Goal: Task Accomplishment & Management: Use online tool/utility

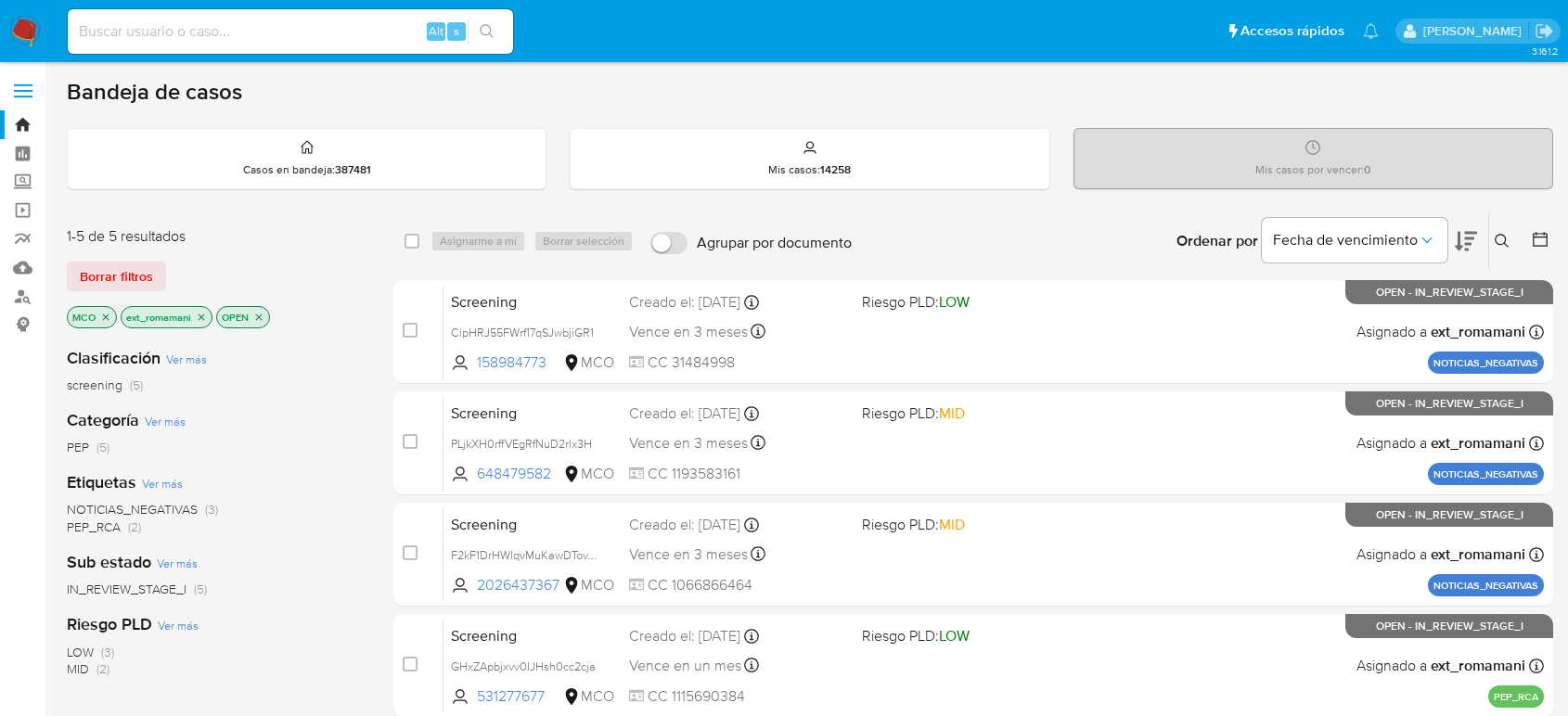
scroll to position [103, 0]
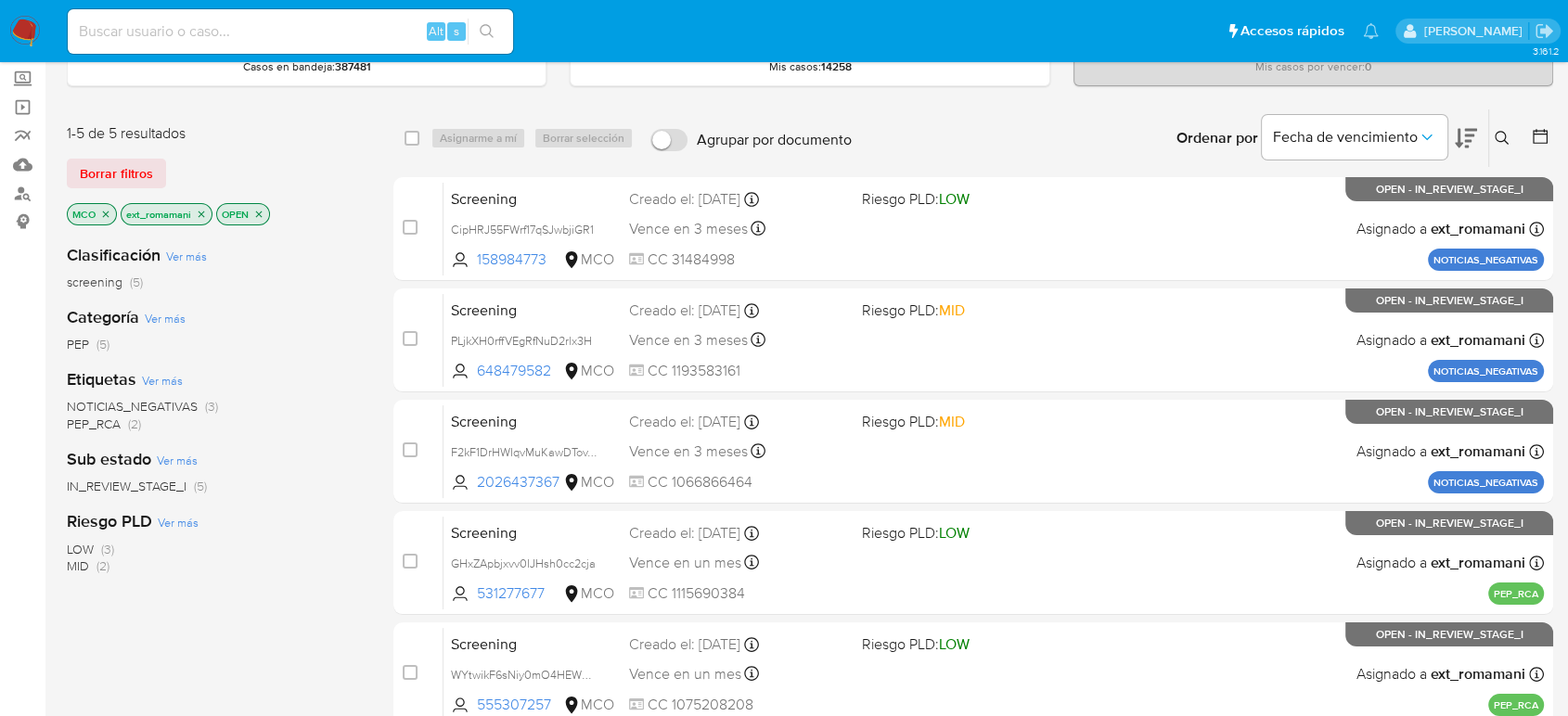
click at [19, 30] on img at bounding box center [25, 31] width 31 height 31
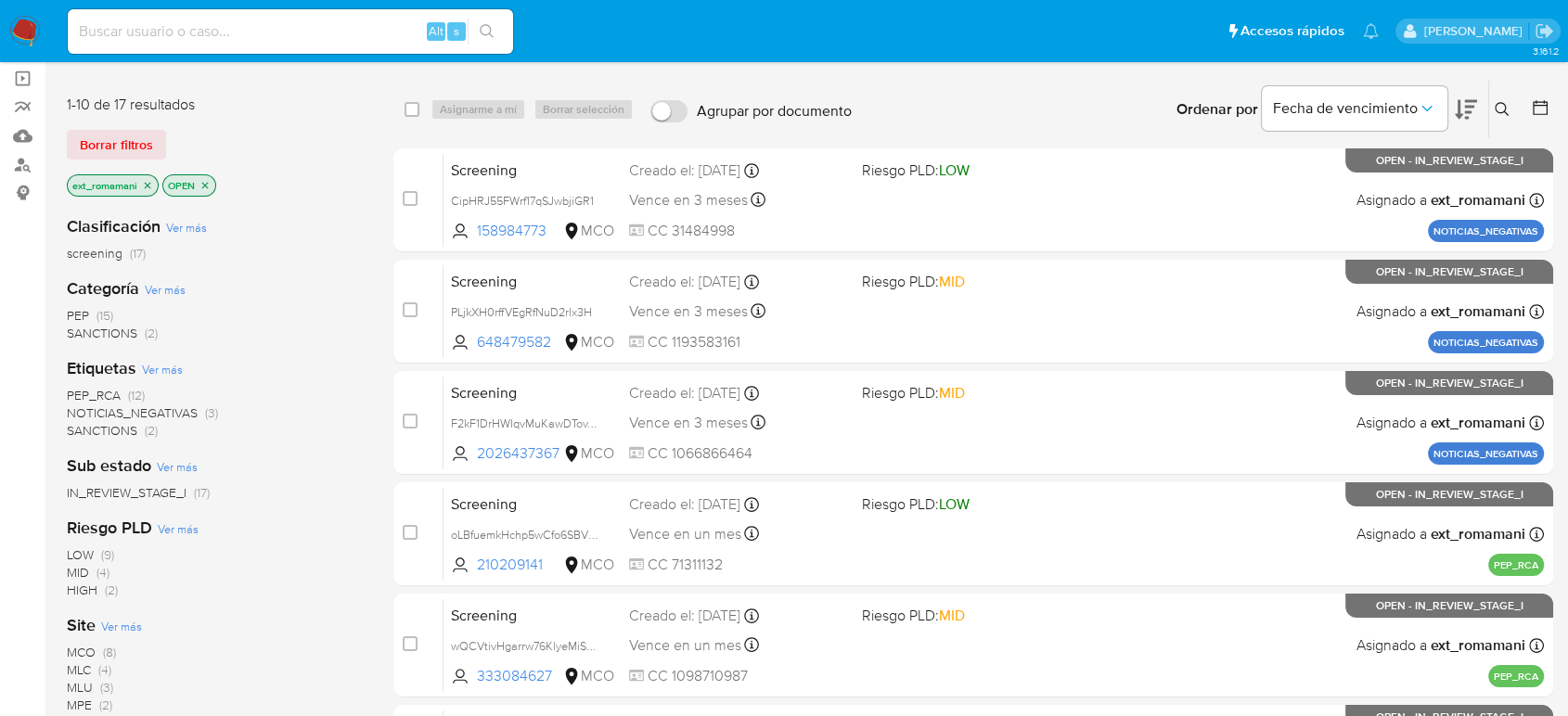
scroll to position [103, 0]
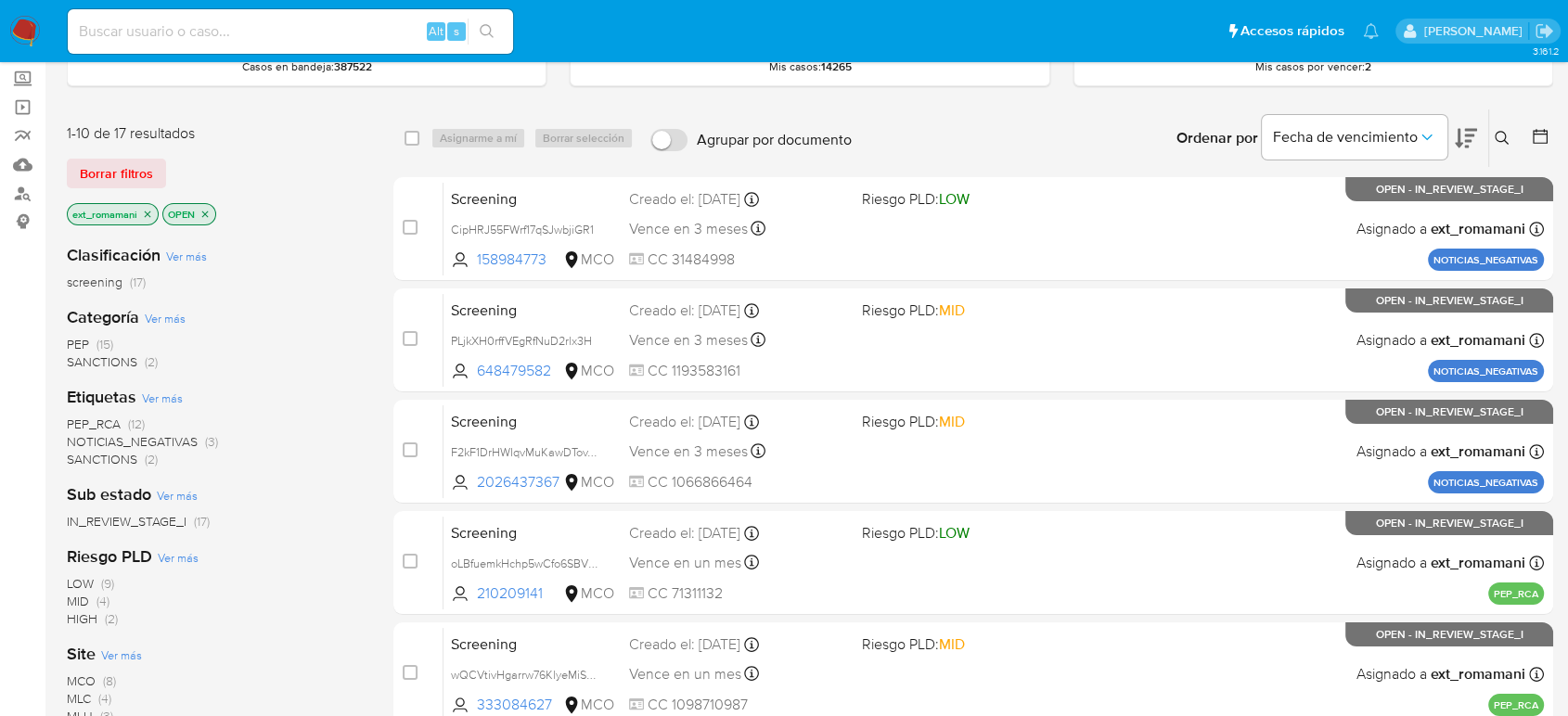
click at [130, 460] on span "SANCTIONS" at bounding box center [102, 459] width 71 height 18
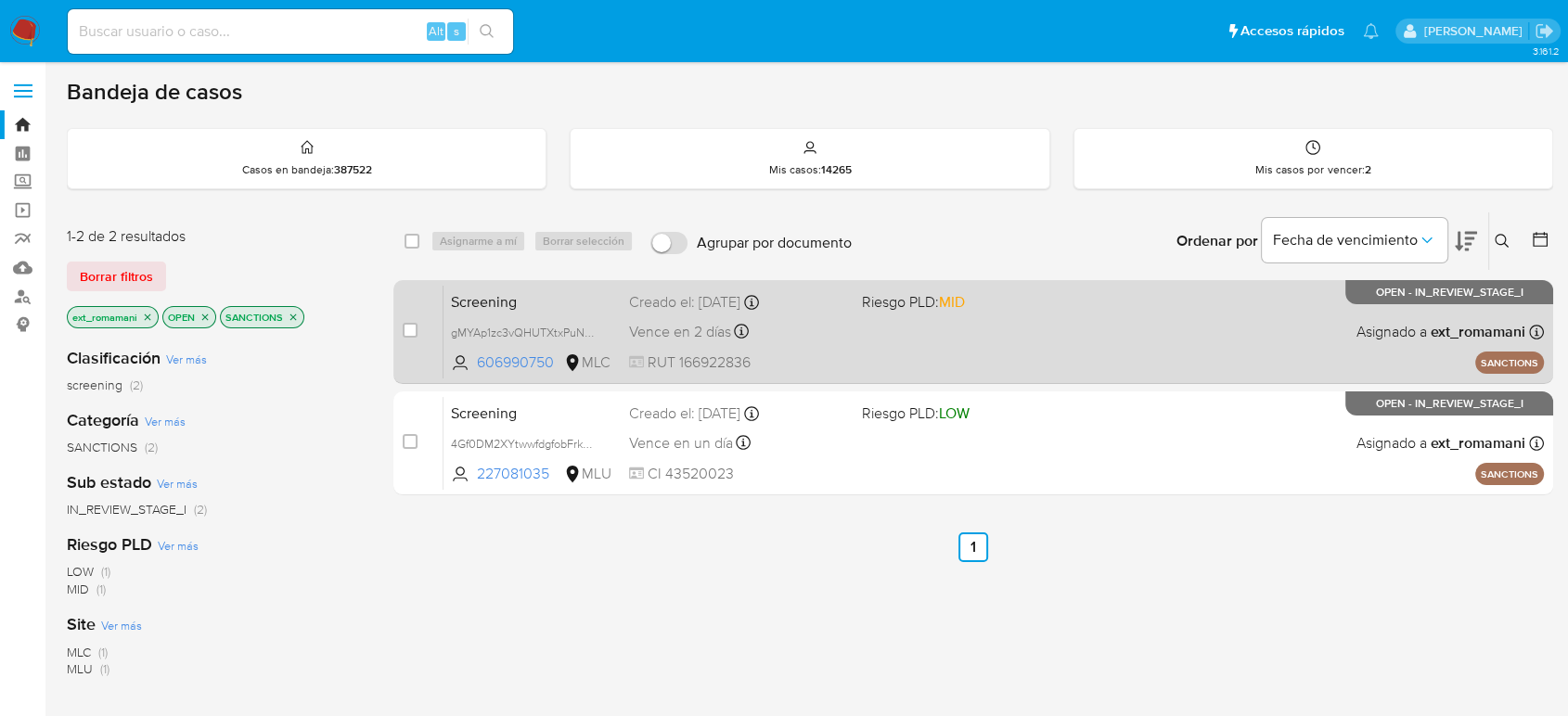
click at [916, 348] on div "Screening gMYAp1zc3vQHUTXtxPuNksoR 606990750 MLC Riesgo PLD: MID Creado el: 01/…" at bounding box center [994, 331] width 1101 height 93
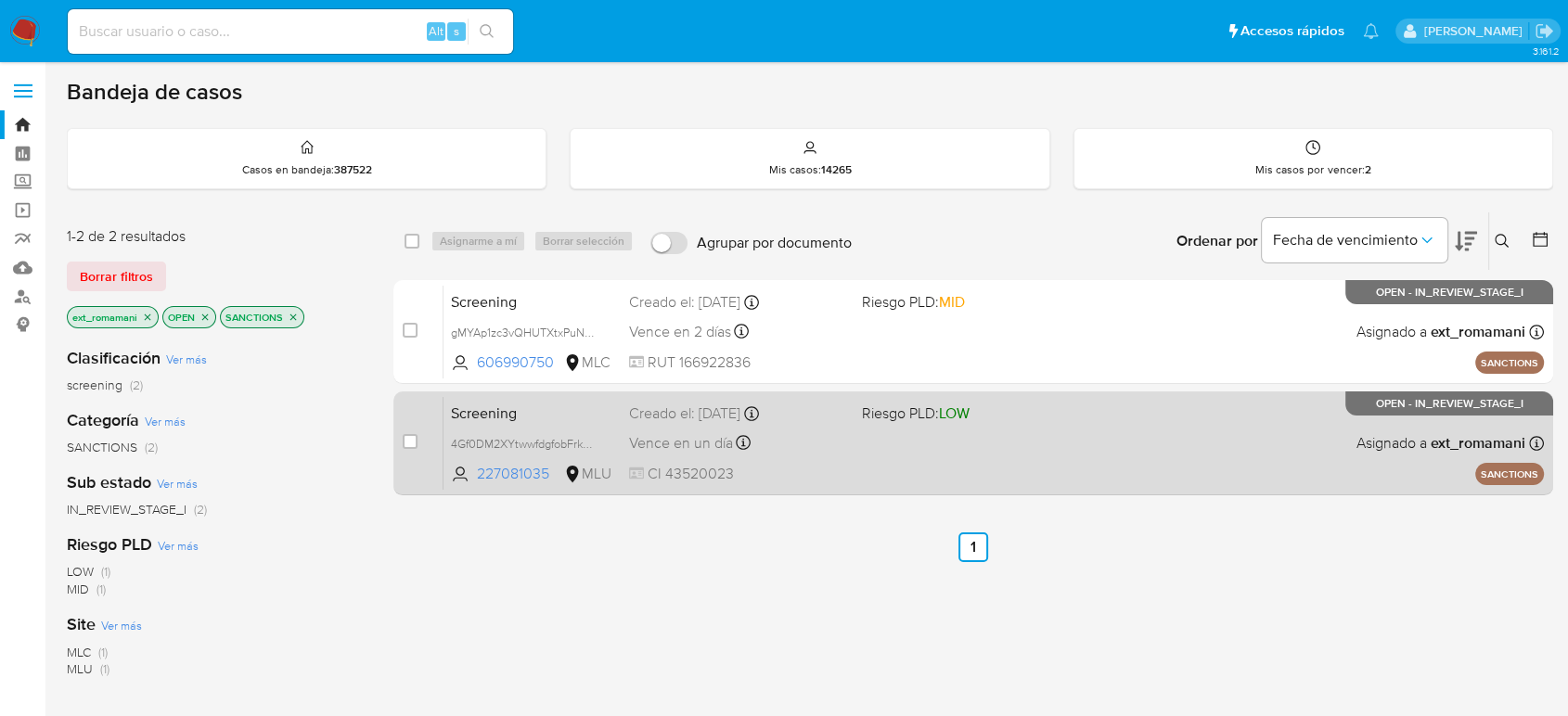
click at [869, 428] on div "Screening 4Gf0DM2XYtwwfdgfobFrkDId 227081035 MLU Riesgo PLD: LOW Creado el: 30/…" at bounding box center [994, 443] width 1101 height 93
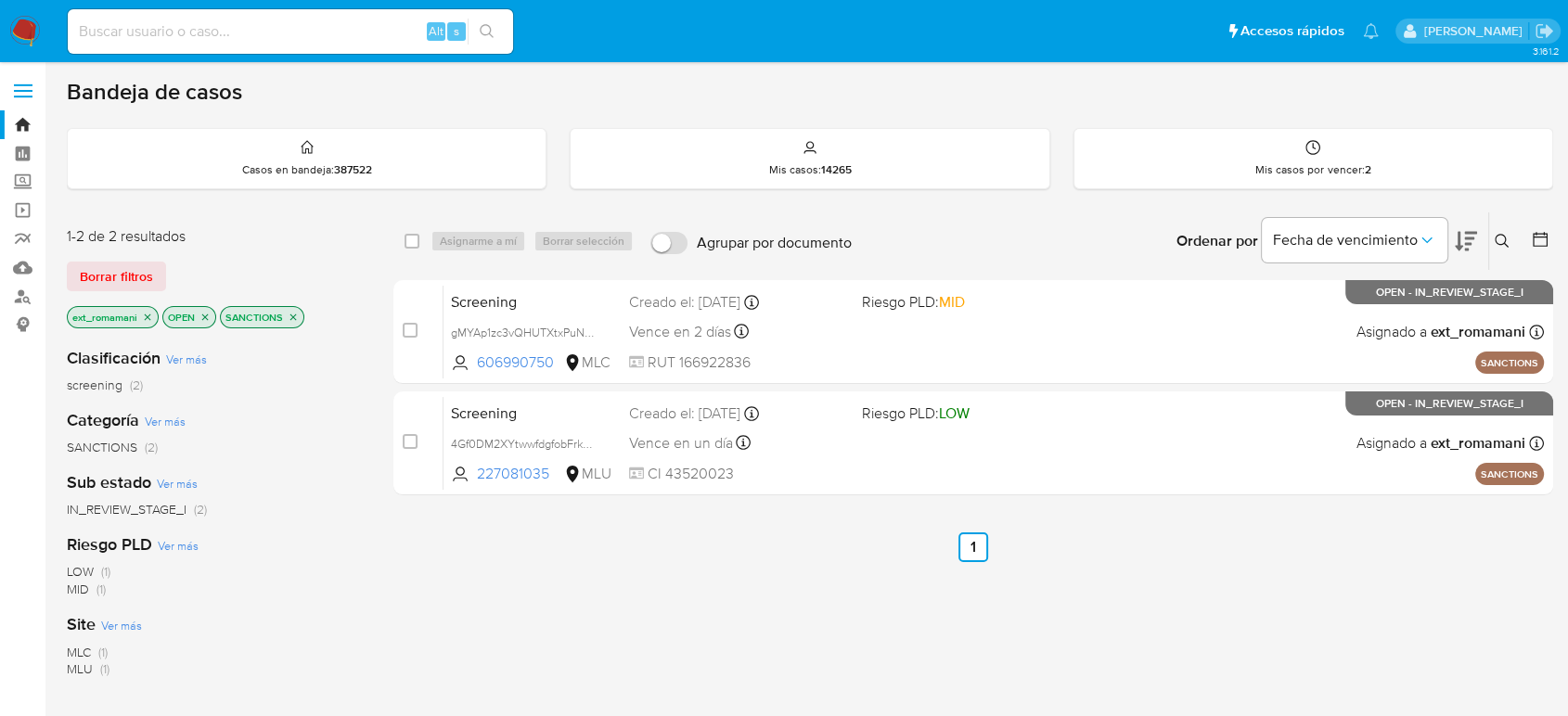
click at [18, 20] on img at bounding box center [25, 31] width 31 height 31
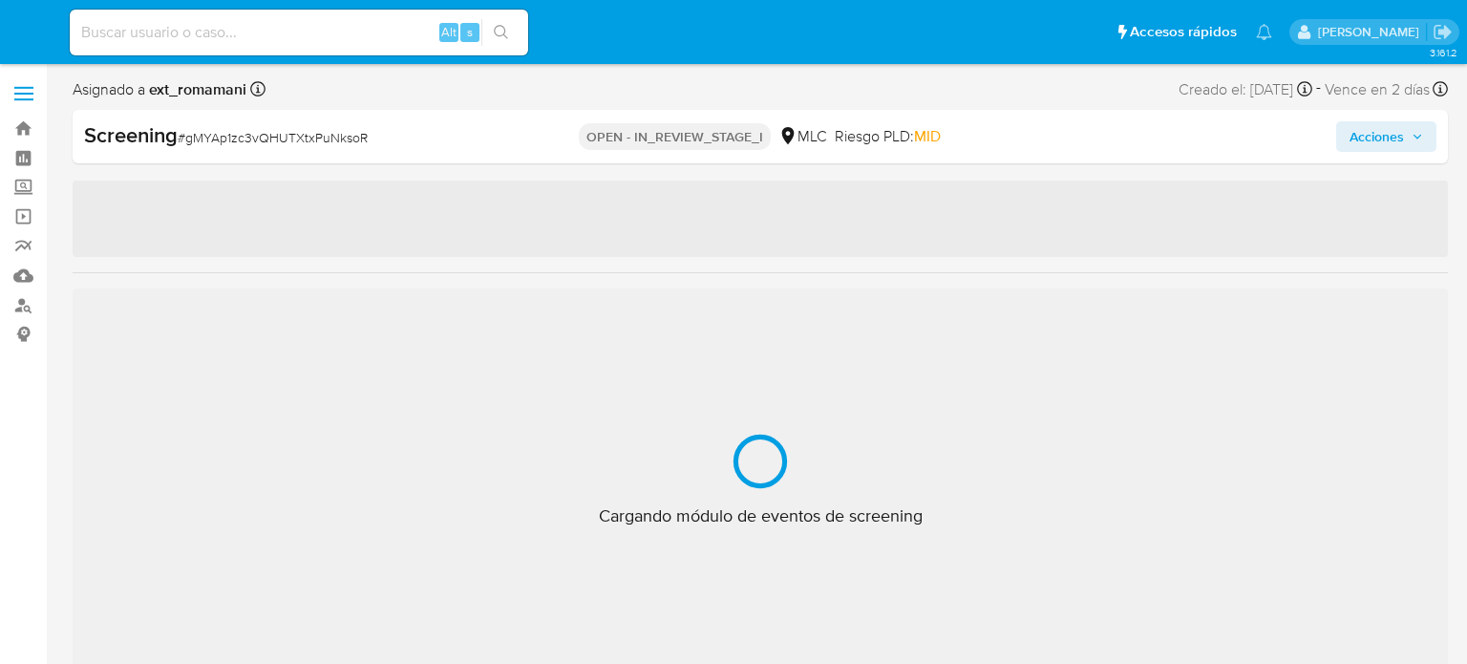
select select "10"
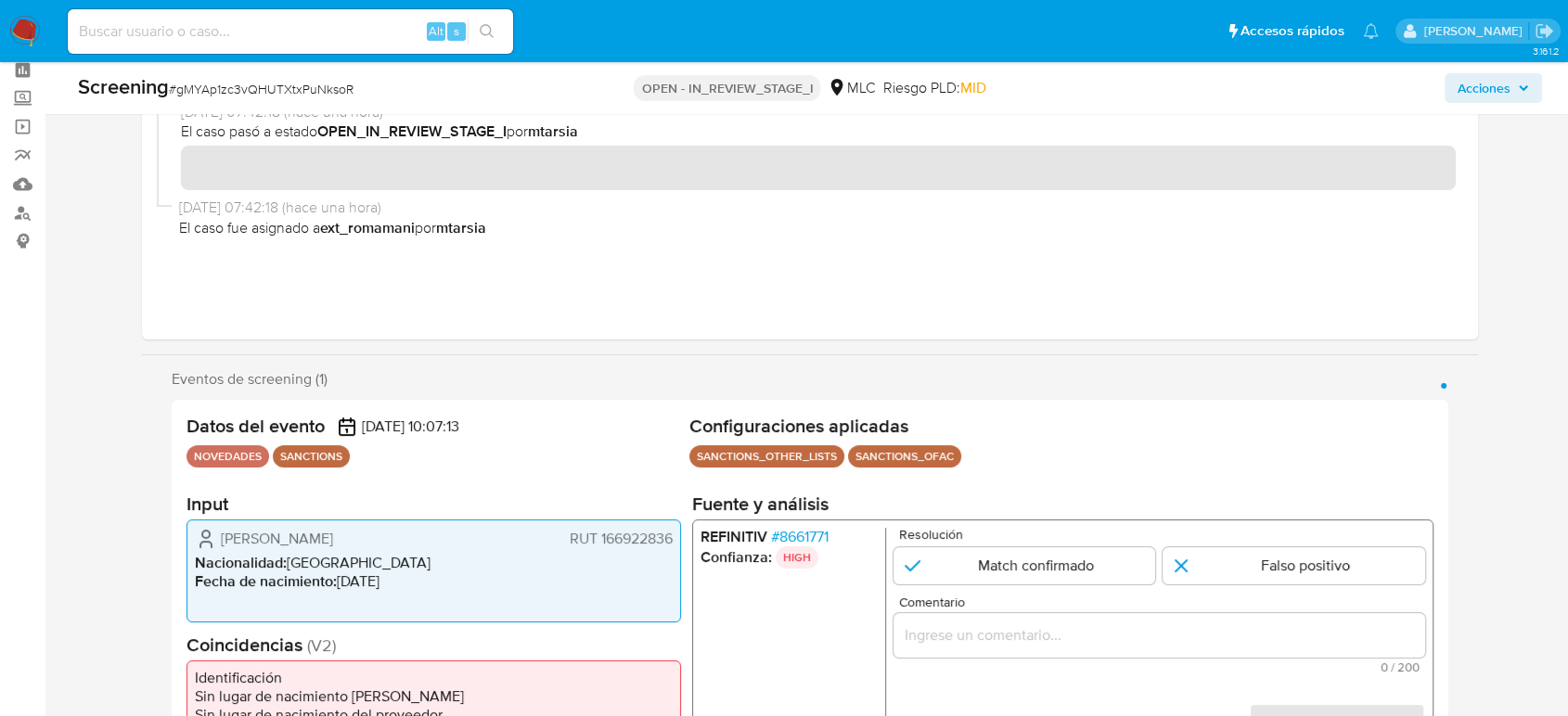
scroll to position [412, 0]
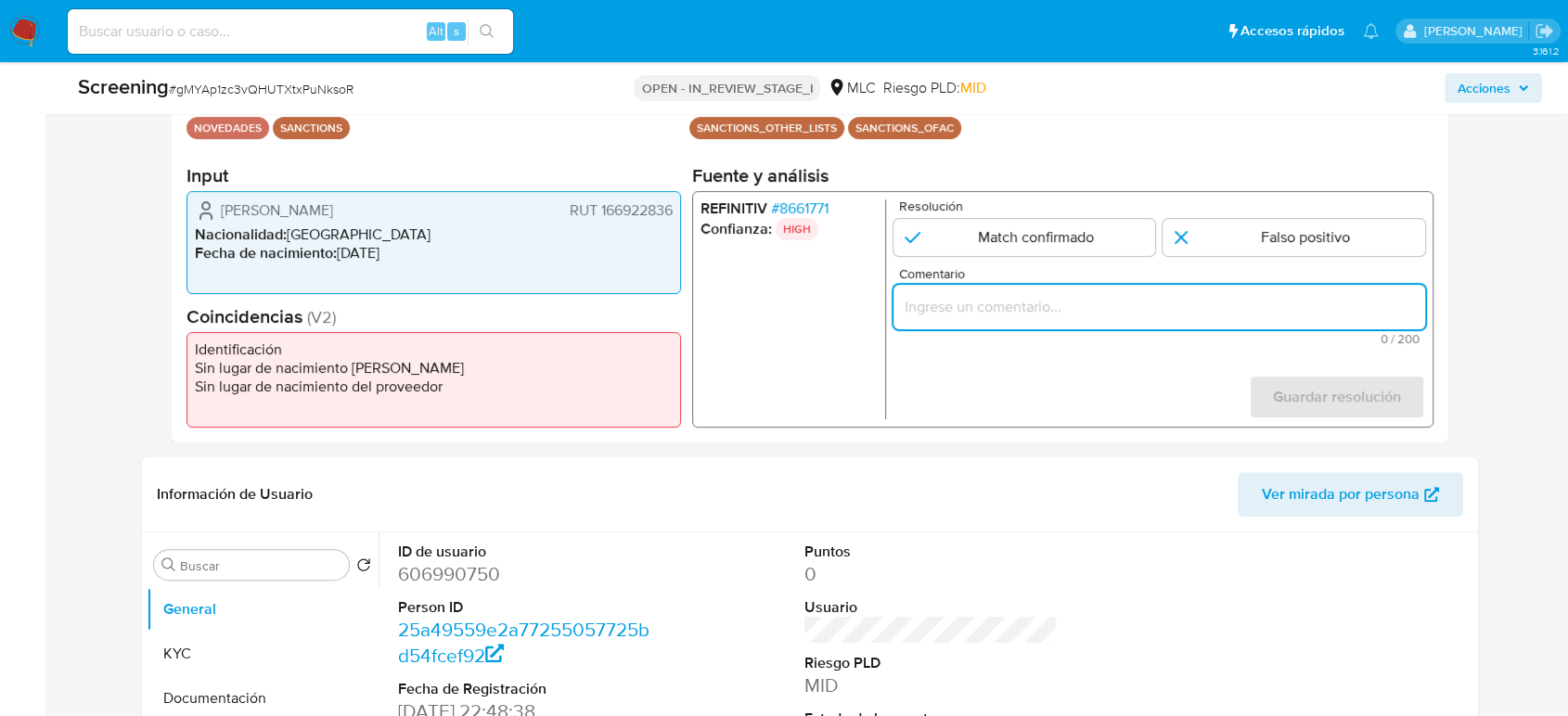
click at [979, 301] on input "Comentario" at bounding box center [1159, 307] width 531 height 24
paste input "Titular de cuenta sin coincidencias en listas activas."
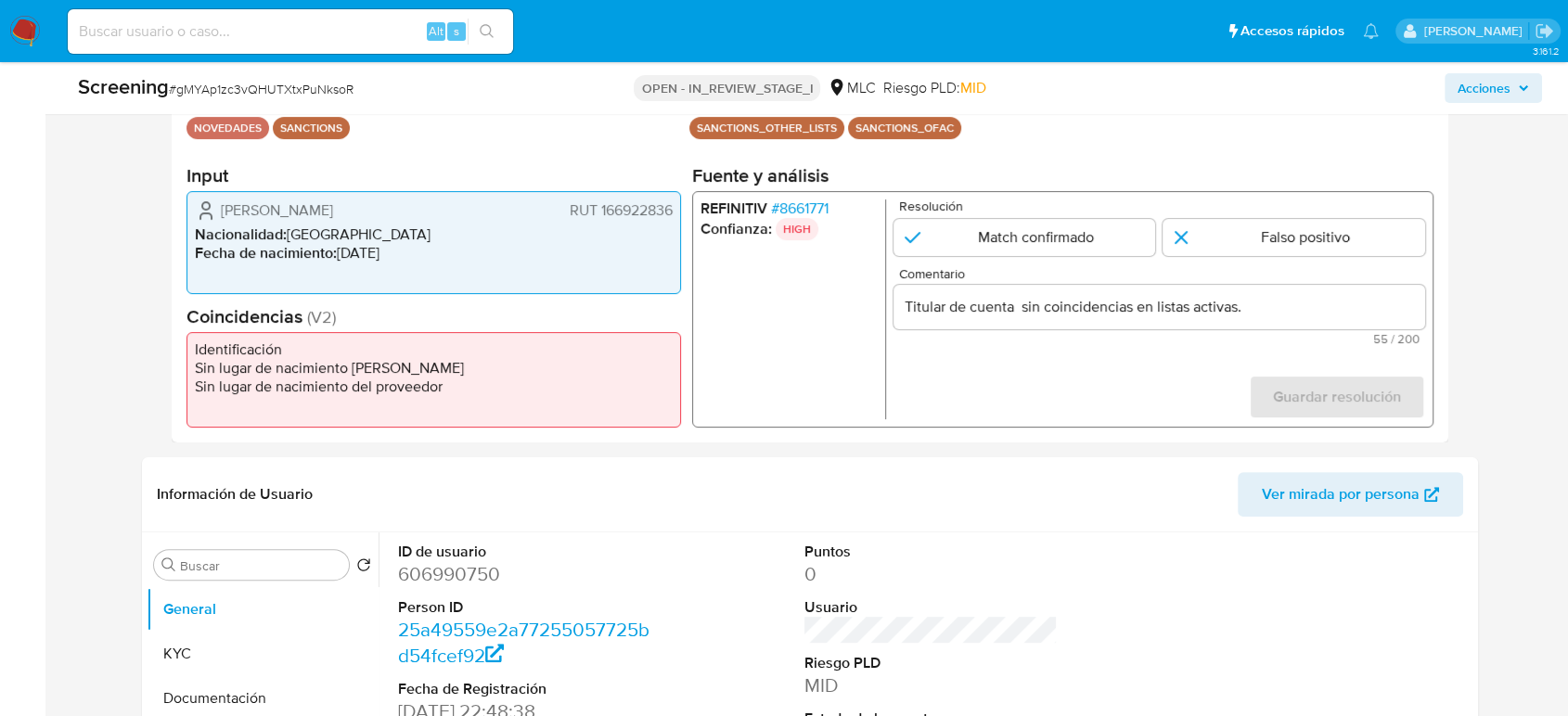
drag, startPoint x: 228, startPoint y: 209, endPoint x: 594, endPoint y: 242, distance: 367.5
click at [594, 242] on div "Juan Sebastián Valenzuela González RUT 166922836 Nacionalidad : Chile Fecha de …" at bounding box center [433, 243] width 494 height 103
drag, startPoint x: 204, startPoint y: 201, endPoint x: 659, endPoint y: 233, distance: 456.1
click at [670, 222] on div "Juan Sebastián Valenzuela González RUT 166922836" at bounding box center [434, 210] width 478 height 22
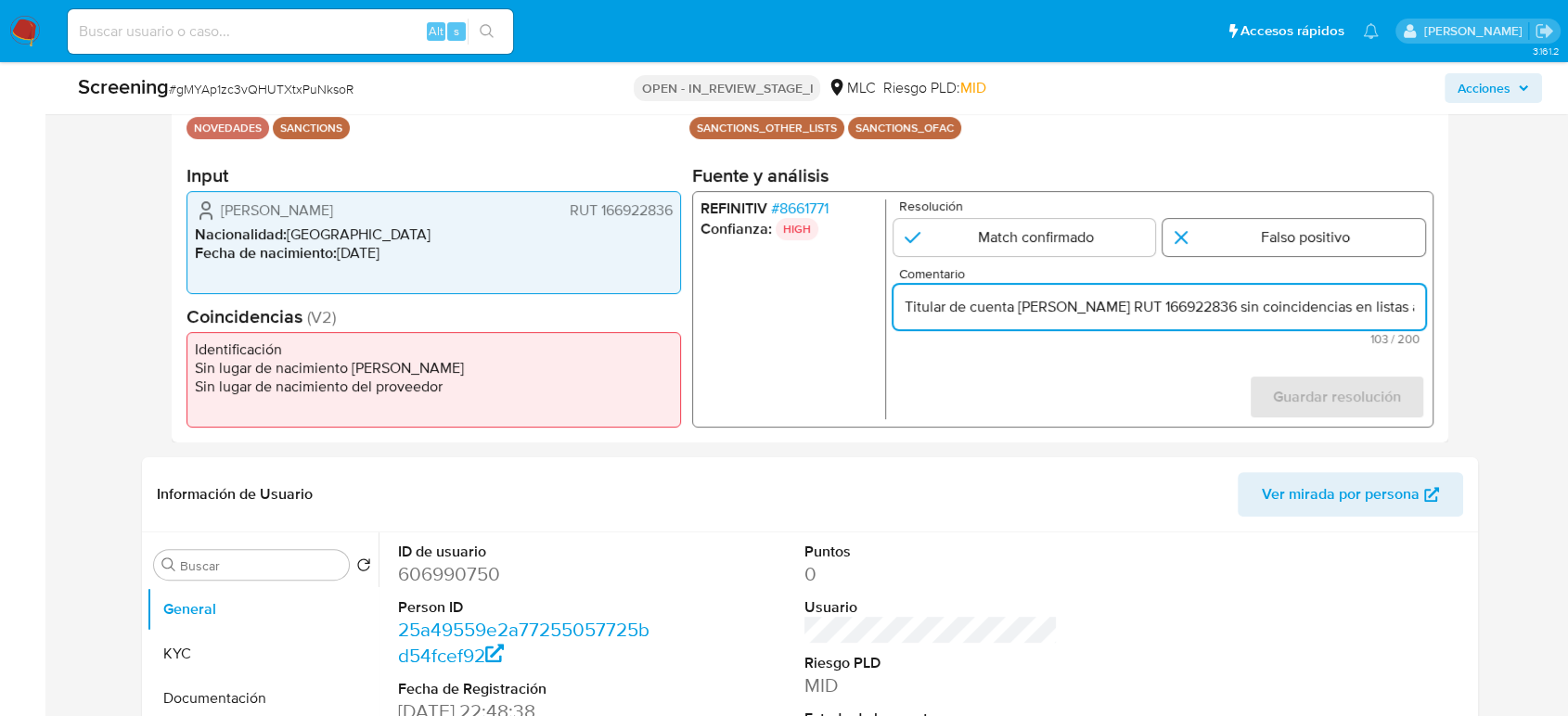
type input "Titular de cuenta Juan Sebastián Valenzuela González RUT 166922836 sin coincide…"
click at [1194, 234] on input "1 de 1" at bounding box center [1294, 237] width 262 height 37
radio input "true"
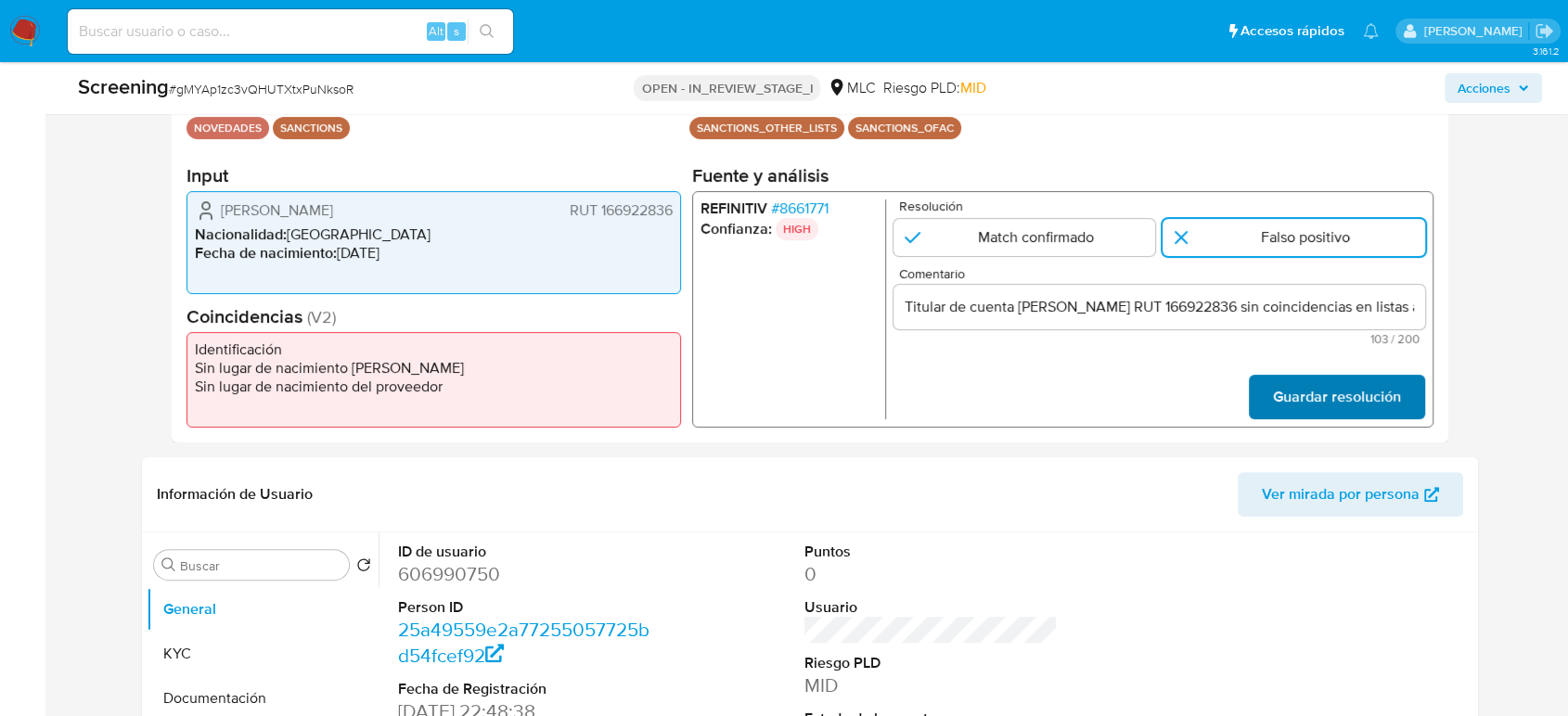
click at [1277, 397] on span "Guardar resolución" at bounding box center [1337, 397] width 128 height 41
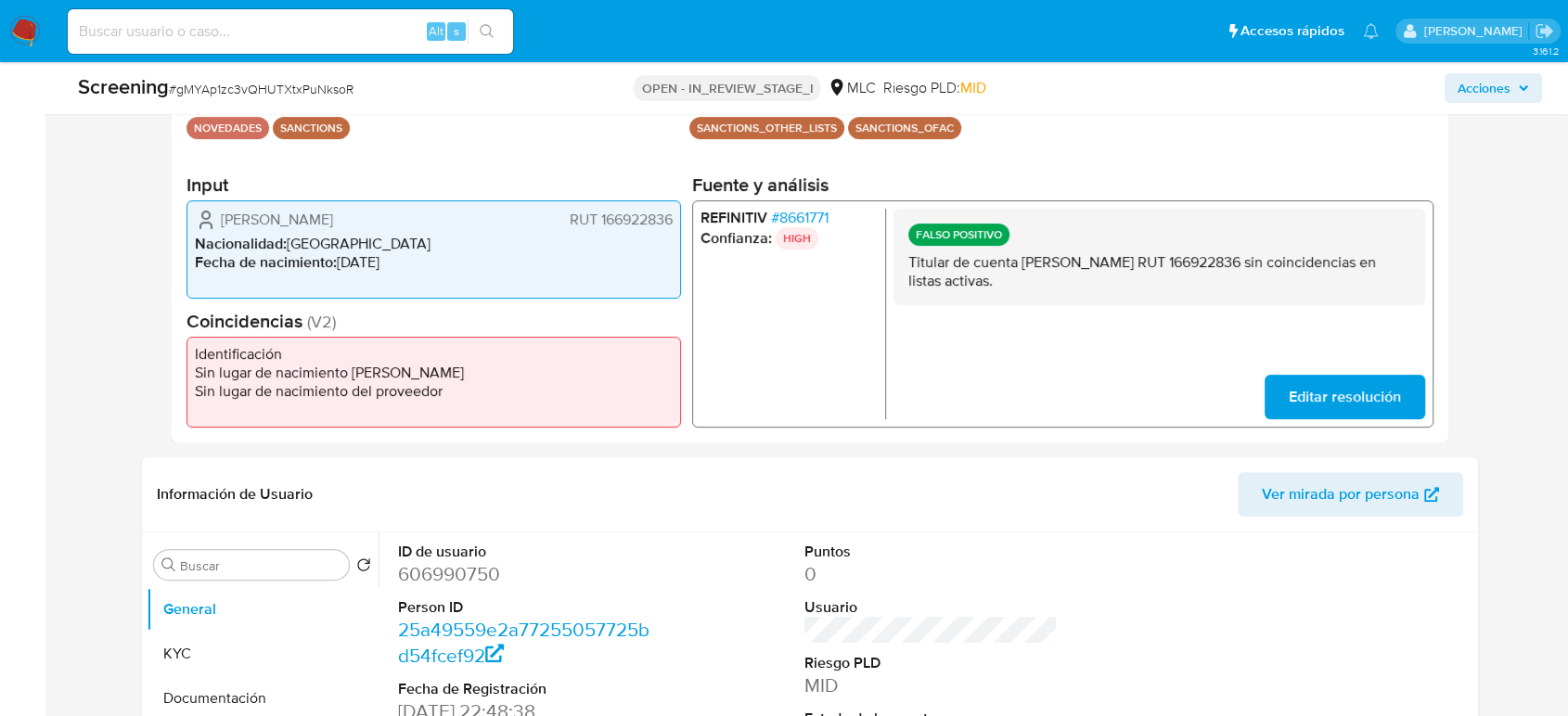
drag, startPoint x: 300, startPoint y: 232, endPoint x: 219, endPoint y: 219, distance: 82.0
click at [219, 219] on div "Juan Sebastián Valenzuela González RUT 166922836" at bounding box center [434, 220] width 478 height 22
click at [818, 212] on span "# 8661771" at bounding box center [800, 218] width 57 height 18
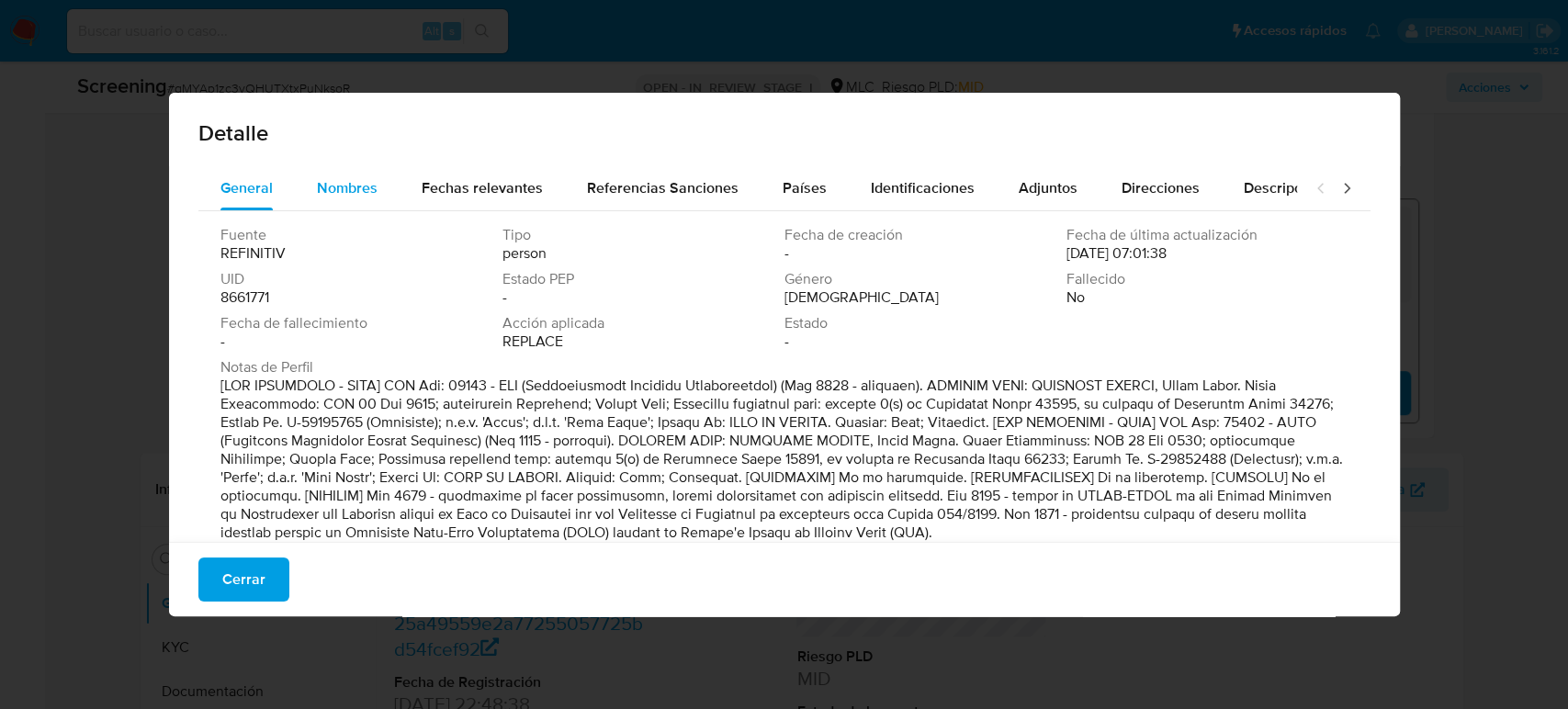
click at [352, 186] on span "Nombres" at bounding box center [347, 188] width 61 height 21
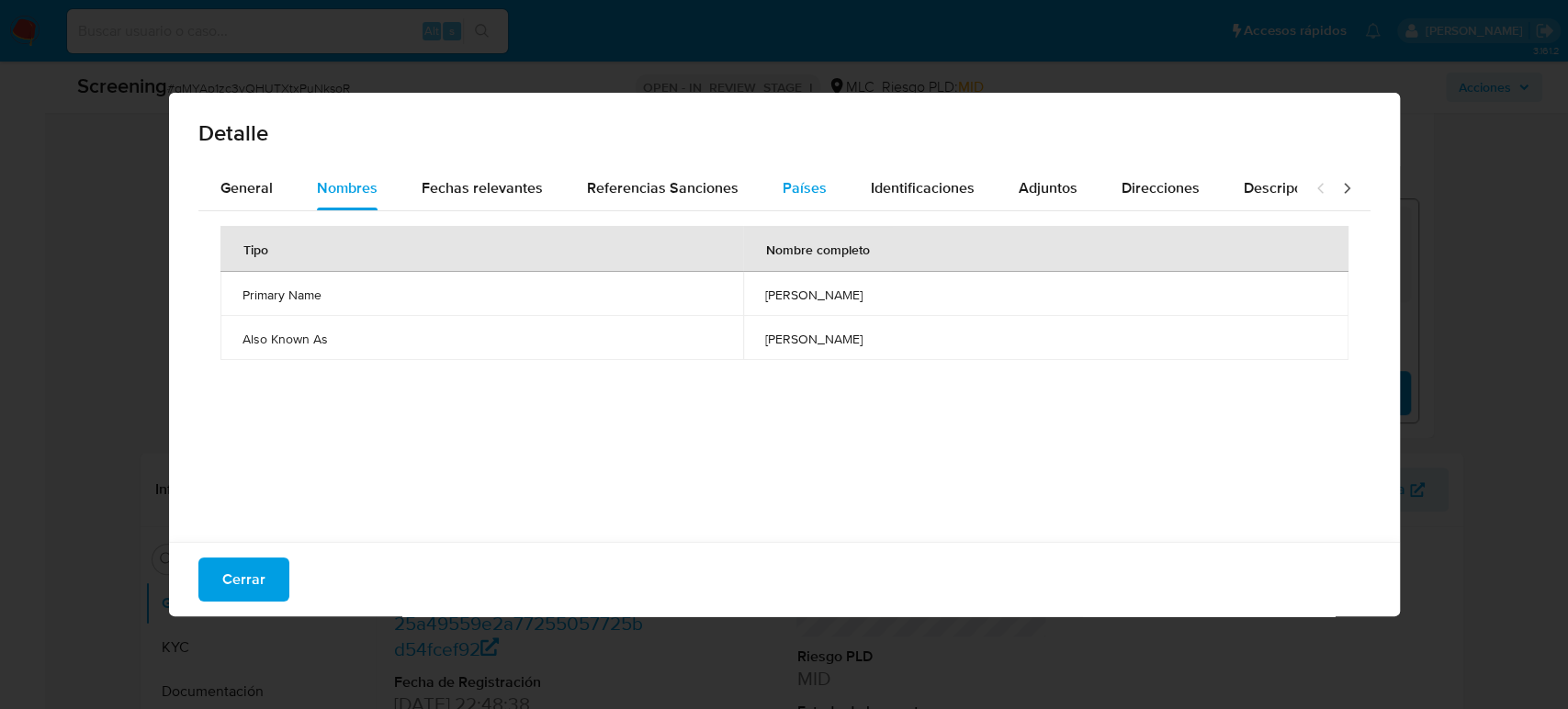
click at [806, 194] on span "Países" at bounding box center [805, 188] width 44 height 21
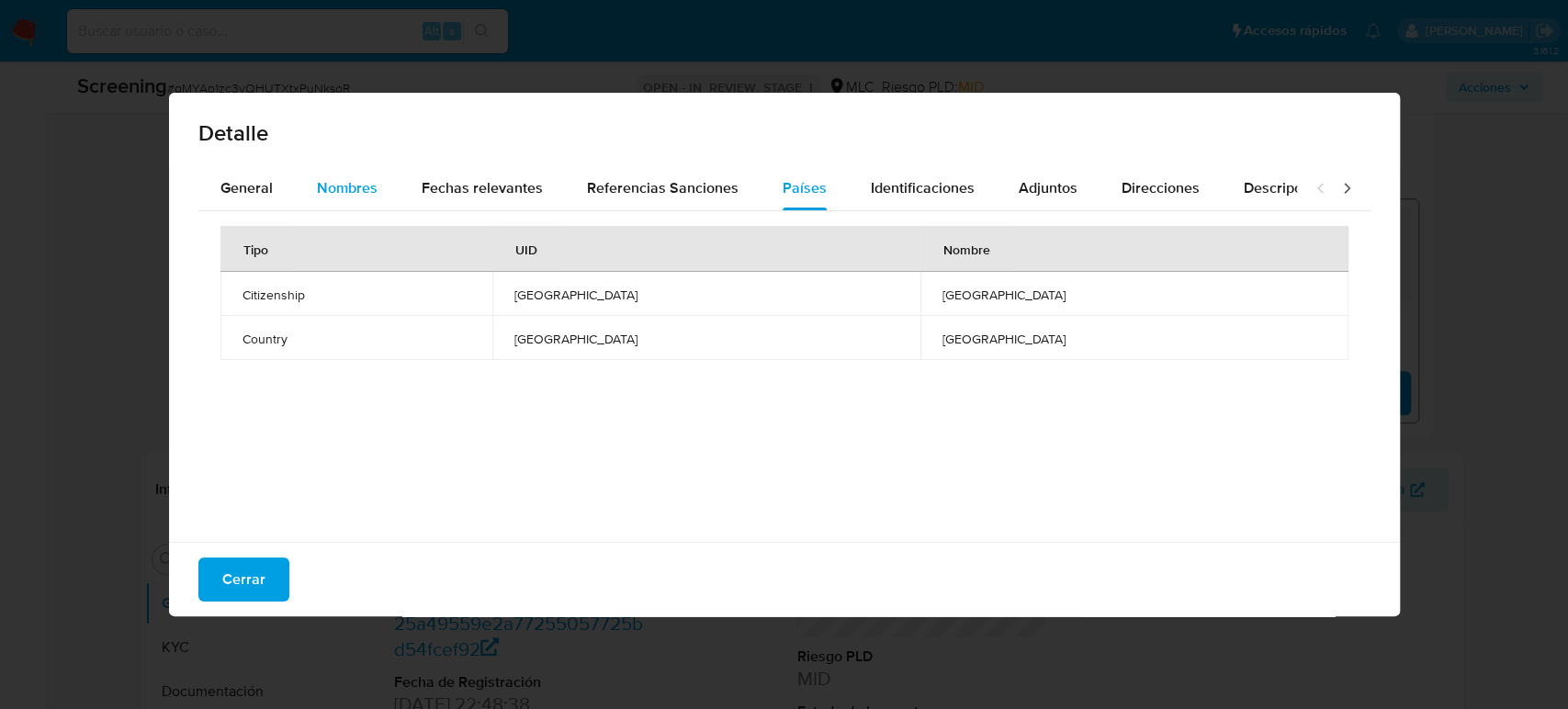
click at [360, 194] on span "Nombres" at bounding box center [347, 188] width 61 height 21
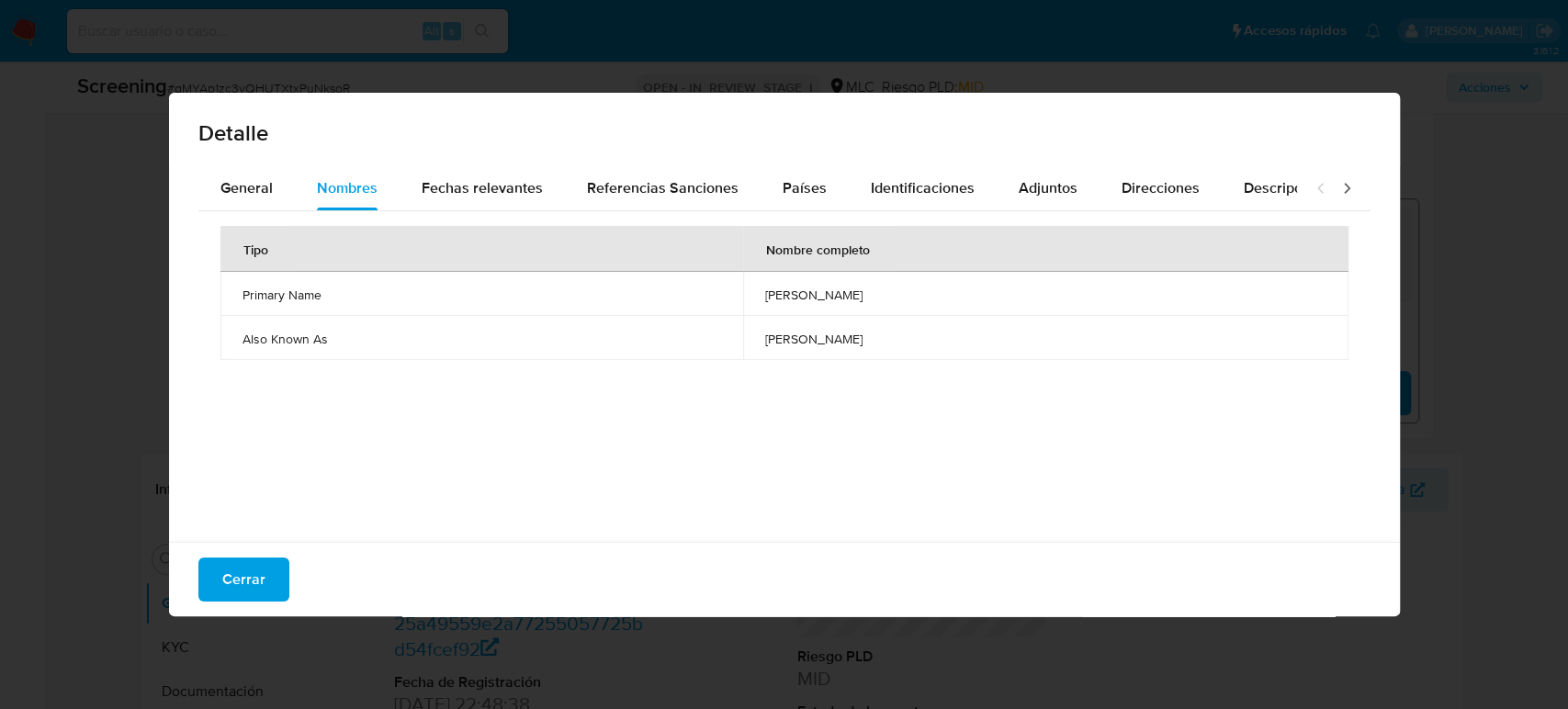
drag, startPoint x: 682, startPoint y: 292, endPoint x: 847, endPoint y: 308, distance: 165.8
click at [847, 308] on td "felix anner castillo rondon" at bounding box center [1046, 294] width 604 height 44
click at [802, 196] on span "Países" at bounding box center [805, 188] width 44 height 21
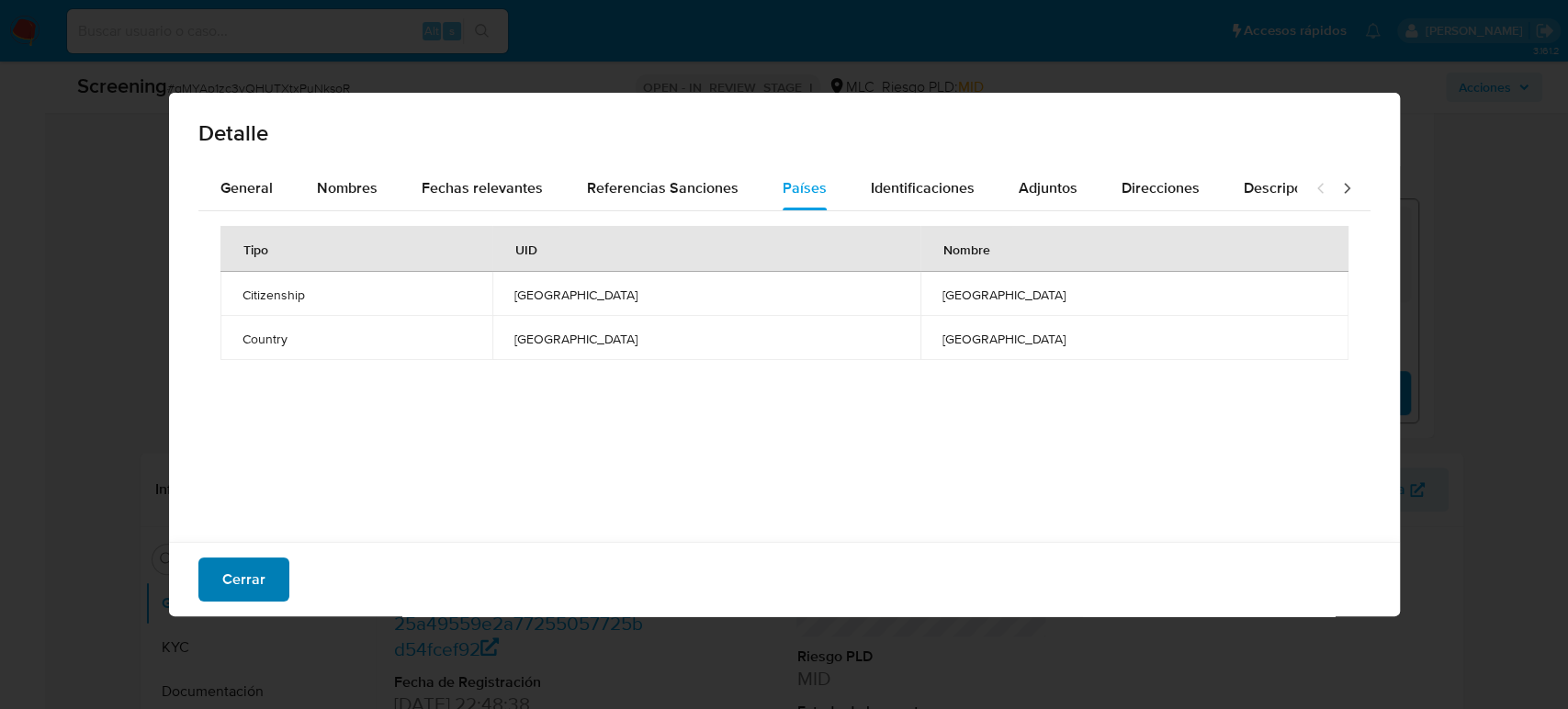
click at [224, 582] on span "Cerrar" at bounding box center [243, 580] width 43 height 40
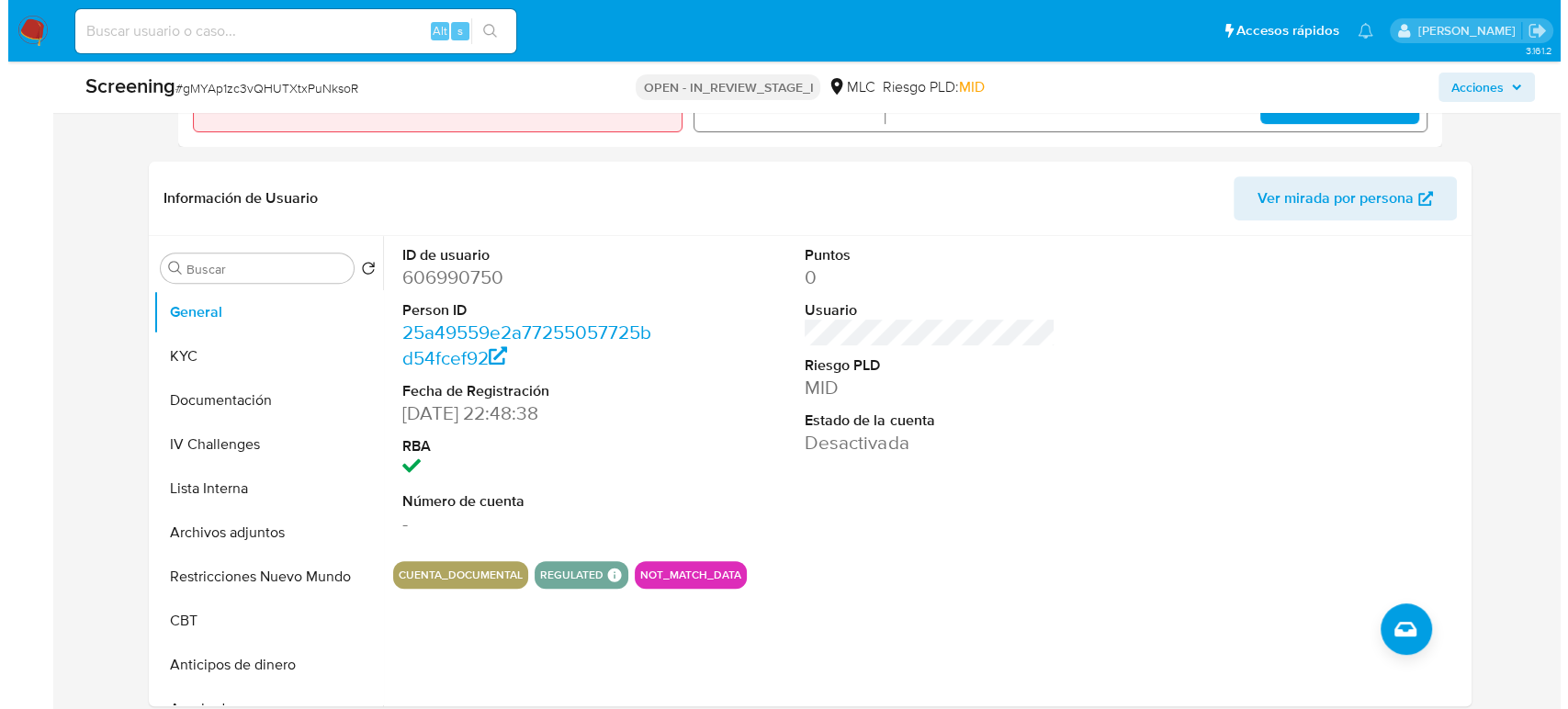
scroll to position [714, 0]
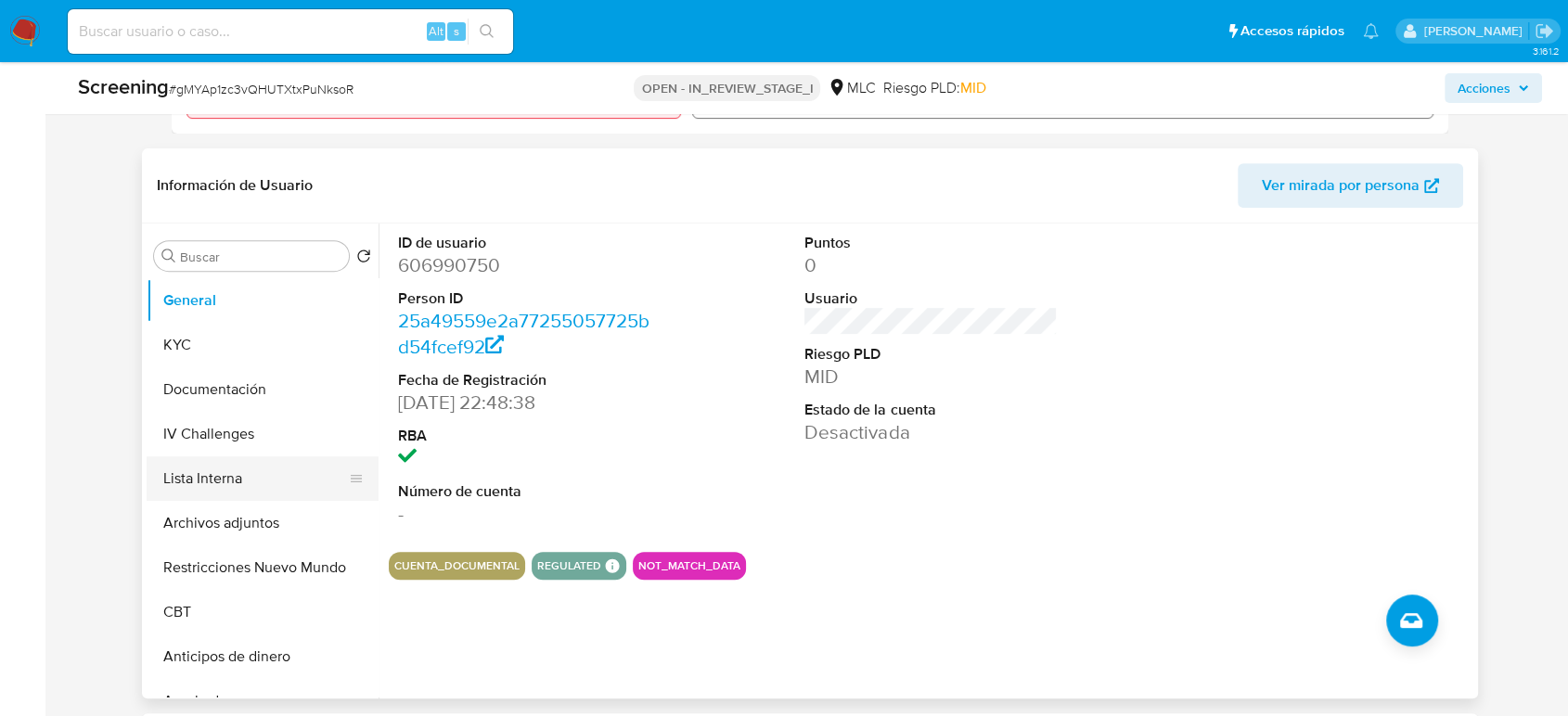
click at [238, 490] on button "Lista Interna" at bounding box center [256, 479] width 218 height 45
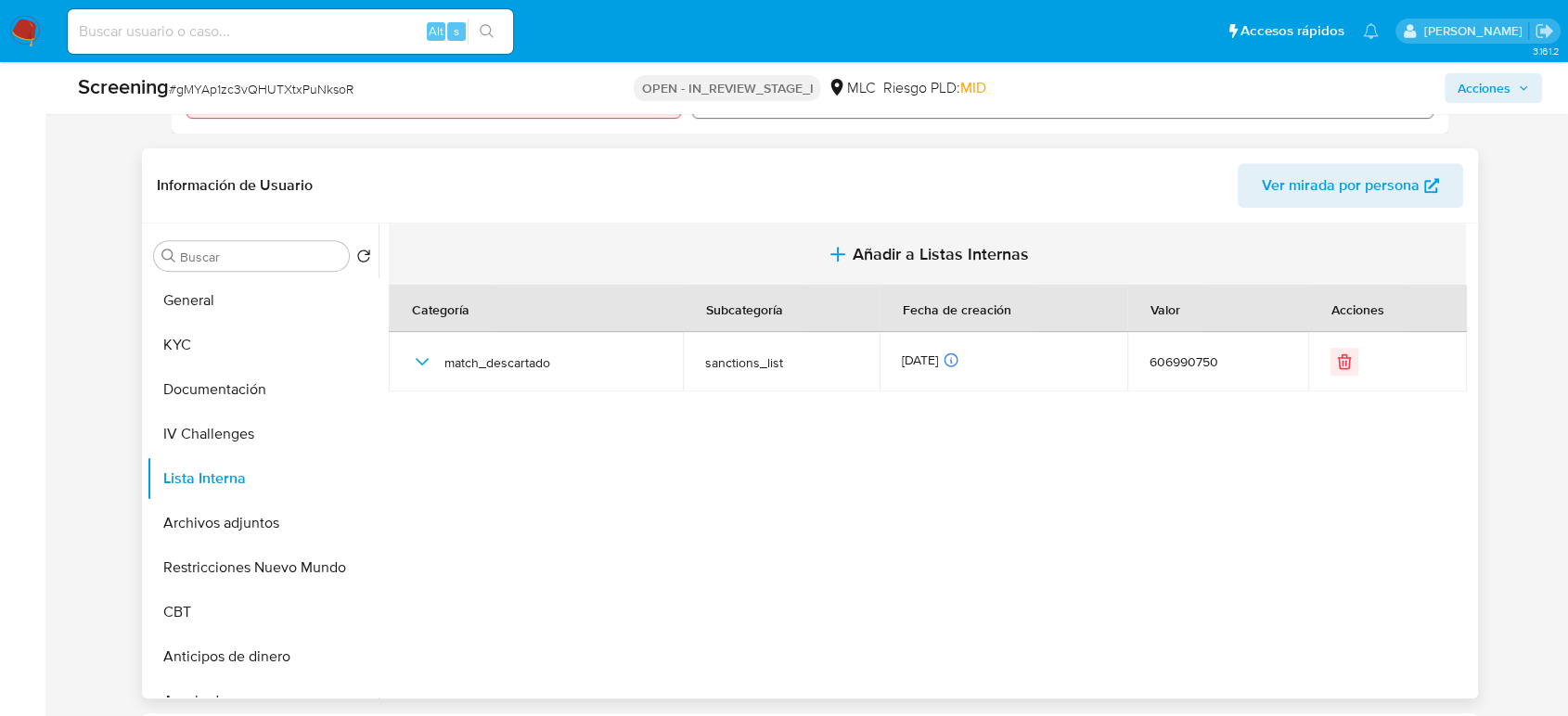
click at [846, 253] on button "Añadir a Listas Internas" at bounding box center [927, 255] width 1077 height 62
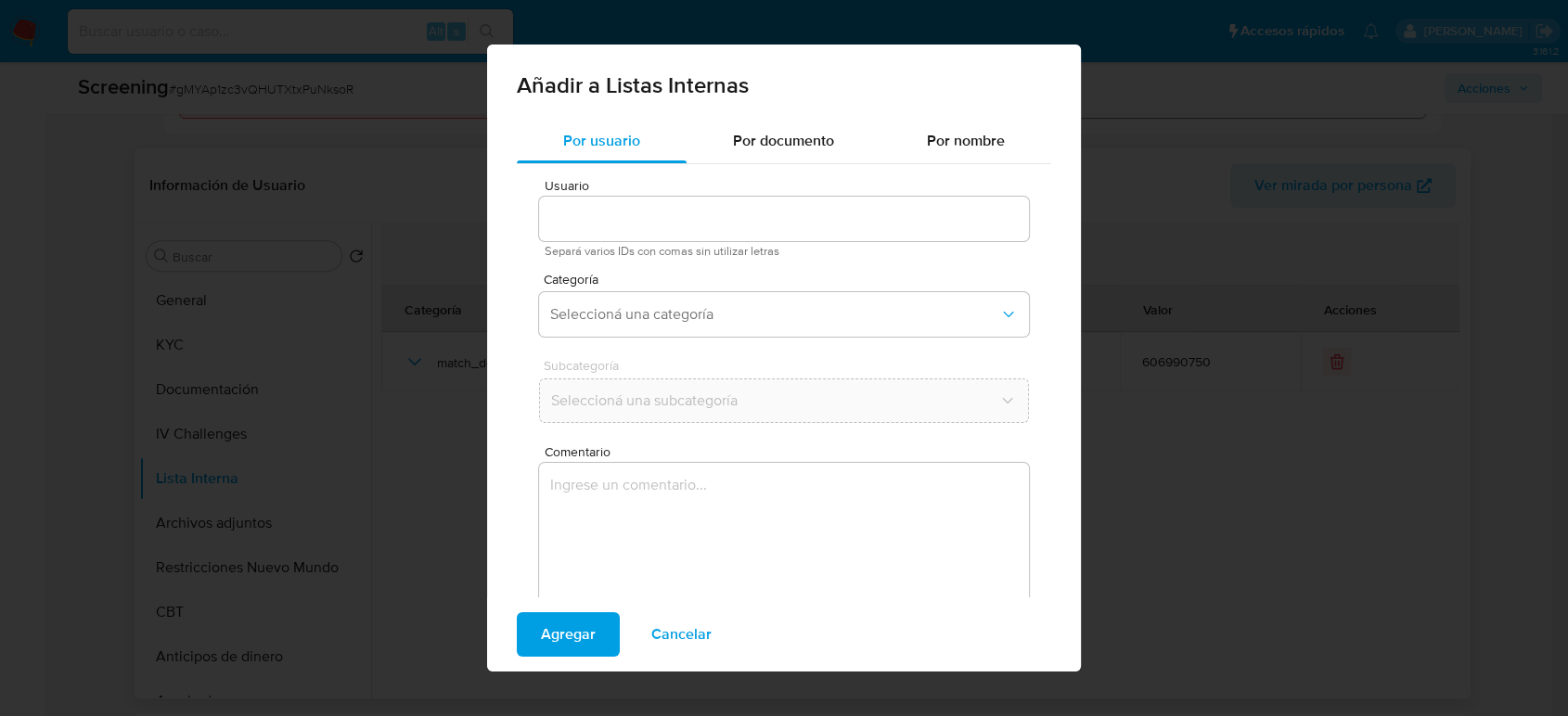
type input "606990750"
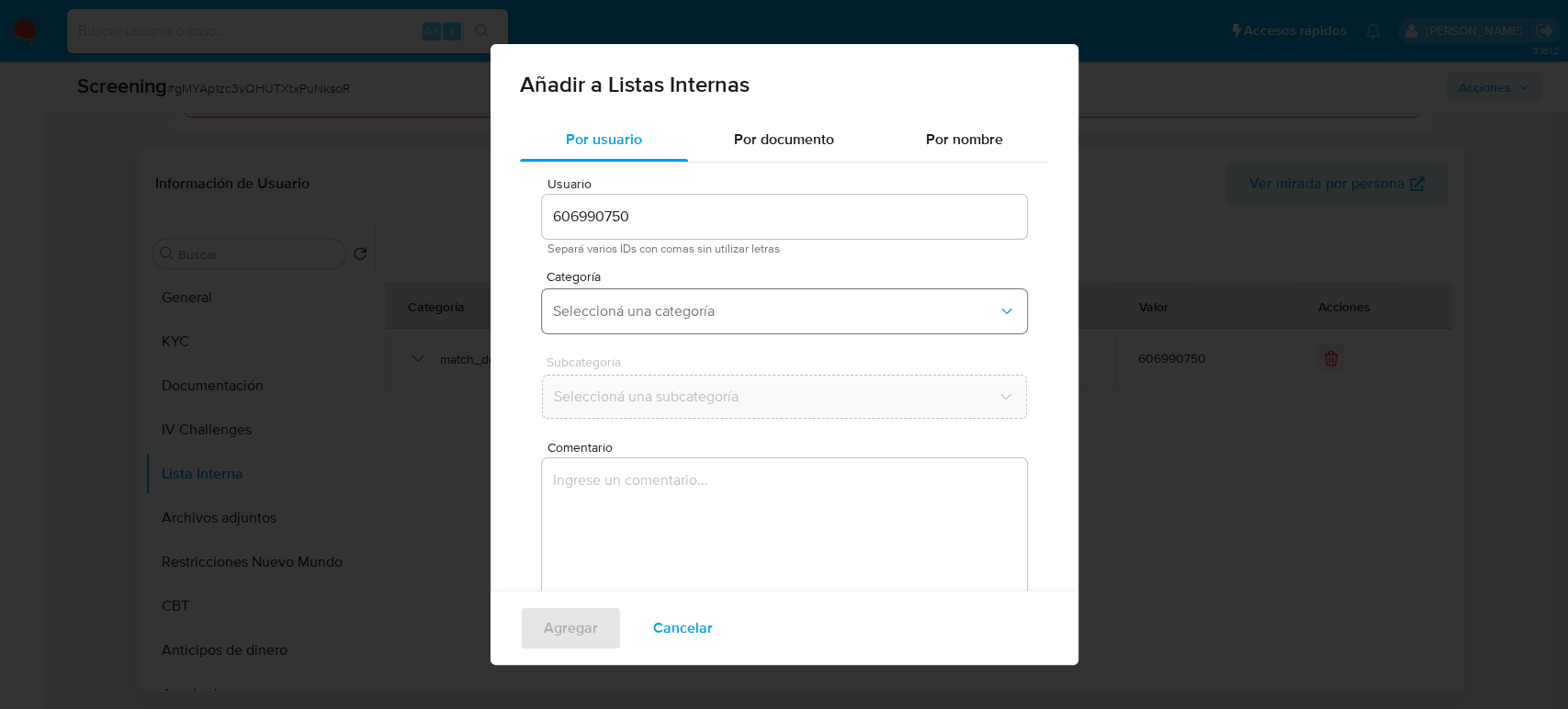
click at [689, 309] on span "Seleccioná una categoría" at bounding box center [775, 311] width 444 height 18
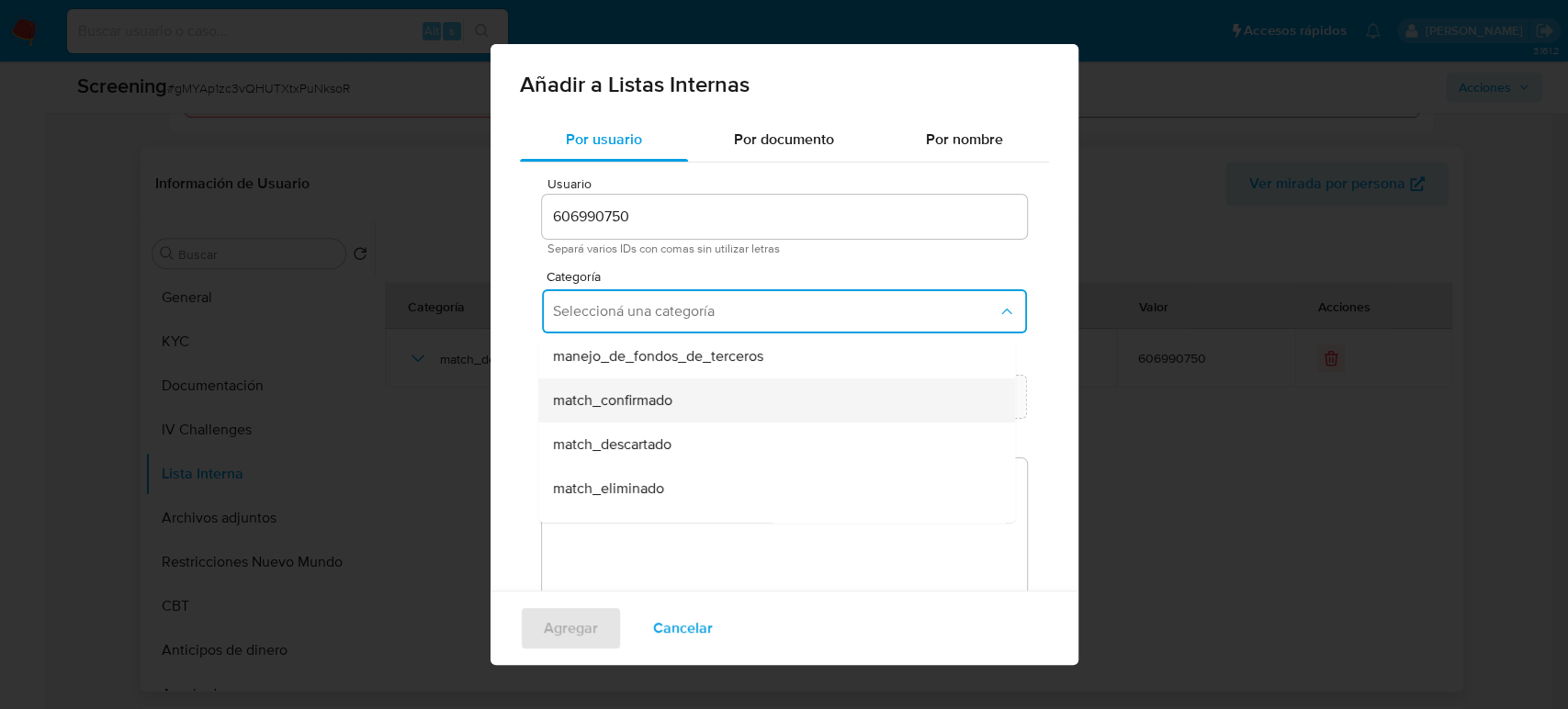
scroll to position [102, 0]
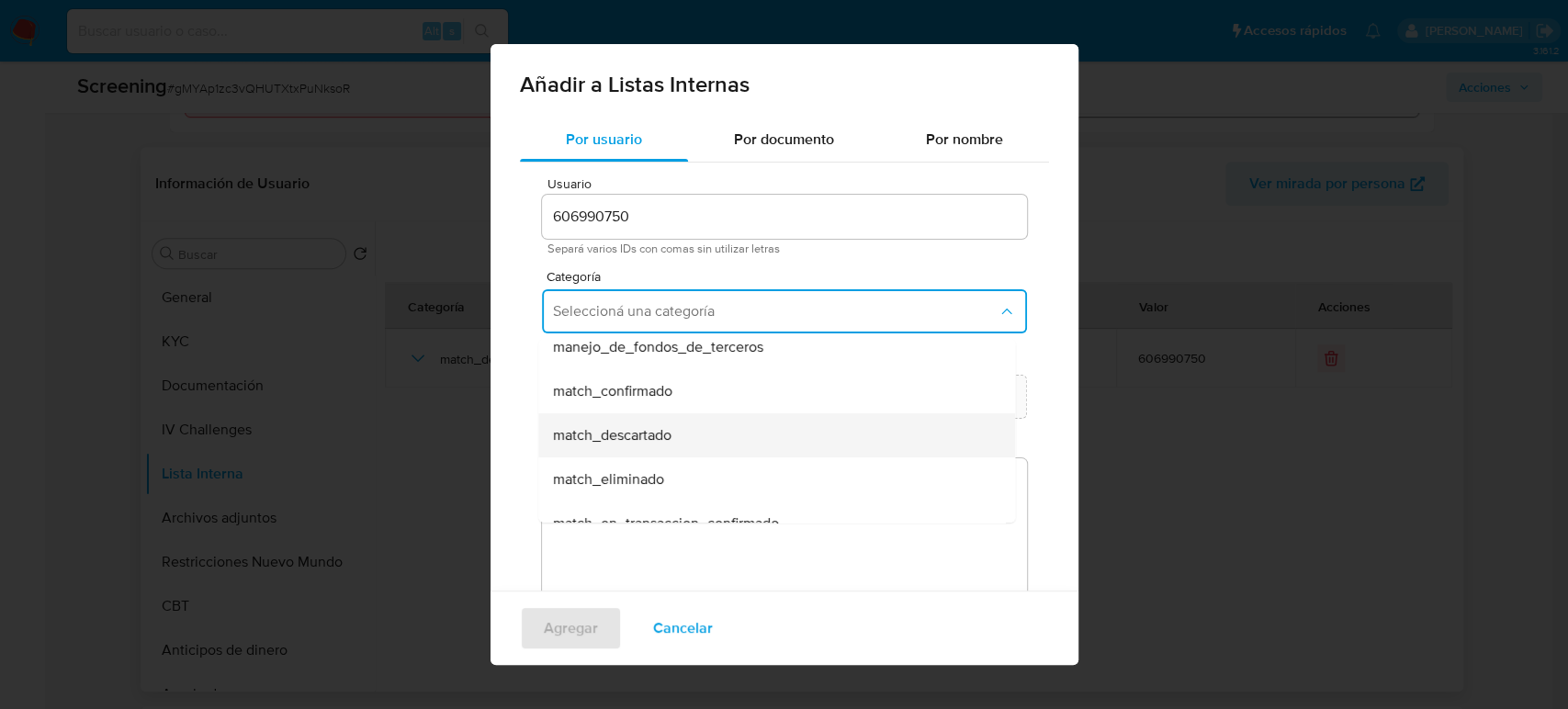
click at [642, 435] on span "match_descartado" at bounding box center [612, 435] width 118 height 18
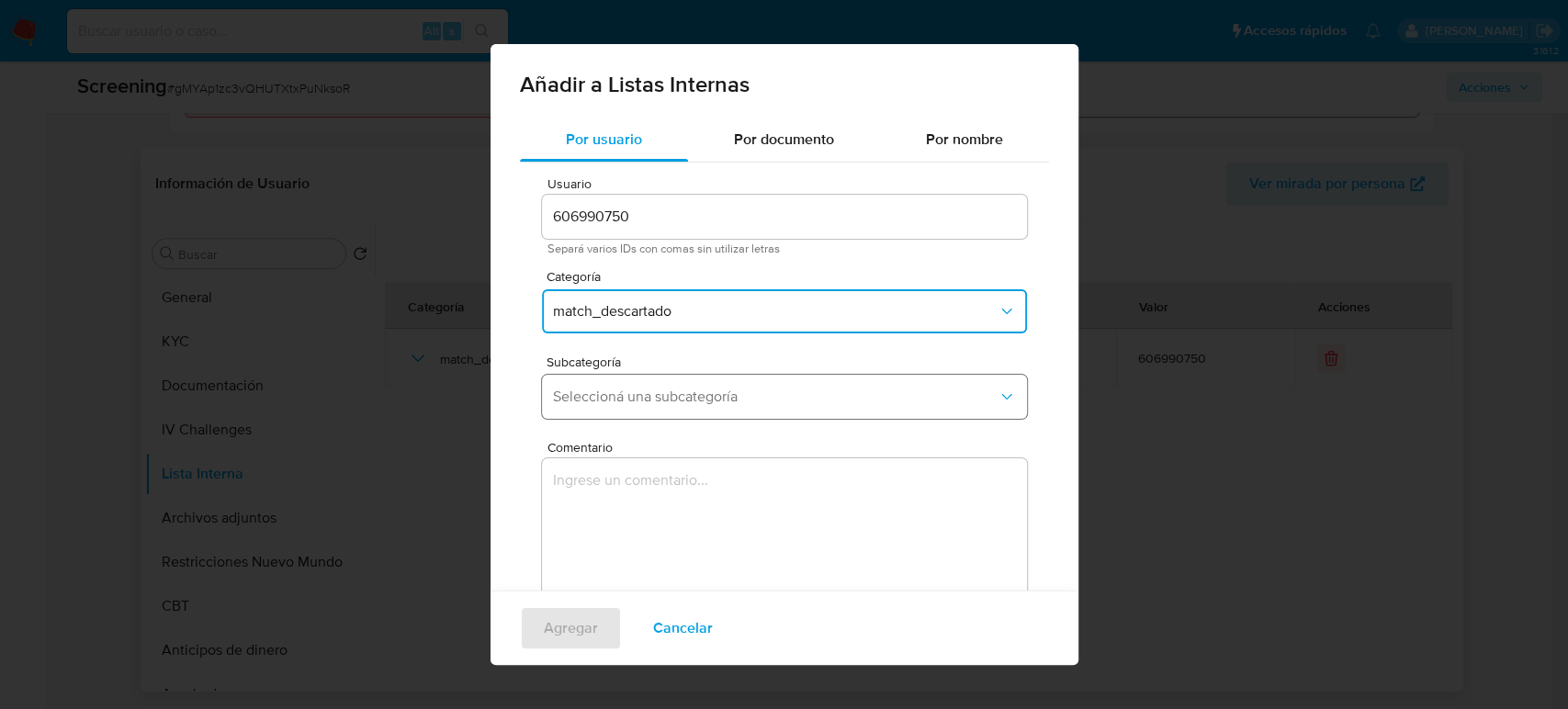
click at [654, 402] on span "Seleccioná una subcategoría" at bounding box center [775, 396] width 444 height 18
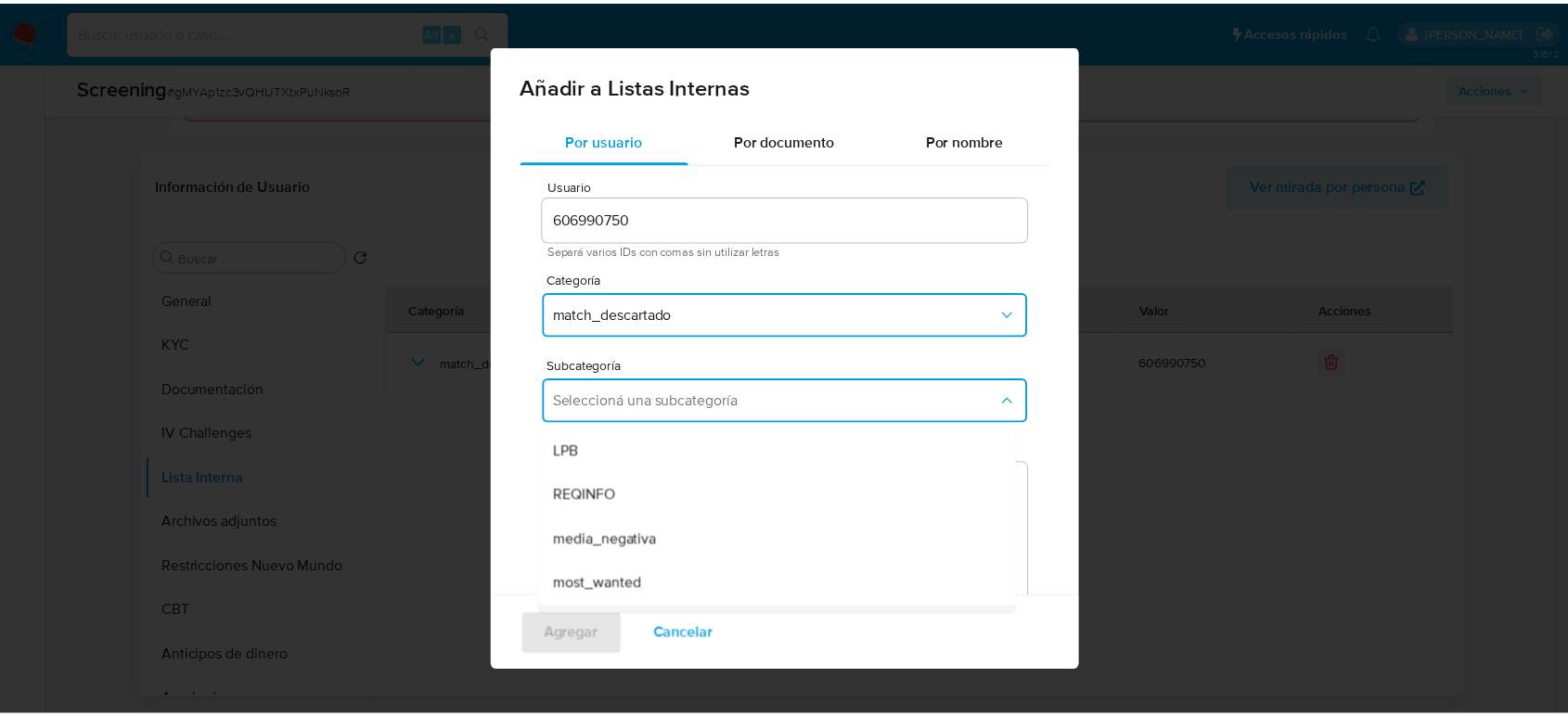
scroll to position [126, 0]
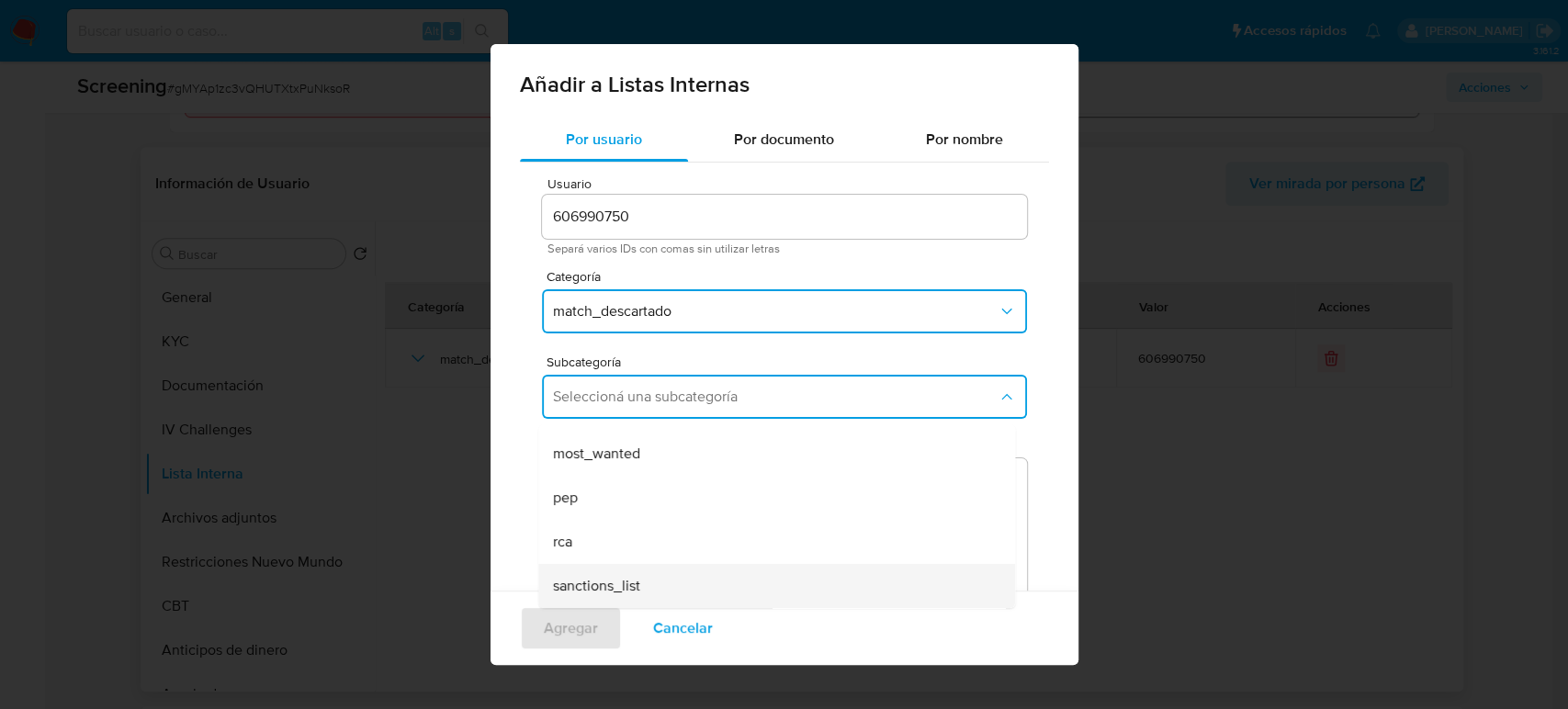
click at [624, 571] on div "sanctions_list" at bounding box center [771, 586] width 437 height 44
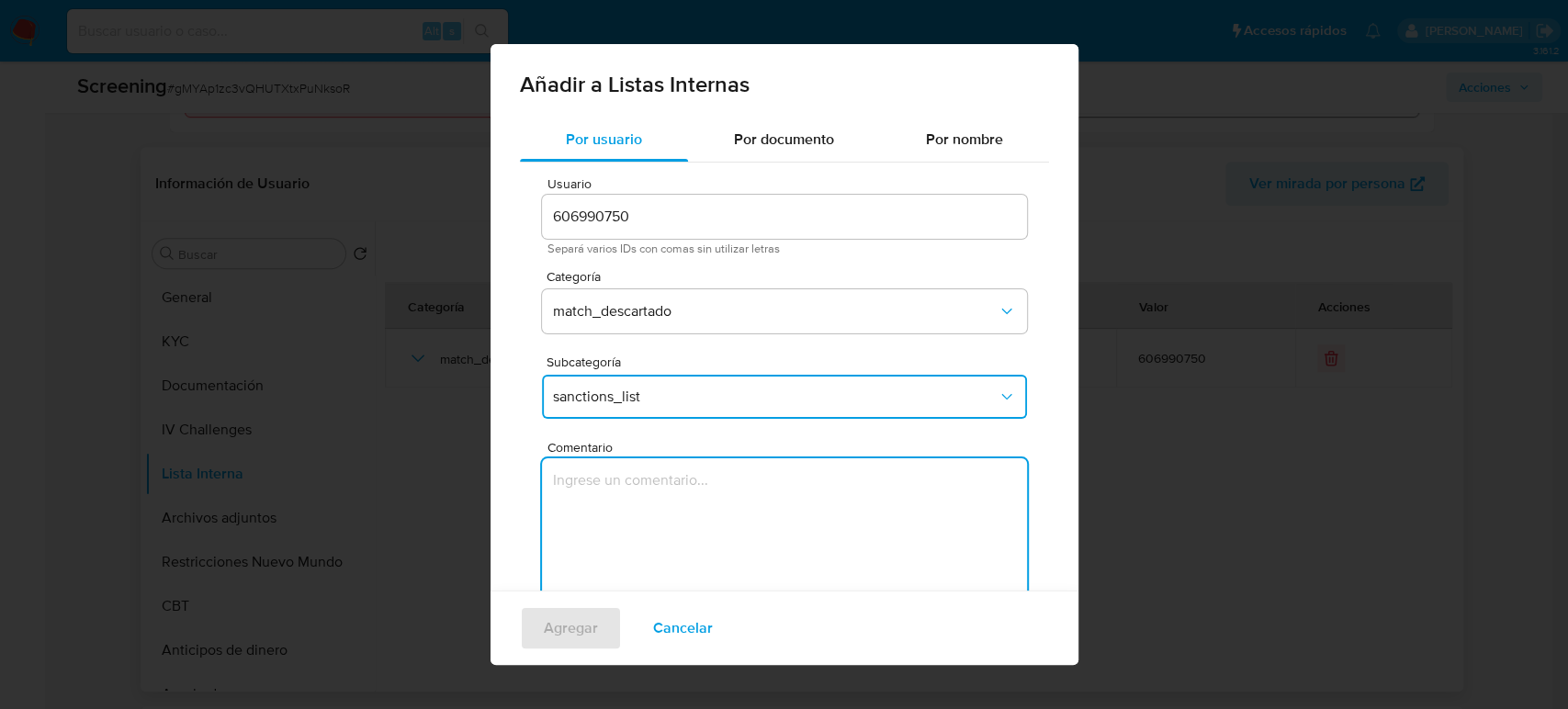
click at [635, 529] on textarea "Comentario" at bounding box center [785, 546] width 485 height 176
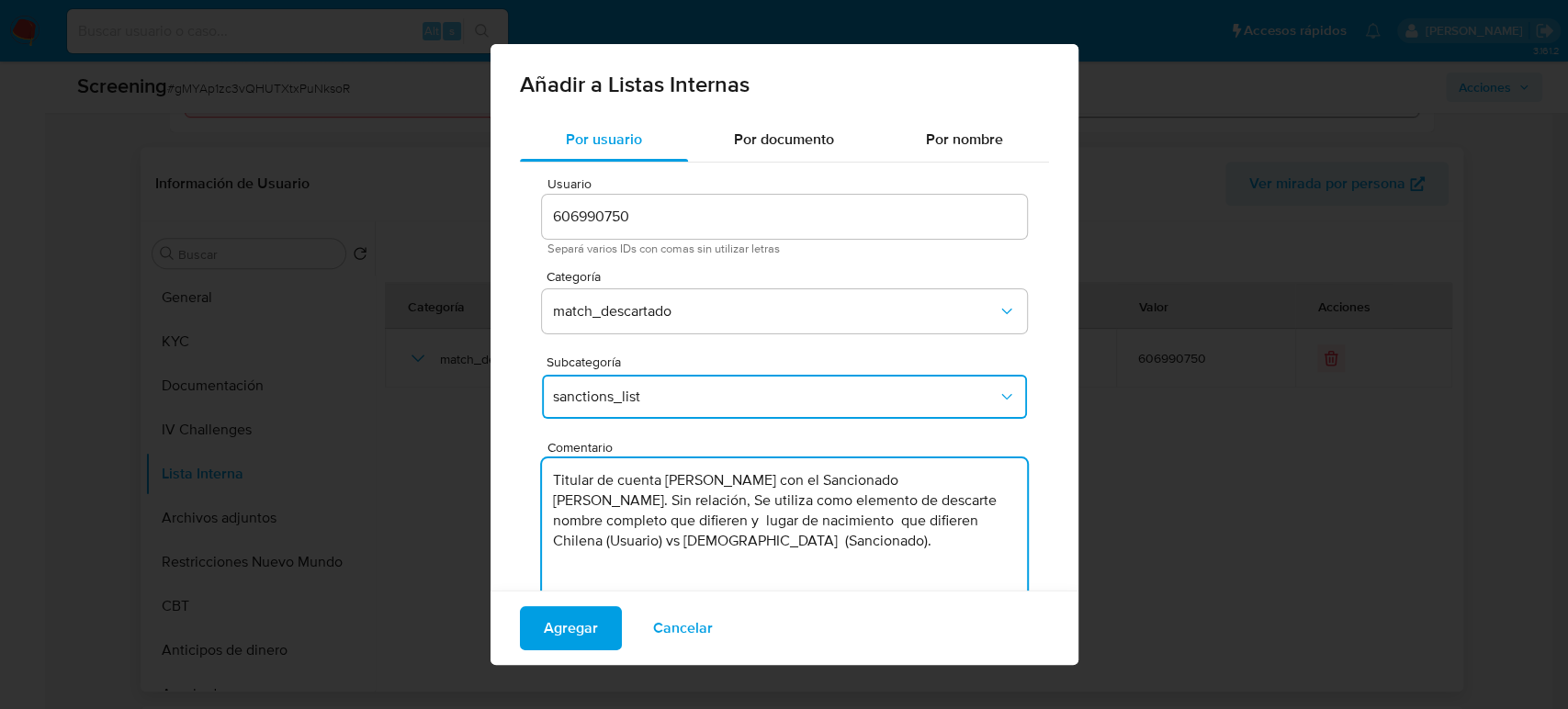
click at [904, 476] on textarea "Titular de cuenta Juan Sebastián Valenzuela González con el Sancionado Felix An…" at bounding box center [785, 546] width 485 height 176
type textarea "Titular de cuenta Juan Sebastián Valenzuela González genera match con el Sancio…"
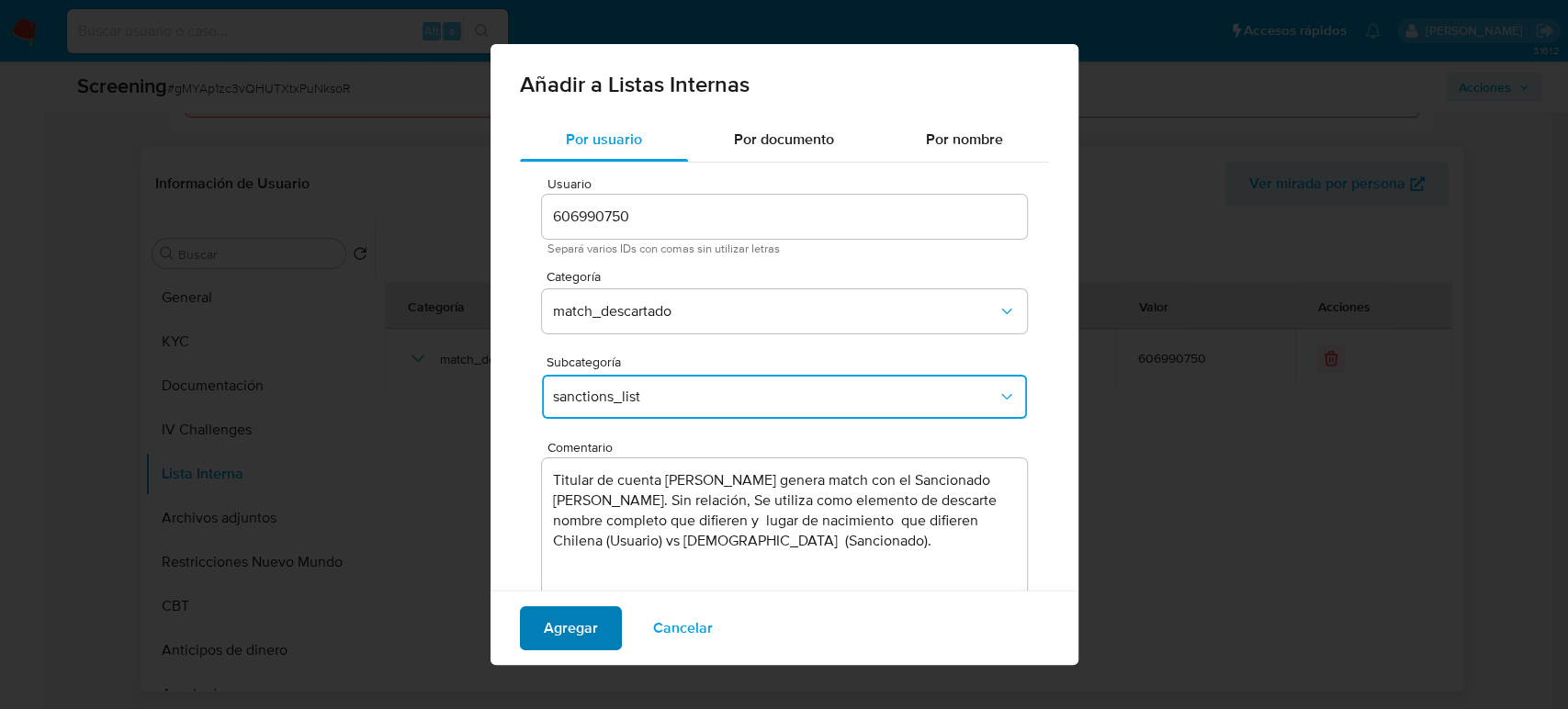
click at [580, 623] on span "Agregar" at bounding box center [570, 628] width 54 height 40
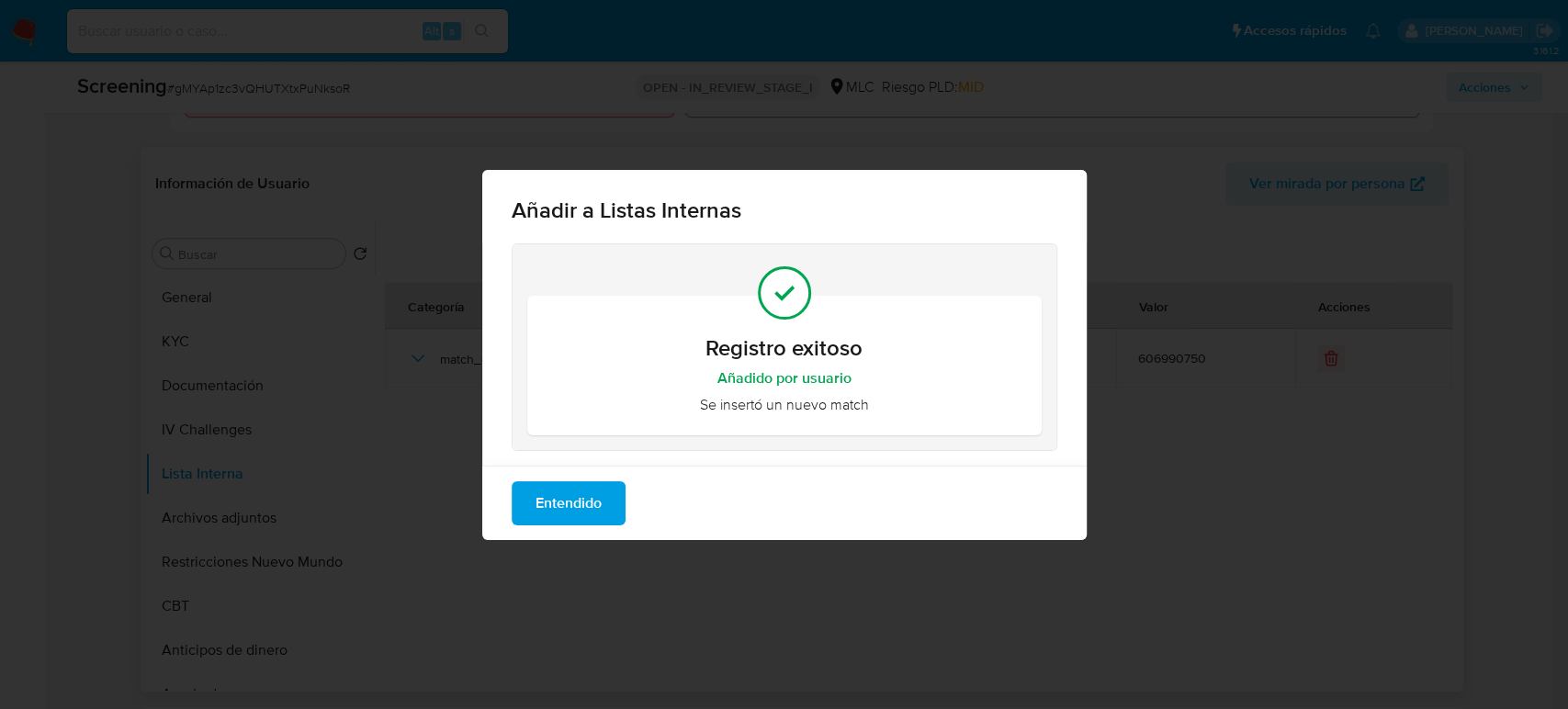
click at [559, 503] on span "Entendido" at bounding box center [569, 503] width 66 height 40
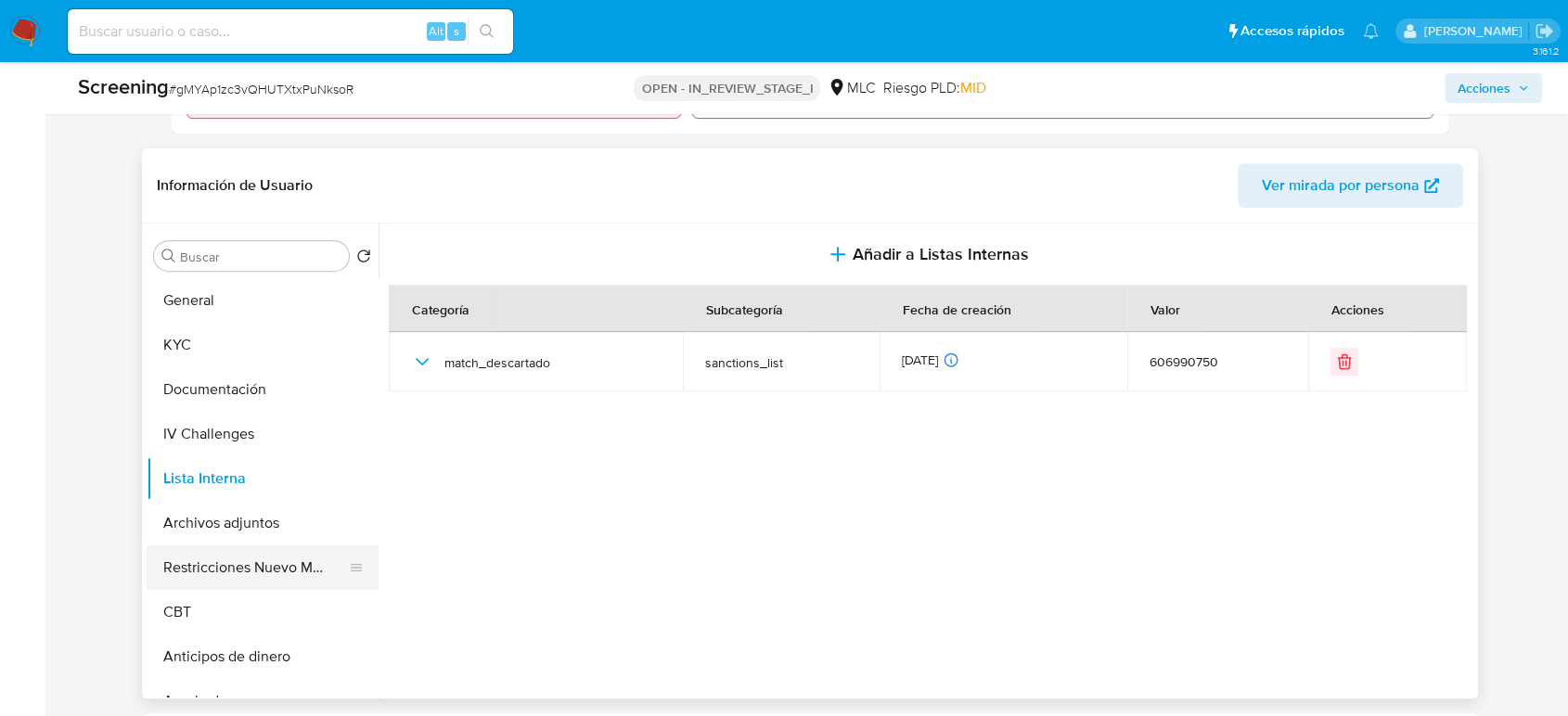
click at [247, 571] on button "Restricciones Nuevo Mundo" at bounding box center [256, 568] width 218 height 45
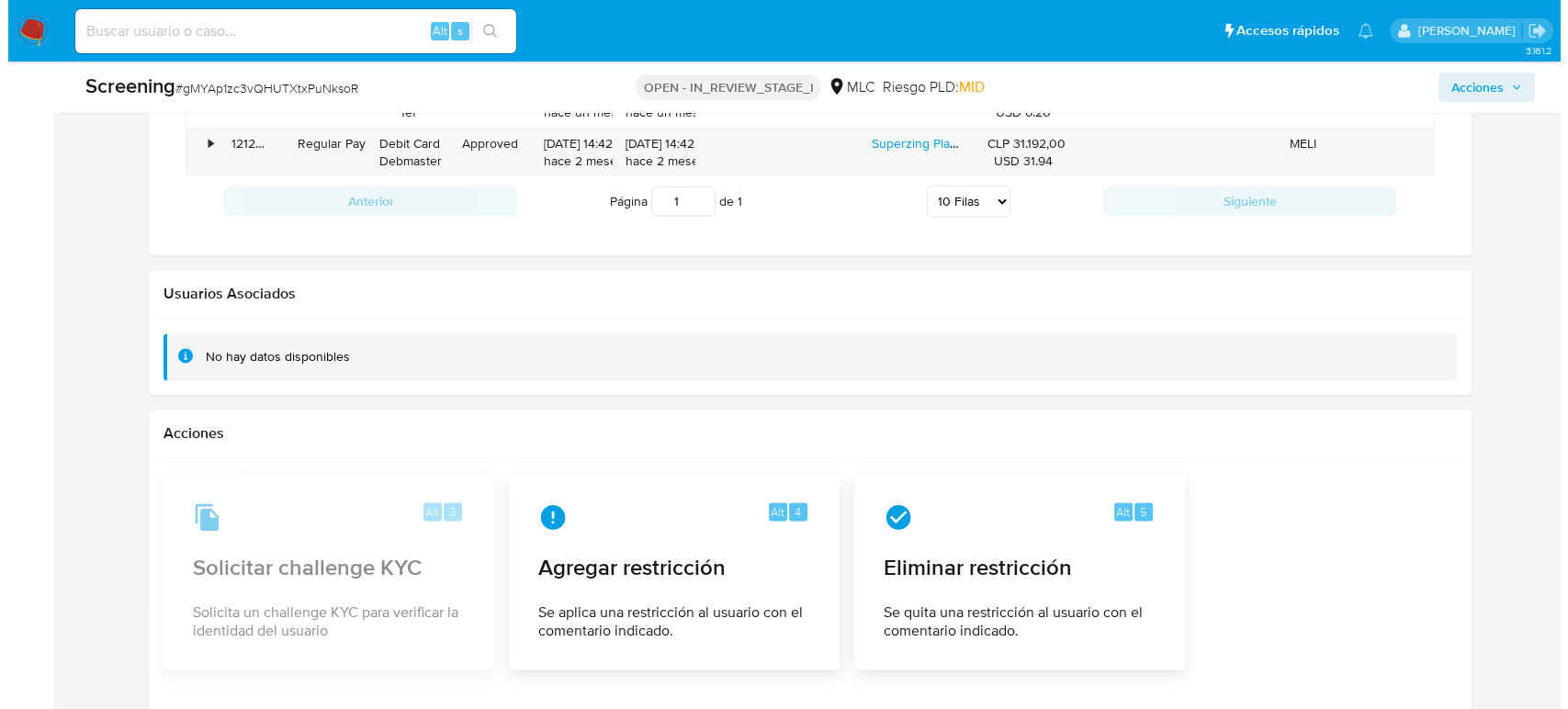
scroll to position [2713, 0]
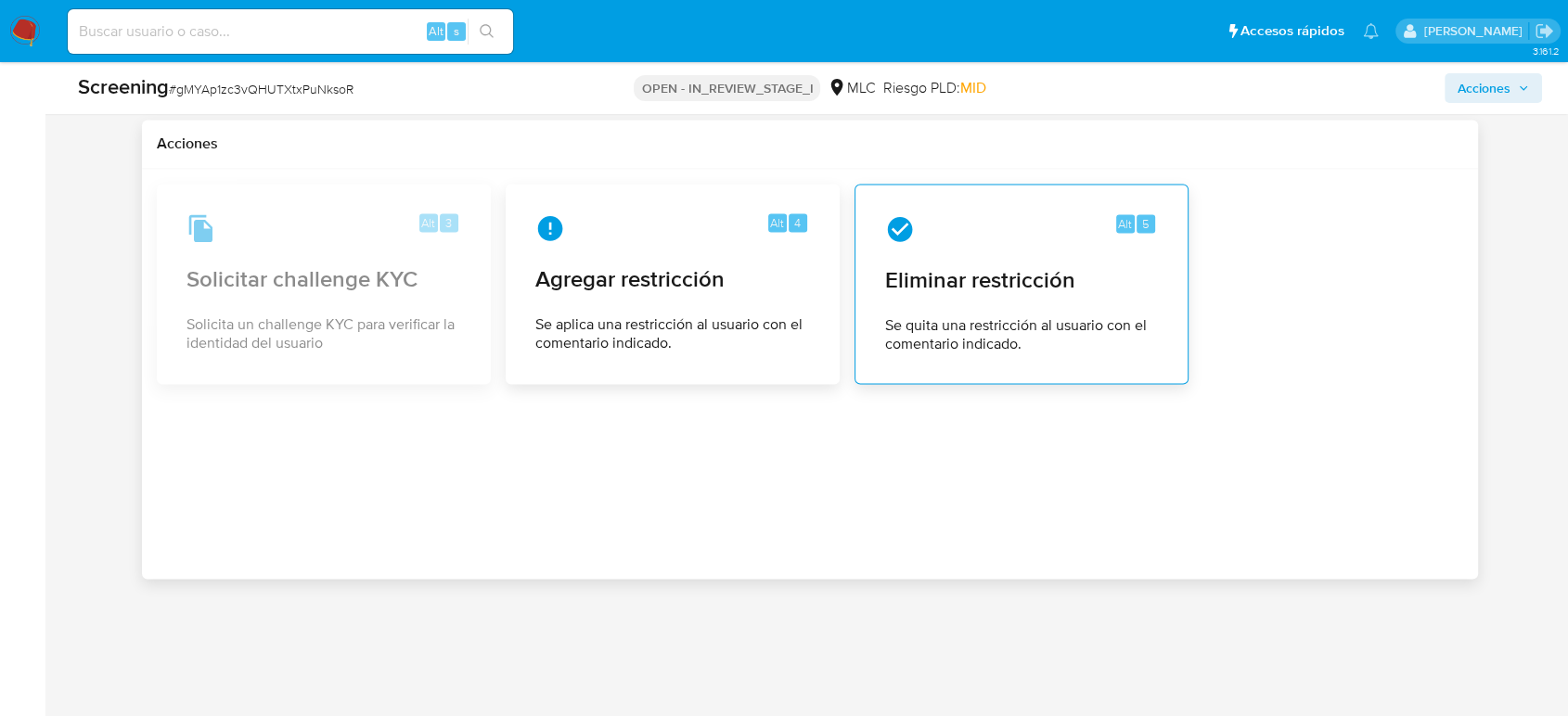
click at [954, 279] on span "Eliminar restricción" at bounding box center [1021, 280] width 273 height 28
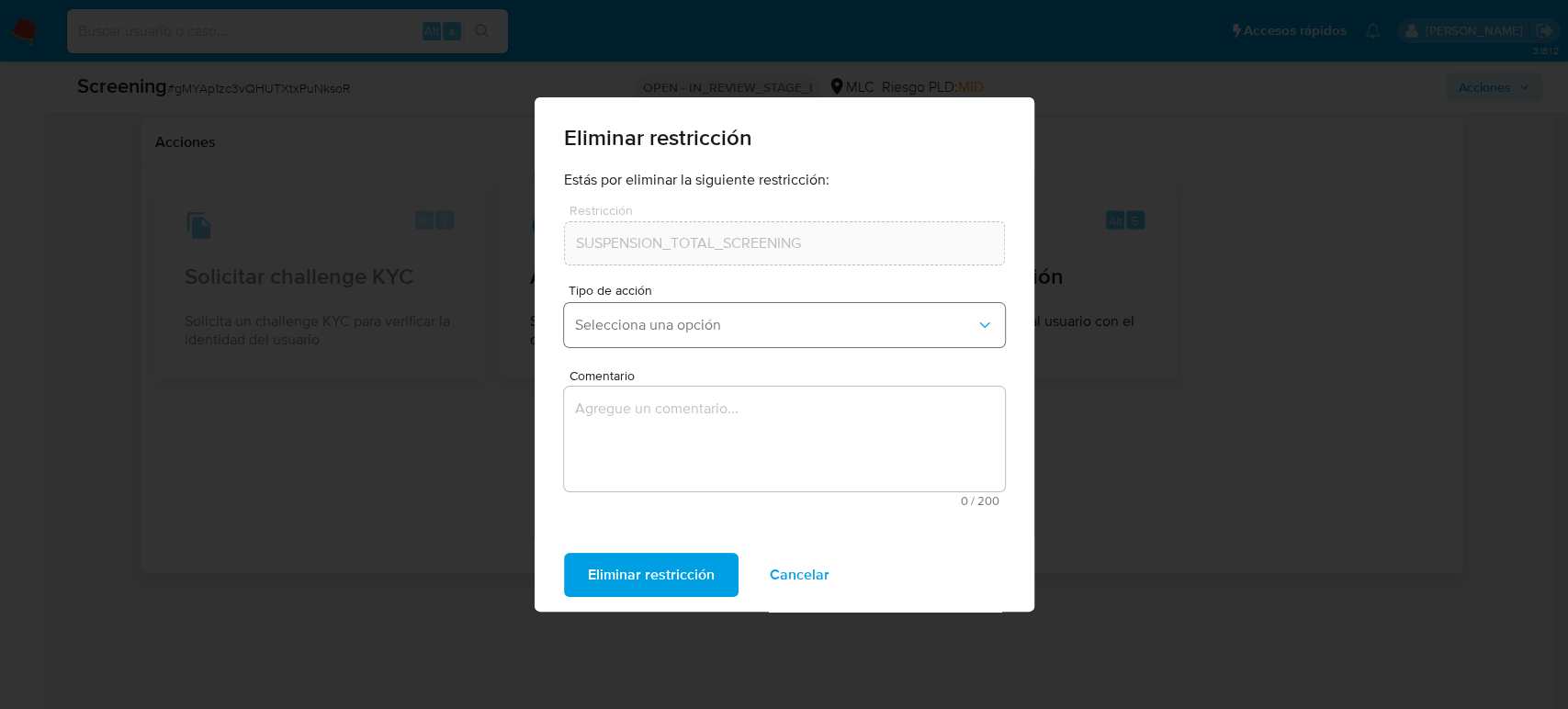
click at [620, 315] on button "Selecciona una opción" at bounding box center [784, 325] width 441 height 44
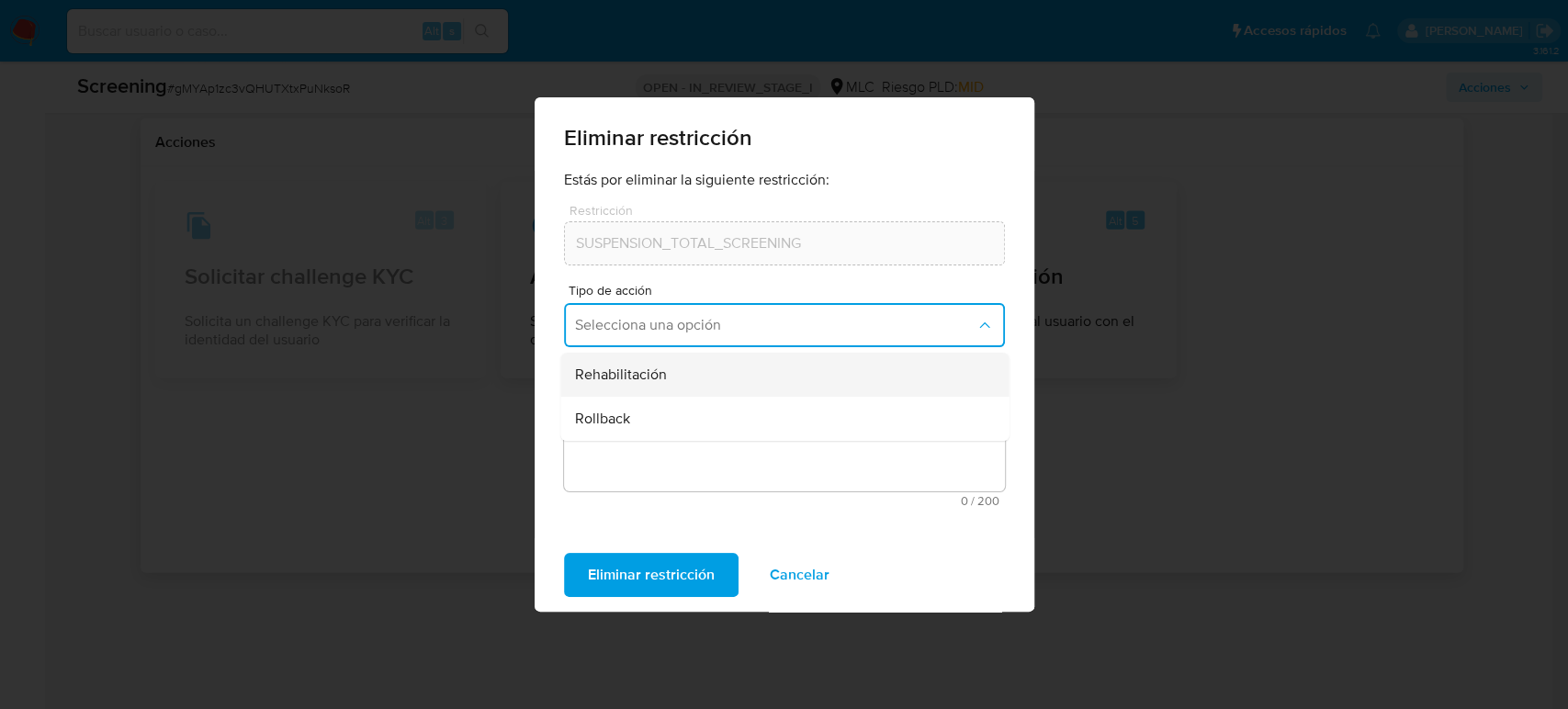
click at [665, 384] on div "Rehabilitación" at bounding box center [779, 375] width 408 height 44
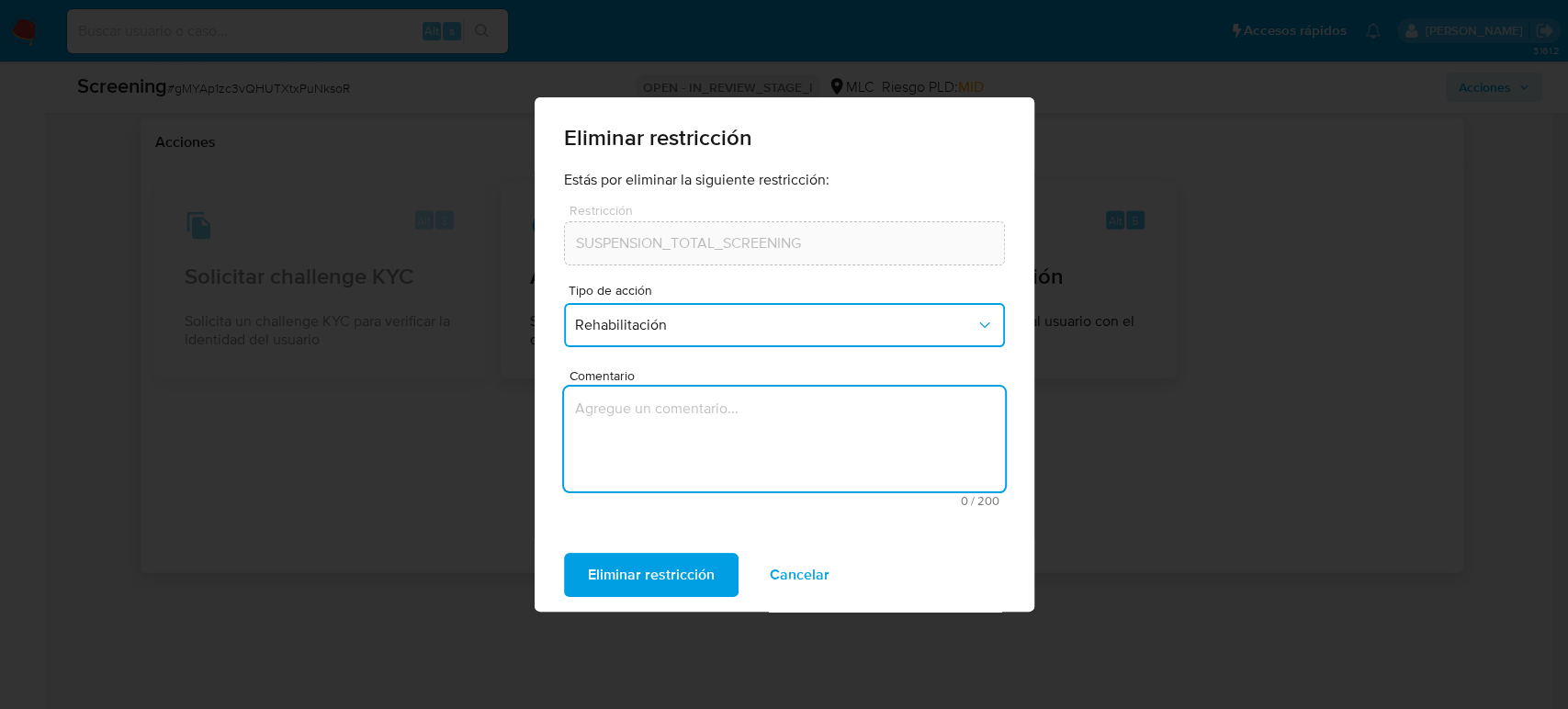
click at [664, 406] on textarea "Comentario" at bounding box center [784, 439] width 441 height 105
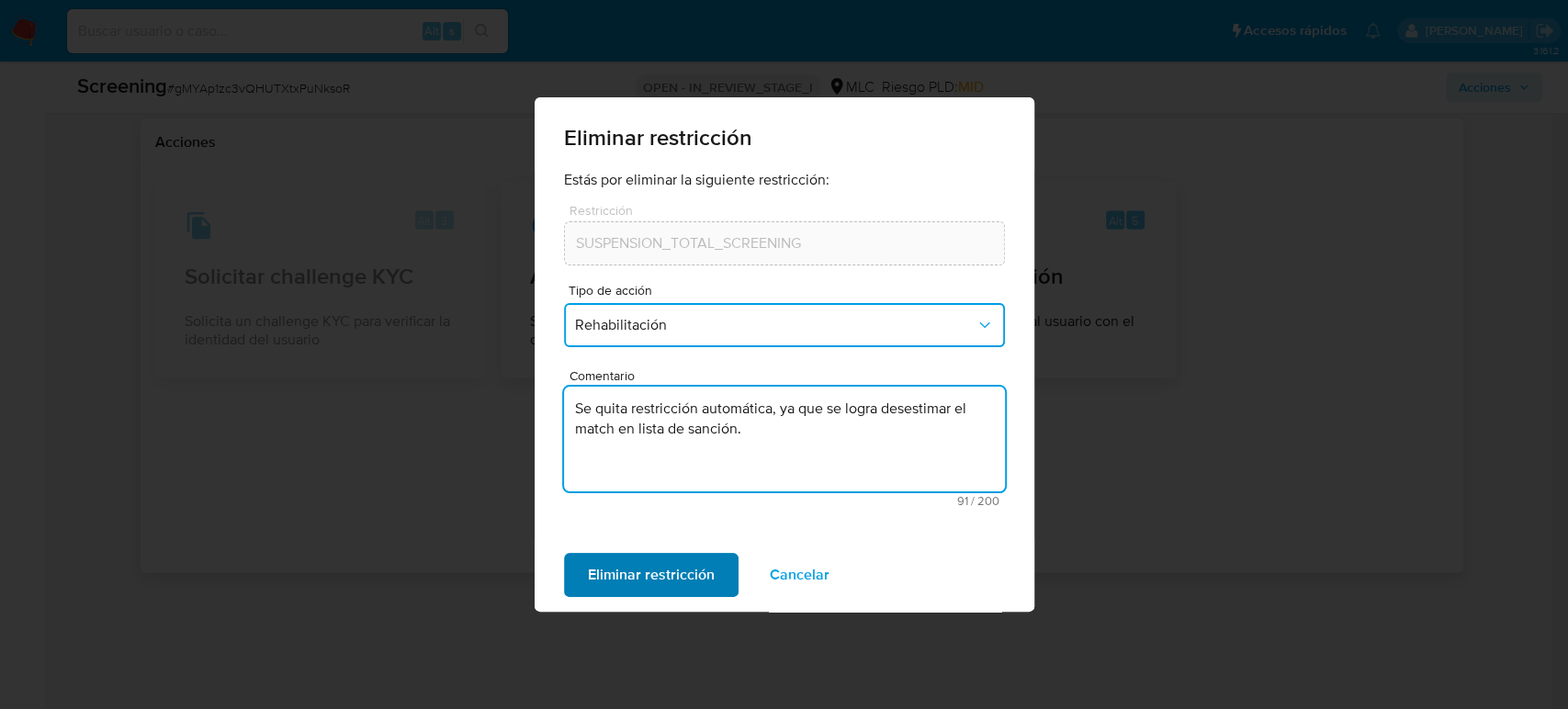
type textarea "Se quita restricción automática, ya que se logra desestimar el match en lista d…"
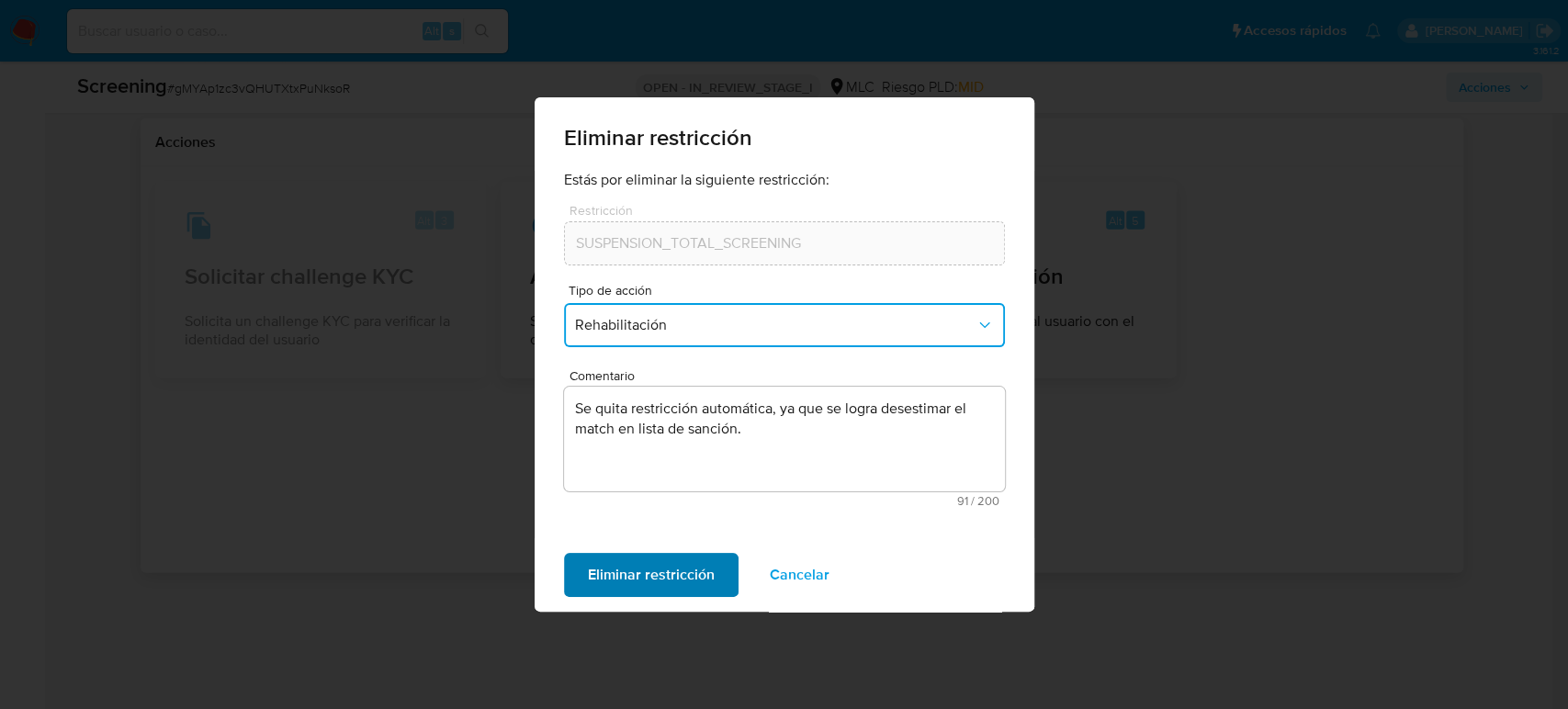
click at [666, 576] on span "Eliminar restricción" at bounding box center [651, 575] width 127 height 40
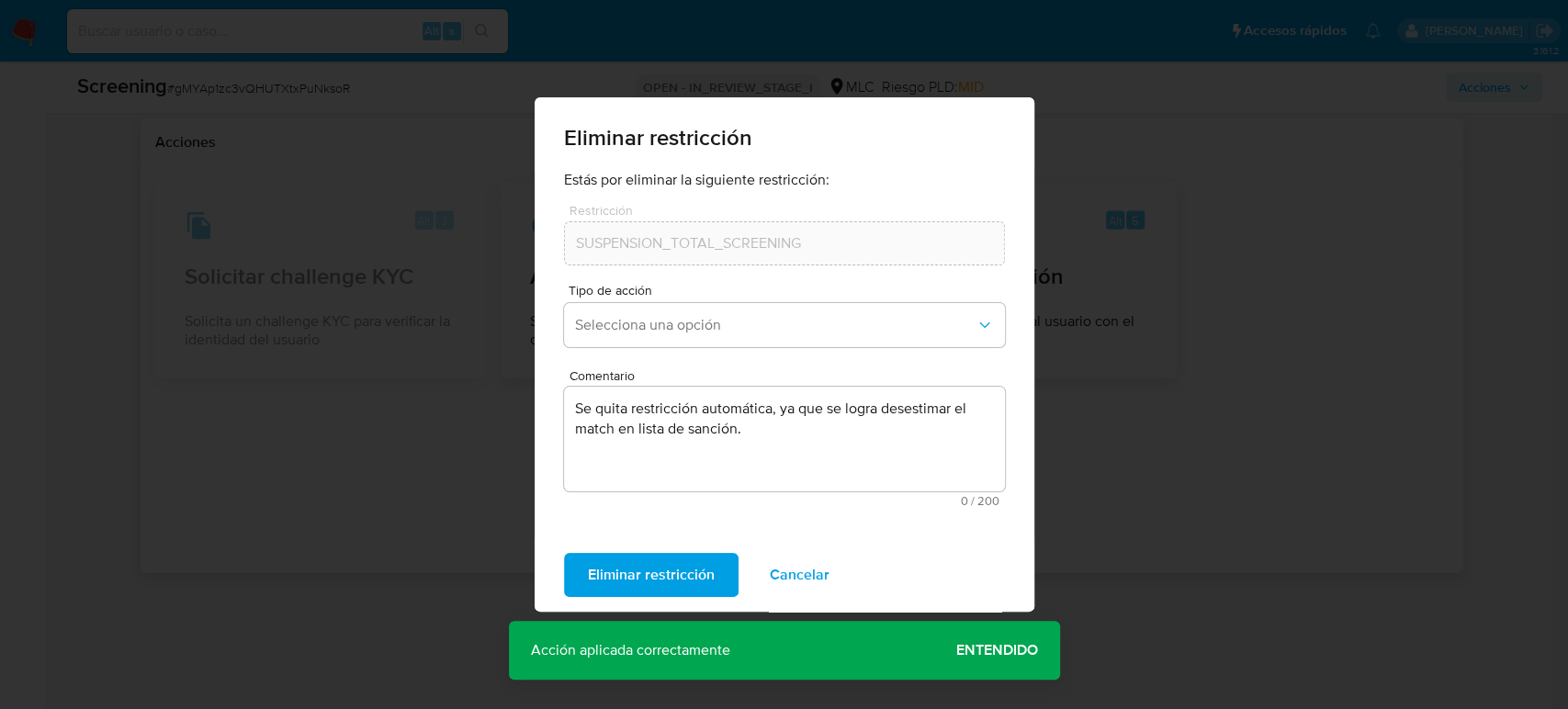
click at [973, 638] on span "Entendido" at bounding box center [997, 650] width 82 height 0
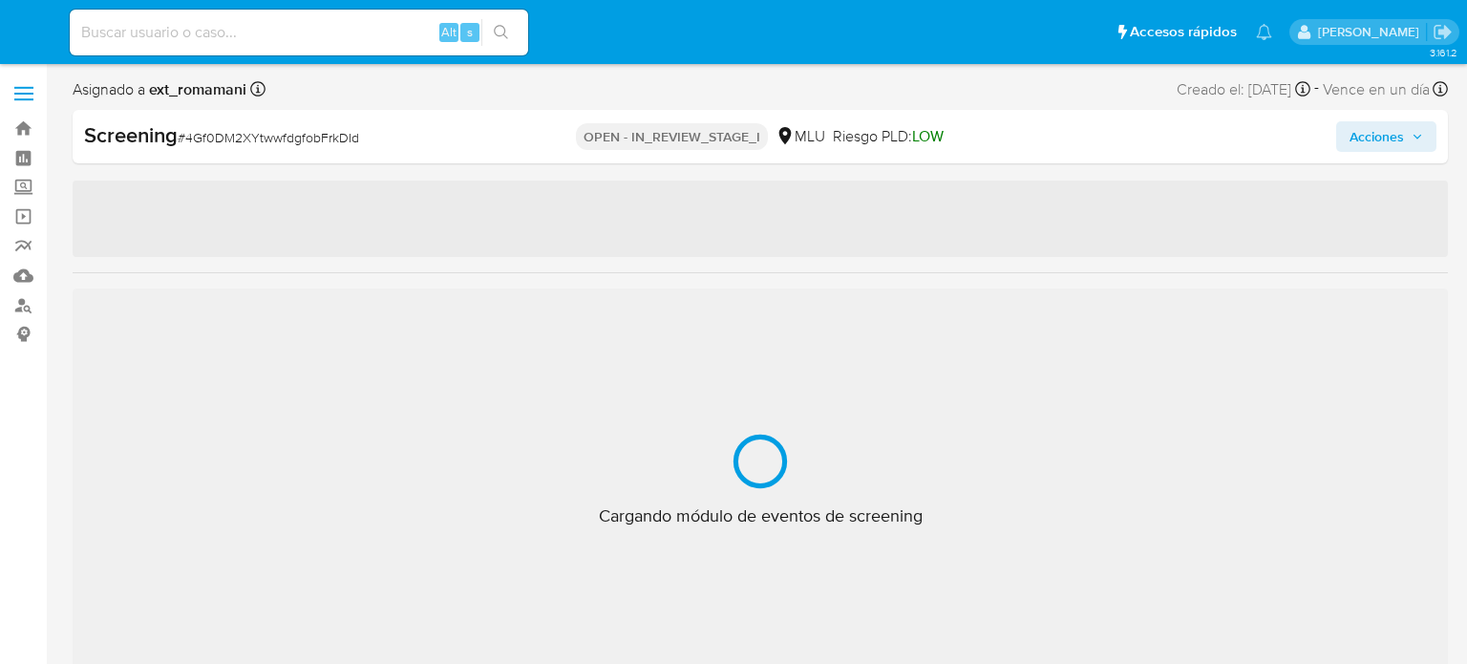
select select "10"
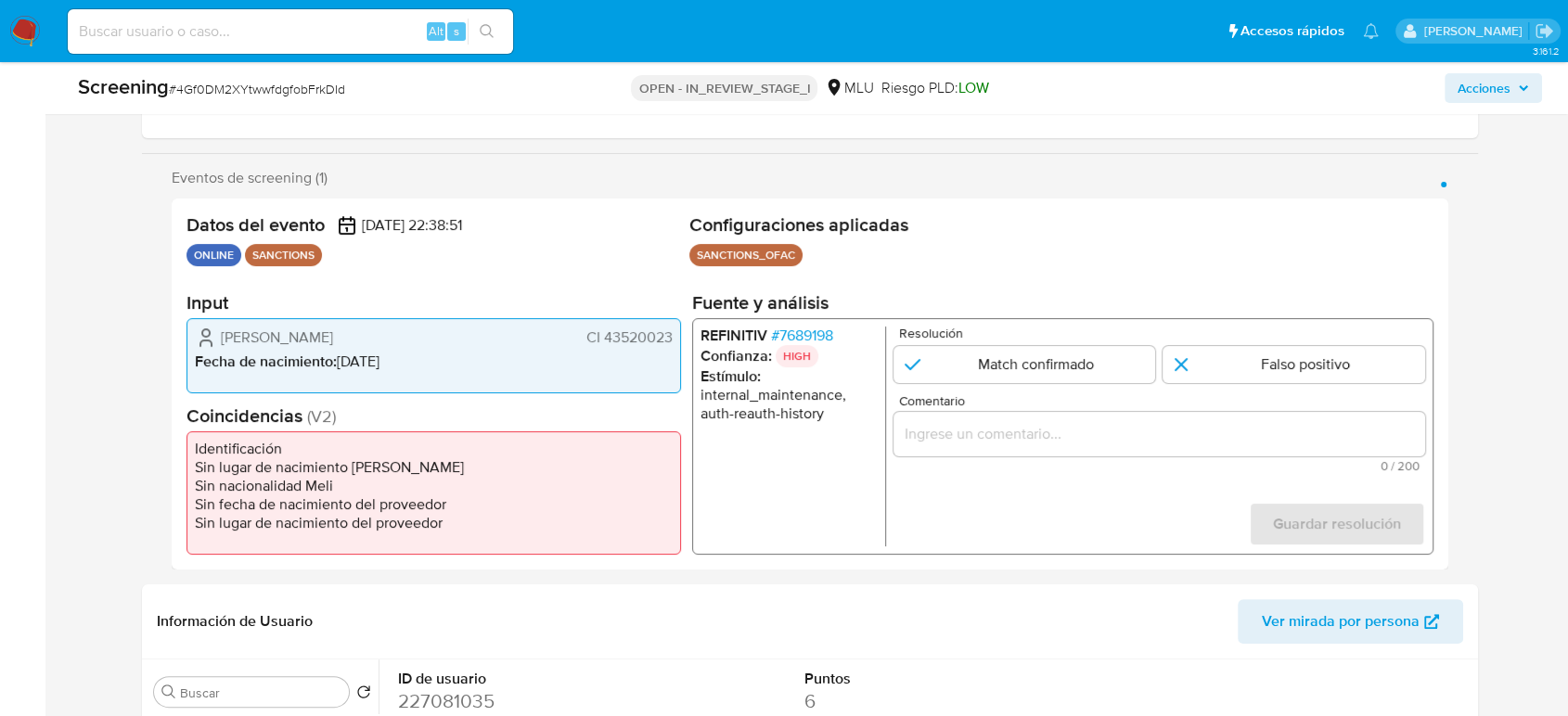
scroll to position [309, 0]
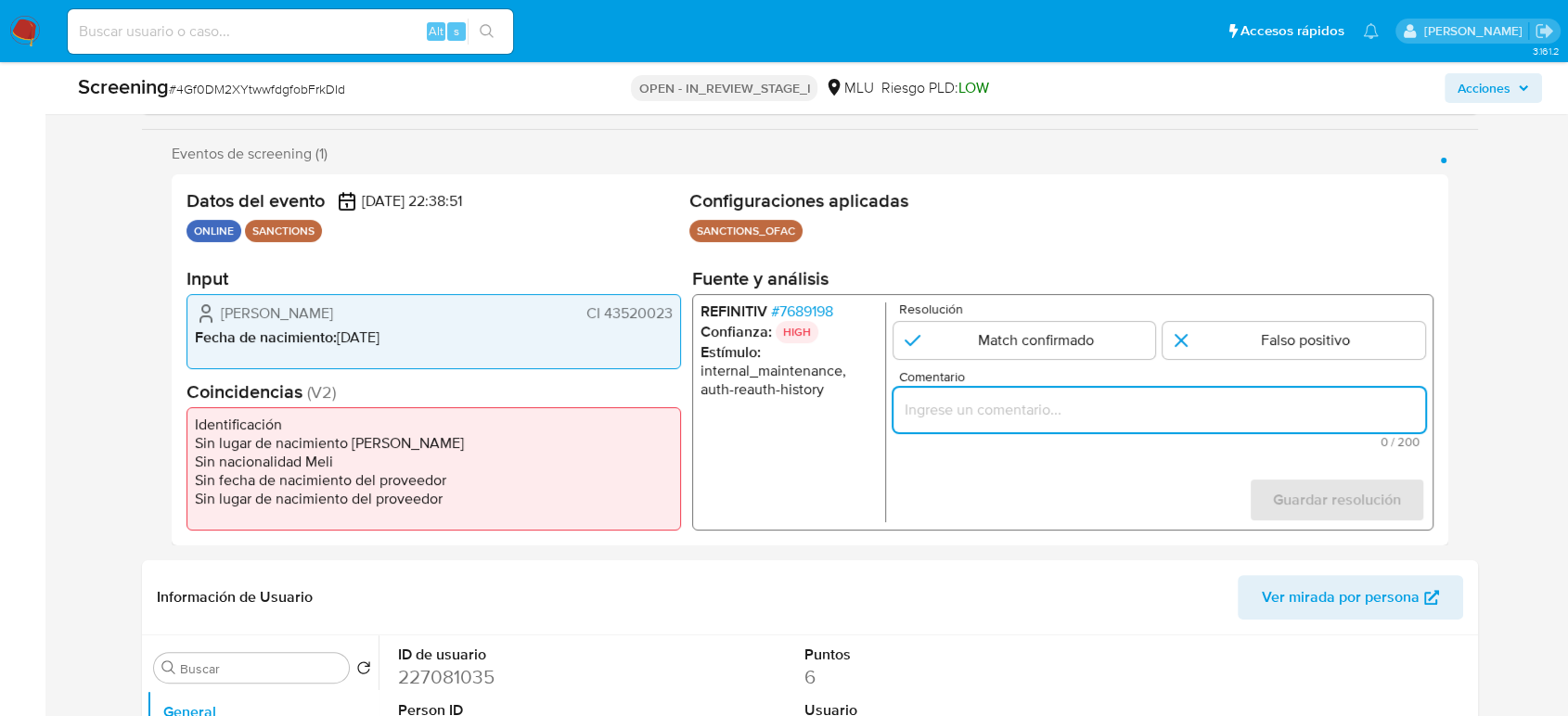
click at [1017, 406] on input "Comentario" at bounding box center [1159, 410] width 531 height 24
paste input "Titular de cuenta sin coincidencias en listas activas."
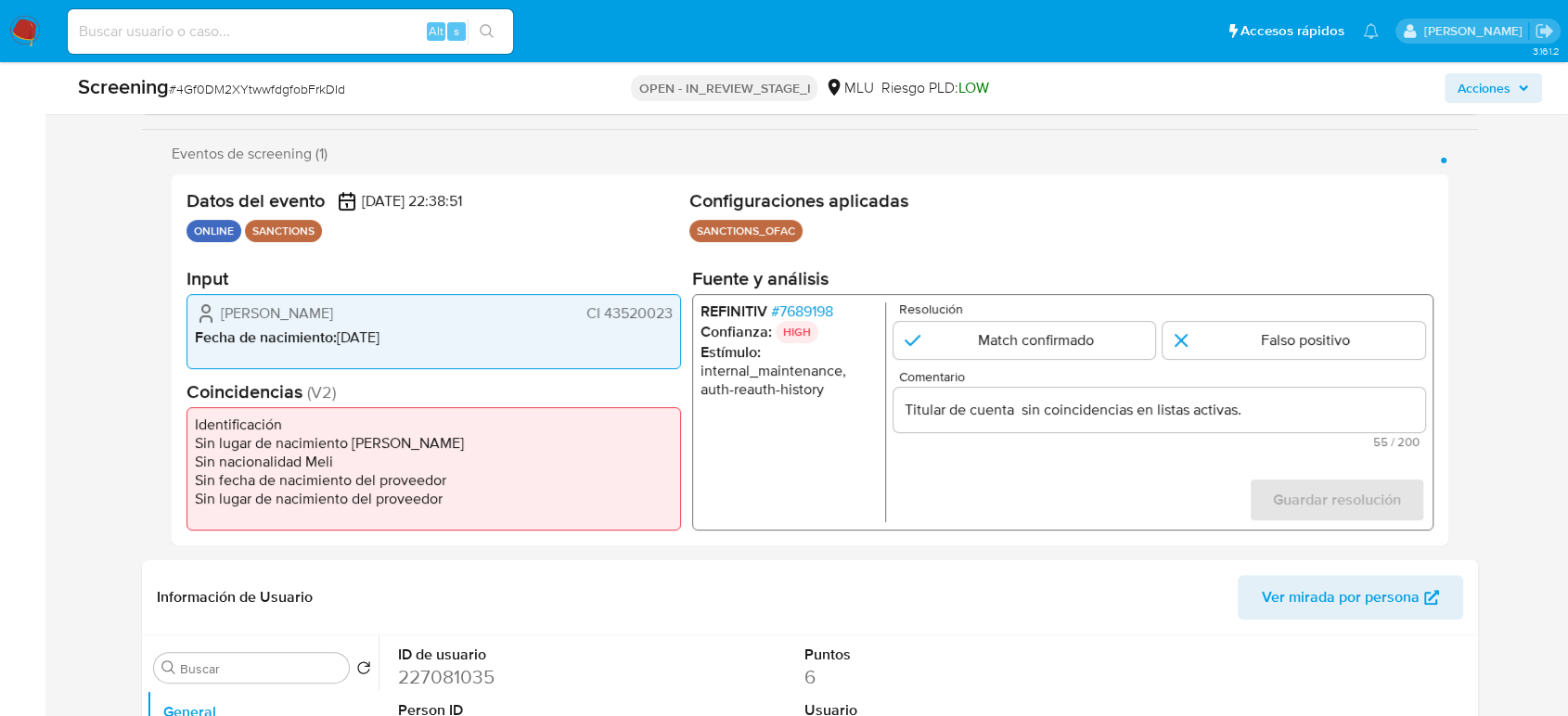
drag, startPoint x: 213, startPoint y: 306, endPoint x: 673, endPoint y: 311, distance: 460.0
click at [673, 311] on div "Ana Carolina Ferraro Lorenzo CI 43520023 Fecha de nacimiento : 23/12/1989" at bounding box center [433, 331] width 494 height 75
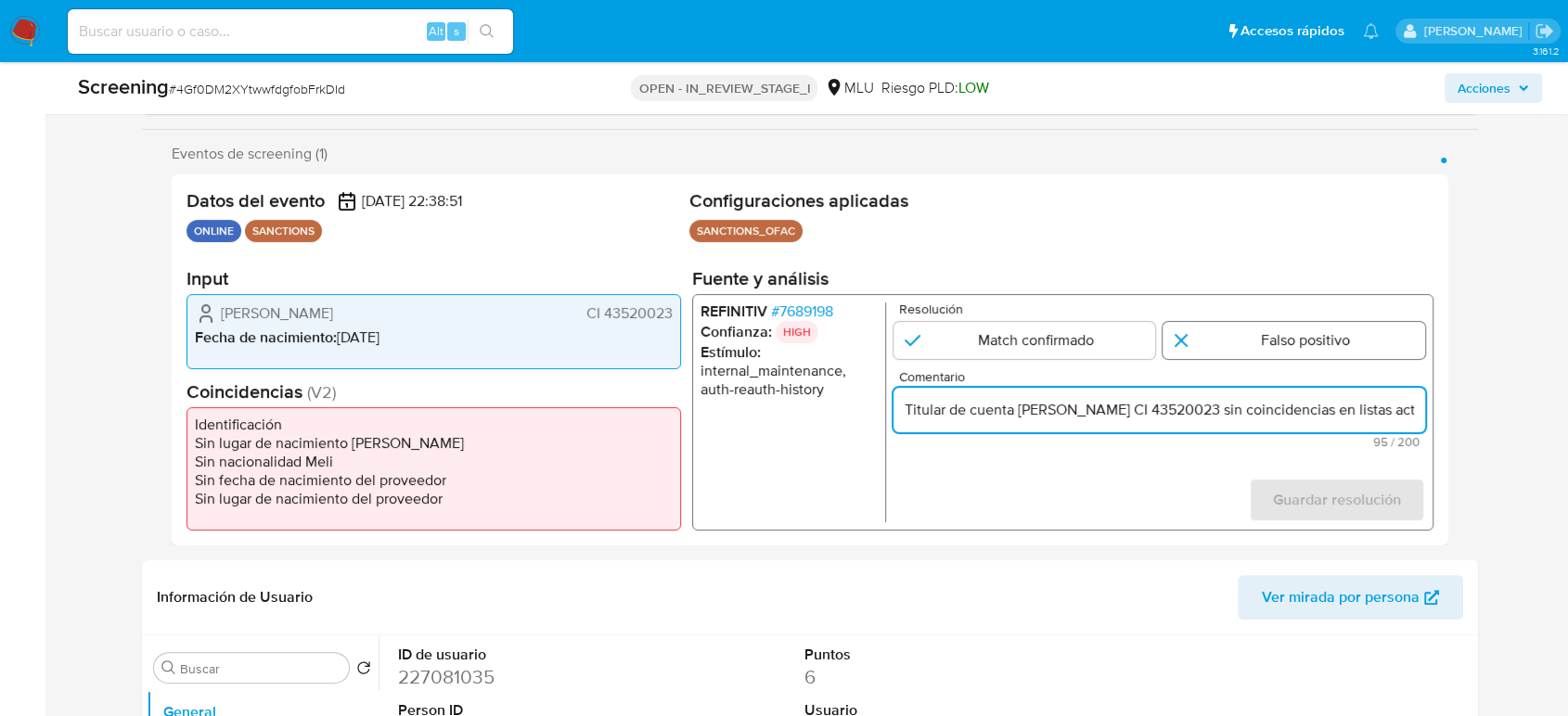
type input "Titular de cuenta [PERSON_NAME] CI 43520023 sin coincidencias en listas activas."
click at [1225, 332] on input "1 de 1" at bounding box center [1294, 340] width 262 height 37
radio input "true"
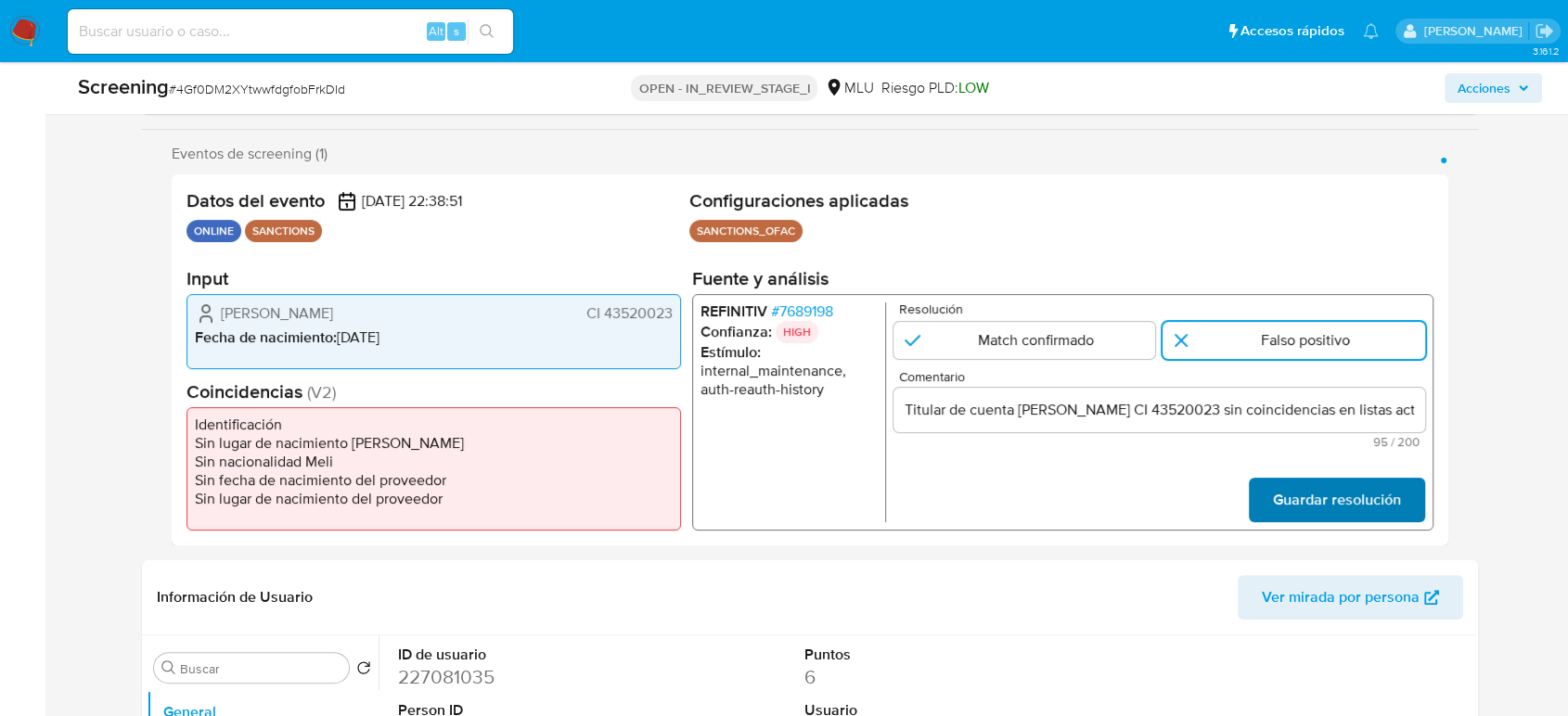
click at [1285, 486] on span "Guardar resolución" at bounding box center [1337, 500] width 128 height 41
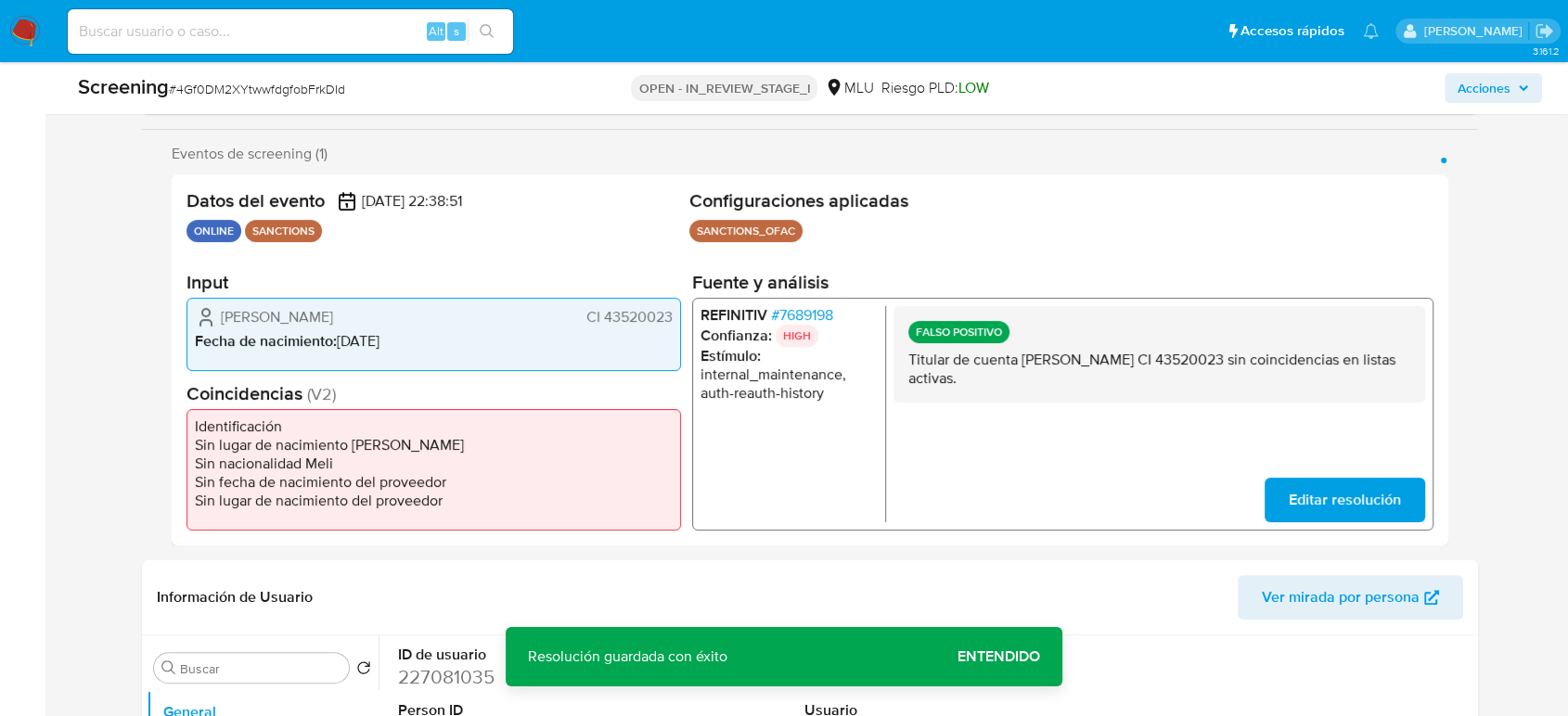
drag, startPoint x: 461, startPoint y: 307, endPoint x: 207, endPoint y: 319, distance: 254.3
click at [207, 319] on div "Ana Carolina Ferraro Lorenzo CI 43520023" at bounding box center [434, 316] width 478 height 22
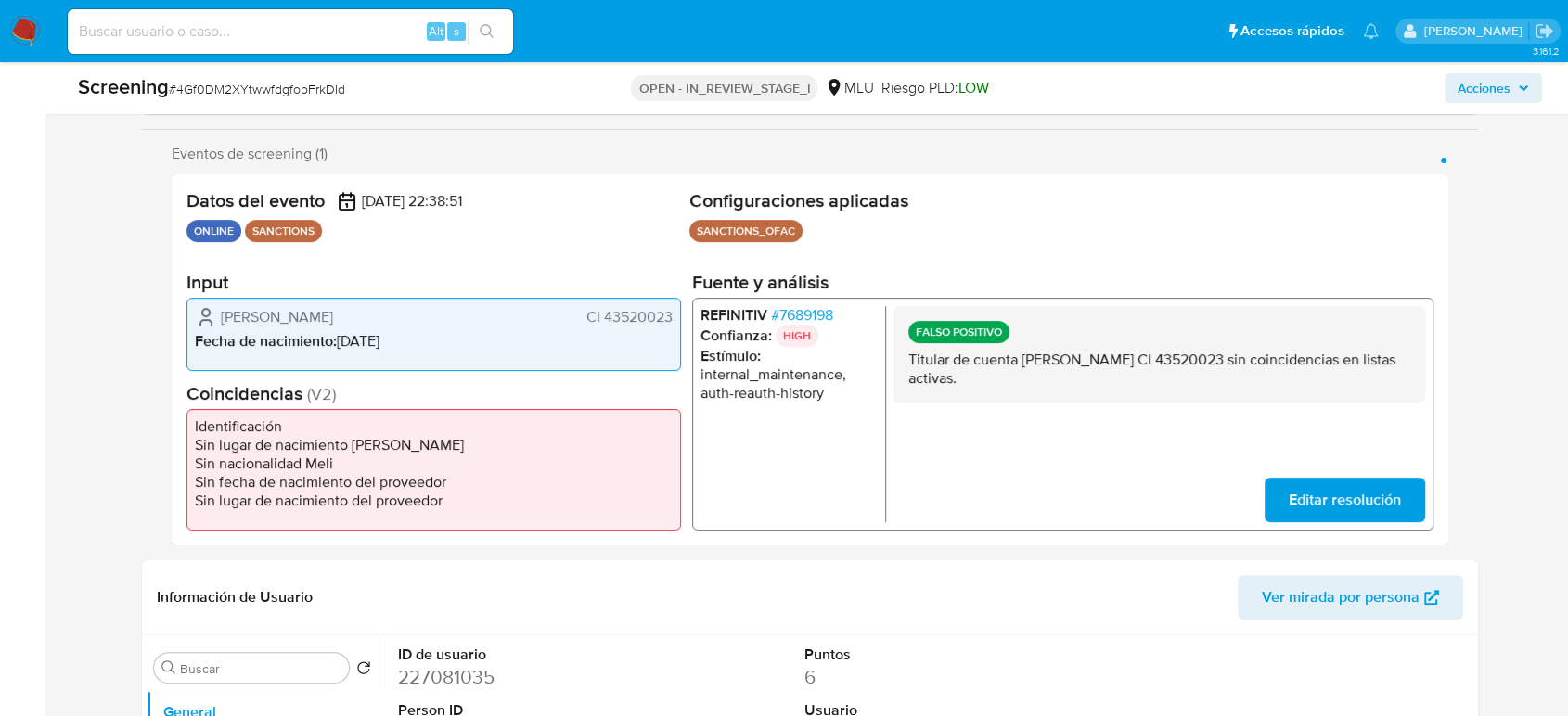
click at [815, 310] on span "# 7689198" at bounding box center [802, 314] width 62 height 18
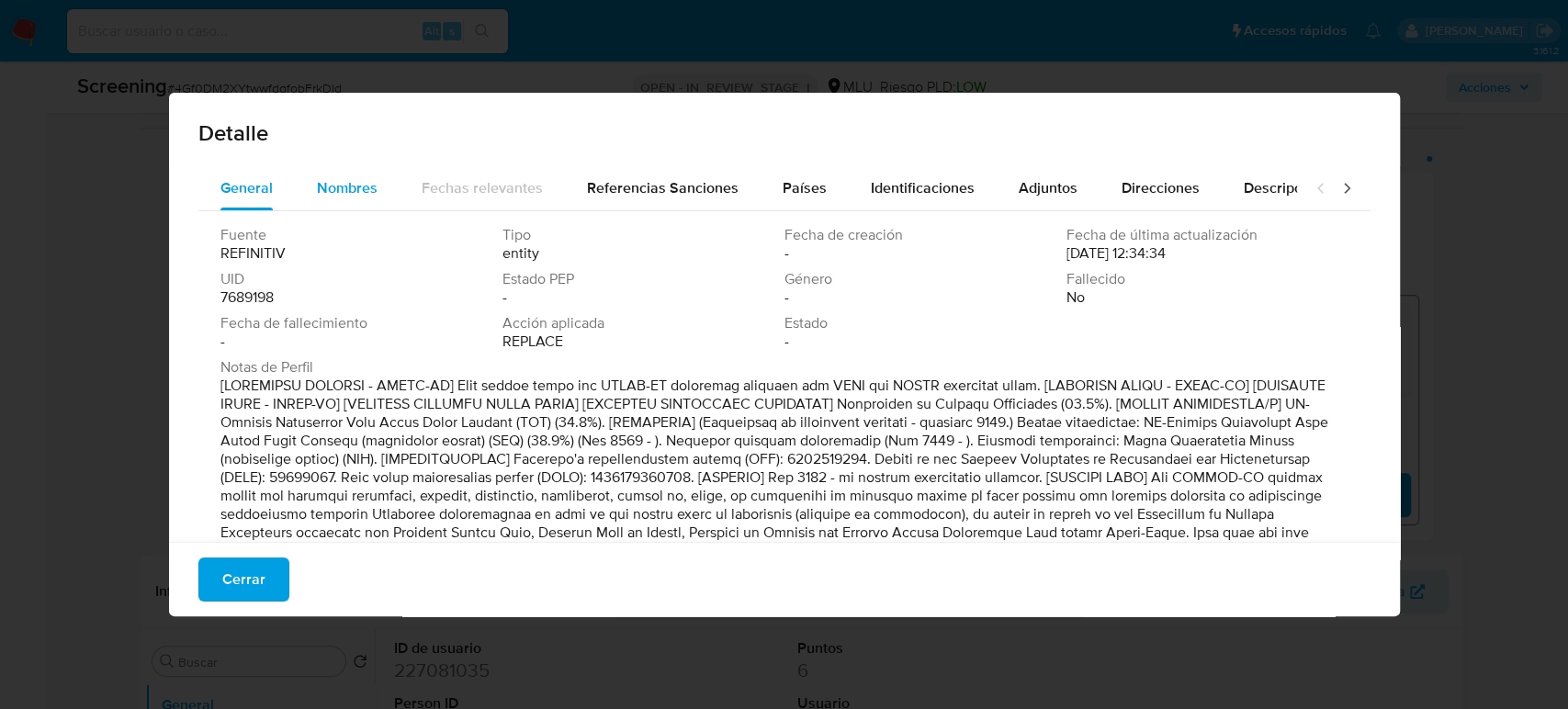
click at [360, 190] on span "Nombres" at bounding box center [347, 188] width 61 height 21
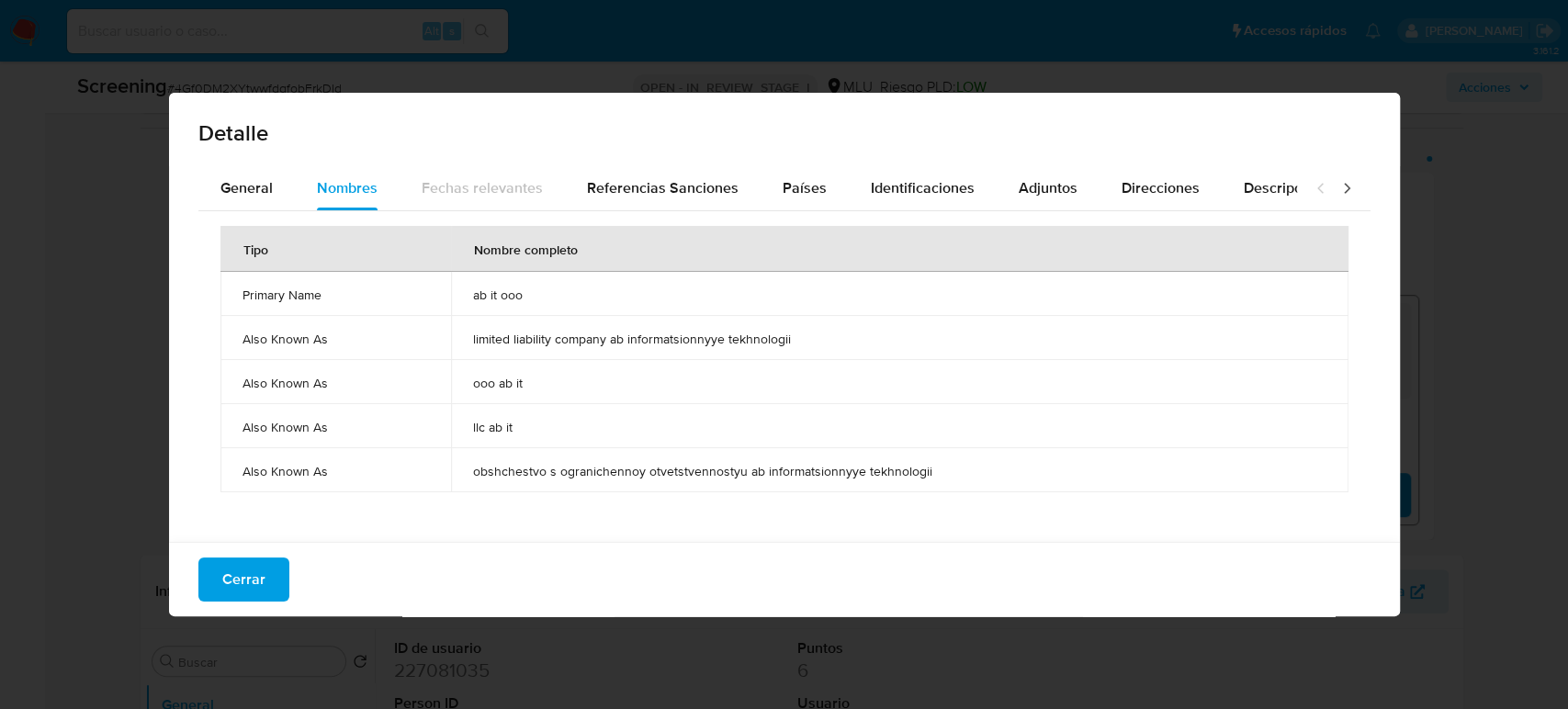
drag, startPoint x: 502, startPoint y: 297, endPoint x: 530, endPoint y: 297, distance: 28.0
click at [530, 297] on td "ab it ooo" at bounding box center [899, 294] width 898 height 44
click at [795, 185] on span "Países" at bounding box center [805, 188] width 44 height 21
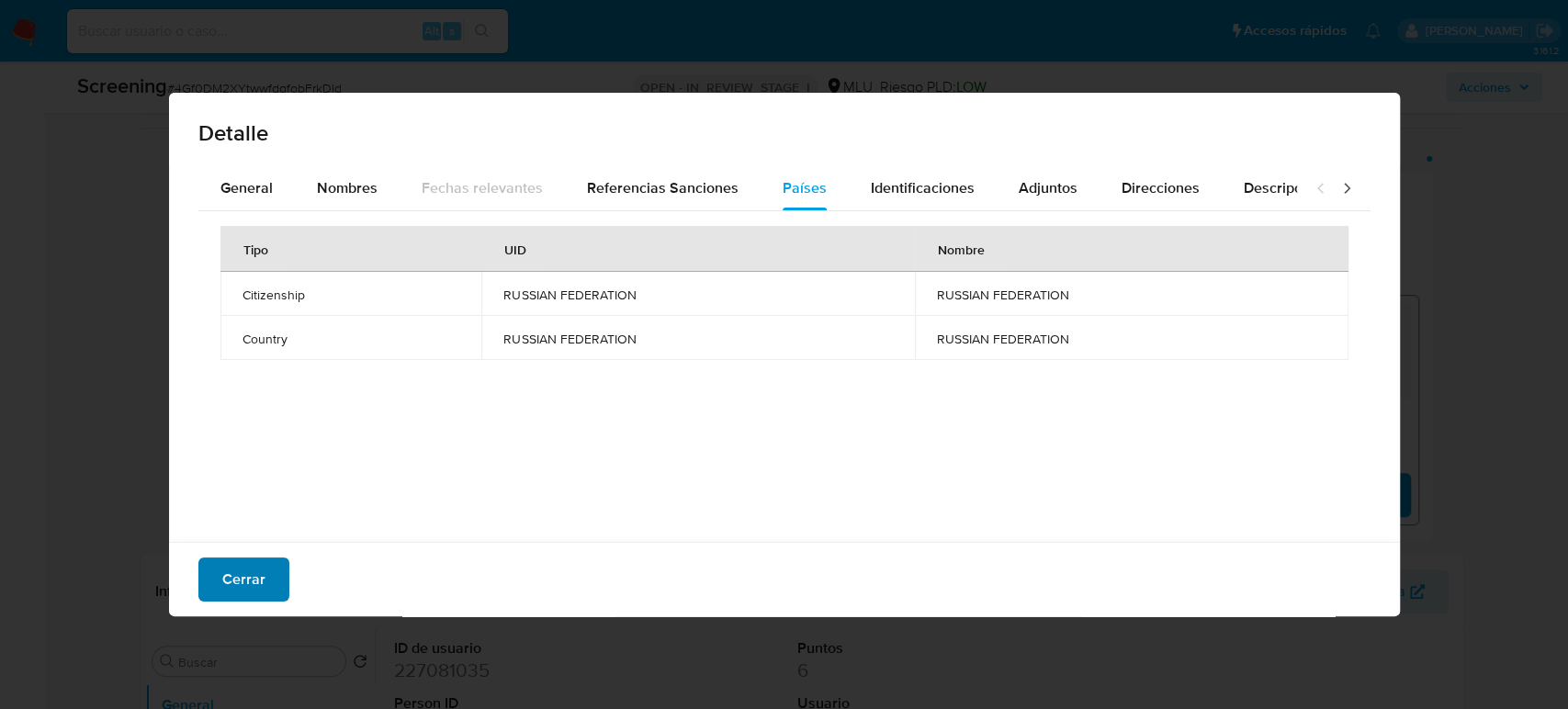
click at [257, 578] on span "Cerrar" at bounding box center [243, 580] width 43 height 40
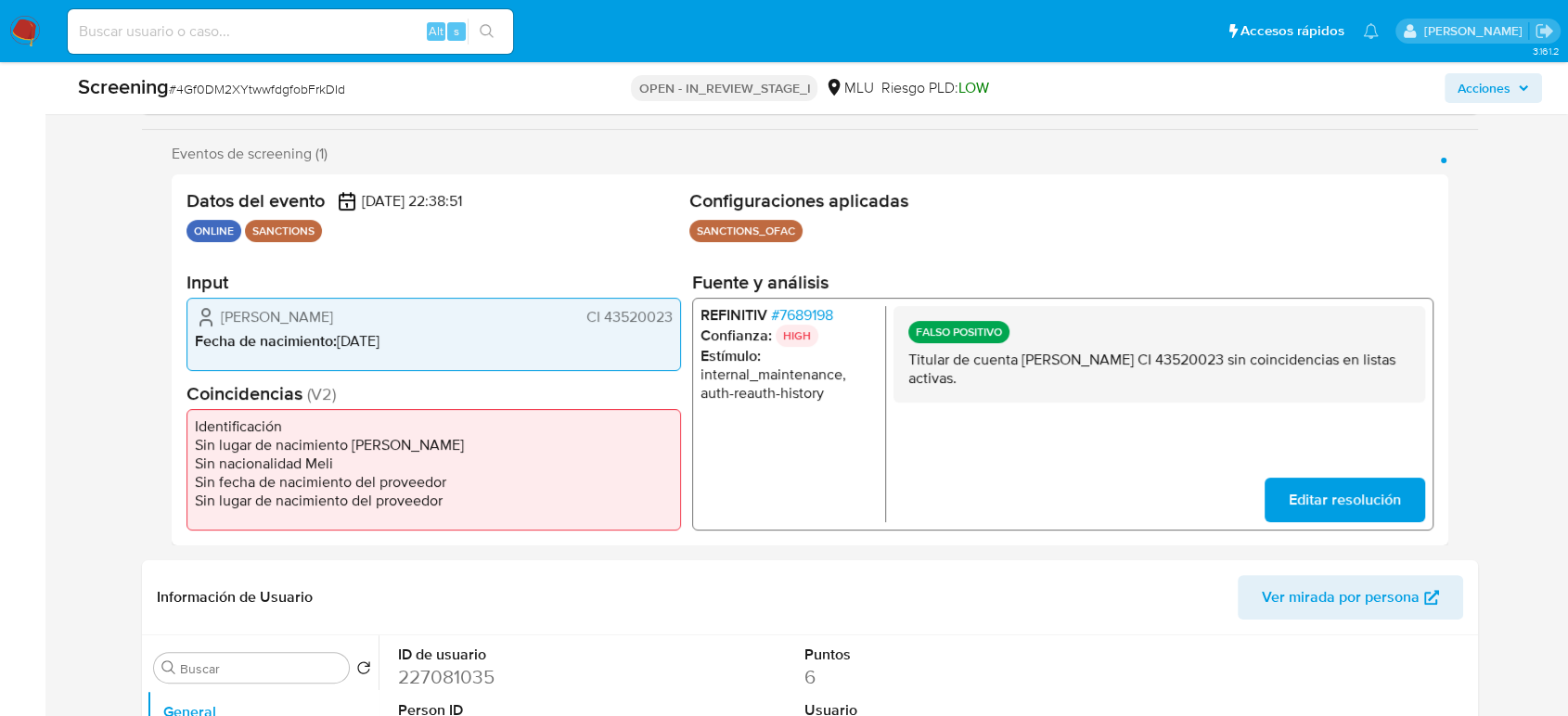
click at [817, 309] on span "# 7689198" at bounding box center [802, 314] width 62 height 18
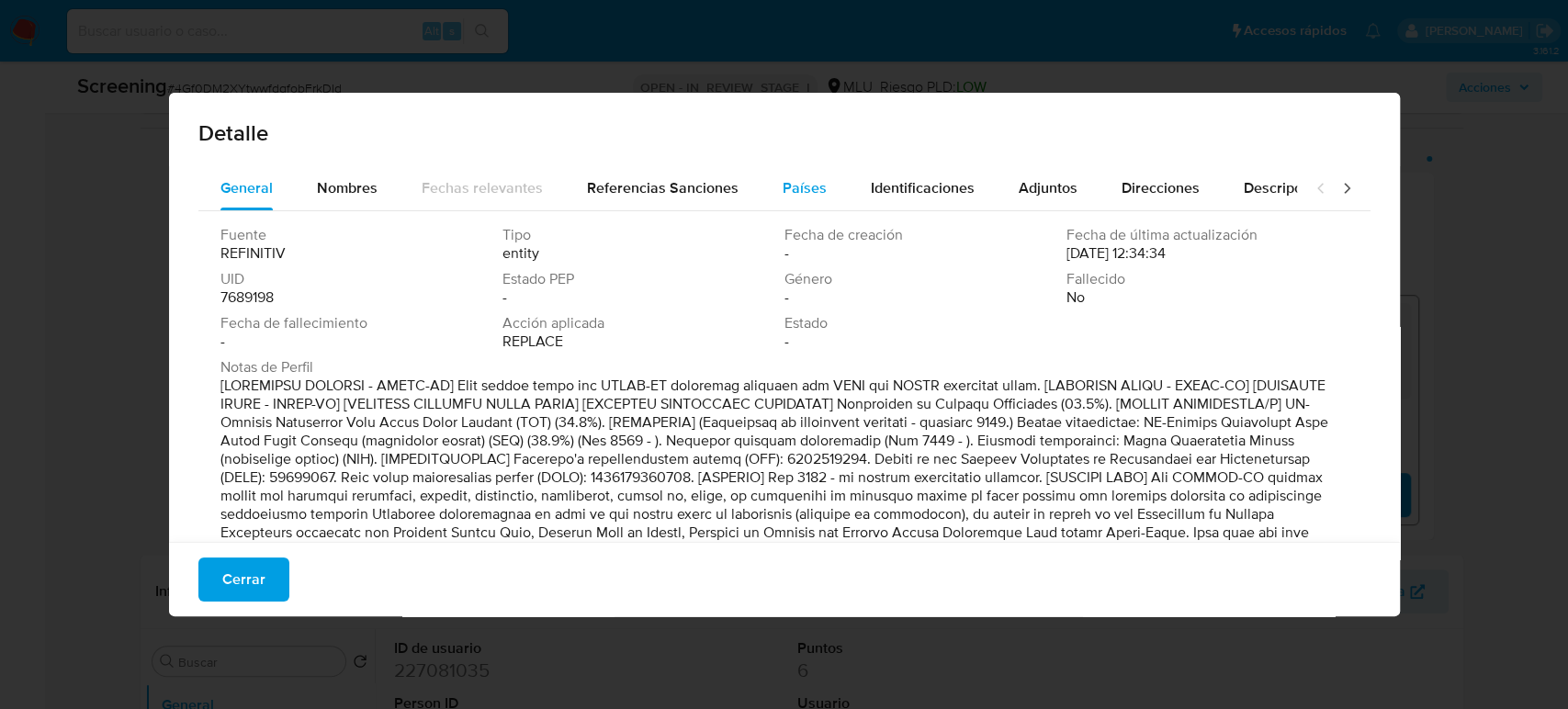
click at [797, 189] on span "Países" at bounding box center [805, 188] width 44 height 21
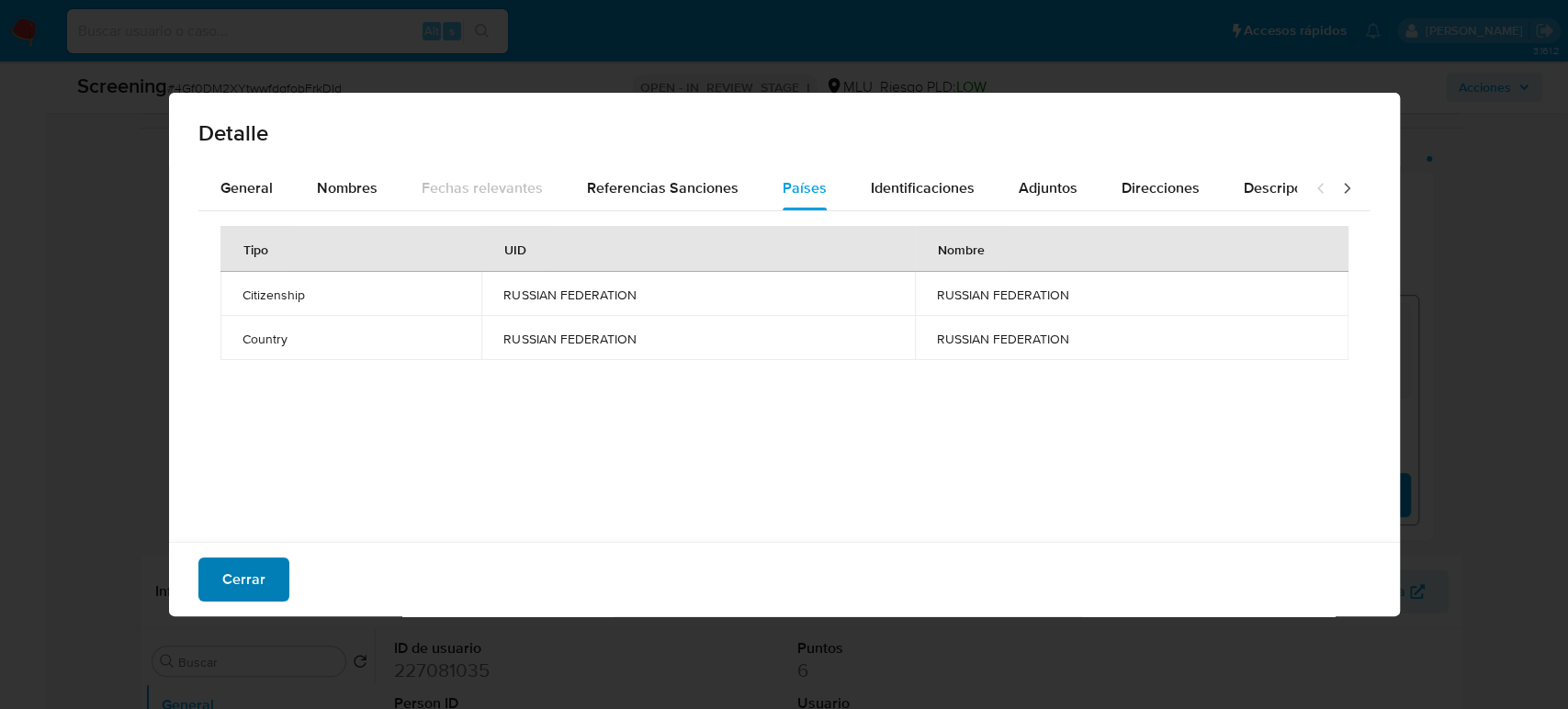
click at [228, 584] on span "Cerrar" at bounding box center [243, 580] width 43 height 40
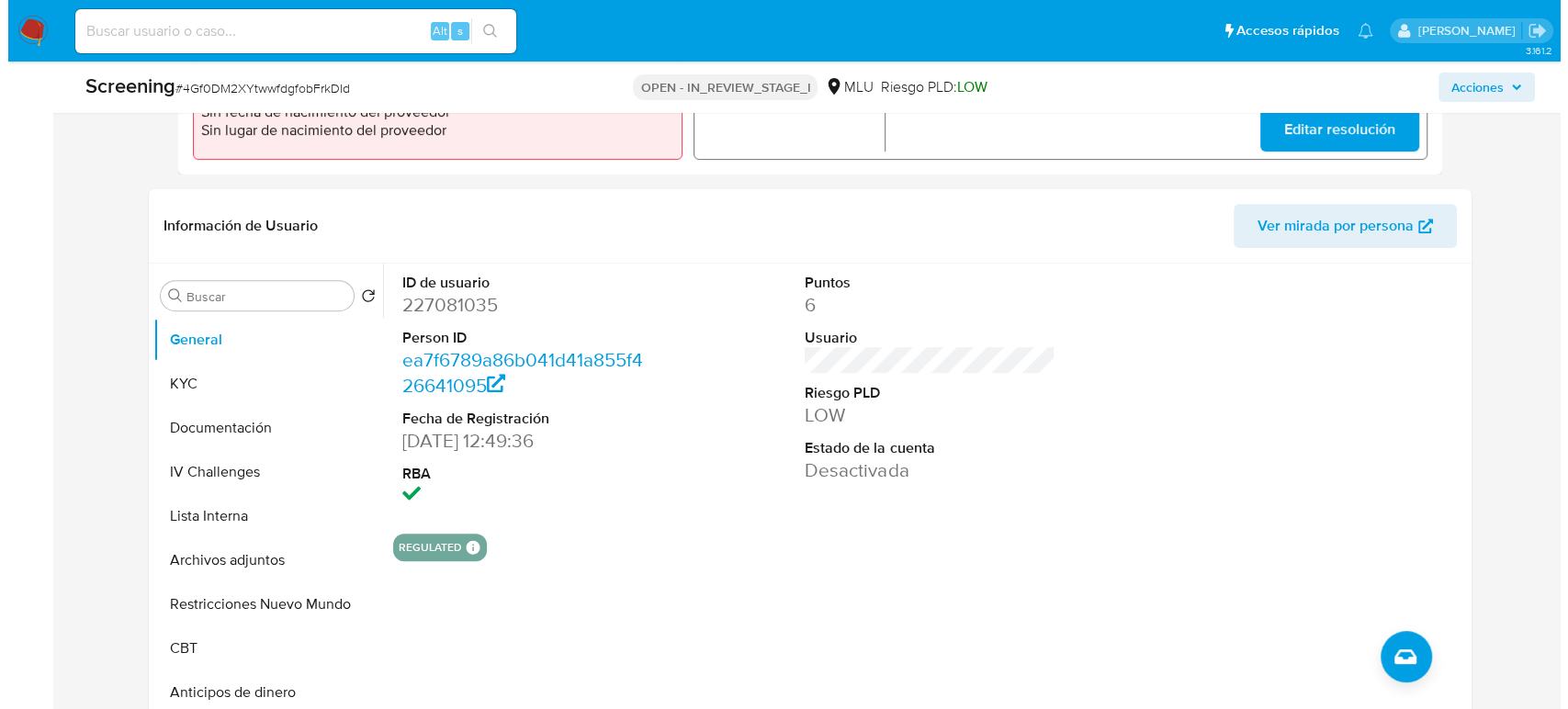
scroll to position [714, 0]
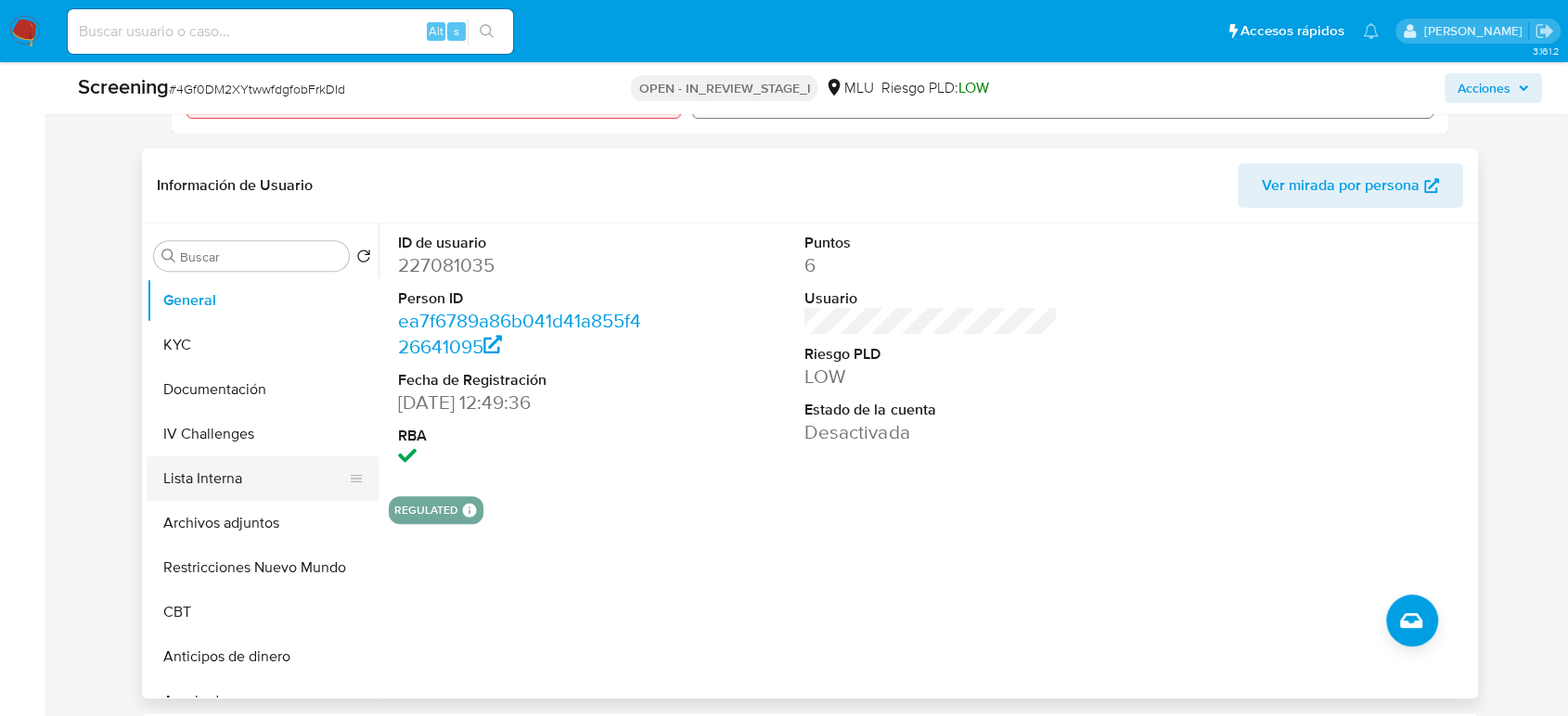
click at [251, 481] on button "Lista Interna" at bounding box center [256, 479] width 218 height 45
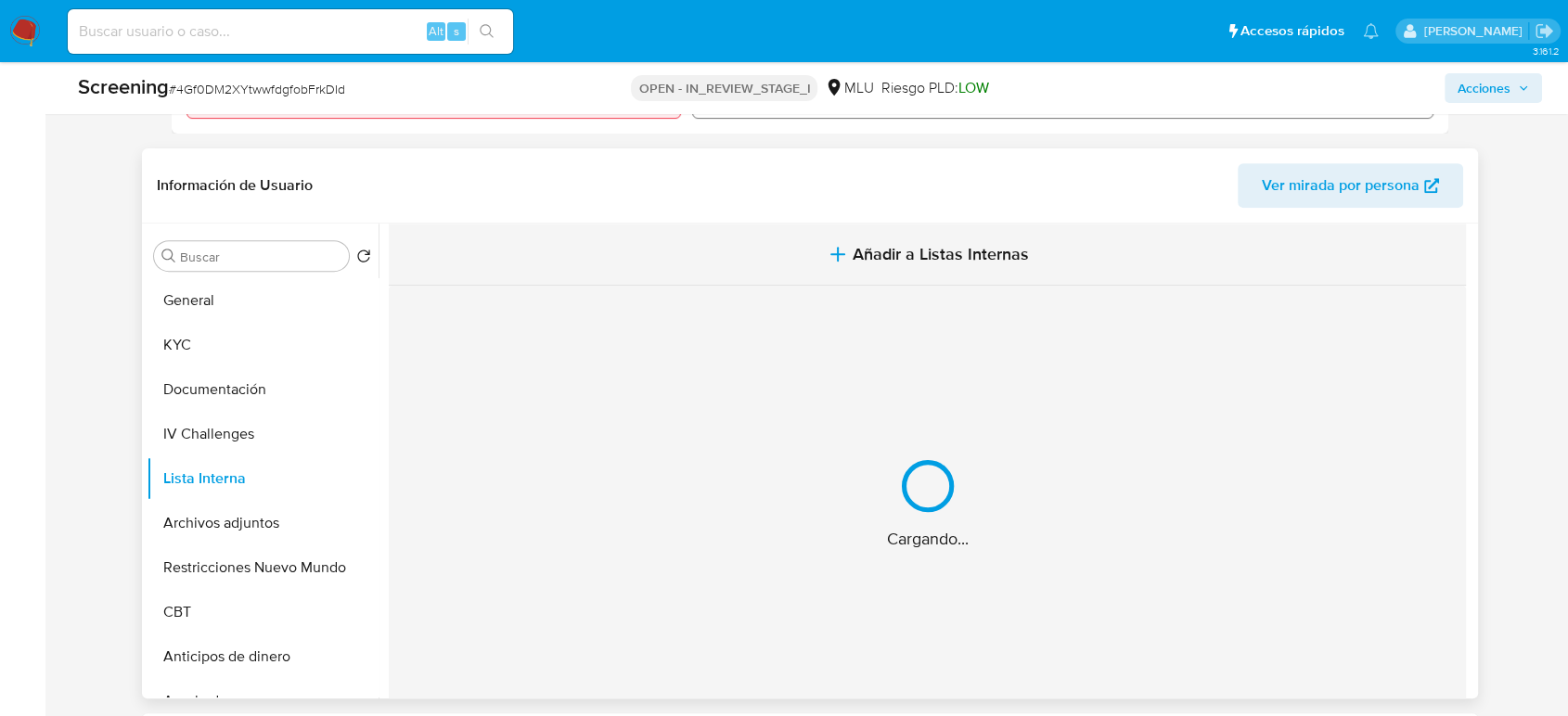
click at [866, 258] on span "Añadir a Listas Internas" at bounding box center [940, 254] width 176 height 20
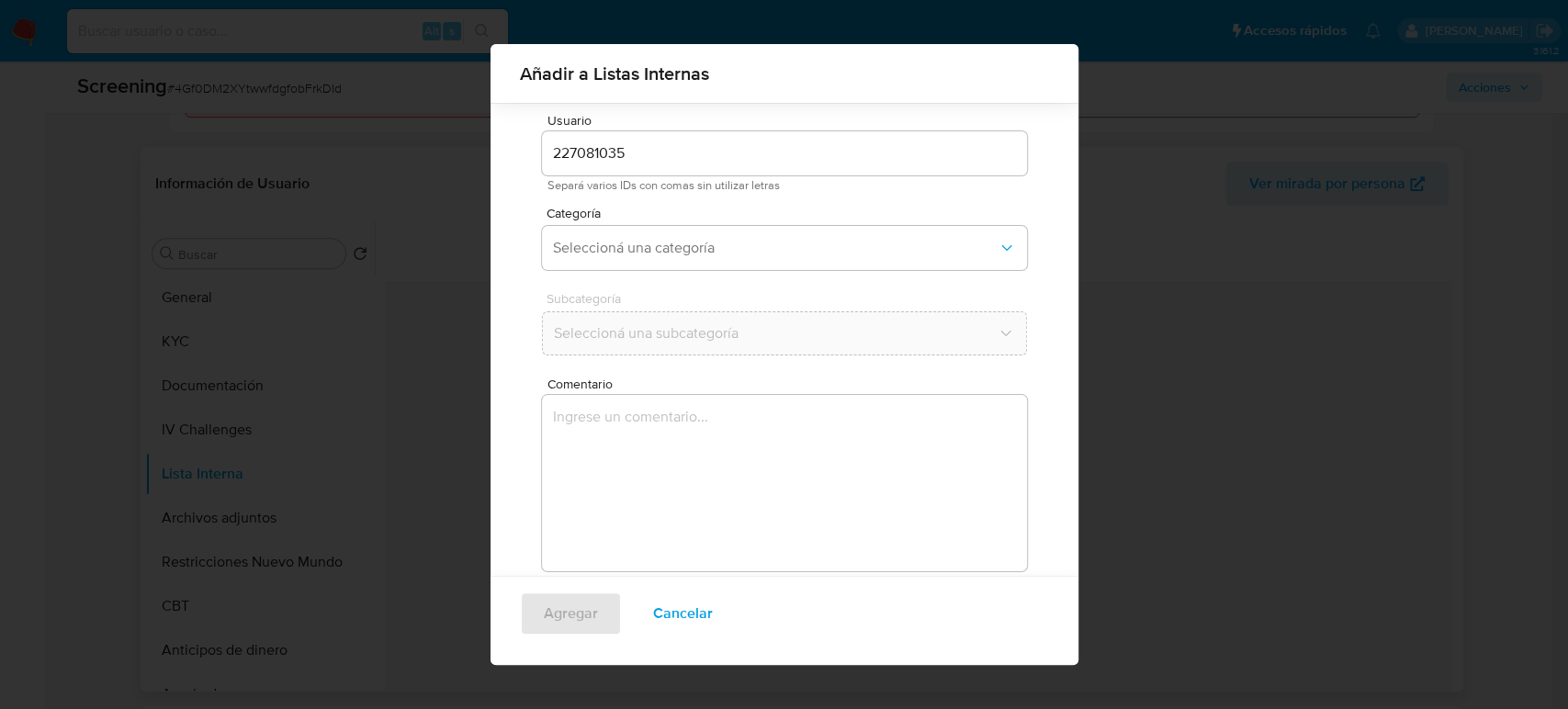
scroll to position [73, 0]
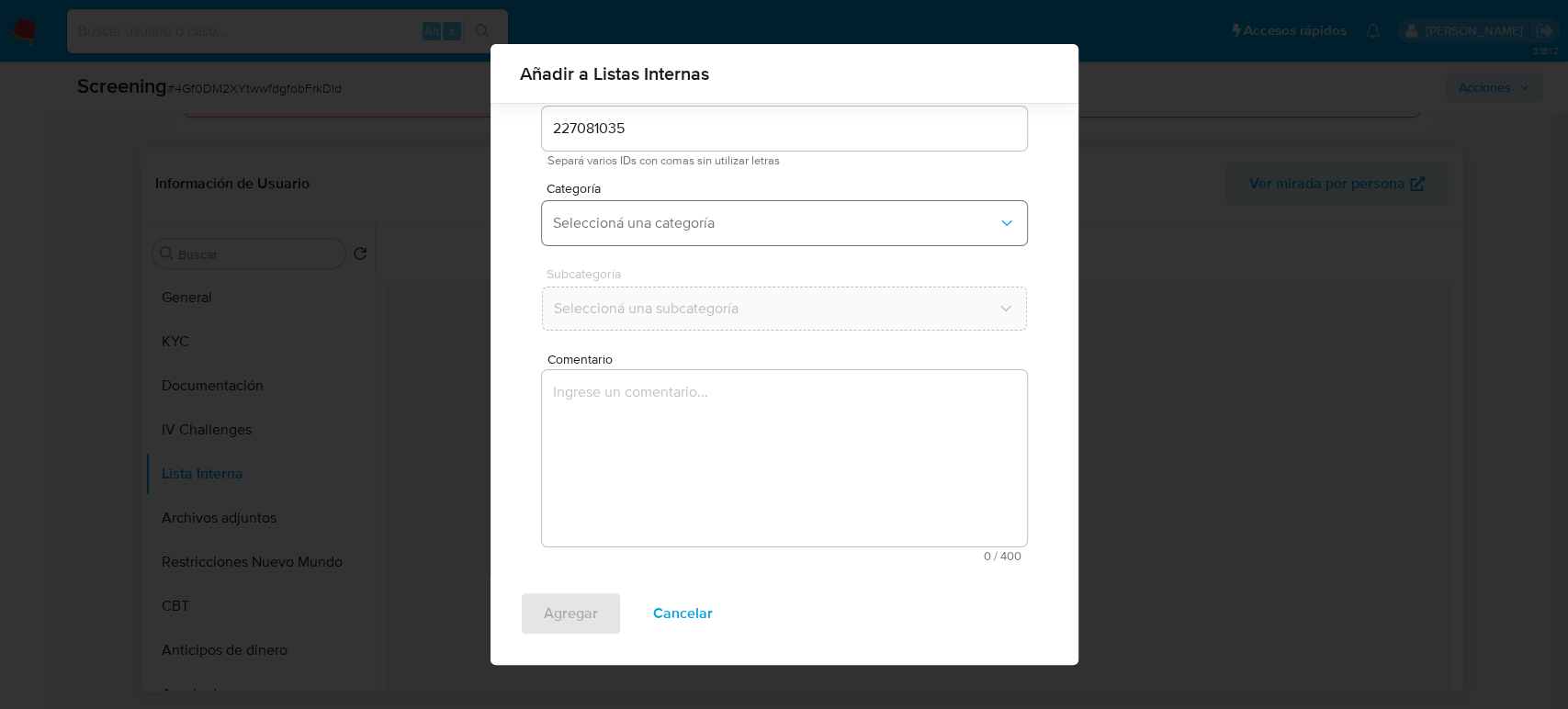
click at [711, 229] on span "Seleccioná una categoría" at bounding box center [775, 223] width 444 height 18
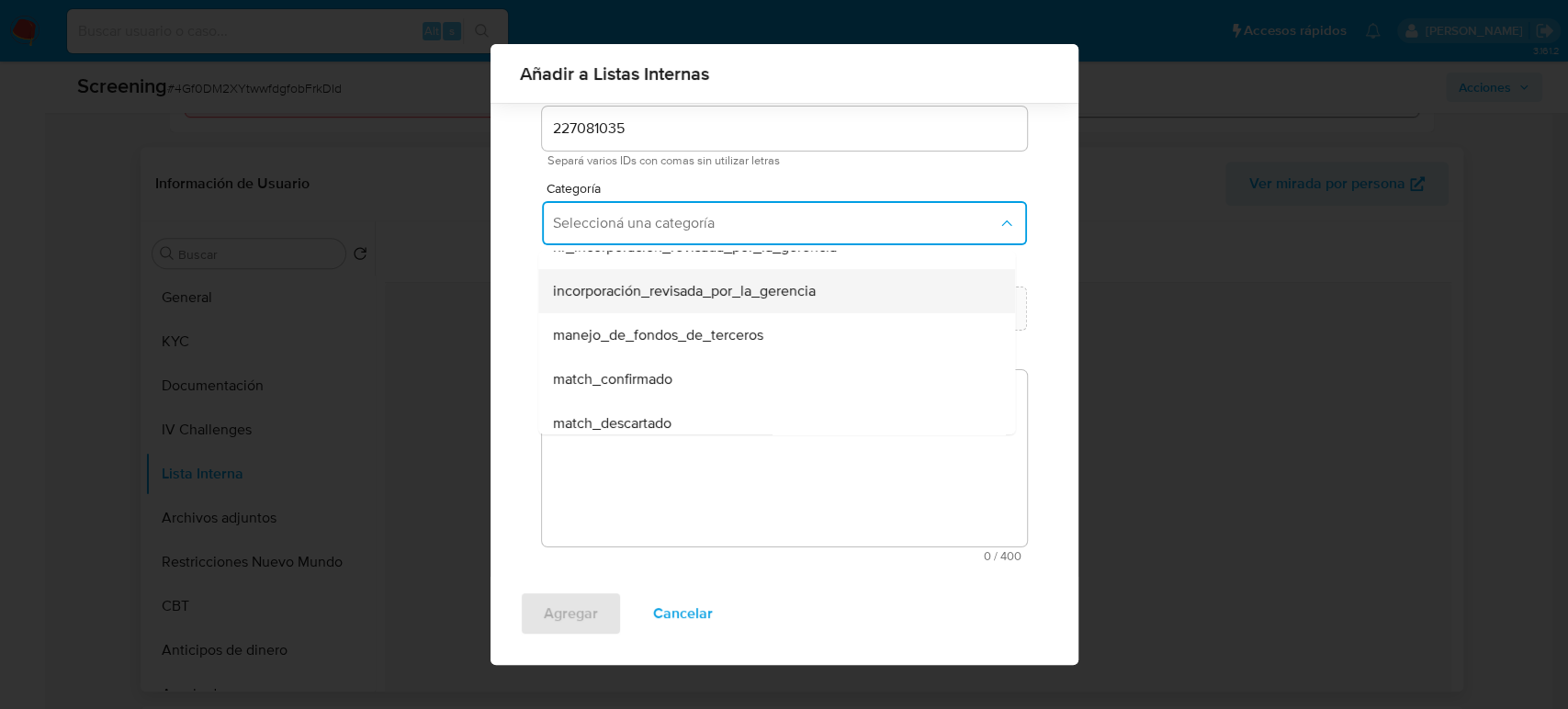
scroll to position [102, 0]
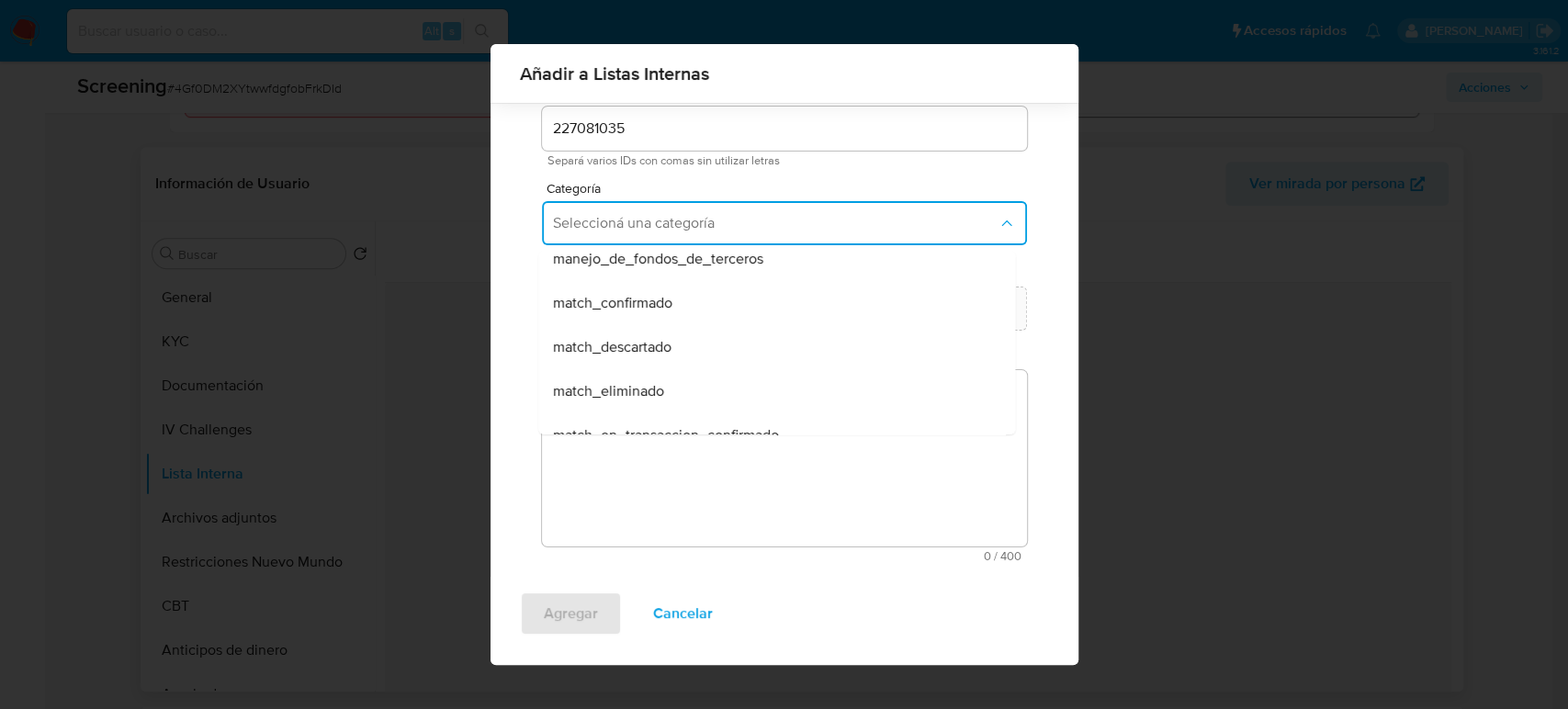
click at [645, 352] on span "match_descartado" at bounding box center [612, 346] width 118 height 18
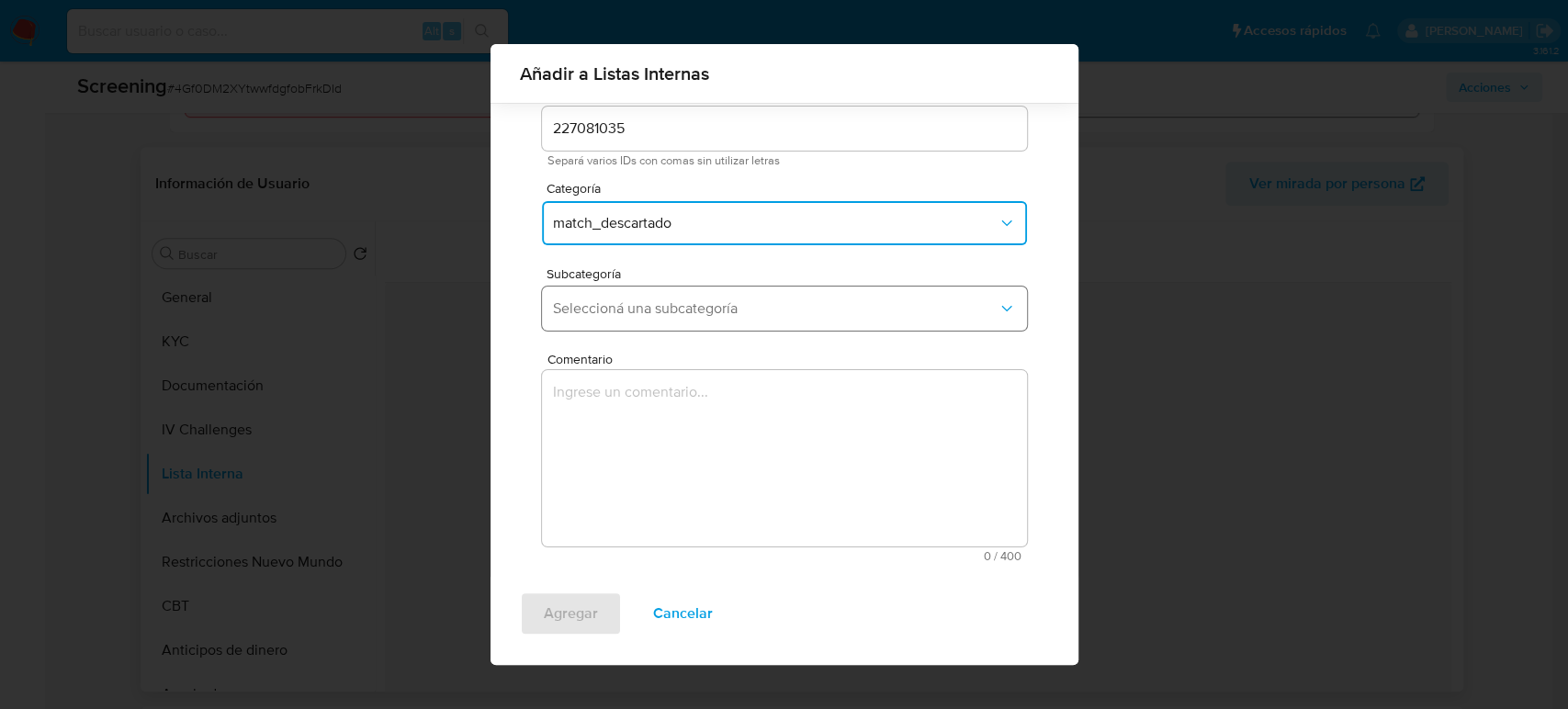
click at [715, 315] on span "Seleccioná una subcategoría" at bounding box center [775, 308] width 444 height 18
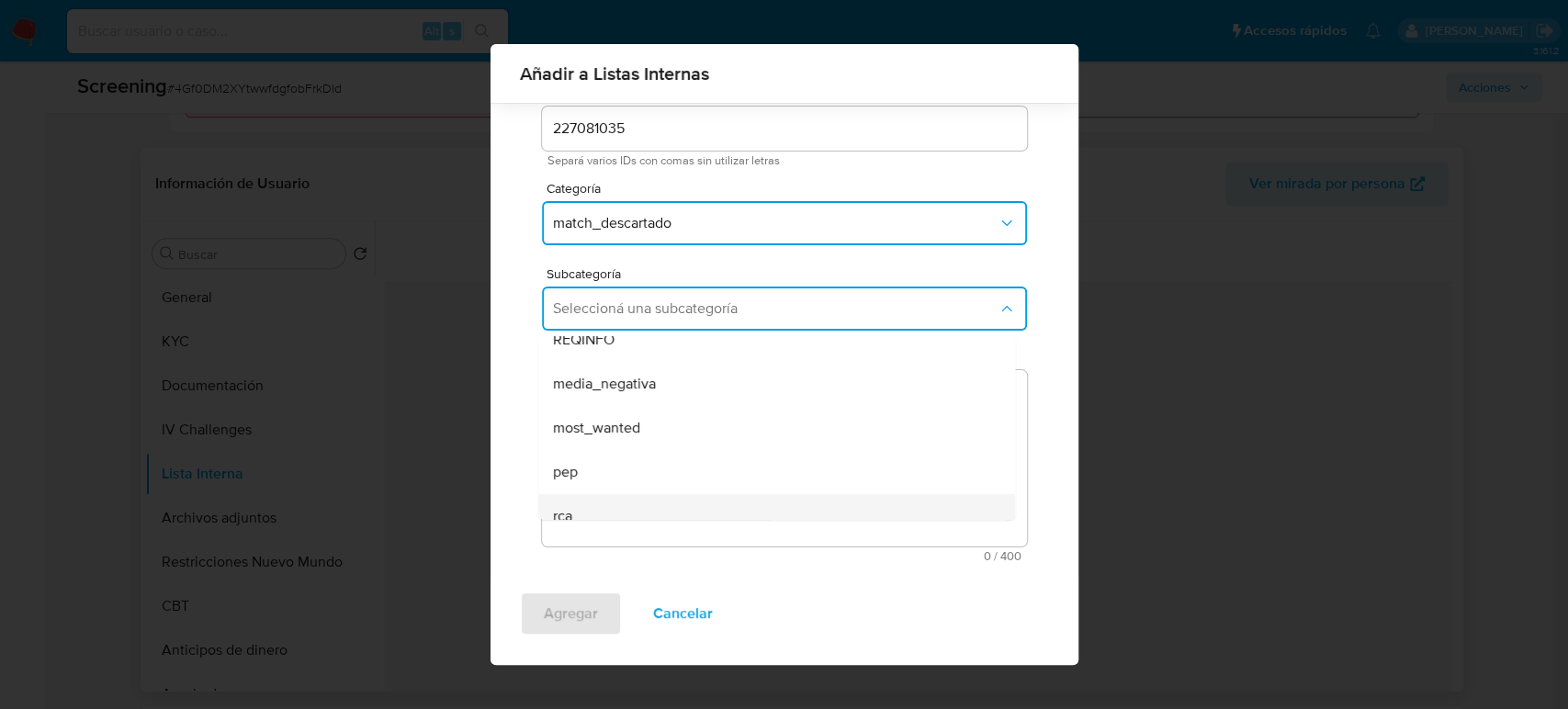
scroll to position [125, 0]
click at [640, 485] on div "sanctions_list" at bounding box center [771, 498] width 437 height 44
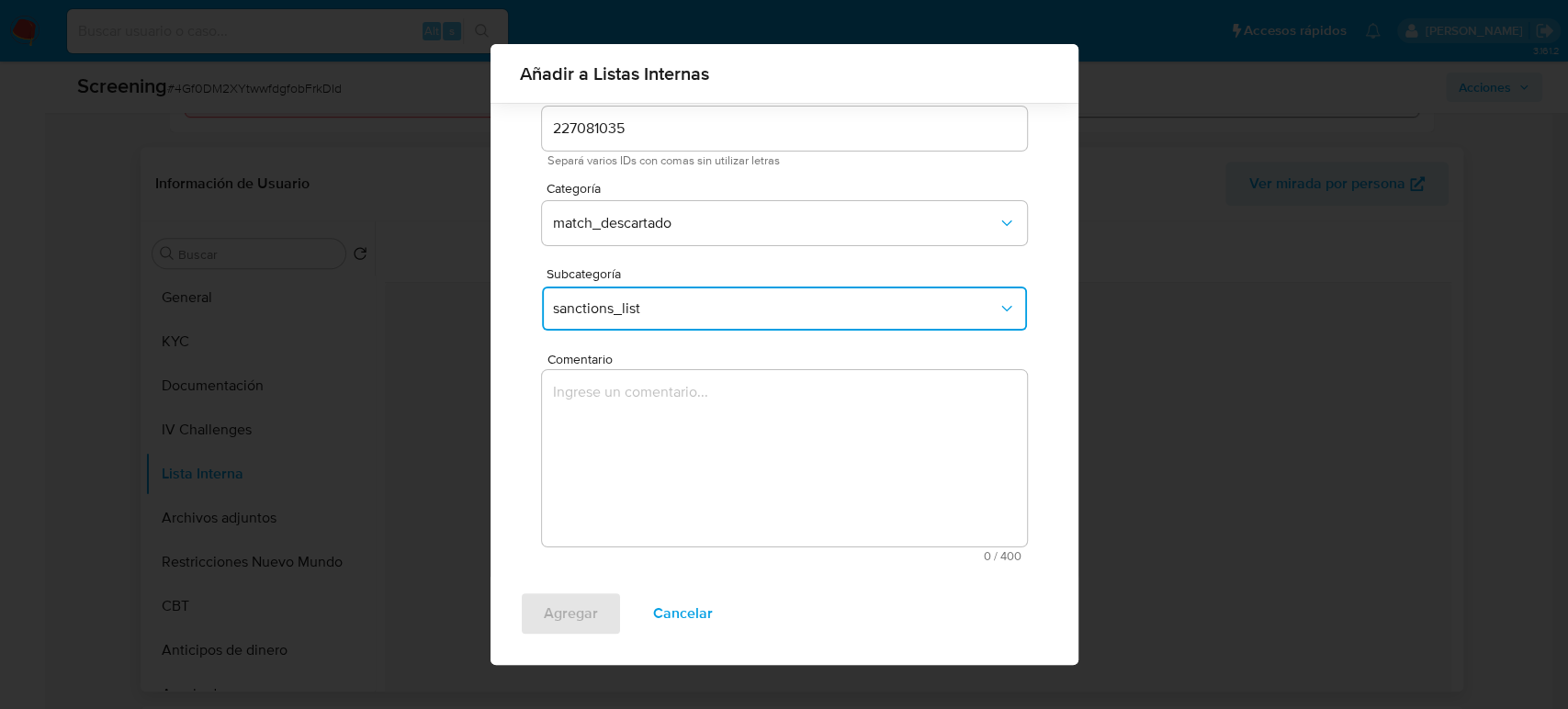
click at [640, 459] on textarea "Comentario" at bounding box center [785, 458] width 485 height 176
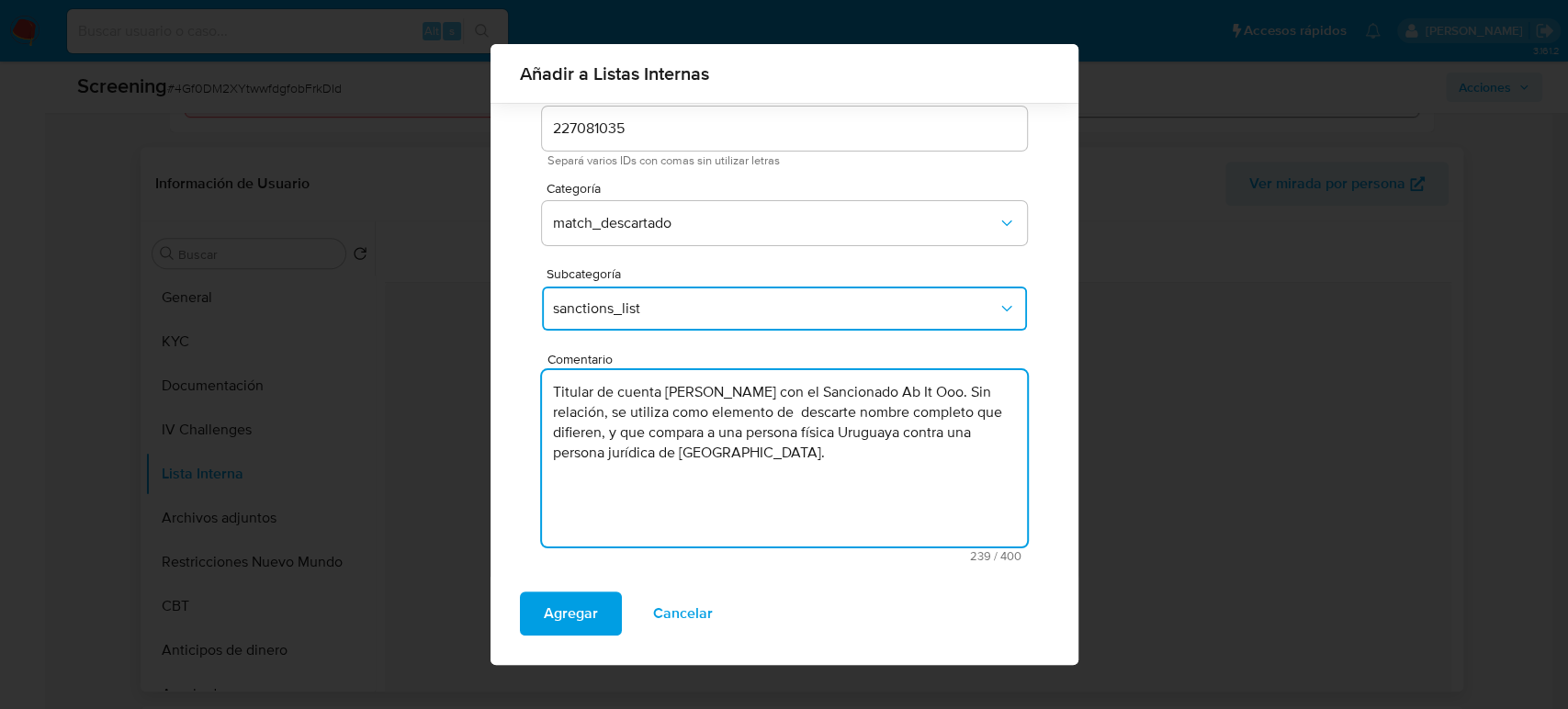
click at [856, 396] on textarea "Titular de cuenta Ana Carolina Ferraro Lorenzo con el Sancionado Ab It Ooo. Sin…" at bounding box center [785, 458] width 485 height 176
type textarea "Titular de cuenta Ana Carolina Ferraro Lorenzo genera match con el Sancionado A…"
click at [555, 611] on span "Agregar" at bounding box center [570, 614] width 54 height 40
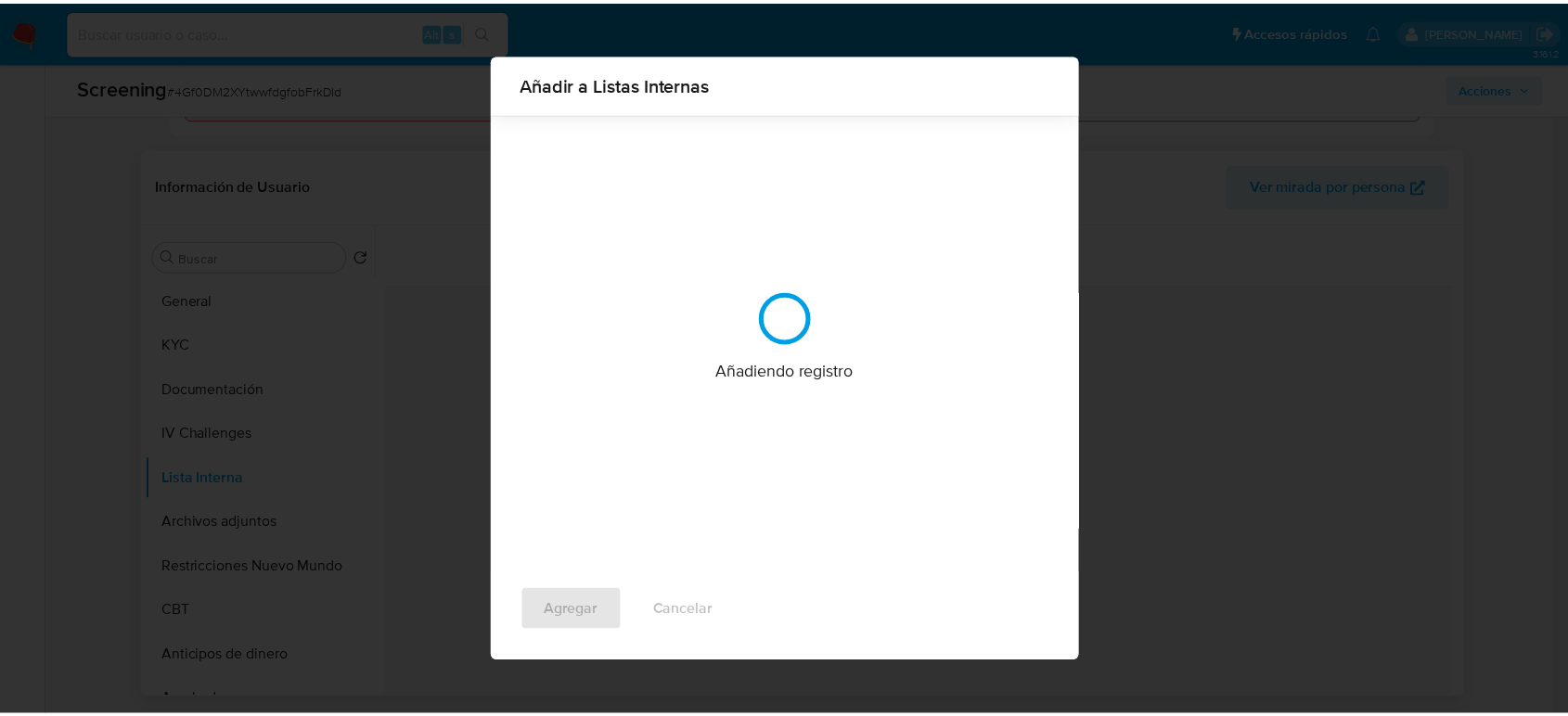
scroll to position [0, 0]
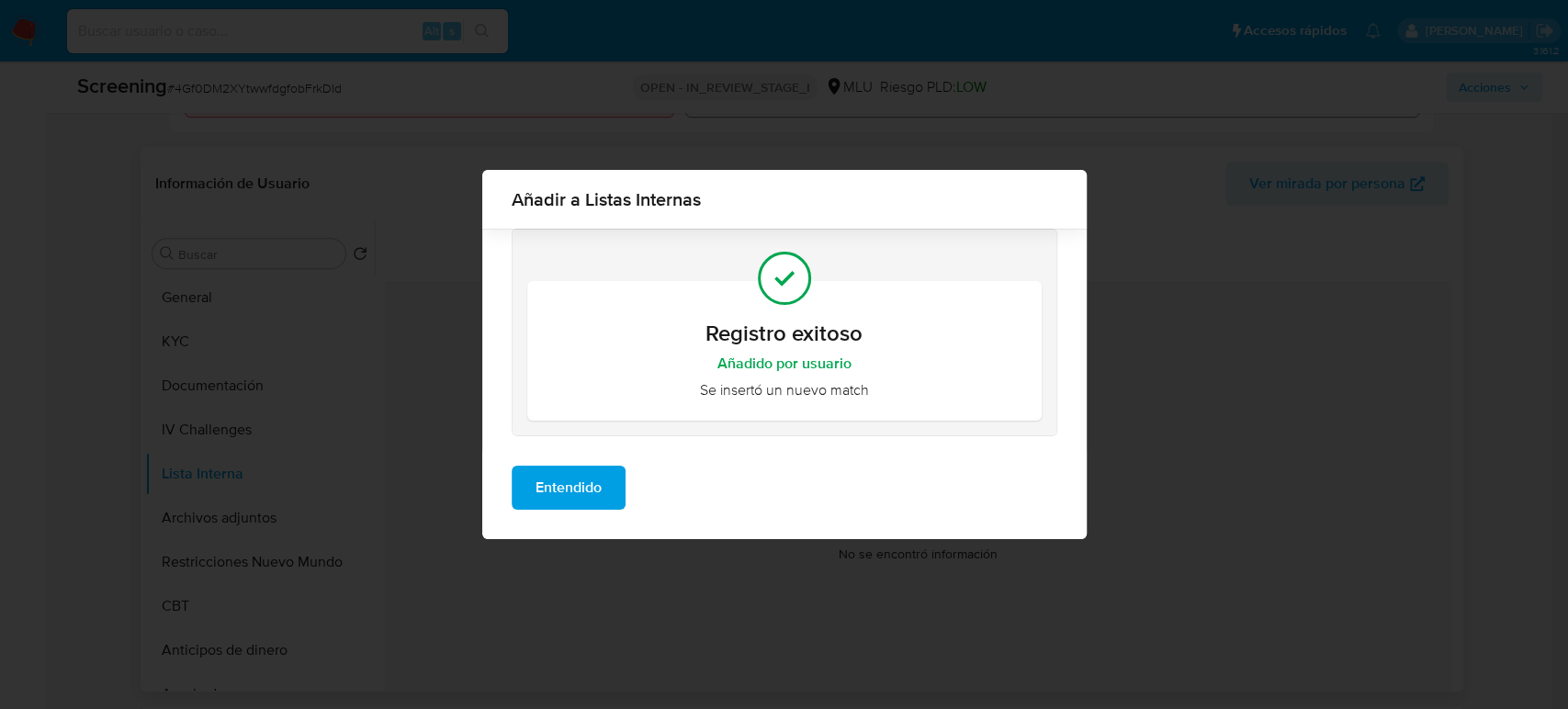
click at [593, 496] on span "Entendido" at bounding box center [569, 488] width 66 height 40
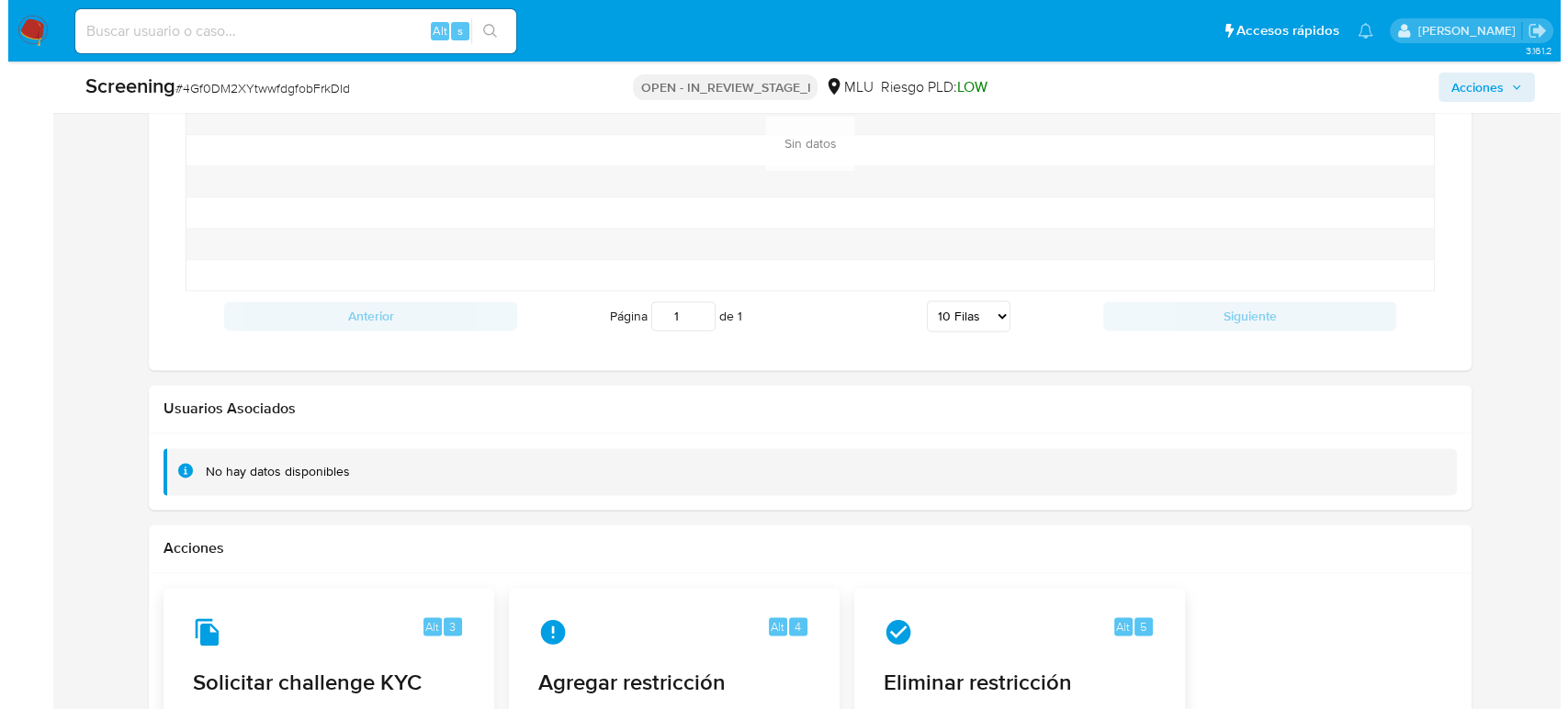
scroll to position [2738, 0]
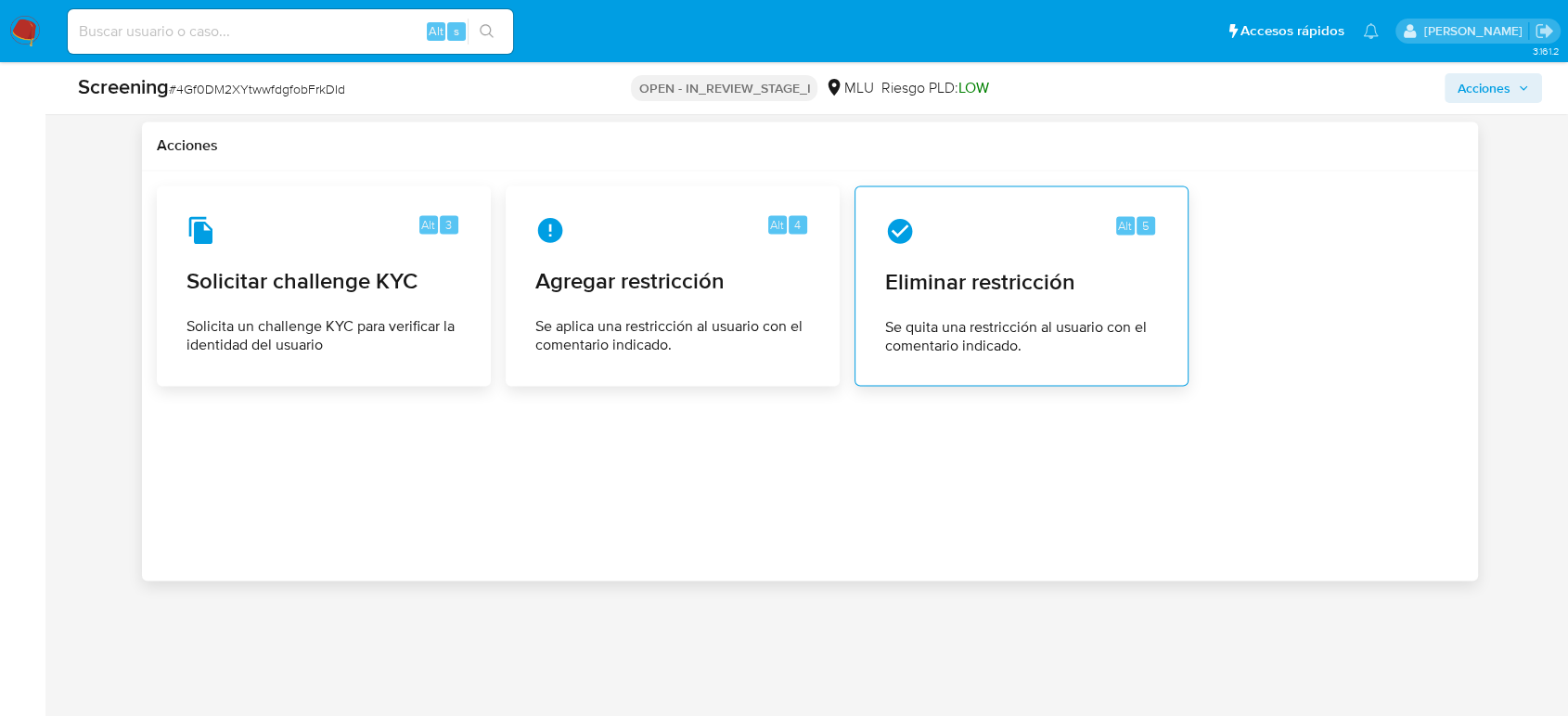
click at [1027, 288] on span "Eliminar restricción" at bounding box center [1021, 282] width 273 height 28
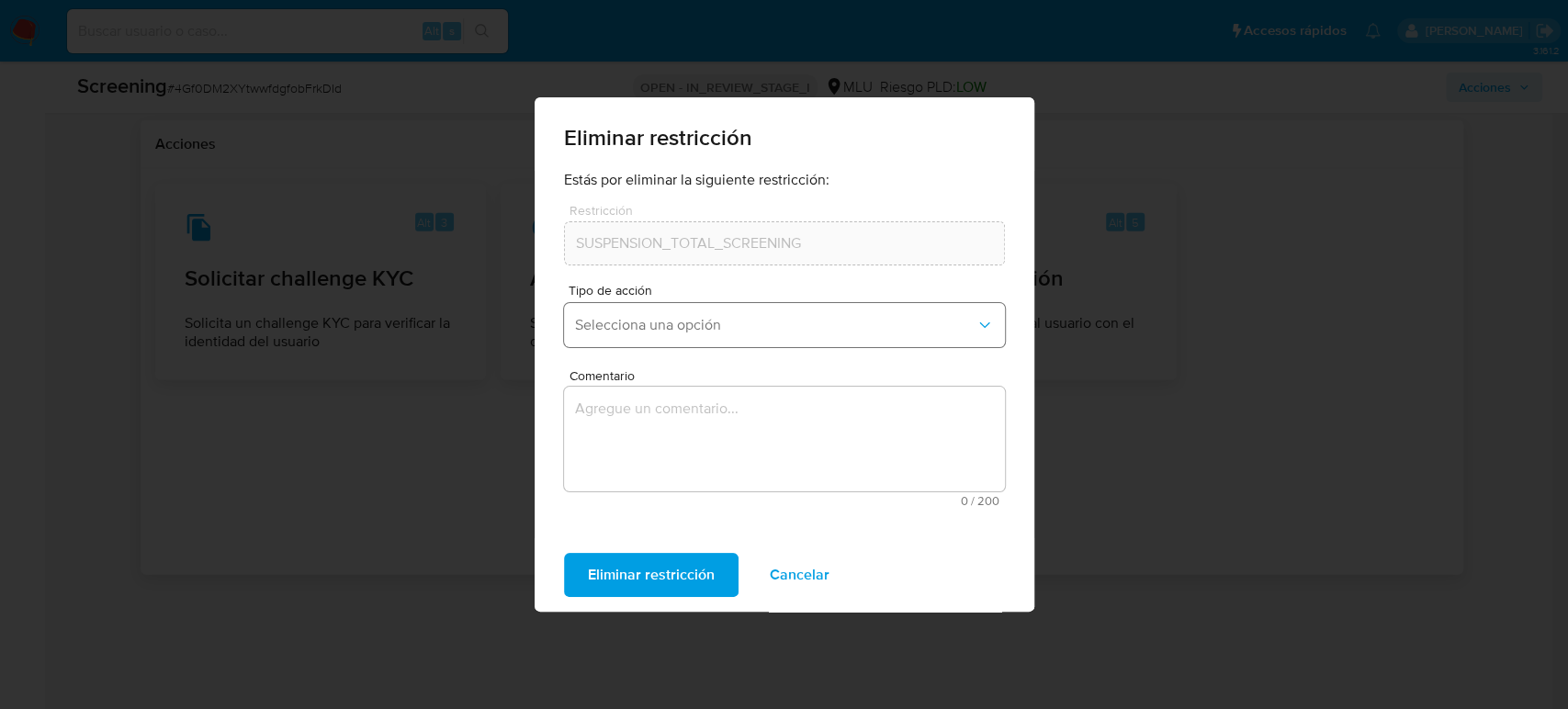
click at [721, 330] on span "Selecciona una opción" at bounding box center [775, 325] width 400 height 18
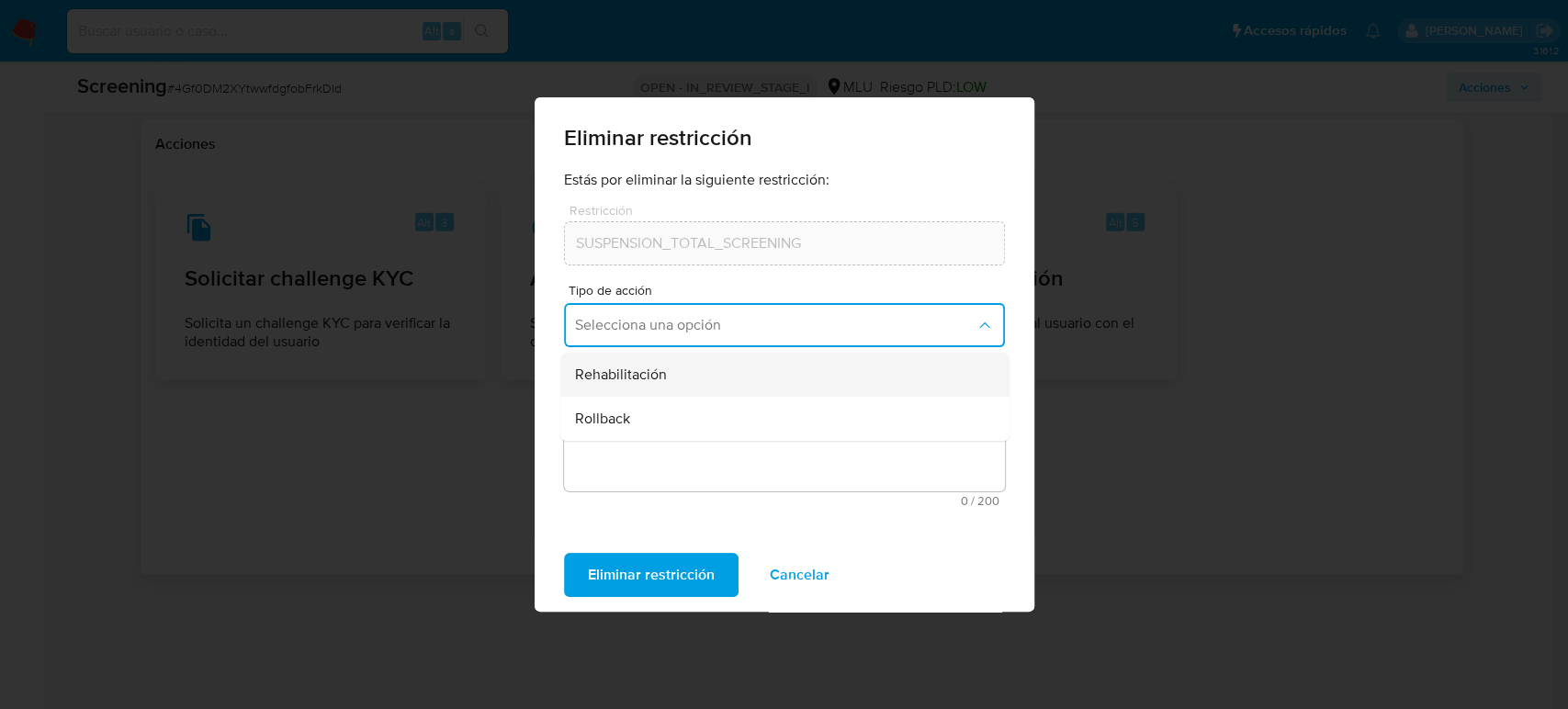
click at [670, 374] on div "Rehabilitación" at bounding box center [779, 375] width 408 height 44
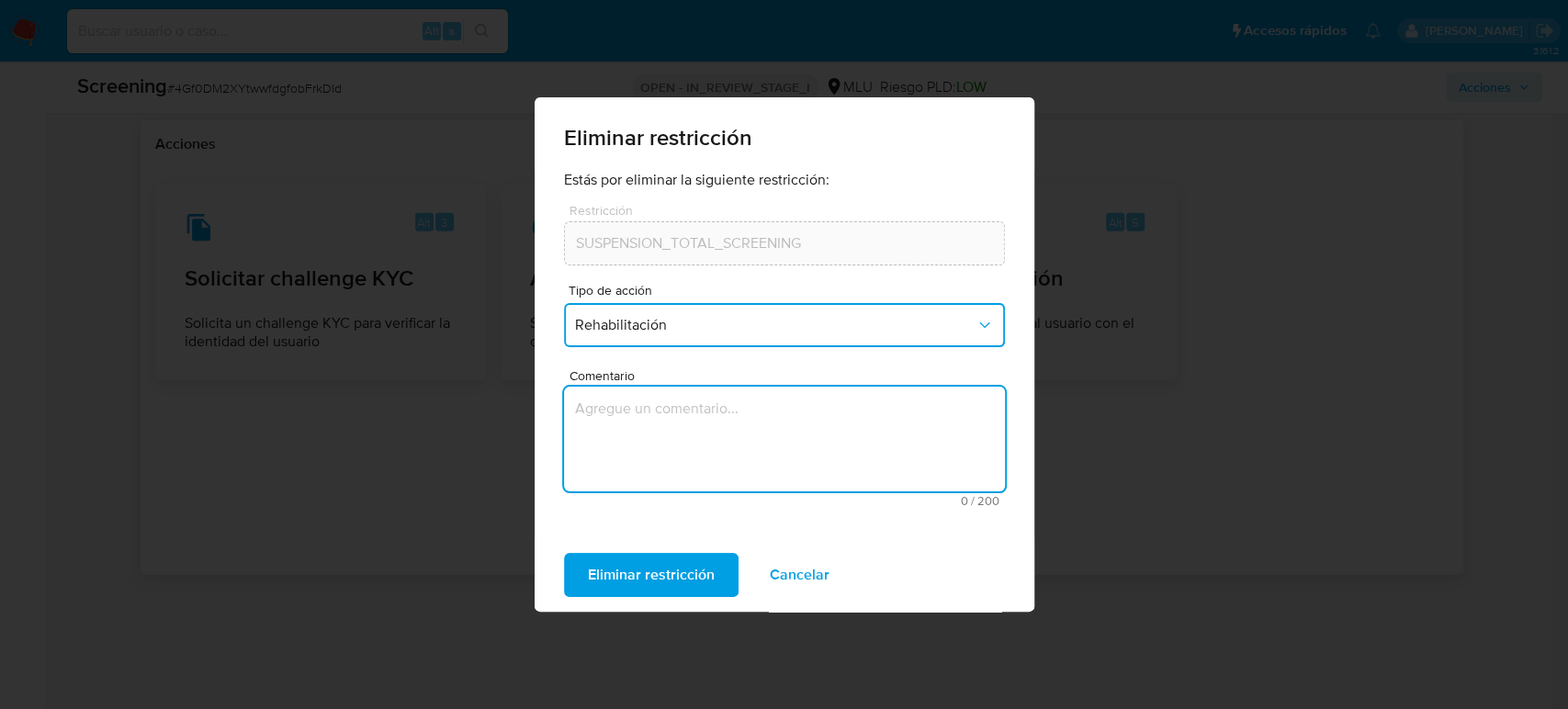
click at [664, 402] on textarea "Comentario" at bounding box center [784, 439] width 441 height 105
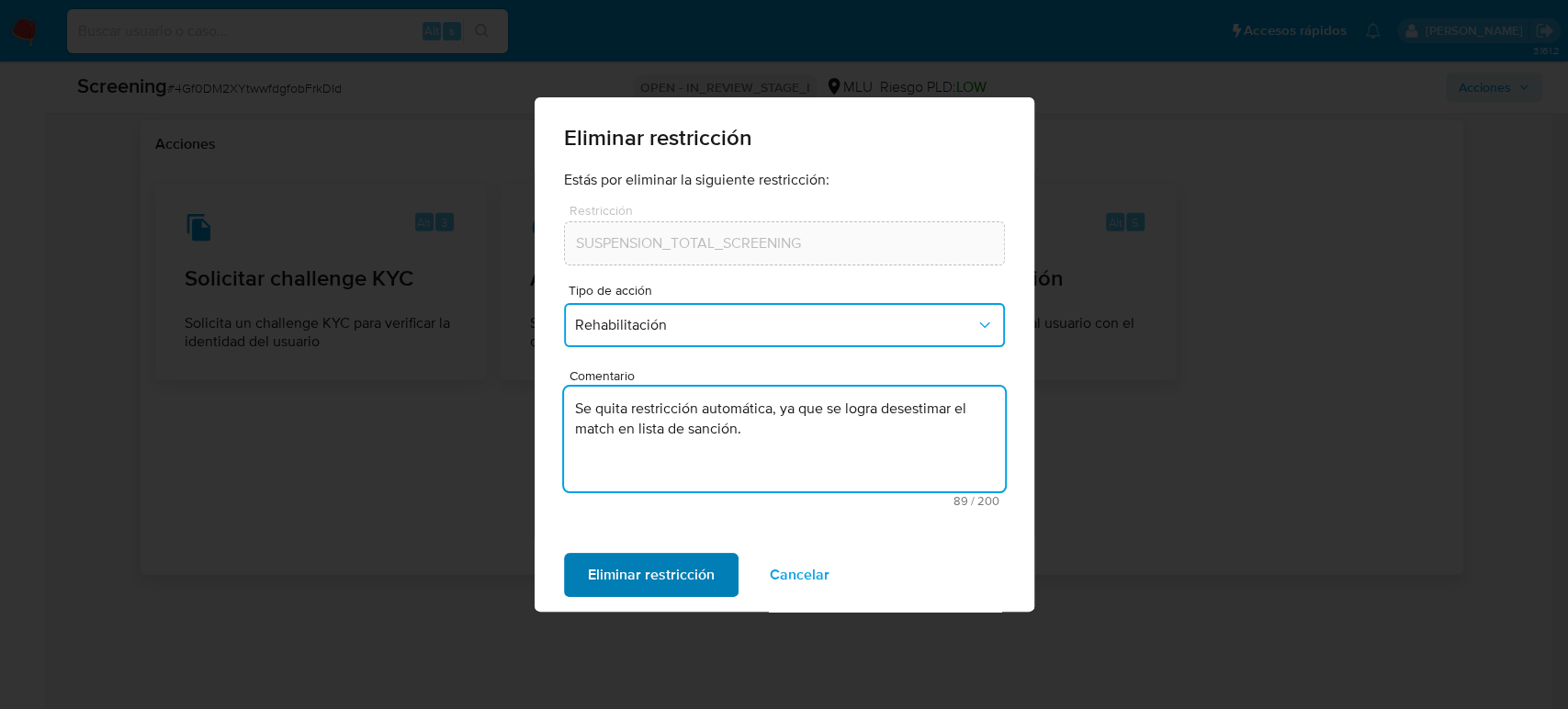
type textarea "Se quita restricción automática, ya que se logra desestimar el match en lista d…"
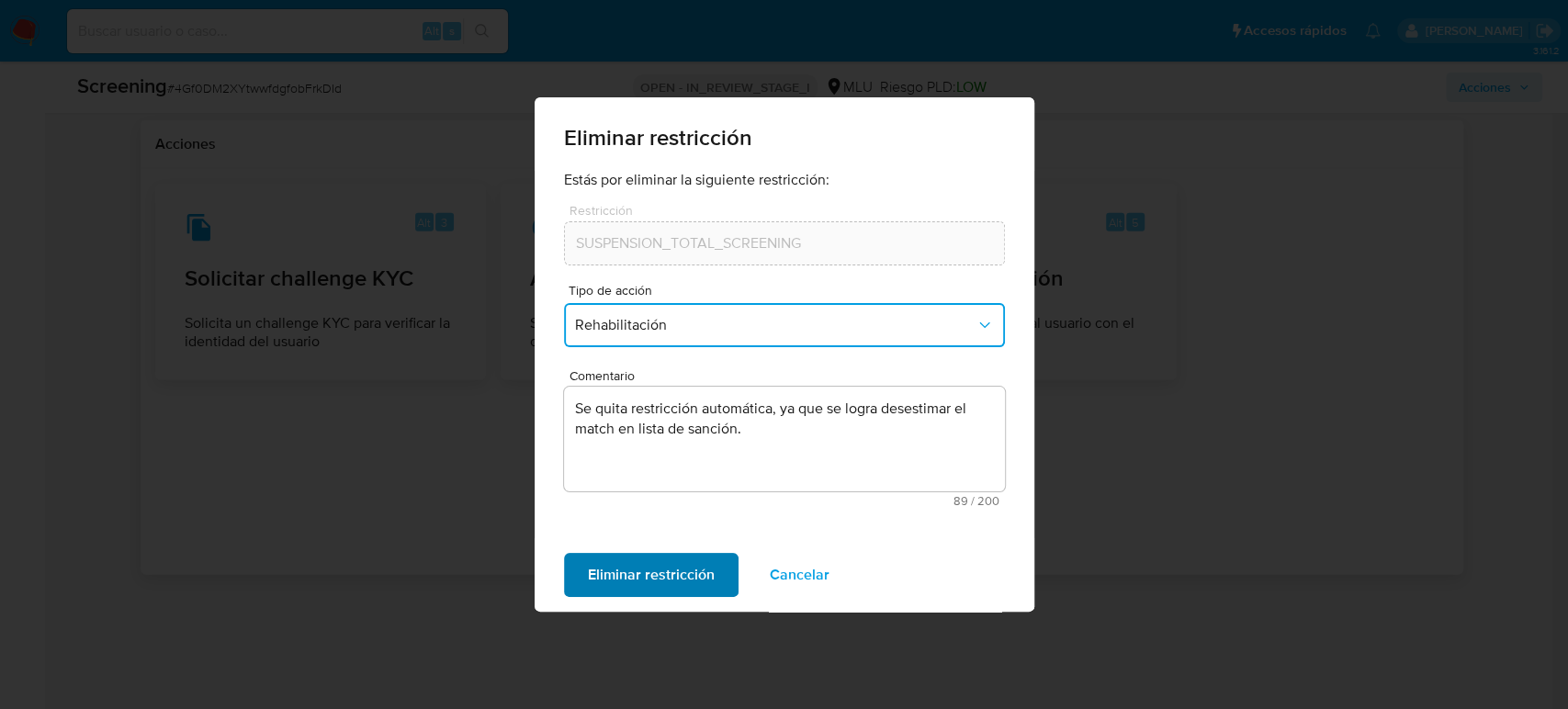
click at [650, 570] on span "Eliminar restricción" at bounding box center [651, 575] width 127 height 40
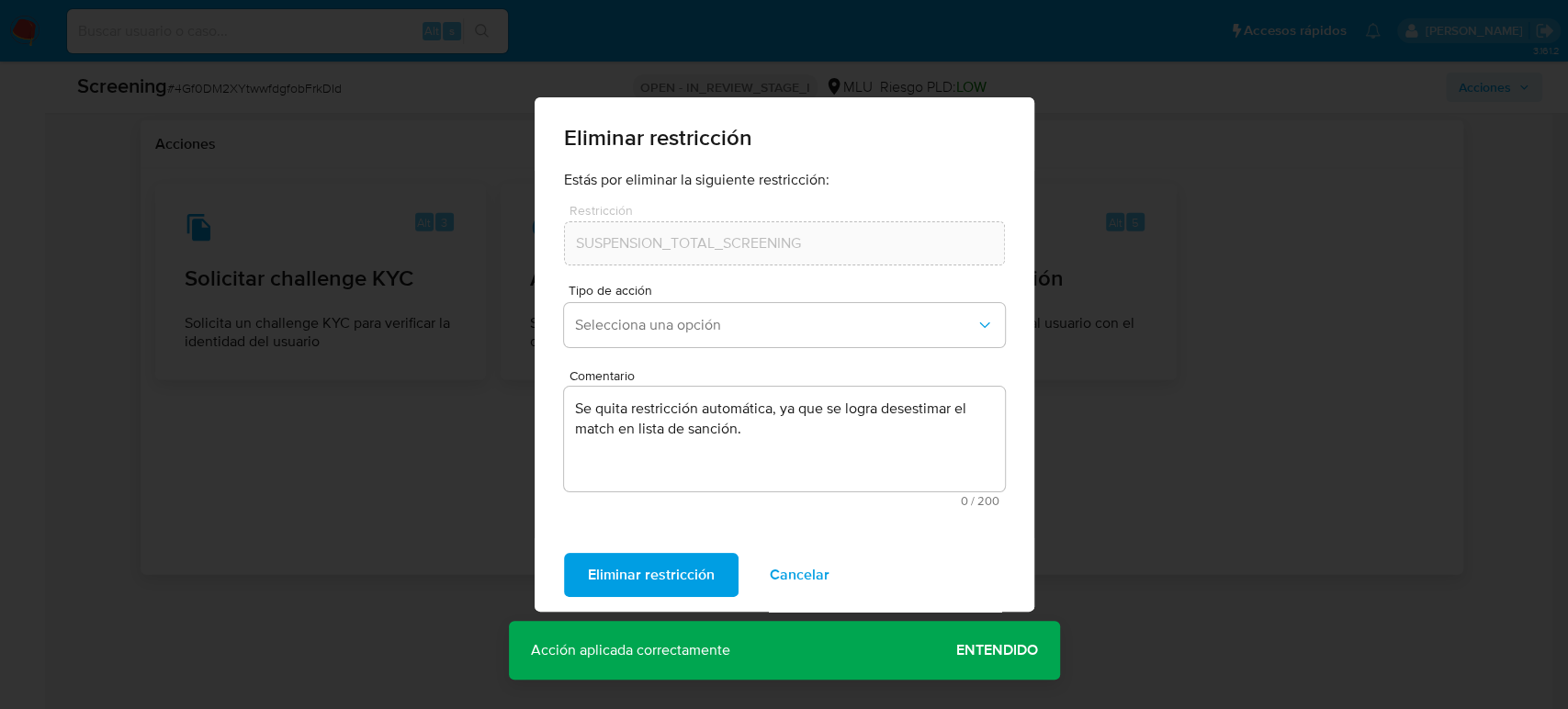
click at [999, 638] on span "Entendido" at bounding box center [997, 650] width 82 height 0
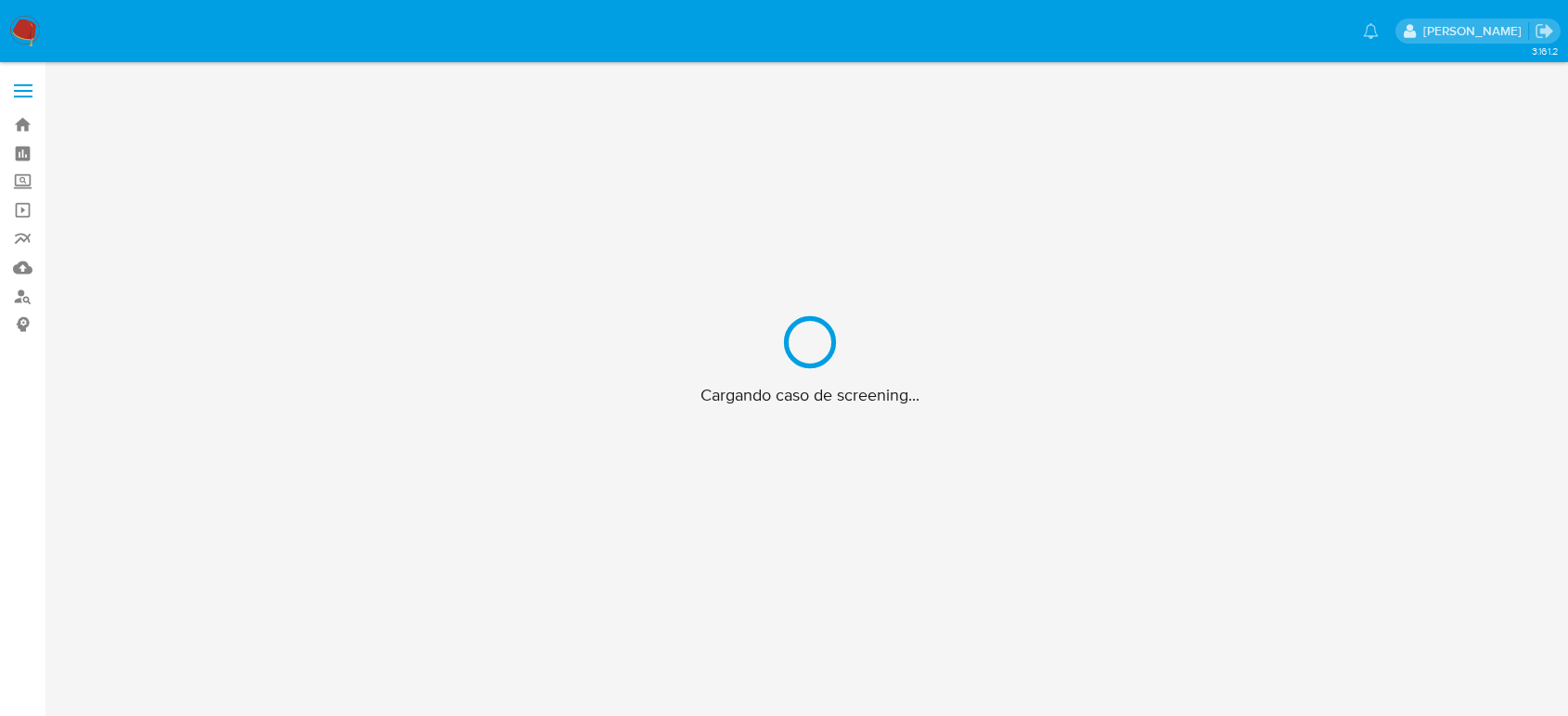
scroll to position [67, 0]
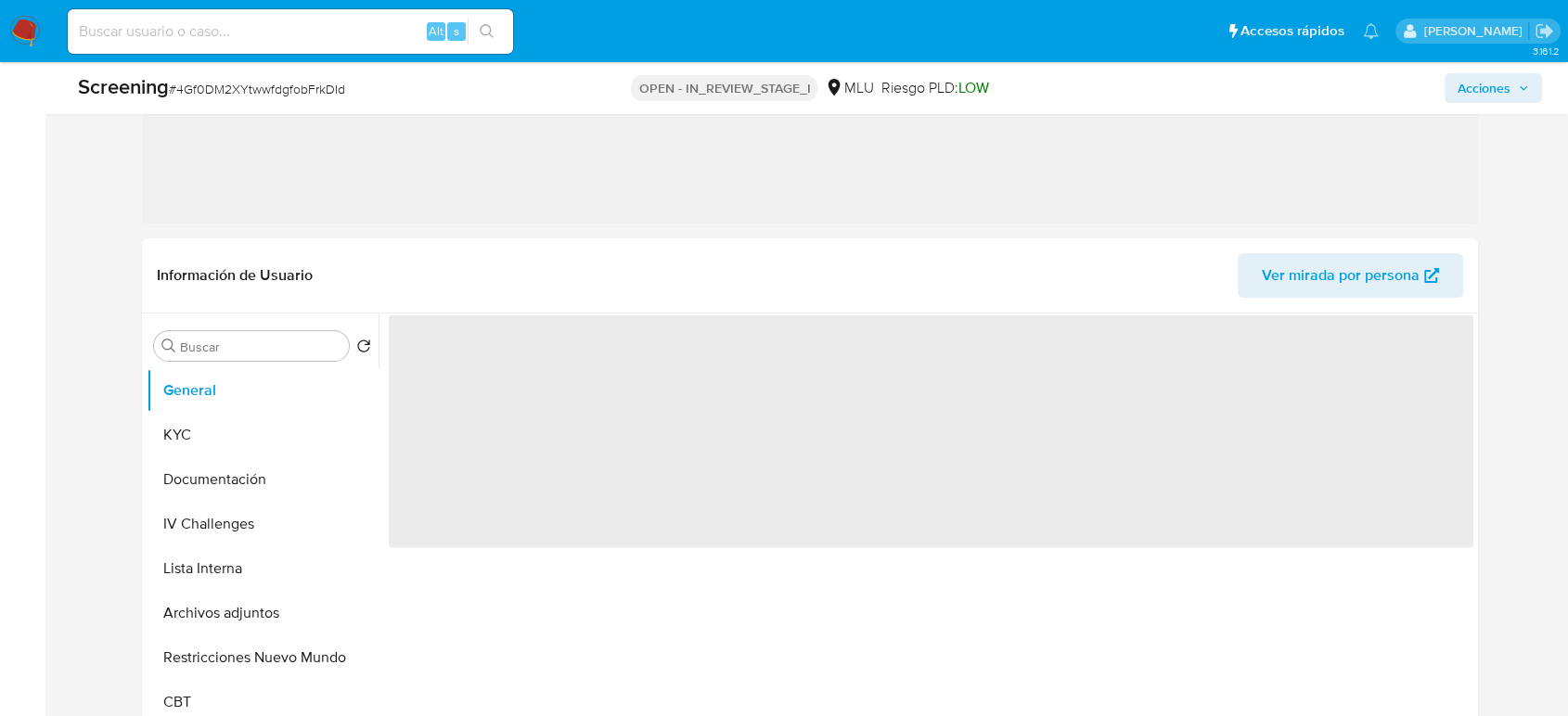
select select "10"
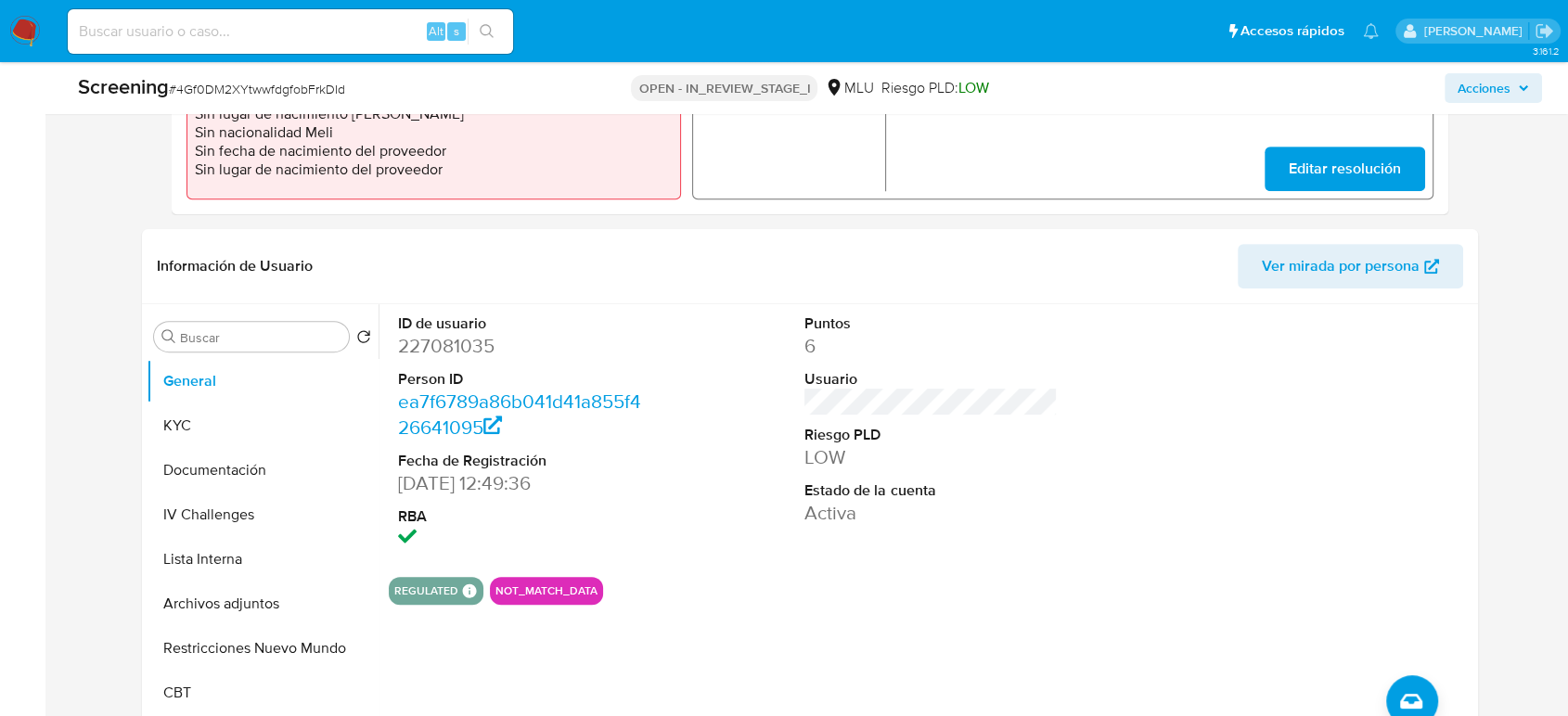
scroll to position [788, 0]
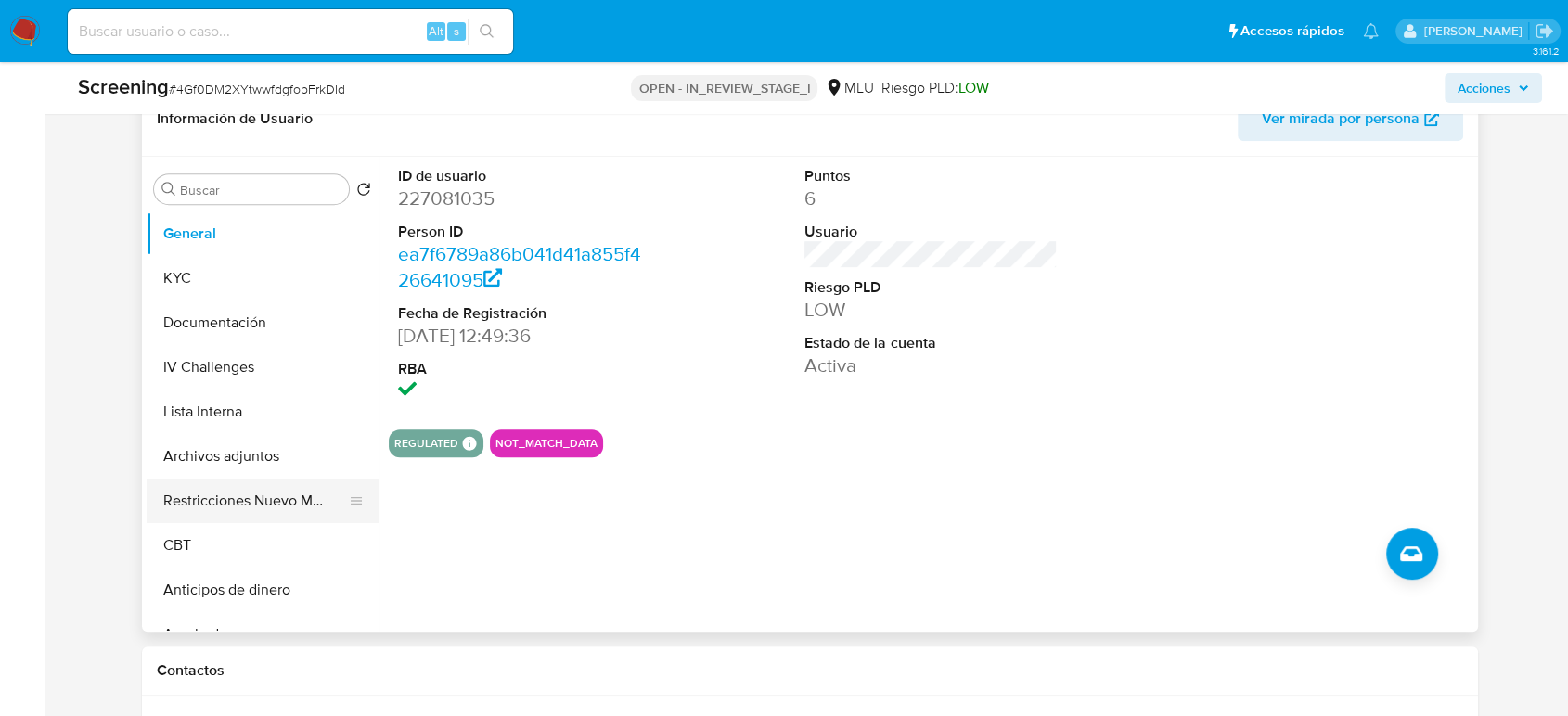
click at [246, 504] on button "Restricciones Nuevo Mundo" at bounding box center [256, 501] width 218 height 45
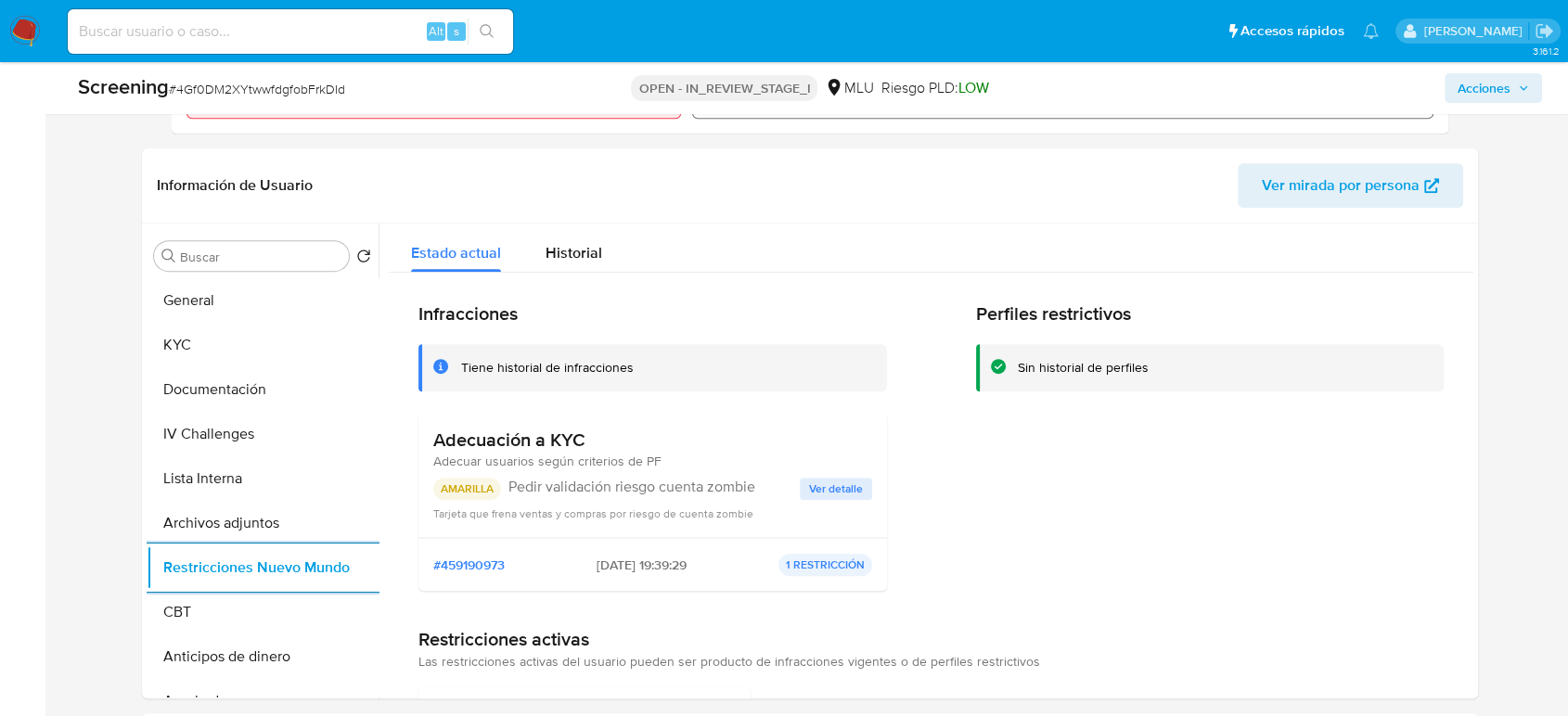
scroll to position [928, 0]
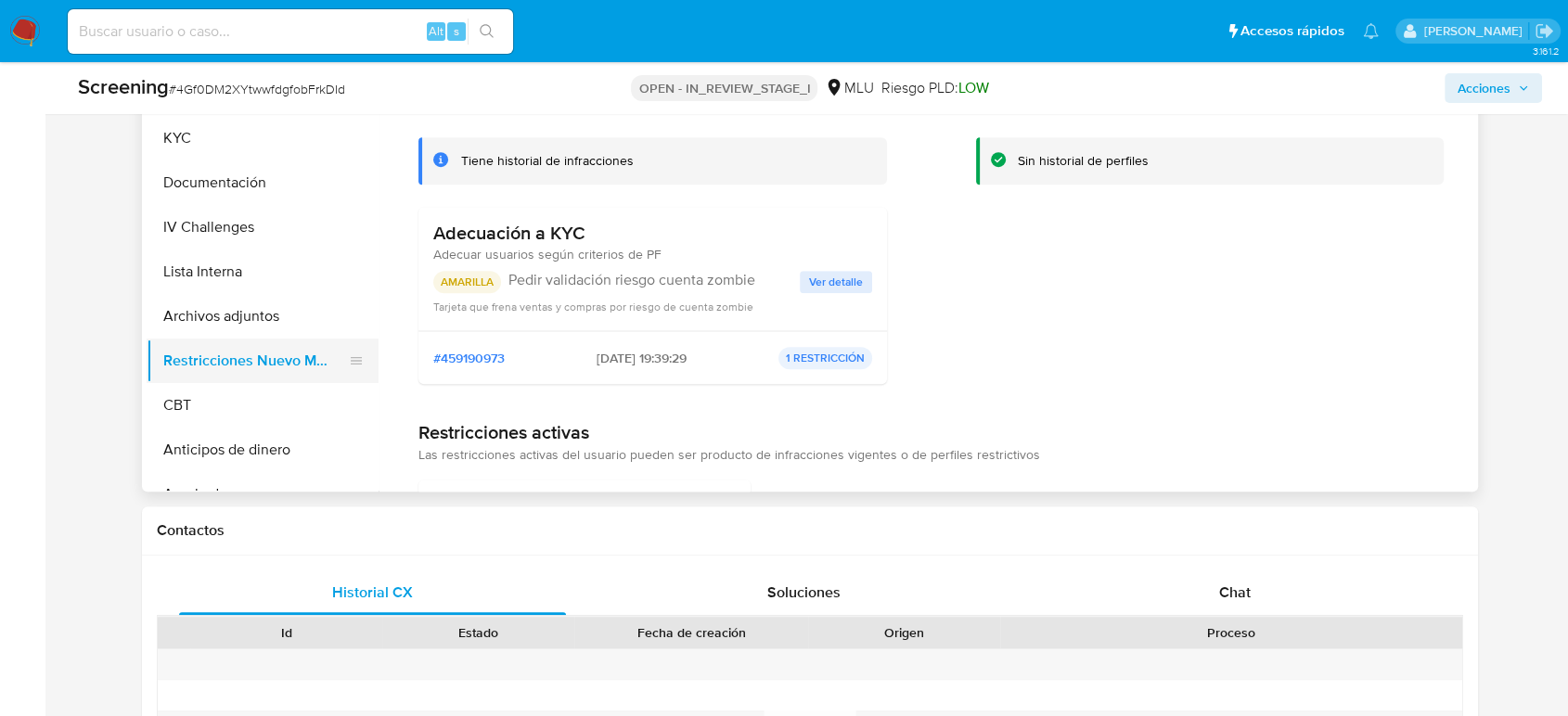
click at [203, 372] on button "Restricciones Nuevo Mundo" at bounding box center [256, 361] width 218 height 45
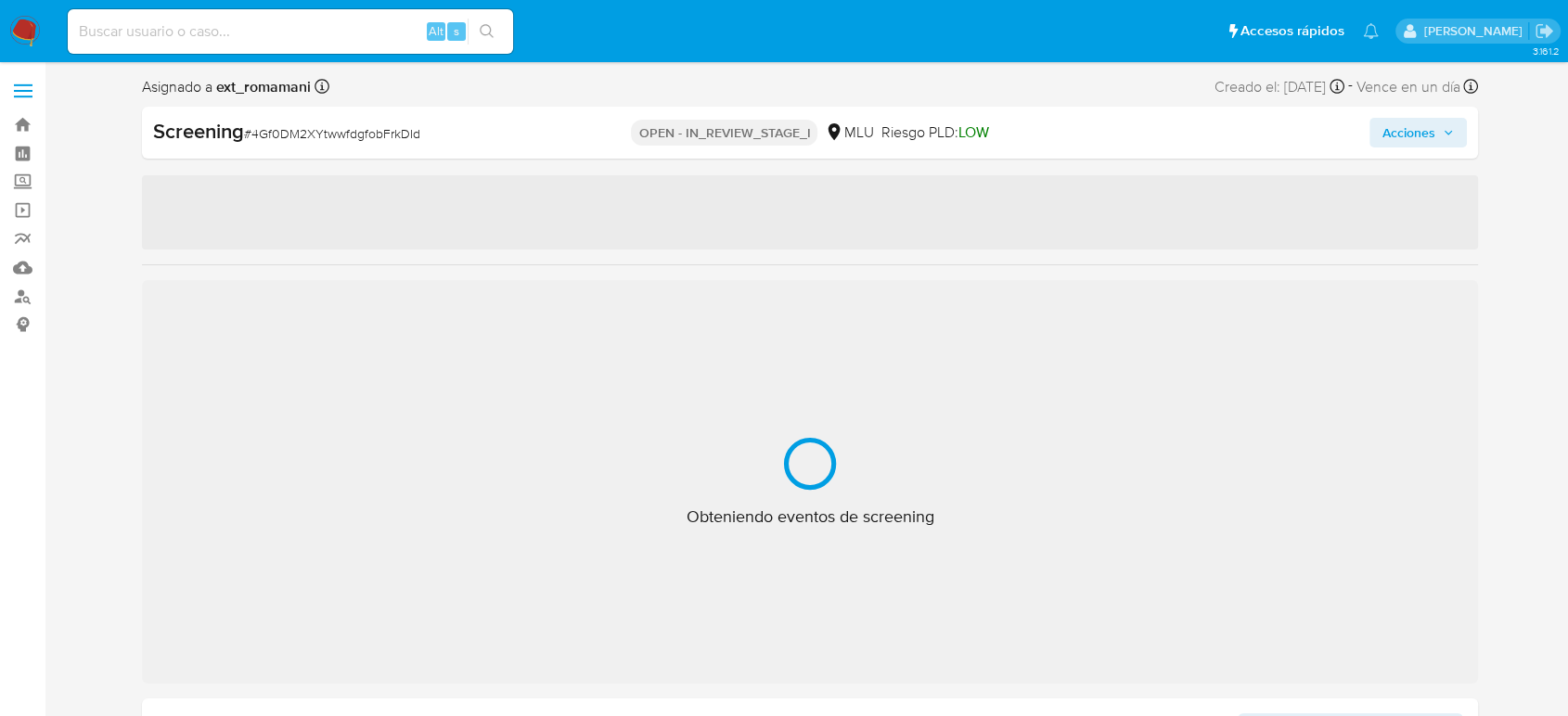
select select "10"
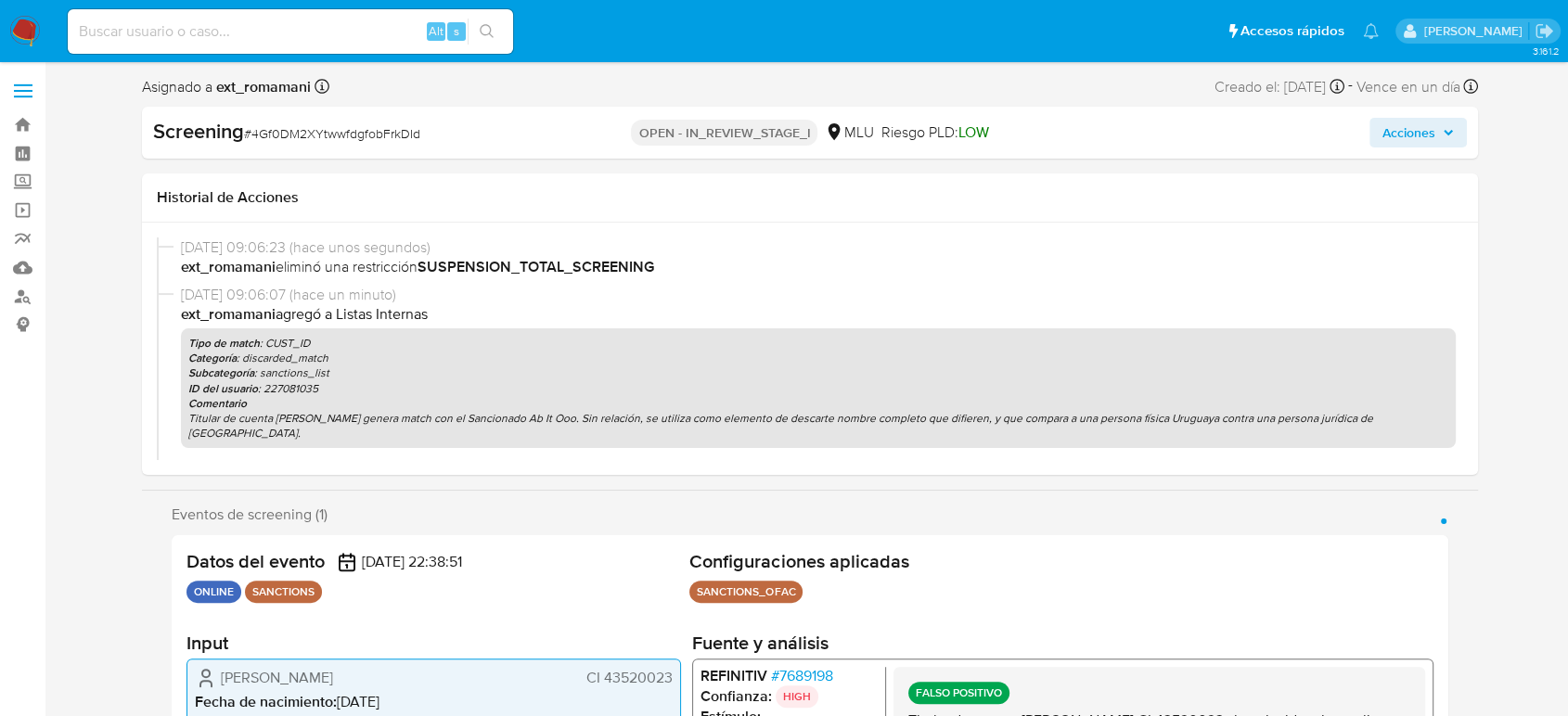
click at [1384, 143] on span "Acciones" at bounding box center [1409, 132] width 52 height 30
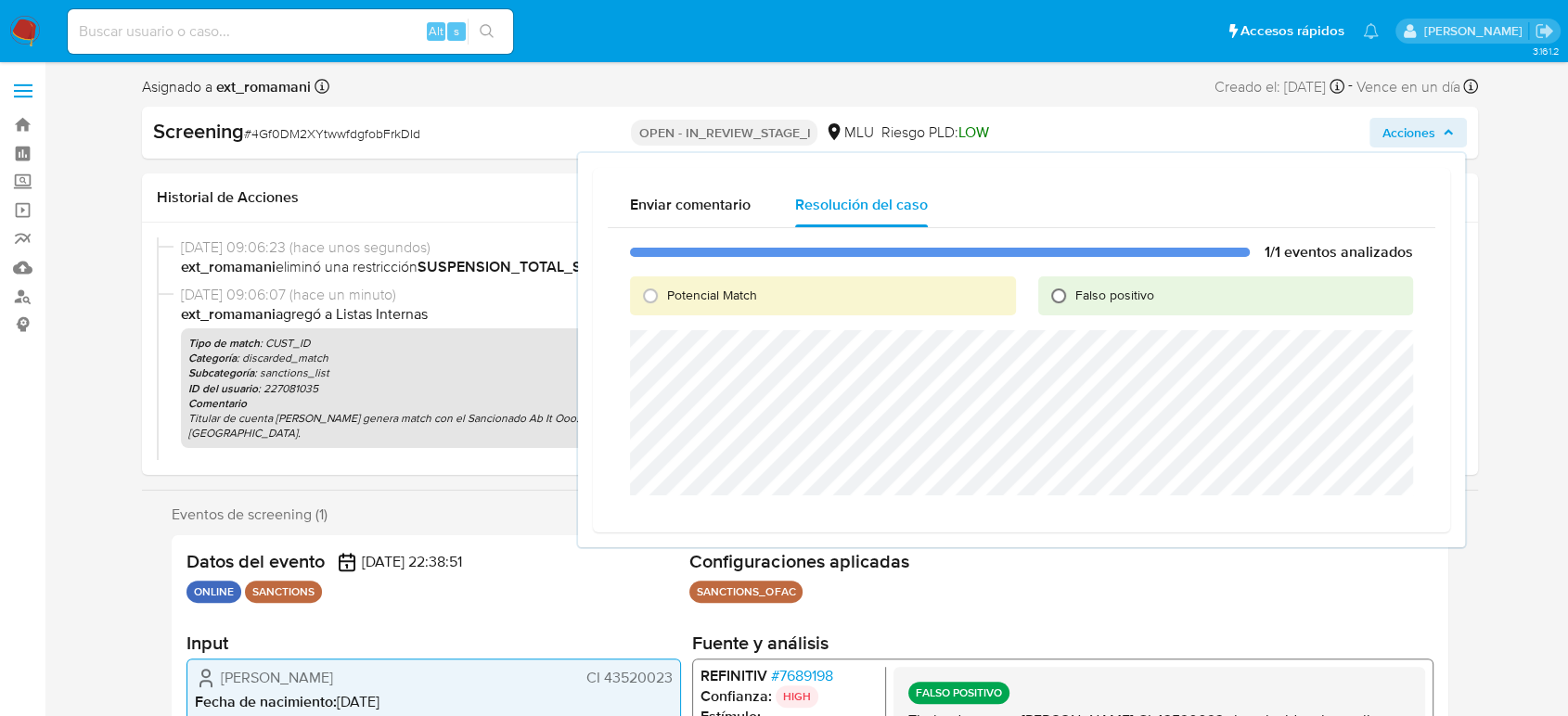
click at [1066, 295] on input "Falso positivo" at bounding box center [1059, 295] width 30 height 30
radio input "true"
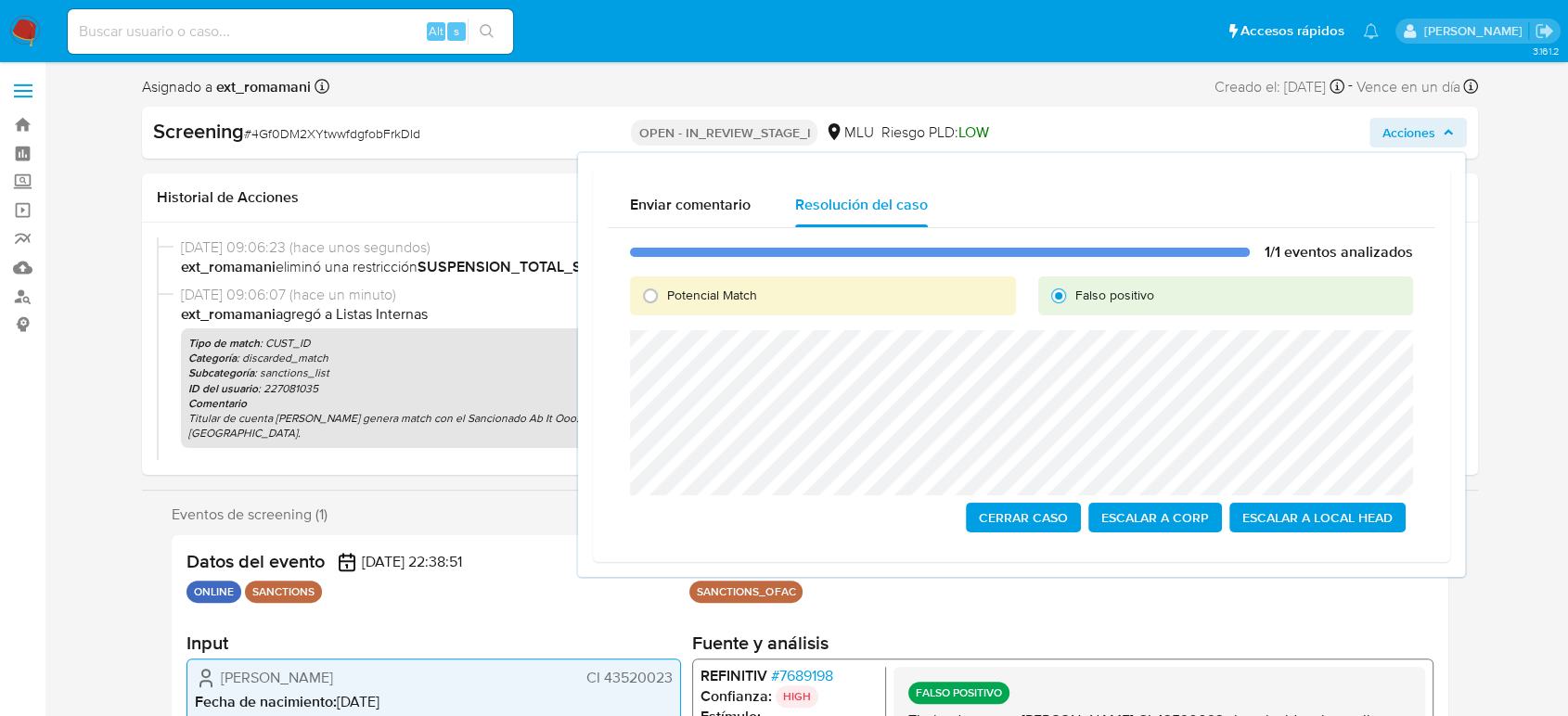
click at [1003, 526] on span "Cerrar Caso" at bounding box center [1024, 518] width 89 height 26
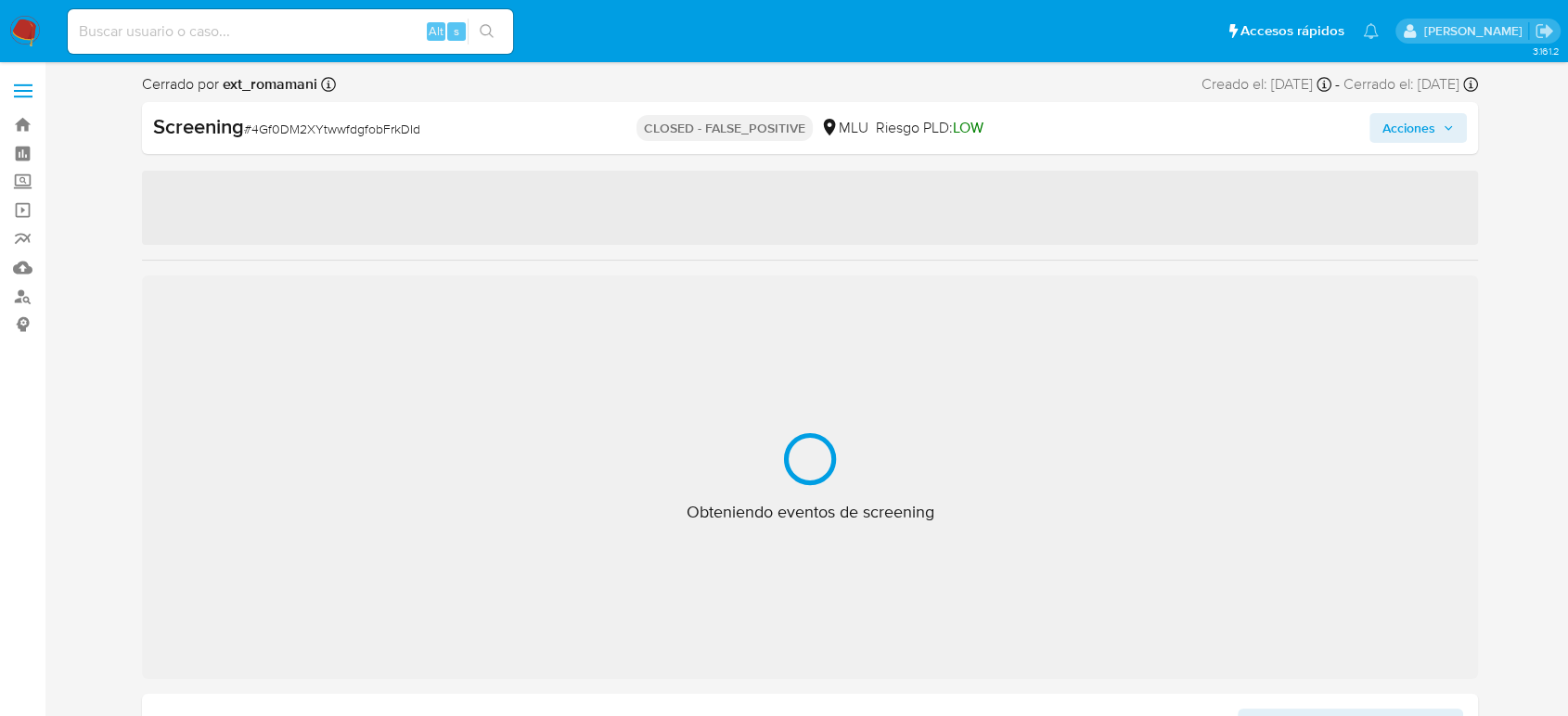
select select "10"
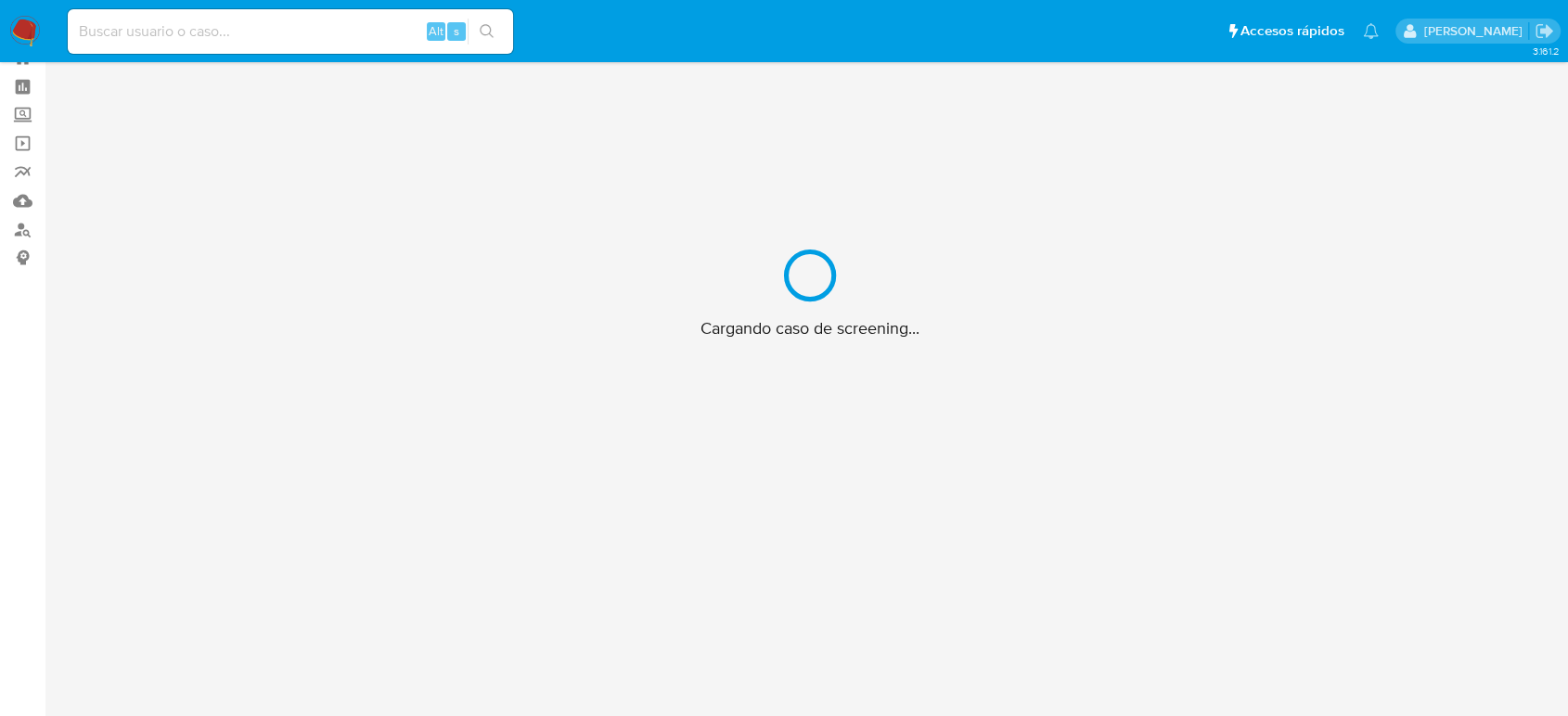
scroll to position [67, 0]
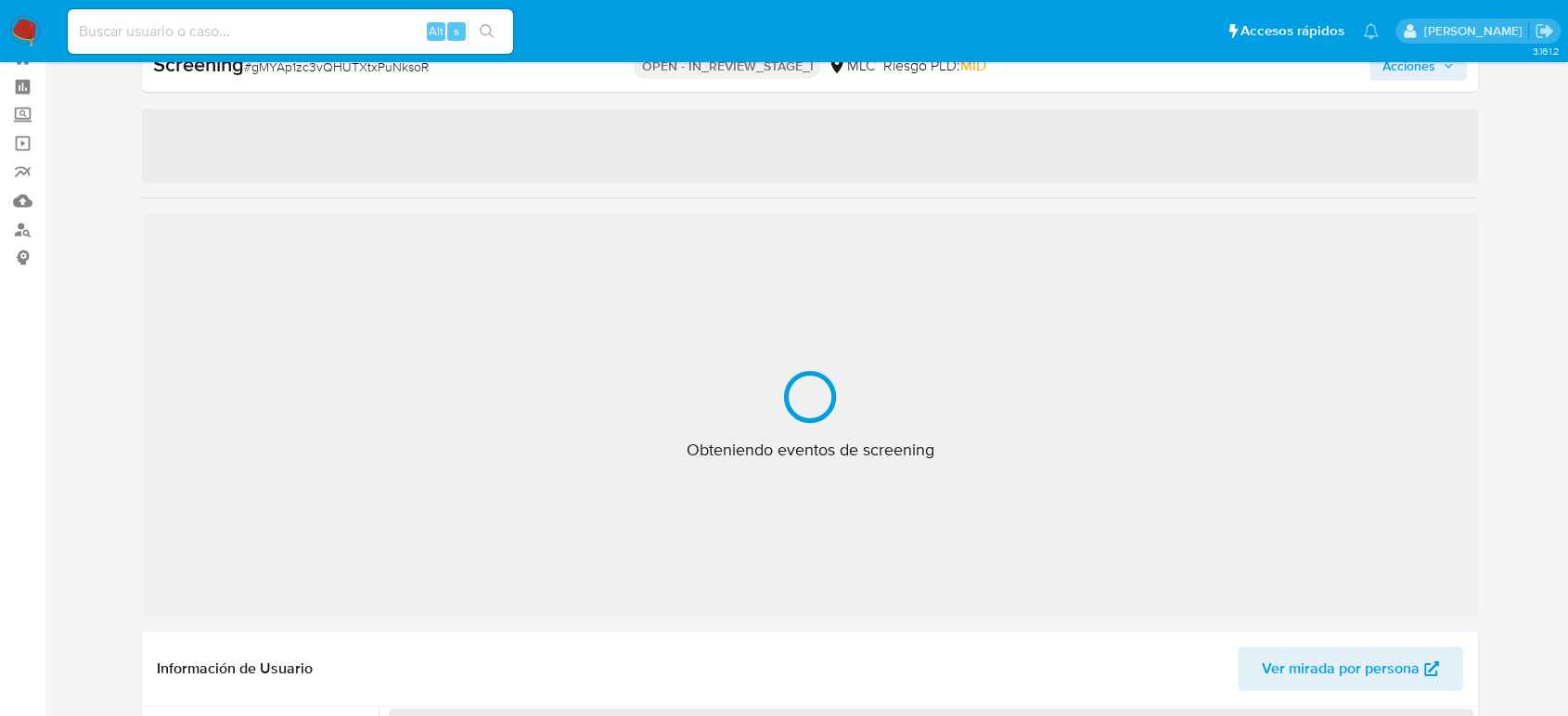
select select "10"
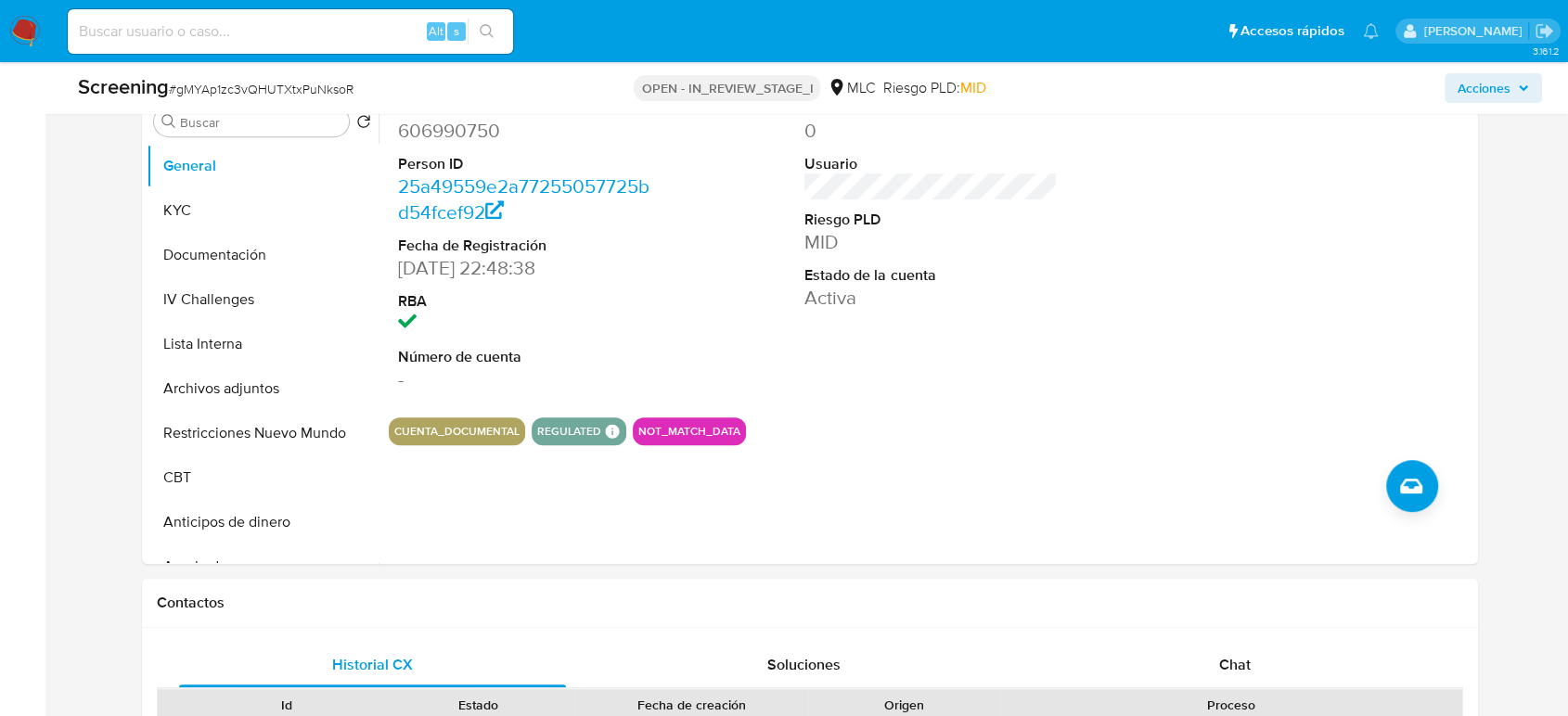
scroll to position [891, 0]
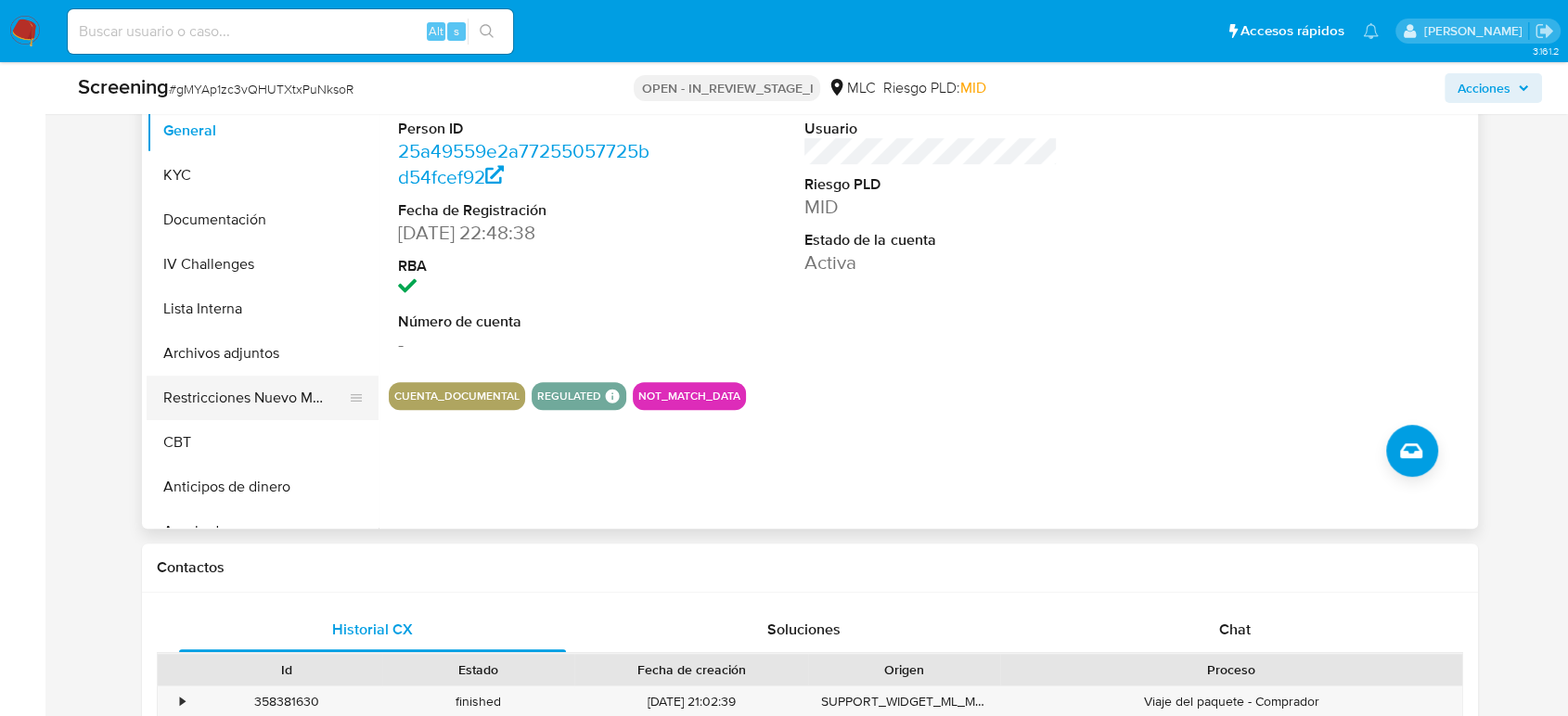
click at [183, 402] on button "Restricciones Nuevo Mundo" at bounding box center [256, 398] width 218 height 45
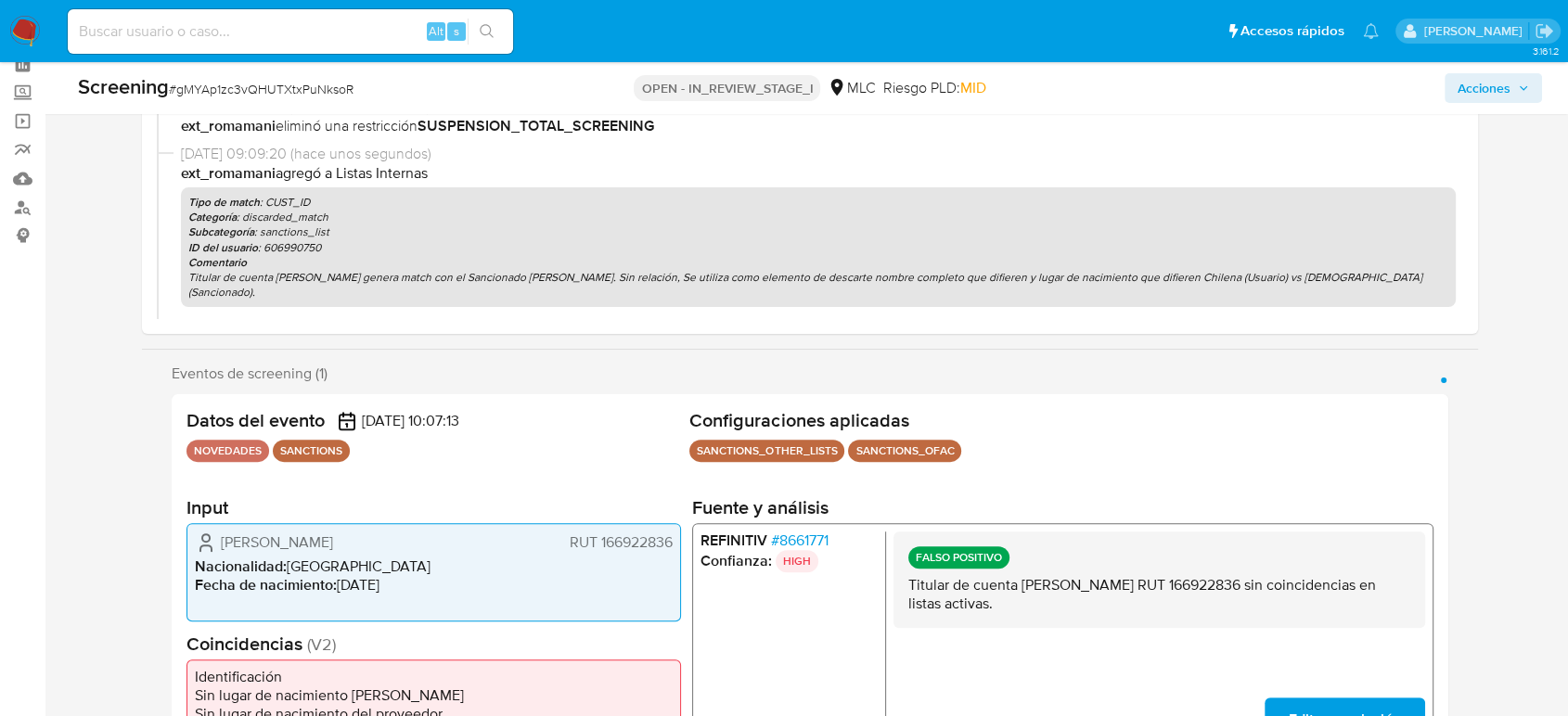
scroll to position [67, 0]
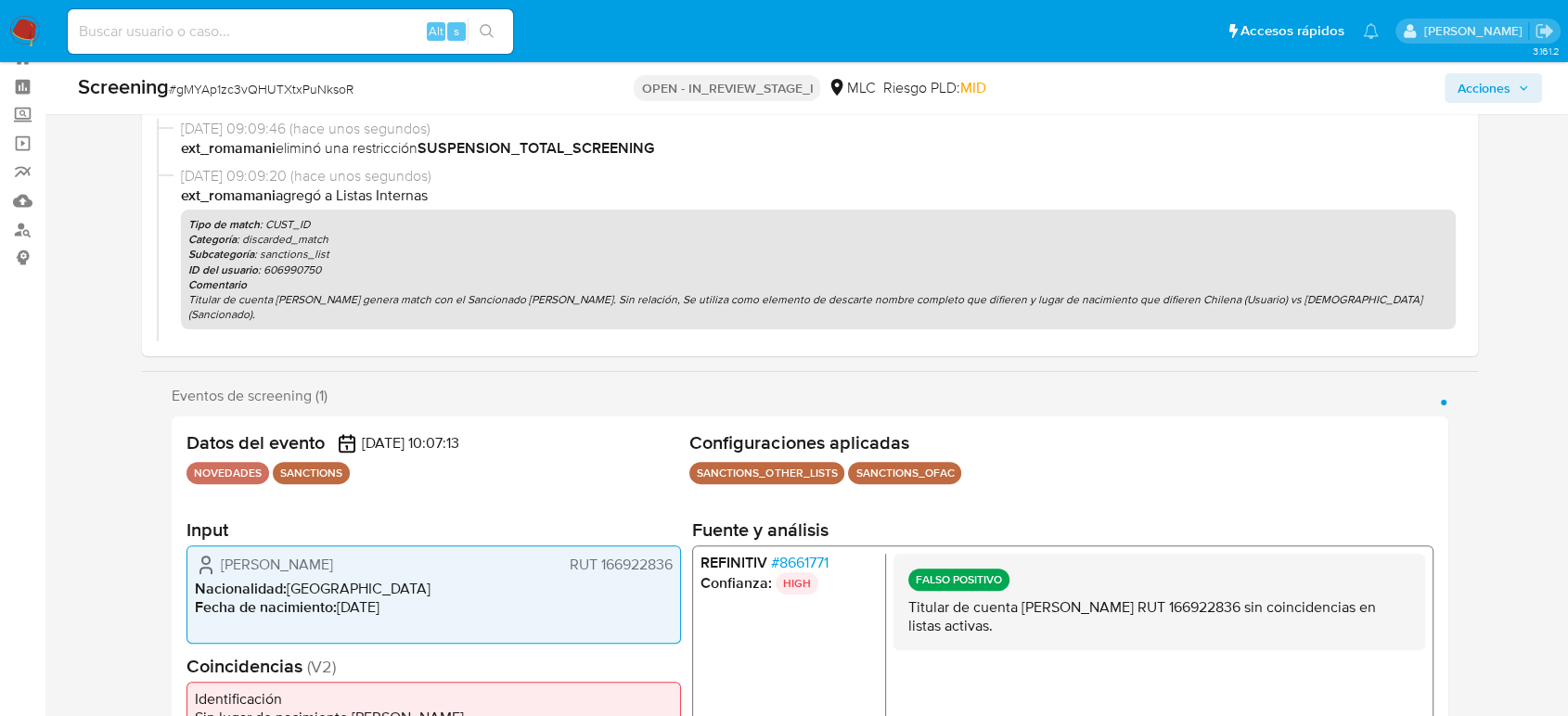
click at [808, 555] on span "# 8661771" at bounding box center [800, 563] width 57 height 18
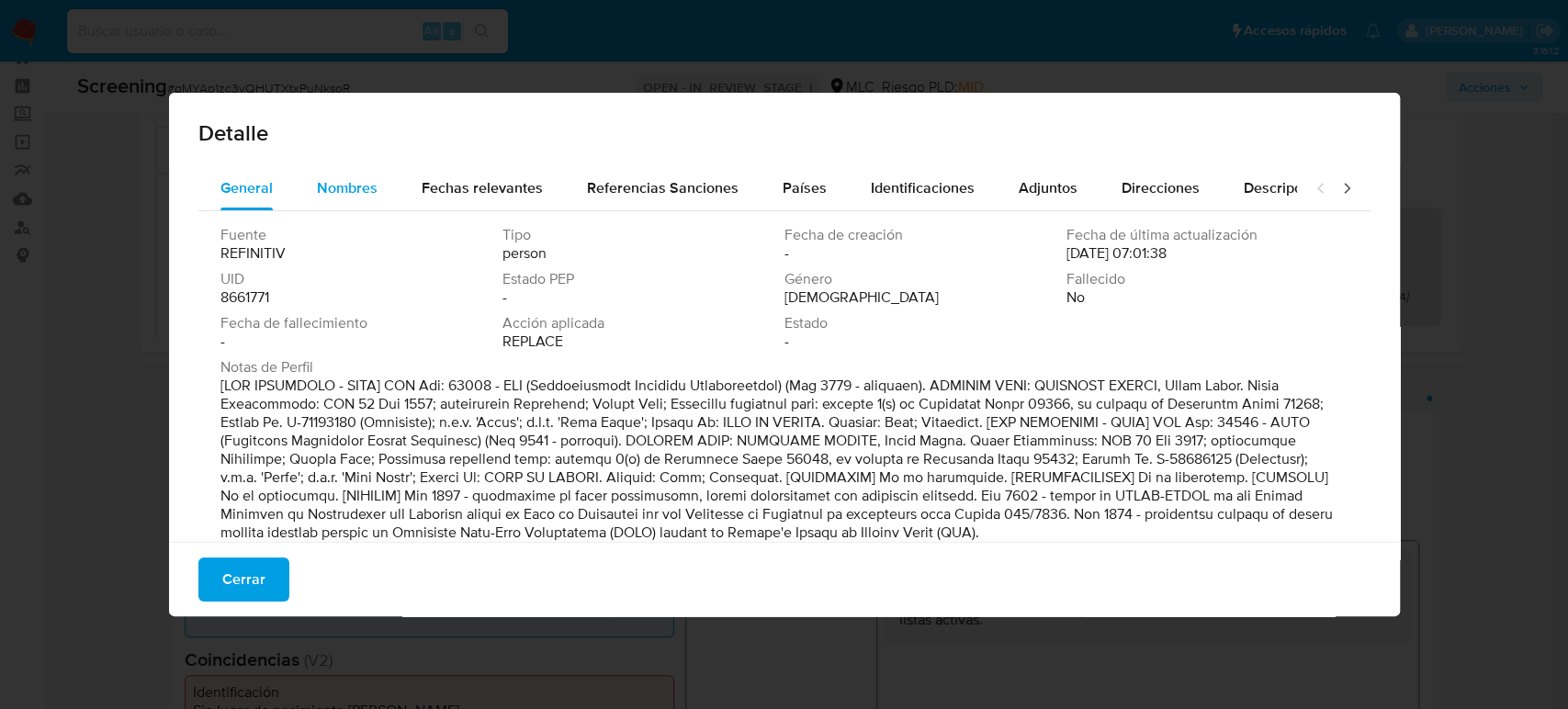
click at [335, 188] on span "Nombres" at bounding box center [347, 188] width 61 height 21
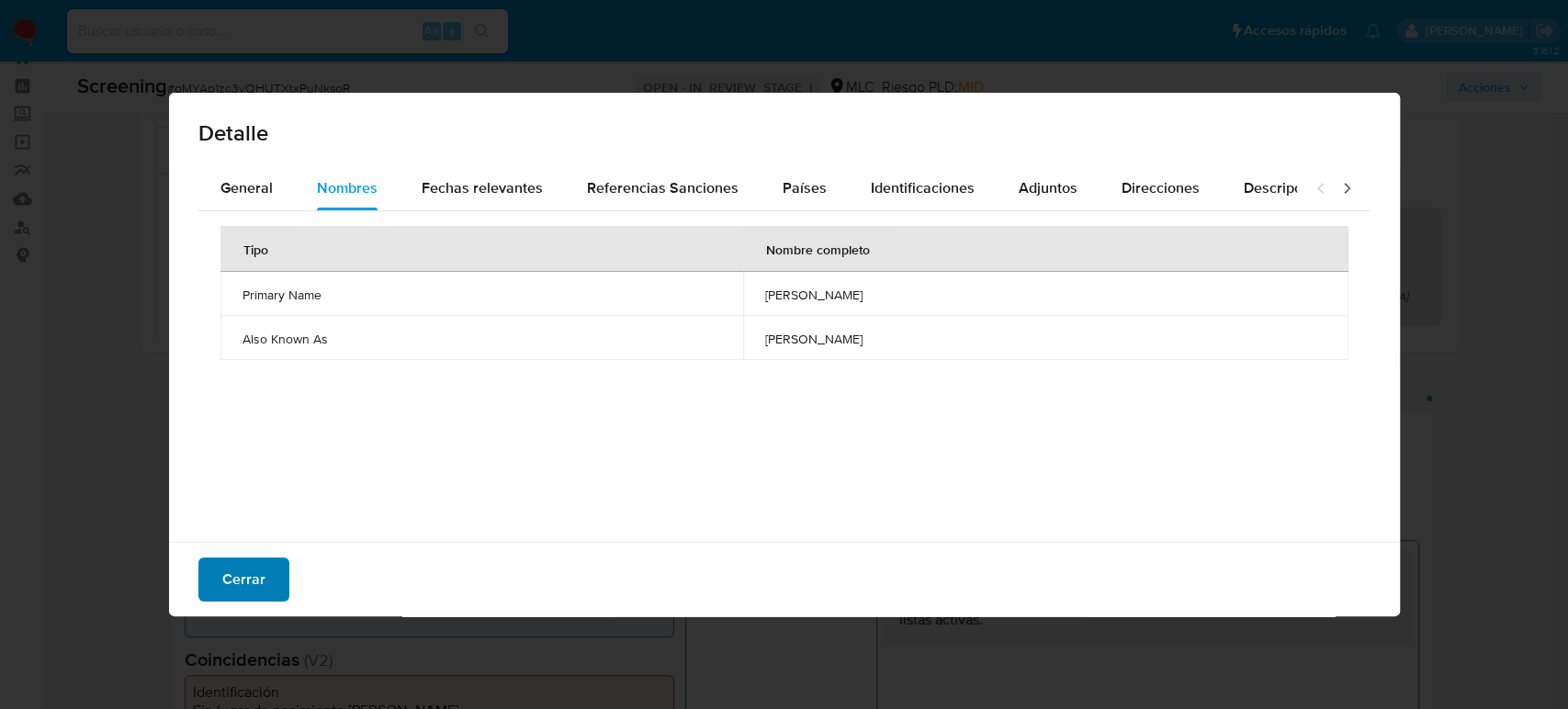
click at [231, 579] on span "Cerrar" at bounding box center [243, 580] width 43 height 40
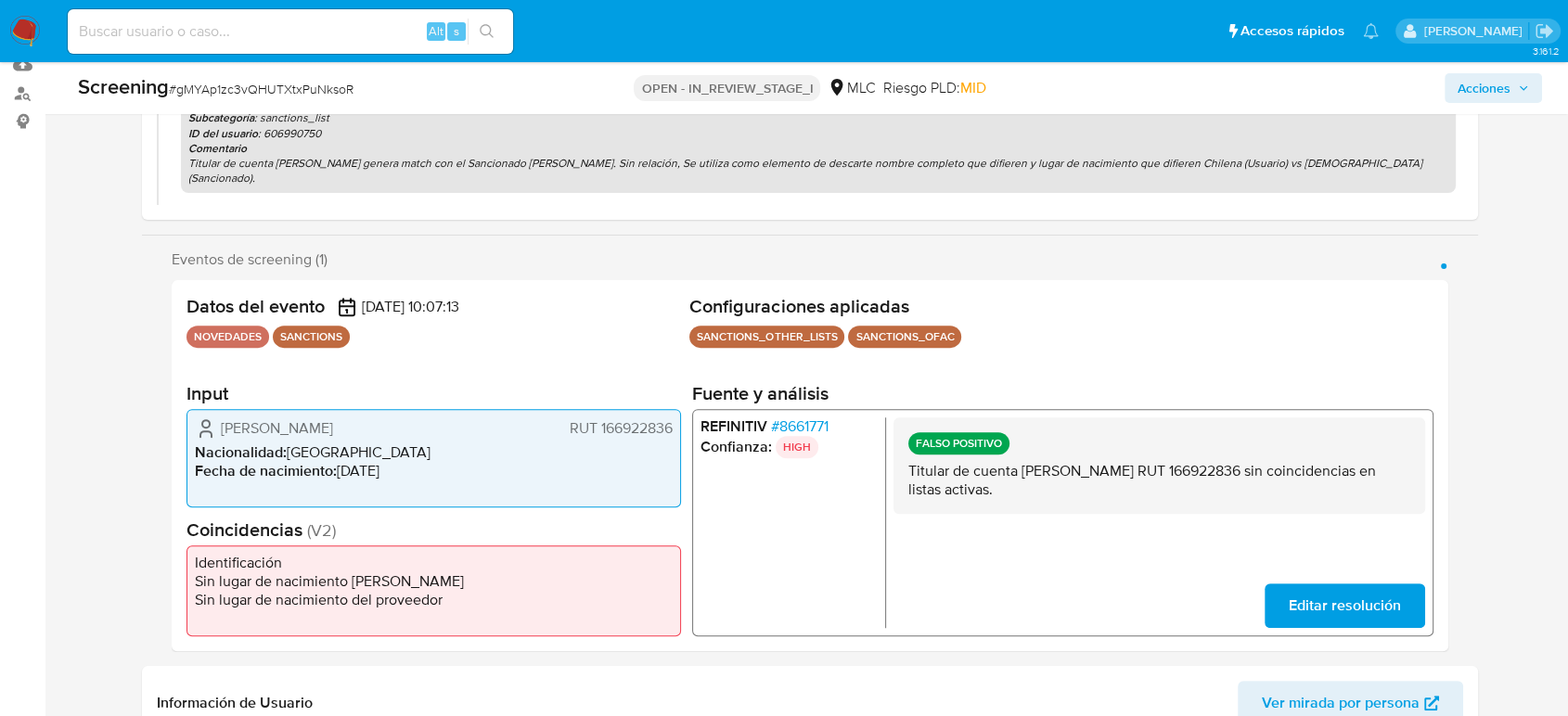
scroll to position [206, 0]
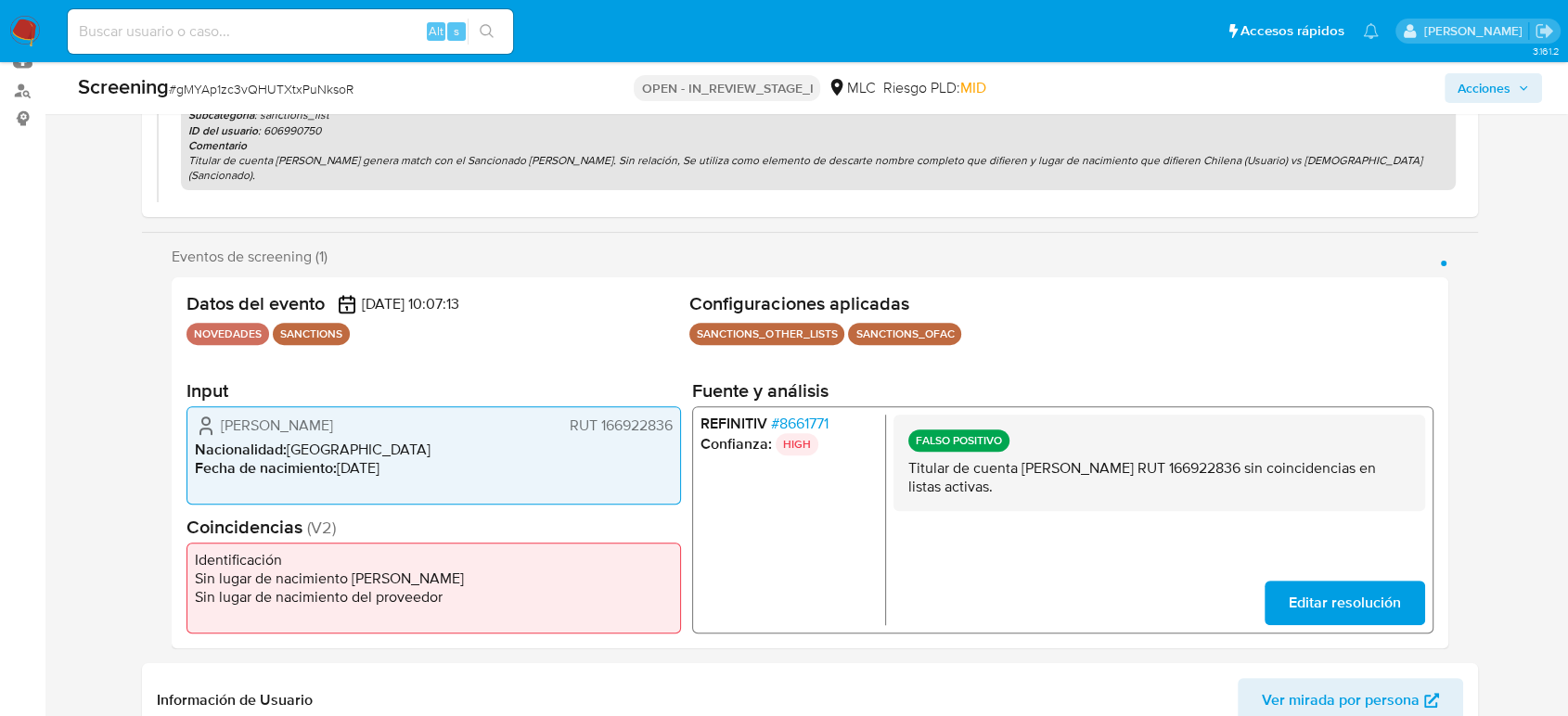
click at [1456, 94] on button "Acciones" at bounding box center [1493, 87] width 97 height 30
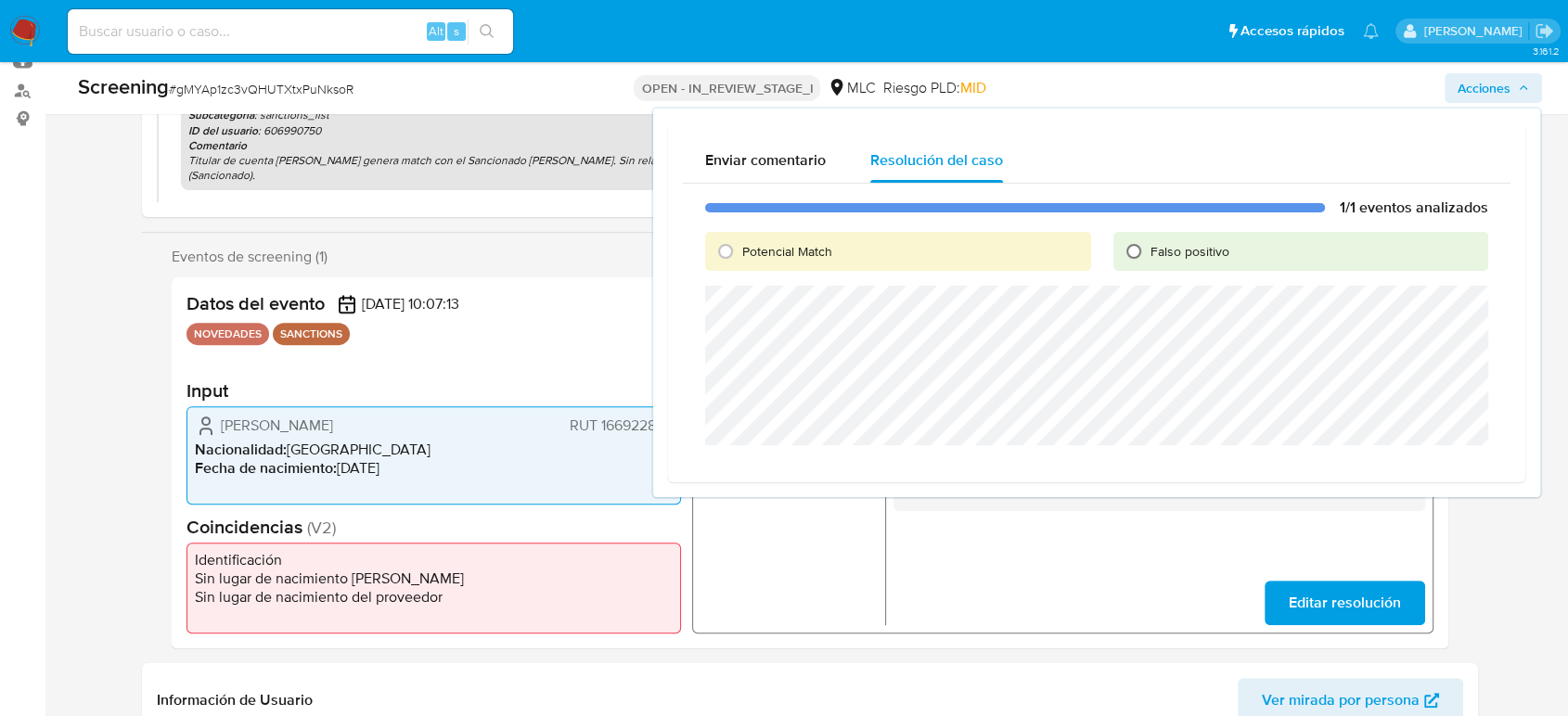
click at [1138, 243] on input "Falso positivo" at bounding box center [1134, 252] width 30 height 30
radio input "true"
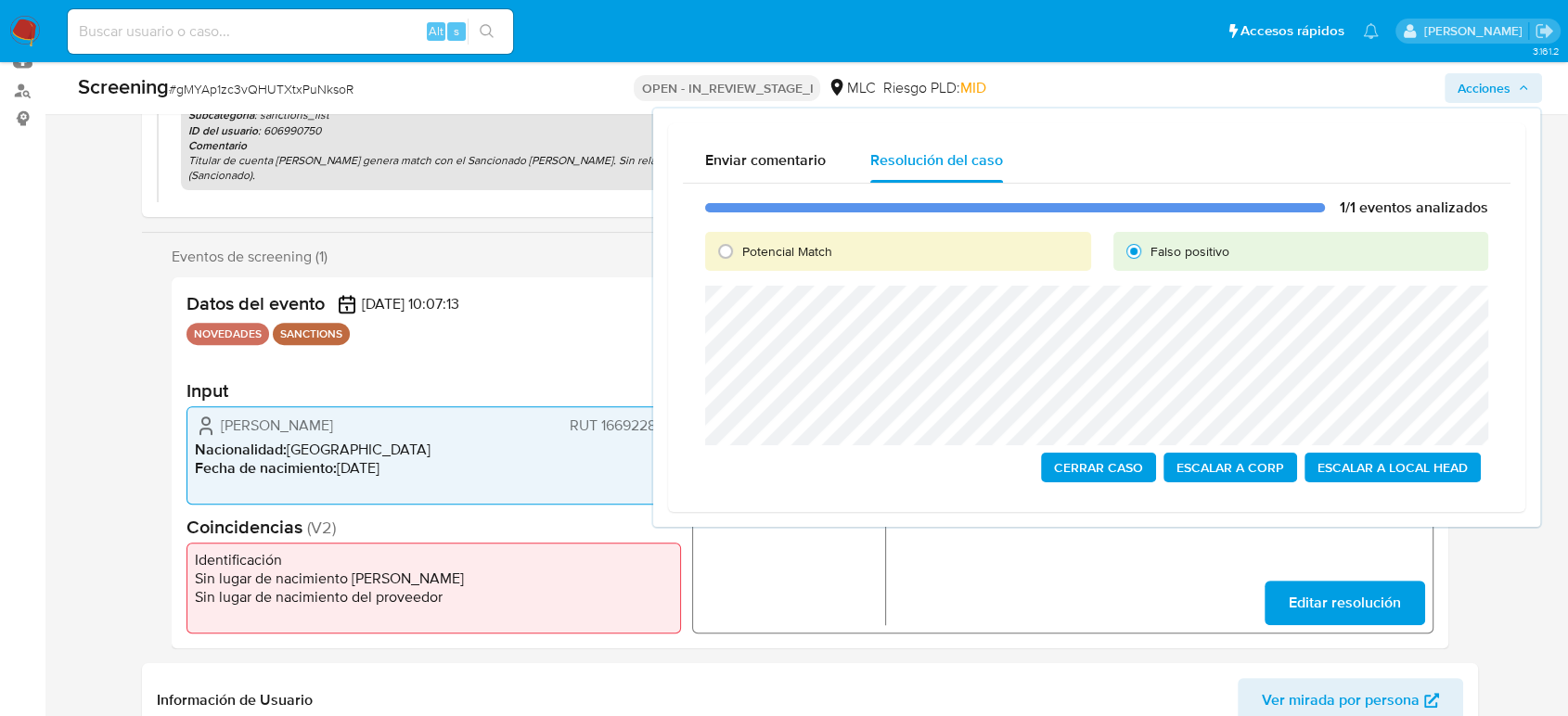
click at [1098, 479] on span "Cerrar Caso" at bounding box center [1099, 467] width 89 height 26
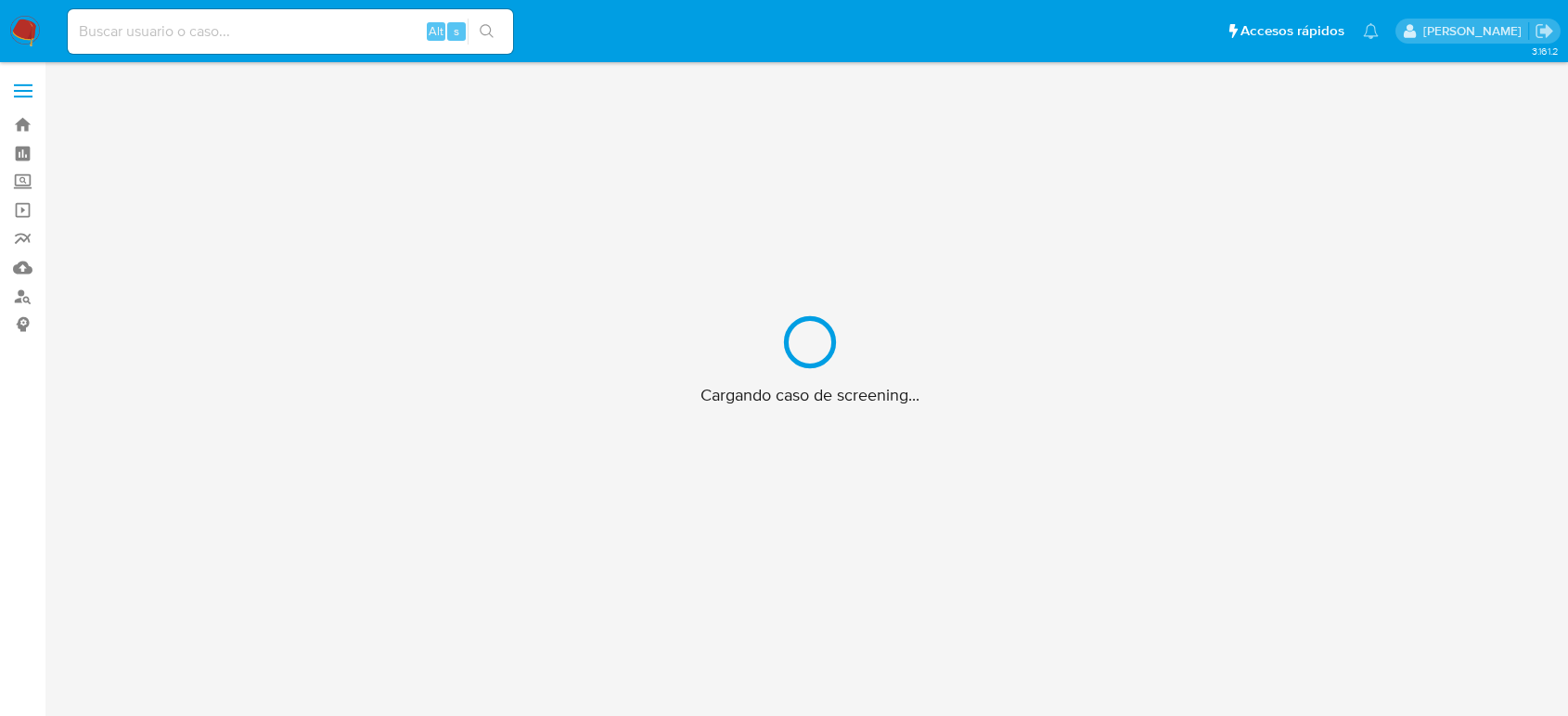
scroll to position [67, 0]
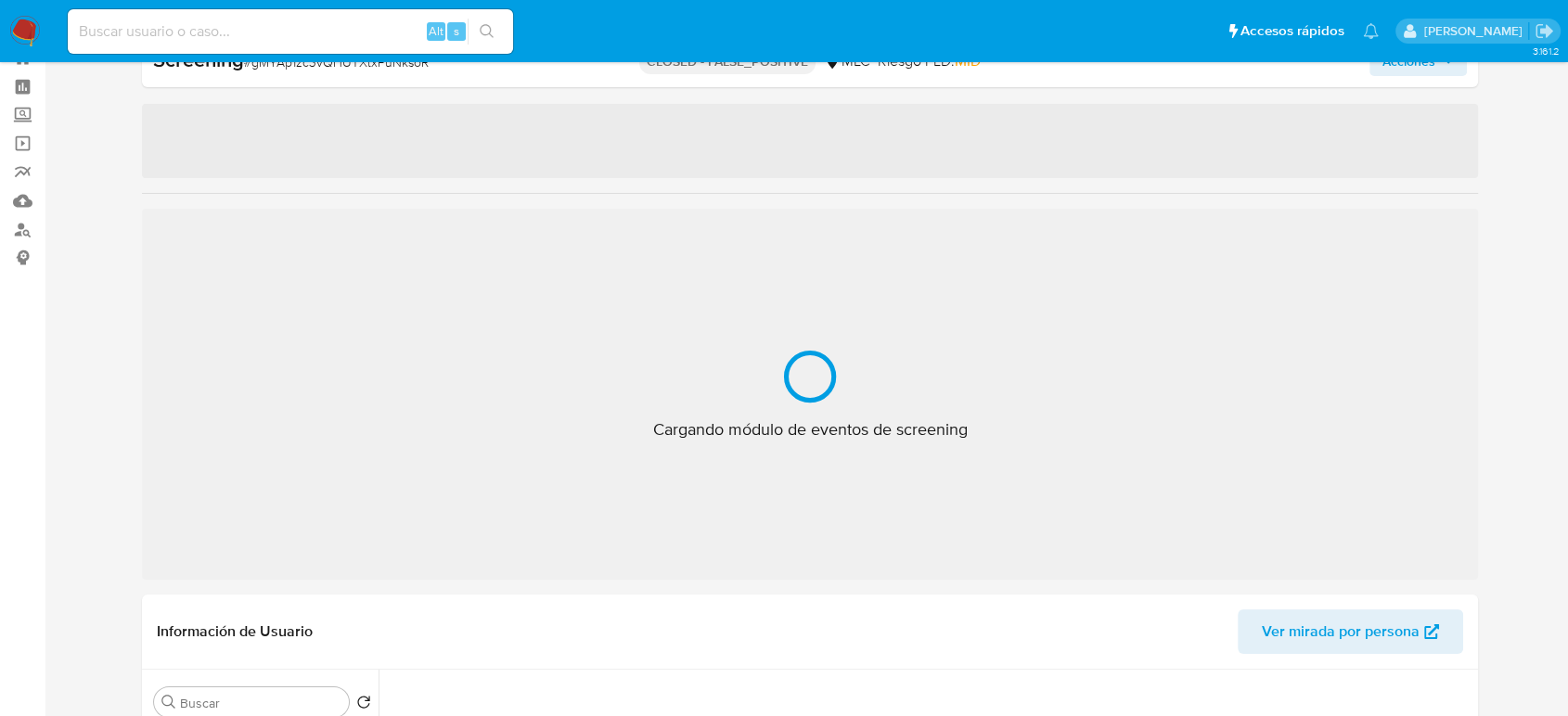
select select "10"
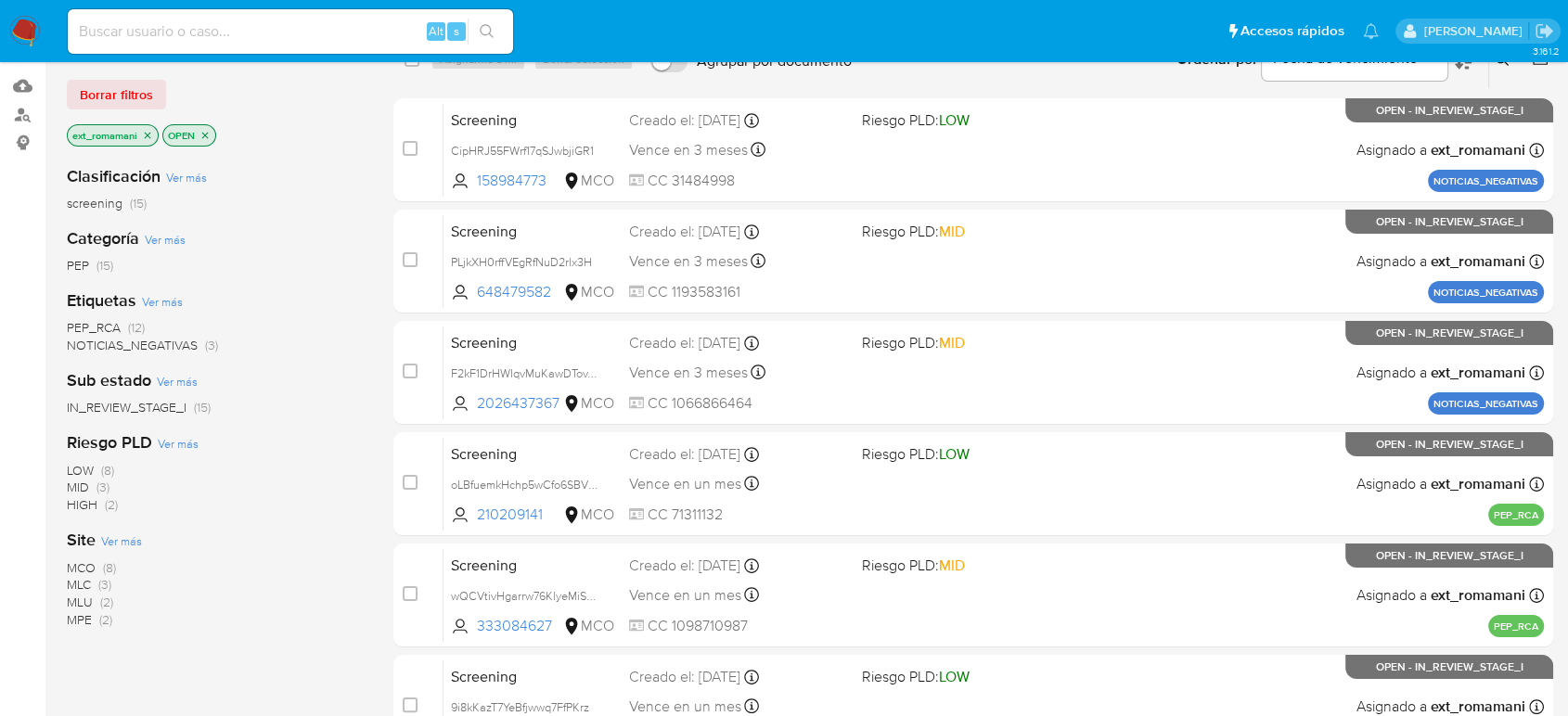
scroll to position [206, 0]
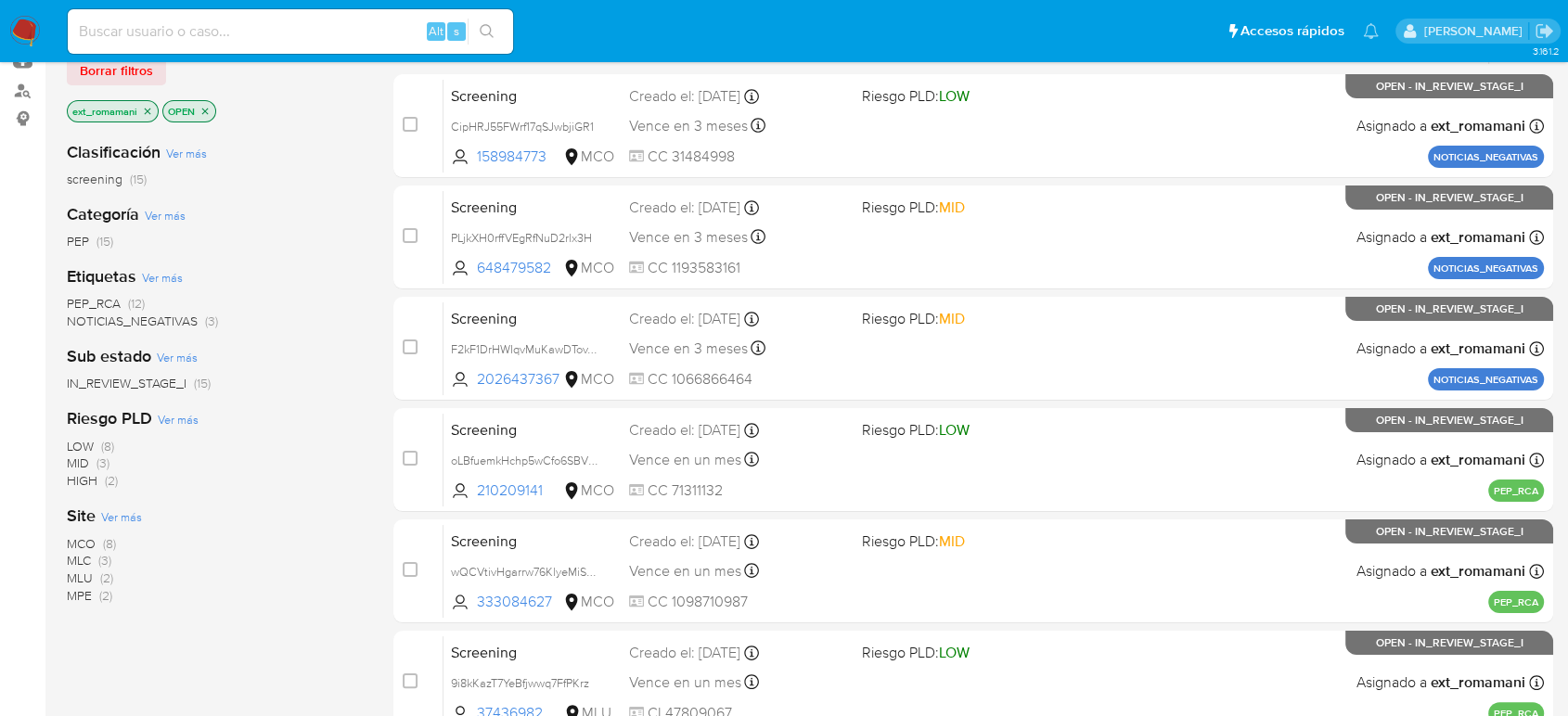
click at [101, 536] on span "MCO (8)" at bounding box center [91, 544] width 50 height 17
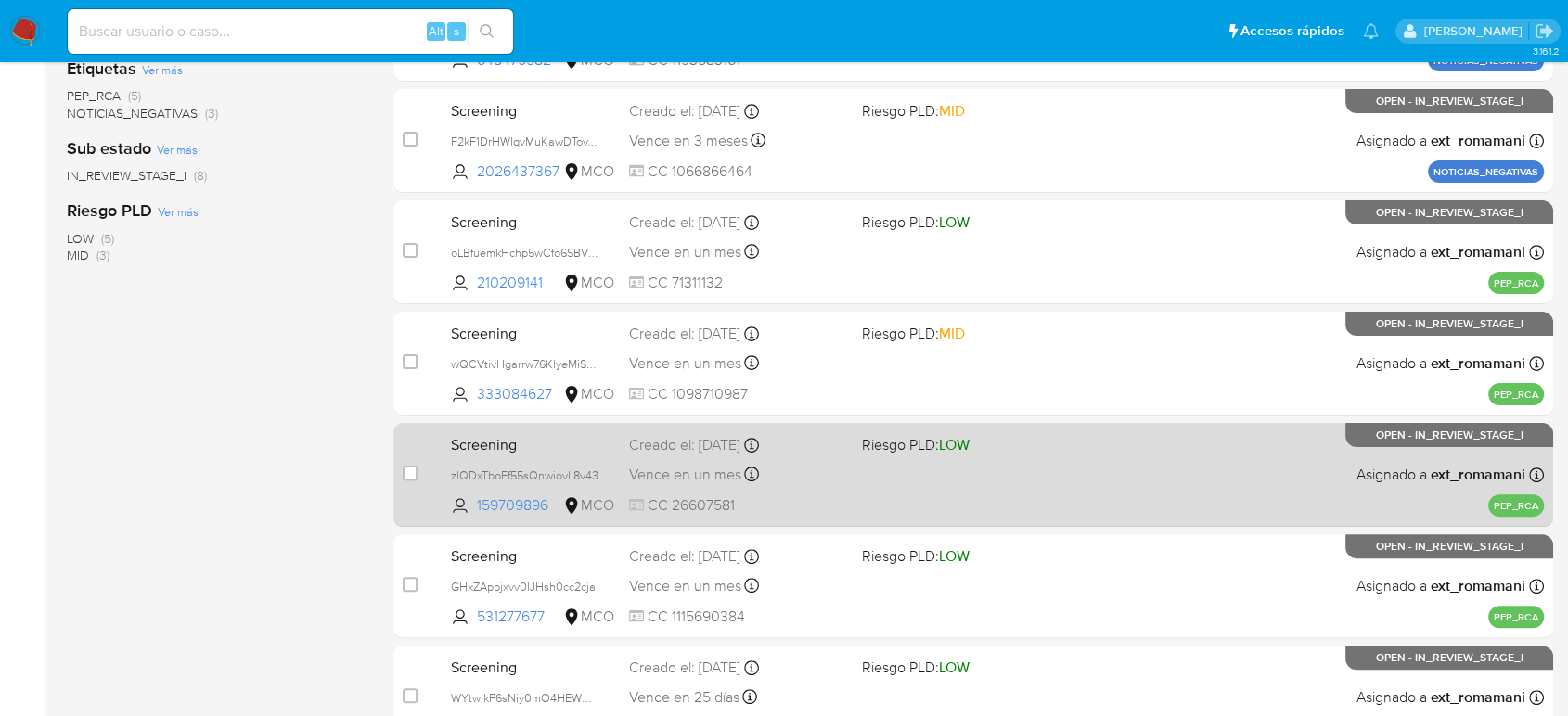
scroll to position [515, 0]
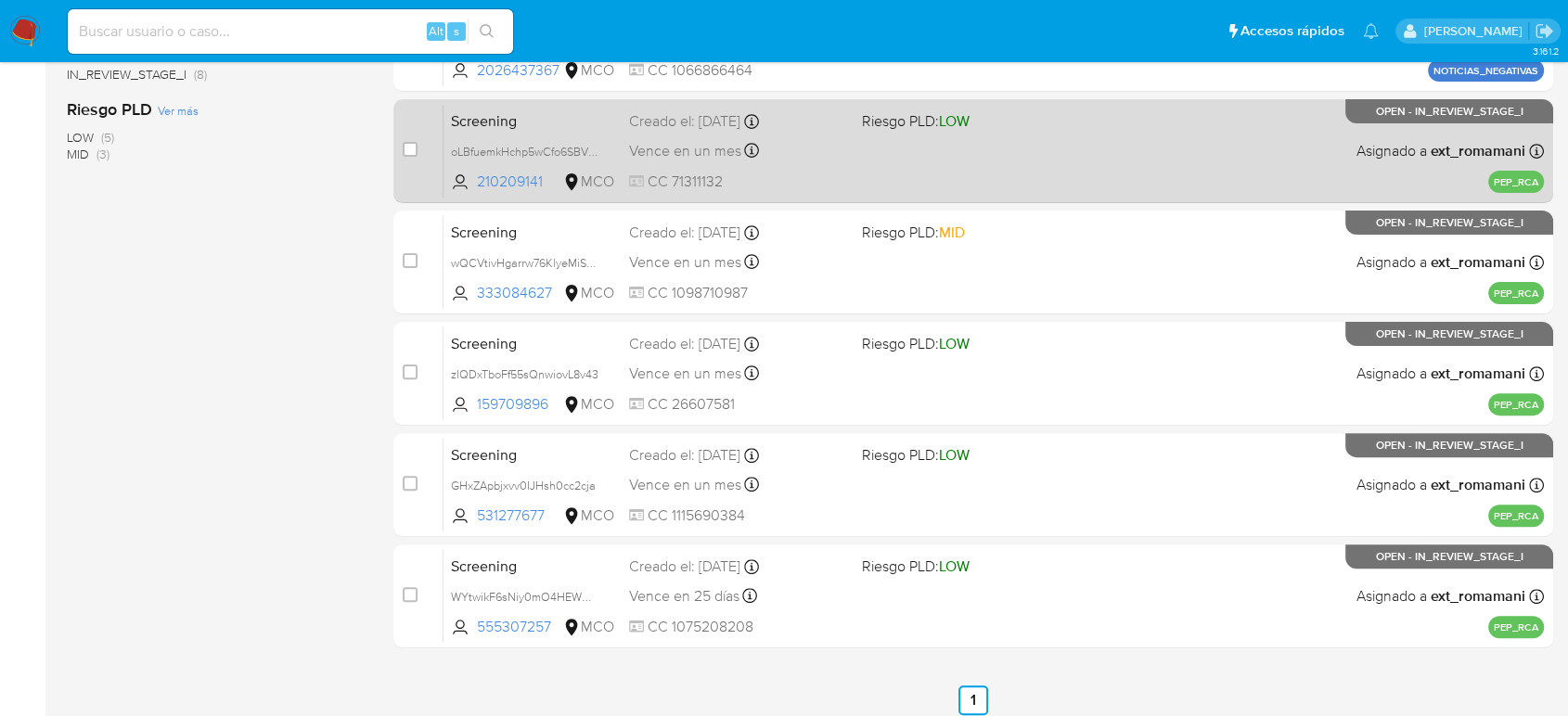
click at [826, 161] on div "Vence en un mes Vence el [DATE] 07:15:07" at bounding box center [738, 151] width 218 height 25
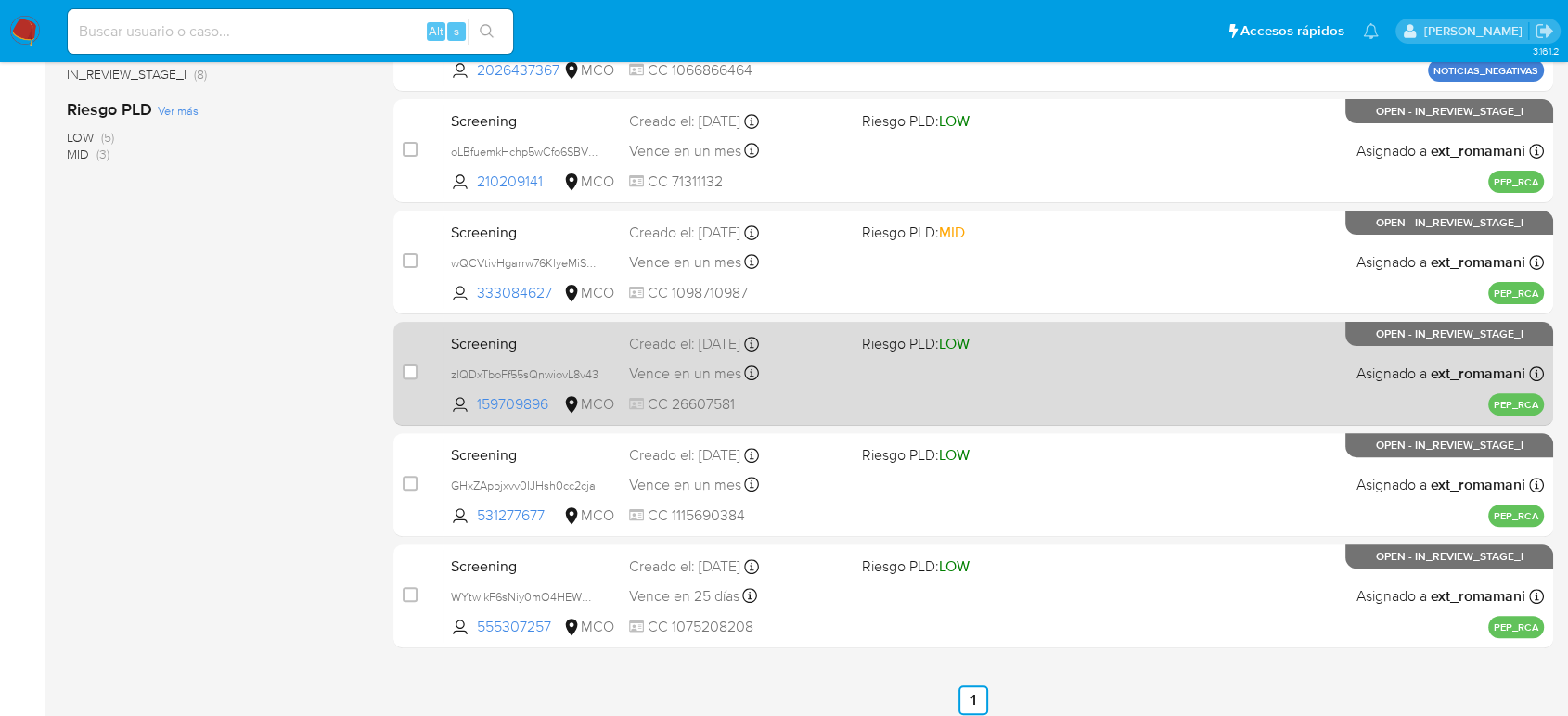
drag, startPoint x: 793, startPoint y: 256, endPoint x: 772, endPoint y: 325, distance: 72.1
click at [794, 257] on div "Vence en un mes Vence el [DATE] 07:14:33" at bounding box center [738, 262] width 218 height 25
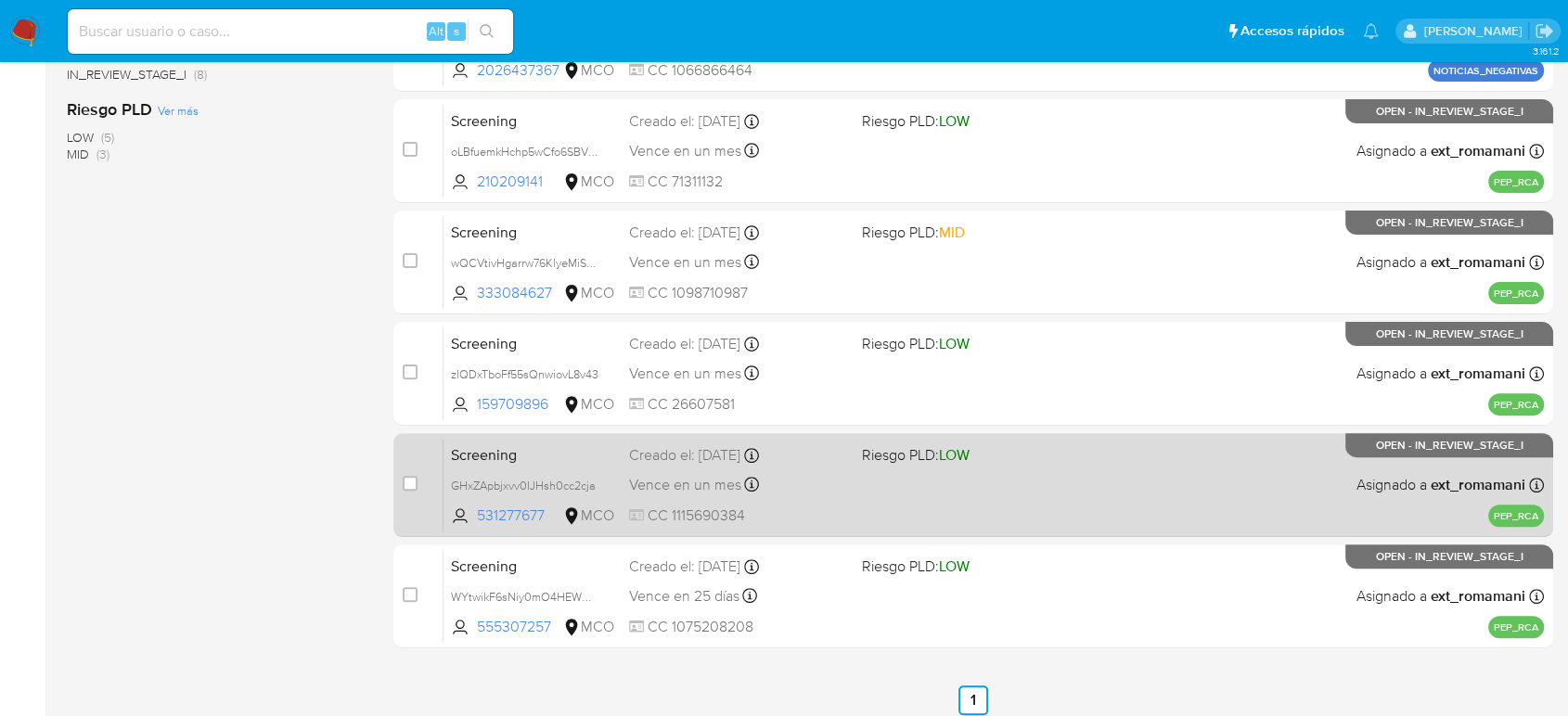
drag, startPoint x: 765, startPoint y: 362, endPoint x: 768, endPoint y: 476, distance: 114.0
click at [765, 364] on div "Vence en un mes Vence el [DATE] 19:10:22" at bounding box center [738, 374] width 218 height 25
drag, startPoint x: 775, startPoint y: 484, endPoint x: 774, endPoint y: 521, distance: 37.0
click at [775, 484] on div "Vence en un mes Vence el [DATE] 17:19:20" at bounding box center [738, 485] width 218 height 25
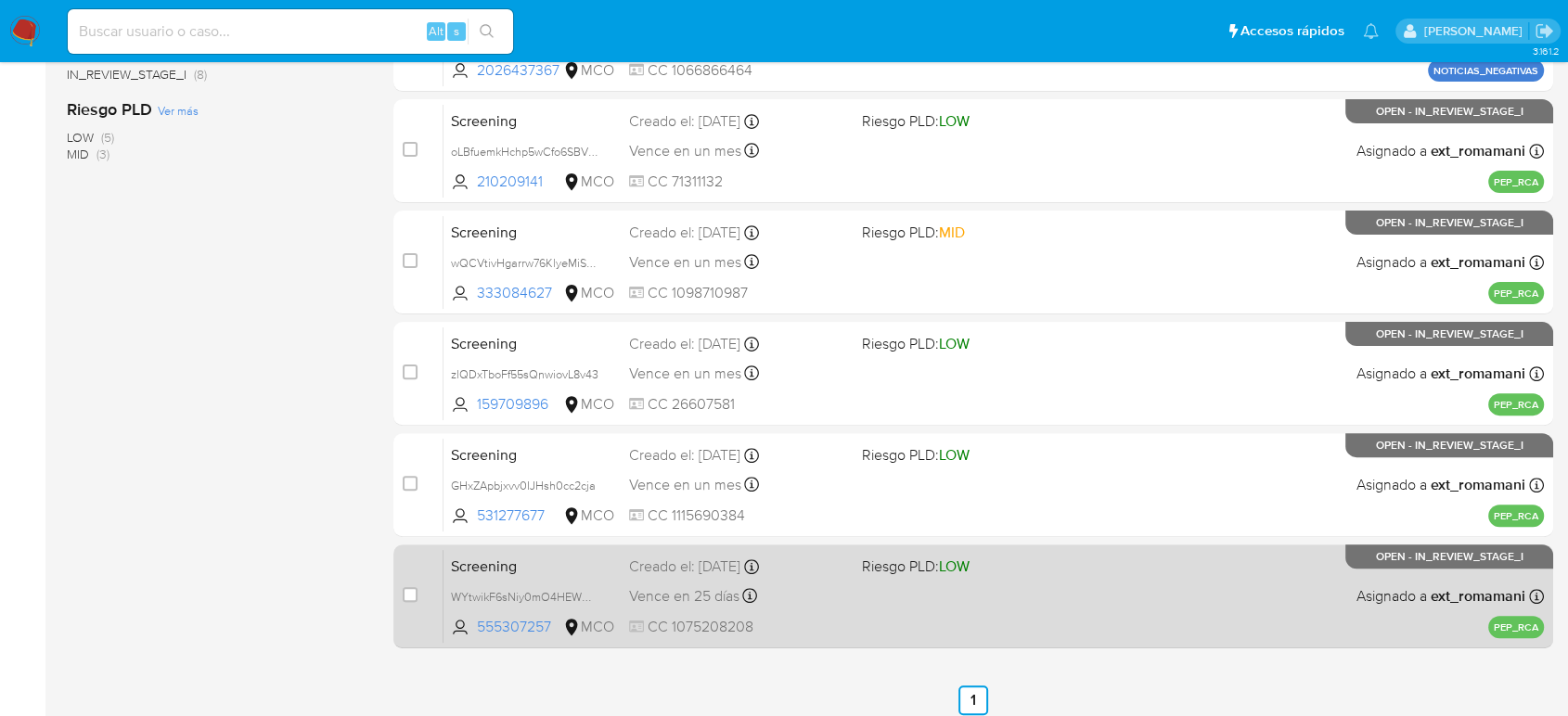
click at [775, 603] on div "Vence en 25 días Vence el [DATE] 16:46:27" at bounding box center [738, 597] width 218 height 25
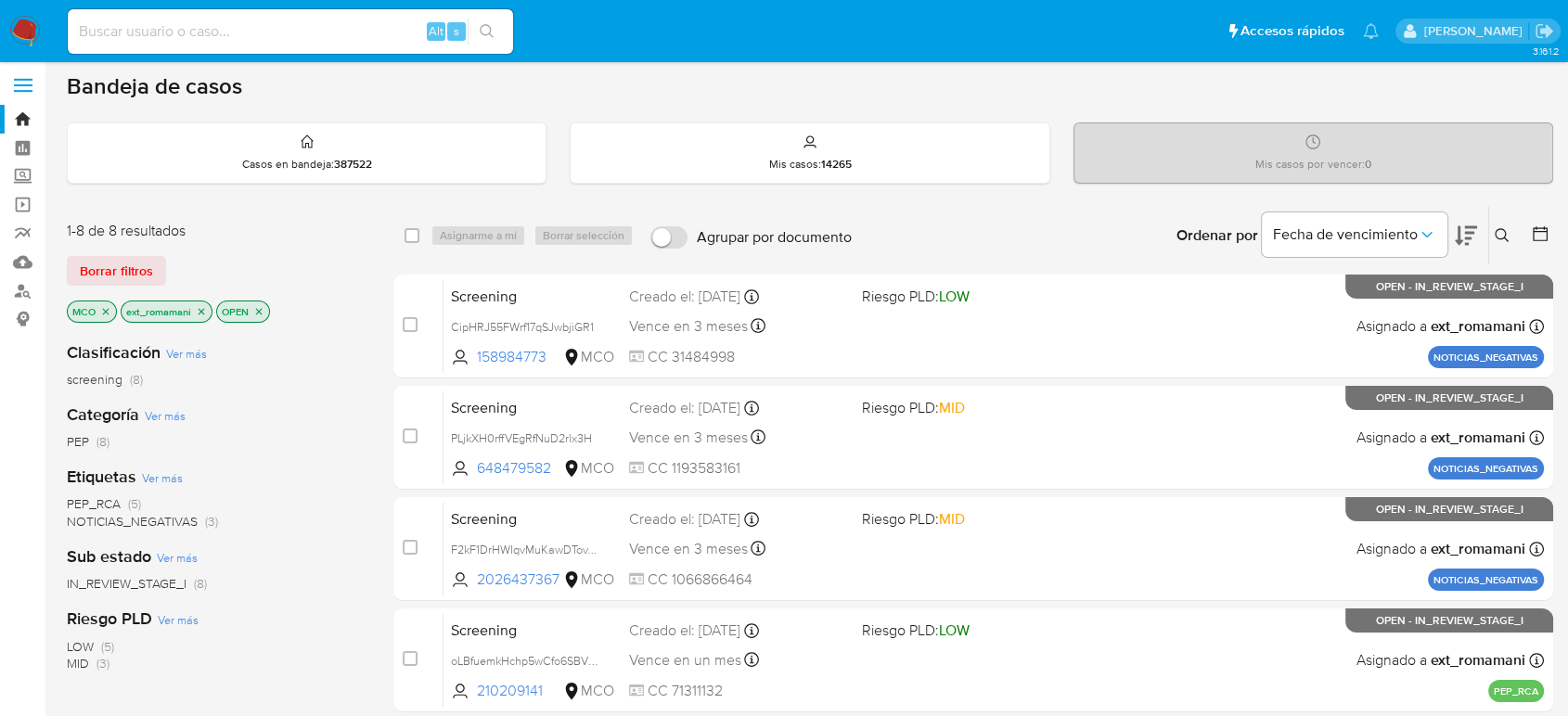
scroll to position [0, 0]
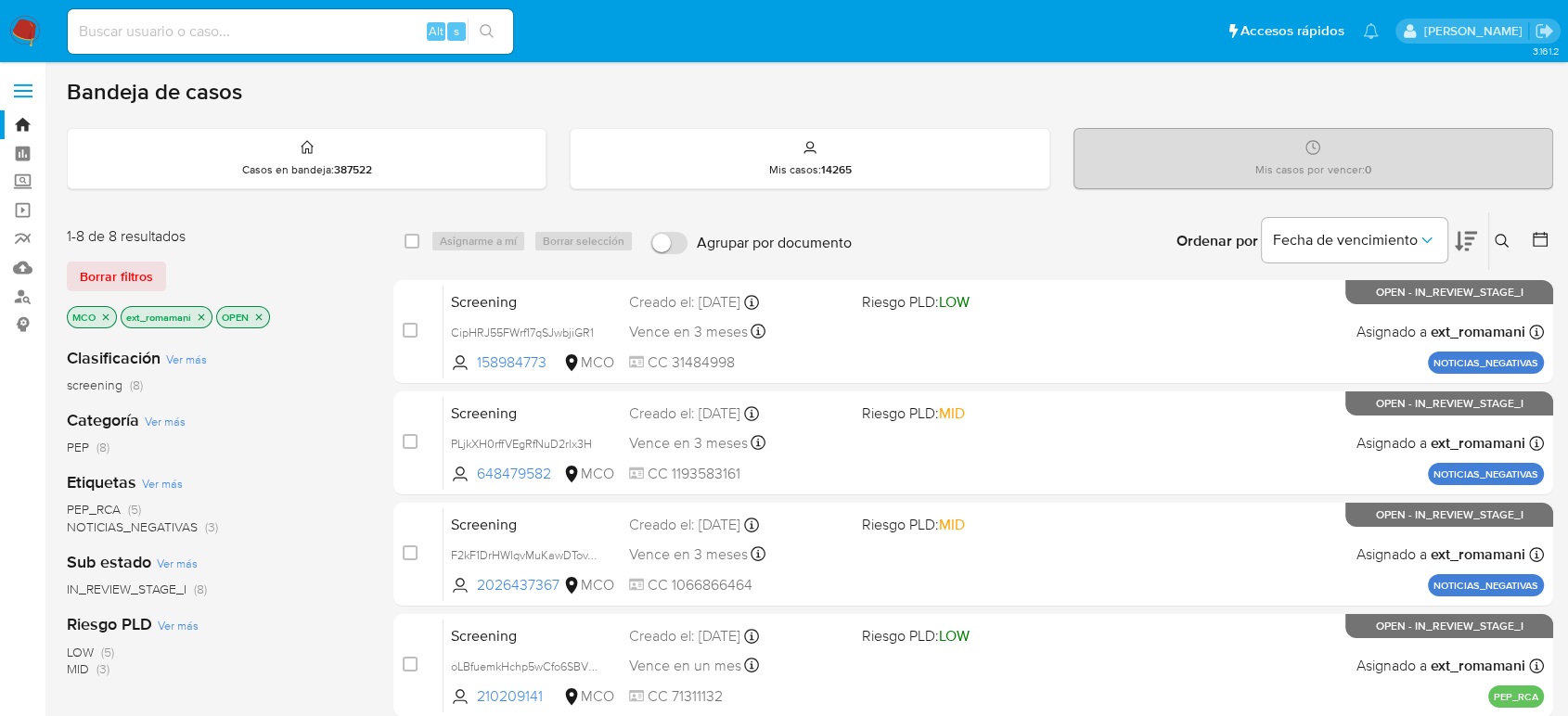
click at [104, 317] on icon "close-filter" at bounding box center [106, 317] width 7 height 7
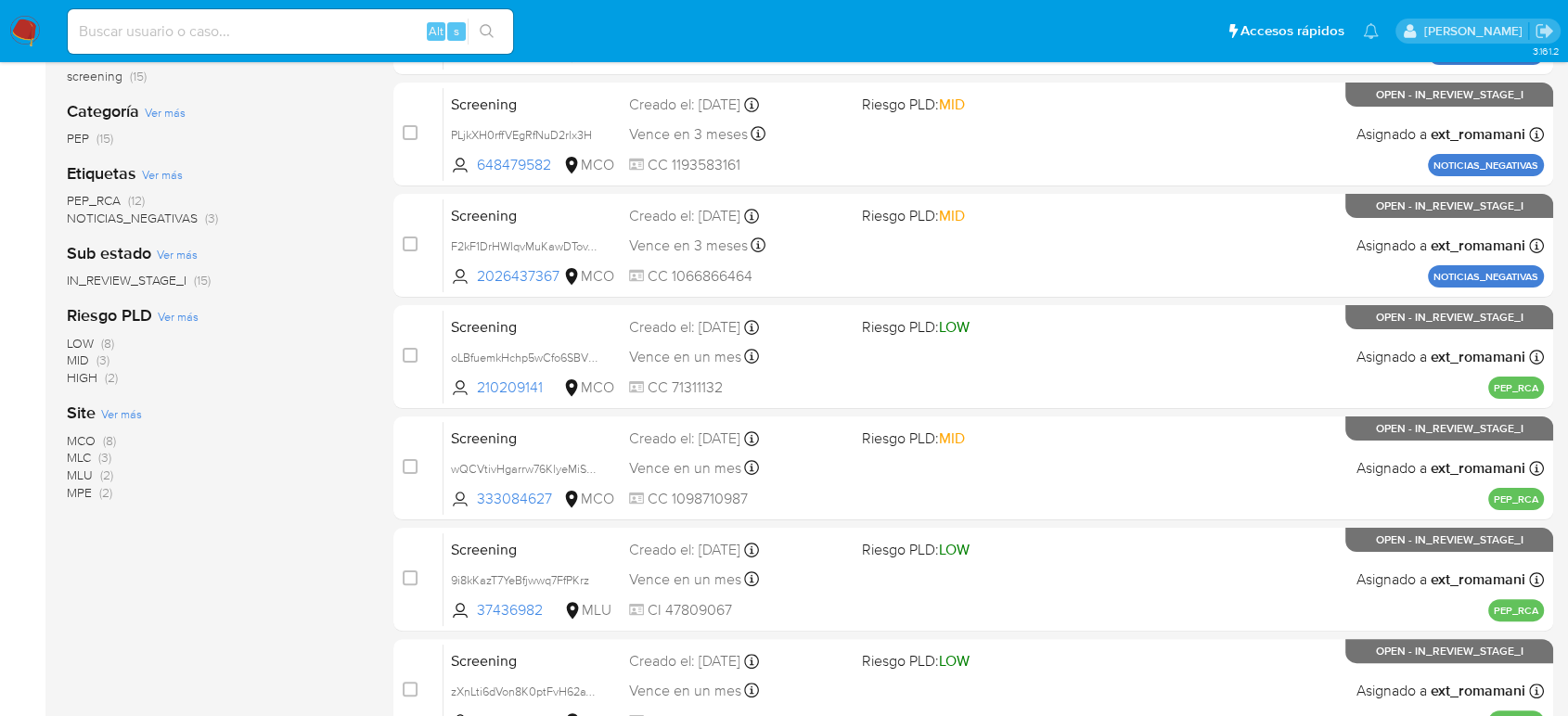
click at [101, 455] on span "(3)" at bounding box center [104, 457] width 13 height 18
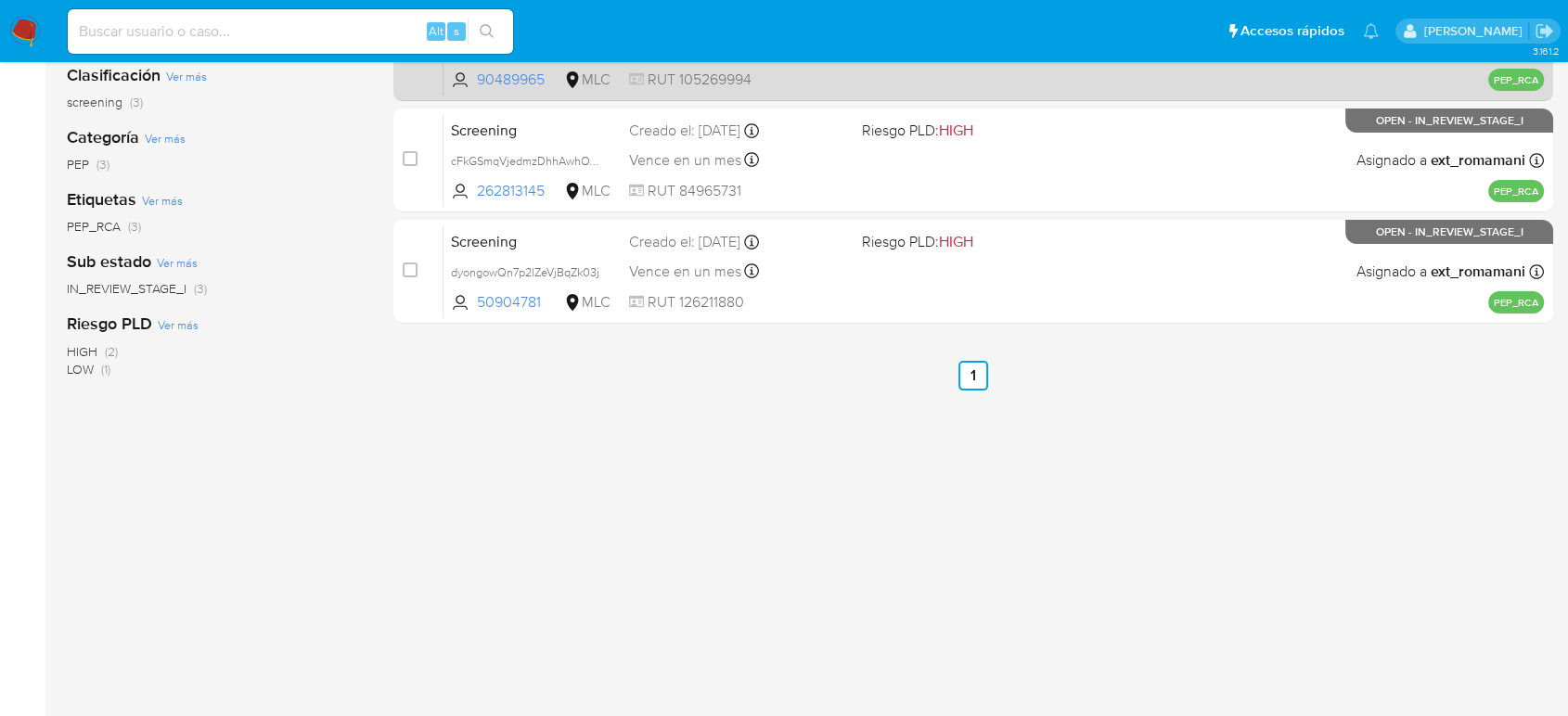
scroll to position [103, 0]
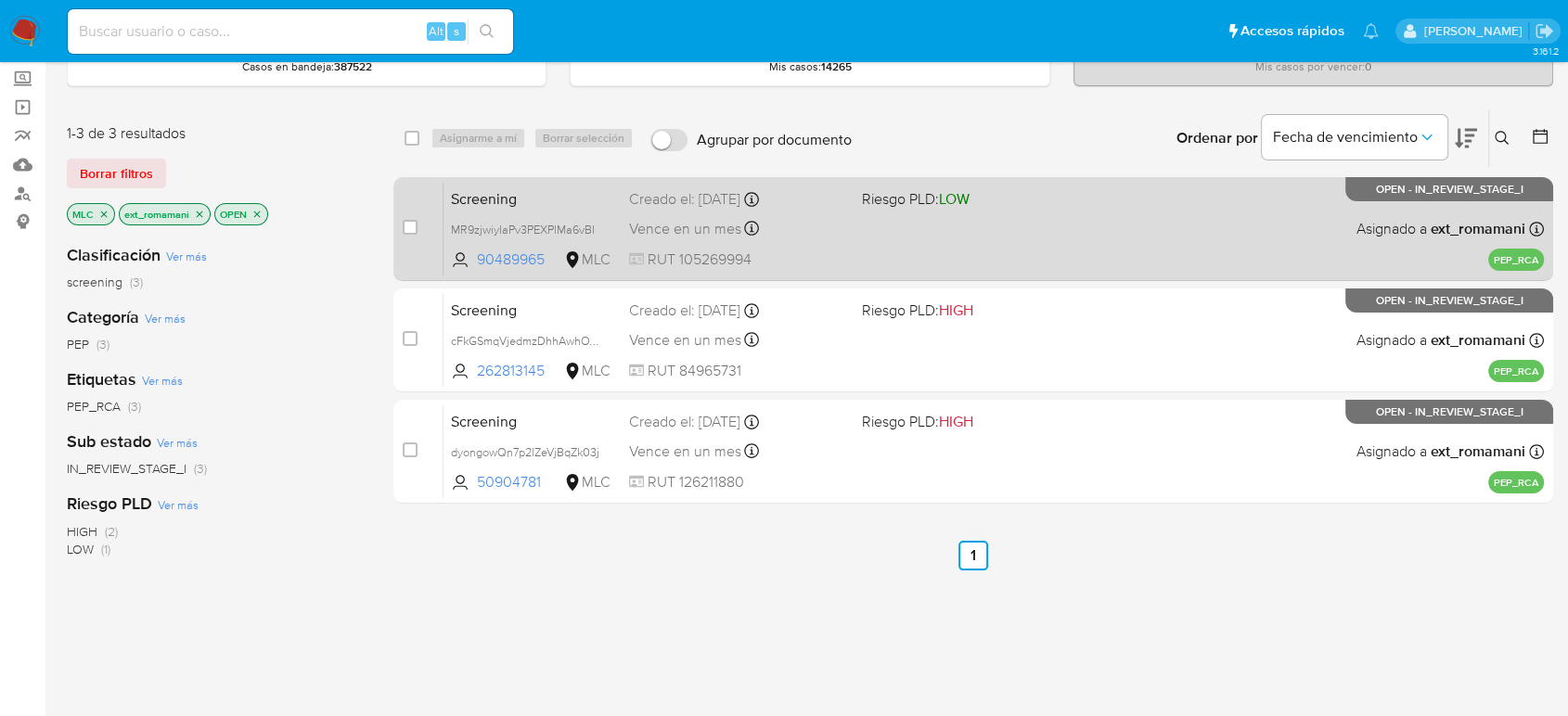
click at [881, 239] on div "Screening MR9zjwiyIaPv3PEXPlMa6vBI 90489965 MLC Riesgo PLD: LOW Creado el: [DAT…" at bounding box center [994, 228] width 1101 height 93
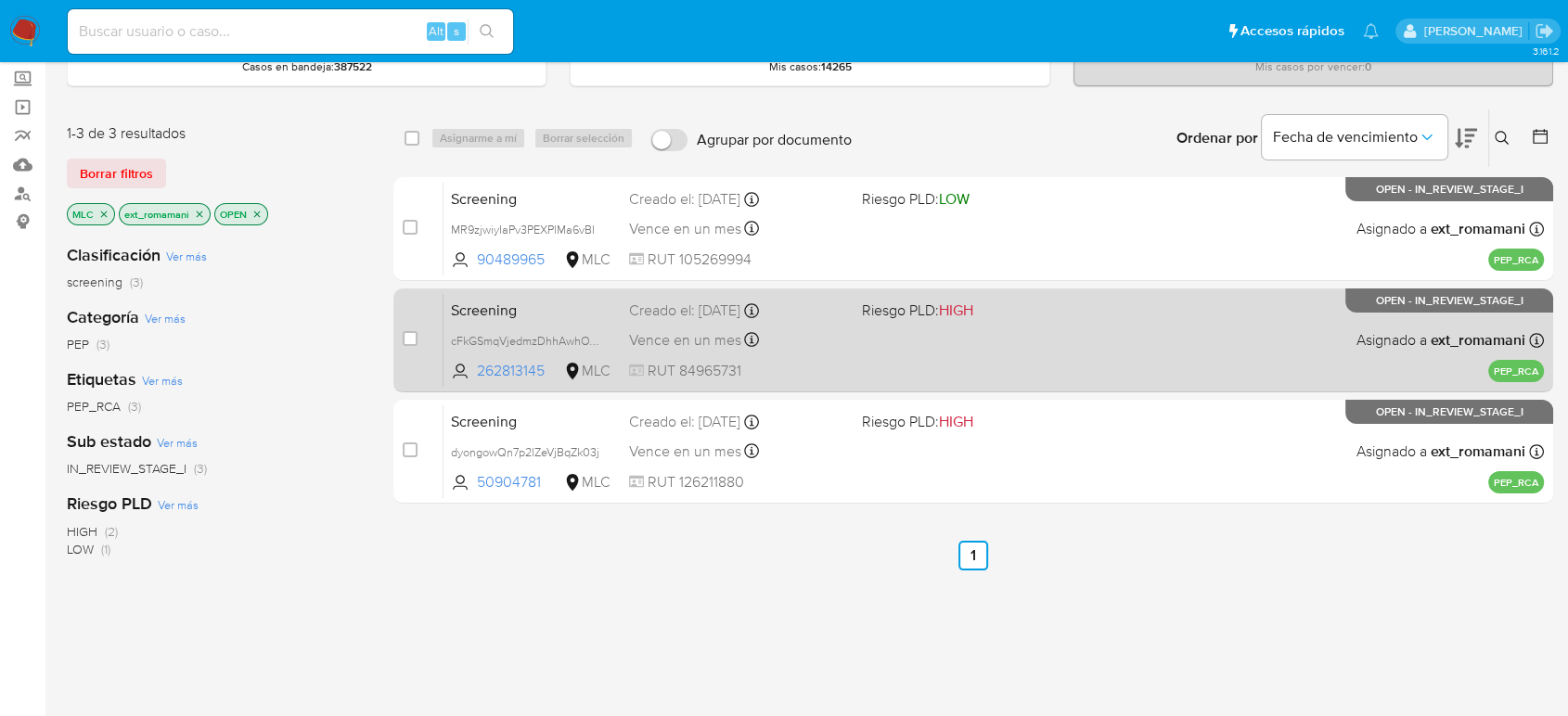
click at [824, 334] on div "Vence en un mes Vence el [DATE] 07:08:05" at bounding box center [738, 340] width 218 height 25
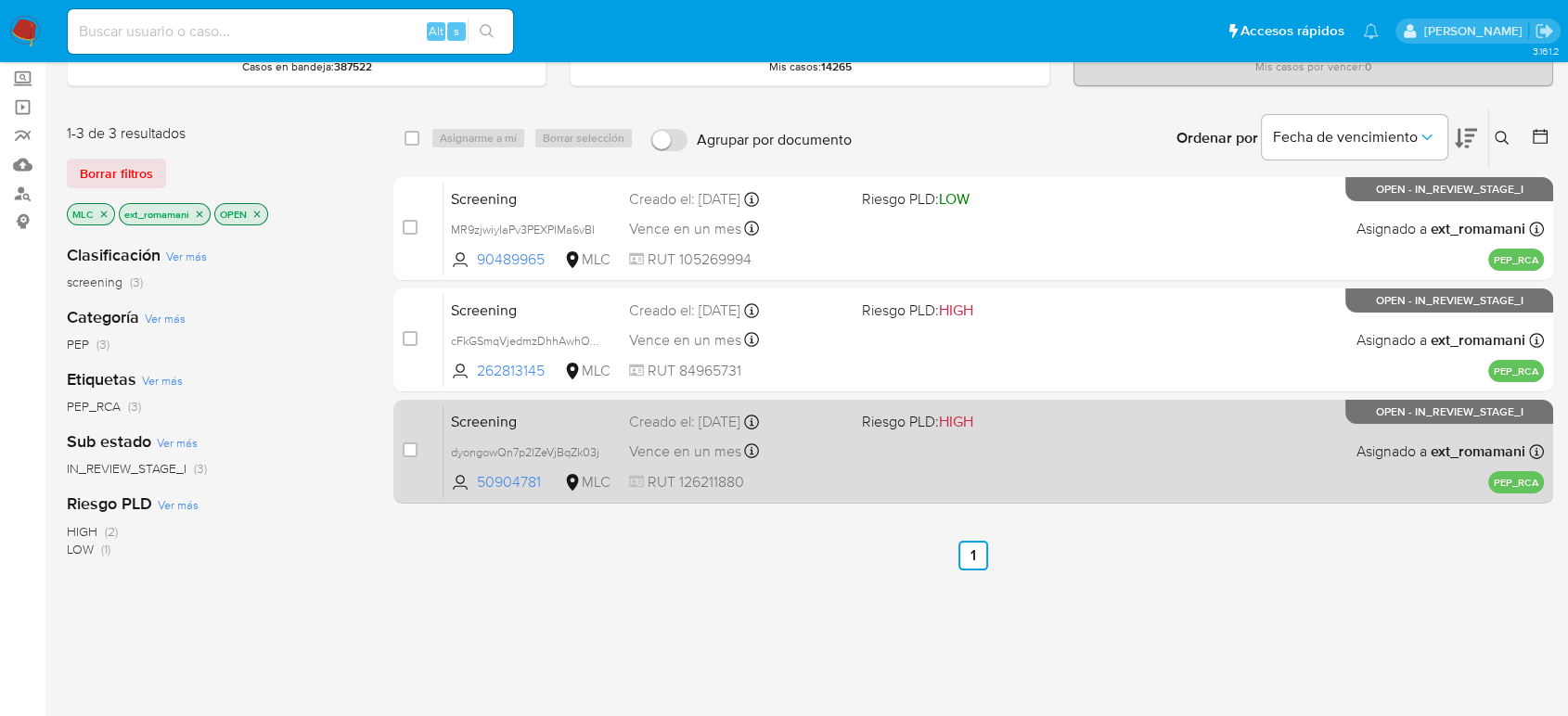
click at [787, 448] on div "Vence en un mes Vence el [DATE] 07:07:26" at bounding box center [738, 452] width 218 height 25
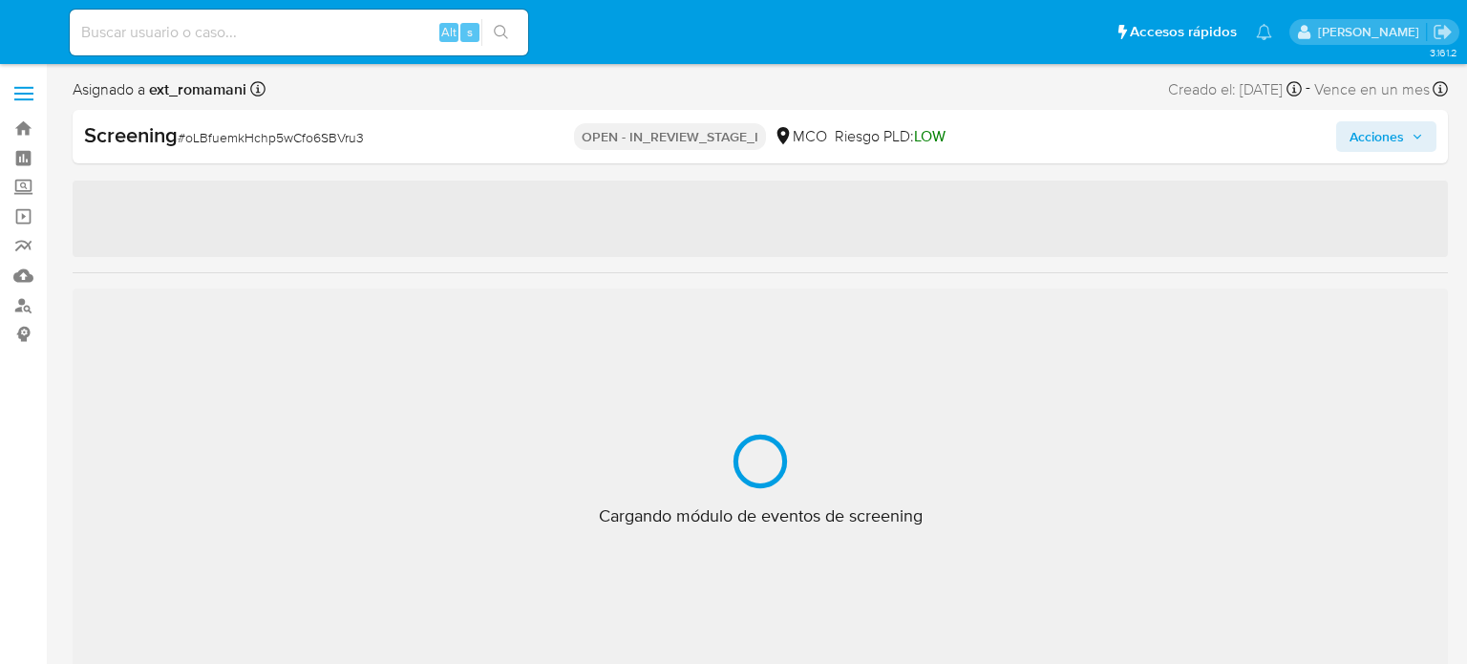
select select "10"
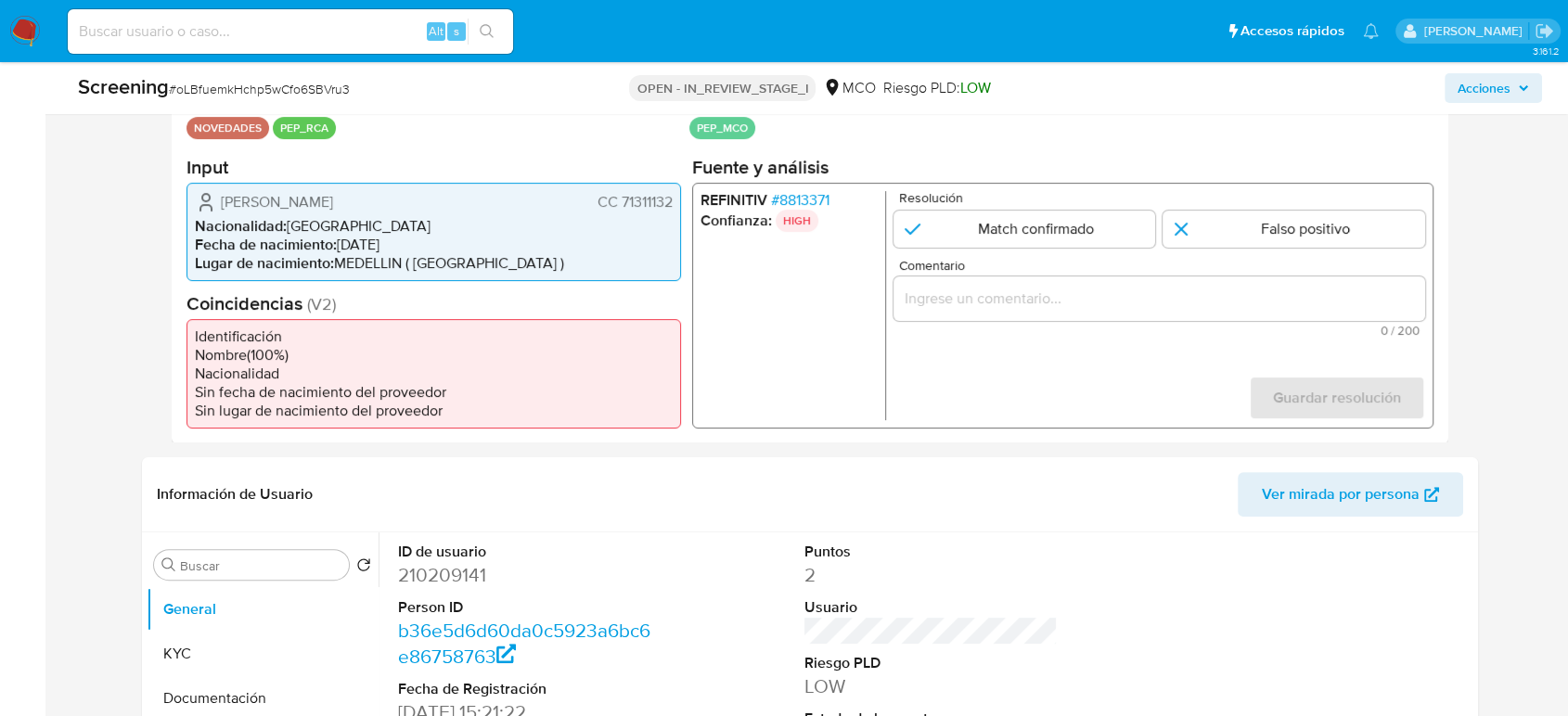
scroll to position [309, 0]
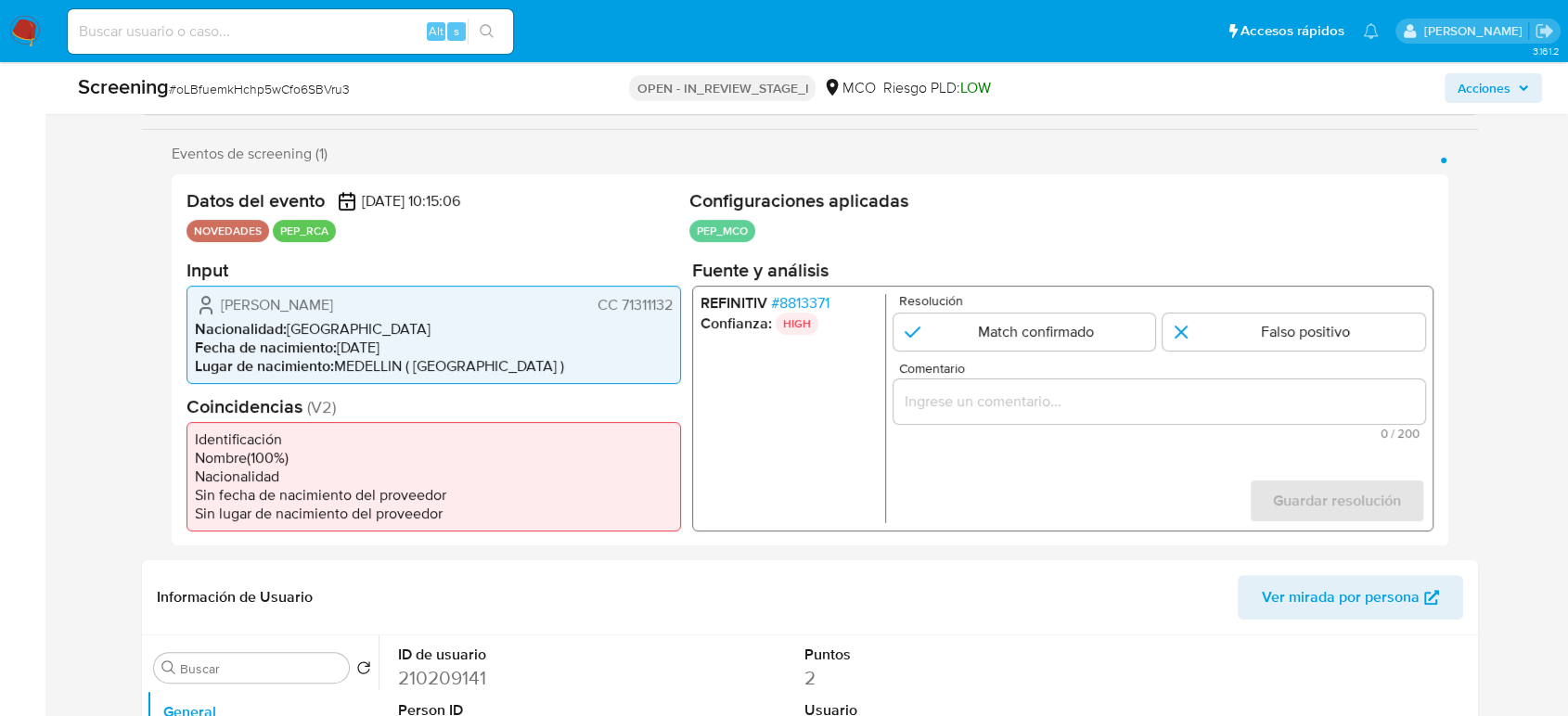
drag, startPoint x: 397, startPoint y: 302, endPoint x: 213, endPoint y: 310, distance: 184.2
click at [207, 310] on div "Luis Eduardo Vieco Maya CC 71311132" at bounding box center [434, 304] width 478 height 22
click at [801, 294] on span "# 8813371" at bounding box center [801, 302] width 58 height 18
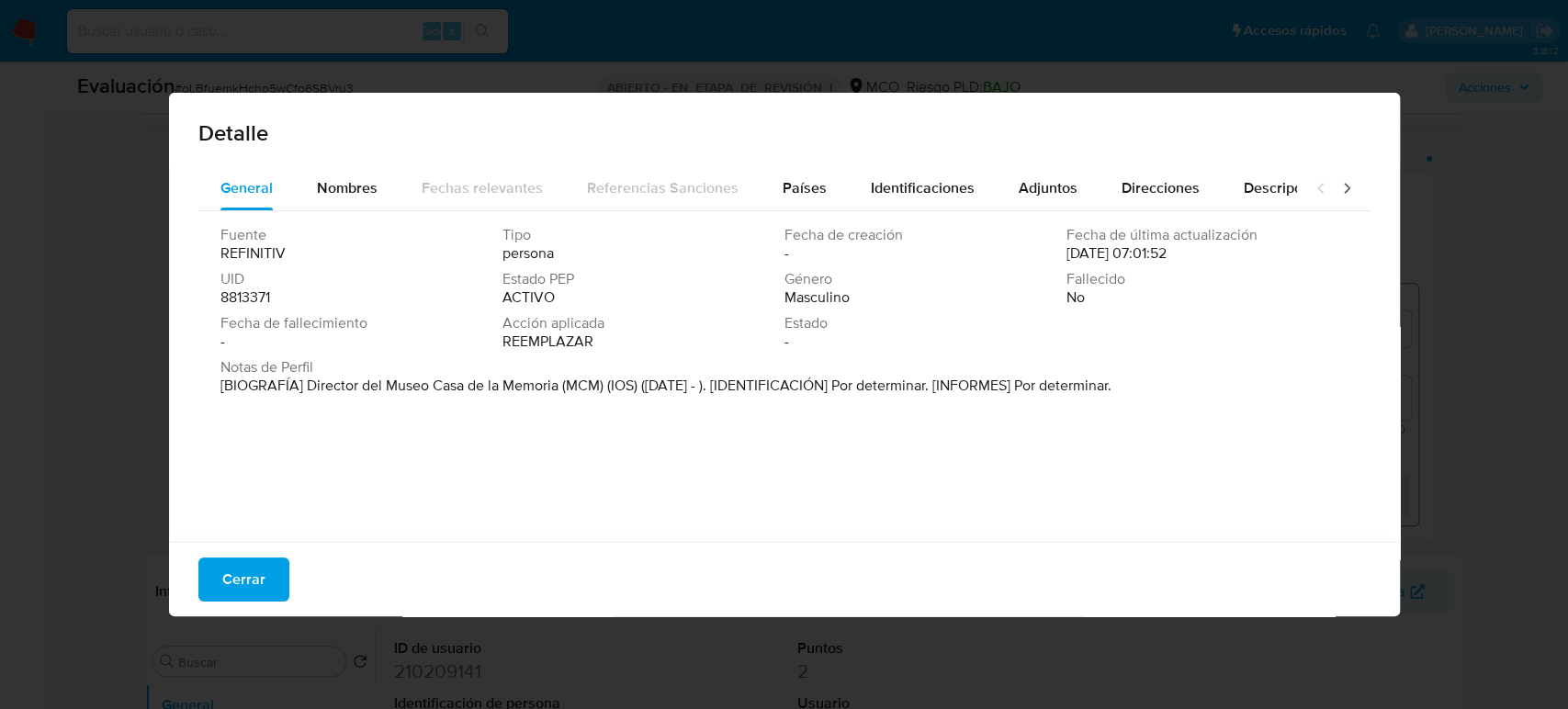
drag, startPoint x: 304, startPoint y: 387, endPoint x: 559, endPoint y: 388, distance: 255.0
click at [559, 388] on font "[BIOGRAFÍA] Director del Museo Casa de la Memoria (MCM) (IOS) (Ene 2024 - ). [I…" at bounding box center [666, 386] width 891 height 21
click at [275, 571] on button "Cerrar" at bounding box center [243, 580] width 91 height 44
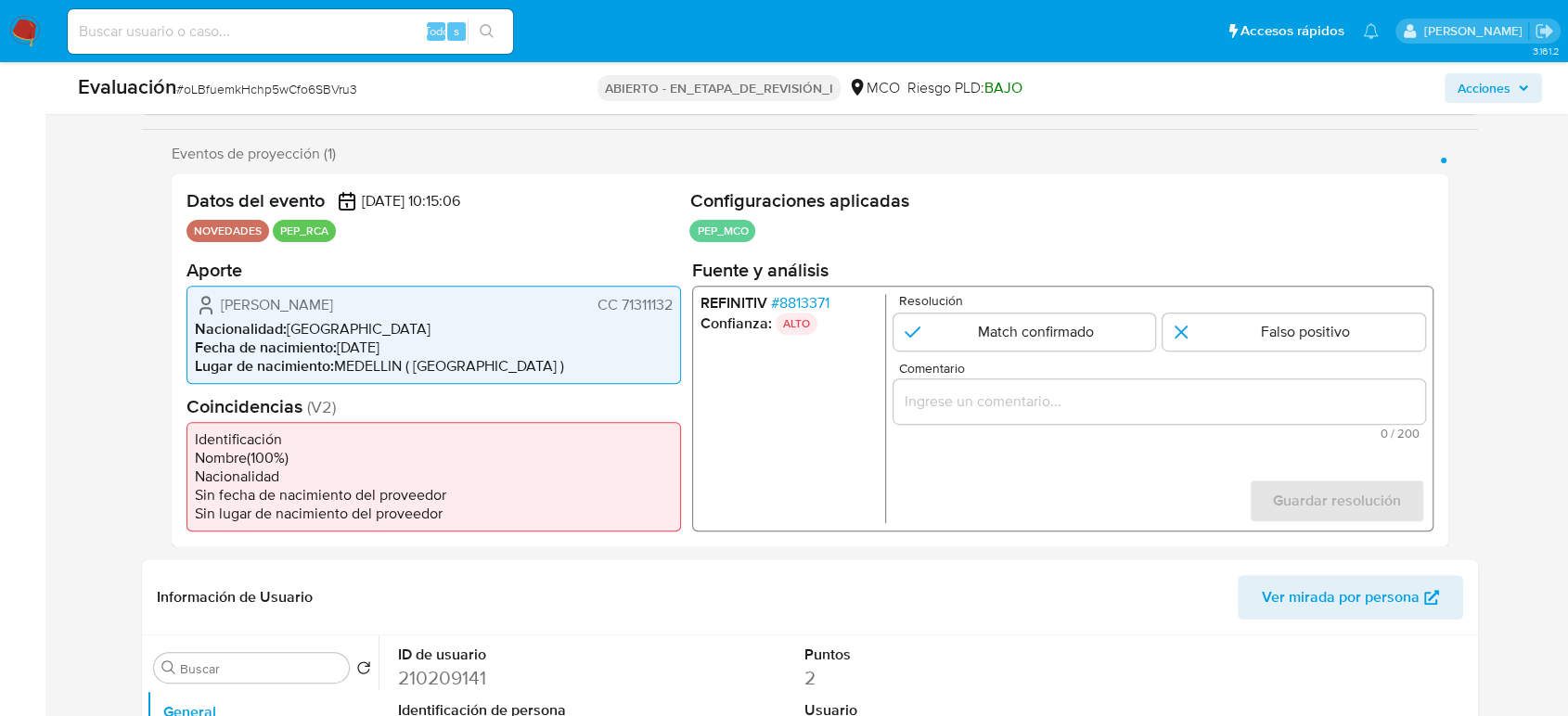
click at [1035, 387] on div "1 de 1" at bounding box center [1159, 401] width 531 height 45
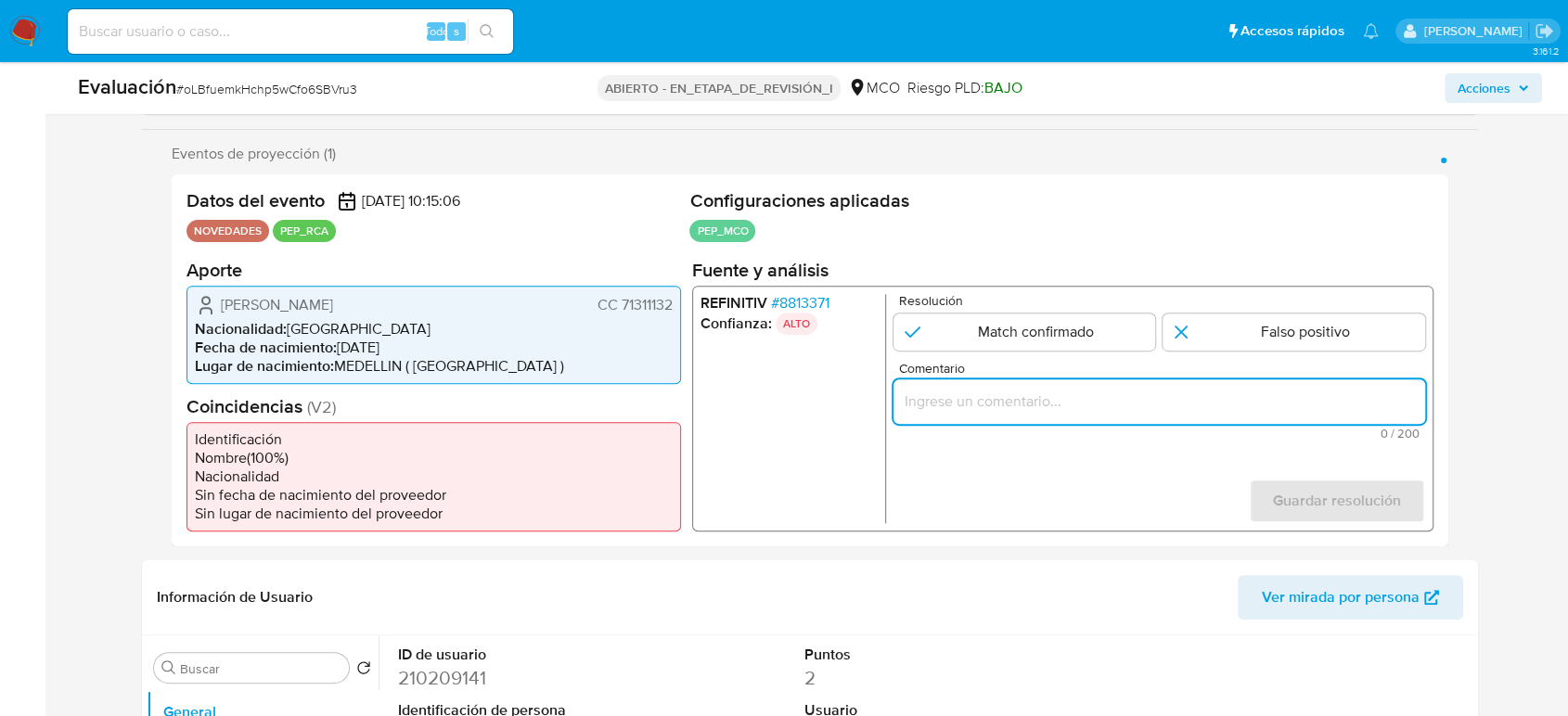
click at [1035, 399] on input "Comentario" at bounding box center [1159, 400] width 531 height 24
paste input "Titular de cuenta se desempeña como Configurando calidad PEP."
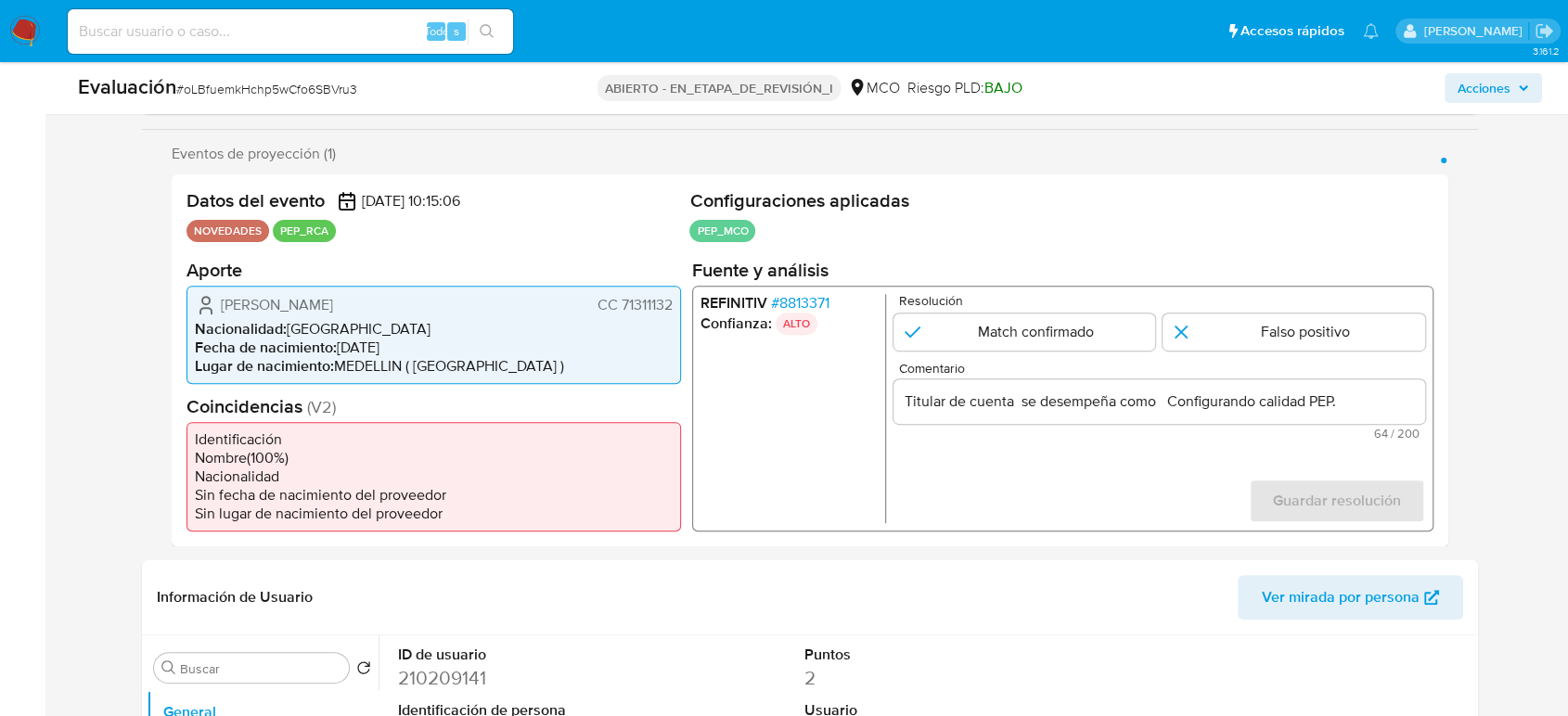
drag, startPoint x: 218, startPoint y: 304, endPoint x: 672, endPoint y: 302, distance: 454.0
click at [672, 302] on div "Luis Eduardo Vieco Maya CC 71311132" at bounding box center [434, 304] width 478 height 22
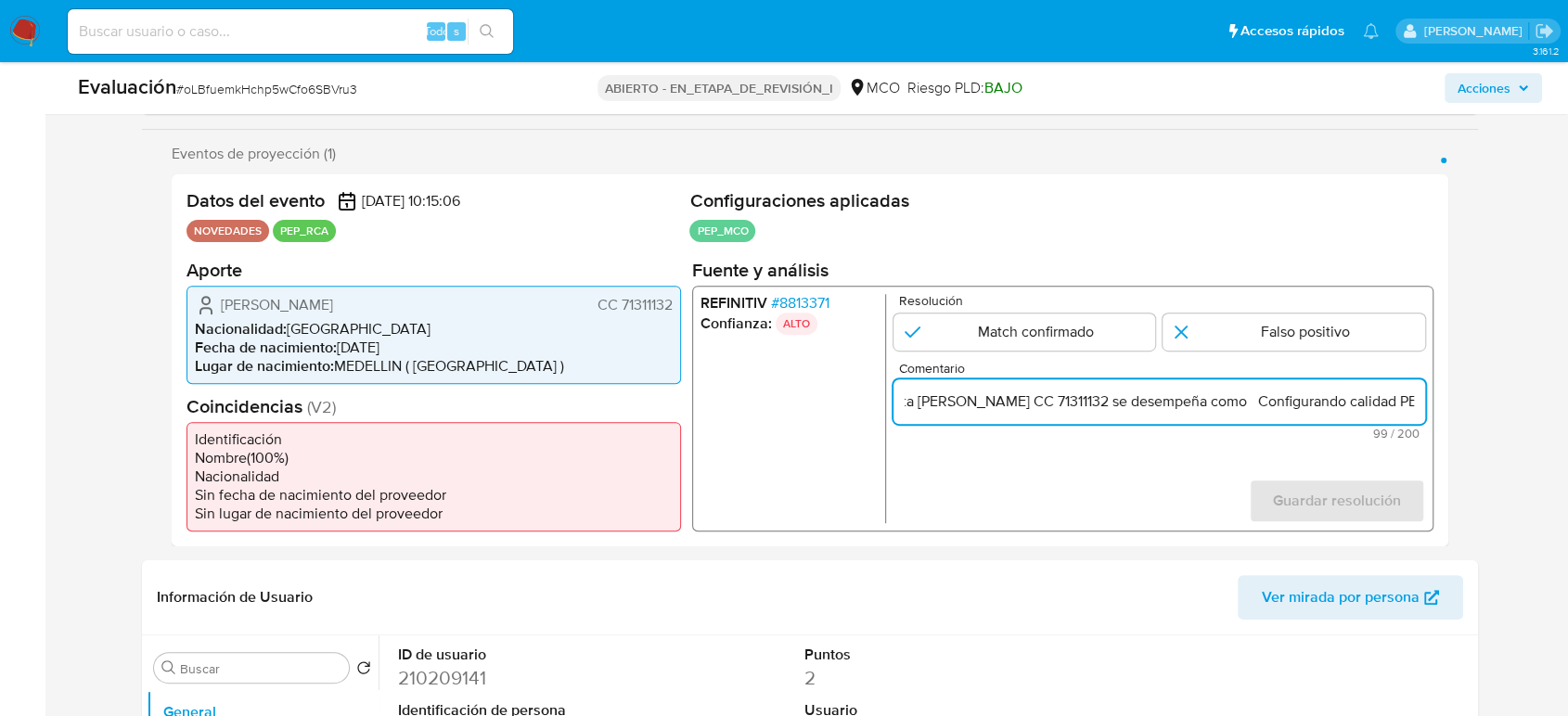
scroll to position [0, 171]
drag, startPoint x: 1385, startPoint y: 402, endPoint x: 1407, endPoint y: 405, distance: 22.2
click at [1407, 405] on input "Titular de cuenta Luis Eduardo Vieco Maya CC 71311132 se desempeña como Configu…" at bounding box center [1159, 400] width 531 height 24
click at [1235, 402] on input "Titular de cuenta Luis Eduardo Vieco Maya CC 71311132 se desempeña como Configu…" at bounding box center [1159, 400] width 531 height 24
paste input "Director del Museo Casa de la Memoria desde Enero de 2024."
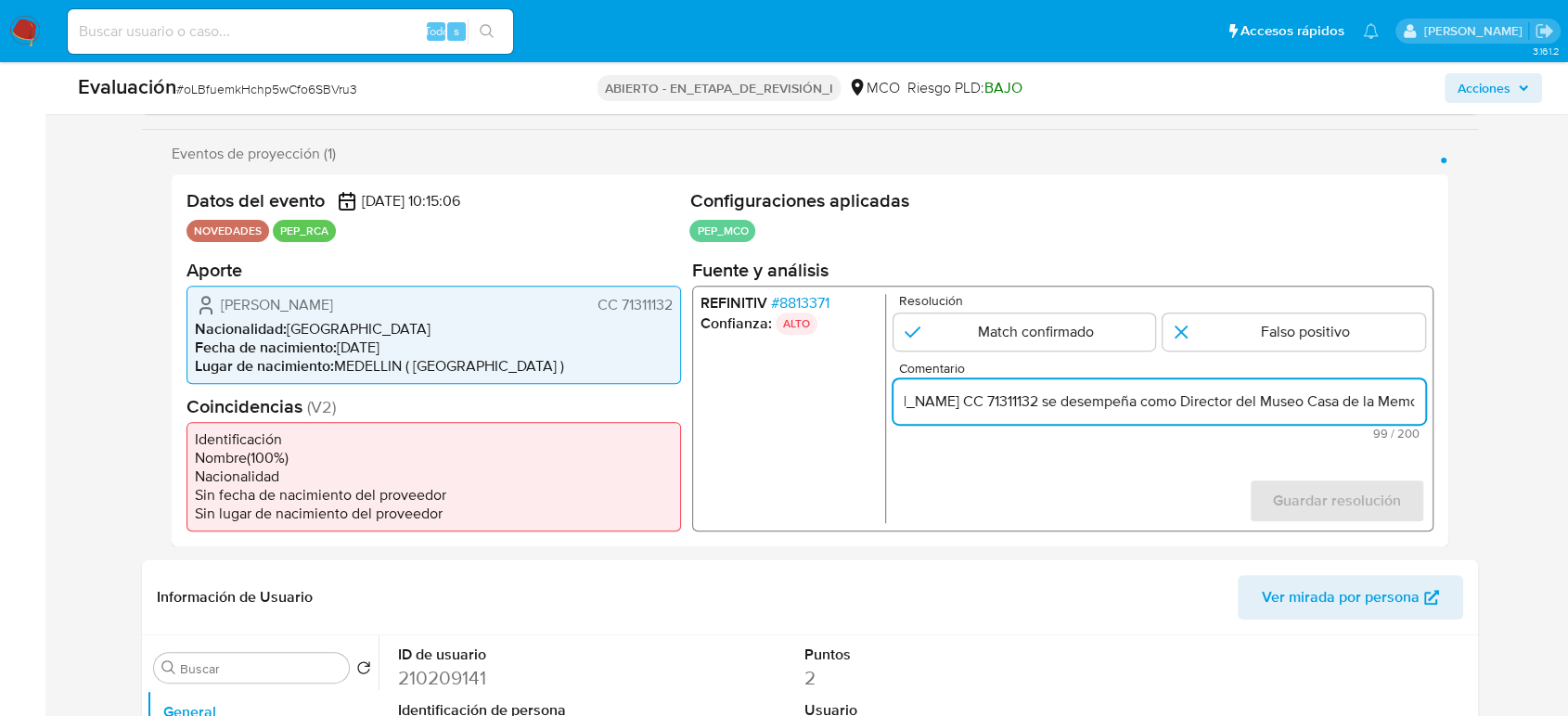
scroll to position [0, 400]
type input "Titular de cuenta Luis Eduardo Vieco Maya CC 71311132 se desempeña como Directo…"
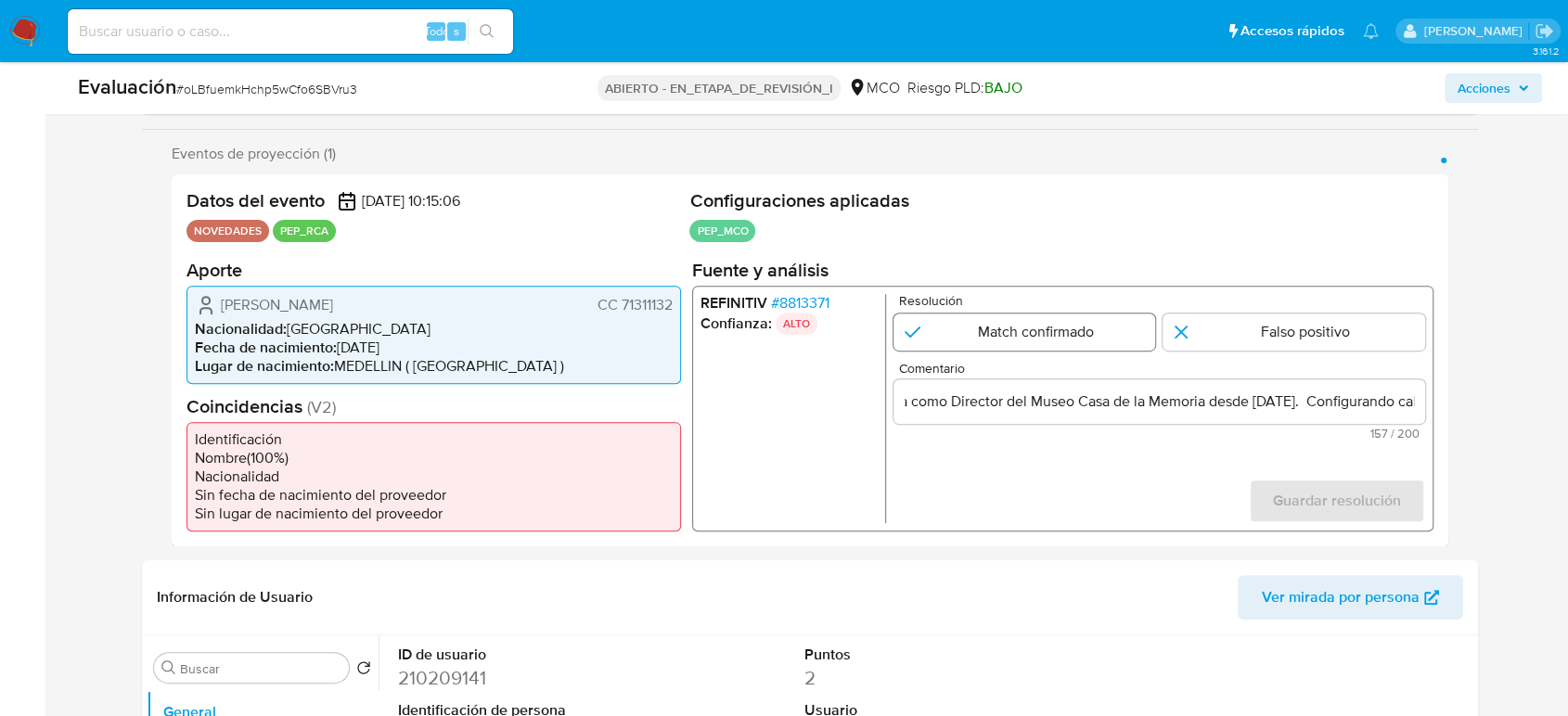
scroll to position [0, 0]
click at [1020, 332] on input "1 de 1" at bounding box center [1025, 331] width 262 height 37
radio input "true"
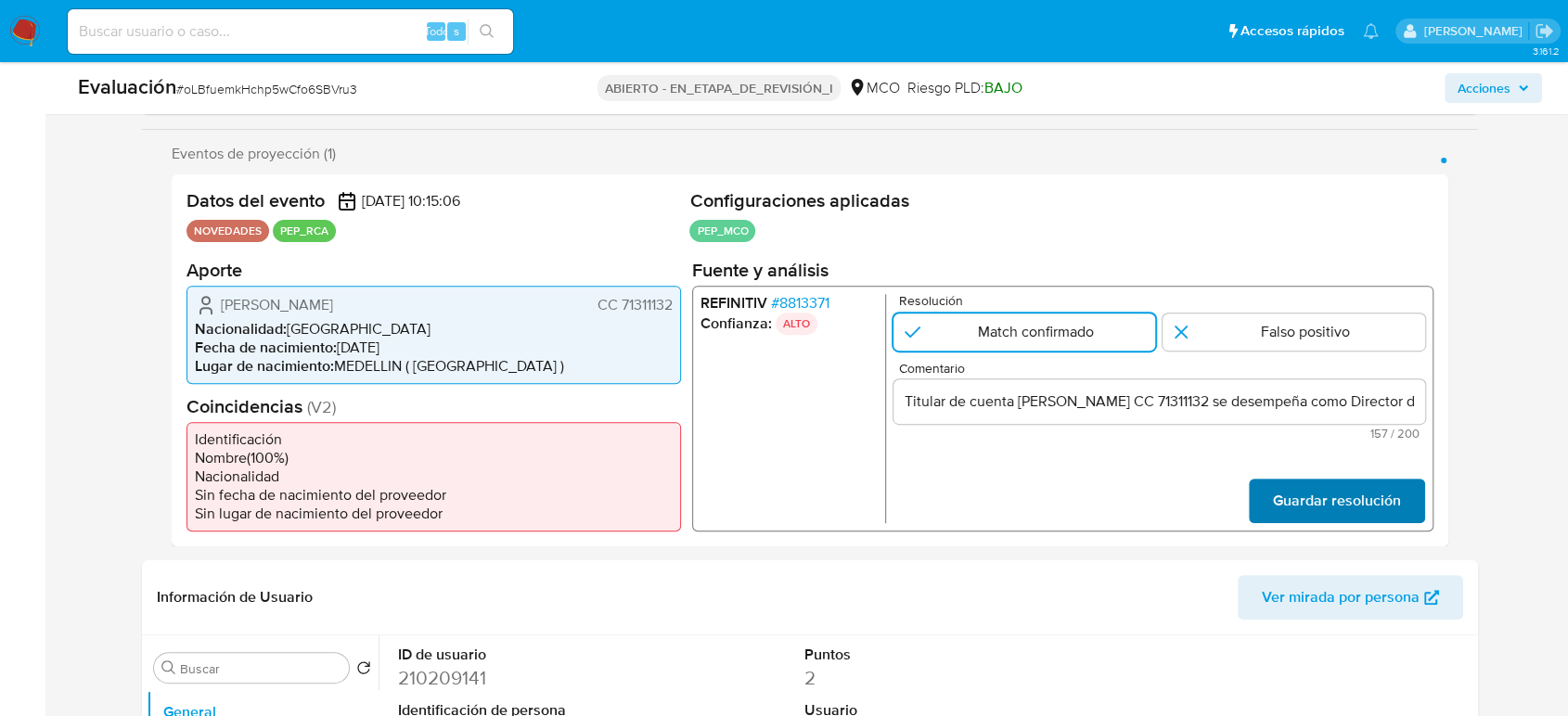
click at [1288, 498] on span "Guardar resolución" at bounding box center [1337, 500] width 128 height 41
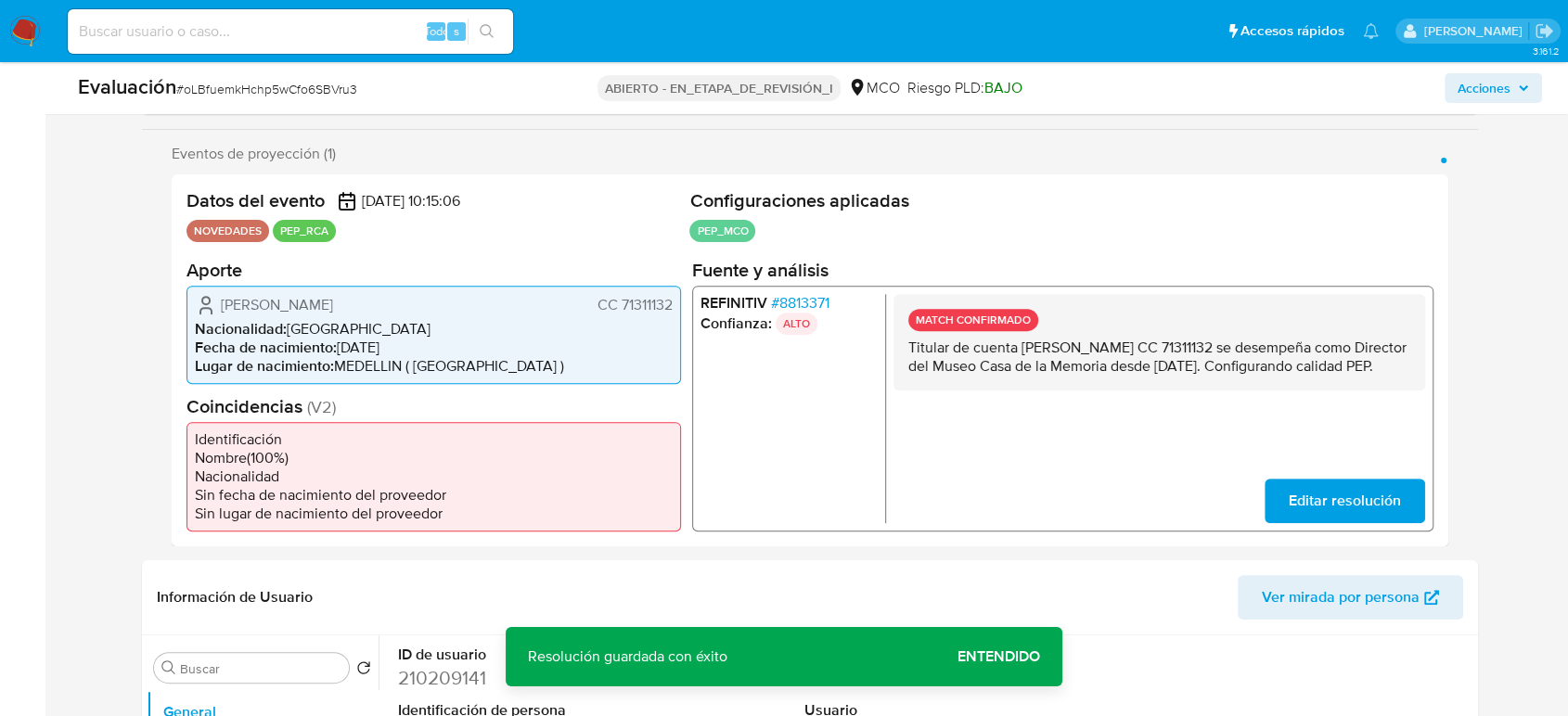
drag, startPoint x: 994, startPoint y: 386, endPoint x: 891, endPoint y: 346, distance: 110.5
click at [891, 346] on div "REFINITIV # 8813371 Confianza: ALTO MATCH CONFIRMADO Titular de cuenta Luis Edu…" at bounding box center [1063, 407] width 741 height 246
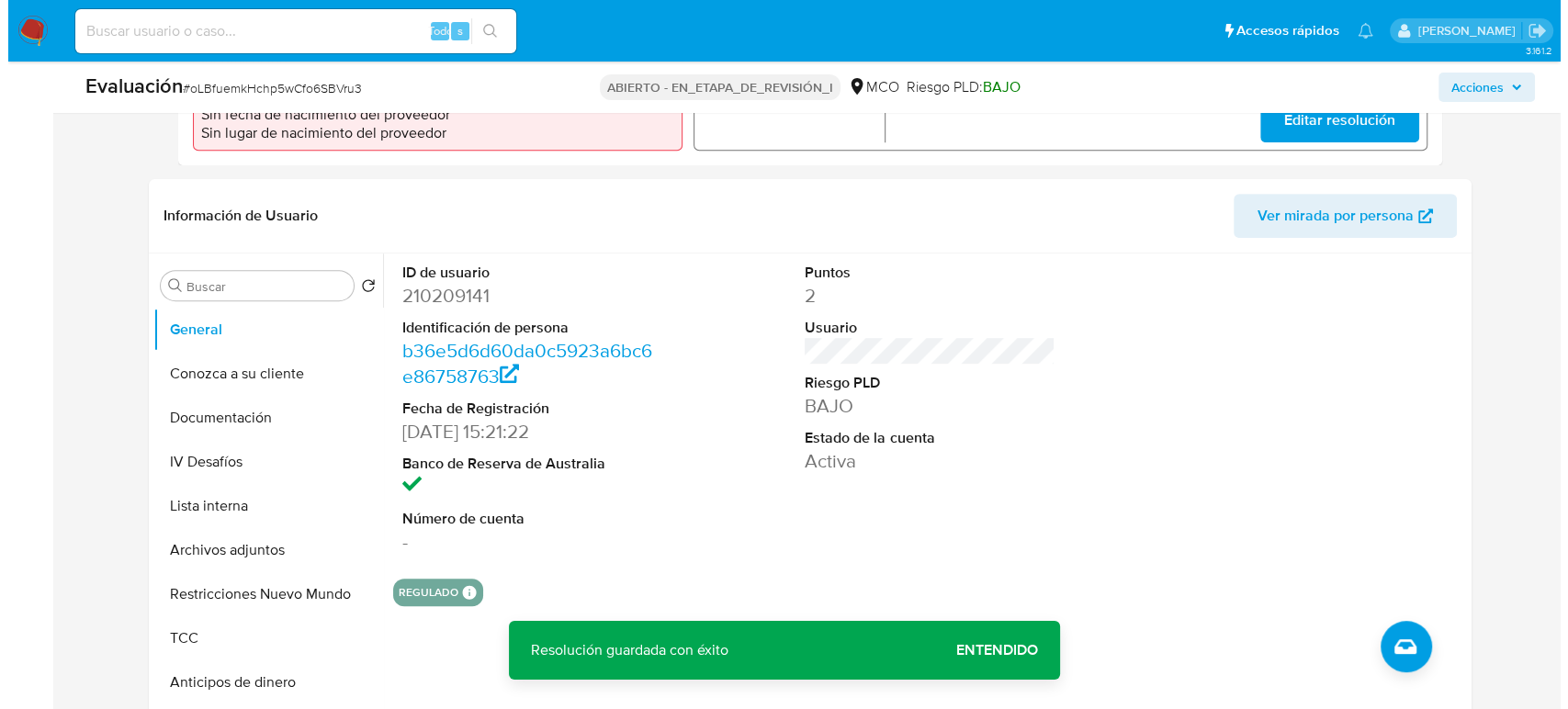
scroll to position [714, 0]
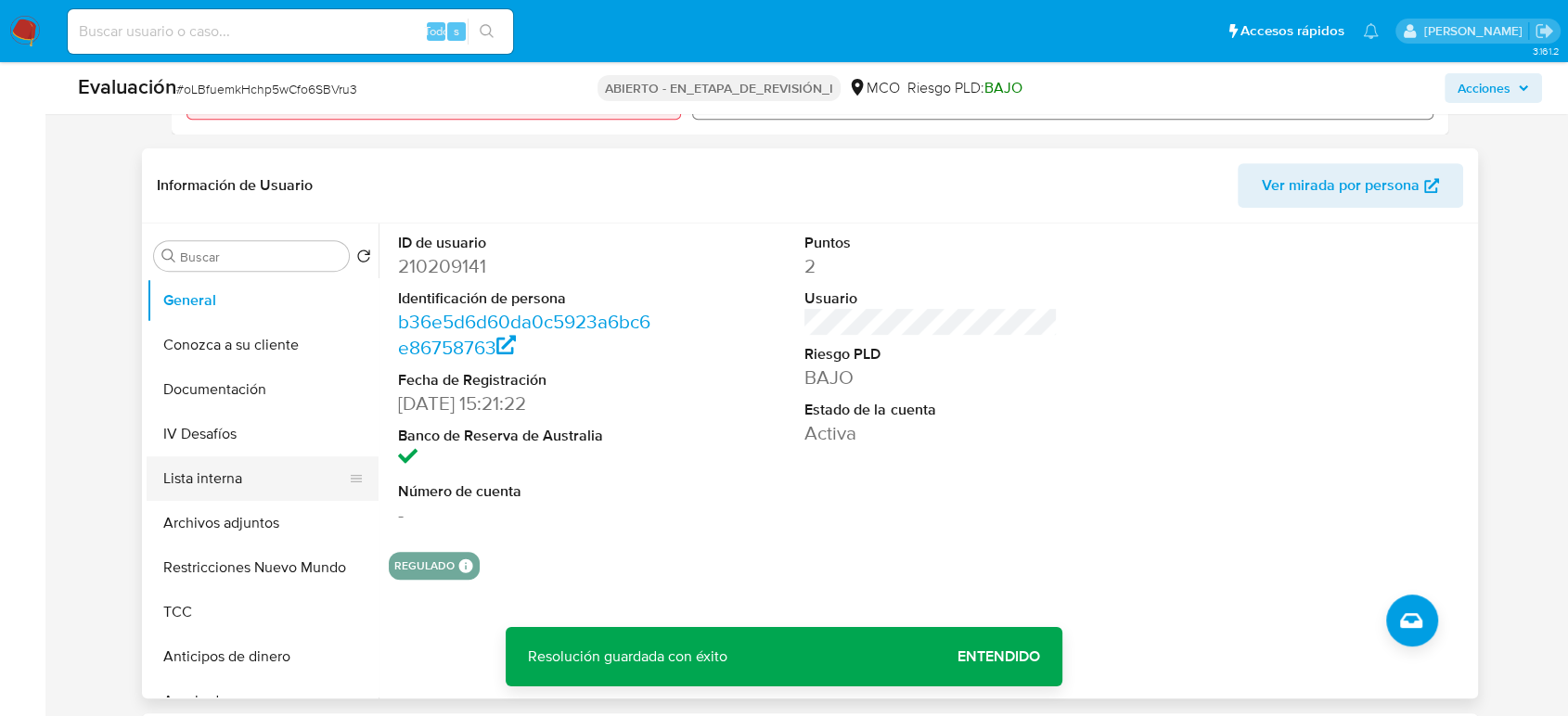
click at [203, 486] on button "Lista interna" at bounding box center [256, 479] width 218 height 45
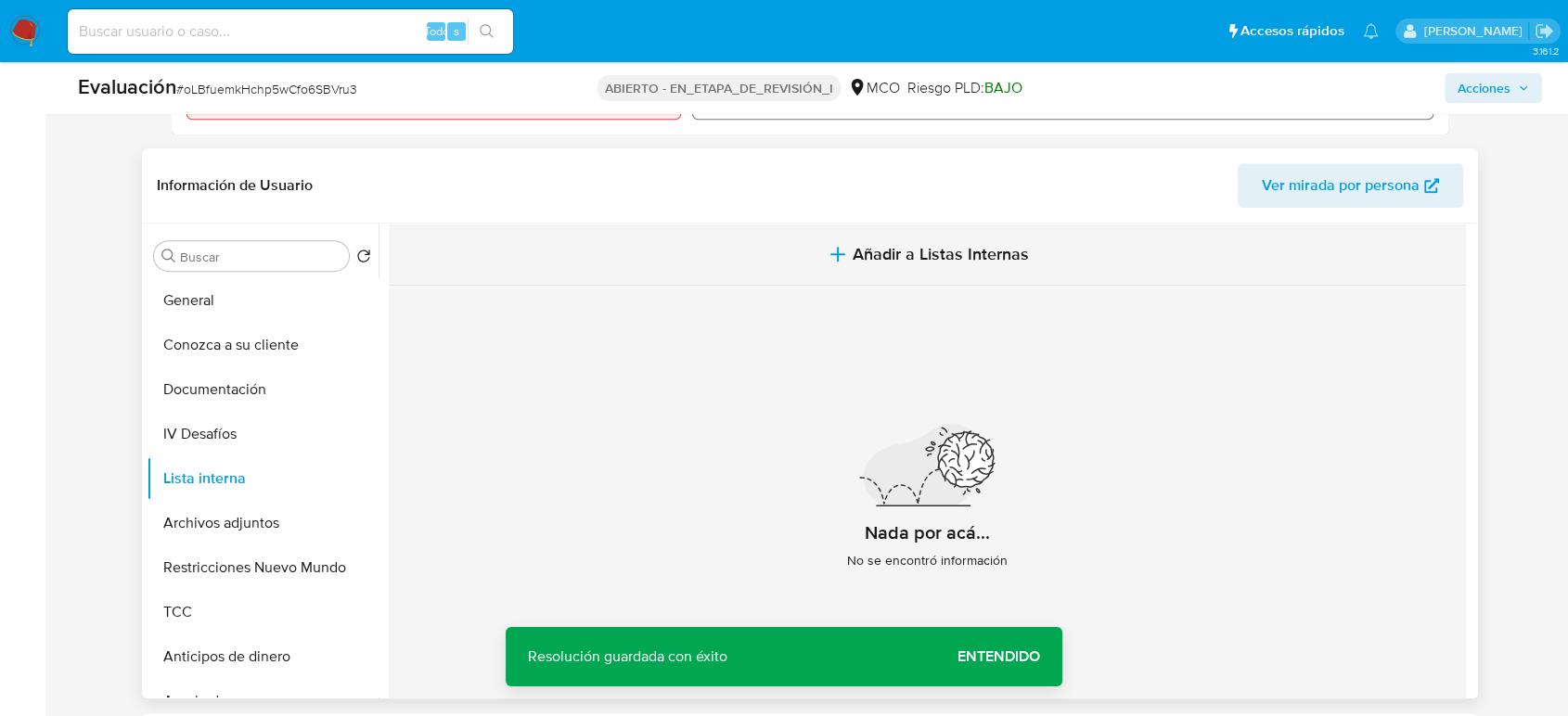
click at [868, 238] on button "Añadir a Listas Internas" at bounding box center [927, 255] width 1077 height 62
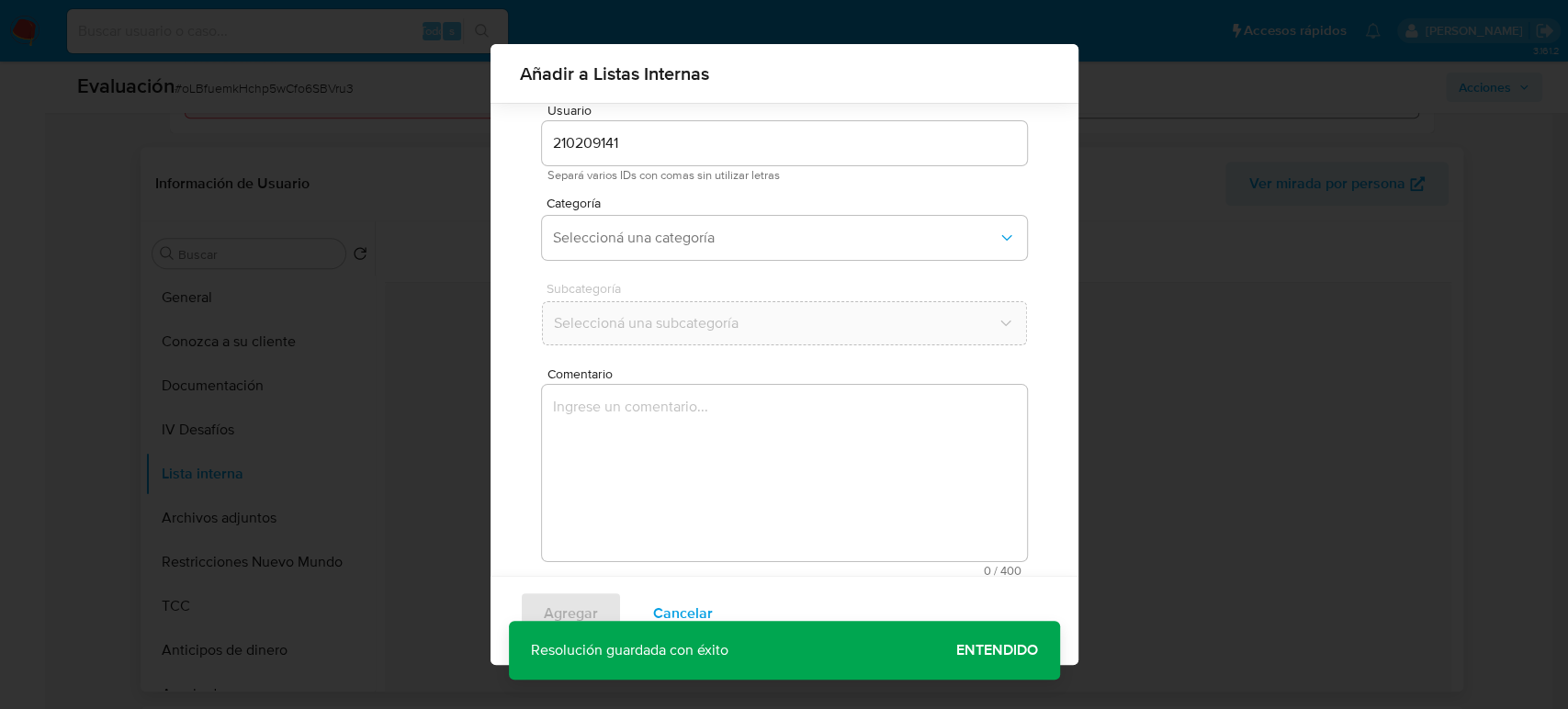
scroll to position [73, 0]
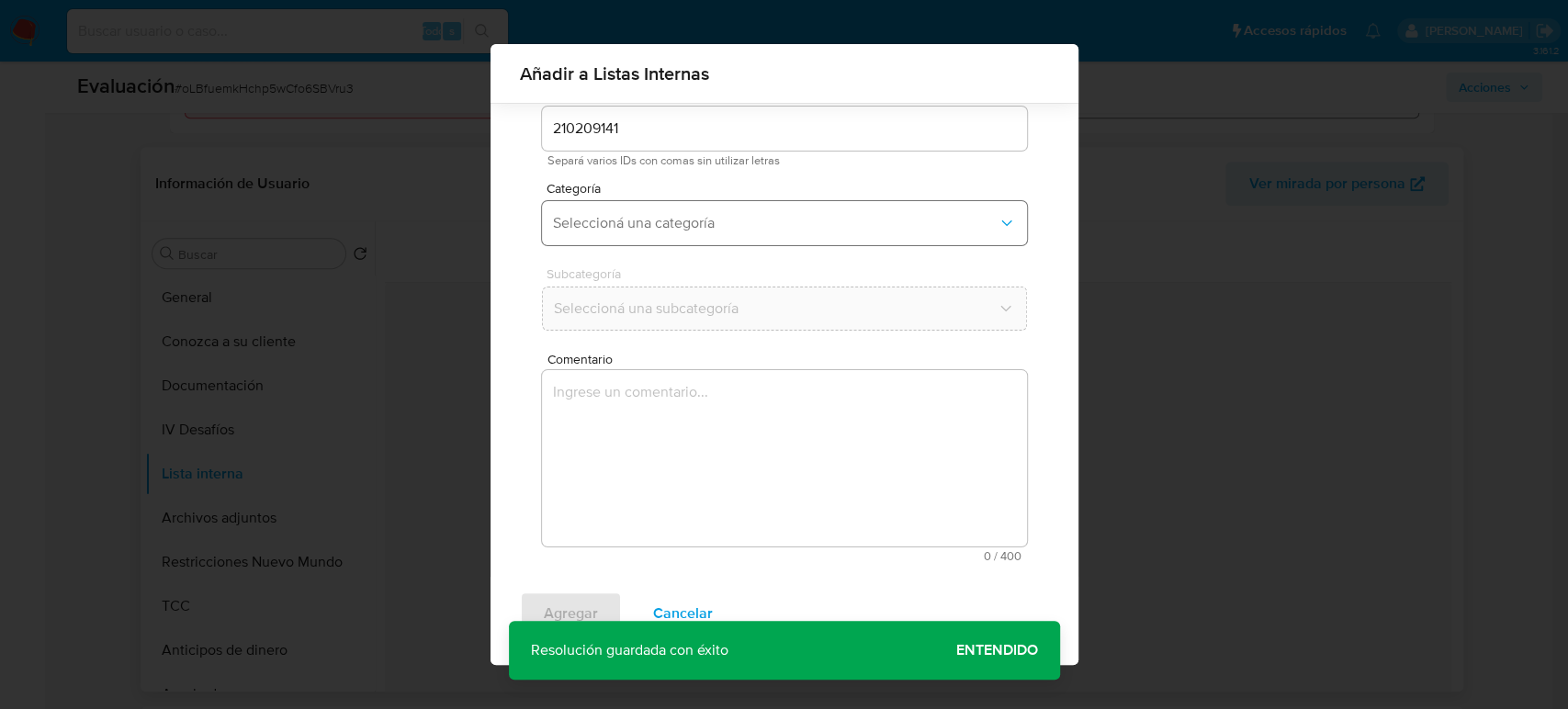
click at [697, 215] on span "Seleccioná una categoría" at bounding box center [775, 223] width 444 height 18
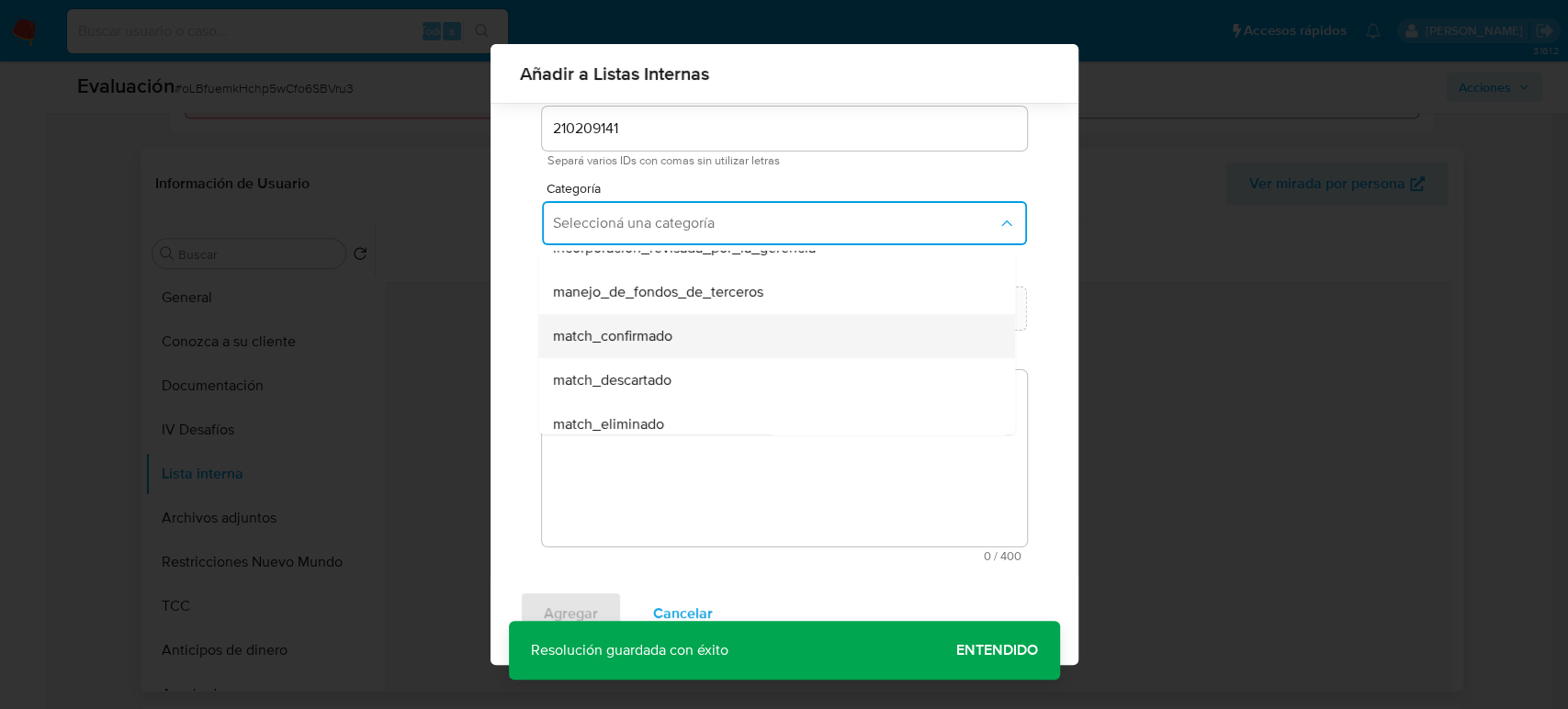
scroll to position [102, 0]
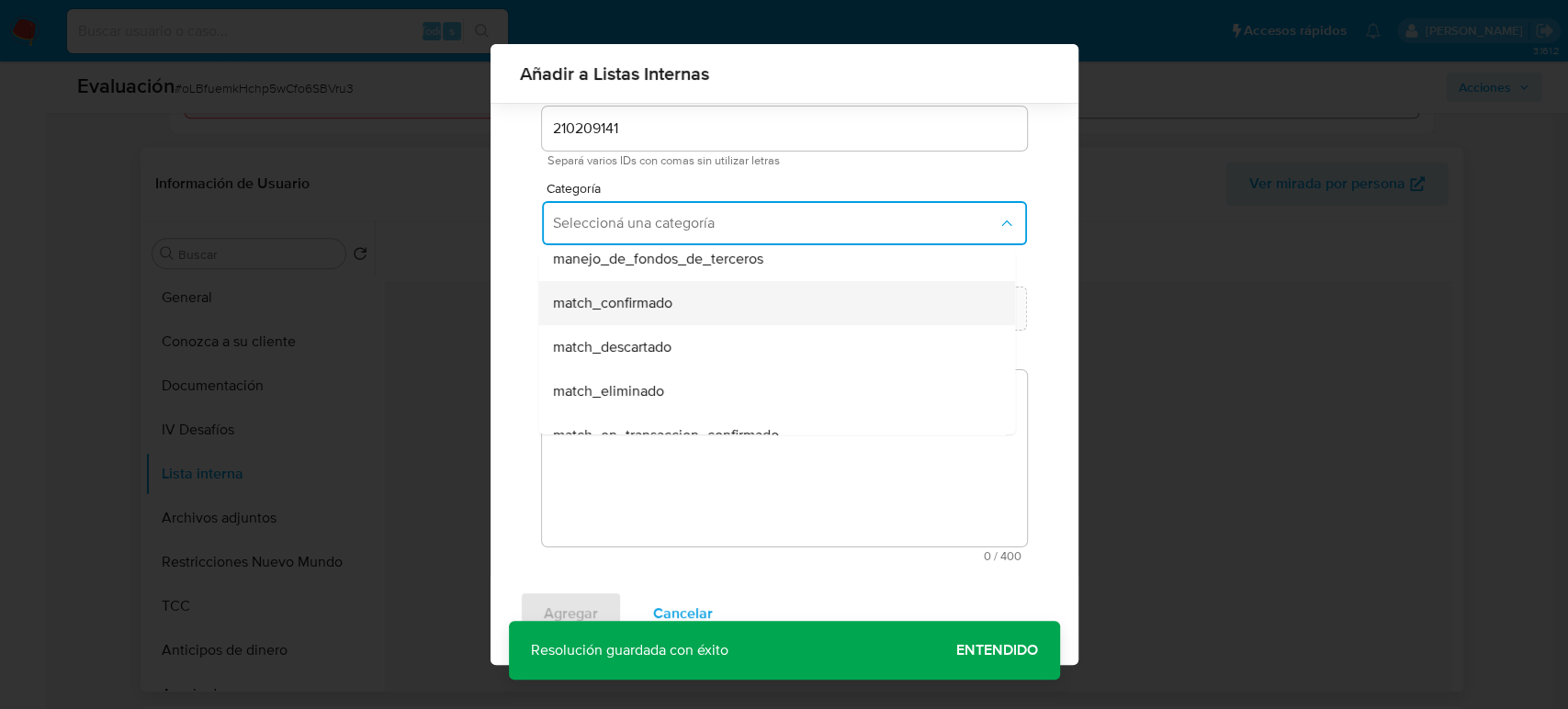
click at [694, 317] on div "match_confirmado" at bounding box center [771, 303] width 437 height 44
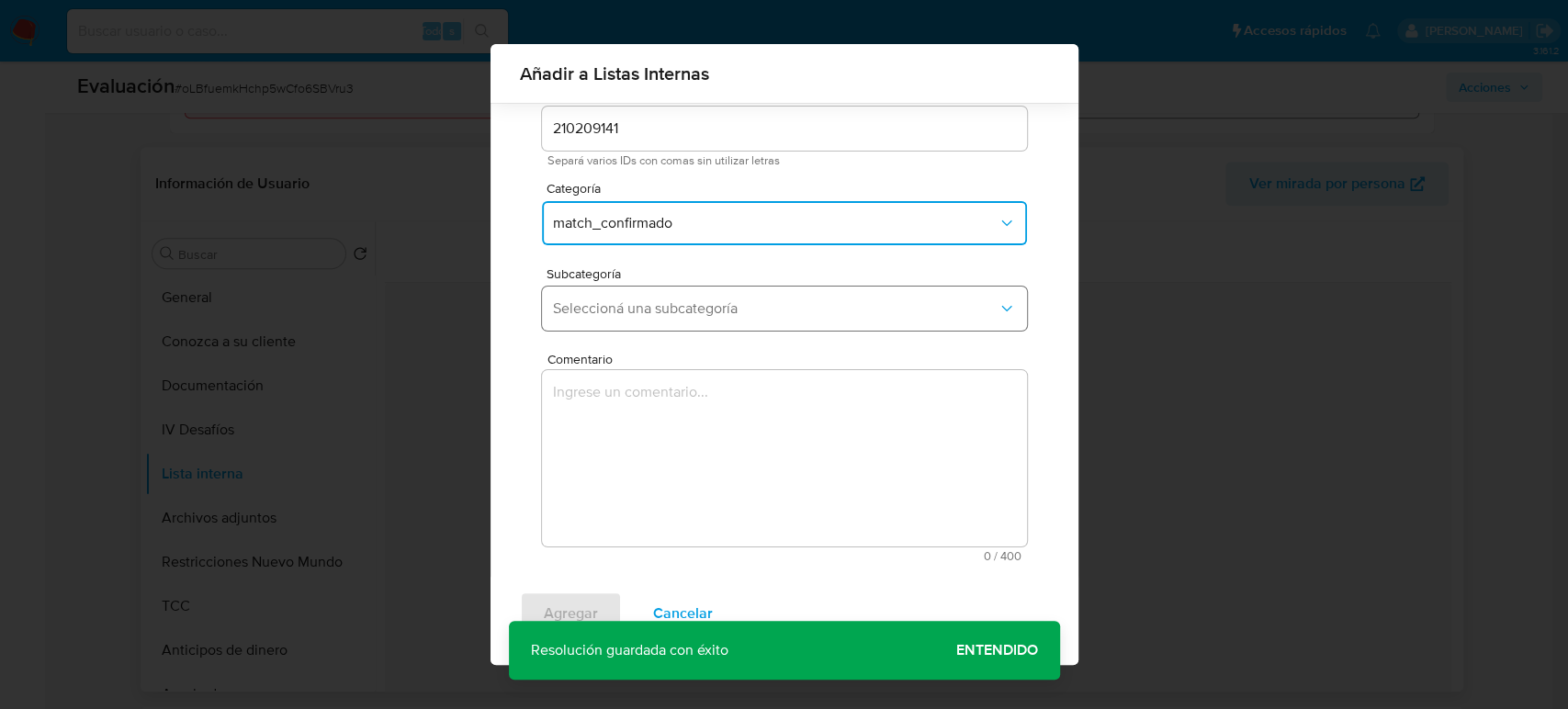
click at [705, 307] on span "Seleccioná una subcategoría" at bounding box center [775, 308] width 444 height 18
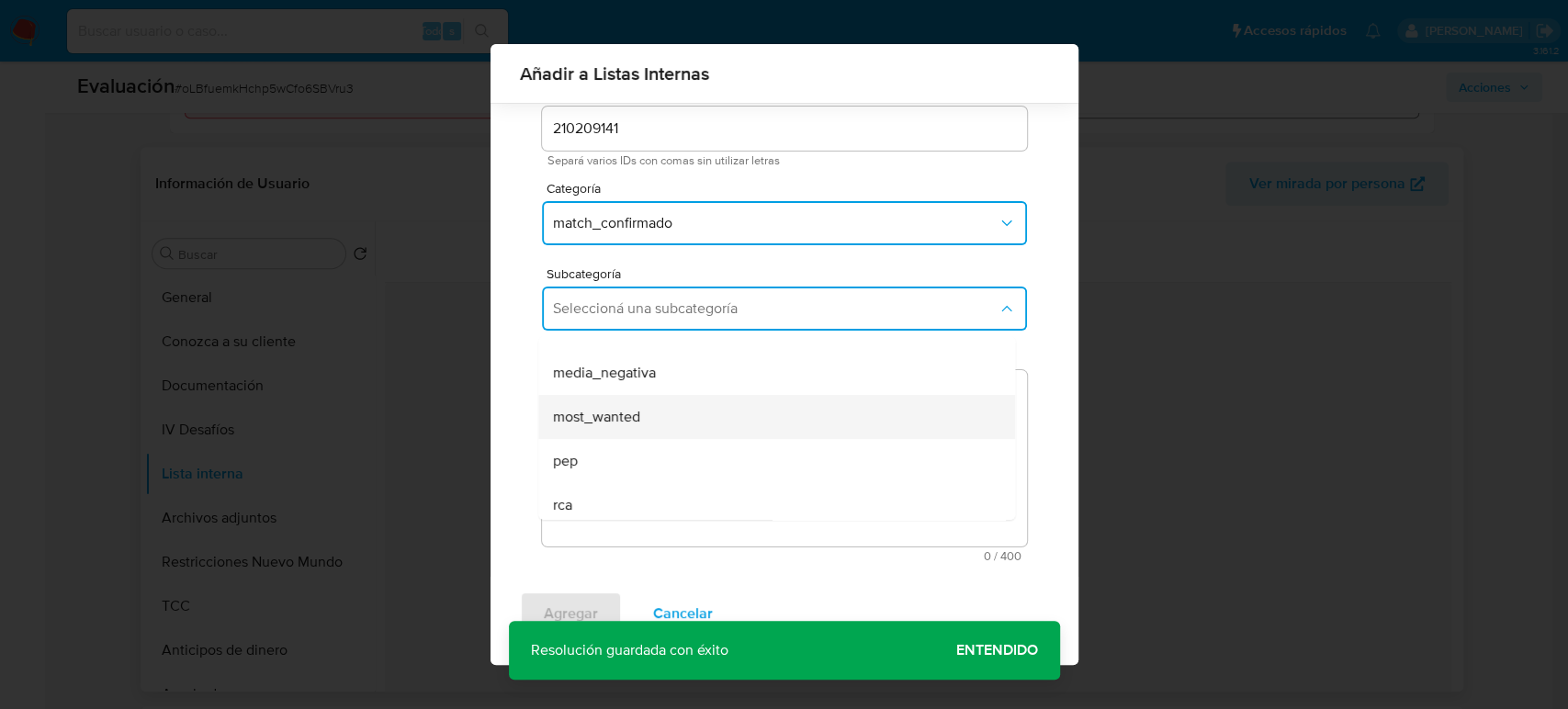
scroll to position [125, 0]
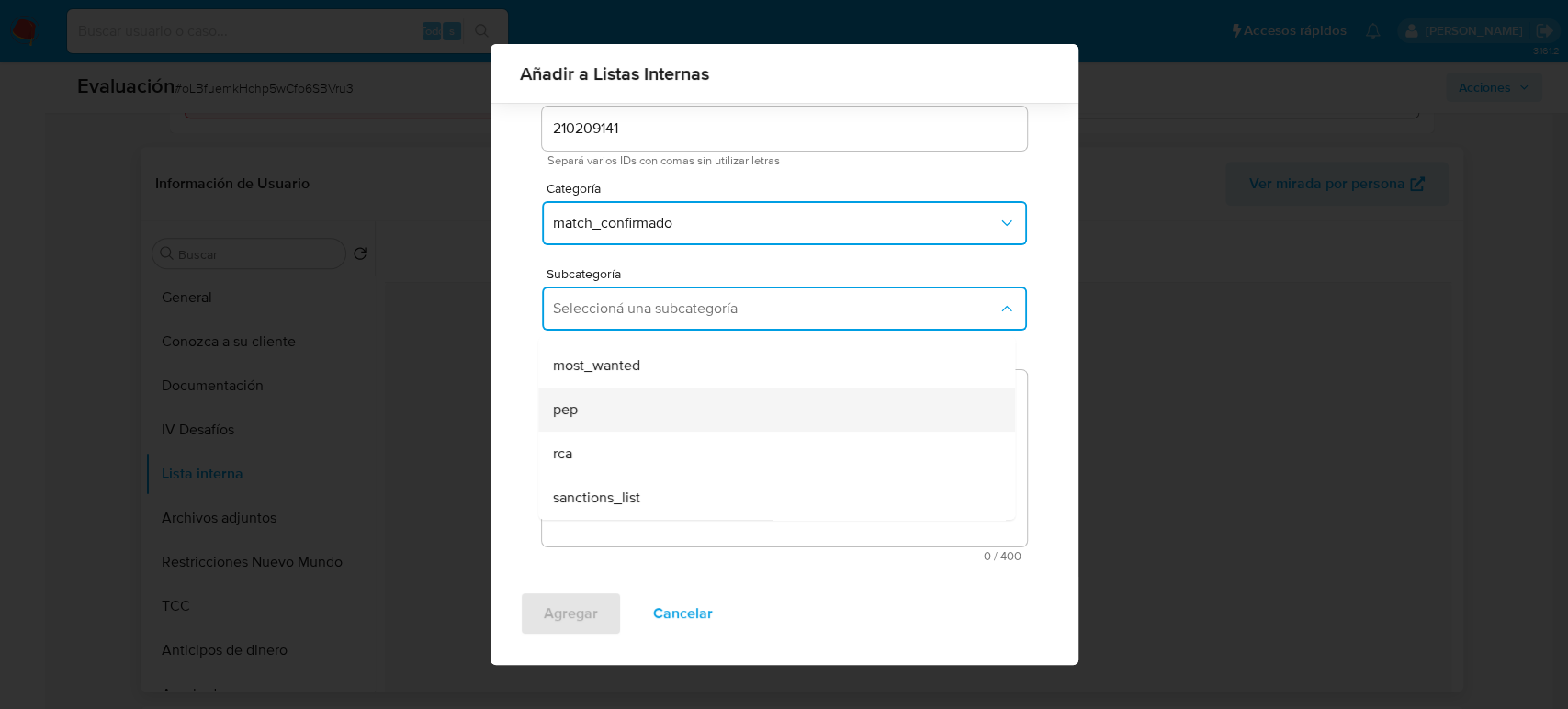
click at [643, 410] on div "pep" at bounding box center [771, 410] width 437 height 44
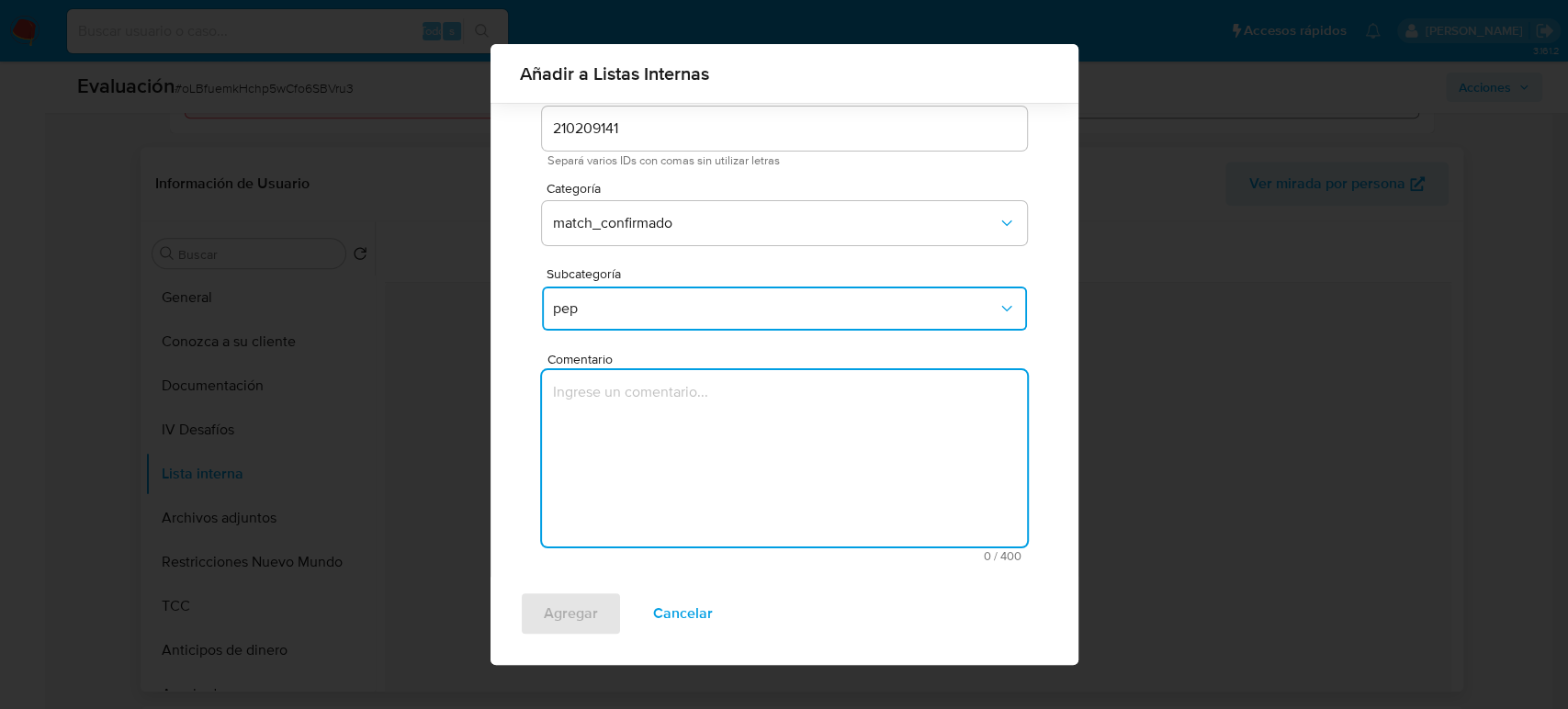
click at [643, 410] on textarea "Comentario" at bounding box center [785, 458] width 485 height 176
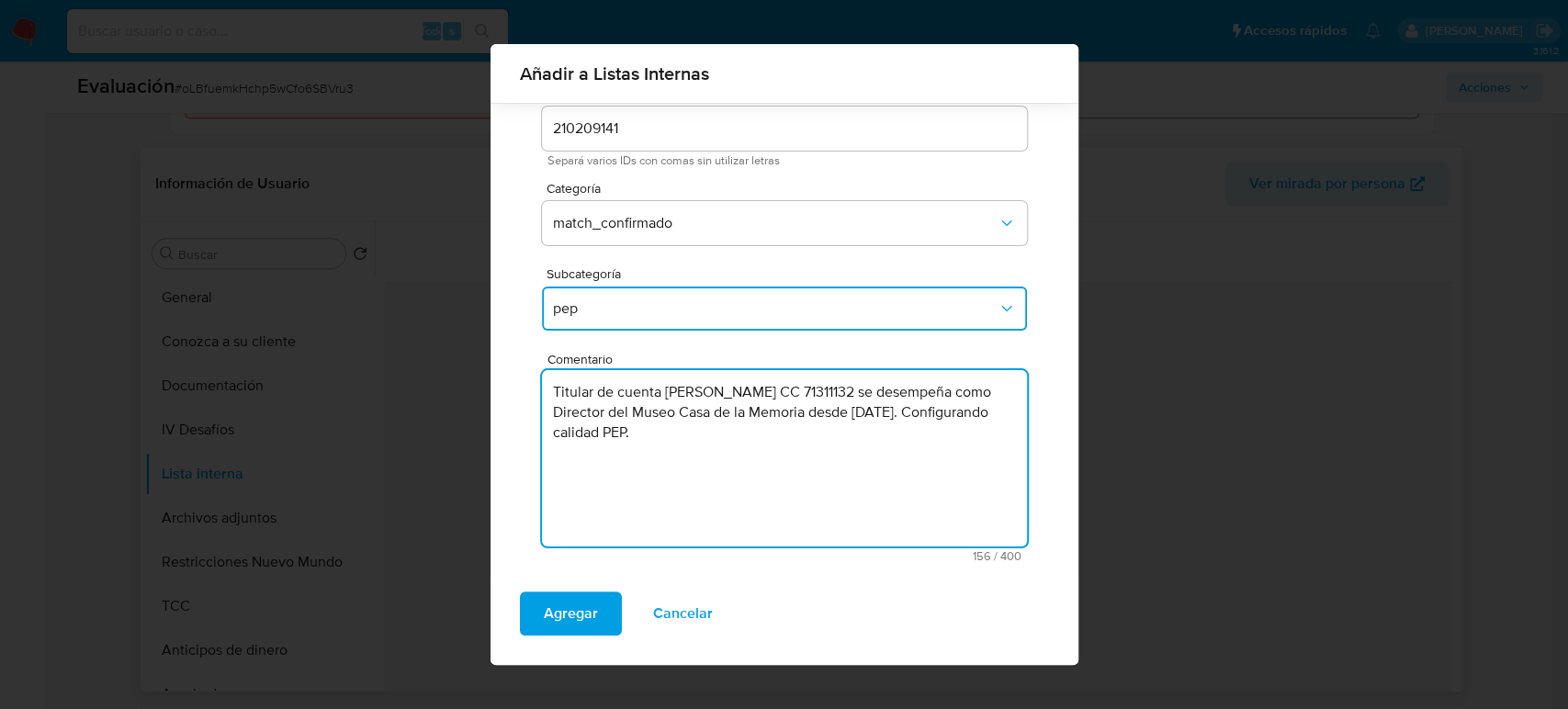
click at [749, 433] on textarea "Titular de cuenta Luis Eduardo Vieco Maya CC 71311132 se desempeña como Directo…" at bounding box center [785, 458] width 485 height 176
click at [814, 433] on textarea "Titular de cuenta Luis Eduardo Vieco Maya CC 71311132 se desempeña como Directo…" at bounding box center [785, 458] width 485 height 176
type textarea "Titular de cuenta Luis Eduardo Vieco Maya CC 71311132 se desempeña como Directo…"
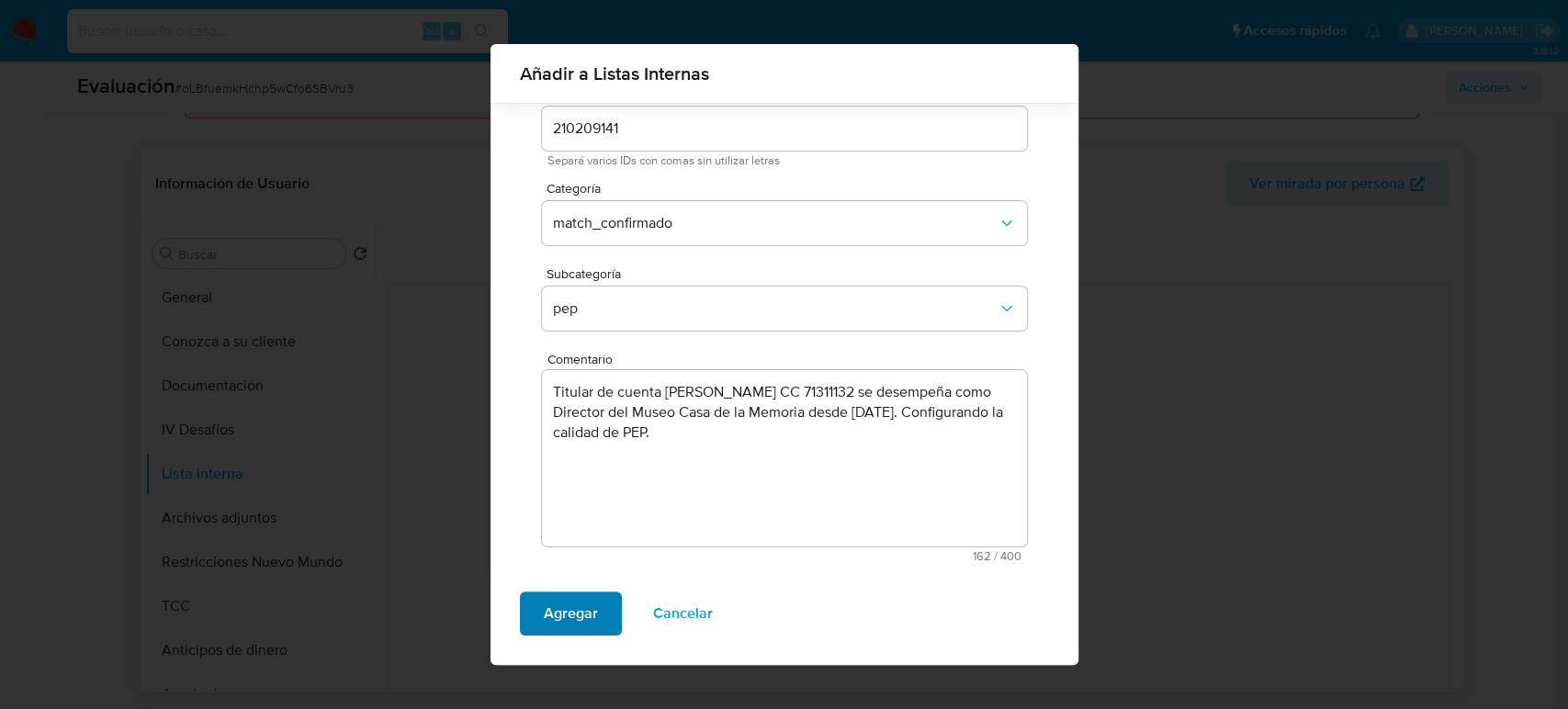
click at [547, 612] on span "Agregar" at bounding box center [570, 614] width 54 height 40
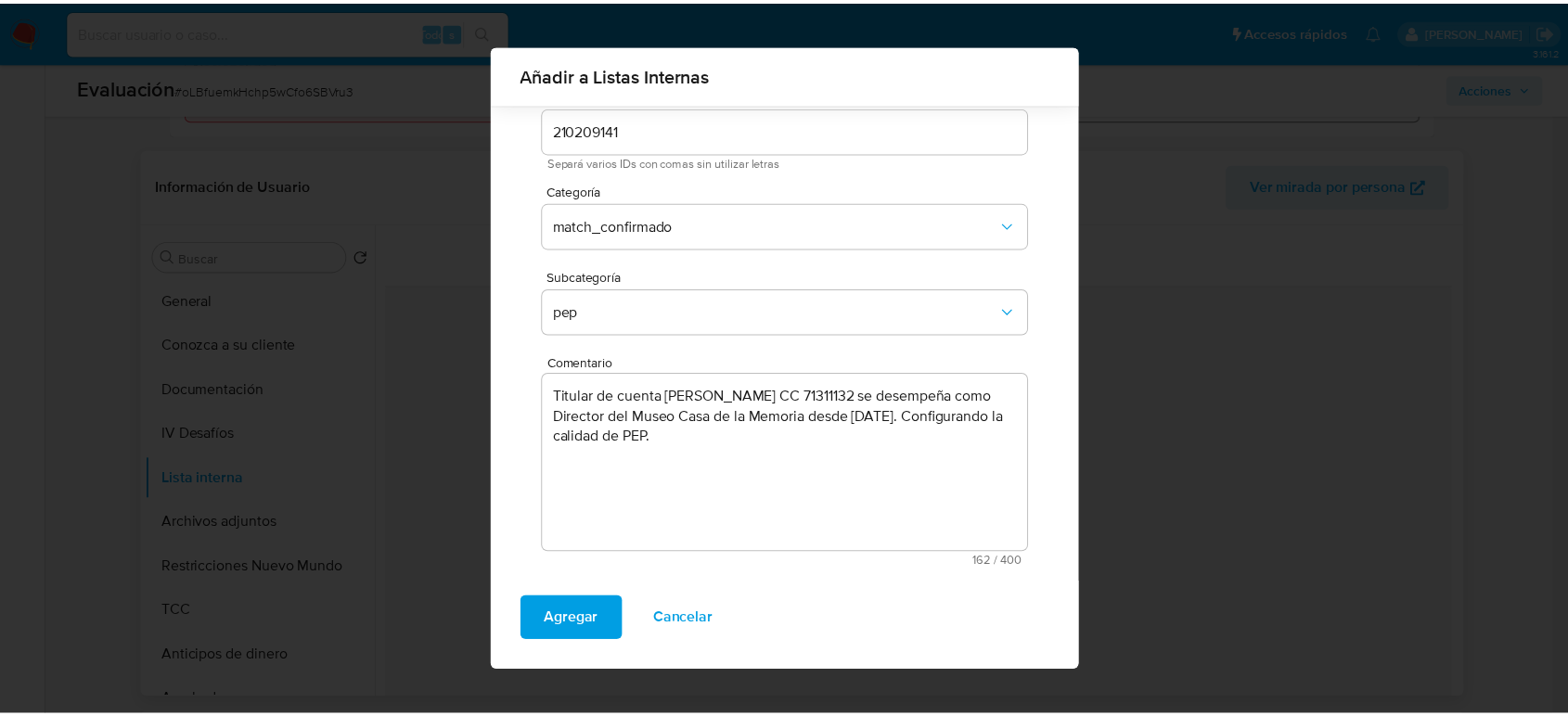
scroll to position [0, 0]
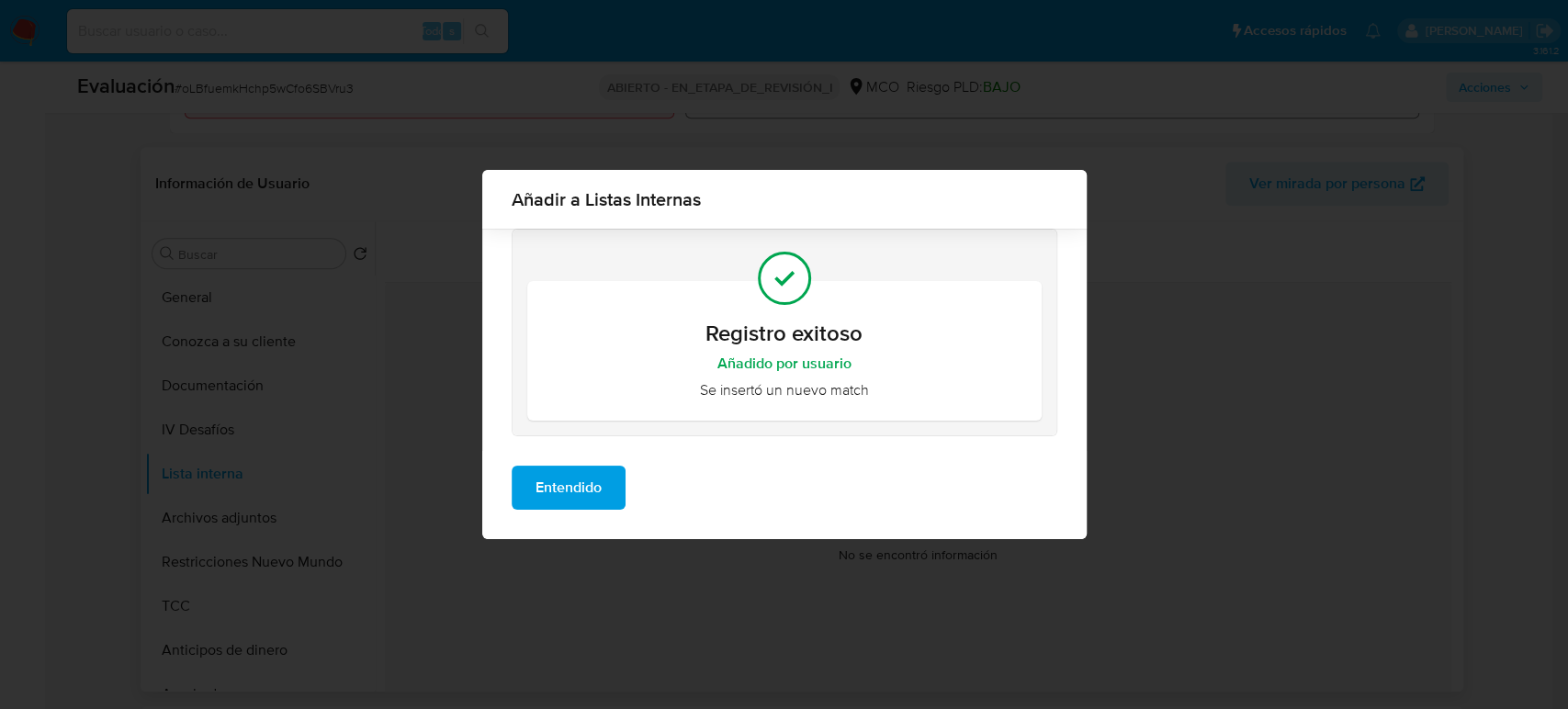
click at [538, 483] on span "Entendido" at bounding box center [569, 488] width 66 height 40
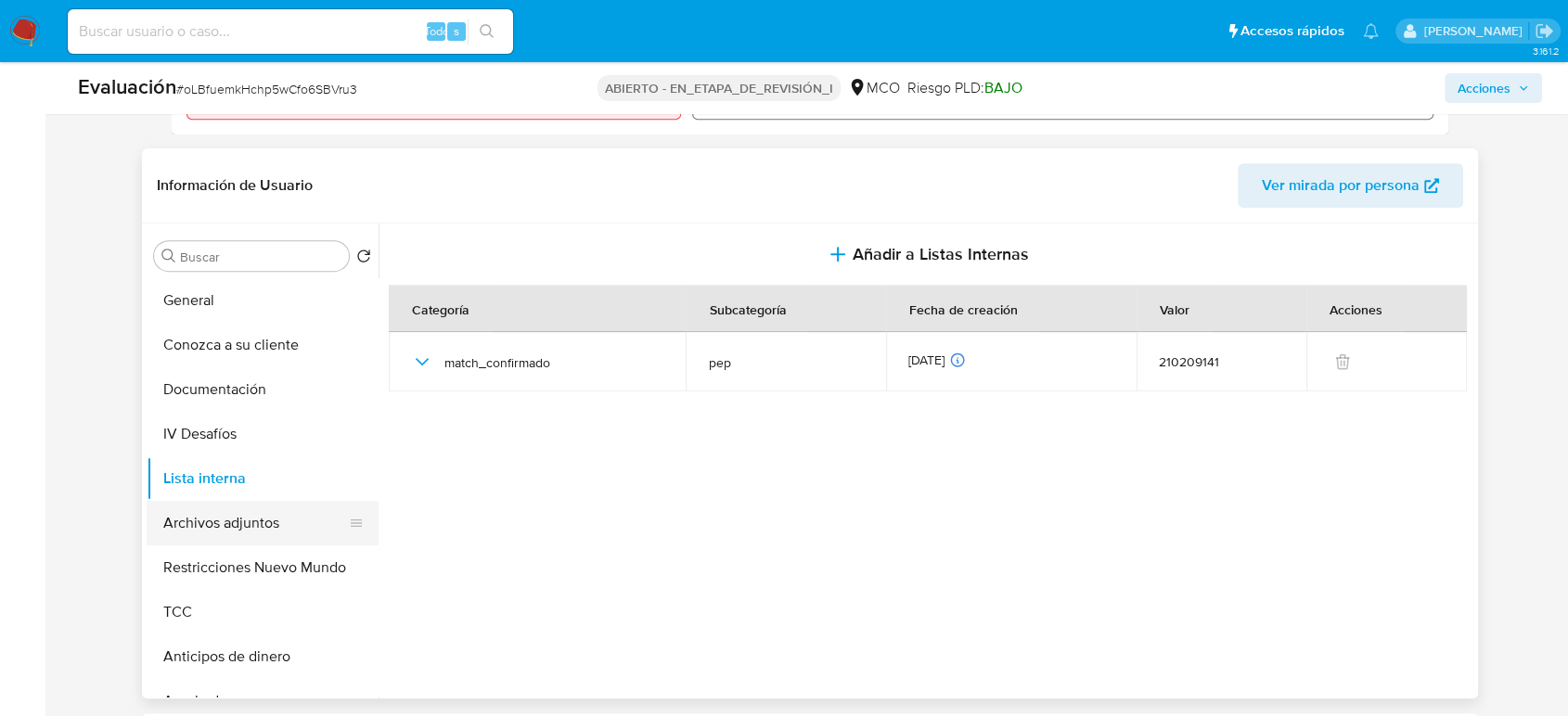
click at [196, 527] on button "Archivos adjuntos" at bounding box center [256, 524] width 218 height 45
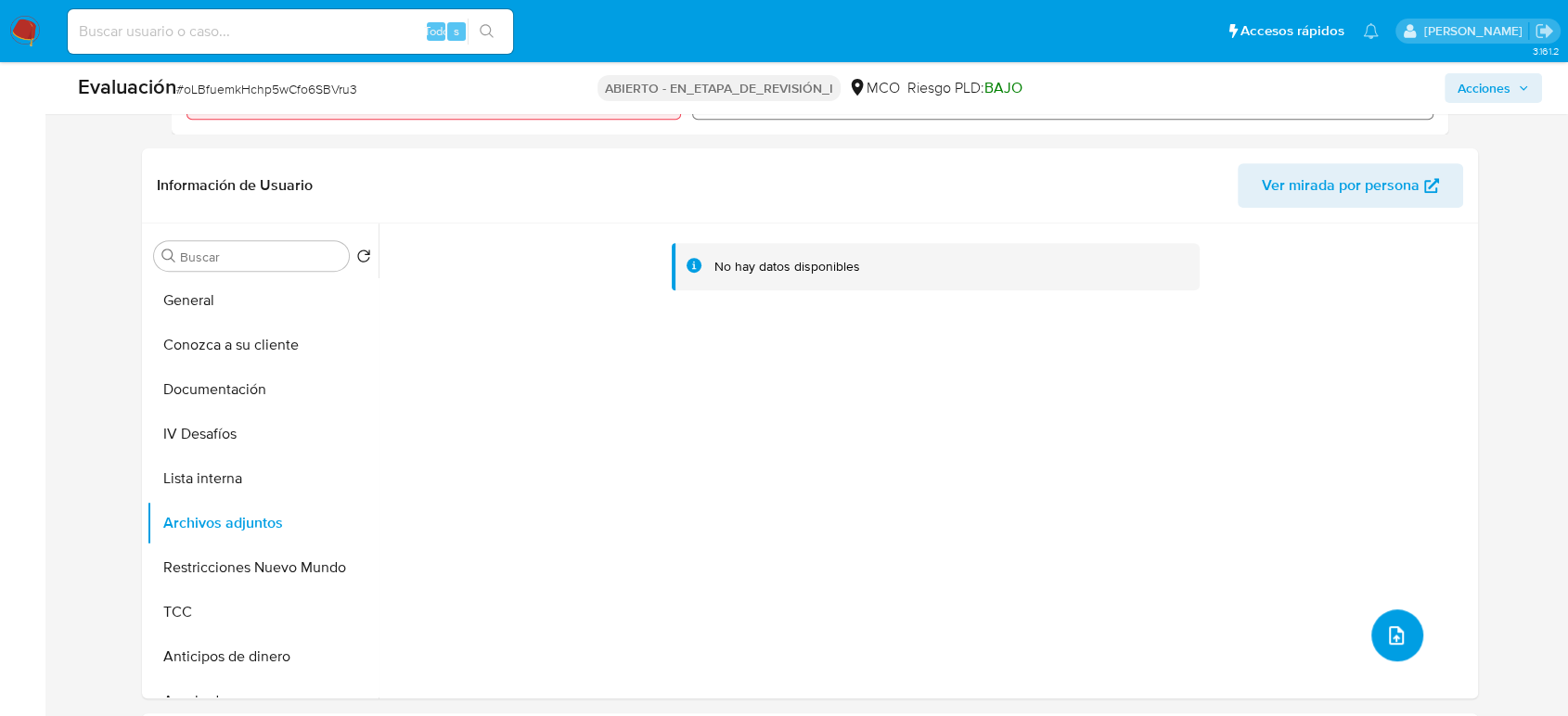
click at [1389, 636] on icon "subir archivo" at bounding box center [1396, 635] width 15 height 18
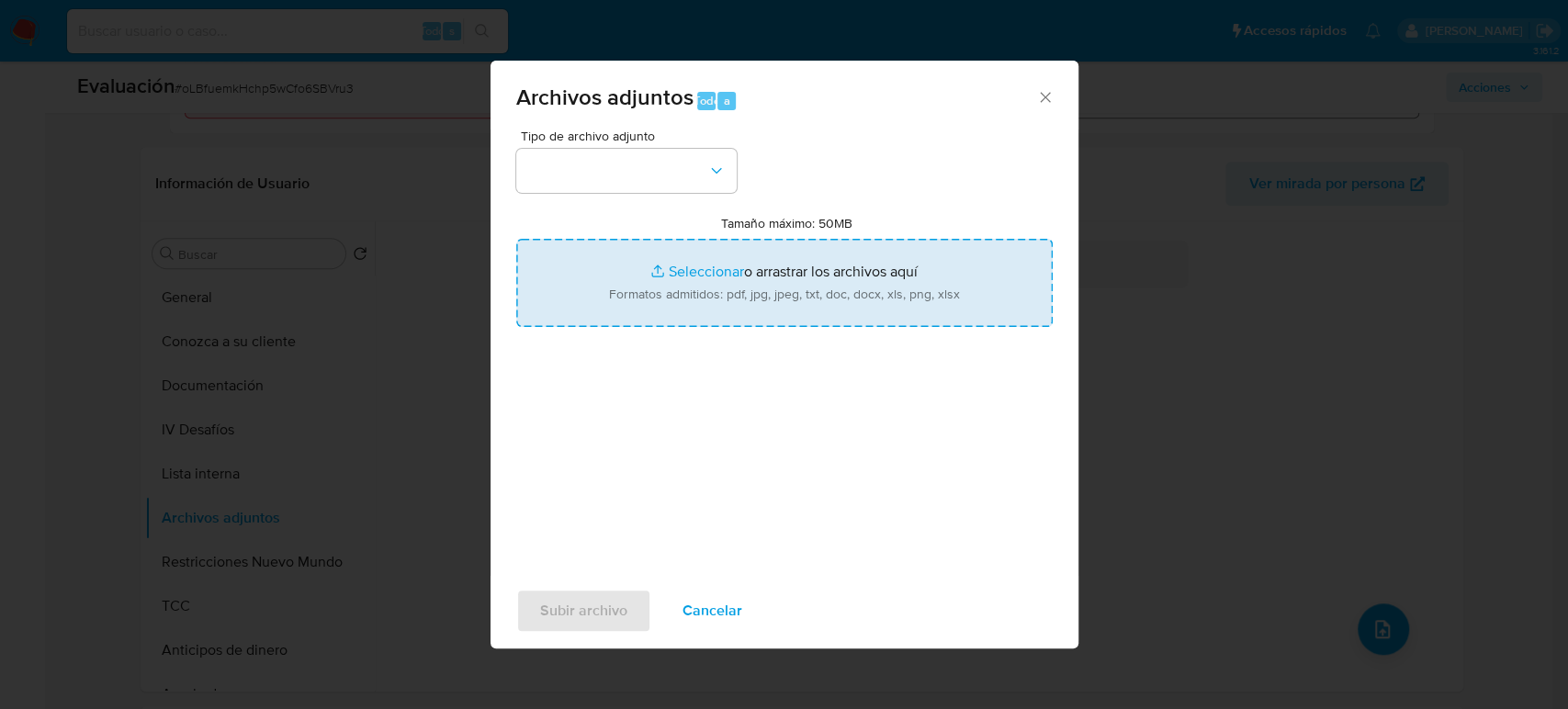
click at [745, 291] on input "Tamaño máximo: 50MB Seleccionar archivos" at bounding box center [785, 283] width 537 height 89
type input "C:\fakepath\Luis Eduardo Vieco Maya es el nuevo dir...e Medellín - Museo Casa d…"
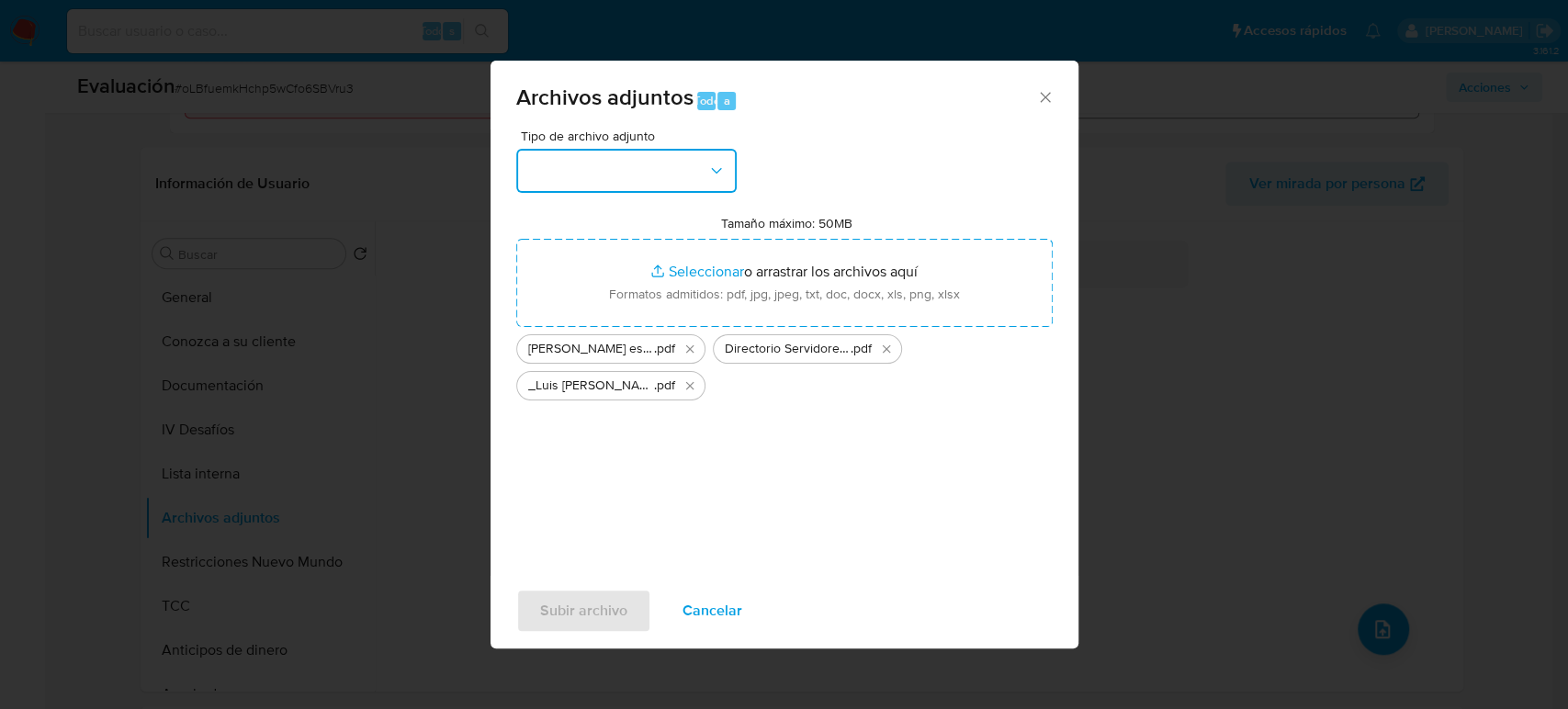
click at [691, 176] on button "button" at bounding box center [626, 171] width 220 height 44
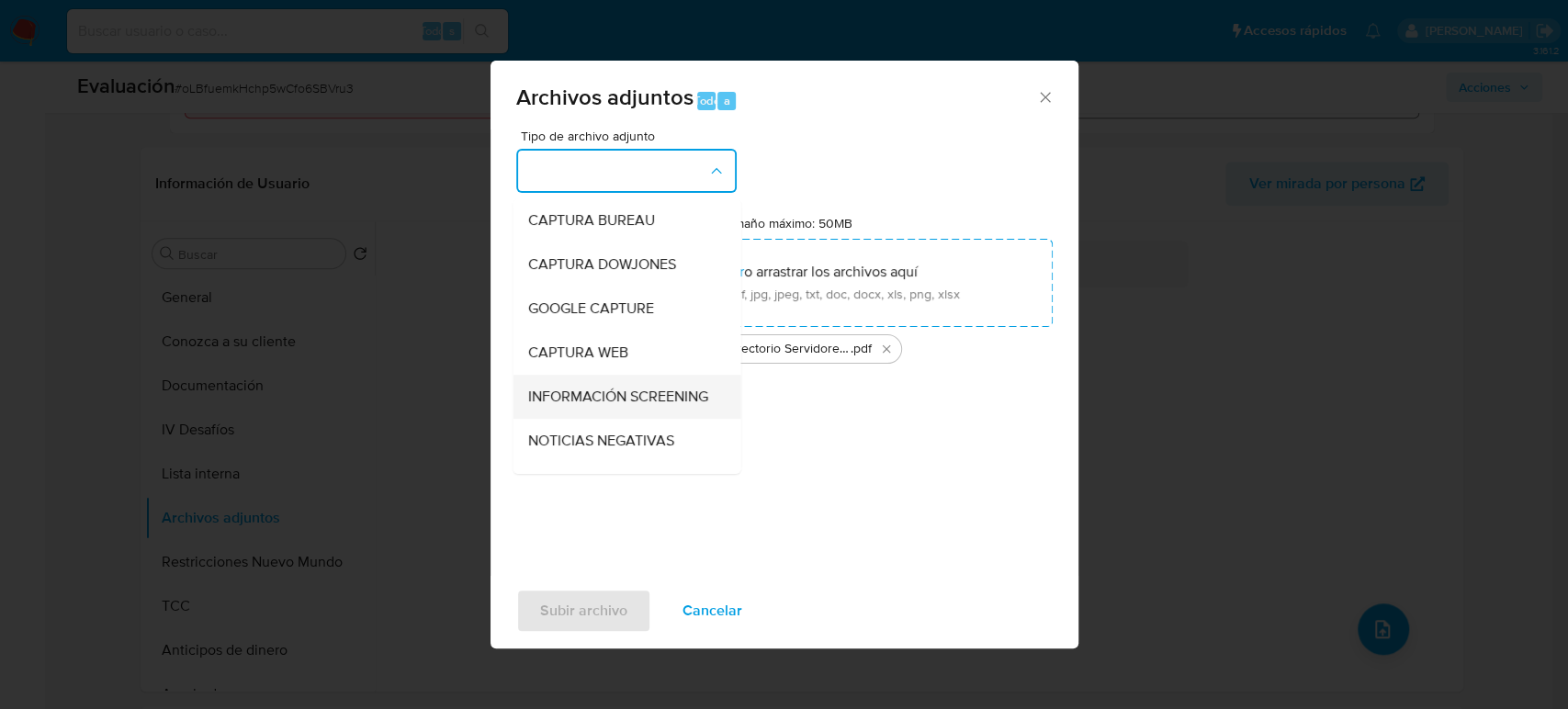
click at [652, 403] on span "INFORMACIÓN SCREENING" at bounding box center [617, 396] width 180 height 18
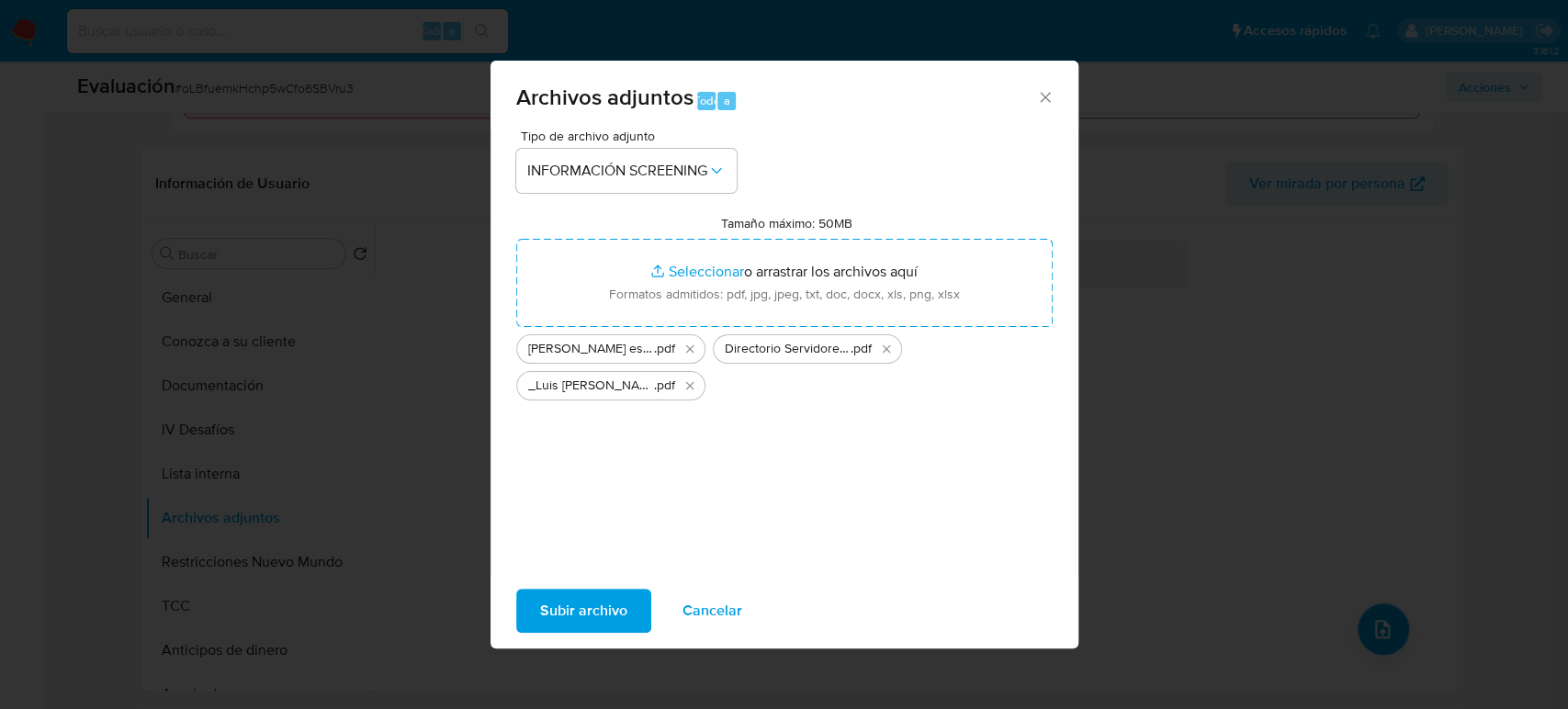
click at [549, 604] on span "Subir archivo" at bounding box center [584, 611] width 88 height 40
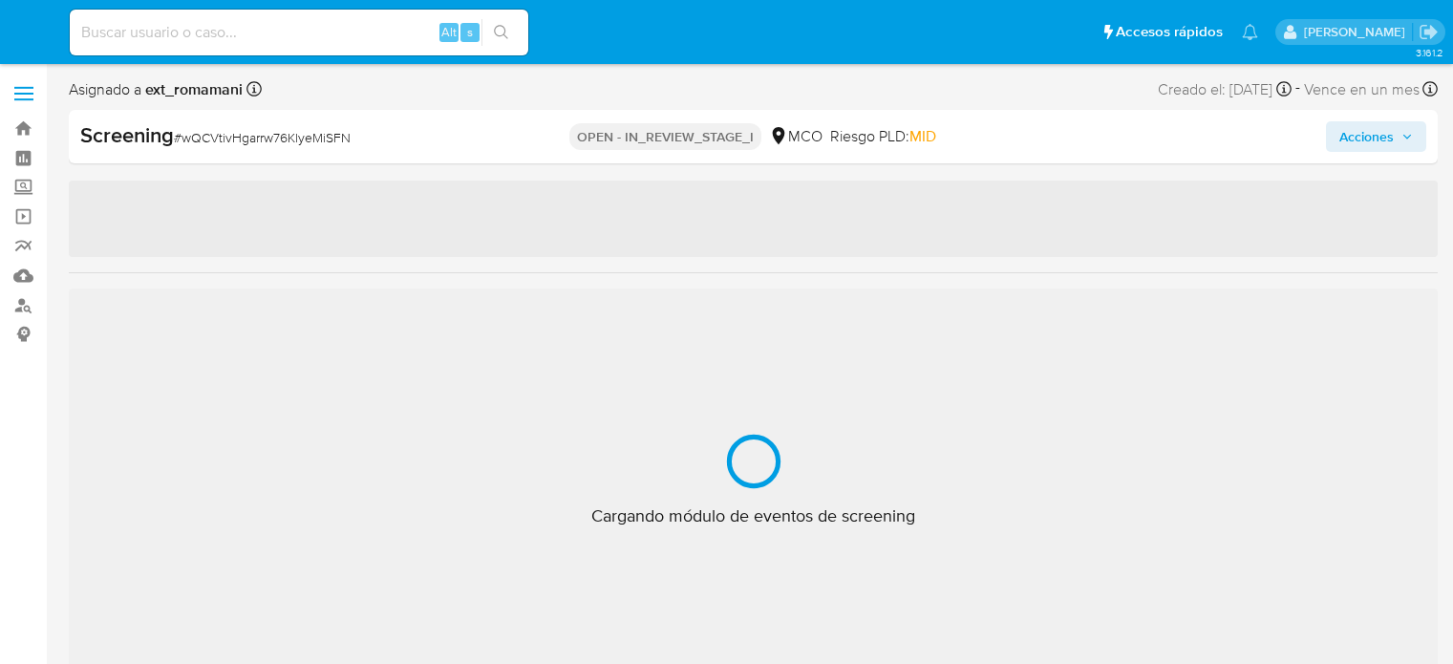
select select "10"
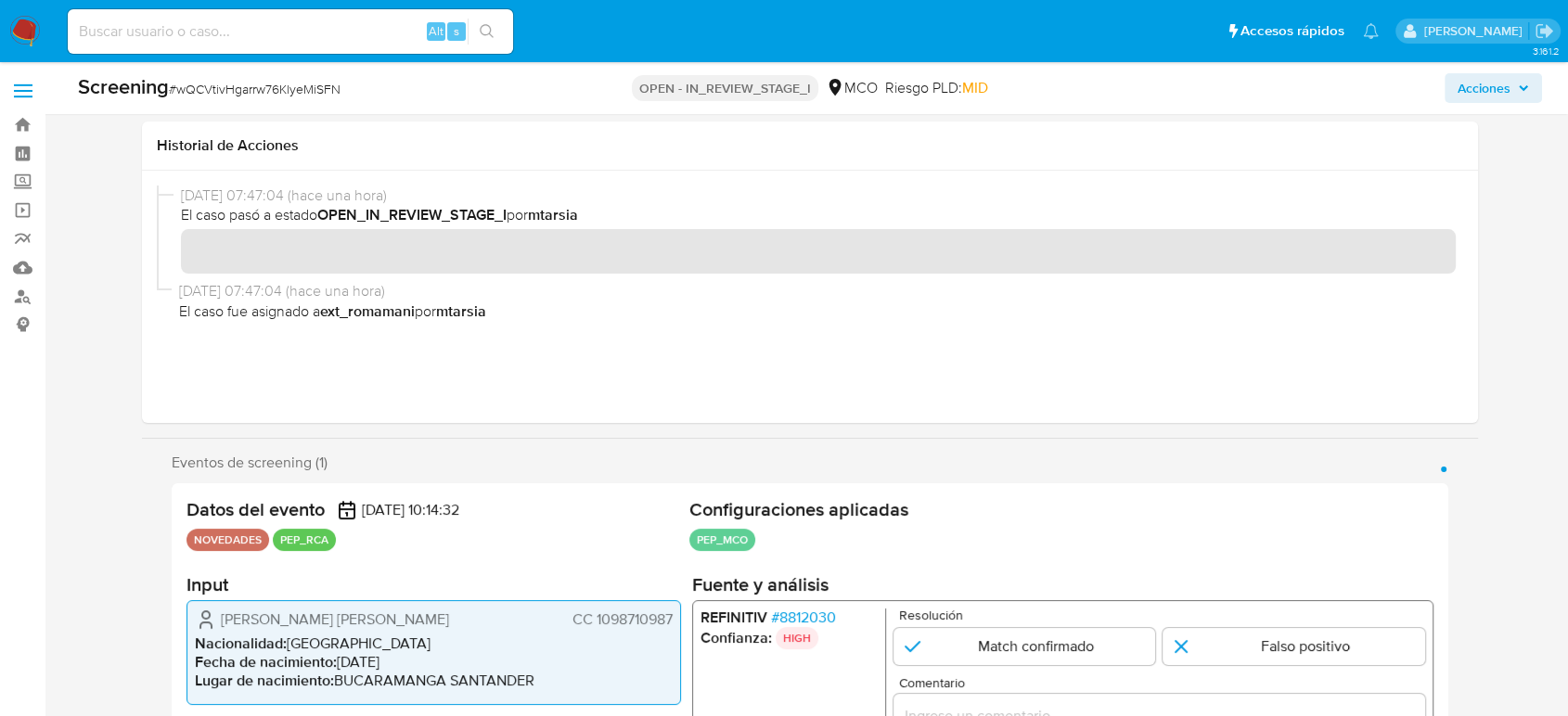
scroll to position [309, 0]
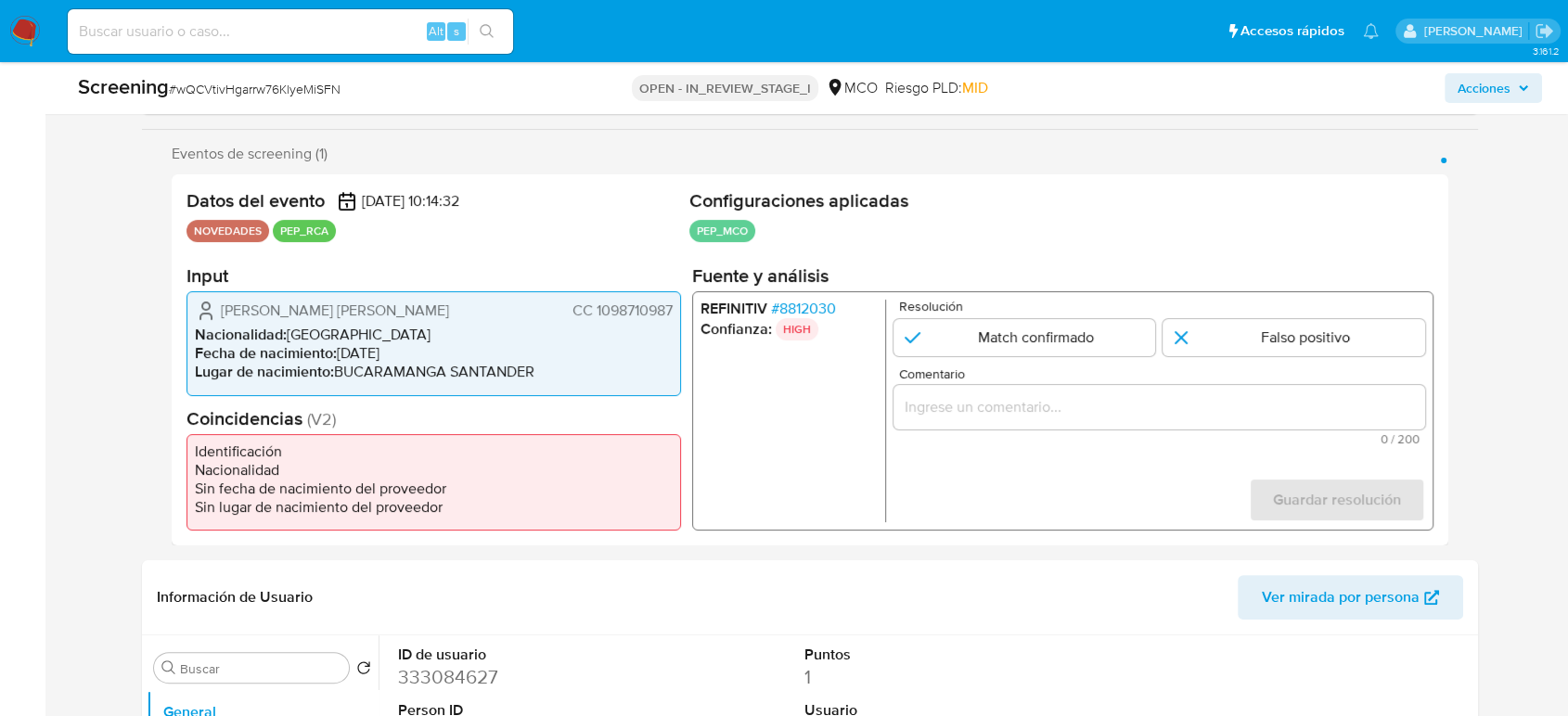
drag, startPoint x: 474, startPoint y: 313, endPoint x: 221, endPoint y: 314, distance: 253.0
click at [221, 314] on div "Pardo Suarez Sergio Andres CC 1098710987" at bounding box center [434, 311] width 478 height 22
click at [812, 300] on span "# 8812030" at bounding box center [803, 309] width 65 height 18
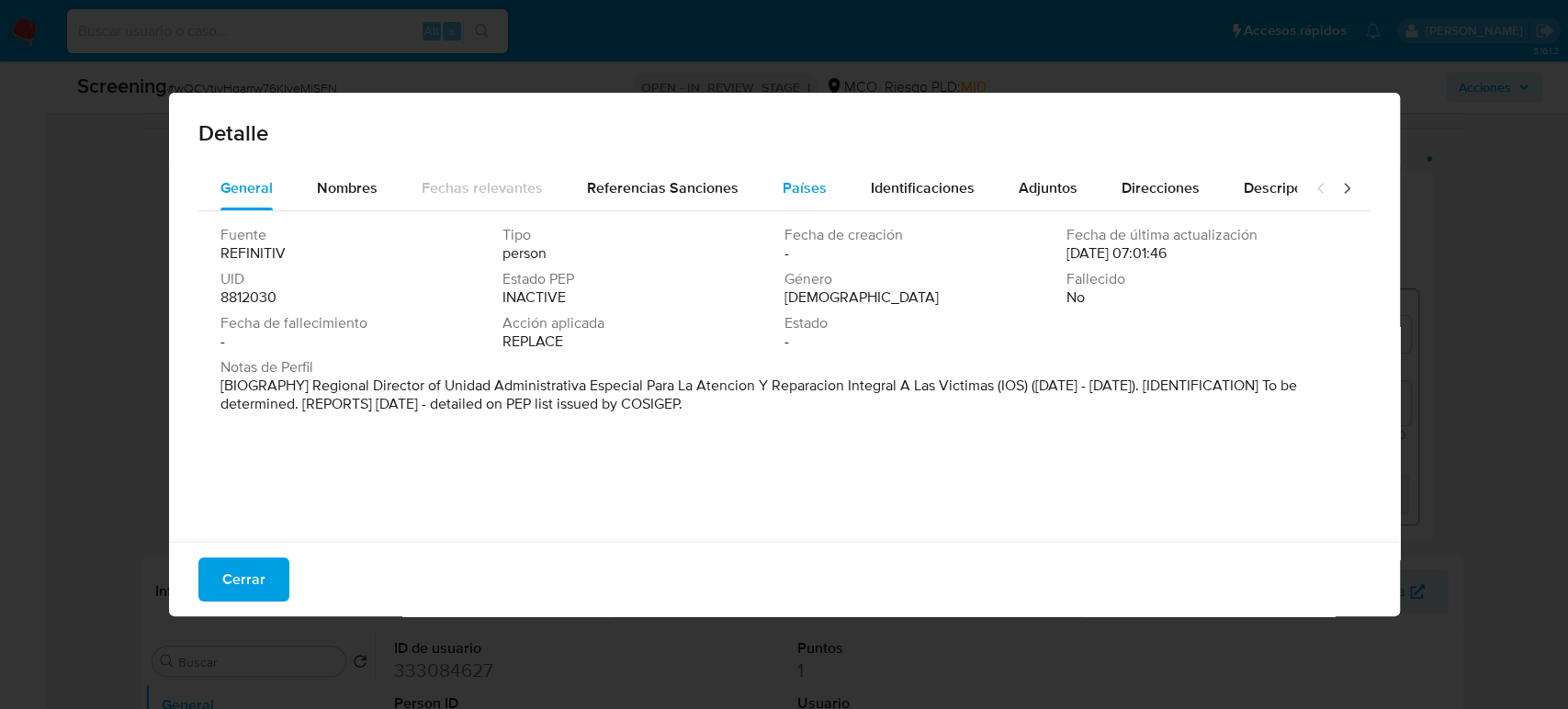
click at [798, 189] on span "Países" at bounding box center [805, 188] width 44 height 21
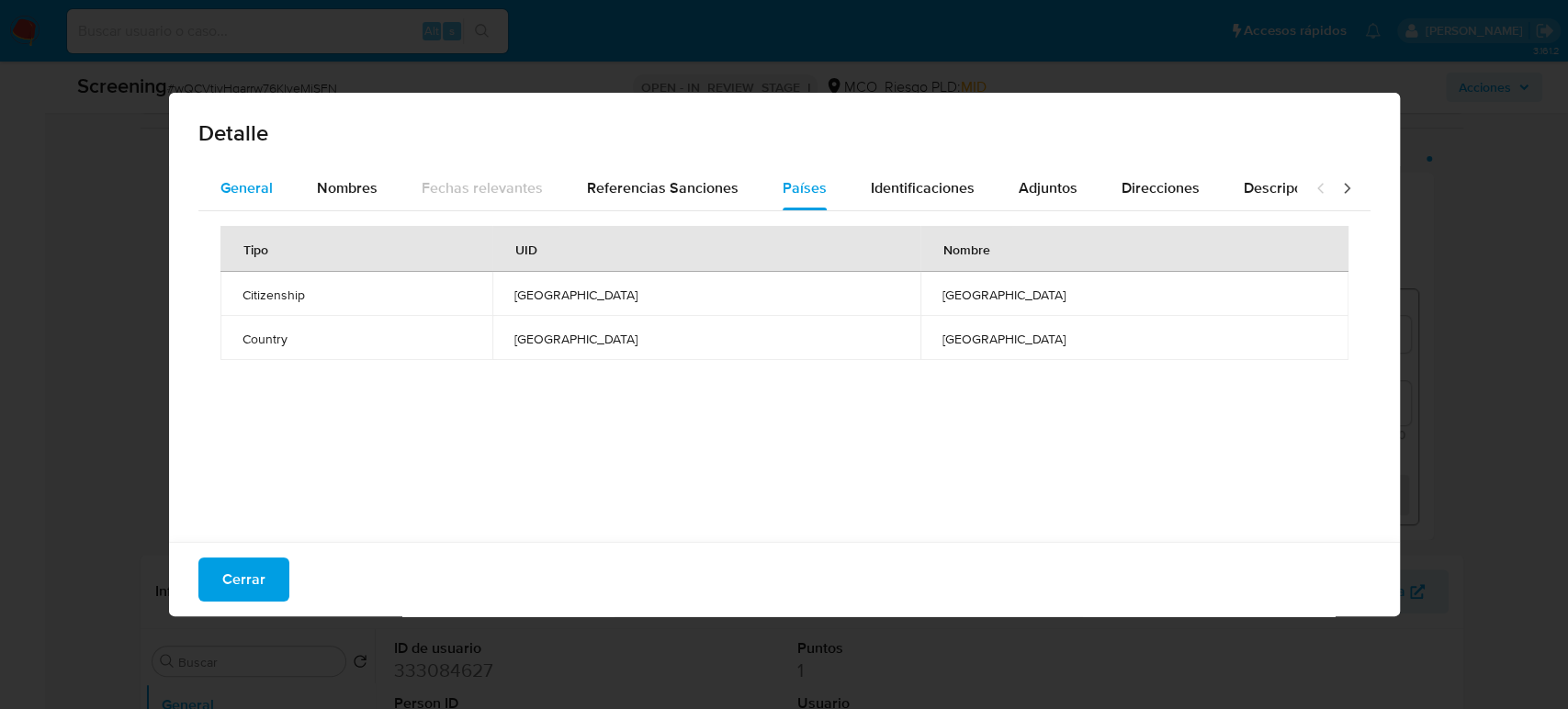
click at [256, 193] on span "General" at bounding box center [246, 188] width 52 height 21
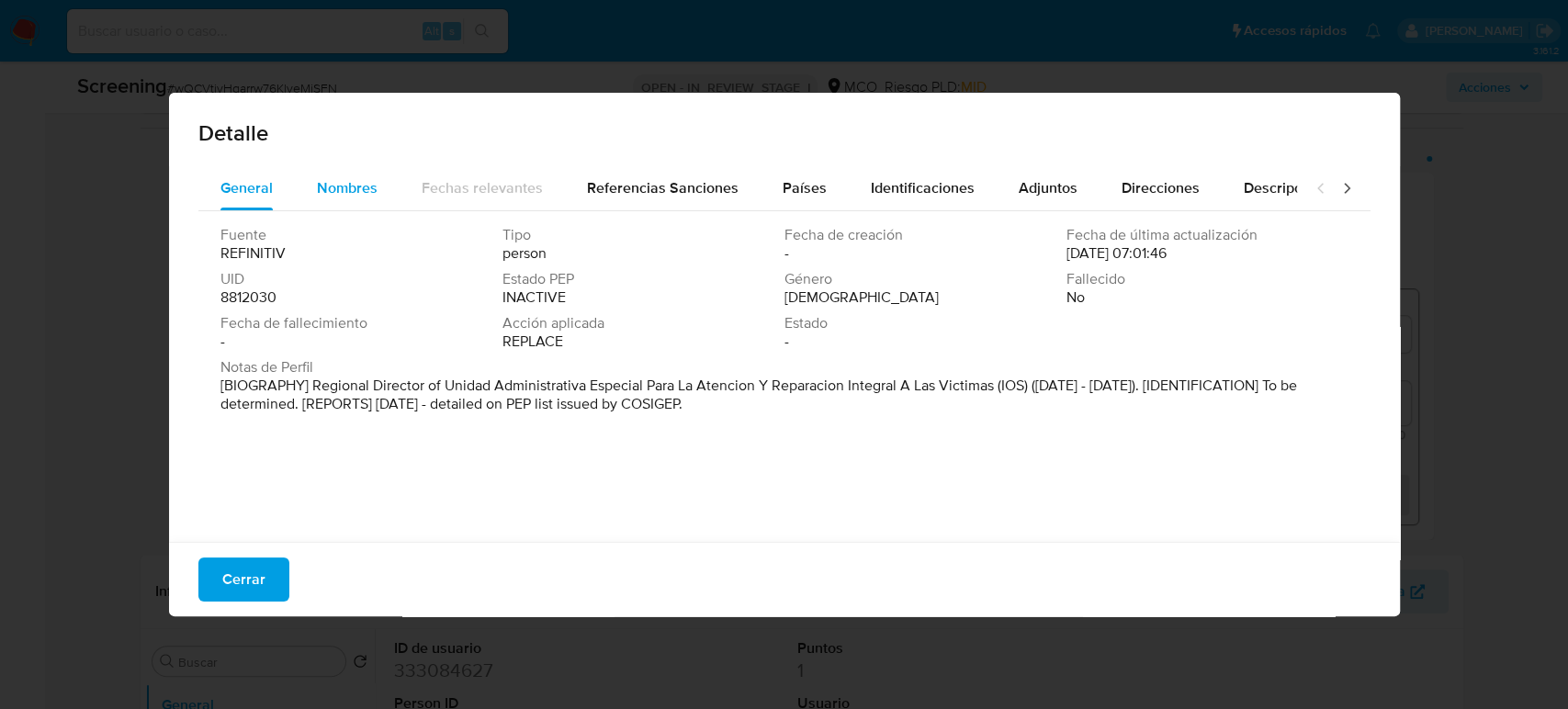
click at [341, 178] on span "Nombres" at bounding box center [347, 188] width 61 height 21
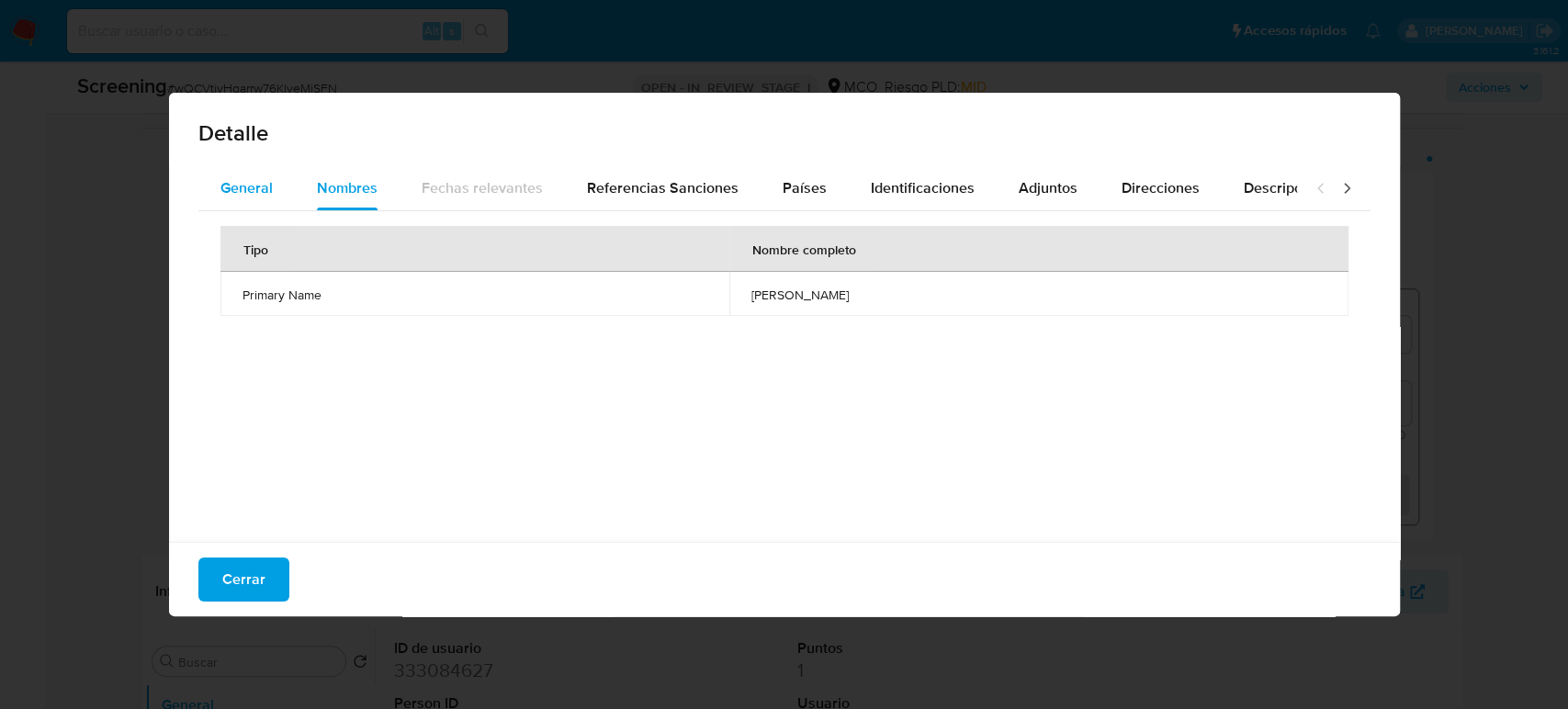
click at [206, 194] on button "General" at bounding box center [246, 189] width 96 height 44
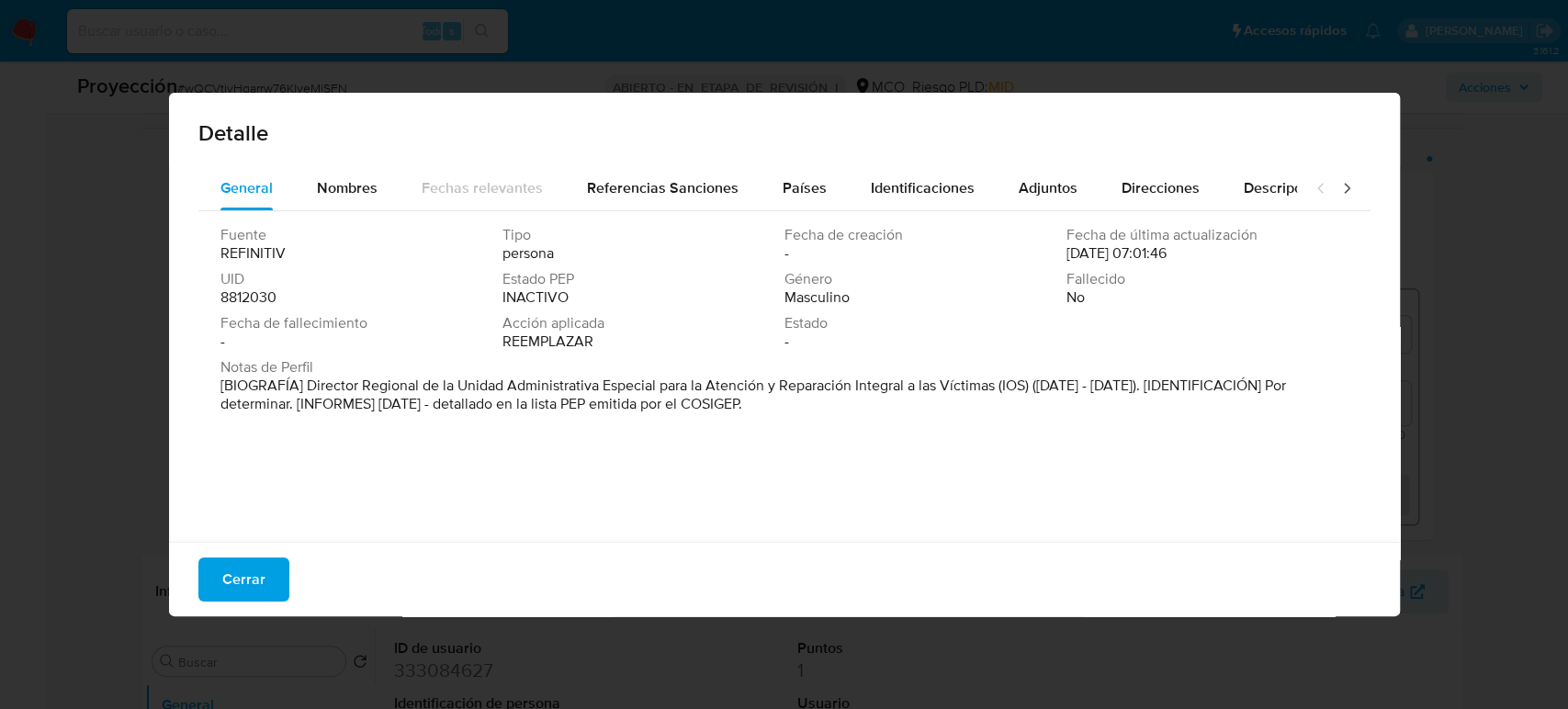
drag, startPoint x: 307, startPoint y: 386, endPoint x: 994, endPoint y: 387, distance: 687.0
click at [994, 387] on font "[BIOGRAFÍA] Director Regional de la Unidad Administrativa Especial para la Aten…" at bounding box center [753, 394] width 1066 height 39
click at [272, 583] on button "Cerrar" at bounding box center [243, 580] width 91 height 44
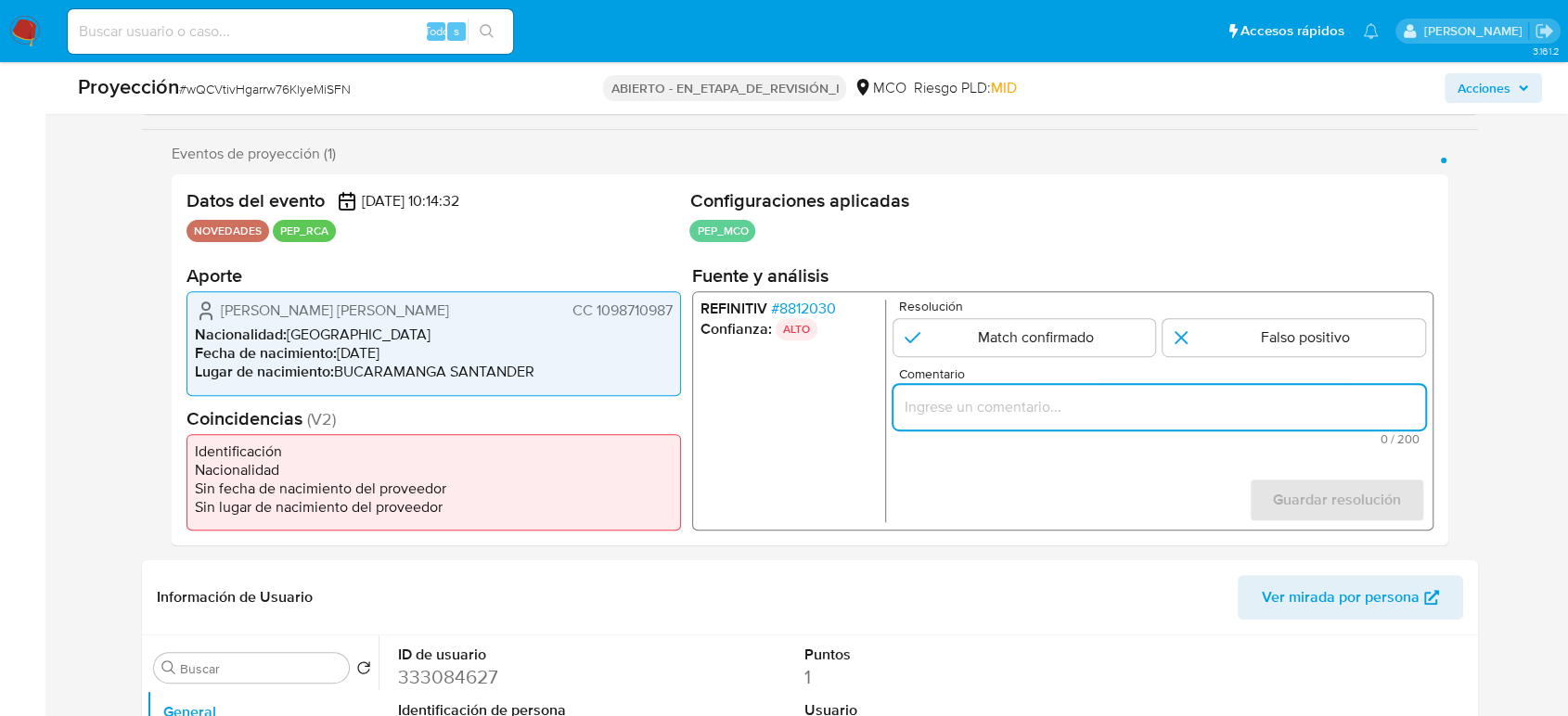
click at [1093, 402] on input "Comentario" at bounding box center [1159, 407] width 531 height 24
paste input "Director Regional de la Unidad Administrativa Especial para la Atención y Repar…"
click at [1062, 492] on form "Resolución Match confirmado Falso positivo Comentario Usuario se desempeño como…" at bounding box center [1159, 411] width 531 height 222
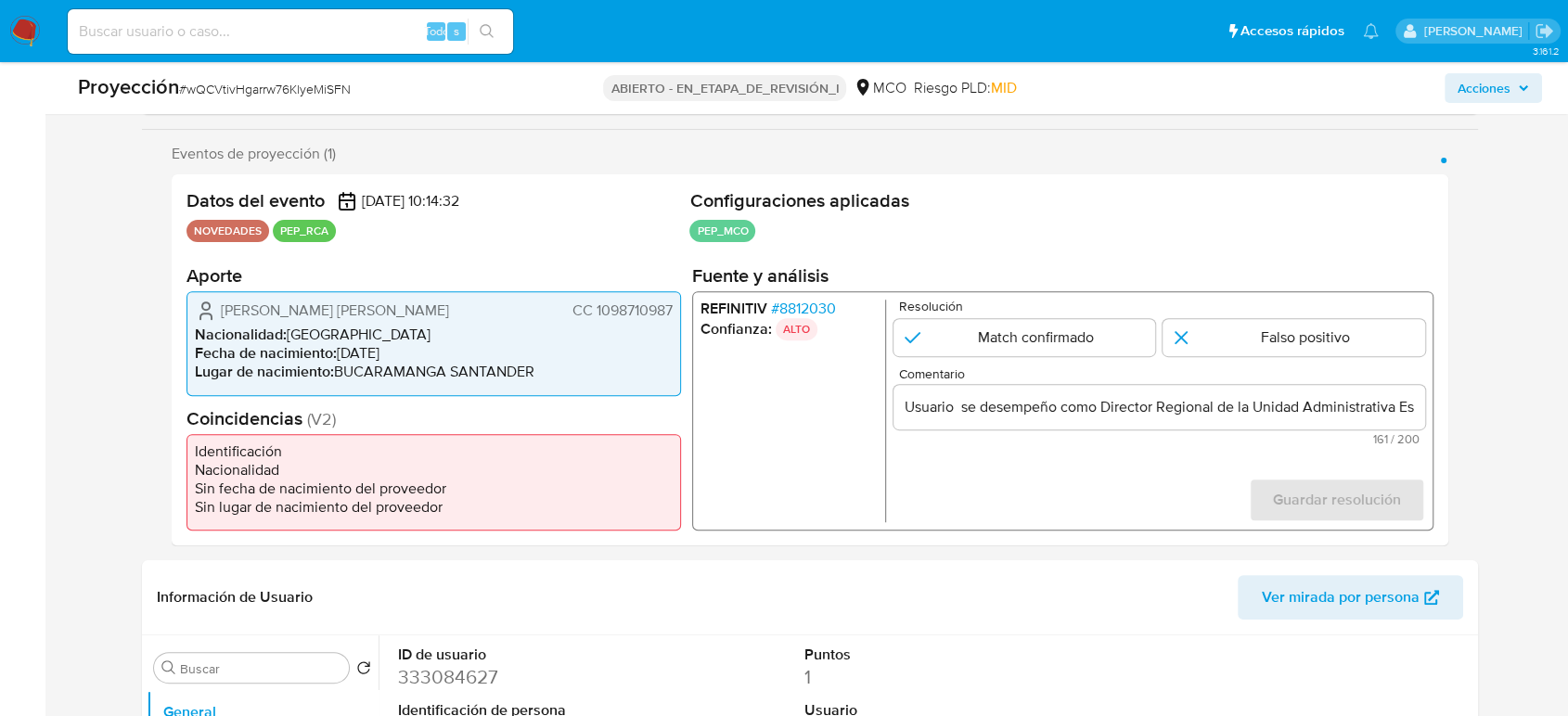
drag, startPoint x: 219, startPoint y: 305, endPoint x: 675, endPoint y: 312, distance: 456.1
click at [675, 312] on div "Pardo Suarez Sergio Andres CC 1098710987 Nacionalidad : Colombia Fecha de nacim…" at bounding box center [433, 343] width 494 height 104
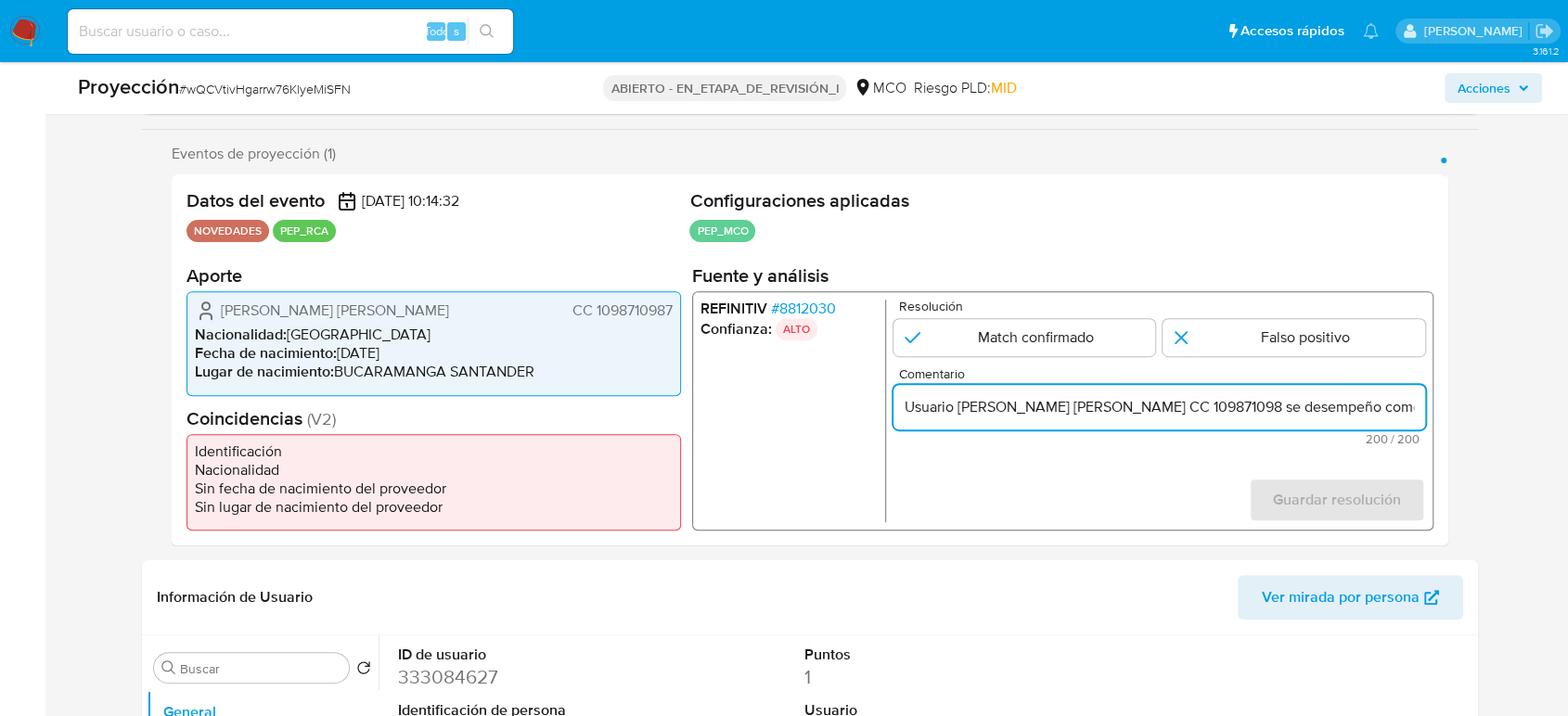
click at [1141, 409] on input "Usuario Pardo Suarez Sergio Andres CC 109871098 se desempeño como Director Regi…" at bounding box center [1159, 407] width 531 height 24
drag, startPoint x: 1425, startPoint y: 415, endPoint x: 1442, endPoint y: 415, distance: 17.0
click at [1411, 415] on div "Datos del evento 01/10/2025 10:14:32 NOVEDADES PEP_RCA Configuraciones aplicada…" at bounding box center [810, 360] width 1277 height 371
click at [1368, 407] on input "Usuario Pardo Suarez Sergio Andres CC 109871098 se desempeño como Director Regi…" at bounding box center [1159, 407] width 531 height 24
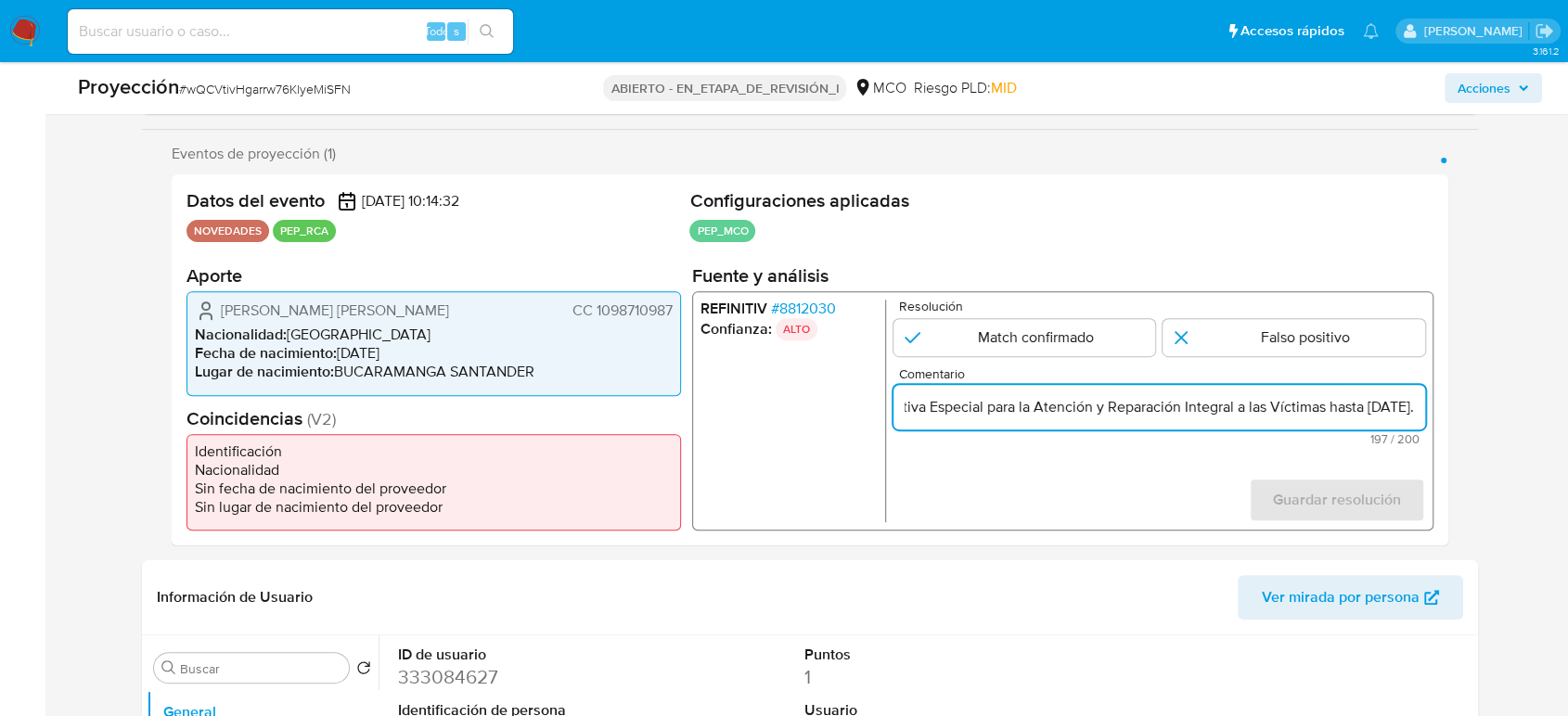
scroll to position [0, 0]
click at [1148, 466] on form "Resolución Match confirmado Falso positivo Comentario Usuario Pardo Suarez Serg…" at bounding box center [1159, 411] width 531 height 222
click at [1242, 414] on input "Usuario Pardo Suarez Sergio Andres CC 109871098 se desempeño como Director Regi…" at bounding box center [1159, 407] width 531 height 24
drag, startPoint x: 1363, startPoint y: 412, endPoint x: 1425, endPoint y: 423, distance: 63.0
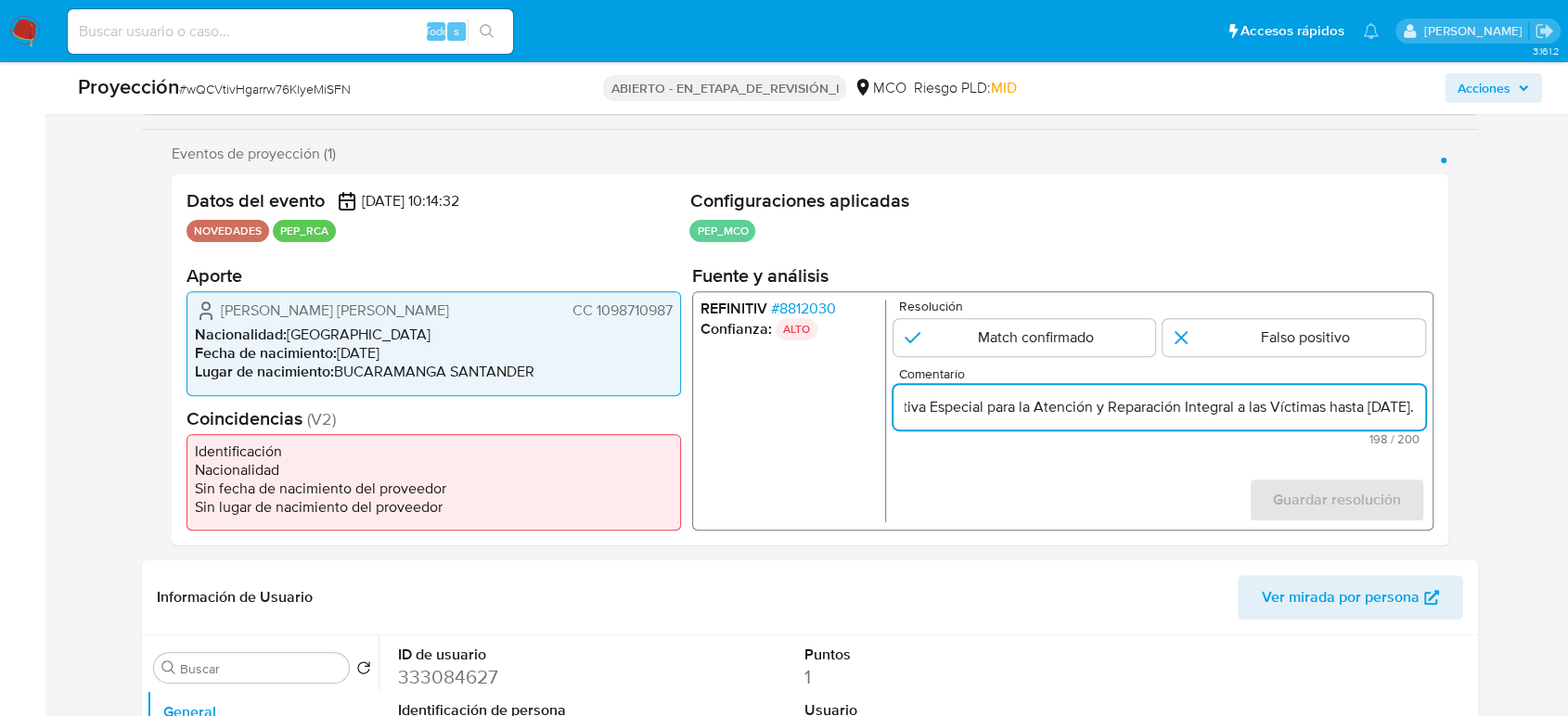
click at [1411, 423] on div "REFINITIV # 8812030 Confianza: ALTO Resolución Match confirmado Falso positivo …" at bounding box center [1063, 411] width 741 height 239
type input "Usuario Pardo Suarez Sergio Andres CC 1098710987 se desempeño como Director Reg…"
click at [1007, 332] on input "1 de 1" at bounding box center [1025, 338] width 262 height 37
radio input "true"
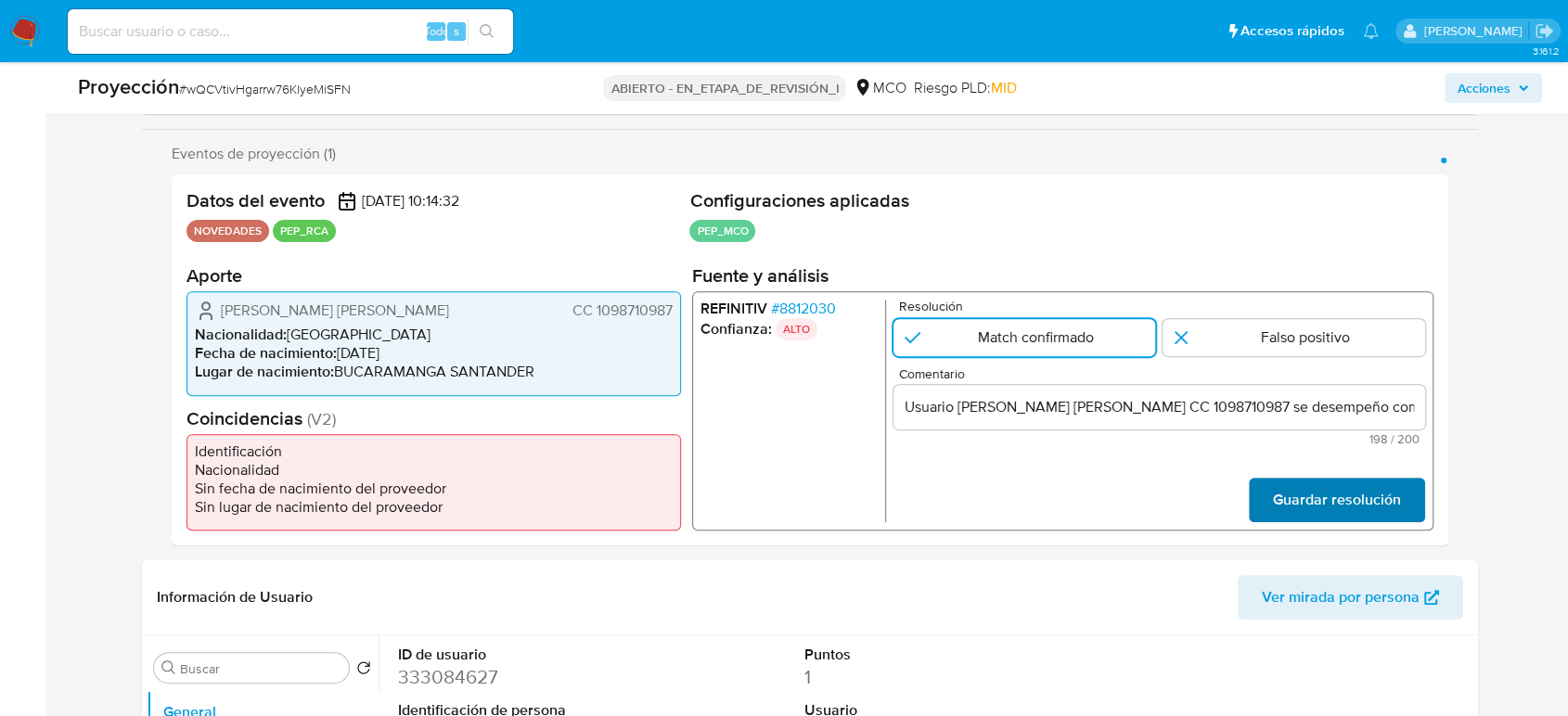
click at [1307, 491] on span "Guardar resolución" at bounding box center [1337, 500] width 128 height 41
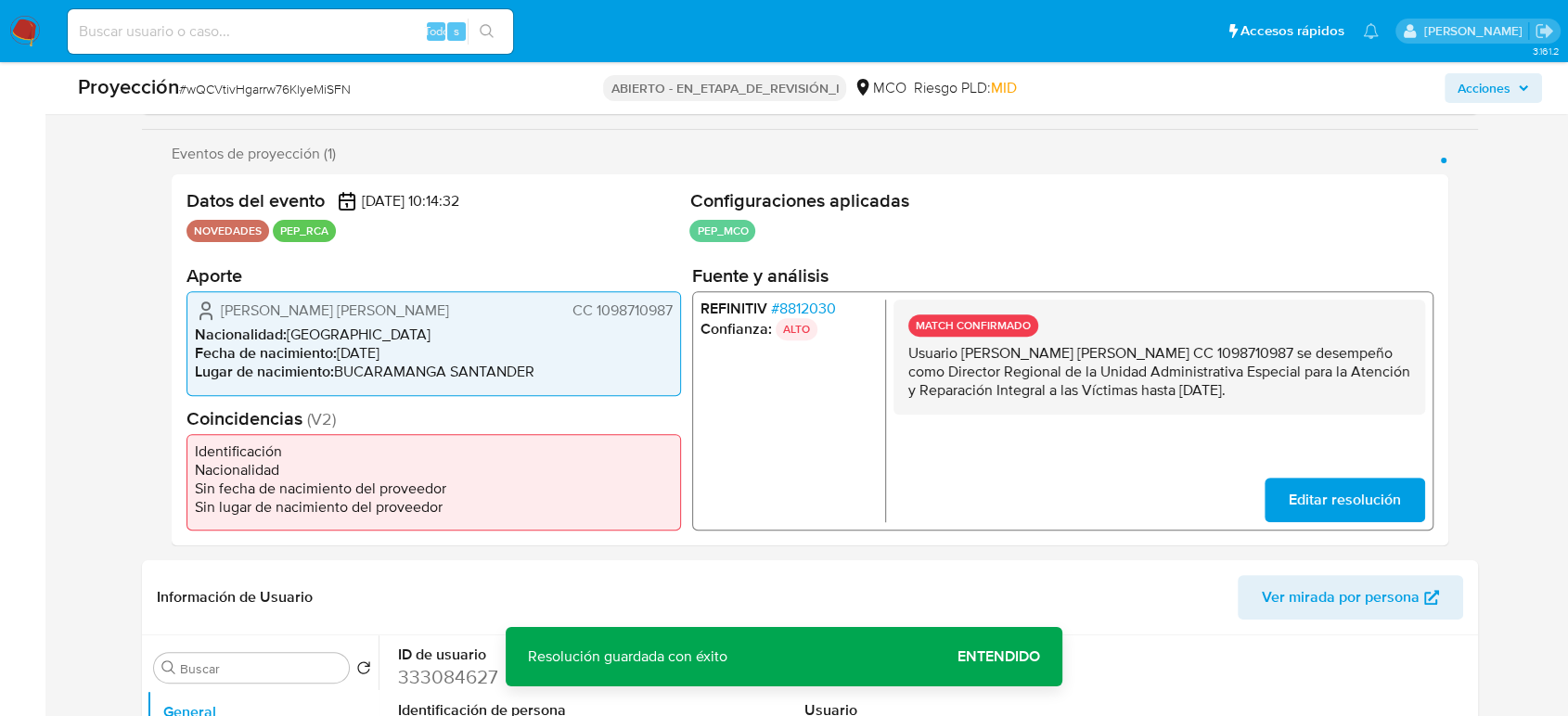
drag, startPoint x: 1319, startPoint y: 395, endPoint x: 912, endPoint y: 359, distance: 408.6
click at [912, 359] on p "Usuario Pardo Suarez Sergio Andres CC 1098710987 se desempeño como Director Reg…" at bounding box center [1159, 371] width 502 height 55
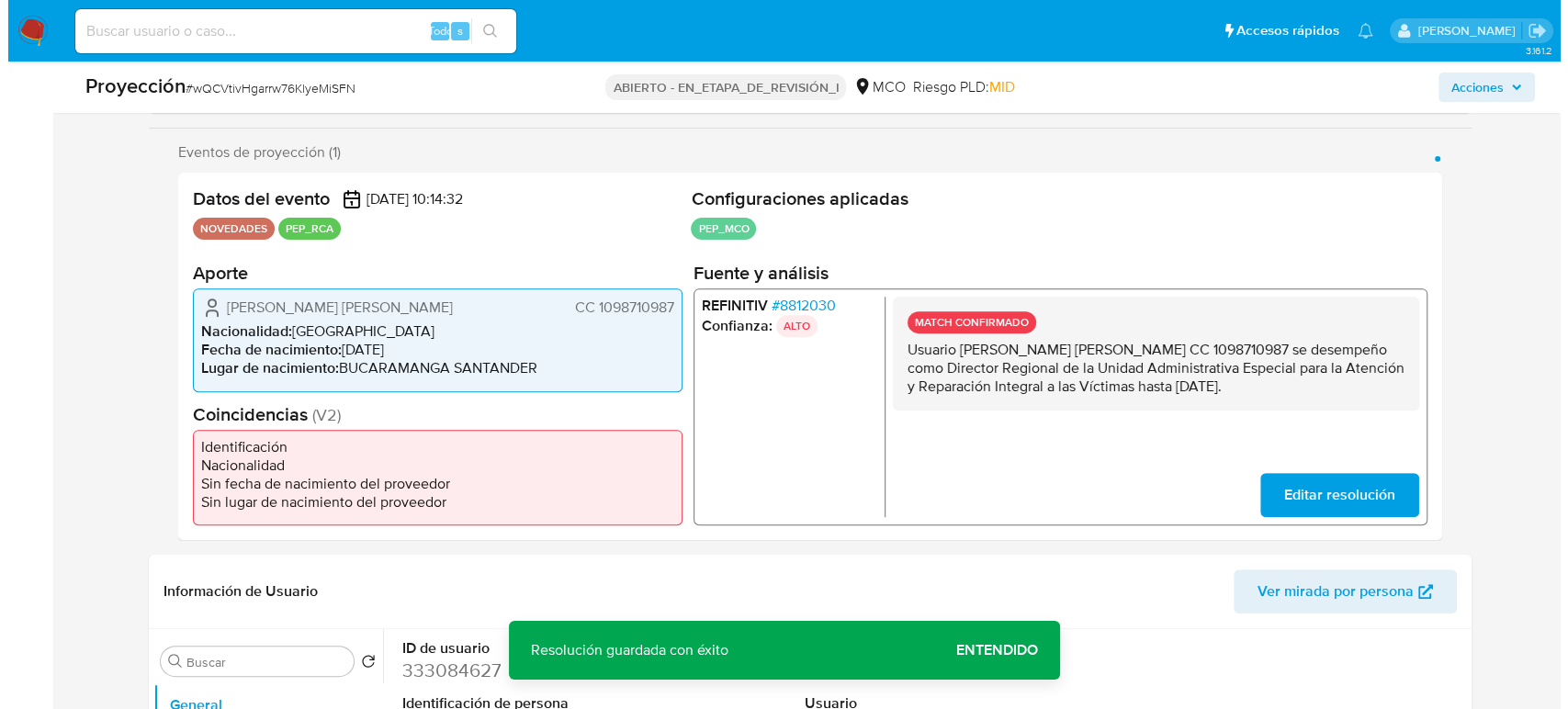
scroll to position [714, 0]
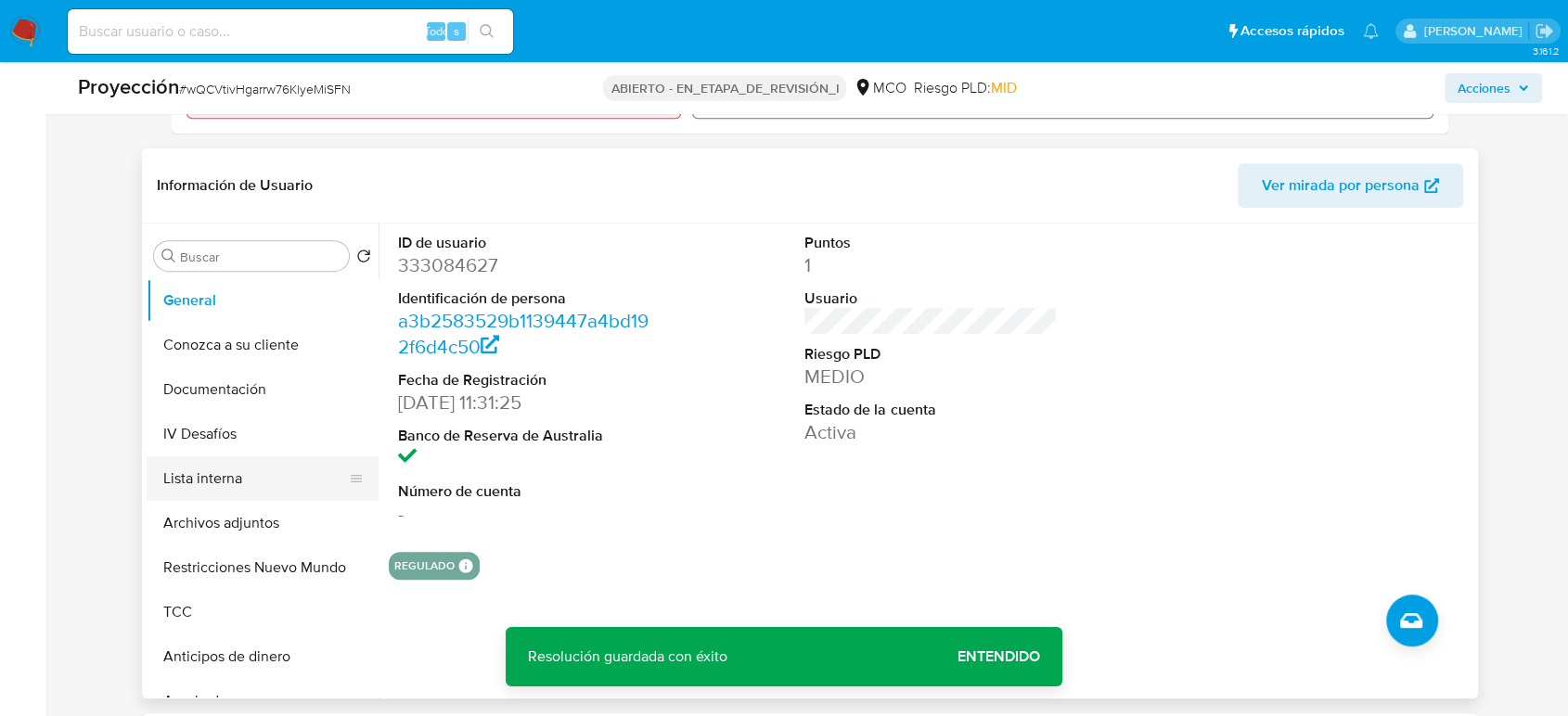
click at [253, 480] on button "Lista interna" at bounding box center [256, 479] width 218 height 45
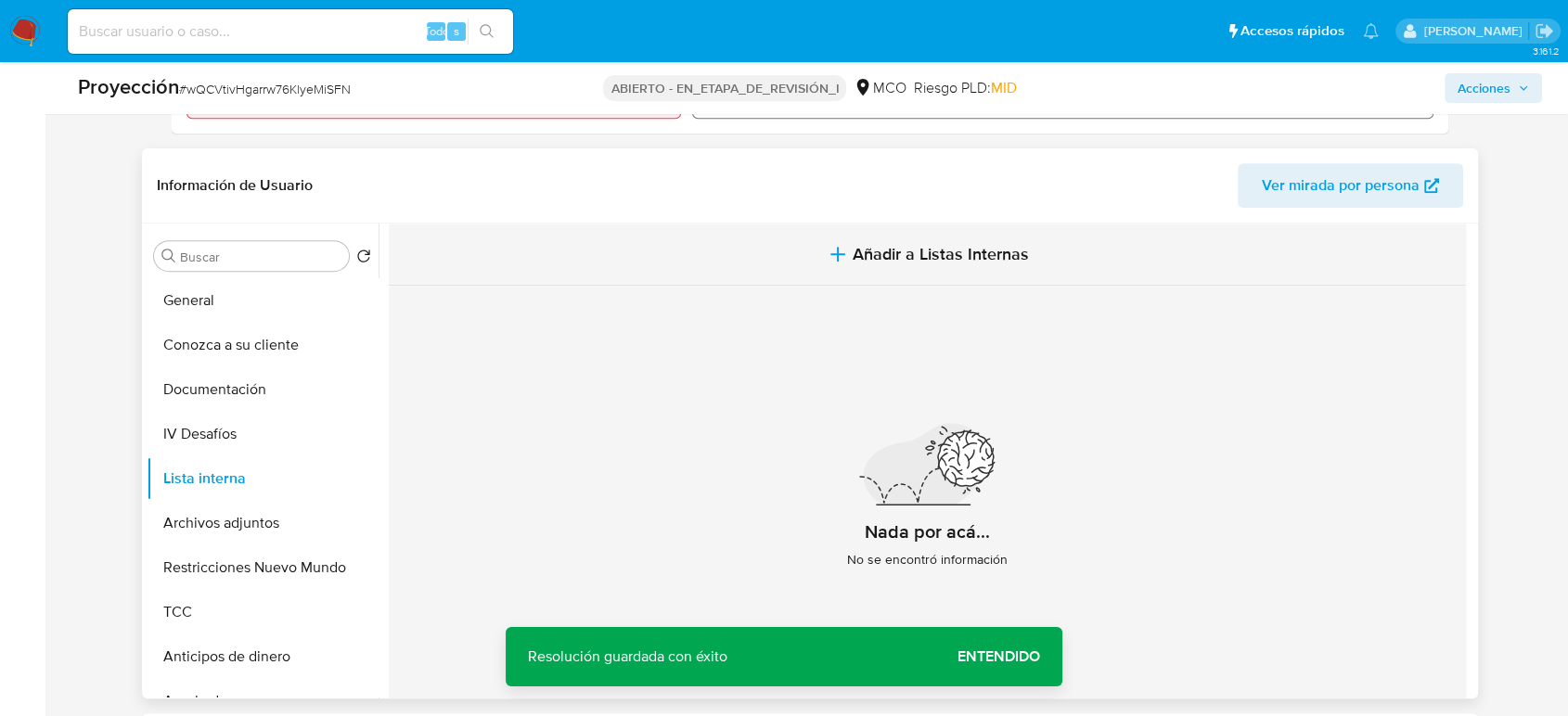
click at [821, 247] on button "Añadir a Listas Internas" at bounding box center [927, 255] width 1077 height 62
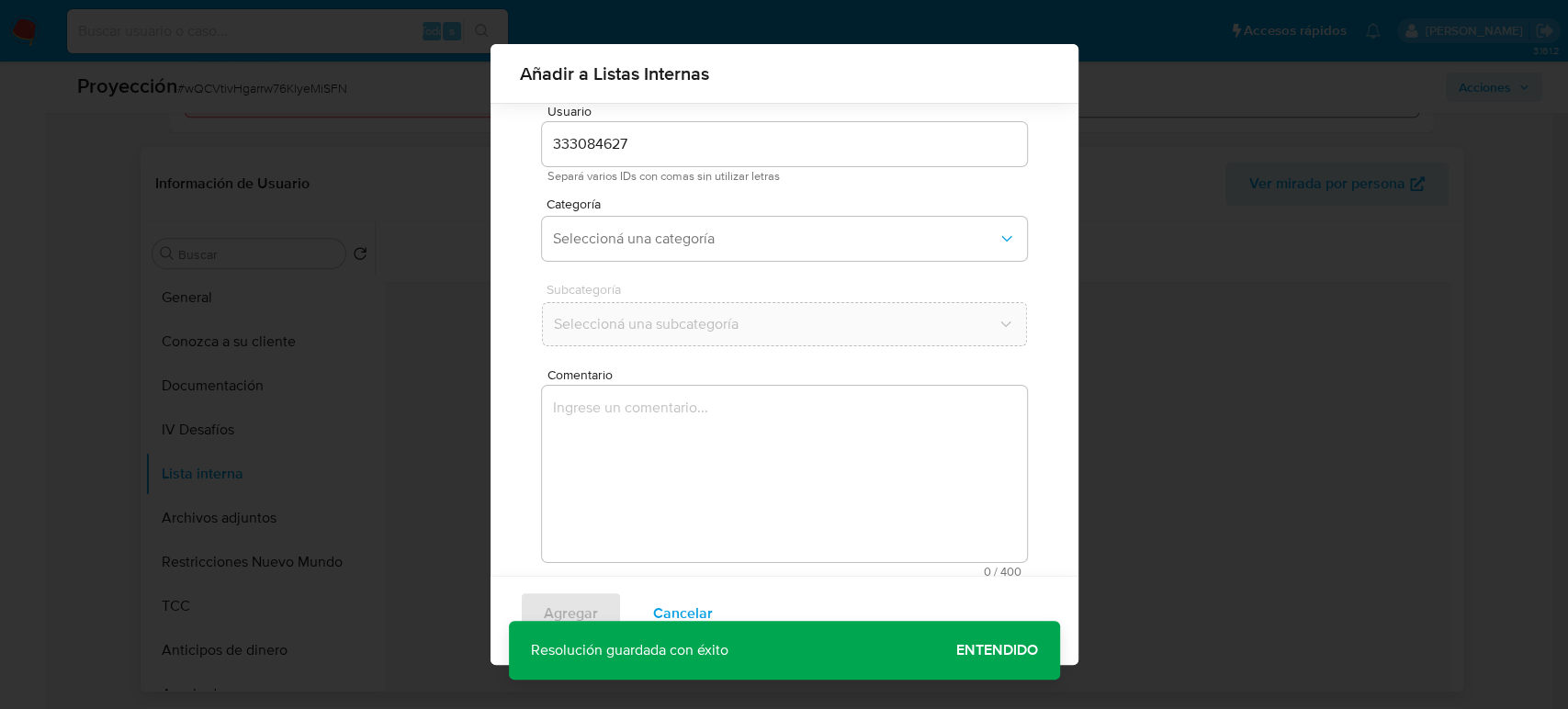
scroll to position [73, 0]
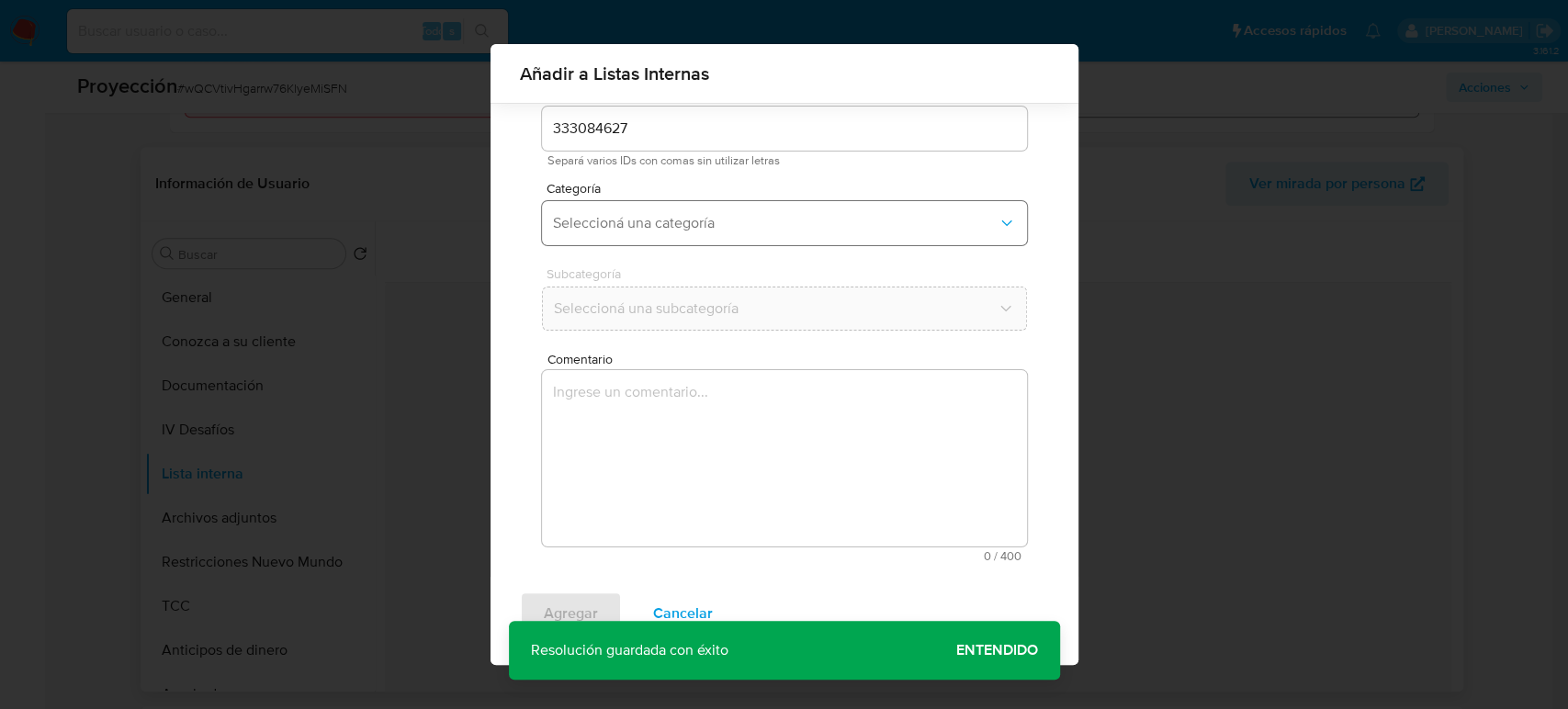
click at [673, 212] on button "Seleccioná una categoría" at bounding box center [785, 223] width 485 height 44
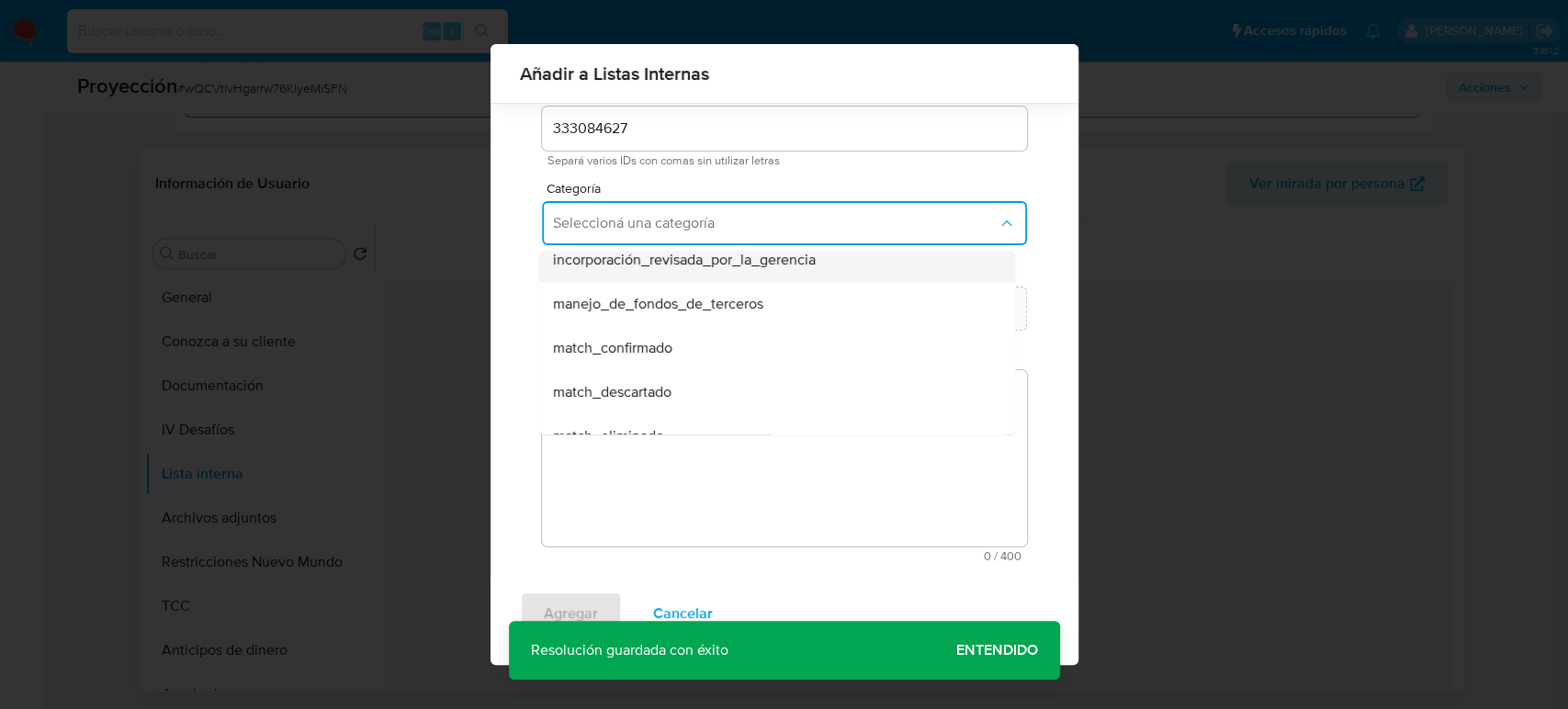
scroll to position [102, 0]
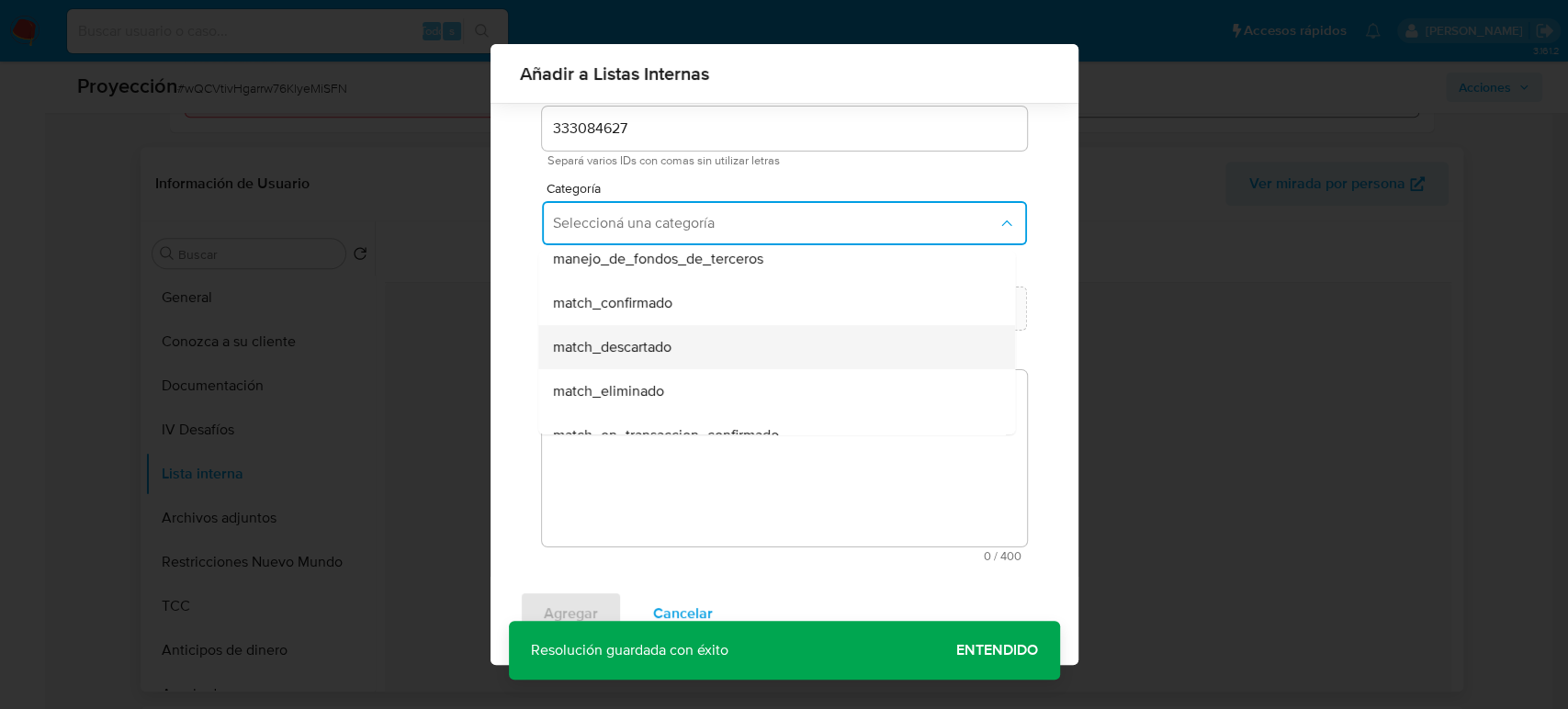
click at [645, 343] on span "match_descartado" at bounding box center [612, 346] width 118 height 18
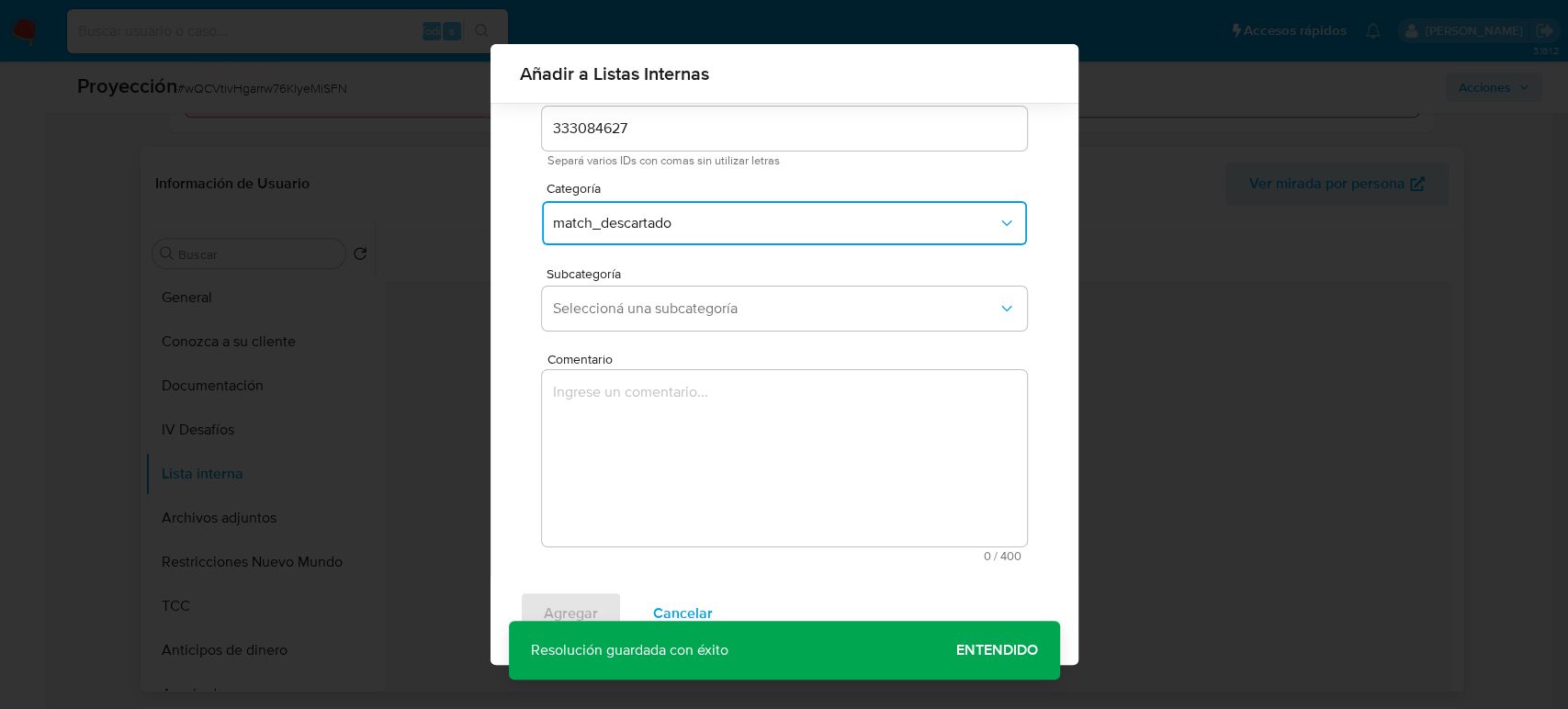
click at [664, 218] on span "match_descartado" at bounding box center [775, 223] width 444 height 18
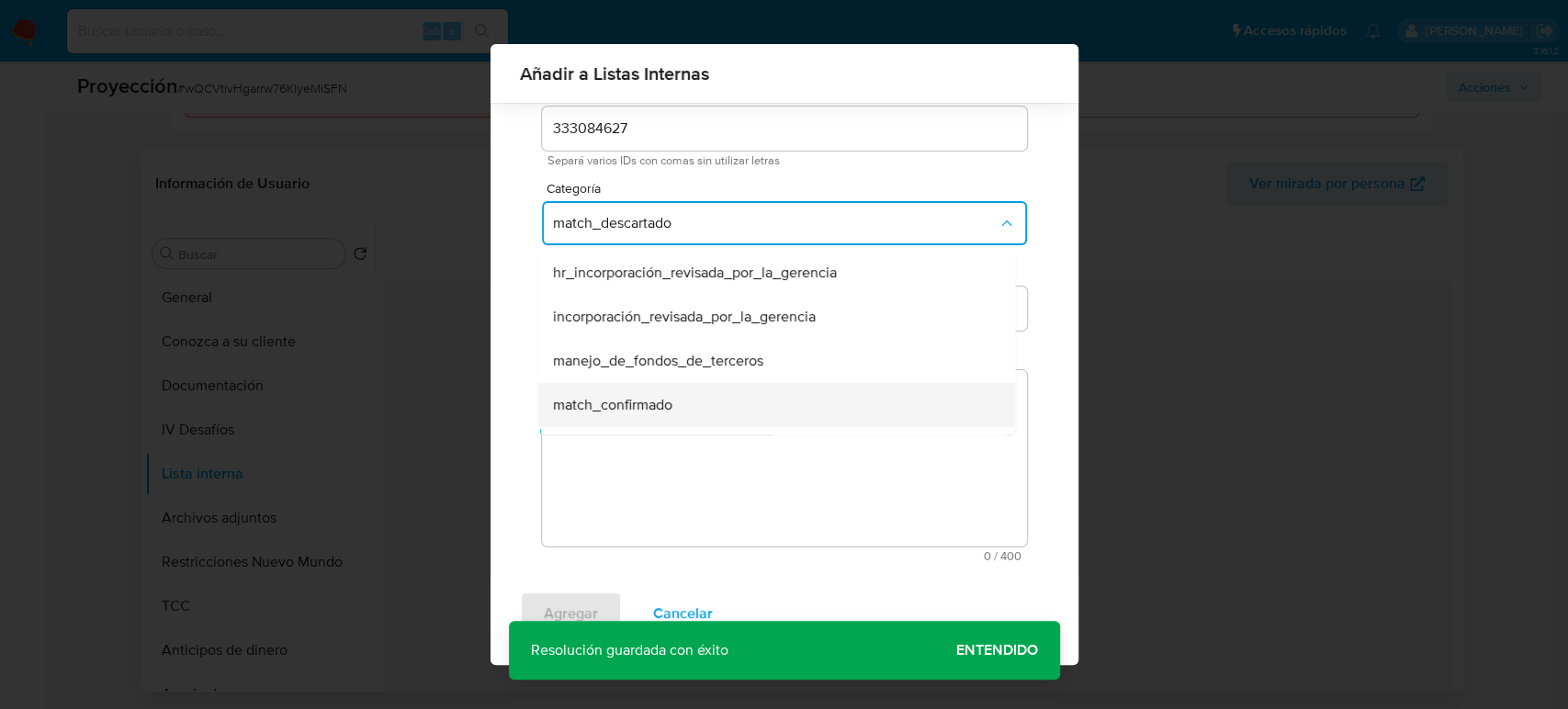
scroll to position [37, 0]
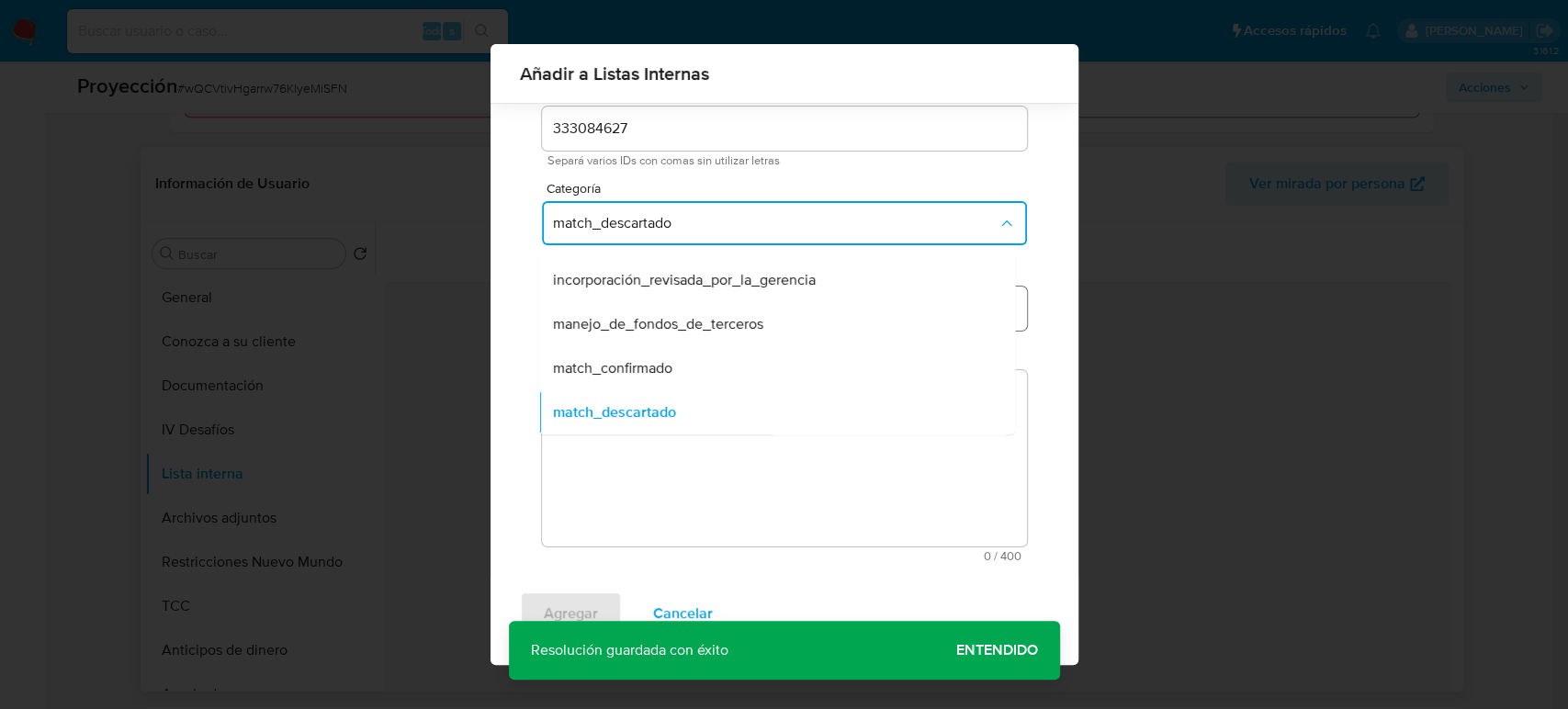
drag, startPoint x: 607, startPoint y: 366, endPoint x: 625, endPoint y: 314, distance: 55.0
click at [607, 366] on span "match_confirmado" at bounding box center [613, 367] width 119 height 18
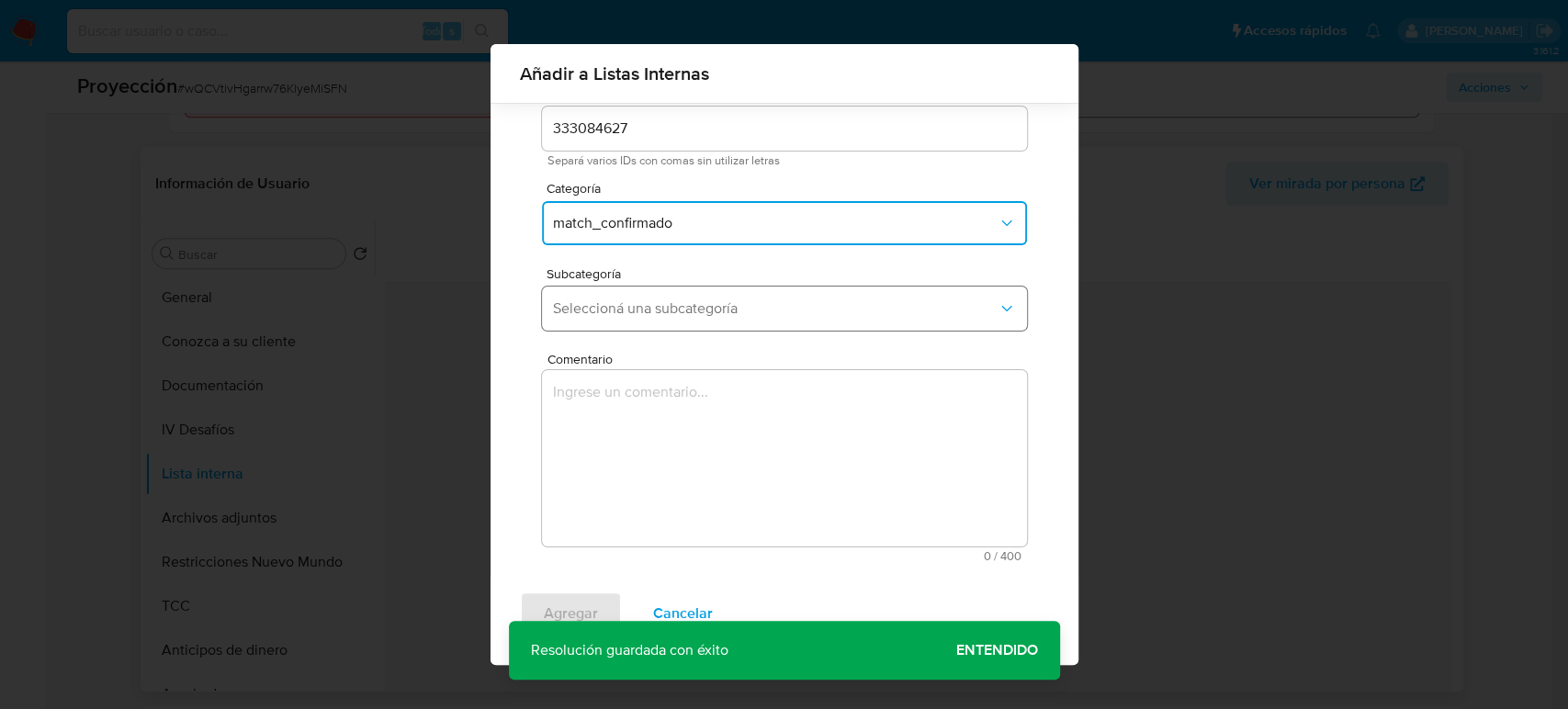
click at [640, 292] on button "Seleccioná una subcategoría" at bounding box center [785, 309] width 485 height 44
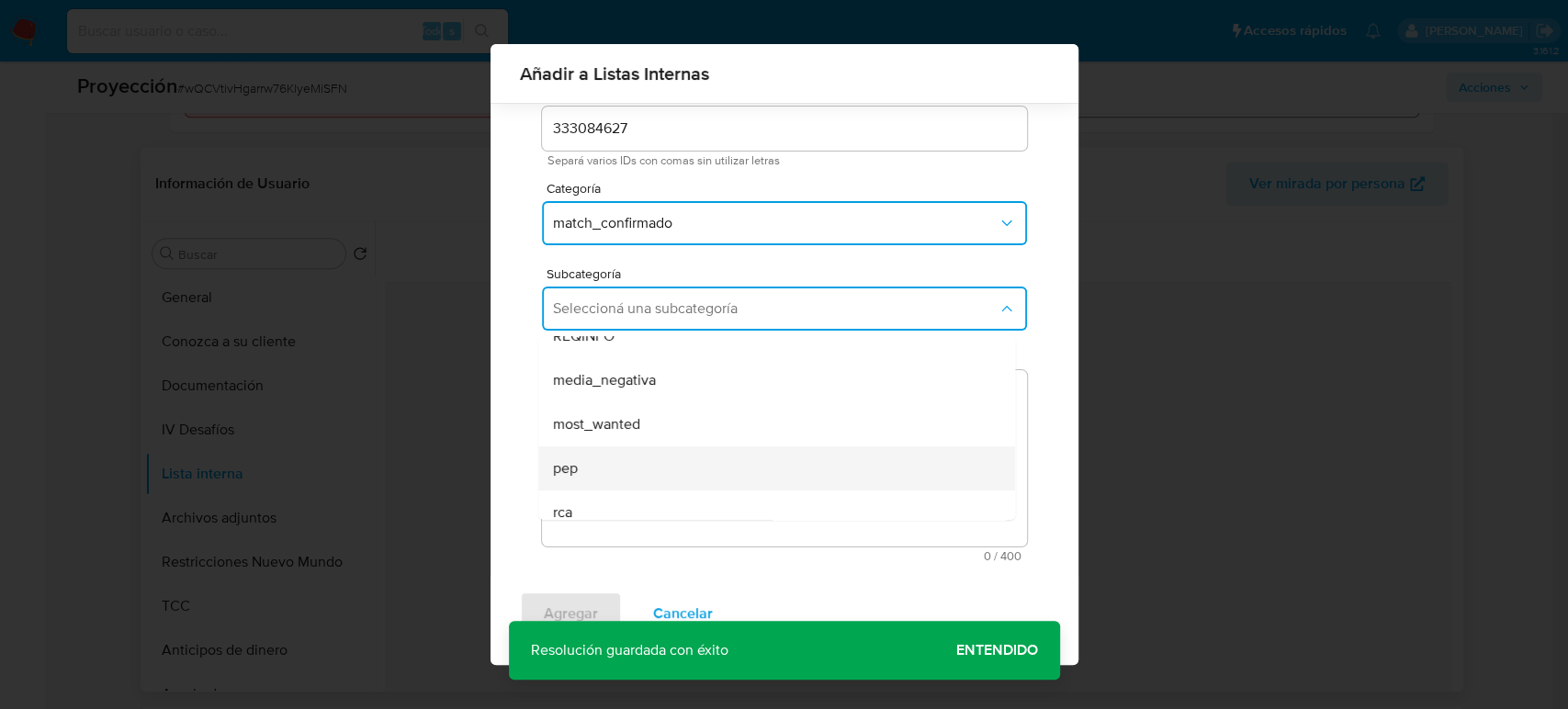
scroll to position [125, 0]
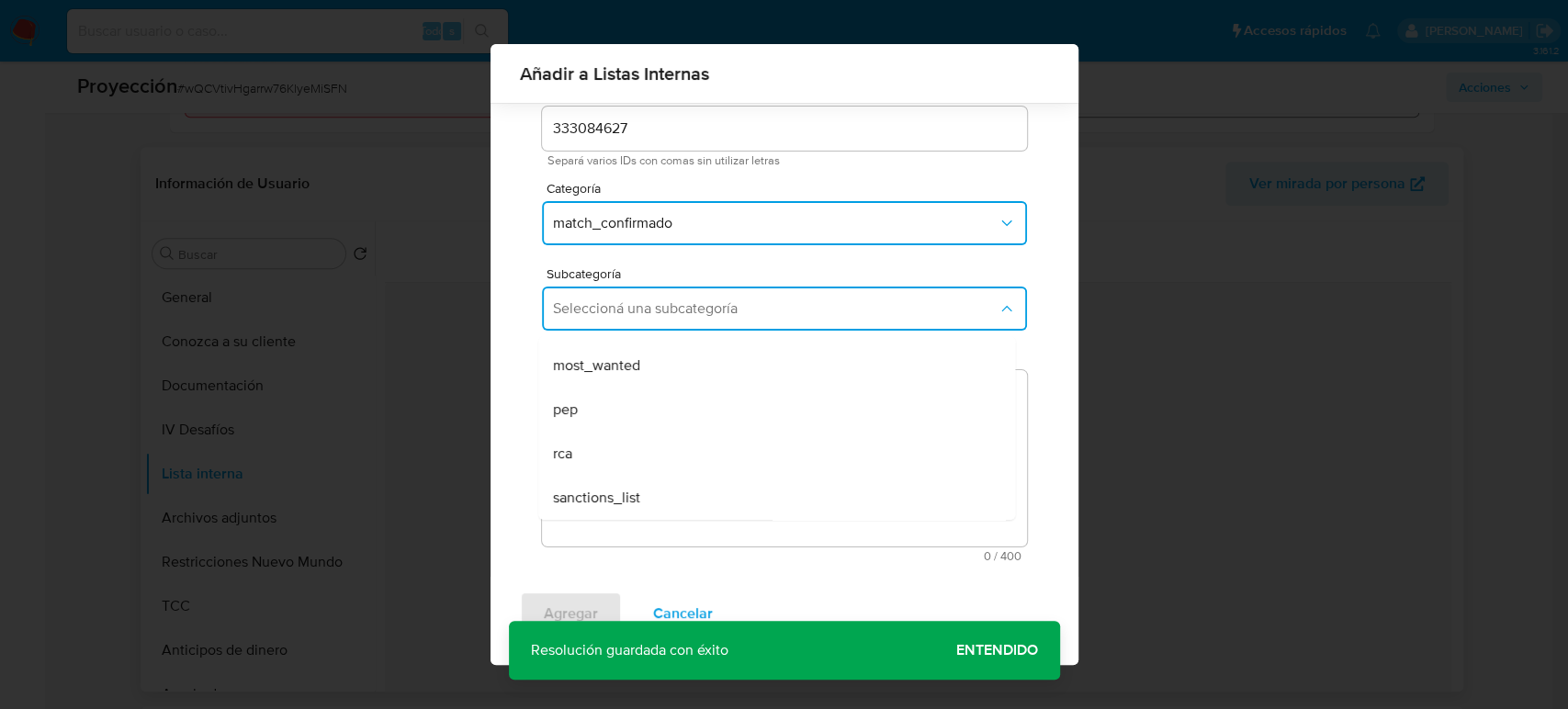
click at [604, 409] on div "pep" at bounding box center [771, 410] width 437 height 44
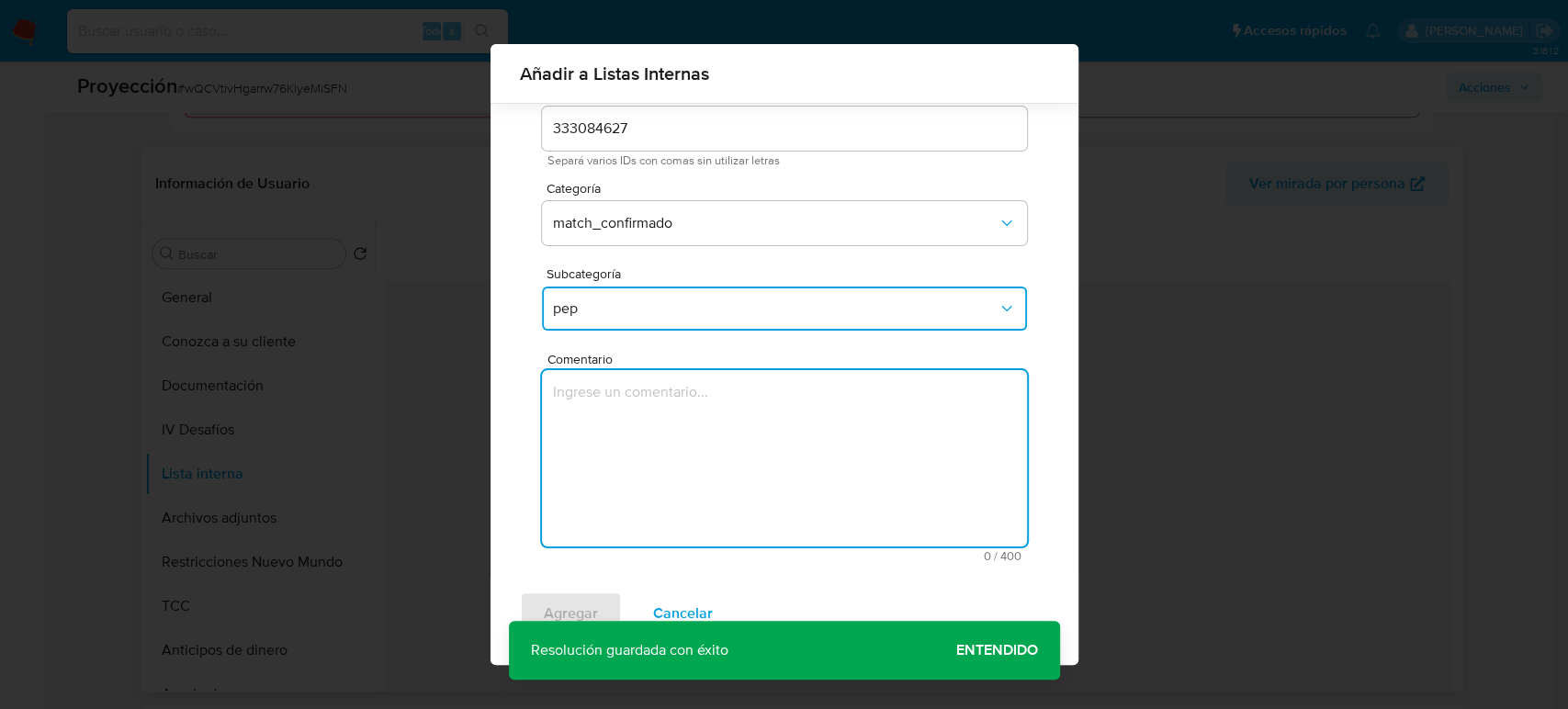
click at [604, 409] on textarea "Comentario" at bounding box center [785, 458] width 485 height 176
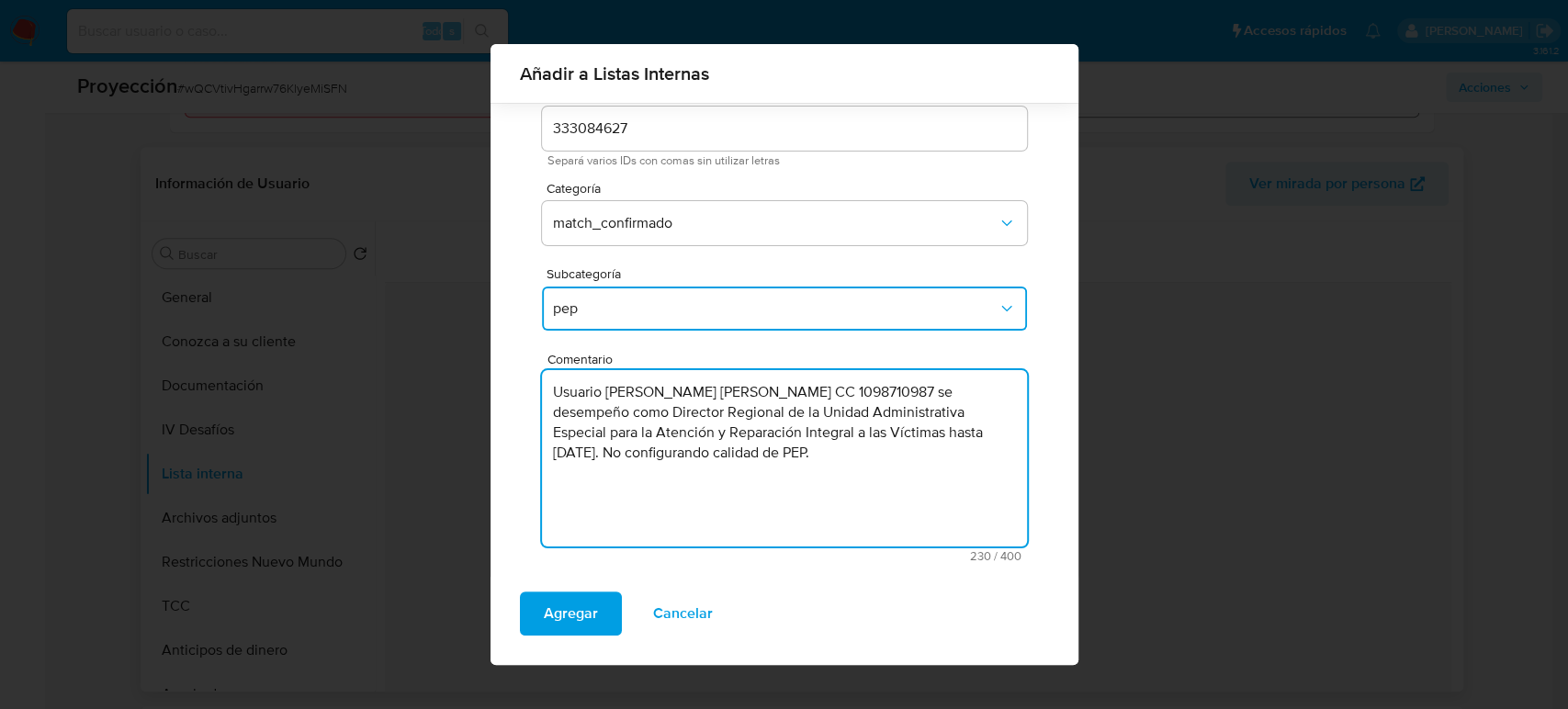
drag, startPoint x: 593, startPoint y: 449, endPoint x: 628, endPoint y: 461, distance: 37.0
click at [628, 461] on textarea "Usuario Pardo Suarez Sergio Andres CC 1098710987 se desempeño como Director Reg…" at bounding box center [785, 458] width 485 height 176
type textarea "Usuario Pardo Suarez Sergio Andres CC 1098710987 se desempeño como Director Reg…"
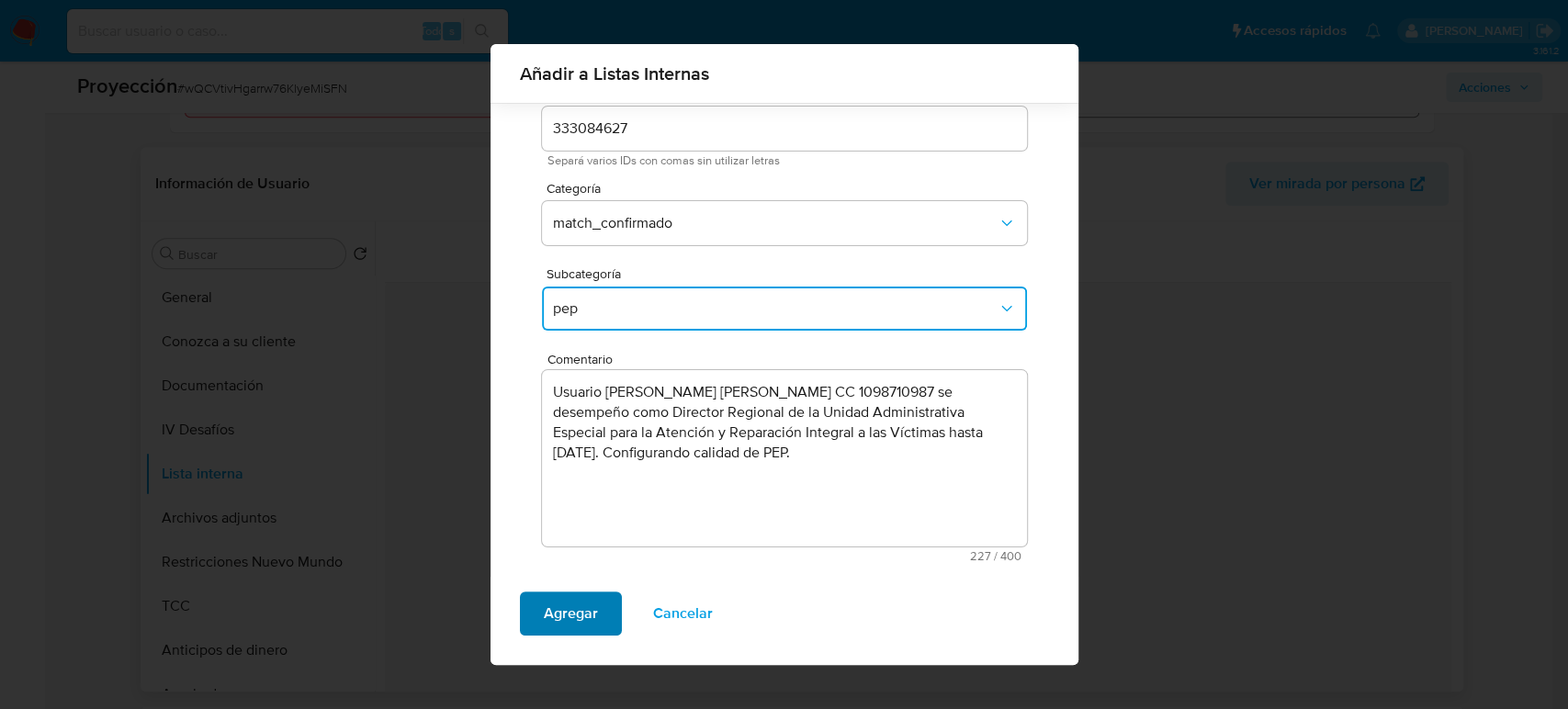
click at [577, 616] on span "Agregar" at bounding box center [570, 614] width 54 height 40
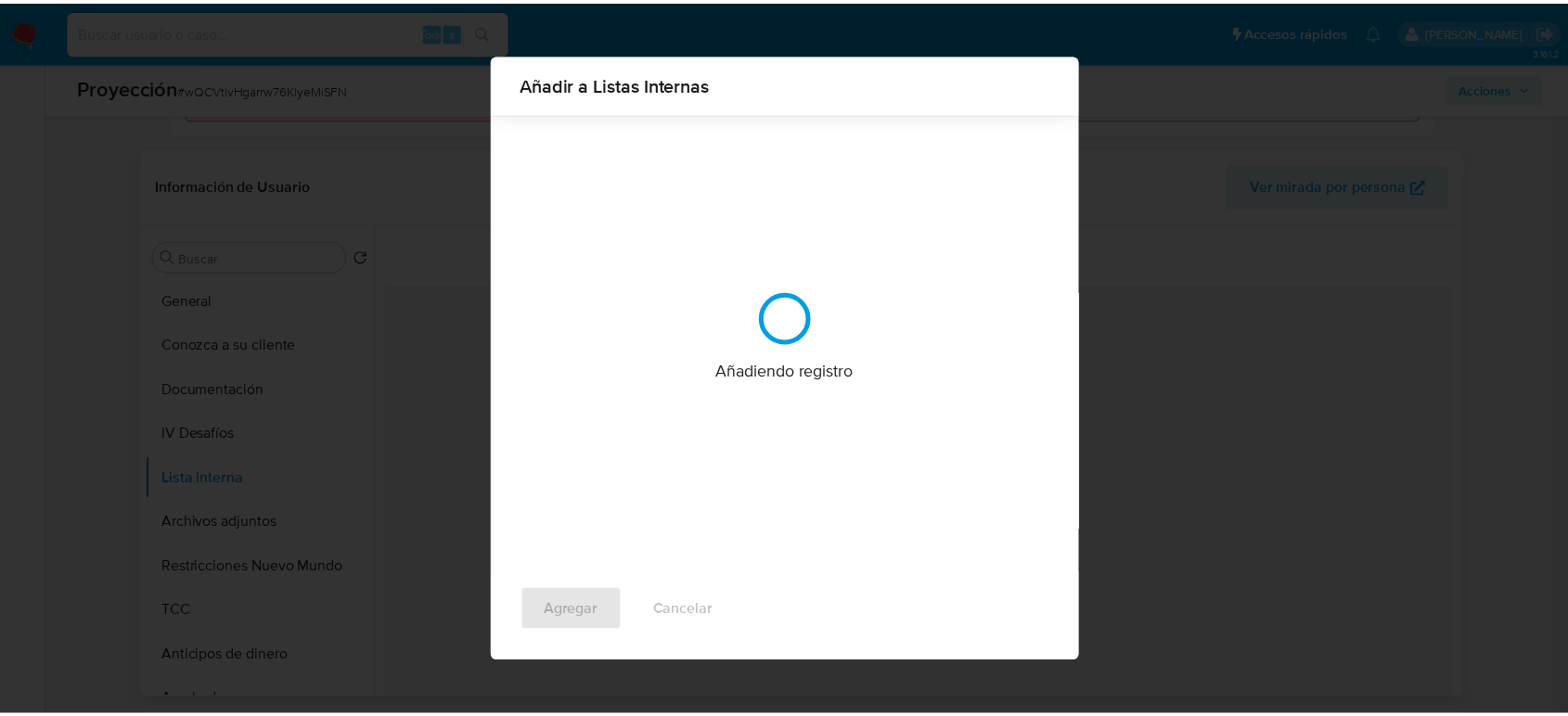
scroll to position [0, 0]
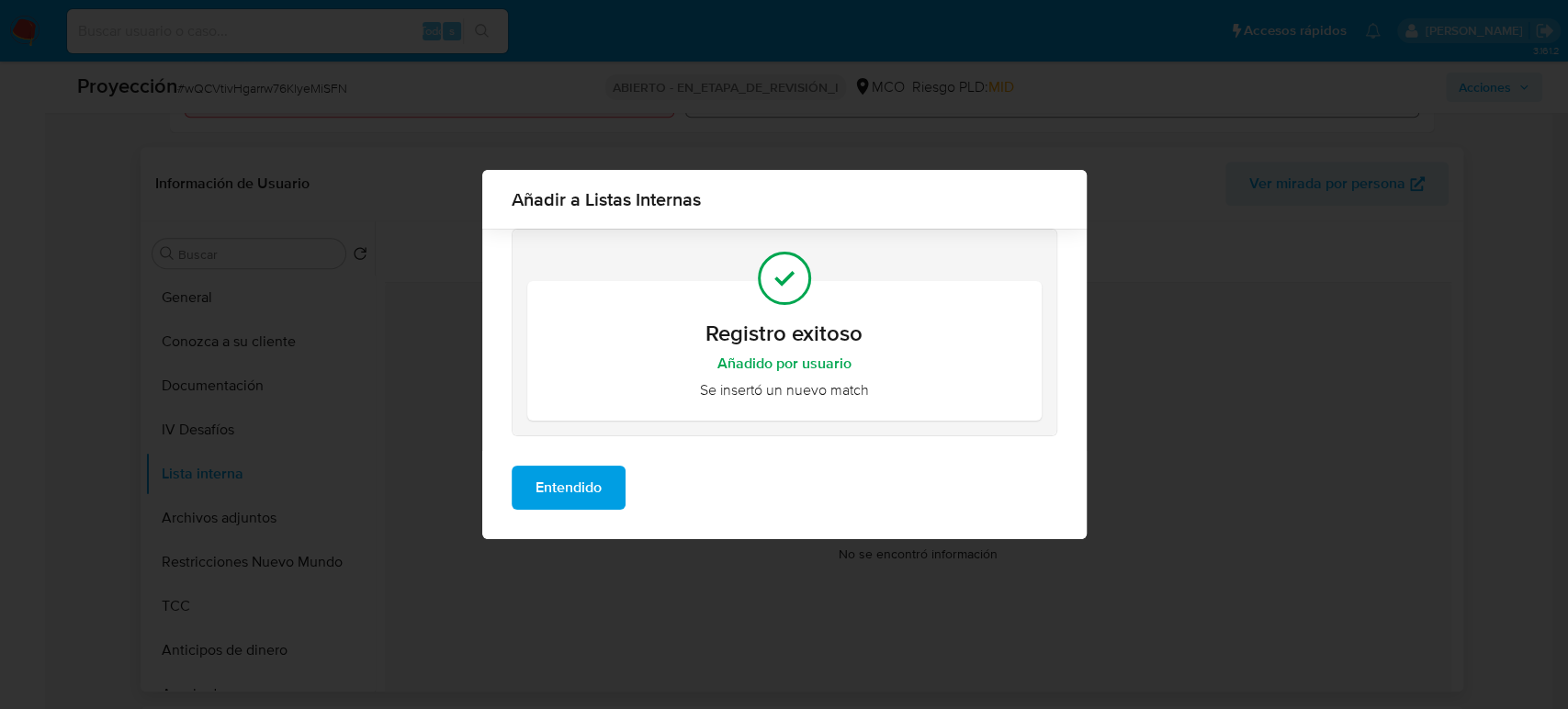
click at [581, 476] on span "Entendido" at bounding box center [569, 488] width 66 height 40
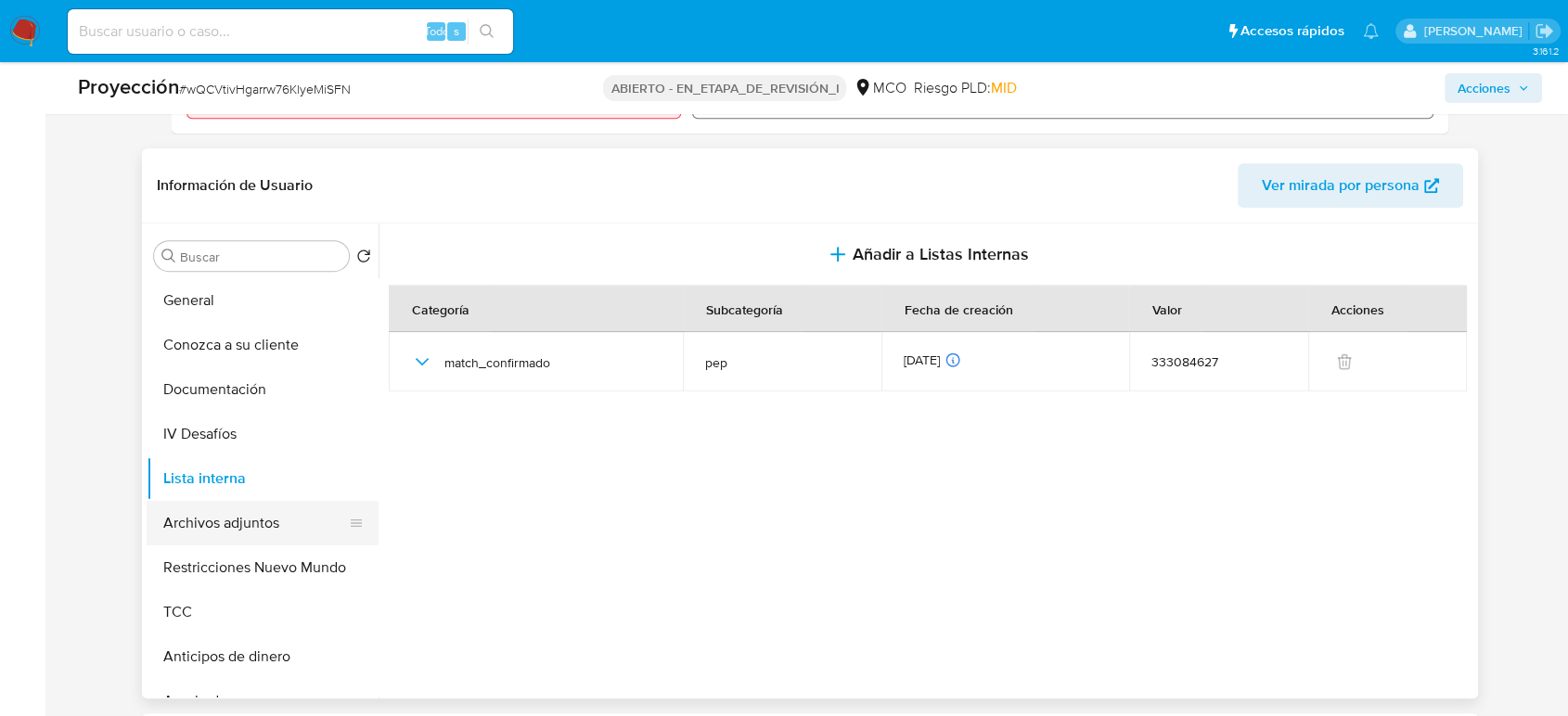
drag, startPoint x: 227, startPoint y: 522, endPoint x: 230, endPoint y: 512, distance: 10.4
click at [224, 522] on button "Archivos adjuntos" at bounding box center [256, 524] width 218 height 45
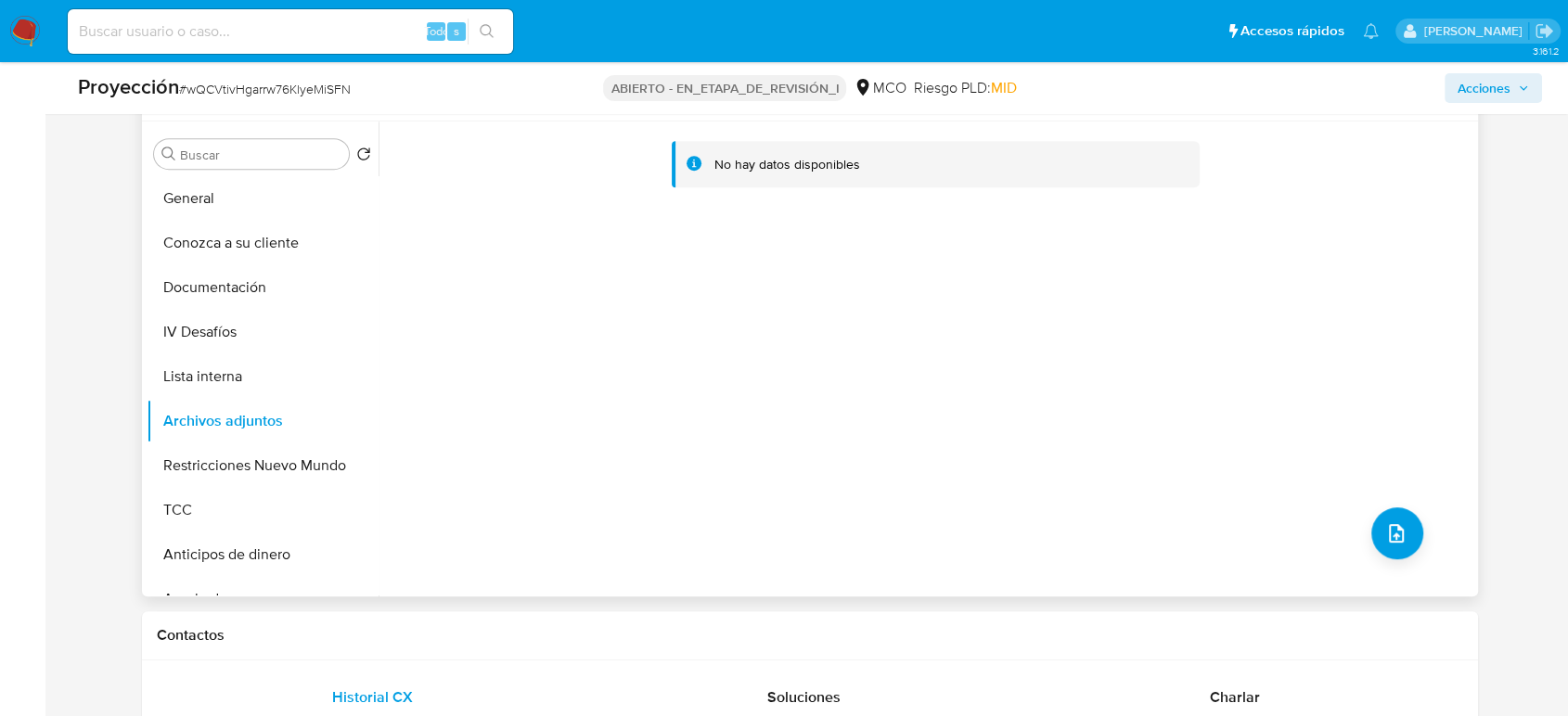
scroll to position [824, 0]
drag, startPoint x: 22, startPoint y: 443, endPoint x: 98, endPoint y: 433, distance: 76.7
click at [1385, 532] on icon "subir archivo" at bounding box center [1396, 532] width 22 height 22
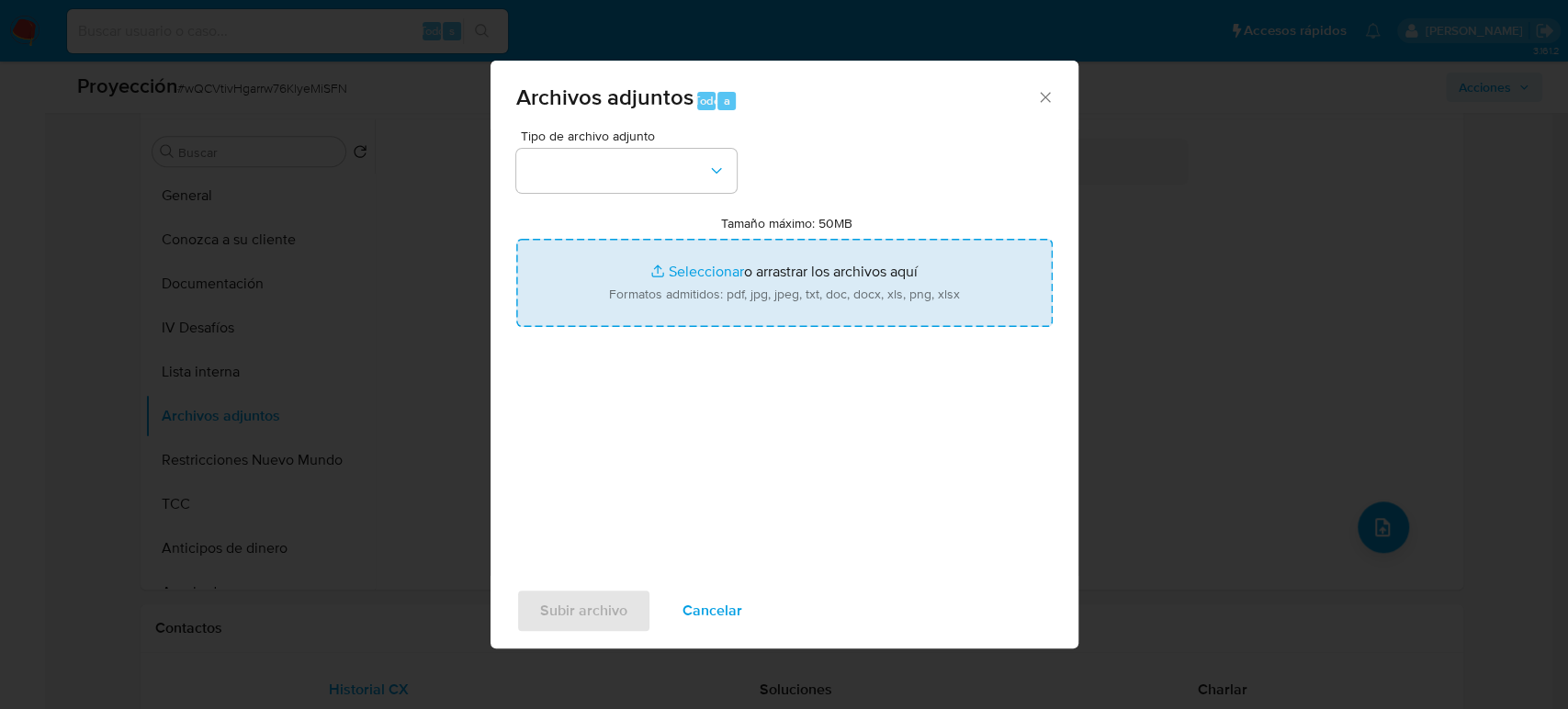
click at [751, 299] on input "Tamaño máximo: 50MB Seleccionar archivos" at bounding box center [785, 283] width 537 height 89
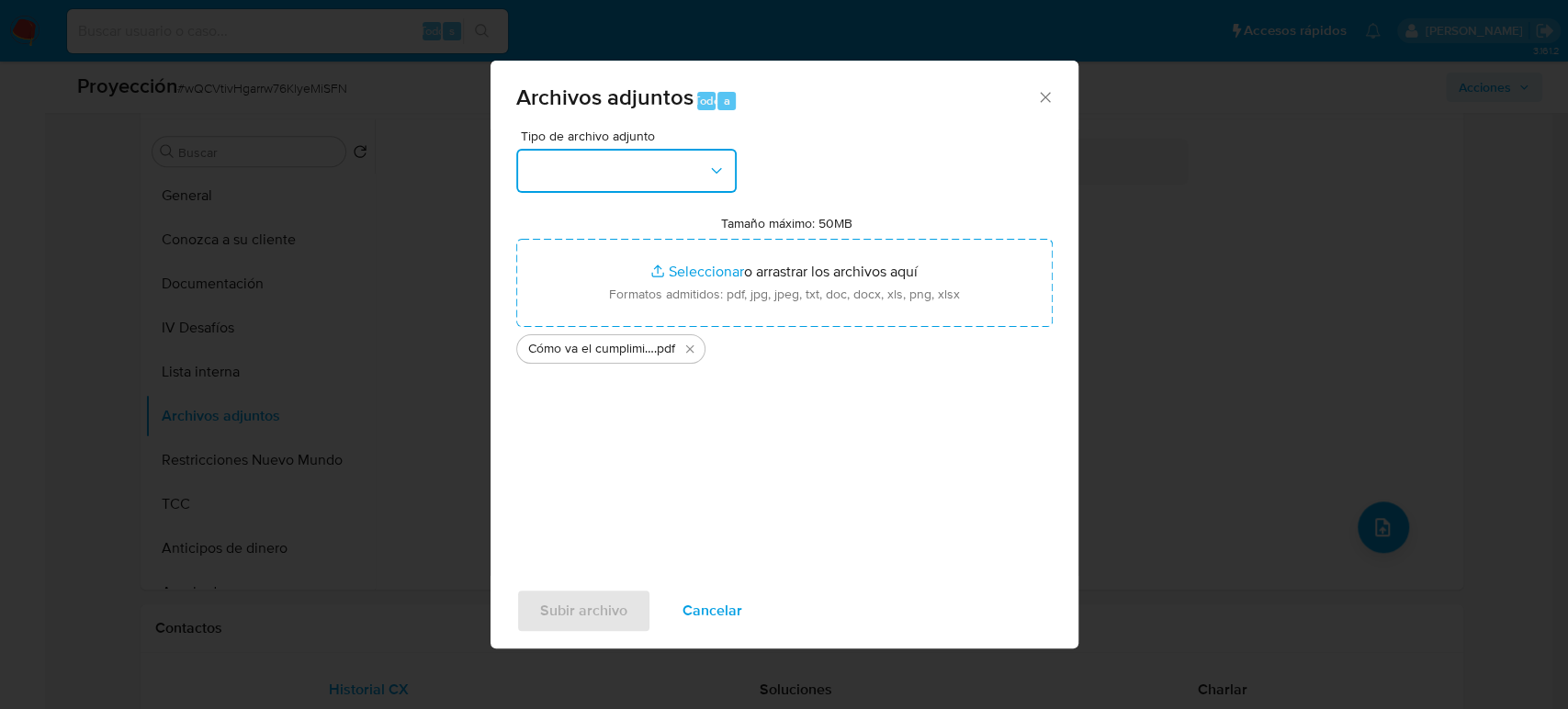
click at [676, 166] on button "button" at bounding box center [626, 171] width 220 height 44
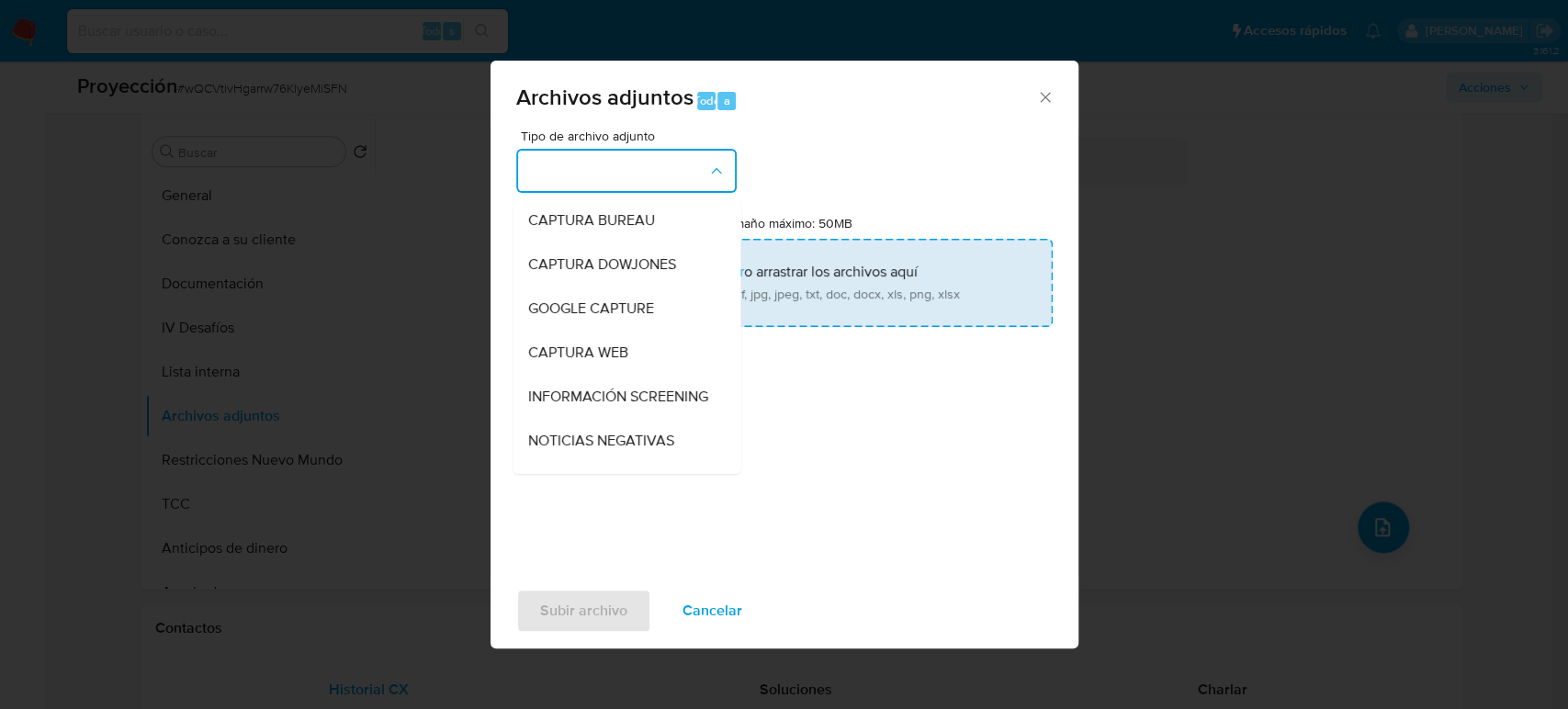
click at [835, 305] on input "Tamaño máximo: 50MB Seleccionar archivos" at bounding box center [785, 283] width 537 height 89
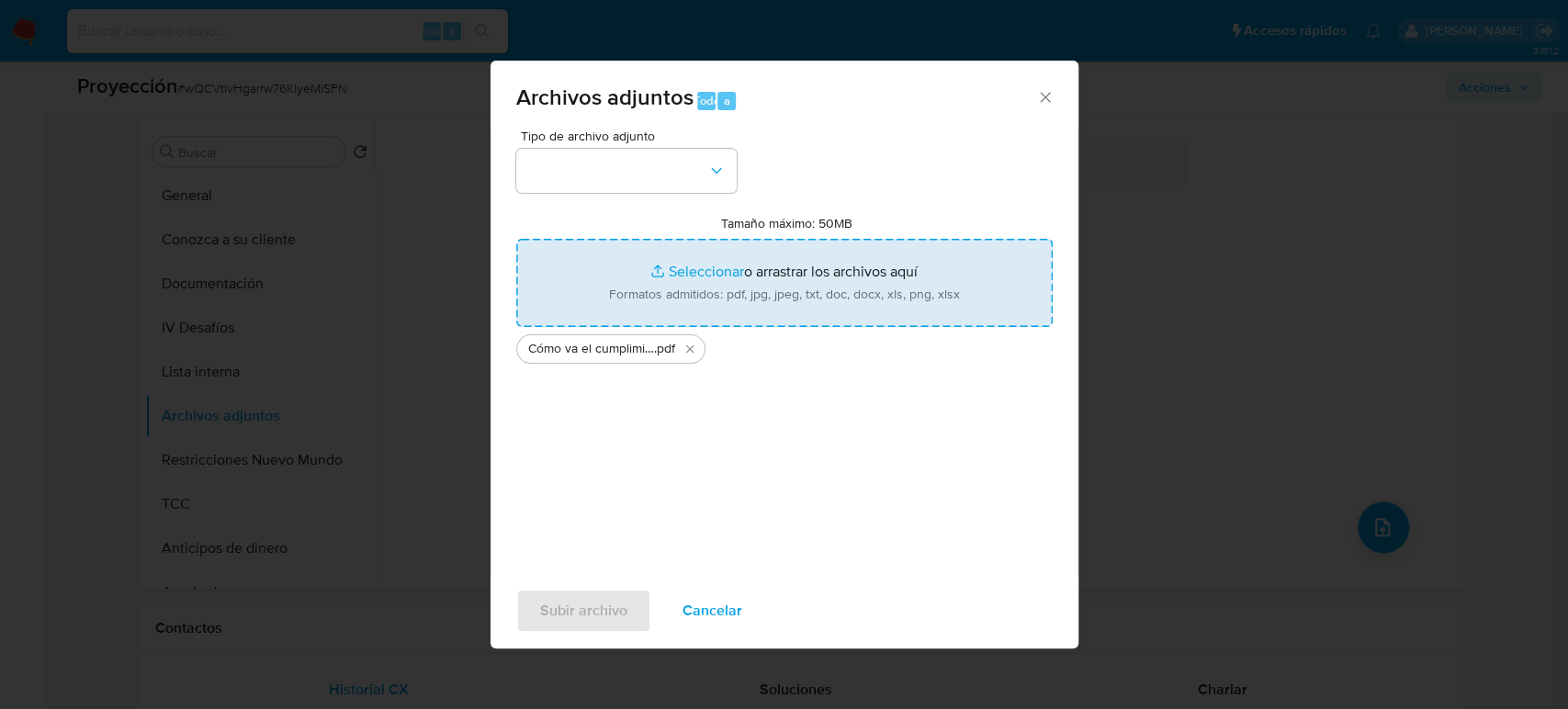
type input "C:\fakepath\Luis Eduardo Vieco Maya es el nuevo dir...e Medellín - Museo Casa d…"
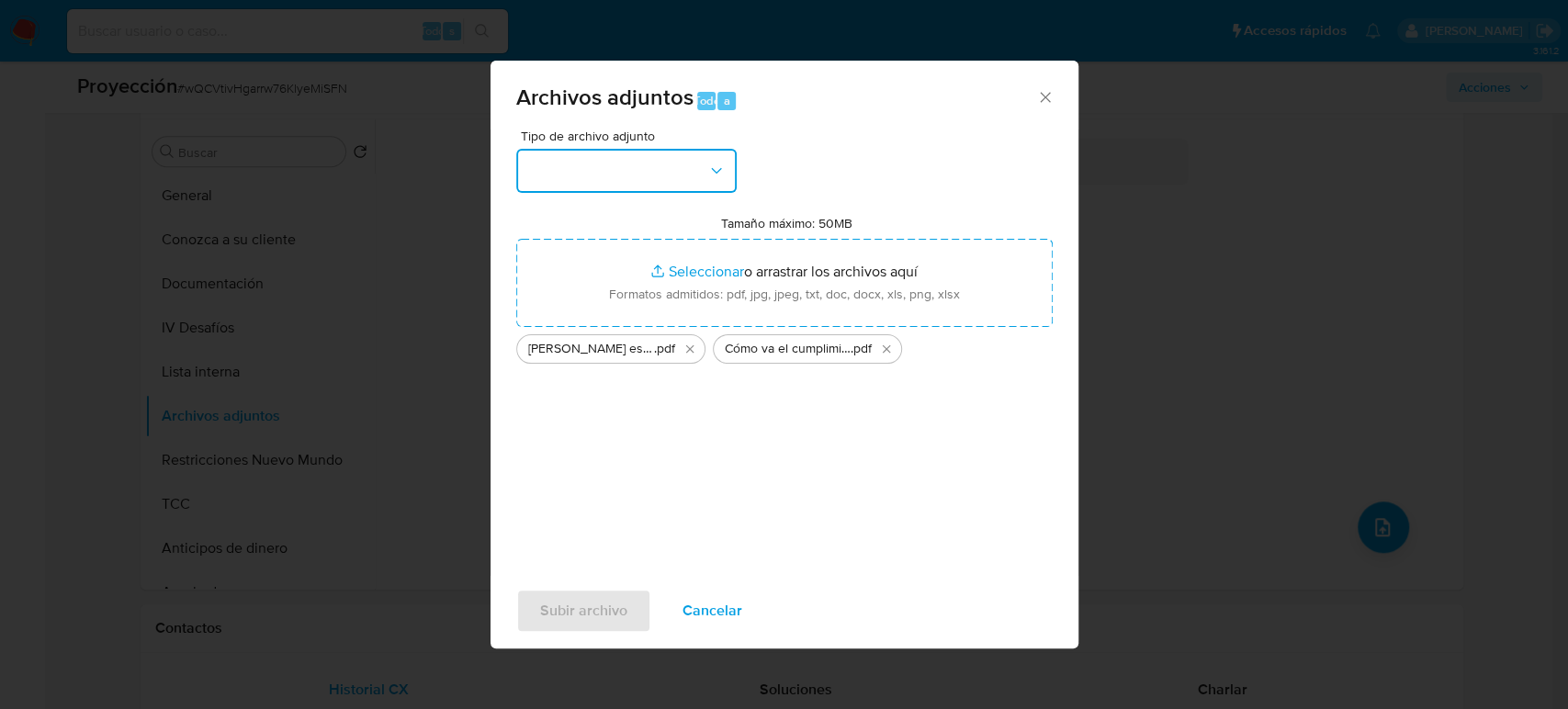
click at [699, 177] on button "button" at bounding box center [626, 171] width 220 height 44
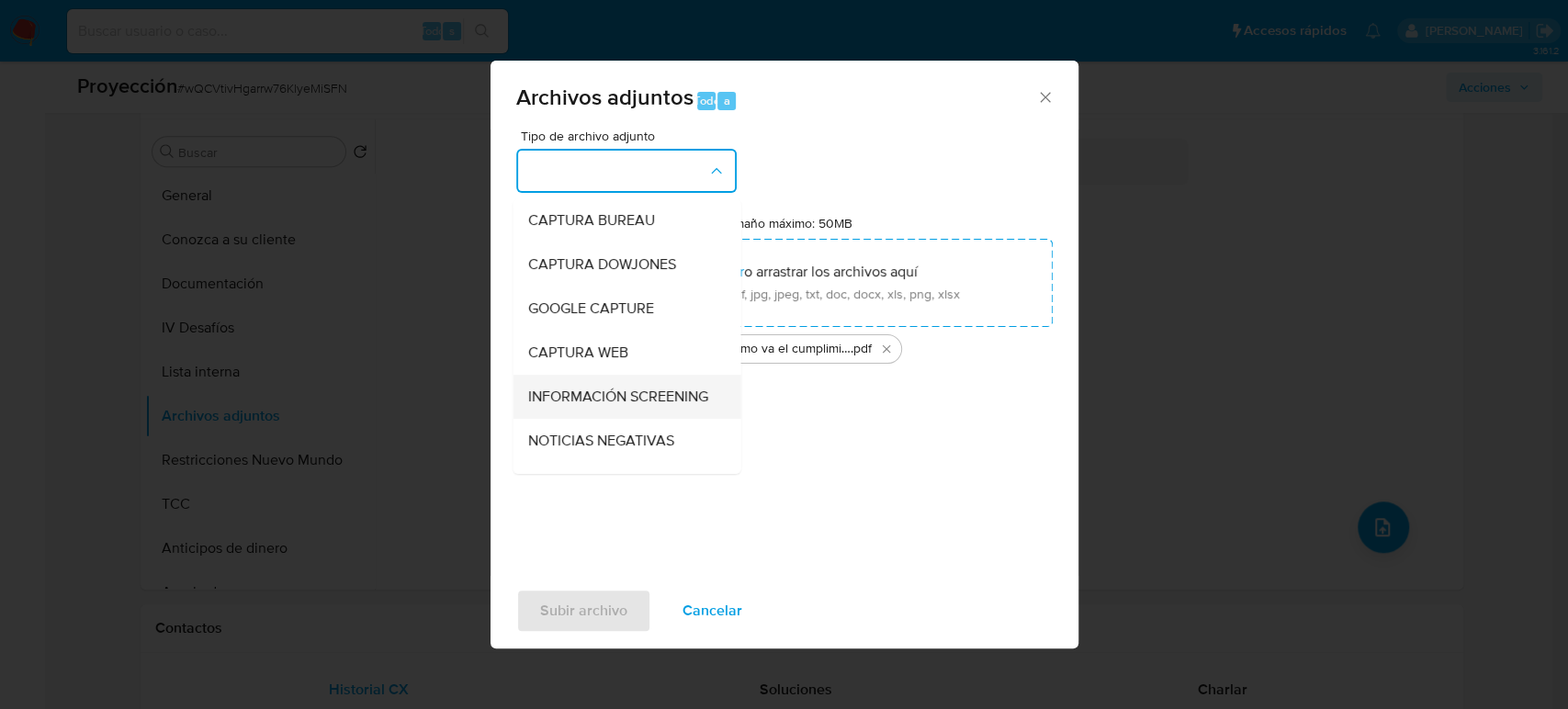
click at [594, 395] on span "INFORMACIÓN SCREENING" at bounding box center [617, 396] width 180 height 18
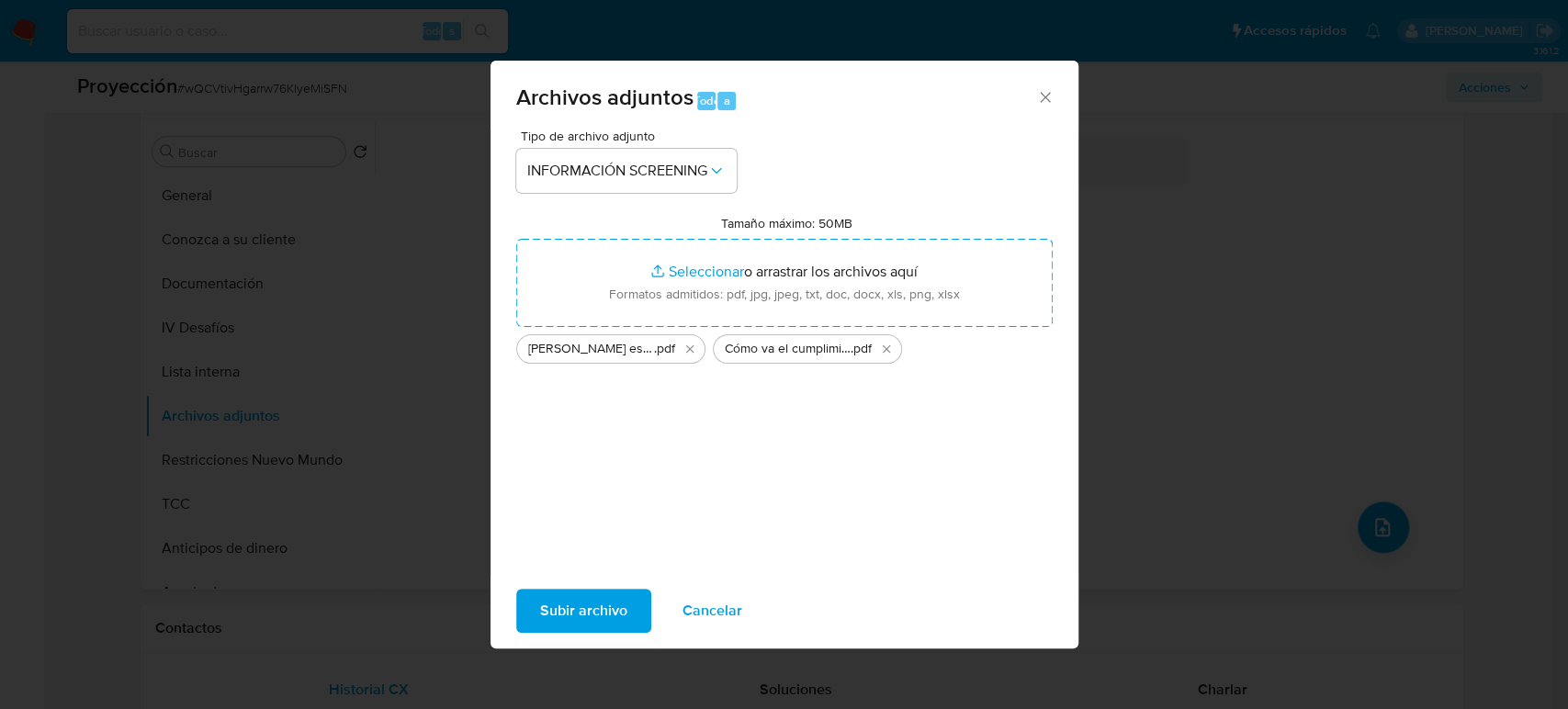
click at [573, 601] on span "Subir archivo" at bounding box center [584, 611] width 88 height 40
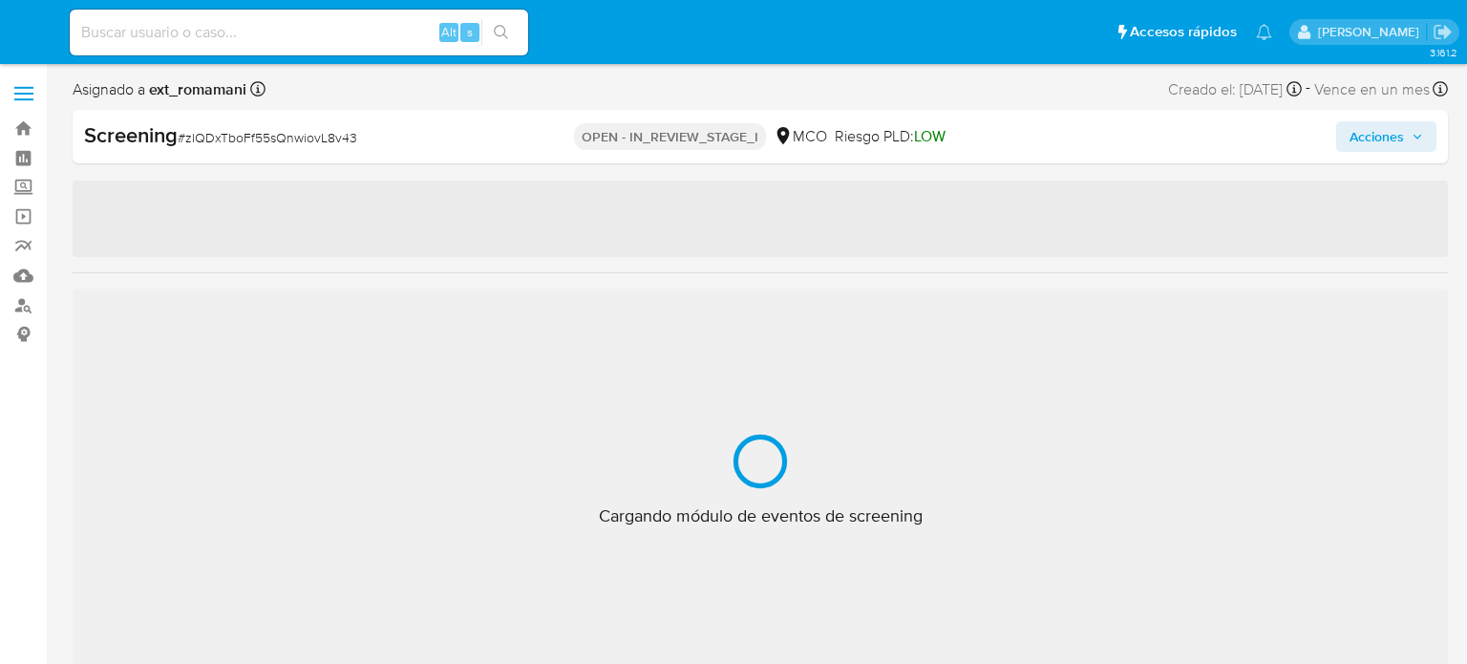
select select "10"
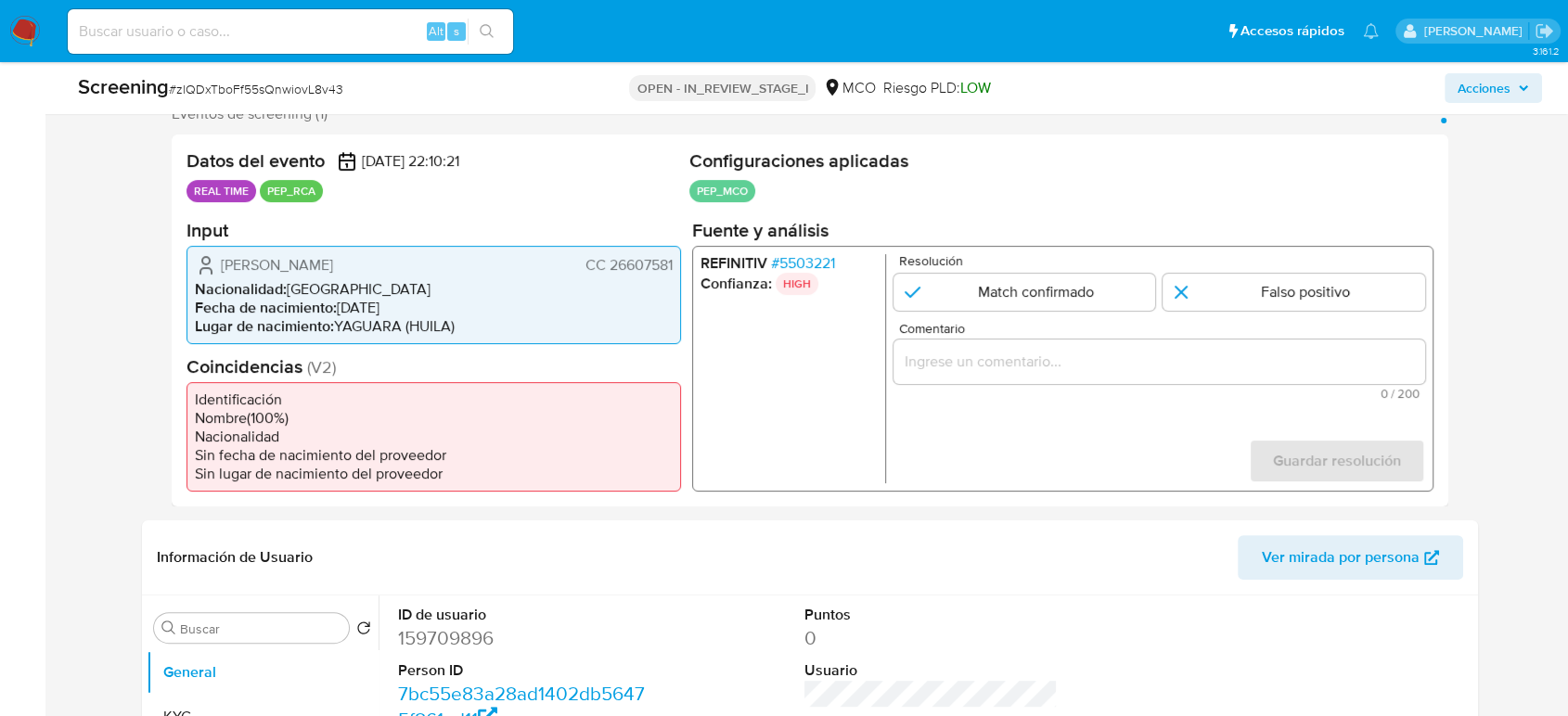
scroll to position [412, 0]
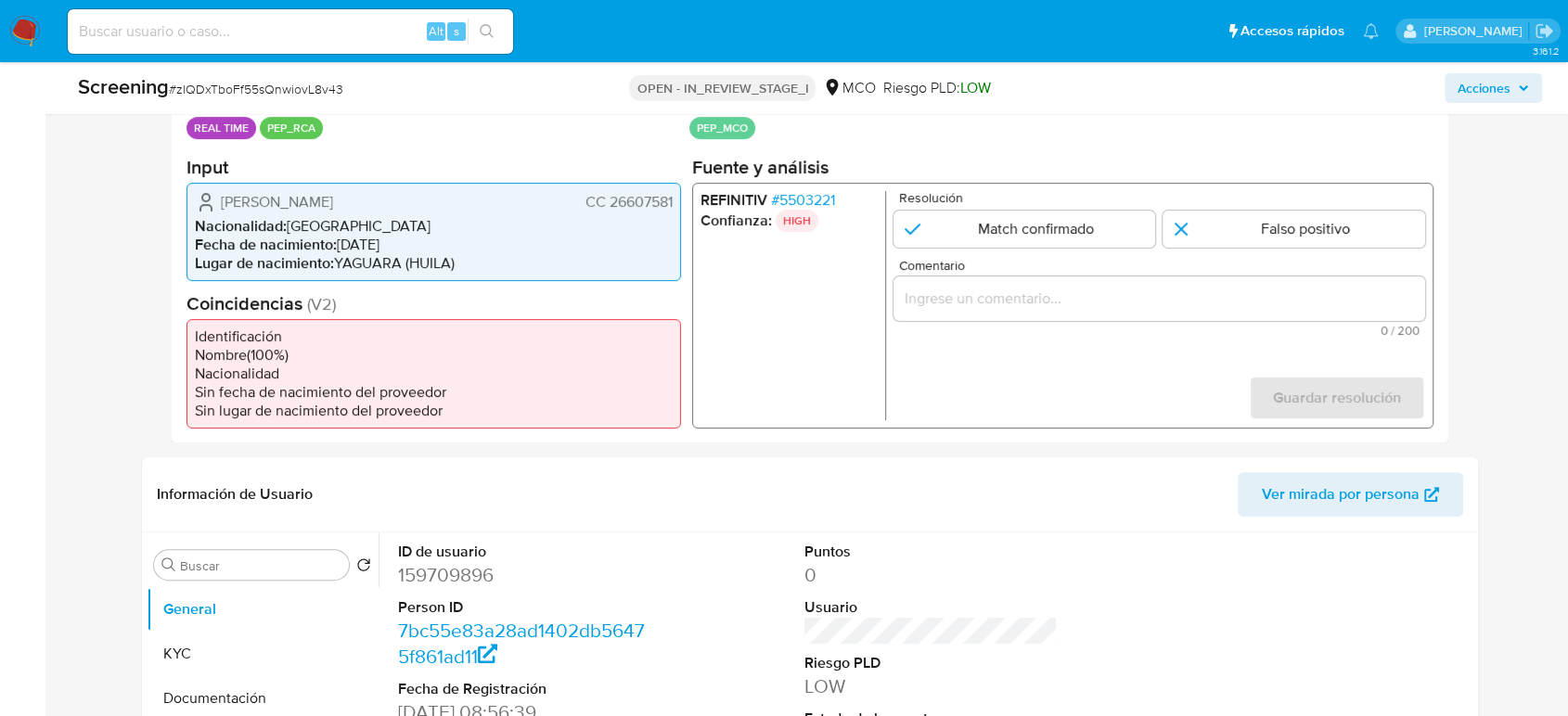
drag, startPoint x: 416, startPoint y: 198, endPoint x: 215, endPoint y: 196, distance: 201.0
click at [216, 194] on div "[PERSON_NAME] CC 26607581" at bounding box center [434, 201] width 478 height 22
click at [832, 196] on span "# 5503221" at bounding box center [803, 199] width 64 height 18
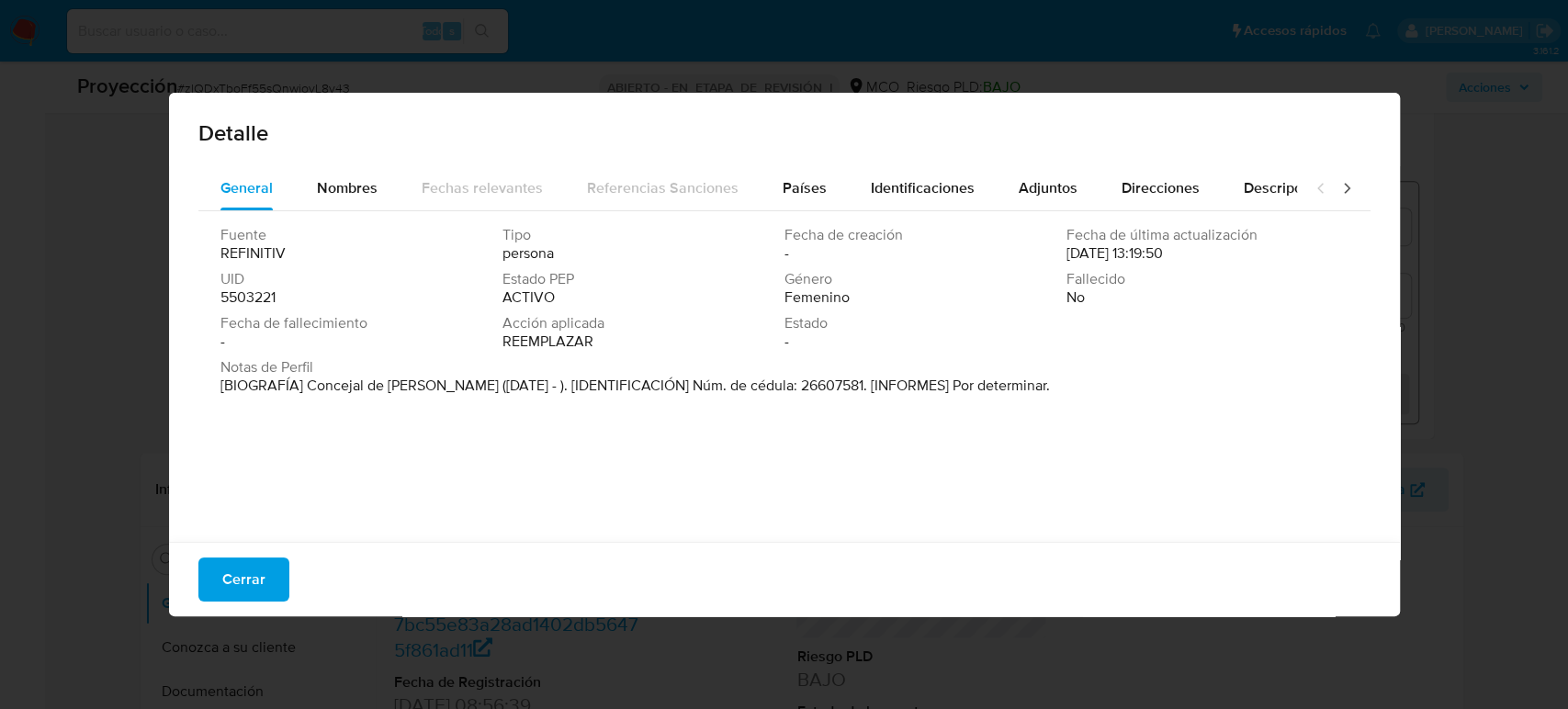
drag, startPoint x: 507, startPoint y: 386, endPoint x: 309, endPoint y: 394, distance: 198.2
click at [309, 394] on font "[BIOGRAFÍA] Concejal de Yaguara (Ene 2020 - ). [IDENTIFICACIÓN] Núm. de cédula:…" at bounding box center [635, 386] width 829 height 21
click at [154, 253] on div "Detalle General Nombres Fechas relevantes Referencias Sanciones Países Identifi…" at bounding box center [784, 354] width 1568 height 709
click at [270, 584] on button "Cerrar" at bounding box center [243, 580] width 91 height 44
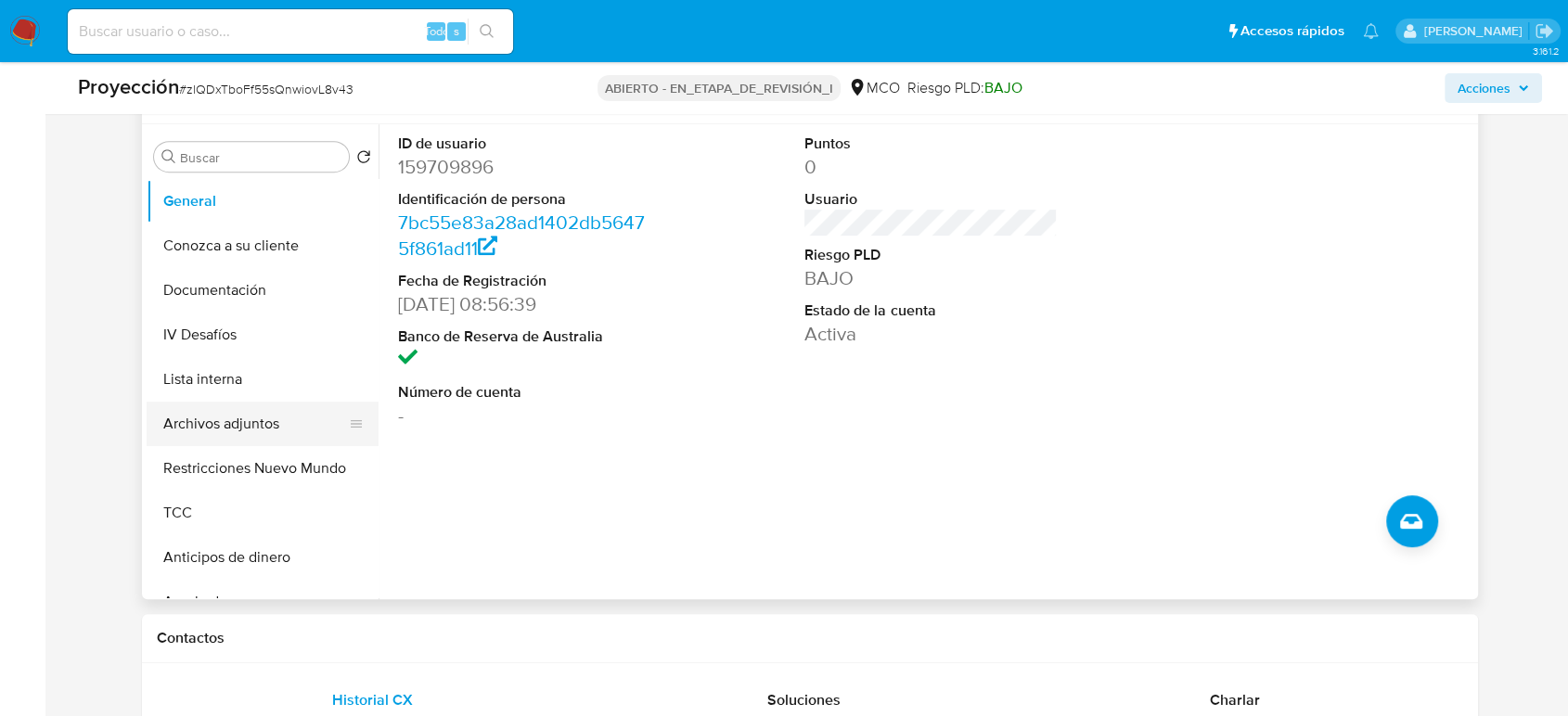
scroll to position [824, 0]
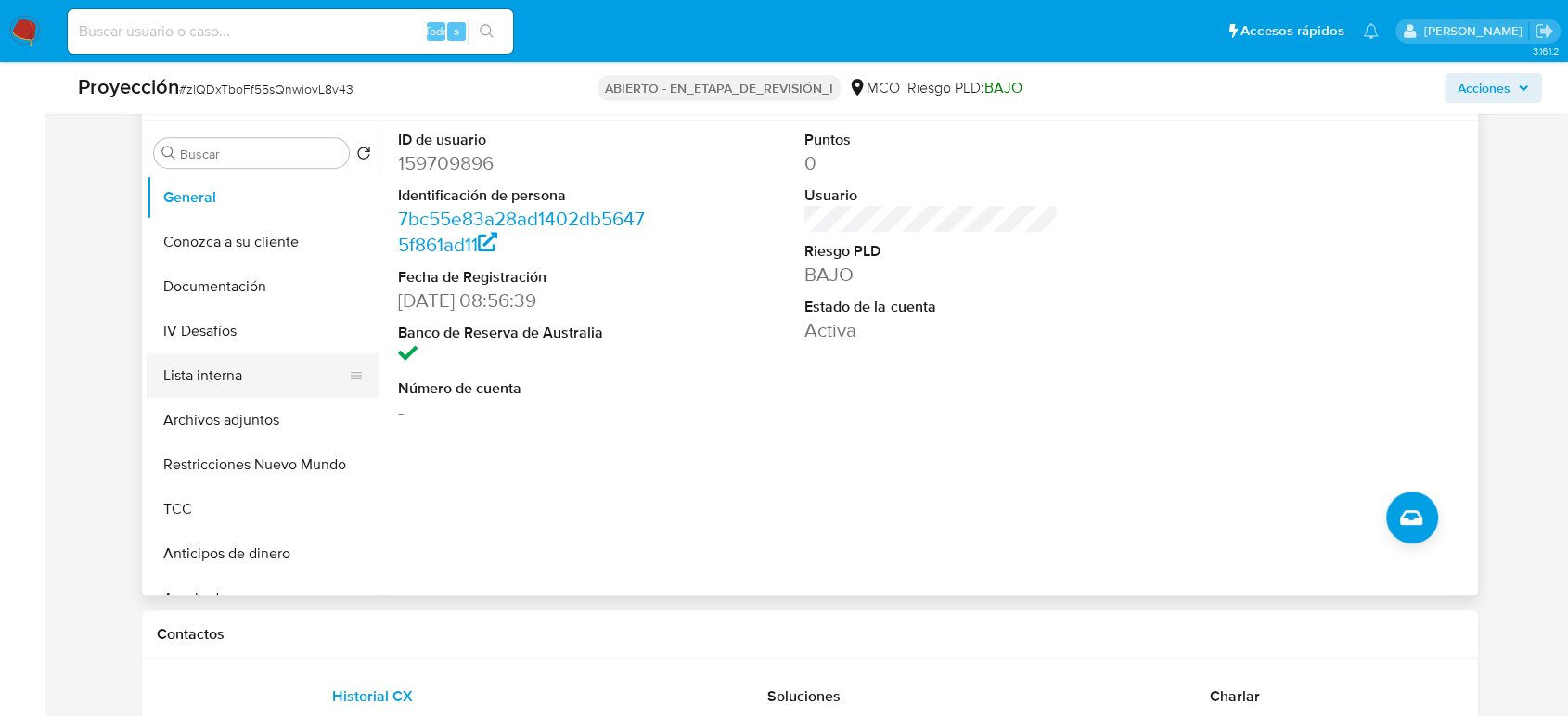
click at [230, 384] on button "Lista interna" at bounding box center [256, 376] width 218 height 45
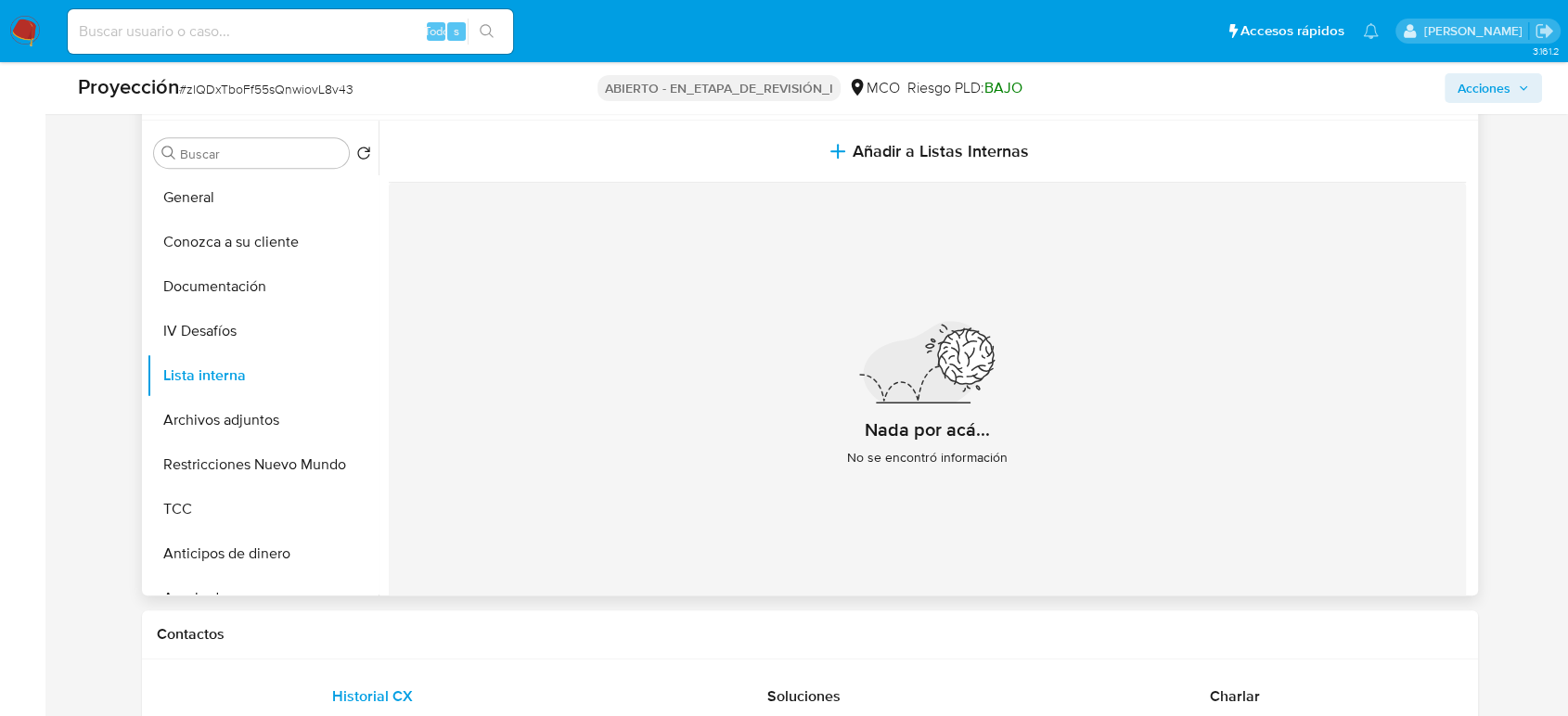
scroll to position [22, 0]
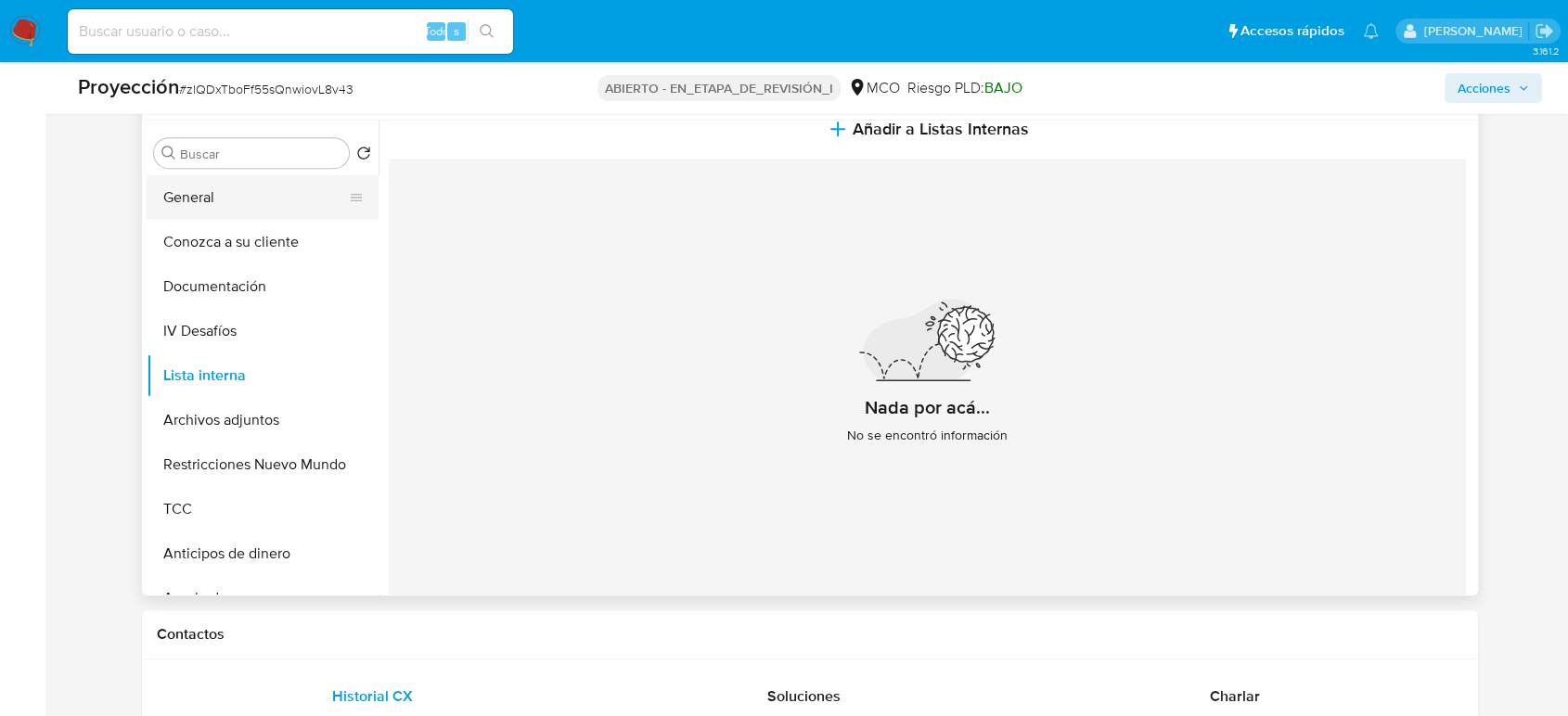
click at [196, 198] on button "General" at bounding box center [256, 198] width 218 height 45
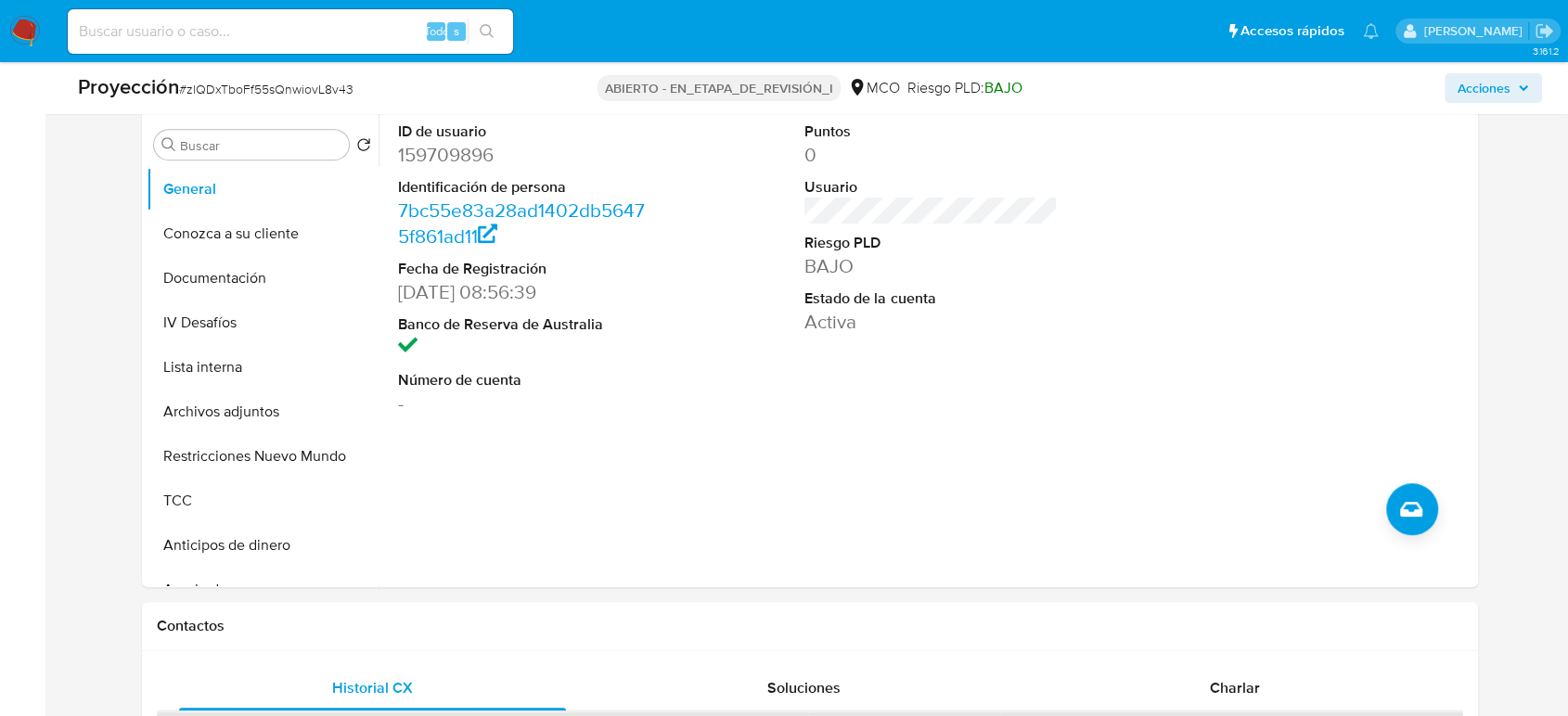
scroll to position [721, 0]
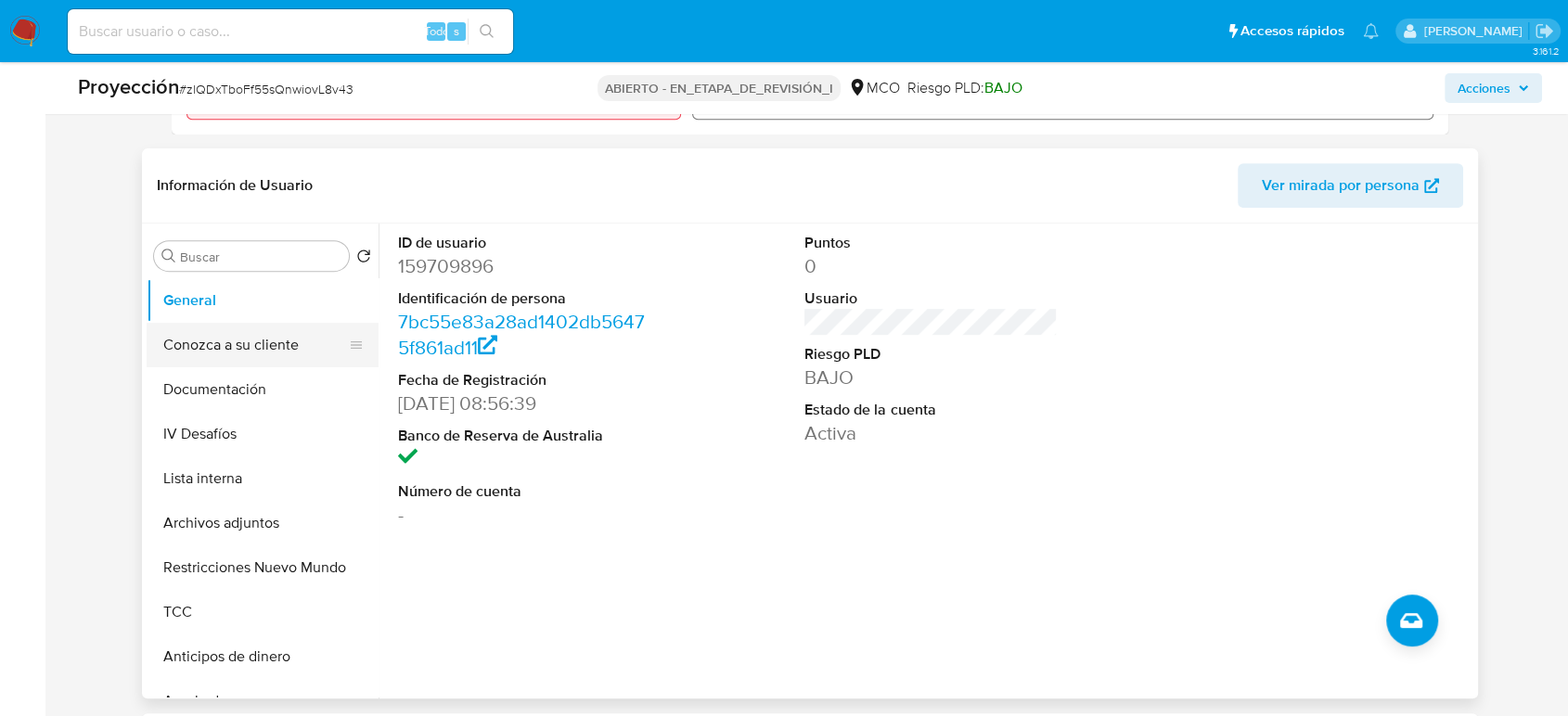
click at [215, 355] on button "Conozca a su cliente" at bounding box center [256, 345] width 218 height 45
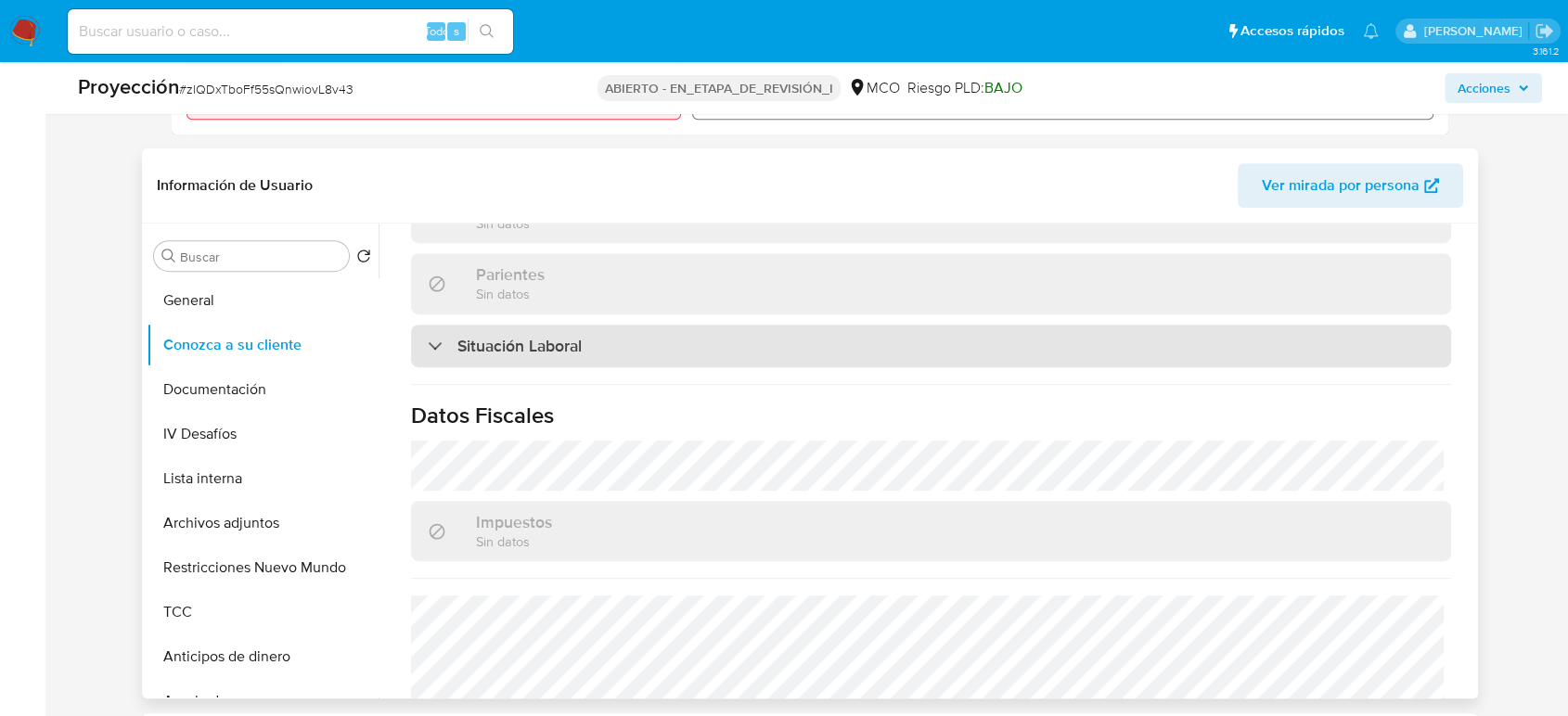
scroll to position [872, 0]
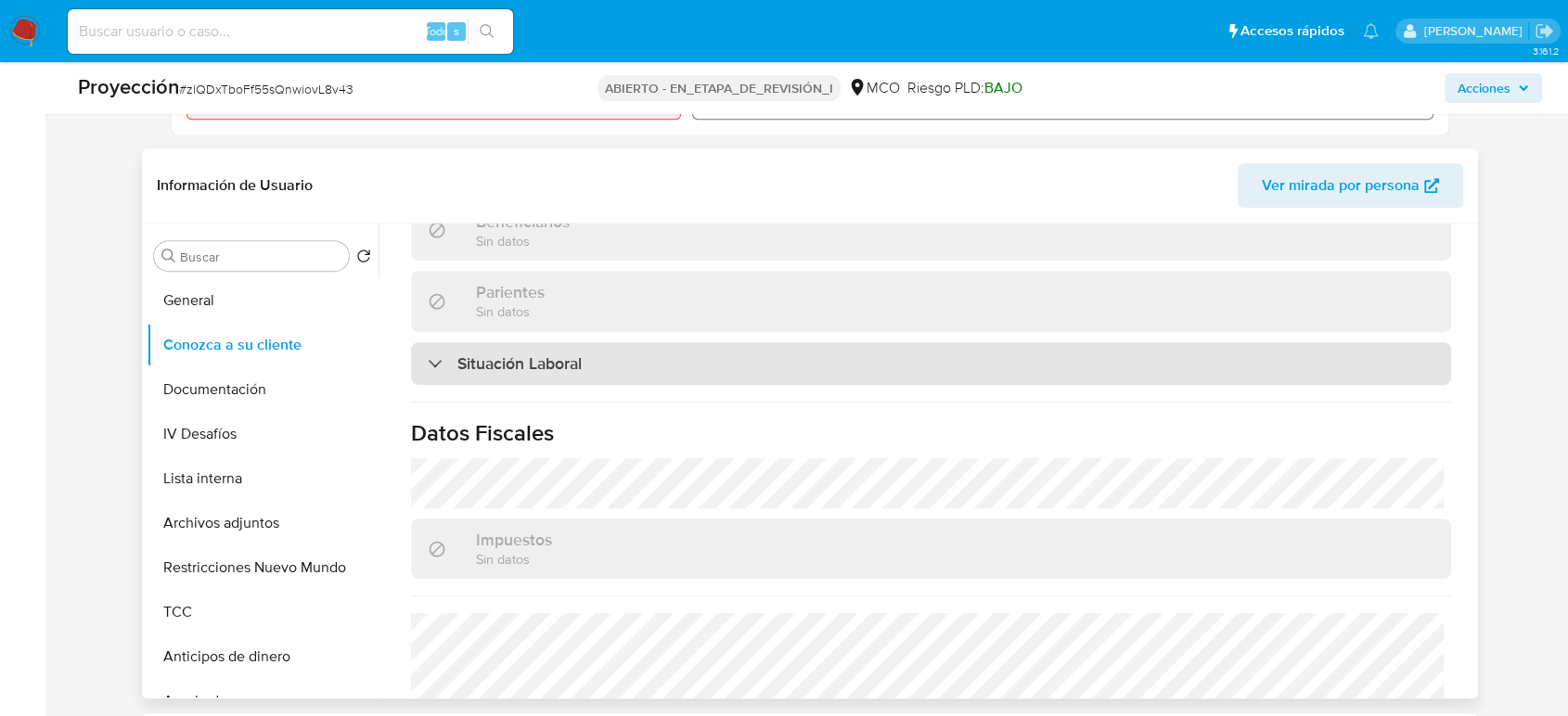
click at [539, 373] on div "Situación Laboral" at bounding box center [931, 363] width 1040 height 43
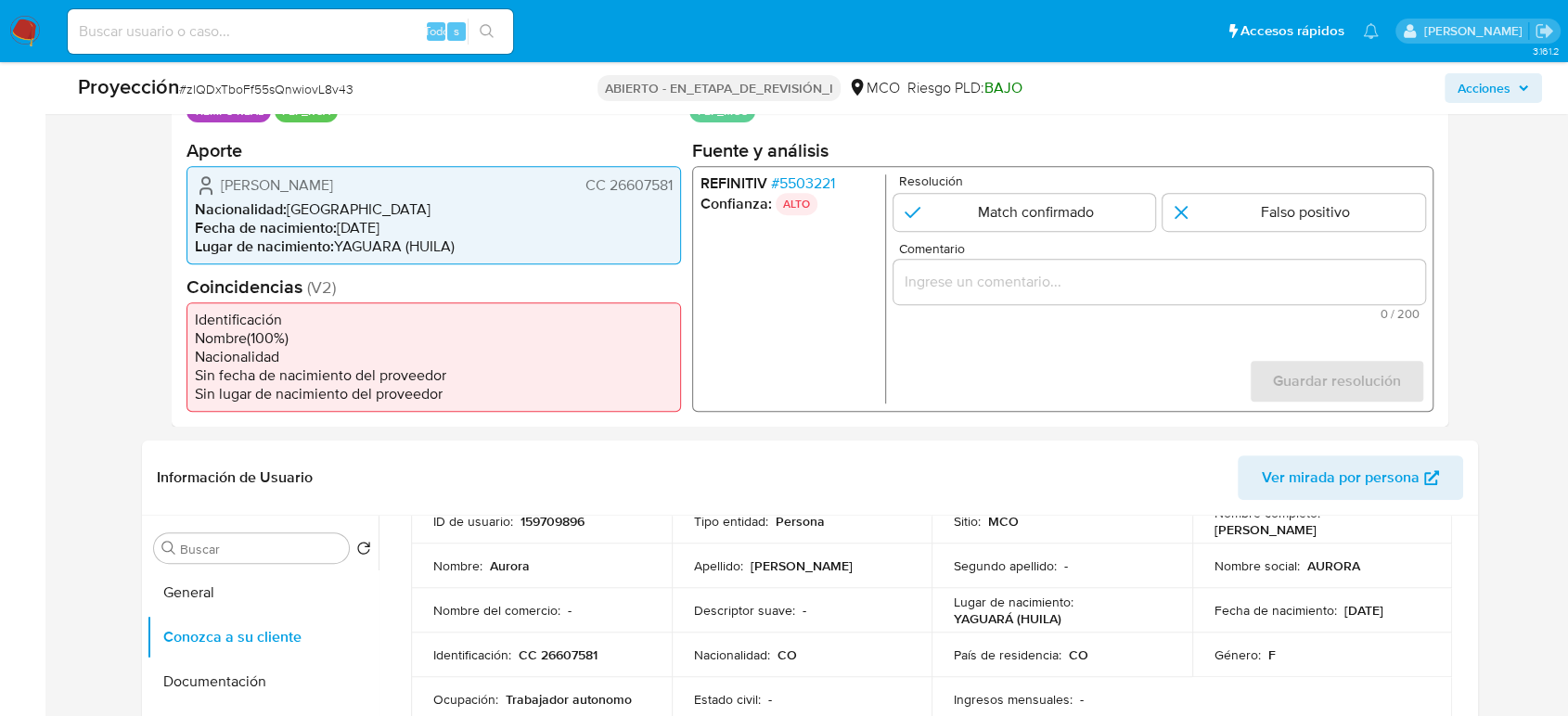
scroll to position [412, 0]
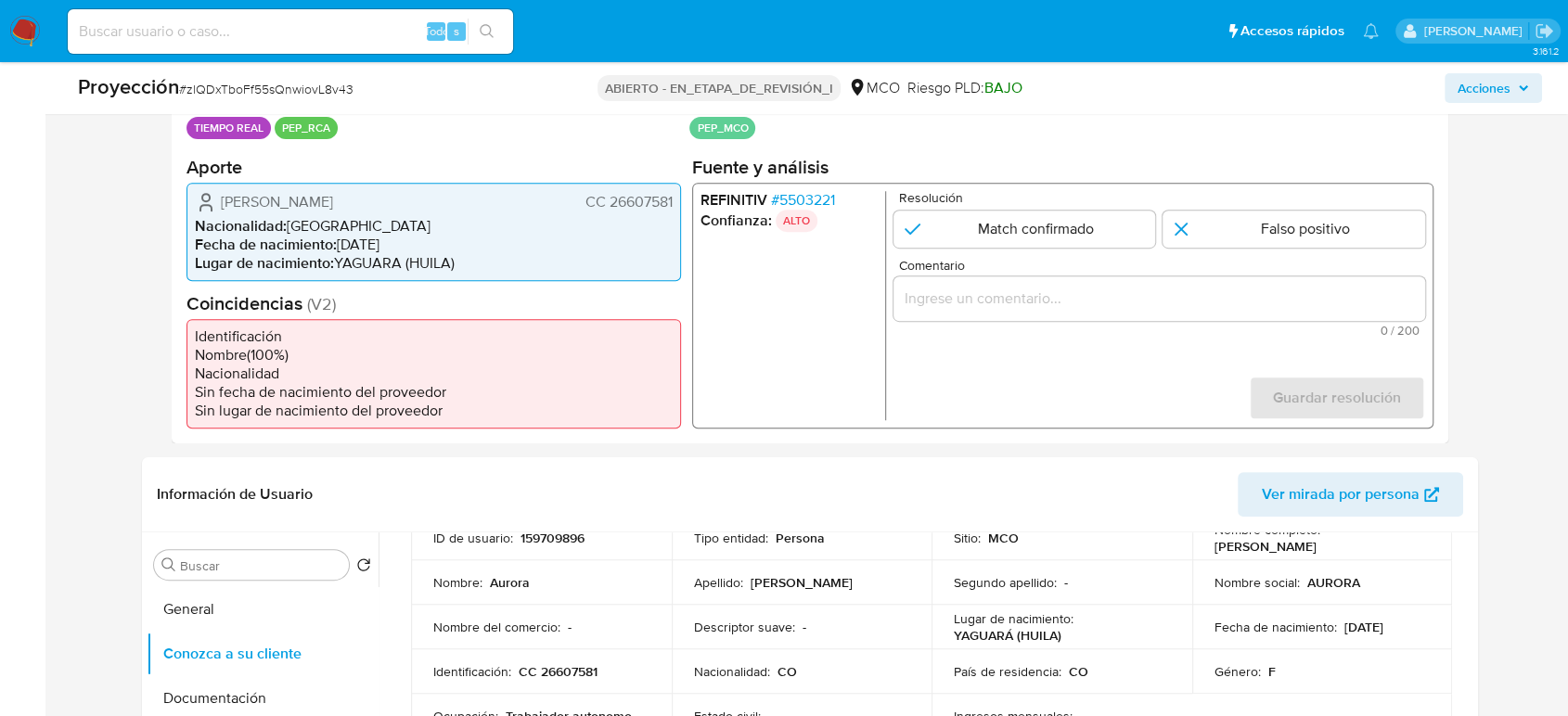
click at [995, 310] on div "1 de 1" at bounding box center [1159, 298] width 531 height 45
click at [999, 301] on input "Comentario" at bounding box center [1159, 297] width 531 height 24
paste input "Titular de cuenta se desempeña como Configurando calidad PEP."
click at [425, 228] on li "Nacionalidad : Colombia" at bounding box center [434, 225] width 478 height 18
drag, startPoint x: 205, startPoint y: 197, endPoint x: 673, endPoint y: 202, distance: 468.0
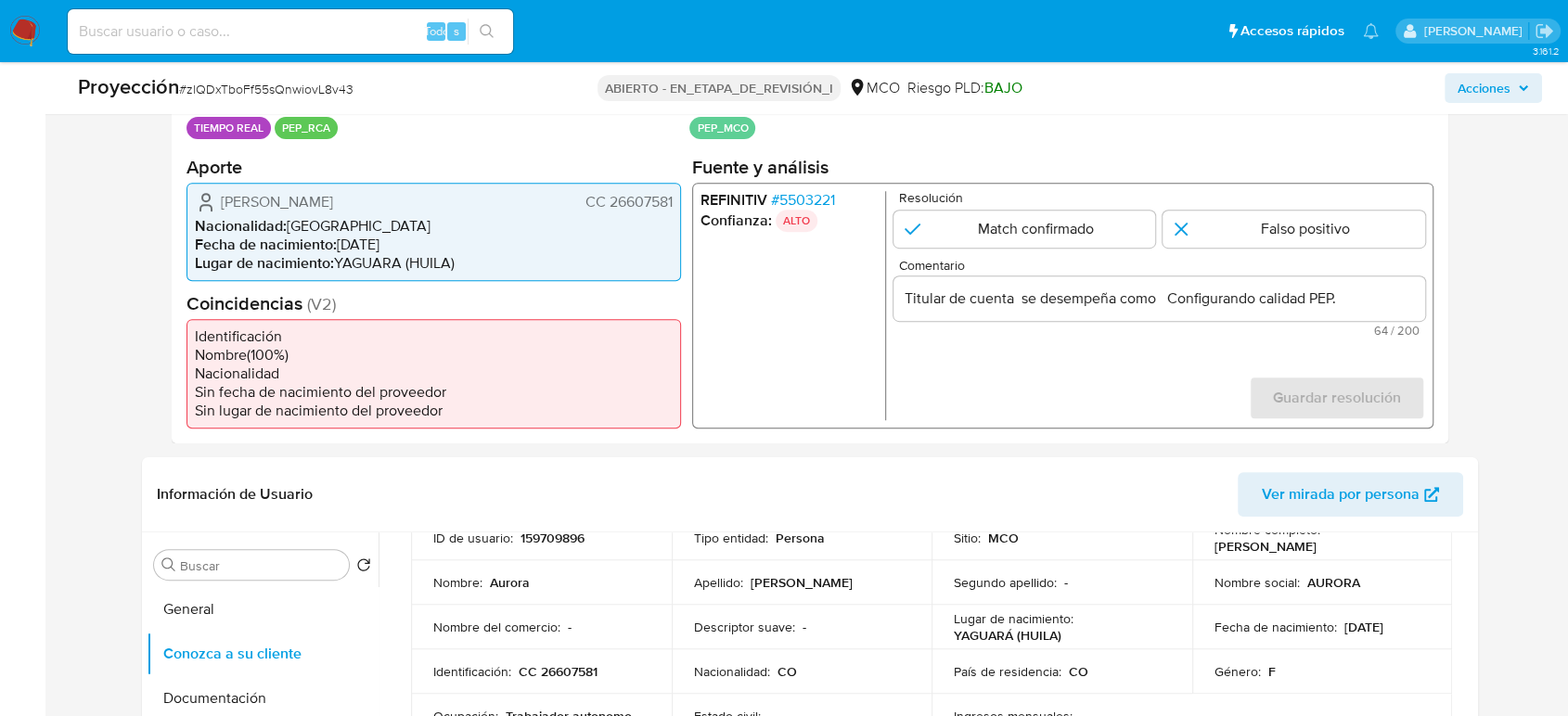
click at [673, 202] on div "Aurora Ramírez Cumbe CC 26607581 Nacionalidad : Colombia Fecha de nacimiento : …" at bounding box center [433, 230] width 494 height 98
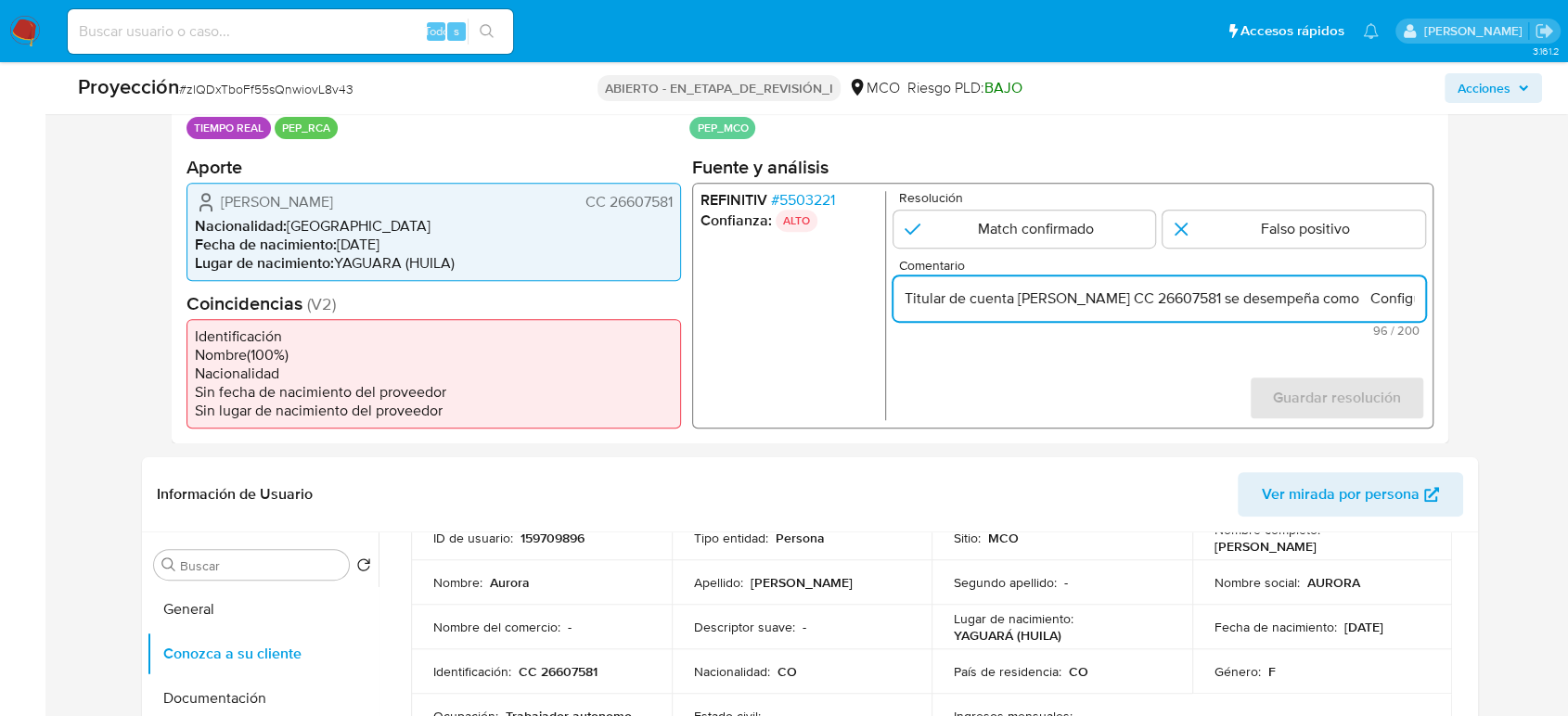
scroll to position [0, 170]
drag, startPoint x: 1343, startPoint y: 293, endPoint x: 1413, endPoint y: 290, distance: 70.1
click at [1413, 290] on input "Titular de cuenta Aurora Ramírez Cumbe CC 26607581 se desempeña como Configuran…" at bounding box center [1159, 297] width 531 height 24
click at [1234, 298] on input "Titular de cuenta Aurora Ramírez Cumbe CC 26607581 se desempeña como Configuran…" at bounding box center [1159, 297] width 531 height 24
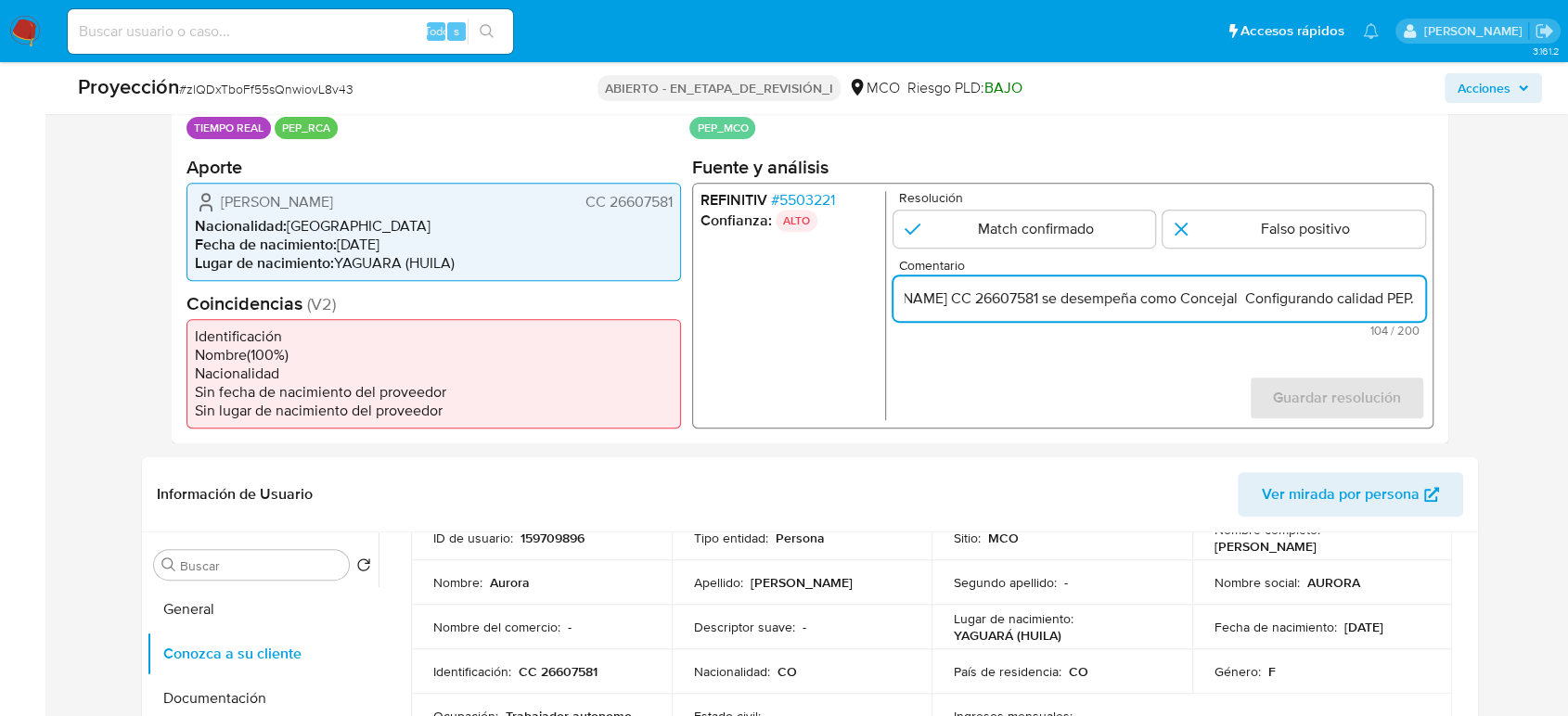
click at [1424, 301] on div "Datos del evento 30/09/2025 22:10:21 TIEMPO REAL PEP_RCA Configuraciones aplica…" at bounding box center [810, 257] width 1277 height 372
click at [1217, 300] on input "Titular de cuenta Aurora Ramírez Cumbe CC 26607581 se desempeña como Concejal C…" at bounding box center [1159, 297] width 531 height 24
drag, startPoint x: 1236, startPoint y: 300, endPoint x: 1178, endPoint y: 301, distance: 58.0
click at [1178, 301] on input "Titular de cuenta Aurora Ramírez Cumbe CC 26607581 se desempeña como Concejal C…" at bounding box center [1159, 297] width 531 height 24
paste input "es de Yaguara"
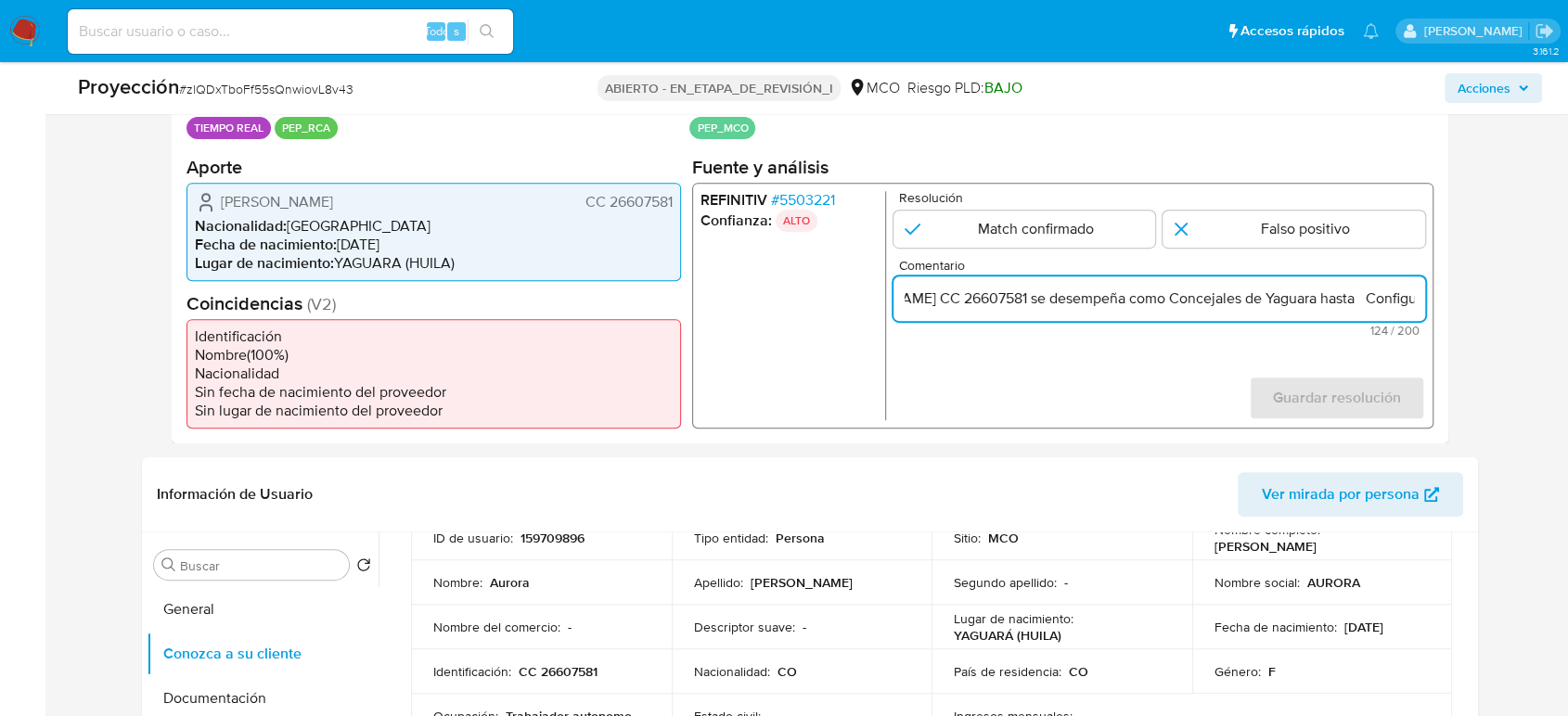
scroll to position [0, 362]
drag, startPoint x: 1386, startPoint y: 293, endPoint x: 1440, endPoint y: 298, distance: 54.2
click at [1424, 298] on div "Datos del evento 30/09/2025 22:10:21 TIEMPO REAL PEP_RCA Configuraciones aplica…" at bounding box center [810, 257] width 1277 height 372
click at [1234, 300] on input "Titular de cuenta Aurora Ramírez Cumbe CC 26607581 se desempeña como Concejales…" at bounding box center [1159, 297] width 531 height 24
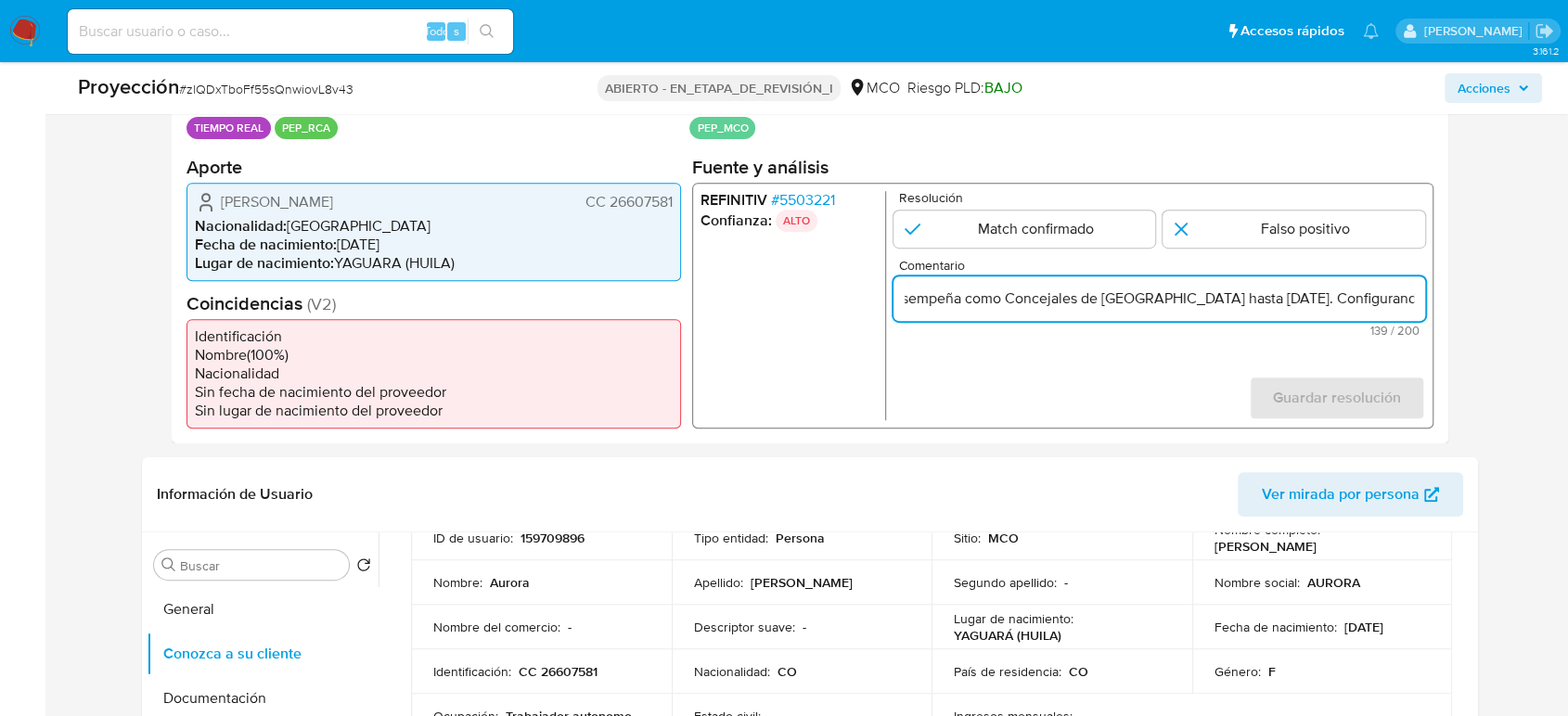
click at [1358, 302] on input "Titular de cuenta Aurora Ramírez Cumbe CC 26607581 se desempeña como Concejales…" at bounding box center [1159, 297] width 531 height 24
type input "Titular de cuenta Aurora Ramírez Cumbe CC 26607581 se desempeña como Concejales…"
drag, startPoint x: 1273, startPoint y: 231, endPoint x: 1270, endPoint y: 258, distance: 27.2
click at [1272, 231] on input "1 de 1" at bounding box center [1294, 228] width 262 height 37
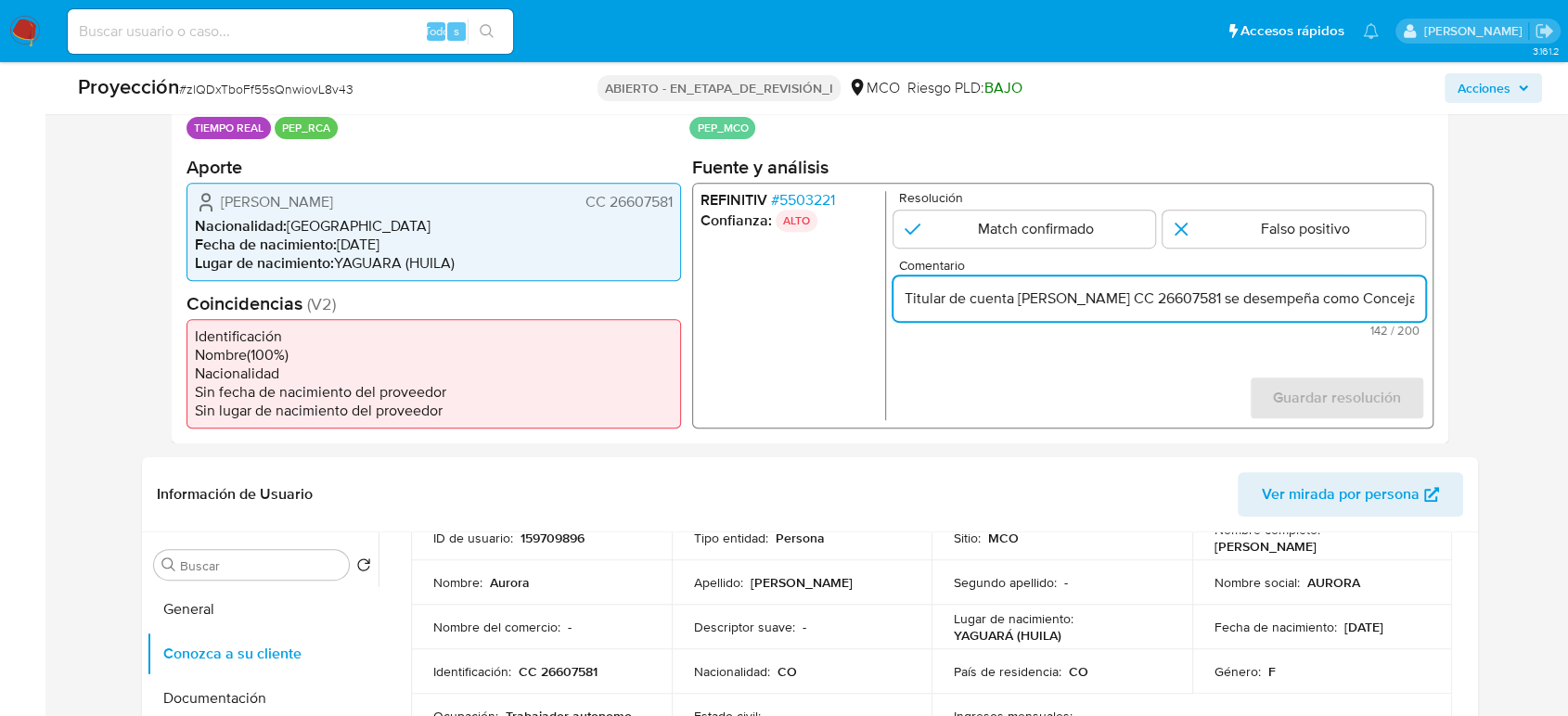
radio input "true"
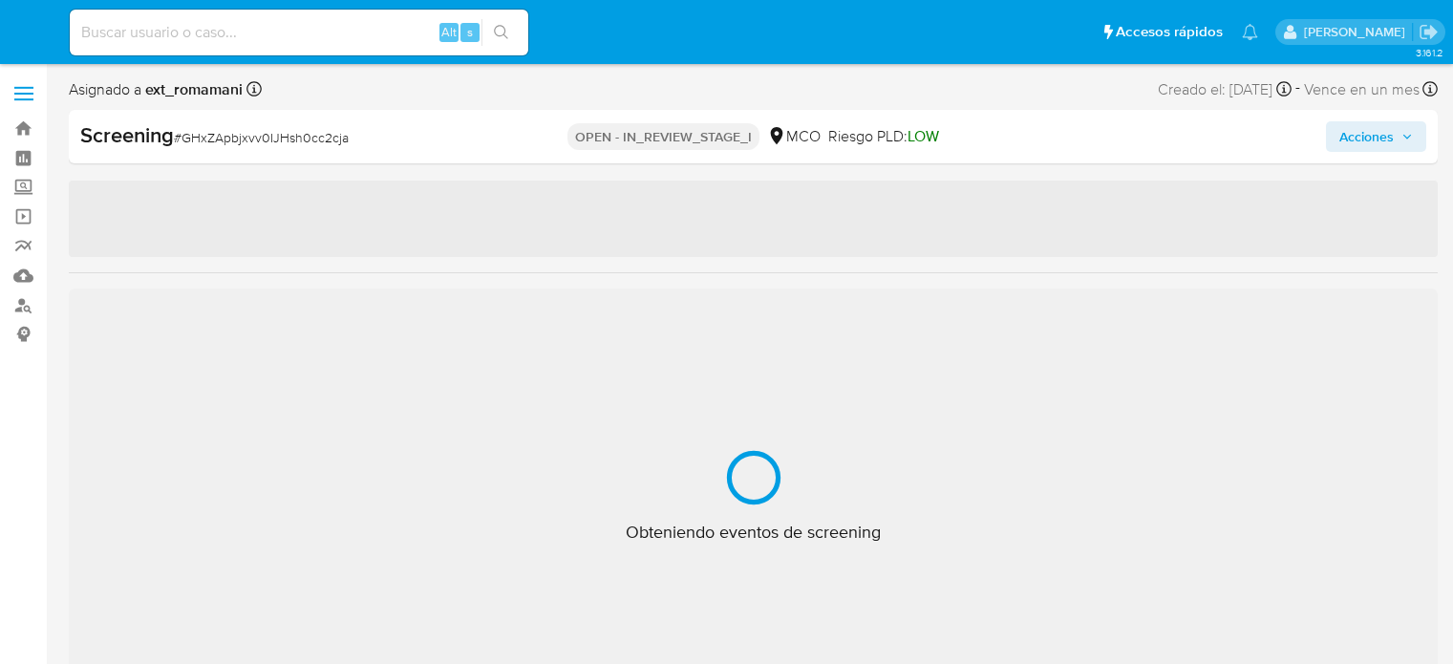
select select "10"
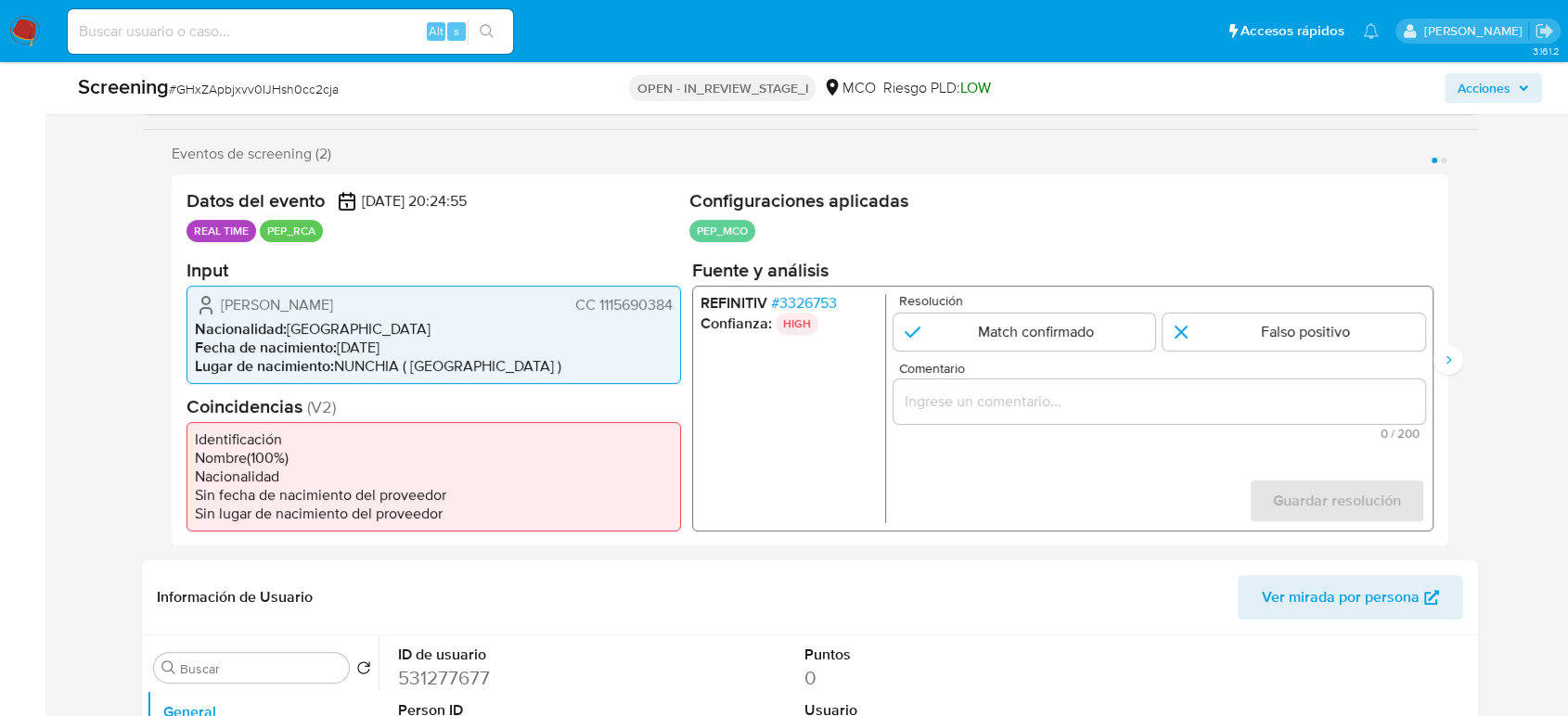
scroll to position [309, 0]
drag, startPoint x: 400, startPoint y: 306, endPoint x: 212, endPoint y: 314, distance: 188.2
click at [212, 314] on div "[PERSON_NAME] CC 1115690384" at bounding box center [434, 304] width 478 height 22
click at [817, 297] on span "# 3326753" at bounding box center [804, 302] width 66 height 18
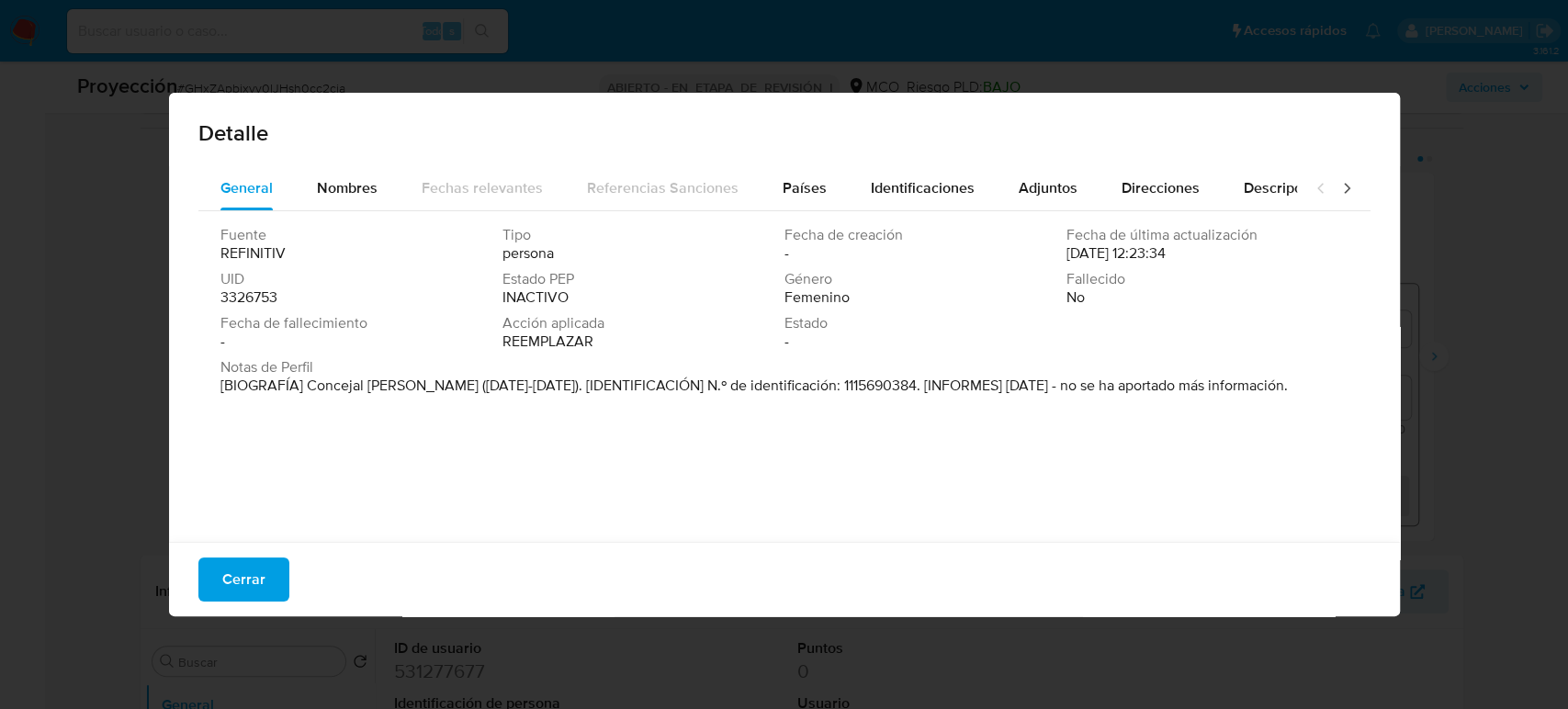
drag, startPoint x: 417, startPoint y: 386, endPoint x: 308, endPoint y: 395, distance: 109.4
click at [308, 395] on font "[BIOGRAFÍA] Concejal [PERSON_NAME] ([DATE]-[DATE]). [IDENTIFICACIÓN] N.º de ide…" at bounding box center [754, 386] width 1068 height 21
click at [235, 570] on span "Cerrar" at bounding box center [243, 580] width 43 height 40
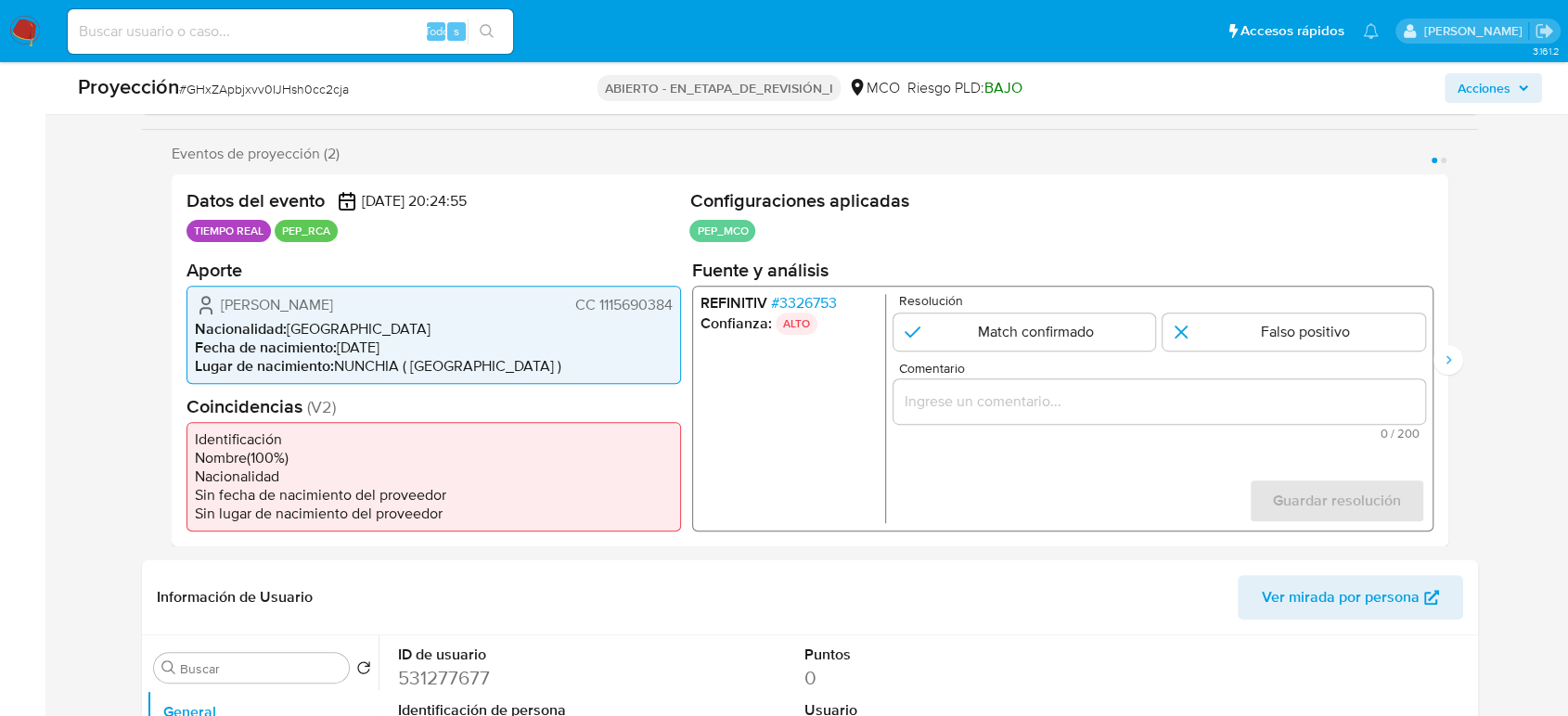
drag, startPoint x: 941, startPoint y: 384, endPoint x: 933, endPoint y: 415, distance: 32.0
click at [941, 385] on div "1 de 2" at bounding box center [1159, 401] width 531 height 45
click at [933, 416] on div "1 de 2" at bounding box center [1159, 401] width 531 height 45
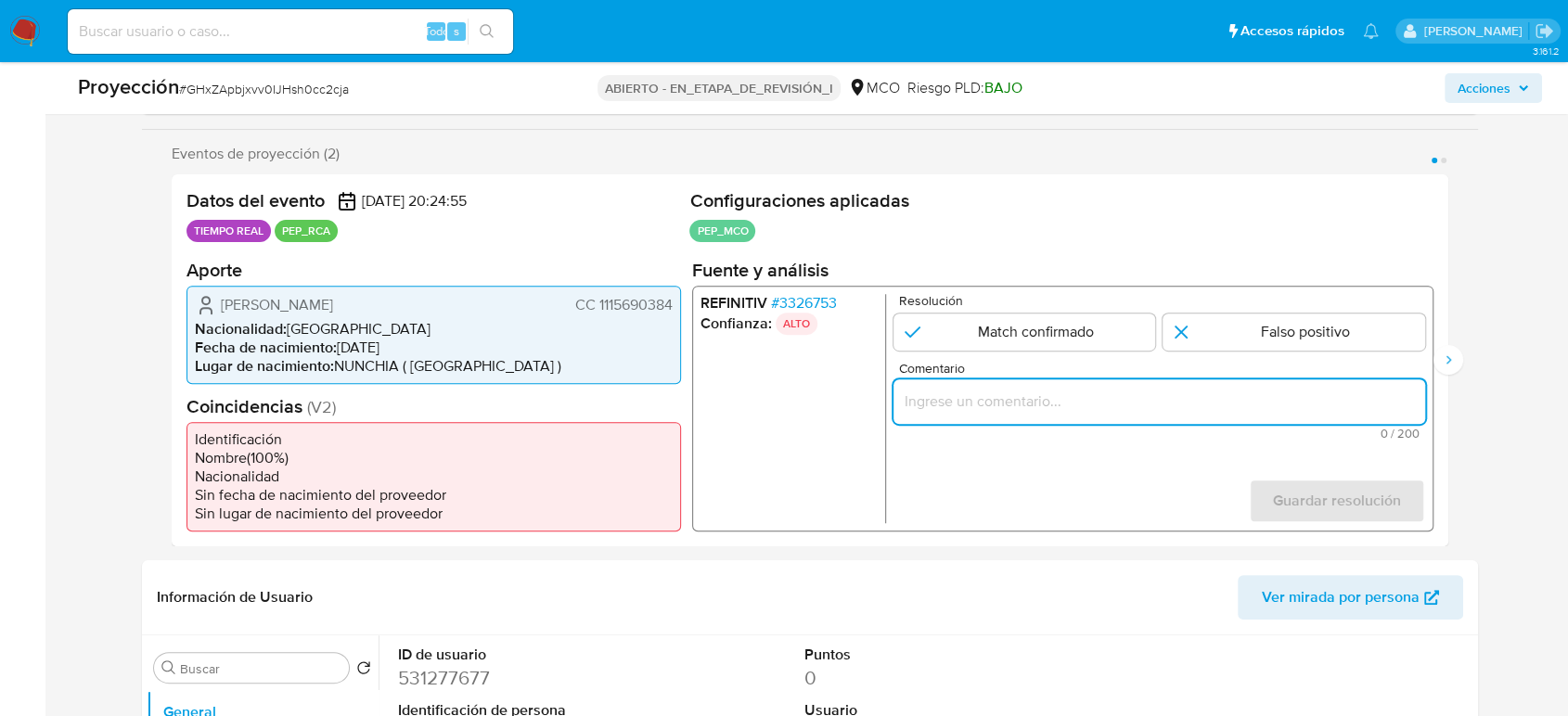
click at [939, 405] on input "Comentario" at bounding box center [1159, 400] width 531 height 24
paste input "Titular de cuenta se desempeño como No configurando PEP."
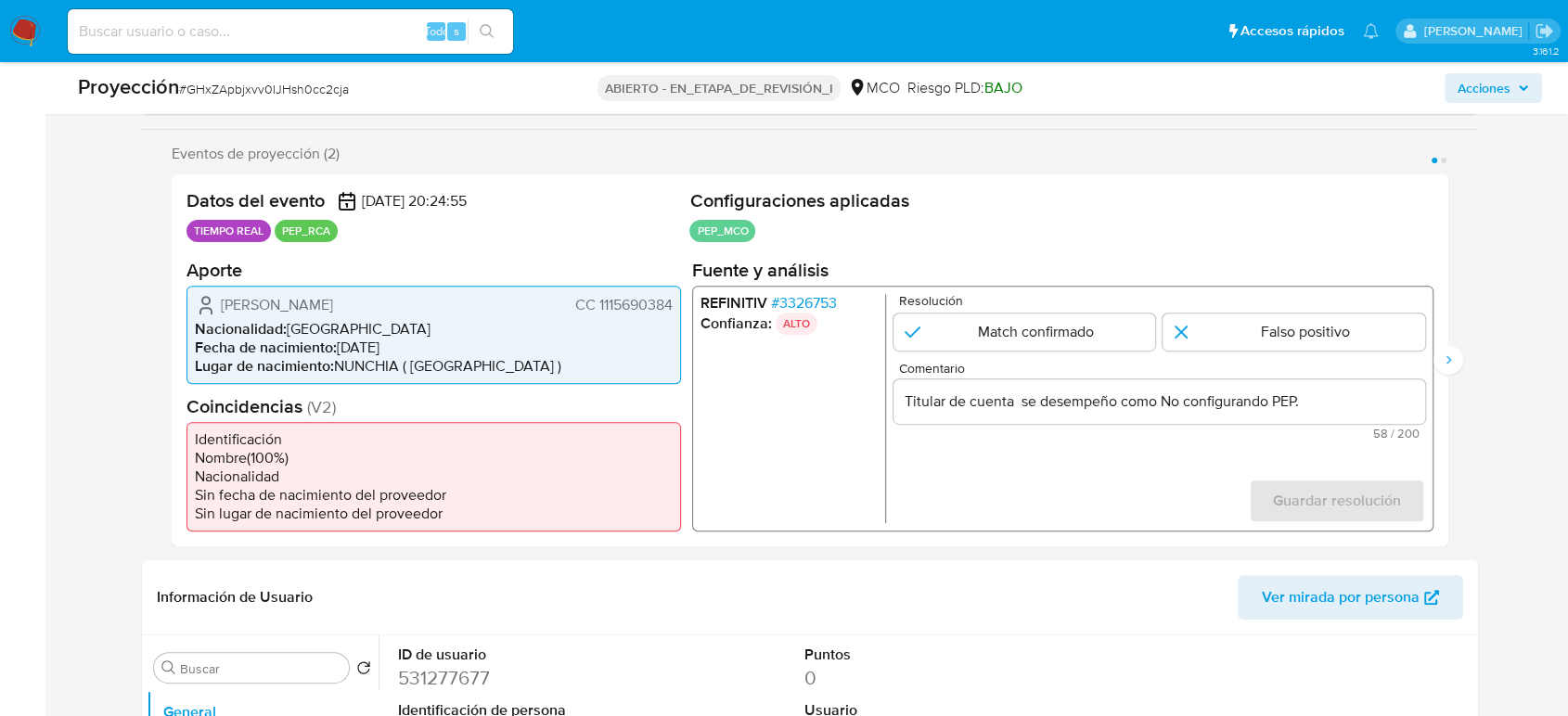
drag, startPoint x: 215, startPoint y: 295, endPoint x: 675, endPoint y: 305, distance: 460.1
click at [675, 305] on div "[PERSON_NAME] CC 1115690384 Nacionalidad : [DEMOGRAPHIC_DATA] Fecha de nacimien…" at bounding box center [433, 333] width 494 height 98
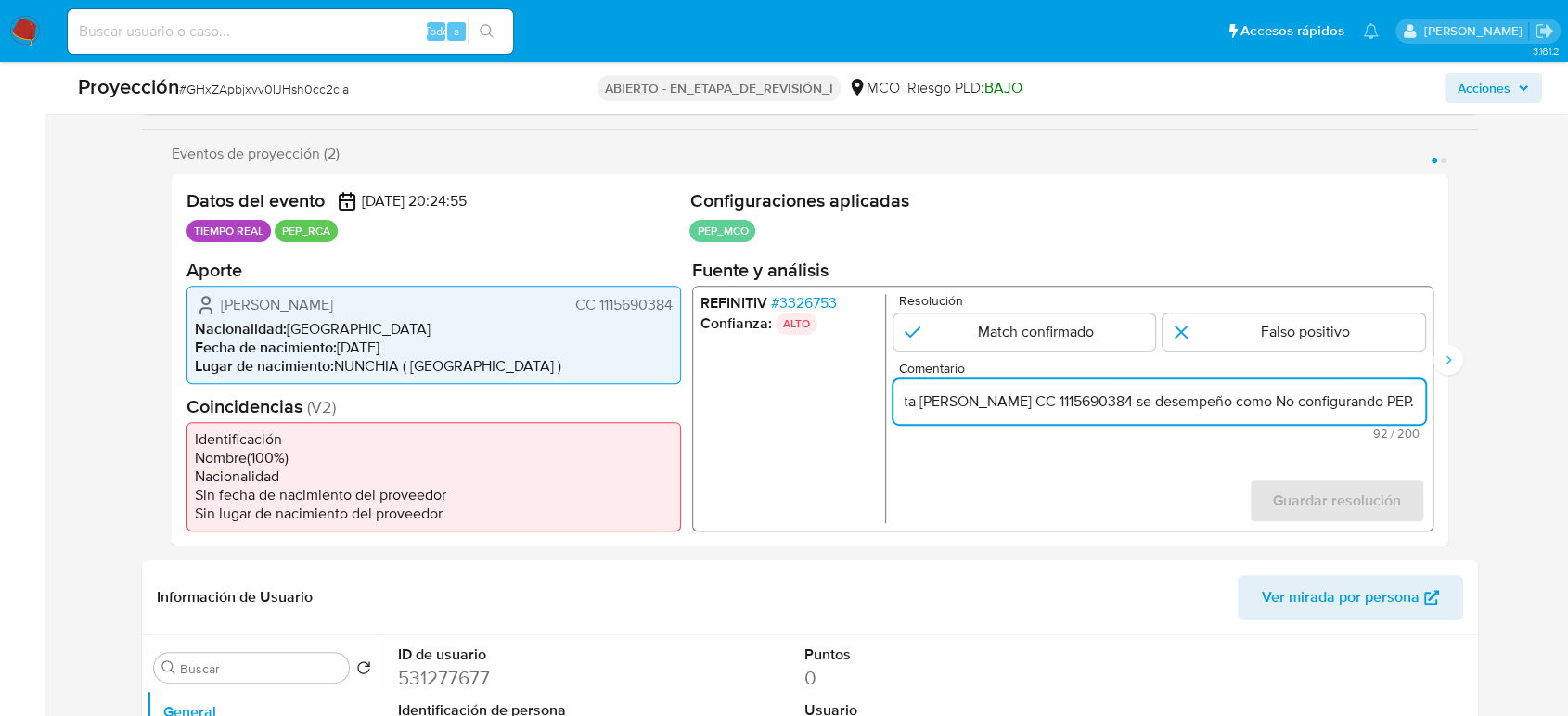
scroll to position [0, 143]
drag, startPoint x: 1403, startPoint y: 403, endPoint x: 1415, endPoint y: 401, distance: 12.2
click at [1411, 401] on input "Titular de cuenta [PERSON_NAME] CC 1115690384 se desempeño como No configurando…" at bounding box center [1159, 400] width 531 height 24
click at [1275, 403] on input "Titular de cuenta [PERSON_NAME] CC 1115690384 se desempeño como No configurando…" at bounding box center [1159, 400] width 531 height 24
paste input "Concejal [PERSON_NAME] hasta 2019."
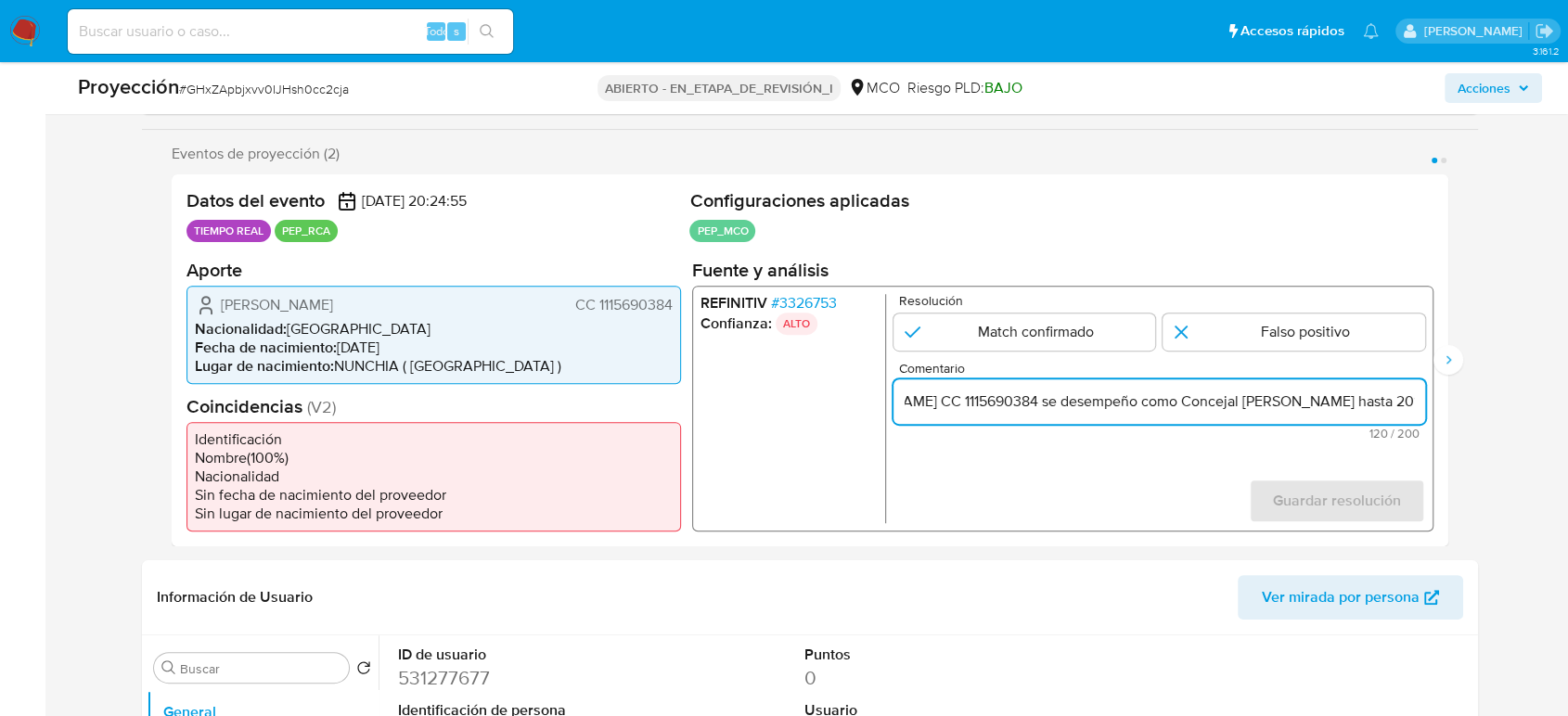
scroll to position [0, 196]
type input "Titular de cuenta [PERSON_NAME] CC 1115690384 se desempeño como Concejal [PERSO…"
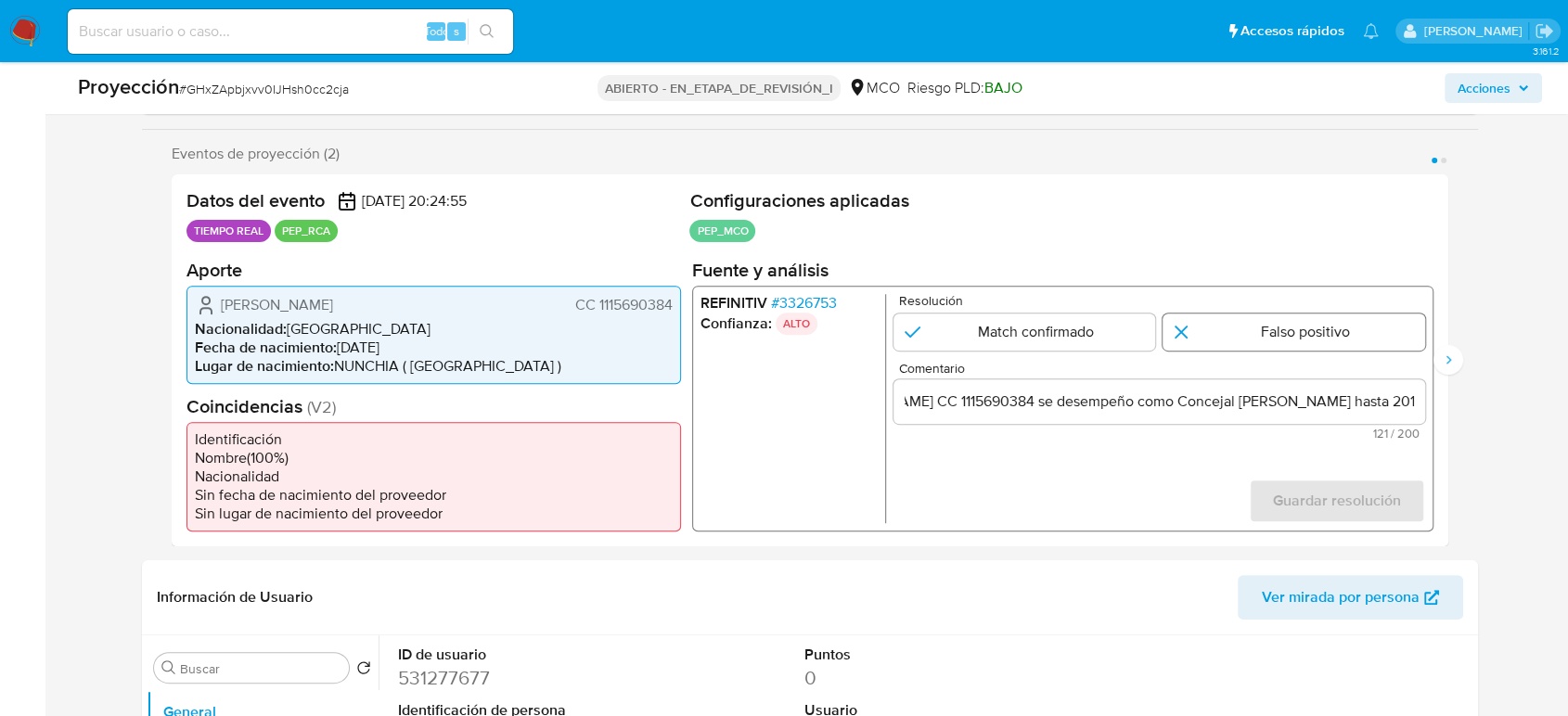
scroll to position [0, 0]
click at [1259, 324] on input "1 de 2" at bounding box center [1294, 331] width 262 height 37
radio input "true"
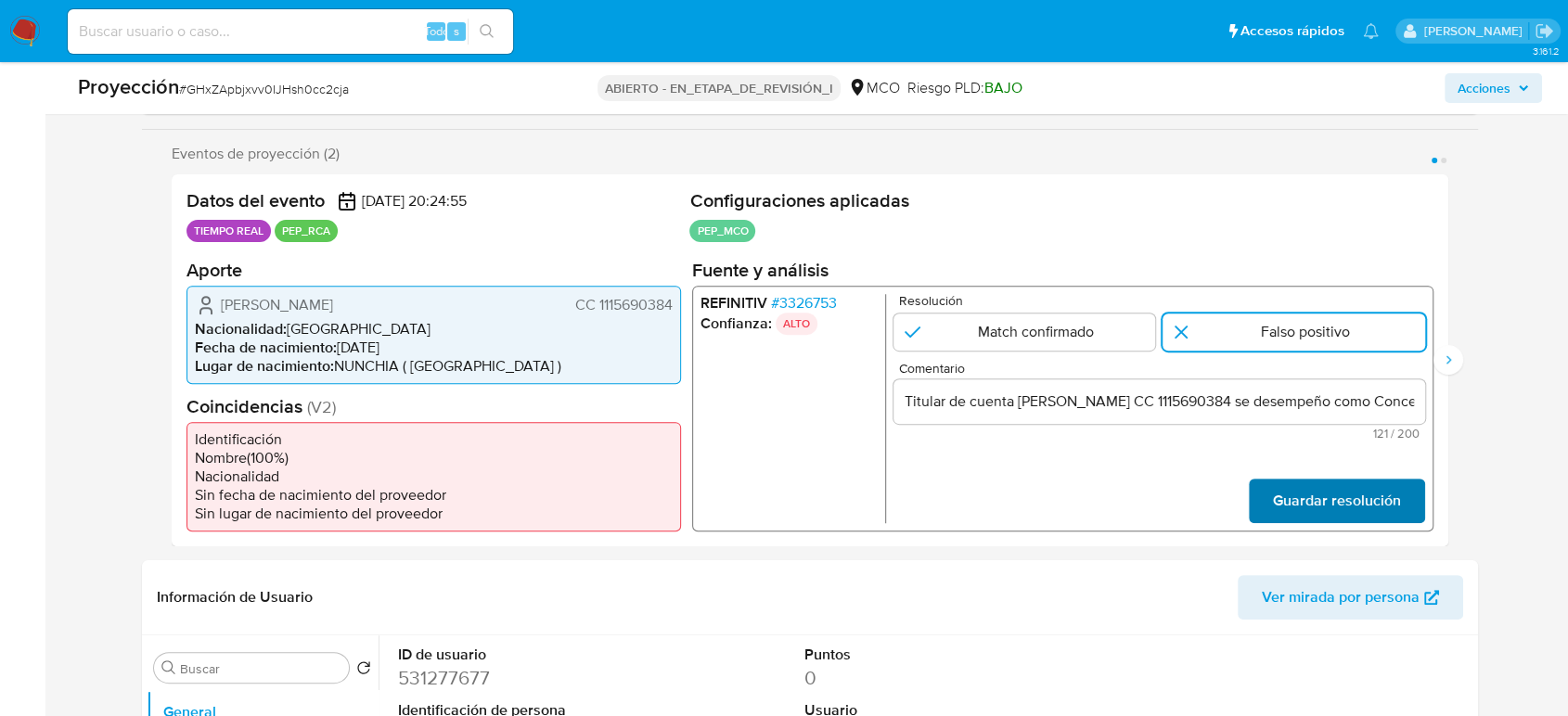
click at [1297, 493] on span "Guardar resolución" at bounding box center [1337, 500] width 128 height 41
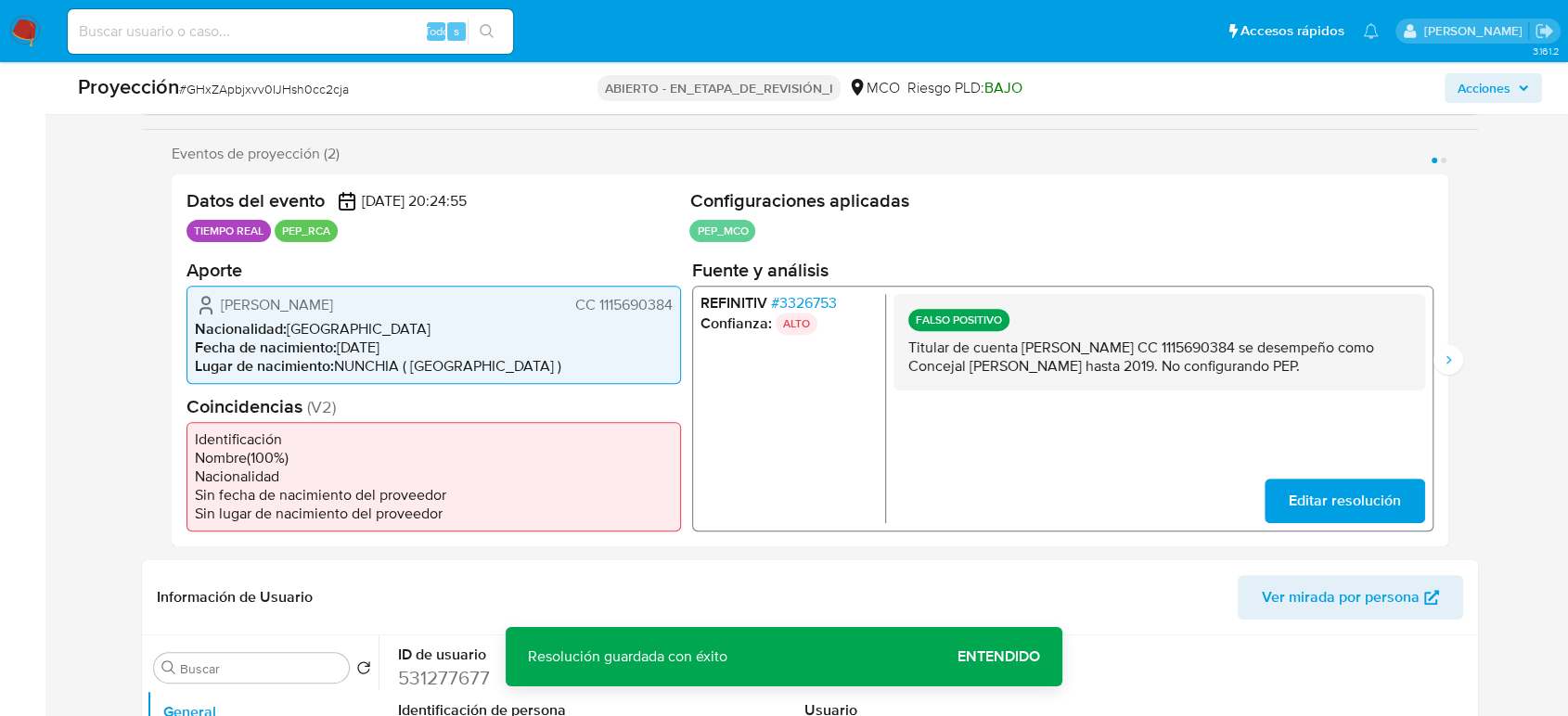
drag, startPoint x: 1306, startPoint y: 361, endPoint x: 893, endPoint y: 349, distance: 413.2
click at [894, 349] on div "FALSO POSITIVO Titular de cuenta [PERSON_NAME] CC 1115690384 se desempeño como …" at bounding box center [1159, 341] width 531 height 96
click at [1411, 362] on icon "Siguiente" at bounding box center [1448, 359] width 15 height 15
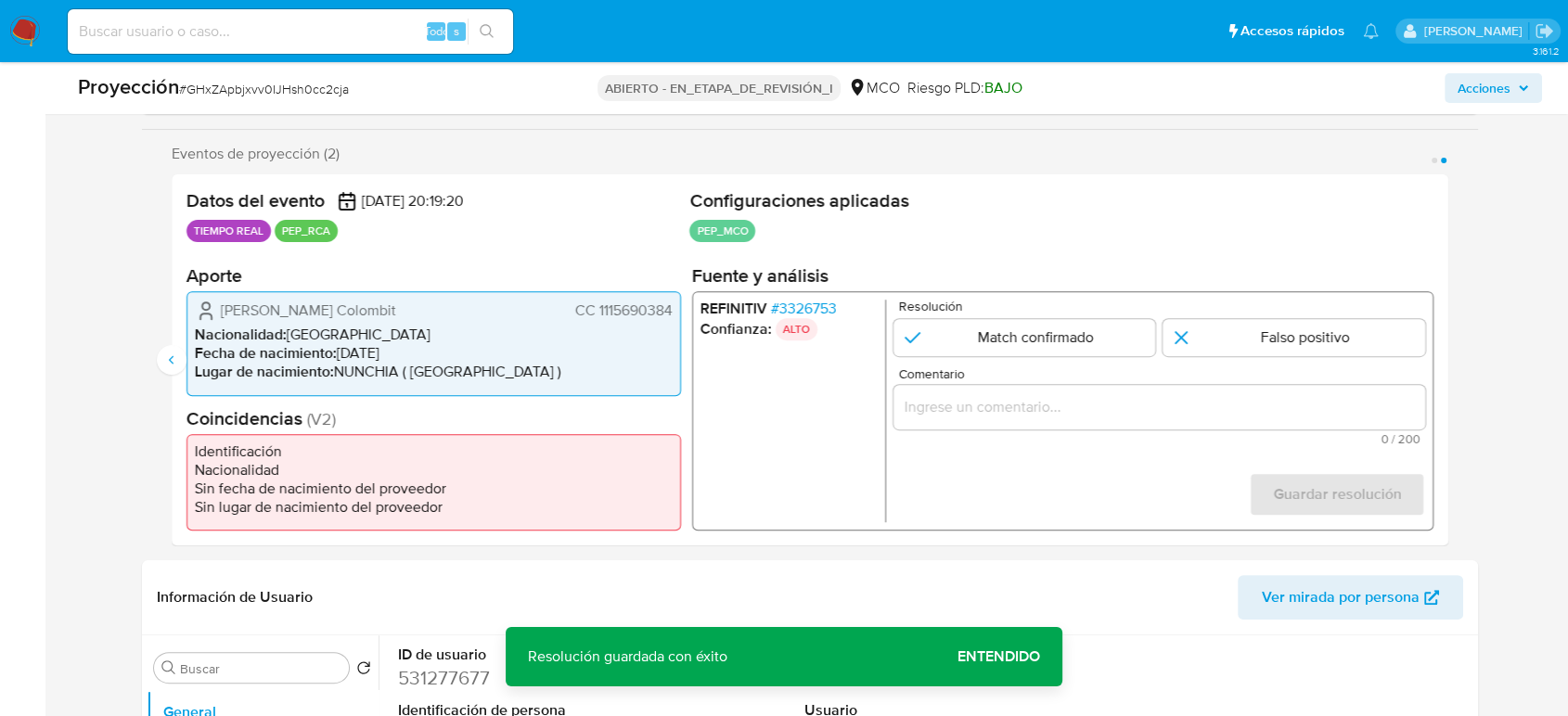
drag, startPoint x: 1242, startPoint y: 331, endPoint x: 1219, endPoint y: 362, distance: 38.6
click at [1240, 332] on input "2 de 2" at bounding box center [1294, 338] width 262 height 37
radio input "true"
click at [1196, 397] on input "Comentario" at bounding box center [1159, 407] width 531 height 24
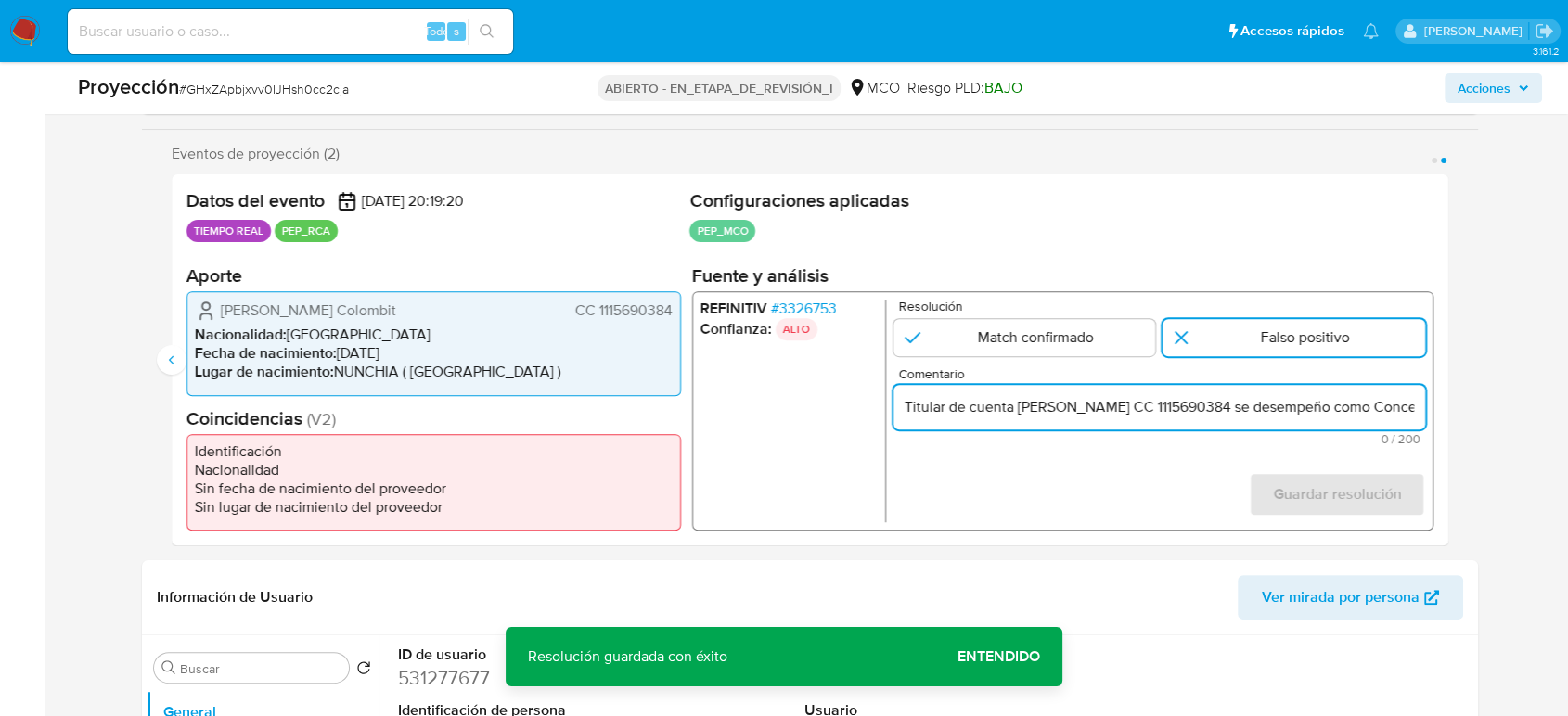
scroll to position [0, 333]
type input "Titular de cuenta [PERSON_NAME] CC 1115690384 se desempeño como Concejal [PERSO…"
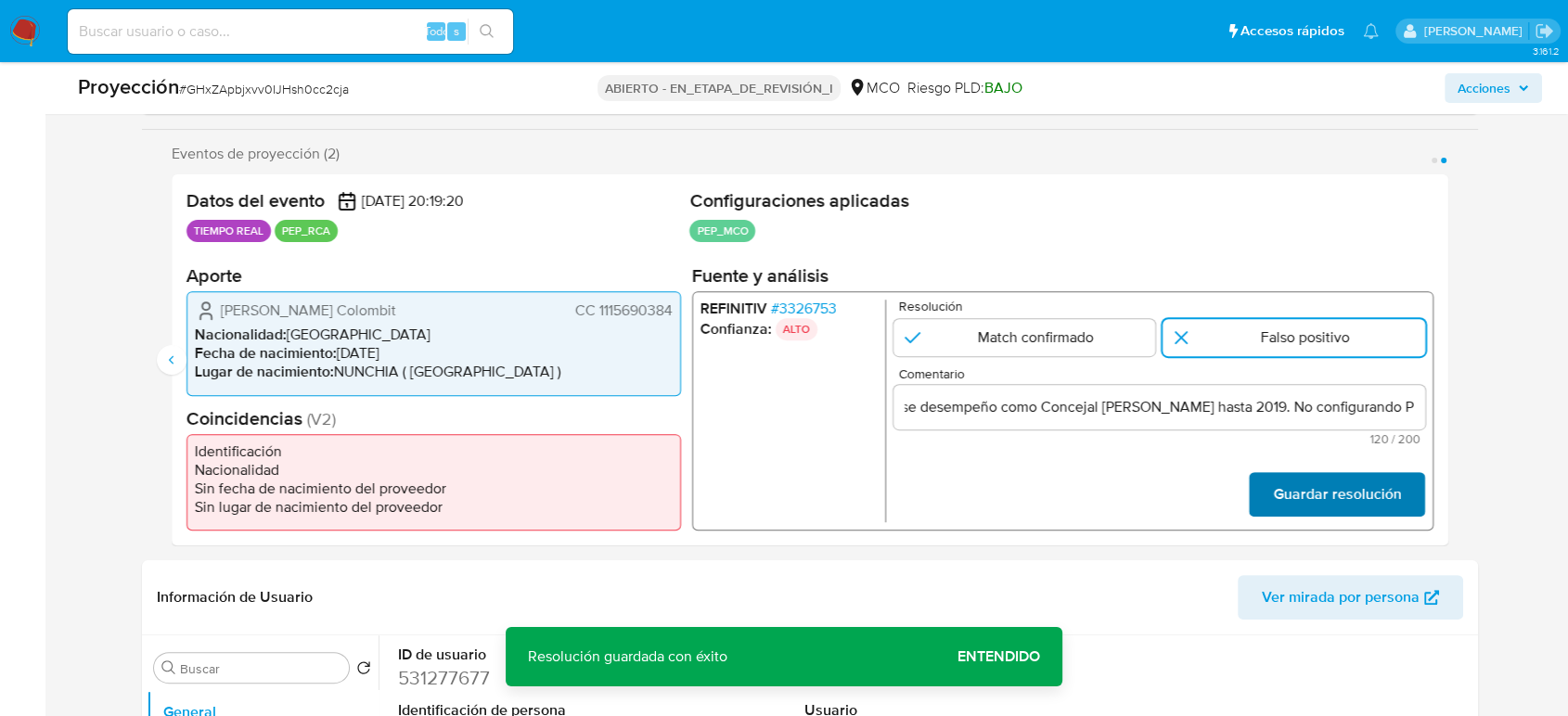
scroll to position [0, 0]
click at [1292, 481] on font "Guardar resolución" at bounding box center [1337, 494] width 128 height 45
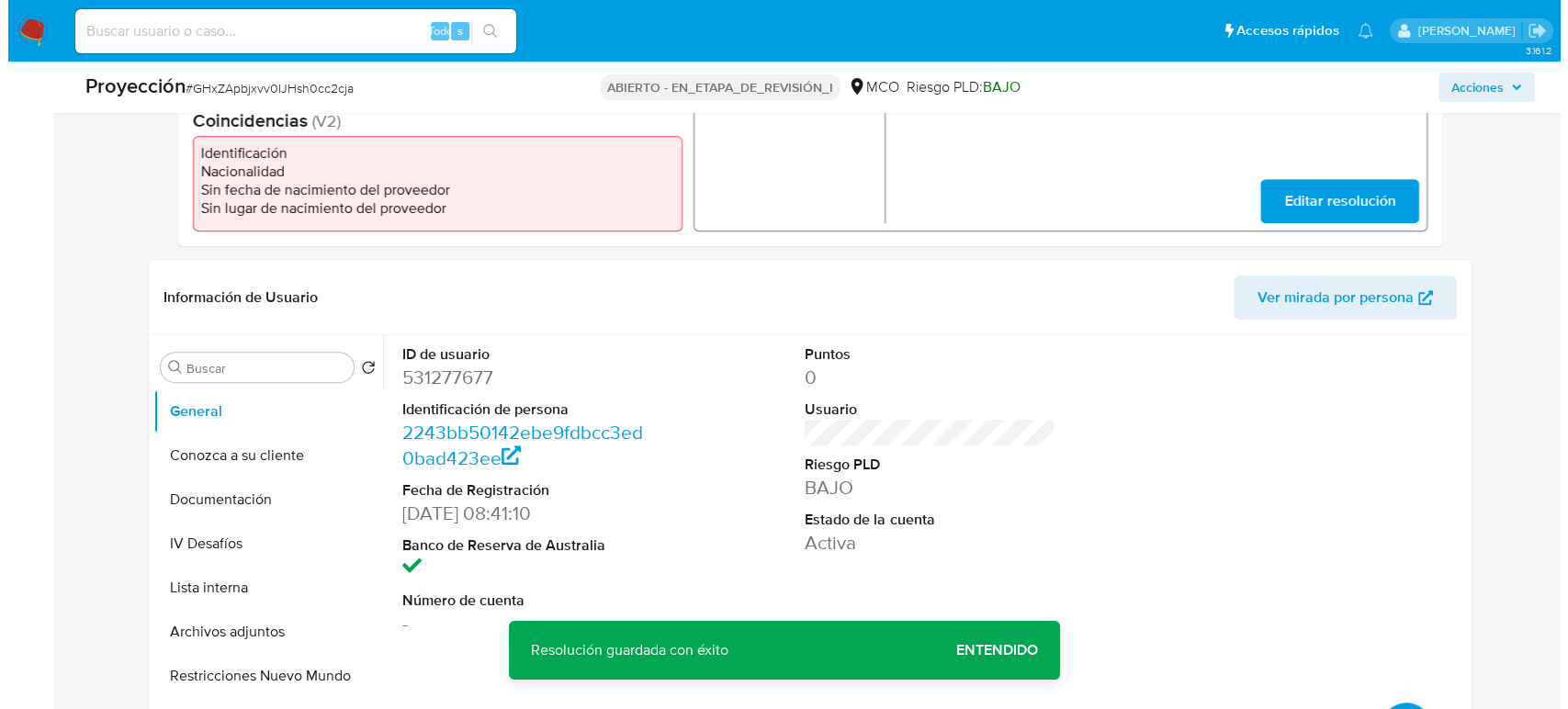
scroll to position [714, 0]
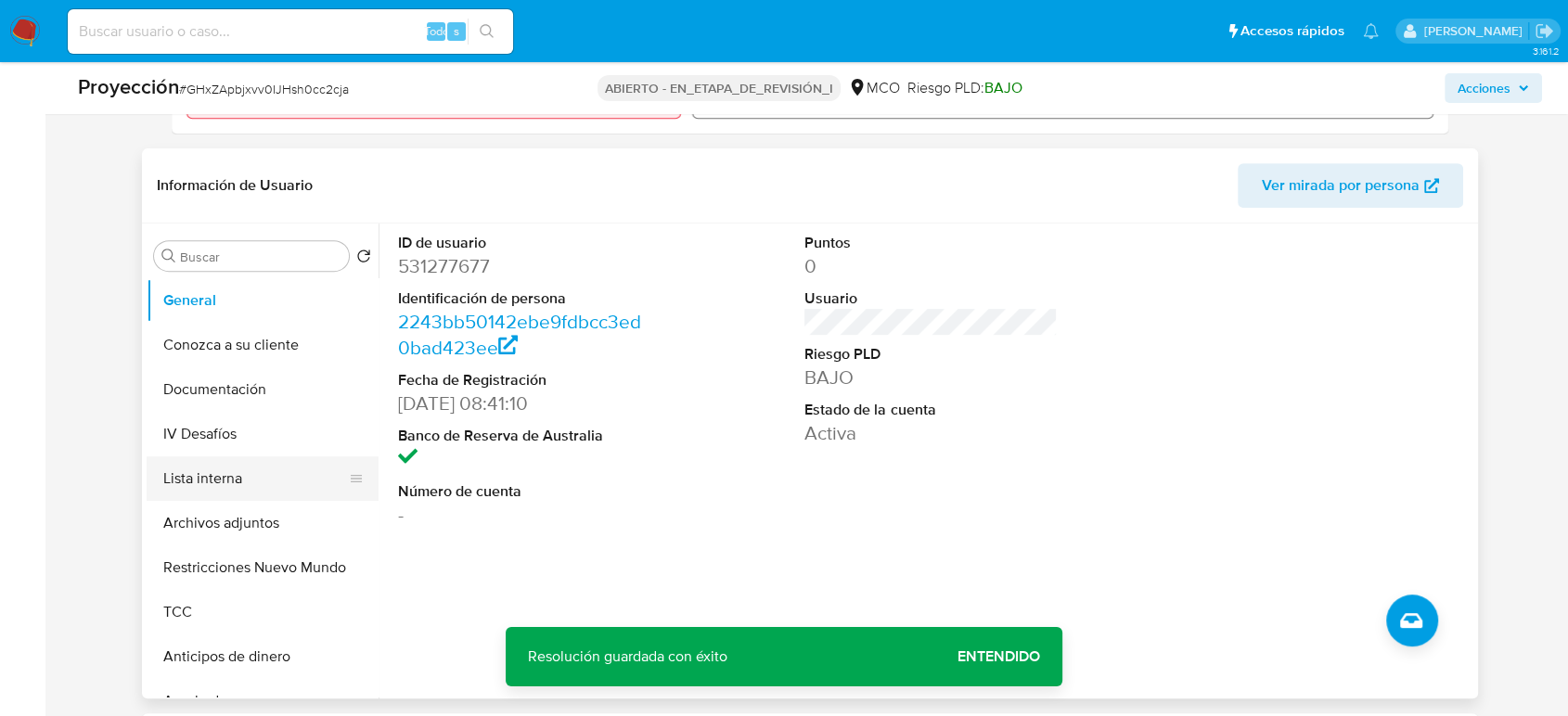
click at [205, 484] on button "Lista interna" at bounding box center [256, 479] width 218 height 45
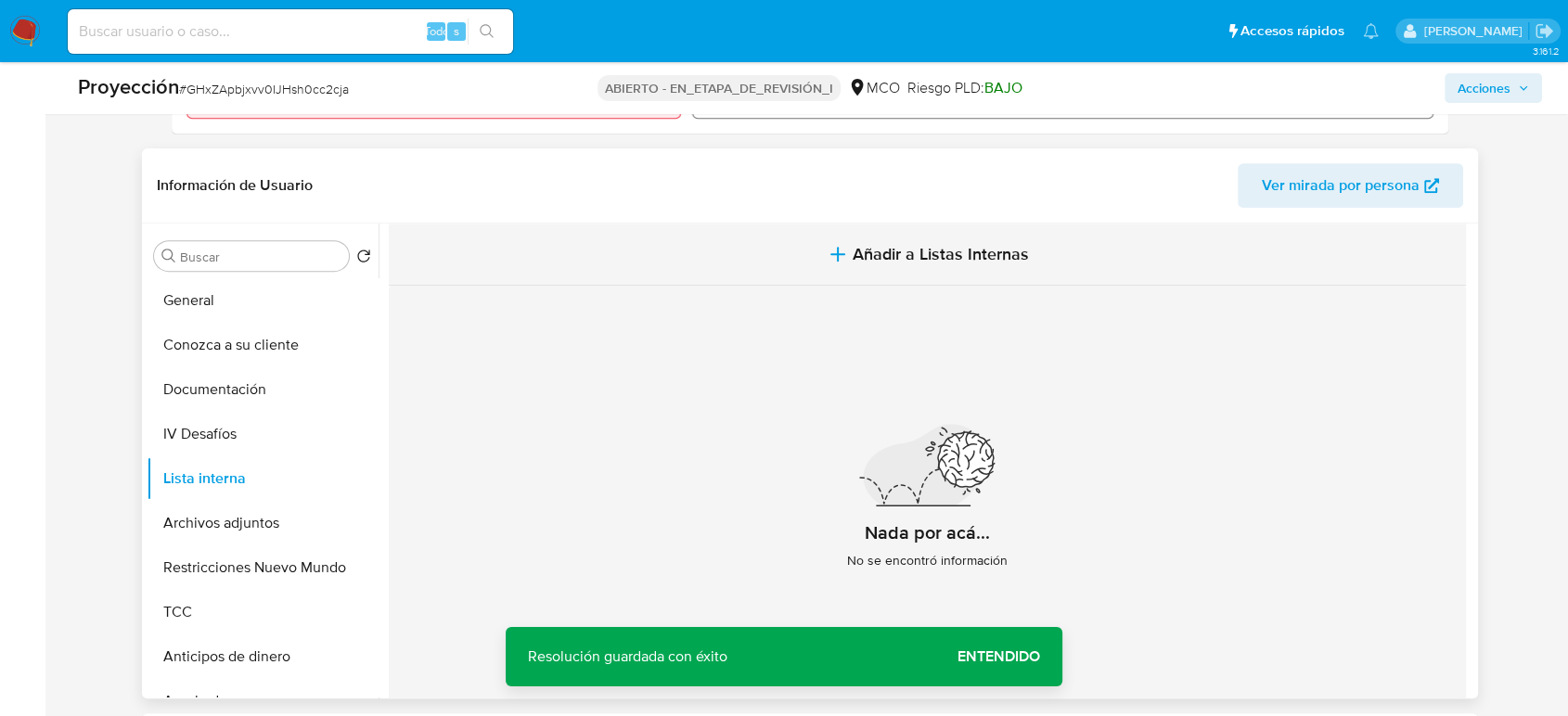
click at [846, 270] on button "Añadir a Listas Internas" at bounding box center [927, 255] width 1077 height 62
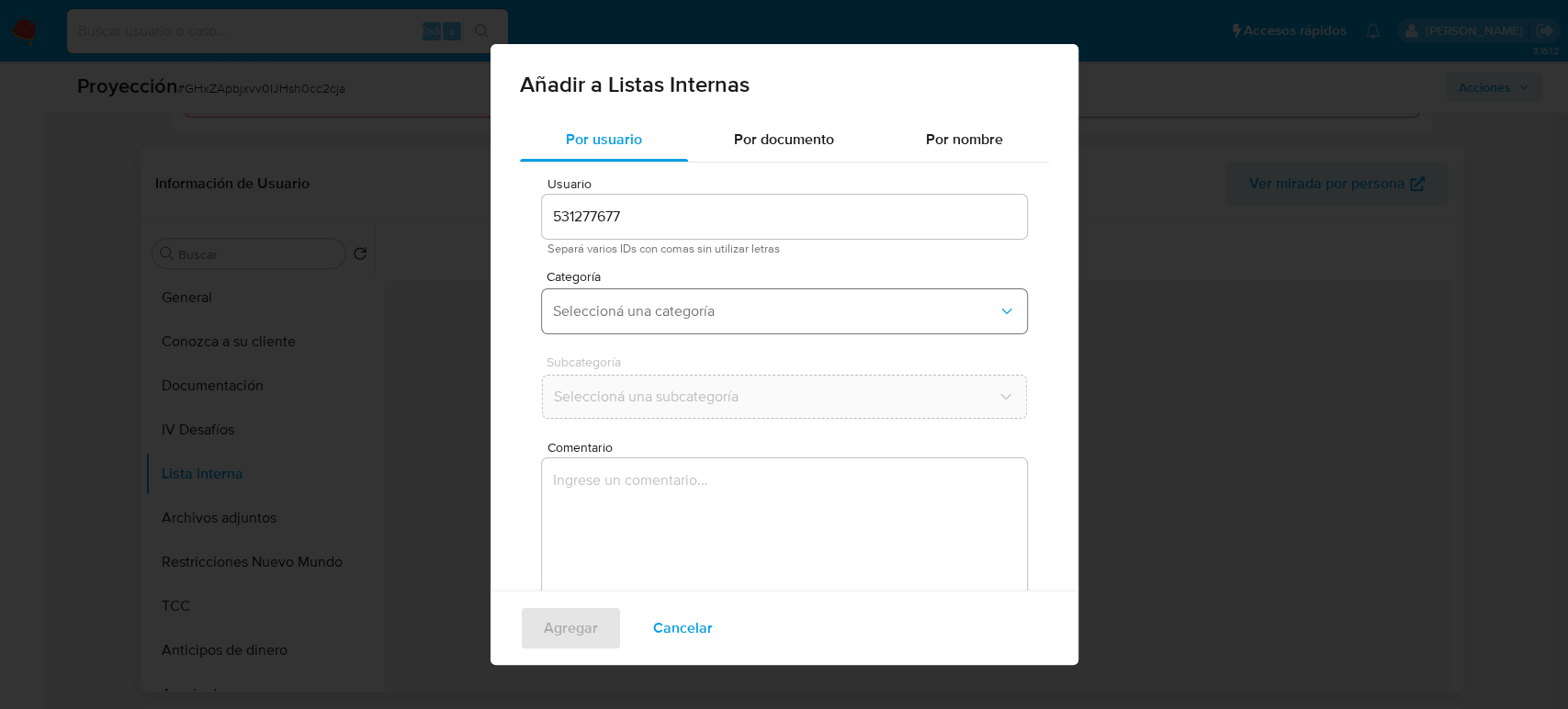
click at [669, 317] on span "Seleccioná una categoría" at bounding box center [775, 311] width 444 height 18
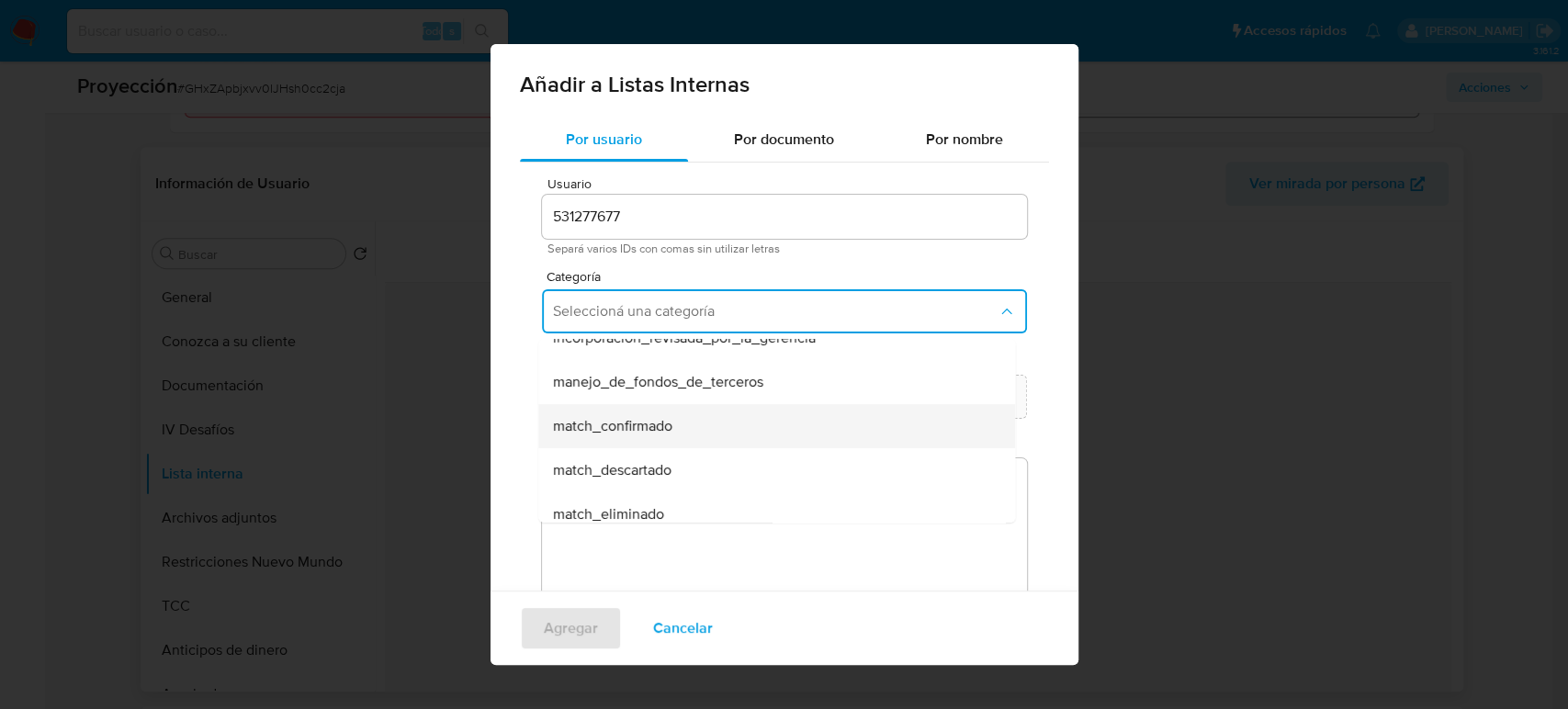
scroll to position [102, 0]
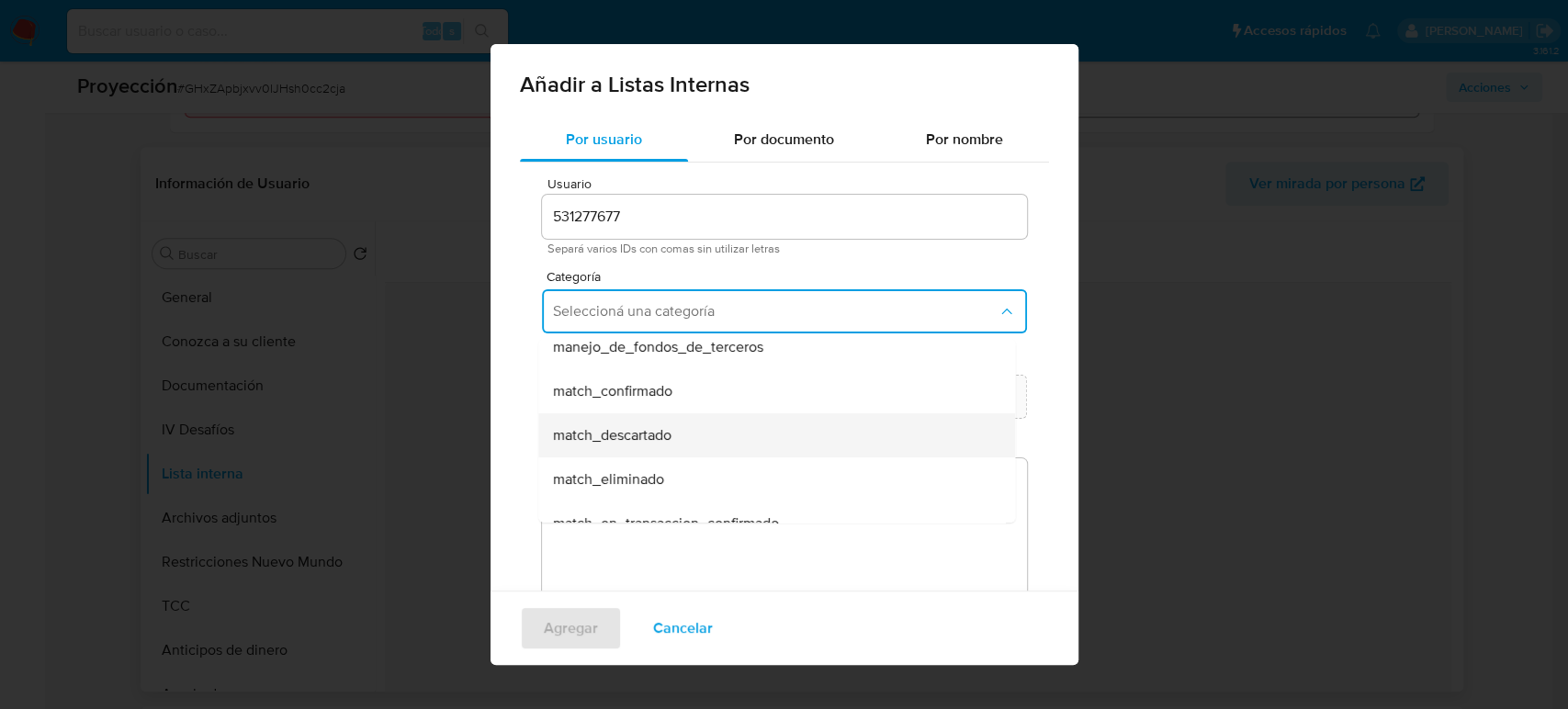
click at [632, 422] on div "match_descartado" at bounding box center [771, 436] width 437 height 44
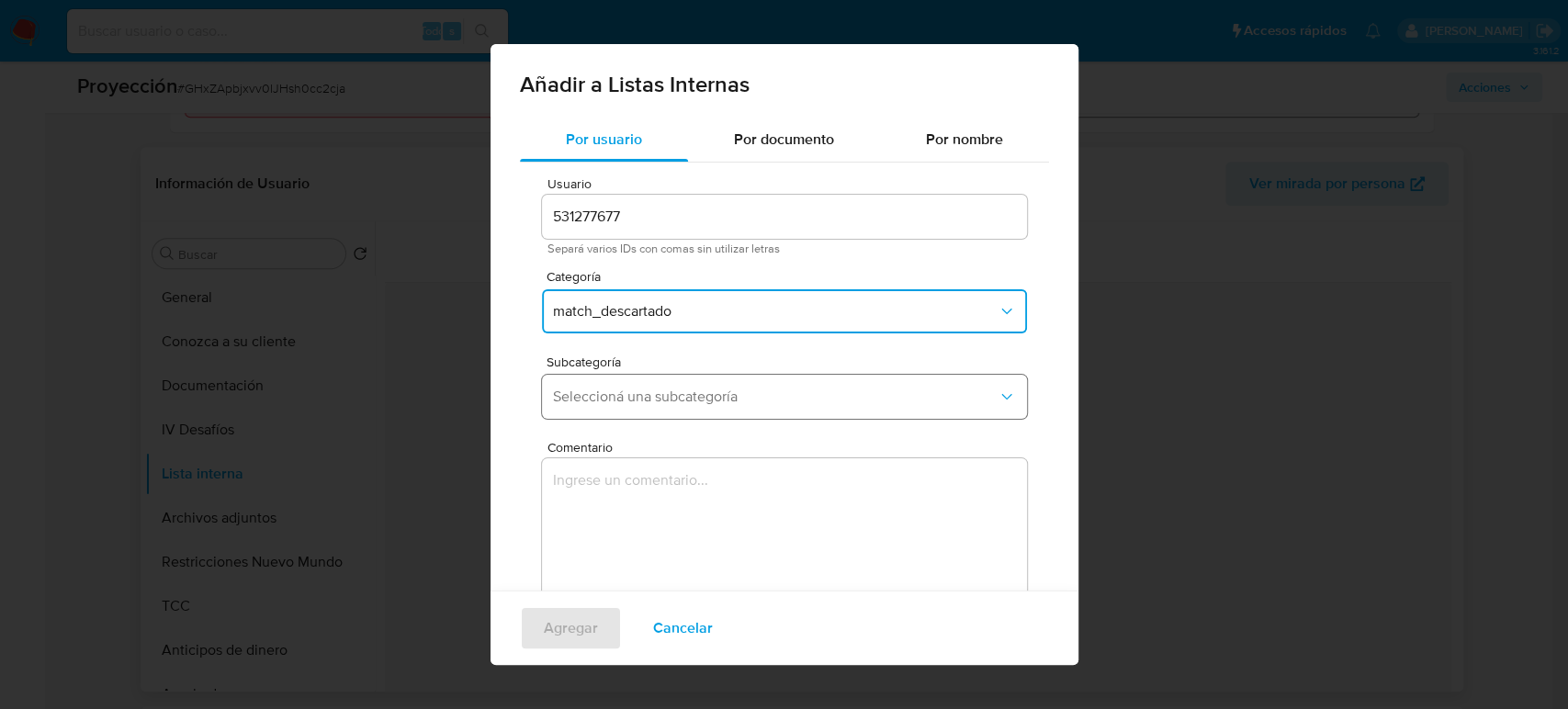
click at [669, 400] on span "Seleccioná una subcategoría" at bounding box center [775, 396] width 444 height 18
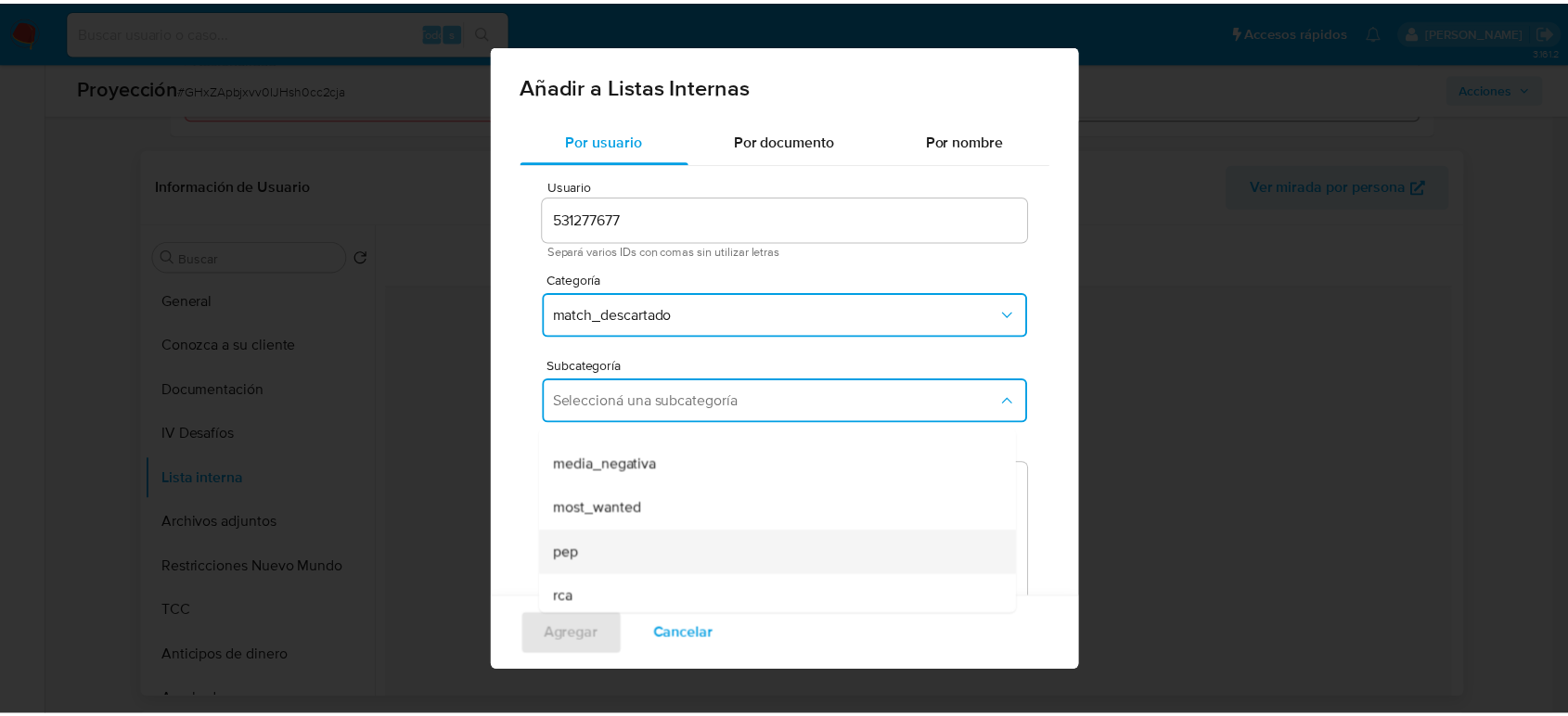
scroll to position [126, 0]
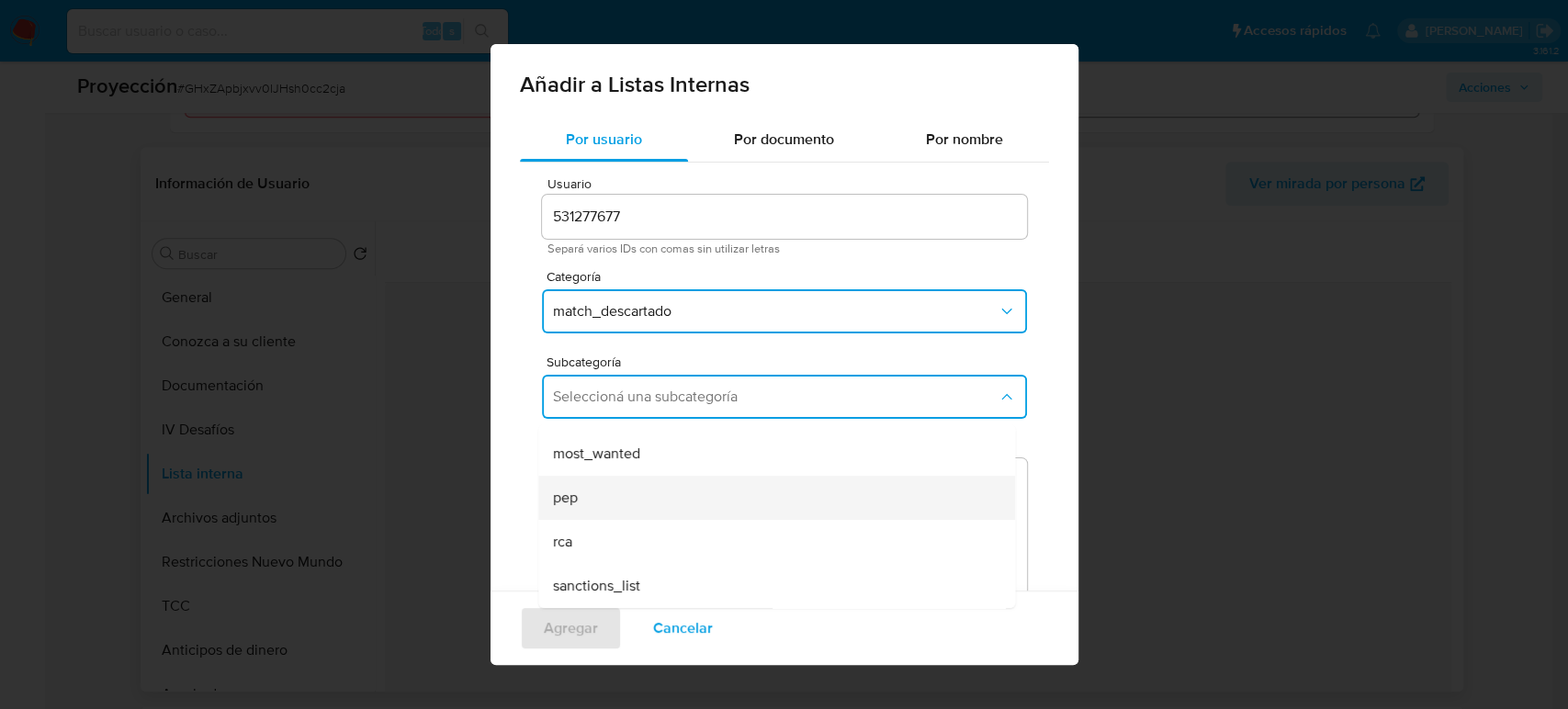
click at [565, 503] on span "pep" at bounding box center [566, 497] width 25 height 18
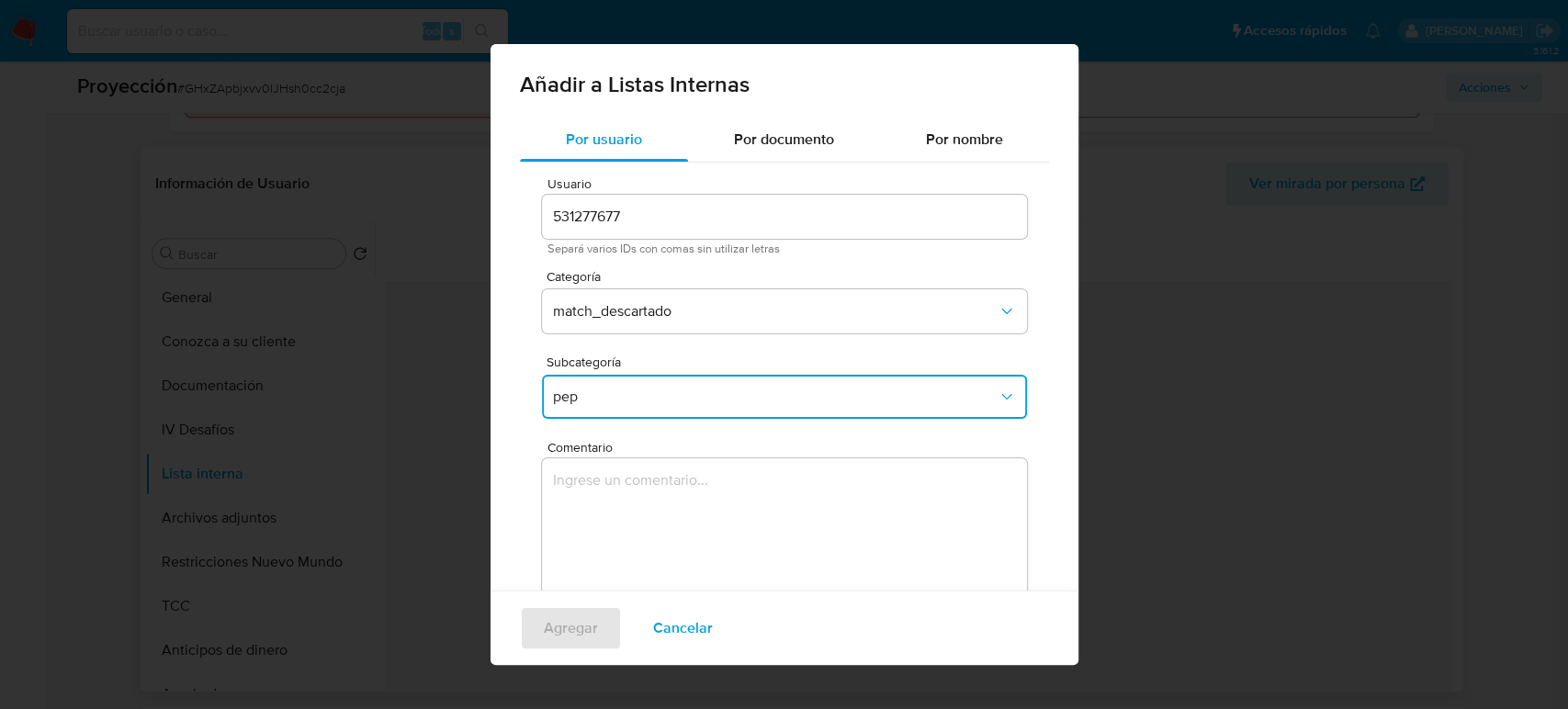
click at [565, 503] on textarea "Comentario" at bounding box center [785, 546] width 485 height 176
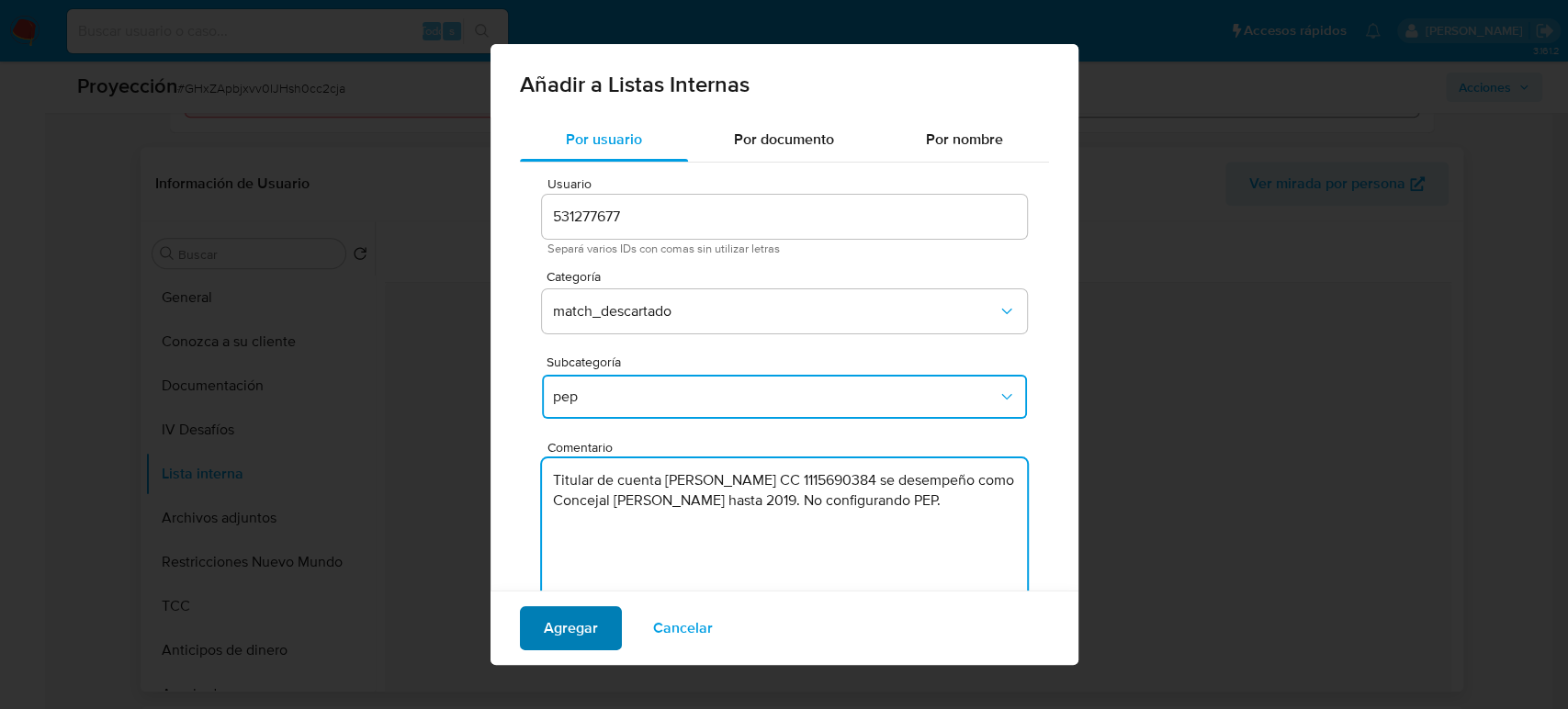
type textarea "Titular de cuenta [PERSON_NAME] CC 1115690384 se desempeño como Concejal [PERSO…"
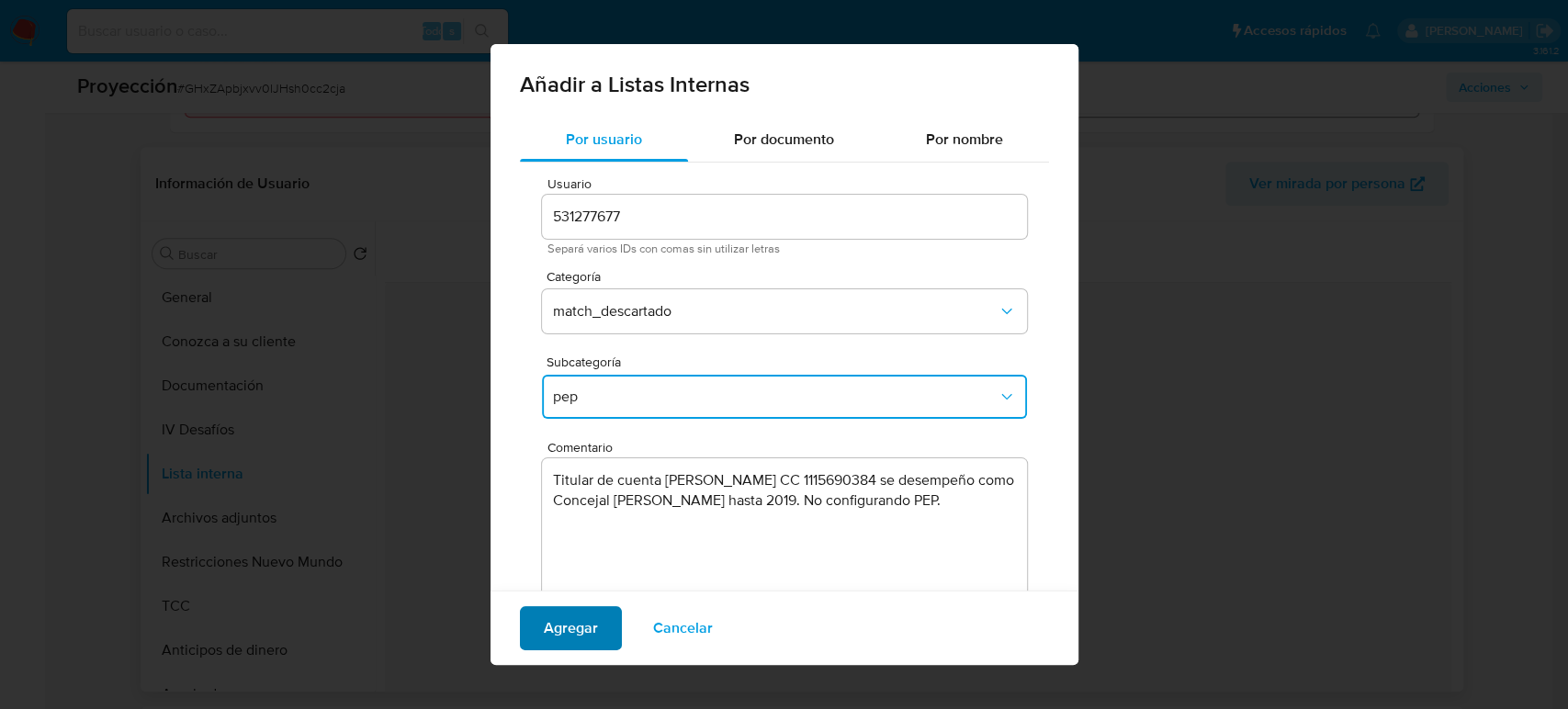
click at [573, 616] on span "Agregar" at bounding box center [570, 628] width 54 height 40
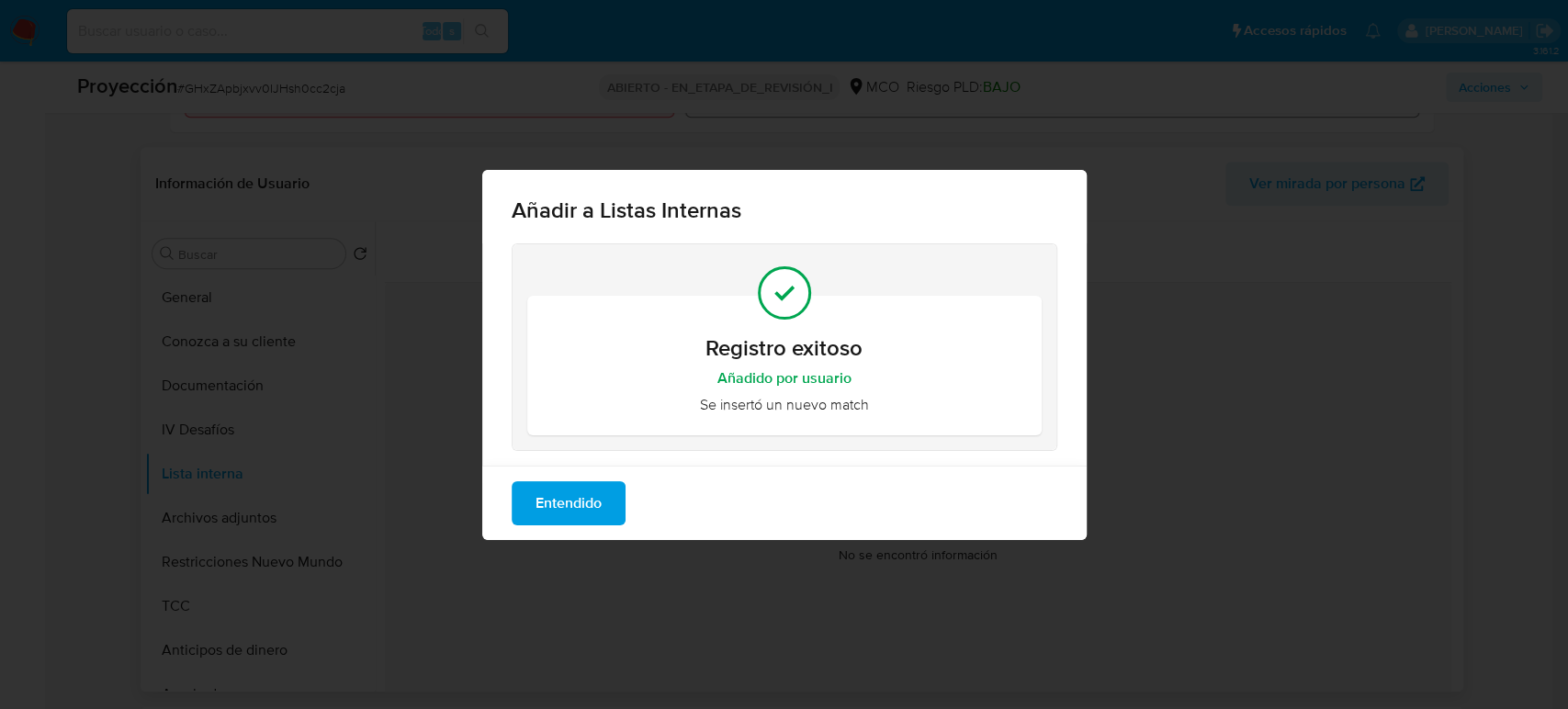
click at [579, 513] on span "Entendido" at bounding box center [569, 503] width 66 height 40
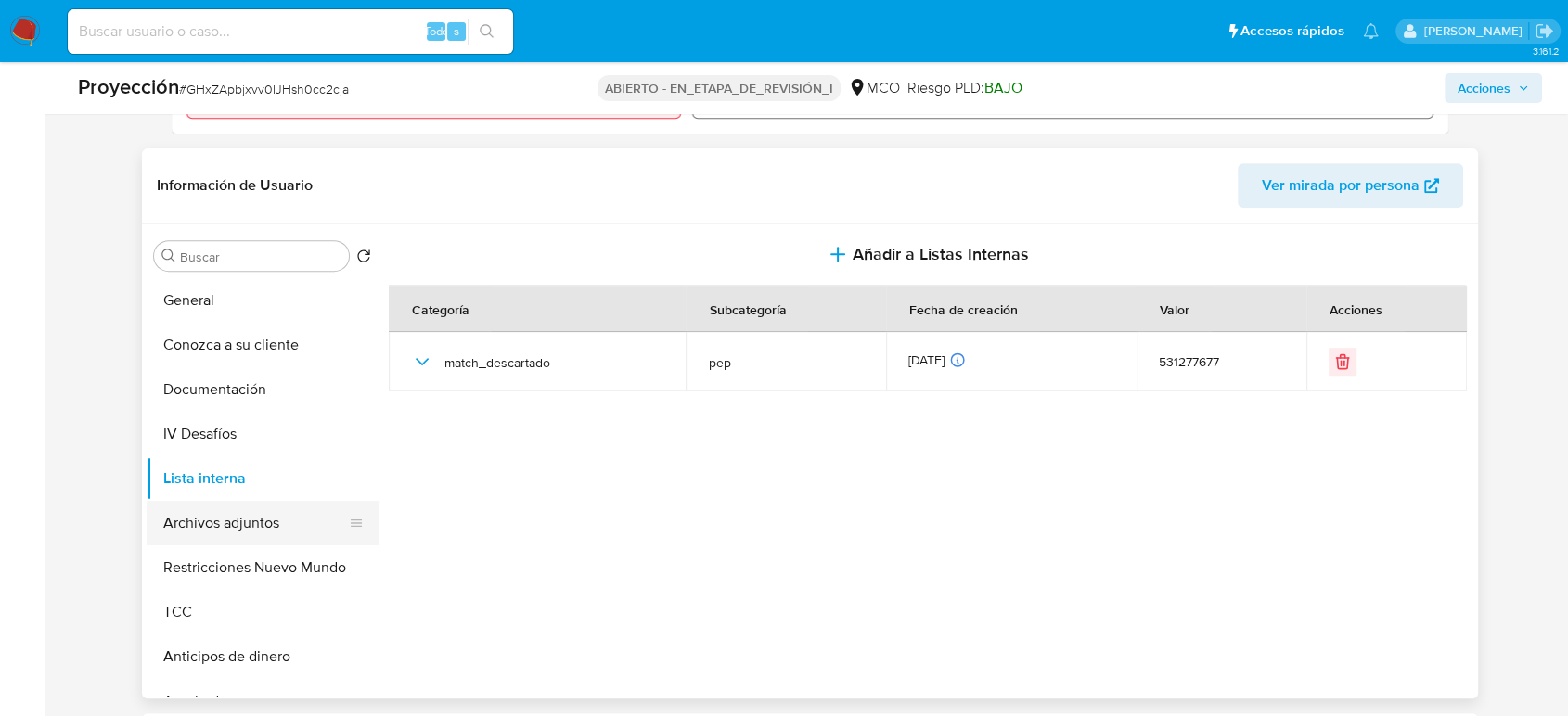
click at [245, 532] on button "Archivos adjuntos" at bounding box center [256, 524] width 218 height 45
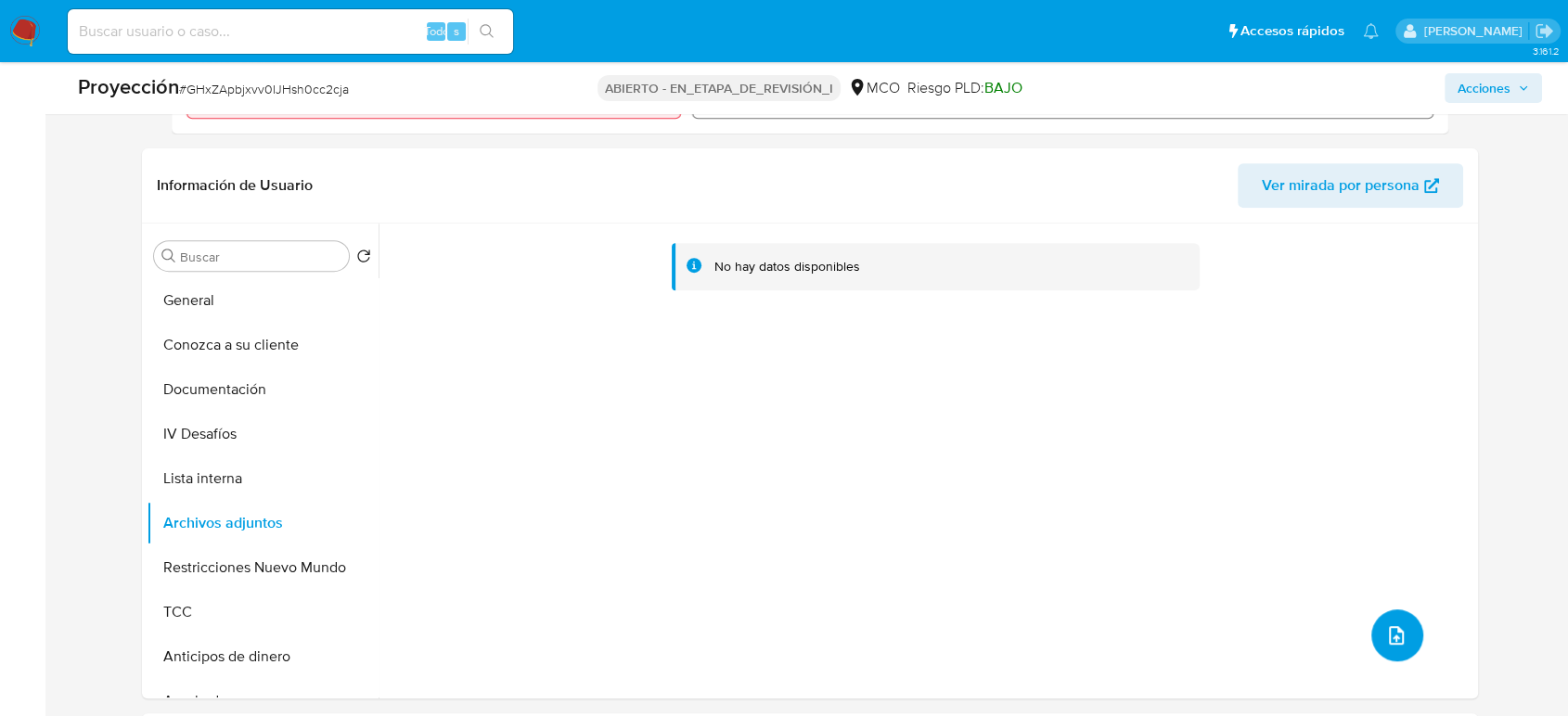
click at [1396, 633] on icon "subir archivo" at bounding box center [1396, 635] width 22 height 22
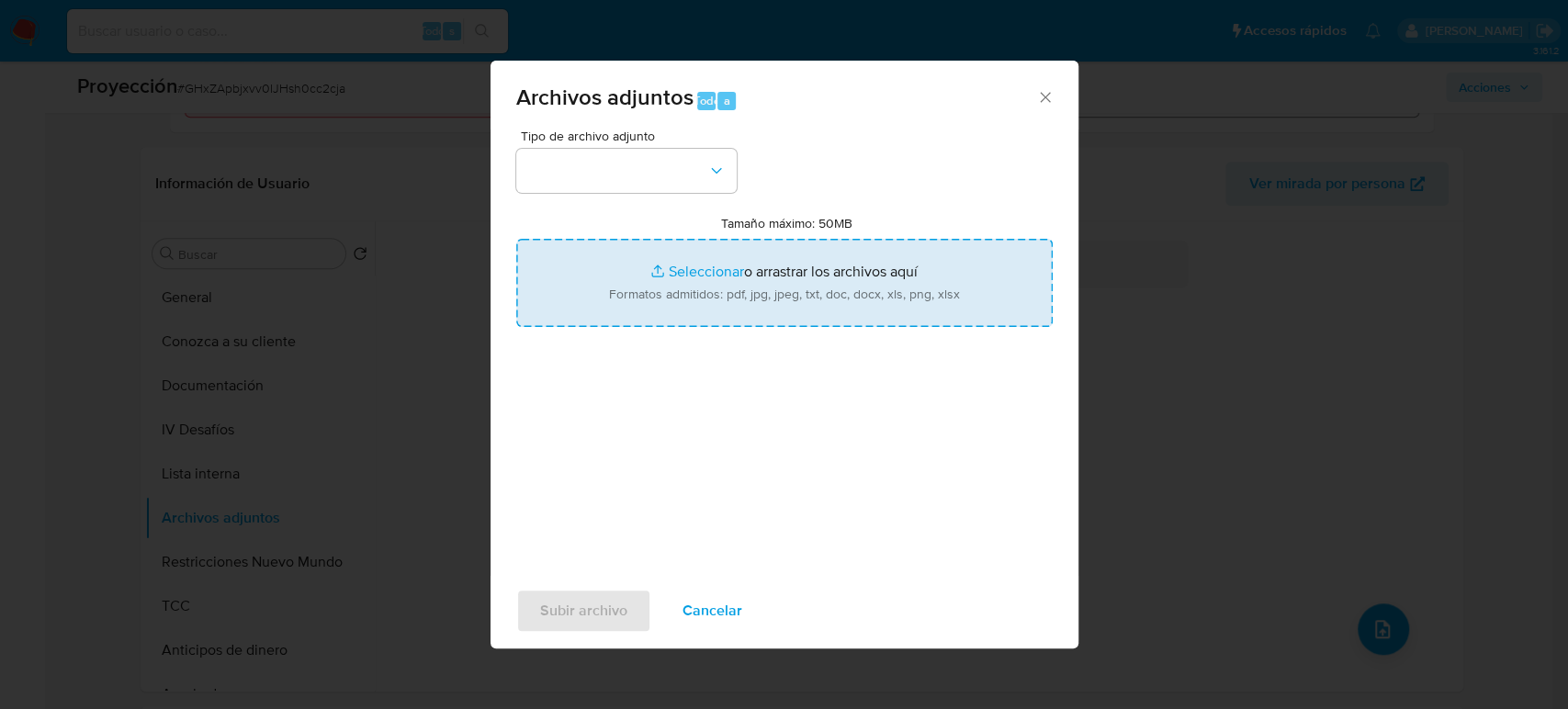
click at [677, 297] on input "Tamaño máximo: 50MB Seleccionar archivos" at bounding box center [785, 283] width 537 height 89
type input "C:\fakepath\_Zuleyma [PERSON_NAME] Cataño_ Lavado de dinero - Buscar con Google…"
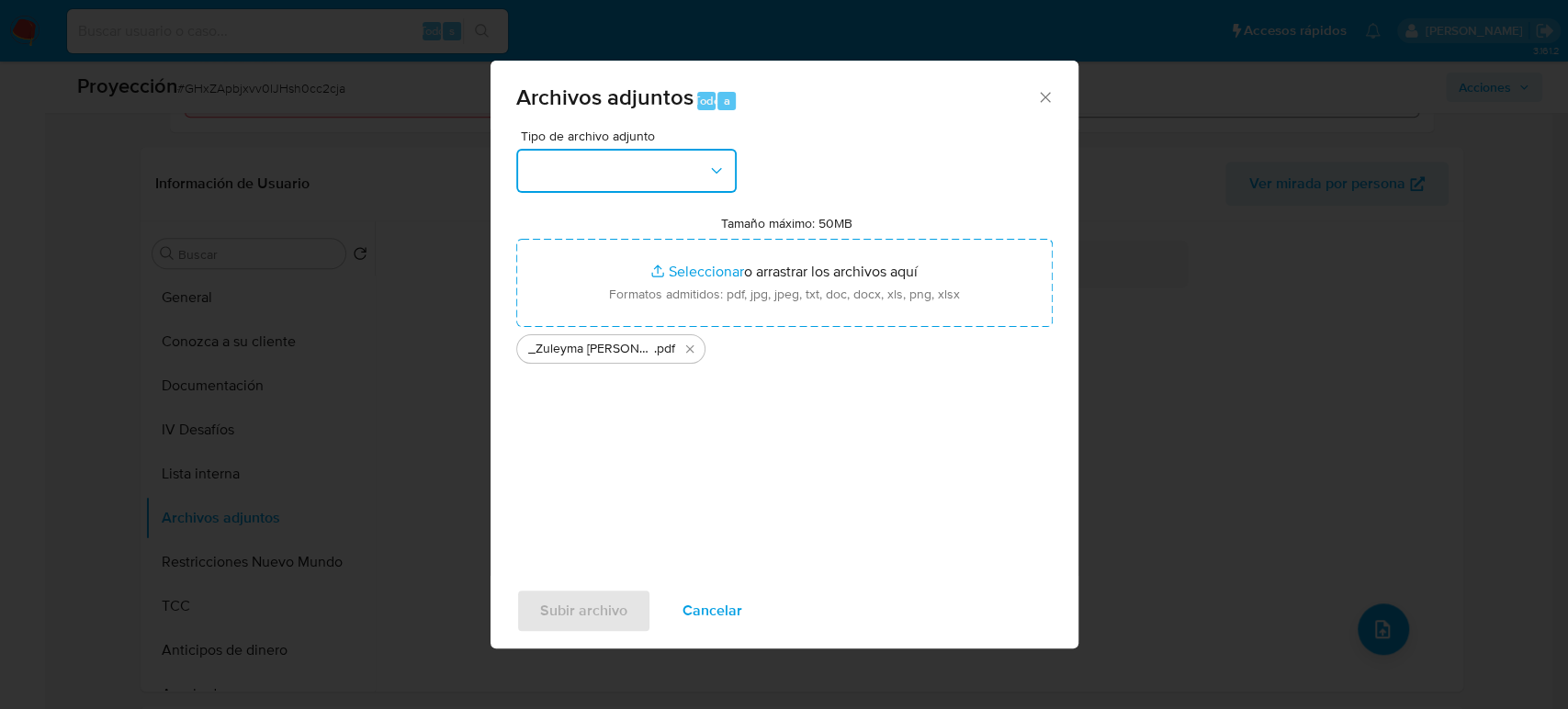
click at [699, 175] on button "button" at bounding box center [626, 171] width 220 height 44
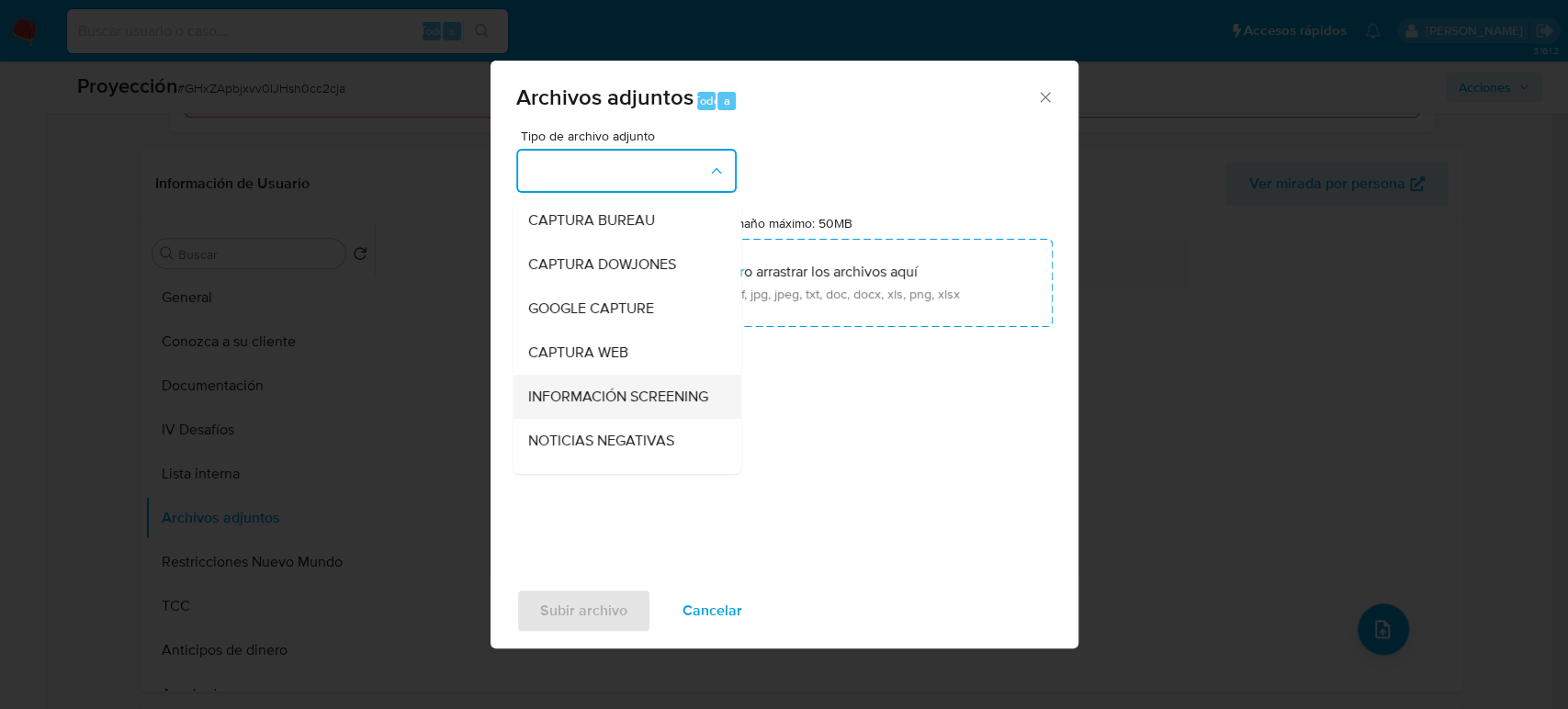
click at [632, 406] on span "INFORMACIÓN SCREENING" at bounding box center [617, 396] width 180 height 18
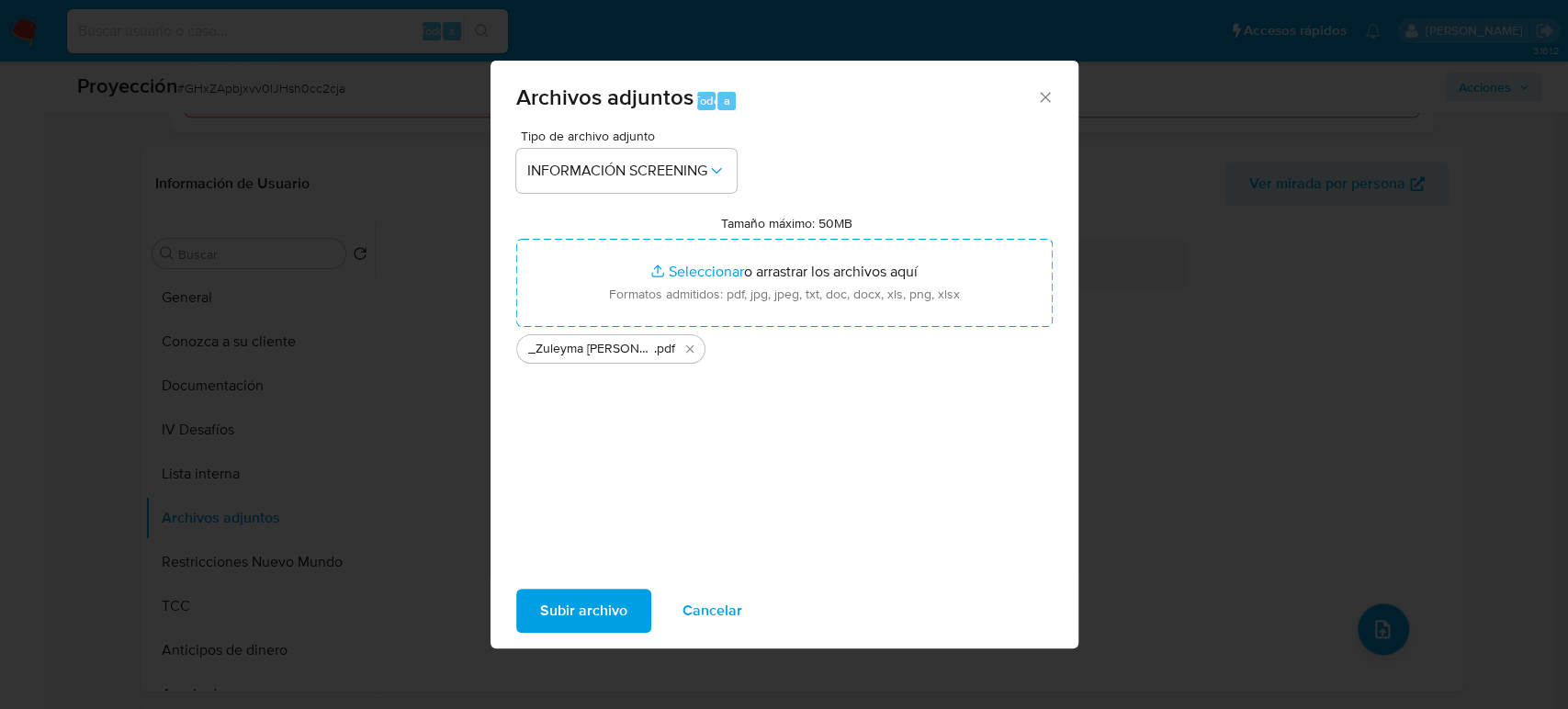
click at [569, 605] on span "Subir archivo" at bounding box center [584, 611] width 88 height 40
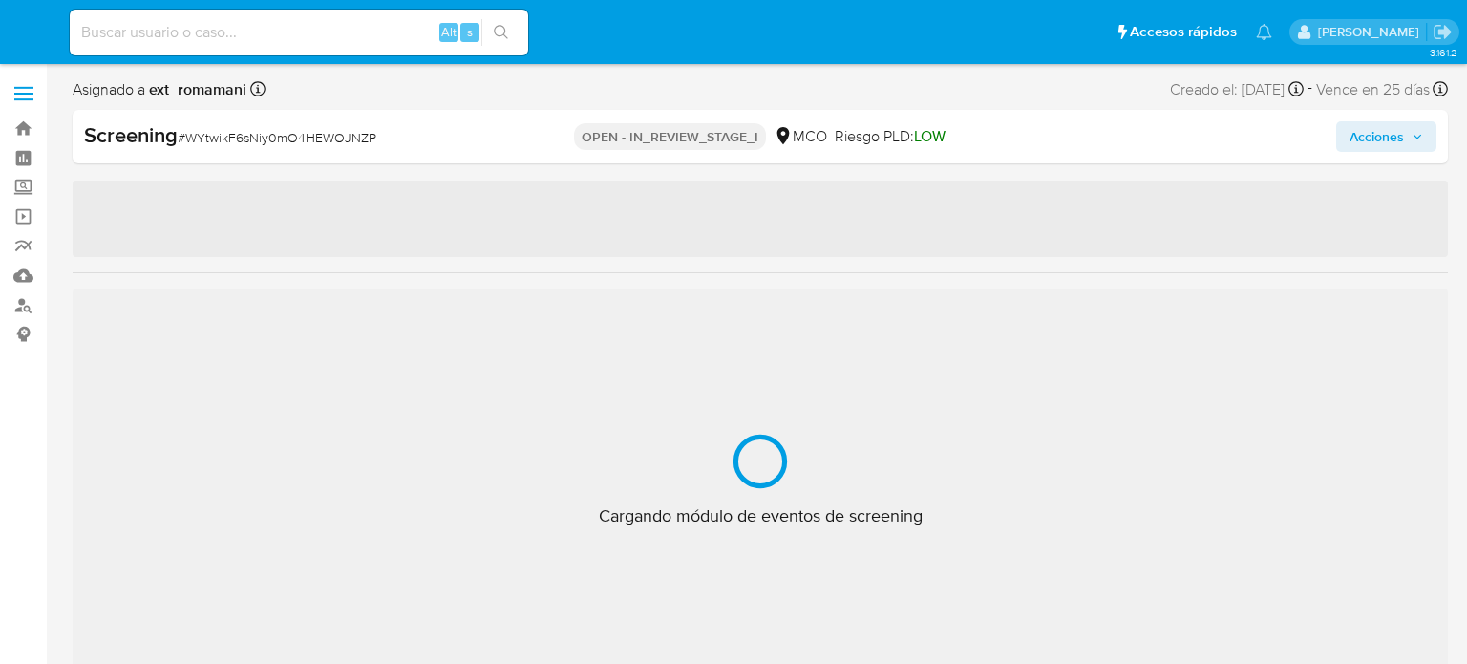
select select "10"
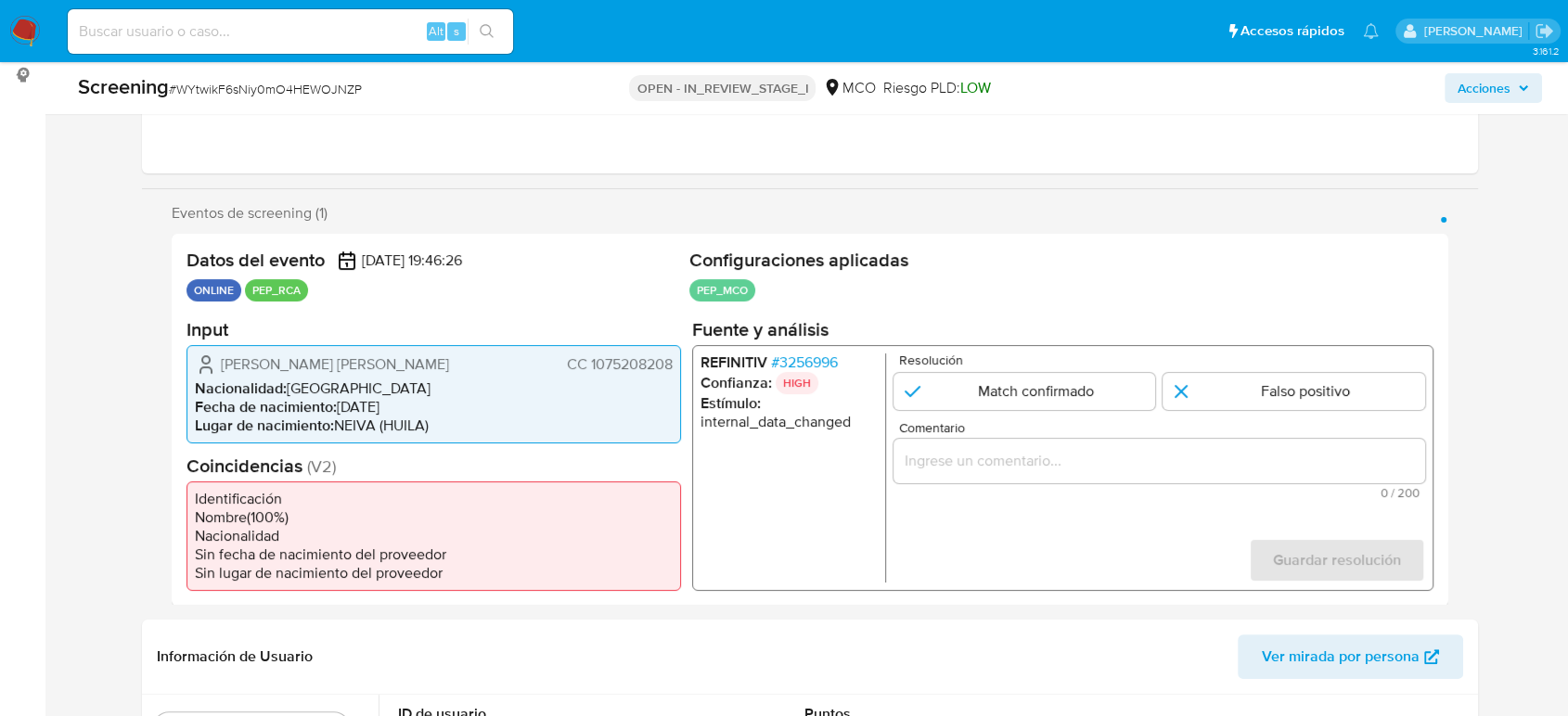
scroll to position [309, 0]
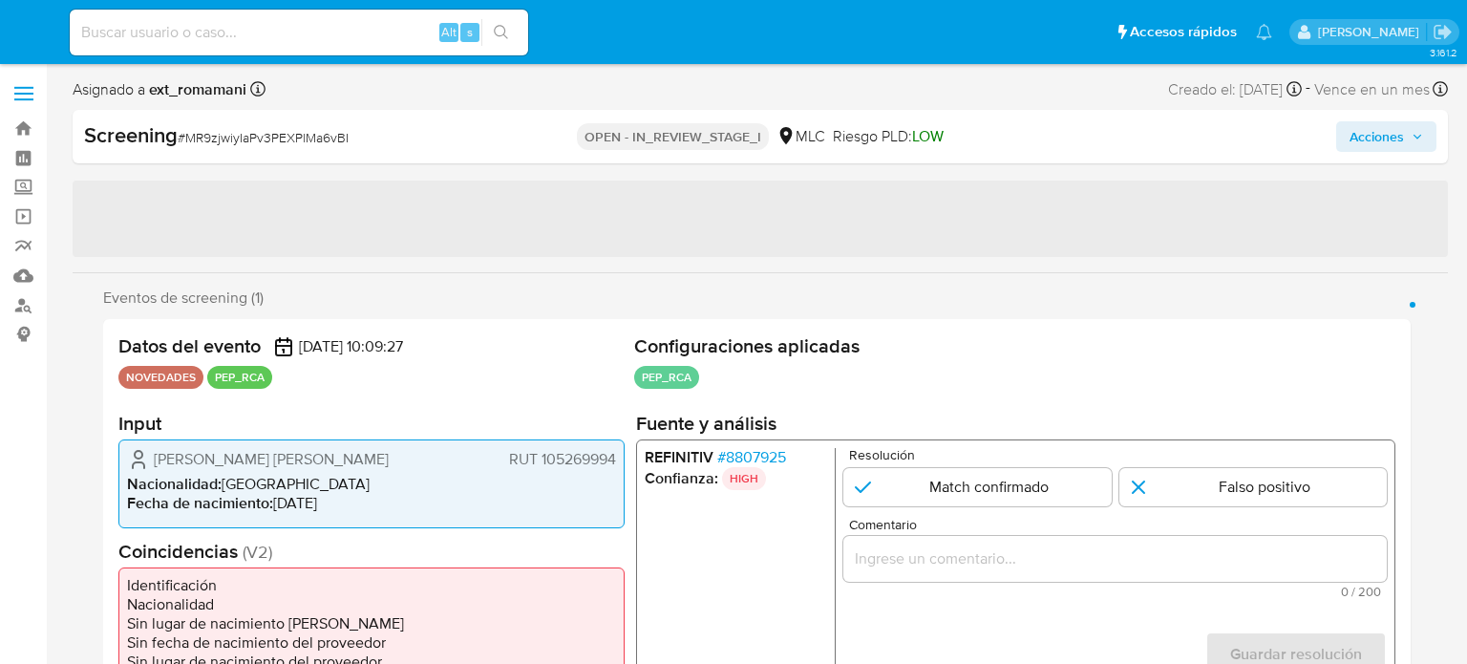
select select "10"
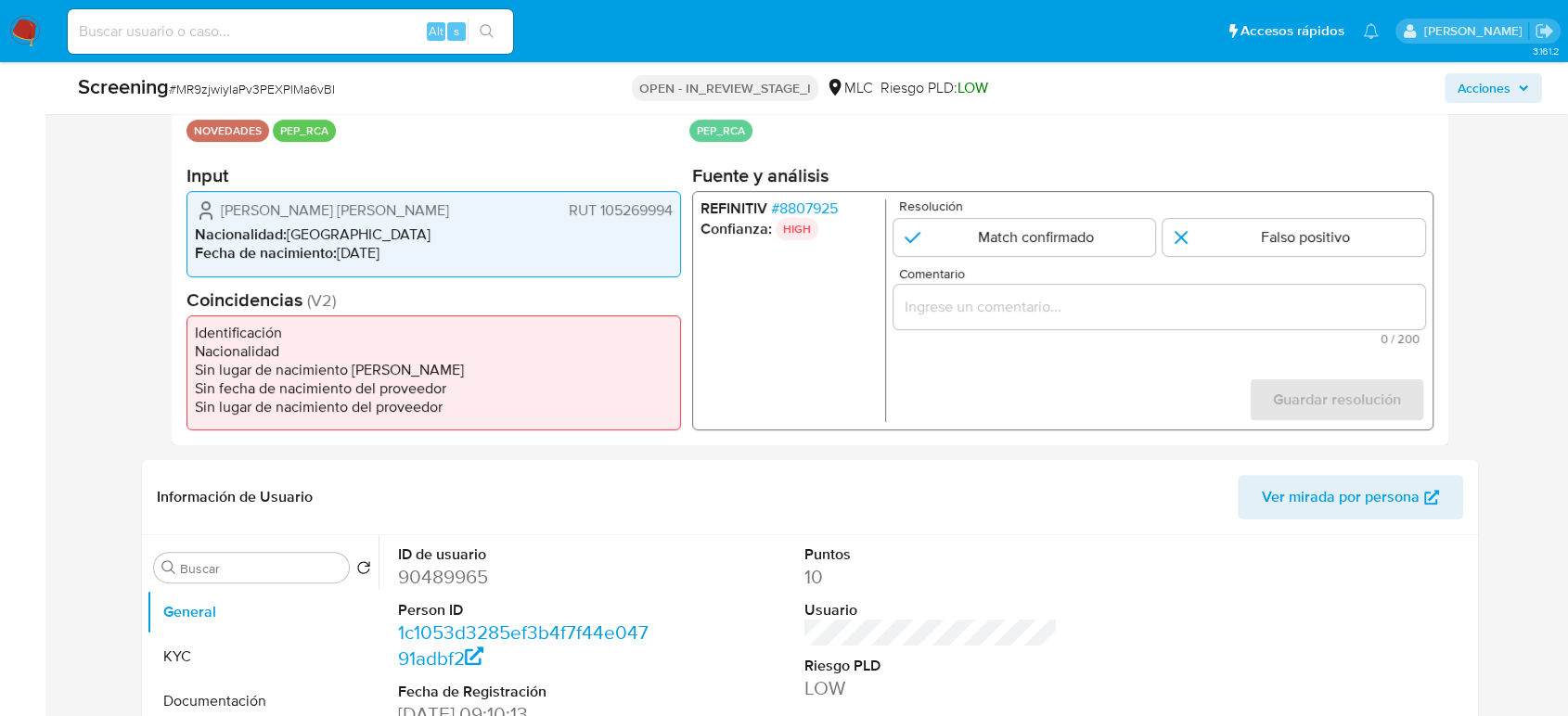
scroll to position [412, 0]
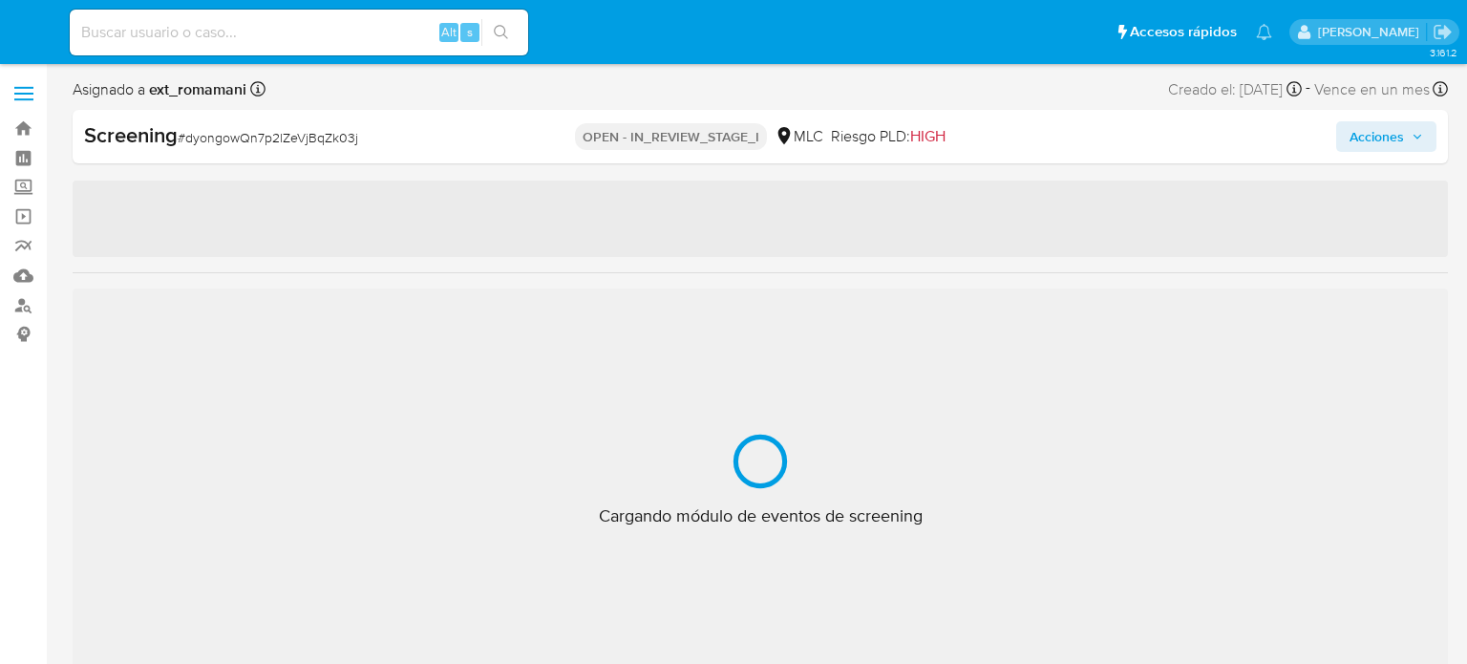
select select "10"
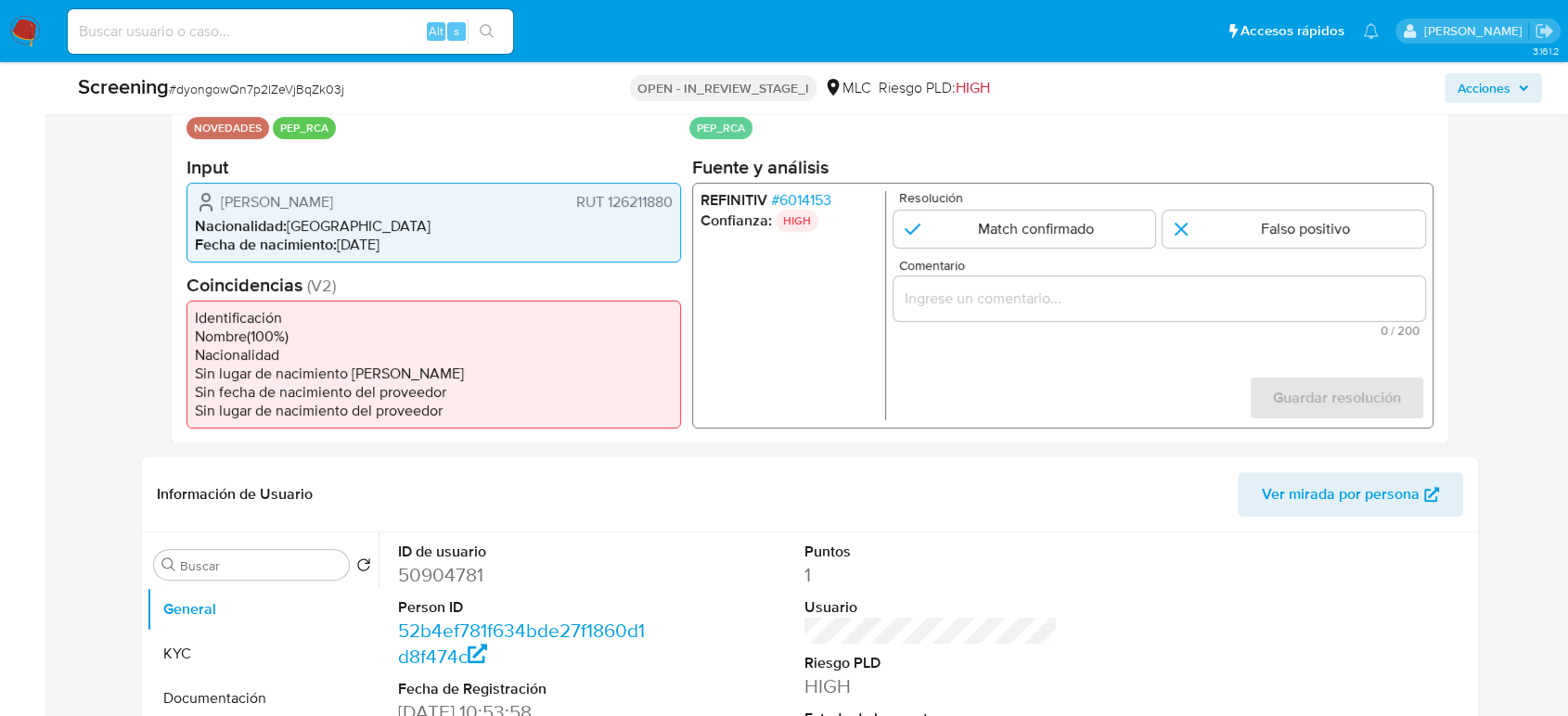
scroll to position [309, 0]
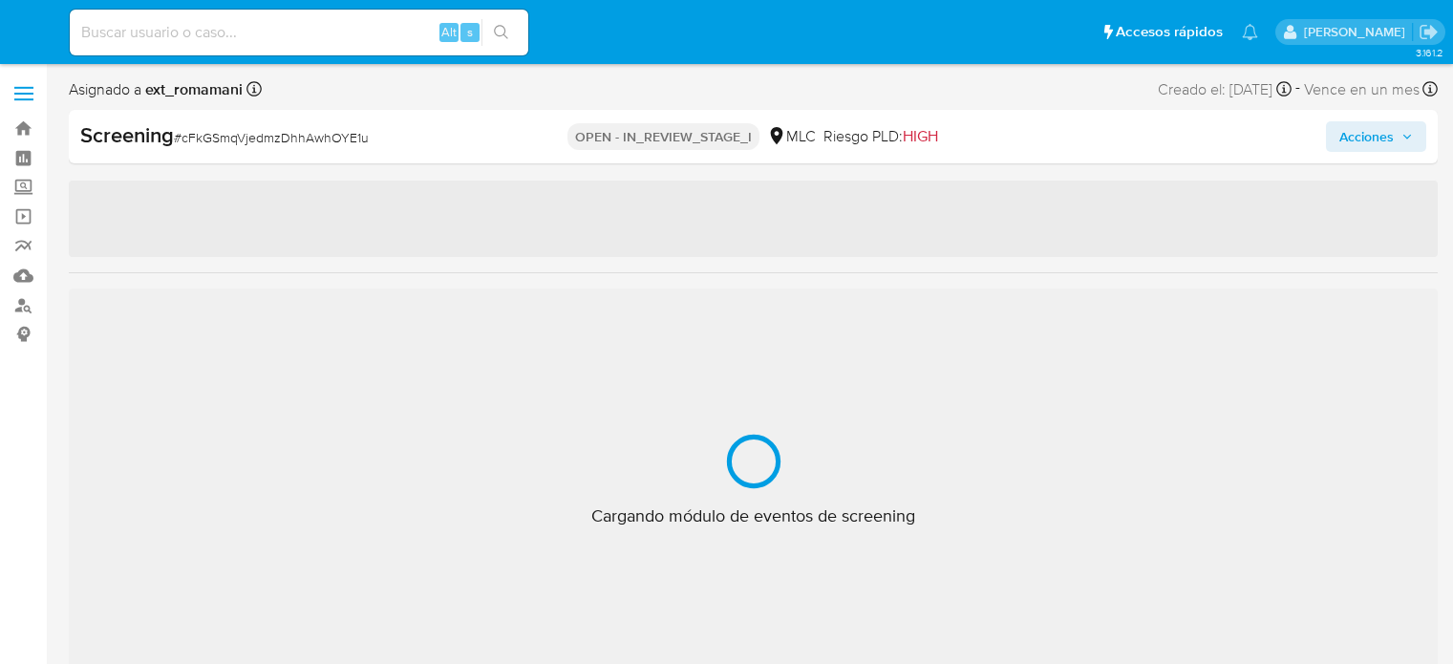
select select "10"
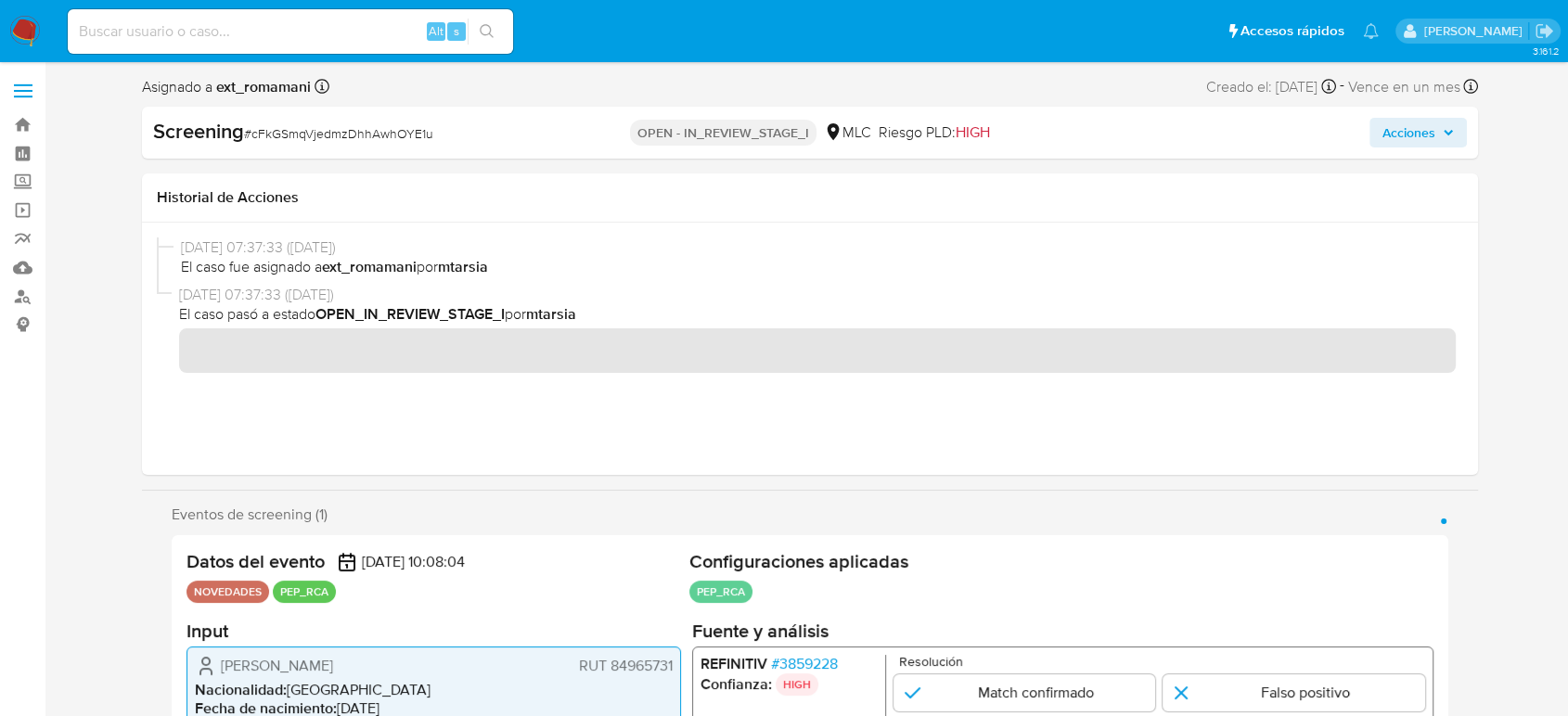
scroll to position [309, 0]
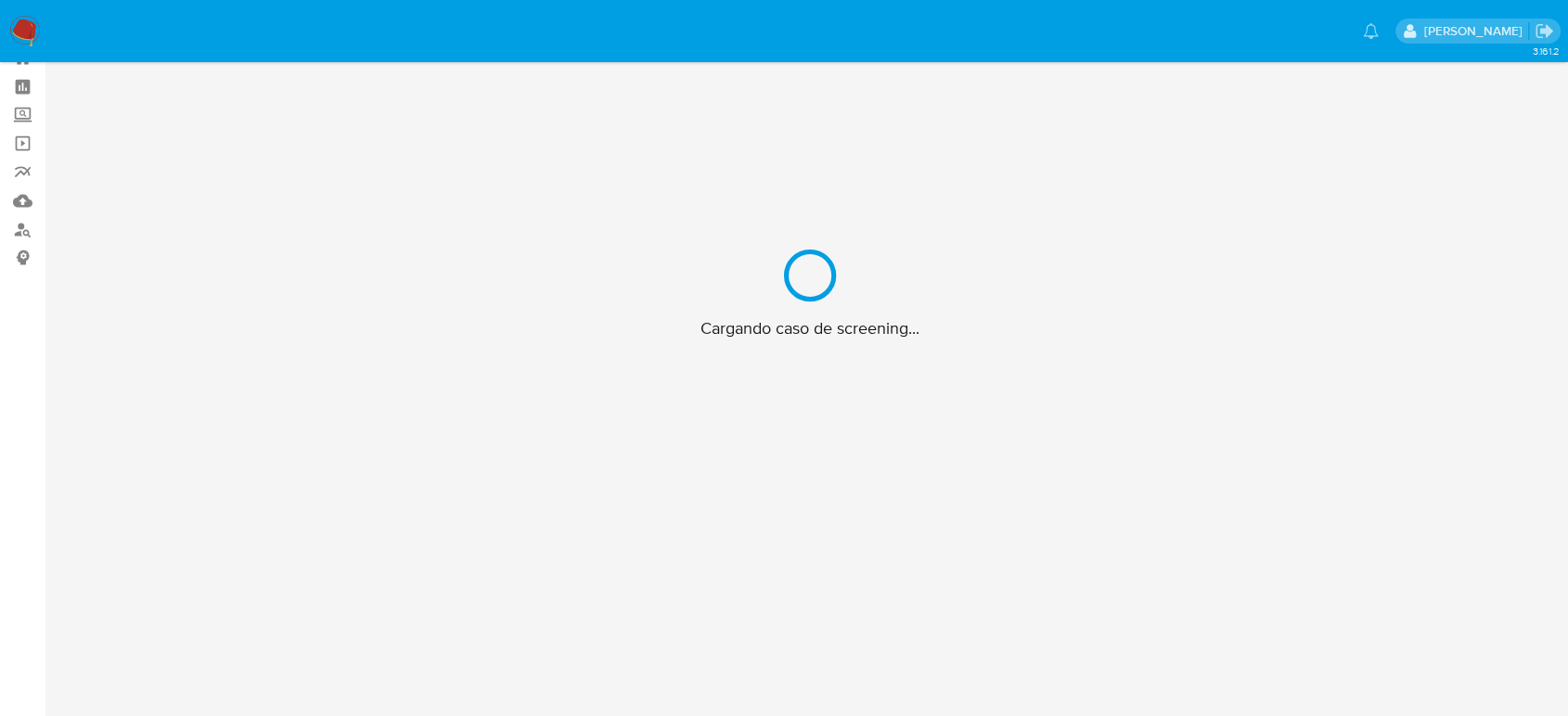
scroll to position [67, 0]
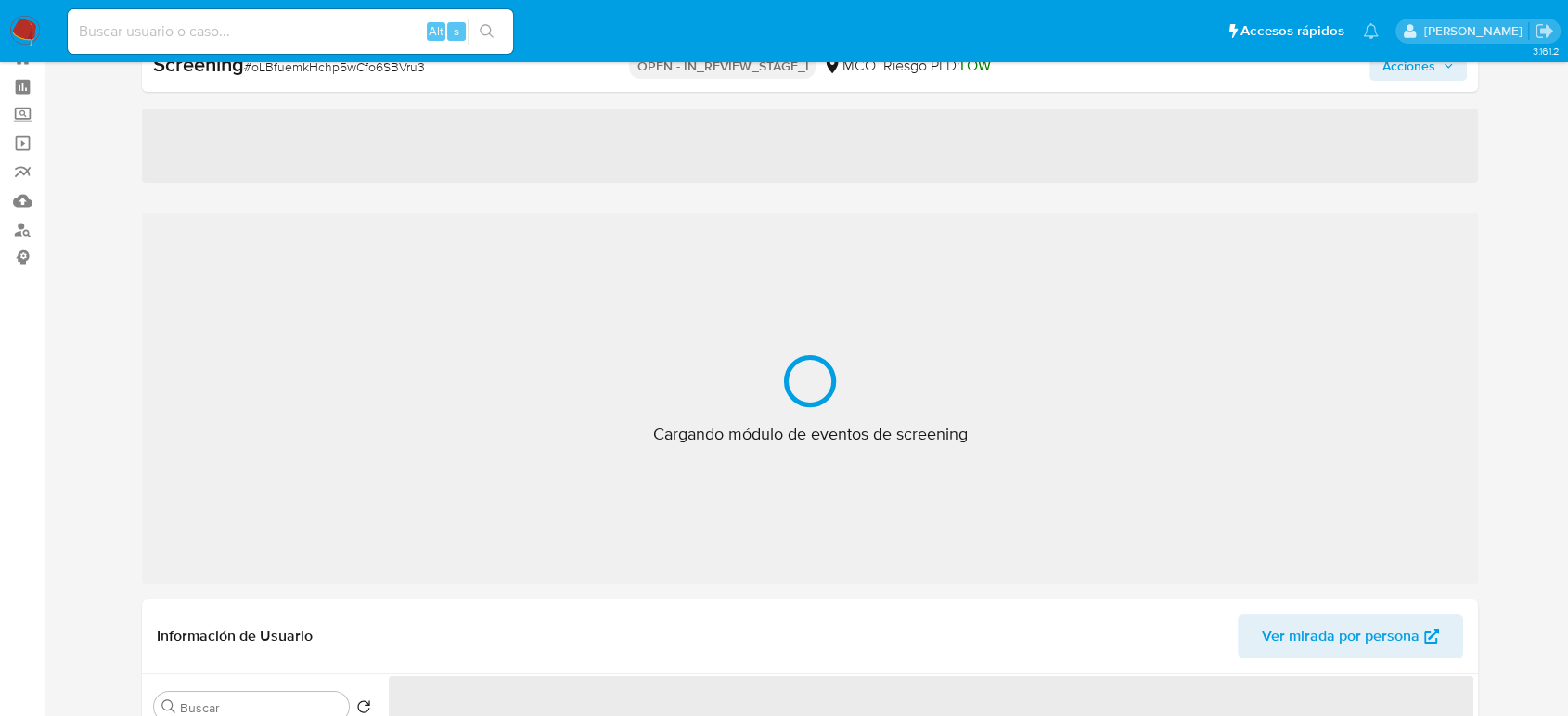
select select "10"
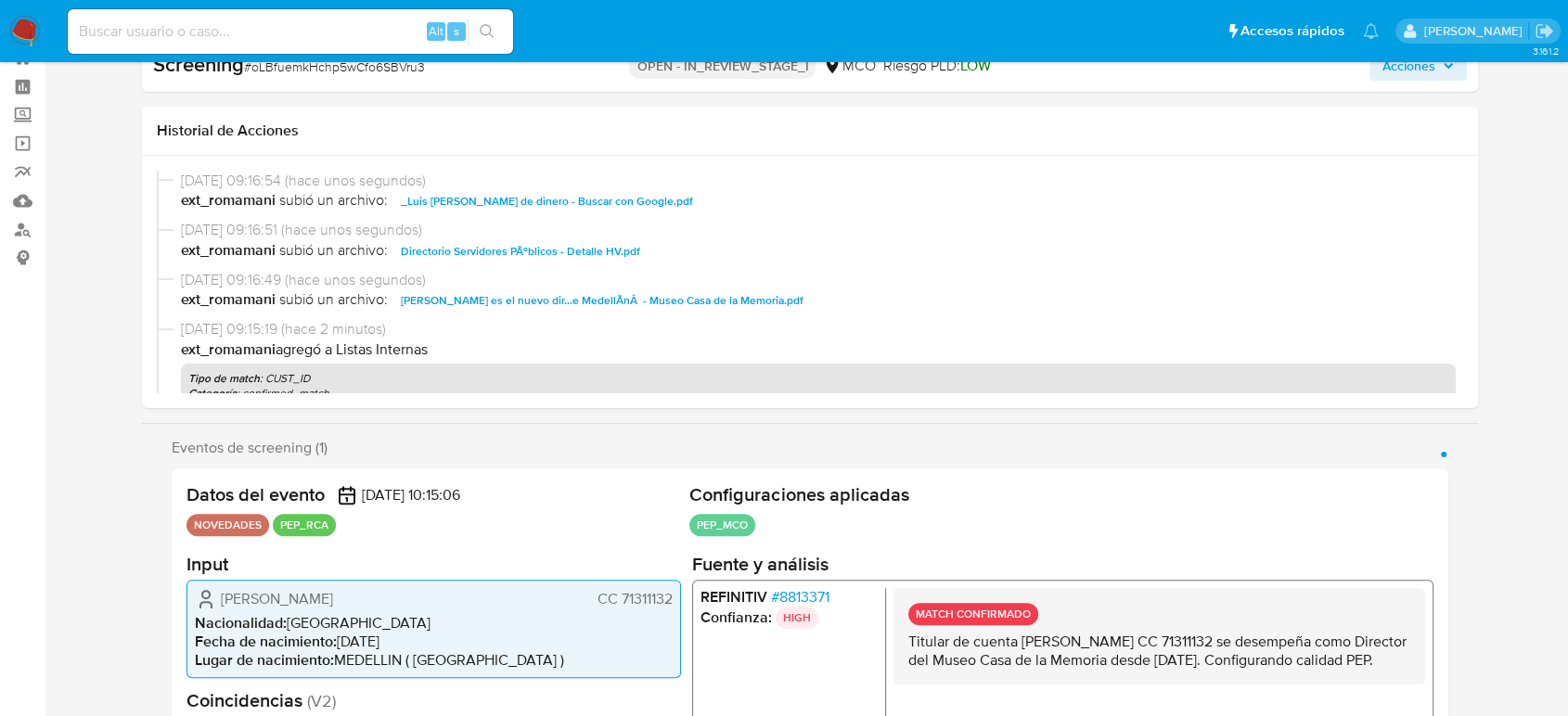
click at [1429, 67] on span "Acciones" at bounding box center [1409, 66] width 52 height 30
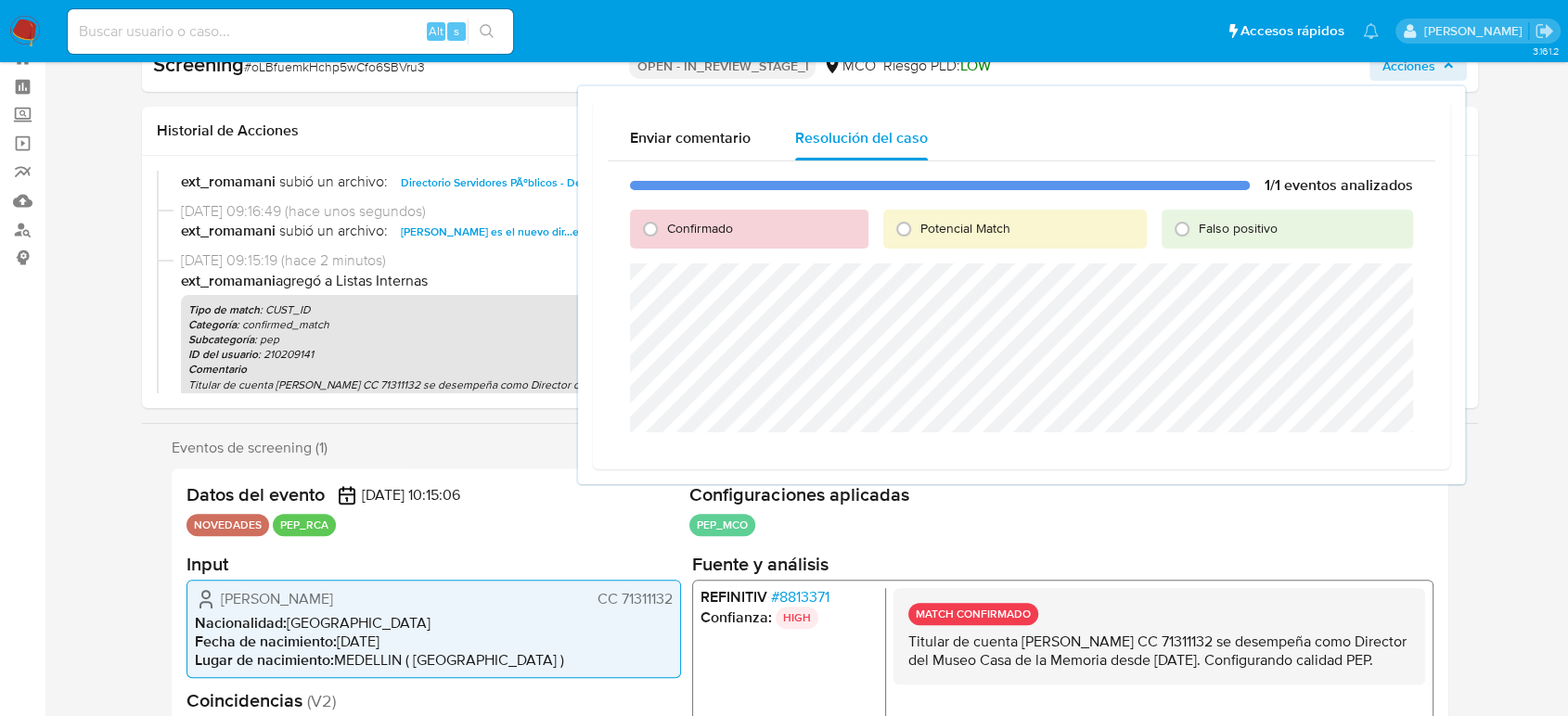
scroll to position [103, 0]
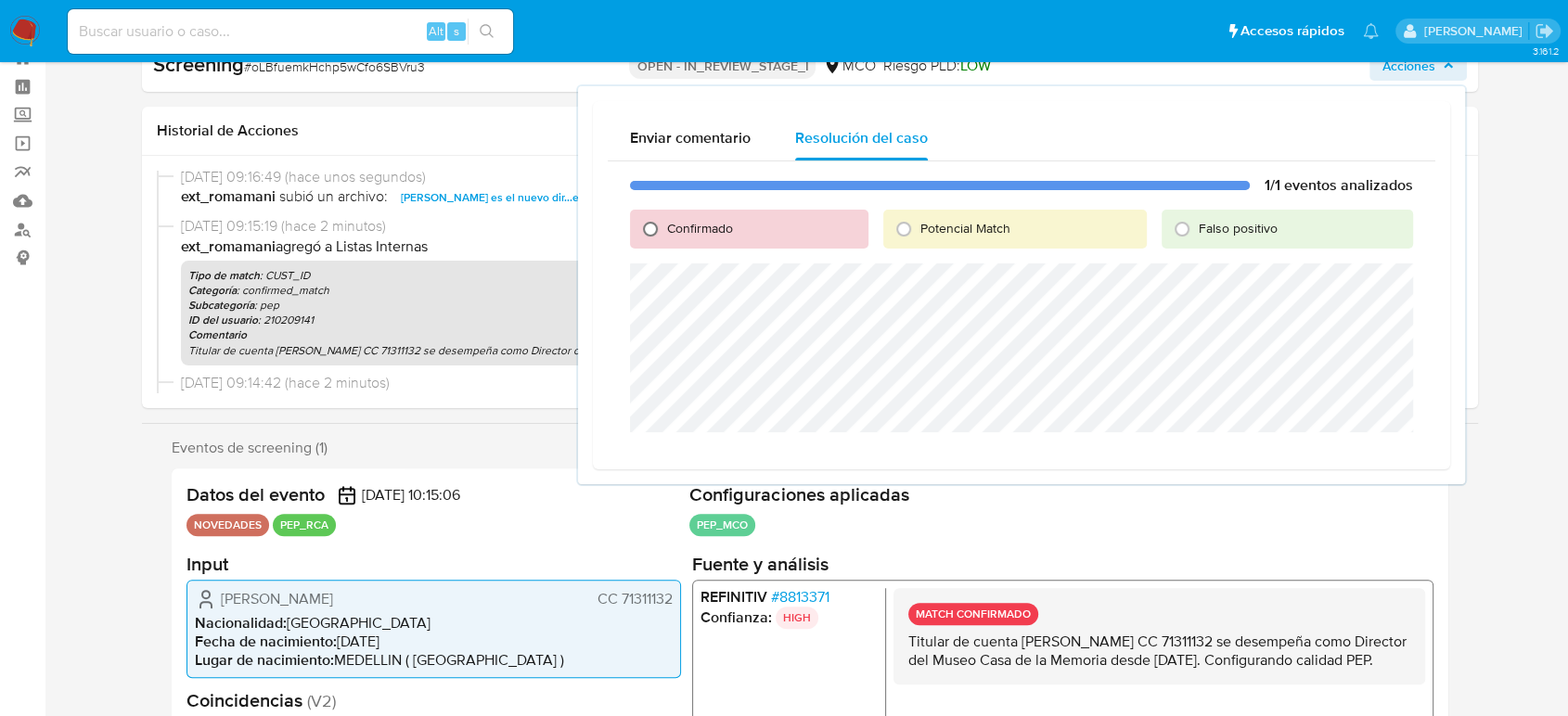
click at [659, 230] on input "Confirmado" at bounding box center [650, 229] width 30 height 30
radio input "true"
click at [1317, 449] on span "Cerrar Caso" at bounding box center [1348, 455] width 89 height 26
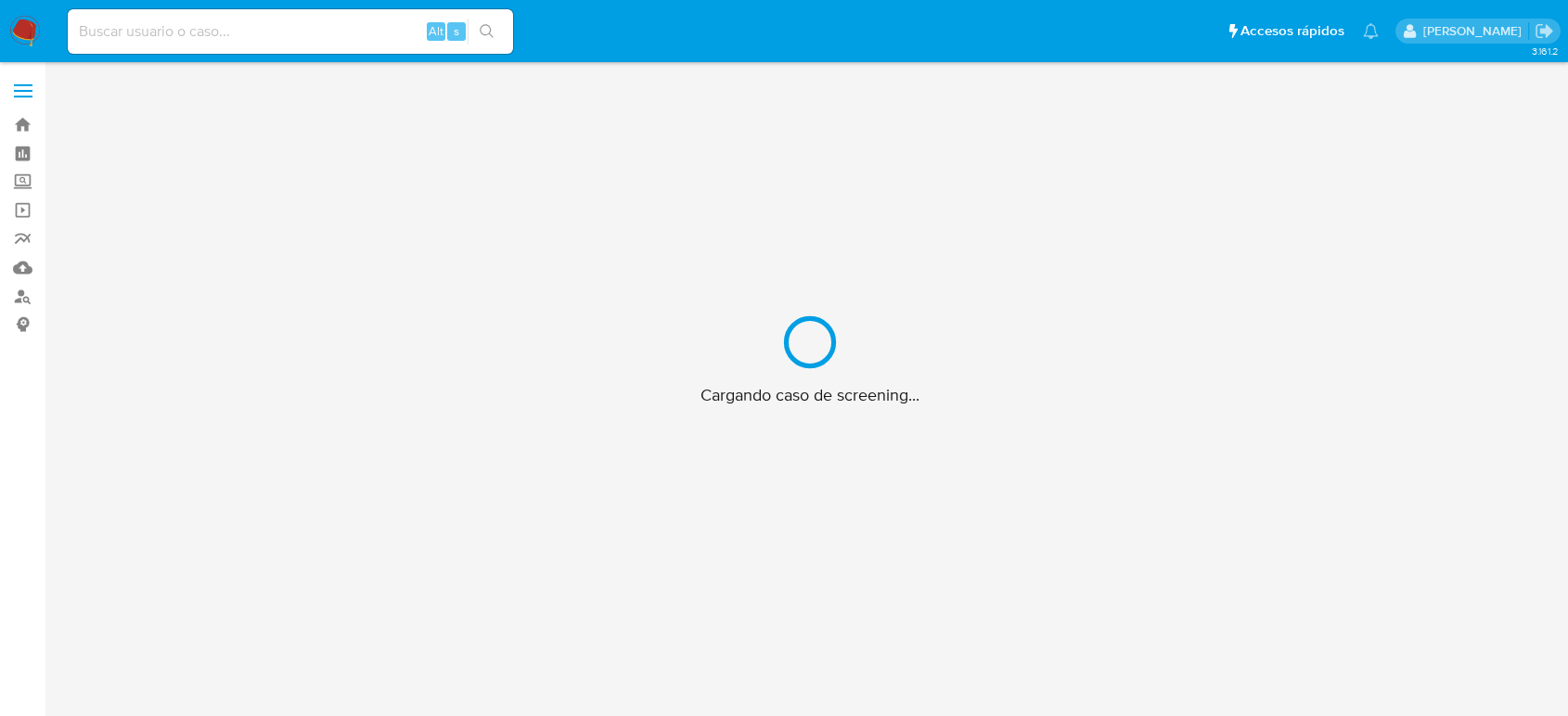
scroll to position [67, 0]
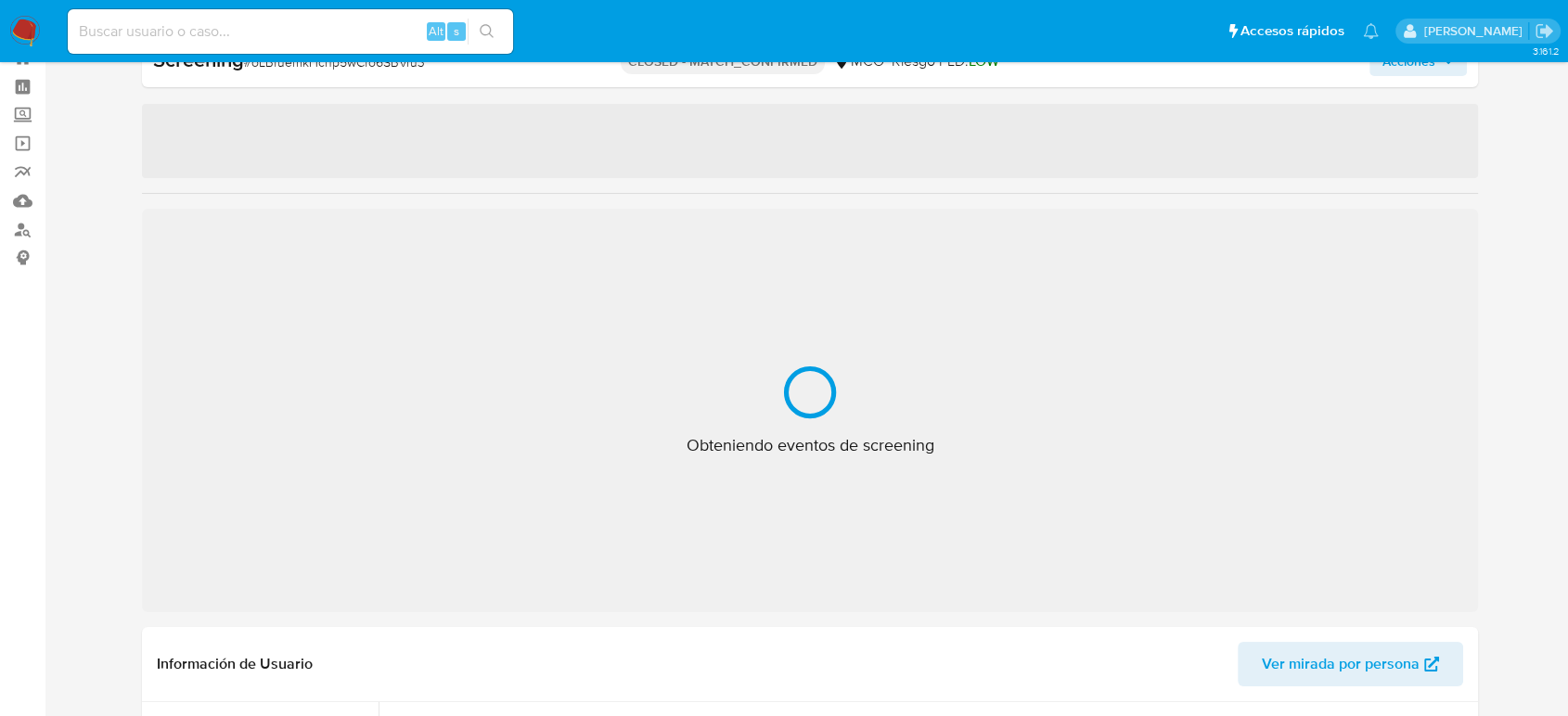
select select "10"
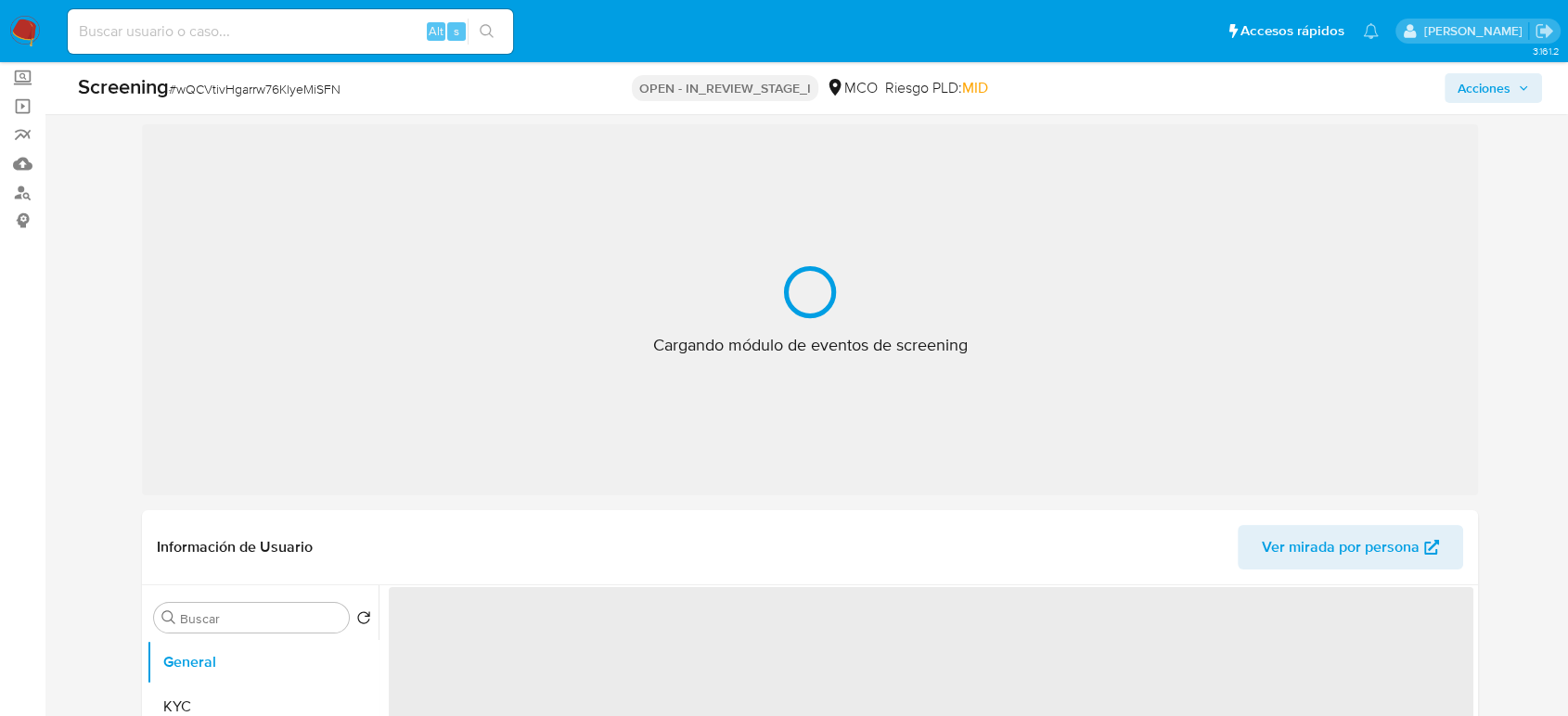
select select "10"
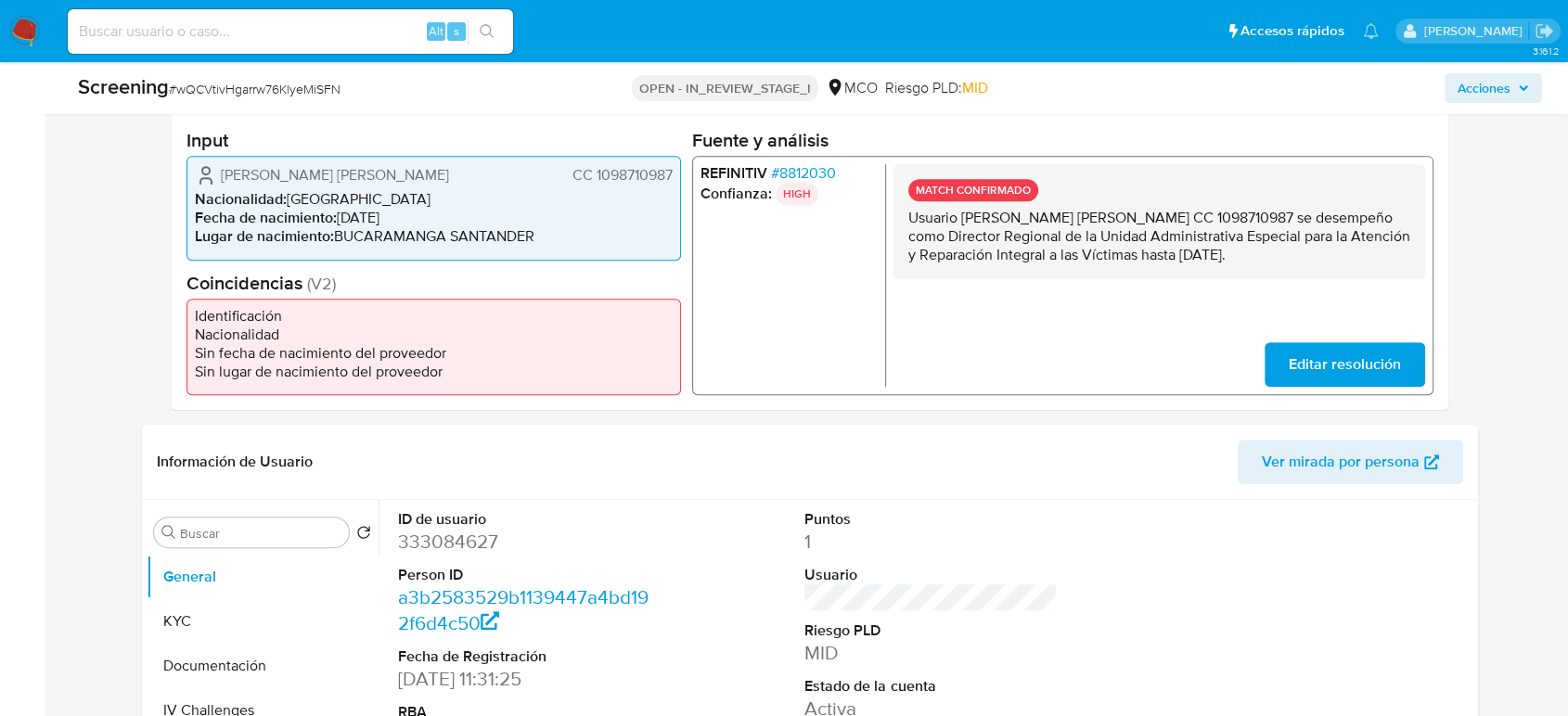
scroll to position [412, 0]
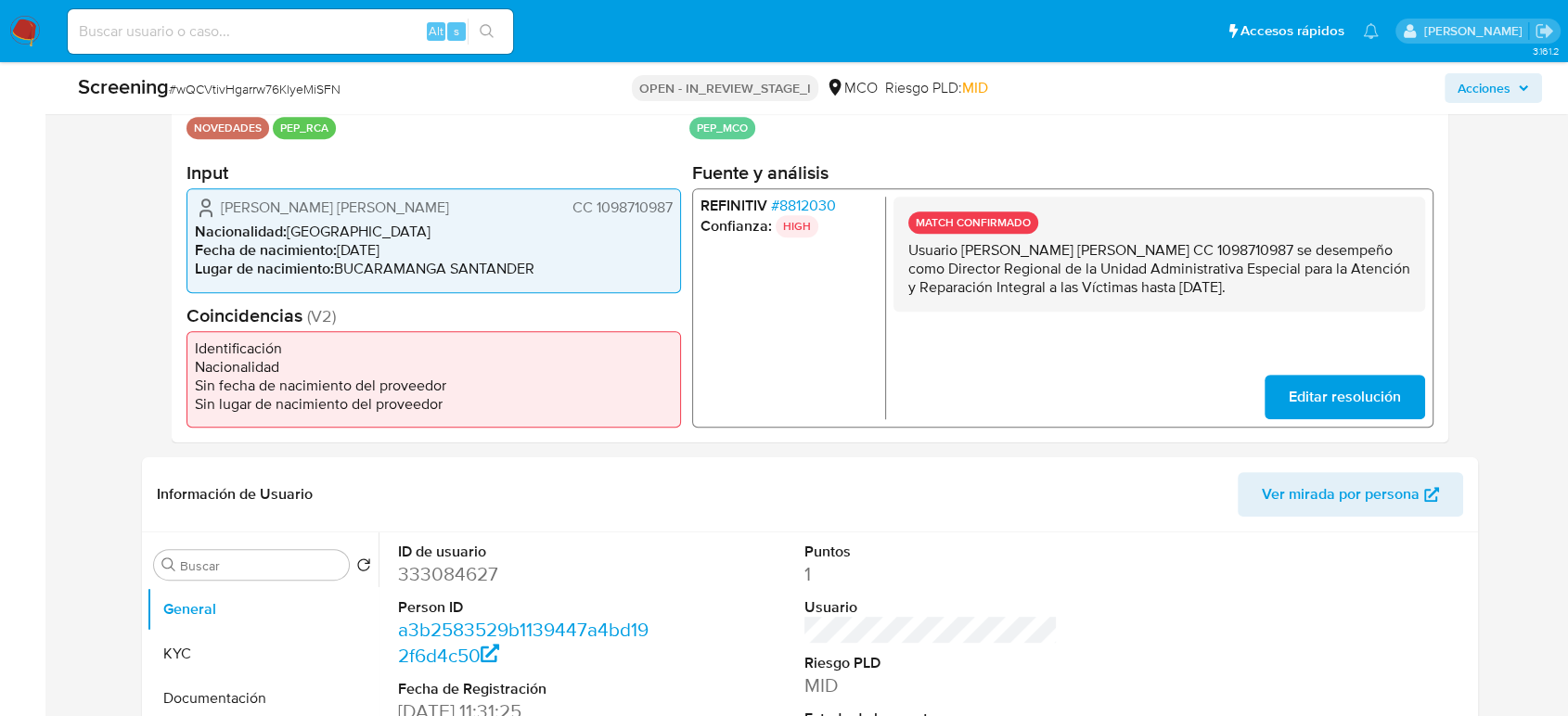
drag, startPoint x: 1307, startPoint y: 288, endPoint x: 900, endPoint y: 251, distance: 408.7
click at [900, 251] on div "MATCH CONFIRMADO Usuario Pardo Suarez Sergio Andres CC 1098710987 se desempeño …" at bounding box center [1159, 254] width 531 height 115
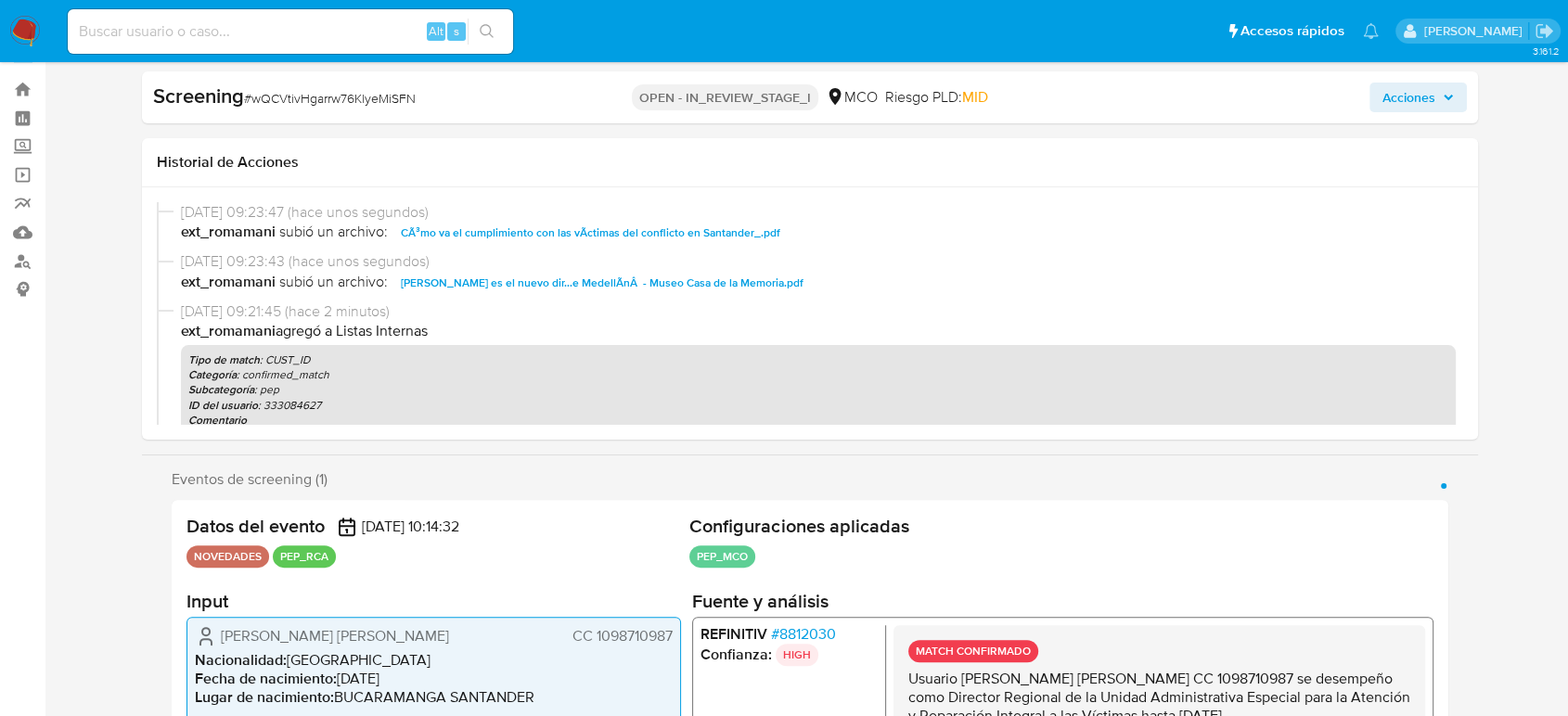
scroll to position [0, 0]
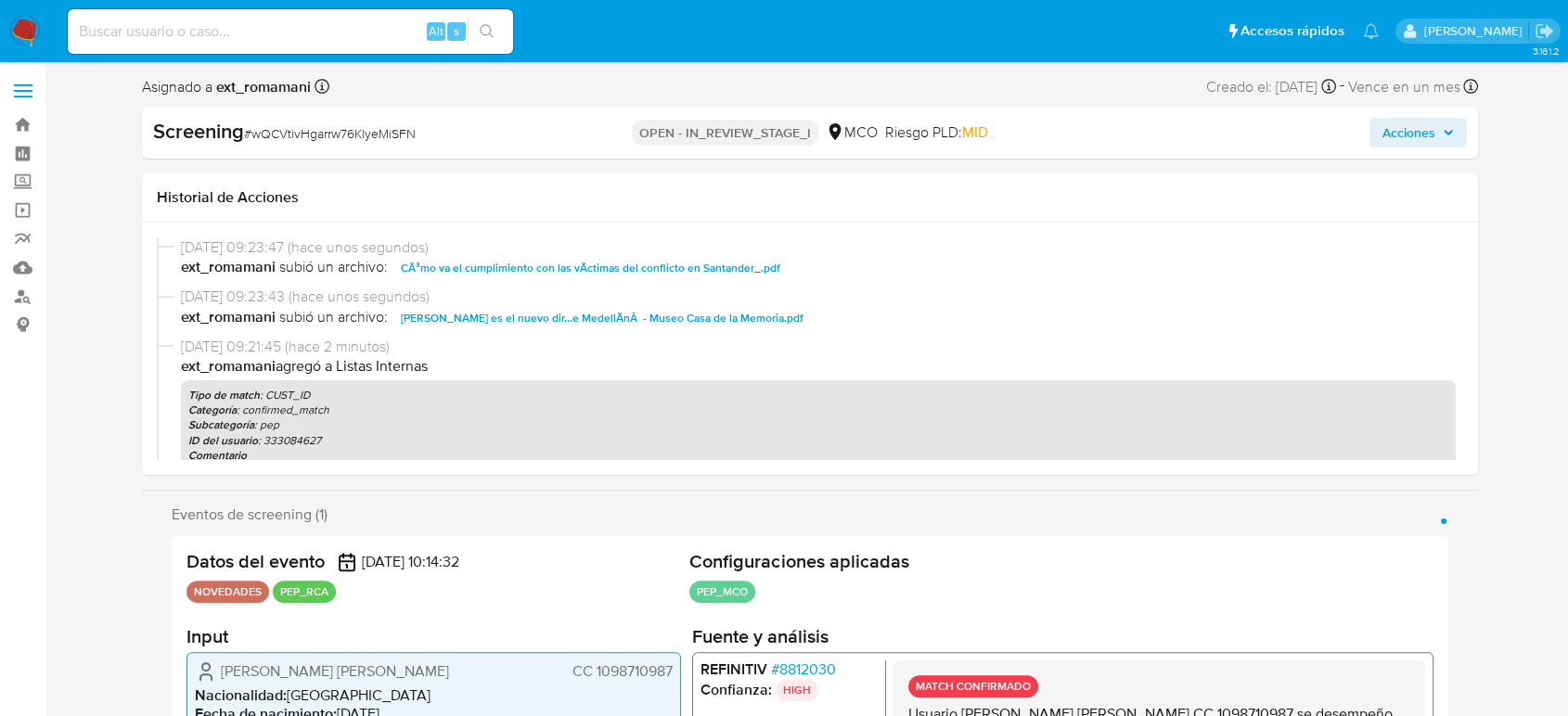
click at [1420, 136] on span "Acciones" at bounding box center [1409, 132] width 52 height 30
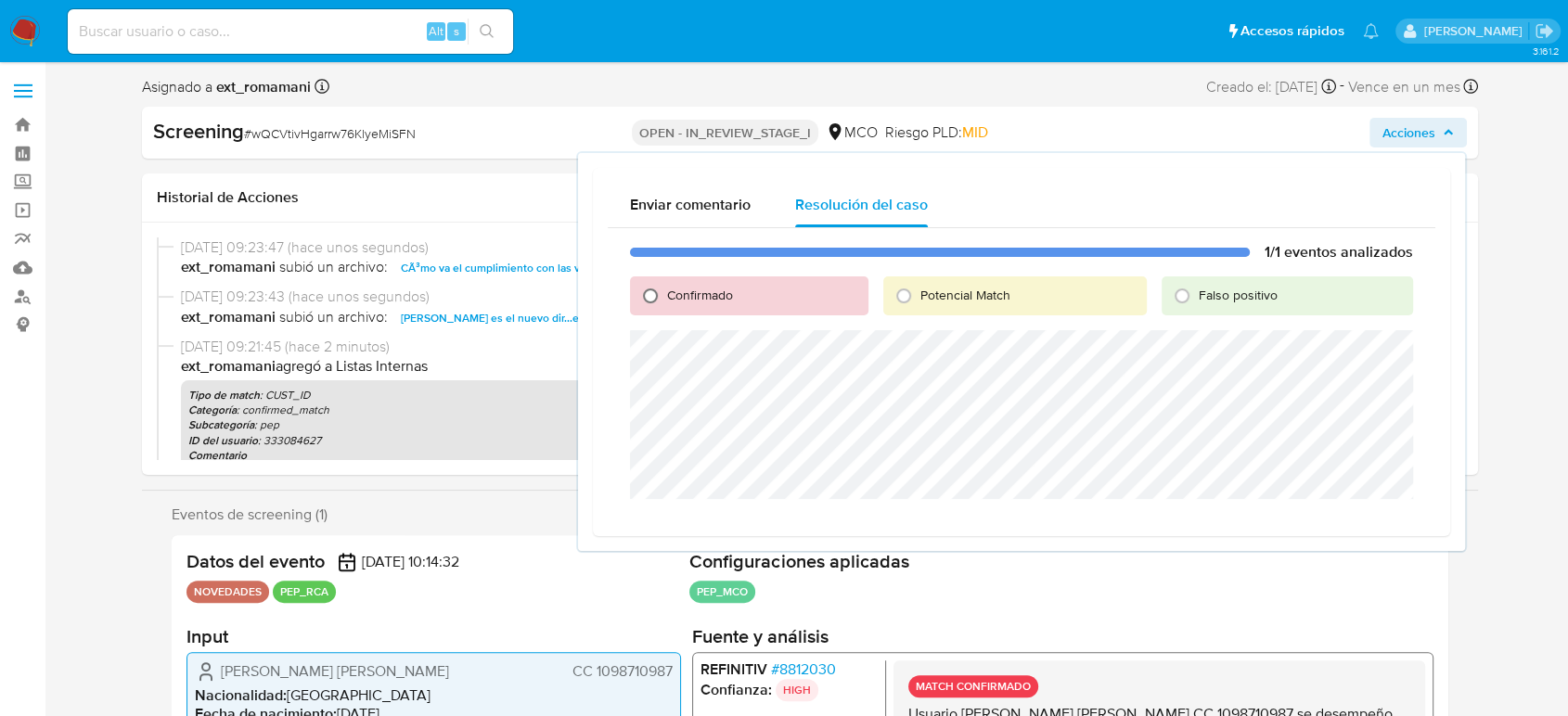
click at [662, 289] on input "Confirmado" at bounding box center [650, 295] width 30 height 30
radio input "true"
click at [1349, 528] on span "Cerrar Caso" at bounding box center [1348, 521] width 89 height 26
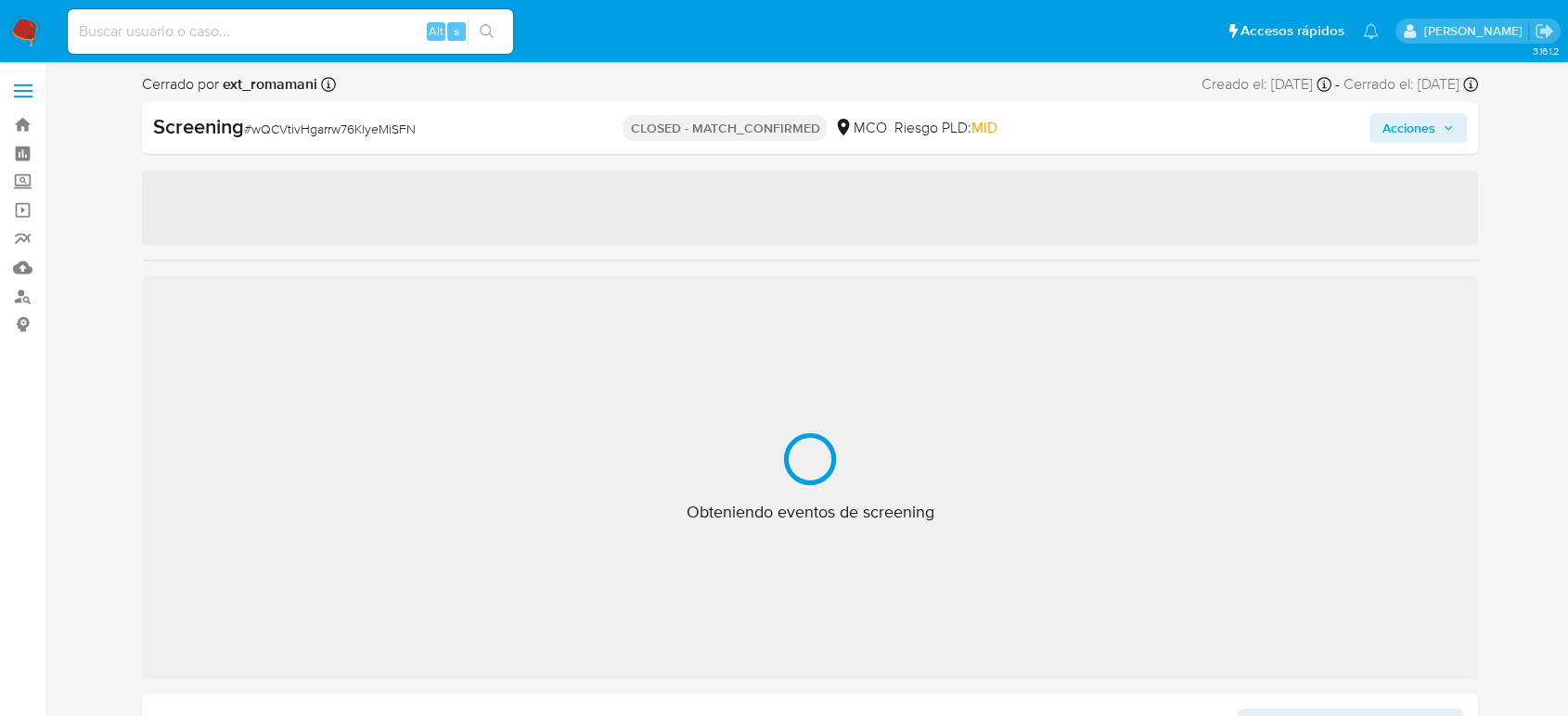
select select "10"
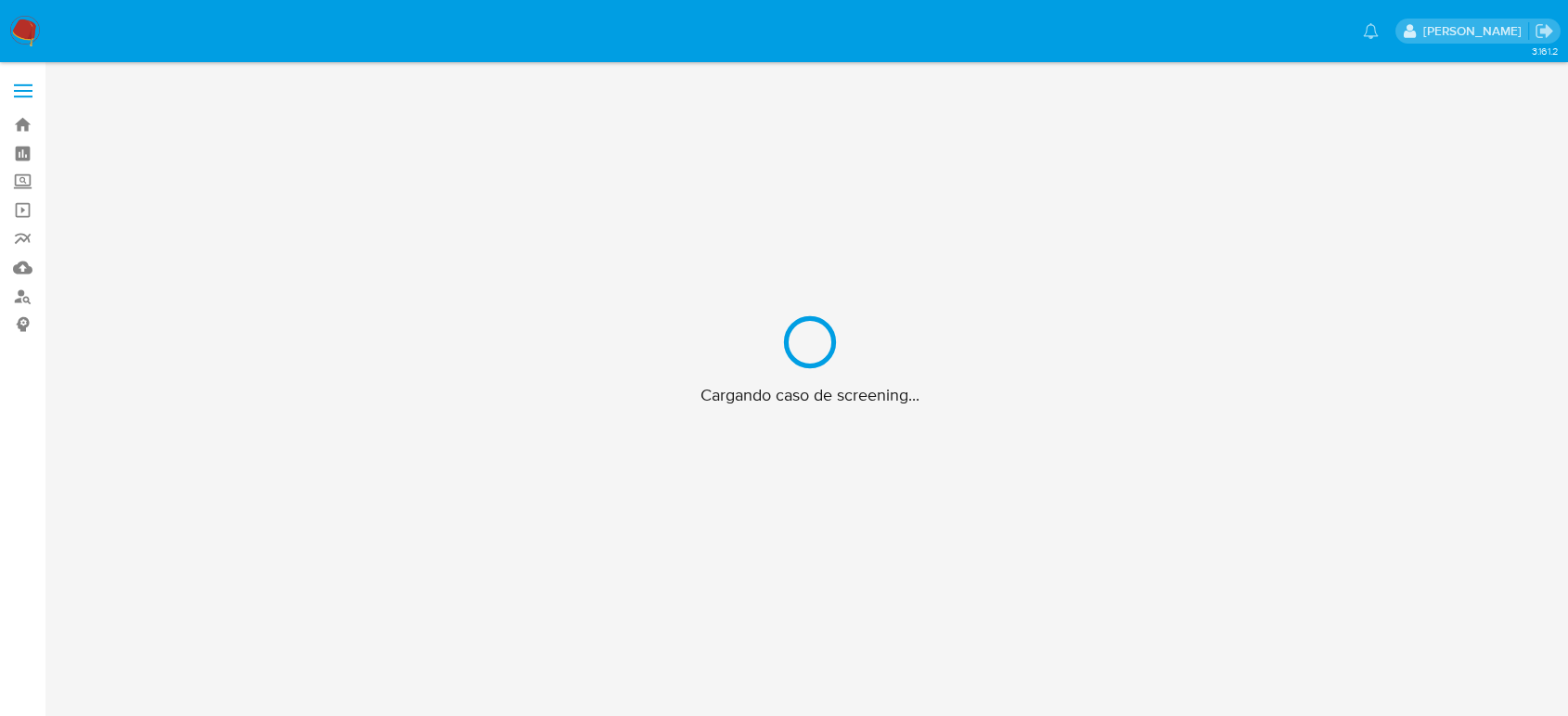
scroll to position [67, 0]
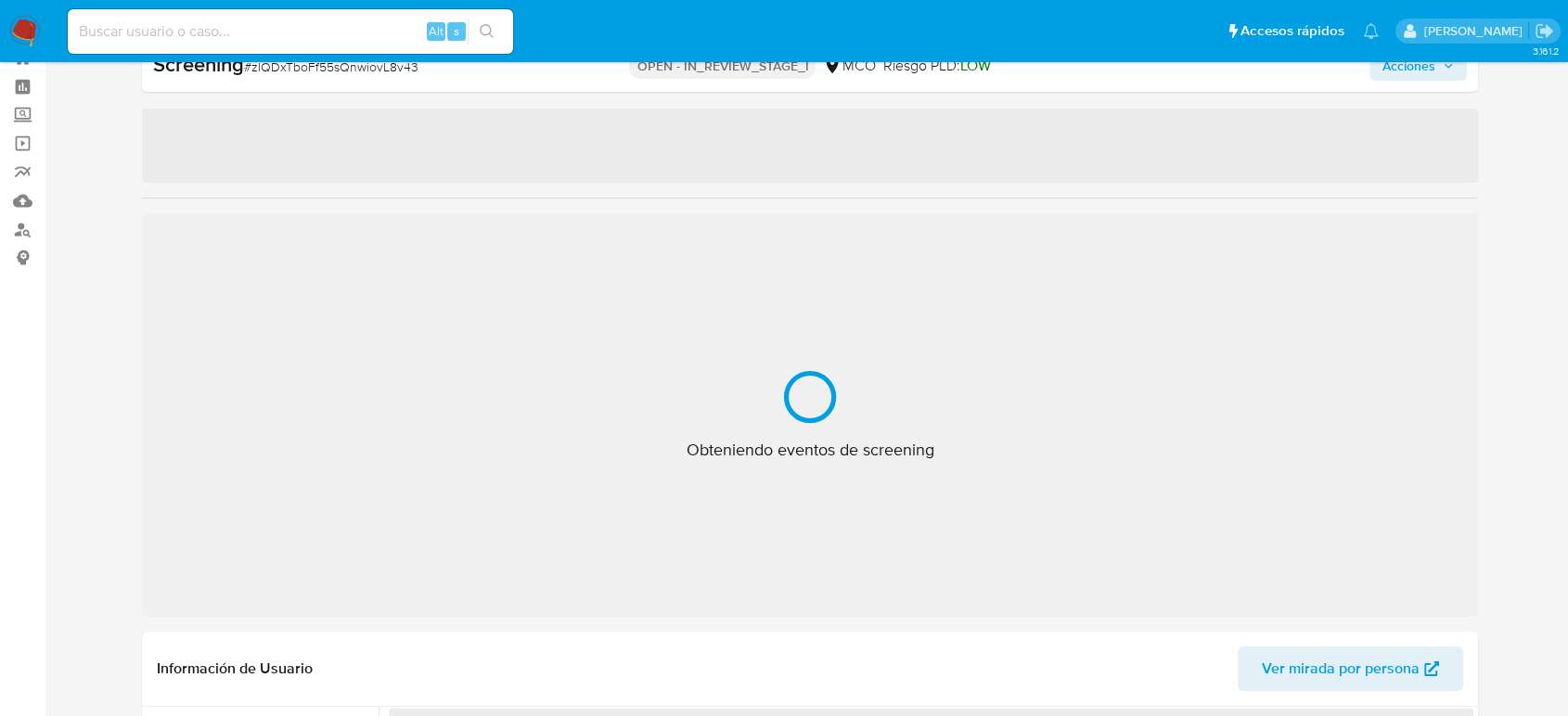
select select "10"
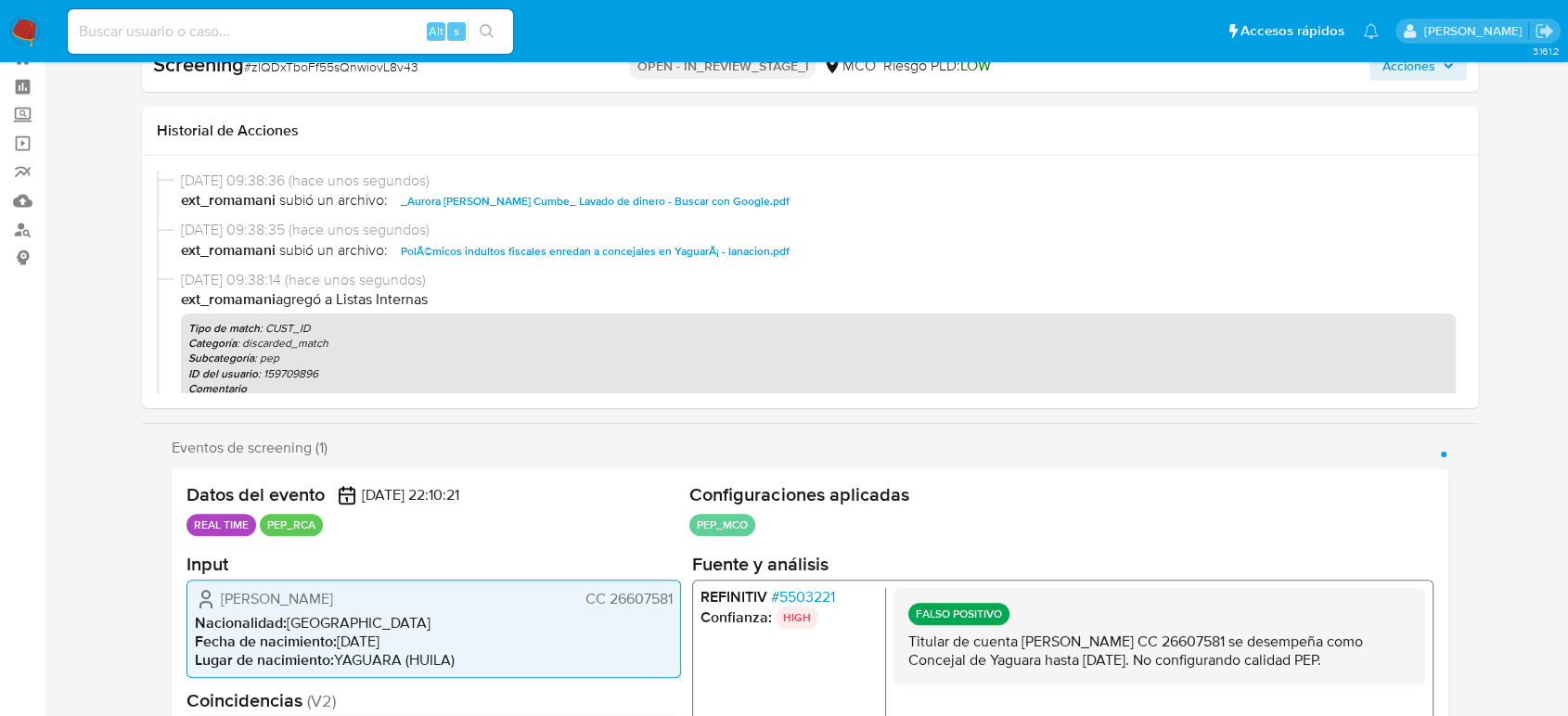
click at [1399, 77] on span "Acciones" at bounding box center [1409, 66] width 52 height 30
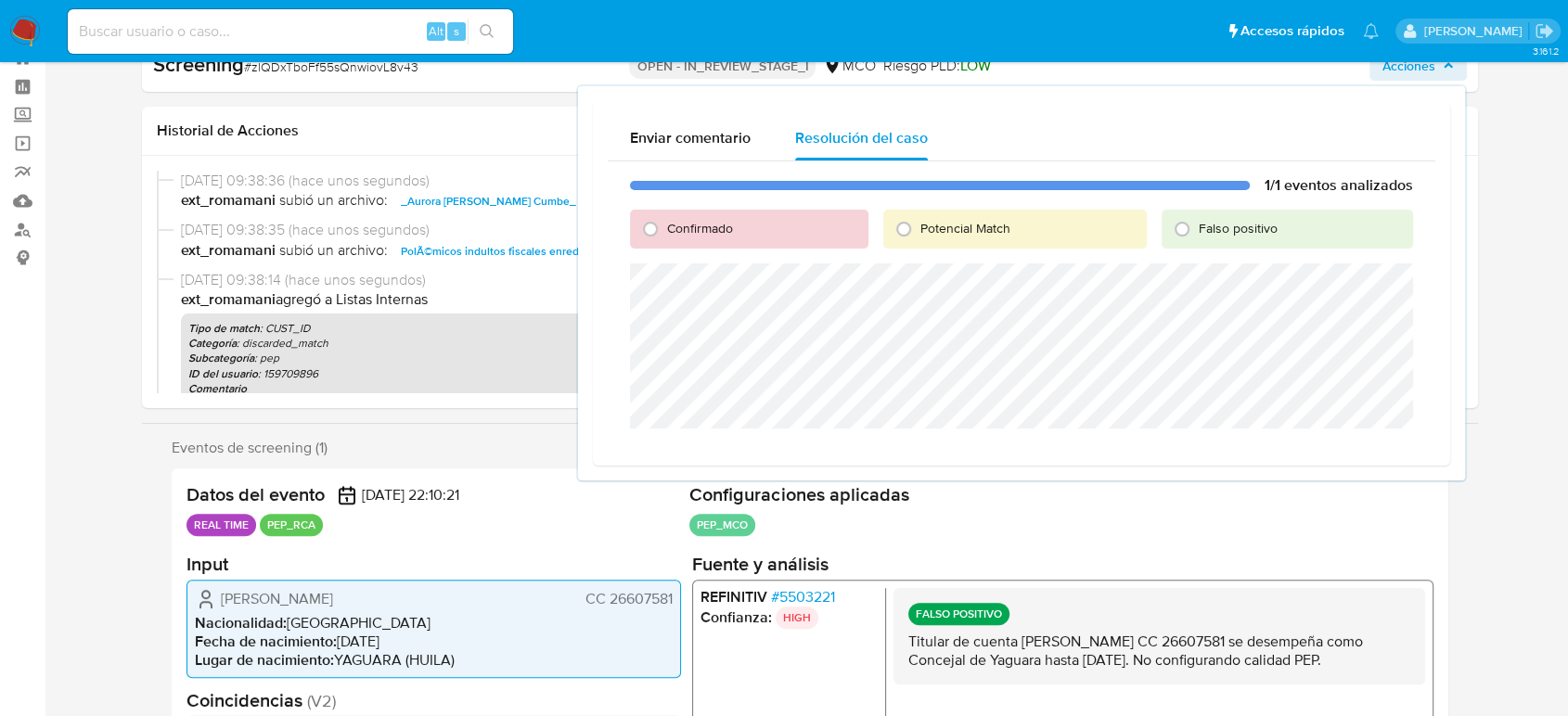
click at [1213, 225] on span "Falso positivo" at bounding box center [1238, 227] width 79 height 18
click at [1197, 225] on input "Falso positivo" at bounding box center [1182, 229] width 30 height 30
radio input "true"
click at [1313, 445] on span "Cerrar Caso" at bounding box center [1348, 451] width 89 height 26
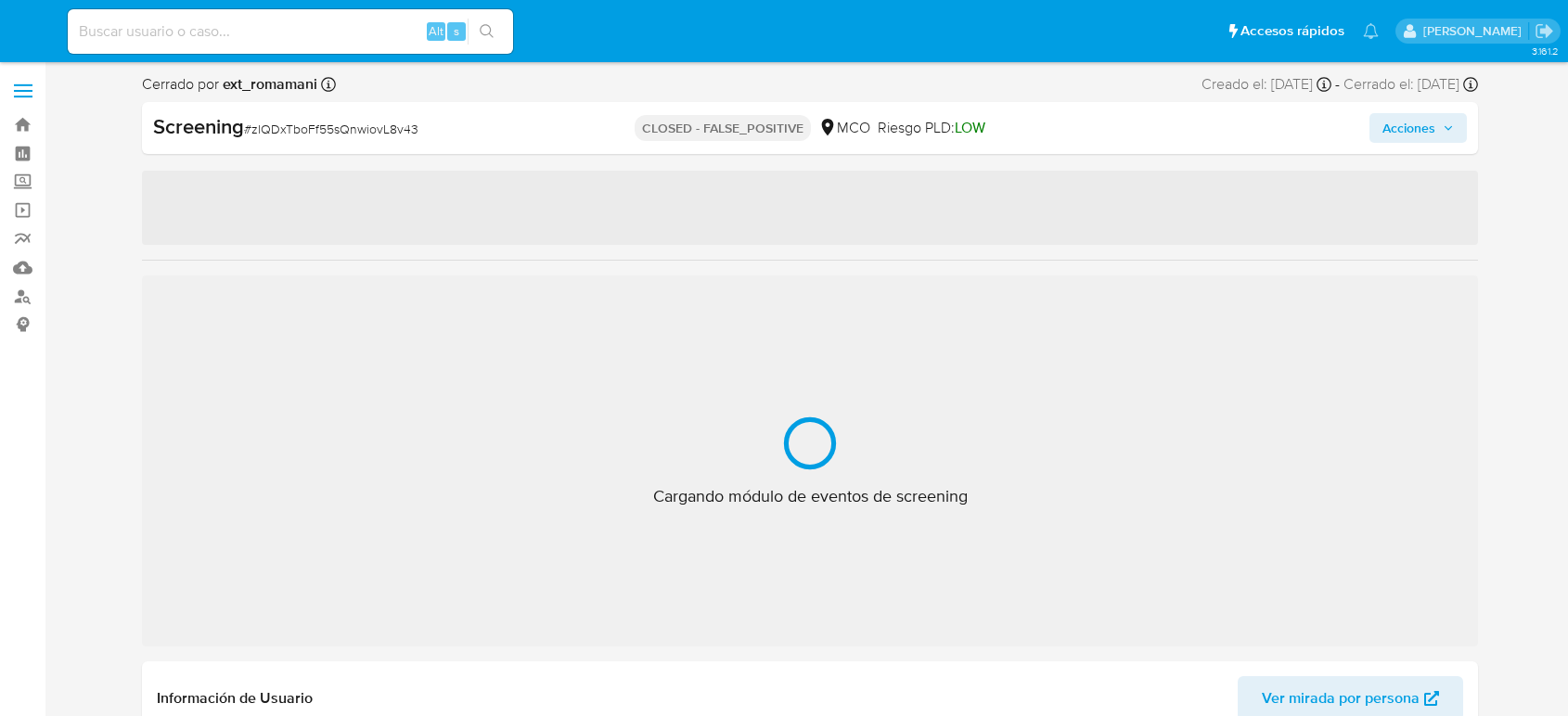
select select "10"
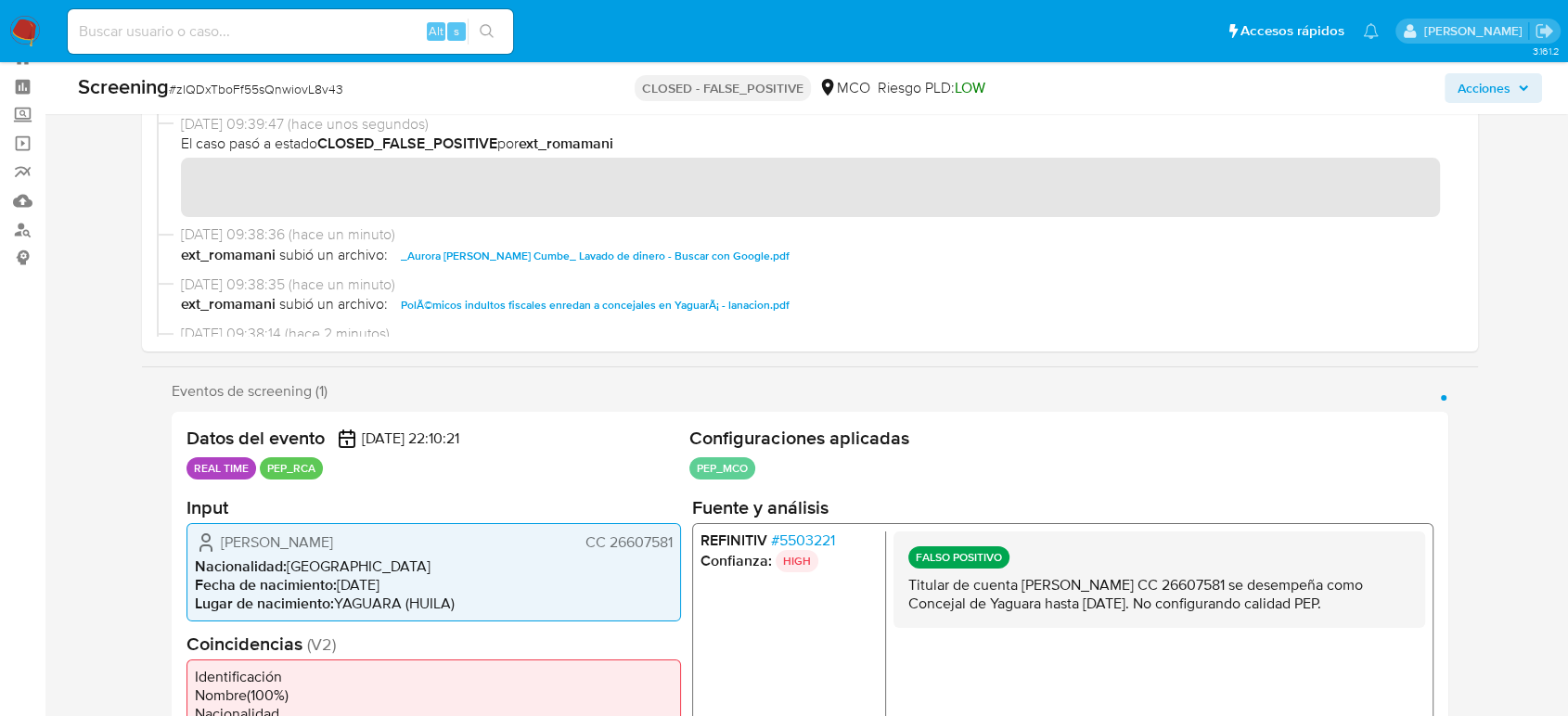
scroll to position [67, 0]
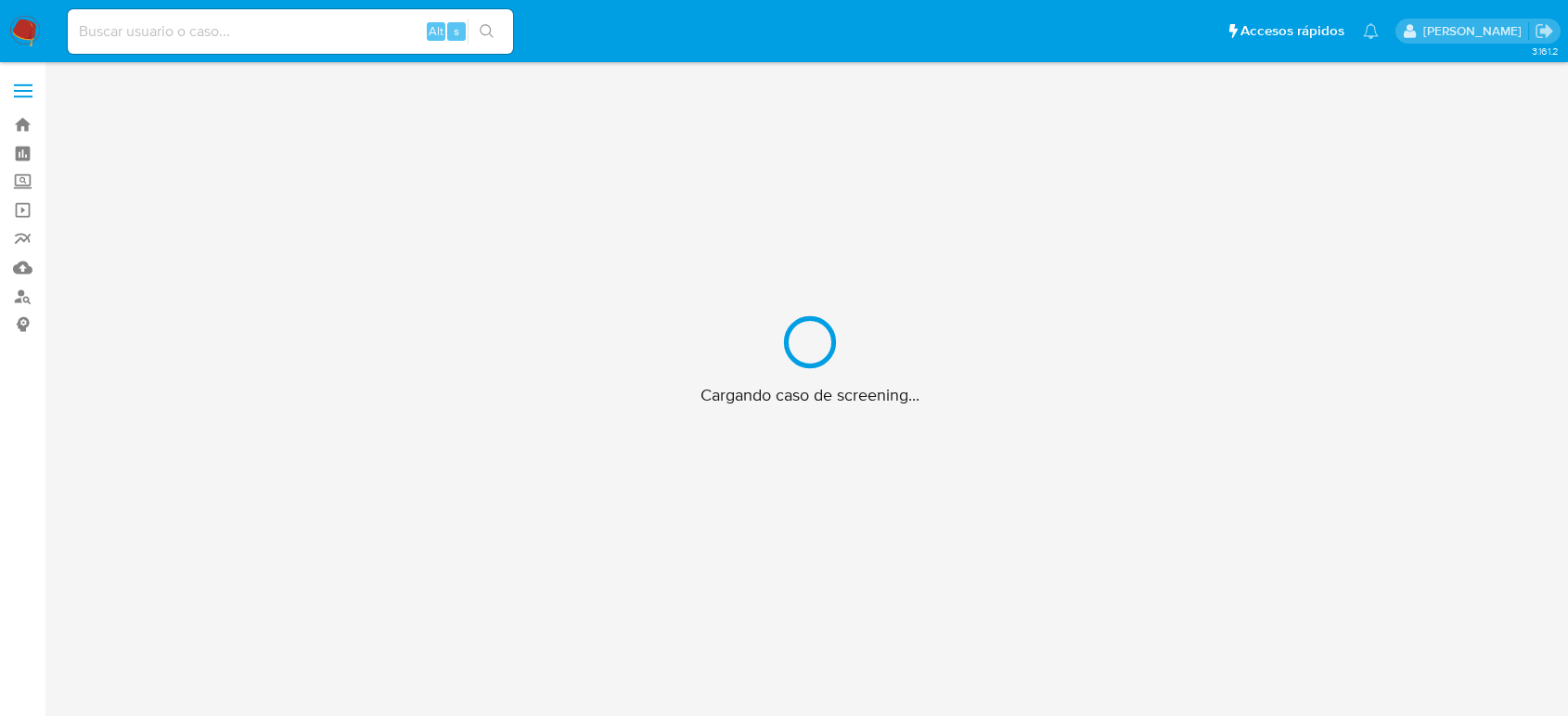
scroll to position [67, 0]
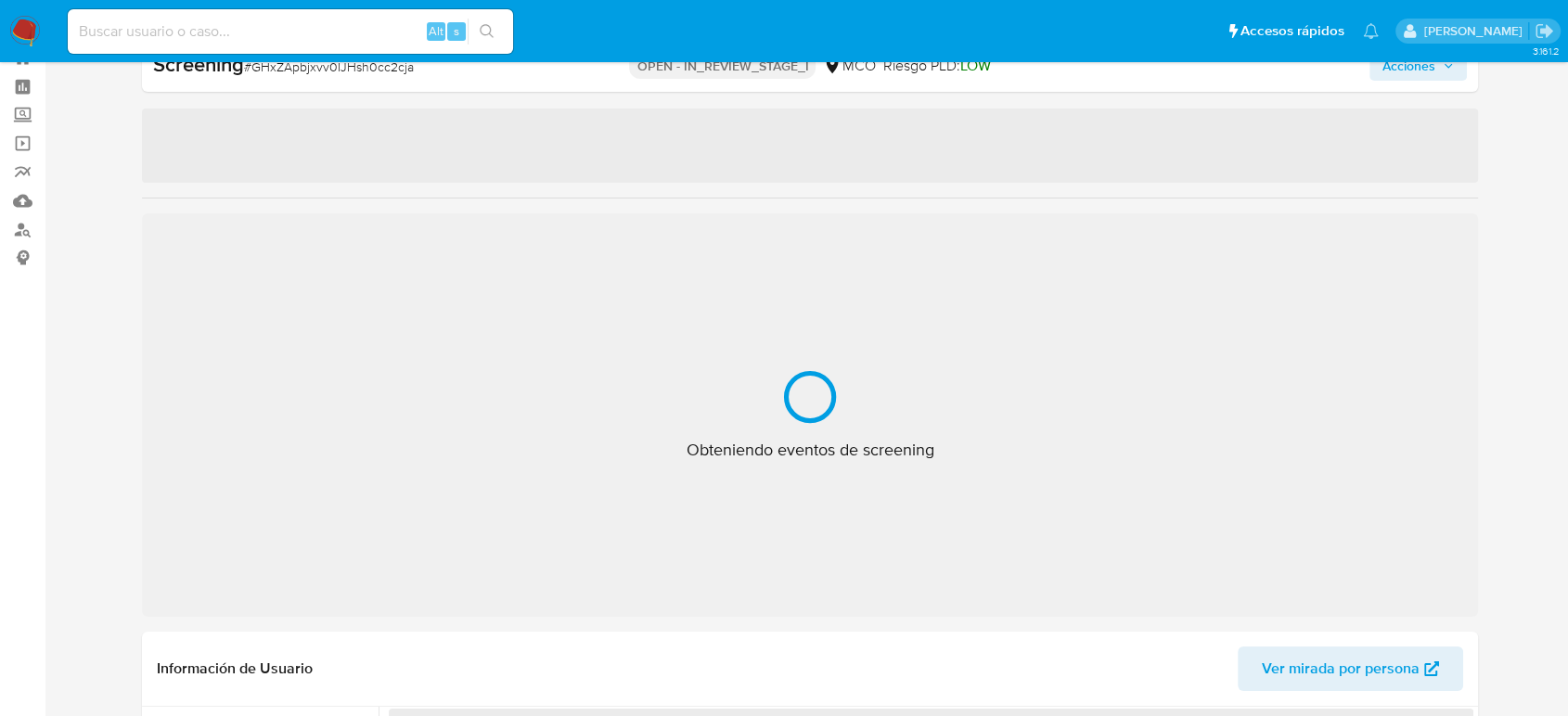
select select "10"
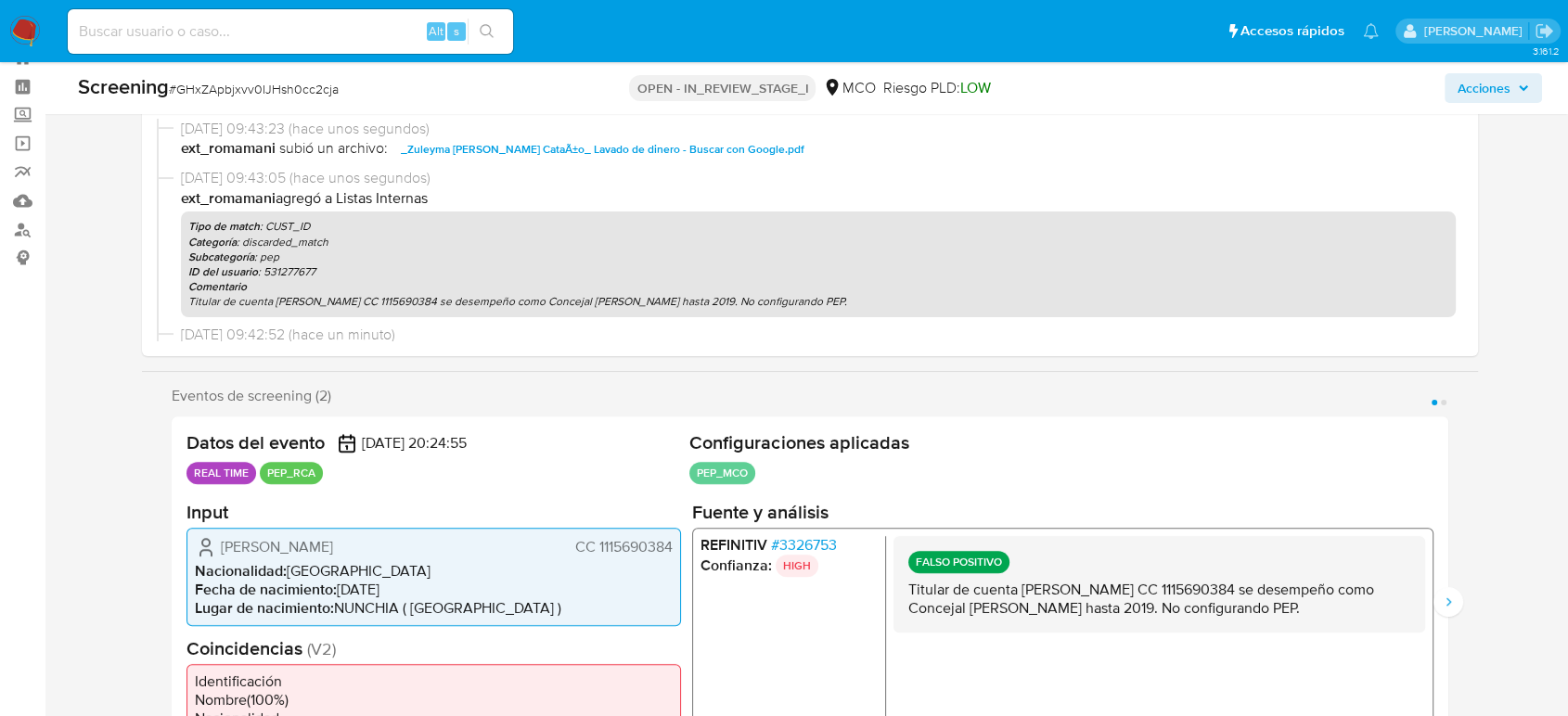
scroll to position [376, 0]
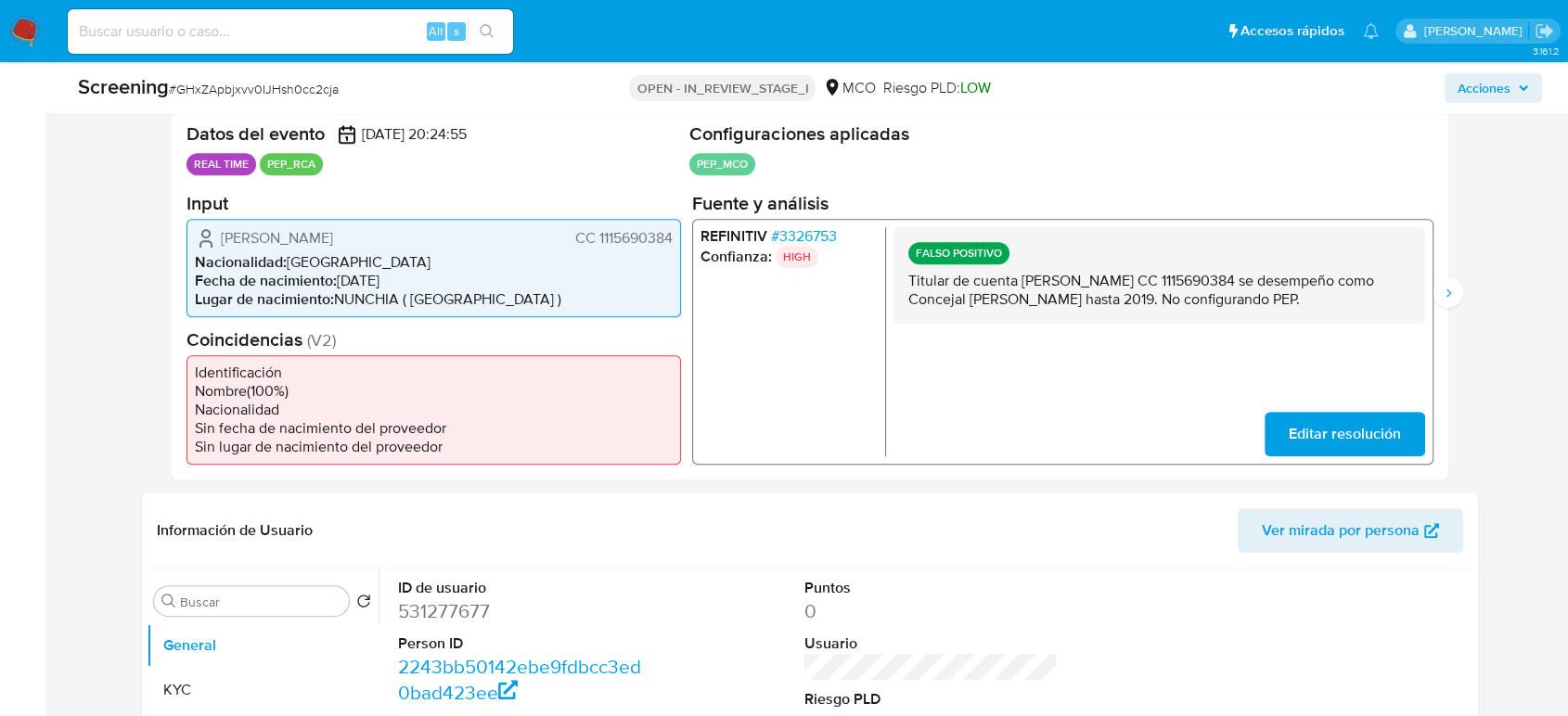
drag, startPoint x: 1307, startPoint y: 304, endPoint x: 897, endPoint y: 283, distance: 410.5
click at [897, 283] on div "FALSO POSITIVO Titular de cuenta Zuleyma Perez Cataño CC 1115690384 se desempeñ…" at bounding box center [1159, 274] width 531 height 96
click at [1445, 294] on icon "Siguiente" at bounding box center [1448, 292] width 15 height 15
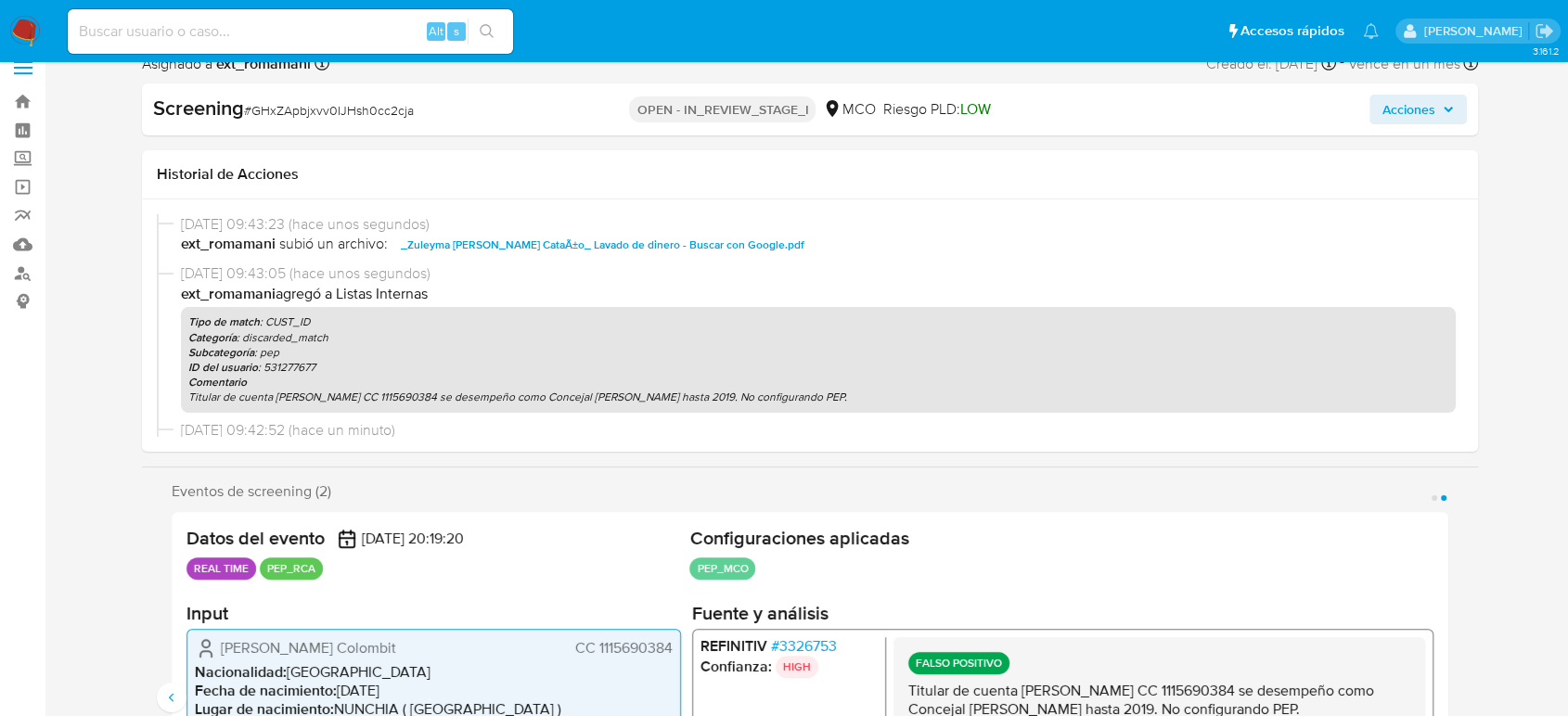
scroll to position [0, 0]
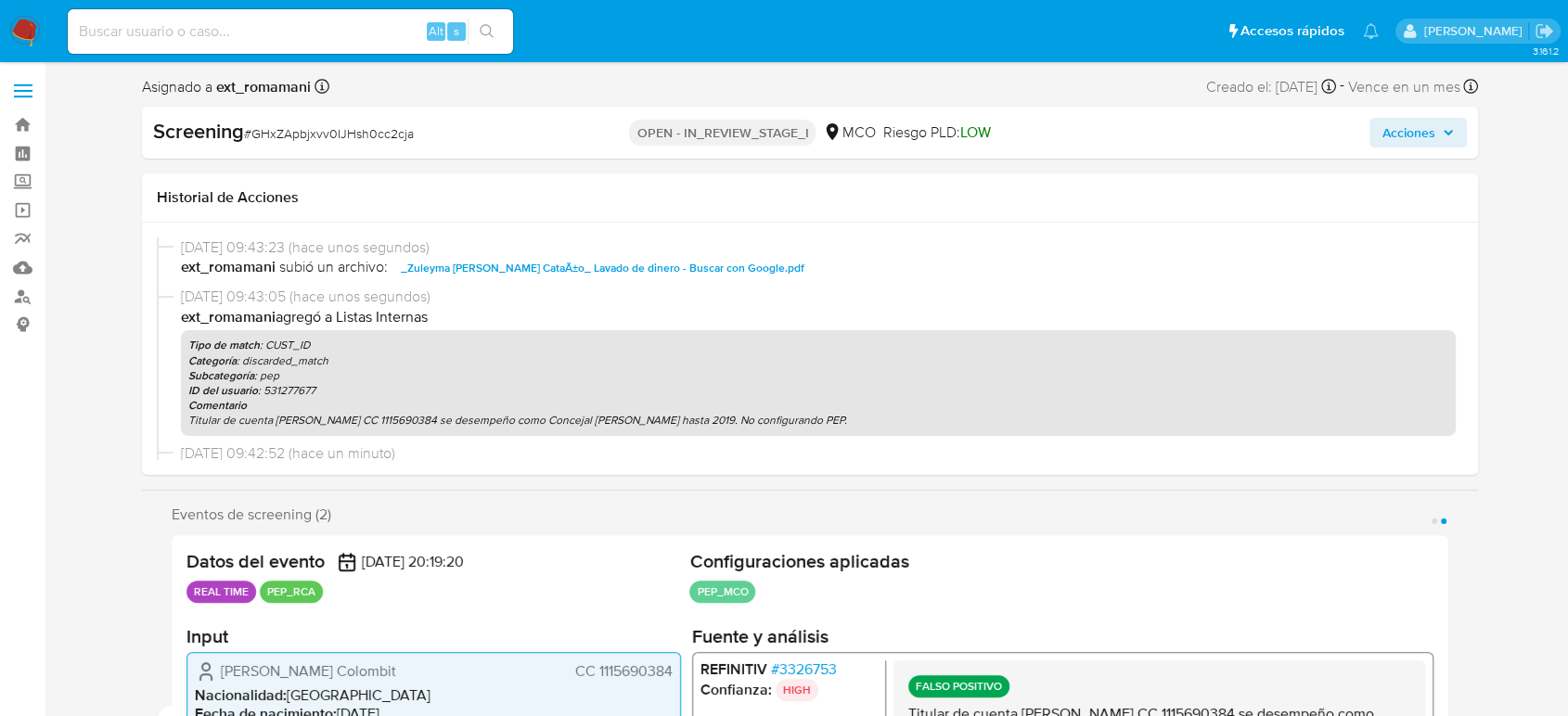
click at [1386, 137] on span "Acciones" at bounding box center [1409, 132] width 52 height 30
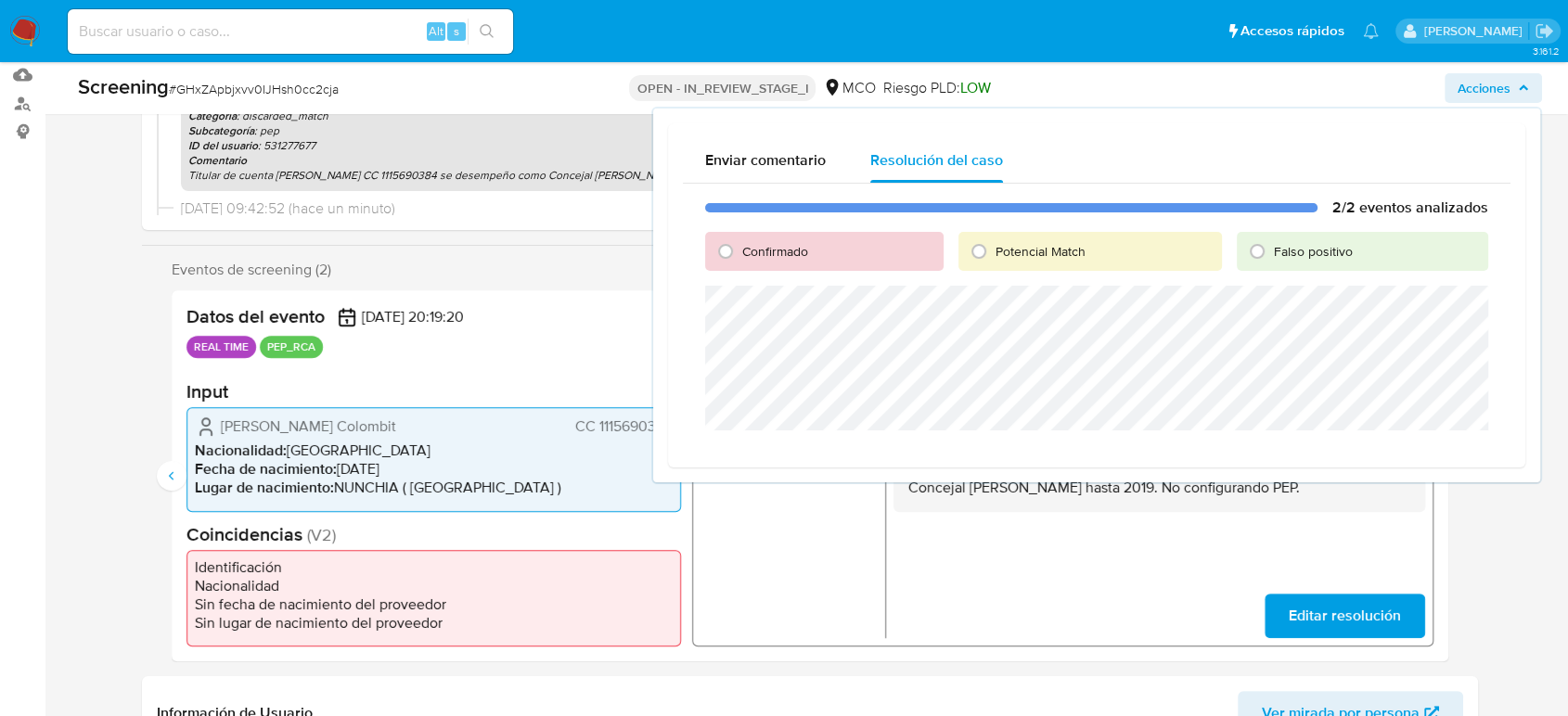
scroll to position [206, 0]
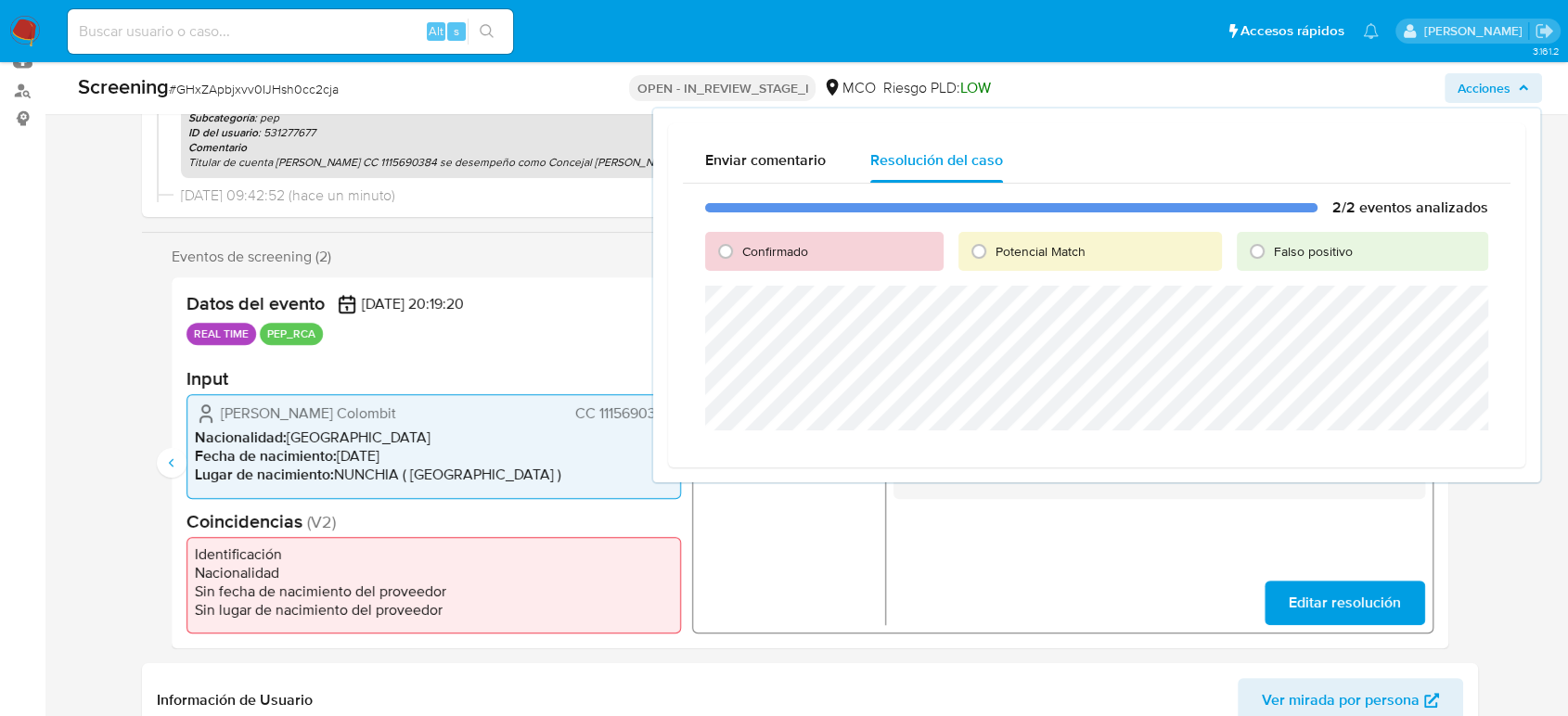
click at [1278, 252] on span "Falso positivo" at bounding box center [1312, 251] width 79 height 18
click at [1273, 252] on input "Falso positivo" at bounding box center [1257, 252] width 30 height 30
radio input "true"
click at [1426, 444] on span "Cerrar Caso" at bounding box center [1423, 453] width 89 height 26
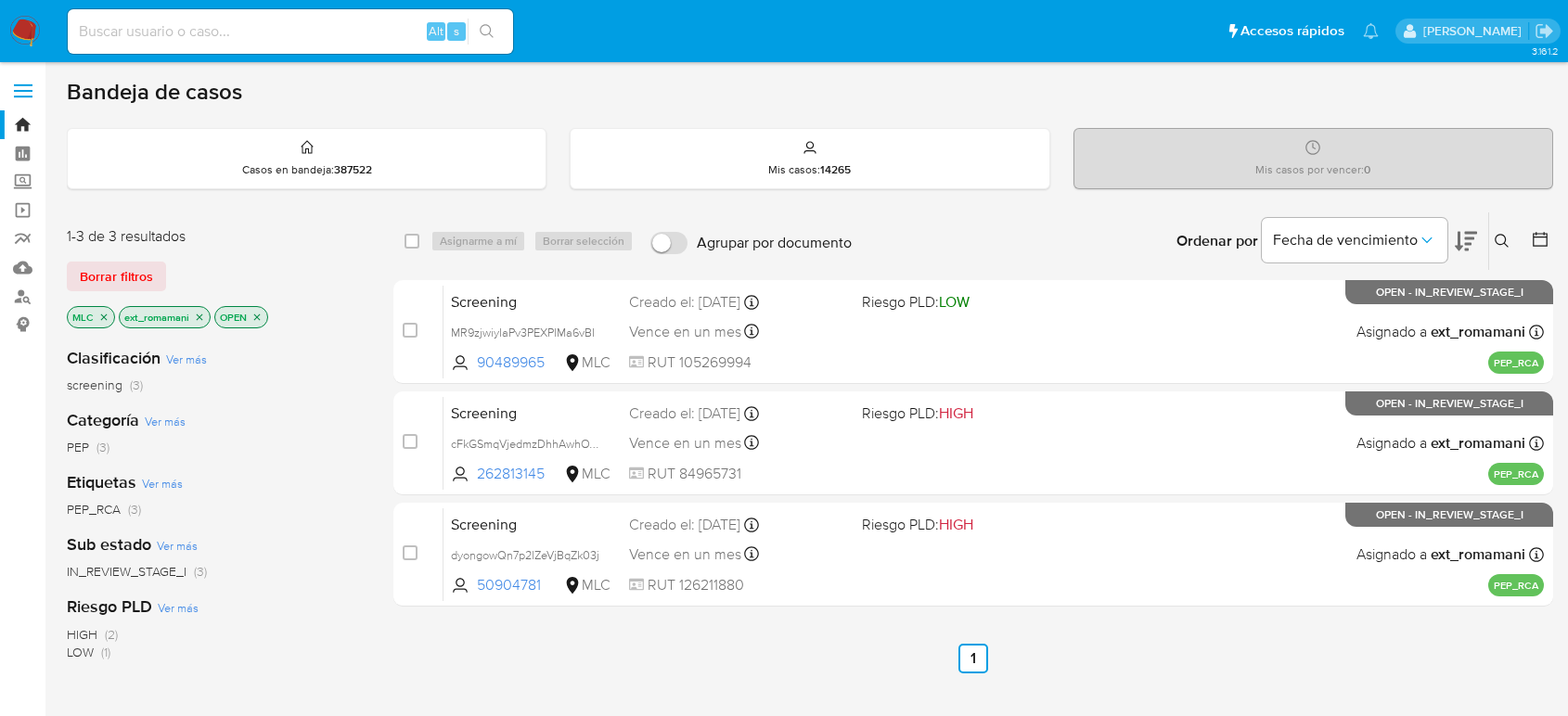
scroll to position [103, 0]
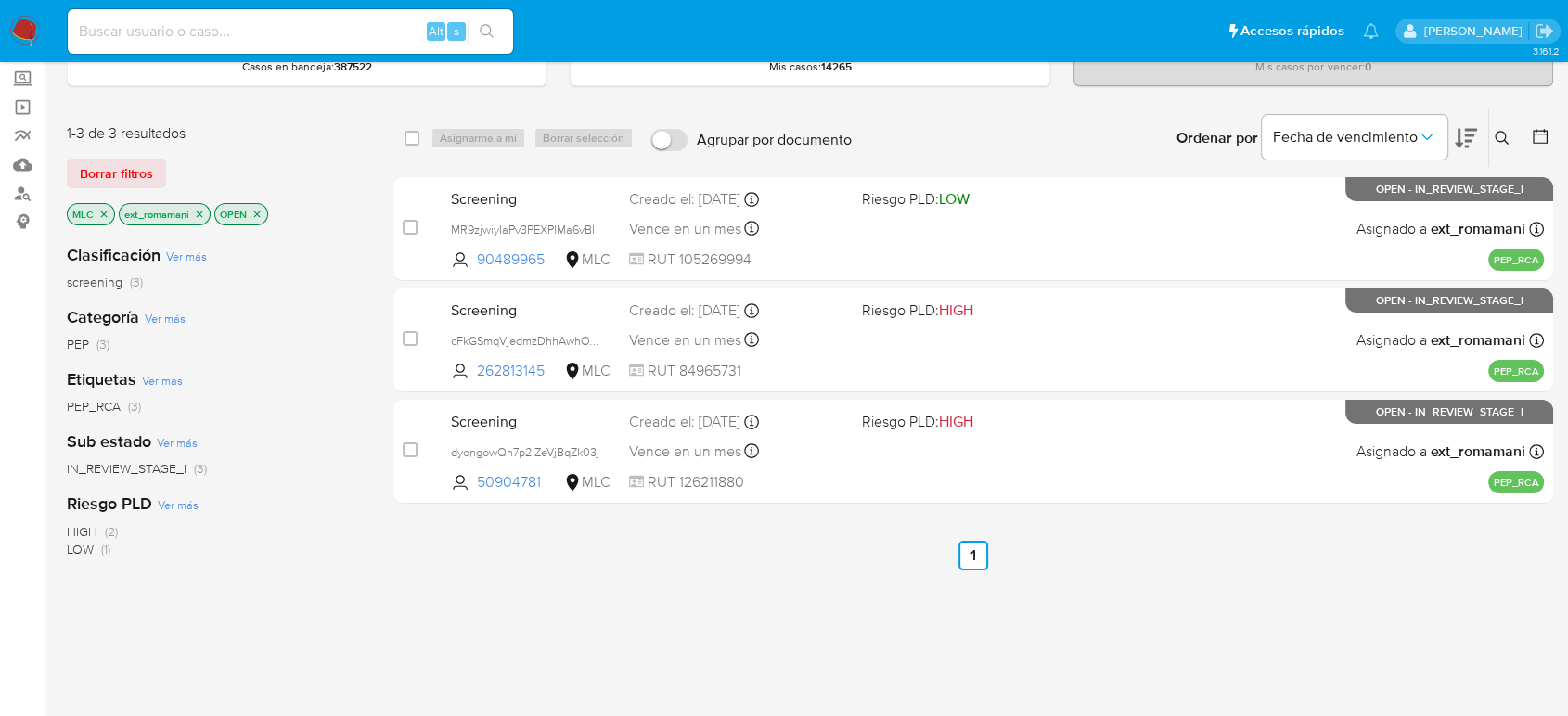
click at [30, 28] on img at bounding box center [25, 31] width 31 height 31
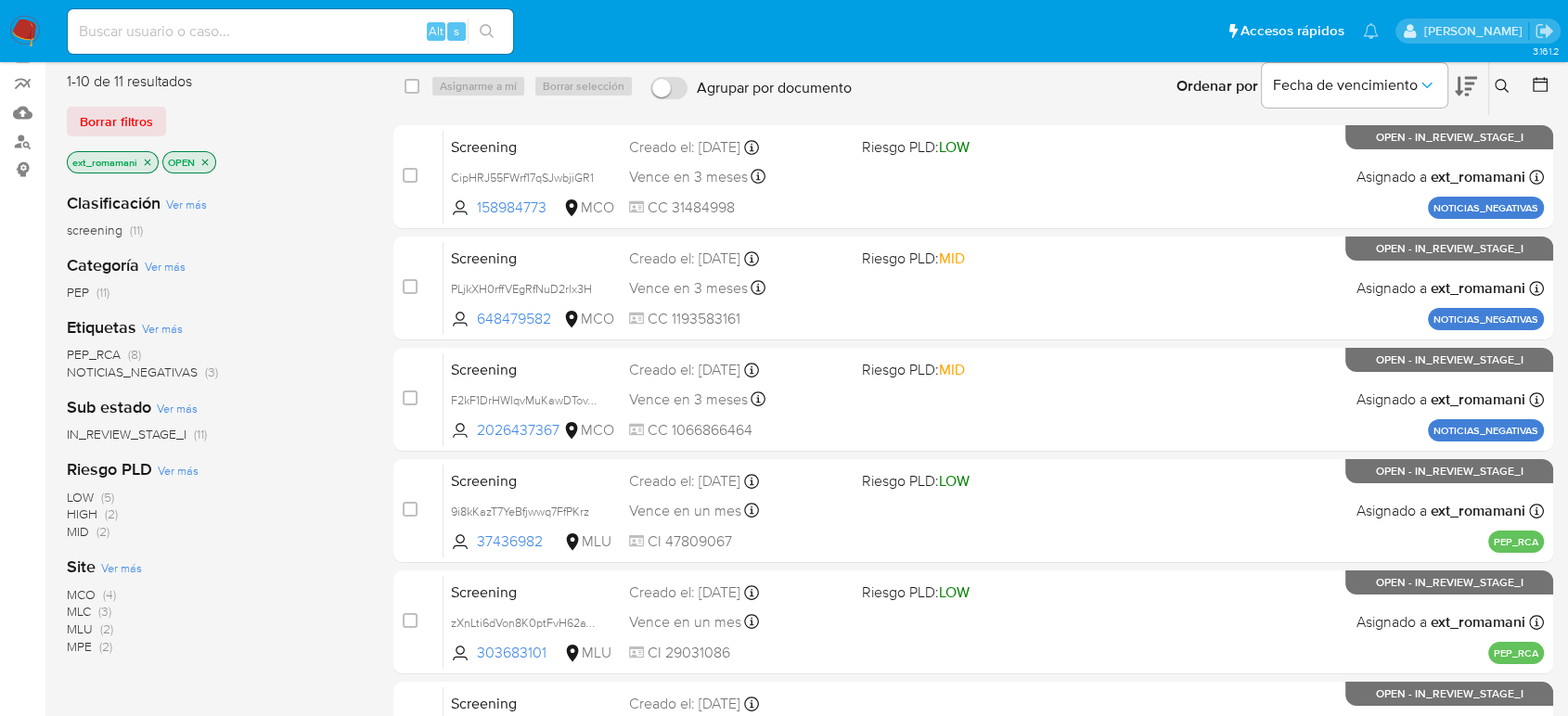
scroll to position [206, 0]
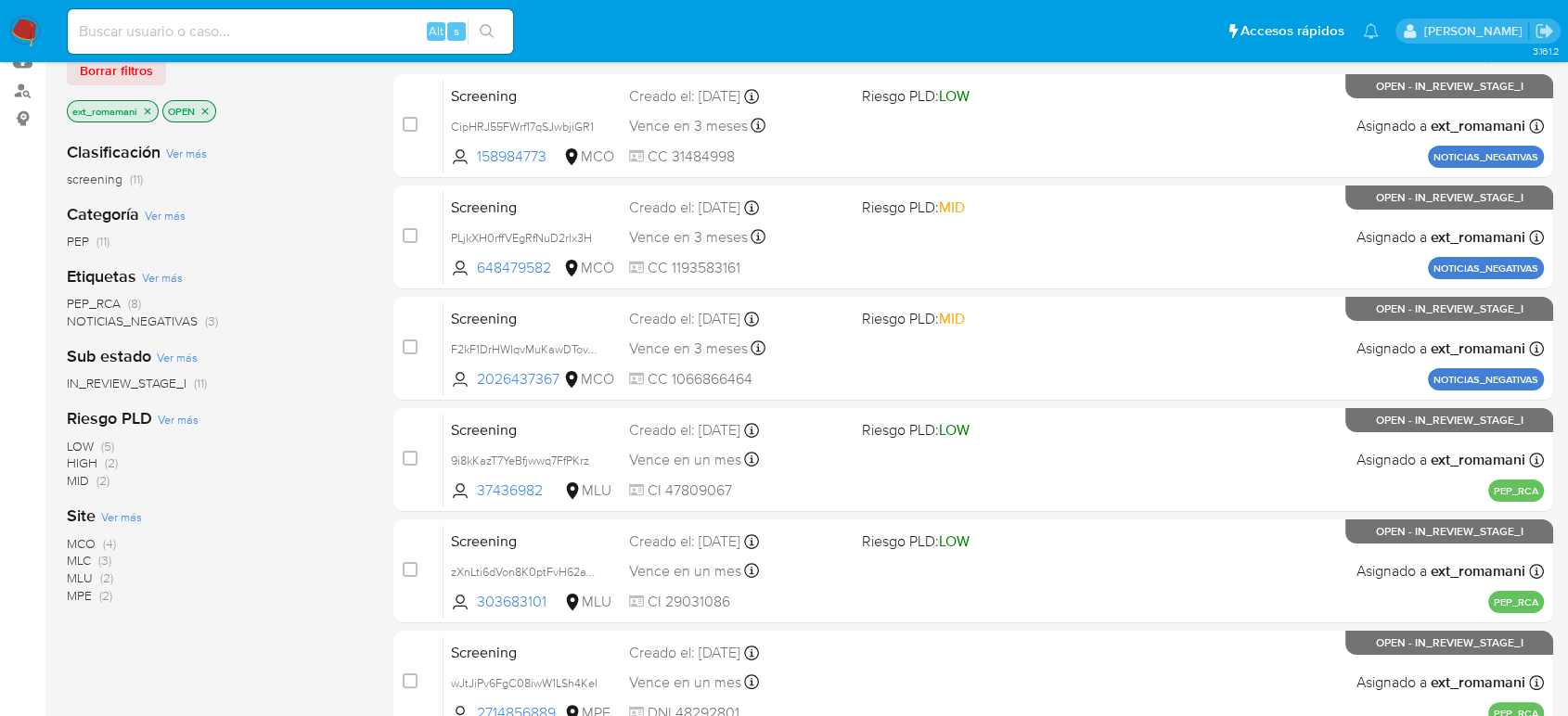
click at [21, 30] on img at bounding box center [25, 31] width 31 height 31
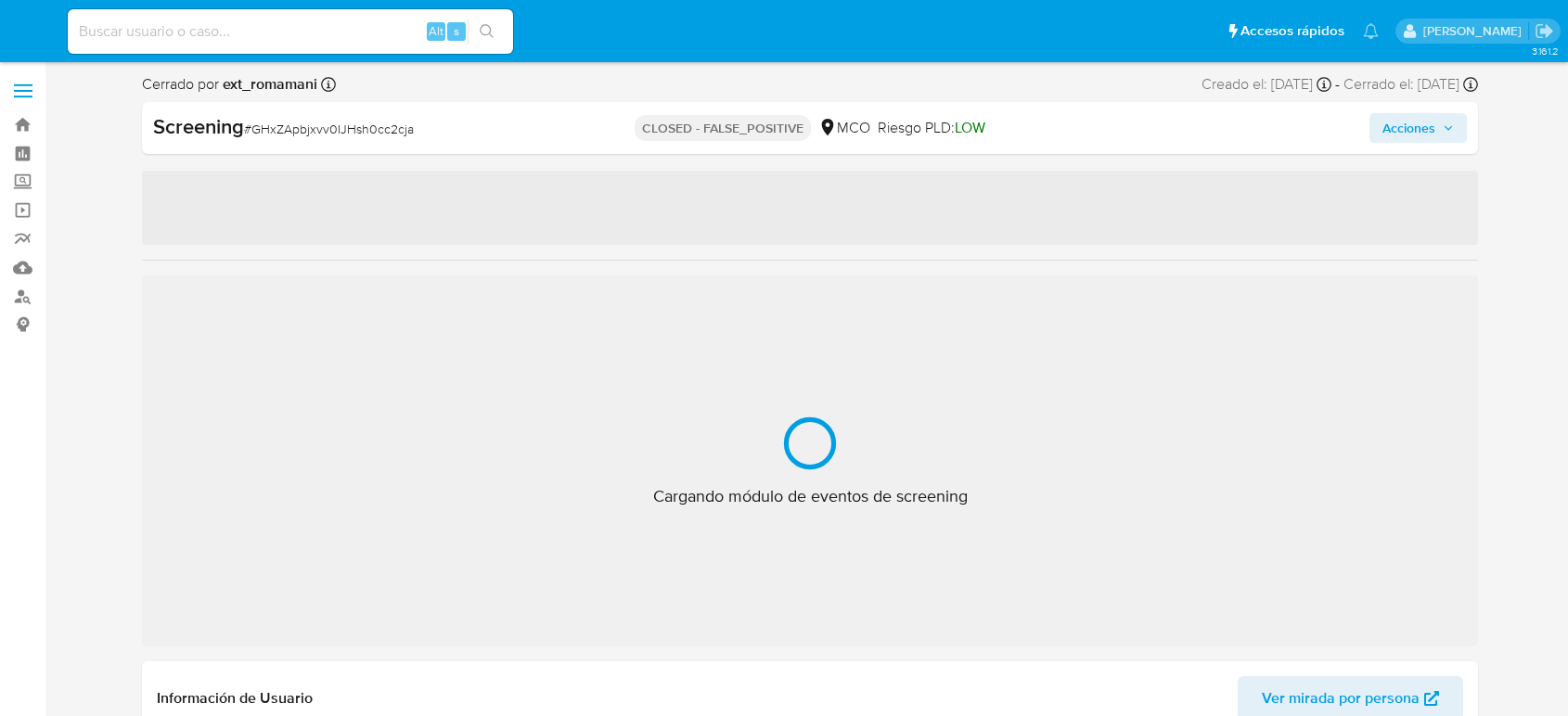
select select "10"
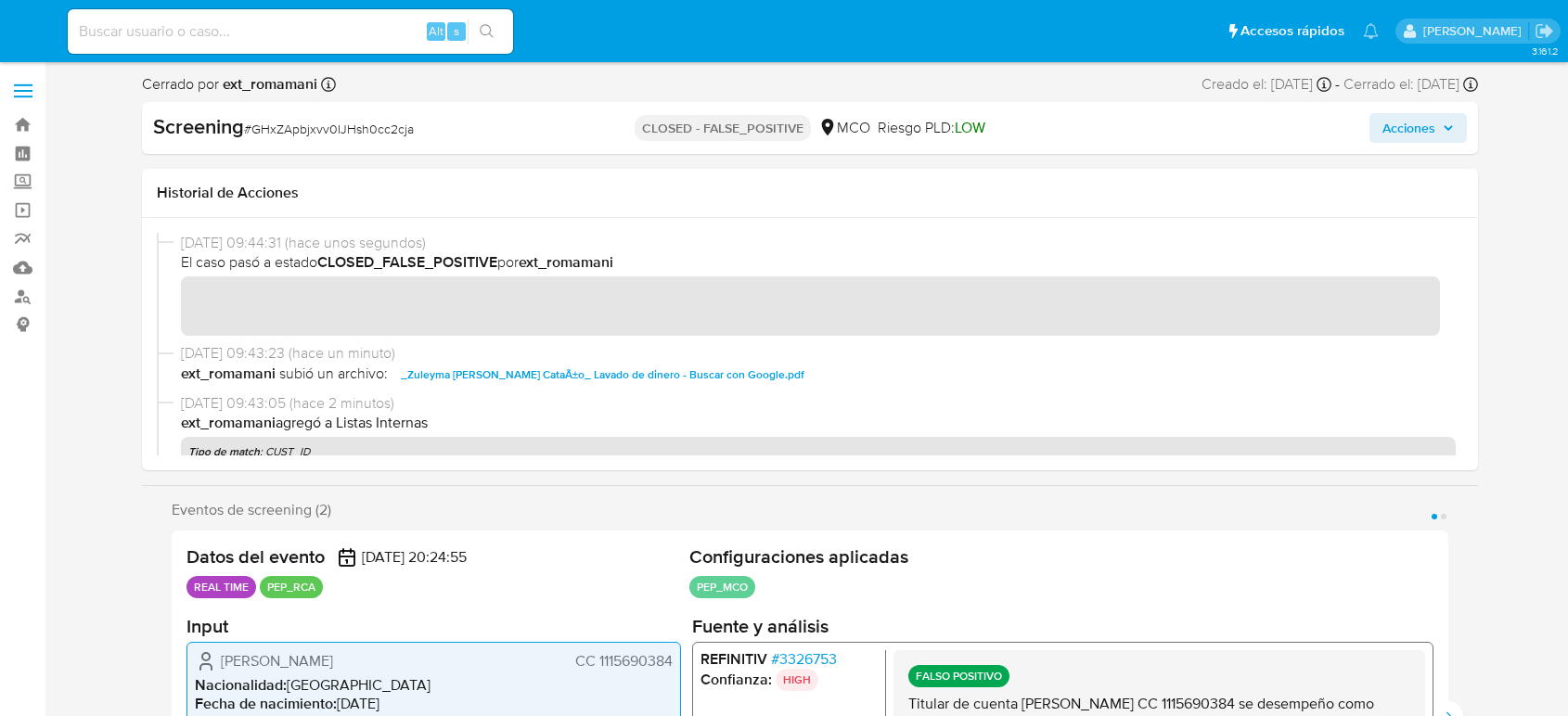
scroll to position [67, 0]
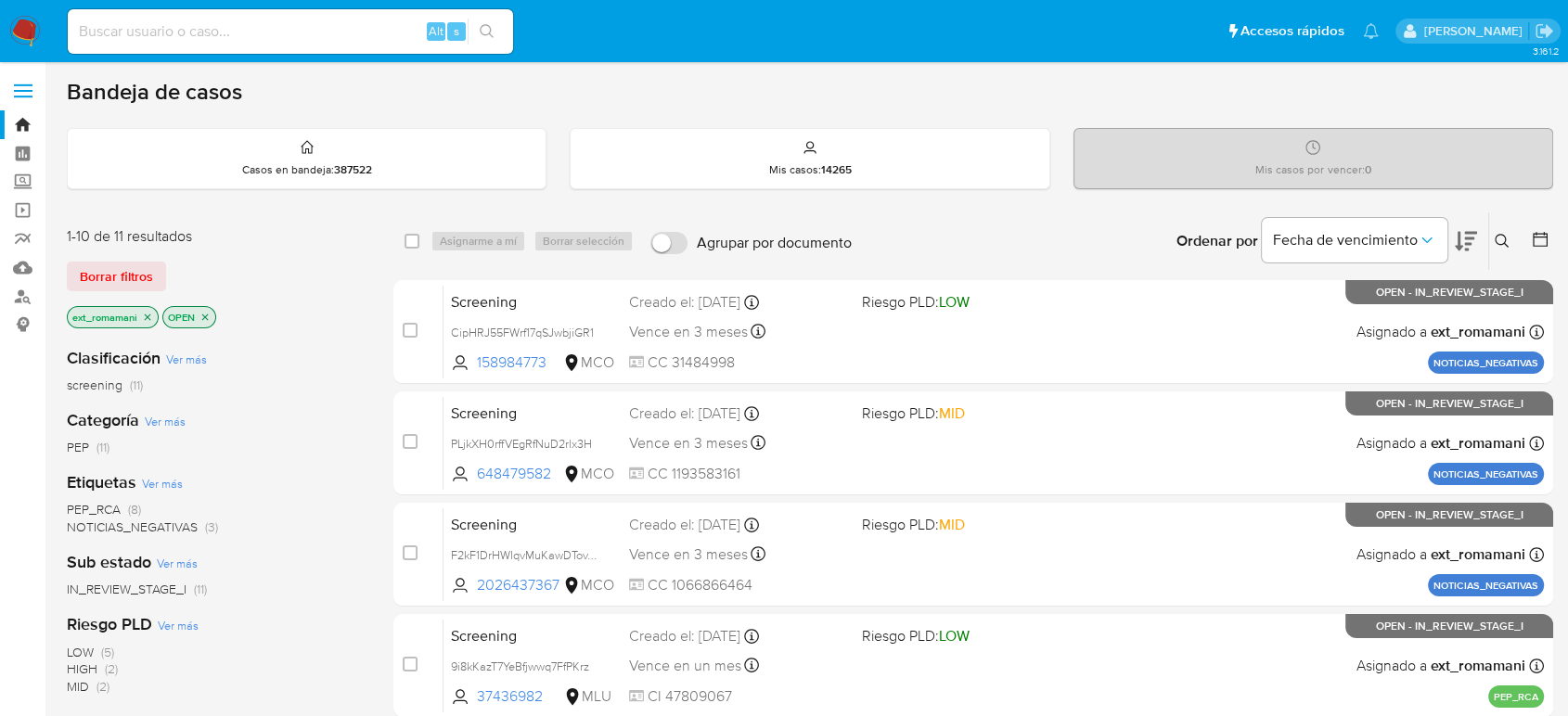
click at [96, 449] on span "(11)" at bounding box center [102, 447] width 13 height 18
click at [147, 318] on icon "close-filter" at bounding box center [147, 317] width 11 height 11
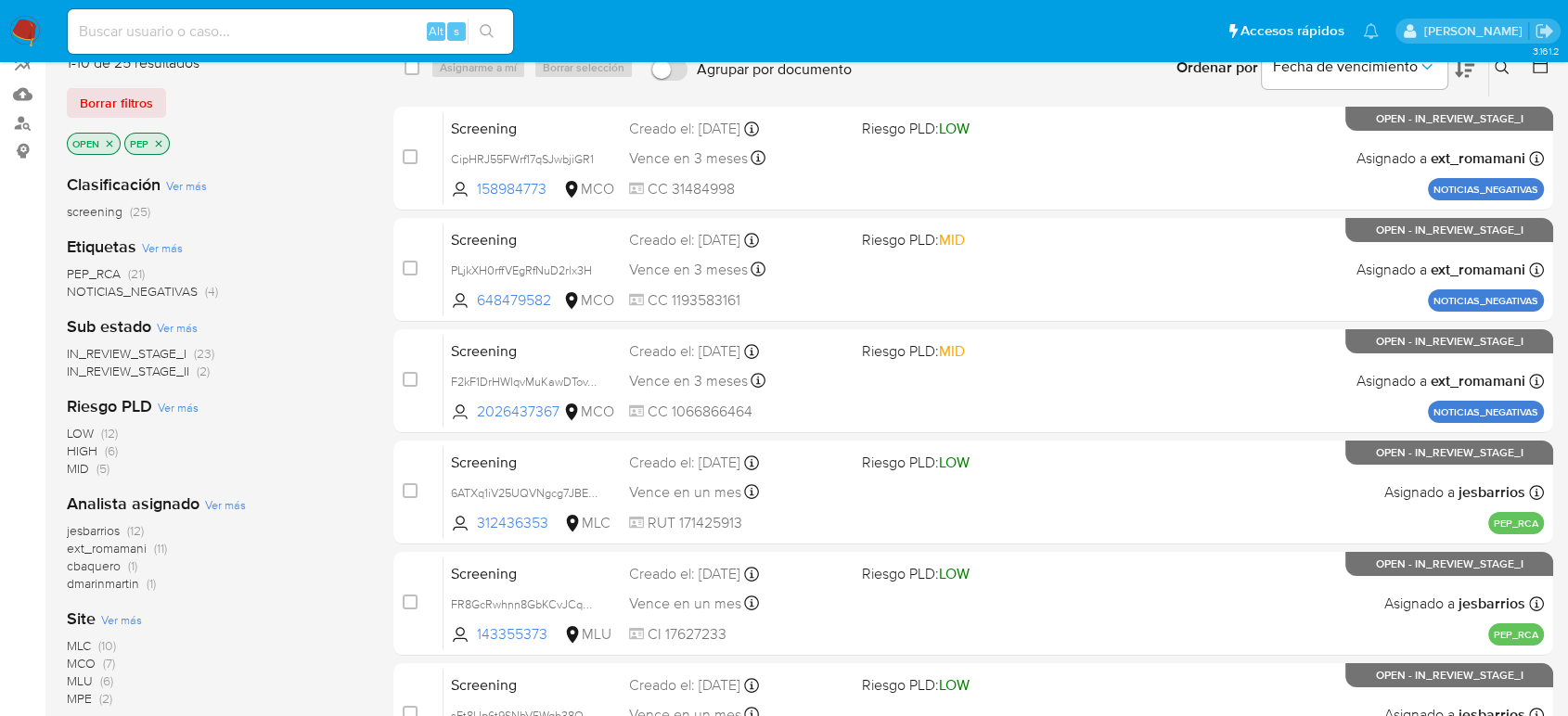
scroll to position [206, 0]
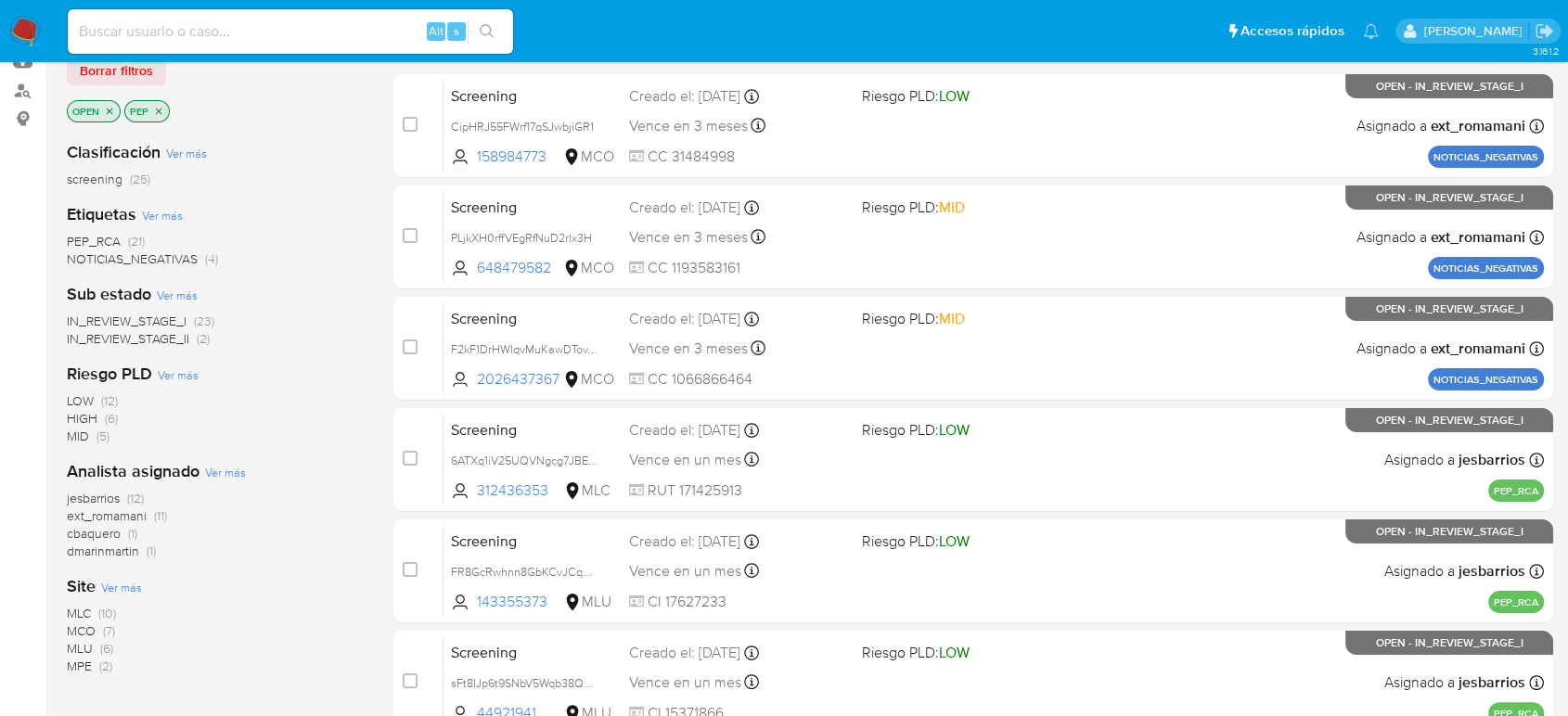
click at [123, 497] on span "jesbarrios (12)" at bounding box center [105, 498] width 77 height 17
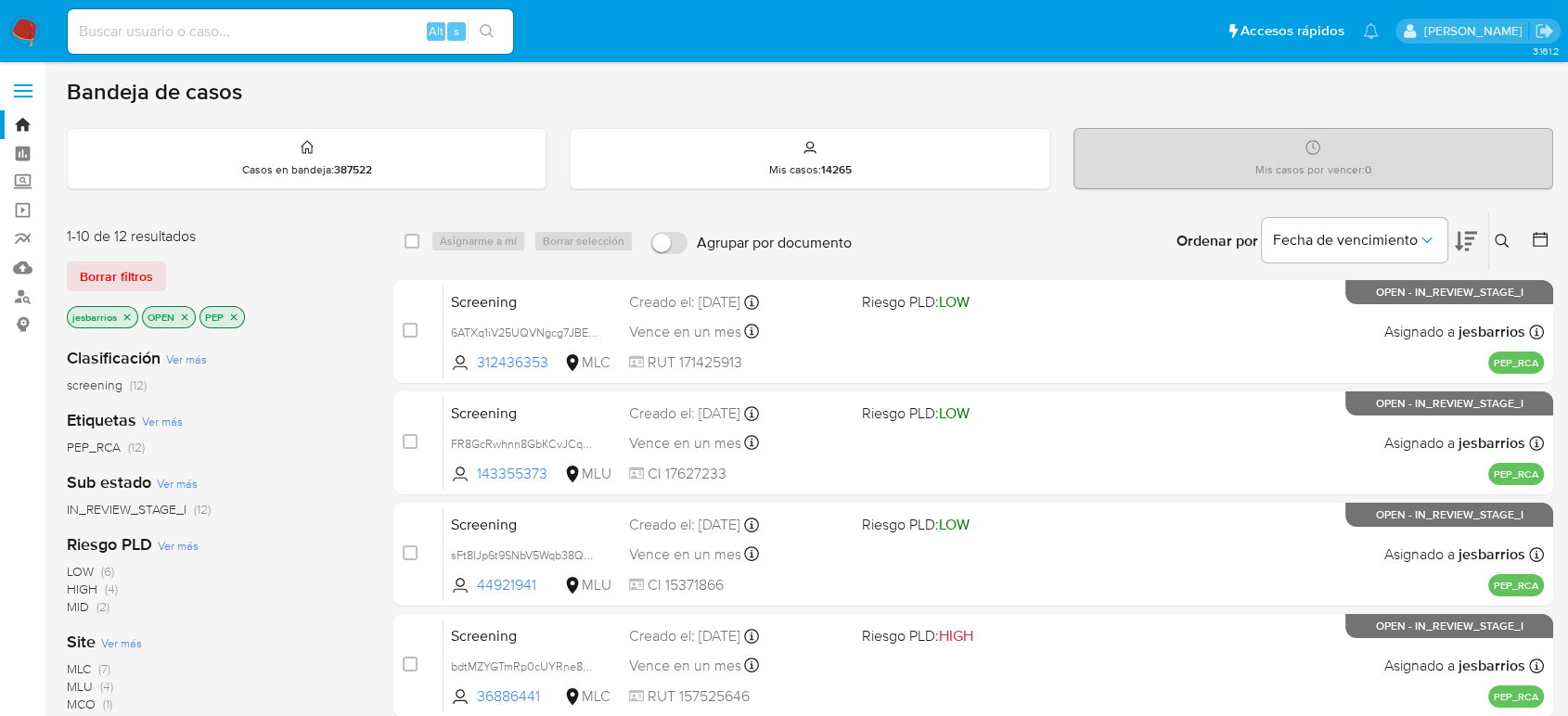
click at [121, 312] on icon "close-filter" at bounding box center [126, 317] width 11 height 11
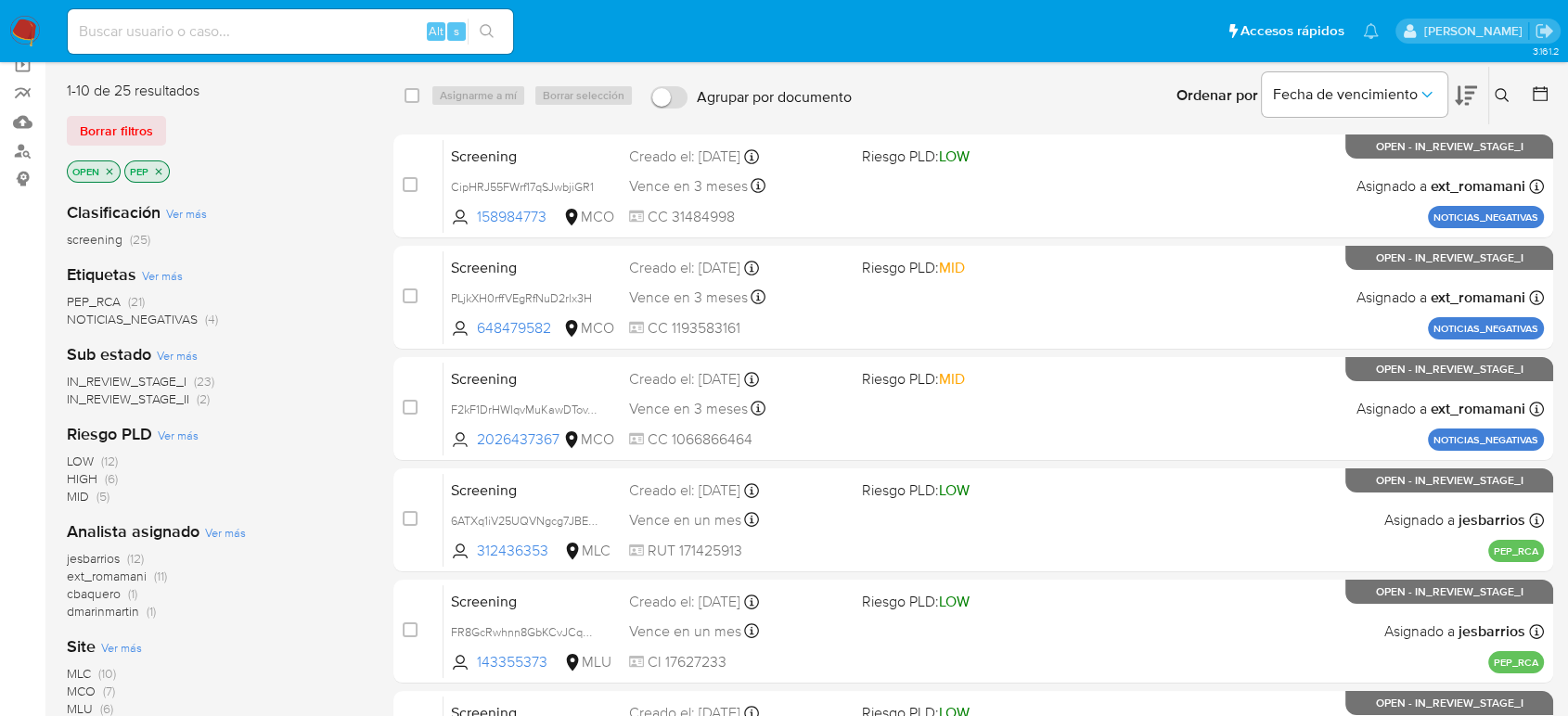
scroll to position [309, 0]
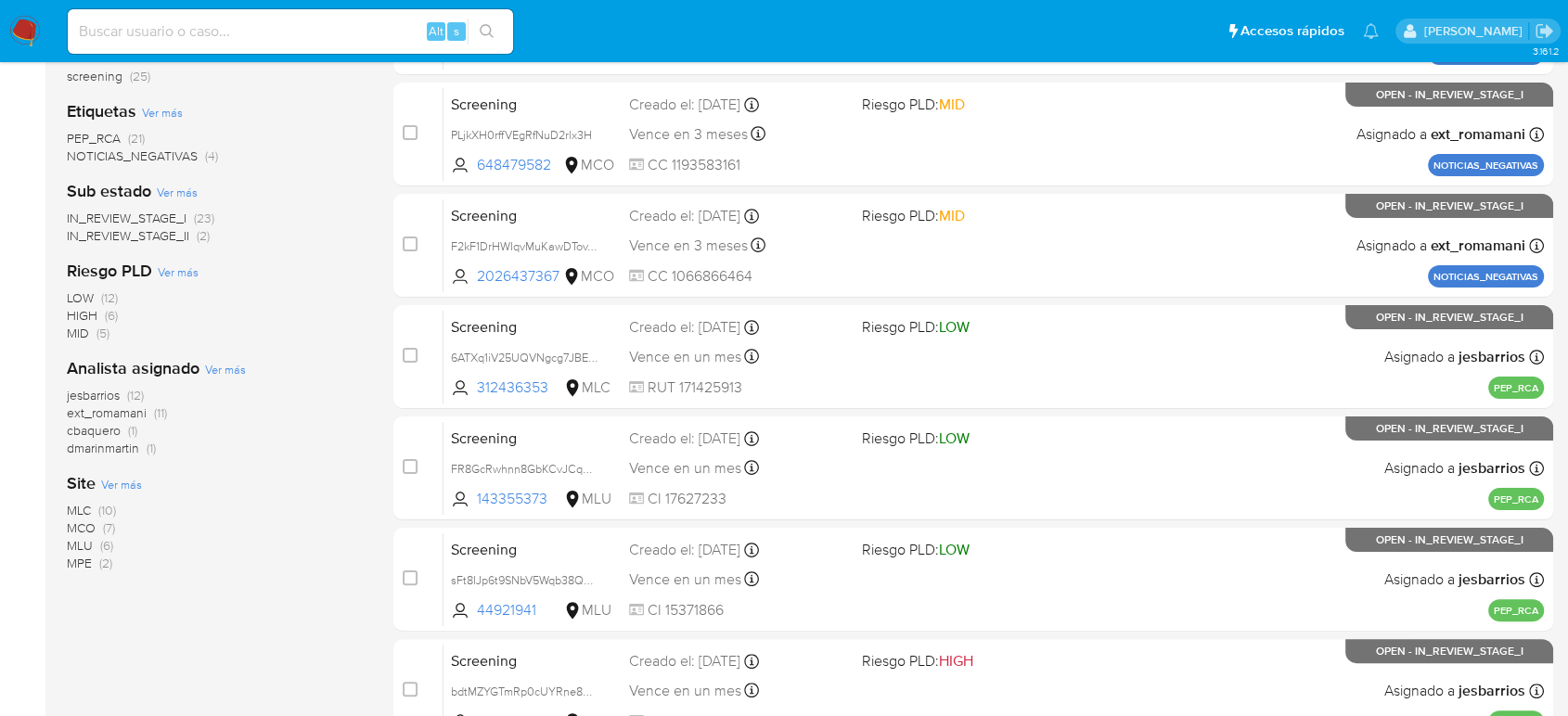
click at [143, 450] on span "dmarinmartin (1)" at bounding box center [112, 449] width 89 height 17
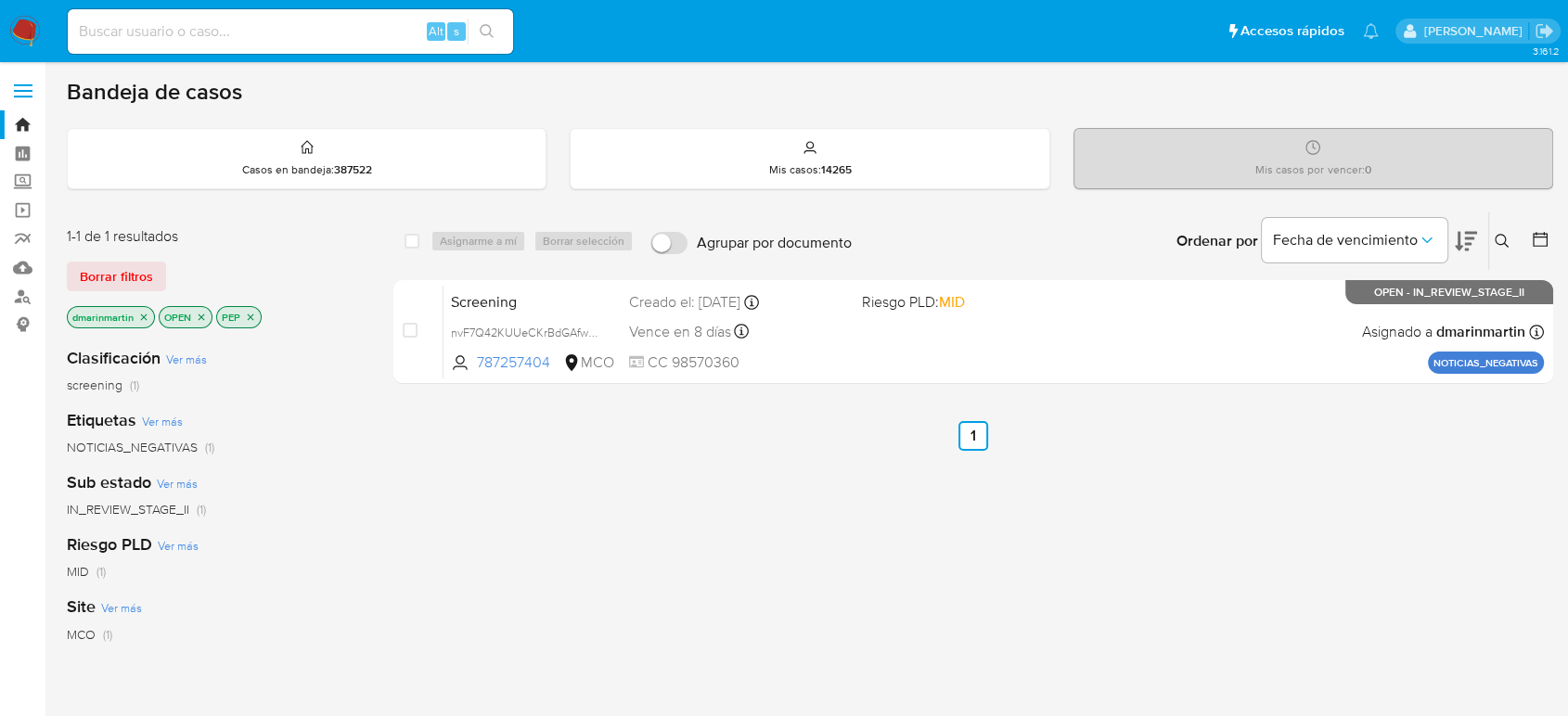
click at [147, 312] on icon "close-filter" at bounding box center [143, 317] width 11 height 11
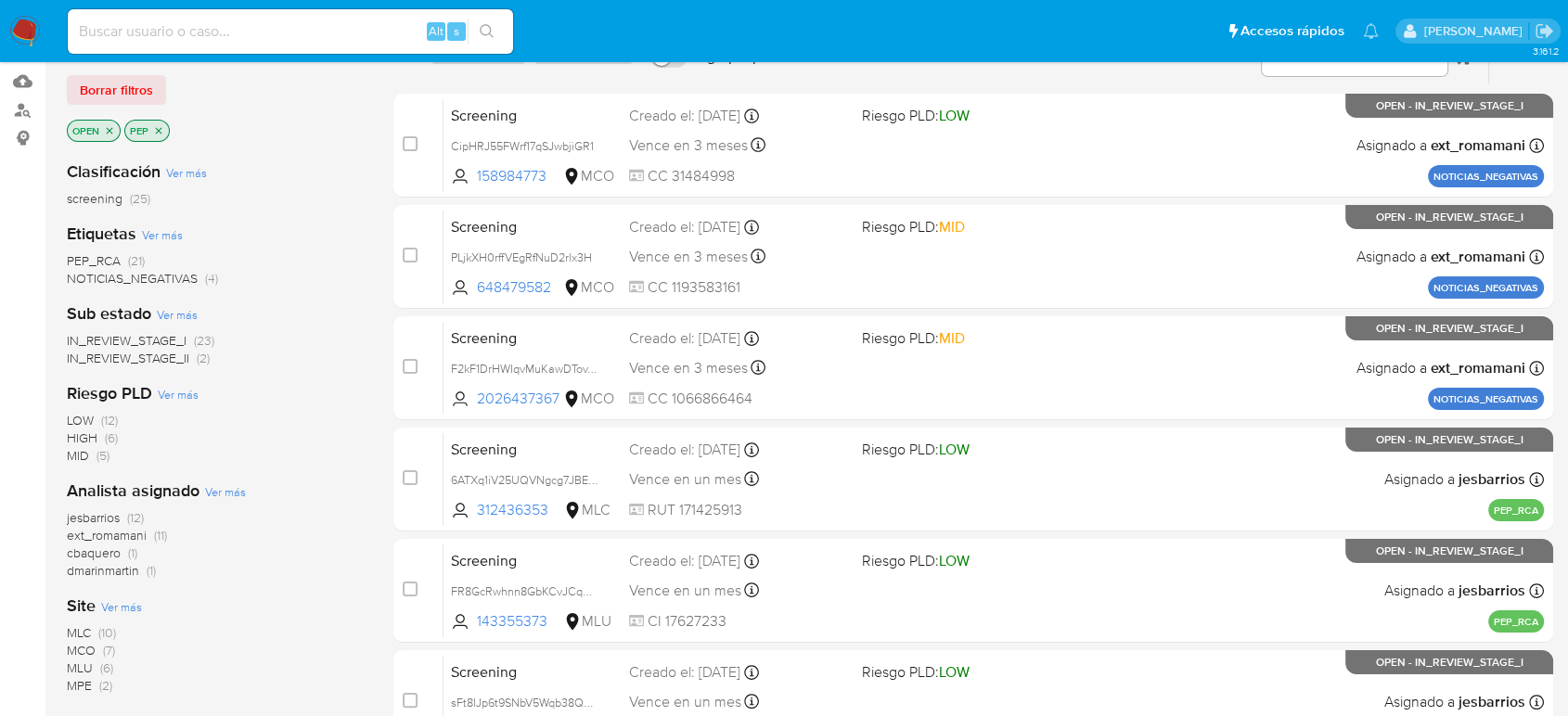
scroll to position [206, 0]
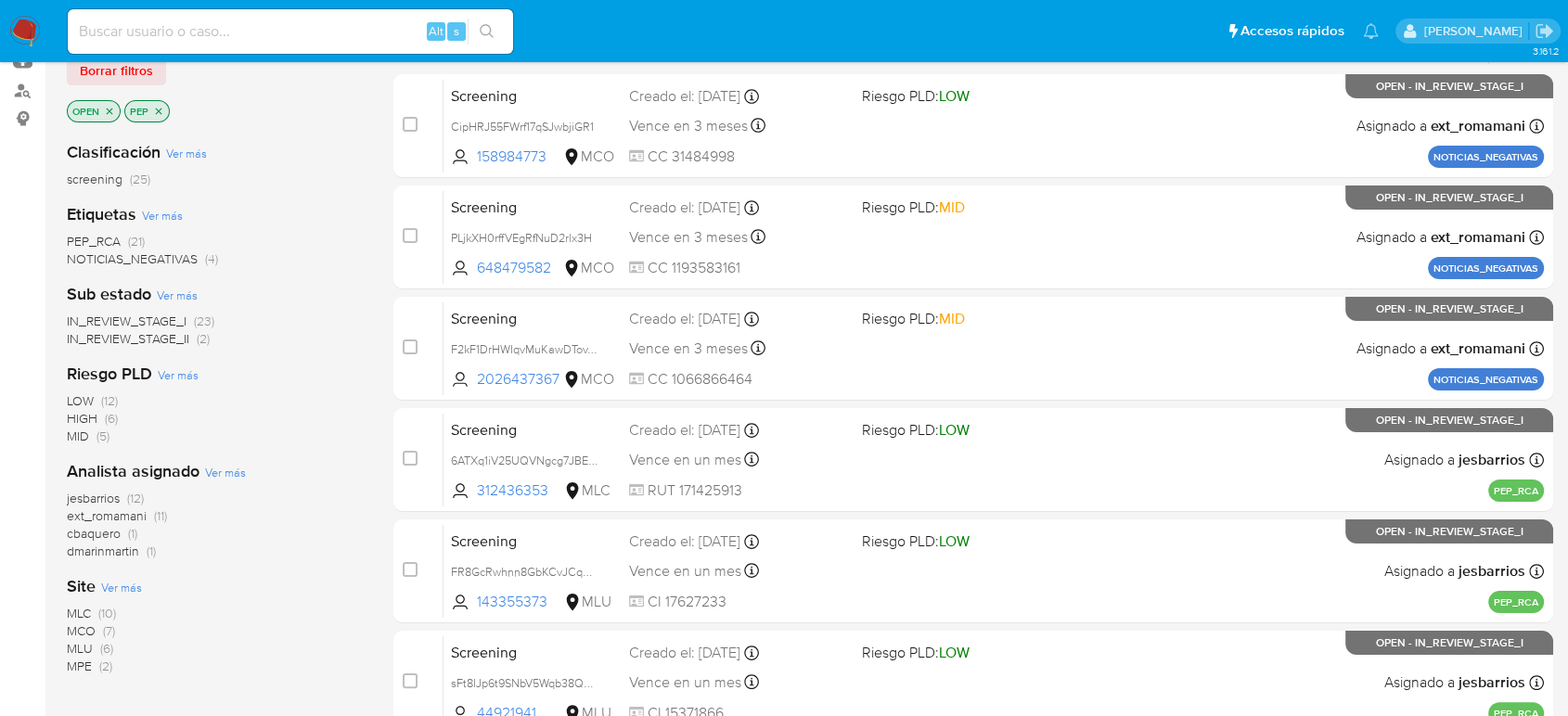
click at [155, 109] on icon "close-filter" at bounding box center [158, 111] width 11 height 11
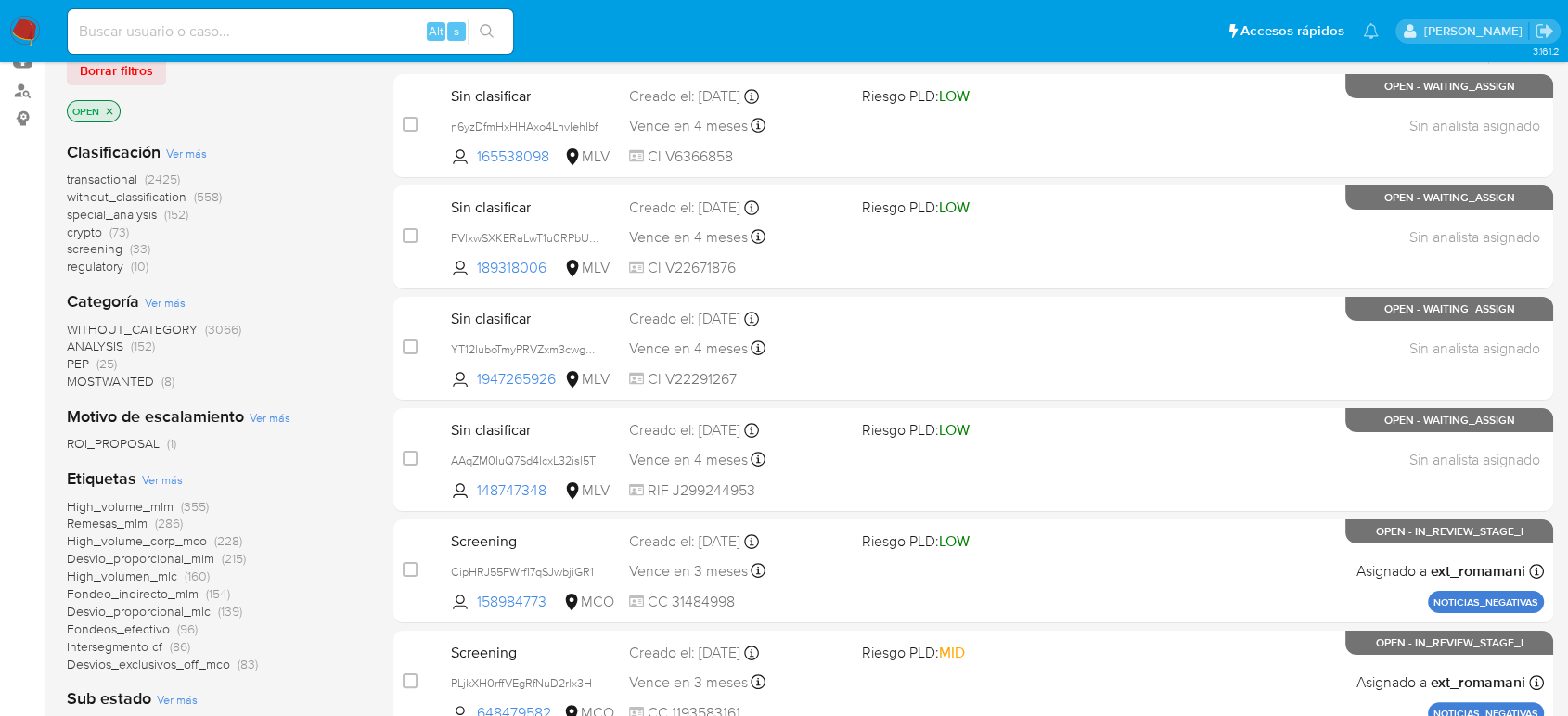
click at [128, 383] on span "MOSTWANTED" at bounding box center [111, 381] width 87 height 18
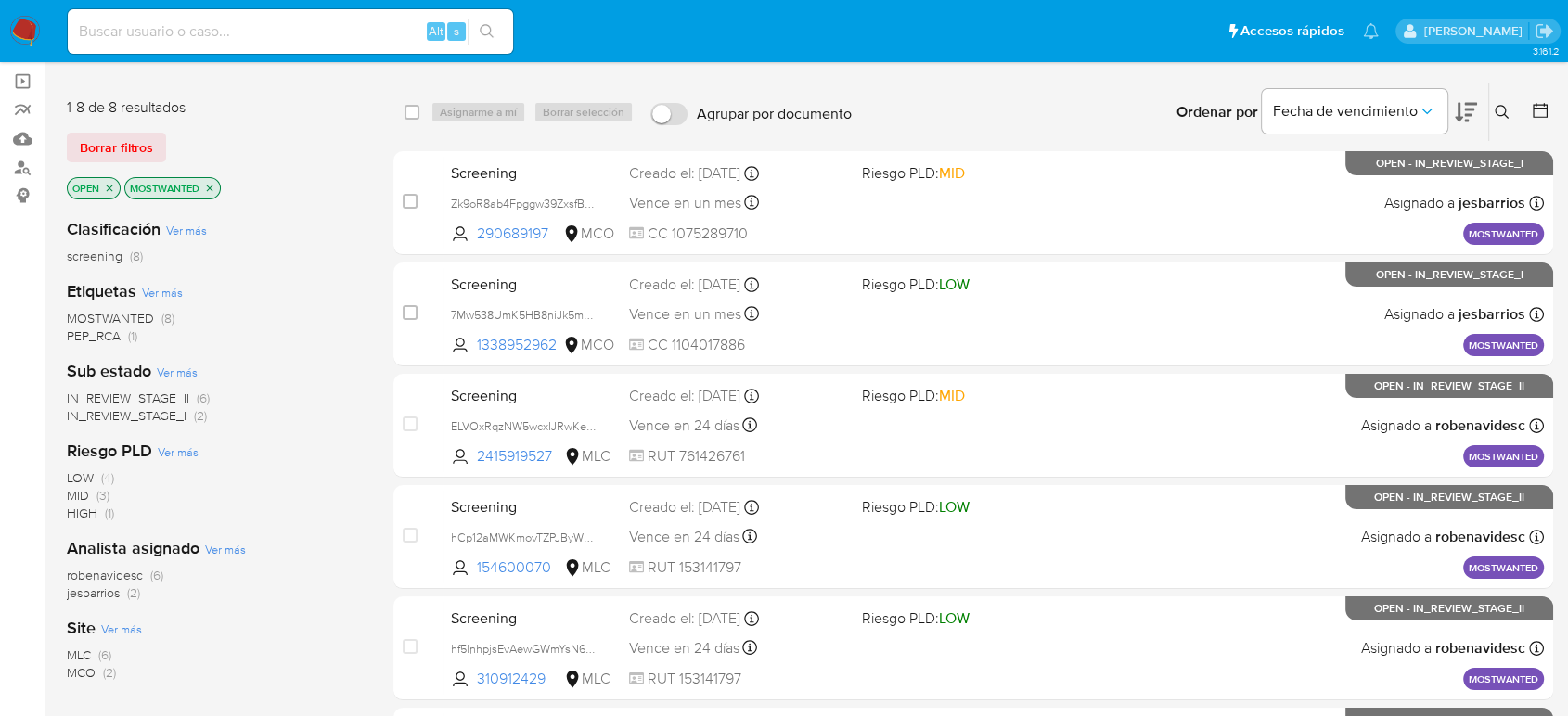
scroll to position [206, 0]
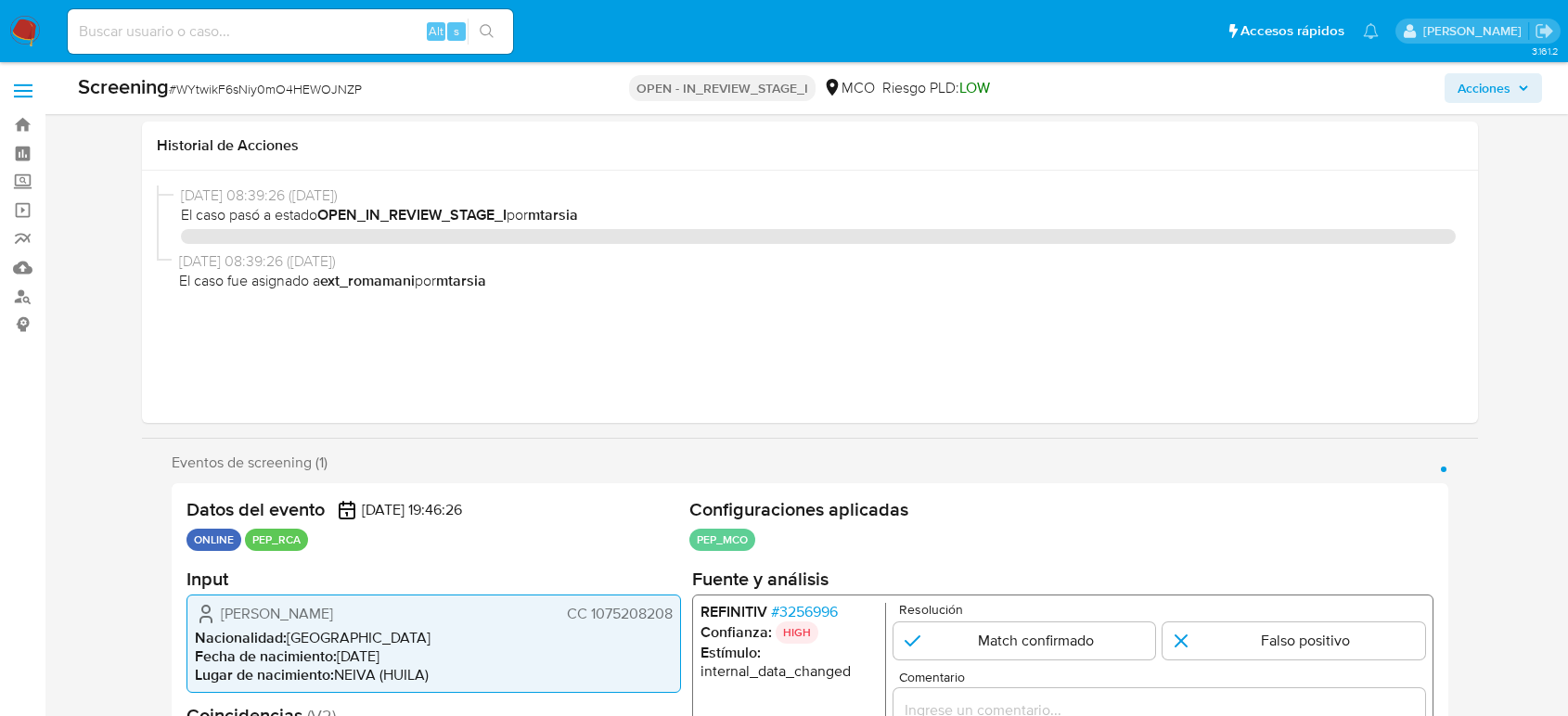
select select "10"
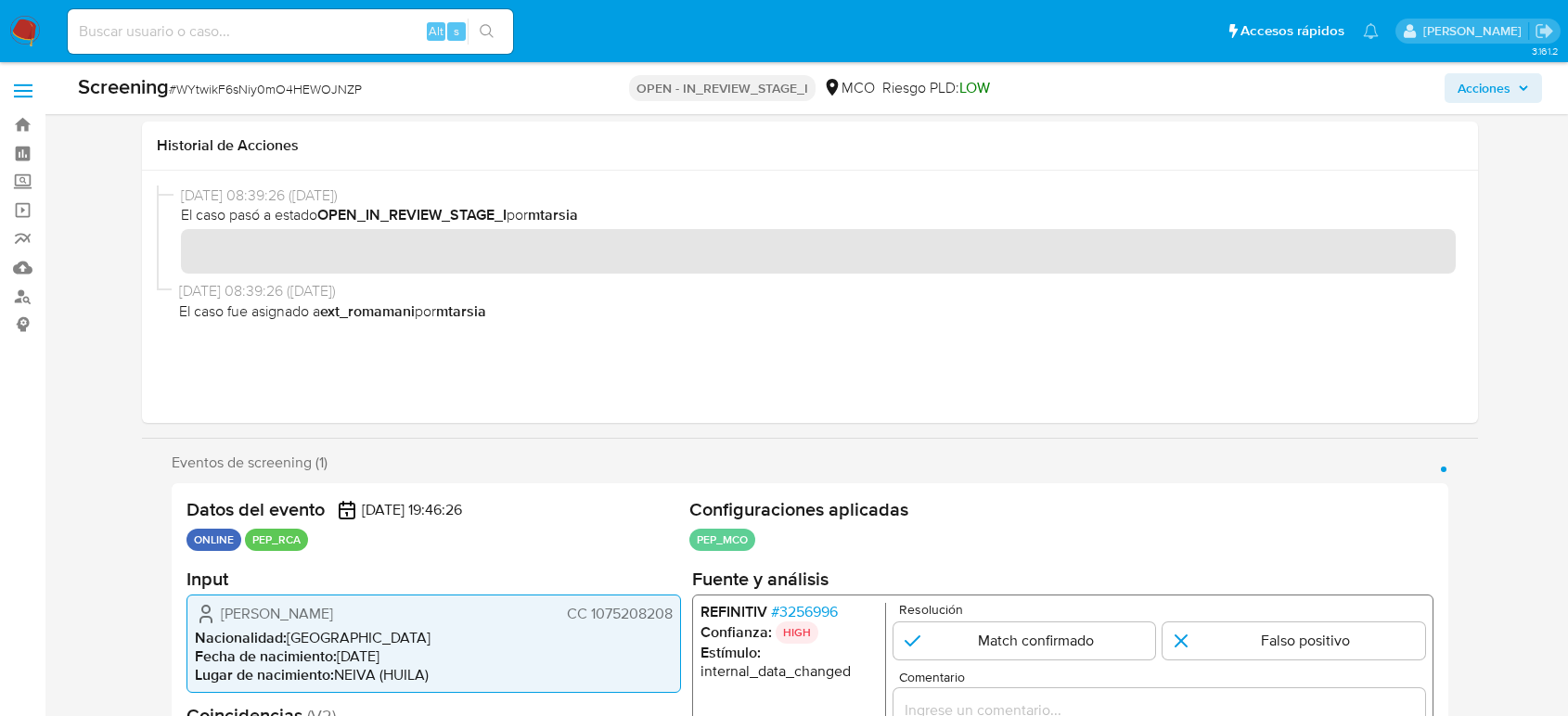
scroll to position [309, 0]
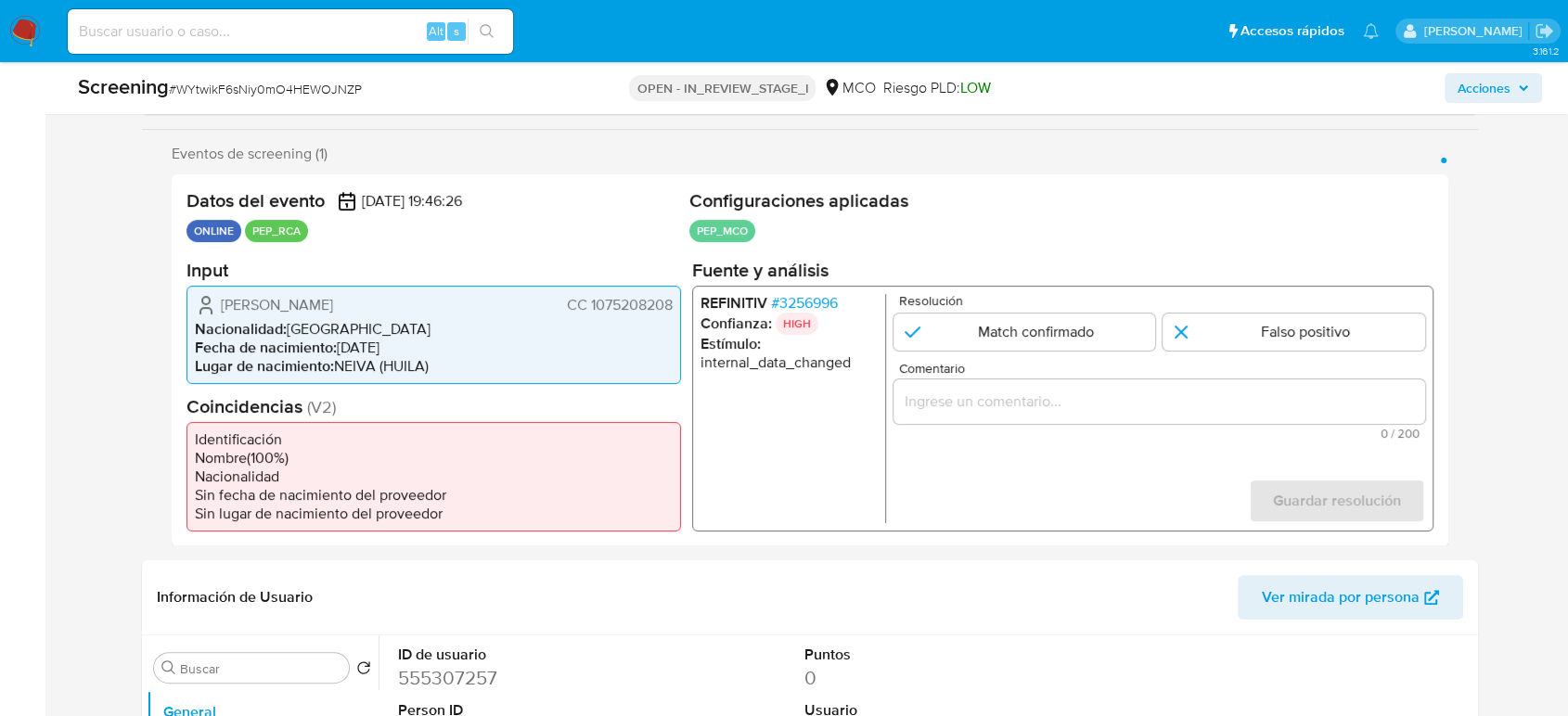
drag, startPoint x: 458, startPoint y: 307, endPoint x: 200, endPoint y: 299, distance: 258.1
click at [200, 299] on div "[PERSON_NAME] CC 1075208208" at bounding box center [434, 304] width 478 height 22
click at [834, 295] on span "# 3256996" at bounding box center [804, 302] width 67 height 18
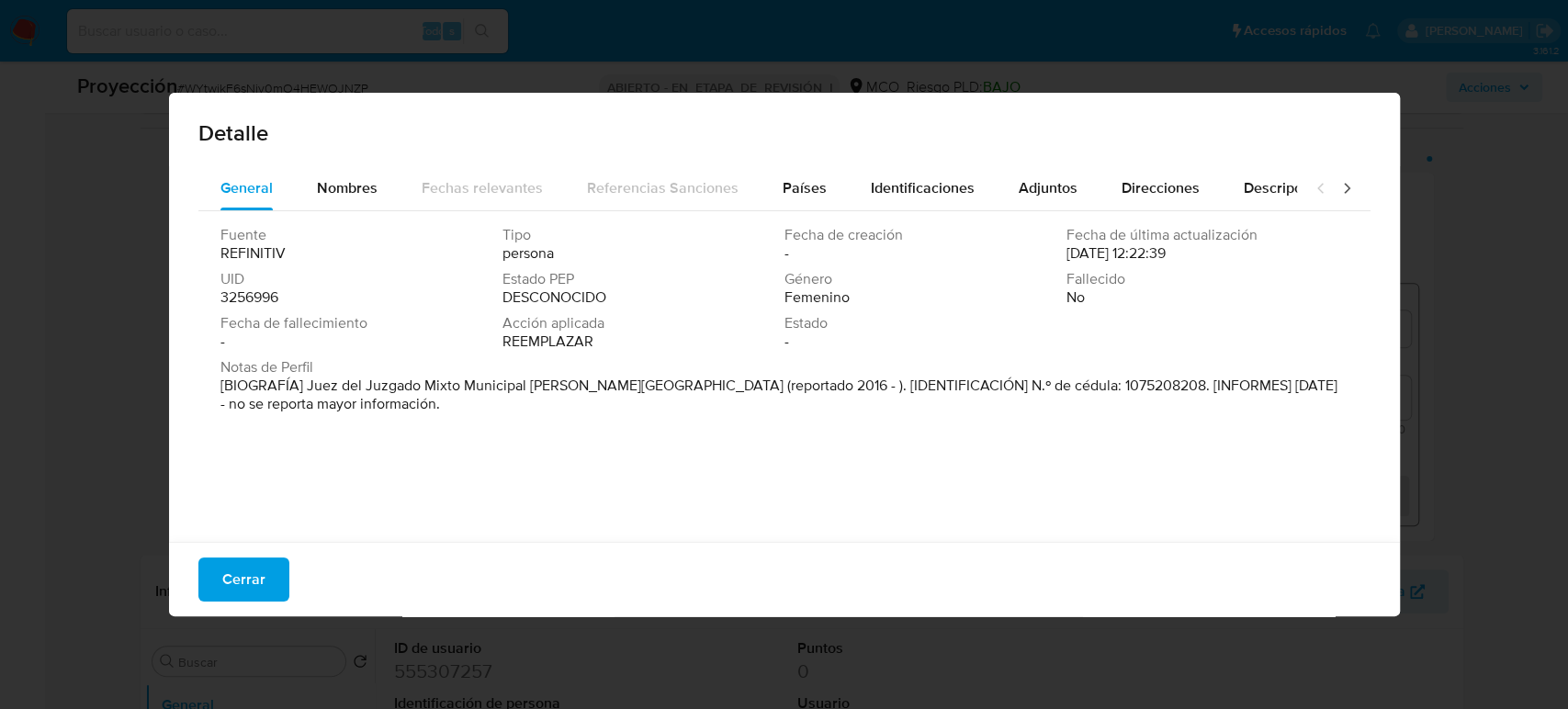
drag, startPoint x: 599, startPoint y: 389, endPoint x: 303, endPoint y: 394, distance: 296.0
click at [303, 394] on font "[BIOGRAFÍA] Juez del Juzgado Mixto Municipal [PERSON_NAME][GEOGRAPHIC_DATA] (re…" at bounding box center [778, 394] width 1117 height 39
click at [246, 587] on span "Cerrar" at bounding box center [243, 580] width 43 height 40
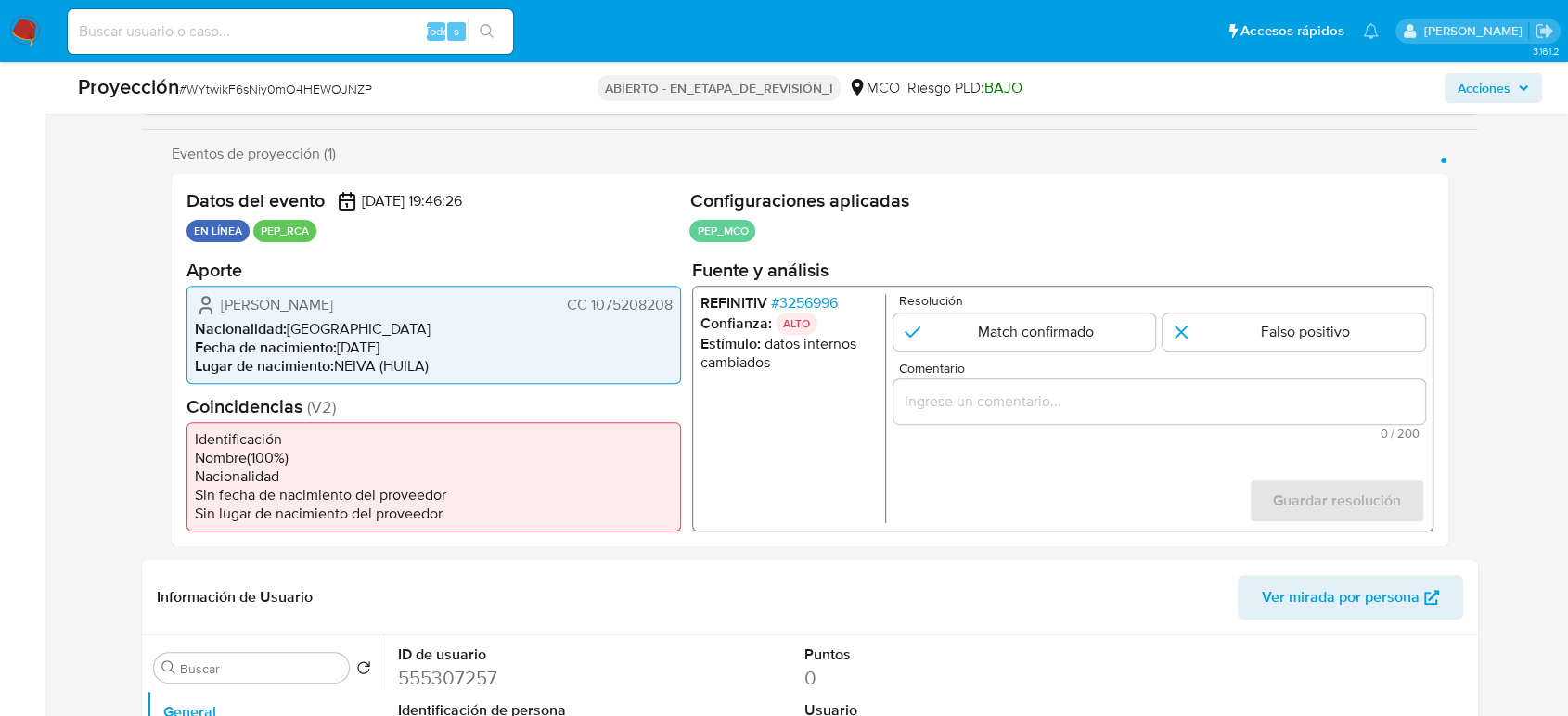
click at [1002, 405] on input "Comentario" at bounding box center [1159, 400] width 531 height 24
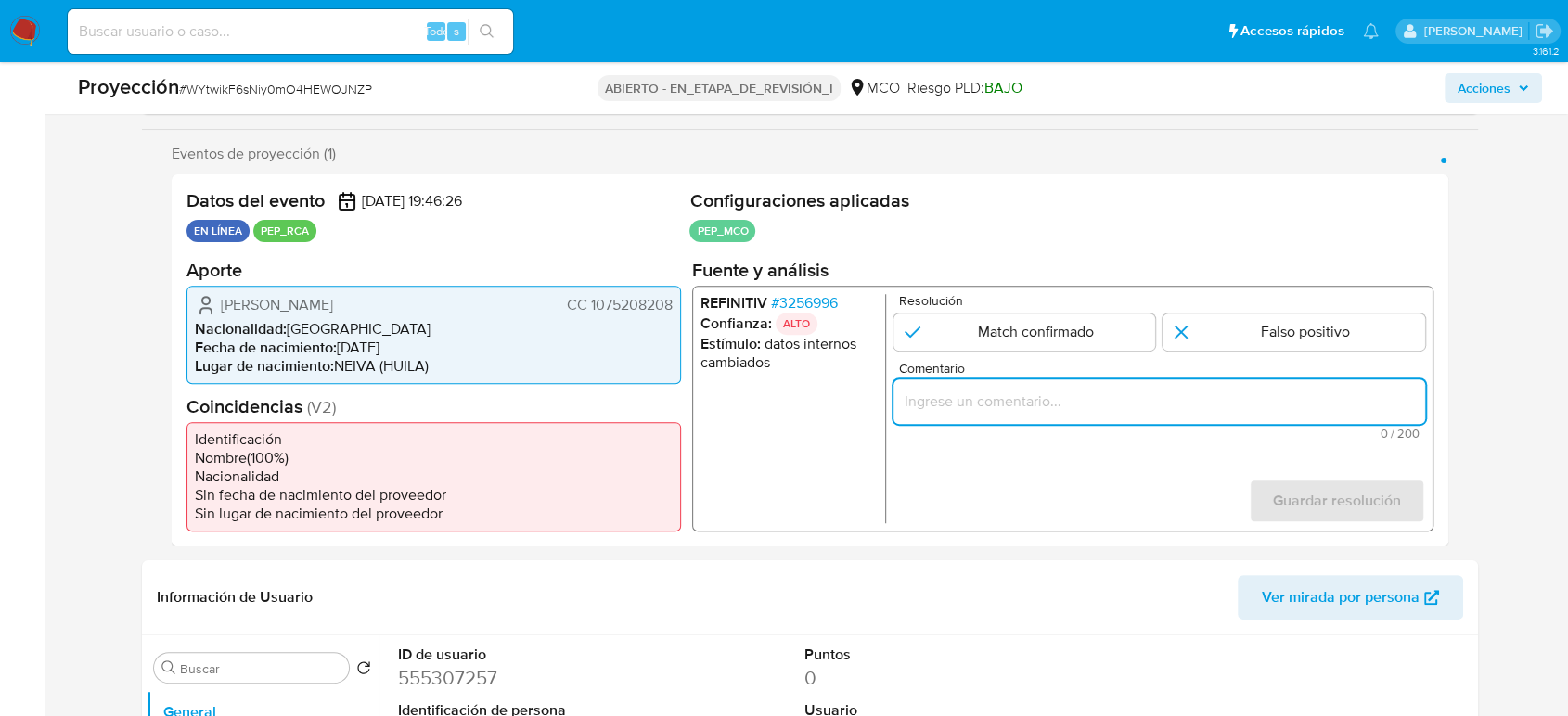
paste input "Titular de cuenta se desempeño como No configurando PEP."
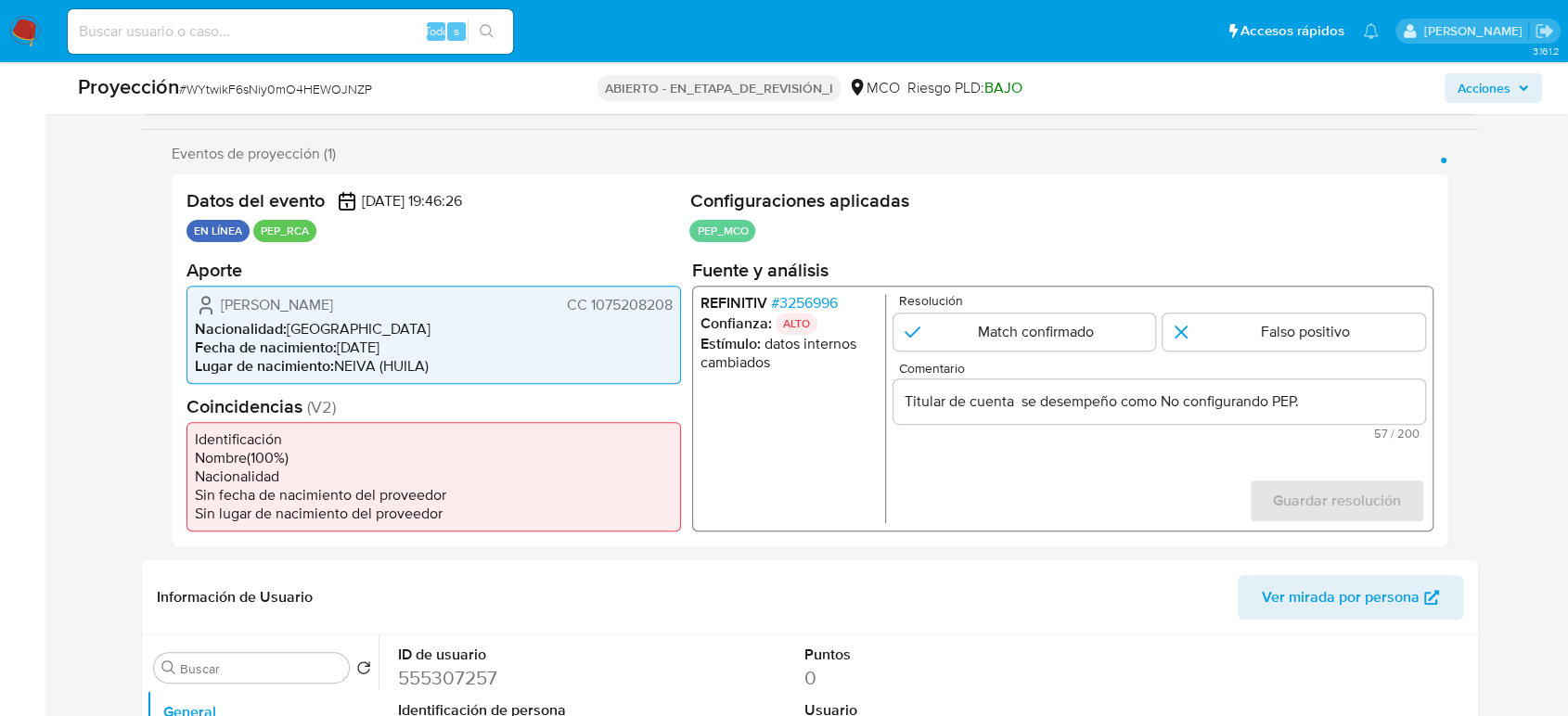
drag, startPoint x: 213, startPoint y: 304, endPoint x: 682, endPoint y: 309, distance: 469.0
click at [682, 309] on div "Datos del evento [DATE] 19:46:26 EN LÍNEA PEP_RCA Configuraciones aplicadas PEP…" at bounding box center [810, 360] width 1277 height 372
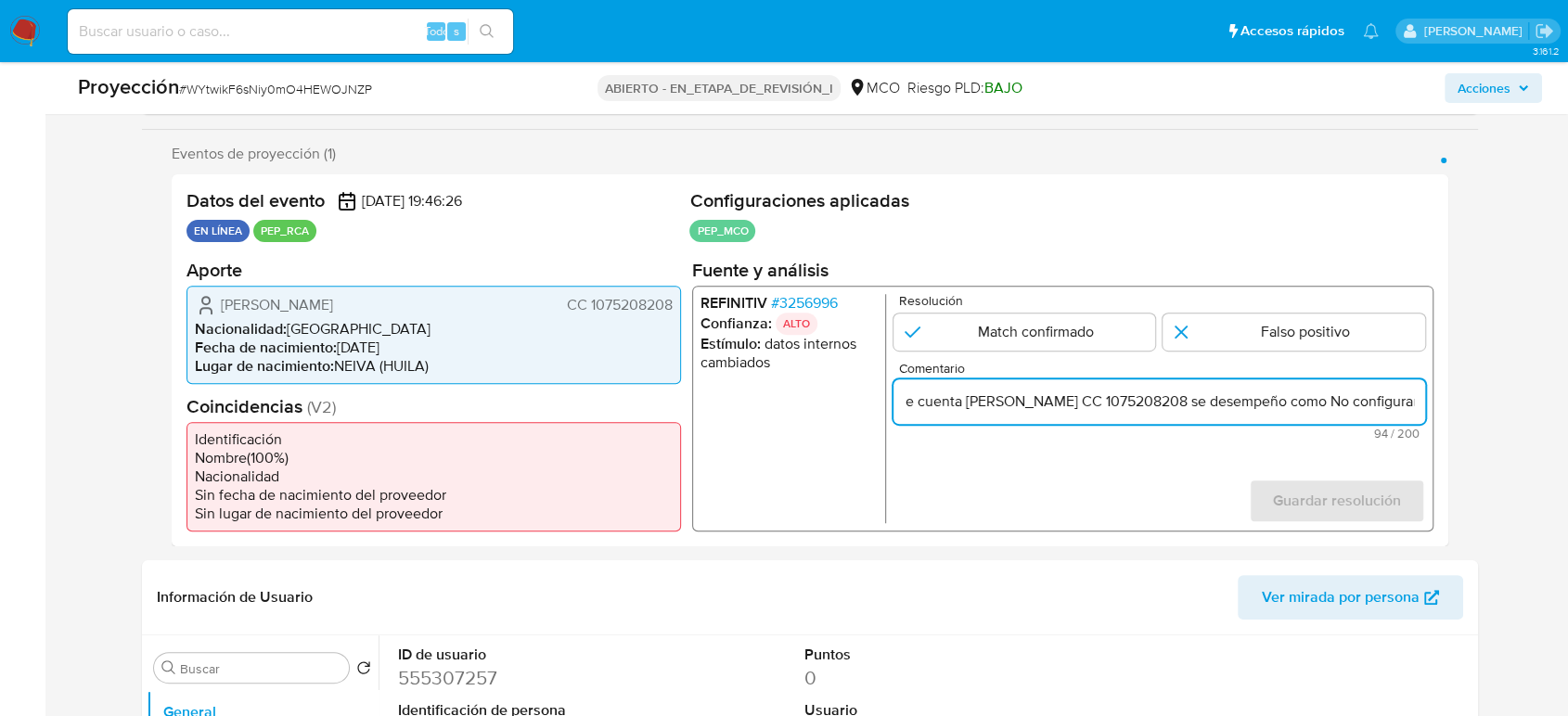
scroll to position [0, 154]
drag, startPoint x: 1382, startPoint y: 398, endPoint x: 1407, endPoint y: 403, distance: 25.5
click at [1407, 403] on input "Titular de cuenta Aida Melisa Claros Arce CC 1075208208 se desempeño como No co…" at bounding box center [1159, 400] width 531 height 24
click at [1272, 402] on input "Titular de cuenta Aida Melisa Claros Arce CC 1075208208 se desempeño como No co…" at bounding box center [1159, 400] width 531 height 24
paste input "Juez del Juzgado Mixto Municipal de Altamira hasta Octubre de 2020."
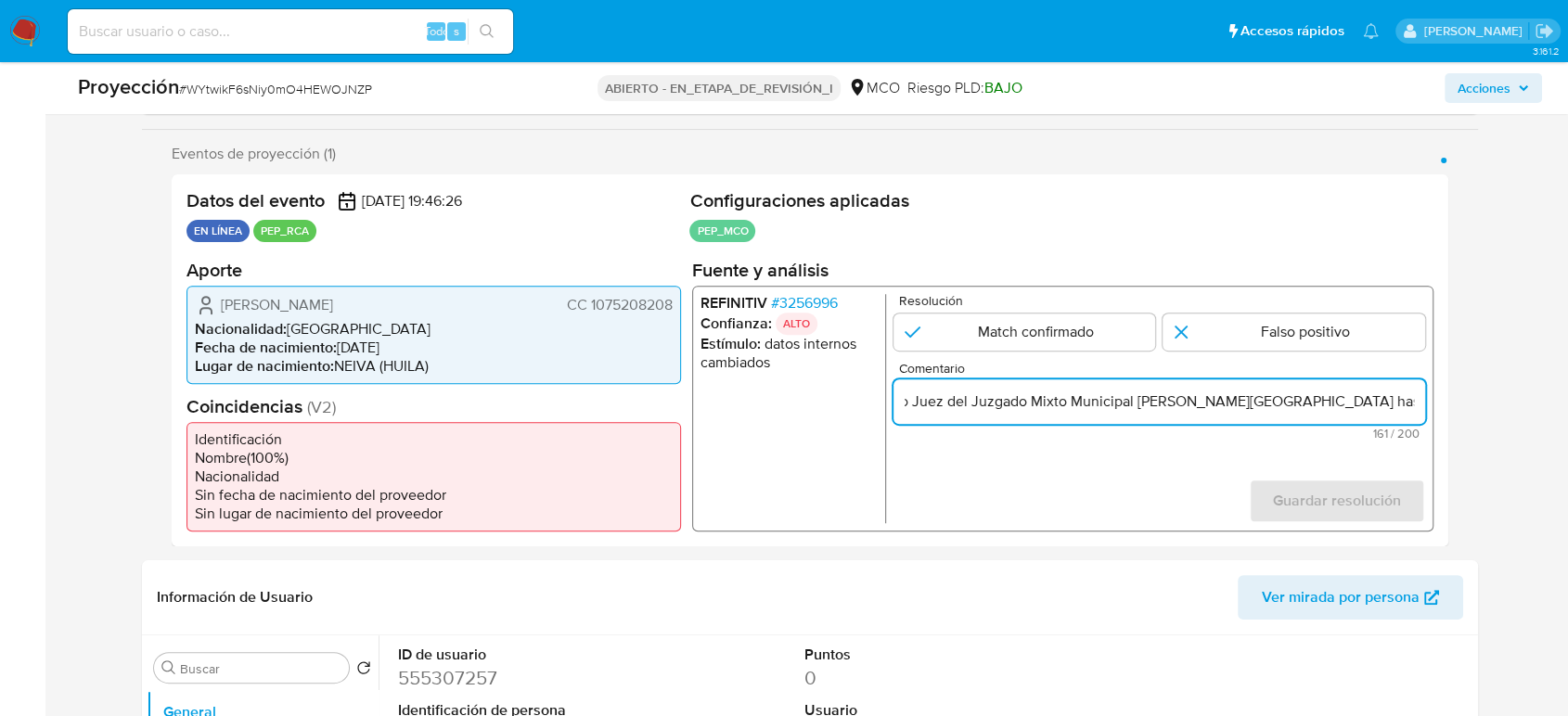
scroll to position [0, 475]
type input "Titular de cuenta [PERSON_NAME] CC 1075208208 se desempeño como Juez del Juzgad…"
click at [1242, 336] on input "1 de 1" at bounding box center [1294, 331] width 262 height 37
radio input "true"
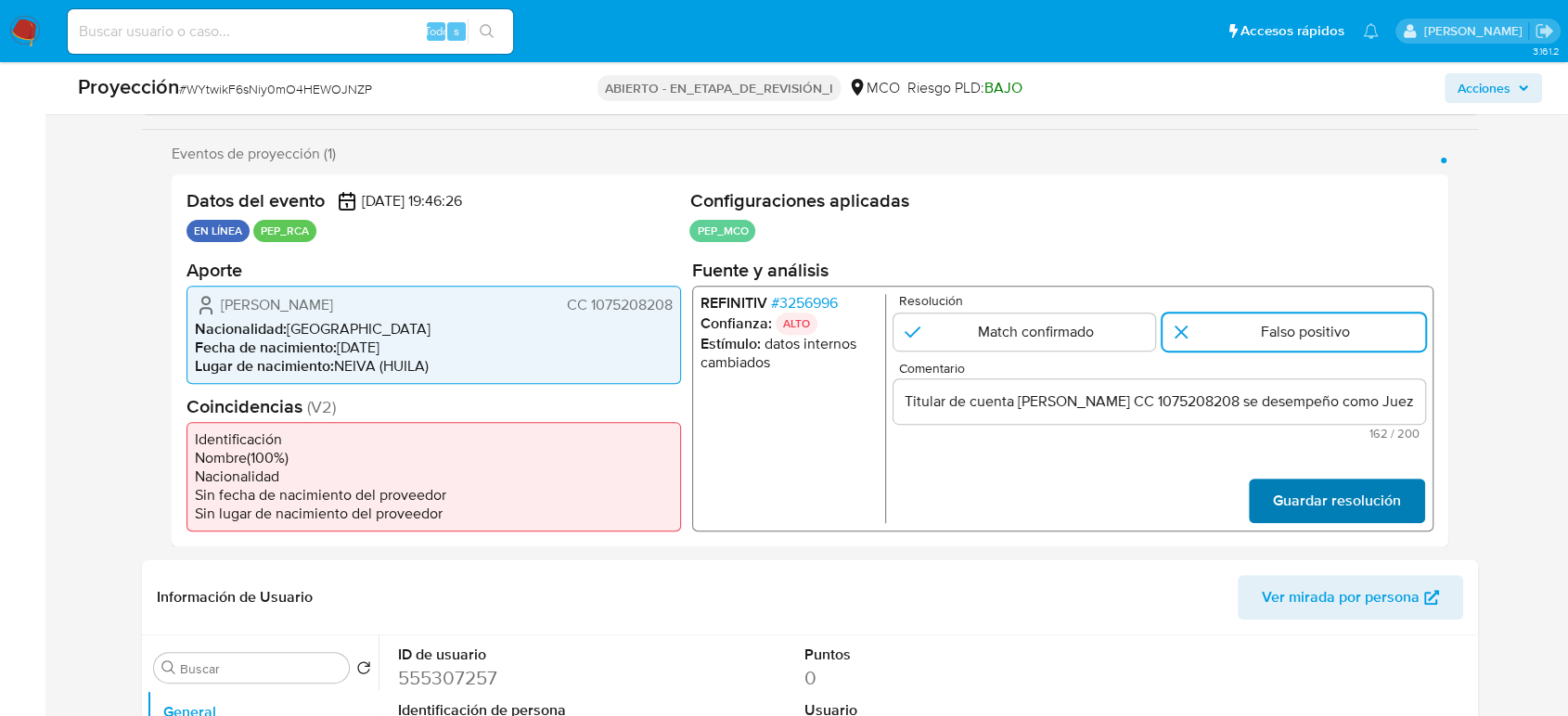
click at [1300, 509] on span "Guardar resolución" at bounding box center [1337, 500] width 128 height 41
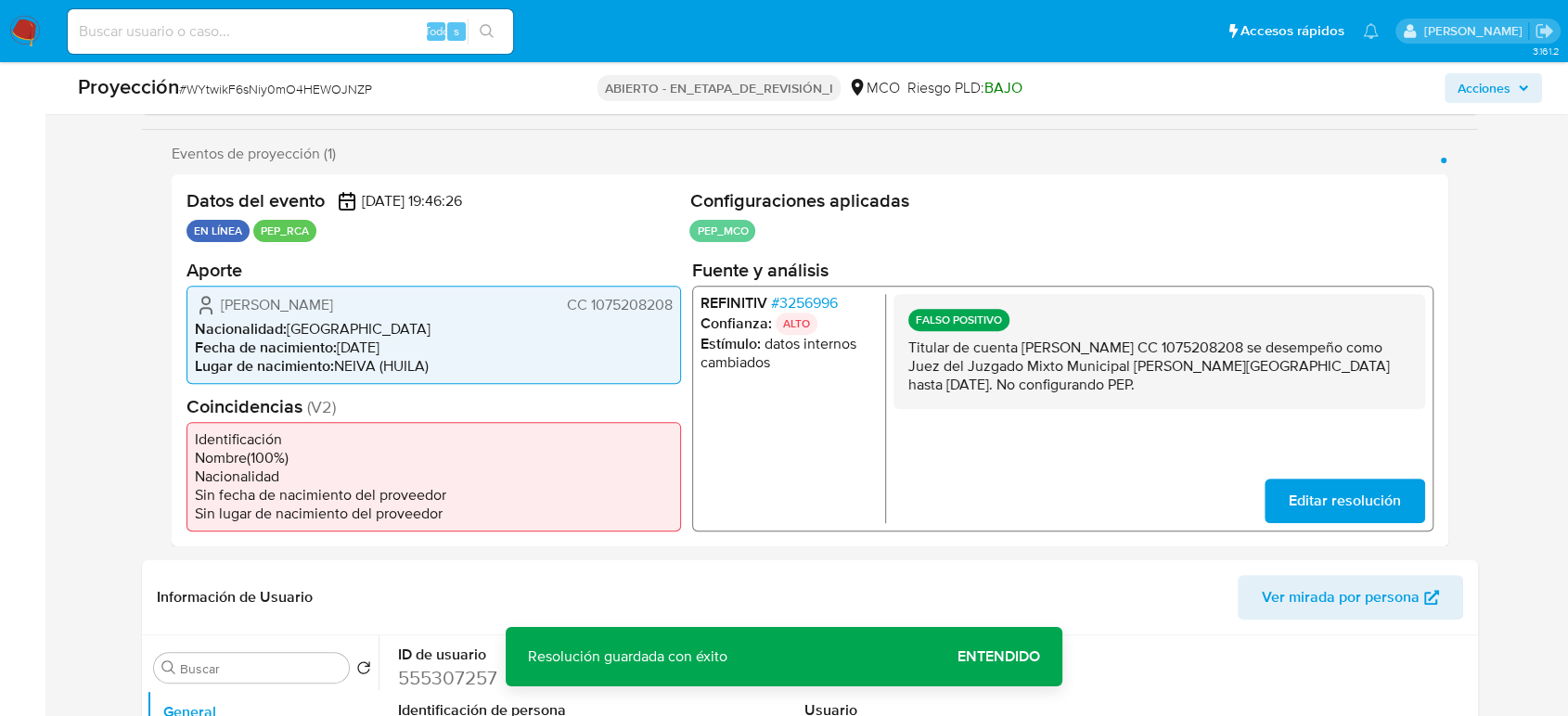
drag, startPoint x: 1107, startPoint y: 389, endPoint x: 897, endPoint y: 348, distance: 214.0
click at [897, 348] on div "FALSO POSITIVO Titular de cuenta Aida Melisa Claros Arce CC 1075208208 se desem…" at bounding box center [1159, 351] width 531 height 115
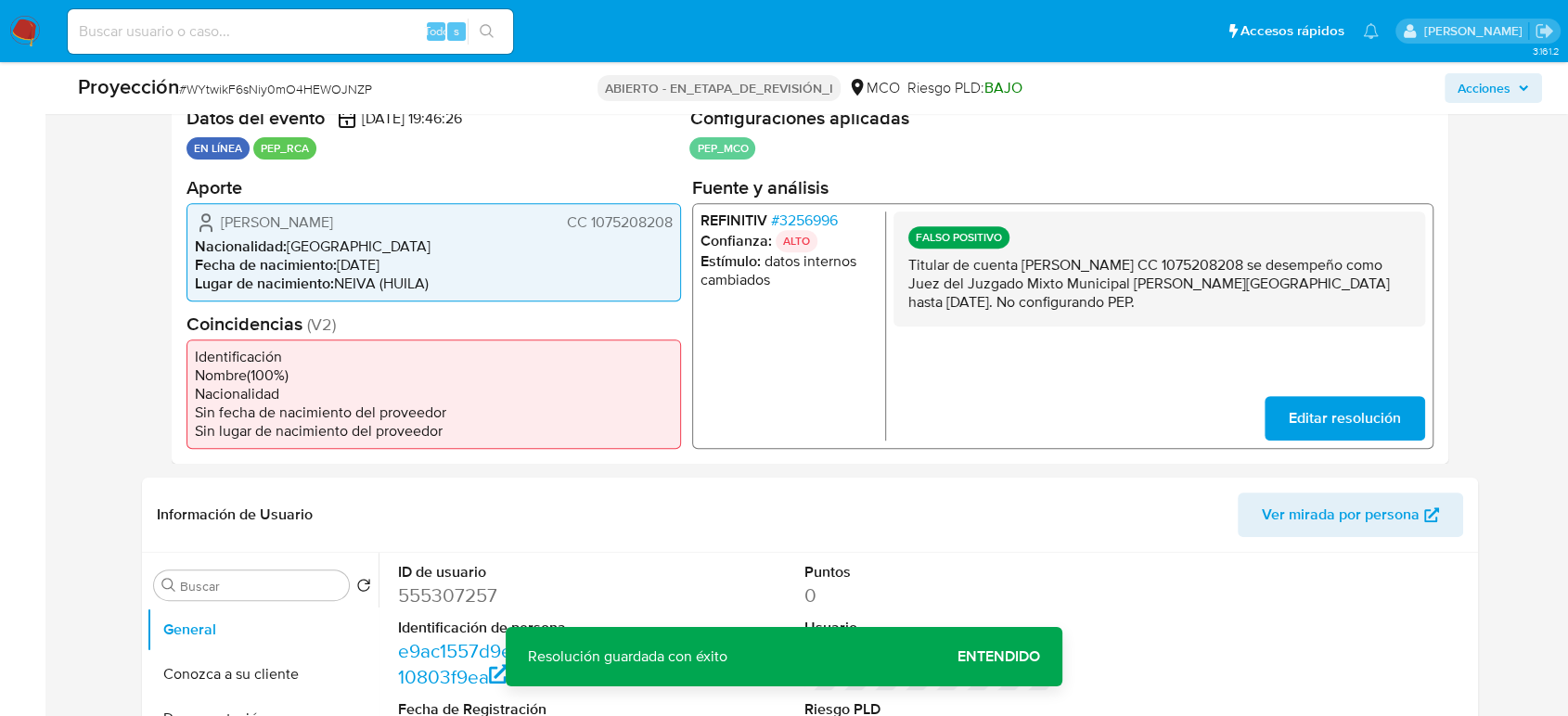
scroll to position [618, 0]
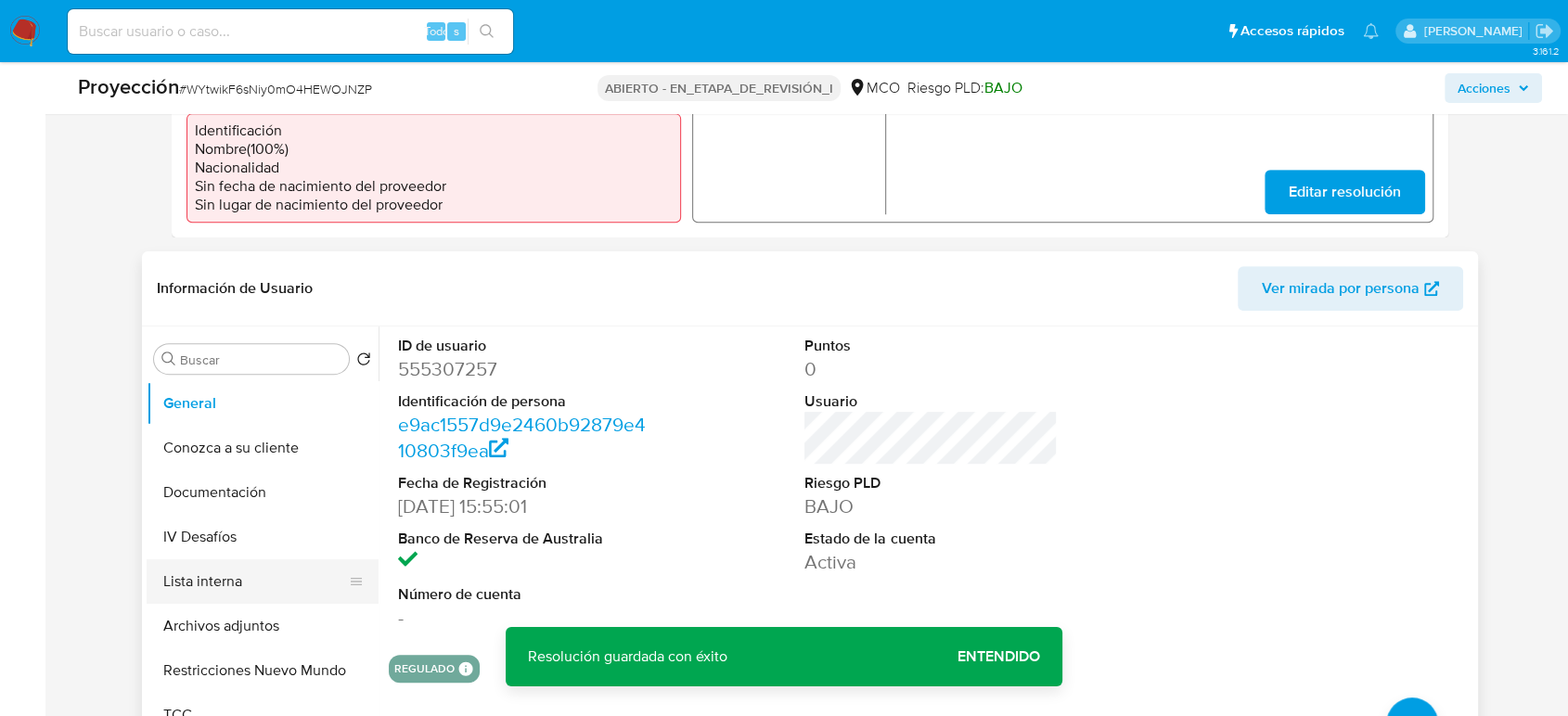
click at [213, 581] on button "Lista interna" at bounding box center [256, 582] width 218 height 45
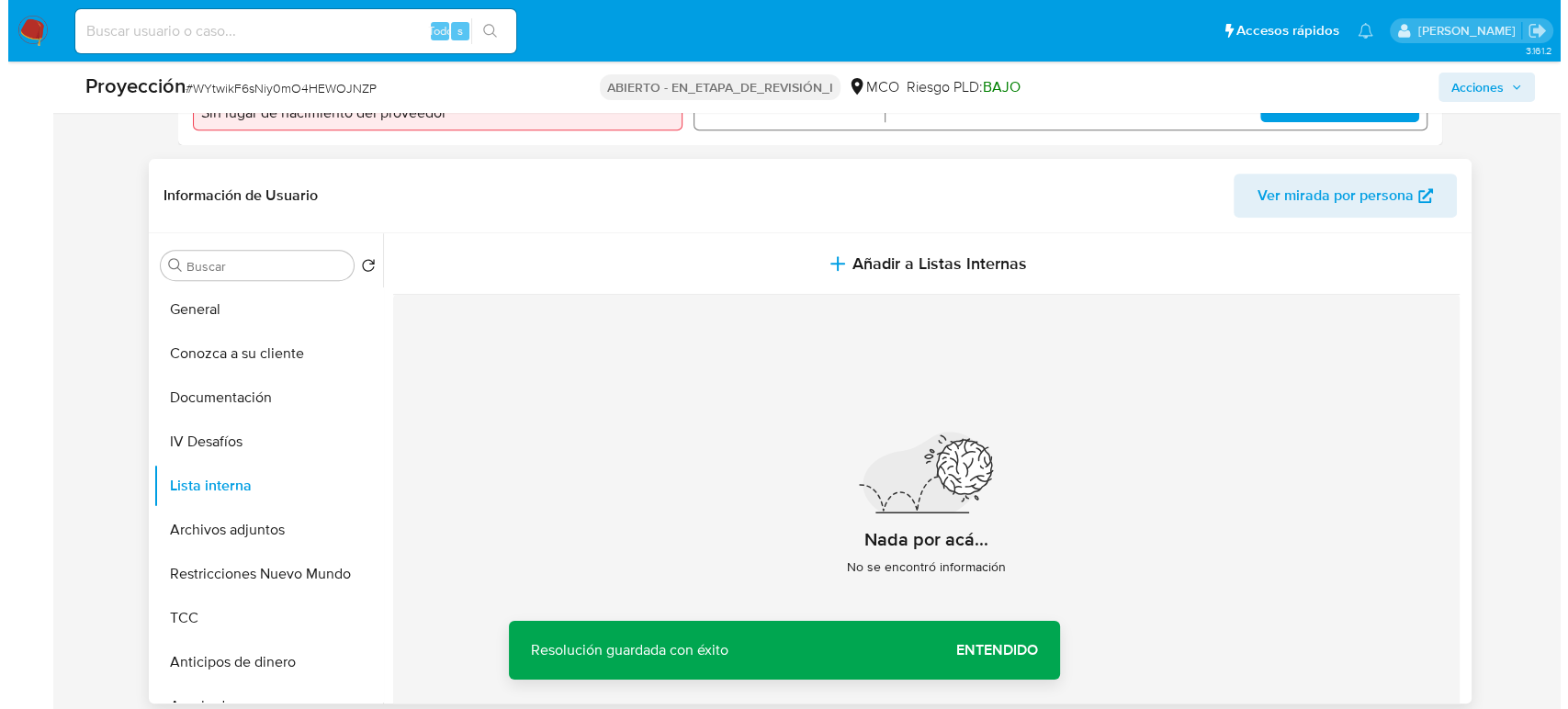
scroll to position [714, 0]
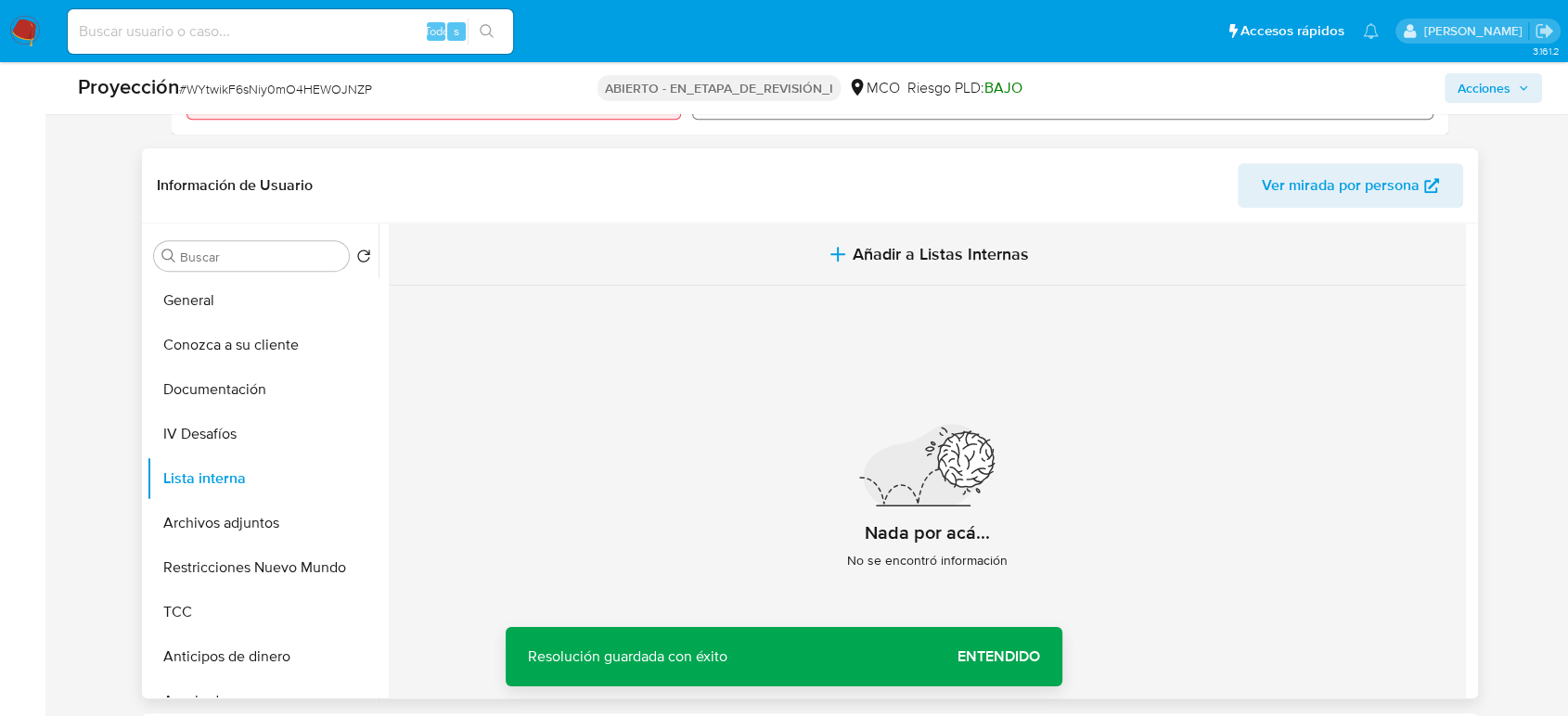
click at [970, 251] on span "Añadir a Listas Internas" at bounding box center [940, 254] width 176 height 20
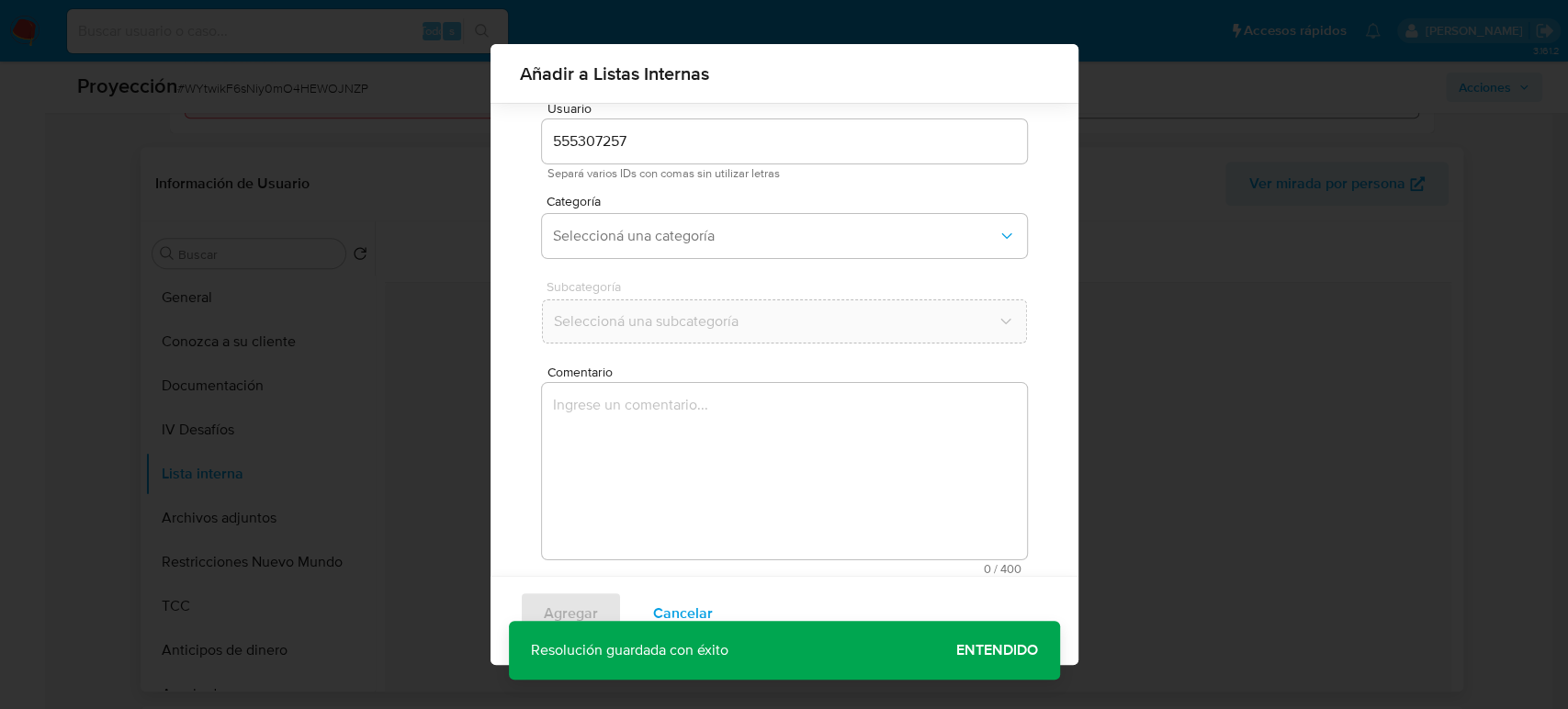
scroll to position [73, 0]
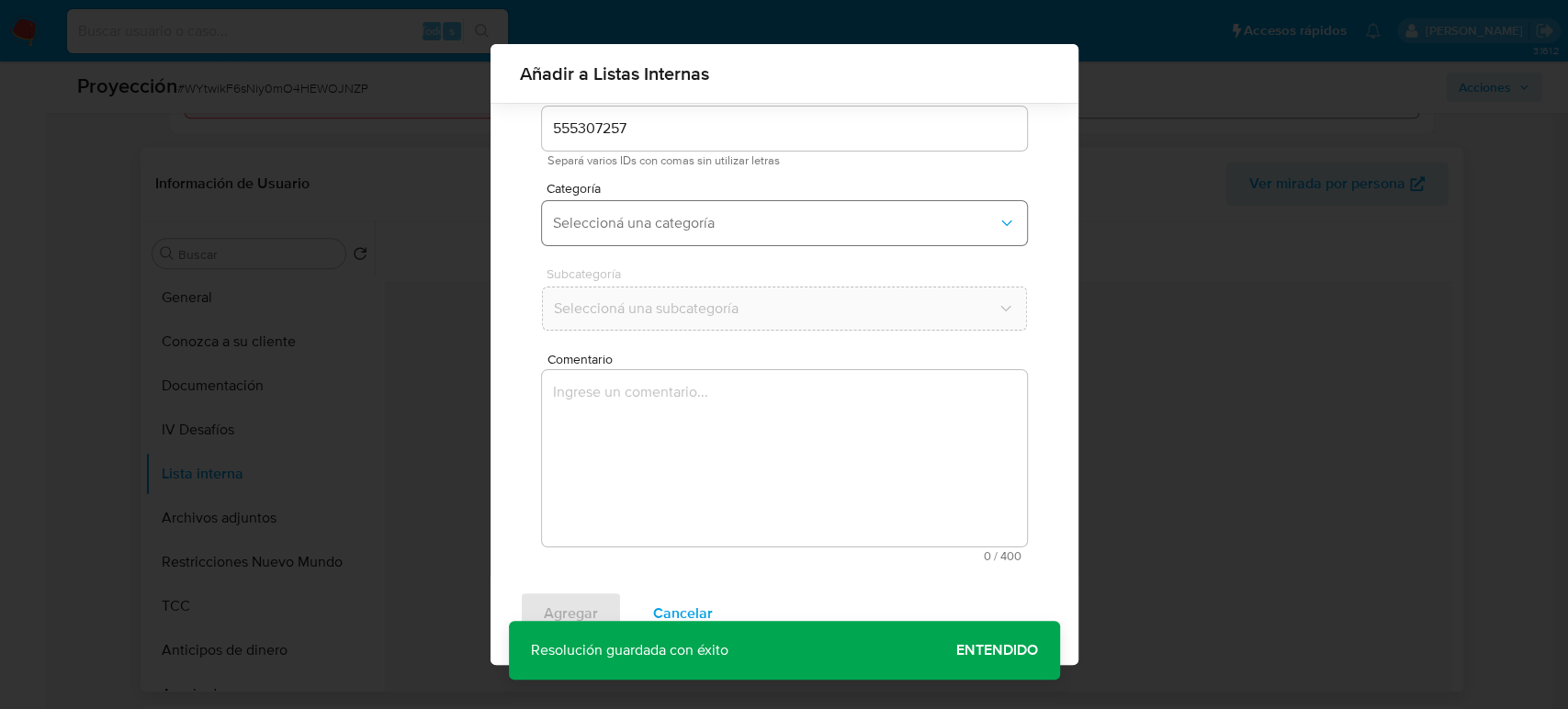
click at [725, 222] on span "Seleccioná una categoría" at bounding box center [775, 223] width 444 height 18
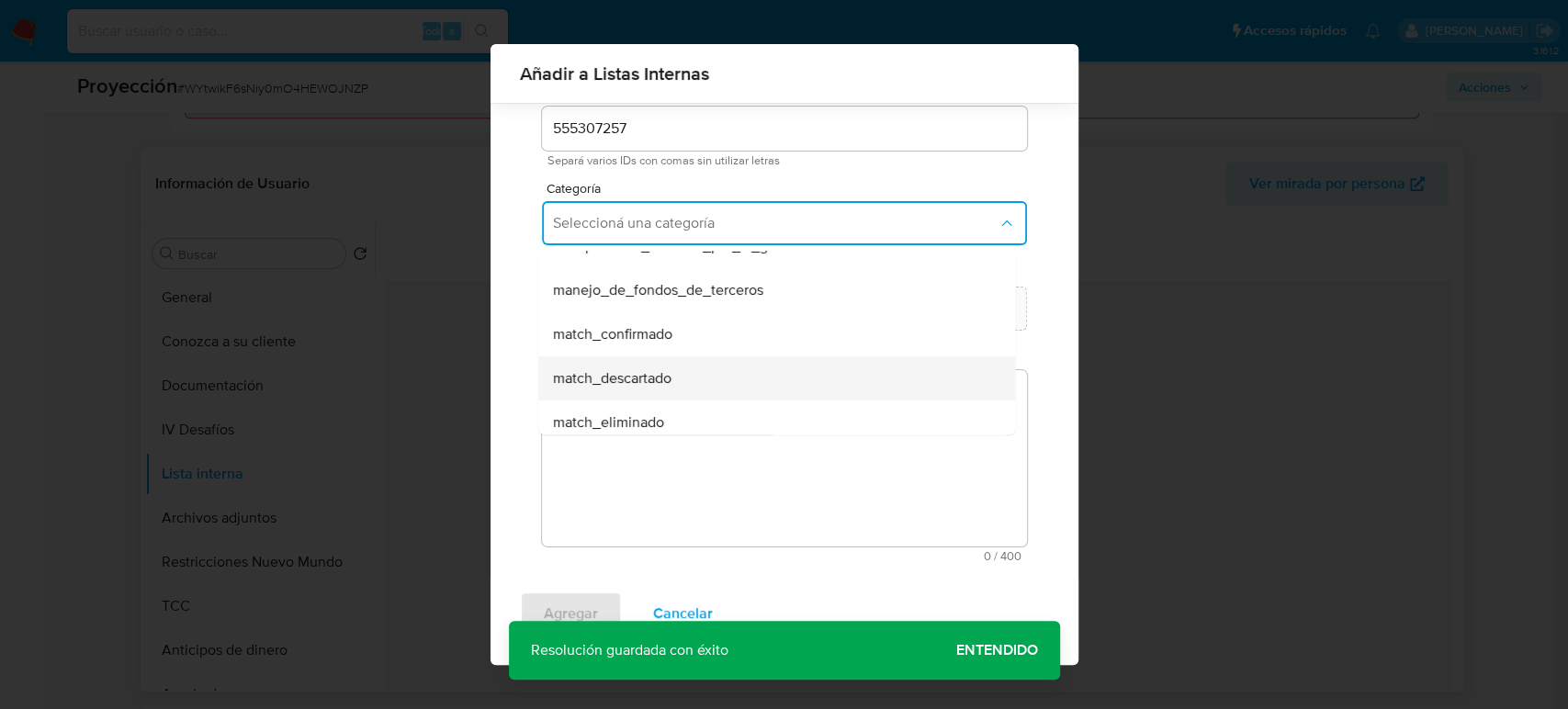
scroll to position [102, 0]
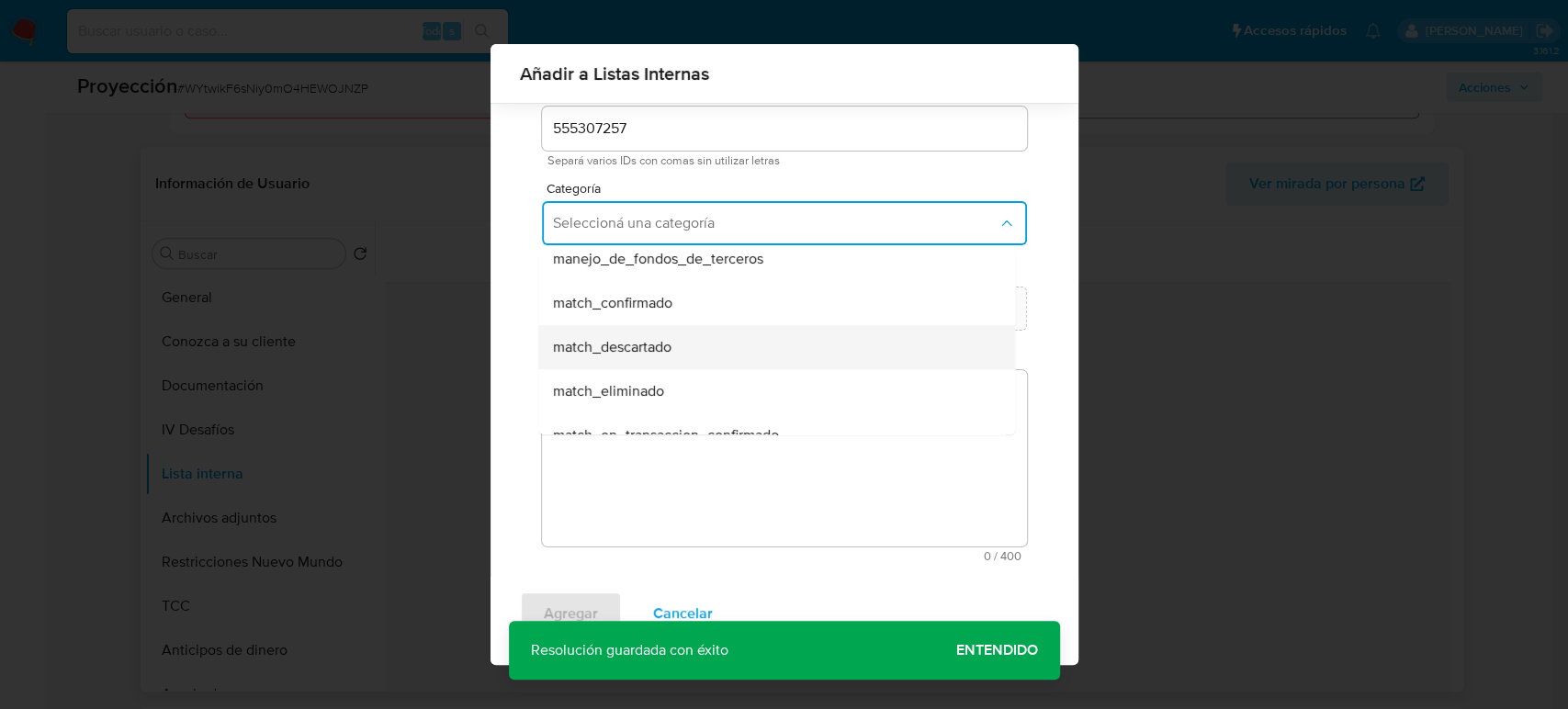
click at [682, 336] on div "match_descartado" at bounding box center [771, 347] width 437 height 44
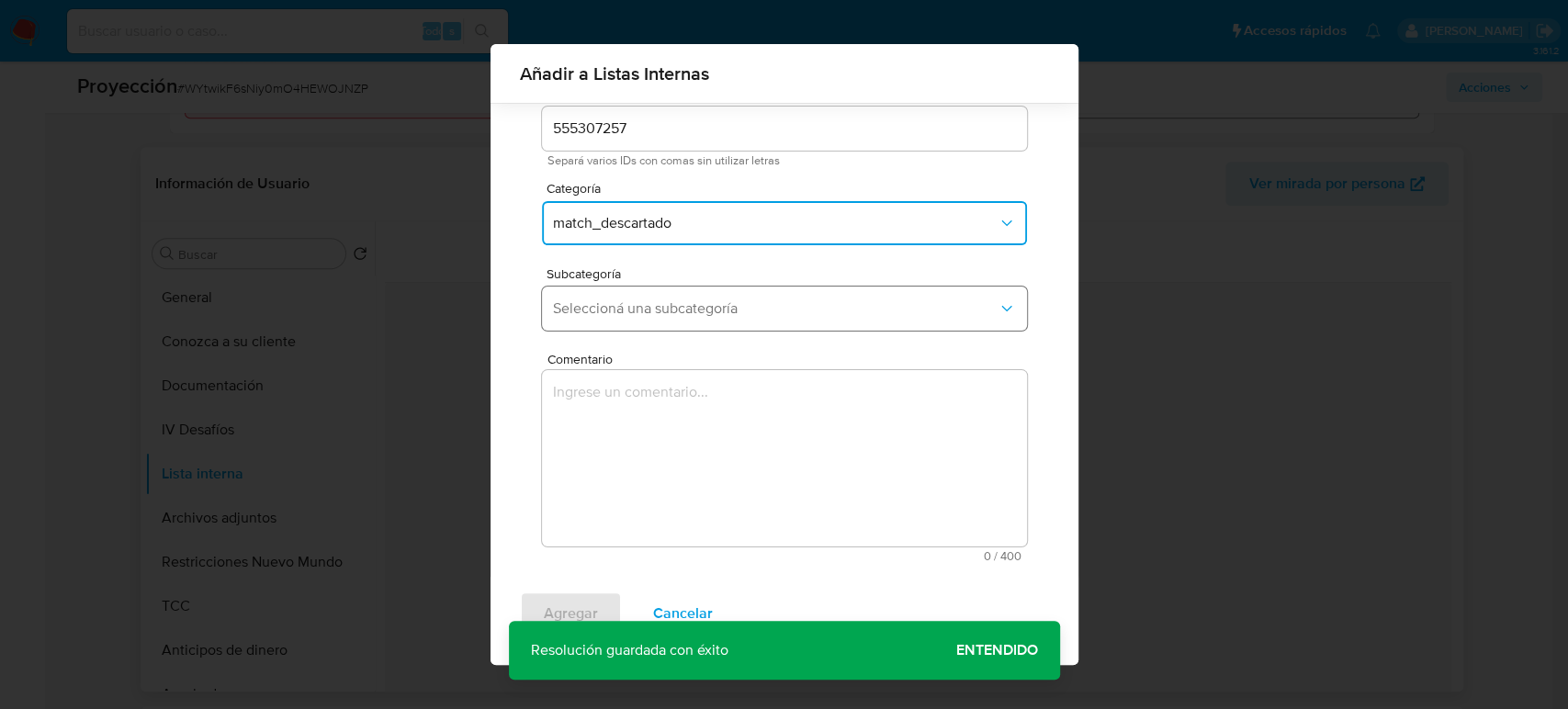
click at [691, 308] on span "Seleccioná una subcategoría" at bounding box center [775, 308] width 444 height 18
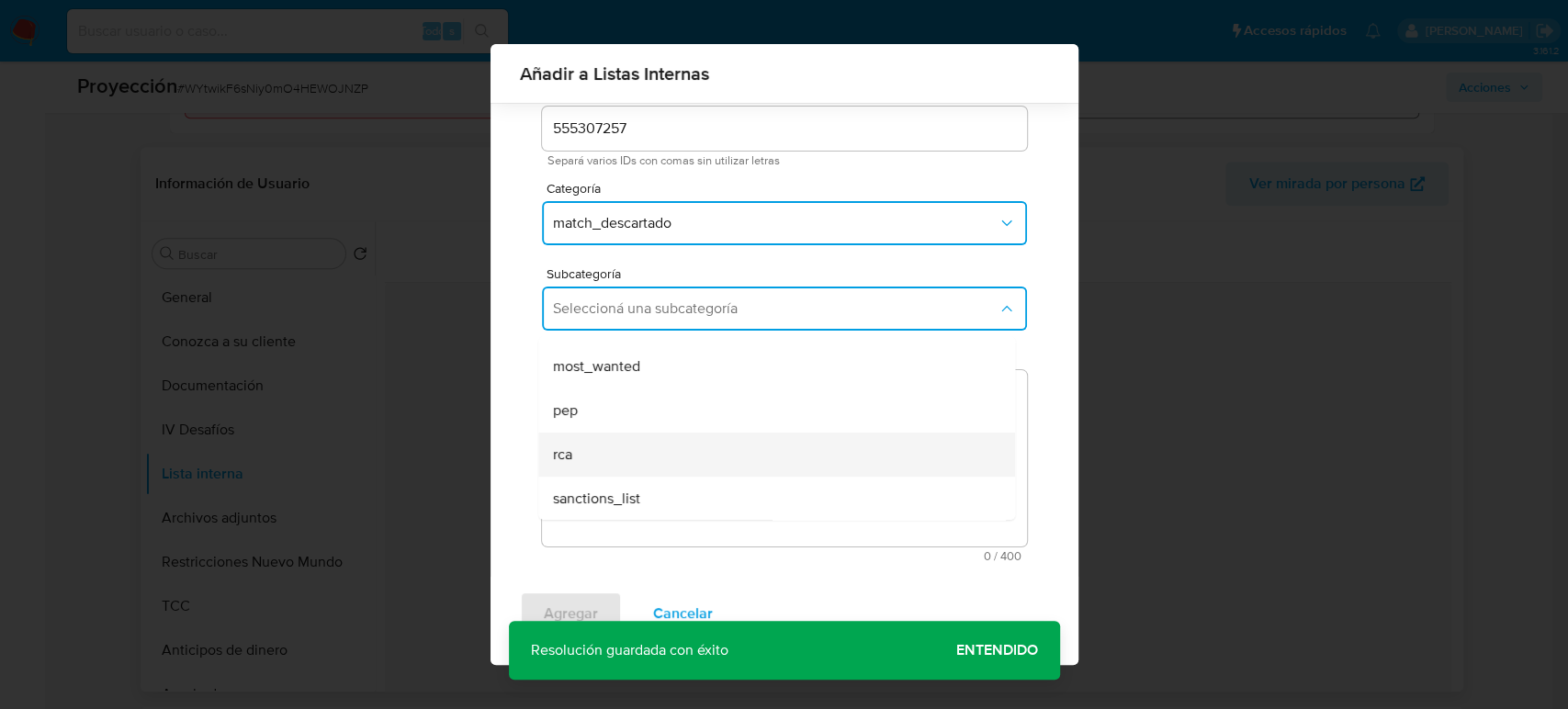
scroll to position [125, 0]
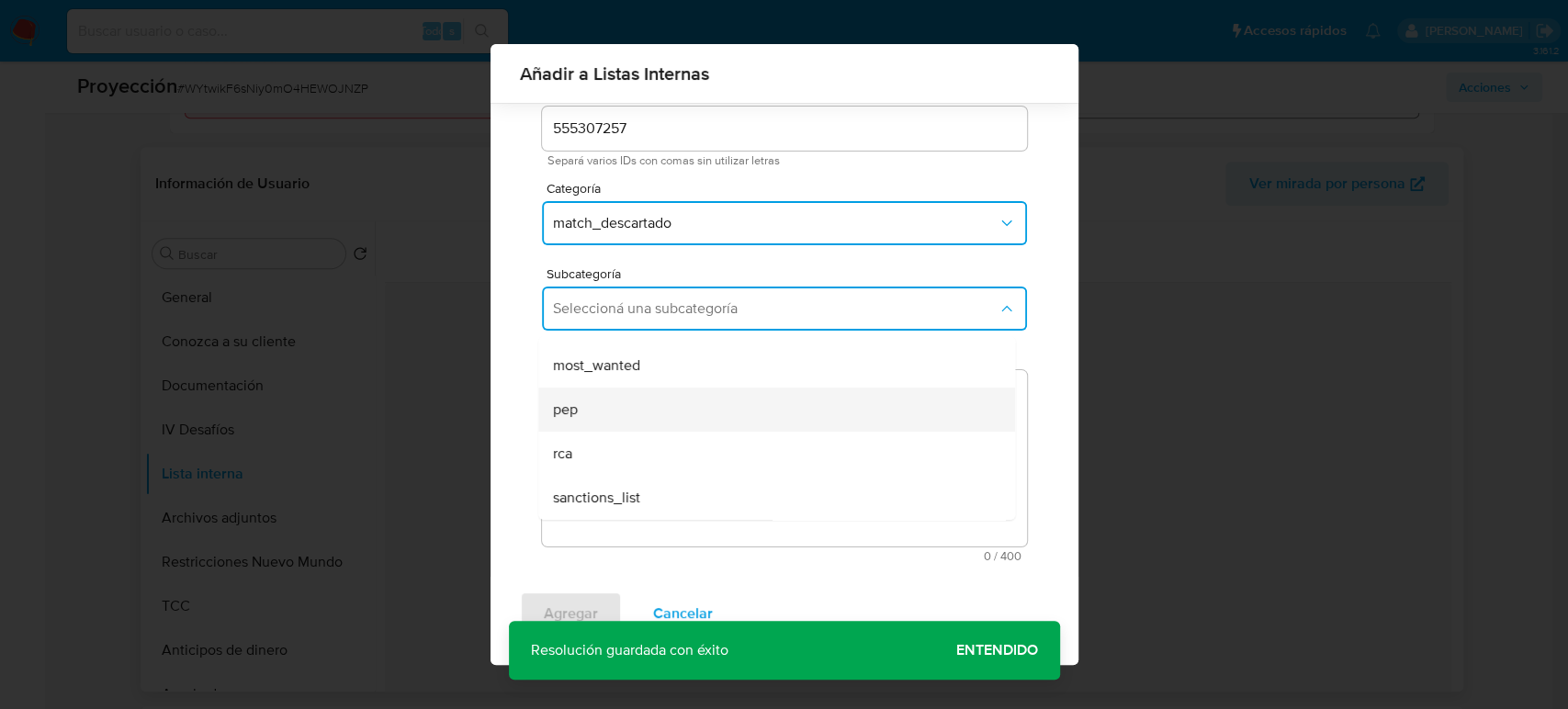
click at [638, 412] on div "pep" at bounding box center [771, 410] width 437 height 44
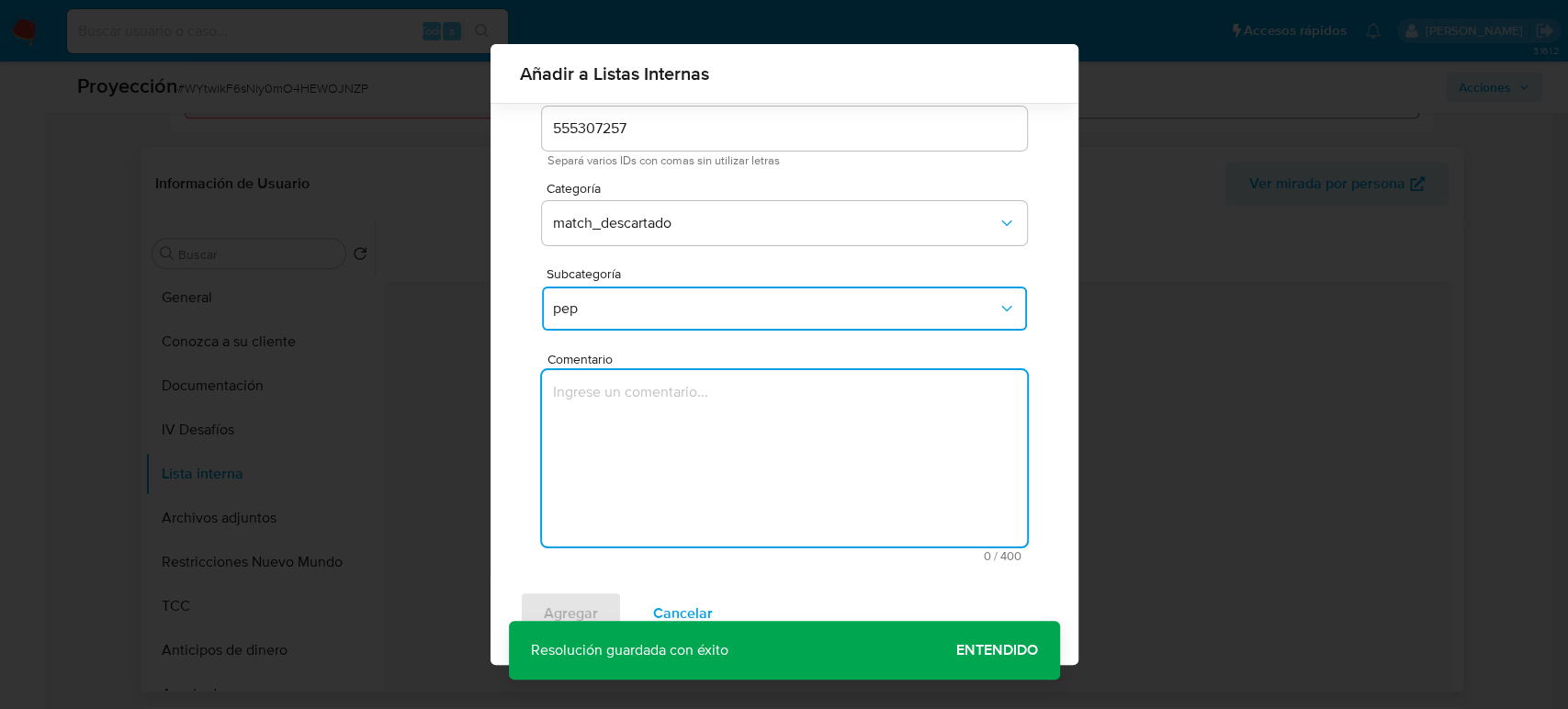
click at [638, 412] on textarea "Comentario" at bounding box center [785, 458] width 485 height 176
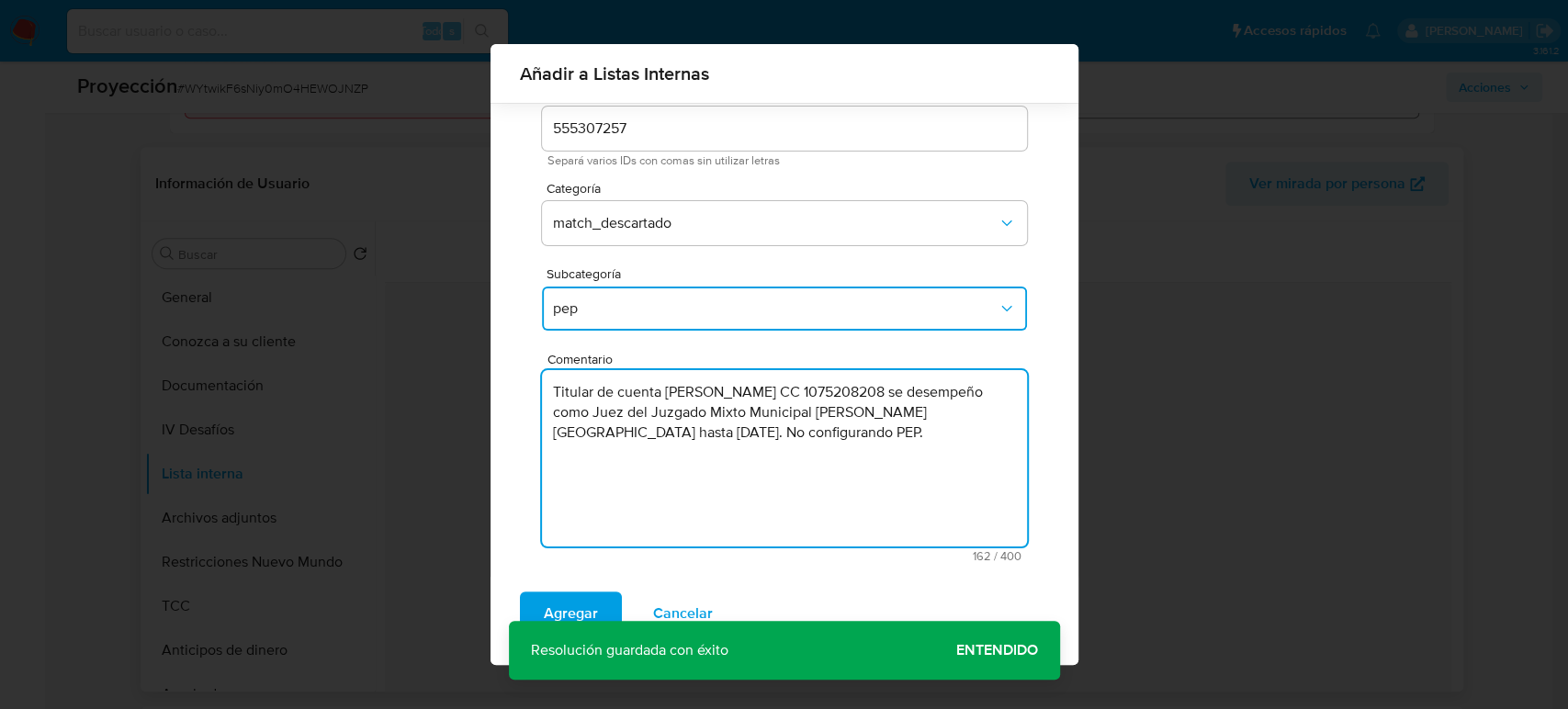
click at [822, 436] on textarea "Titular de cuenta Aida Melisa Claros Arce CC 1075208208 se desempeño como Juez …" at bounding box center [785, 458] width 485 height 176
type textarea "Titular de cuenta Aida Melisa Claros Arce CC 1075208208 se desempeño como Juez …"
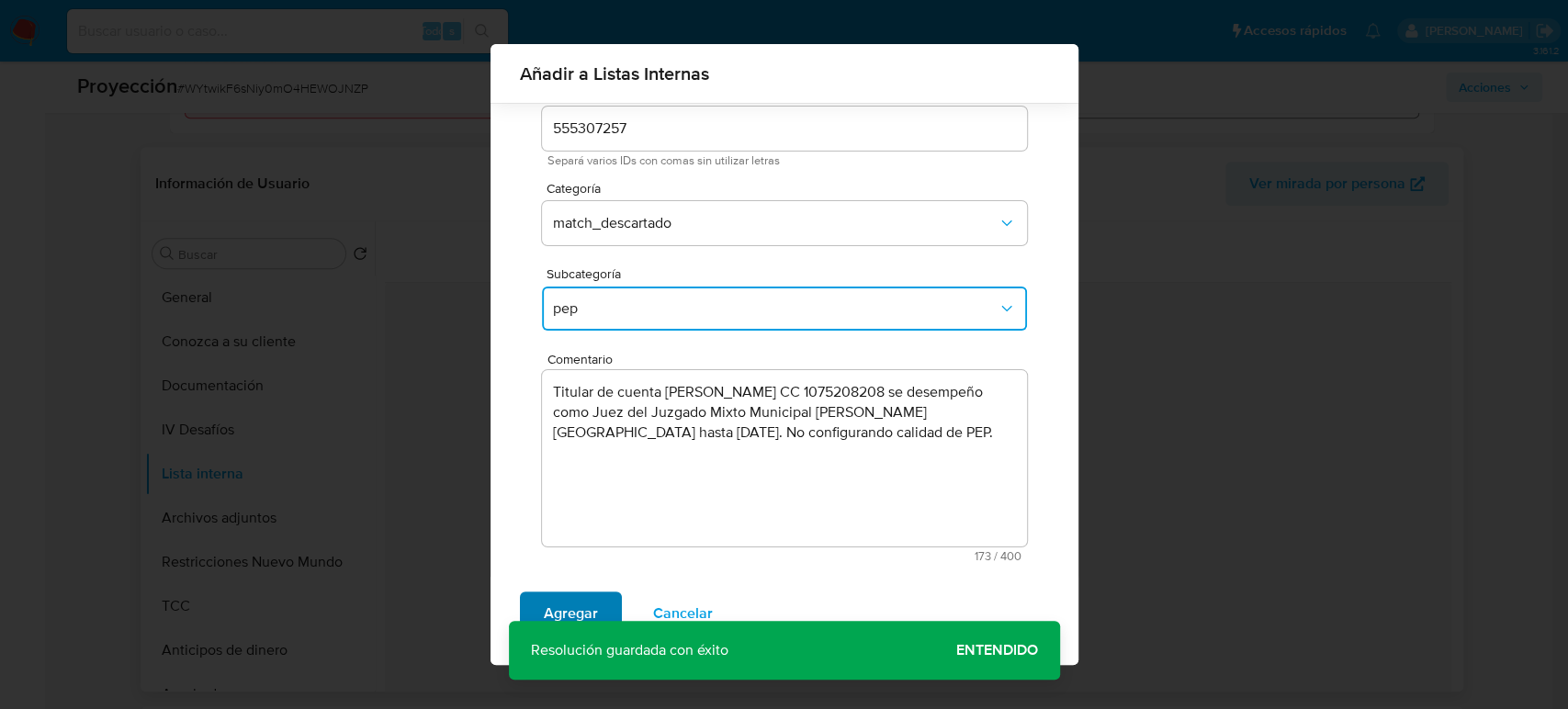
click at [557, 595] on span "Agregar" at bounding box center [570, 614] width 54 height 40
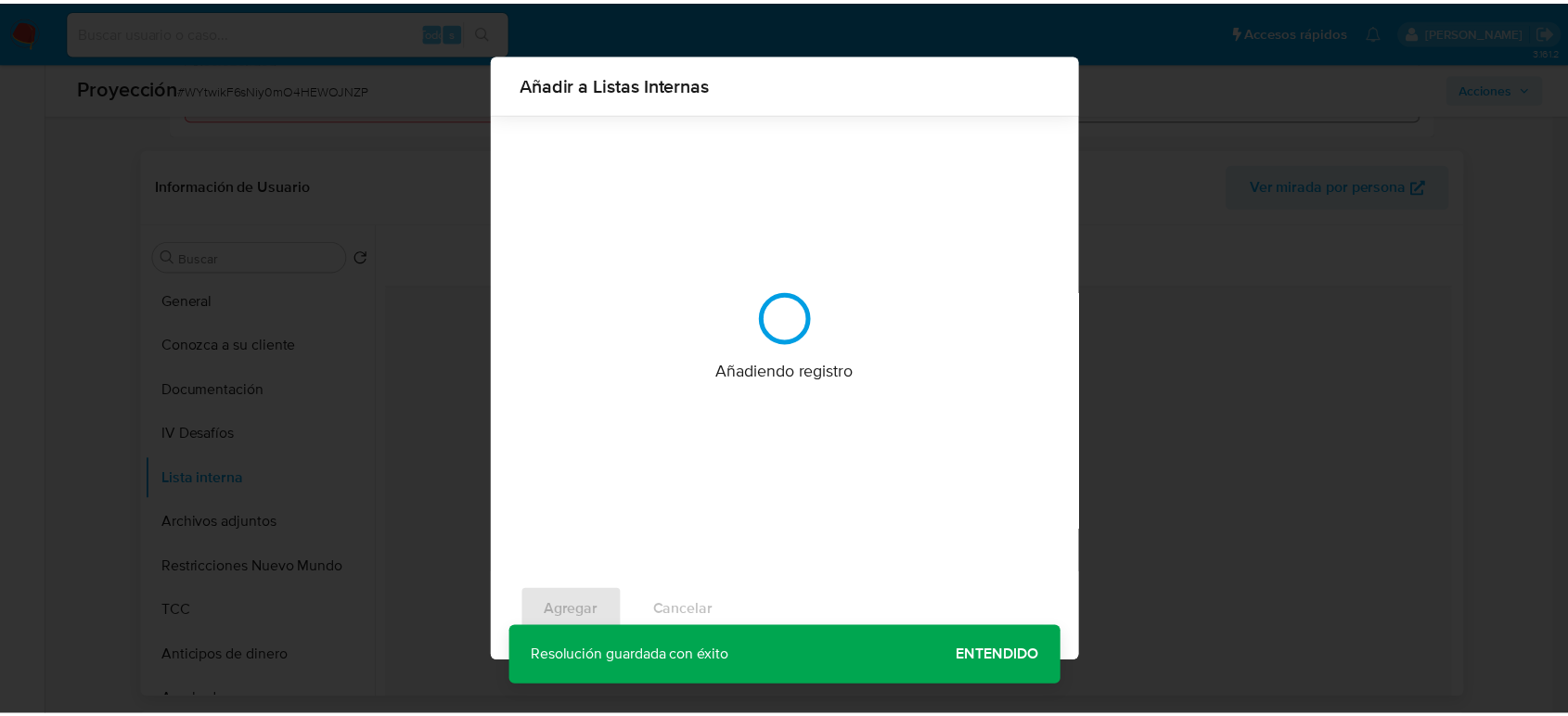
scroll to position [0, 0]
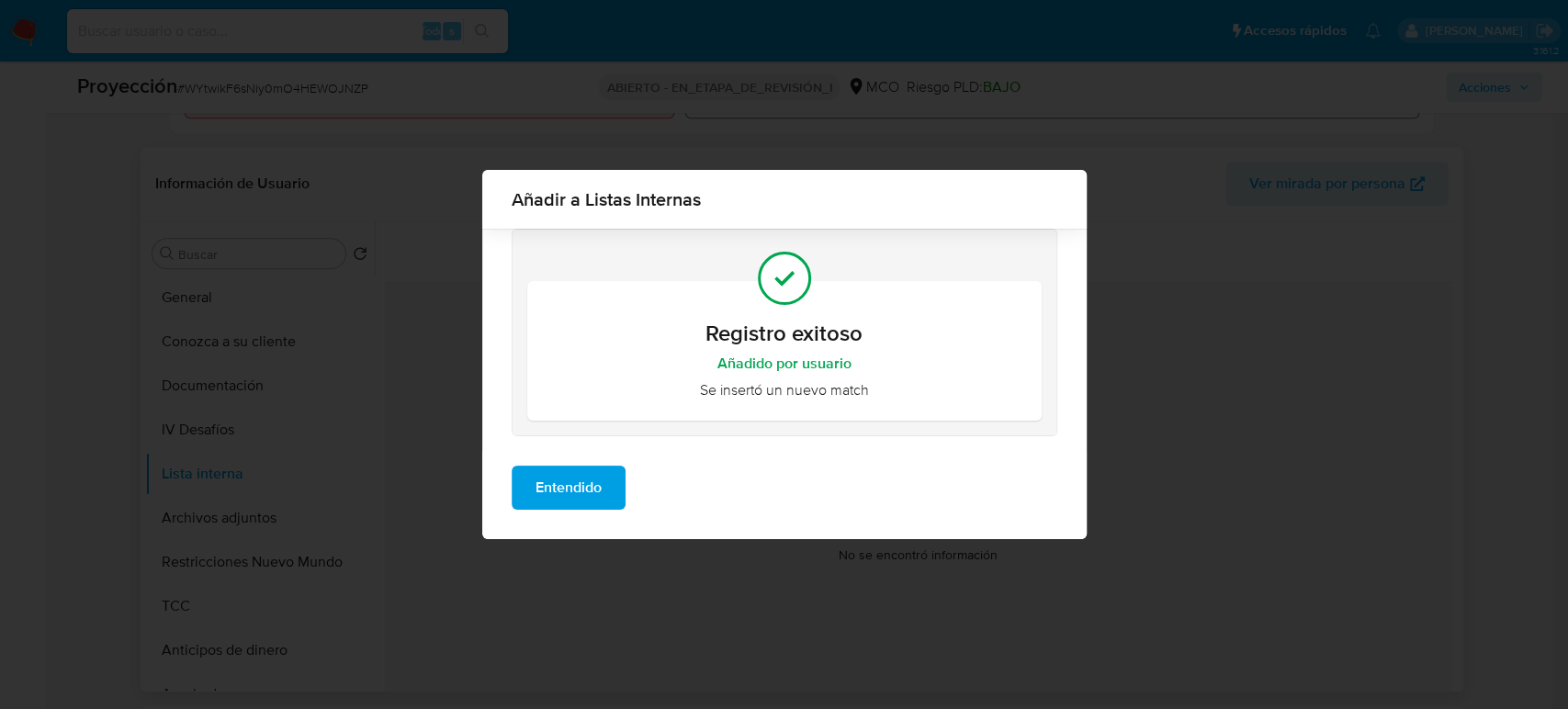
click at [593, 496] on span "Entendido" at bounding box center [569, 488] width 66 height 40
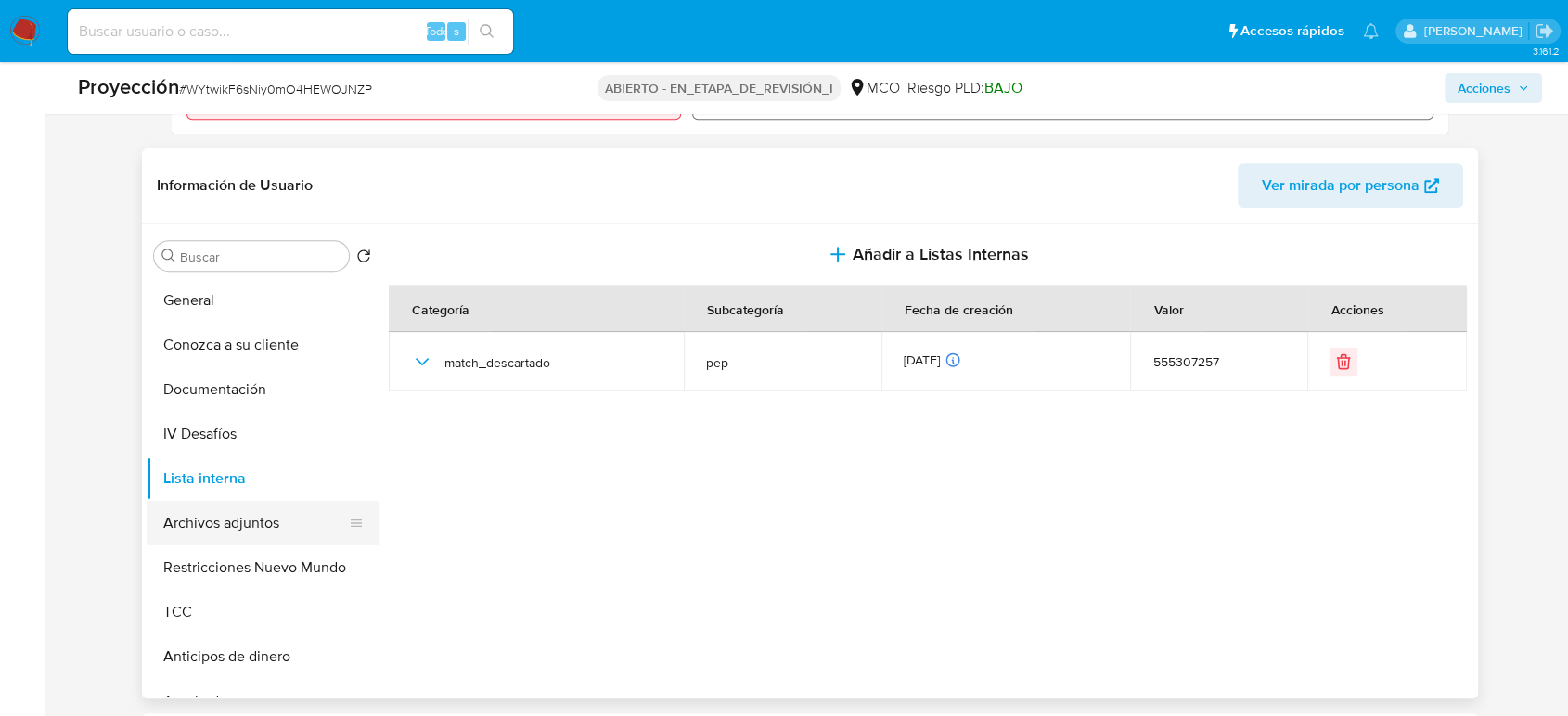
click at [256, 519] on button "Archivos adjuntos" at bounding box center [256, 524] width 218 height 45
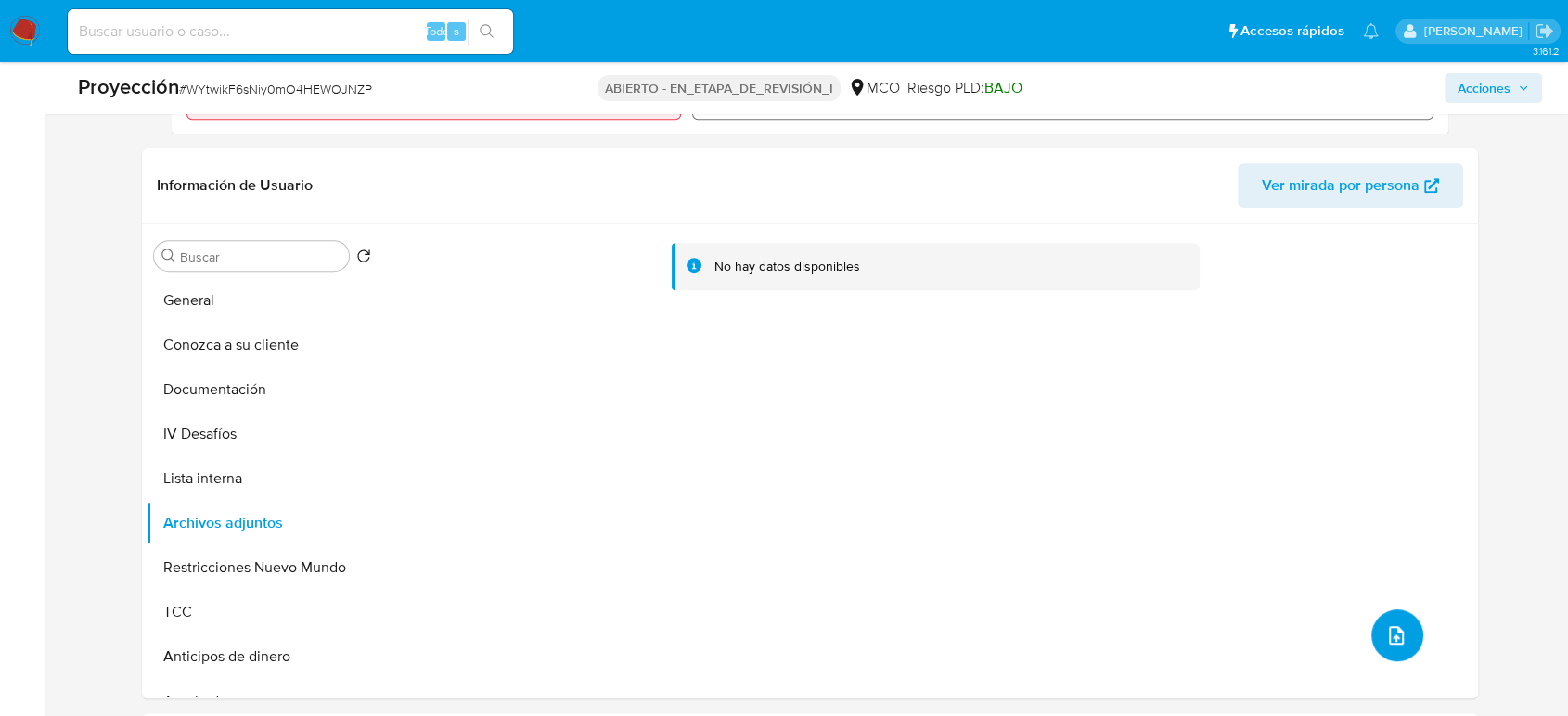
click at [1397, 630] on icon "subir archivo" at bounding box center [1396, 635] width 22 height 22
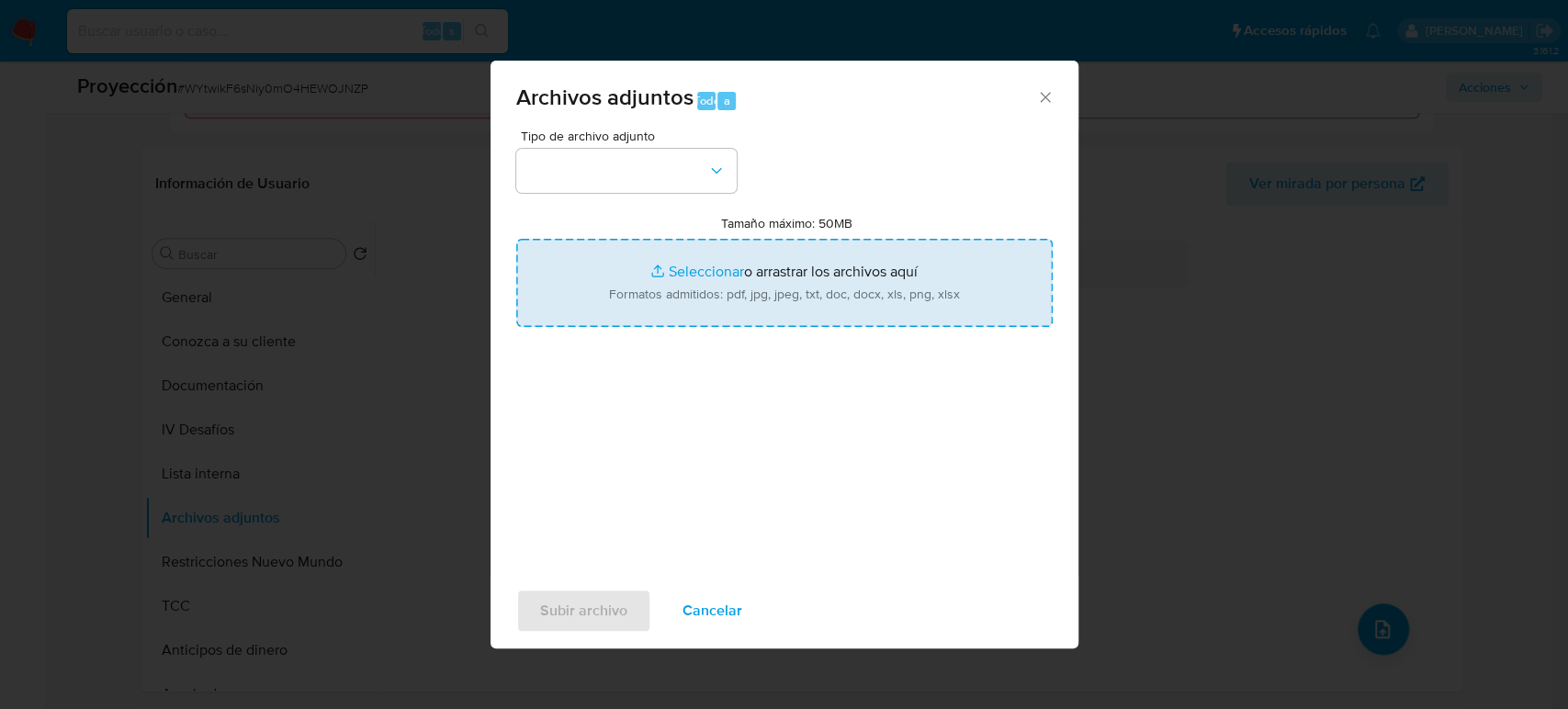
click at [850, 276] on input "Tamaño máximo: 50MB Seleccionar archivos" at bounding box center [785, 283] width 537 height 89
type input "C:\fakepath\La nueva cara de la Fiscalía en el Huila - lanacion.pdf"
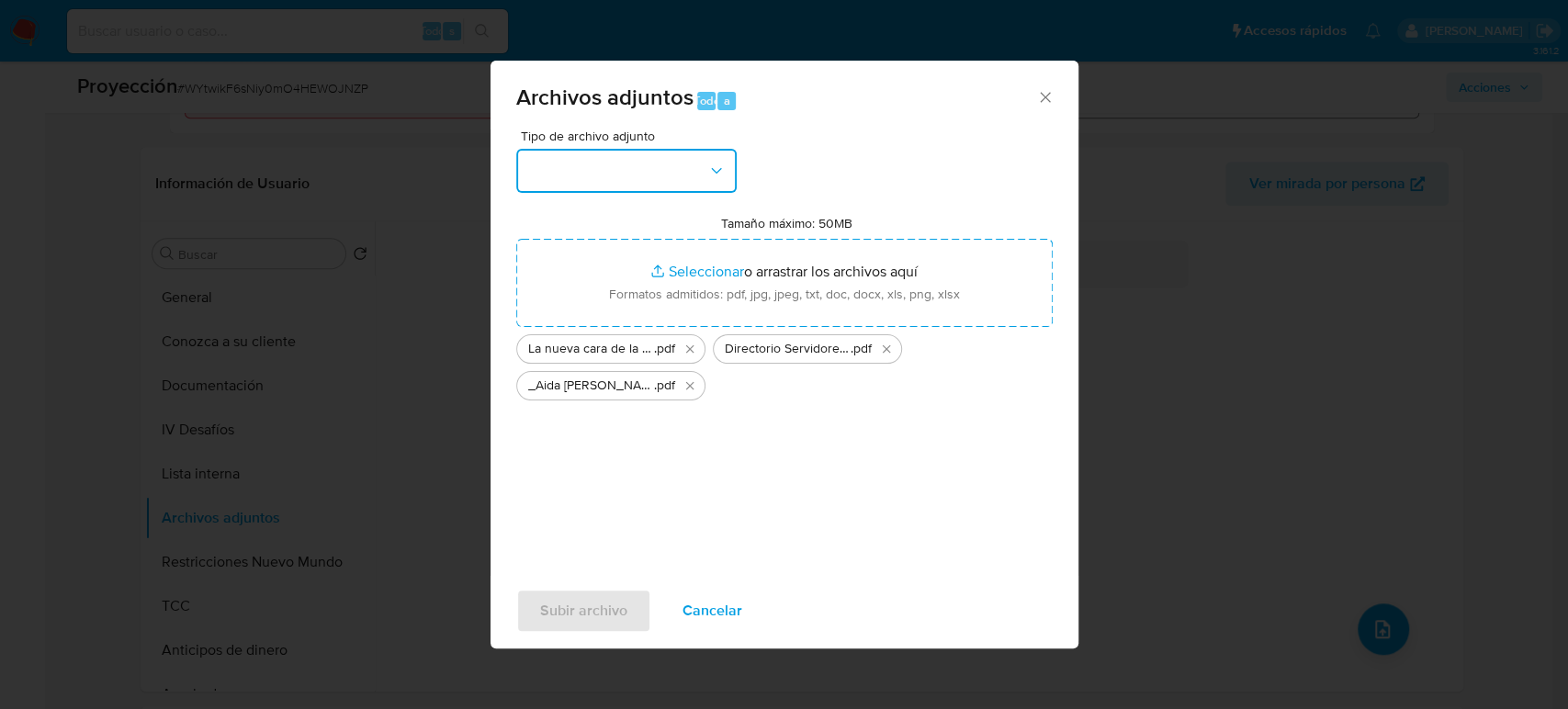
click at [554, 174] on button "button" at bounding box center [626, 171] width 220 height 44
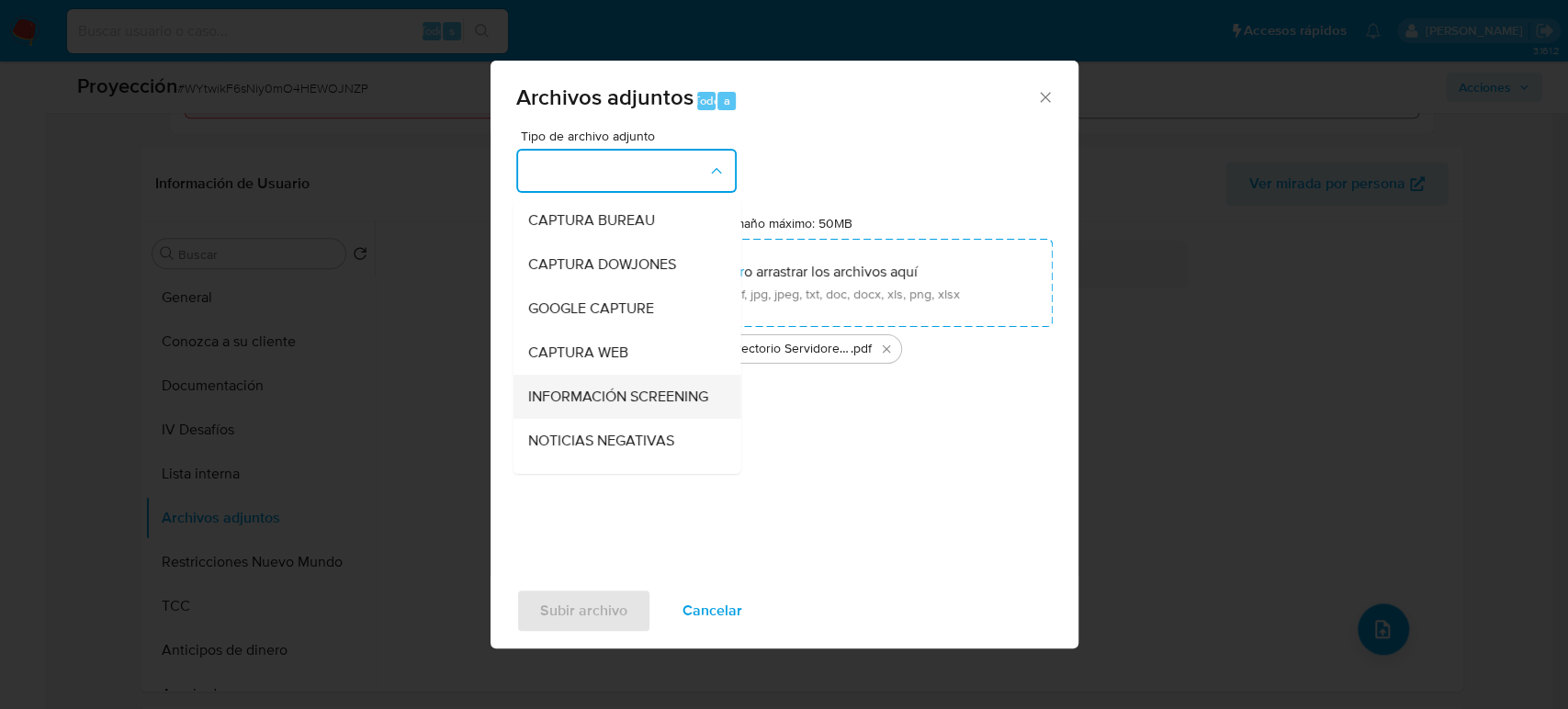
click at [575, 406] on span "INFORMACIÓN SCREENING" at bounding box center [617, 396] width 180 height 18
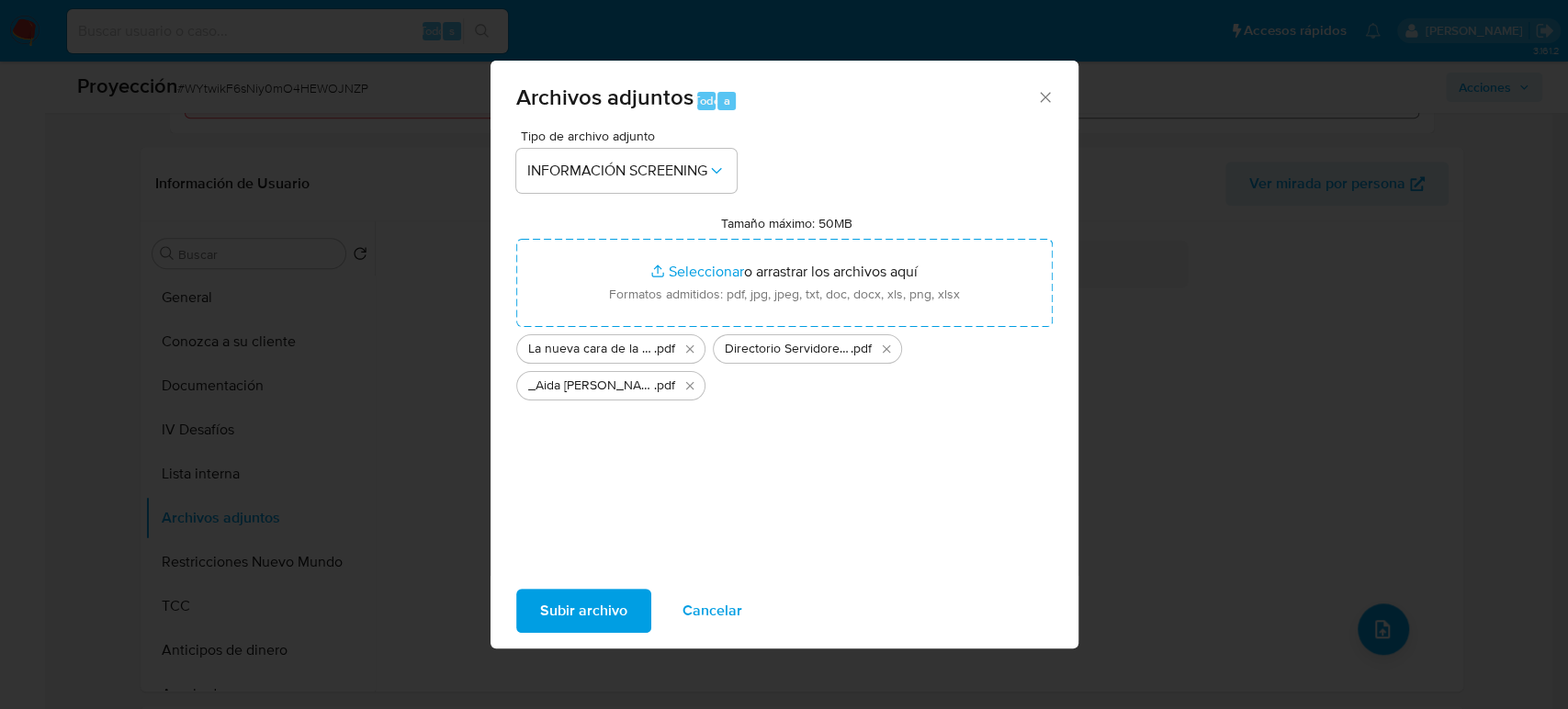
click at [594, 620] on span "Subir archivo" at bounding box center [584, 611] width 88 height 40
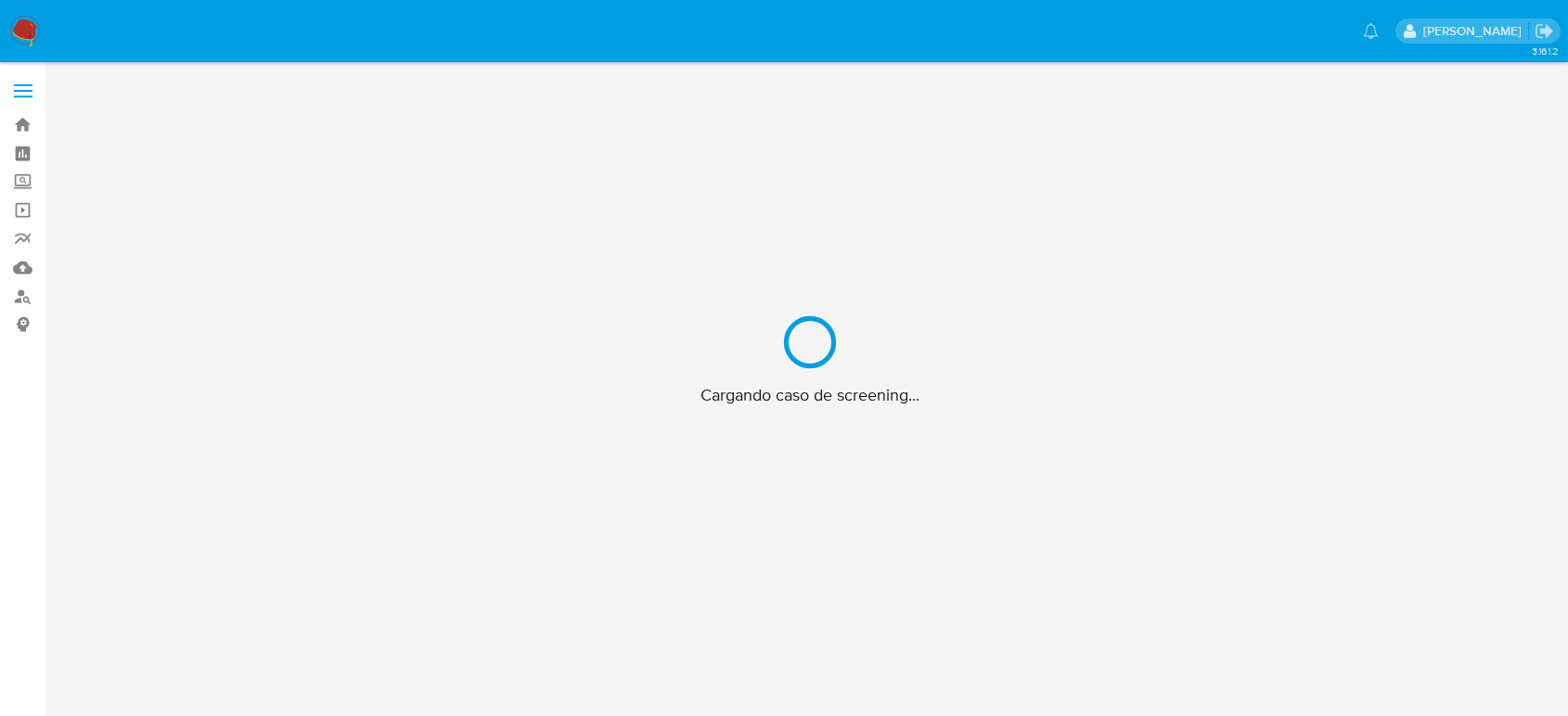
scroll to position [67, 0]
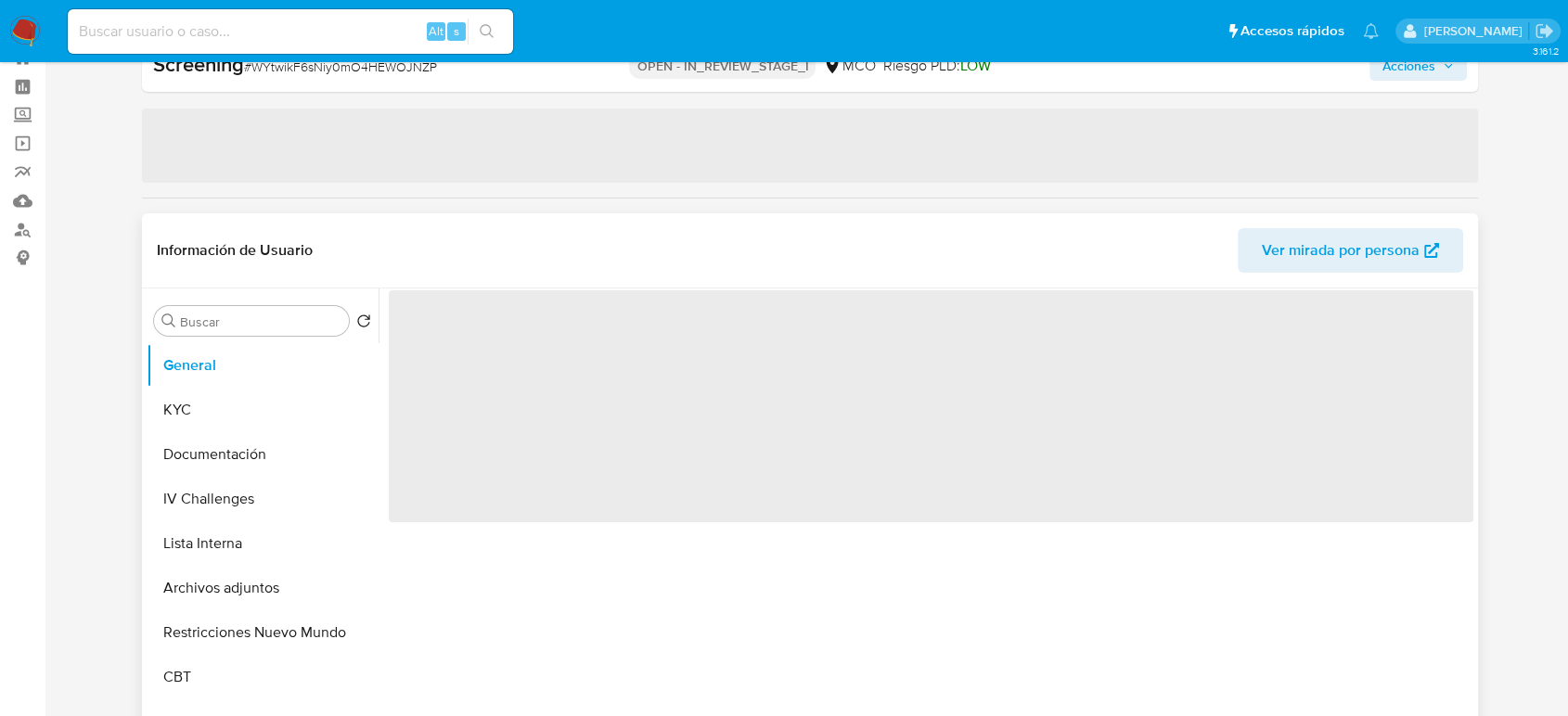
select select "10"
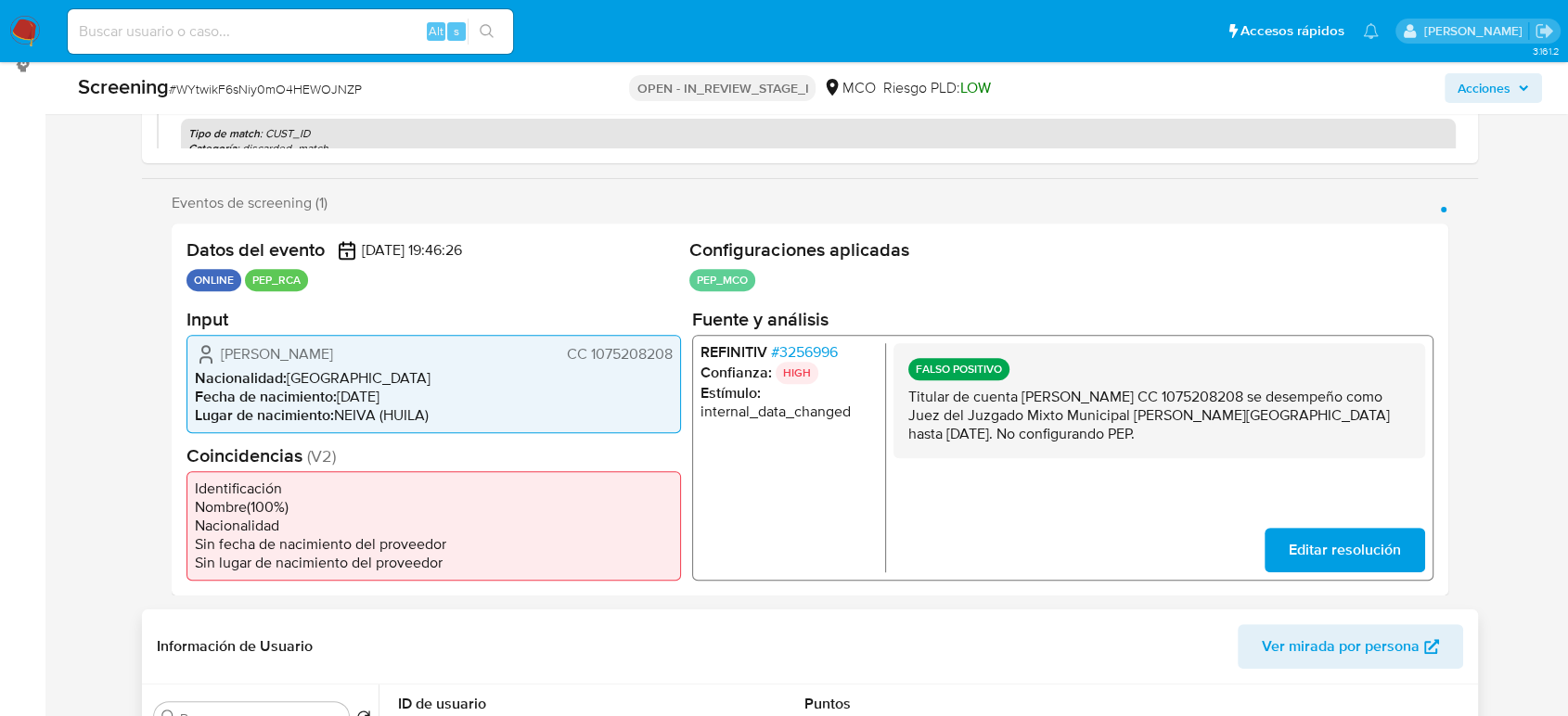
scroll to position [376, 0]
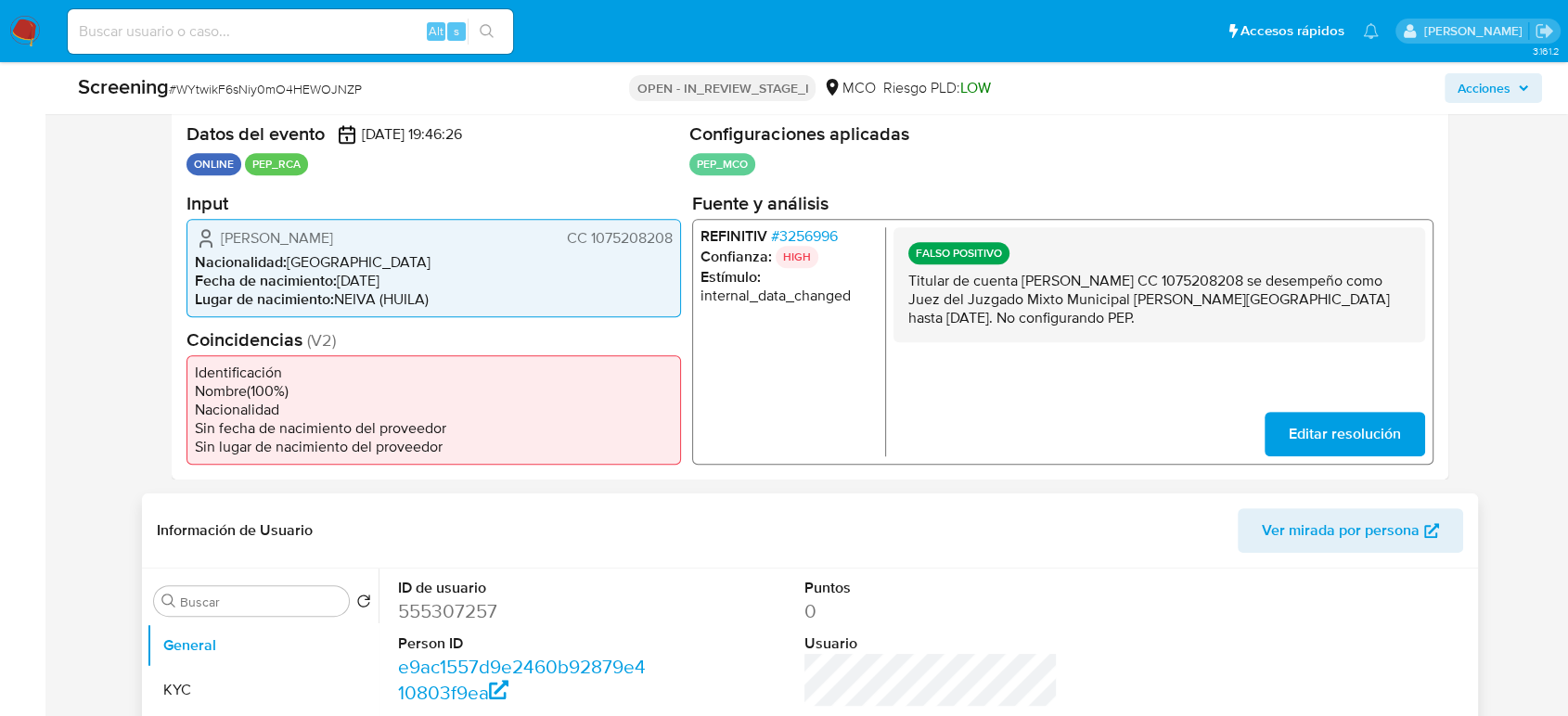
drag, startPoint x: 1095, startPoint y: 311, endPoint x: 900, endPoint y: 285, distance: 196.7
click at [900, 285] on div "FALSO POSITIVO Titular de cuenta [PERSON_NAME] CC 1075208208 se desempeño como …" at bounding box center [1159, 284] width 531 height 115
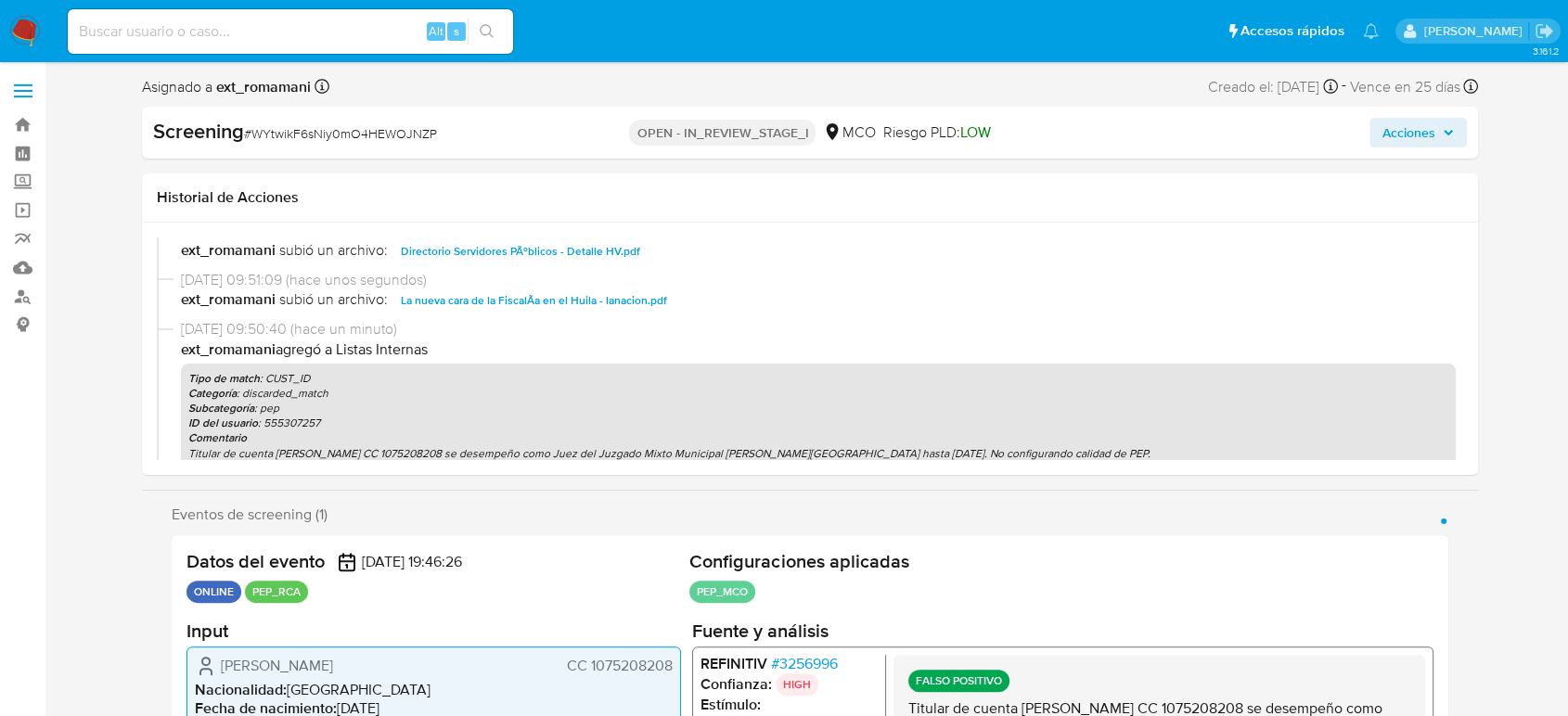
scroll to position [103, 0]
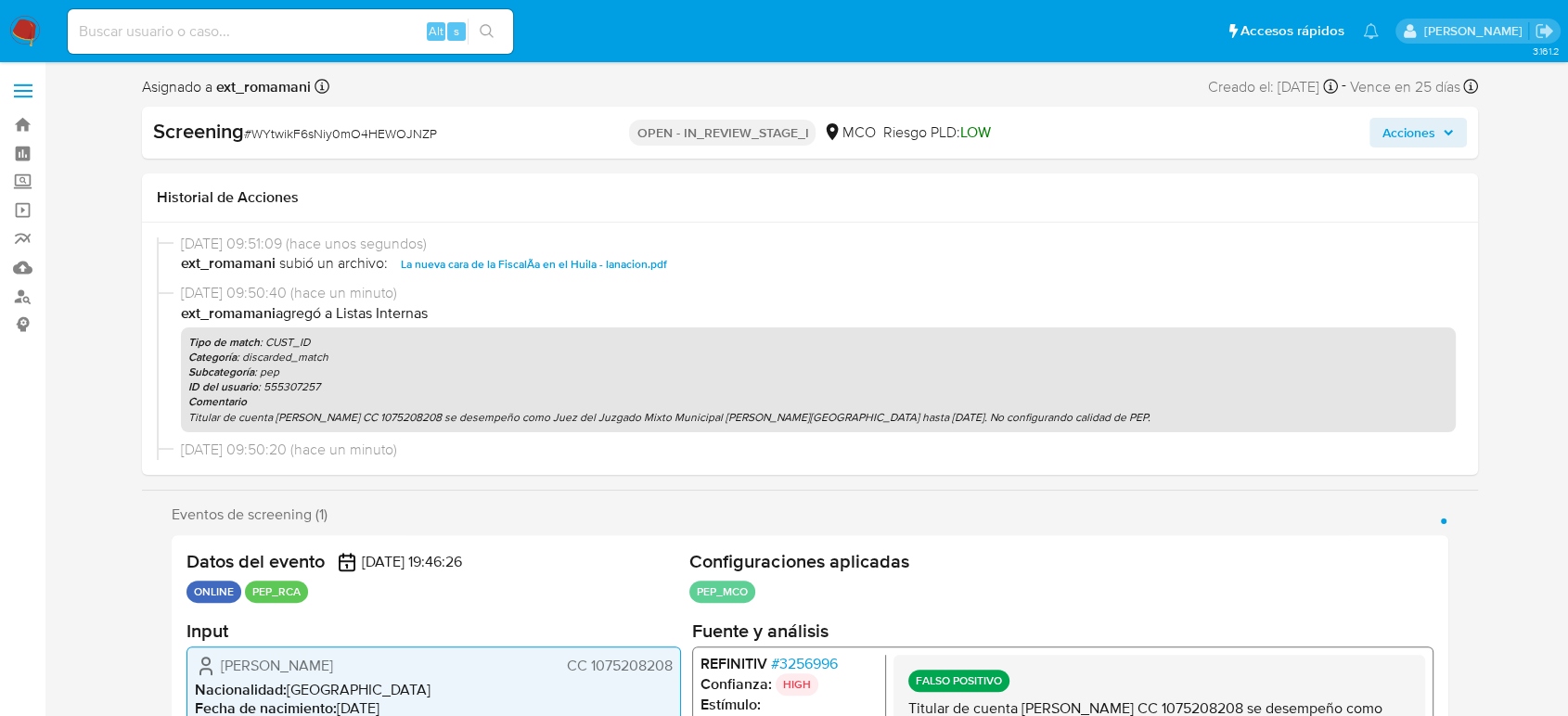
click at [1389, 126] on span "Acciones" at bounding box center [1409, 132] width 52 height 30
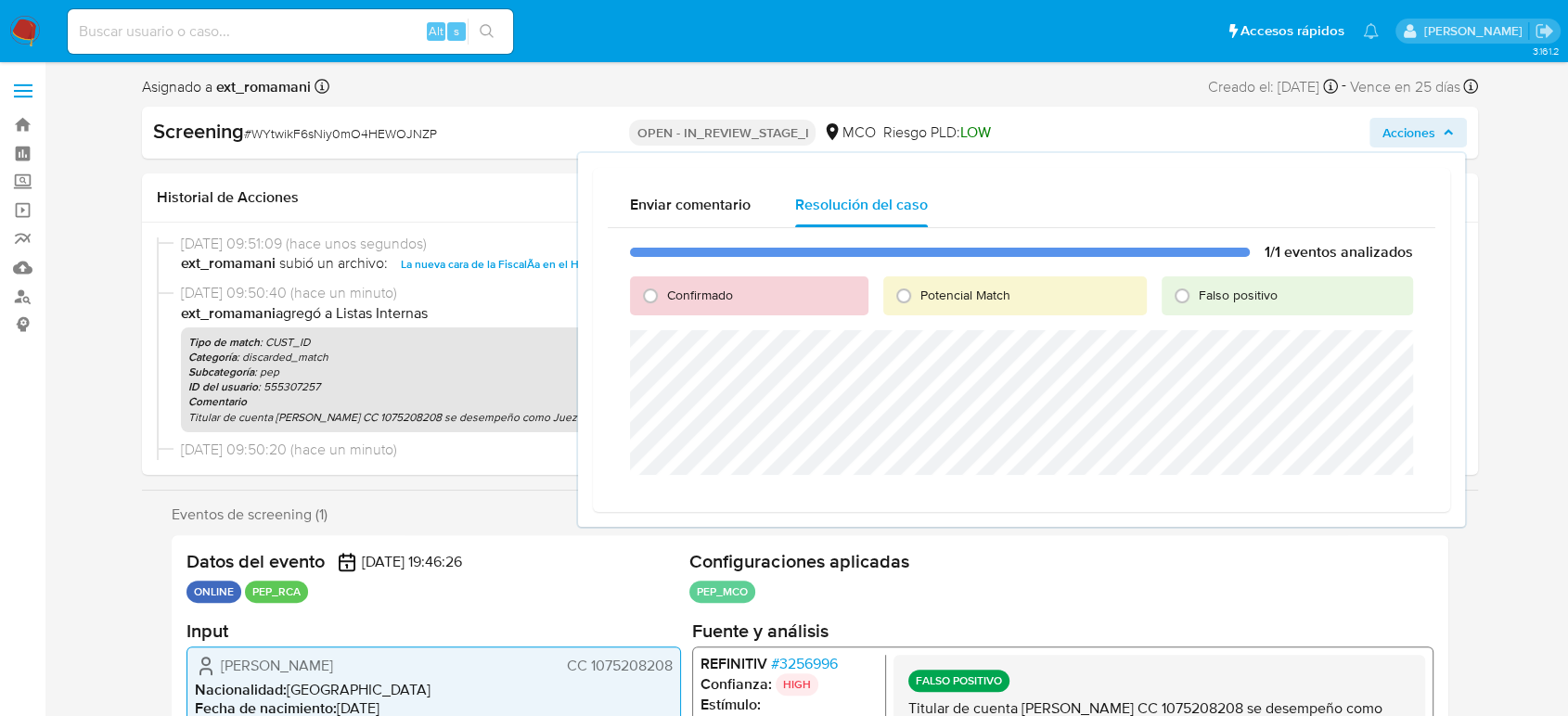
click at [1204, 293] on span "Falso positivo" at bounding box center [1238, 294] width 79 height 18
click at [1197, 293] on input "Falso positivo" at bounding box center [1182, 295] width 30 height 30
radio input "true"
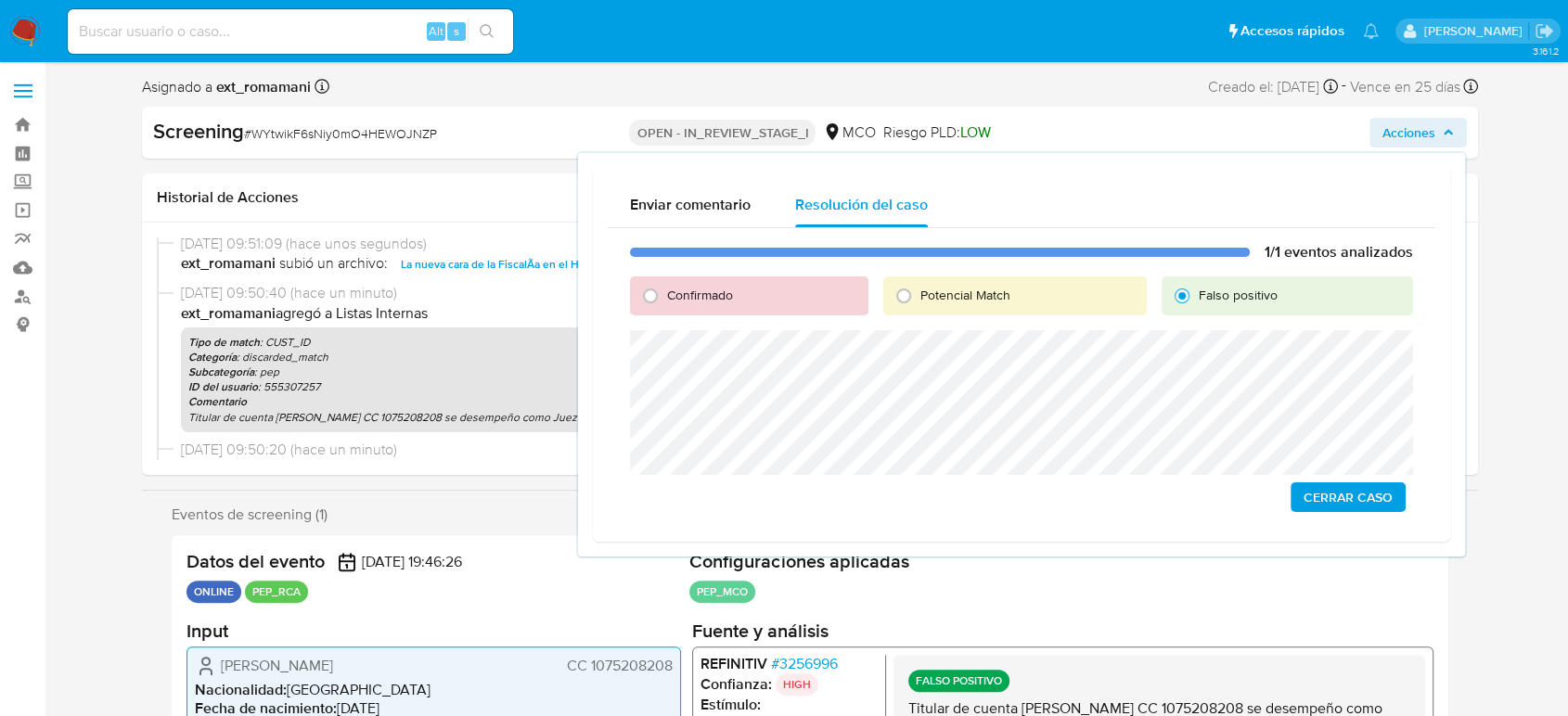
click at [1360, 502] on span "Cerrar Caso" at bounding box center [1348, 497] width 89 height 26
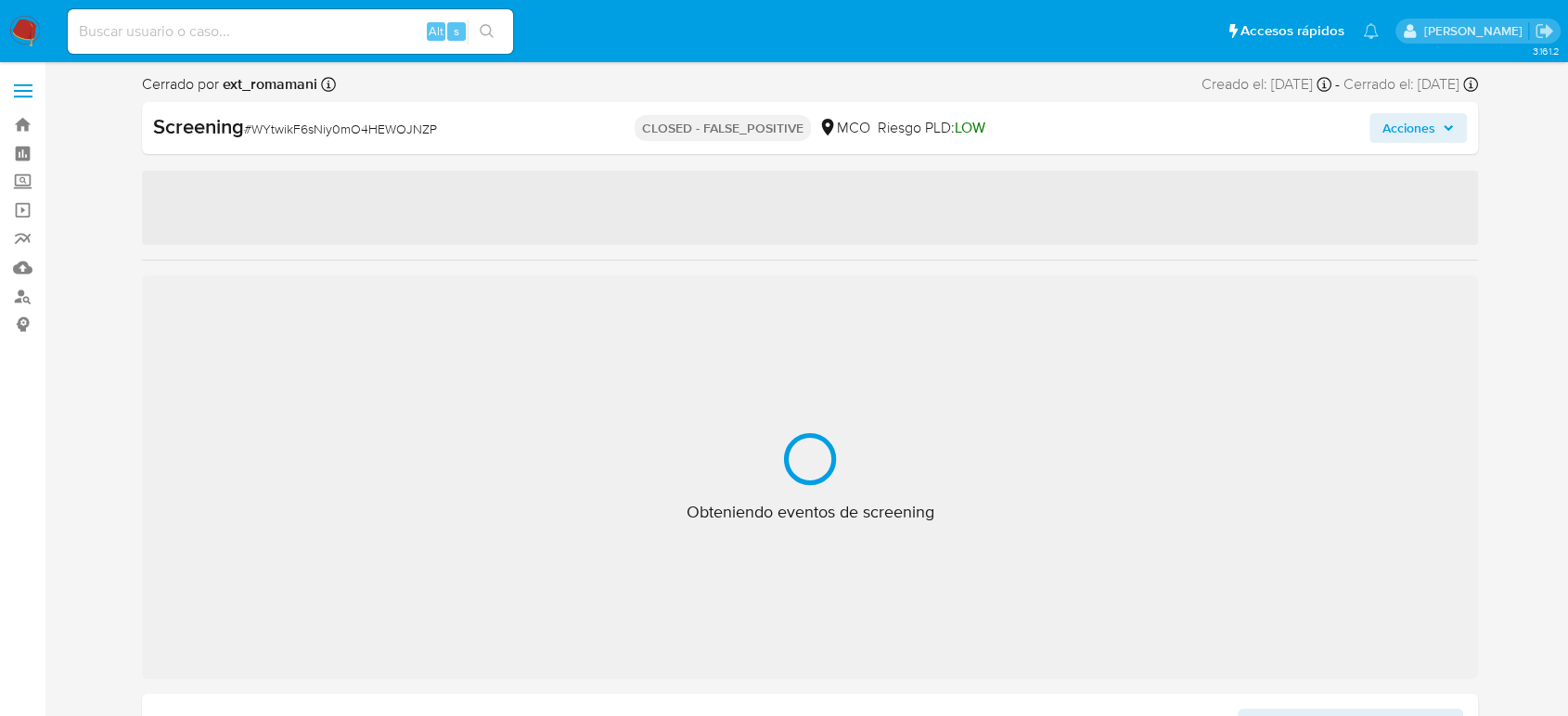
select select "10"
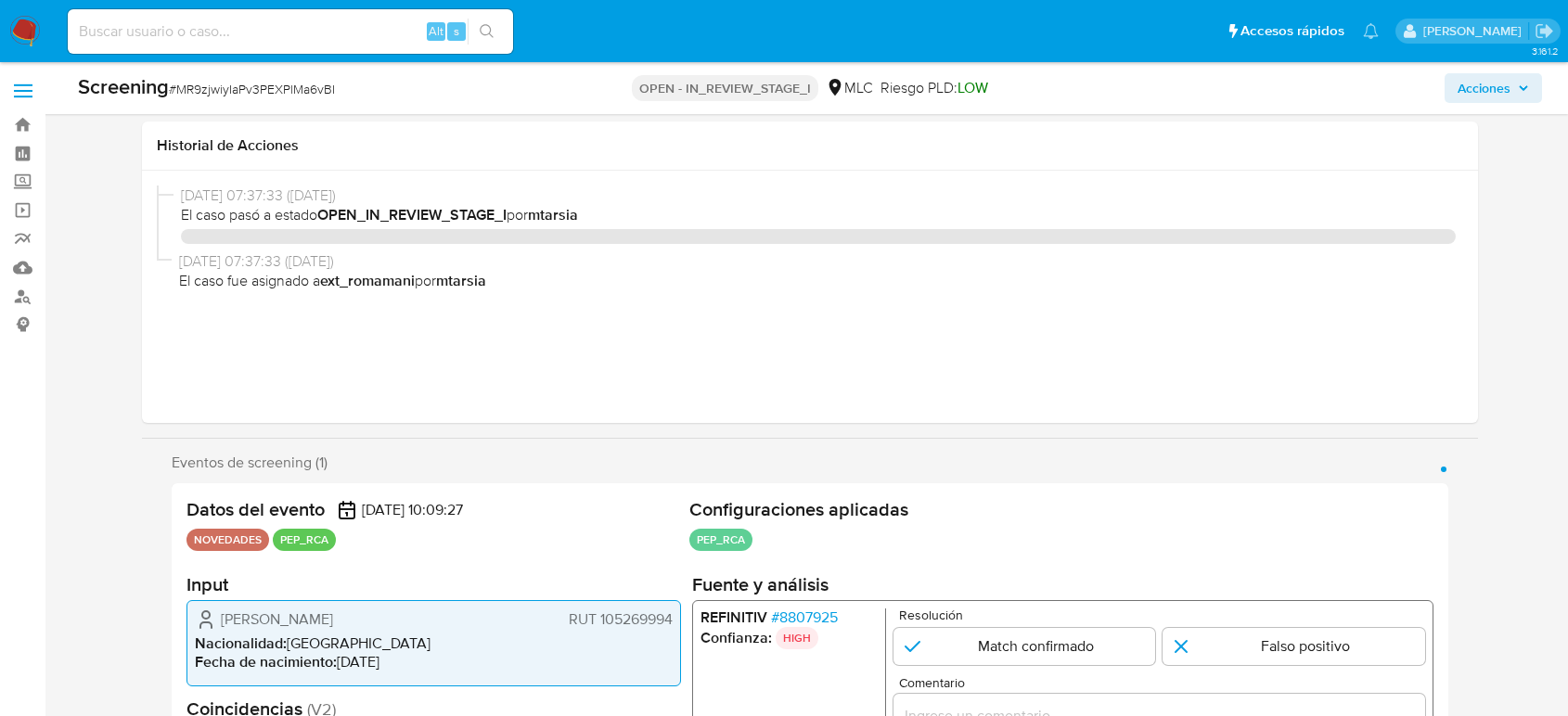
select select "10"
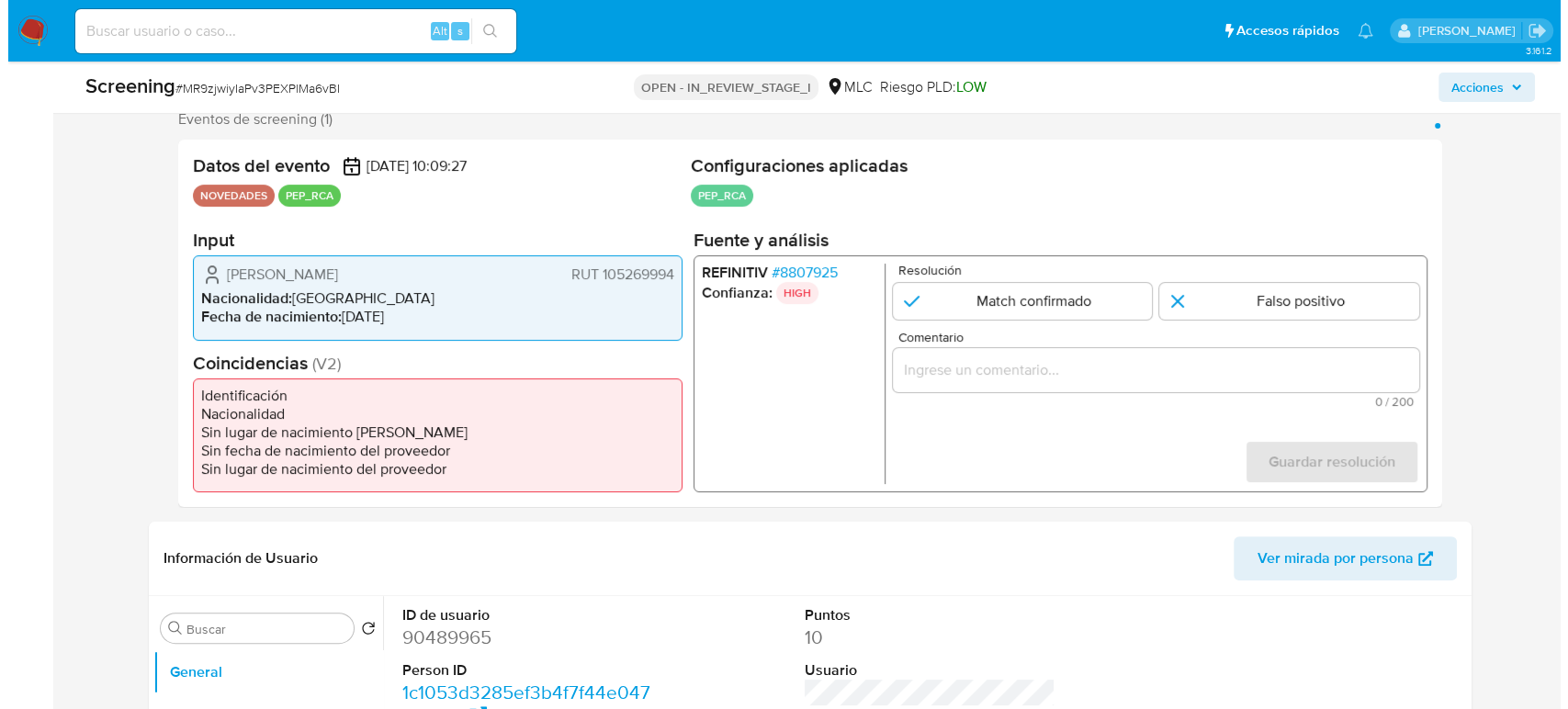
scroll to position [306, 0]
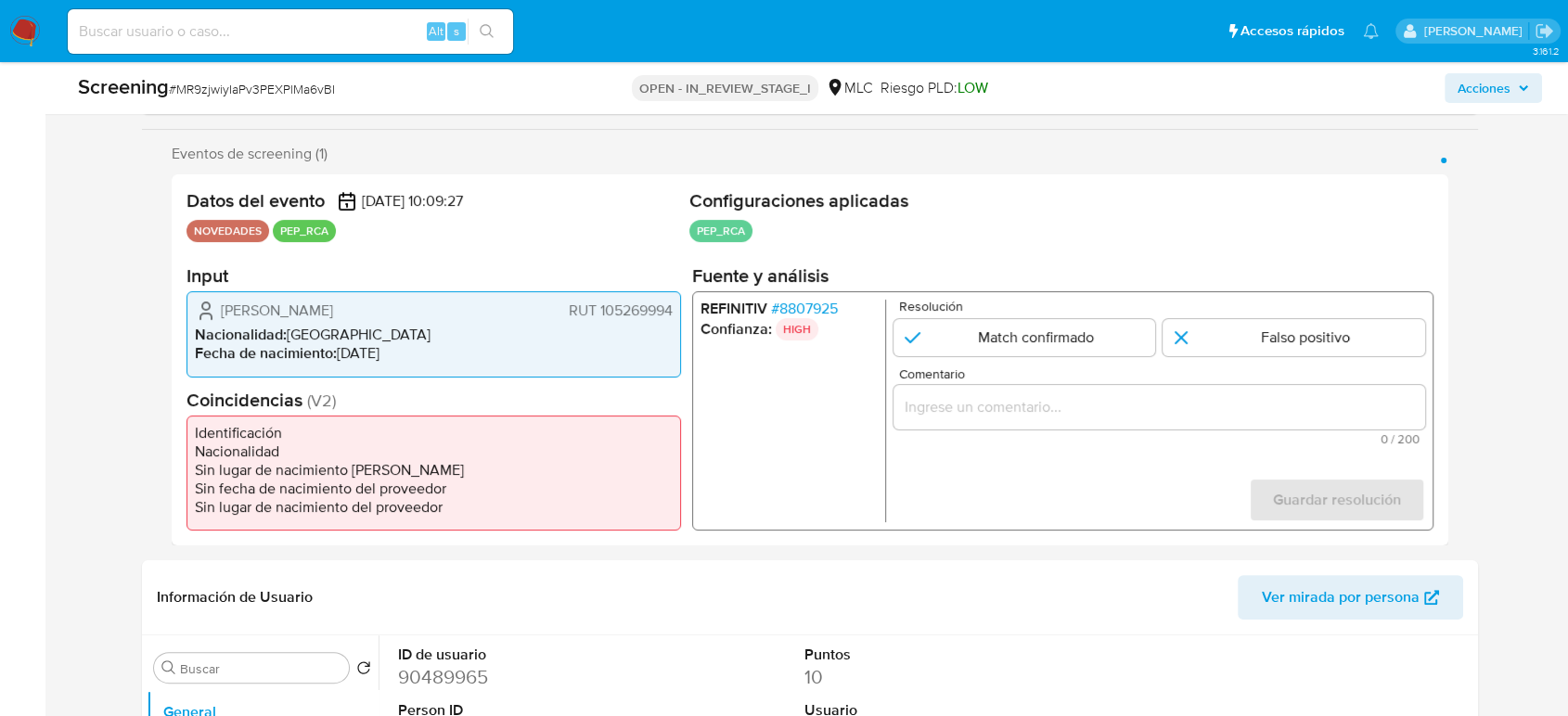
drag, startPoint x: 456, startPoint y: 309, endPoint x: 218, endPoint y: 315, distance: 238.1
click at [218, 315] on div "[PERSON_NAME] RUT 105269994" at bounding box center [434, 311] width 478 height 22
click at [809, 306] on span "# 8807925" at bounding box center [804, 309] width 67 height 18
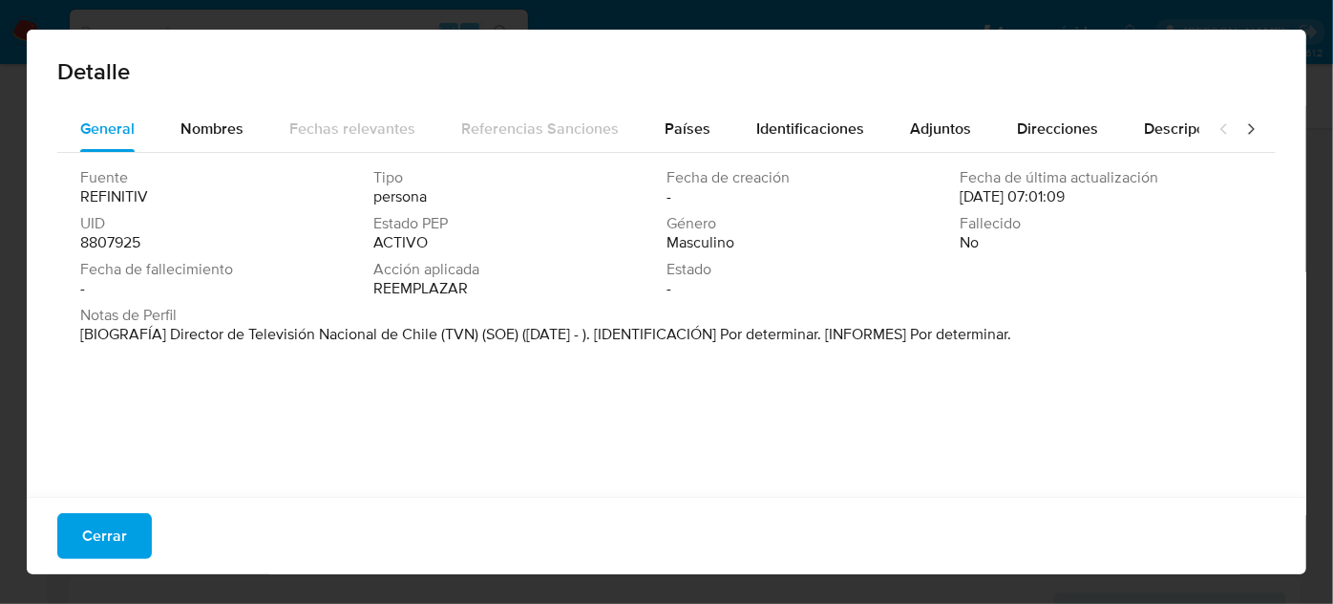
drag, startPoint x: 437, startPoint y: 335, endPoint x: 168, endPoint y: 338, distance: 268.4
click at [168, 338] on font "[BIOGRAFÍA] Director de Televisión Nacional de Chile (TVN) (SOE) ([DATE] - ). […" at bounding box center [545, 334] width 931 height 22
click at [97, 539] on span "Cerrar" at bounding box center [104, 536] width 45 height 42
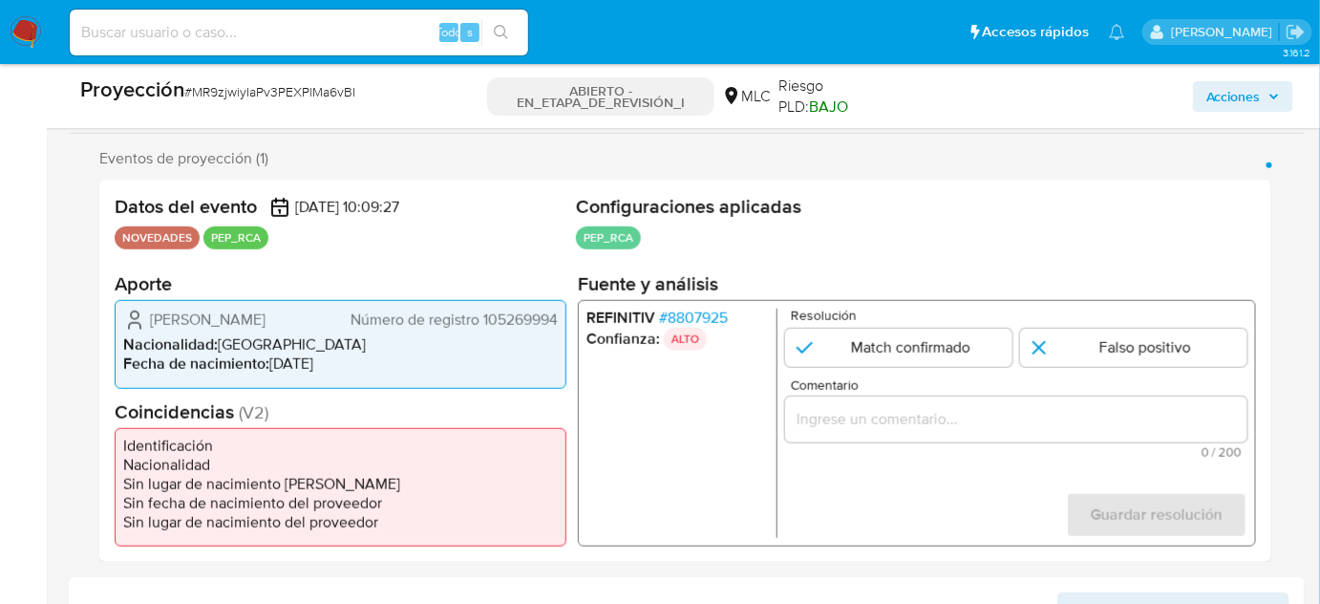
click at [842, 407] on input "Comentario" at bounding box center [1016, 419] width 462 height 25
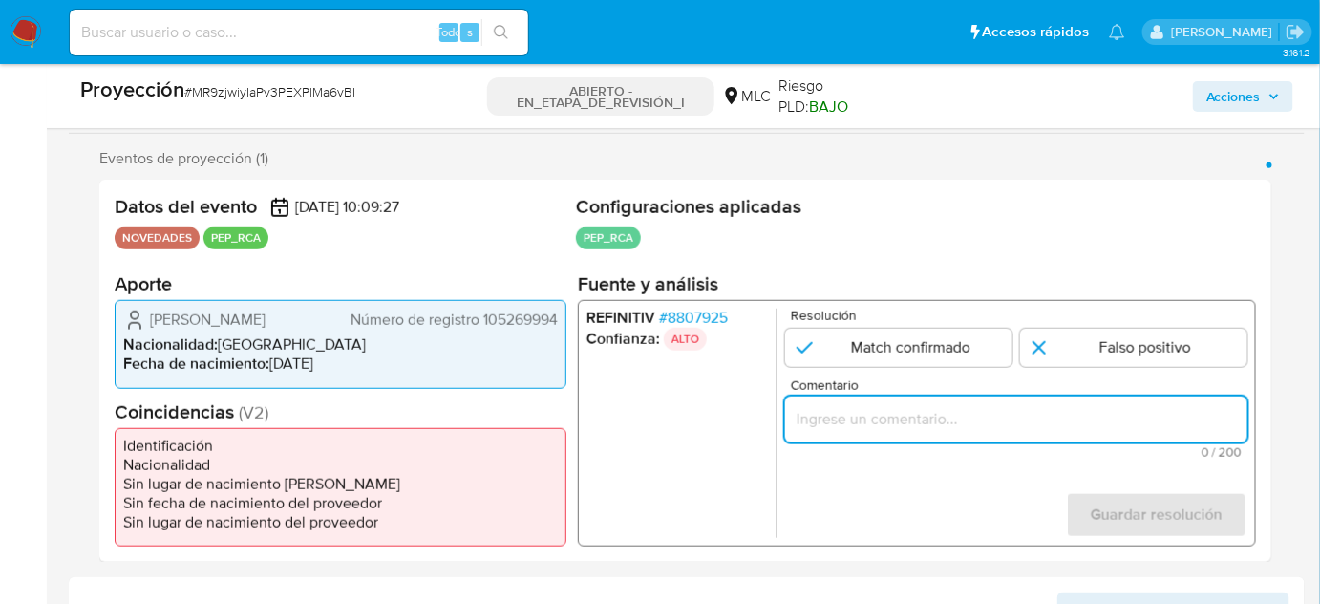
paste input "Titular de cuenta se desempeña como Configurando calidad PEP."
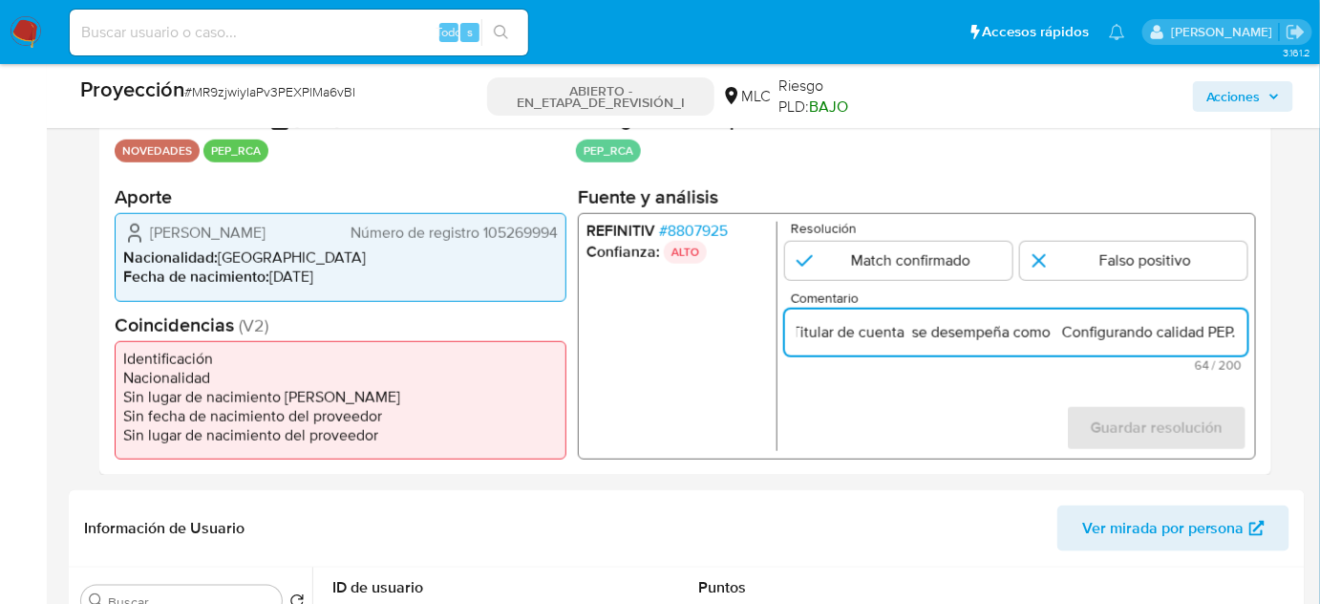
scroll to position [0, 0]
click at [812, 390] on form "Resolución Match confirmado Falso positivo Comentario Titular de cuenta se dese…" at bounding box center [1016, 336] width 462 height 229
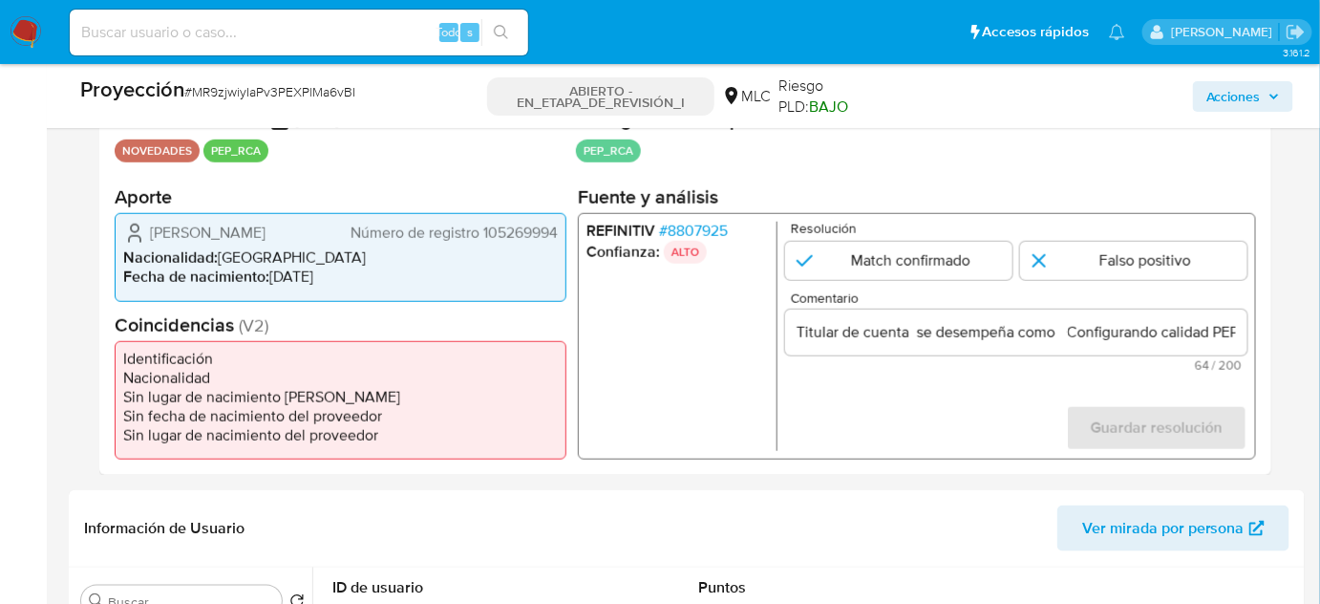
drag, startPoint x: 144, startPoint y: 221, endPoint x: 454, endPoint y: 244, distance: 310.3
click at [454, 244] on div "[PERSON_NAME] Número de registro 105269994" at bounding box center [340, 233] width 435 height 23
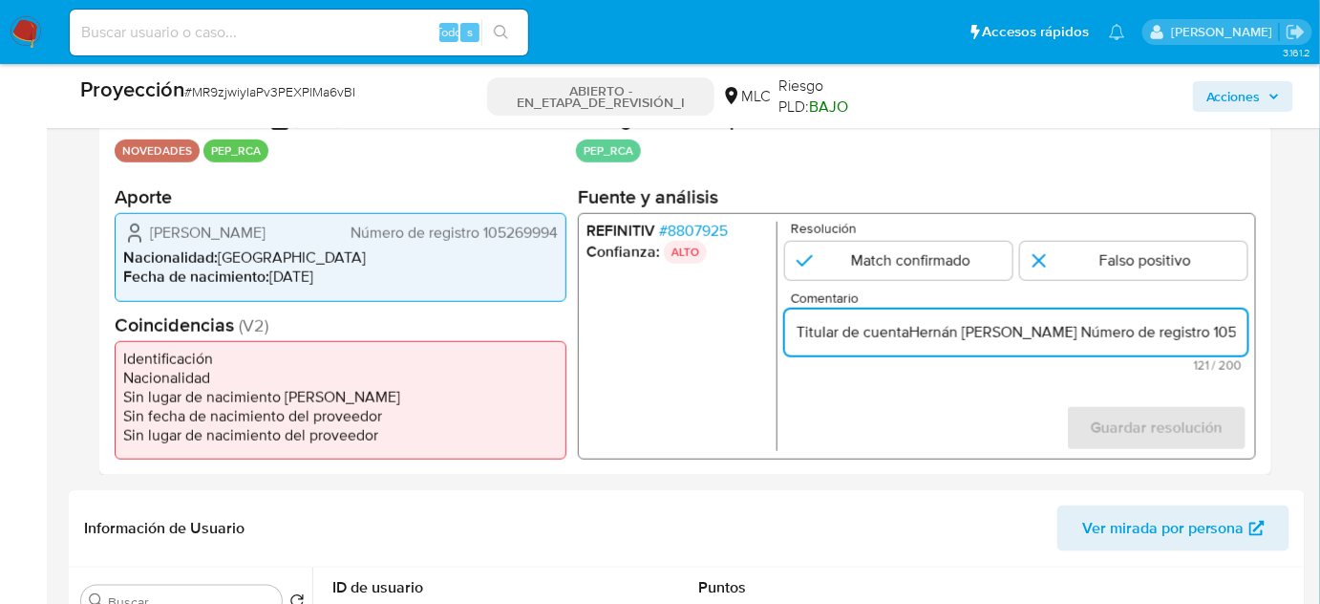
click at [1021, 321] on input "Titular de cuentaHernán [PERSON_NAME] Número de registro 105269994 se desempeña…" at bounding box center [1016, 332] width 462 height 25
drag, startPoint x: 1212, startPoint y: 328, endPoint x: 1230, endPoint y: 328, distance: 18.1
click at [1230, 328] on input "Titular de cuentaHernán [PERSON_NAME] Número de registro 105269994 se desempeña…" at bounding box center [1016, 332] width 462 height 25
click at [1018, 323] on input "Titular de cuentaHernán [PERSON_NAME] Número de registro 105269994 se desempeña…" at bounding box center [1016, 332] width 462 height 25
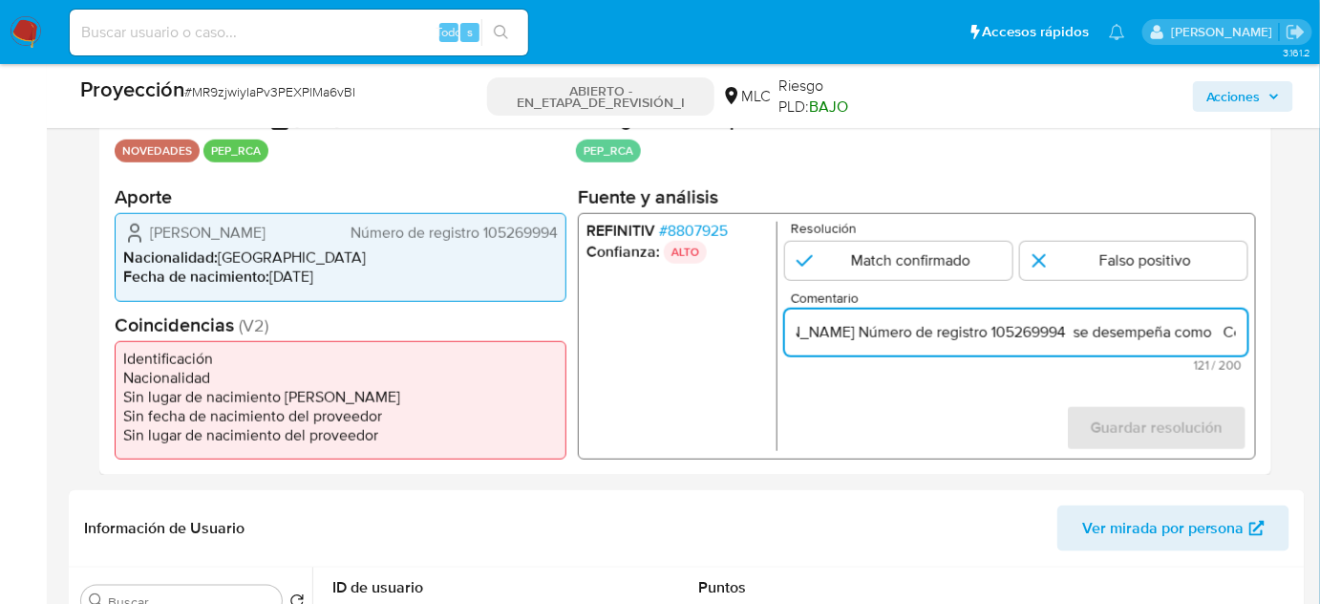
click at [1017, 326] on input "Titular de cuentaHernán [PERSON_NAME] Número de registro 105269994 se desempeña…" at bounding box center [1016, 332] width 462 height 25
drag, startPoint x: 1013, startPoint y: 327, endPoint x: 891, endPoint y: 332, distance: 122.4
click at [891, 332] on input "Titular de cuentaHernán [PERSON_NAME] Número de registro 105269994 se desempeña…" at bounding box center [1016, 332] width 462 height 25
click at [1247, 321] on input "Titular de cuentaHernán [PERSON_NAME] RUT 105269994 se desempeña como Configura…" at bounding box center [1016, 332] width 462 height 25
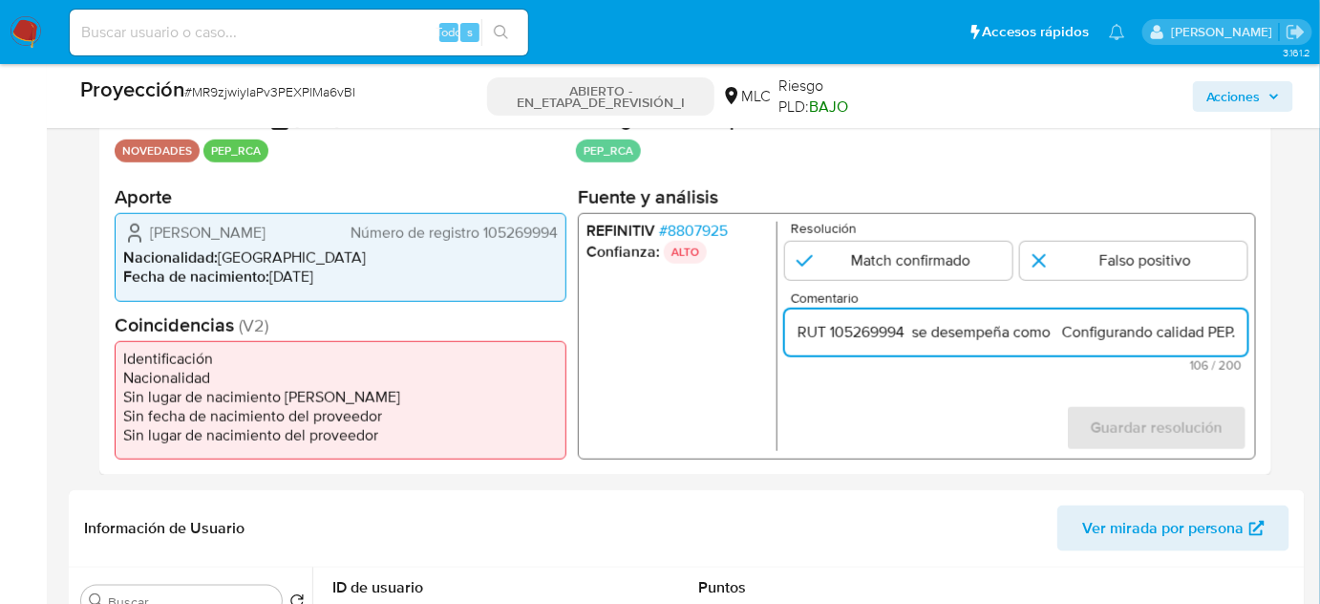
click at [1052, 330] on input "Titular de cuentaHernán Alejandro Rosas Silva RUT 105269994 se desempeña como C…" at bounding box center [1016, 332] width 462 height 25
paste input "Director de Televisión Nacional de Chile desde Julio de 2024."
type input "Titular de cuentaHernán Alejandro Rosas Silva RUT 105269994 se desempeña como D…"
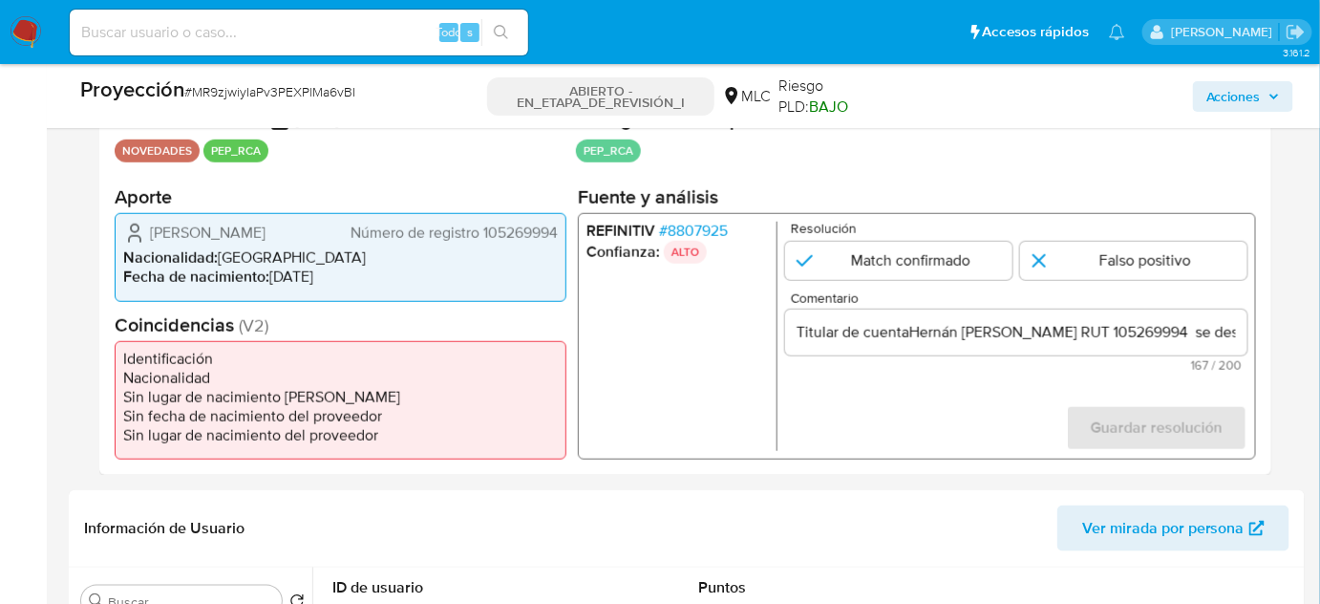
drag, startPoint x: 931, startPoint y: 258, endPoint x: 994, endPoint y: 328, distance: 94.0
click at [942, 281] on form "Resolución Match confirmado Falso positivo Comentario Titular de cuentaHernán A…" at bounding box center [1016, 336] width 462 height 229
click at [909, 266] on input "1 de 1" at bounding box center [898, 261] width 227 height 38
radio input "true"
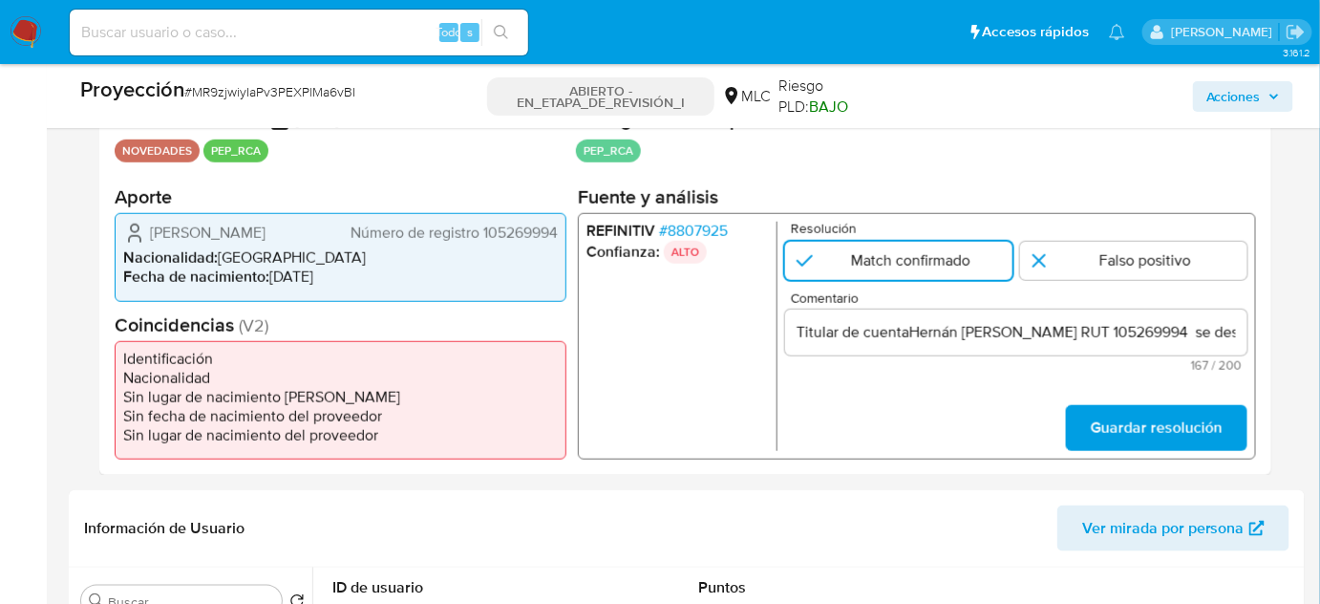
click at [911, 330] on input "Titular de cuentaHernán Alejandro Rosas Silva RUT 105269994 se desempeña como D…" at bounding box center [1016, 332] width 462 height 25
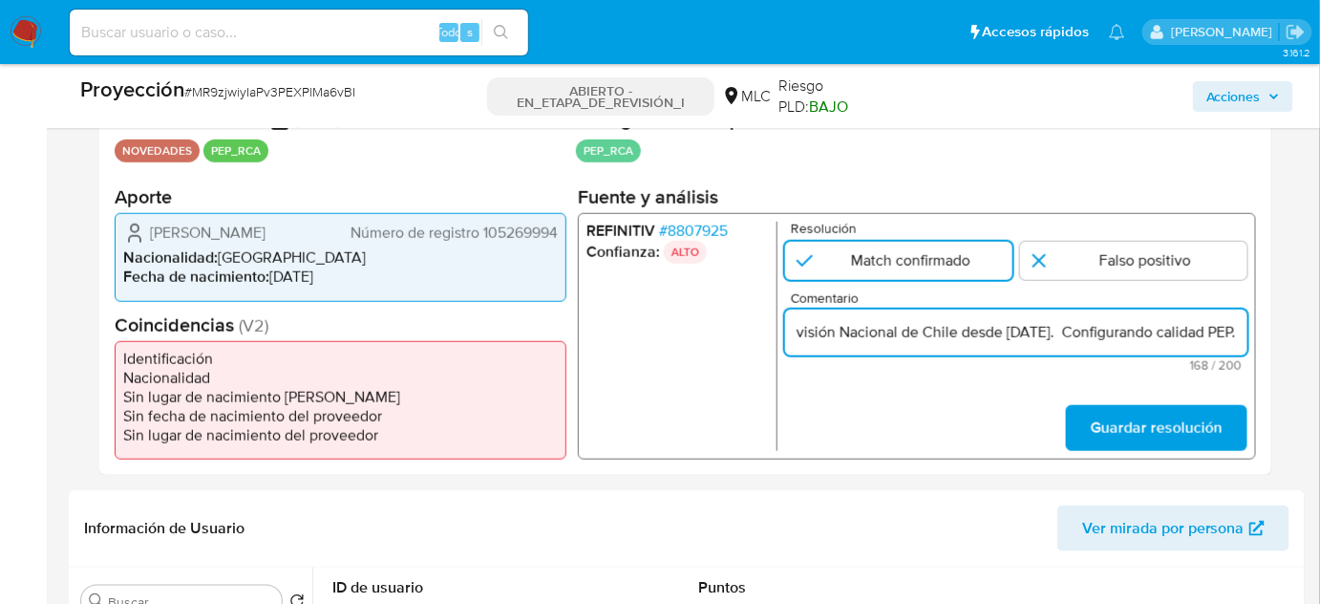
scroll to position [0, 735]
drag, startPoint x: 1200, startPoint y: 328, endPoint x: 1235, endPoint y: 332, distance: 35.7
click at [1235, 332] on input "Titular de cuenta Hernán Alejandro Rosas Silva RUT 105269994 se desempeña como …" at bounding box center [1016, 332] width 462 height 25
type input "Titular de cuenta Hernán Alejandro Rosas Silva RUT 105269994 se desempeña como …"
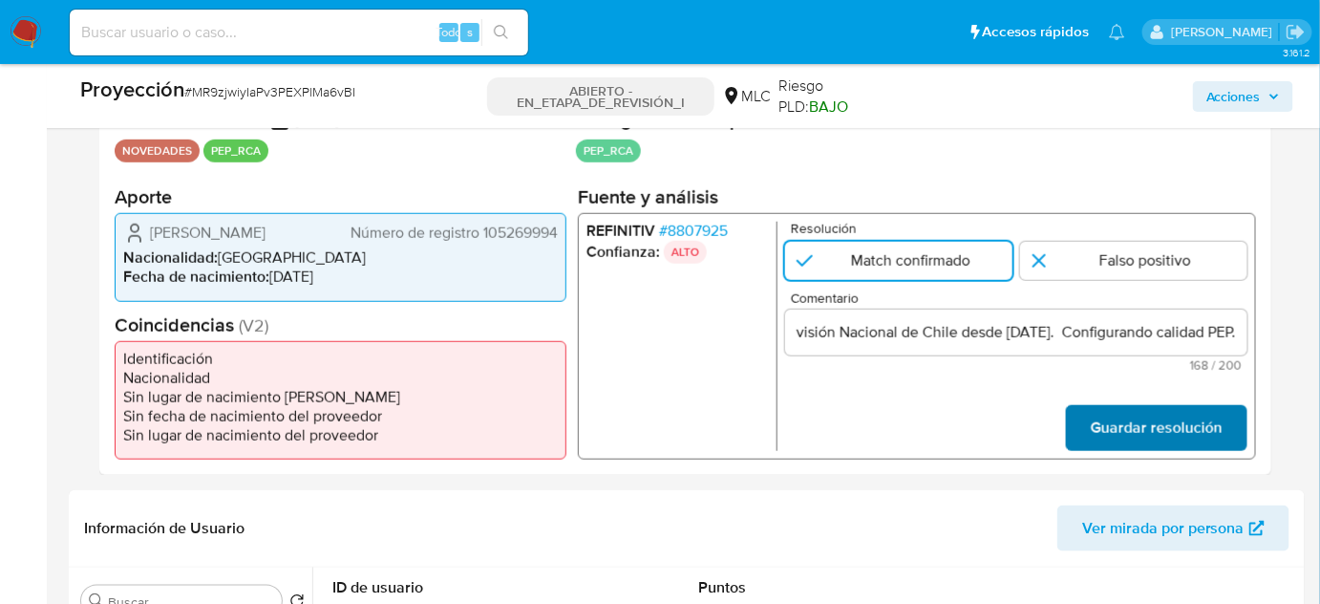
scroll to position [0, 0]
click at [1118, 424] on span "Guardar resolución" at bounding box center [1157, 428] width 132 height 42
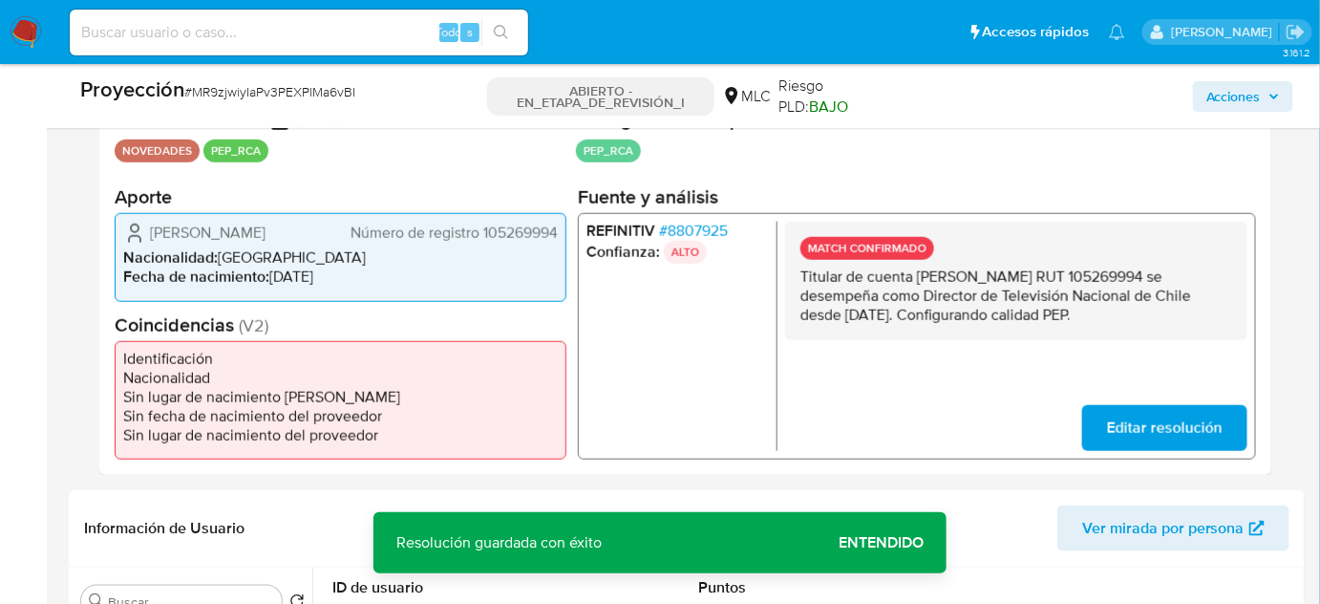
drag, startPoint x: 1160, startPoint y: 305, endPoint x: 793, endPoint y: 272, distance: 369.2
click at [793, 272] on div "MATCH CONFIRMADO Titular de cuenta Hernán Alejandro Rosas Silva RUT 105269994 s…" at bounding box center [1016, 281] width 462 height 118
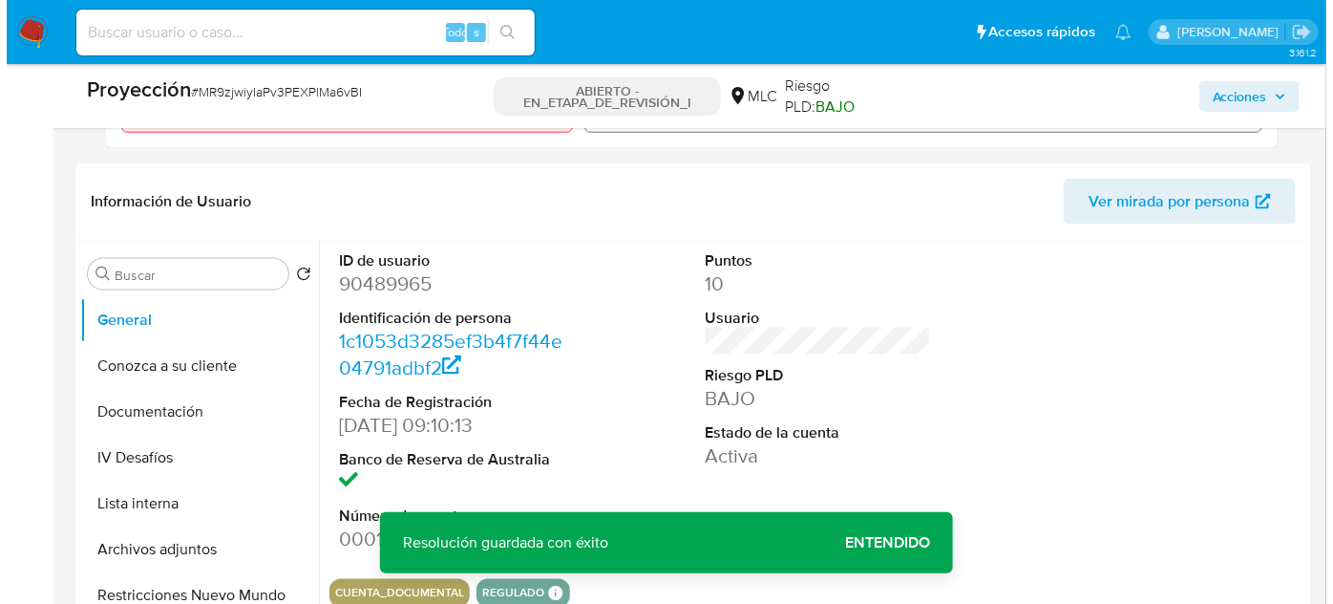
scroll to position [753, 0]
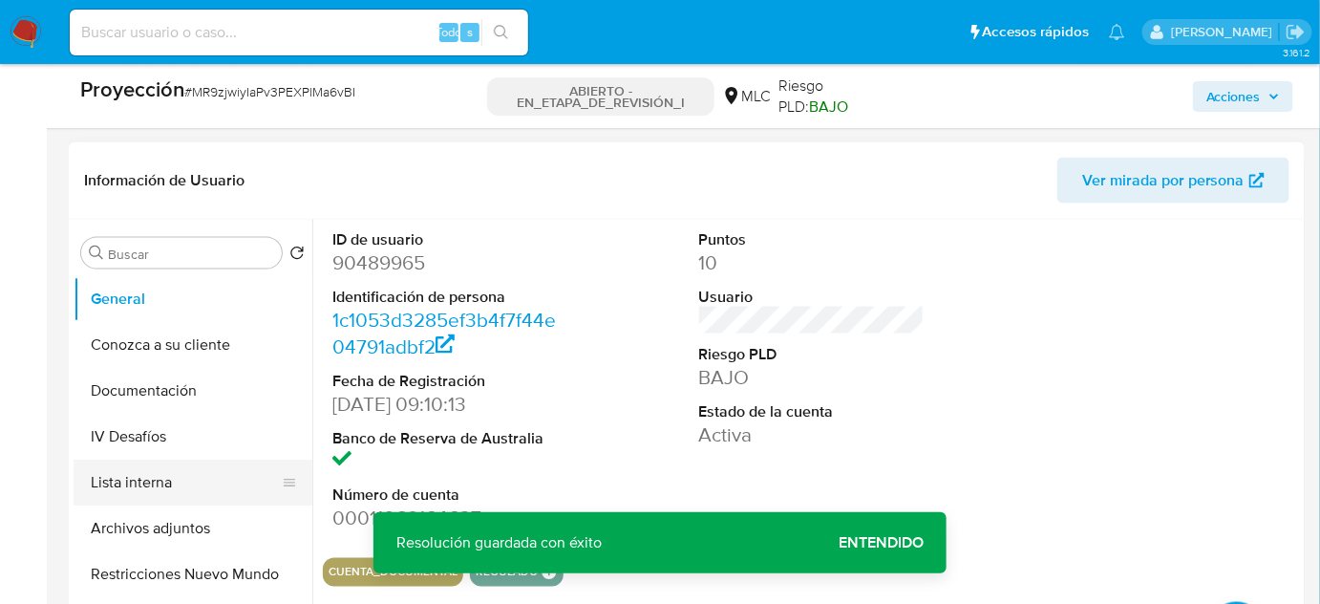
click at [181, 493] on button "Lista interna" at bounding box center [186, 482] width 224 height 46
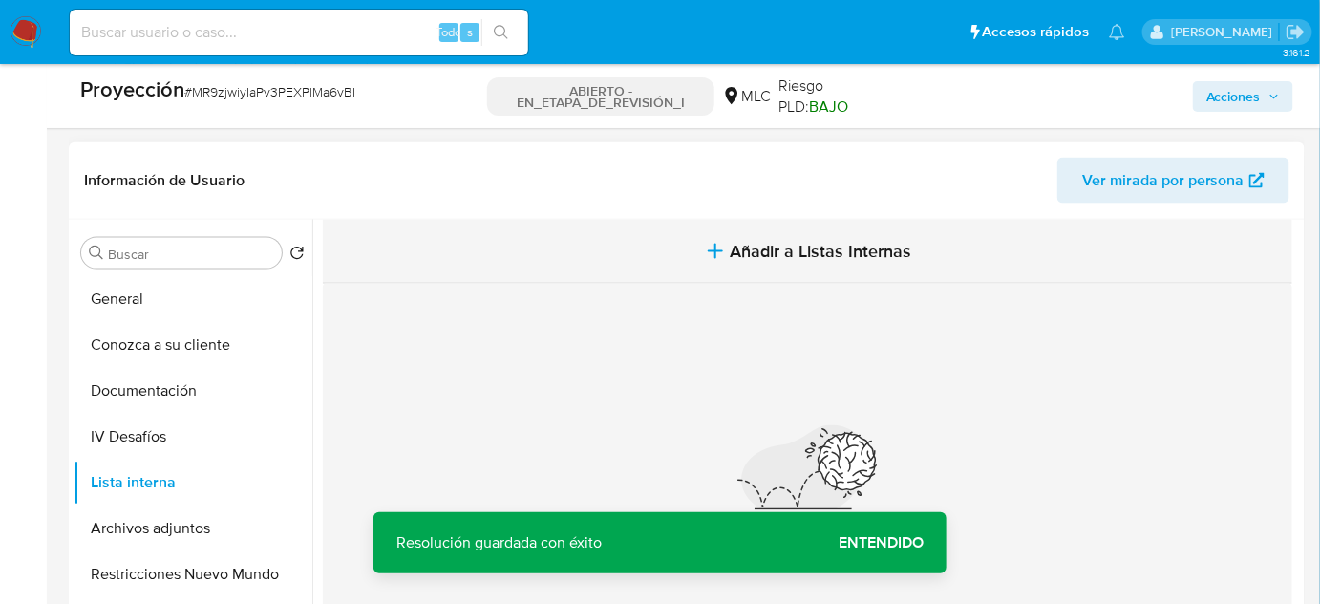
click at [807, 236] on button "Añadir a Listas Internas" at bounding box center [807, 252] width 969 height 64
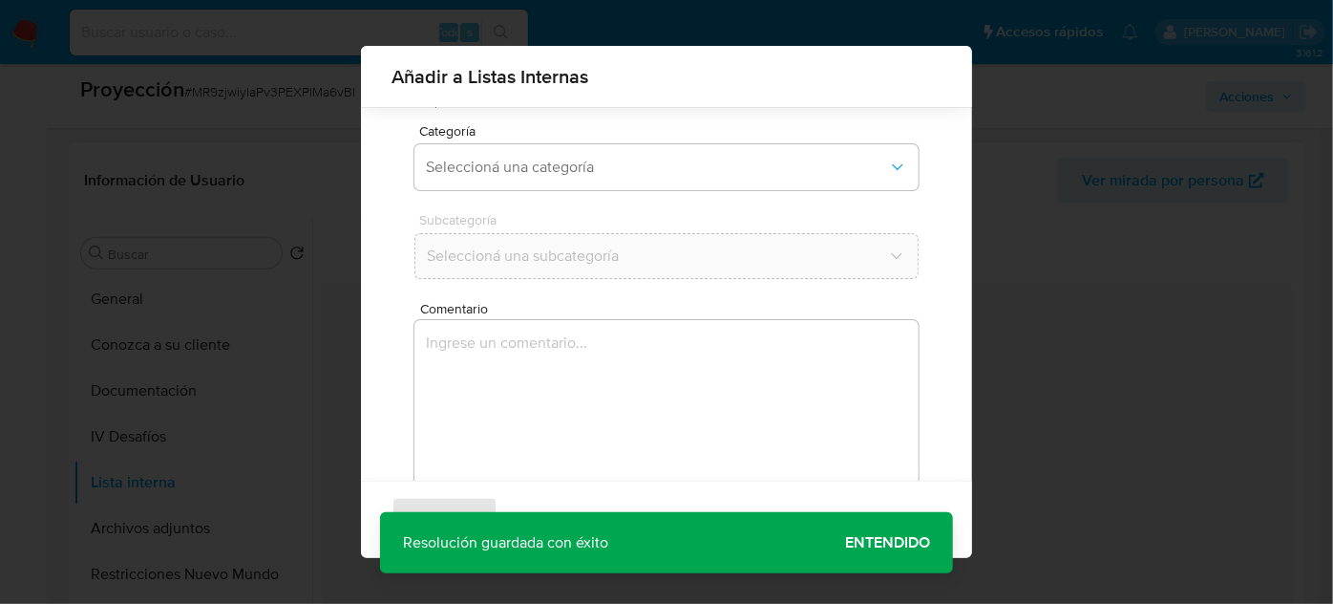
scroll to position [158, 0]
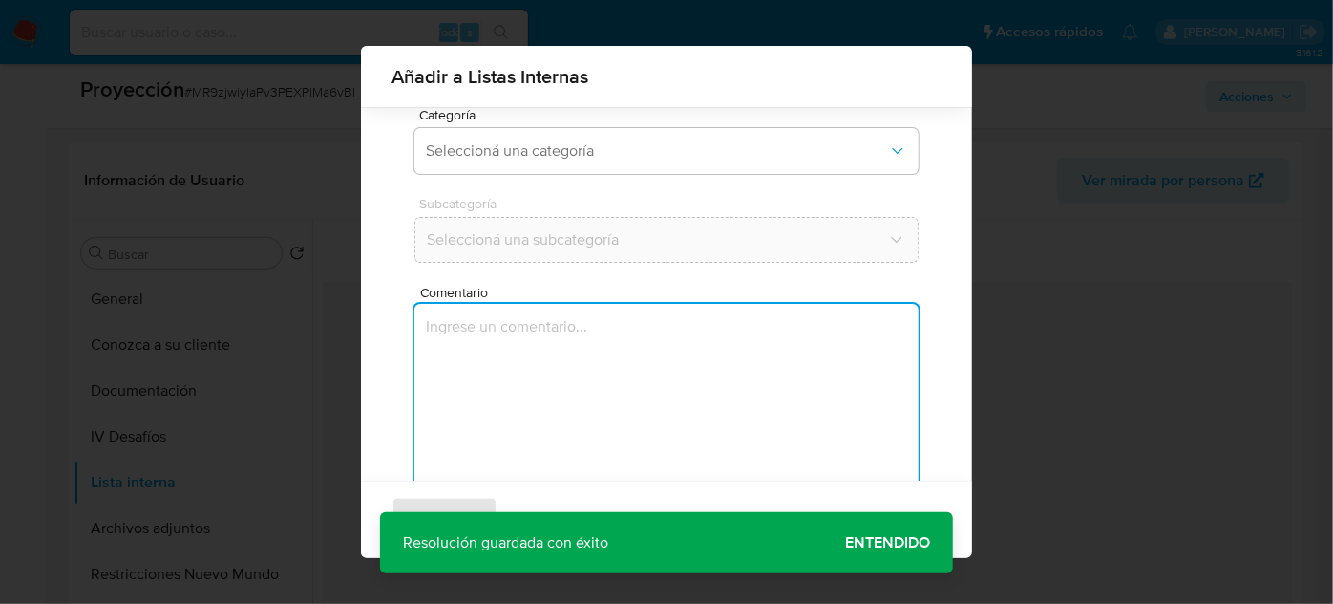
click at [578, 389] on textarea "Comentario" at bounding box center [667, 395] width 504 height 183
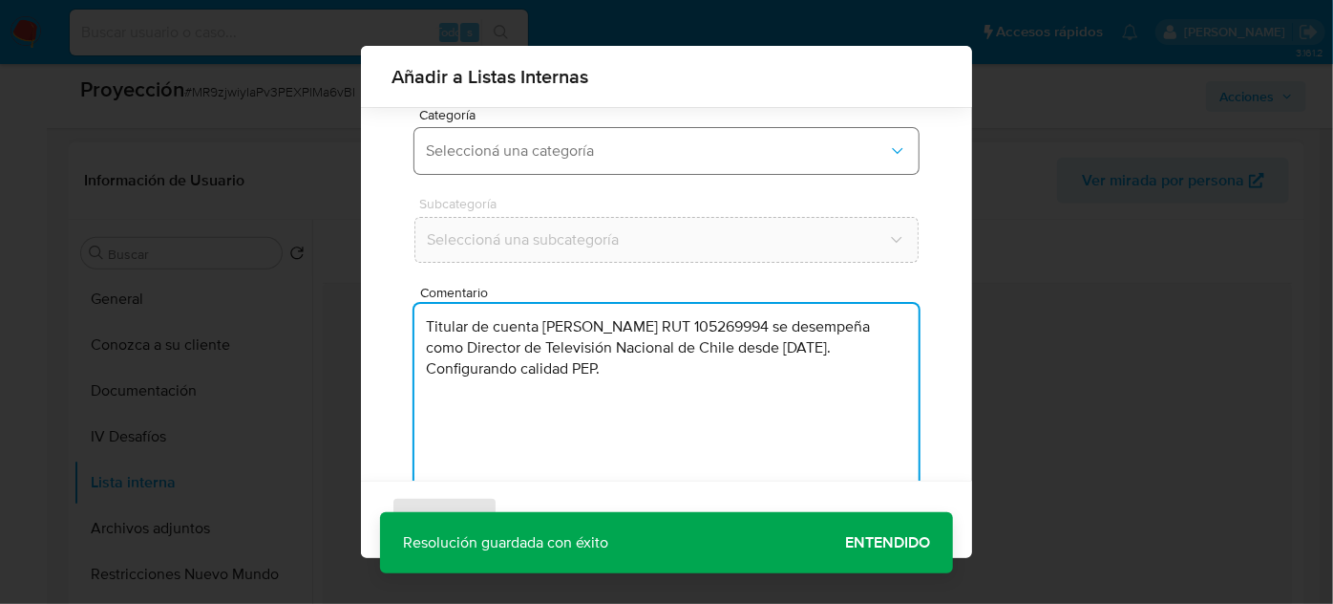
scroll to position [71, 0]
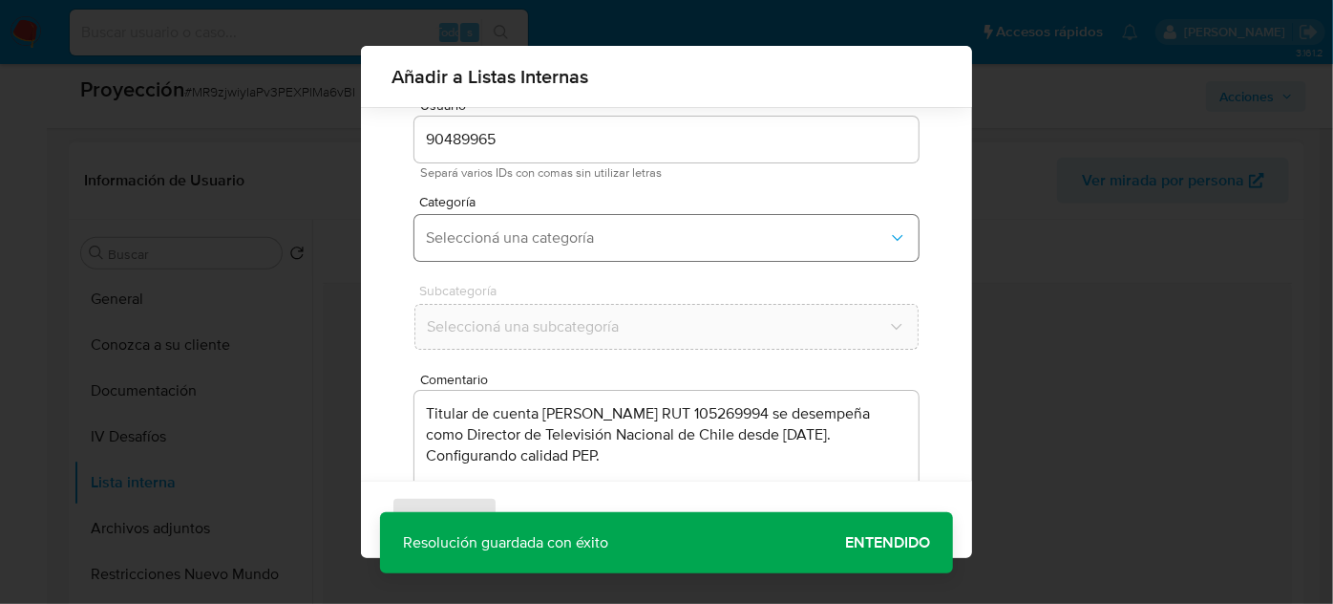
click at [597, 241] on span "Seleccioná una categoría" at bounding box center [657, 237] width 462 height 19
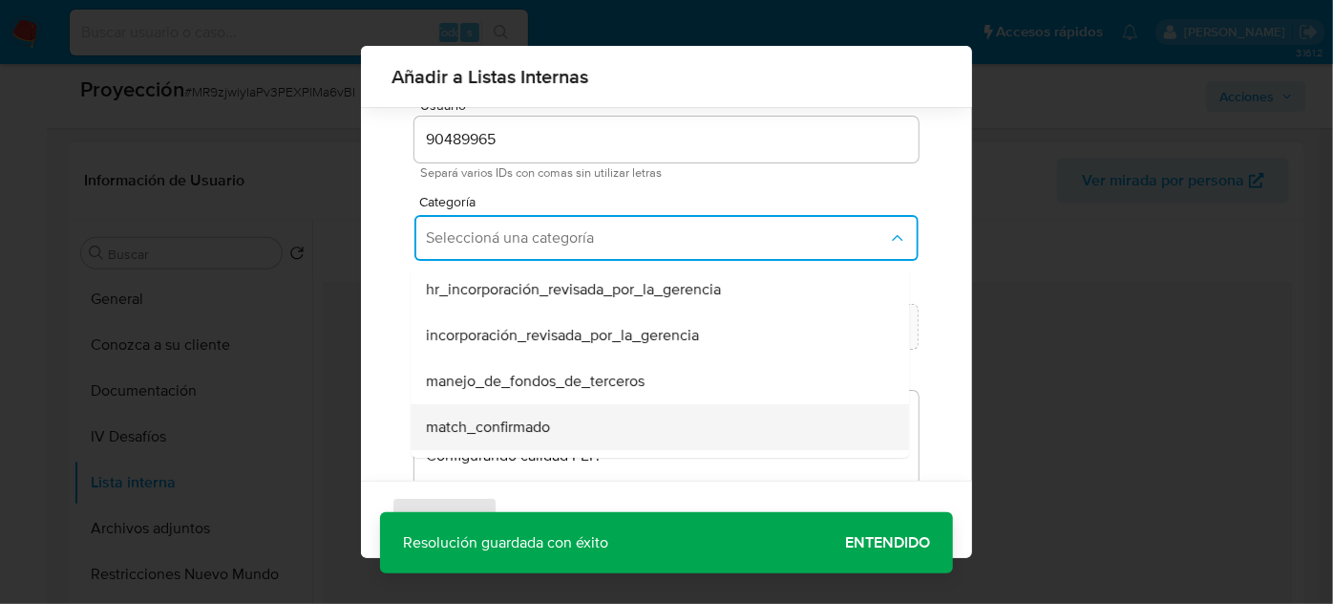
click at [531, 417] on span "match_confirmado" at bounding box center [488, 426] width 124 height 19
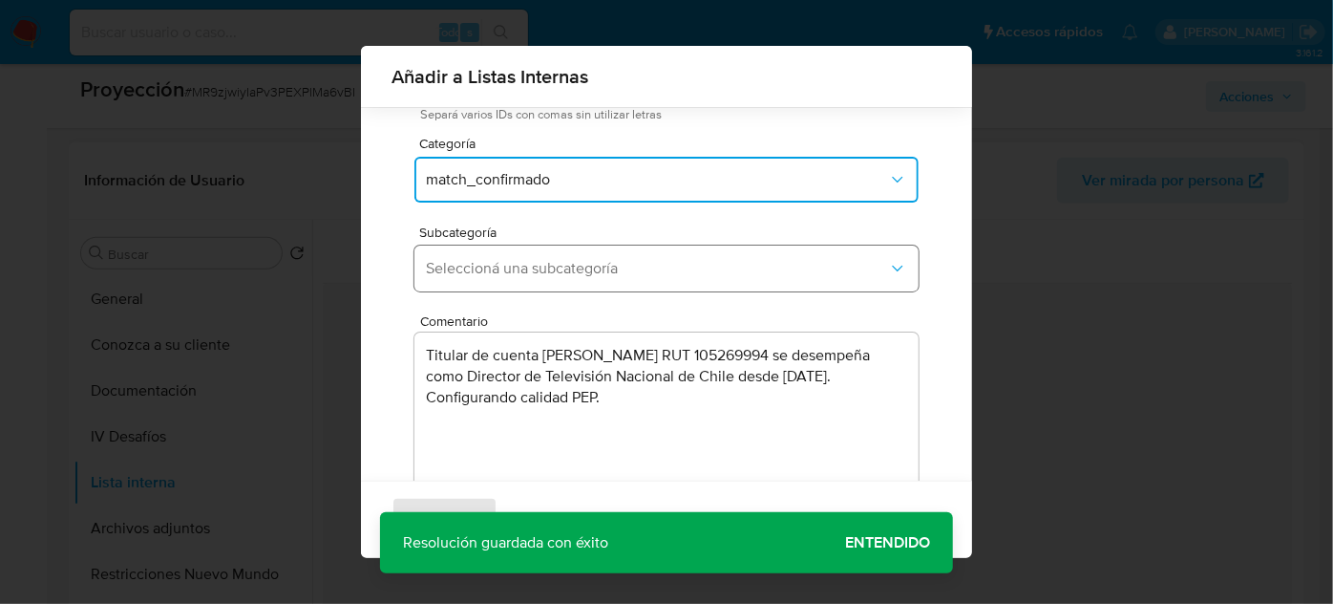
scroll to position [158, 0]
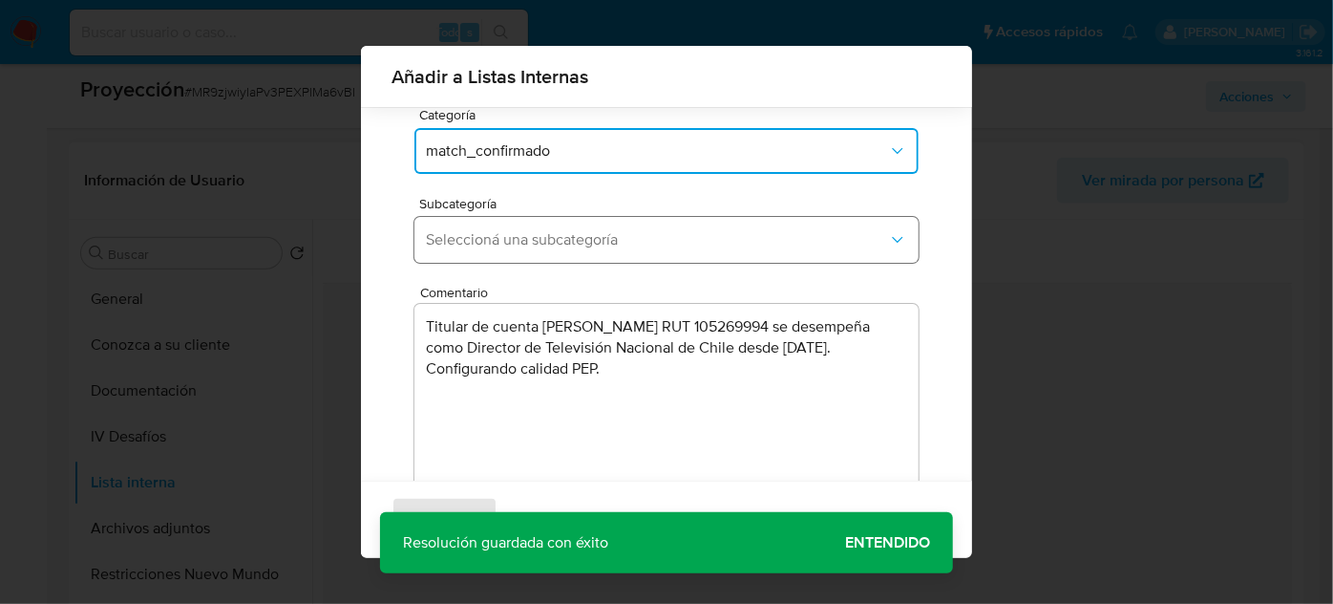
click at [635, 236] on span "Seleccioná una subcategoría" at bounding box center [657, 239] width 462 height 19
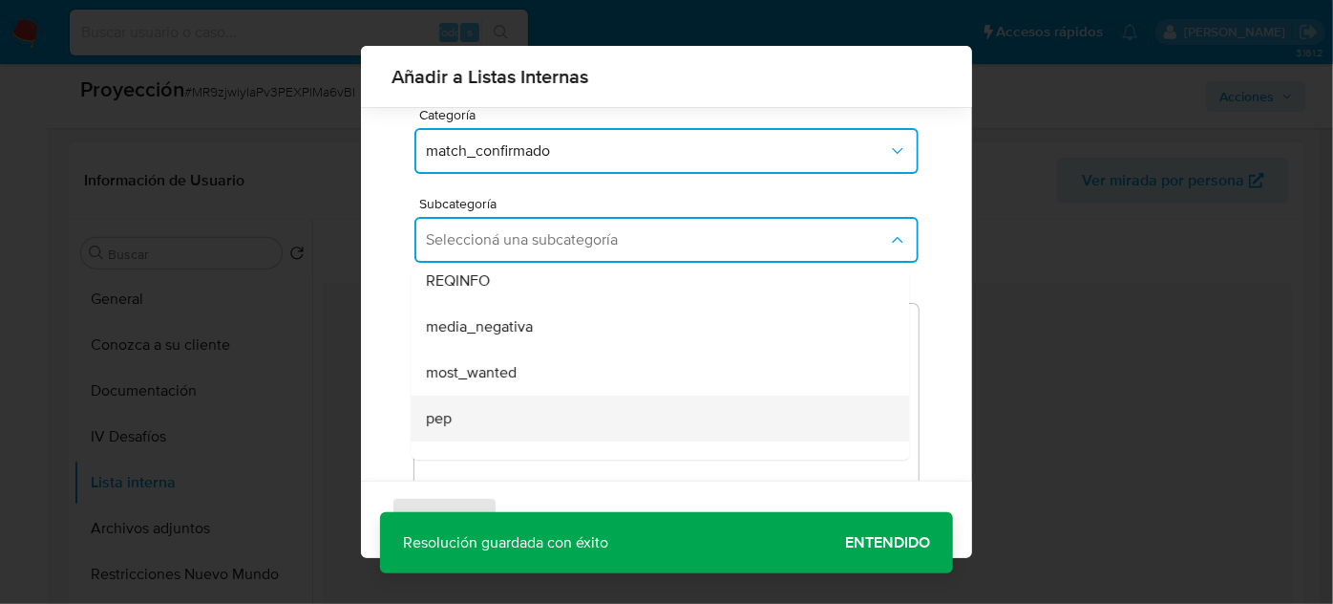
scroll to position [86, 0]
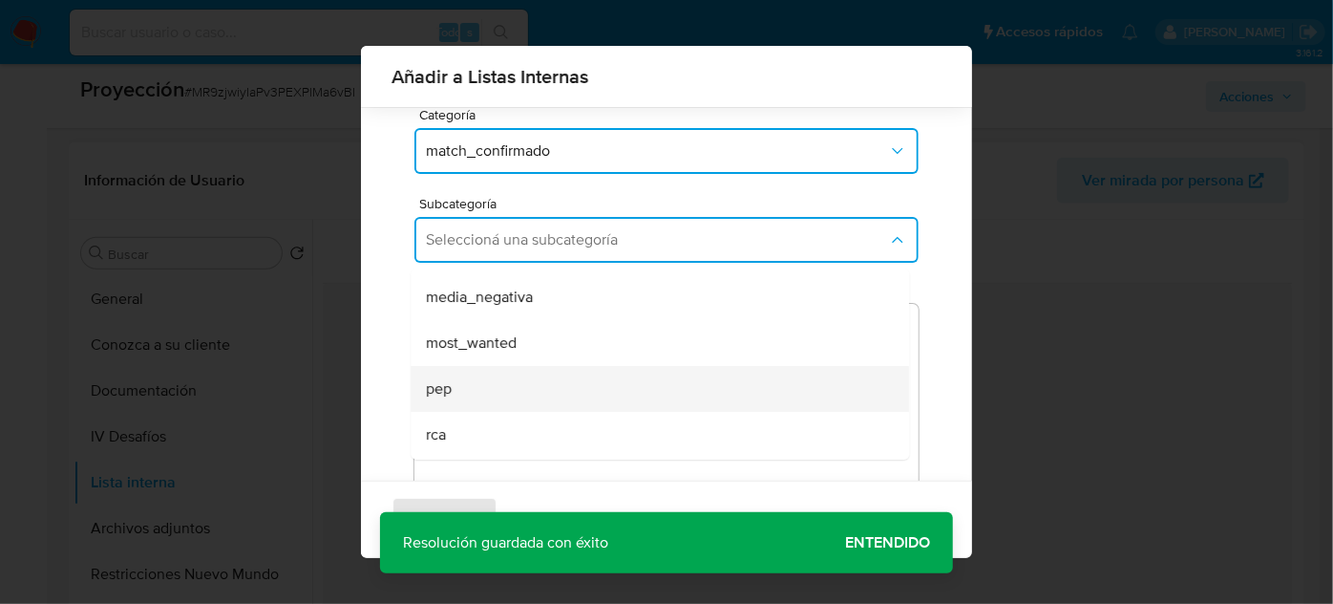
click at [472, 378] on div "pep" at bounding box center [654, 389] width 457 height 46
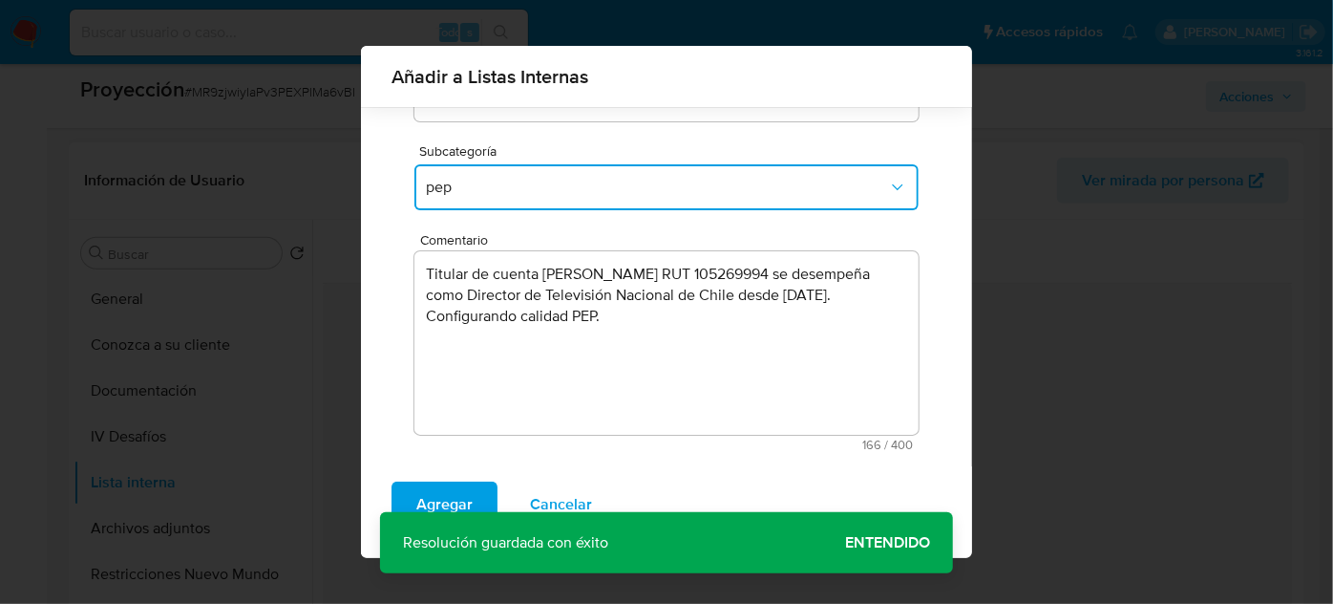
scroll to position [123, 0]
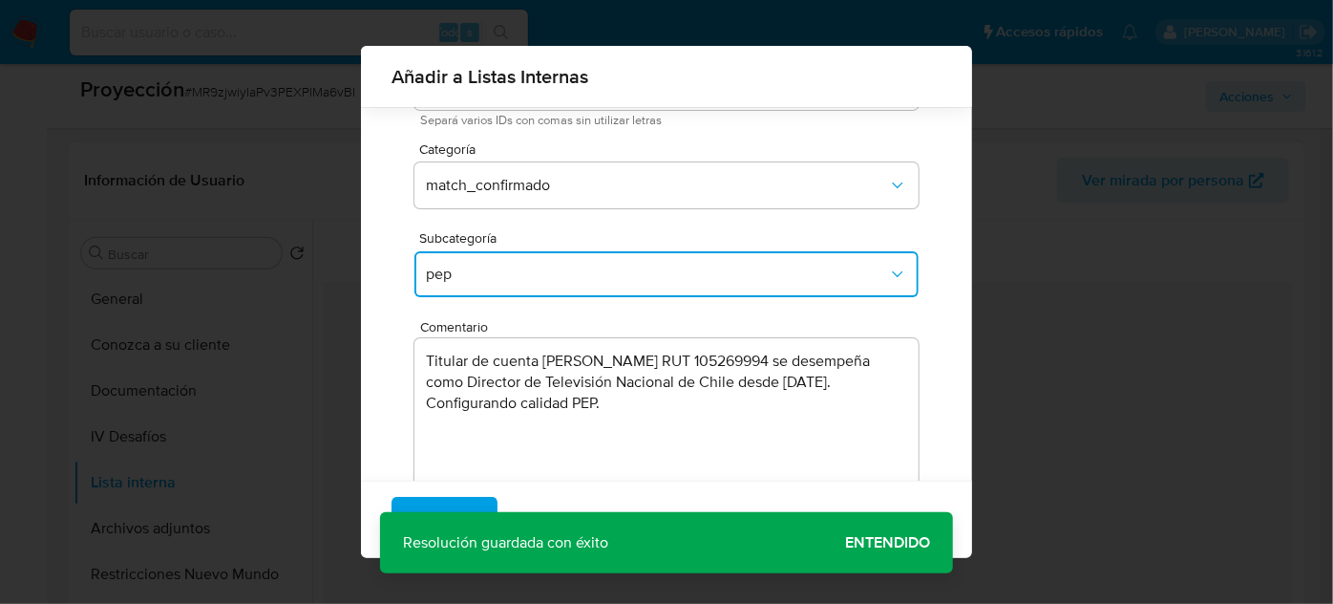
click at [620, 409] on textarea "Titular de cuenta Hernán Alejandro Rosas Silva RUT 105269994 se desempeña como …" at bounding box center [667, 429] width 504 height 183
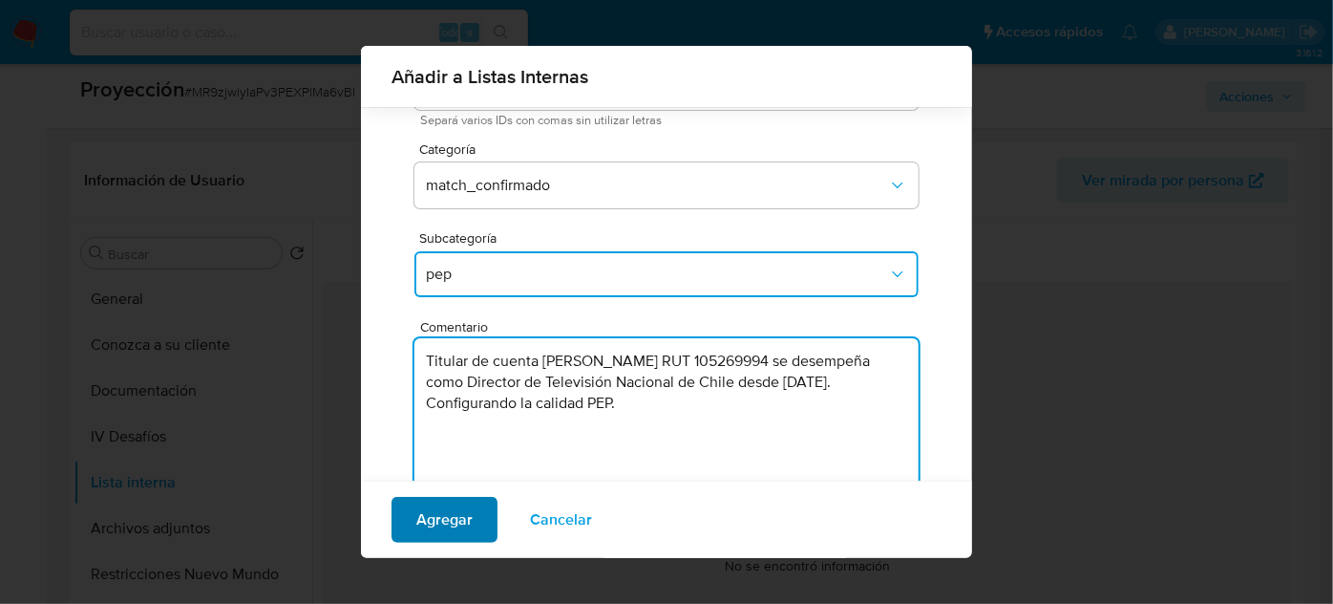
type textarea "Titular de cuenta Hernán Alejandro Rosas Silva RUT 105269994 se desempeña como …"
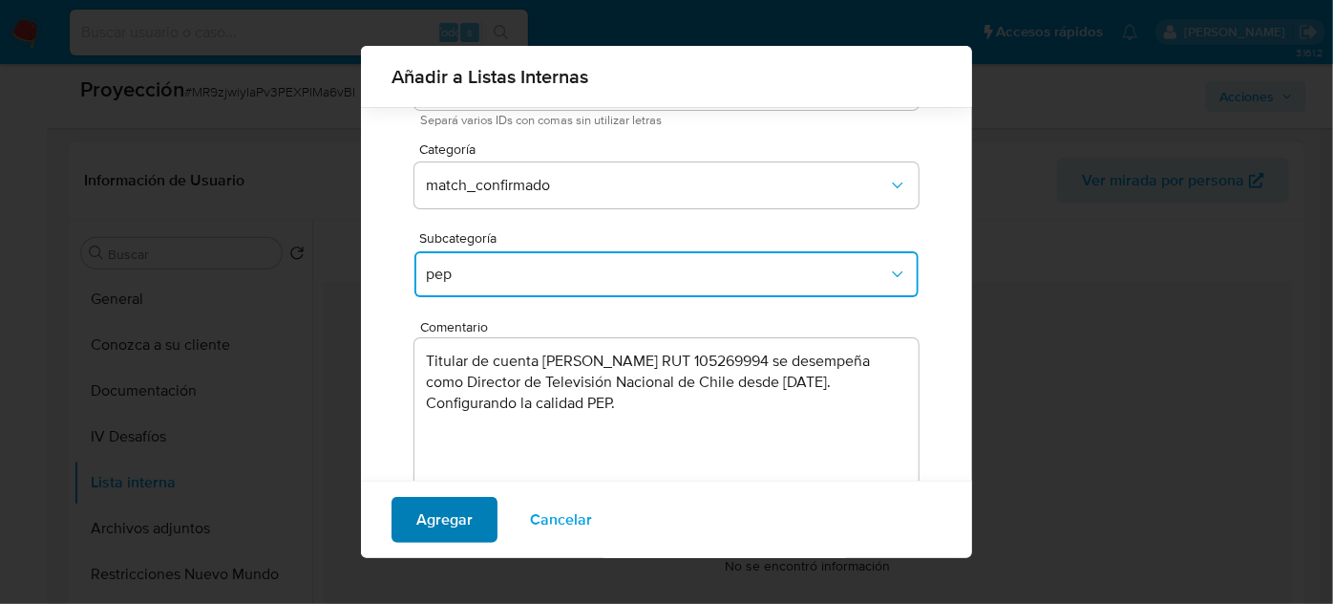
click at [425, 518] on span "Agregar" at bounding box center [444, 520] width 56 height 42
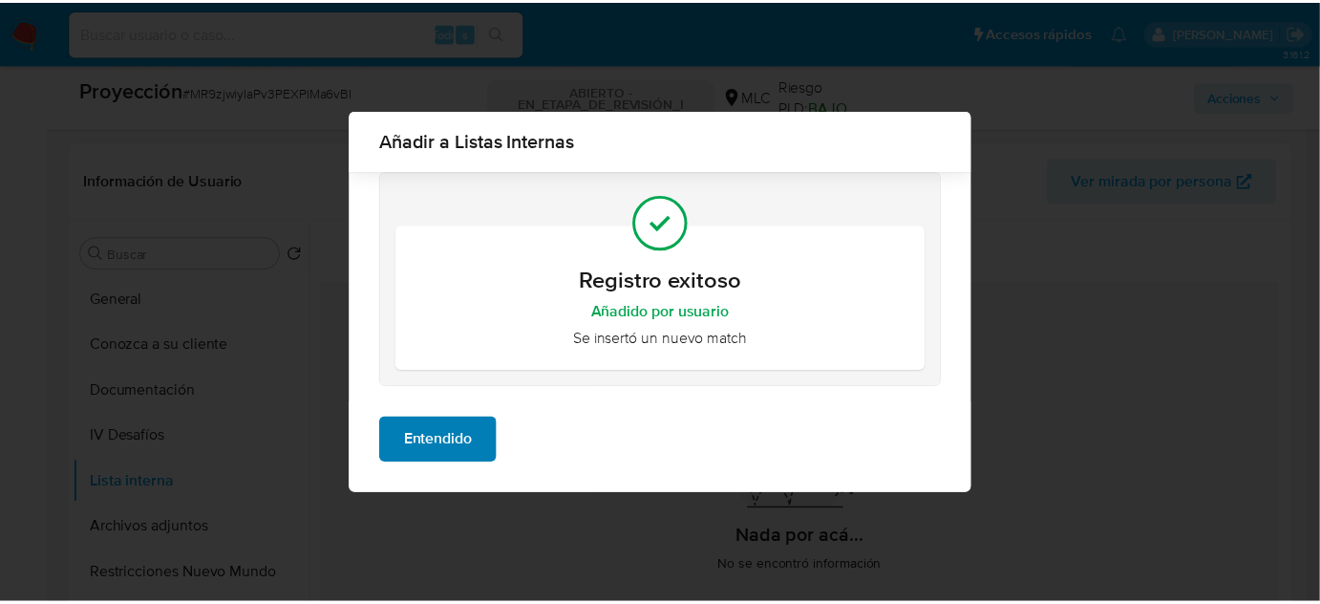
scroll to position [0, 0]
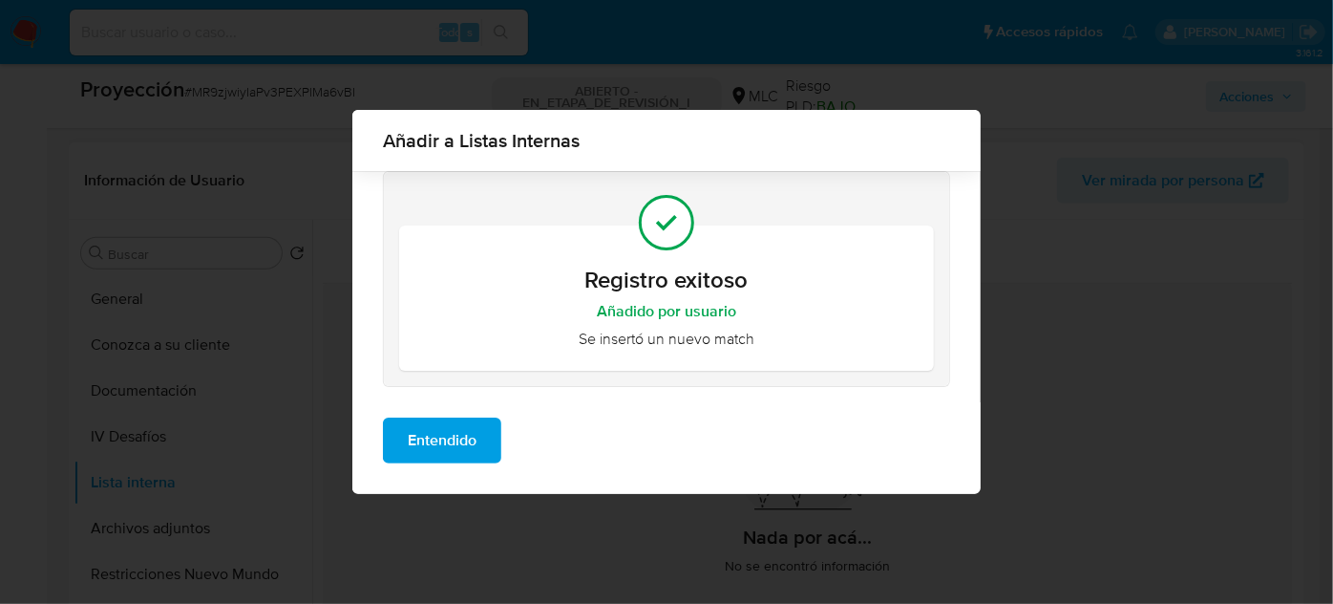
click at [448, 436] on span "Entendido" at bounding box center [442, 440] width 69 height 42
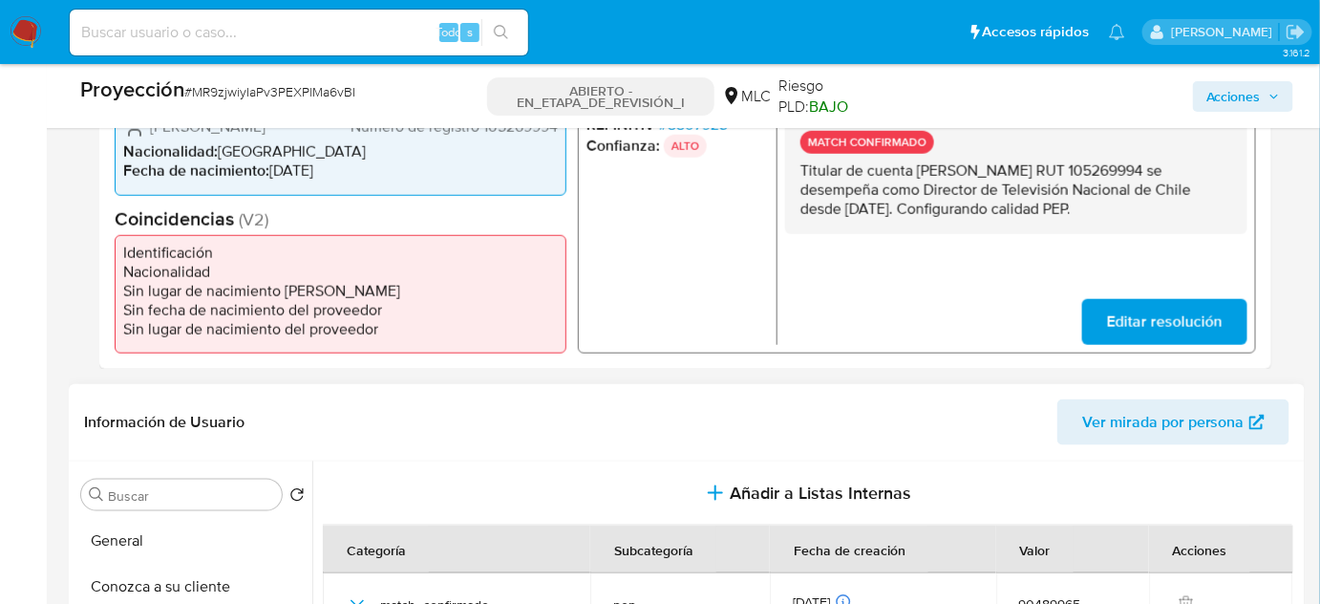
scroll to position [405, 0]
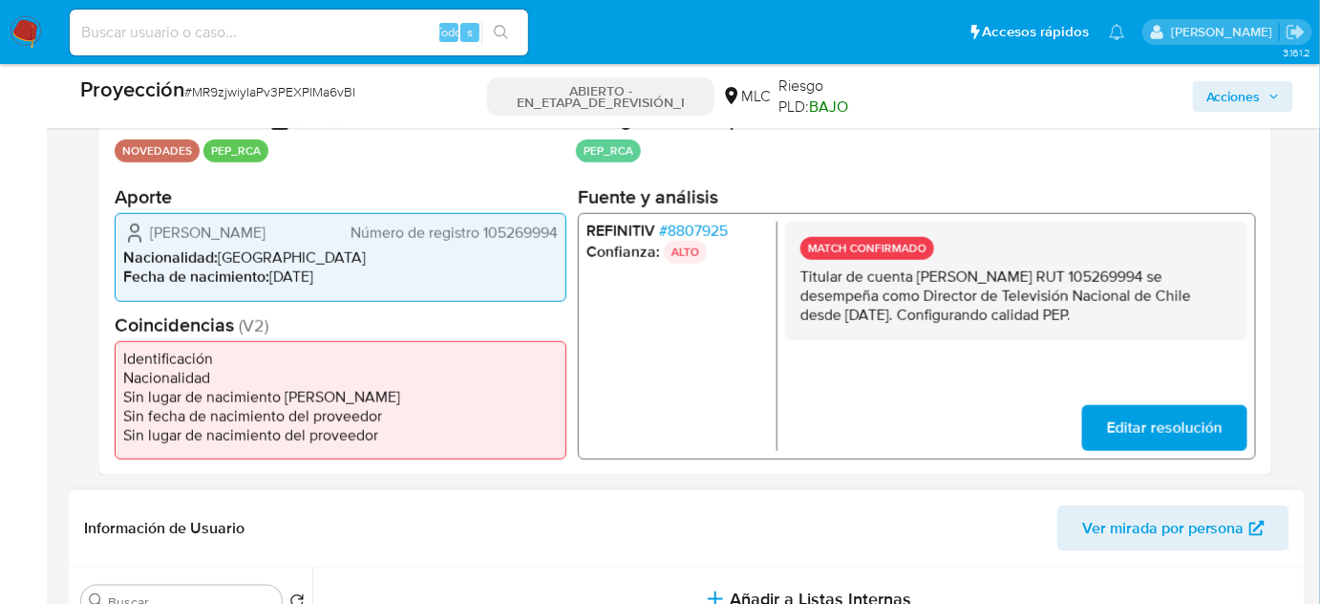
click at [695, 220] on font "8807925" at bounding box center [698, 231] width 60 height 22
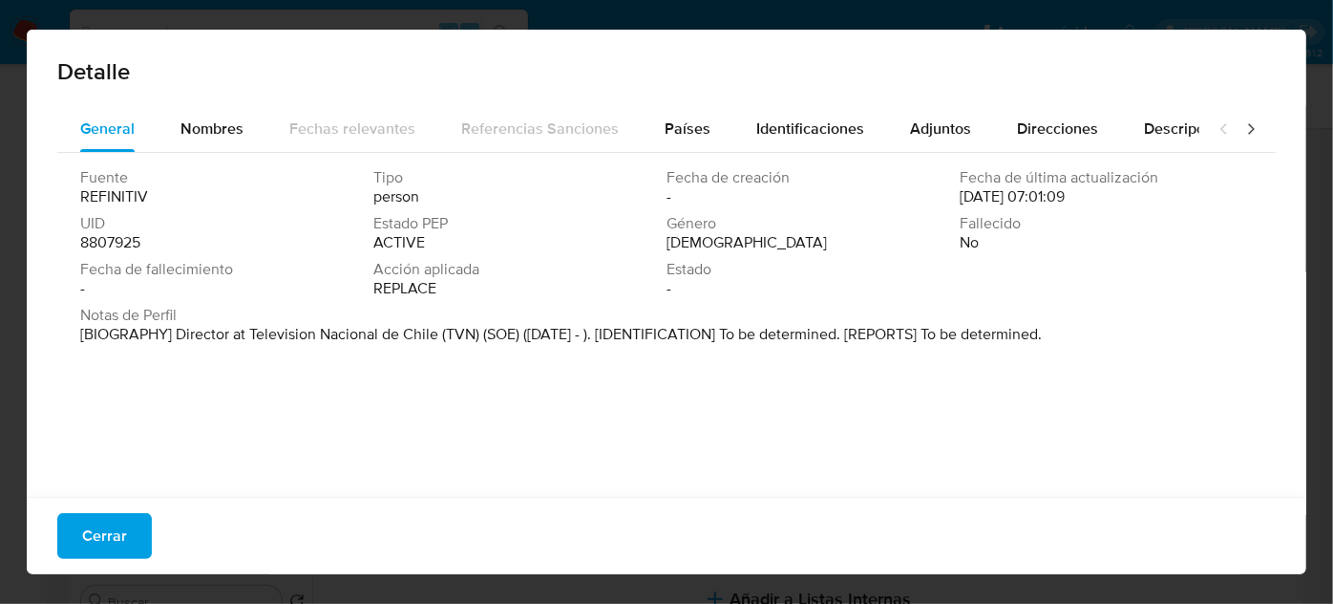
click at [109, 529] on font "Cerrar" at bounding box center [104, 536] width 45 height 46
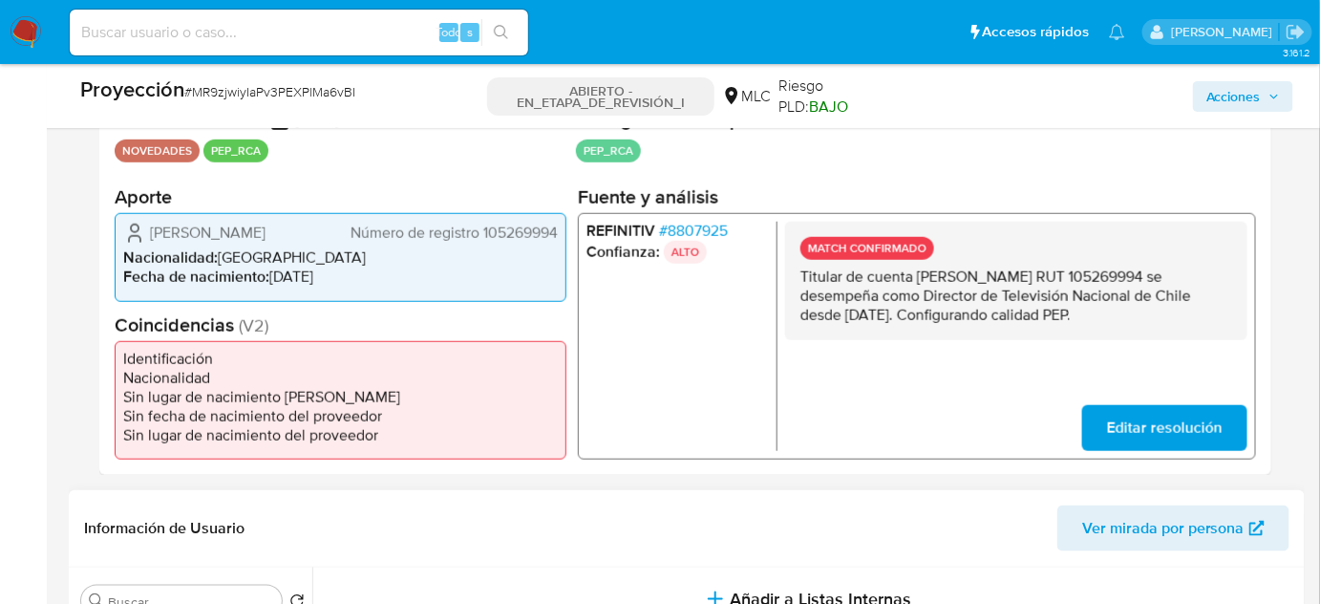
drag, startPoint x: 1160, startPoint y: 314, endPoint x: 792, endPoint y: 267, distance: 370.7
click at [792, 267] on div "MATCH CONFIRMADO Titular de cuenta Hernán Alejandro Rosas Silva RUT 105269994 s…" at bounding box center [1016, 281] width 462 height 118
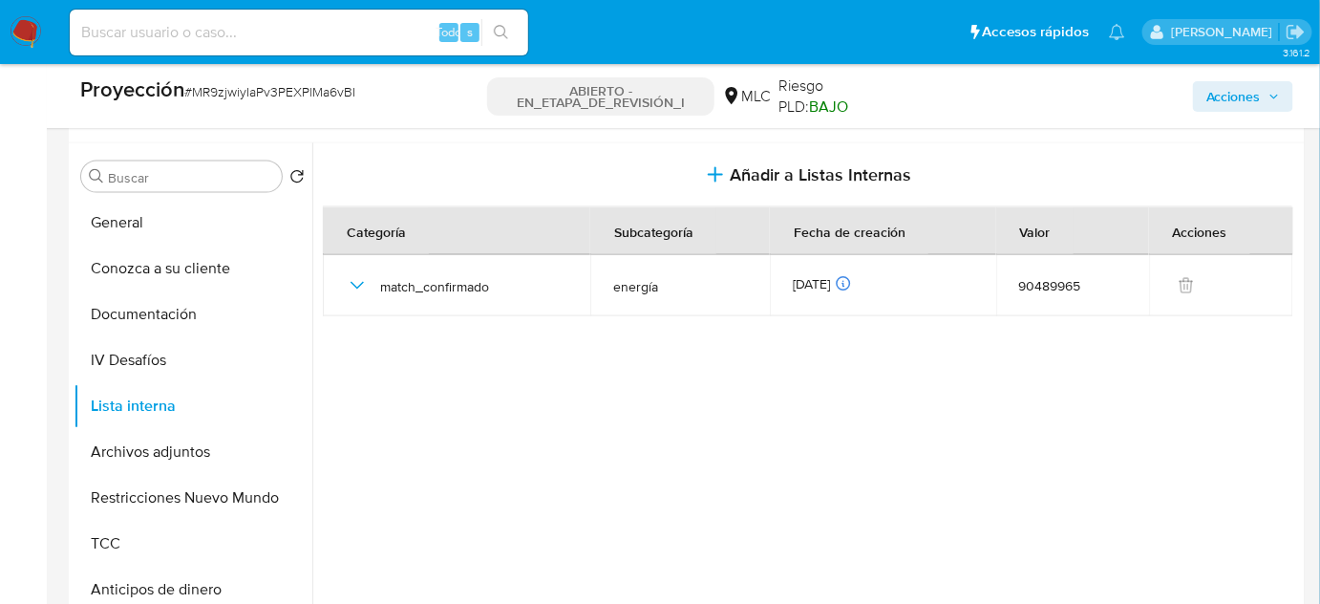
scroll to position [840, 0]
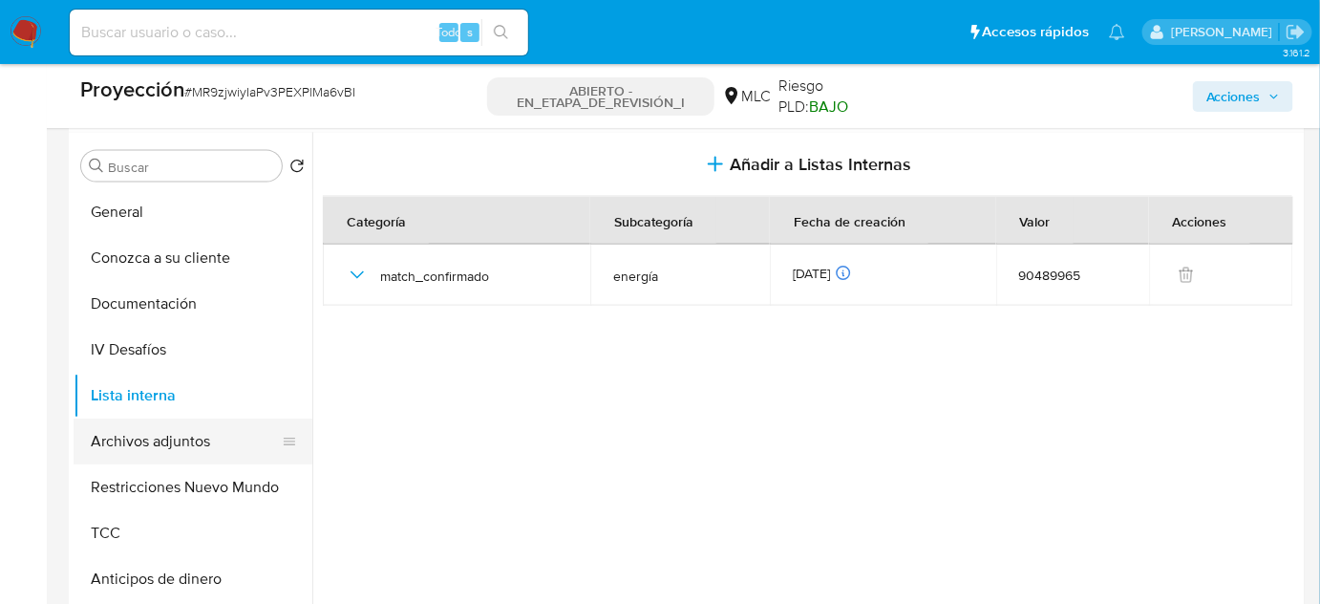
click at [152, 445] on button "Archivos adjuntos" at bounding box center [186, 441] width 224 height 46
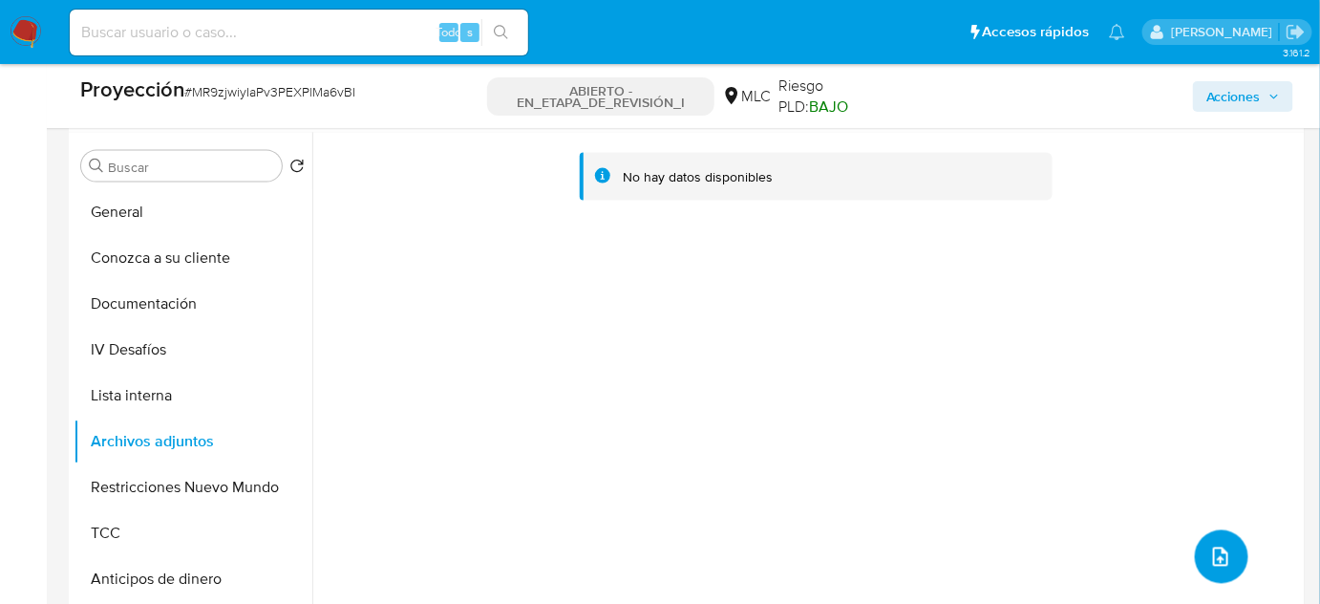
click at [1209, 559] on icon "subir archivo" at bounding box center [1220, 556] width 23 height 23
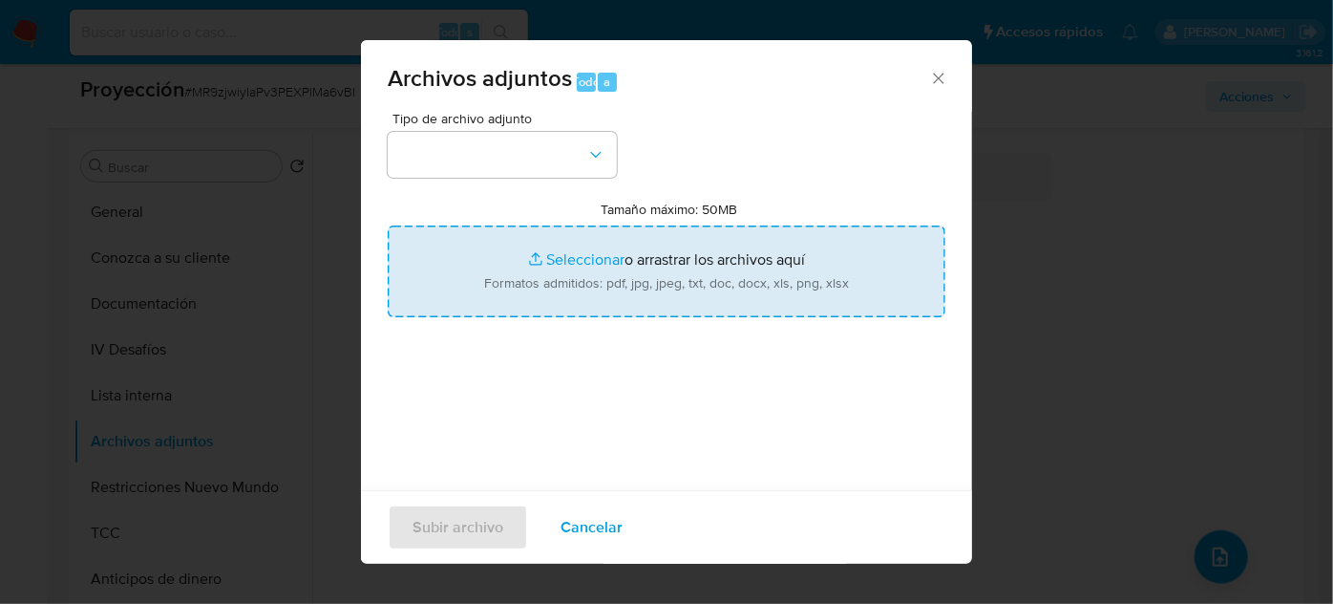
click at [651, 263] on input "Tamaño máximo: 50MB Seleccionar archivos" at bounding box center [667, 271] width 558 height 92
type input "C:\fakepath\Annual Concepto Reporte Anual.pdf"
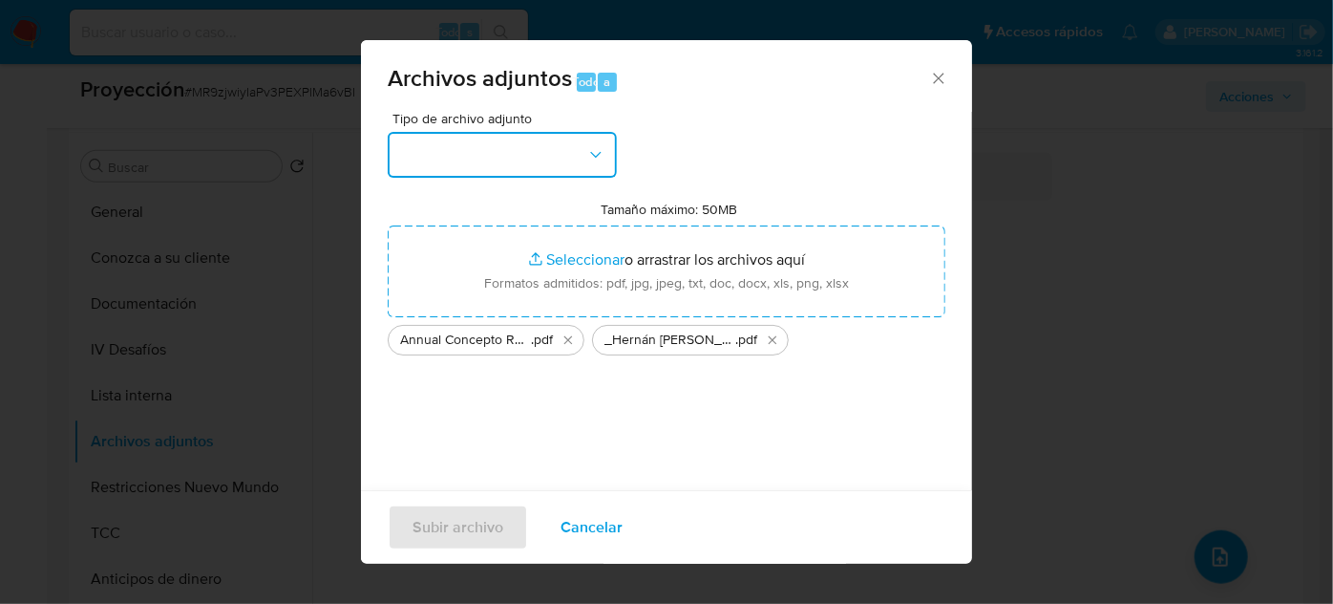
click at [497, 152] on button "button" at bounding box center [502, 155] width 229 height 46
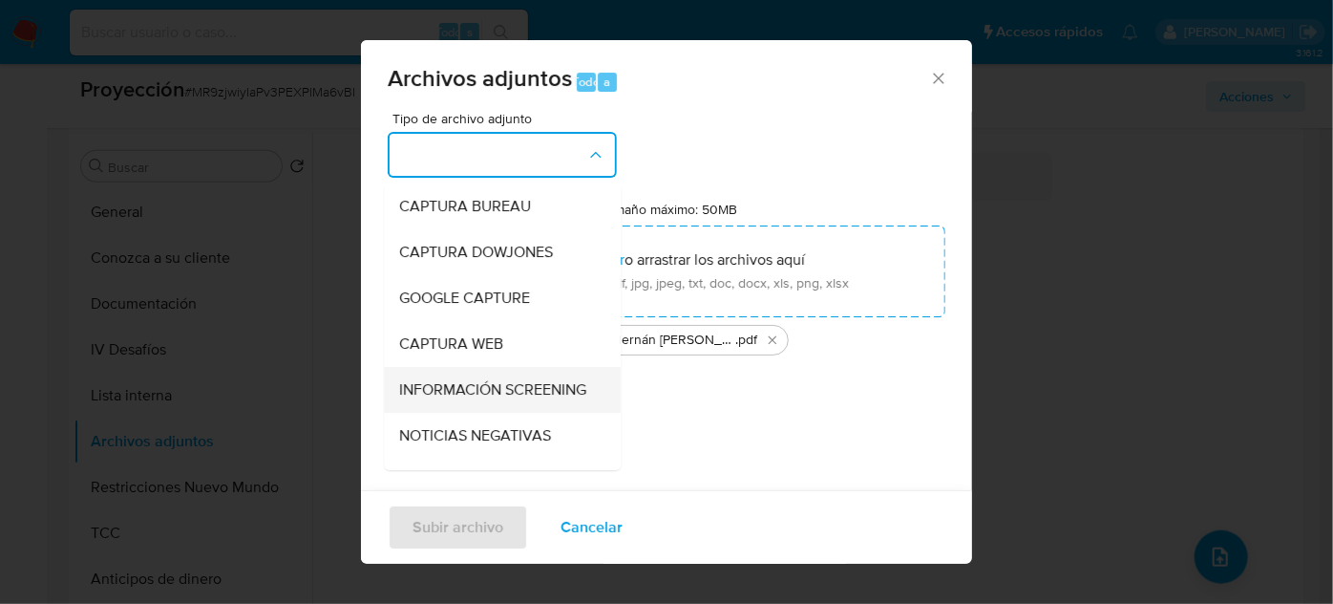
click at [444, 385] on span "INFORMACIÓN SCREENING" at bounding box center [492, 389] width 187 height 19
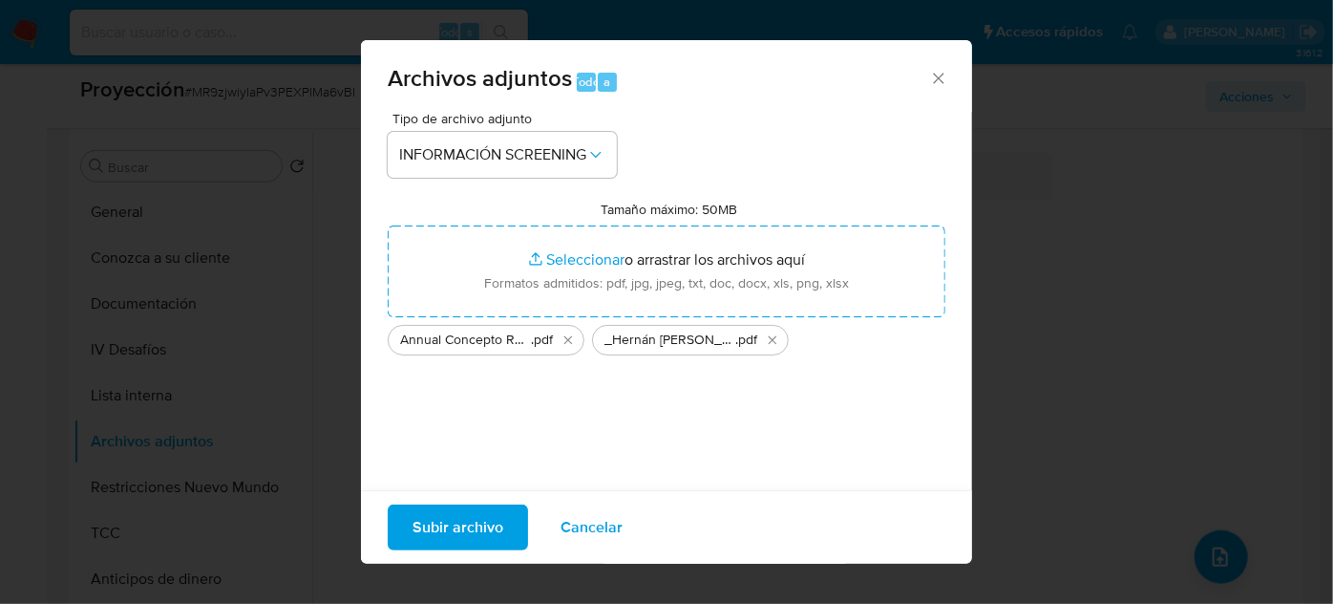
click at [458, 523] on span "Subir archivo" at bounding box center [458, 527] width 91 height 42
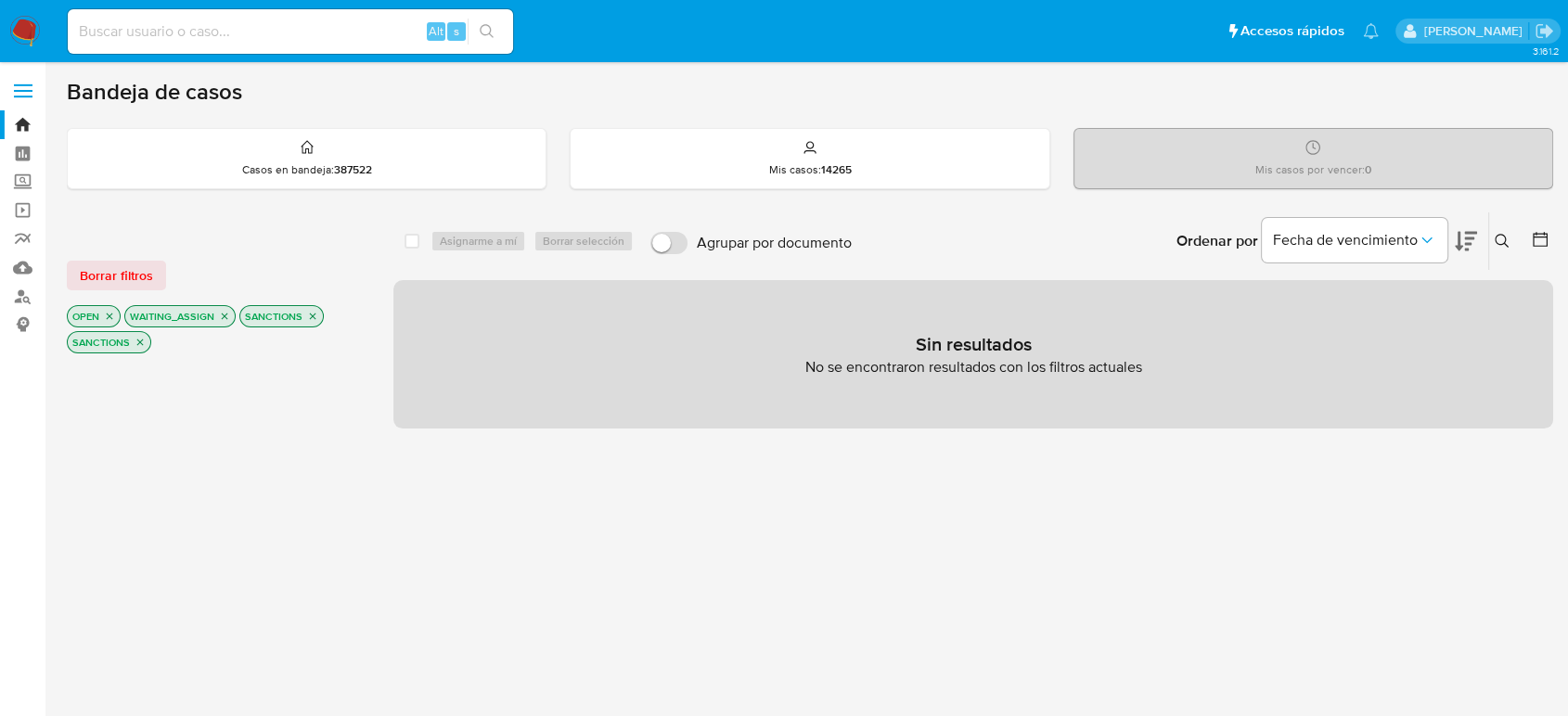
click at [224, 311] on icon "close-filter" at bounding box center [223, 316] width 11 height 11
click at [196, 319] on icon "close-filter" at bounding box center [197, 316] width 11 height 11
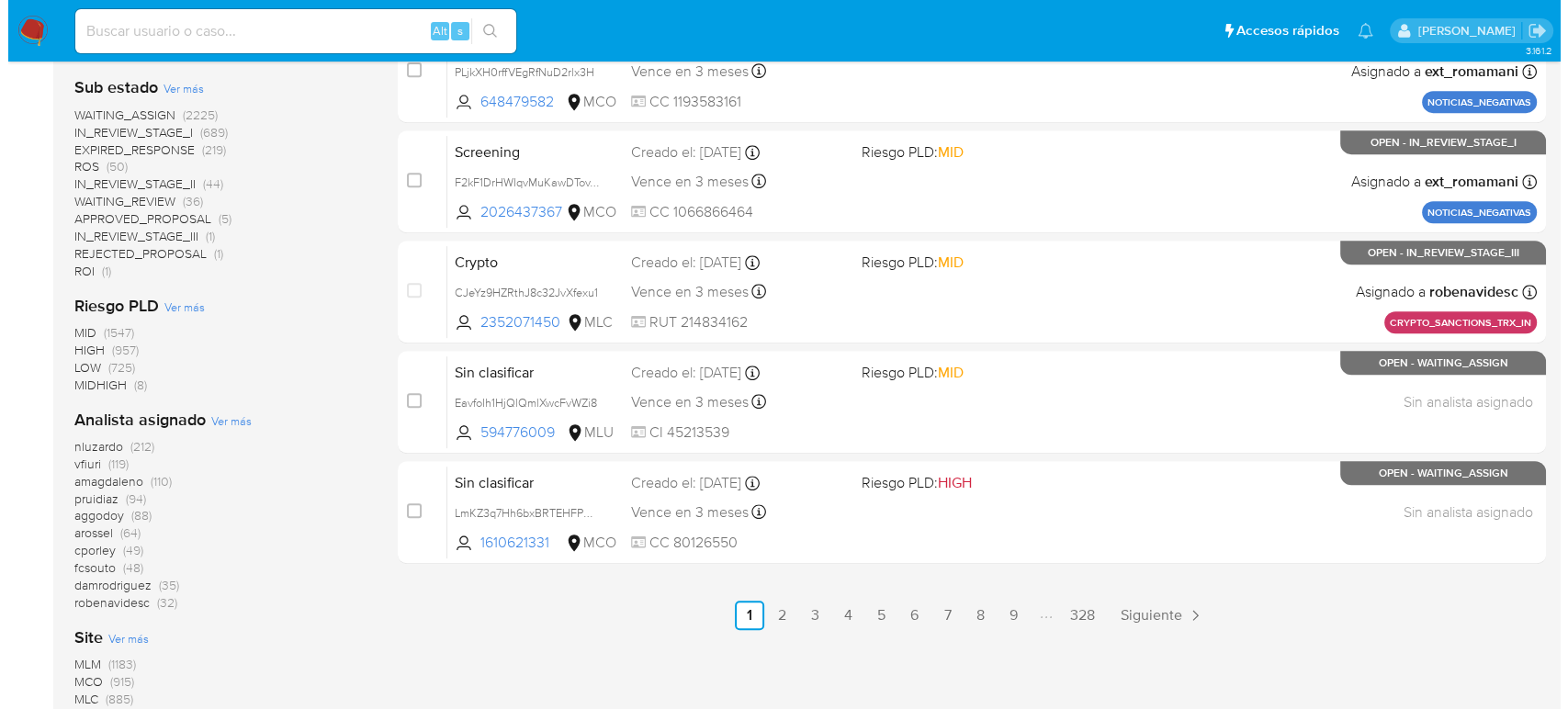
scroll to position [816, 0]
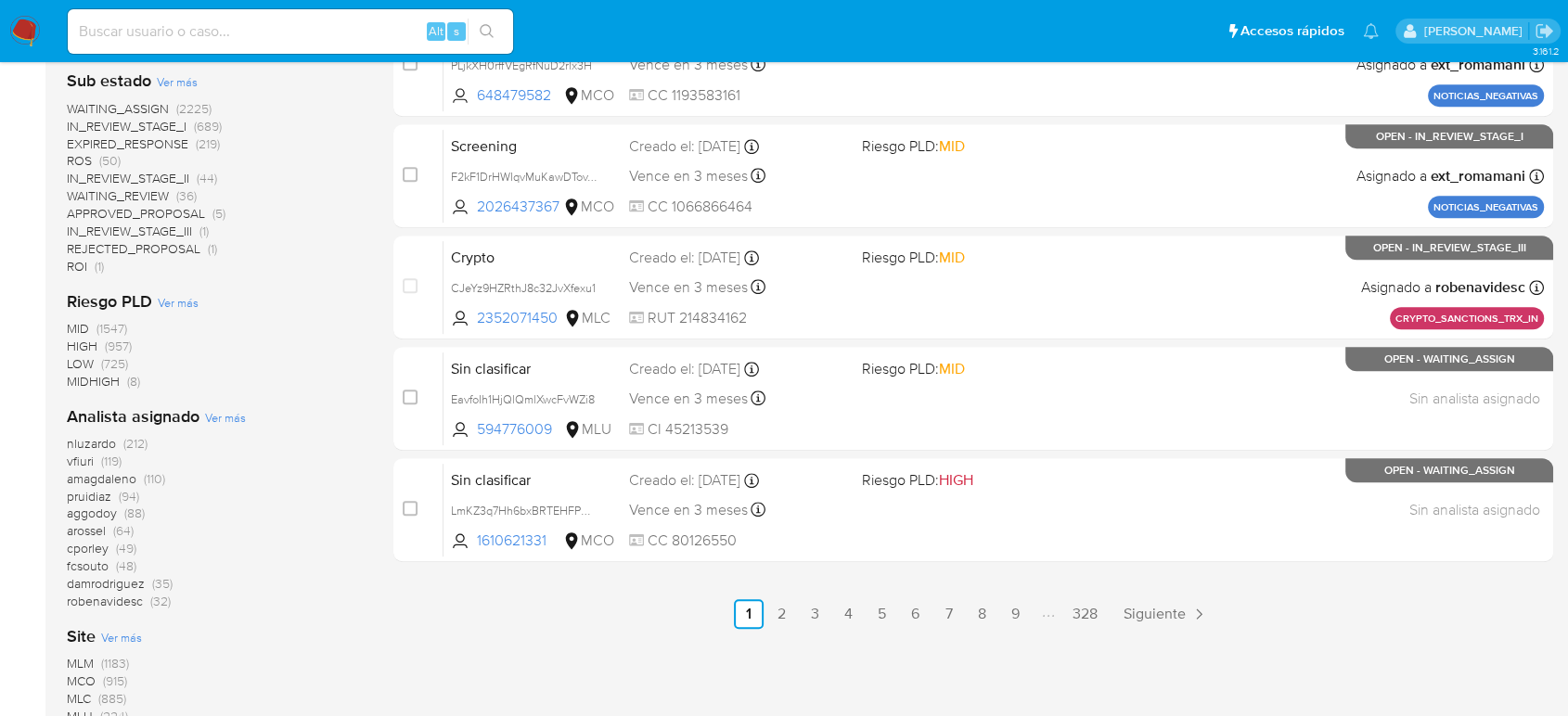
click at [222, 418] on span "Ver más" at bounding box center [225, 417] width 41 height 17
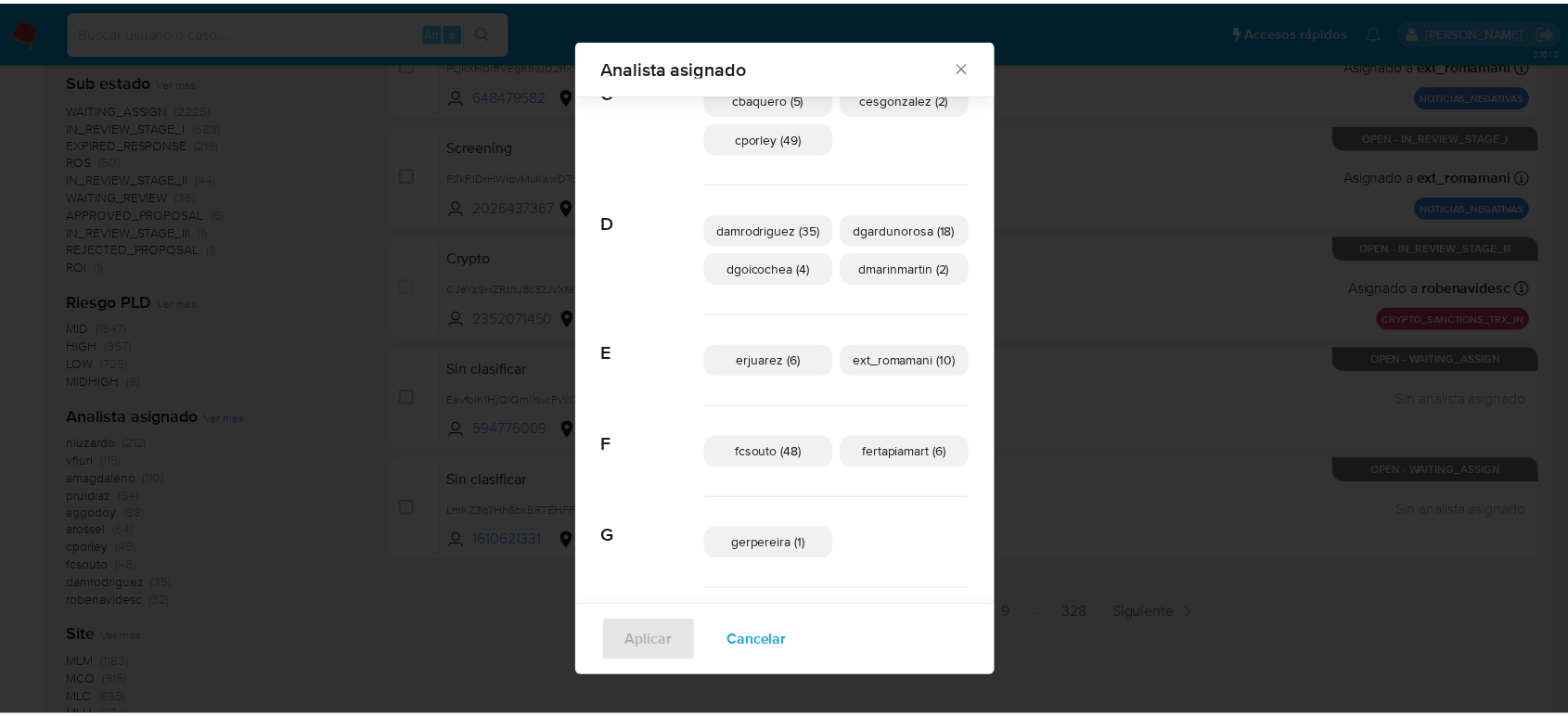
scroll to position [398, 0]
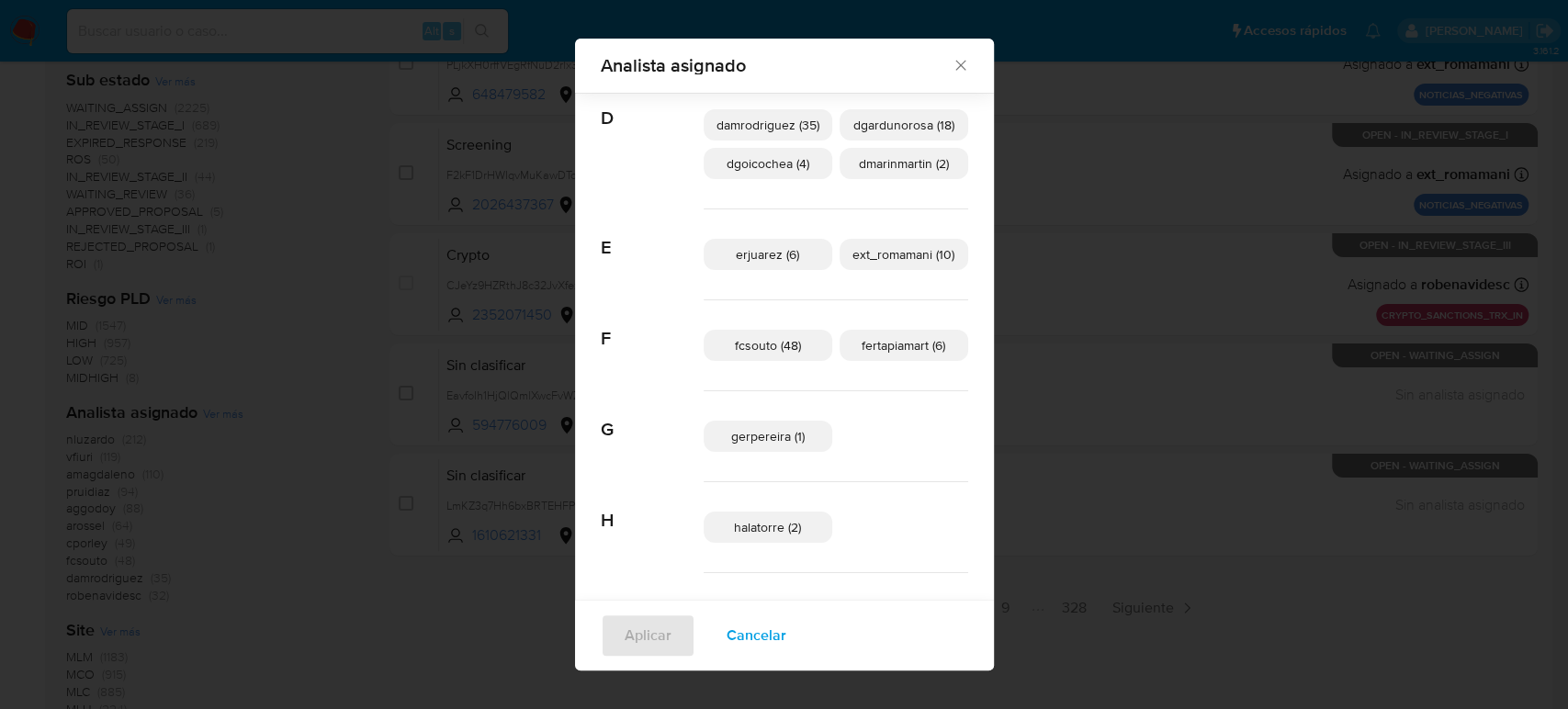
click at [955, 67] on icon "Cerrar" at bounding box center [960, 65] width 11 height 11
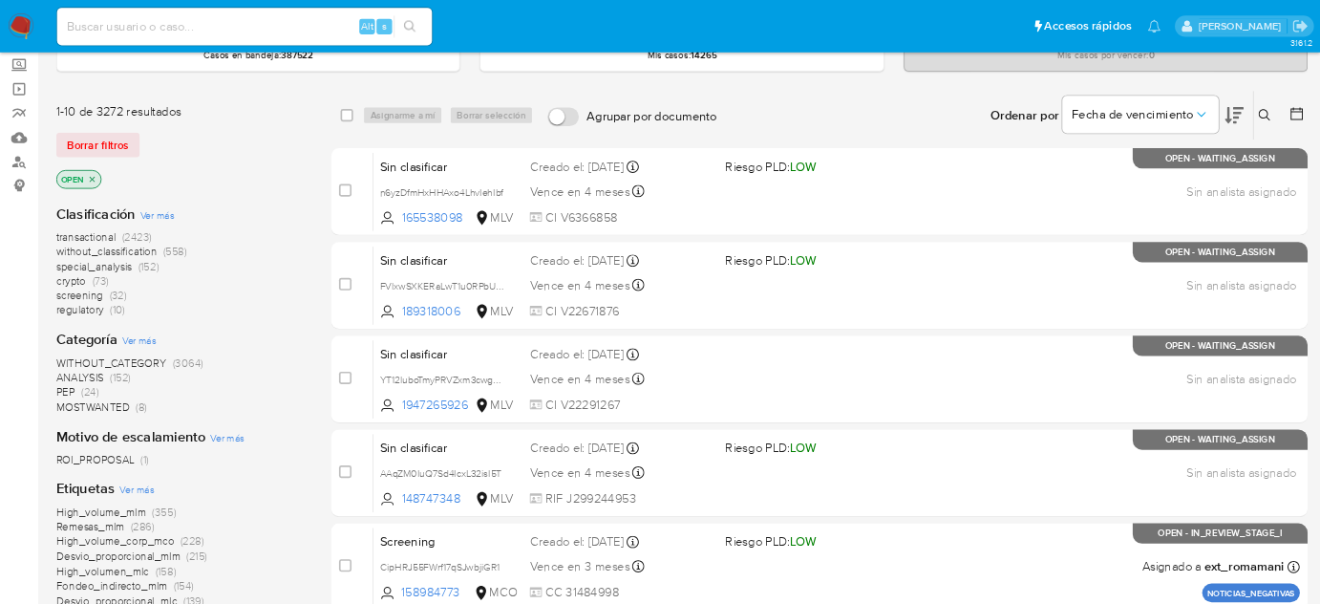
scroll to position [0, 0]
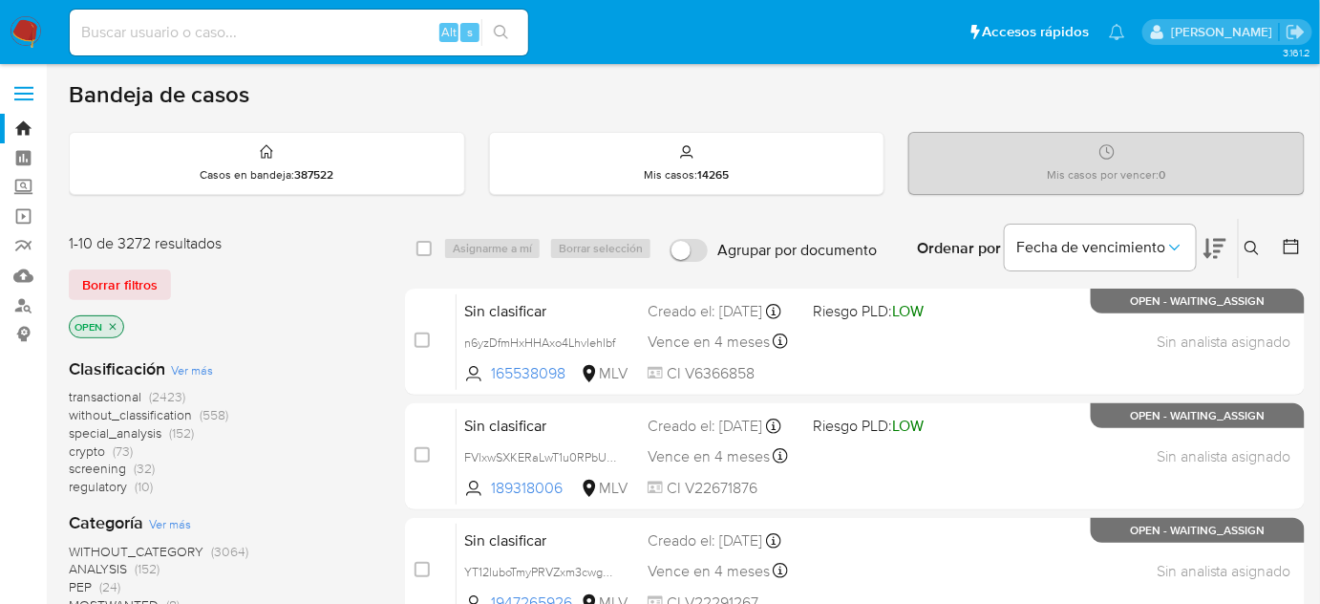
click at [32, 22] on img at bounding box center [26, 32] width 32 height 32
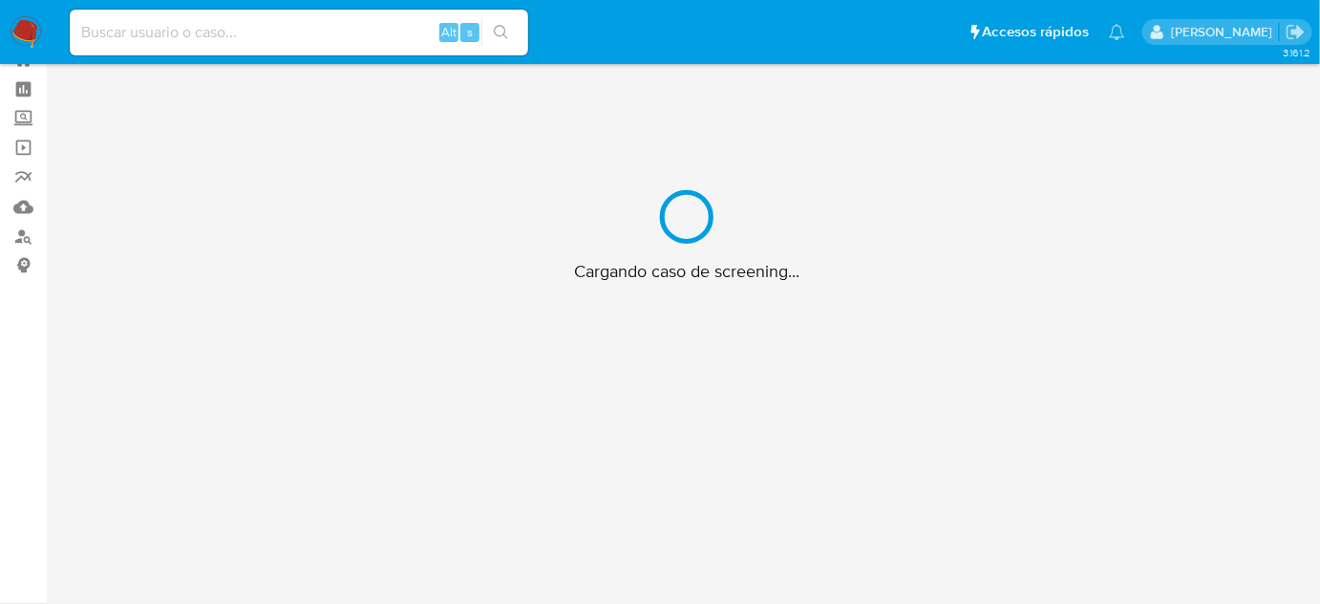
scroll to position [69, 0]
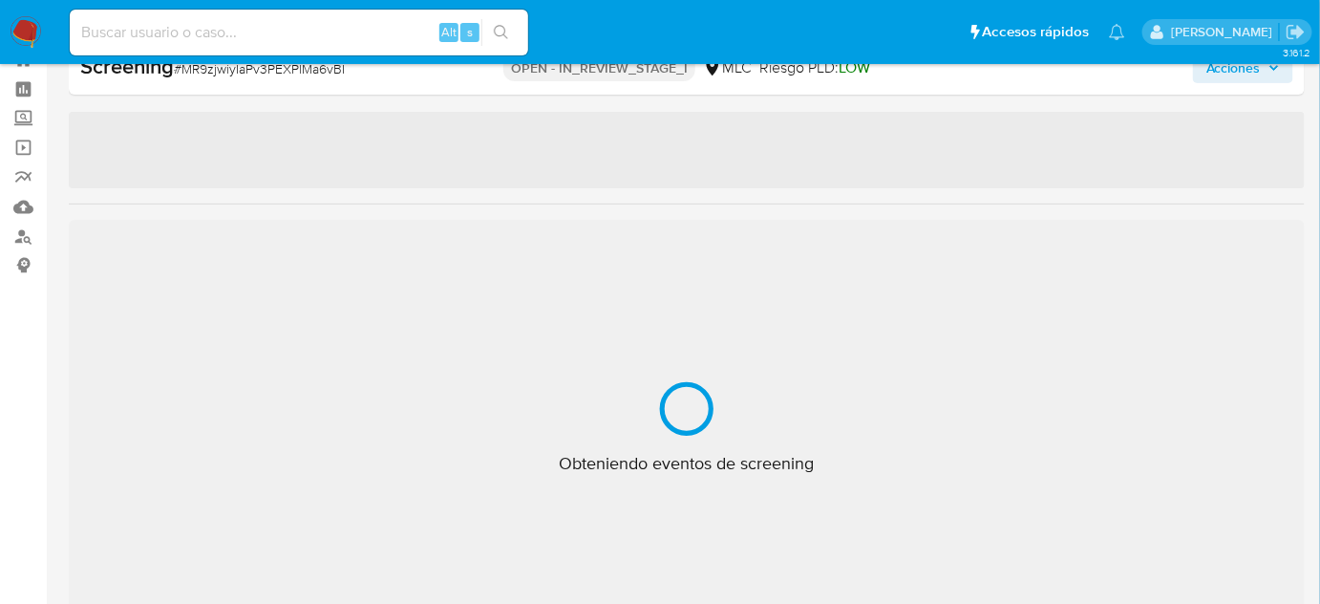
select select "10"
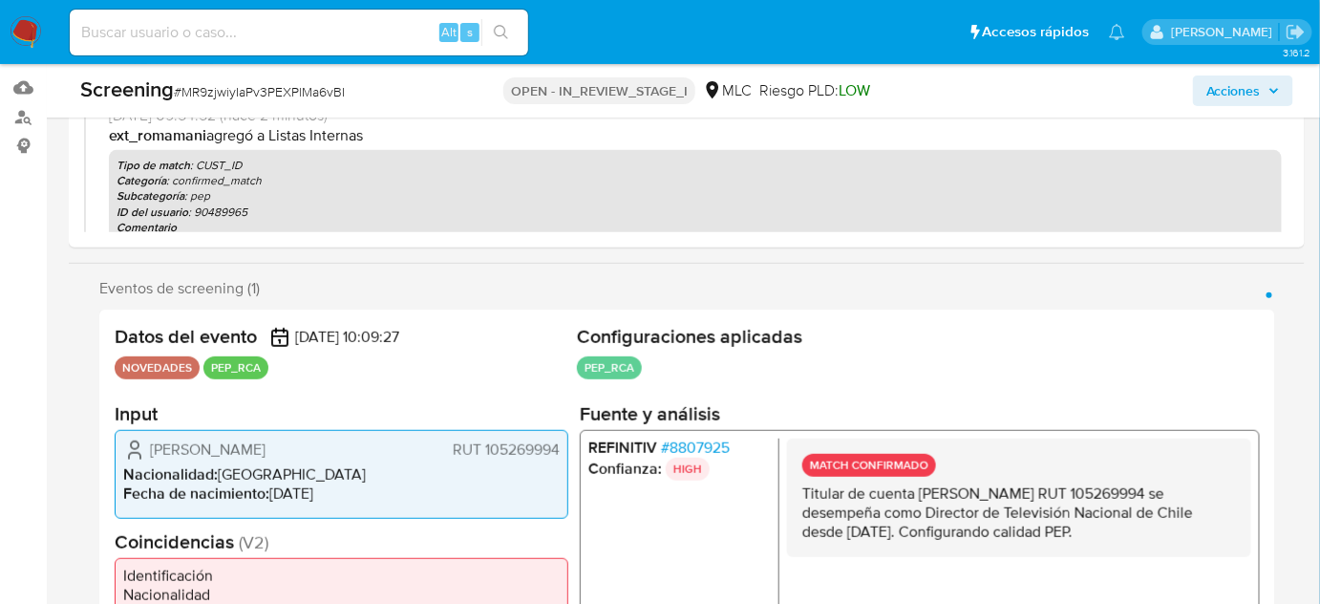
scroll to position [329, 0]
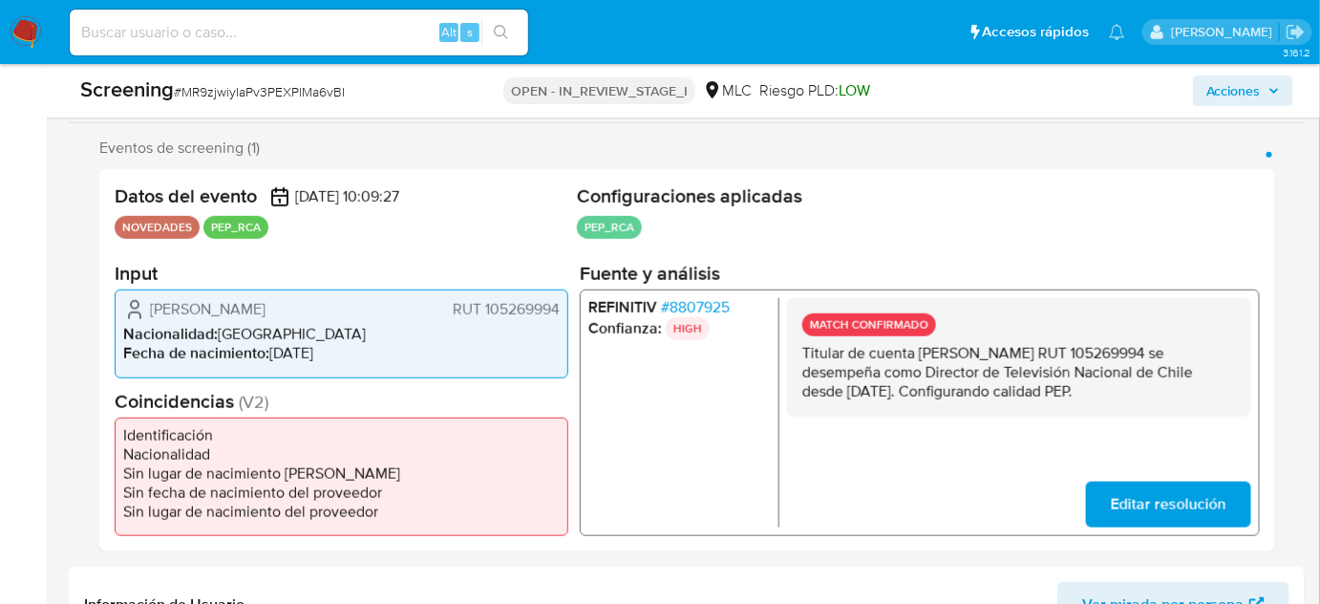
drag, startPoint x: 1140, startPoint y: 386, endPoint x: 791, endPoint y: 353, distance: 351.1
click at [791, 353] on div "MATCH CONFIRMADO Titular de cuenta [PERSON_NAME] RUT 105269994 se desempeña com…" at bounding box center [1019, 357] width 464 height 118
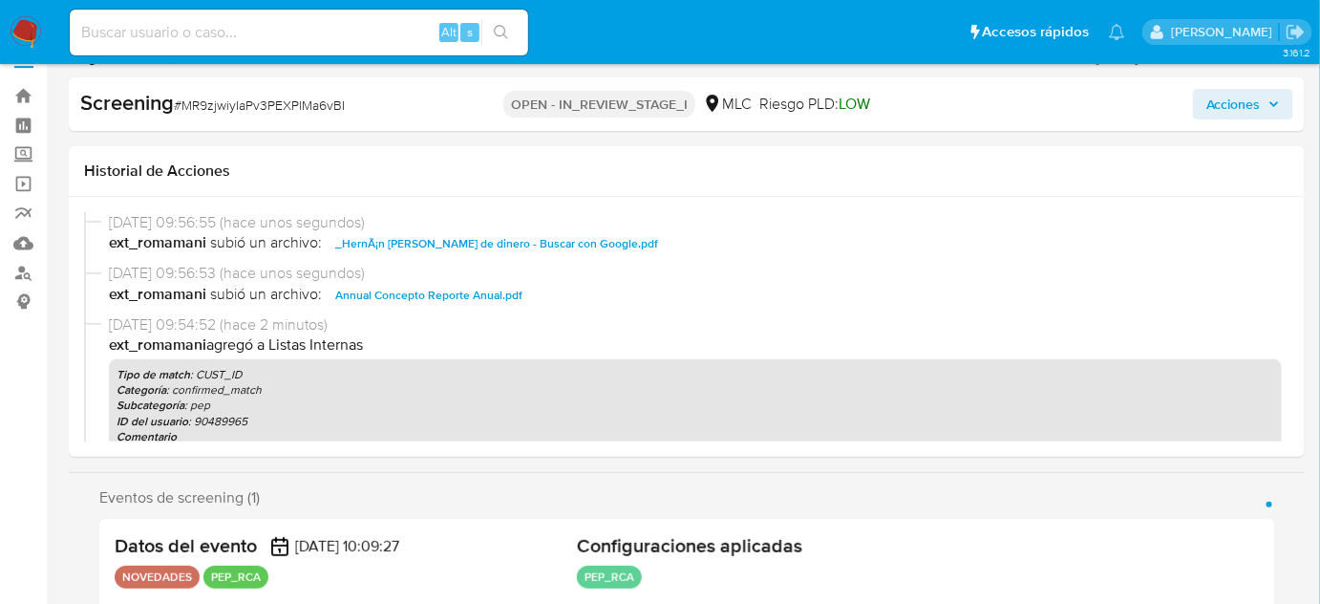
scroll to position [0, 0]
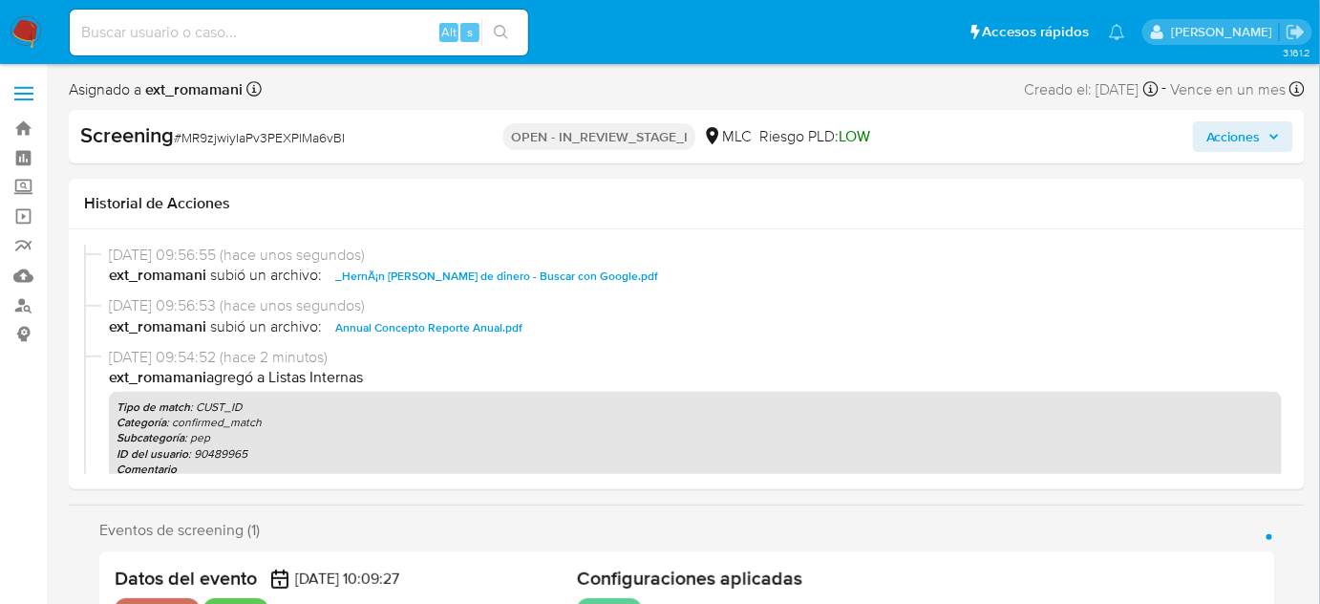
click at [1224, 131] on span "Acciones" at bounding box center [1233, 136] width 54 height 31
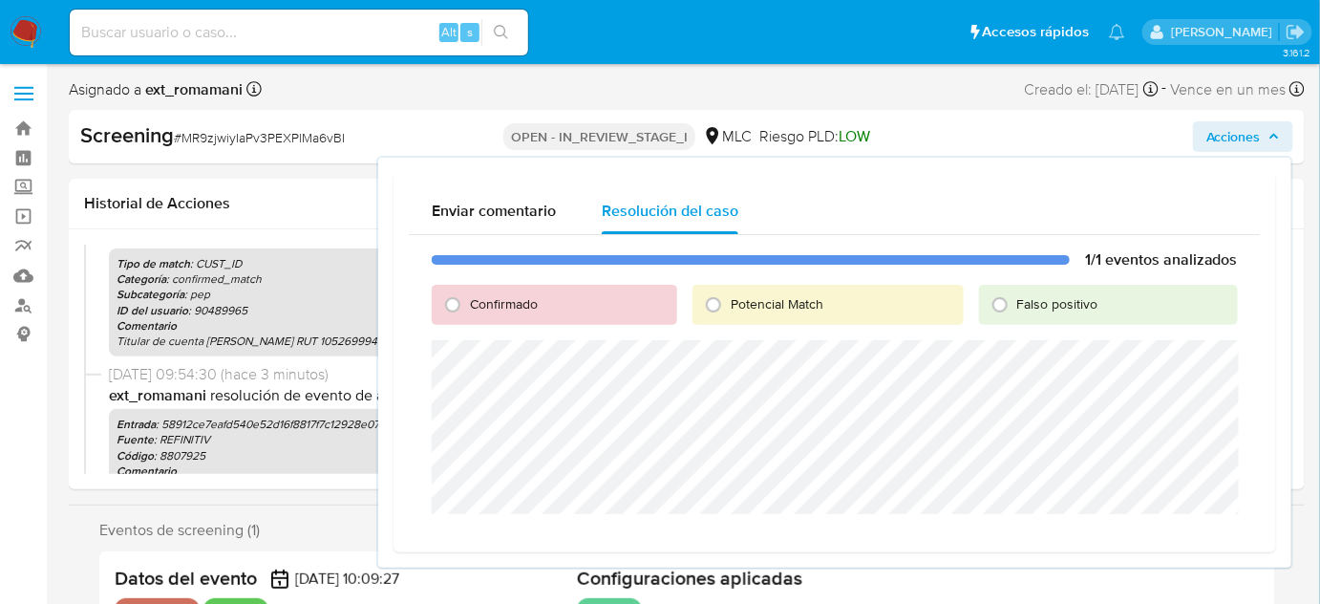
scroll to position [173, 0]
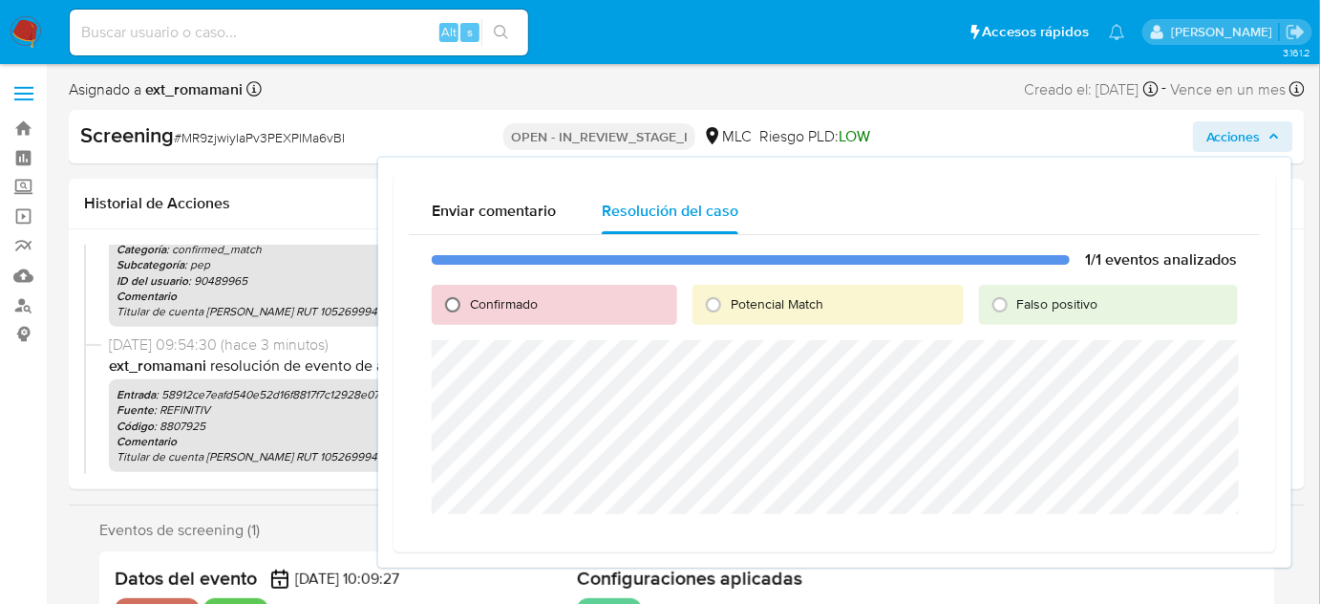
click at [458, 297] on input "Confirmado" at bounding box center [452, 304] width 31 height 31
radio input "true"
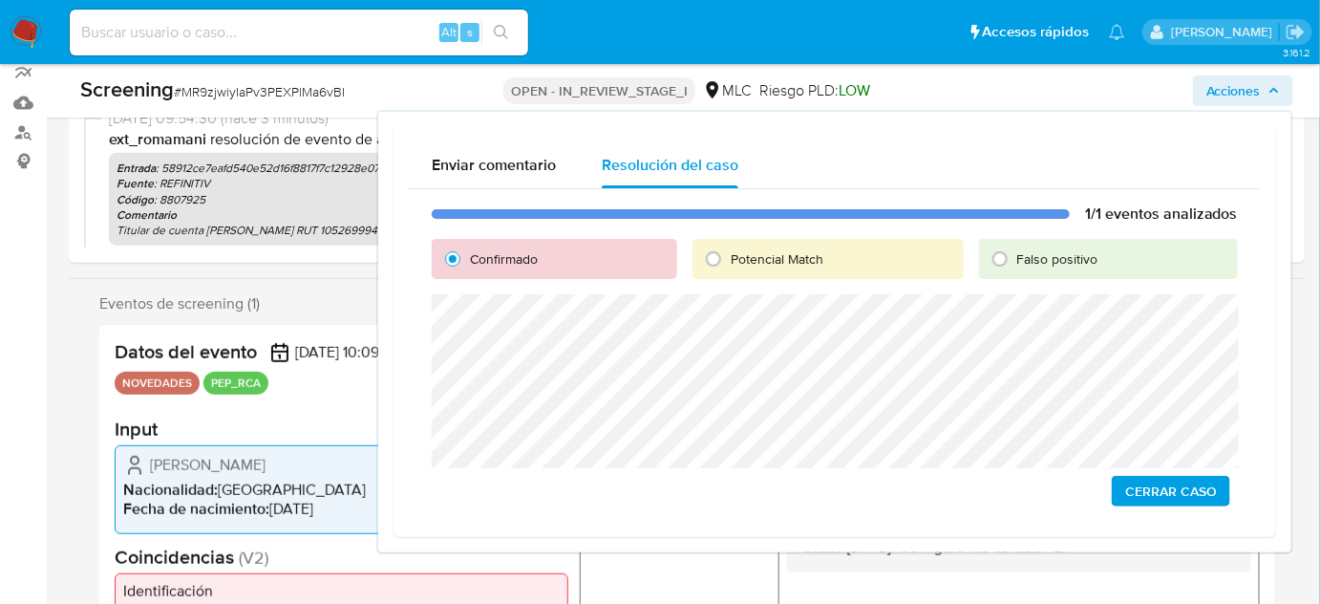
click at [1178, 499] on span "Cerrar Caso" at bounding box center [1171, 491] width 92 height 27
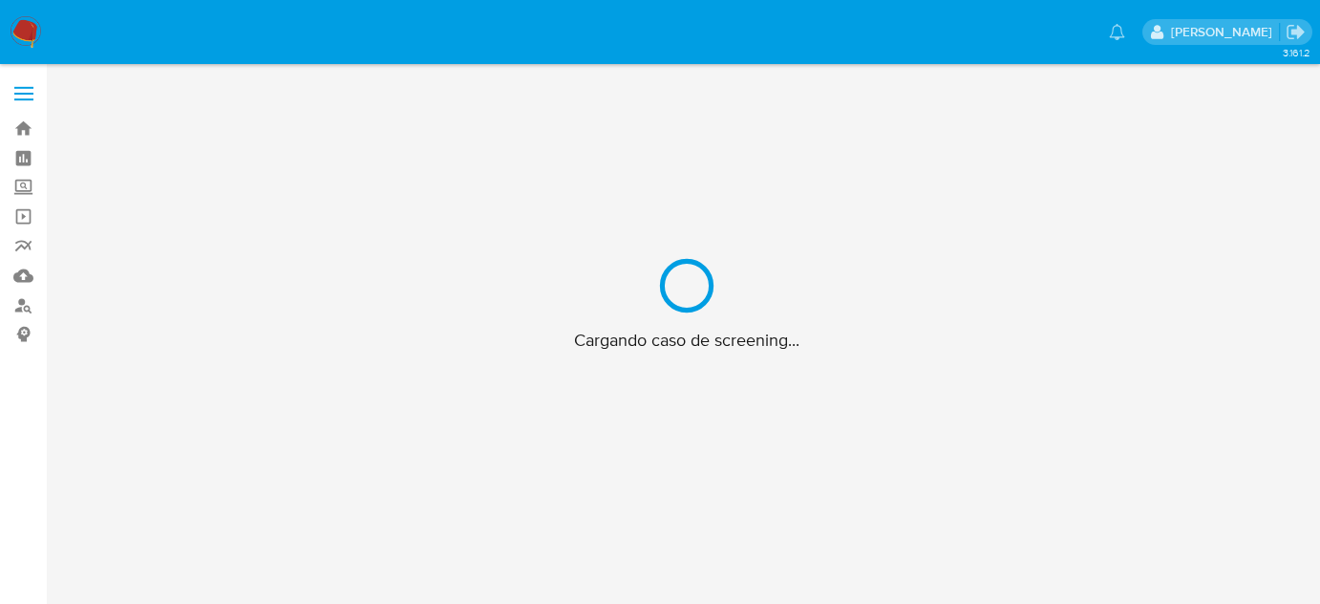
scroll to position [69, 0]
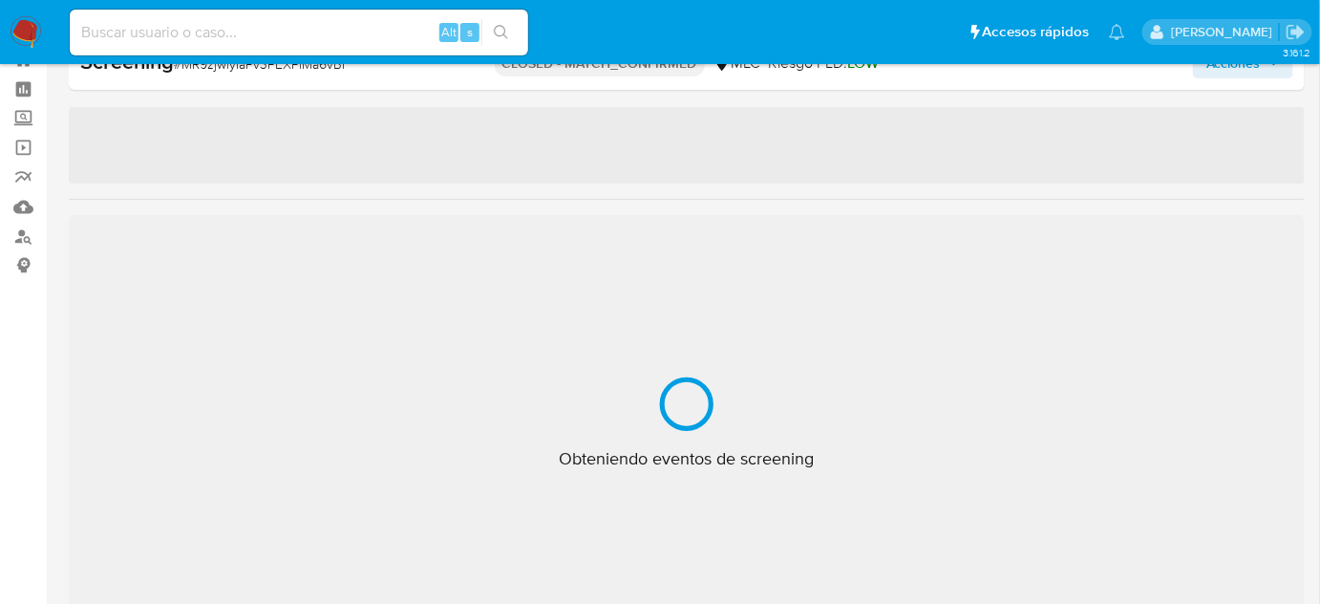
select select "10"
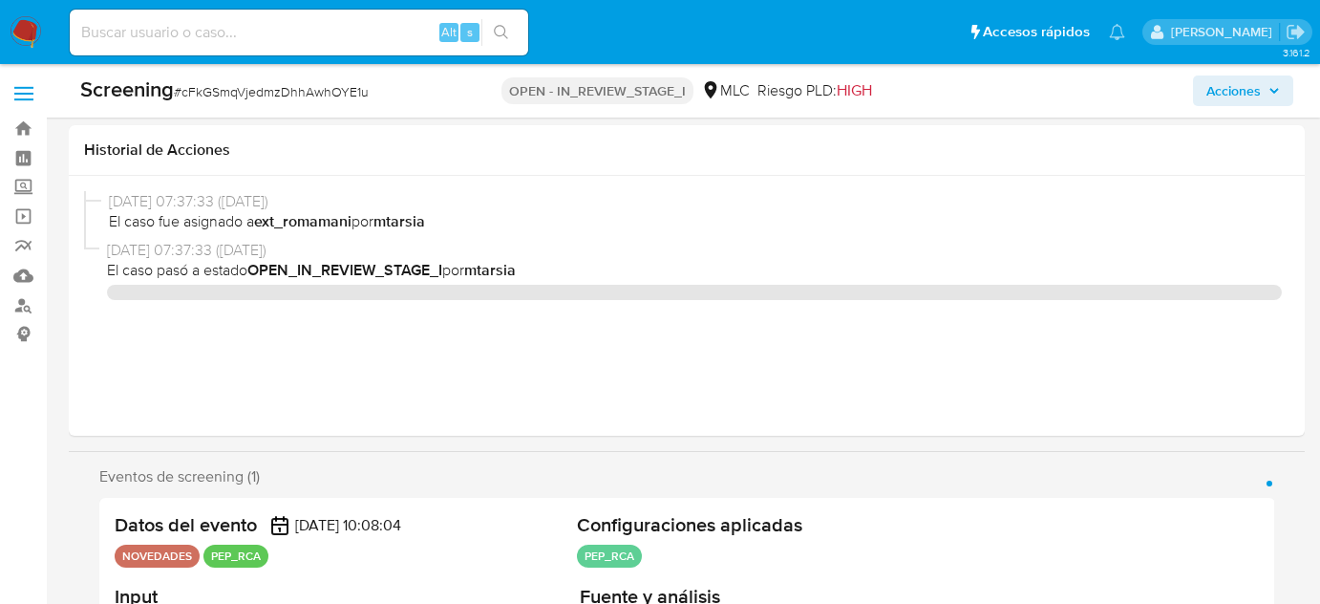
select select "10"
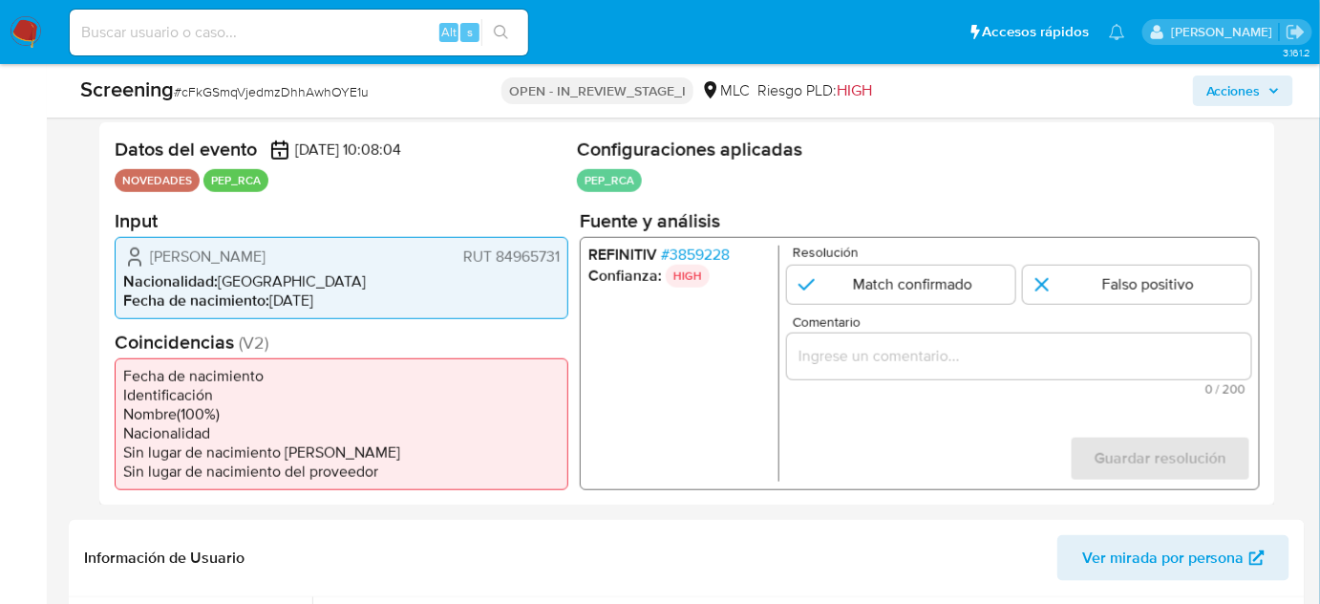
scroll to position [405, 0]
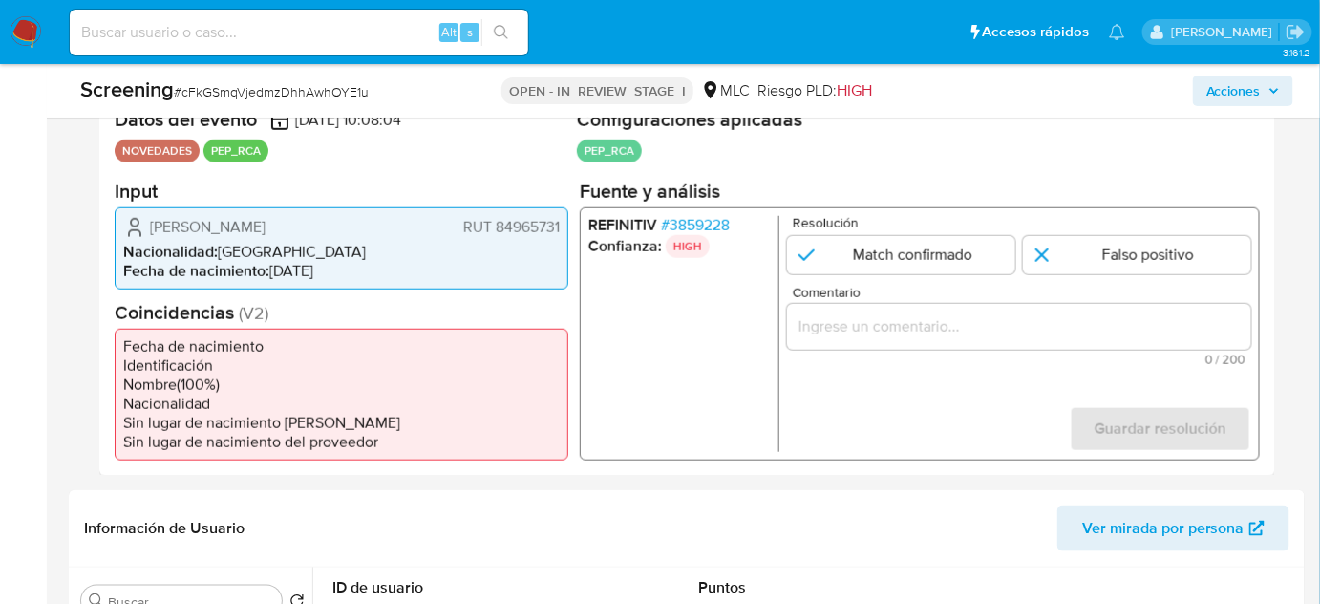
drag, startPoint x: 405, startPoint y: 231, endPoint x: 152, endPoint y: 231, distance: 253.1
click at [153, 231] on div "[PERSON_NAME] 84965731" at bounding box center [341, 226] width 437 height 23
click at [684, 216] on span "# 3859228" at bounding box center [695, 224] width 69 height 19
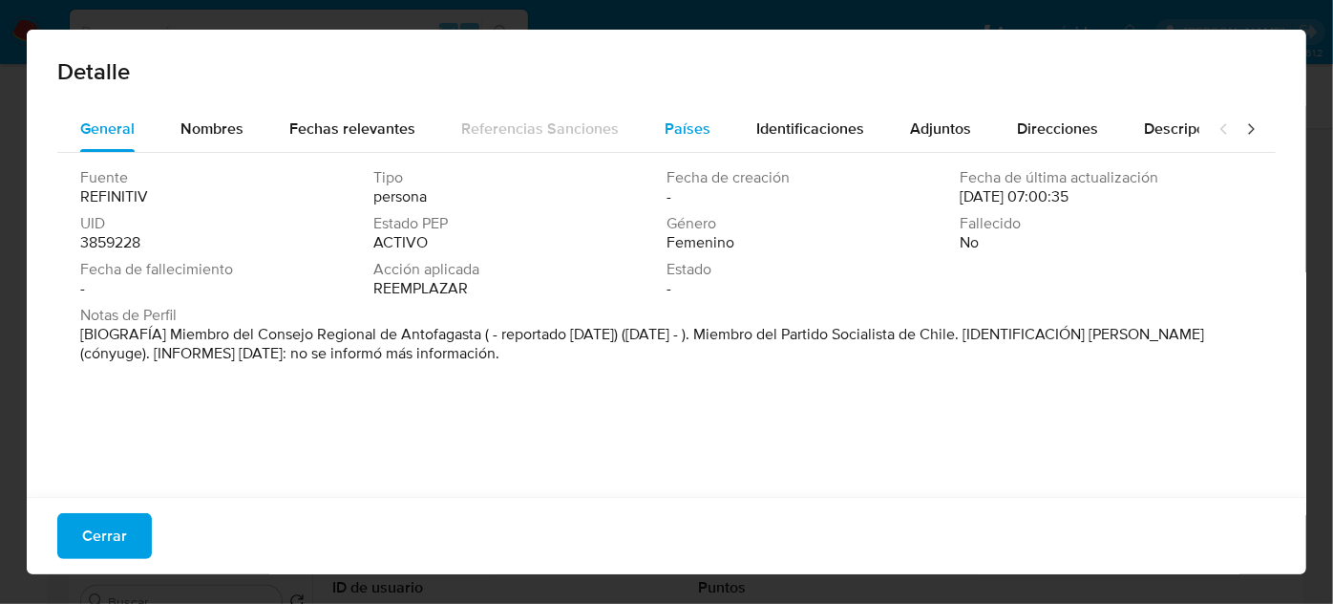
click at [698, 141] on div "Países" at bounding box center [688, 129] width 46 height 46
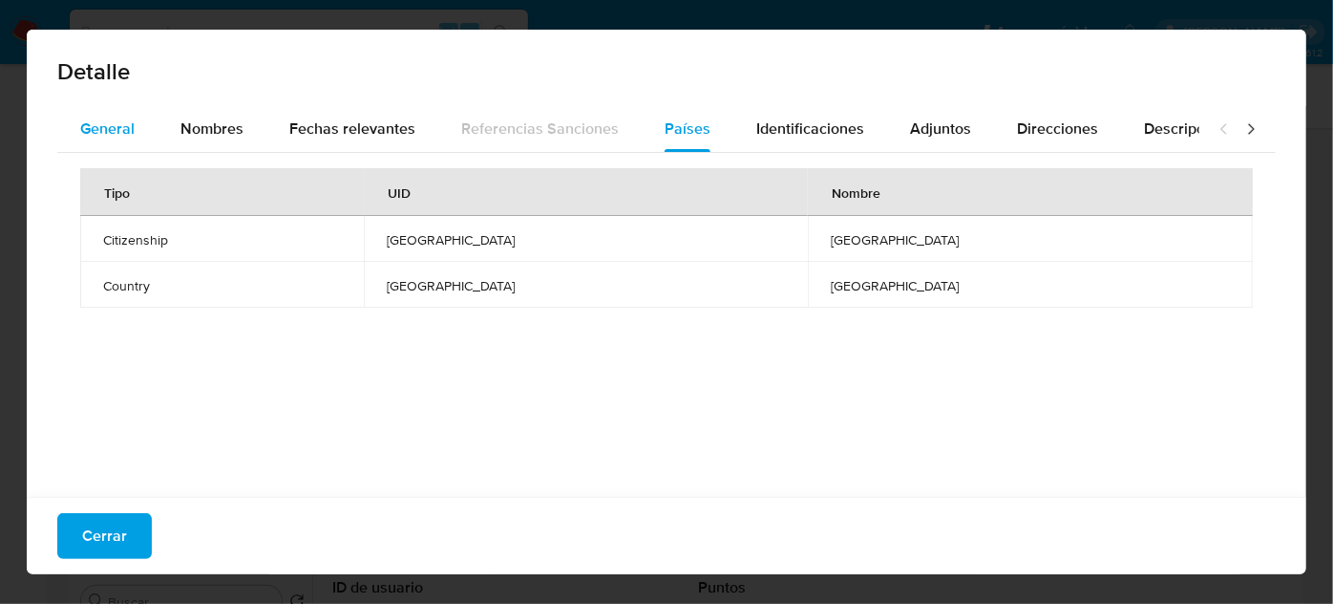
click at [81, 140] on div "General" at bounding box center [107, 129] width 54 height 46
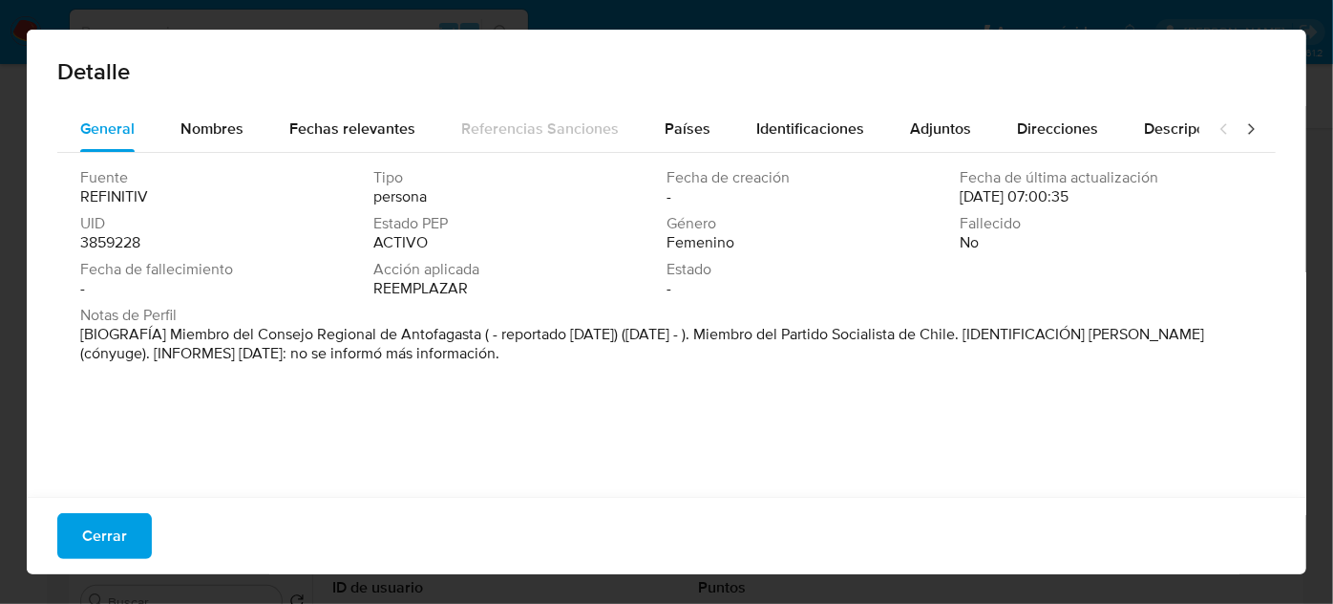
drag, startPoint x: 168, startPoint y: 332, endPoint x: 483, endPoint y: 343, distance: 315.4
click at [483, 343] on font "[BIOGRAFÍA] Miembro del Consejo Regional de Antofagasta ( - reportado Mar 2018)…" at bounding box center [642, 343] width 1124 height 41
click at [94, 527] on font "Cerrar" at bounding box center [104, 536] width 45 height 46
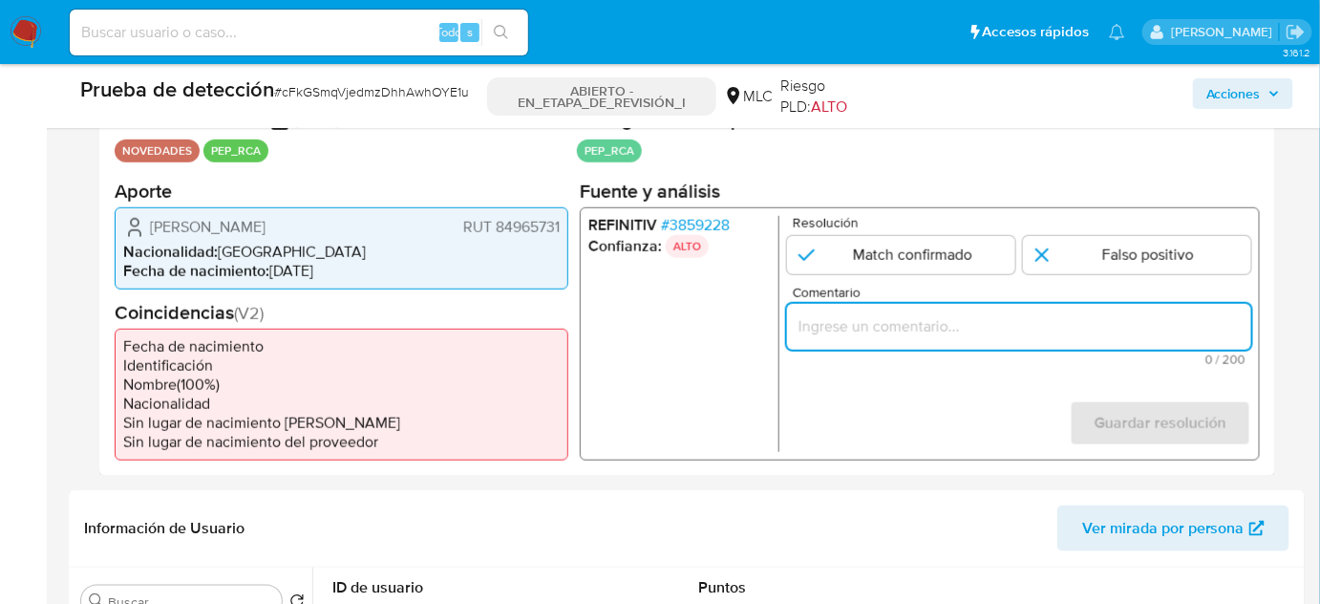
click at [872, 327] on input "Comentario" at bounding box center [1019, 325] width 464 height 25
paste input "Titular de cuenta se desempeña como Configurando calidad PEP."
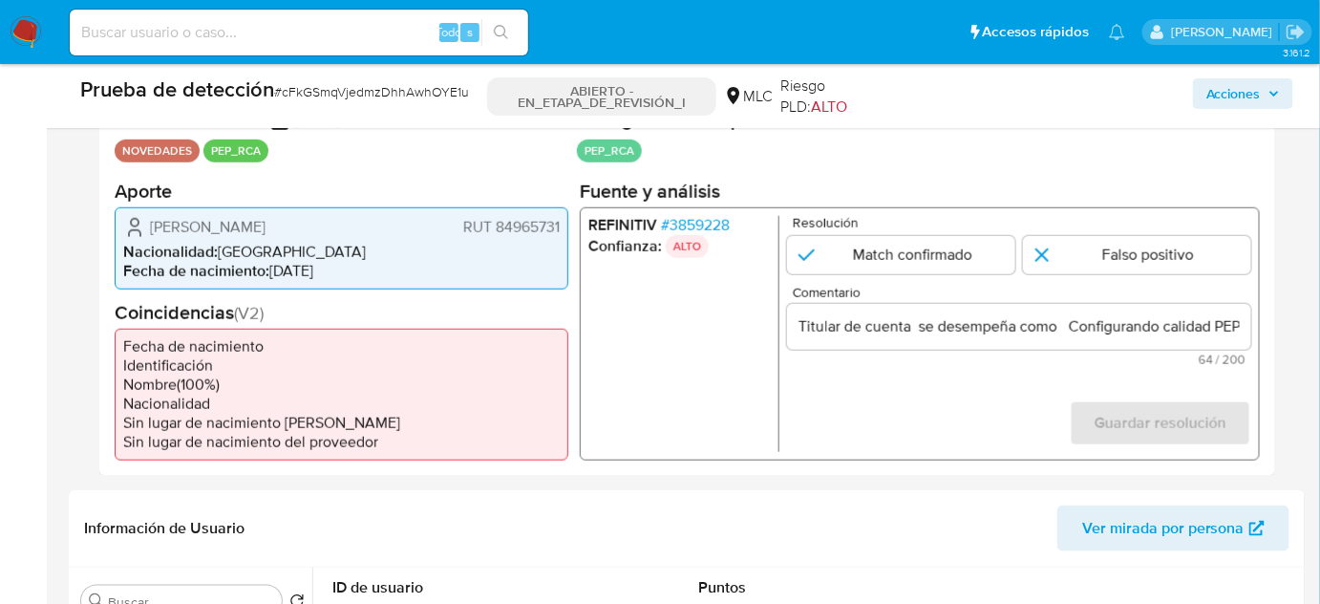
drag, startPoint x: 142, startPoint y: 221, endPoint x: 563, endPoint y: 224, distance: 420.3
click at [563, 224] on div "Andrea Mónica Merino Díaz RUT 84965731 Nacionalidad : Chile Fecha de nacimiento…" at bounding box center [342, 247] width 454 height 82
click at [1207, 320] on input "Titular de cuenta Andrea Mónica Merino Díaz RUT 84965731 se desempeña como Conf…" at bounding box center [1019, 325] width 464 height 25
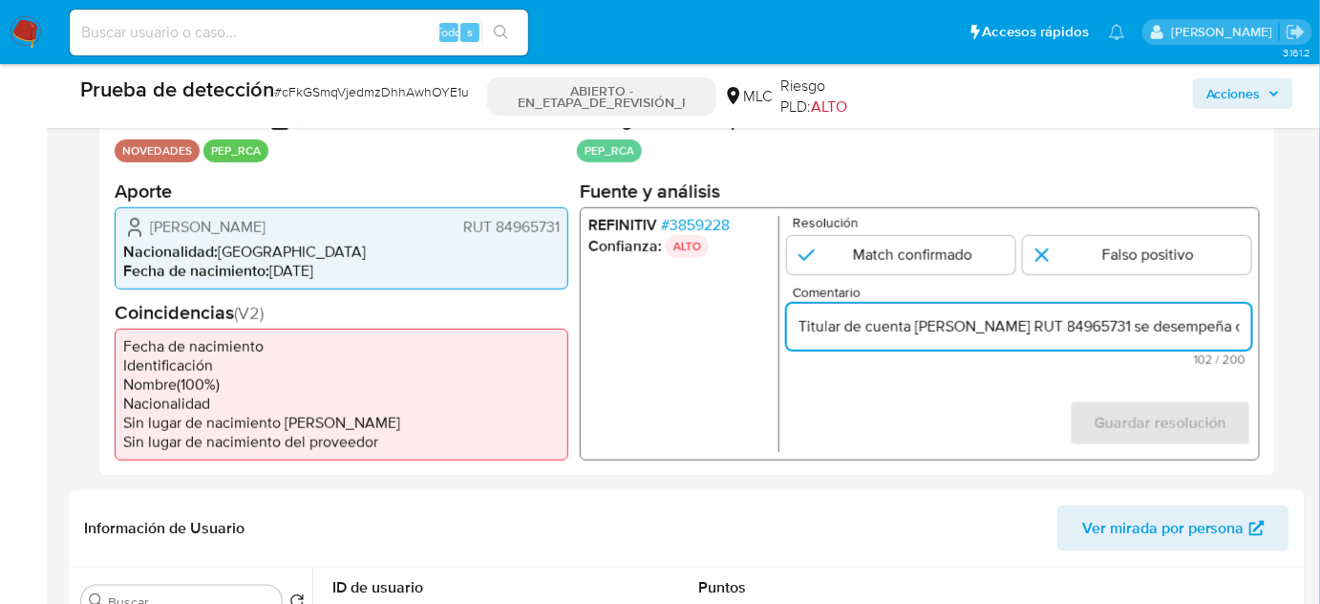
scroll to position [0, 295]
drag, startPoint x: 1207, startPoint y: 320, endPoint x: 1139, endPoint y: 329, distance: 68.4
click at [1256, 321] on div "REFINITIV # 3859228 Confianza: ALTO Resolución Match confirmado Falso positivo …" at bounding box center [920, 332] width 680 height 253
click at [1054, 325] on input "Titular de cuenta Andrea Mónica Merino Díaz RUT 84965731 se desempeña como Conf…" at bounding box center [1019, 325] width 464 height 25
paste input "Miembro del Consejo Regional de Antofagasta desde Enero de 2025."
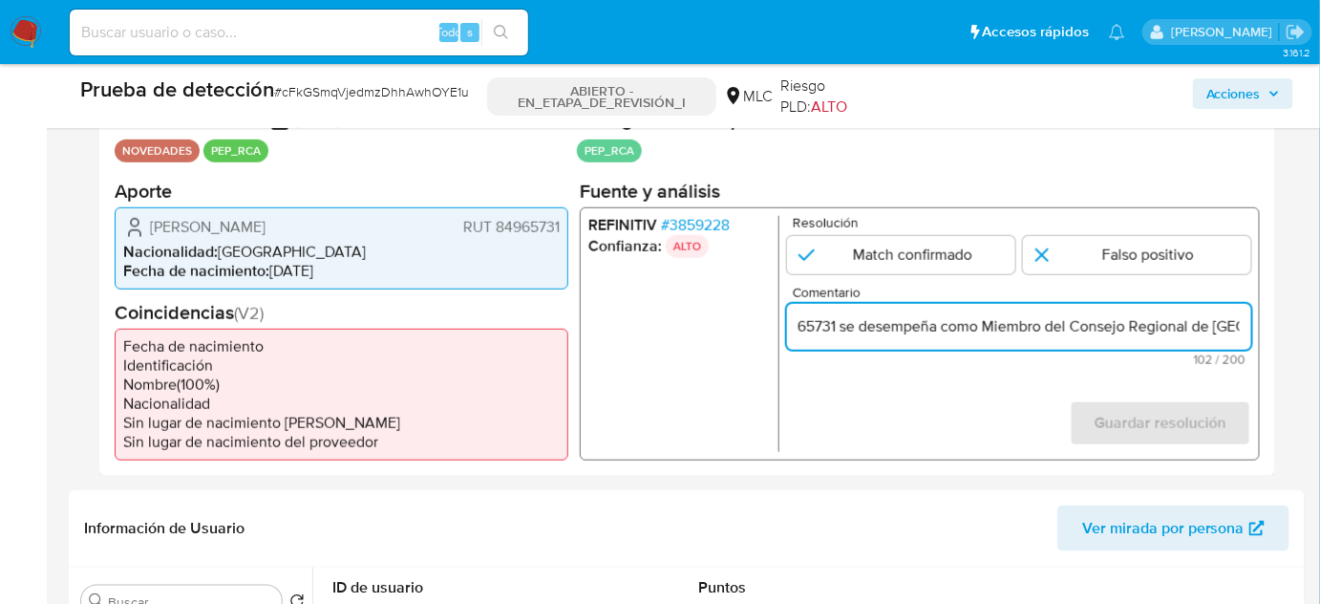
scroll to position [0, 578]
type input "Titular de cuenta Andrea Mónica Merino Díaz RUT 84965731 se desempeña como Miem…"
drag, startPoint x: 905, startPoint y: 247, endPoint x: 929, endPoint y: 287, distance: 47.2
click at [905, 248] on input "1 de 1" at bounding box center [901, 254] width 228 height 38
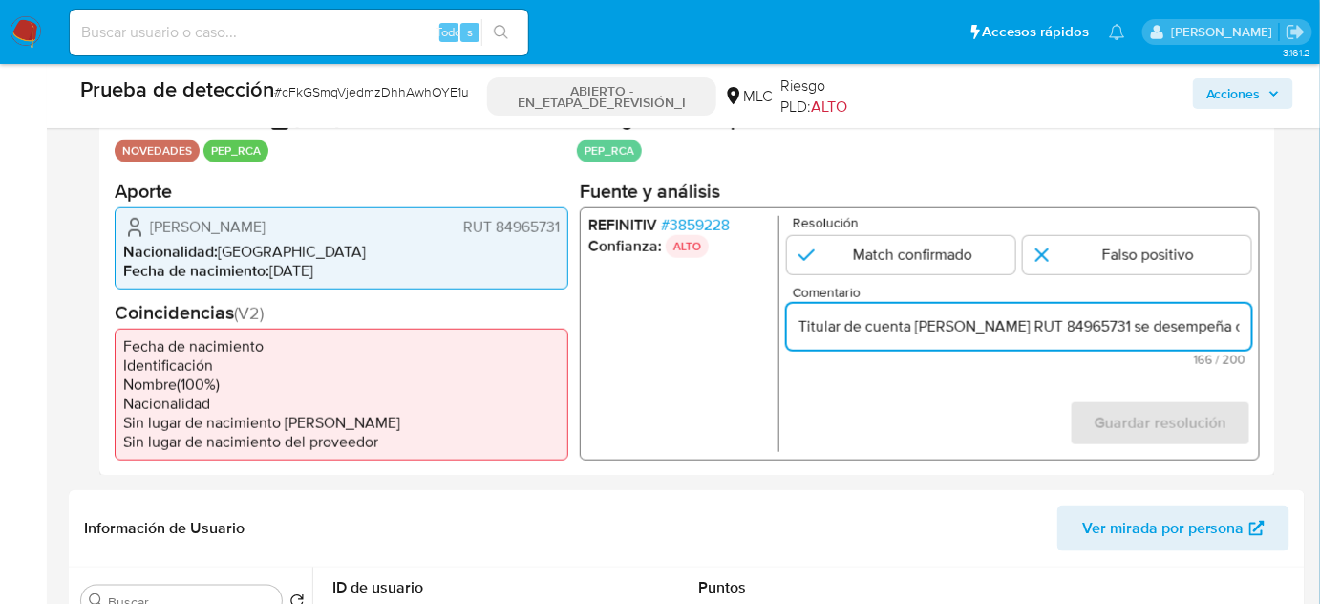
radio input "true"
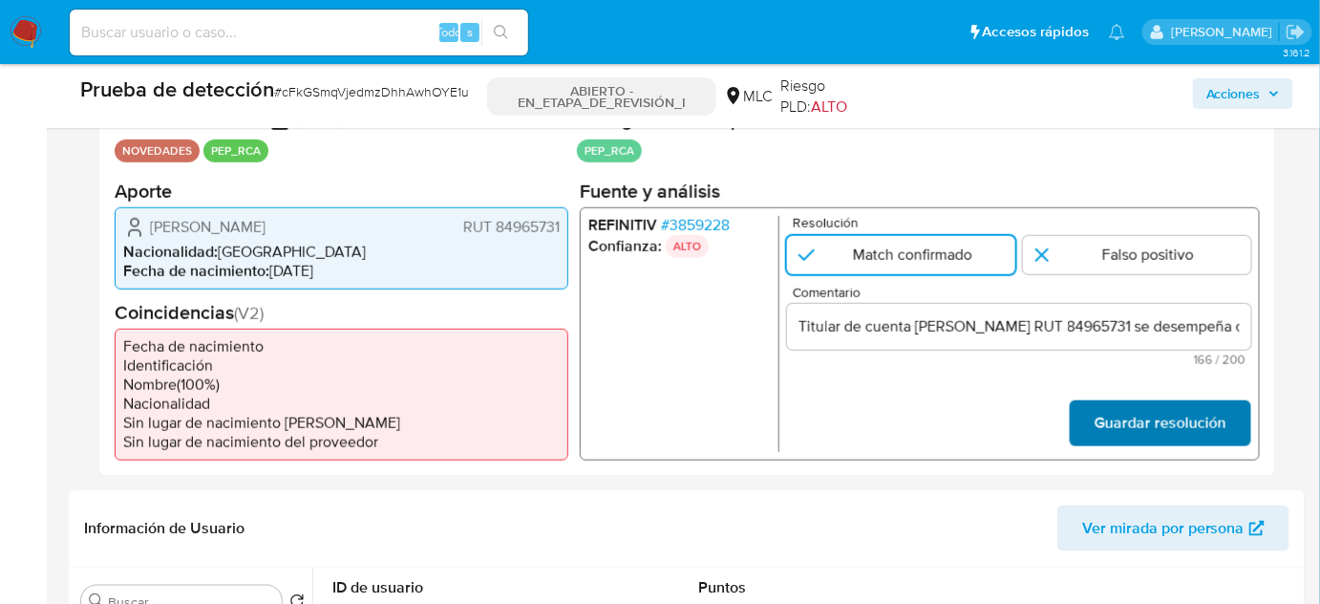
click at [1184, 432] on font "Guardar resolución" at bounding box center [1161, 423] width 132 height 46
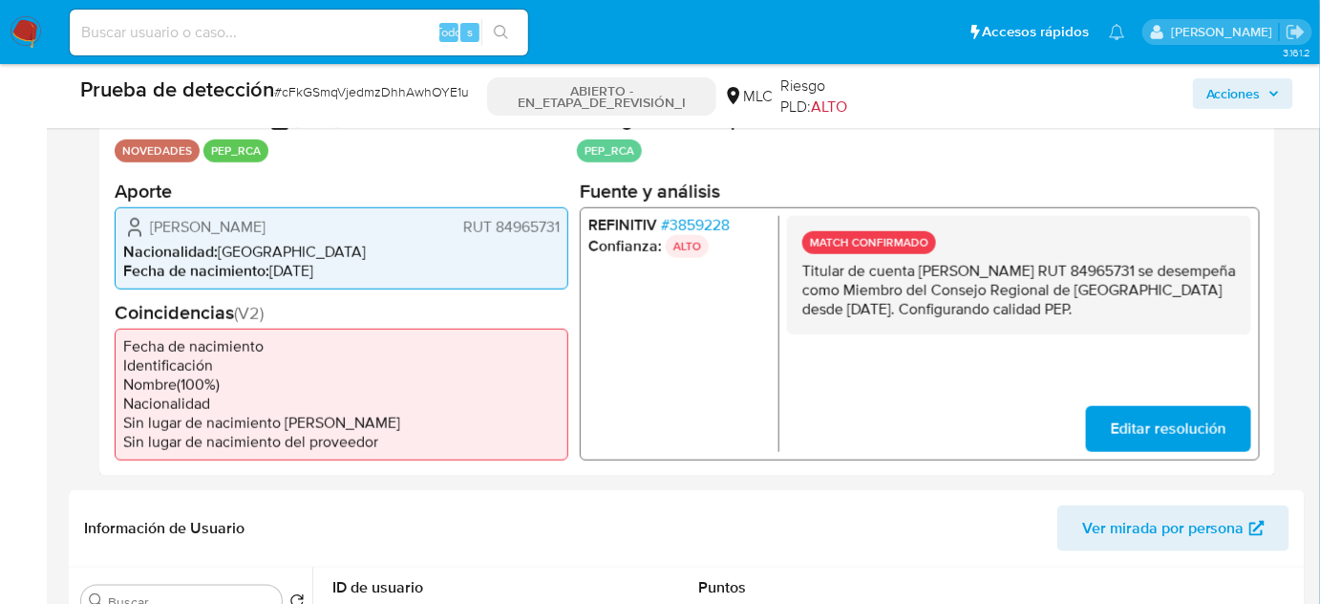
drag, startPoint x: 1220, startPoint y: 308, endPoint x: 804, endPoint y: 269, distance: 417.2
click at [804, 269] on p "Titular de cuenta Andrea Mónica Merino Díaz RUT 84965731 se desempeña como Miem…" at bounding box center [1019, 289] width 434 height 57
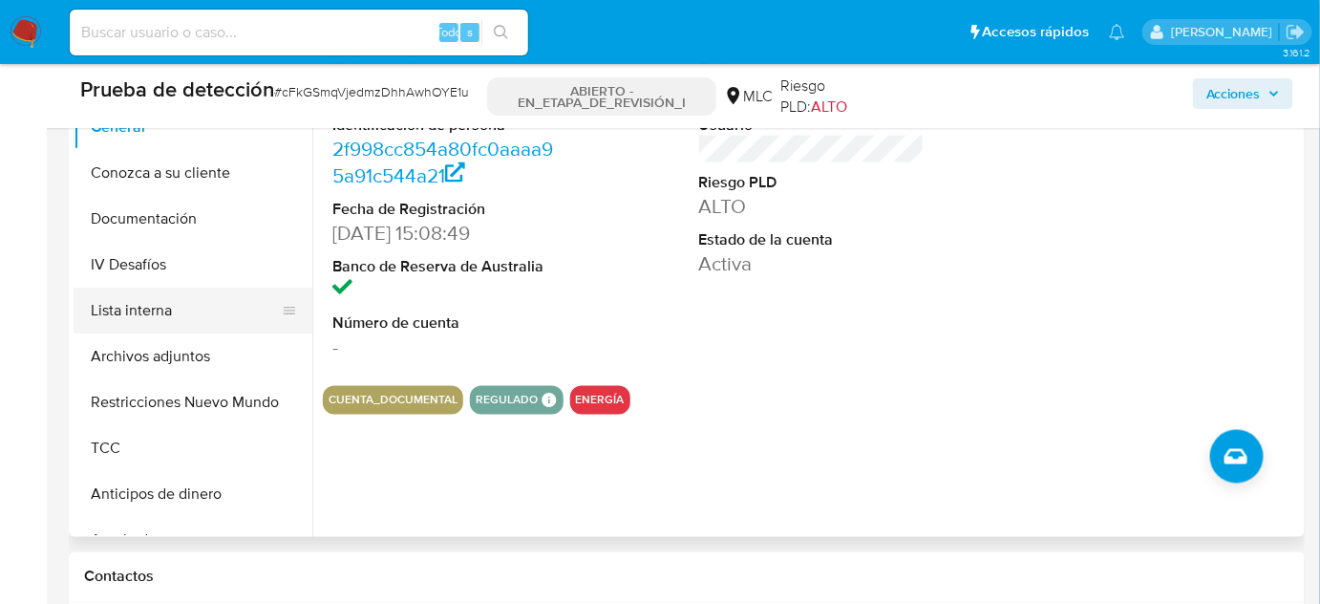
scroll to position [926, 0]
click at [162, 309] on button "Lista interna" at bounding box center [186, 310] width 224 height 46
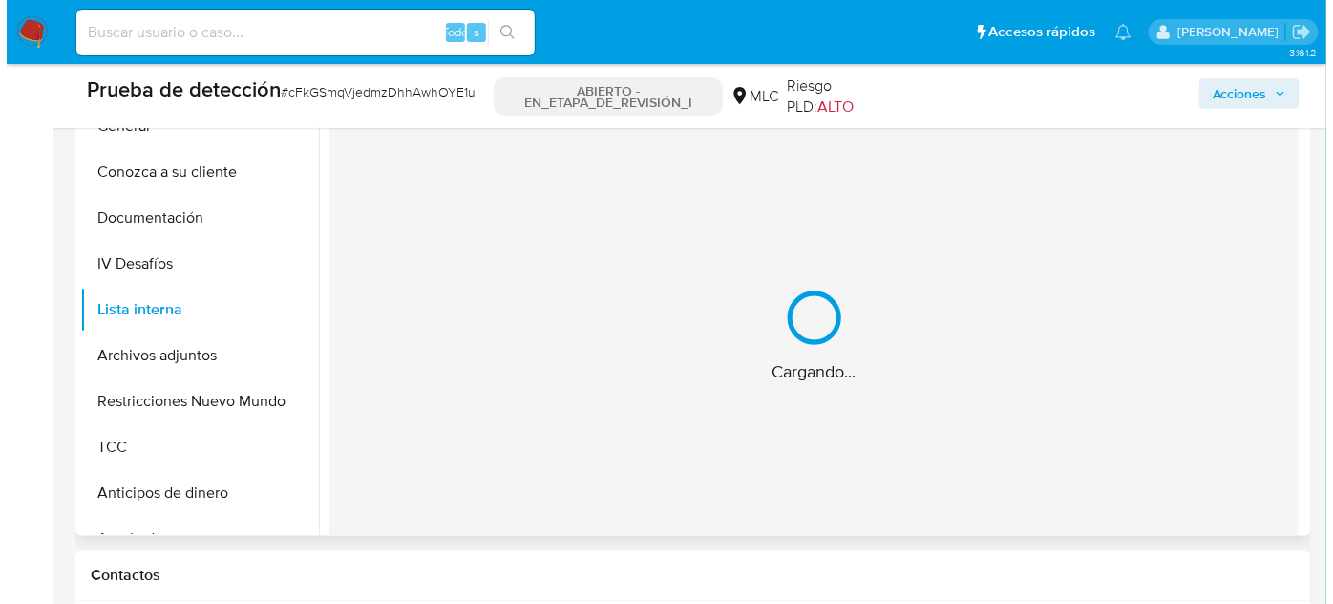
scroll to position [839, 0]
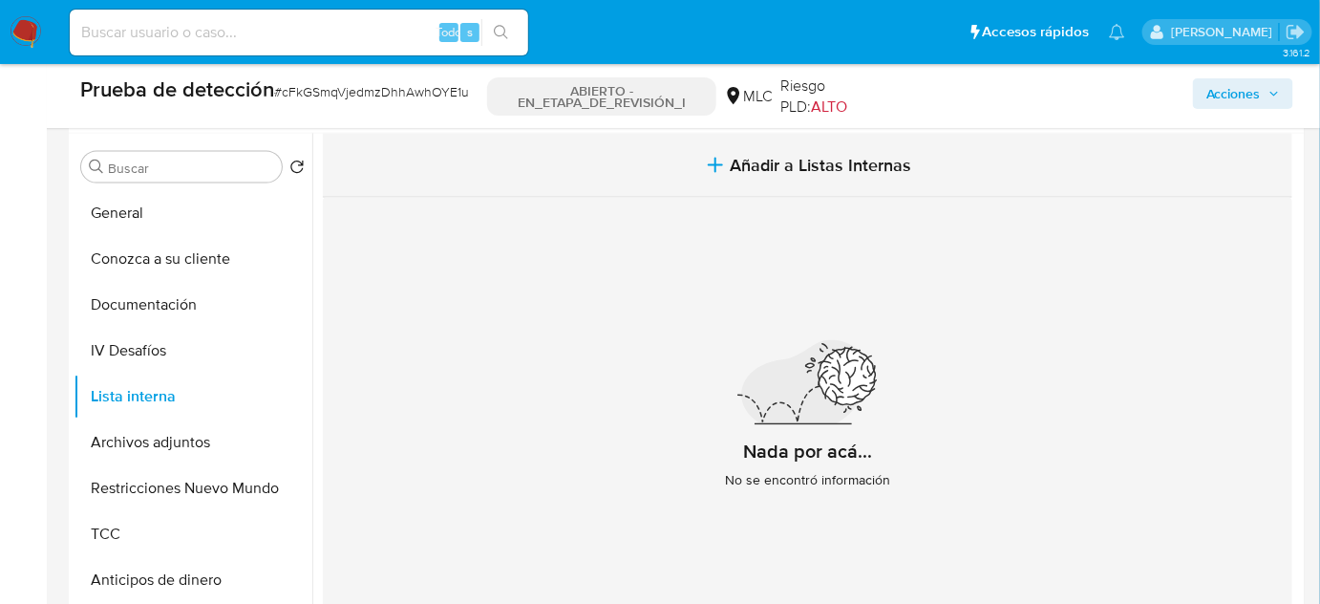
click at [803, 188] on button "Añadir a Listas Internas" at bounding box center [807, 166] width 969 height 64
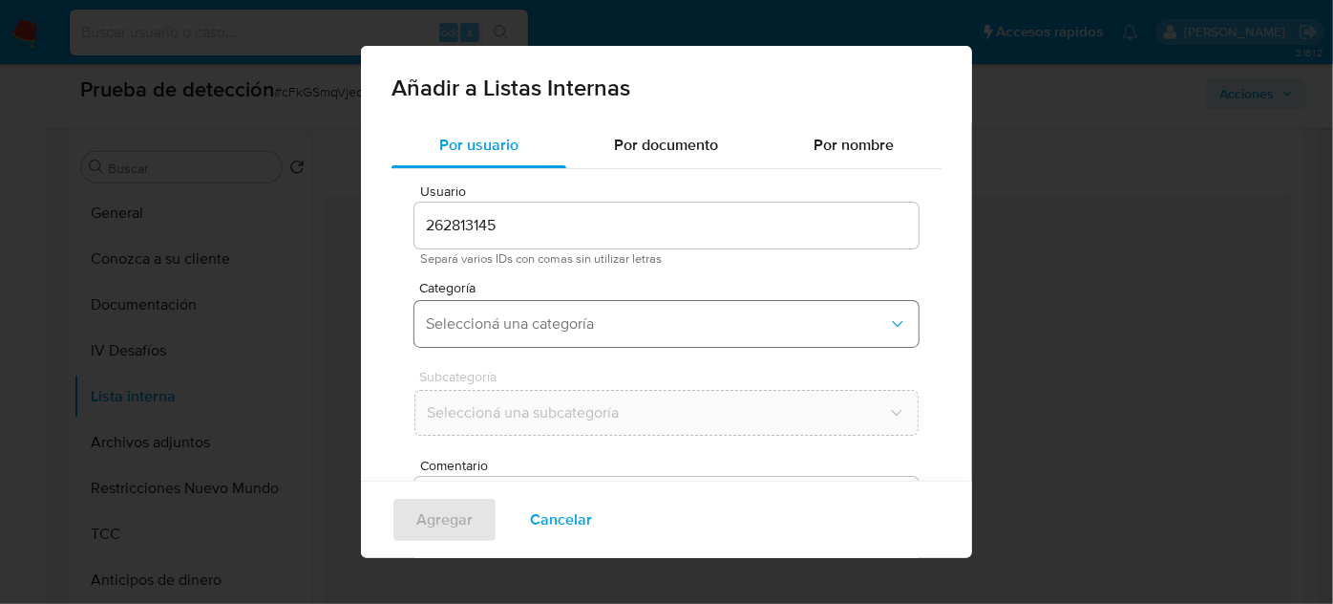
click at [540, 308] on button "Seleccioná una categoría" at bounding box center [667, 324] width 504 height 46
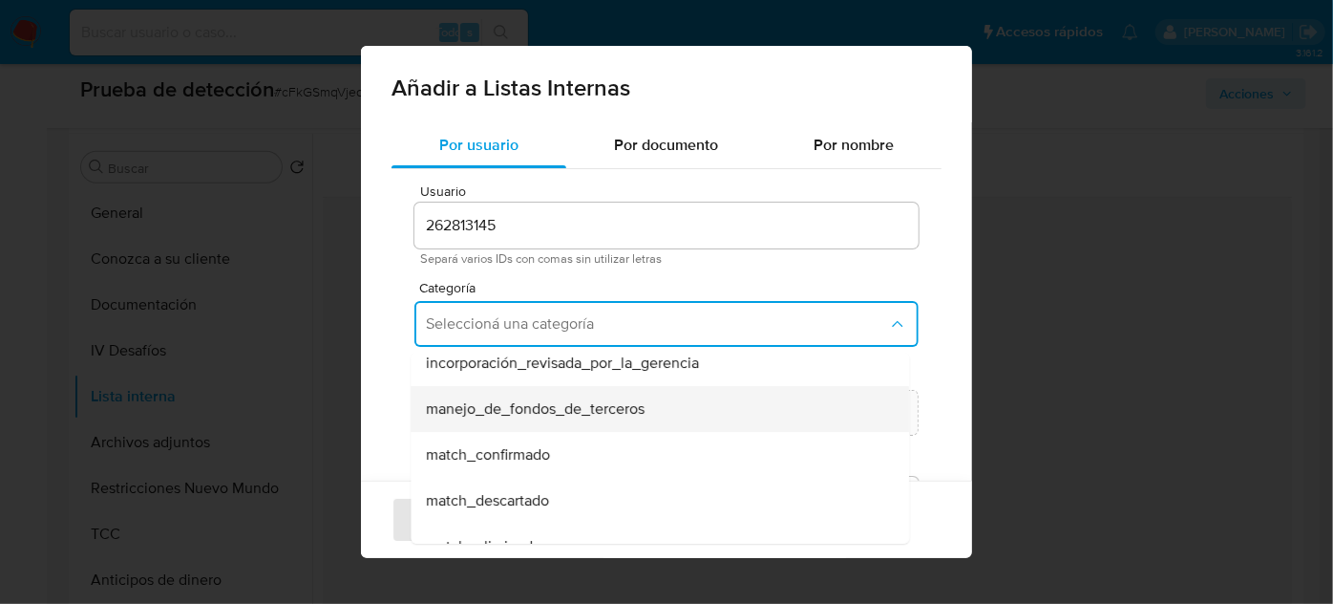
scroll to position [86, 0]
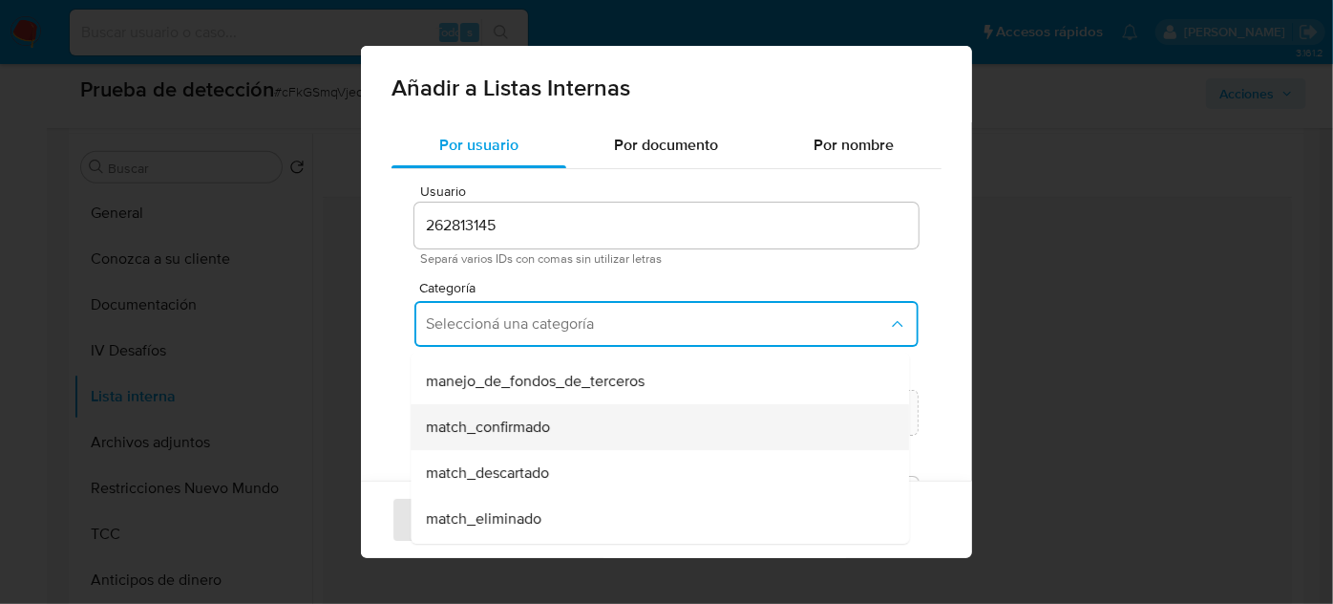
click at [523, 420] on span "match_confirmado" at bounding box center [488, 426] width 124 height 19
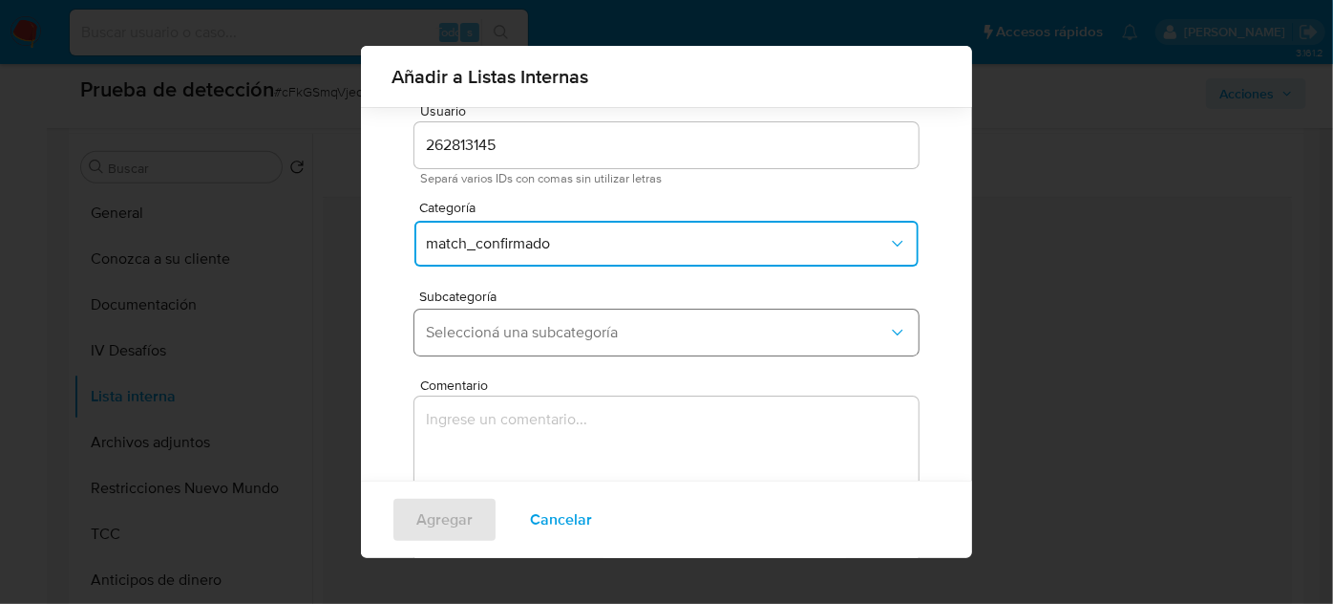
scroll to position [158, 0]
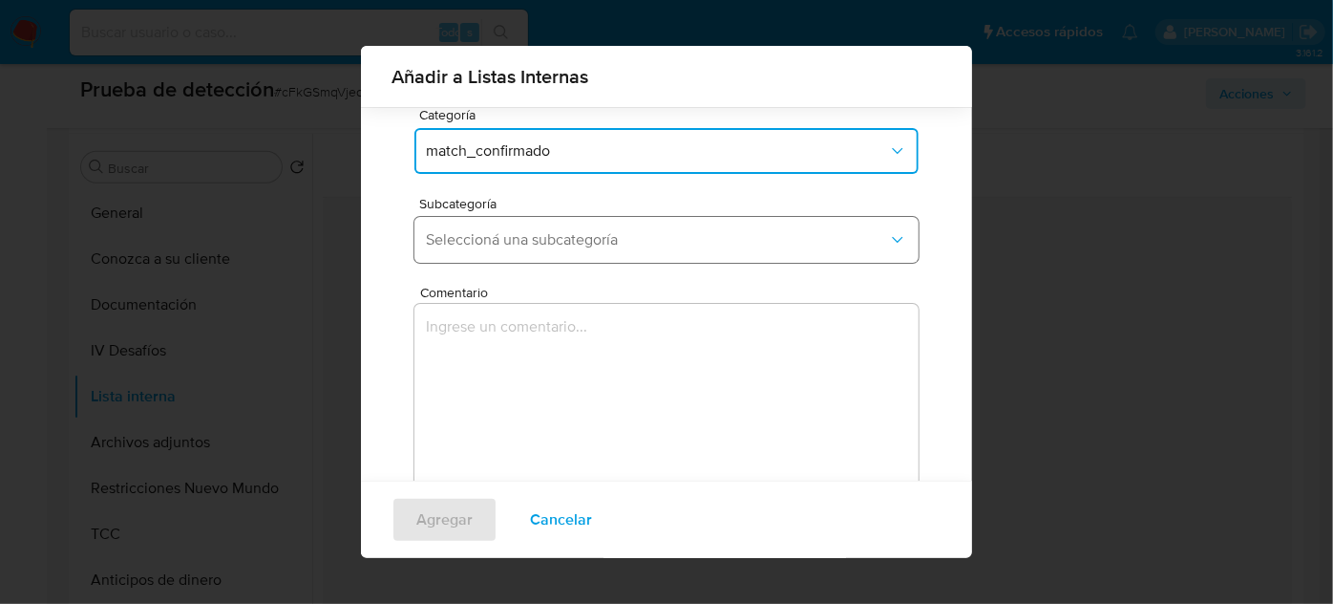
click at [581, 258] on button "Seleccioná una subcategoría" at bounding box center [667, 240] width 504 height 46
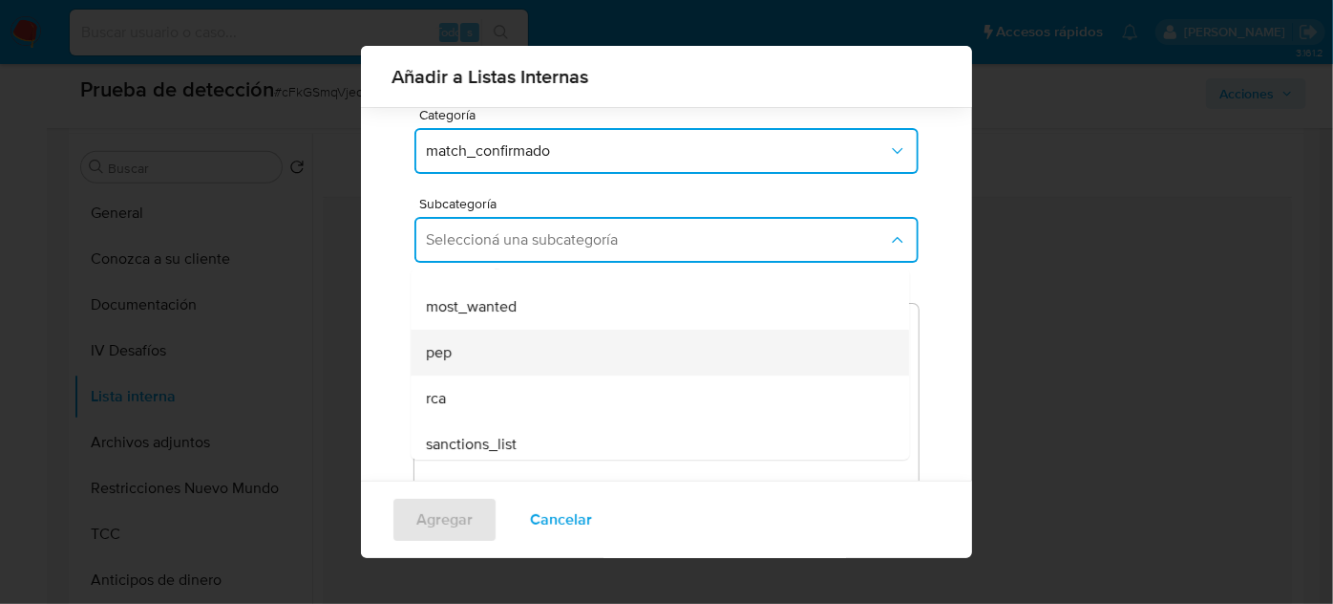
scroll to position [130, 0]
click at [507, 349] on div "pep" at bounding box center [654, 345] width 457 height 46
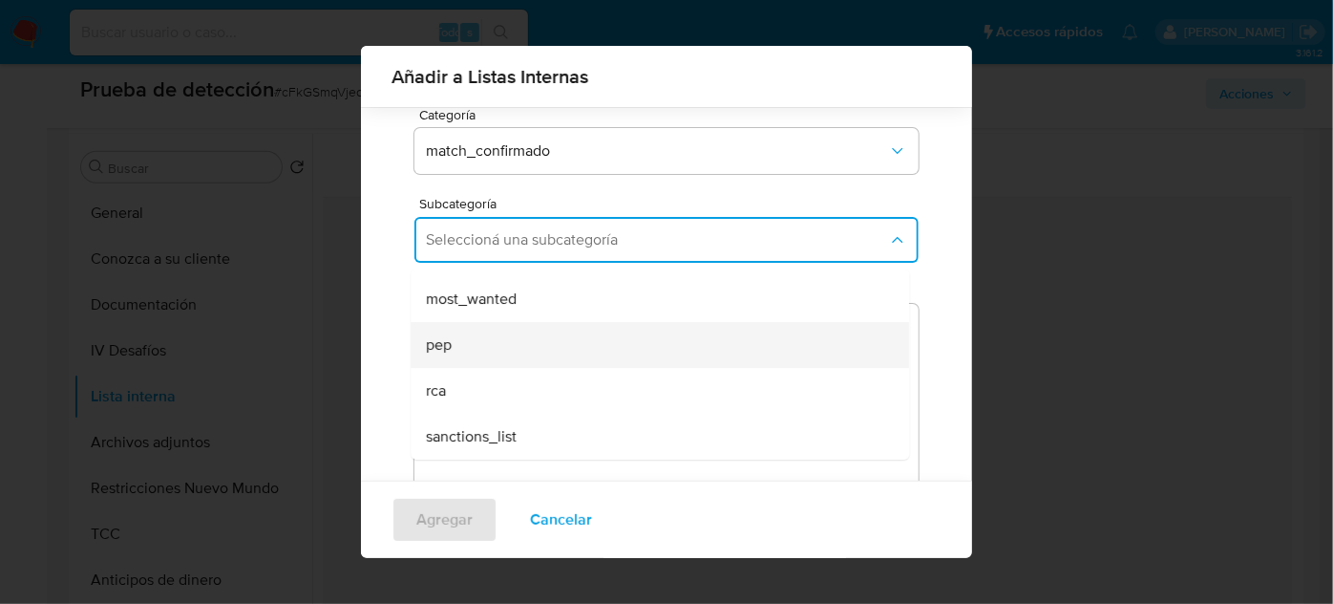
click at [507, 349] on textarea "Comentario" at bounding box center [667, 395] width 504 height 183
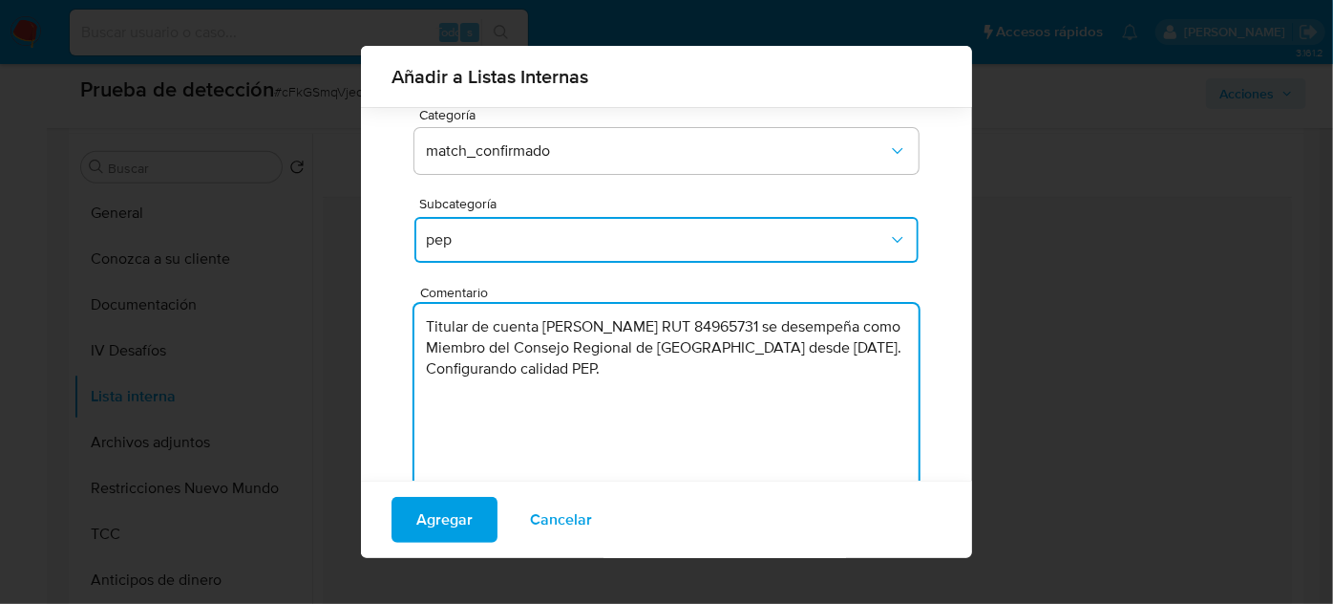
click at [680, 371] on textarea "Titular de cuenta Andrea Mónica Merino Díaz RUT 84965731 se desempeña como Miem…" at bounding box center [667, 395] width 504 height 183
type textarea "Titular de cuenta Andrea Mónica Merino Díaz RUT 84965731 se desempeña como Miem…"
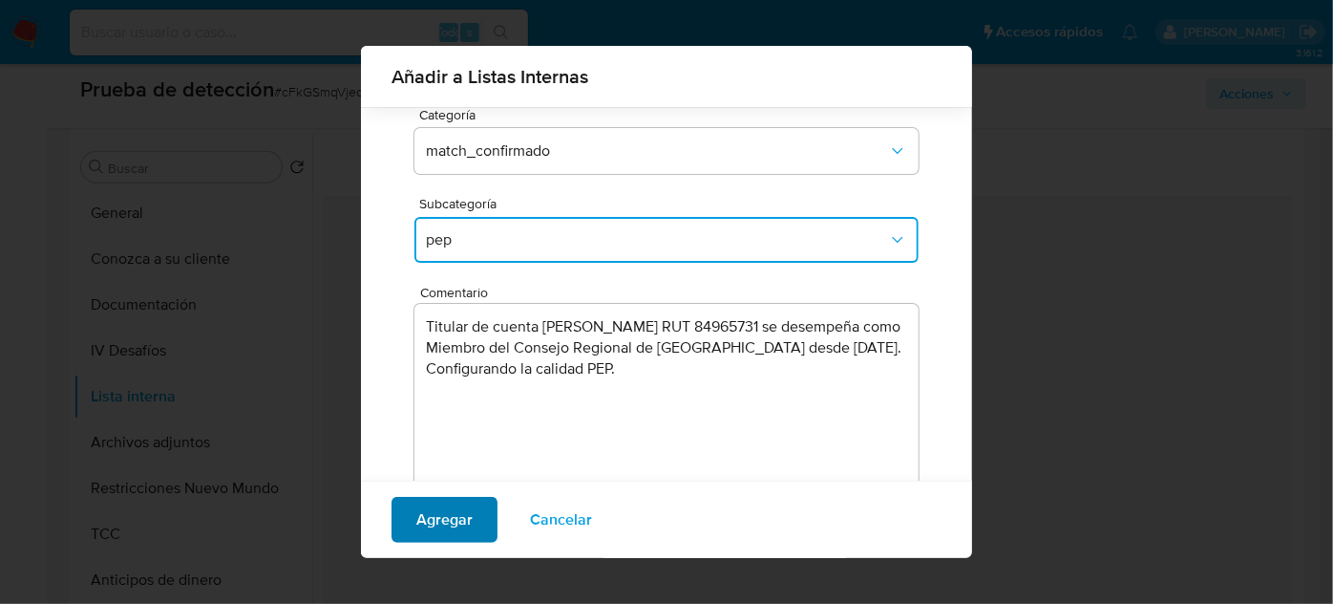
click at [453, 516] on span "Agregar" at bounding box center [444, 520] width 56 height 42
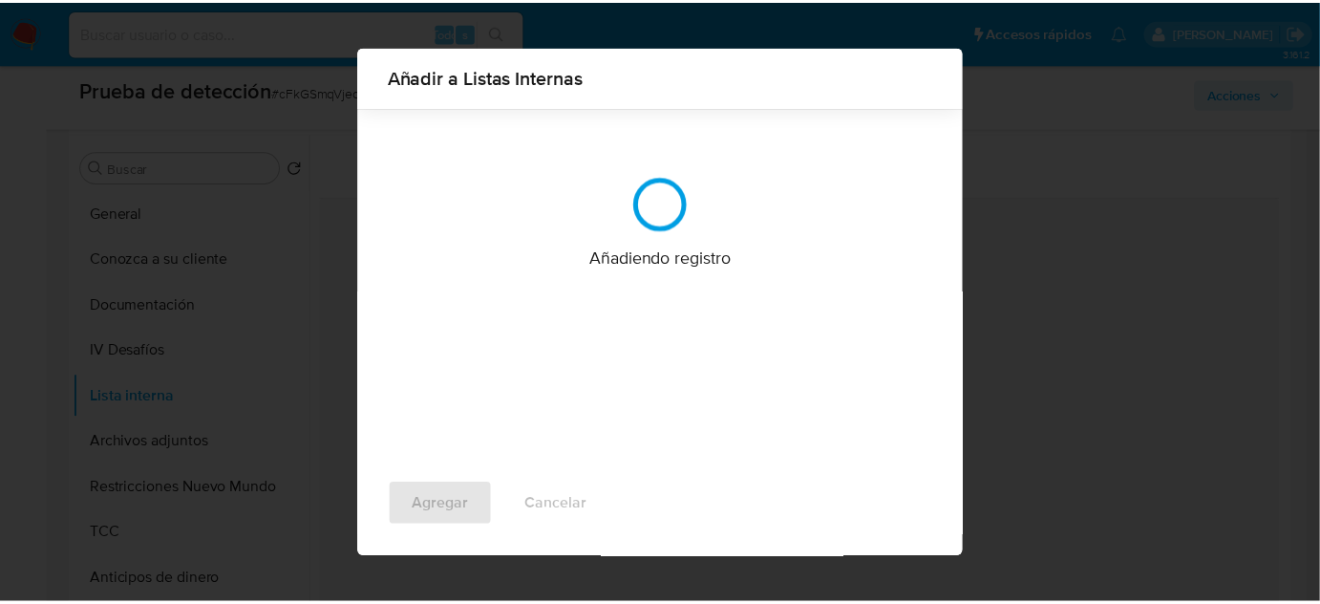
scroll to position [0, 0]
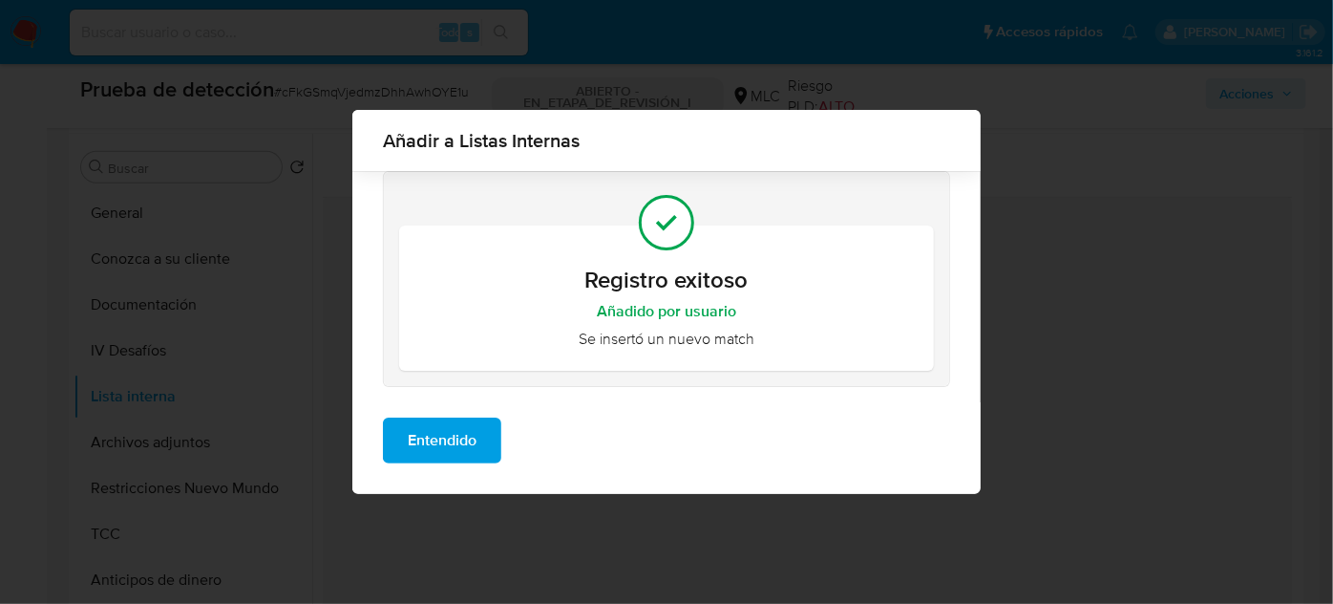
click at [428, 430] on span "Entendido" at bounding box center [442, 440] width 69 height 42
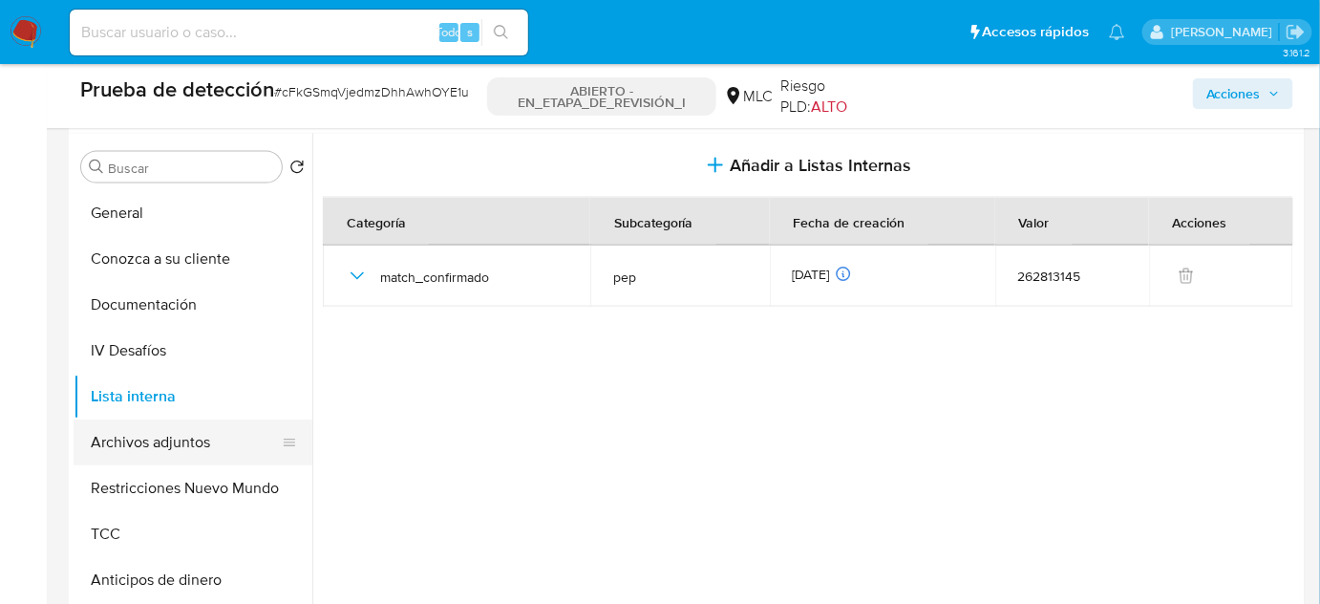
click at [189, 440] on button "Archivos adjuntos" at bounding box center [186, 442] width 224 height 46
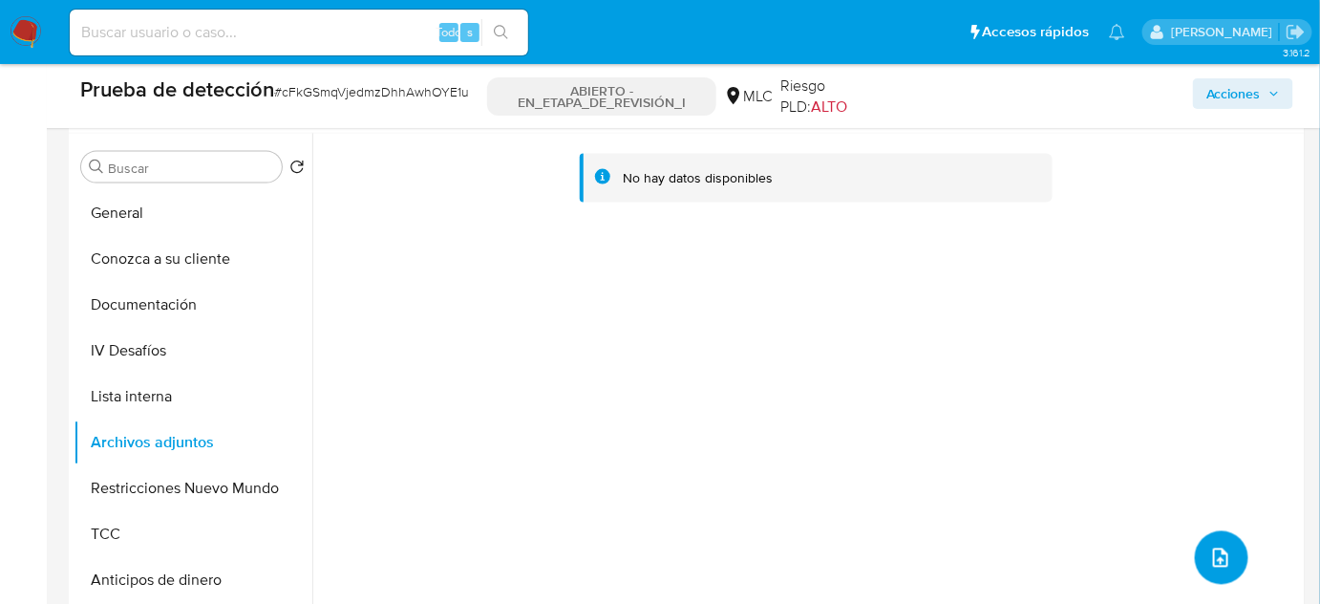
click at [1209, 557] on span "subir archivo" at bounding box center [1220, 557] width 23 height 23
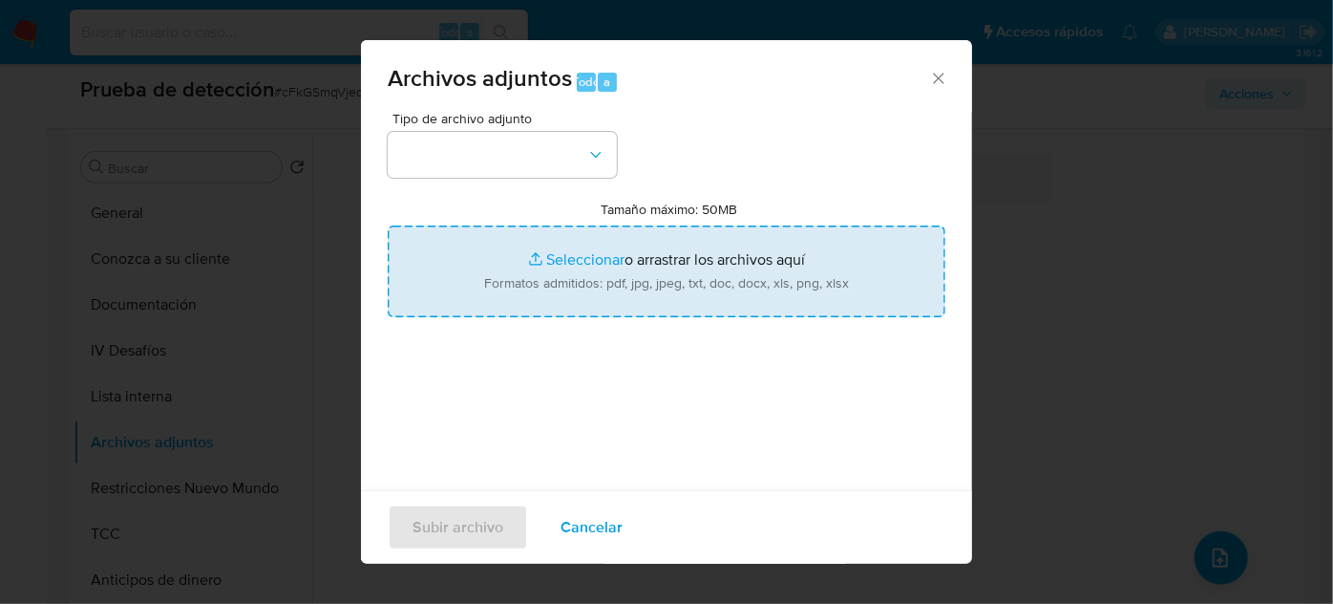
click at [555, 257] on input "Tamaño máximo: 50MB Seleccionar archivos" at bounding box center [667, 271] width 558 height 92
type input "C:\fakepath\_Andrea Mónica Merino Díaz_ - Buscar con Google.pdf"
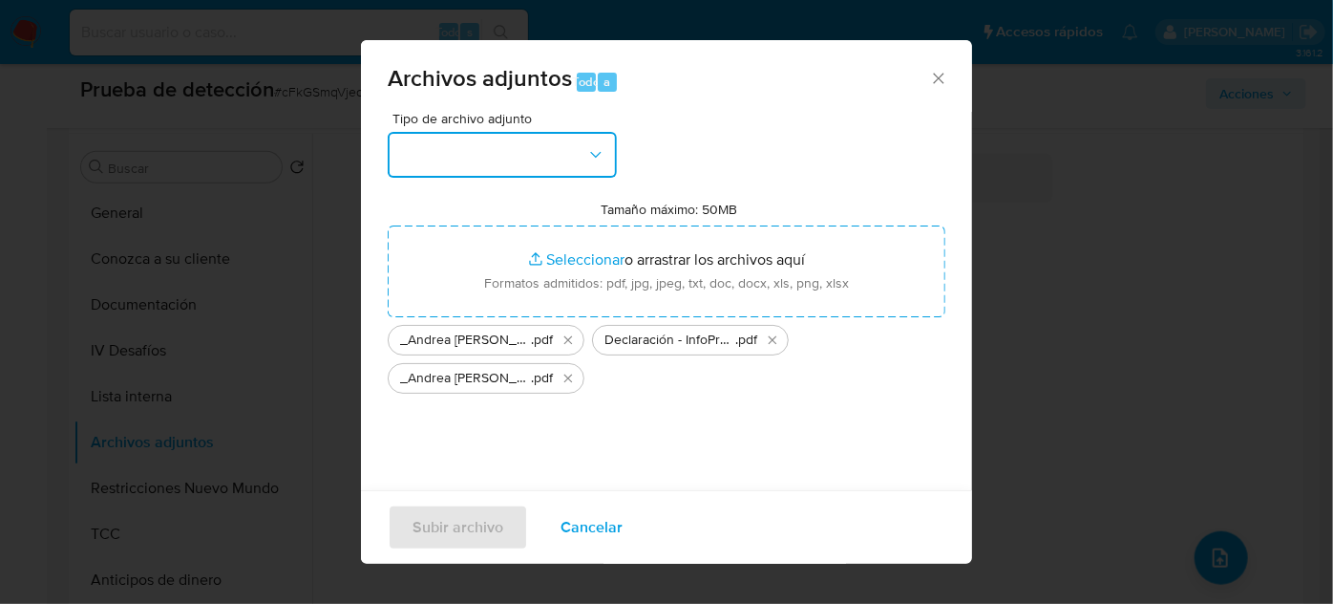
click at [551, 162] on button "button" at bounding box center [502, 155] width 229 height 46
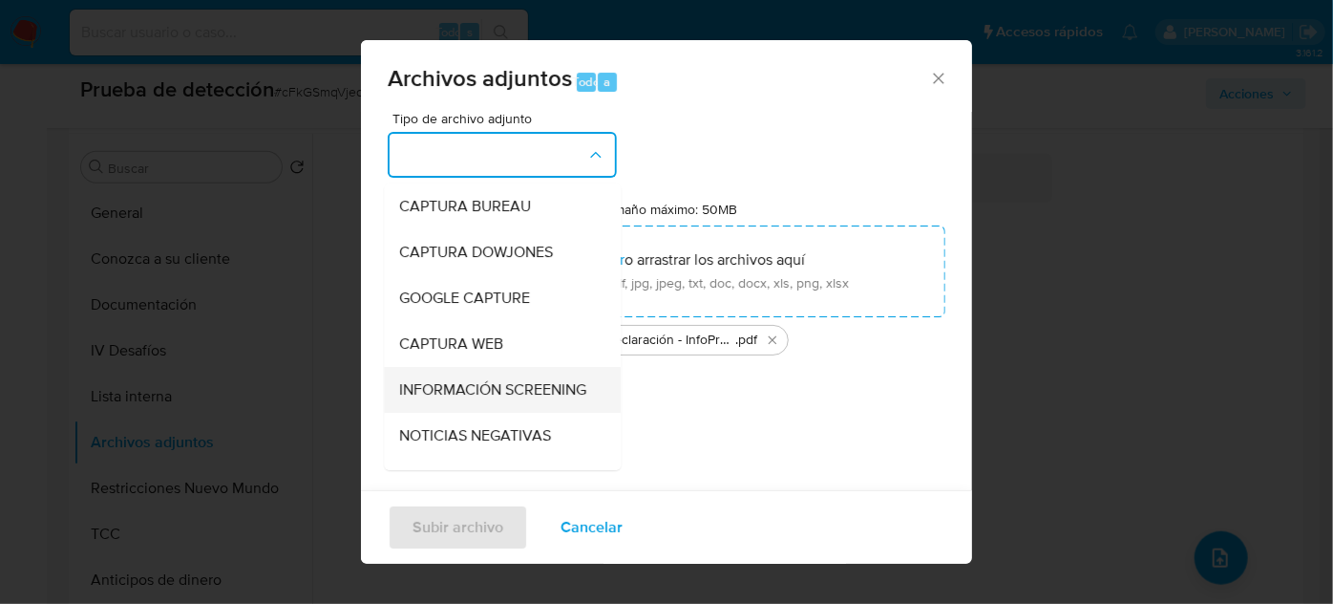
click at [487, 388] on span "INFORMACIÓN SCREENING" at bounding box center [492, 389] width 187 height 19
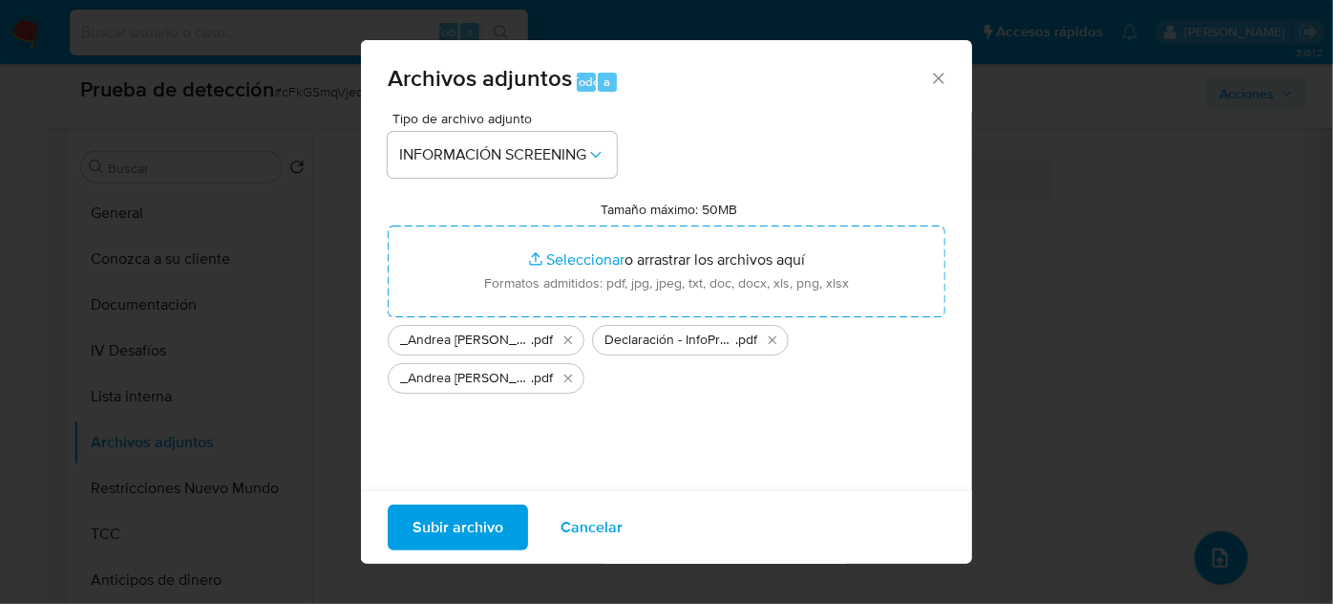
click at [449, 515] on span "Subir archivo" at bounding box center [458, 527] width 91 height 42
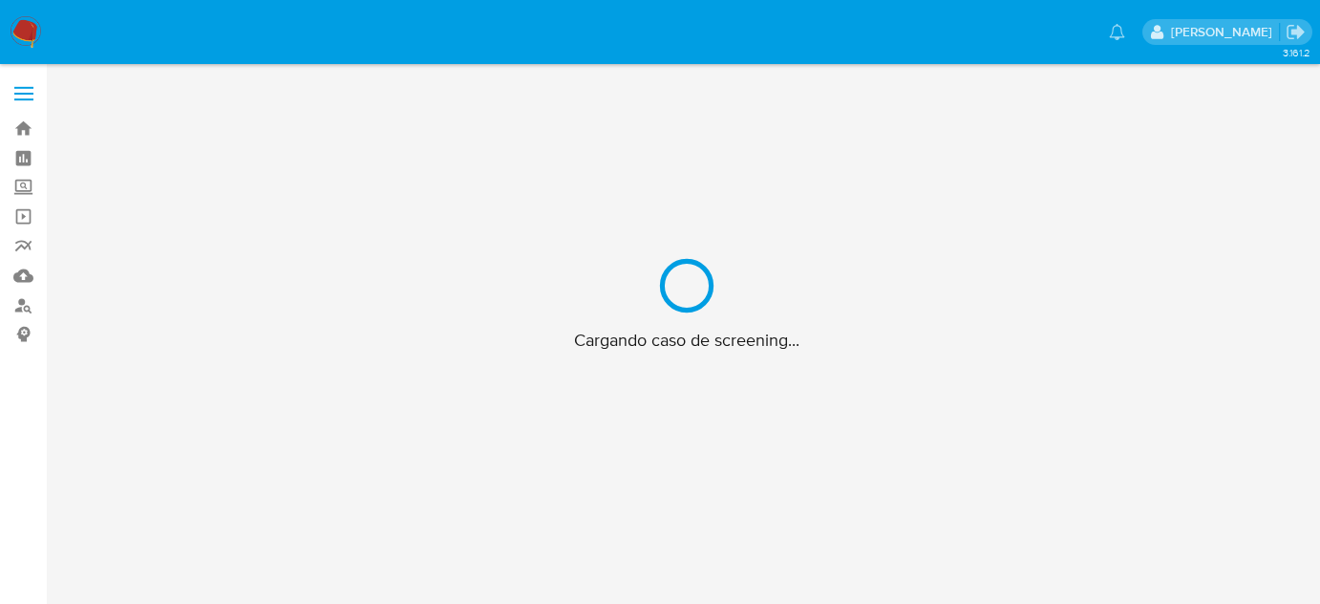
scroll to position [69, 0]
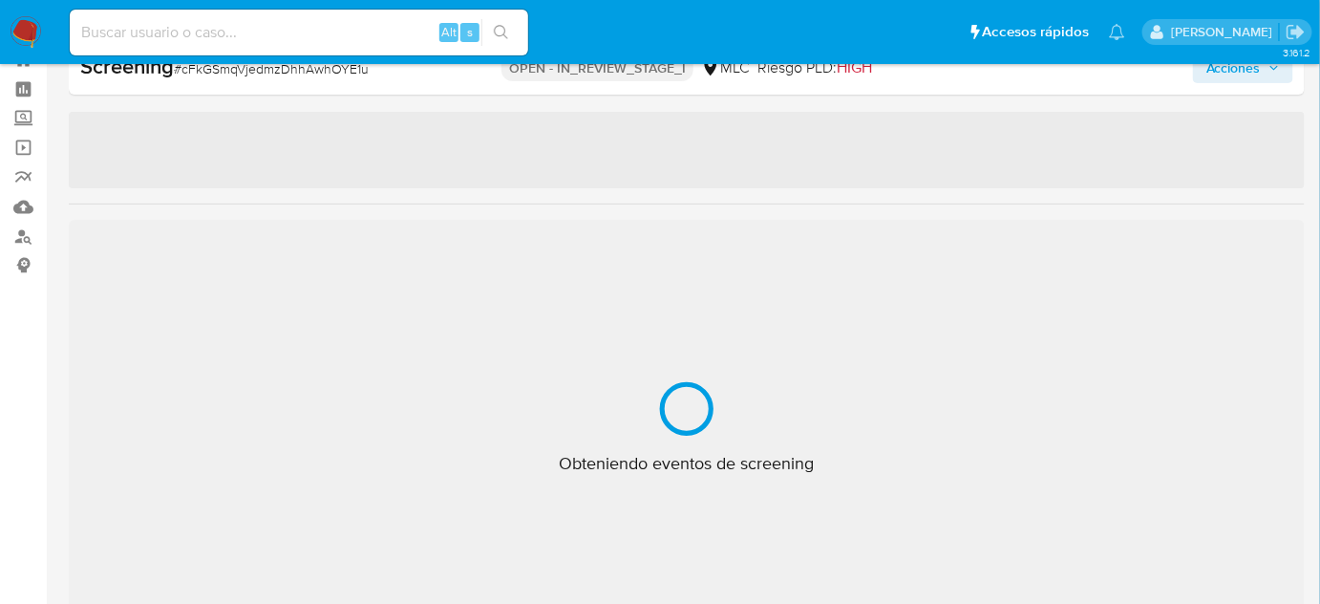
select select "10"
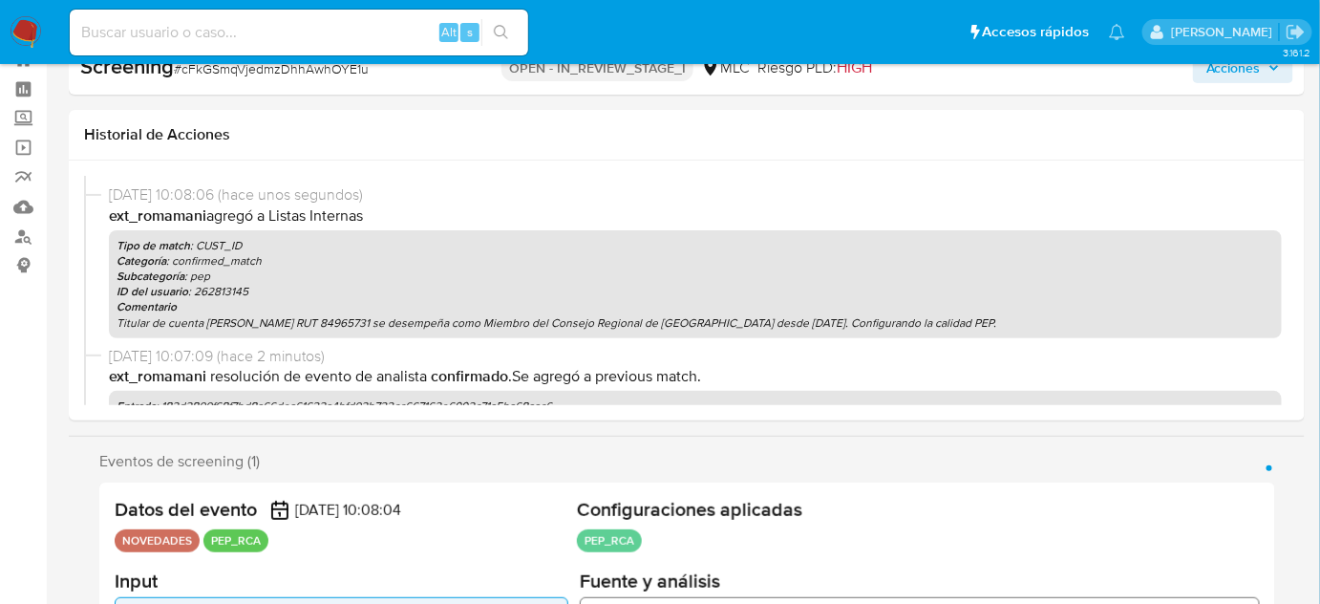
scroll to position [173, 0]
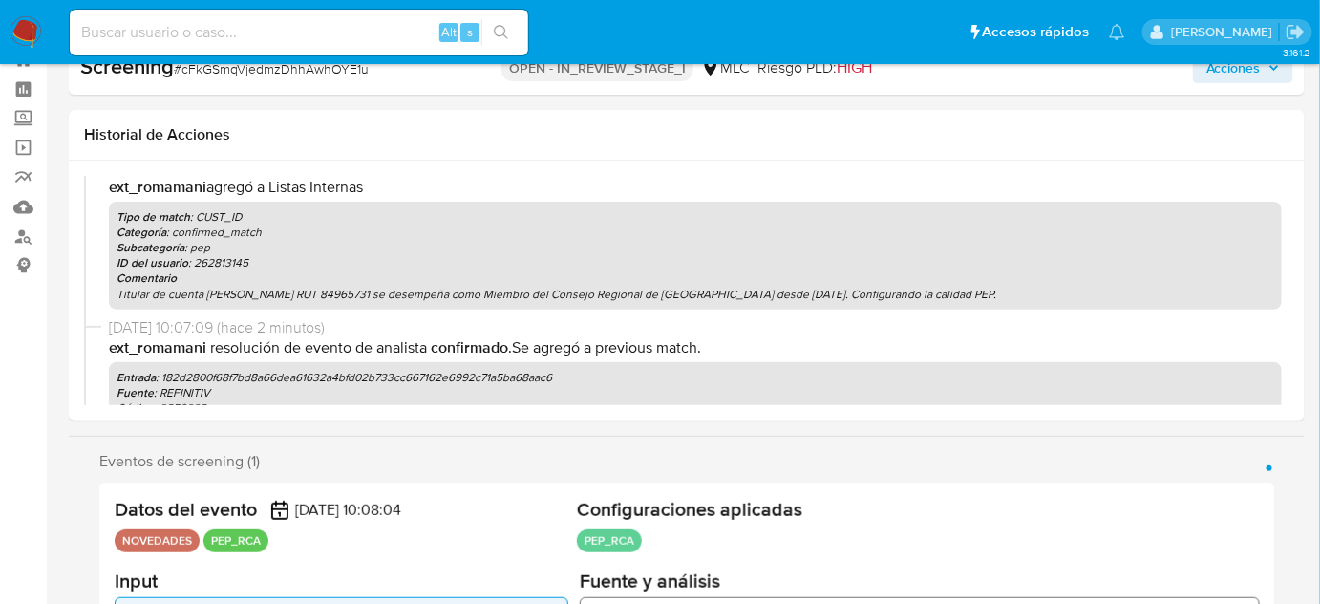
click at [1234, 77] on span "Acciones" at bounding box center [1233, 68] width 54 height 31
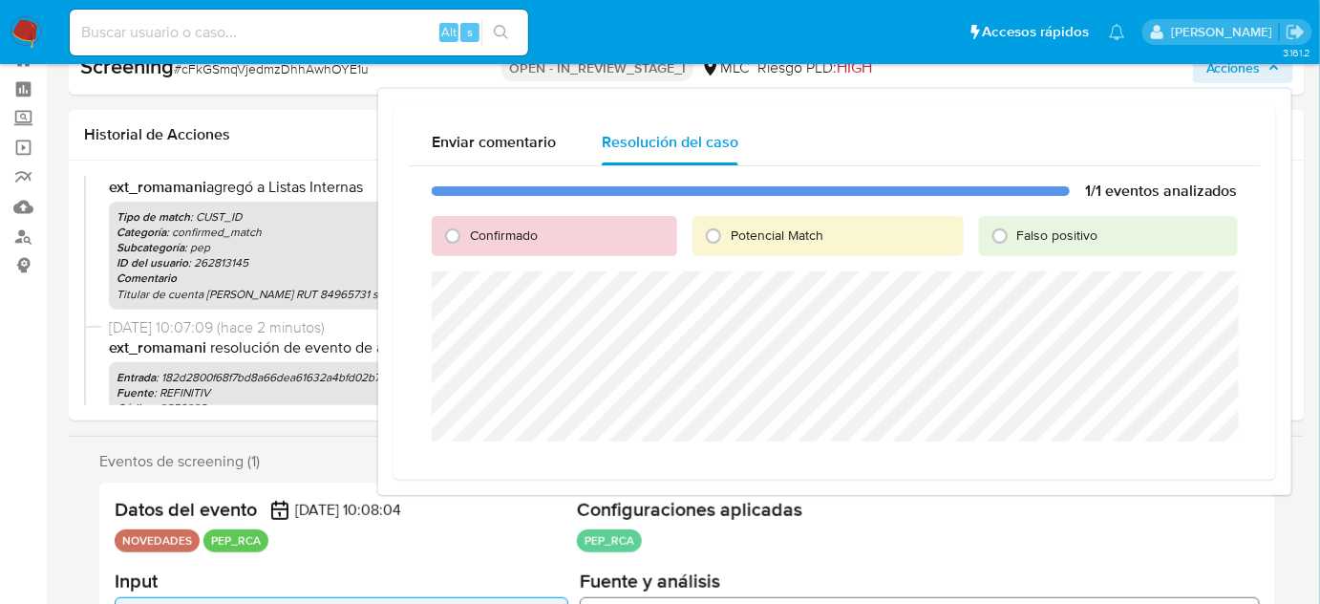
click at [470, 233] on span "Confirmado" at bounding box center [504, 234] width 68 height 19
click at [468, 233] on input "Confirmado" at bounding box center [452, 236] width 31 height 31
radio input "true"
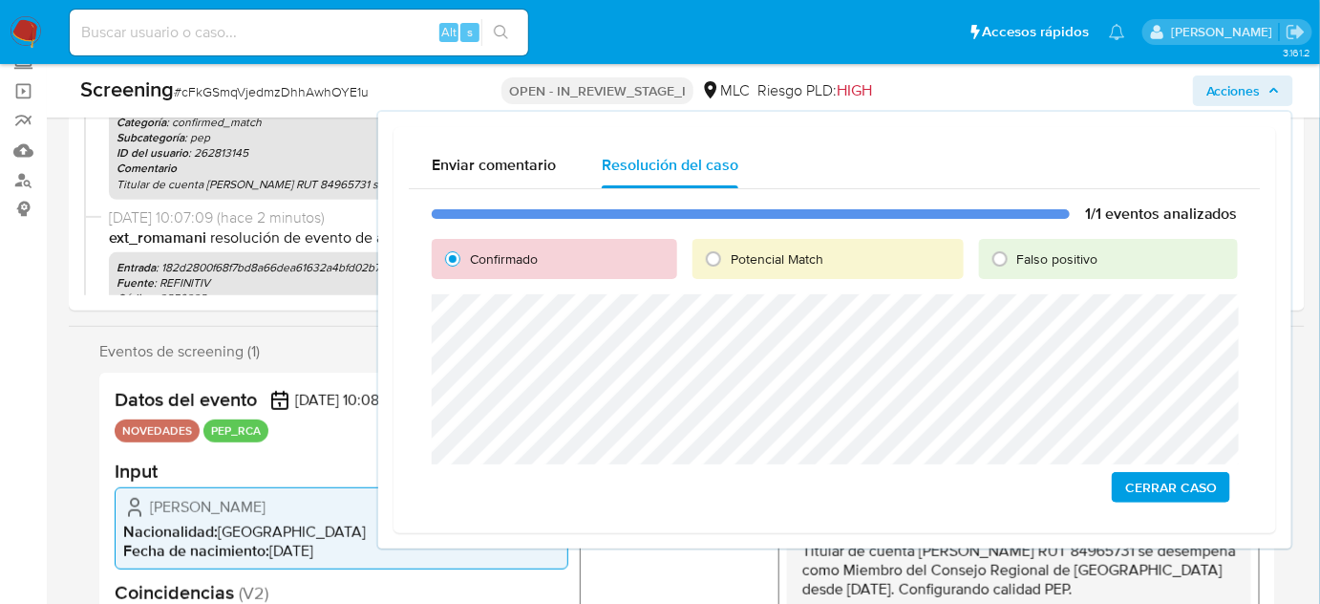
scroll to position [155, 0]
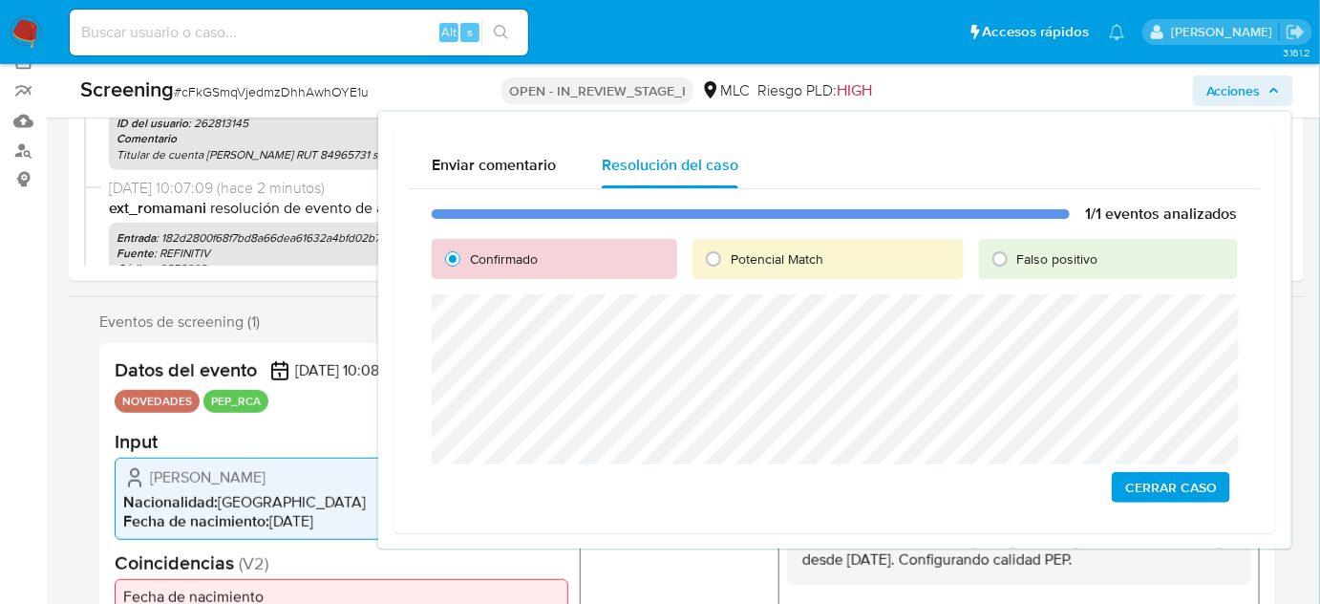
click at [1159, 488] on span "Cerrar Caso" at bounding box center [1171, 487] width 92 height 27
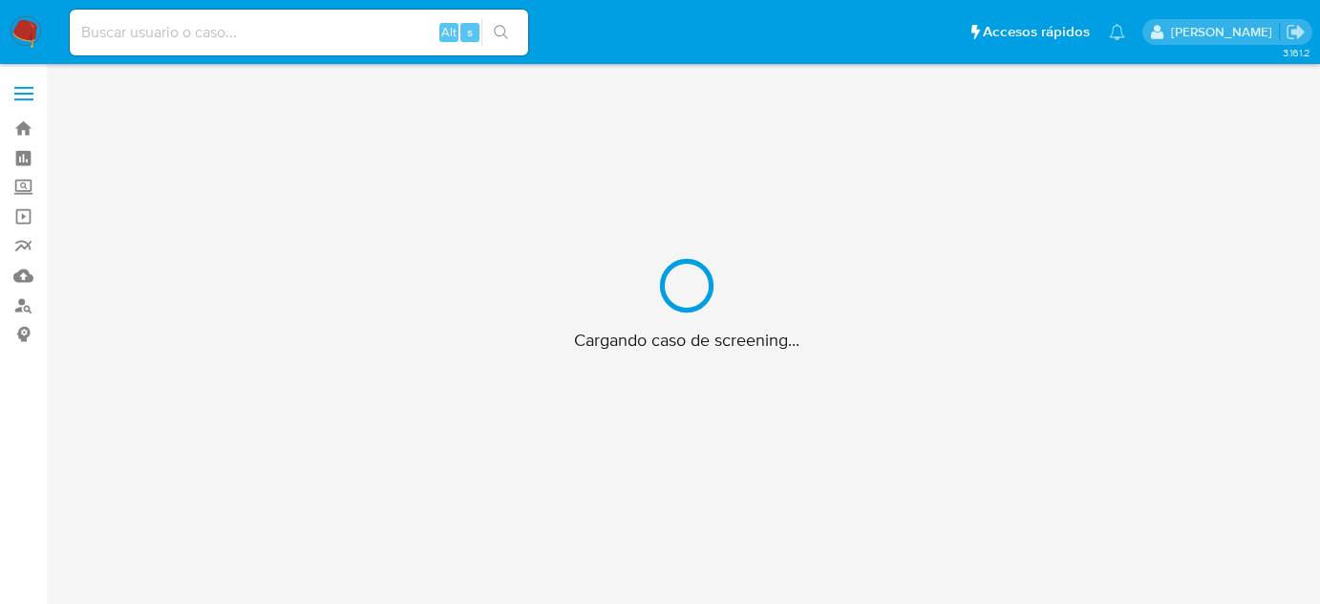
scroll to position [69, 0]
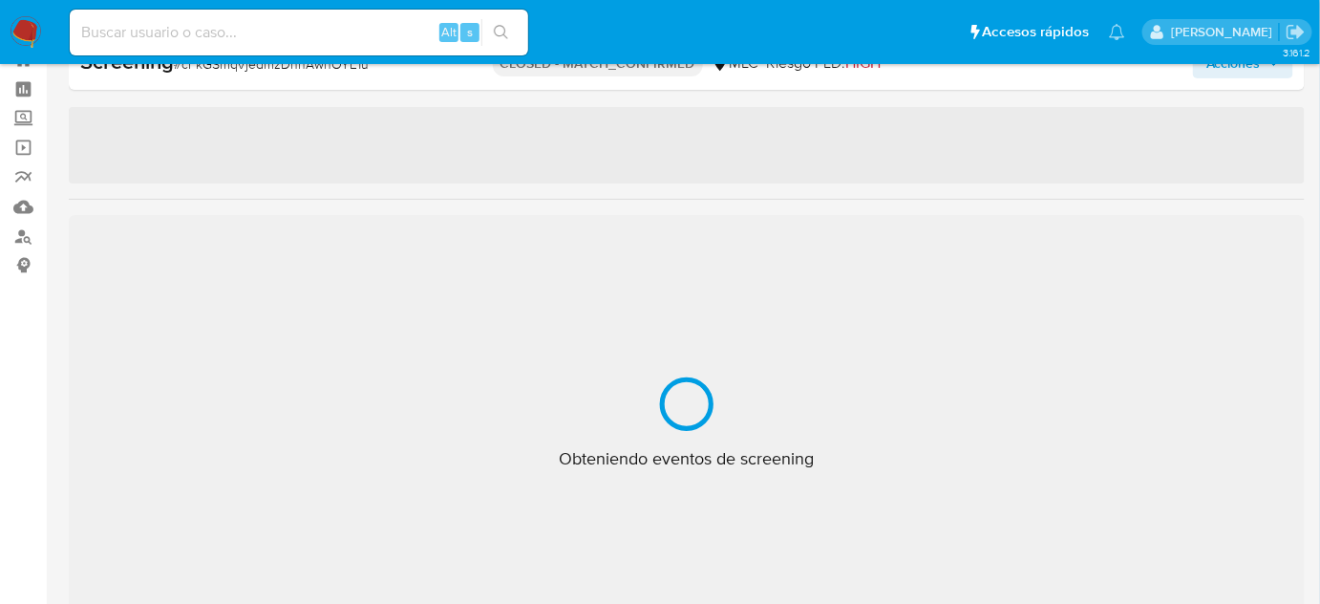
select select "10"
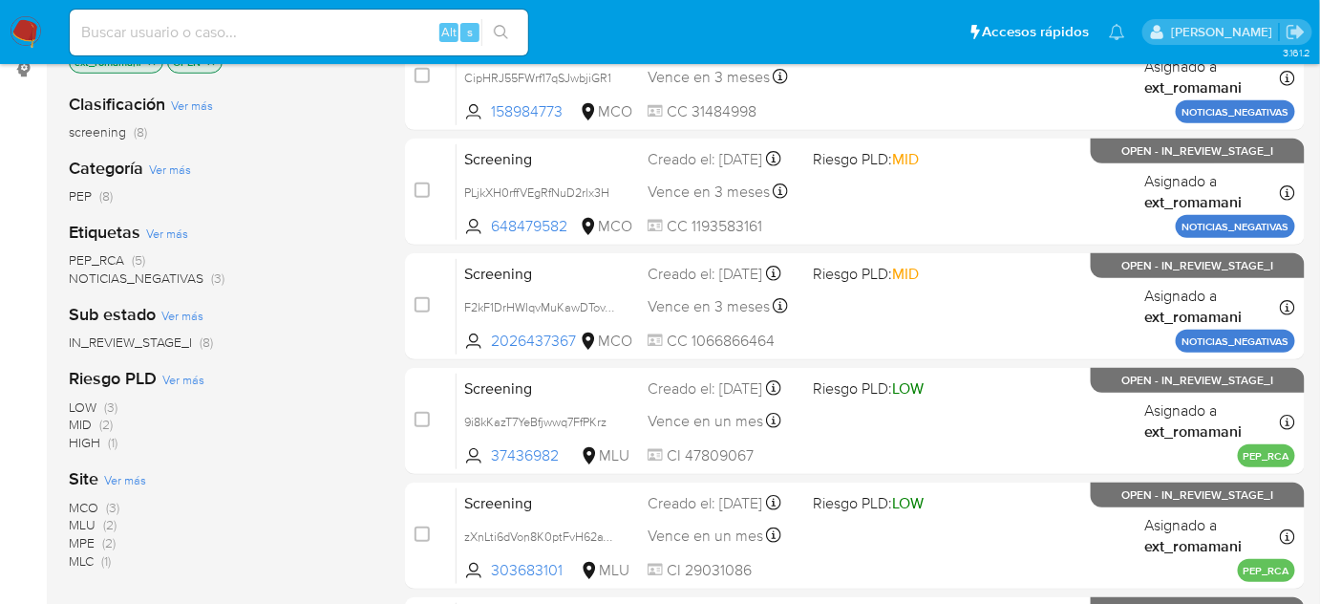
scroll to position [434, 0]
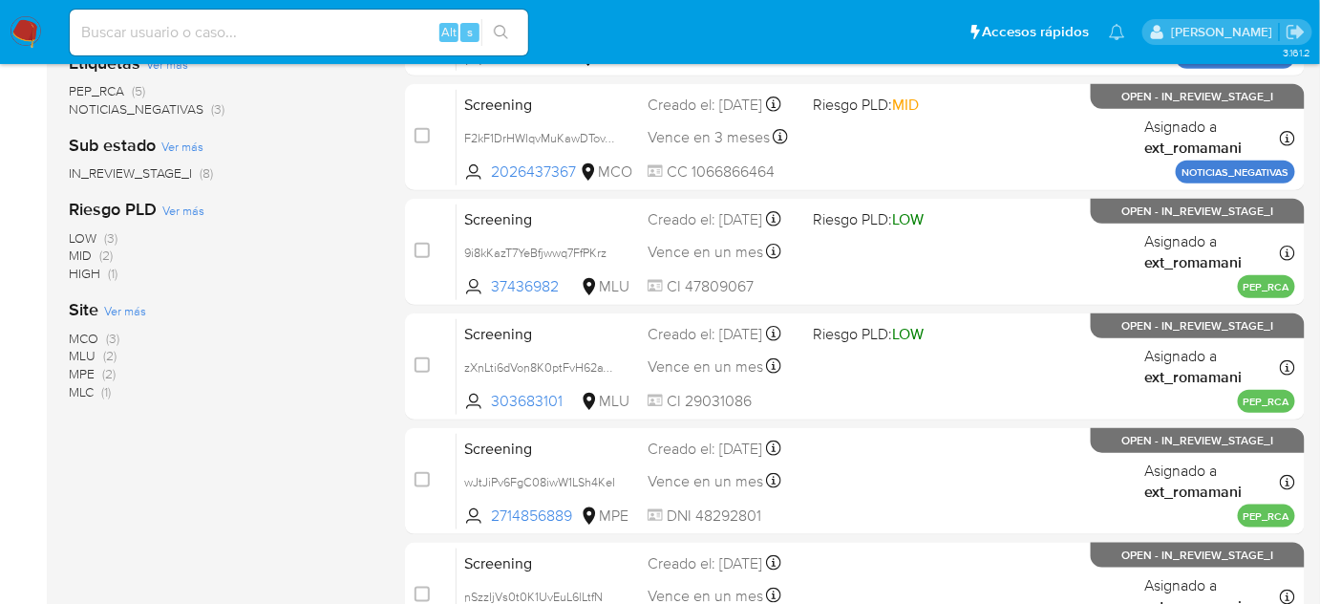
click at [20, 27] on img at bounding box center [26, 32] width 32 height 32
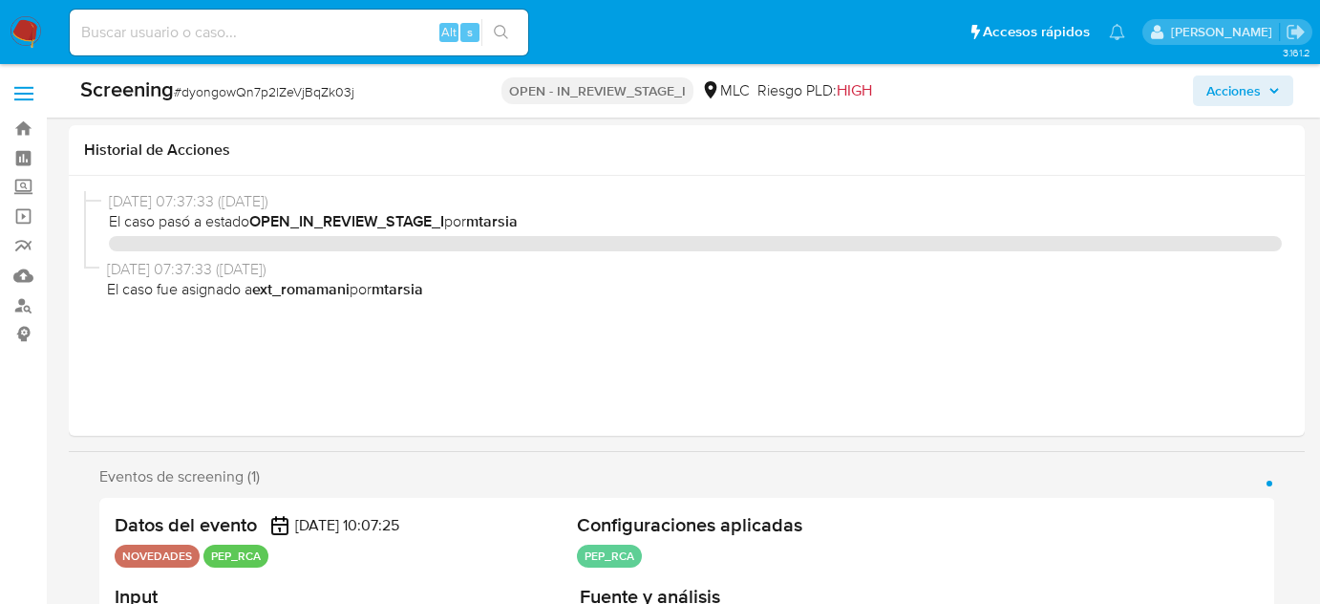
select select "10"
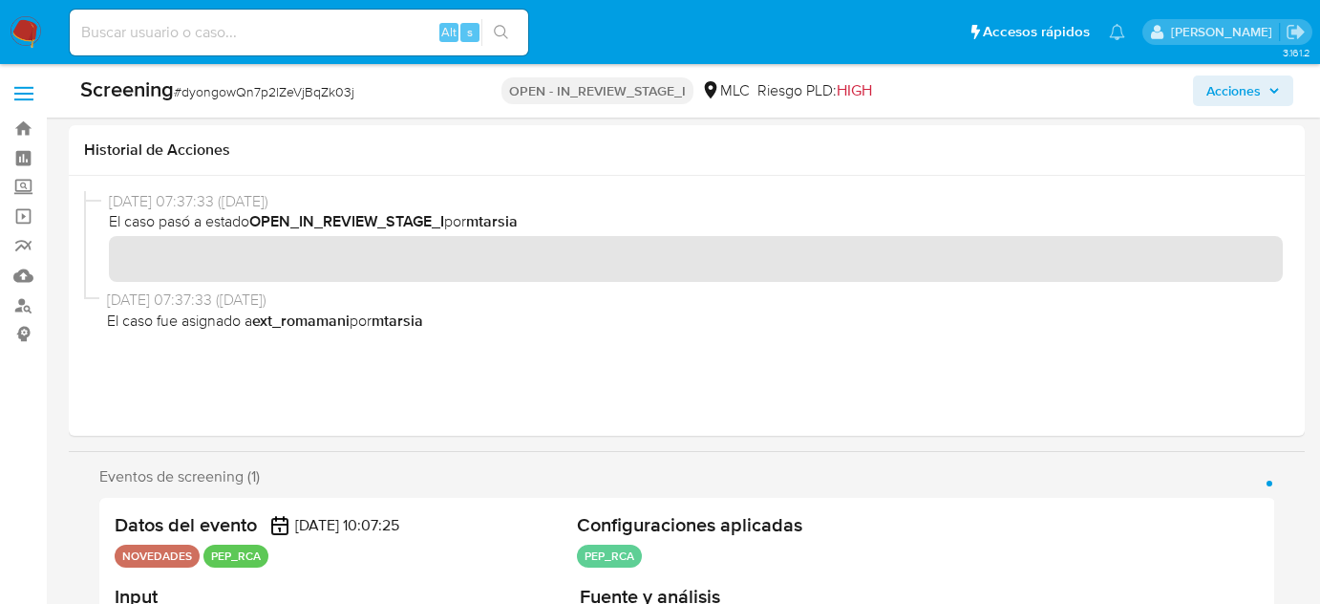
scroll to position [318, 0]
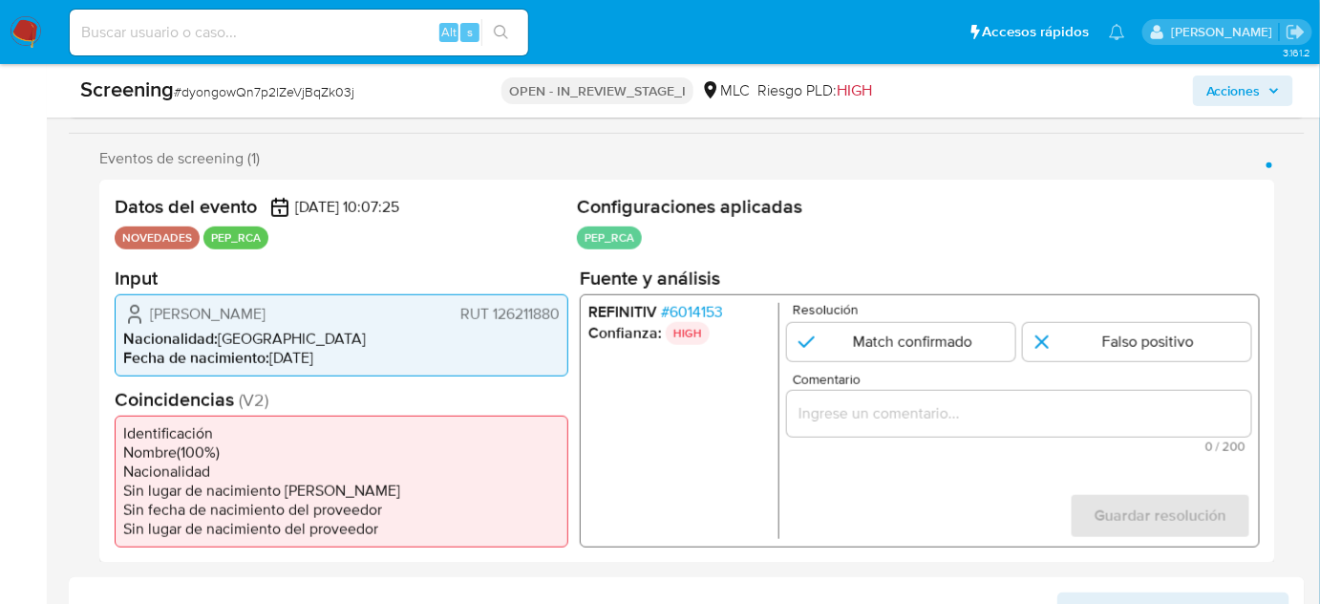
drag, startPoint x: 394, startPoint y: 316, endPoint x: 138, endPoint y: 322, distance: 257.0
click at [138, 322] on div "[PERSON_NAME] 126211880" at bounding box center [341, 313] width 437 height 23
click at [696, 303] on span "# 6014153" at bounding box center [692, 311] width 62 height 19
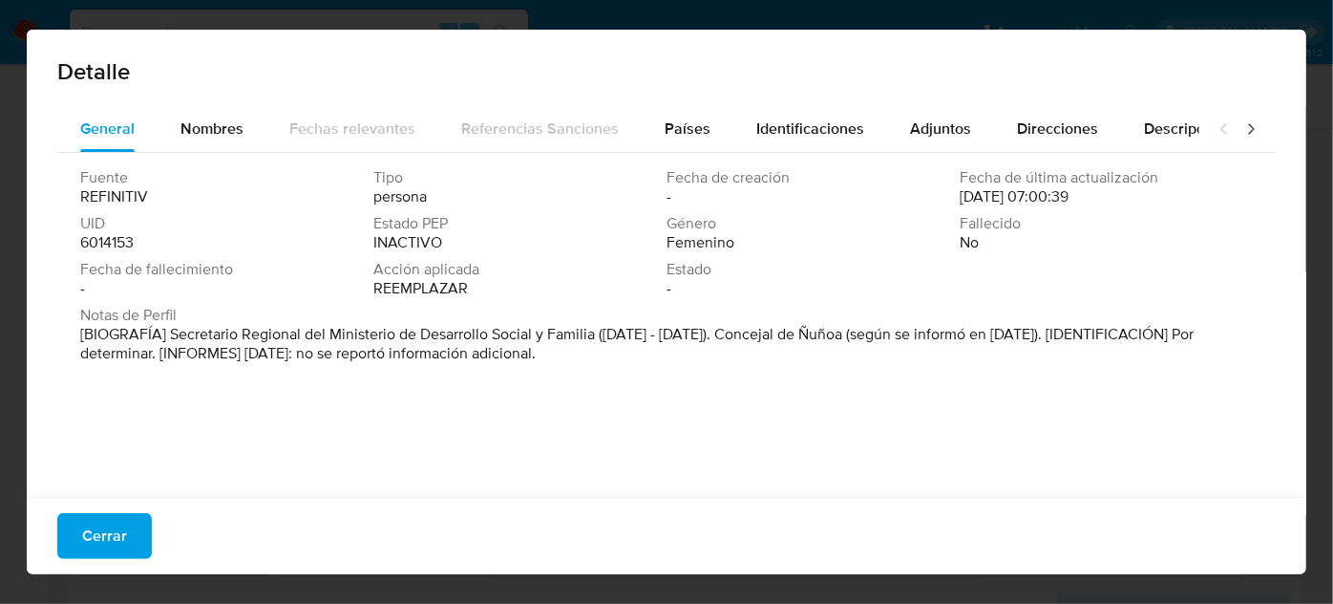
drag, startPoint x: 168, startPoint y: 332, endPoint x: 593, endPoint y: 337, distance: 425.1
click at [593, 337] on font "[BIOGRAFÍA] Secretario Regional del Ministerio de Desarrollo Social y Familia (…" at bounding box center [637, 343] width 1114 height 41
click at [99, 543] on span "Cerrar" at bounding box center [104, 536] width 45 height 42
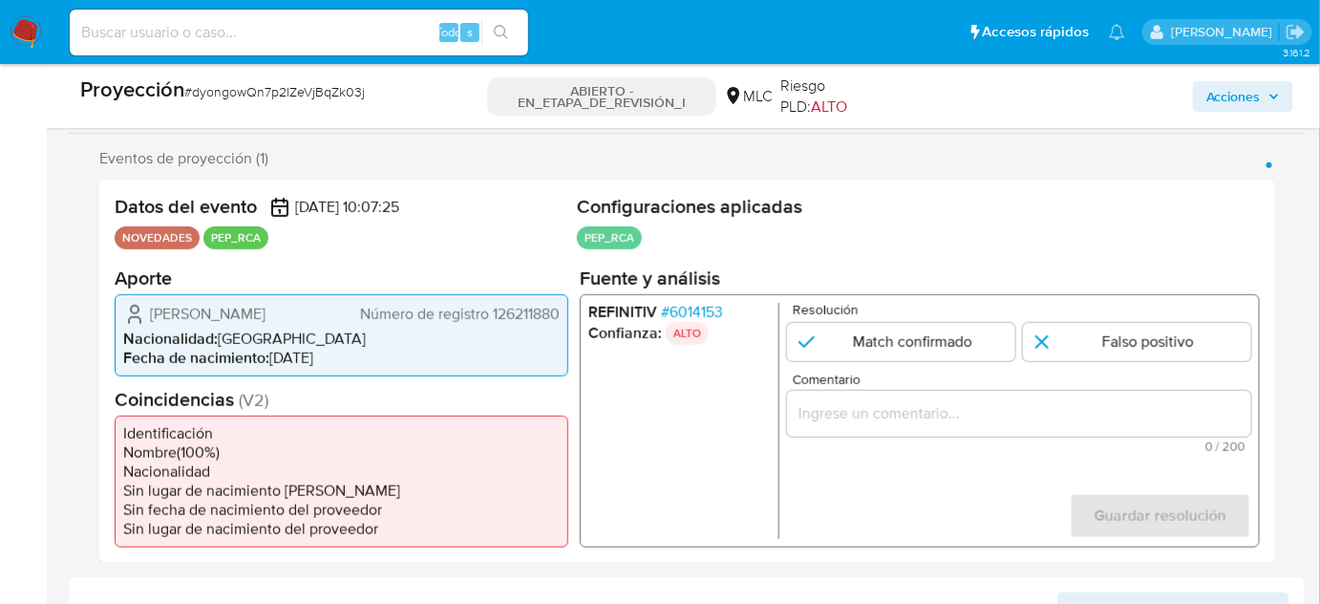
click at [932, 429] on div "1 de 1" at bounding box center [1019, 413] width 464 height 46
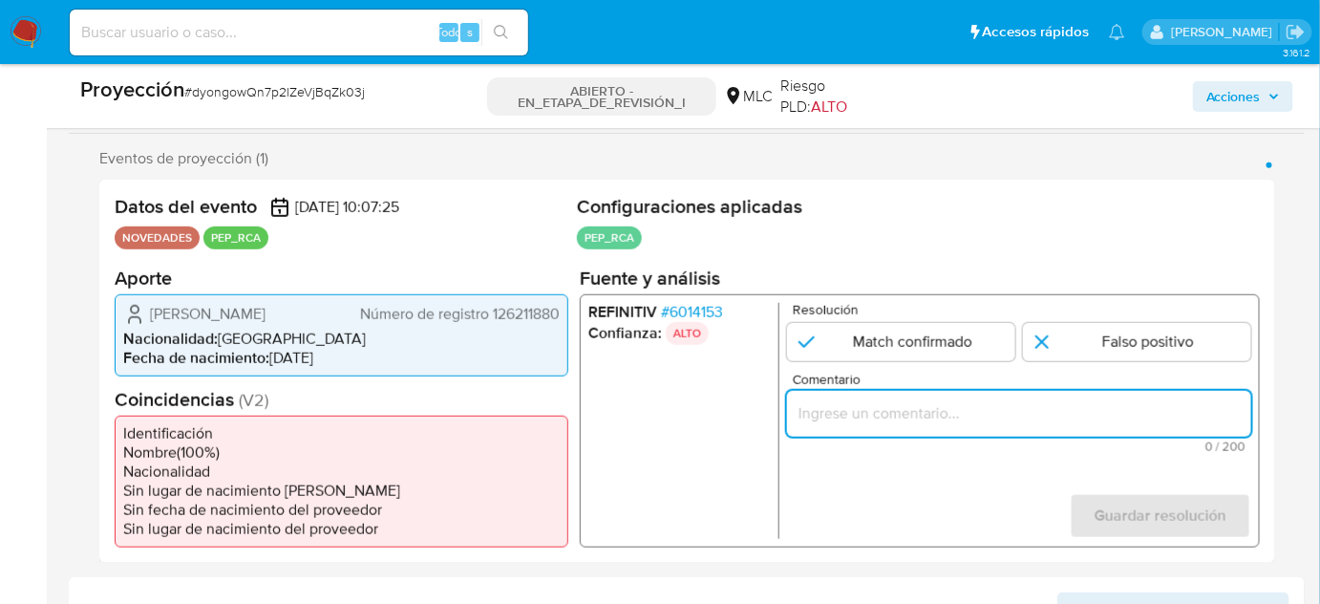
click at [933, 416] on input "Comentario" at bounding box center [1019, 412] width 464 height 25
paste input "Titular de cuenta se desempeño como No configurando PEP."
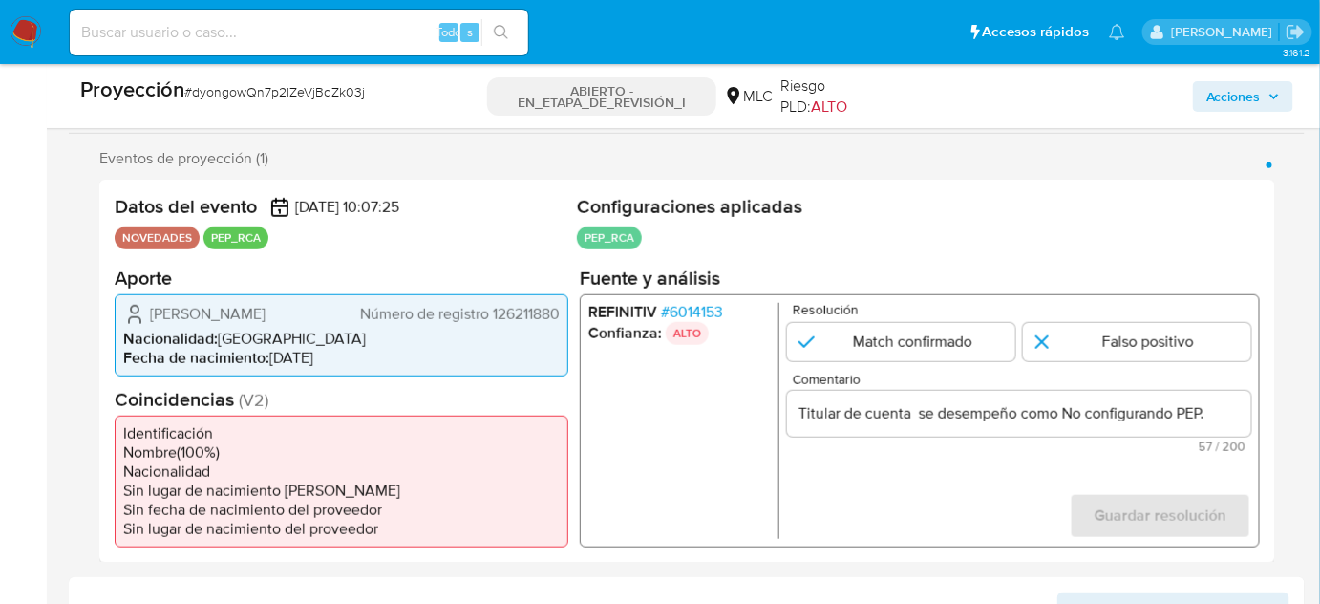
drag, startPoint x: 147, startPoint y: 306, endPoint x: 453, endPoint y: 334, distance: 307.0
click at [472, 325] on div "[PERSON_NAME] Número de registro 126211880" at bounding box center [341, 313] width 437 height 23
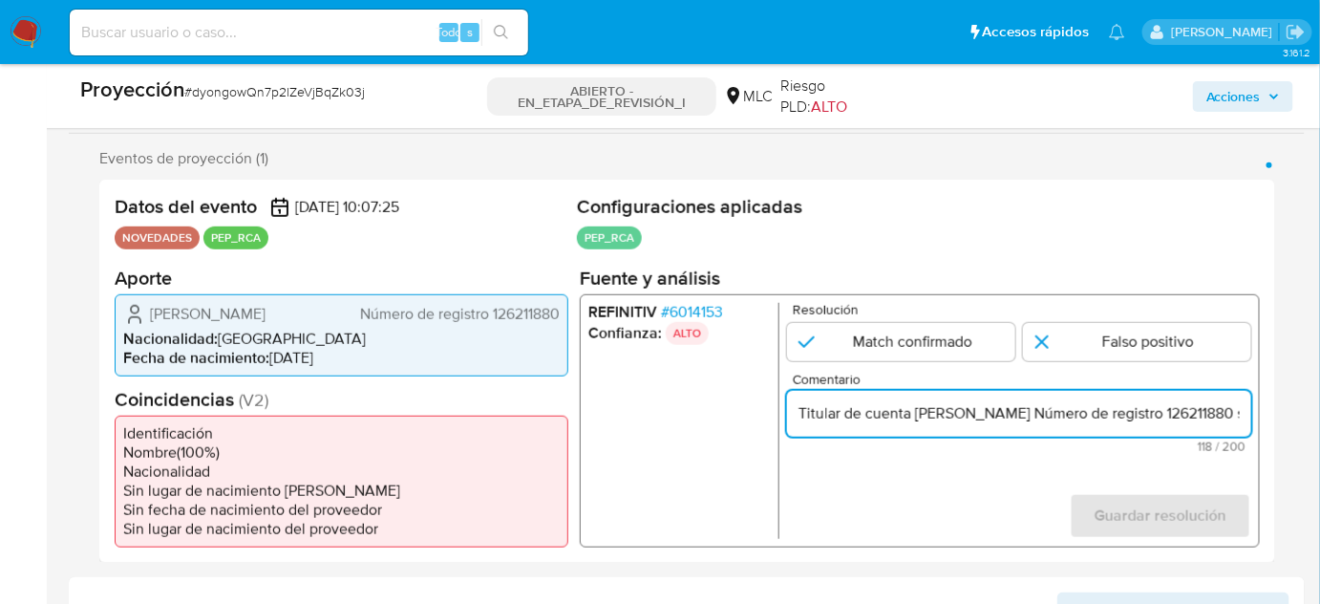
click at [1195, 407] on input "Titular de cuenta [PERSON_NAME] Número de registro 126211880 se desempeño como …" at bounding box center [1019, 412] width 464 height 25
drag, startPoint x: 1207, startPoint y: 410, endPoint x: 921, endPoint y: 415, distance: 286.6
click at [899, 415] on input "Titular de cuenta [PERSON_NAME] Número de registro 126211880 se desempeño como …" at bounding box center [1019, 412] width 464 height 25
drag, startPoint x: 946, startPoint y: 415, endPoint x: 818, endPoint y: 415, distance: 128.0
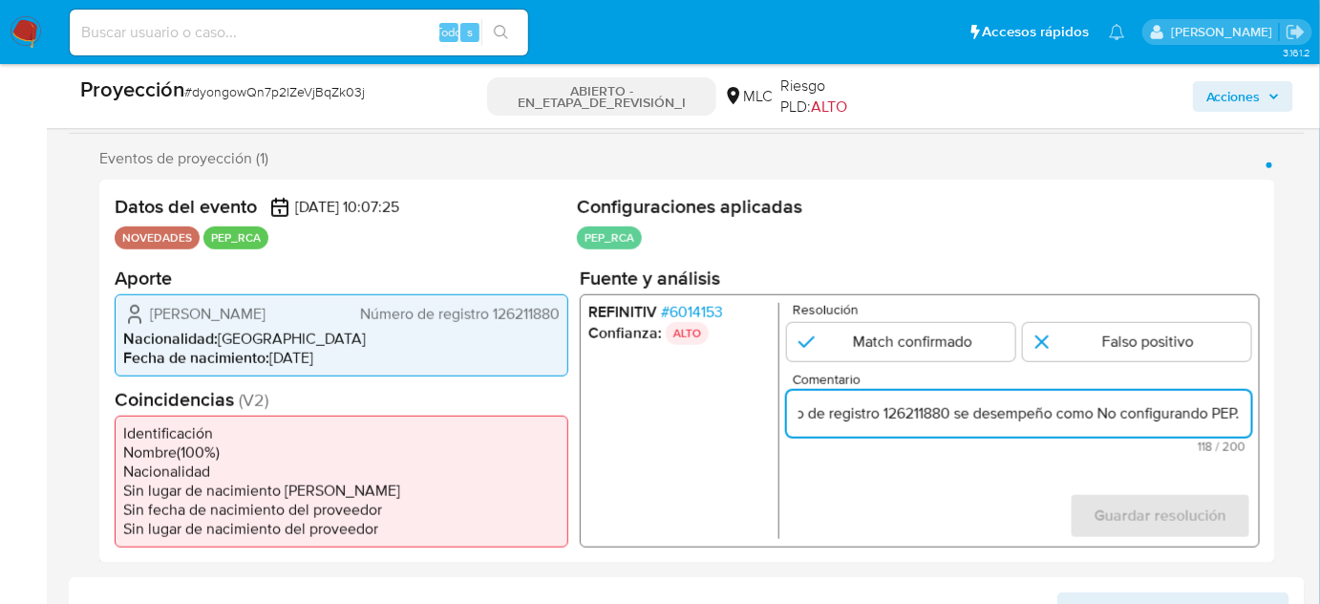
click at [818, 415] on input "Titular de cuenta [PERSON_NAME] Número de registro 126211880 se desempeño como …" at bounding box center [1019, 412] width 464 height 25
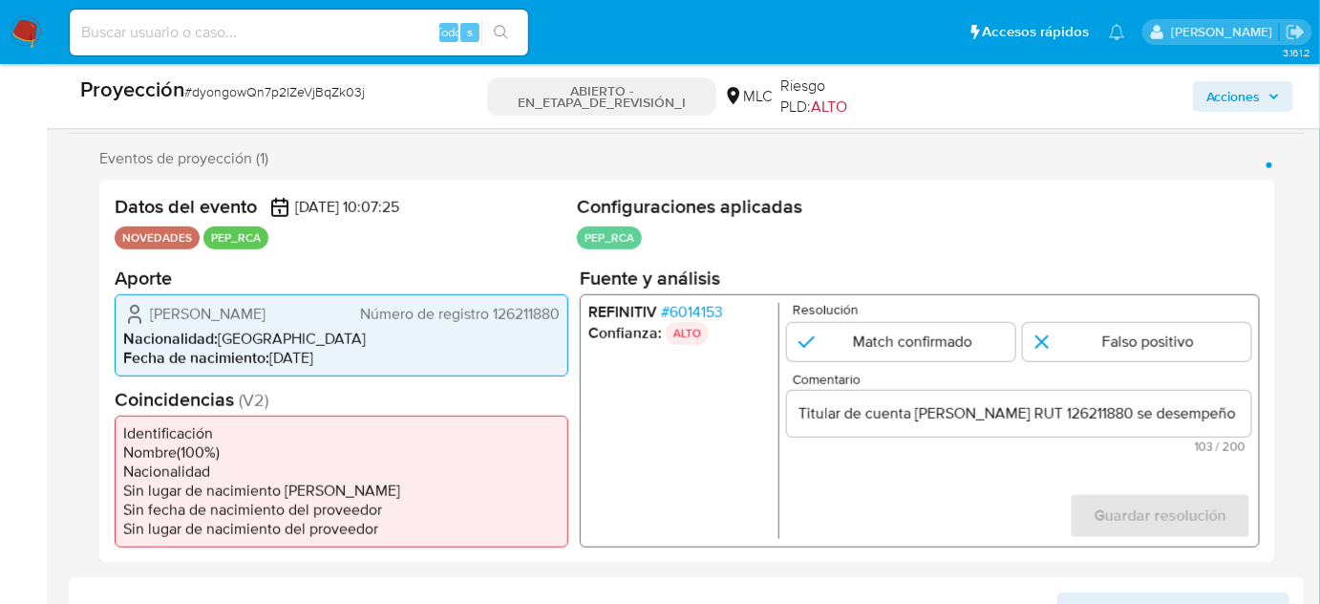
click at [712, 306] on font "6014153" at bounding box center [696, 311] width 53 height 22
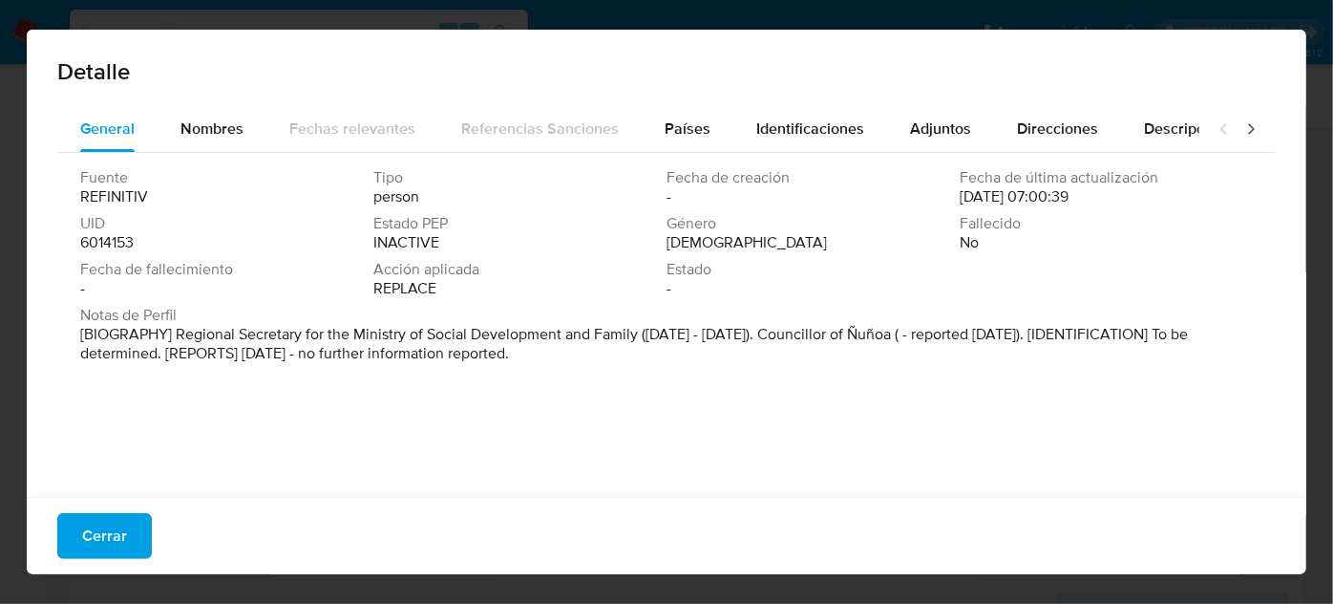
click at [114, 531] on font "Cerrar" at bounding box center [104, 536] width 45 height 46
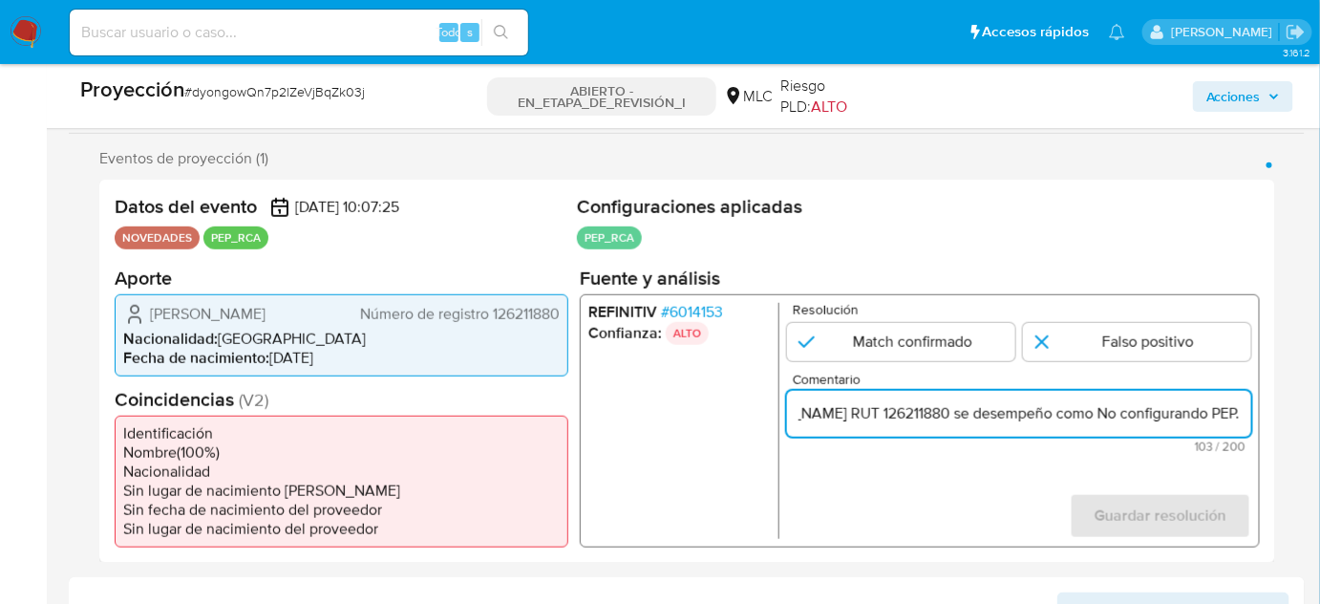
scroll to position [0, 287]
drag, startPoint x: 1220, startPoint y: 407, endPoint x: 1240, endPoint y: 412, distance: 20.6
click at [1240, 412] on input "Titular de cuenta [PERSON_NAME] RUT 126211880 se desempeño como No configurando…" at bounding box center [1019, 412] width 464 height 25
click at [1100, 419] on input "Titular de cuenta [PERSON_NAME] RUT 126211880 se desempeño como No configurando…" at bounding box center [1019, 412] width 464 height 25
click at [1096, 416] on input "Titular de cuenta [PERSON_NAME] RUT 126211880 se desempeño como No configurando…" at bounding box center [1019, 412] width 464 height 25
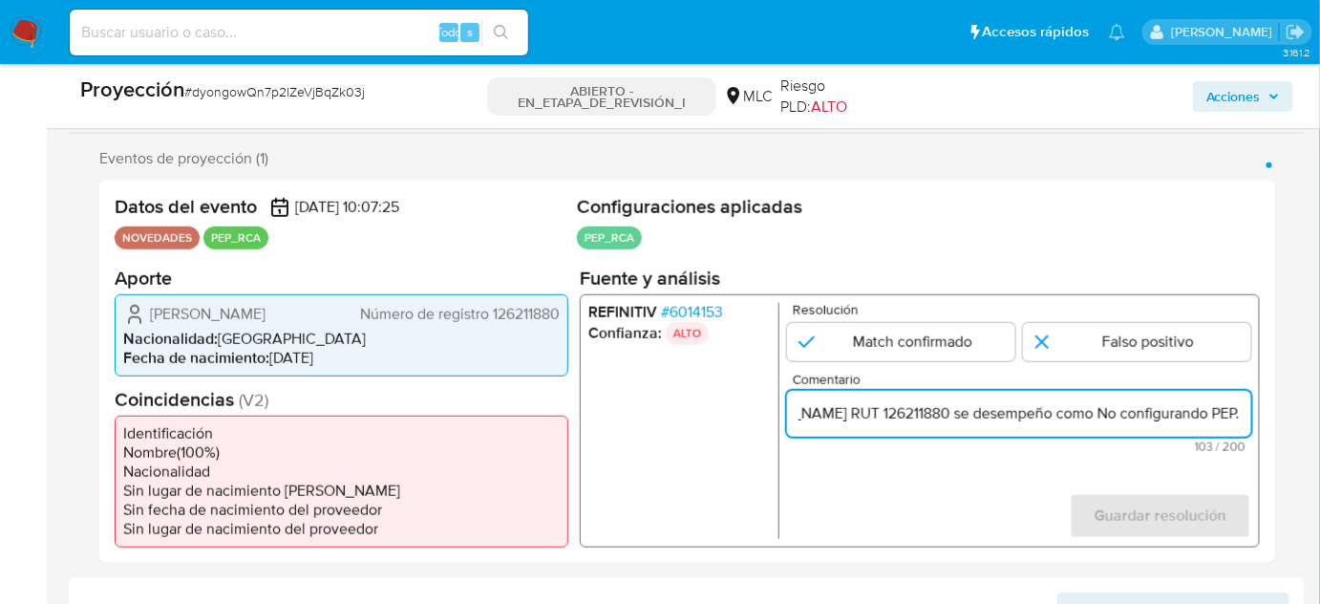
paste input "Secretario Regional del Ministerio de Desarrollo Social y Familia hasta [DATE]."
type input "Titular de cuenta [PERSON_NAME] RUT 126211880 se desempeño como Secretario Regi…"
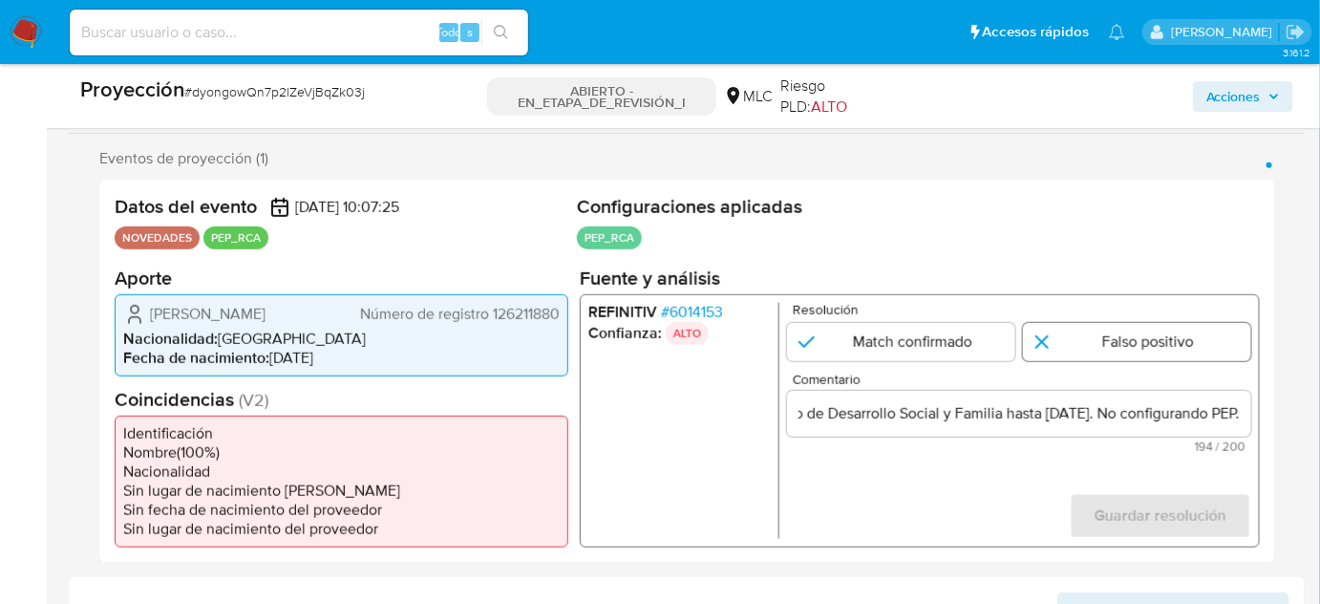
scroll to position [0, 0]
click at [1117, 341] on input "1 de 1" at bounding box center [1137, 341] width 228 height 38
radio input "true"
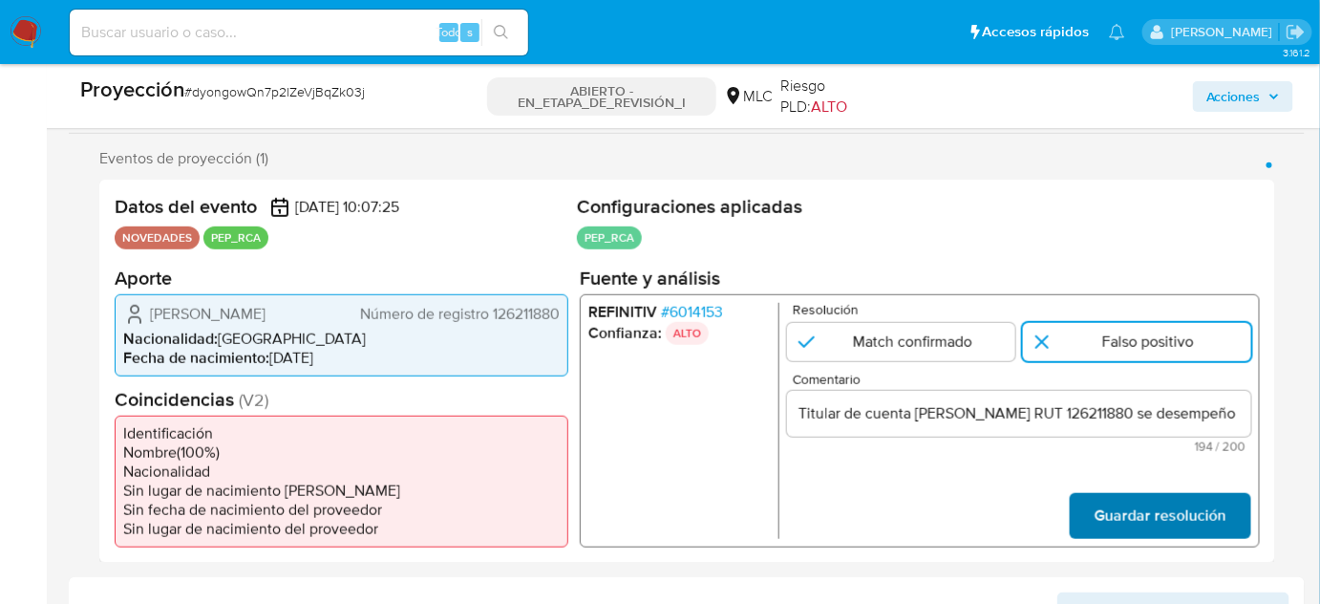
click at [1123, 523] on span "Guardar resolución" at bounding box center [1161, 515] width 132 height 42
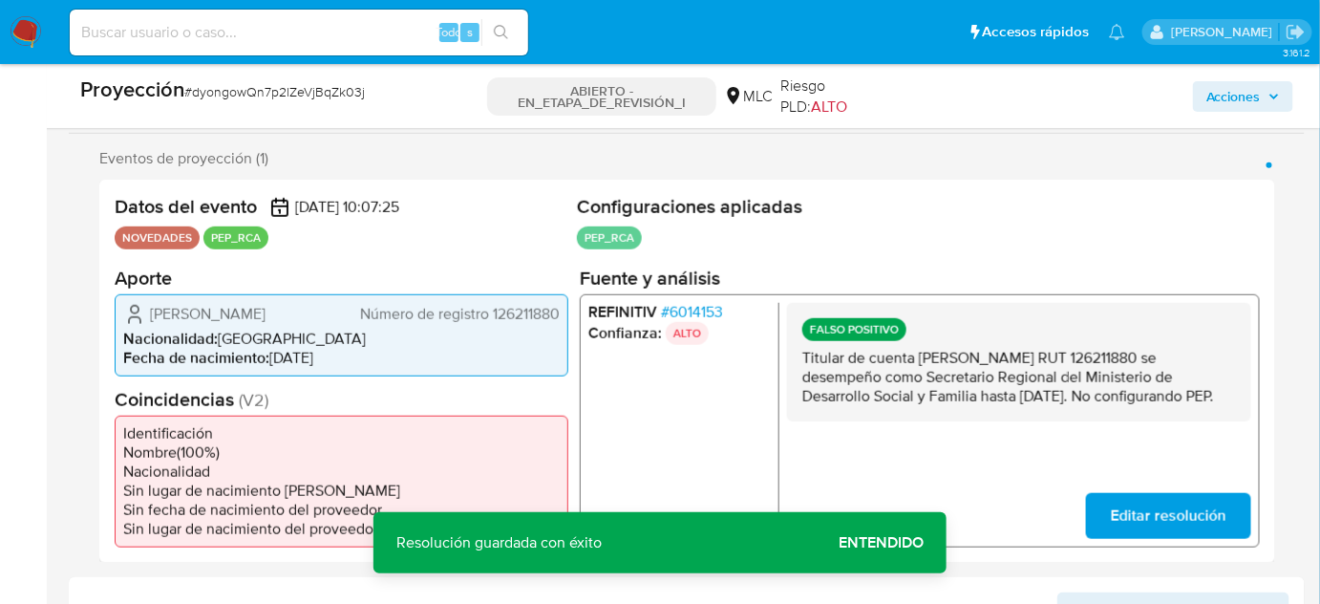
drag, startPoint x: 1054, startPoint y: 413, endPoint x: 791, endPoint y: 351, distance: 270.6
click at [791, 351] on div "FALSO POSITIVO Titular de cuenta [PERSON_NAME] RUT 126211880 se desempeño como …" at bounding box center [1019, 361] width 464 height 118
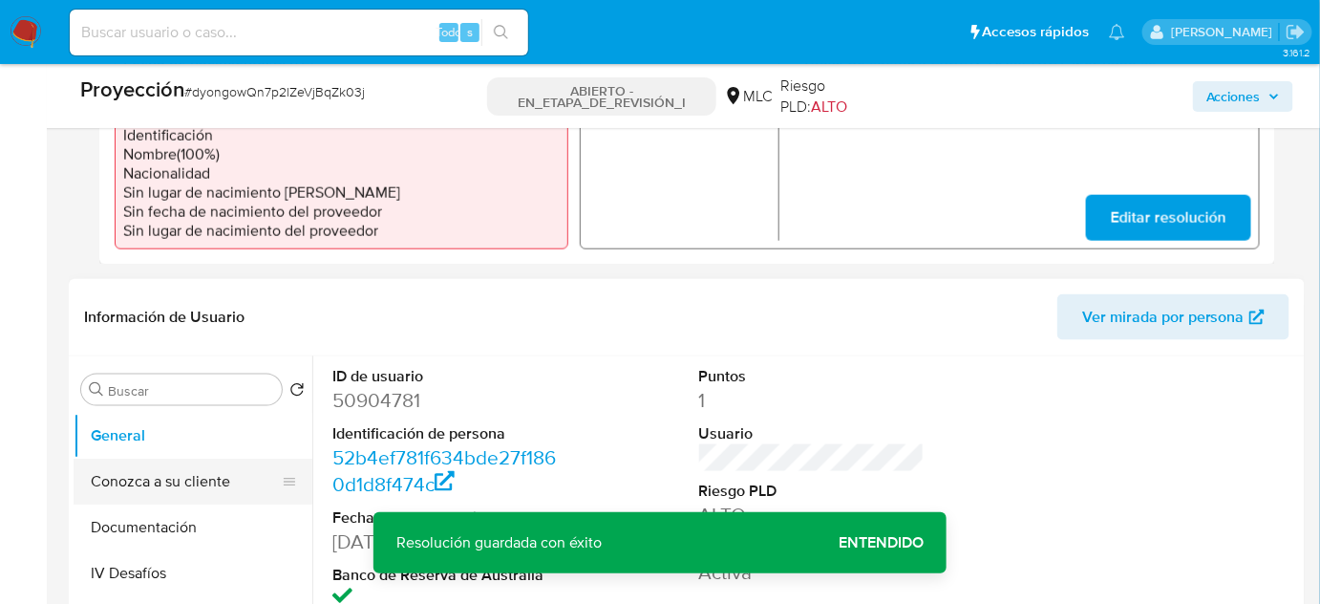
scroll to position [665, 0]
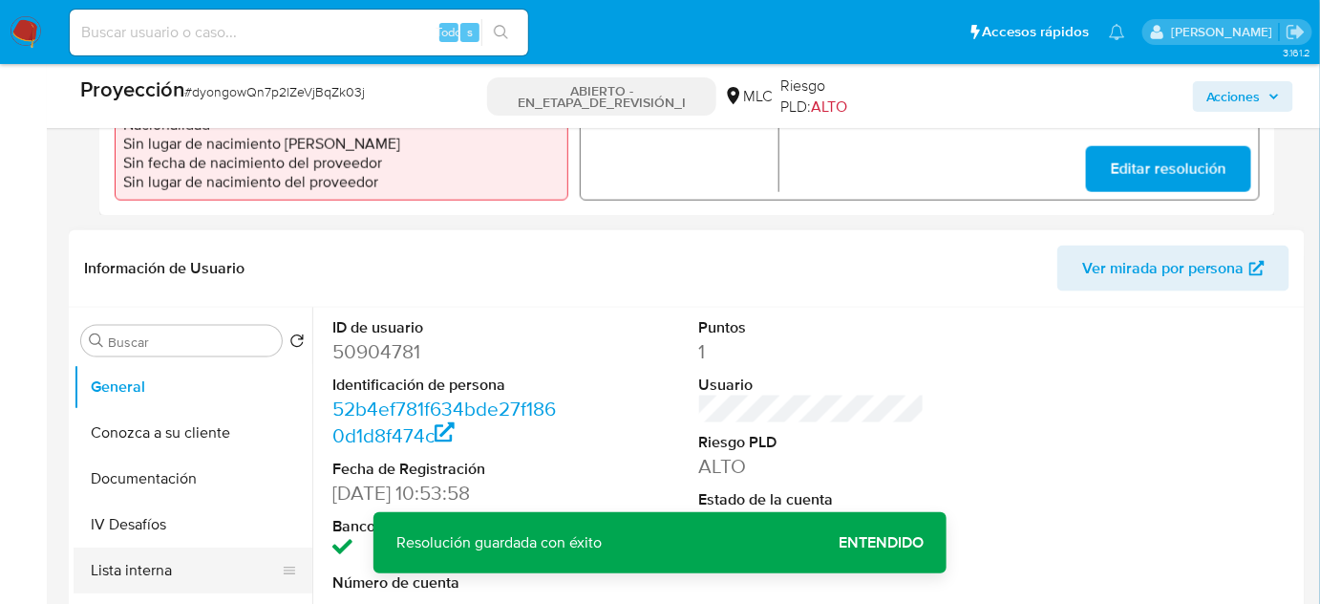
click at [138, 577] on button "Lista interna" at bounding box center [186, 570] width 224 height 46
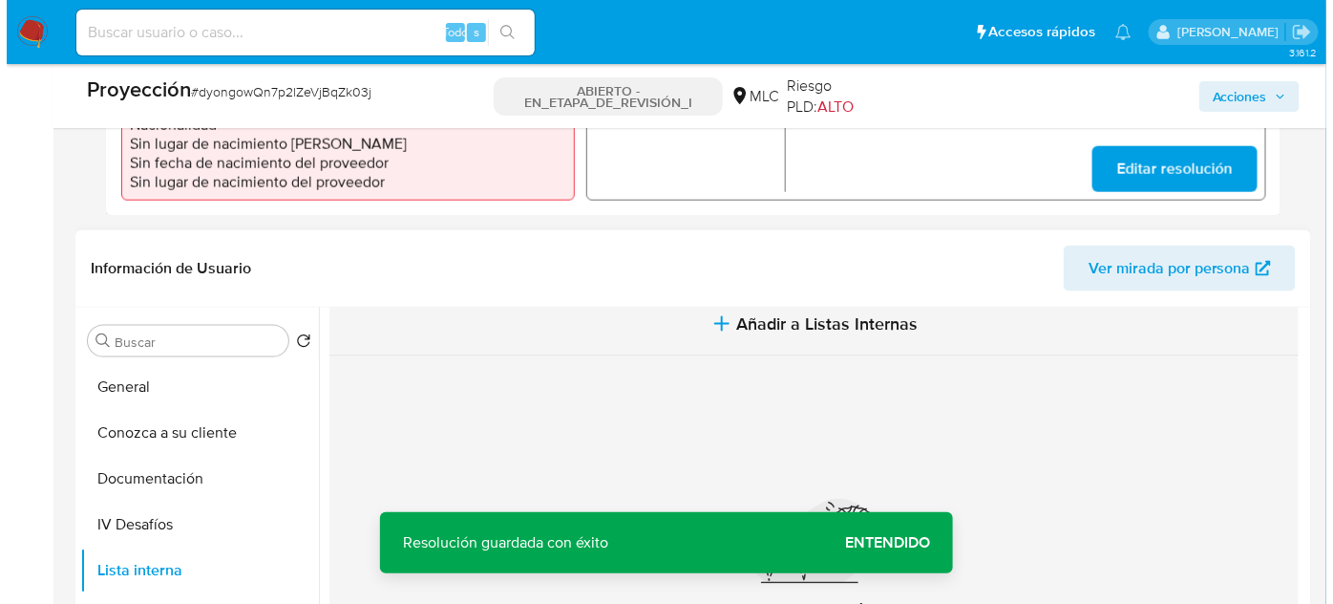
scroll to position [23, 0]
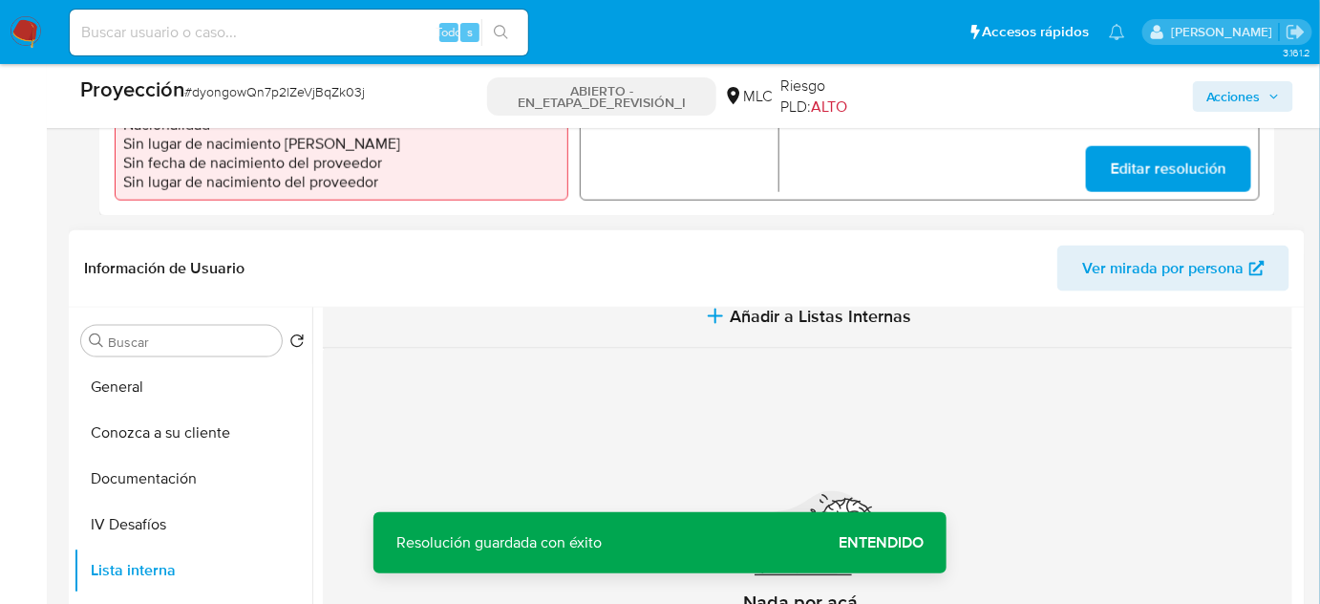
click at [756, 323] on span "Añadir a Listas Internas" at bounding box center [821, 316] width 181 height 21
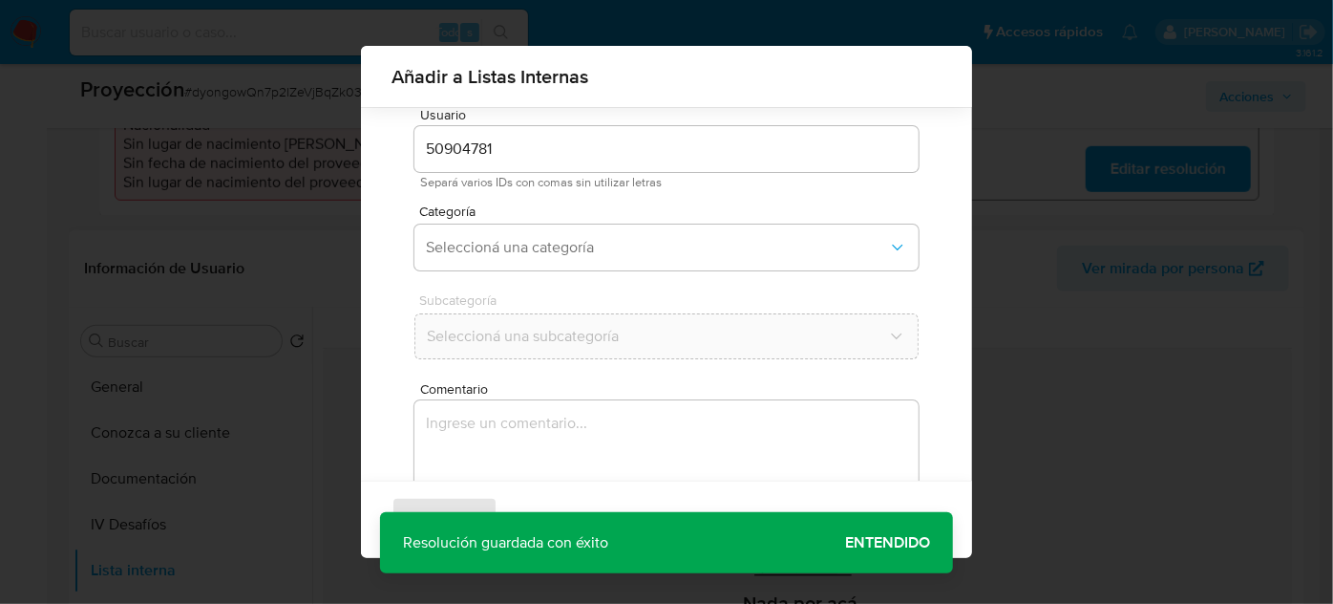
scroll to position [71, 0]
click at [608, 228] on span "Seleccioná una categoría" at bounding box center [657, 237] width 462 height 19
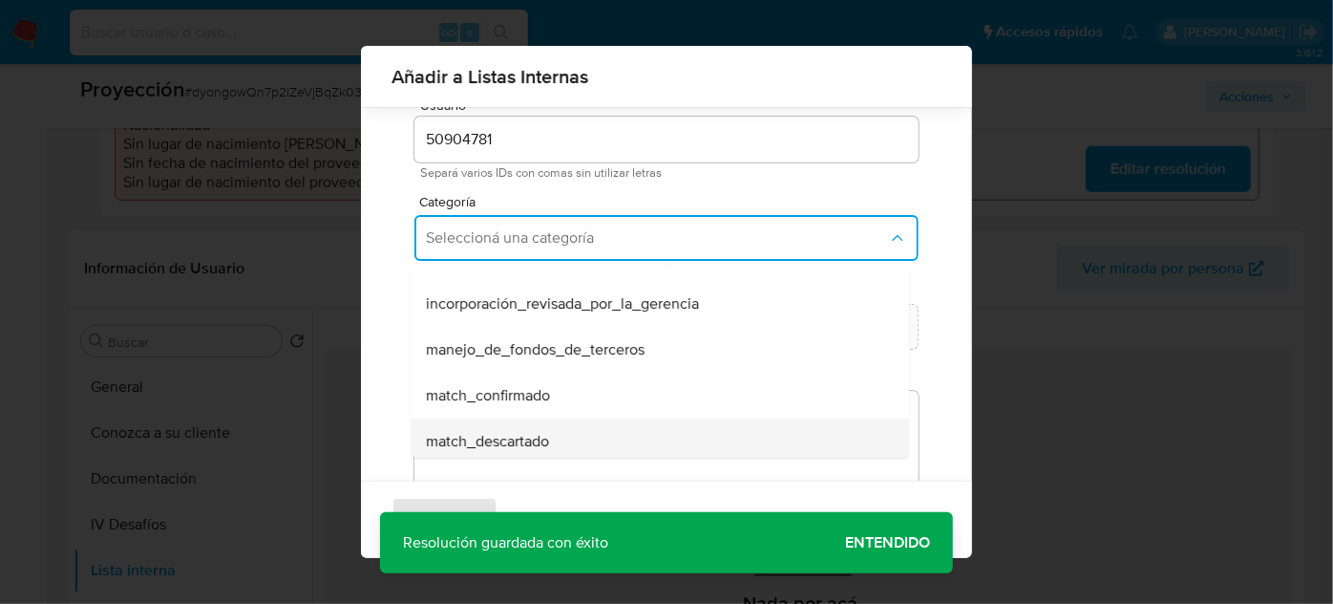
scroll to position [86, 0]
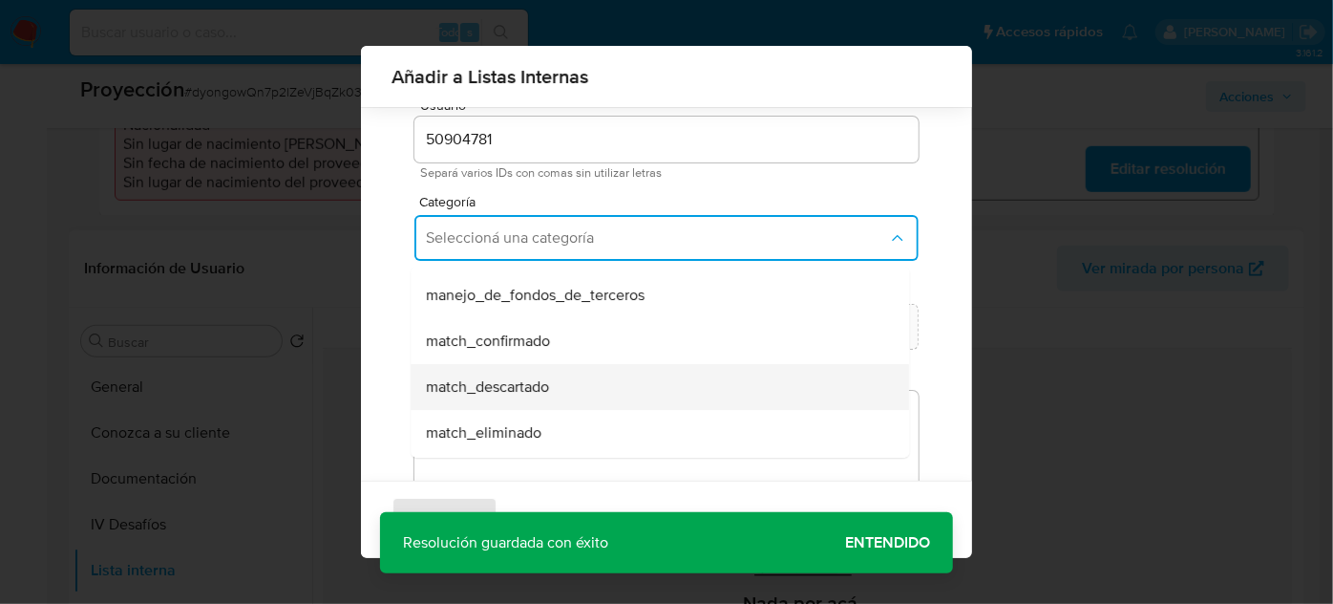
click at [500, 387] on span "match_descartado" at bounding box center [487, 386] width 123 height 19
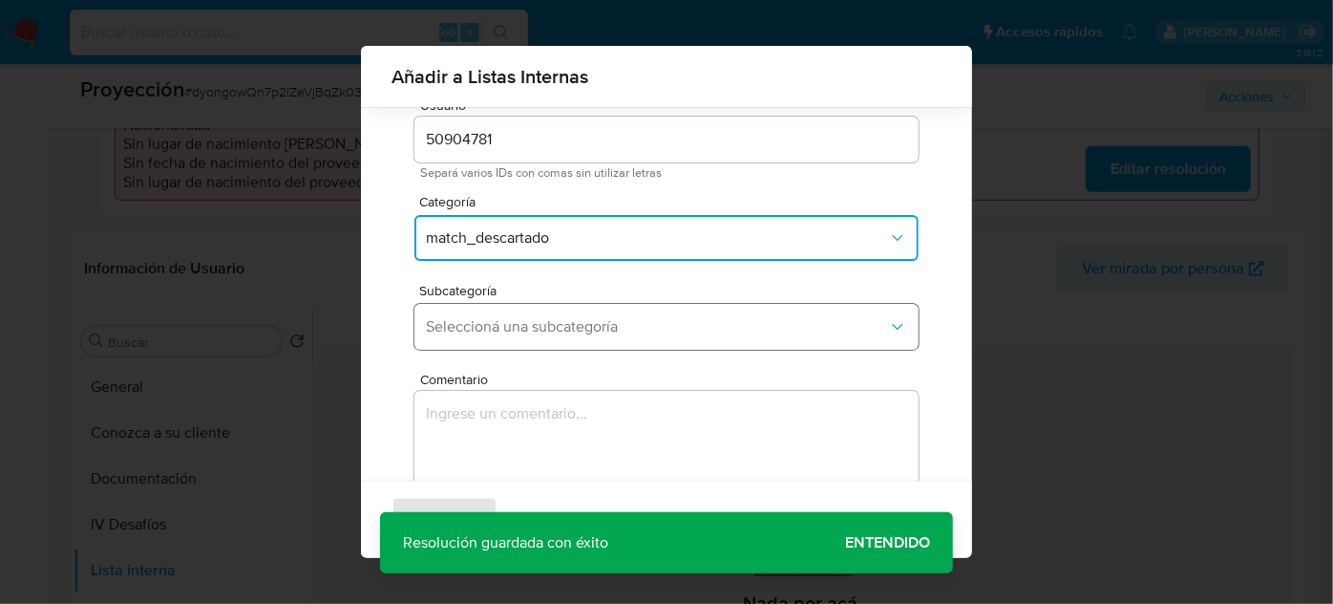
click at [560, 321] on span "Seleccioná una subcategoría" at bounding box center [657, 326] width 462 height 19
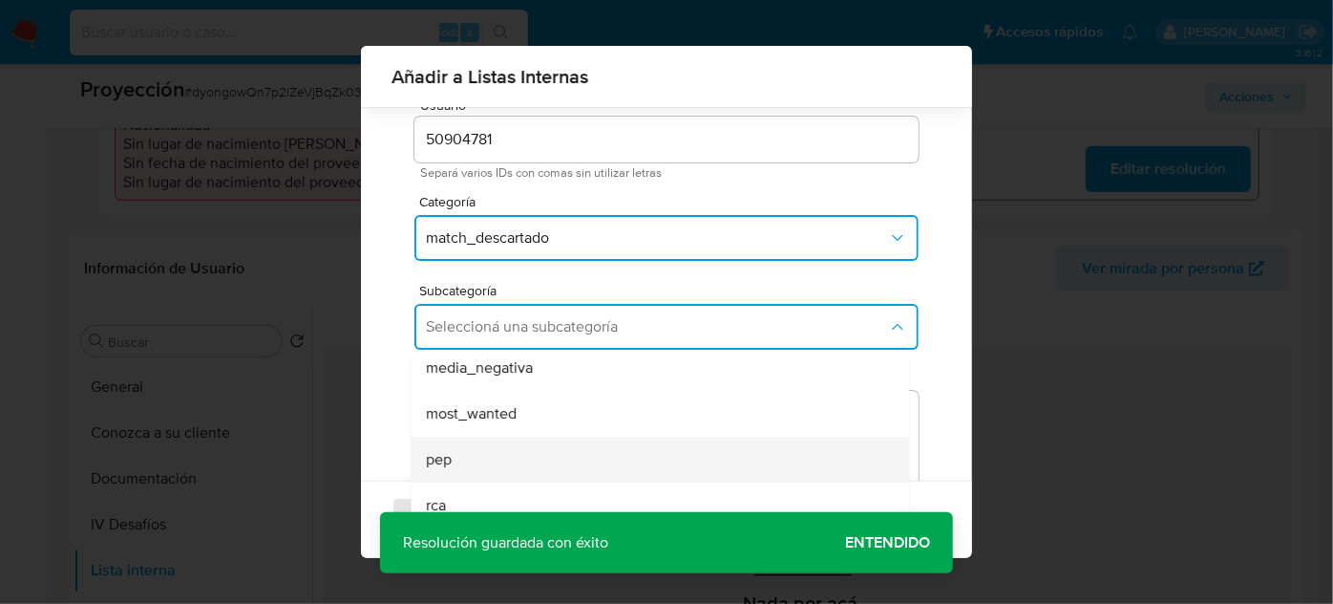
scroll to position [130, 0]
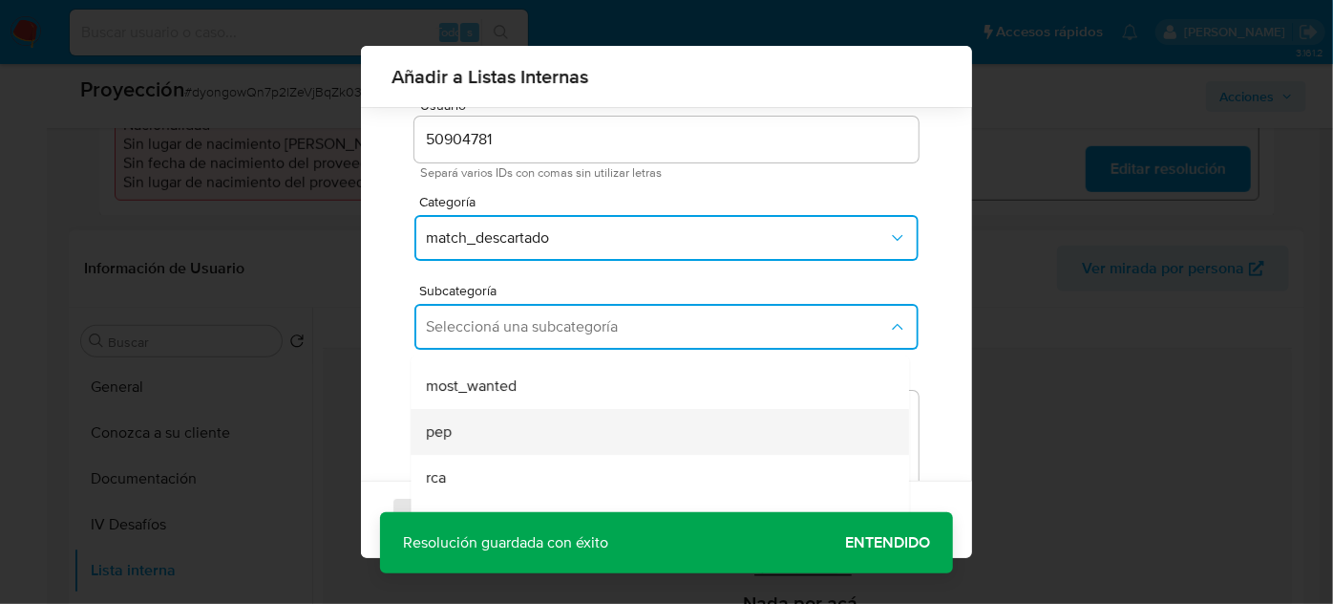
click at [476, 418] on div "pep" at bounding box center [654, 432] width 457 height 46
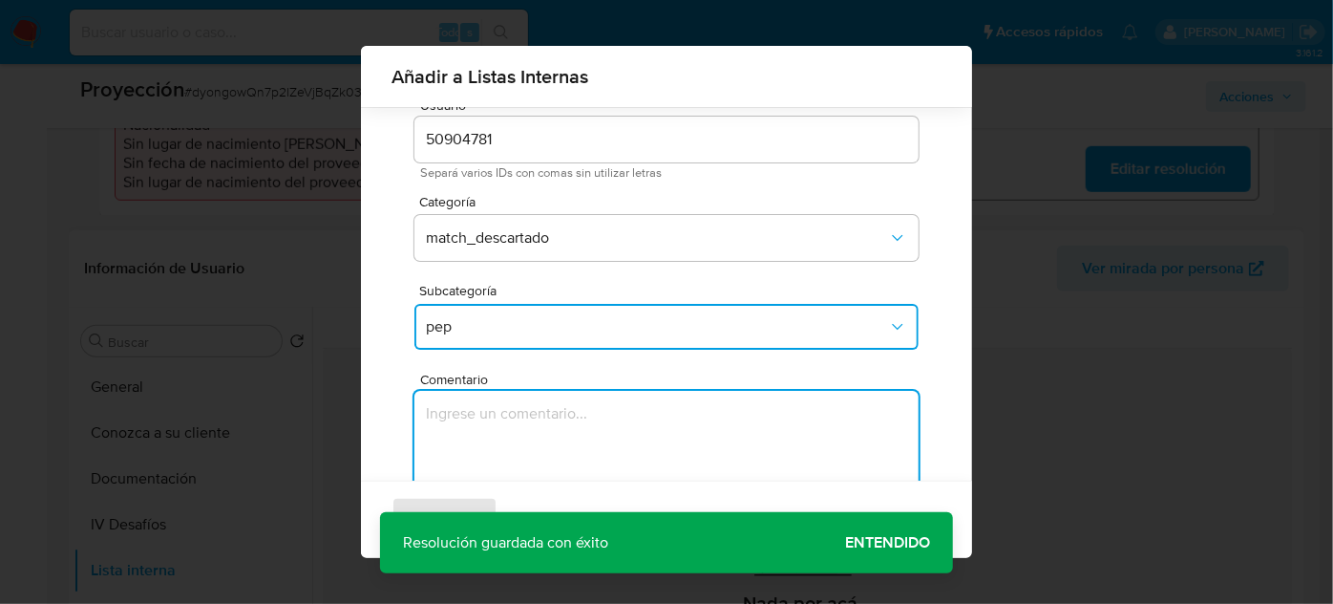
click at [476, 418] on textarea "Comentario" at bounding box center [667, 482] width 504 height 183
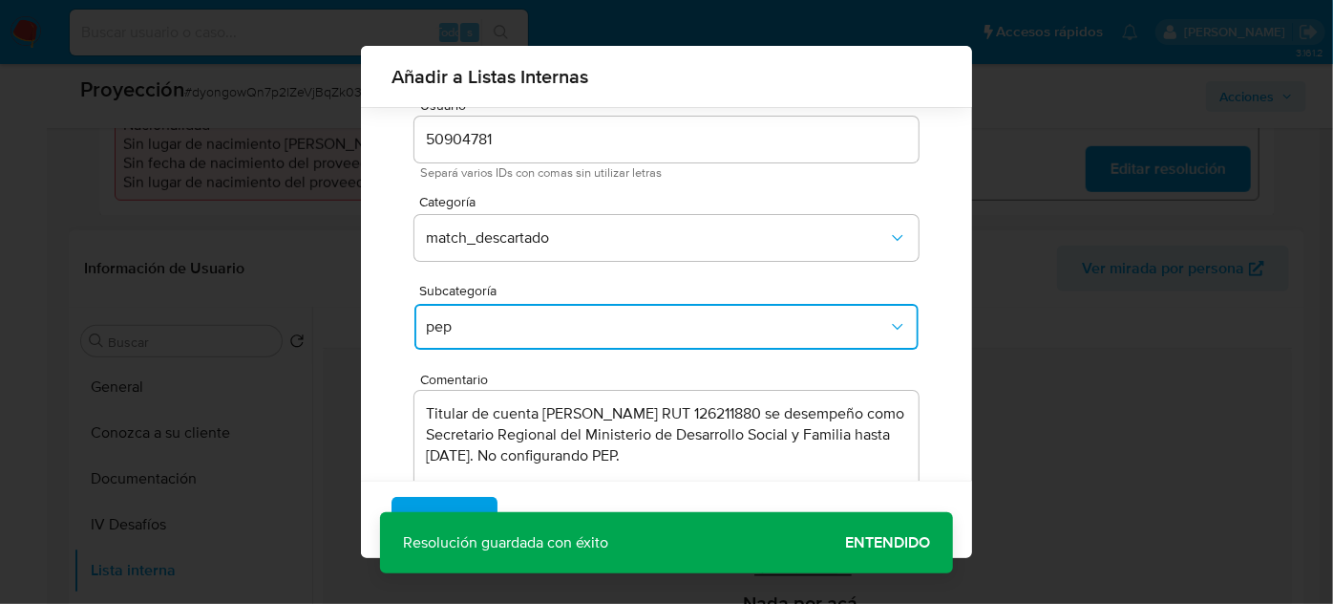
click at [881, 543] on div "Agregar Cancelar" at bounding box center [666, 518] width 611 height 77
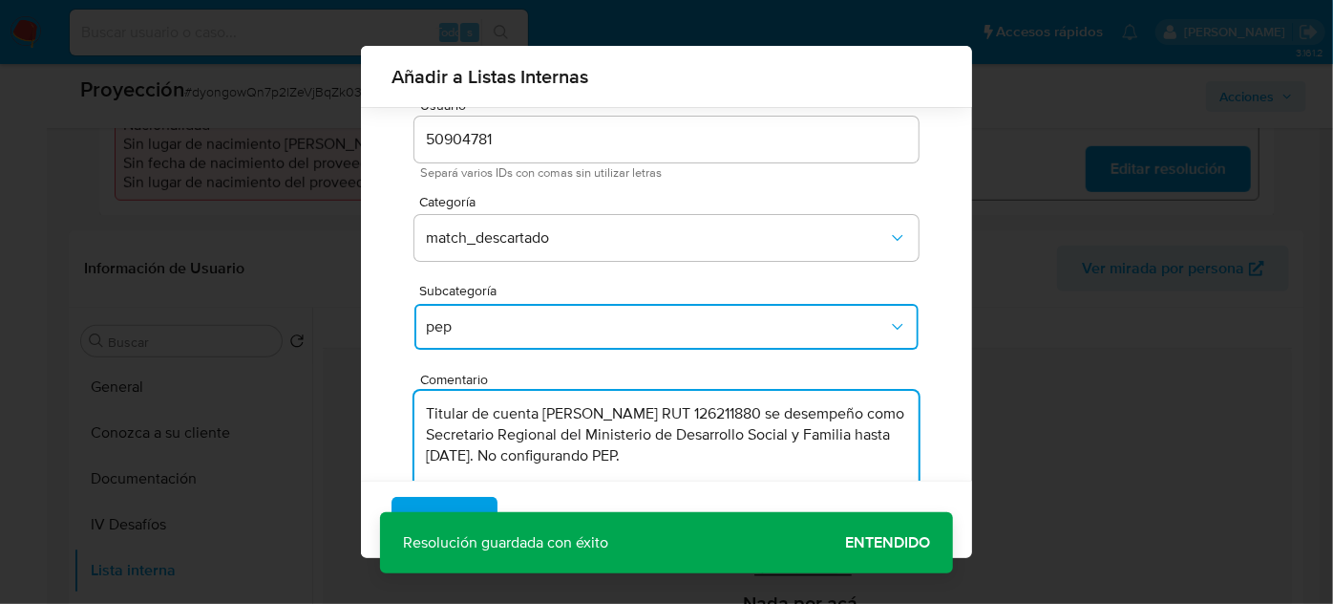
click at [827, 468] on textarea "Titular de cuenta [PERSON_NAME] RUT 126211880 se desempeño como Secretario Regi…" at bounding box center [667, 482] width 504 height 183
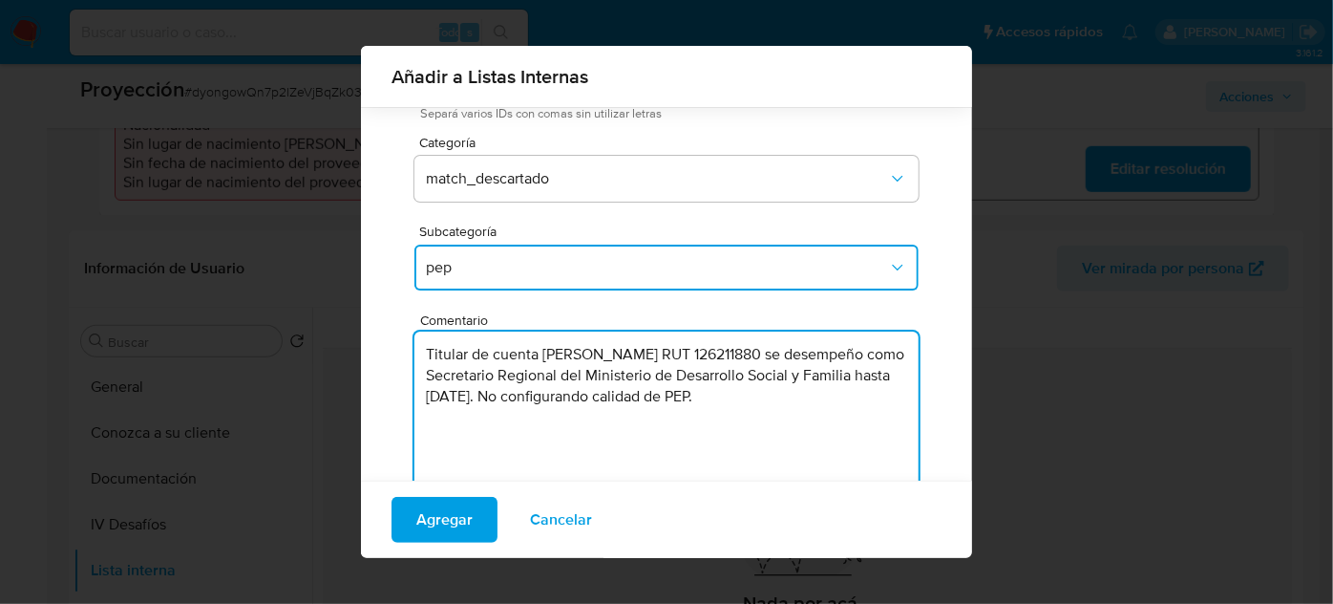
scroll to position [158, 0]
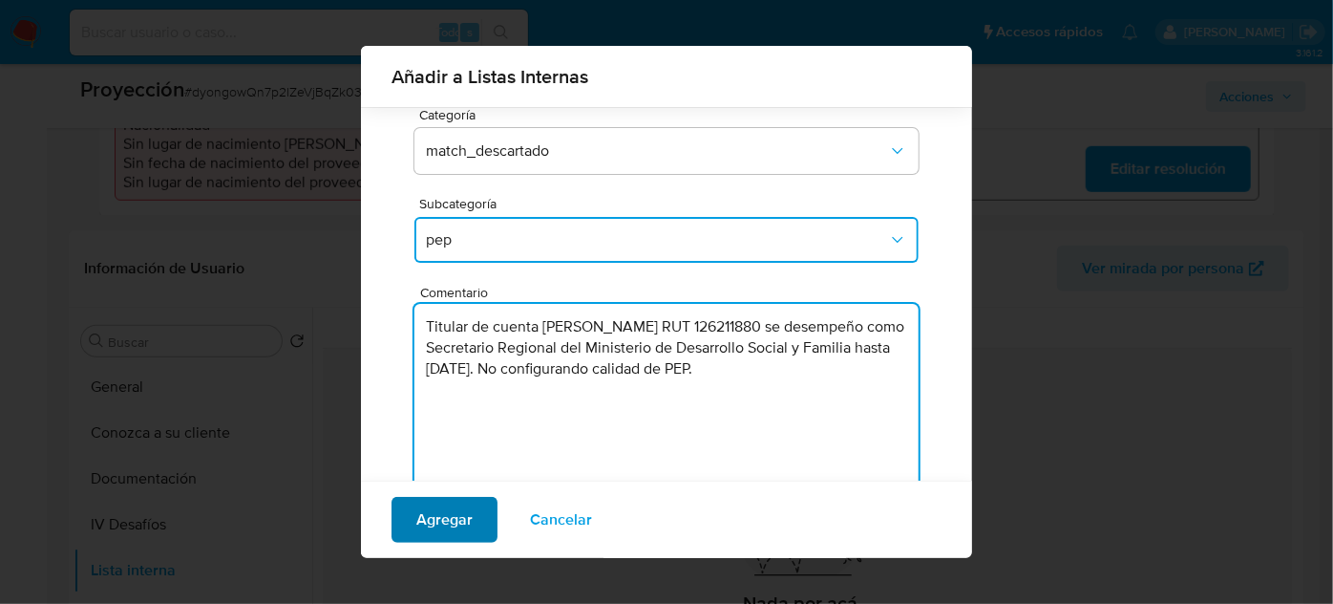
type textarea "Titular de cuenta [PERSON_NAME] RUT 126211880 se desempeño como Secretario Regi…"
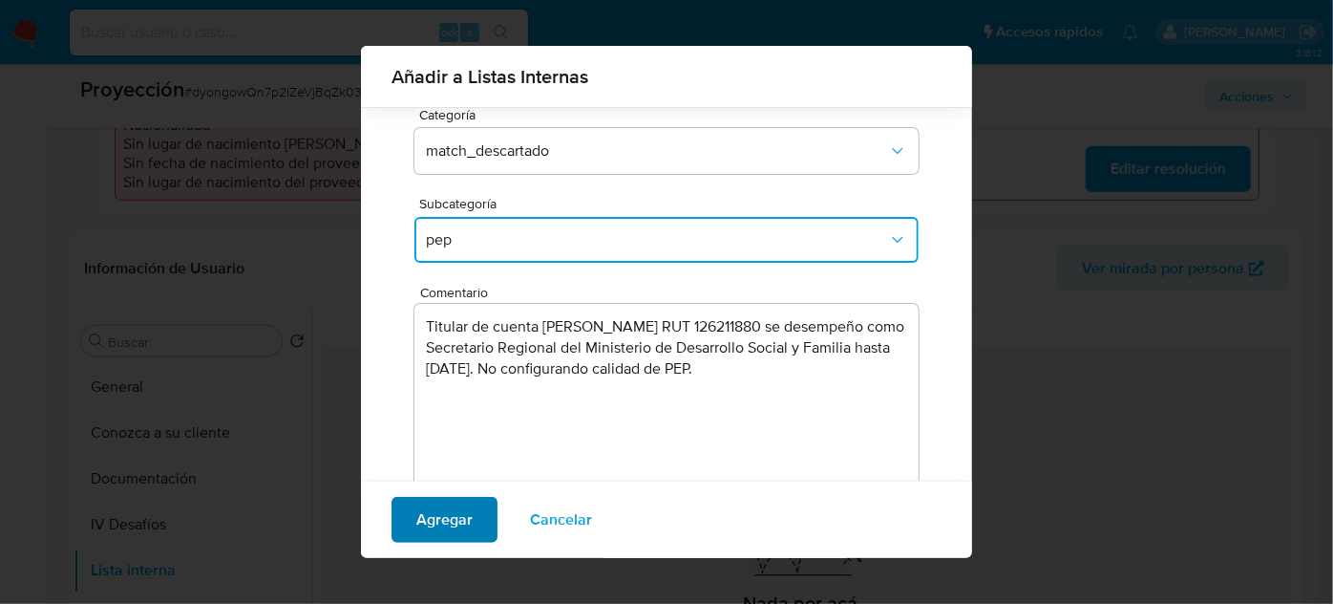
click at [450, 525] on span "Agregar" at bounding box center [444, 520] width 56 height 42
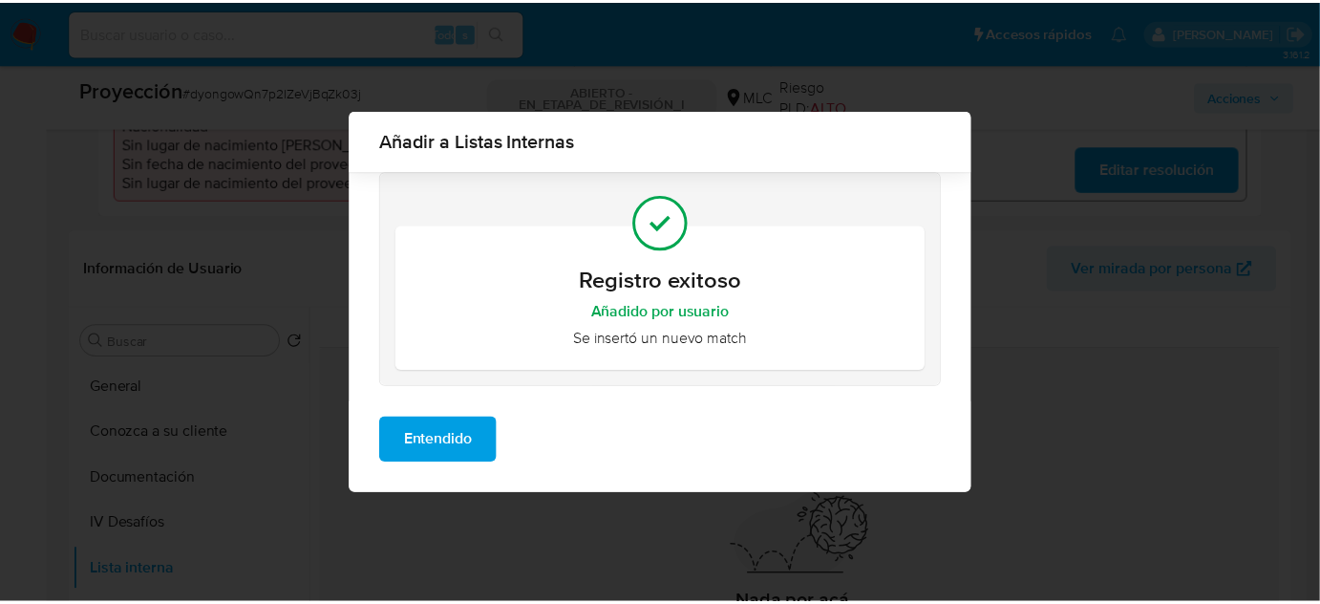
scroll to position [0, 0]
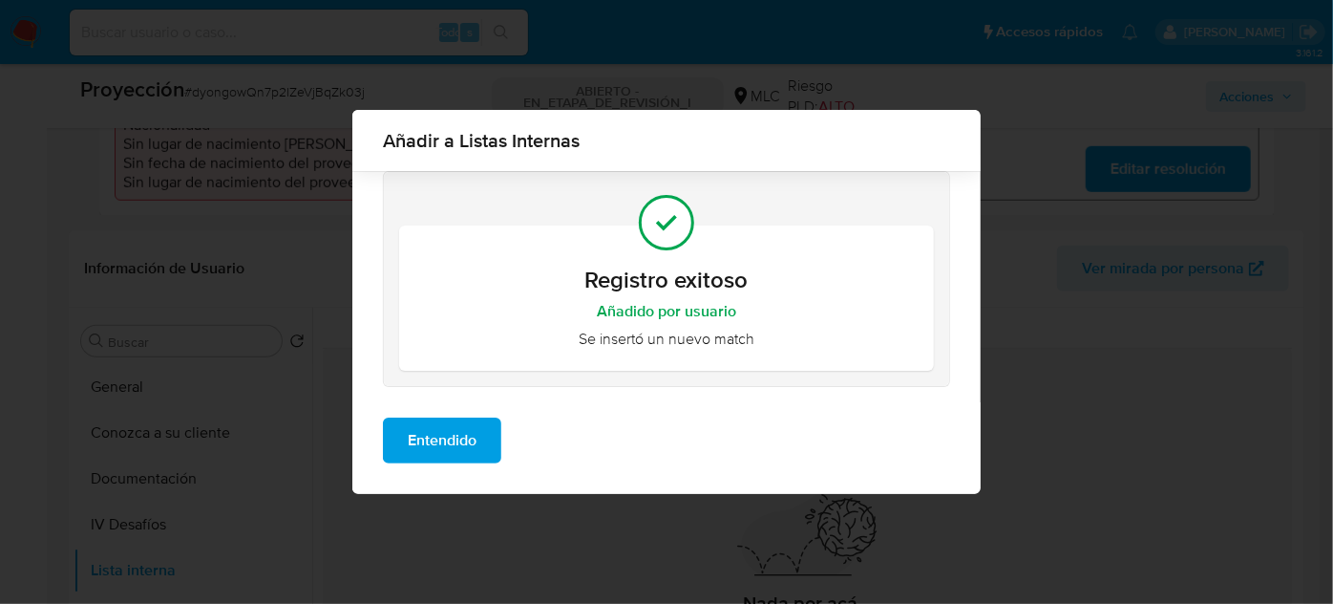
click at [446, 428] on span "Entendido" at bounding box center [442, 440] width 69 height 42
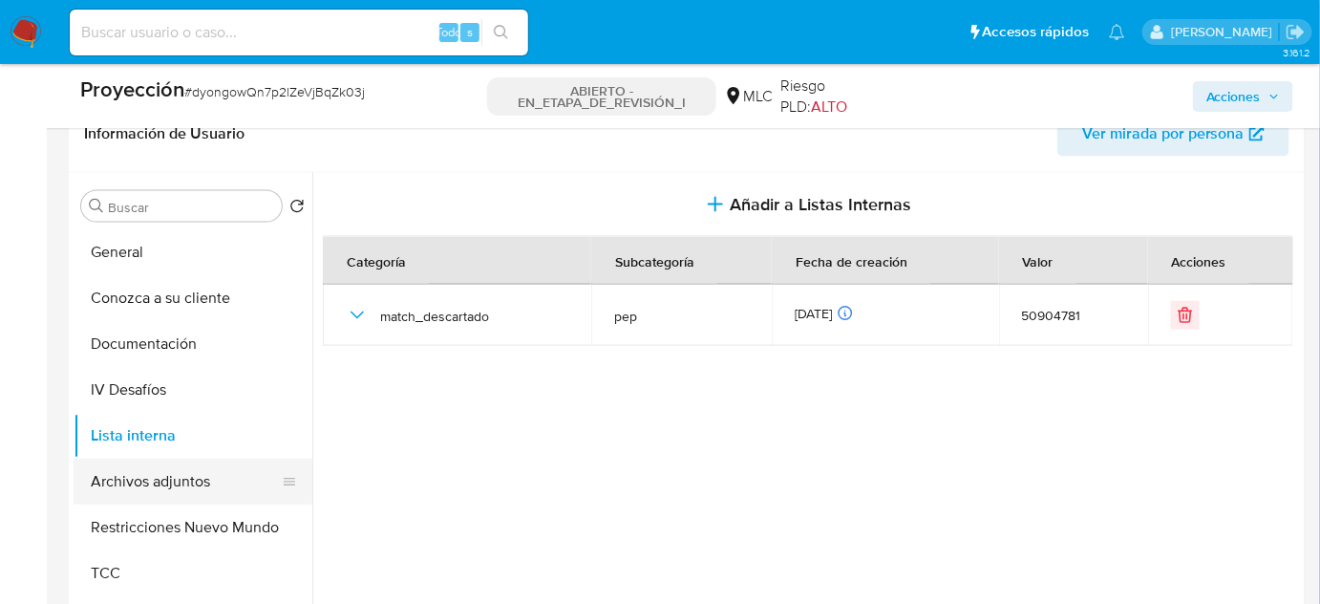
scroll to position [839, 0]
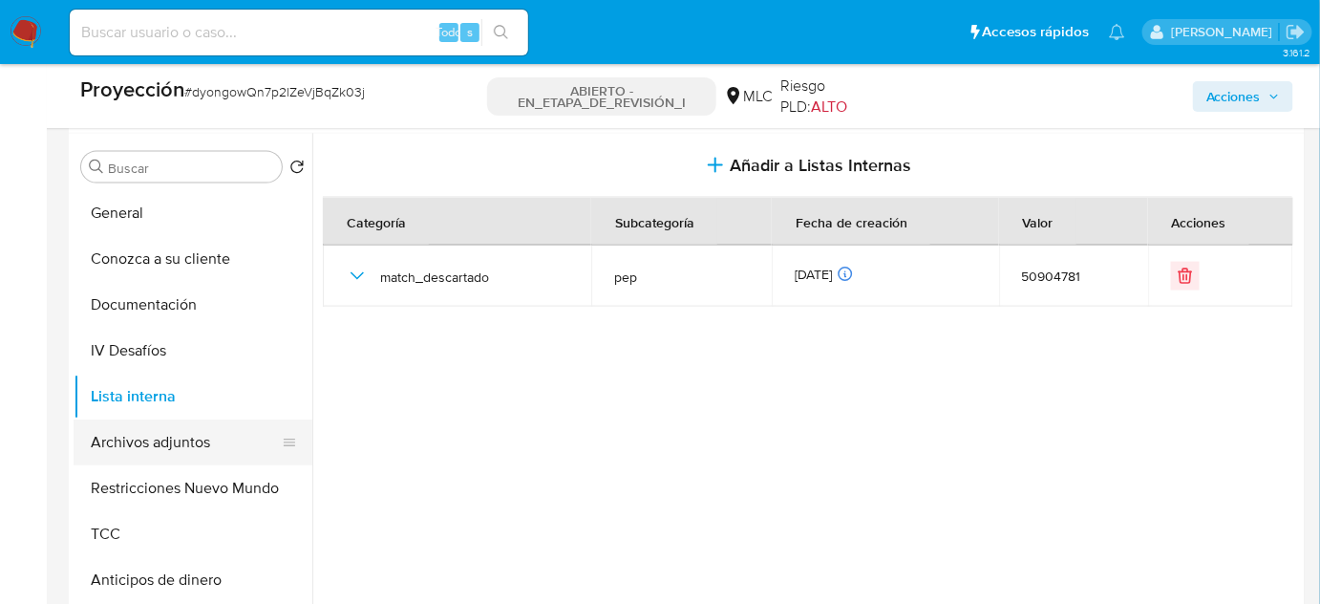
click at [140, 463] on button "Archivos adjuntos" at bounding box center [186, 442] width 224 height 46
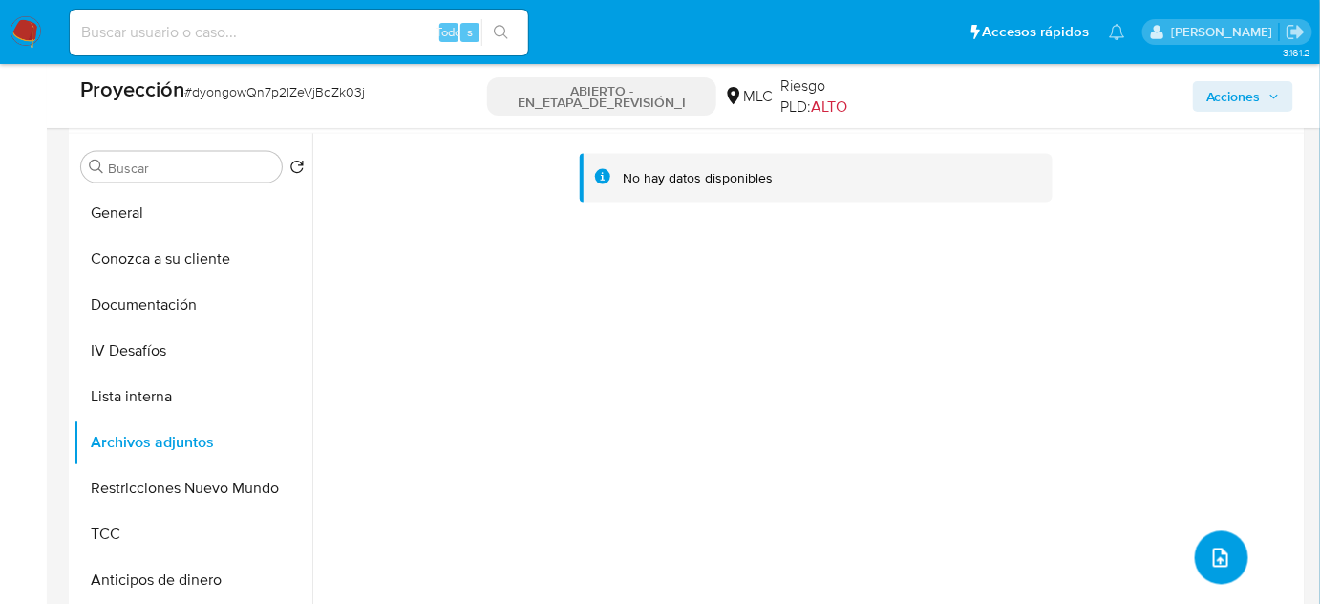
click at [1209, 560] on icon "subir archivo" at bounding box center [1220, 557] width 23 height 23
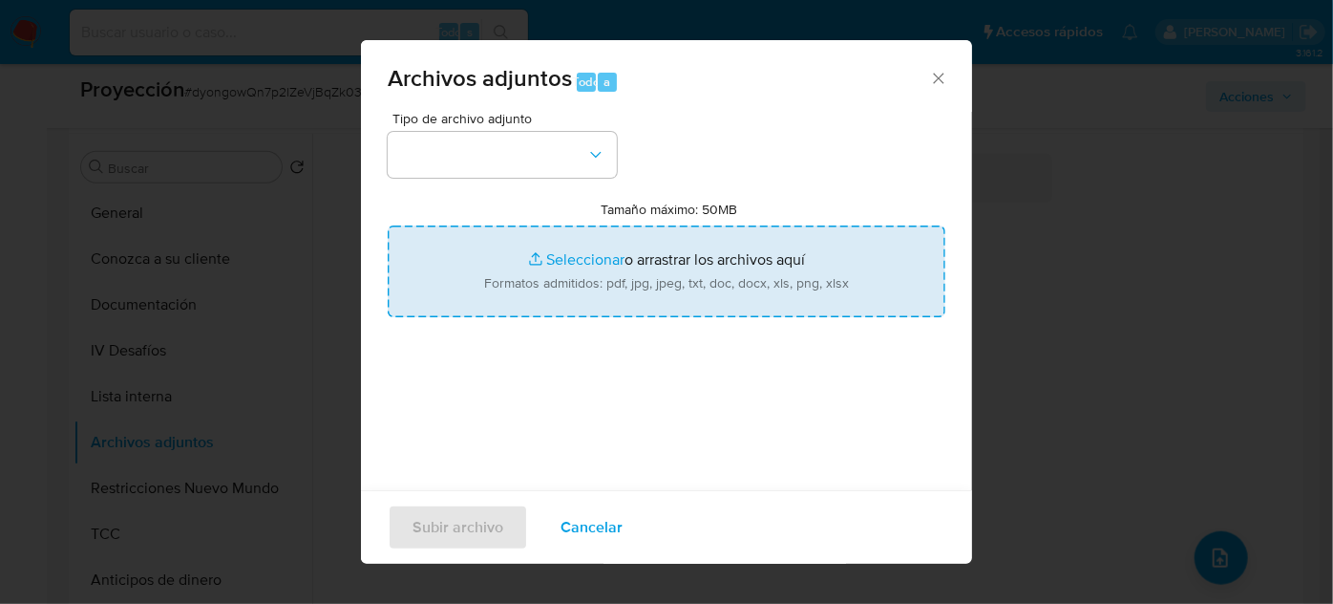
click at [529, 266] on input "Tamaño máximo: 50MB Seleccionar archivos" at bounding box center [667, 271] width 558 height 92
type input "C:\fakepath\InfoTransparencia.pdf"
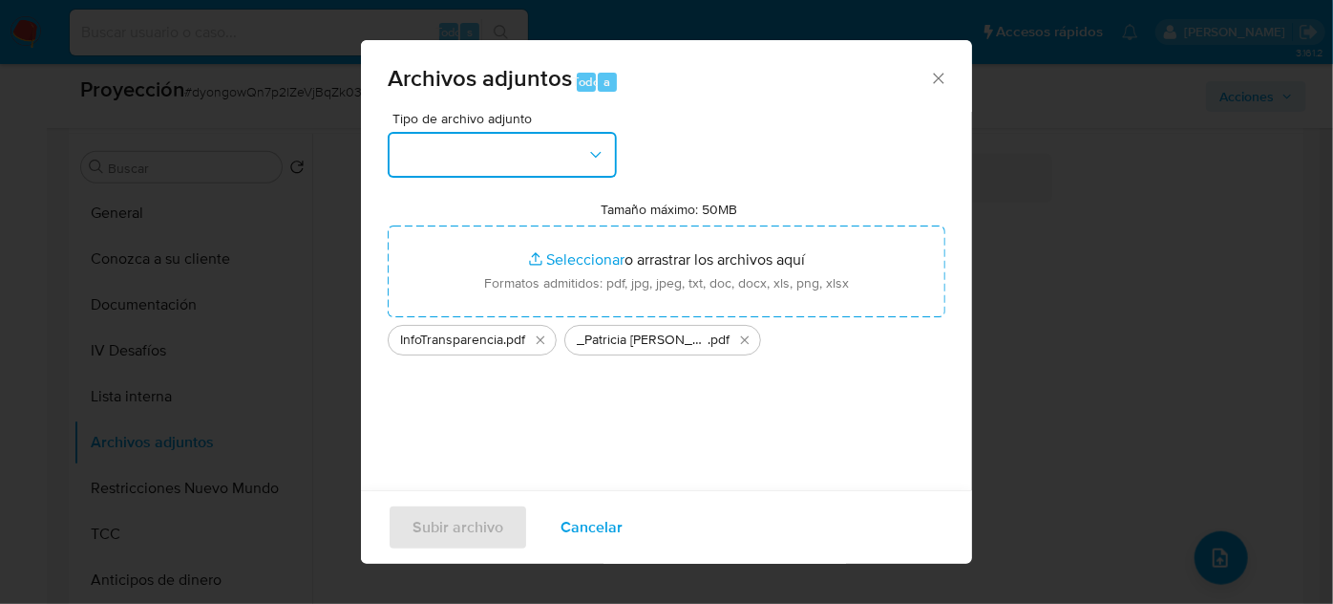
click at [450, 160] on button "button" at bounding box center [502, 155] width 229 height 46
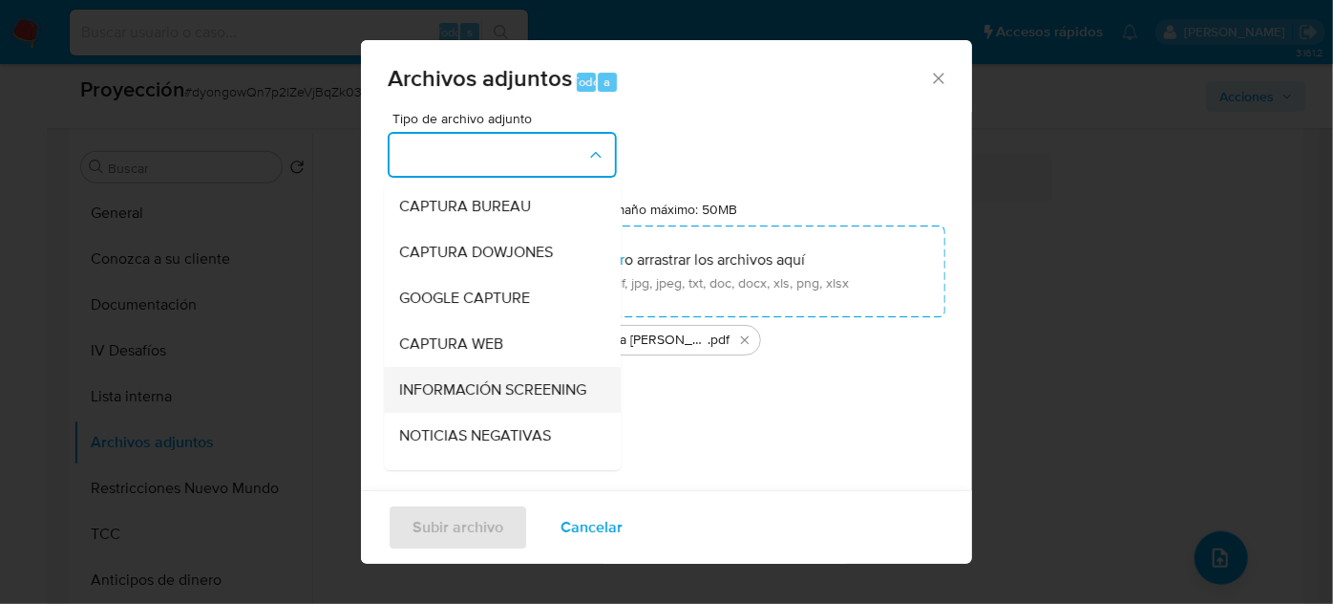
click at [456, 397] on span "INFORMACIÓN SCREENING" at bounding box center [492, 389] width 187 height 19
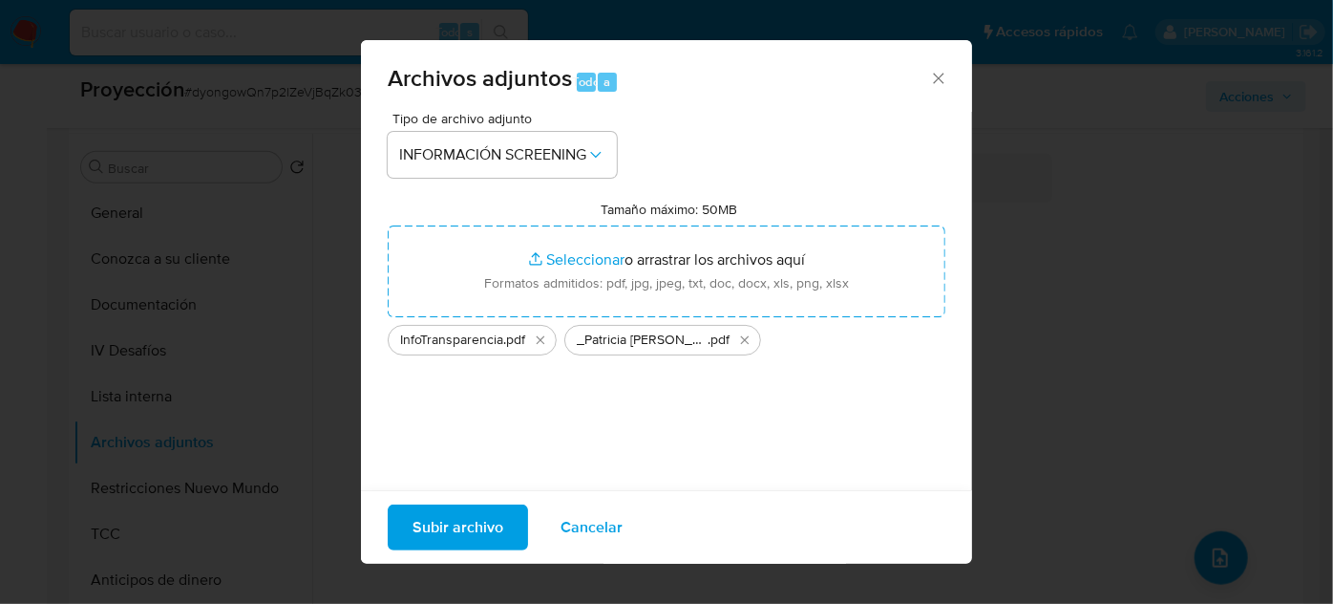
click at [435, 521] on span "Subir archivo" at bounding box center [458, 527] width 91 height 42
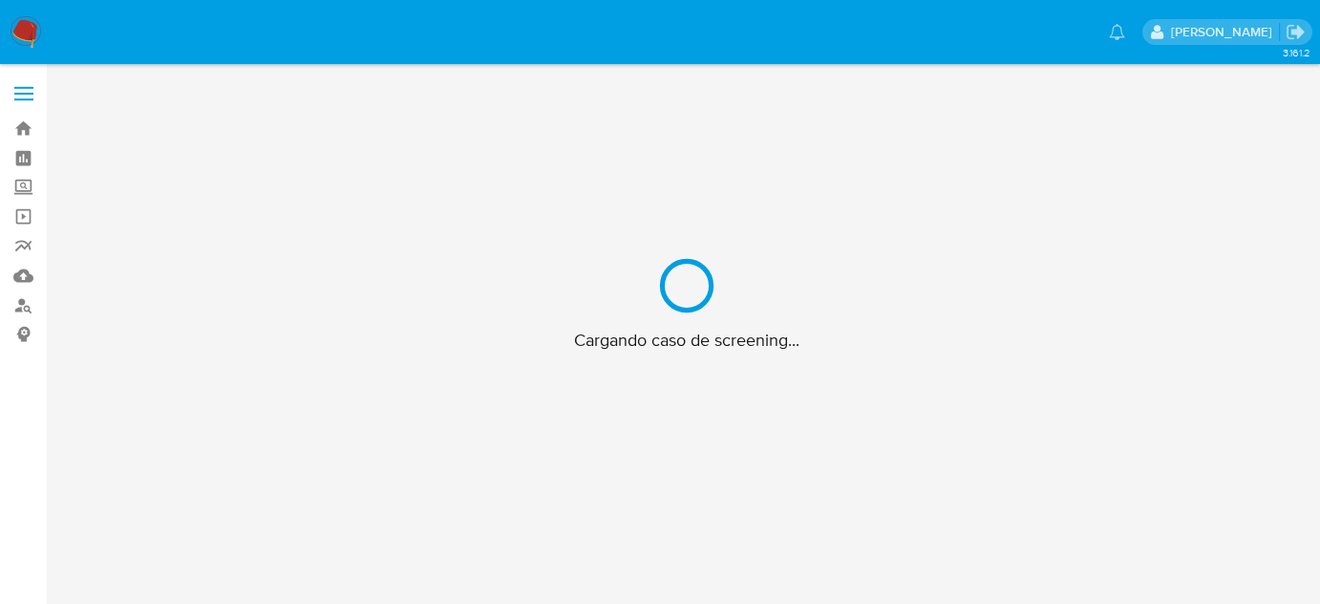
scroll to position [69, 0]
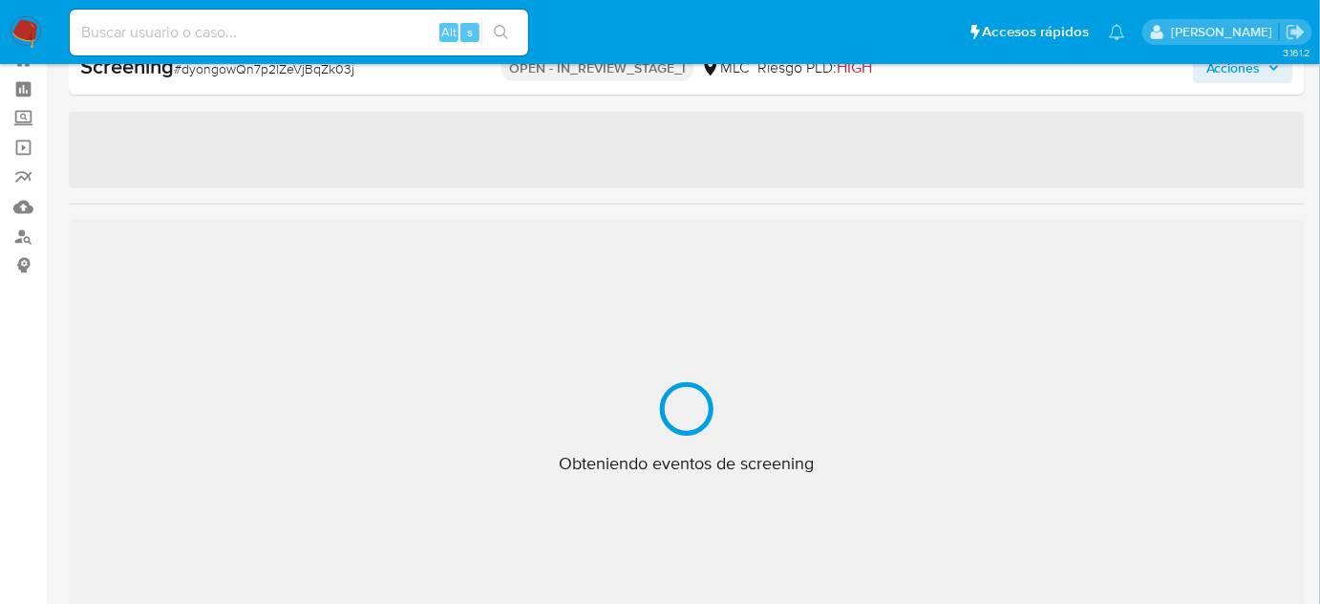
select select "10"
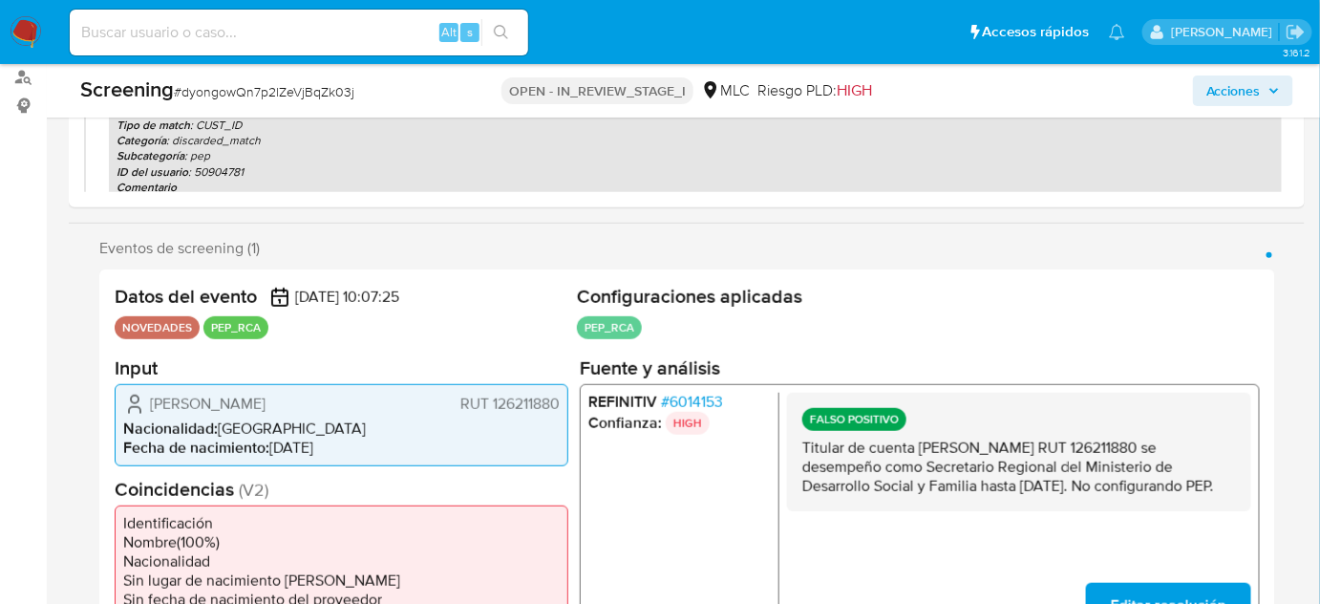
scroll to position [415, 0]
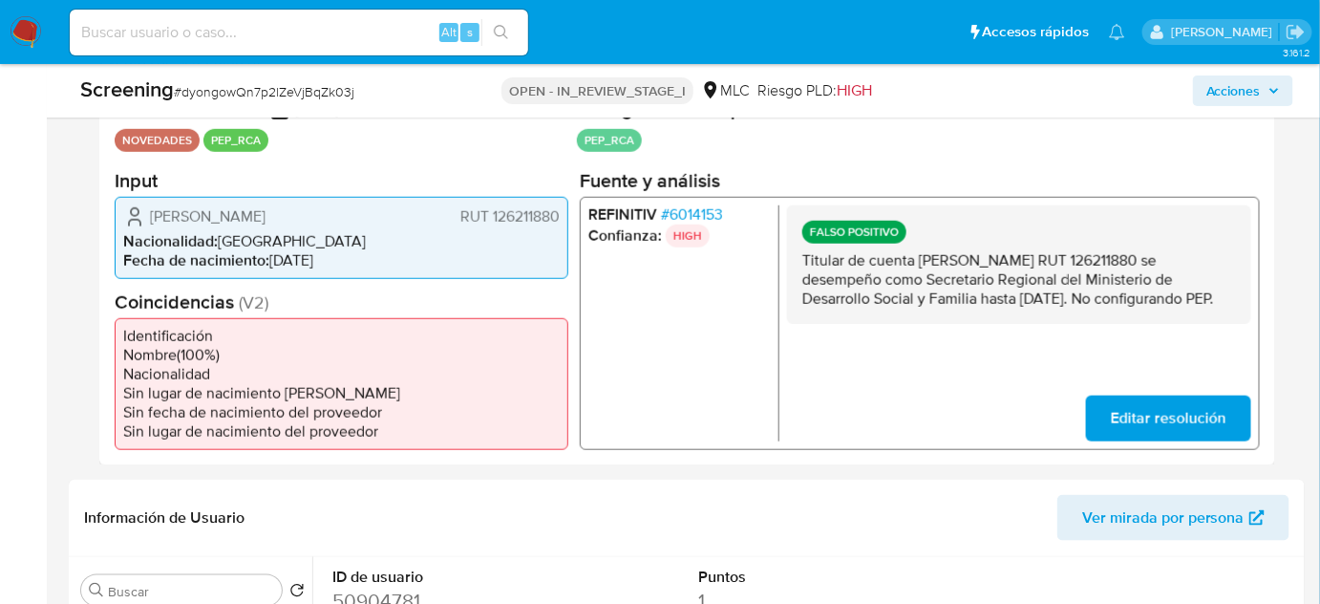
drag, startPoint x: 1011, startPoint y: 316, endPoint x: 798, endPoint y: 262, distance: 218.9
click at [798, 262] on div "FALSO POSITIVO Titular de cuenta [PERSON_NAME] RUT 126211880 se desempeño como …" at bounding box center [1019, 263] width 464 height 118
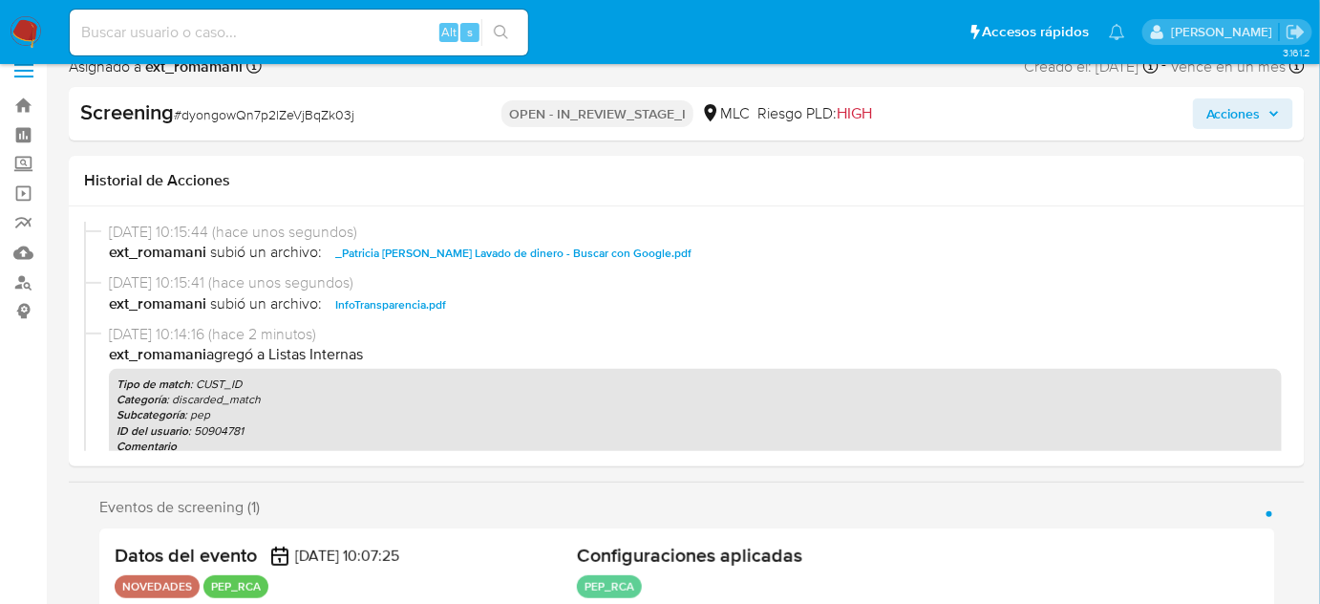
scroll to position [0, 0]
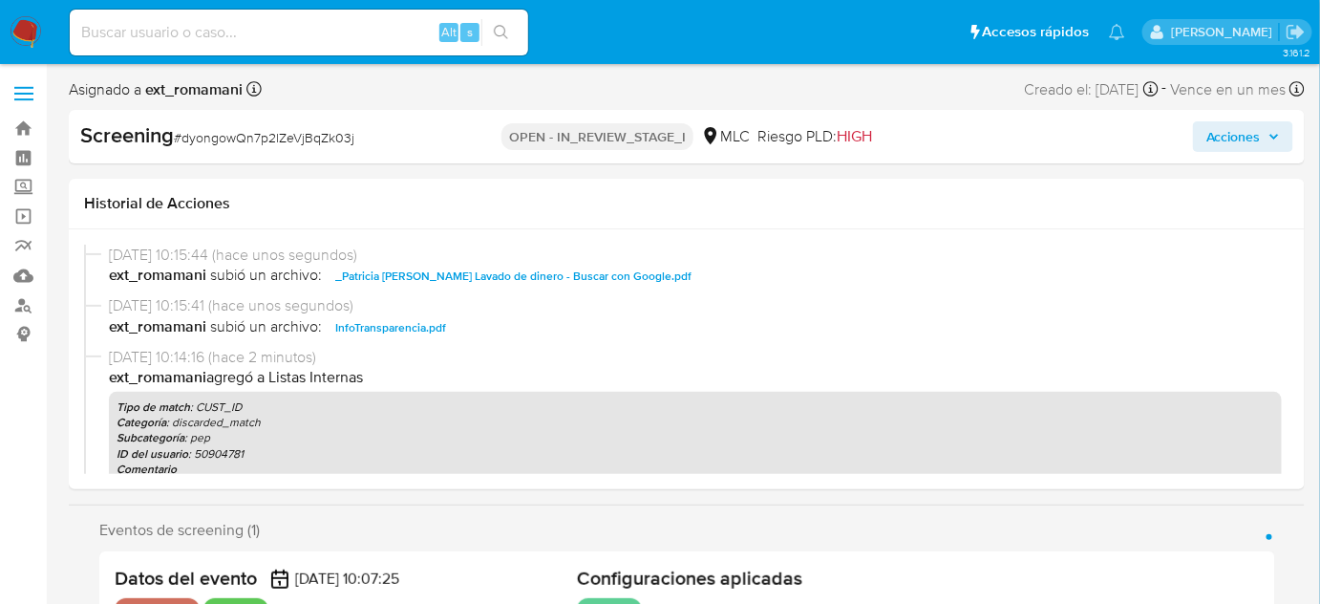
click at [1220, 135] on span "Acciones" at bounding box center [1233, 136] width 54 height 31
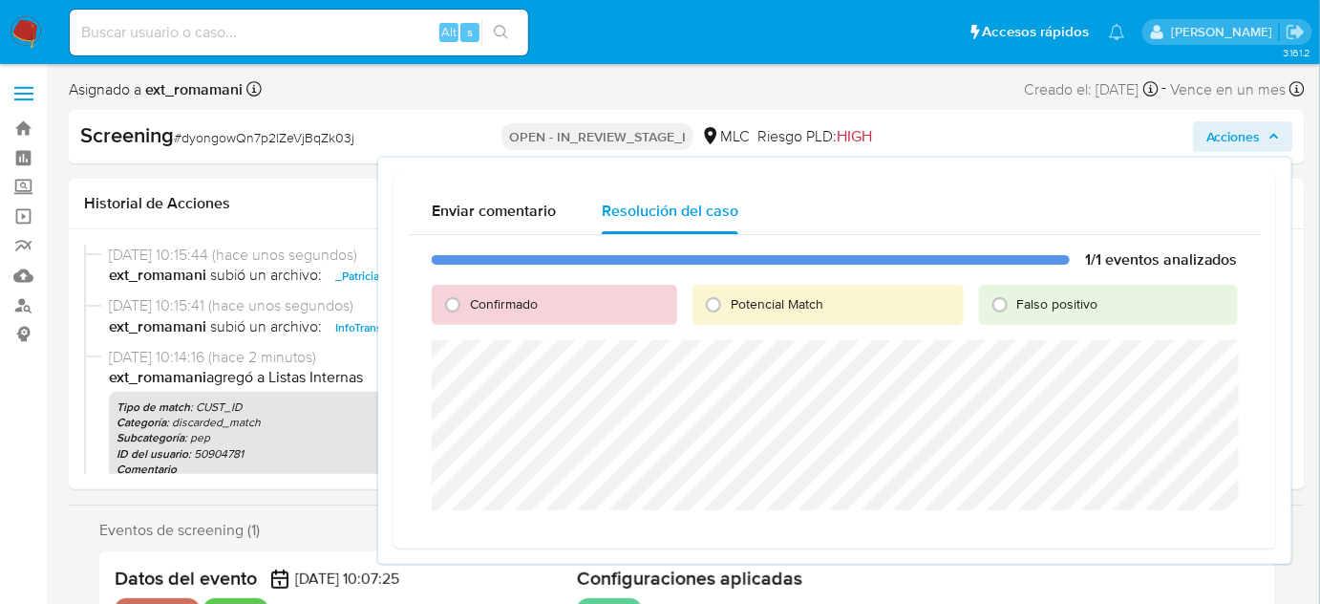
click at [1027, 316] on div "Falso positivo" at bounding box center [1108, 305] width 259 height 40
click at [1047, 301] on span "Falso positivo" at bounding box center [1057, 303] width 81 height 19
click at [1015, 301] on input "Falso positivo" at bounding box center [1000, 304] width 31 height 31
radio input "true"
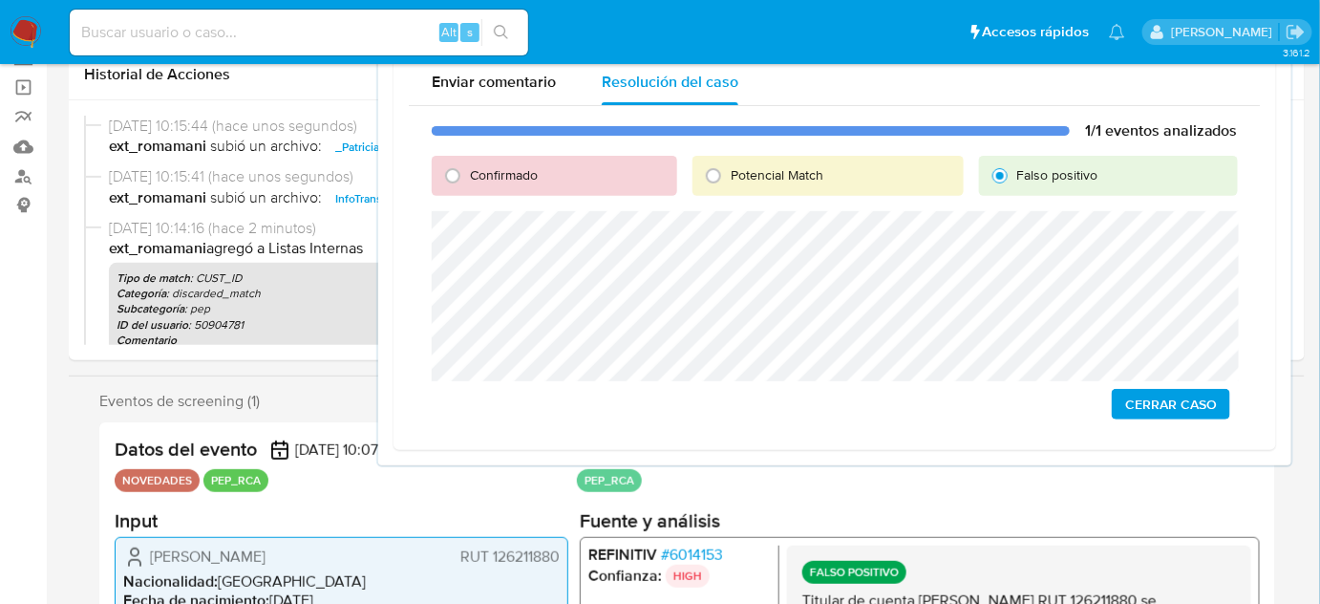
scroll to position [260, 0]
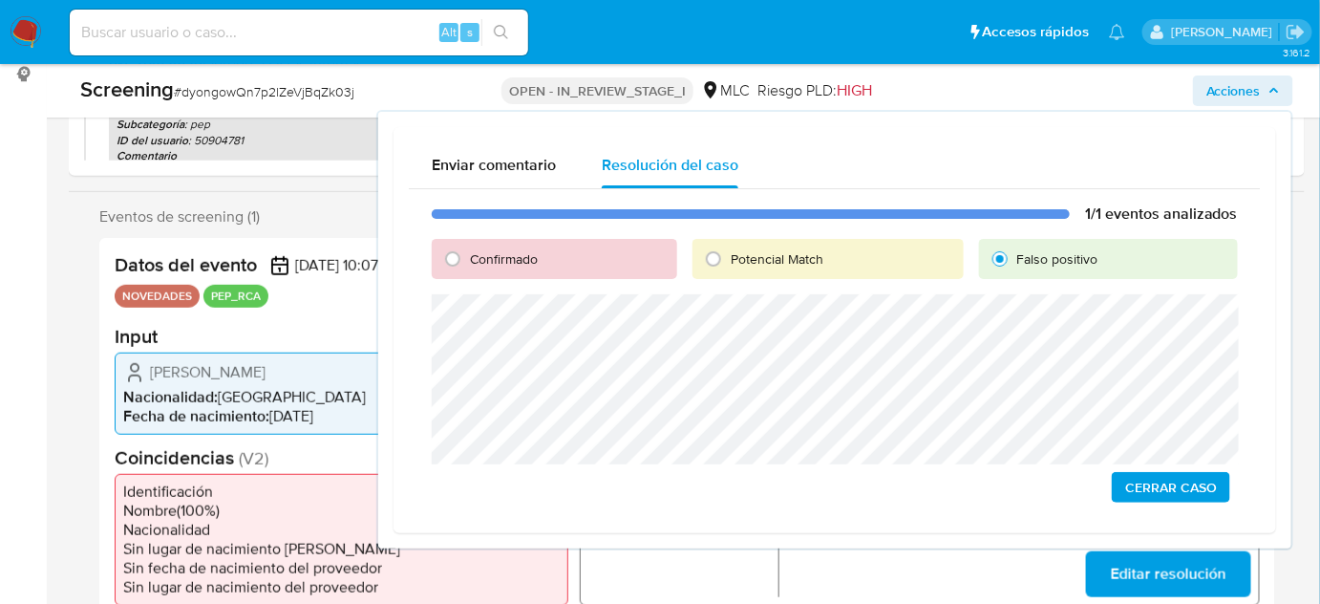
click at [1183, 483] on span "Cerrar Caso" at bounding box center [1171, 487] width 92 height 27
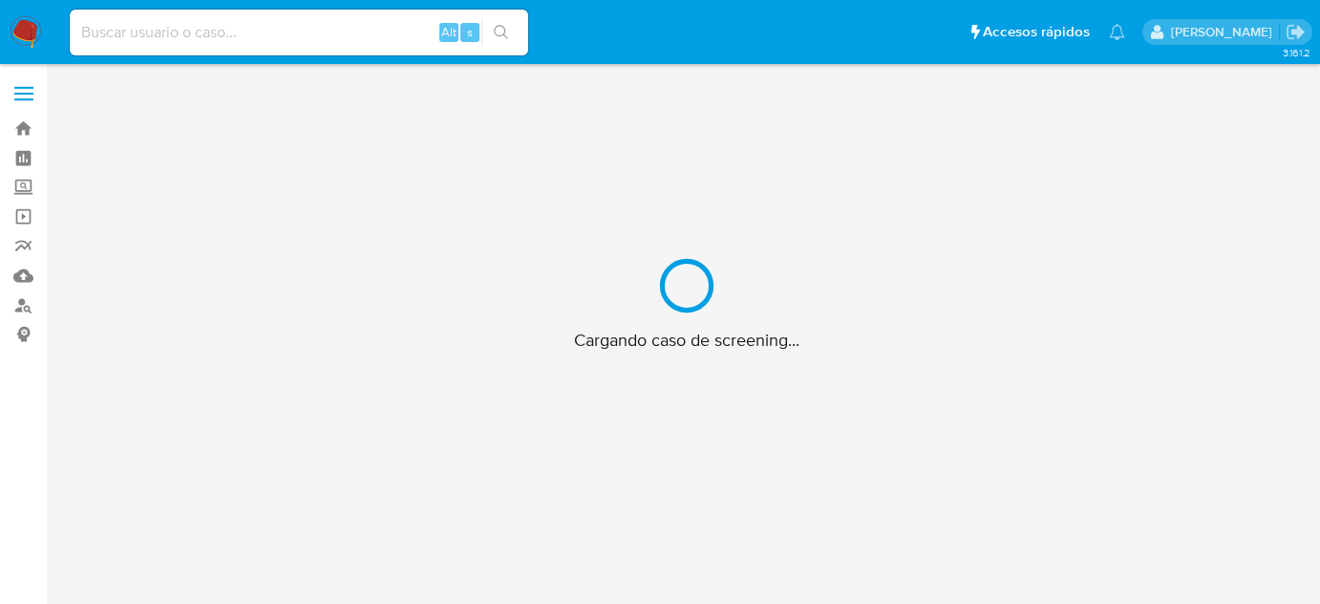
scroll to position [69, 0]
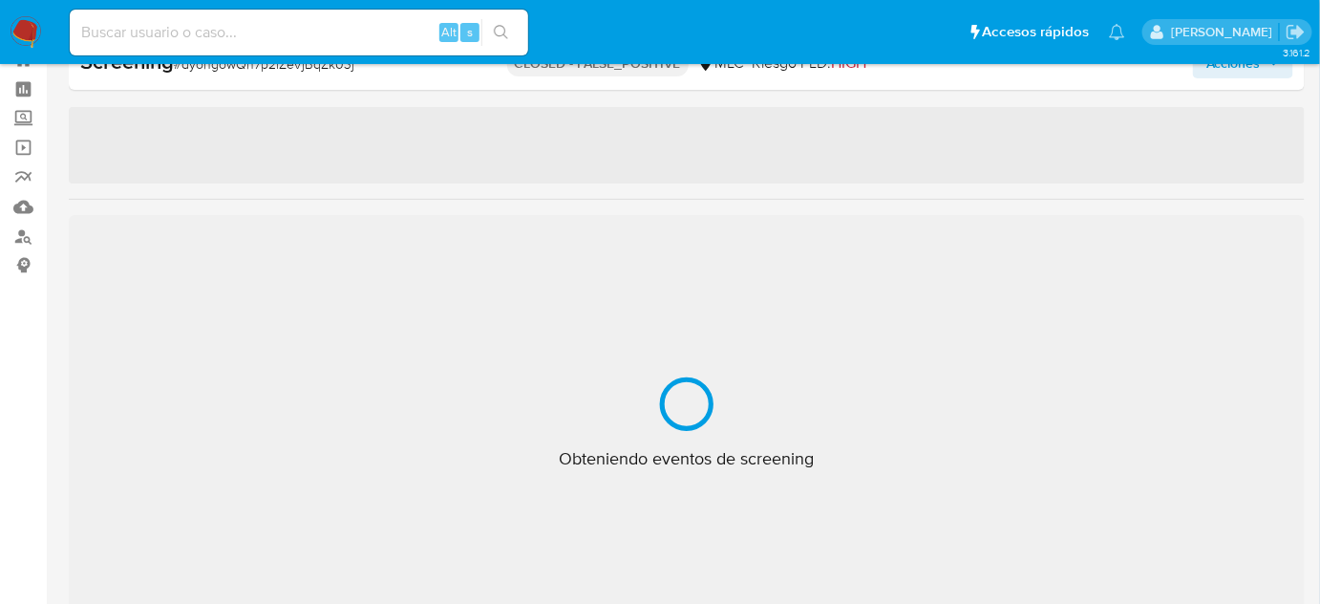
select select "10"
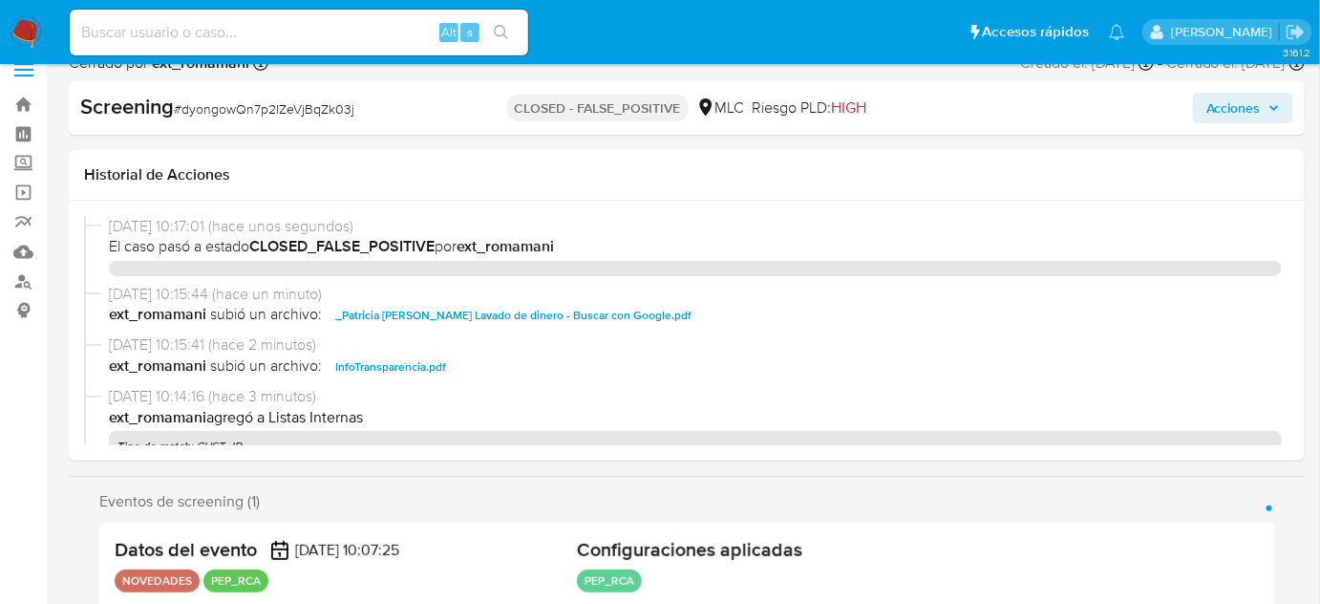
scroll to position [0, 0]
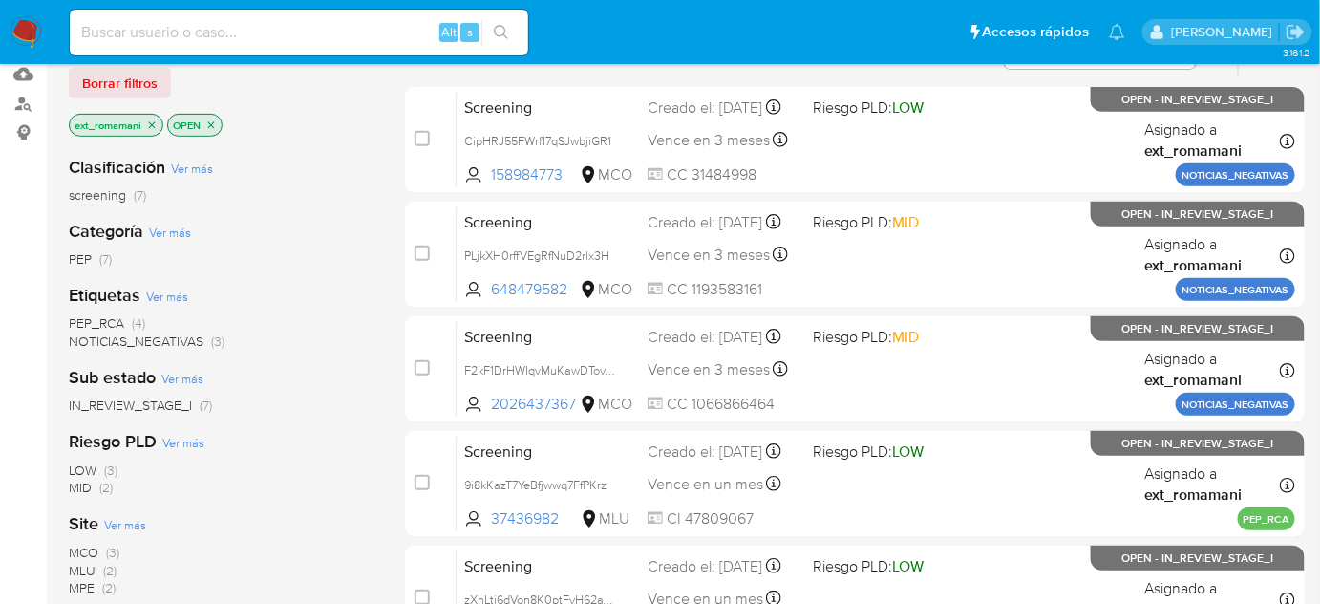
scroll to position [260, 0]
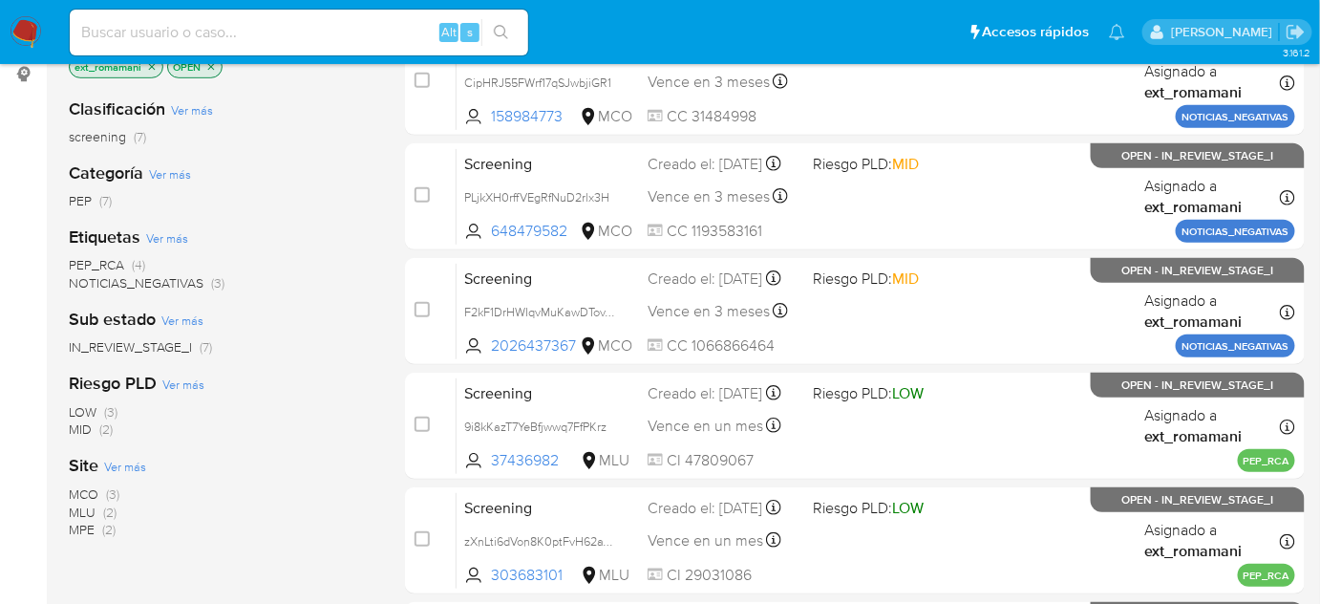
click at [112, 508] on span "(2)" at bounding box center [109, 511] width 13 height 19
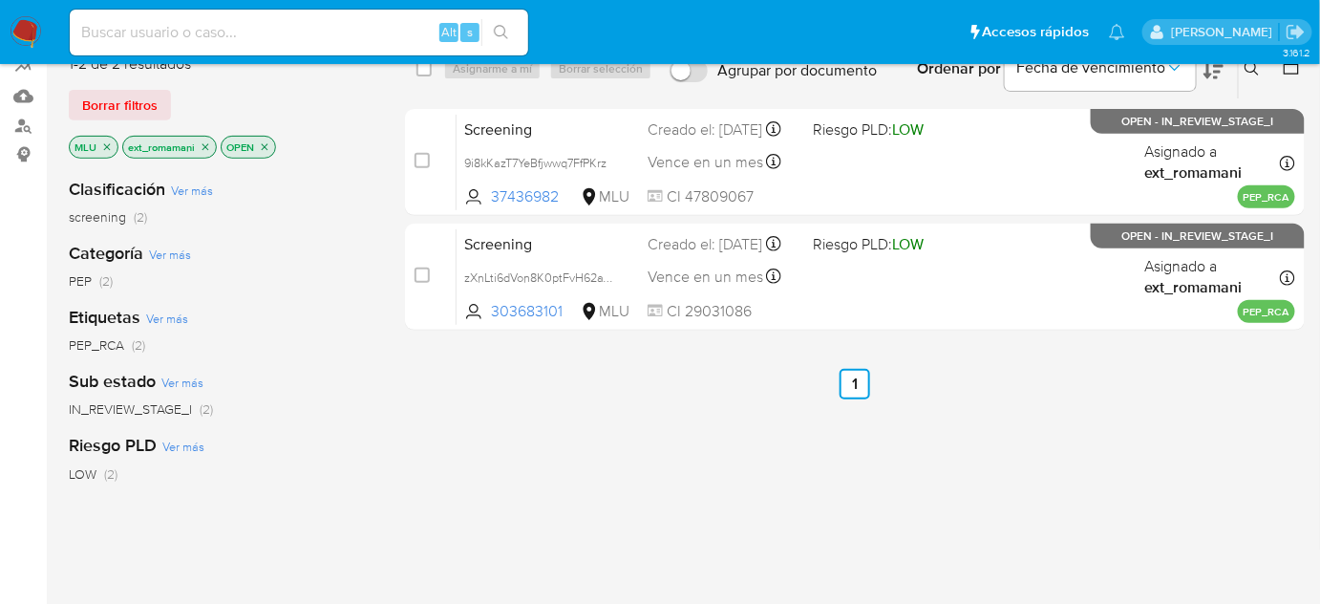
scroll to position [86, 0]
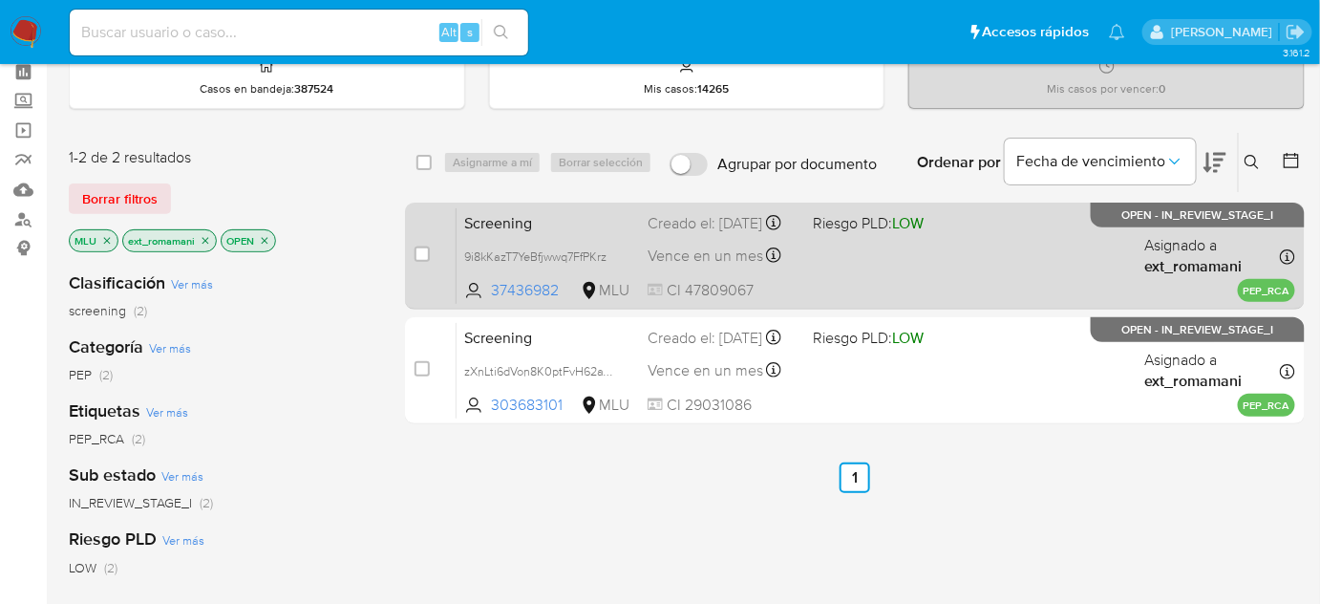
click at [810, 270] on div "Screening 9i8kKazT7YeBfjwwq7FfPKrz 37436982 MLU Riesgo PLD: LOW Creado el: 01/1…" at bounding box center [876, 255] width 839 height 96
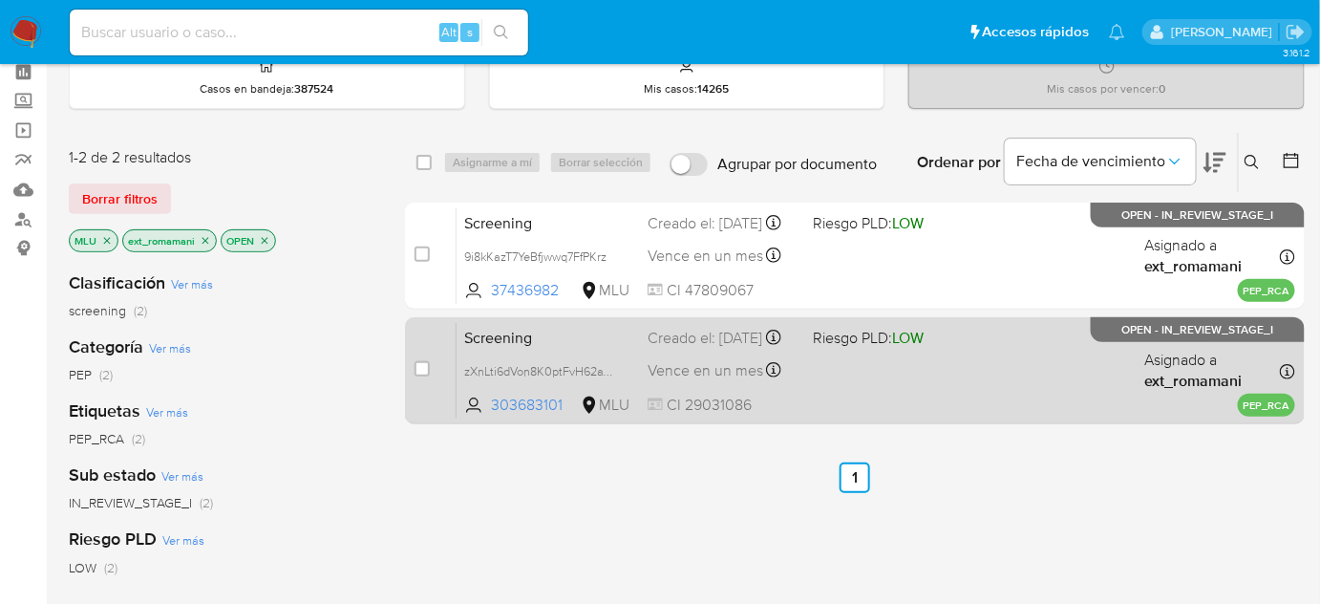
click at [785, 371] on div "Screening zXnLti6dVon8K0ptFvH62aVV 303683101 MLU Riesgo PLD: LOW Creado el: 01/…" at bounding box center [876, 370] width 839 height 96
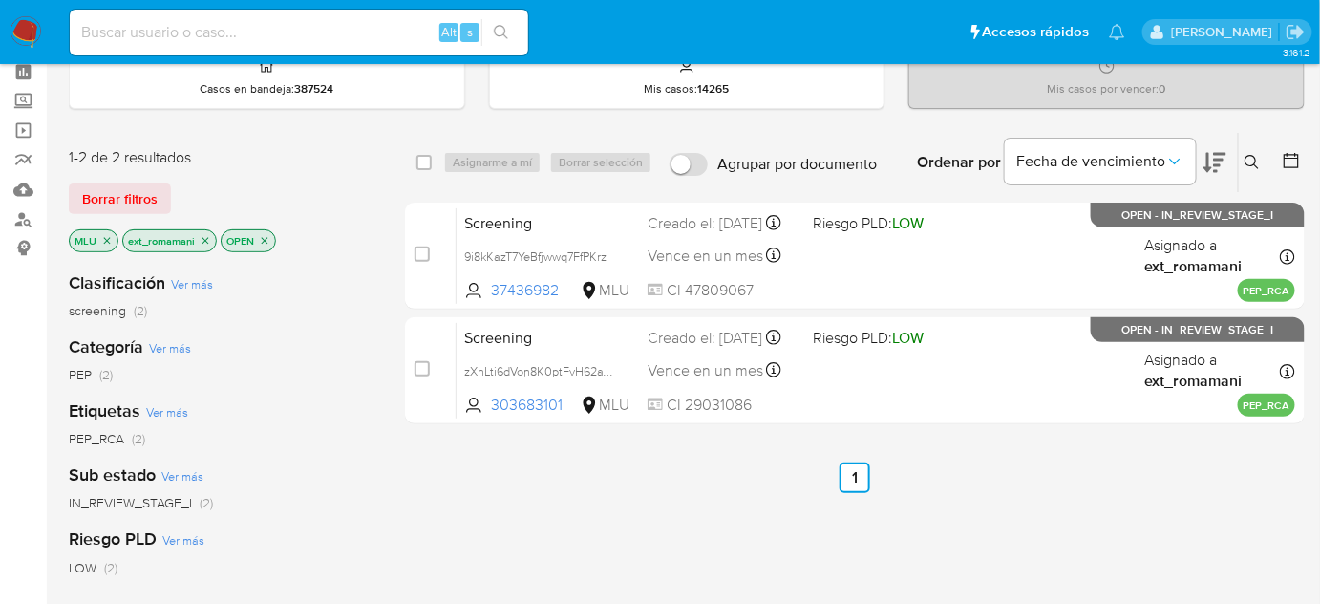
click at [101, 240] on icon "close-filter" at bounding box center [106, 240] width 11 height 11
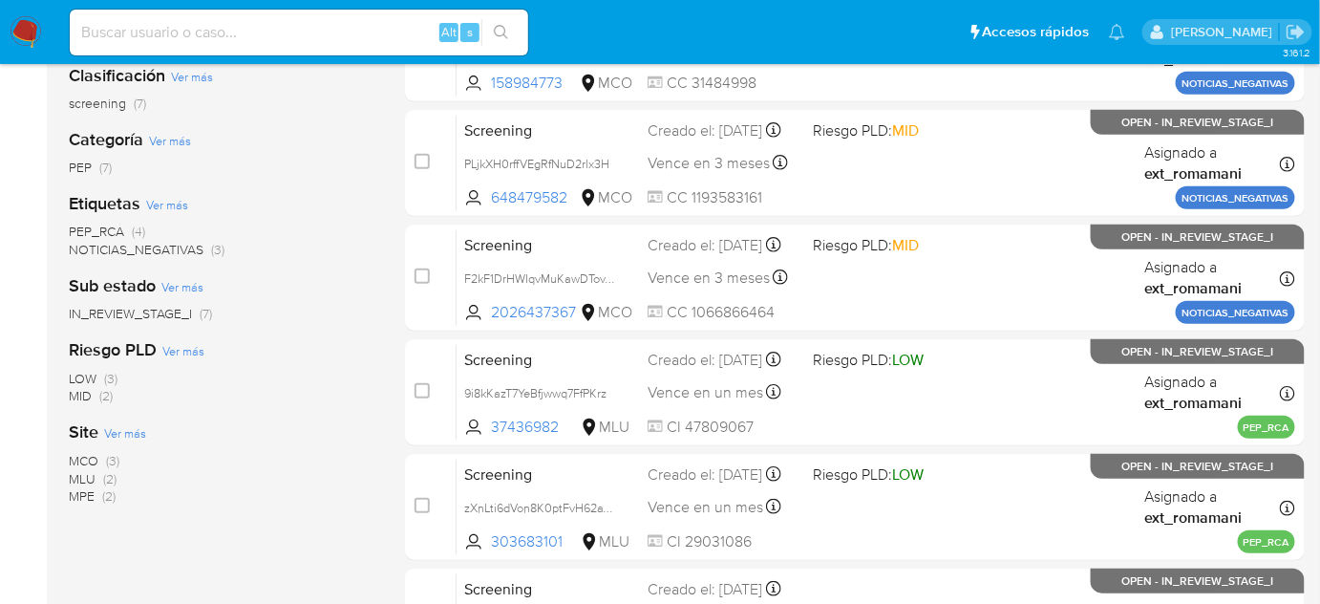
scroll to position [347, 0]
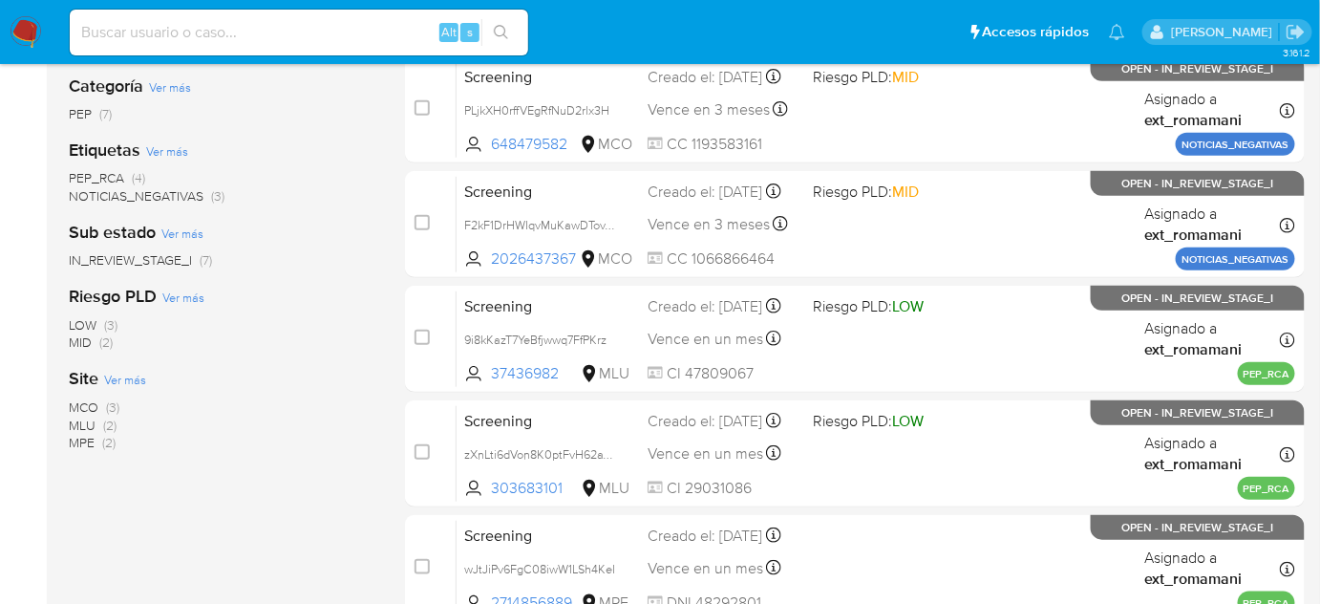
click at [83, 447] on span "MPE" at bounding box center [82, 442] width 26 height 19
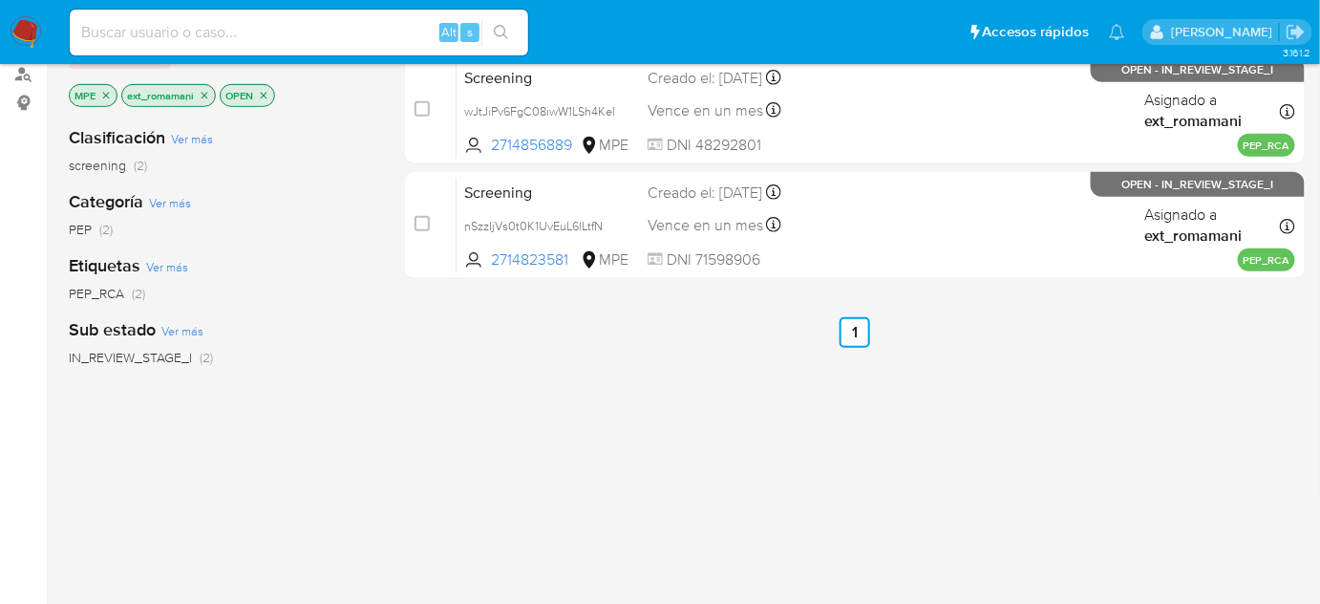
scroll to position [173, 0]
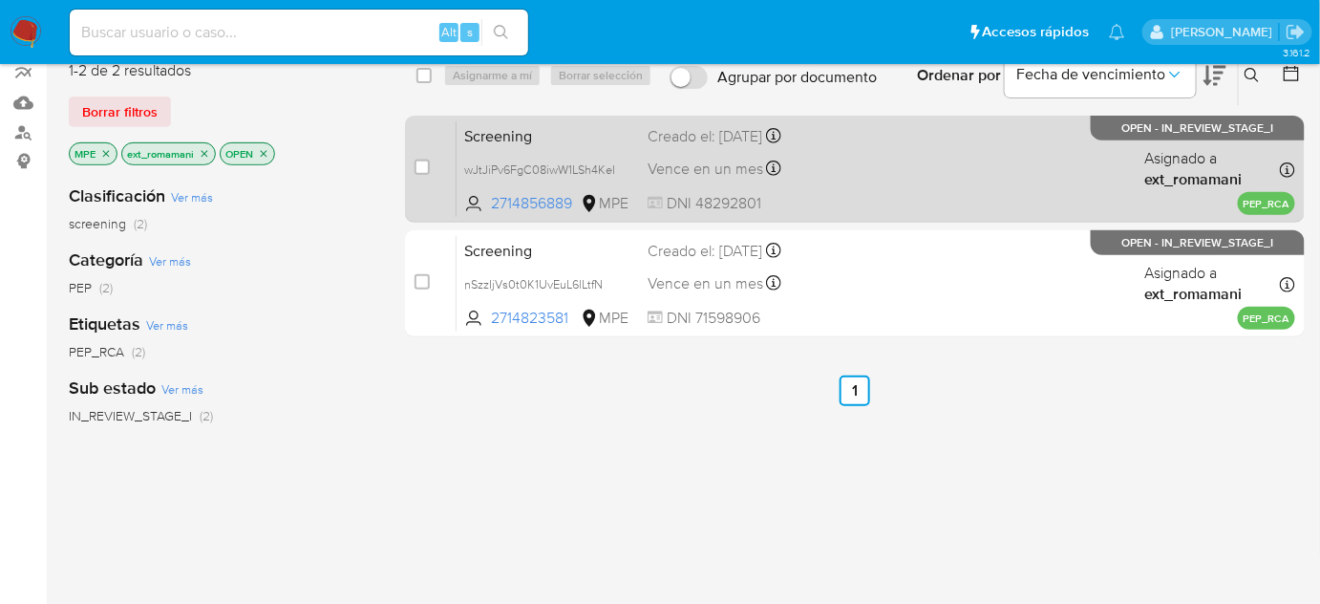
click at [811, 167] on div "Screening wJtJiPv6FgC08iwW1LSh4KeI 2714856889 MPE Creado el: 29/09/2025 Creado …" at bounding box center [876, 168] width 839 height 96
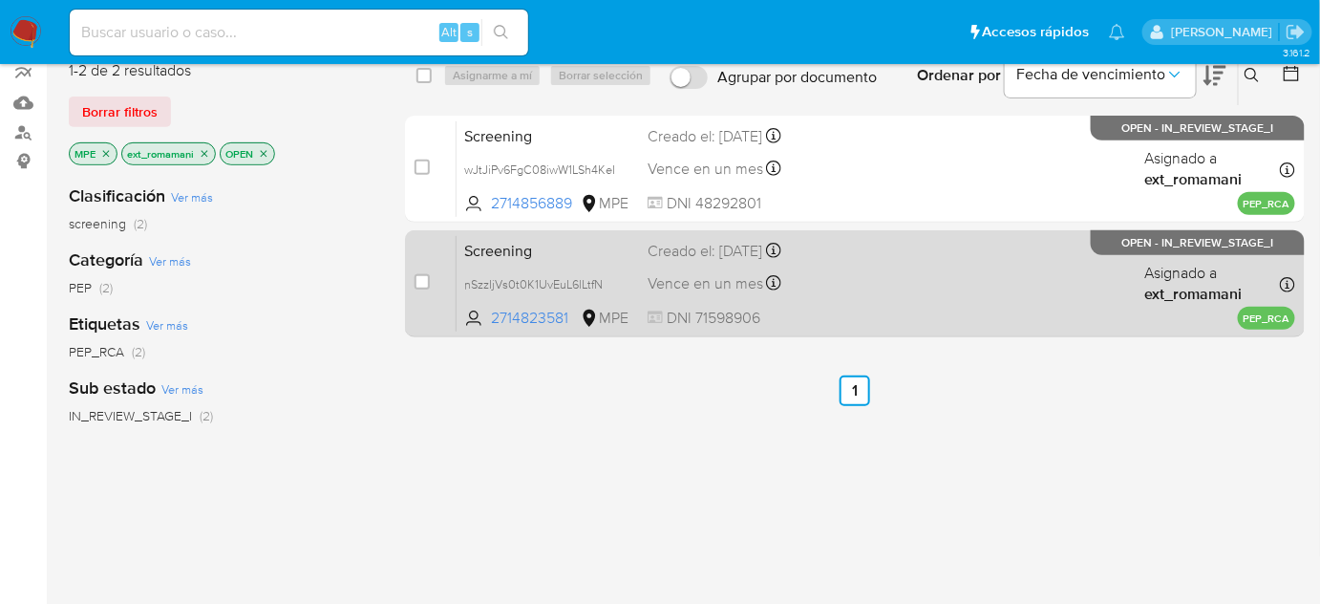
click at [802, 287] on div "Screening nSzzIjVs0t0K1UvEuL6lLtfN 2714823581 MPE Creado el: 29/09/2025 Creado …" at bounding box center [876, 283] width 839 height 96
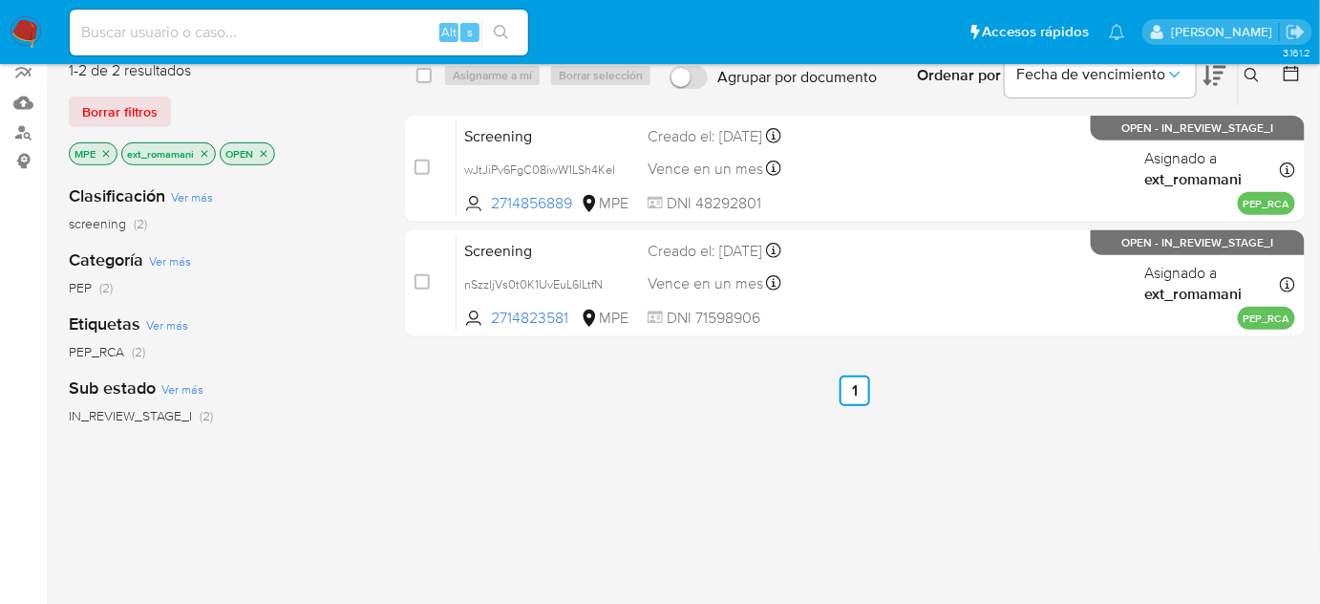
click at [25, 32] on img at bounding box center [26, 32] width 32 height 32
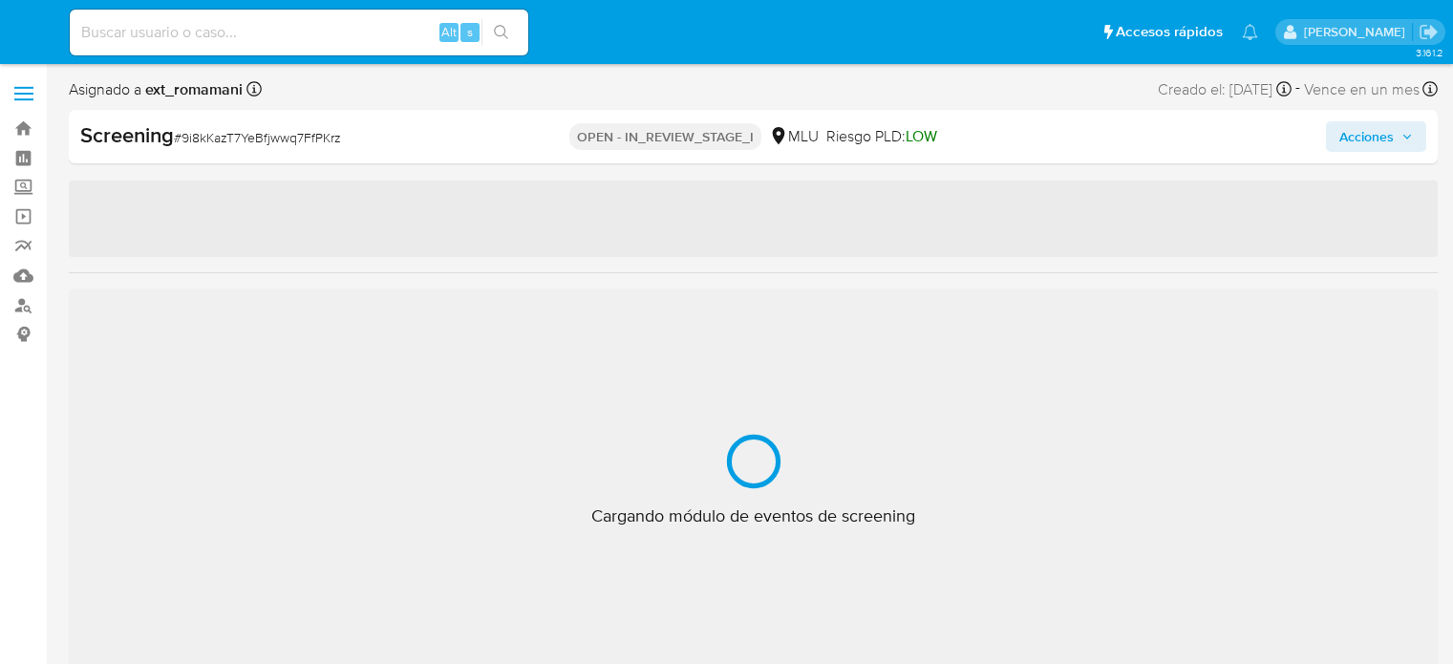
select select "10"
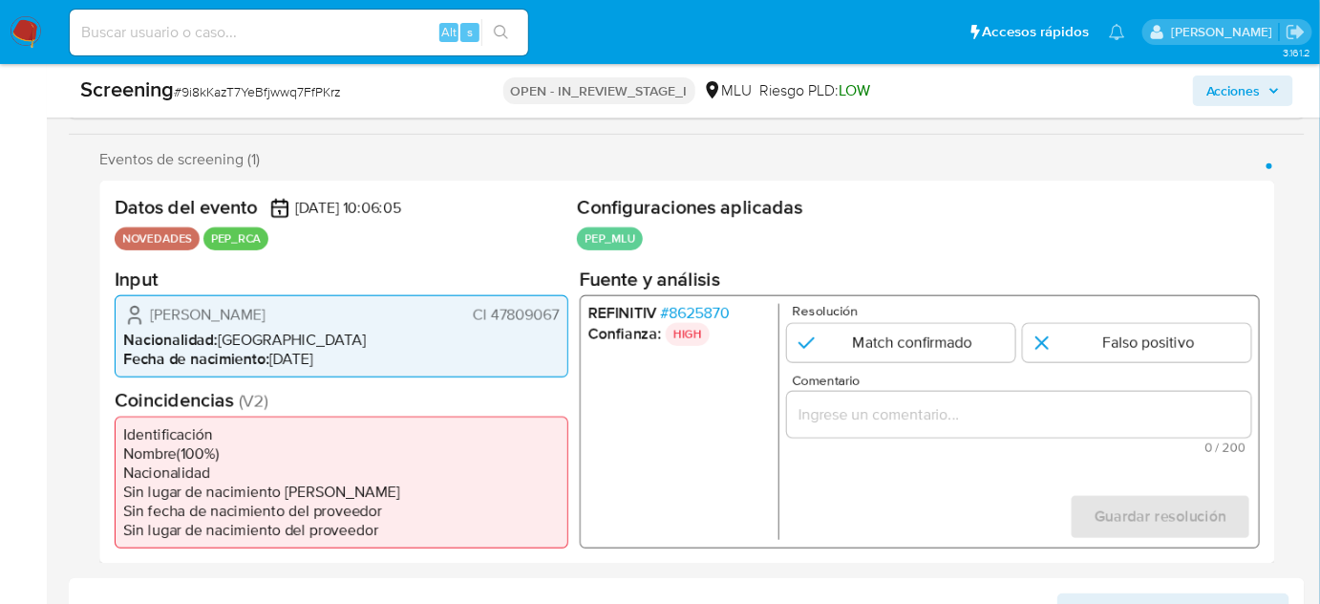
scroll to position [347, 0]
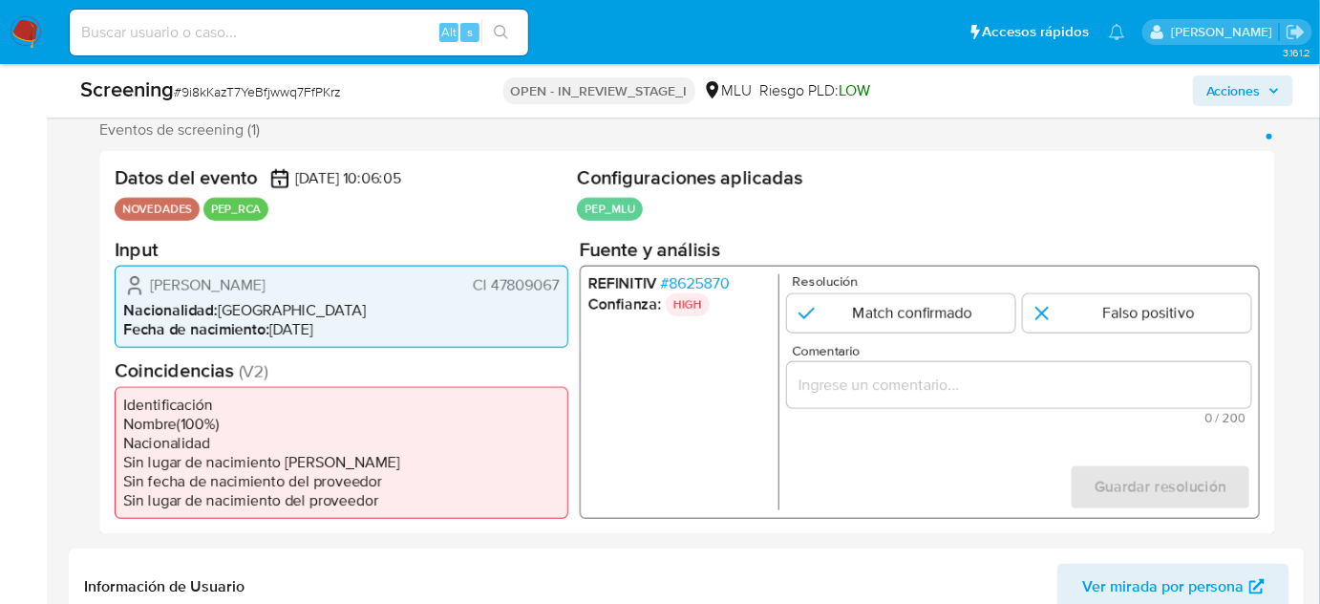
drag, startPoint x: 367, startPoint y: 282, endPoint x: 152, endPoint y: 284, distance: 214.9
click at [152, 284] on div "[PERSON_NAME] CI 47809067" at bounding box center [341, 284] width 437 height 23
drag, startPoint x: 562, startPoint y: 295, endPoint x: 492, endPoint y: 292, distance: 69.8
click at [492, 292] on div "[PERSON_NAME] CI 47809067 Nacionalidad : [DEMOGRAPHIC_DATA] Fecha de nacimiento…" at bounding box center [342, 306] width 454 height 82
click at [712, 285] on span "# 8625870" at bounding box center [695, 282] width 69 height 19
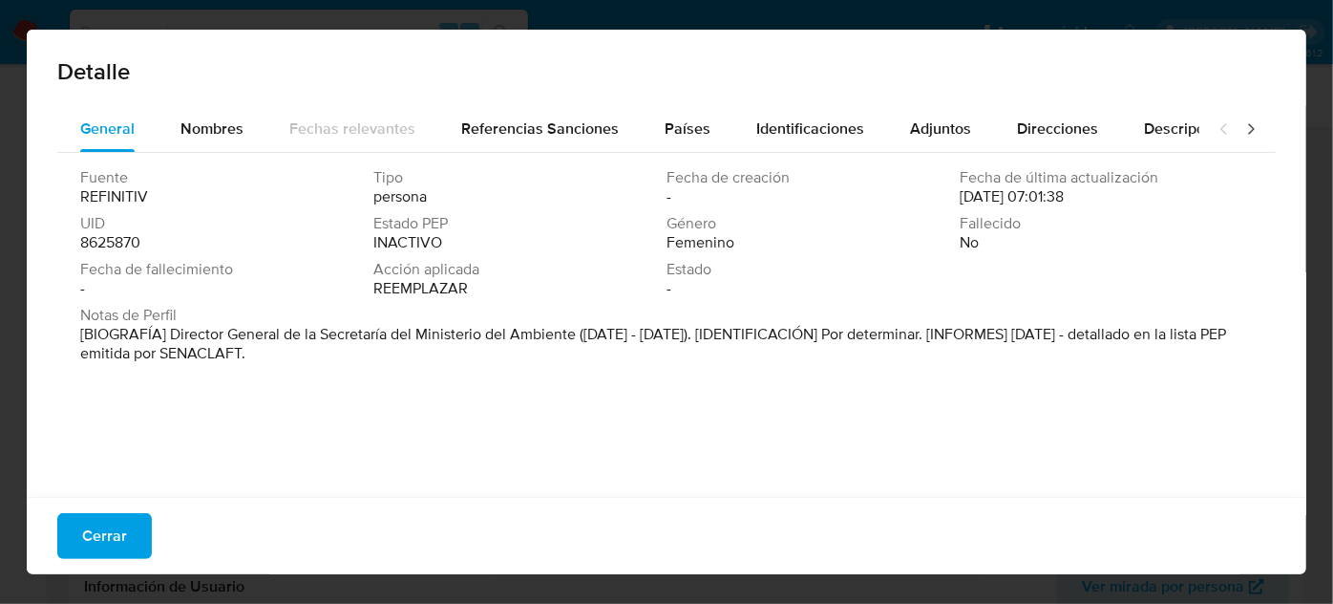
drag, startPoint x: 168, startPoint y: 336, endPoint x: 573, endPoint y: 338, distance: 405.0
click at [573, 338] on font "[BIOGRAFÍA] Director General de la Secretaría del Ministerio del Ambiente ([DAT…" at bounding box center [653, 343] width 1146 height 41
click at [89, 535] on span "Cerrar" at bounding box center [104, 536] width 45 height 42
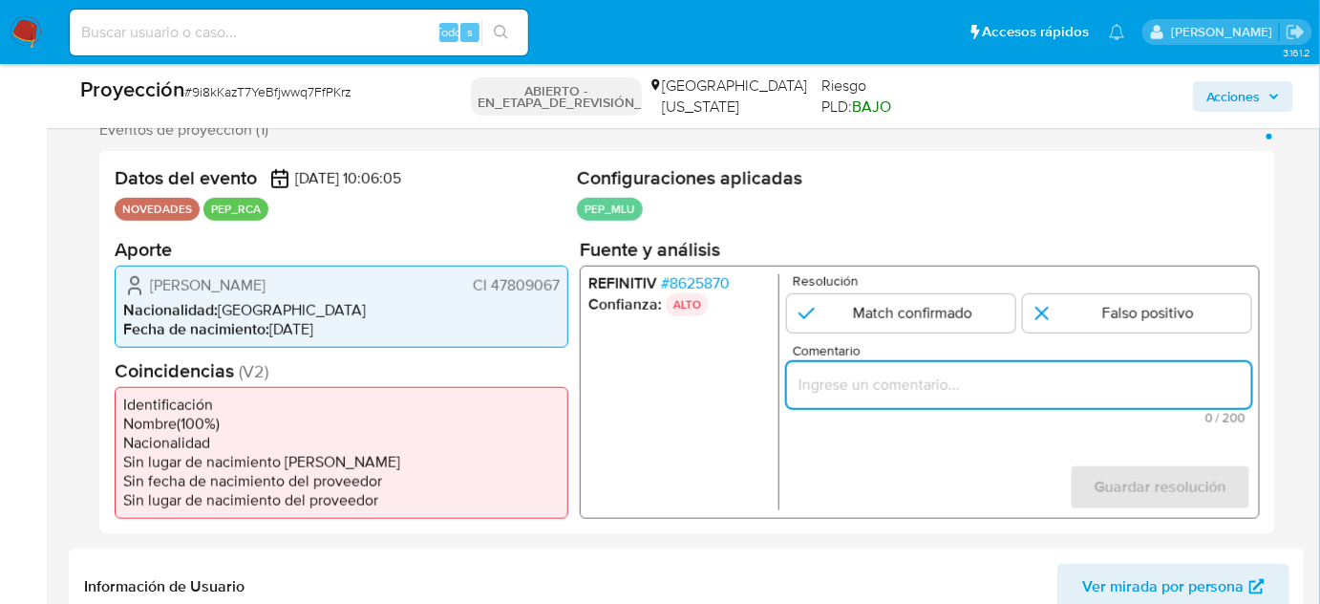
click at [906, 376] on input "Comentario" at bounding box center [1019, 384] width 464 height 25
paste input "Titular de cuenta se desempeña como Configurando calidad PEP."
click at [1064, 386] on input "Titular de cuenta se desempeña como Configurando calidad PEP." at bounding box center [1019, 384] width 464 height 25
paste input "Director General de la Secretaría del Ministerio del Ambiente hasta [DATE]."
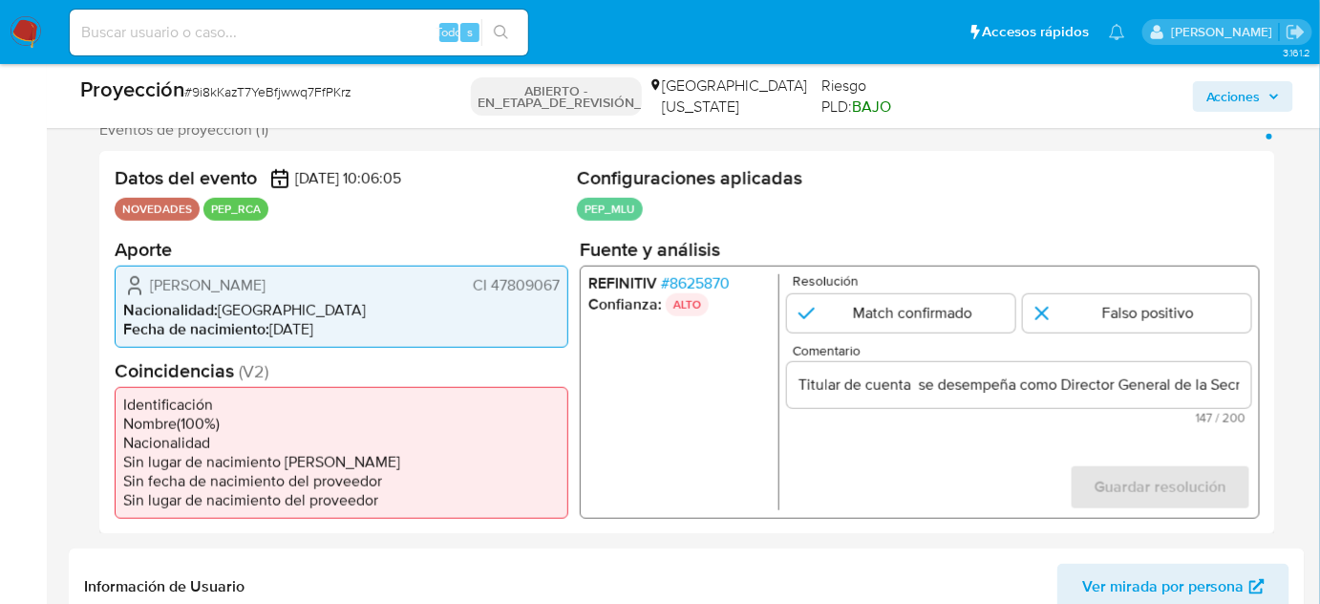
click at [986, 474] on form "Resolución Match confirmado Falso positivo Comentario Titular de cuenta se dese…" at bounding box center [1019, 391] width 464 height 236
drag, startPoint x: 146, startPoint y: 287, endPoint x: 559, endPoint y: 288, distance: 412.6
click at [559, 288] on div "[PERSON_NAME] CI 47809067" at bounding box center [341, 284] width 437 height 23
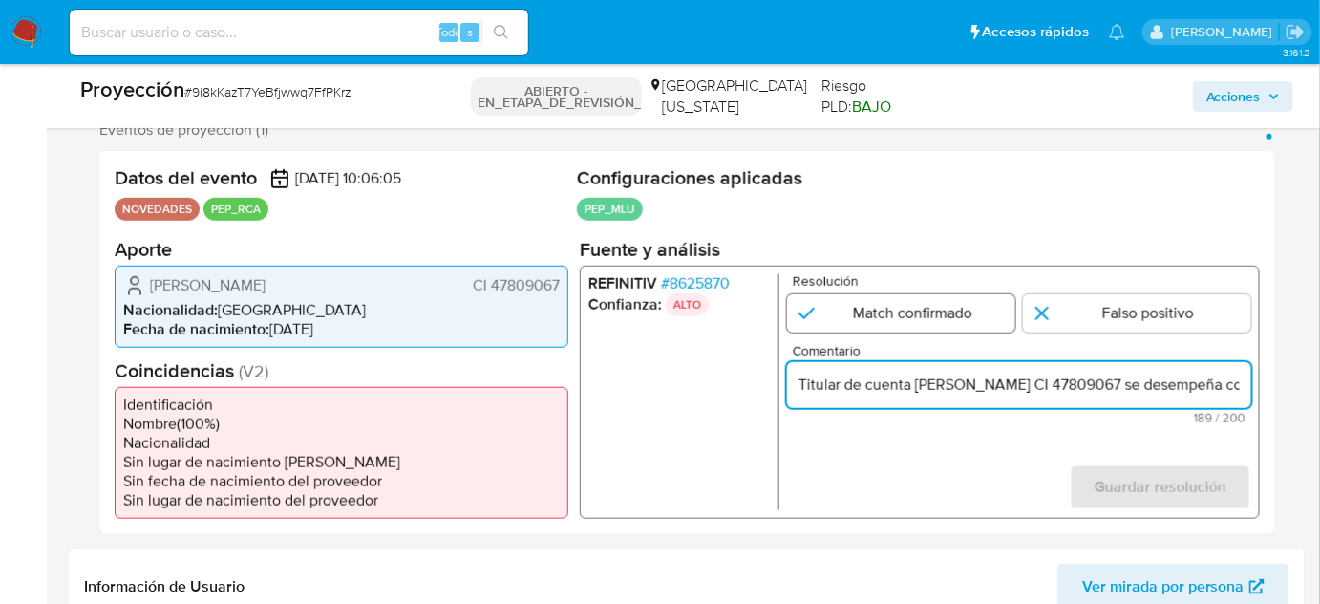
type input "Titular de cuenta [PERSON_NAME] CI 47809067 se desempeña como Director General …"
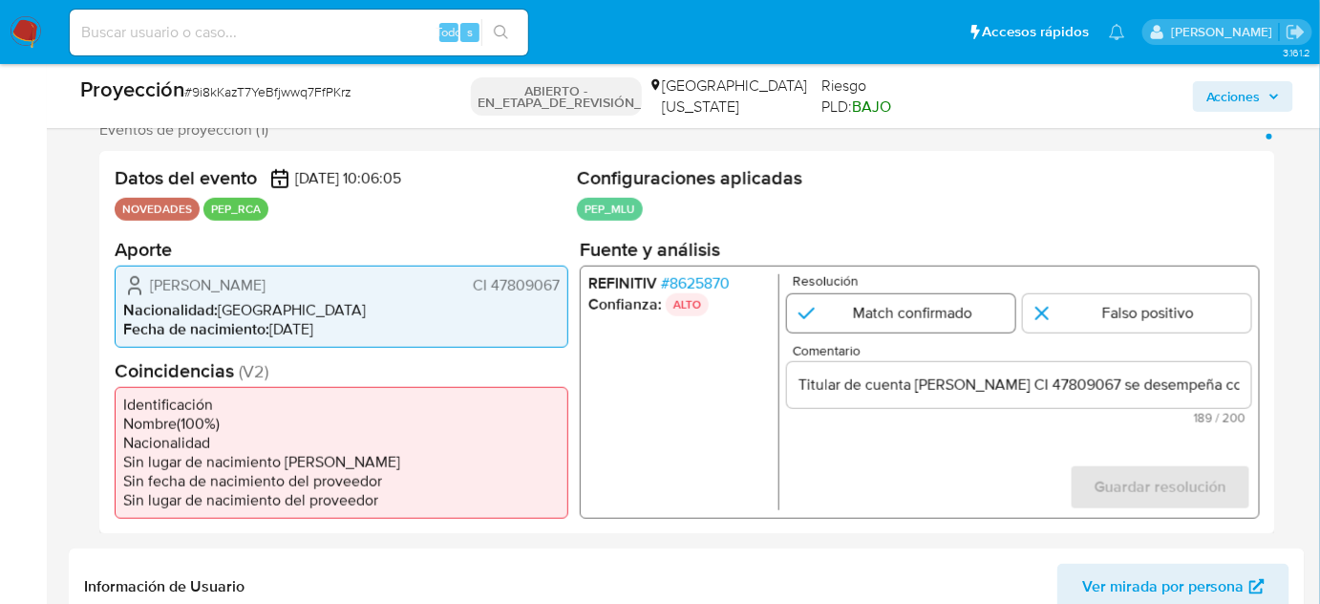
click at [915, 310] on input "1 de 1" at bounding box center [901, 312] width 228 height 38
radio input "true"
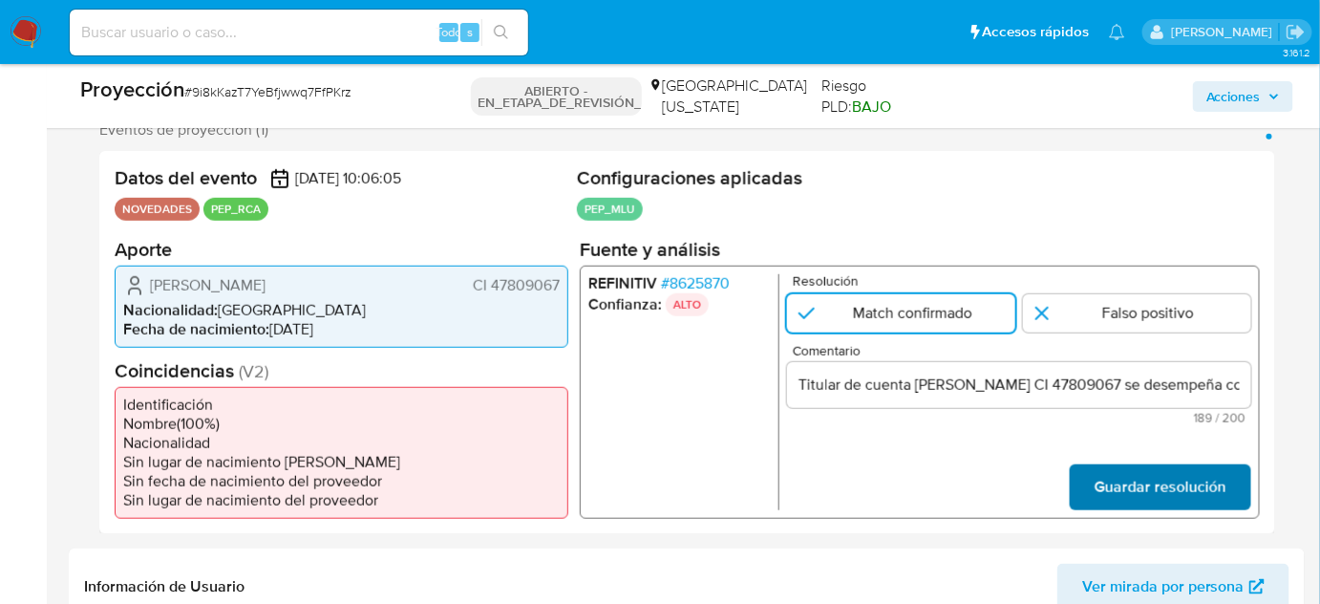
click at [1158, 493] on span "Guardar resolución" at bounding box center [1161, 486] width 132 height 42
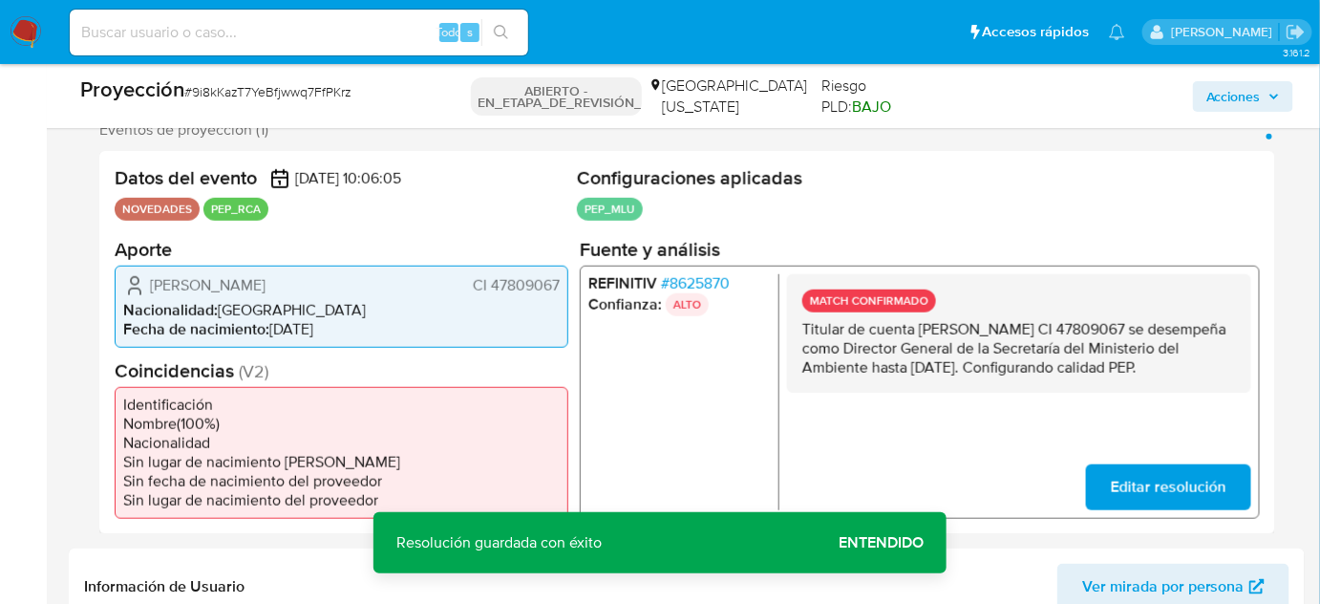
drag, startPoint x: 981, startPoint y: 393, endPoint x: 793, endPoint y: 336, distance: 196.4
click at [798, 346] on div "MATCH CONFIRMADO Titular de cuenta [PERSON_NAME] CI 47809067 se desempeña como …" at bounding box center [1019, 332] width 464 height 118
drag, startPoint x: 790, startPoint y: 323, endPoint x: 888, endPoint y: 400, distance: 125.2
click at [894, 389] on div "MATCH CONFIRMADO Titular de cuenta [PERSON_NAME] CI 47809067 se desempeña como …" at bounding box center [1019, 332] width 464 height 118
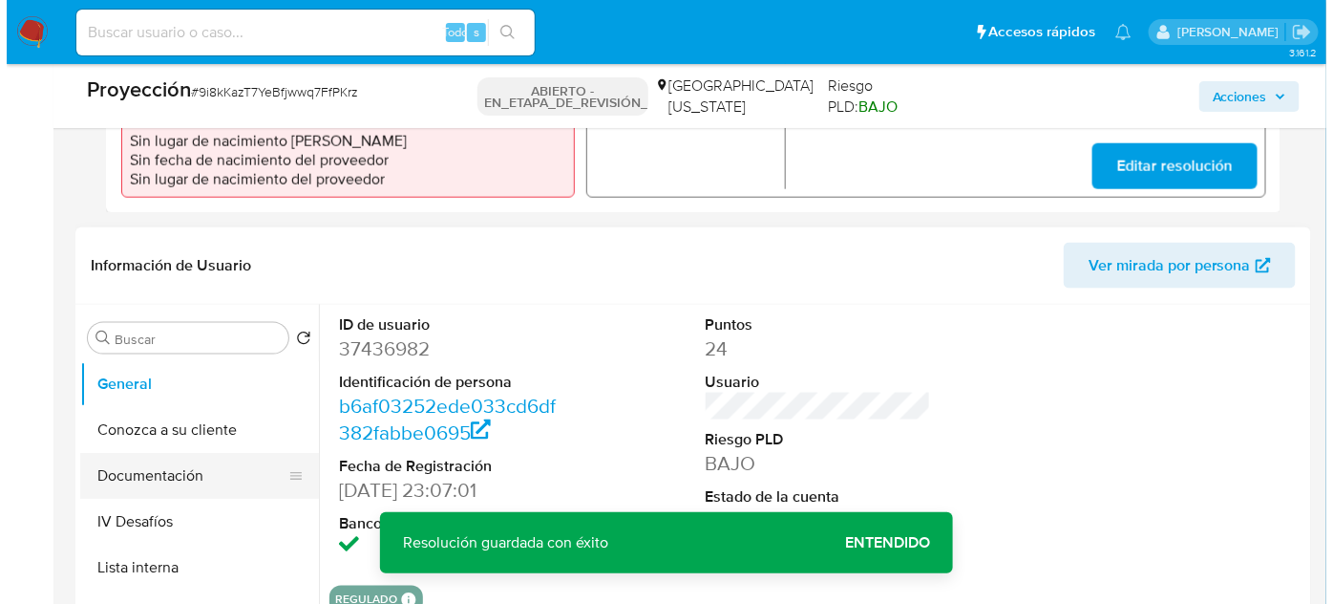
scroll to position [694, 0]
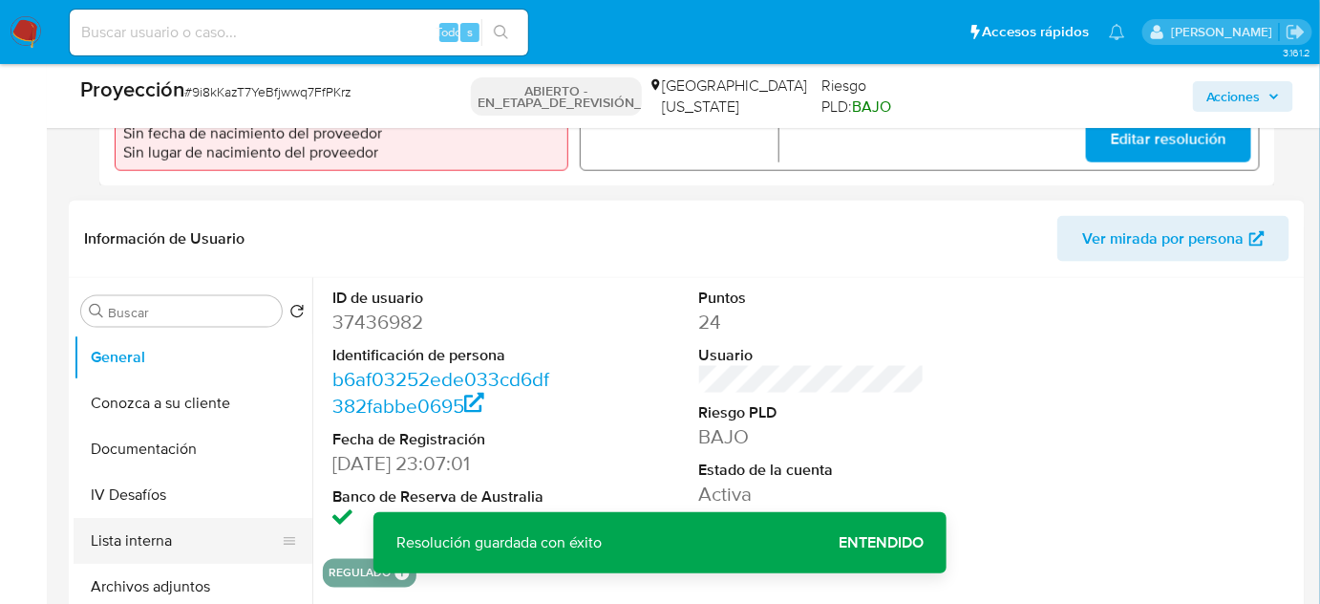
click at [139, 522] on button "Lista interna" at bounding box center [186, 541] width 224 height 46
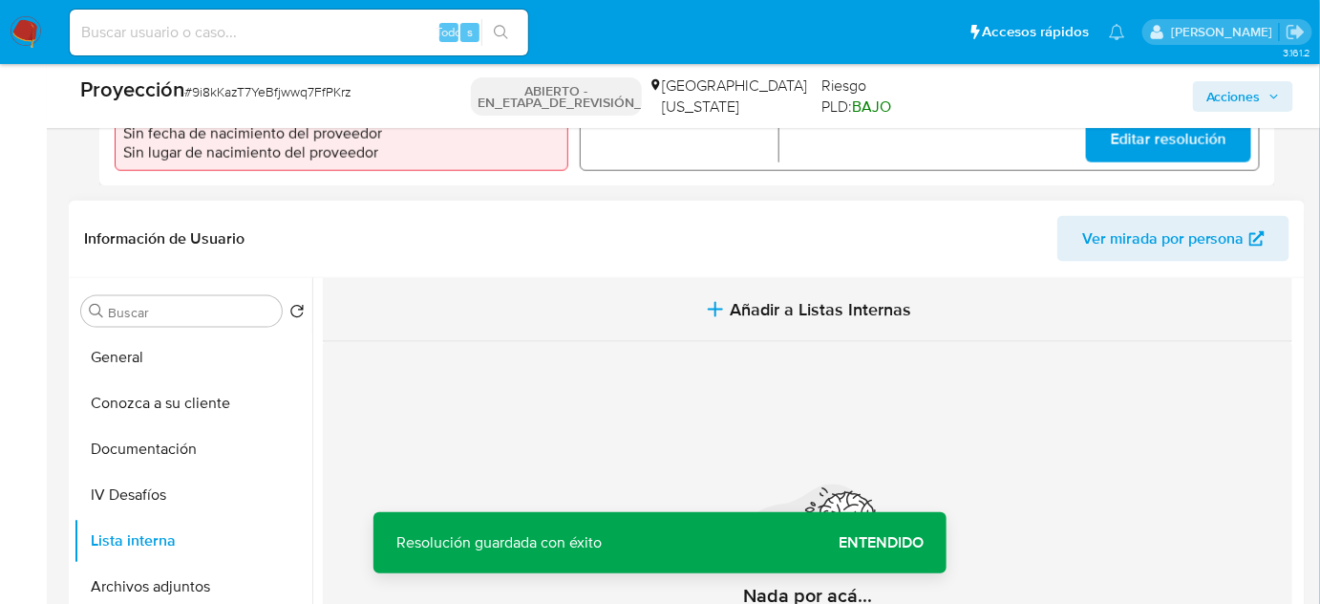
click at [749, 315] on span "Añadir a Listas Internas" at bounding box center [821, 309] width 181 height 21
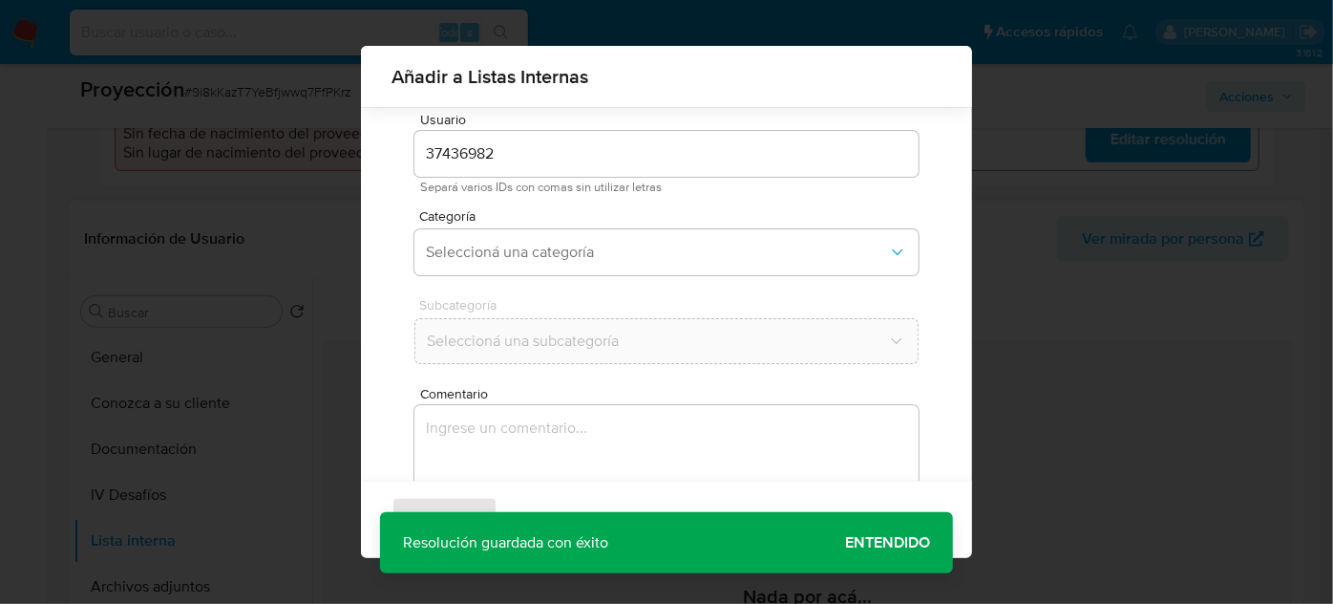
scroll to position [71, 0]
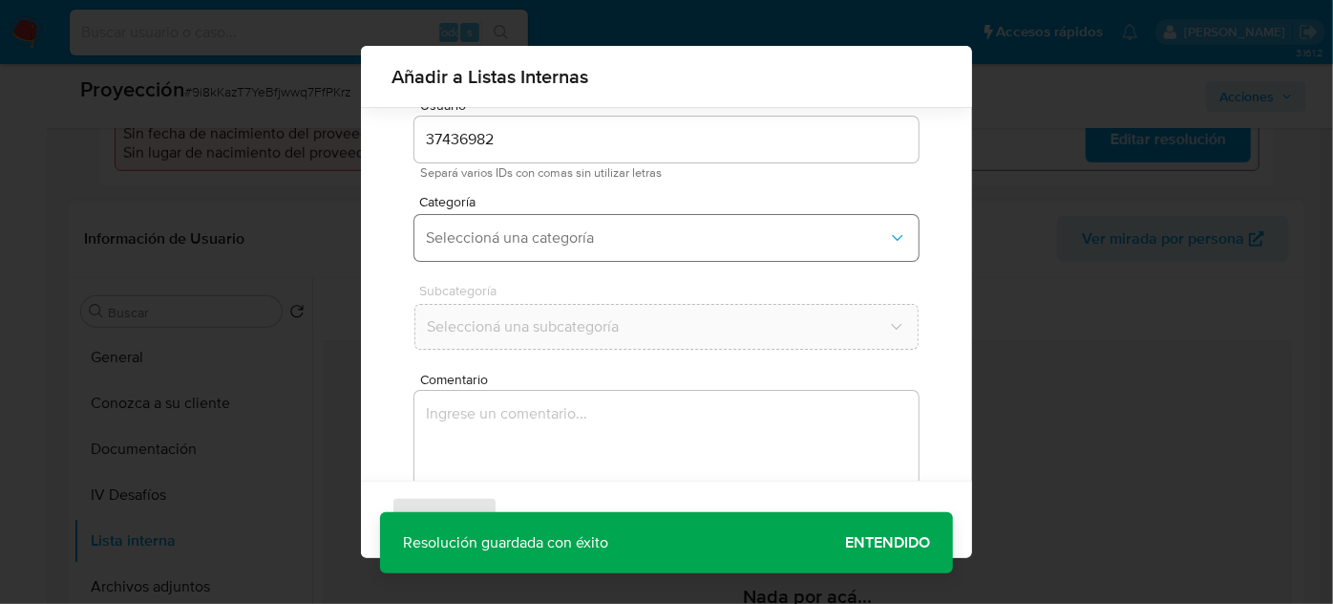
drag, startPoint x: 553, startPoint y: 225, endPoint x: 551, endPoint y: 248, distance: 23.0
click at [552, 225] on button "Seleccioná una categoría" at bounding box center [667, 238] width 504 height 46
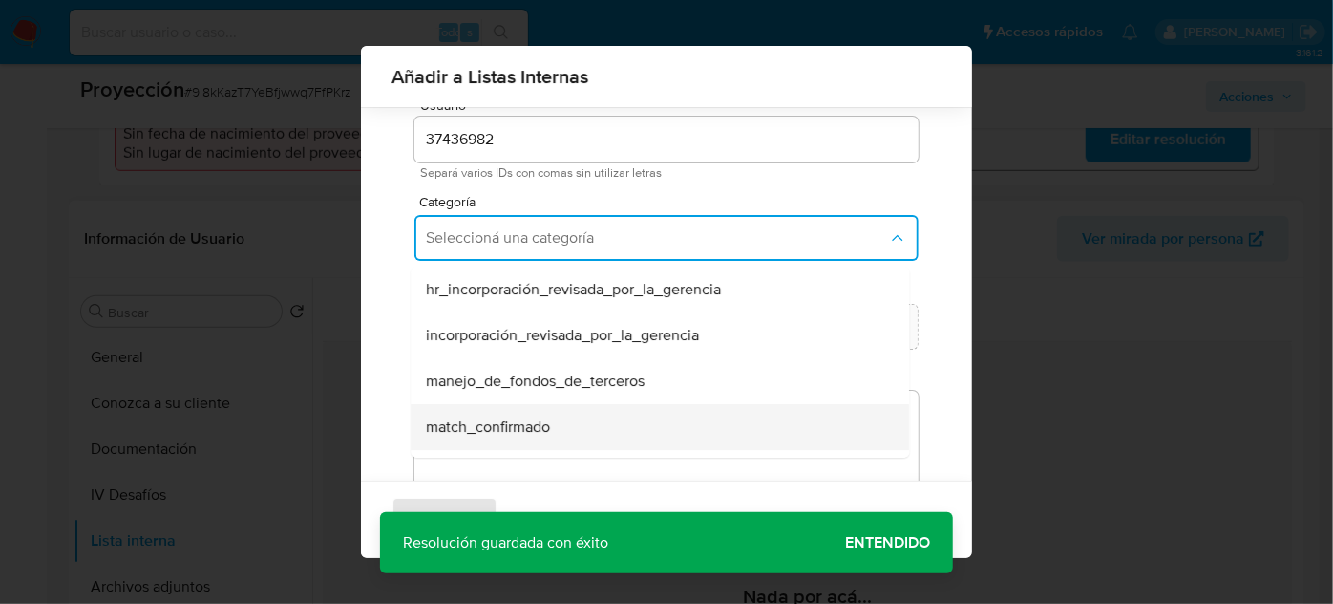
click at [511, 435] on span "match_confirmado" at bounding box center [488, 426] width 124 height 19
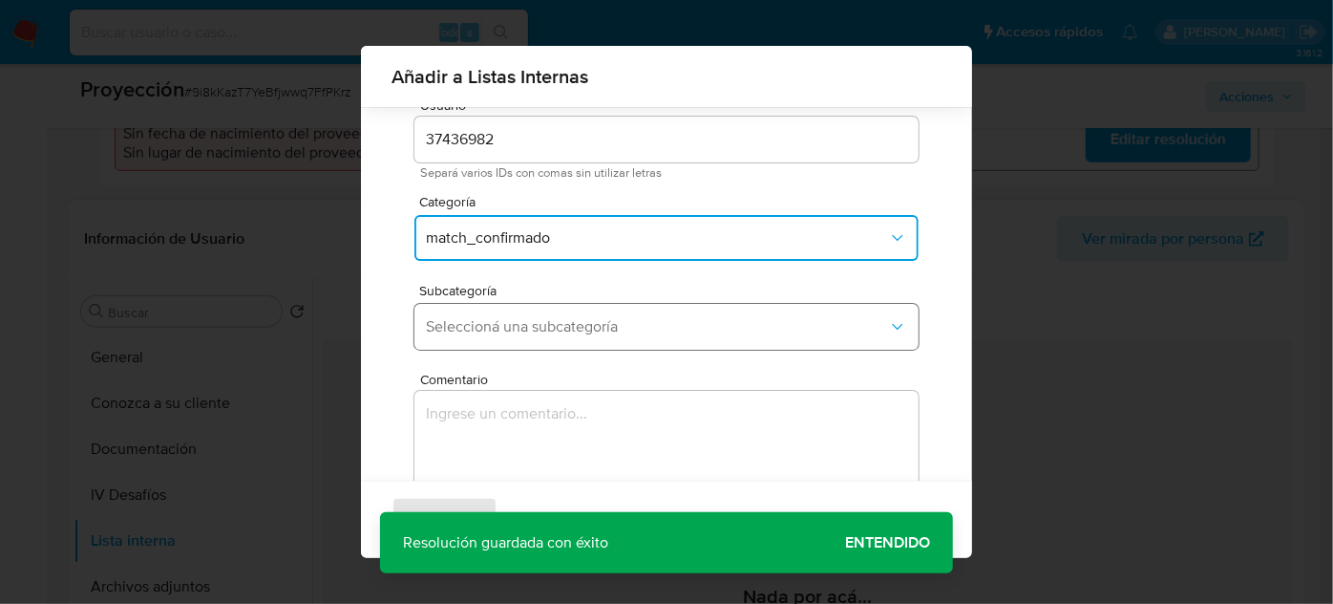
click at [550, 317] on span "Seleccioná una subcategoría" at bounding box center [657, 326] width 462 height 19
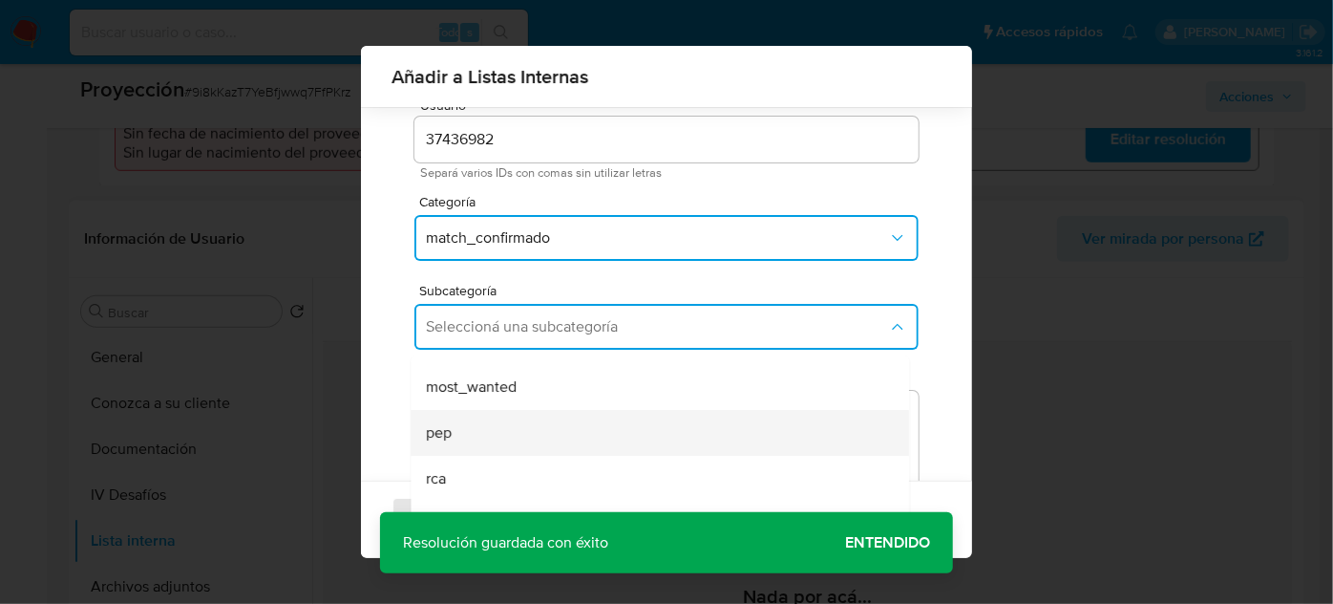
scroll to position [130, 0]
click at [489, 422] on div "pep" at bounding box center [654, 432] width 457 height 46
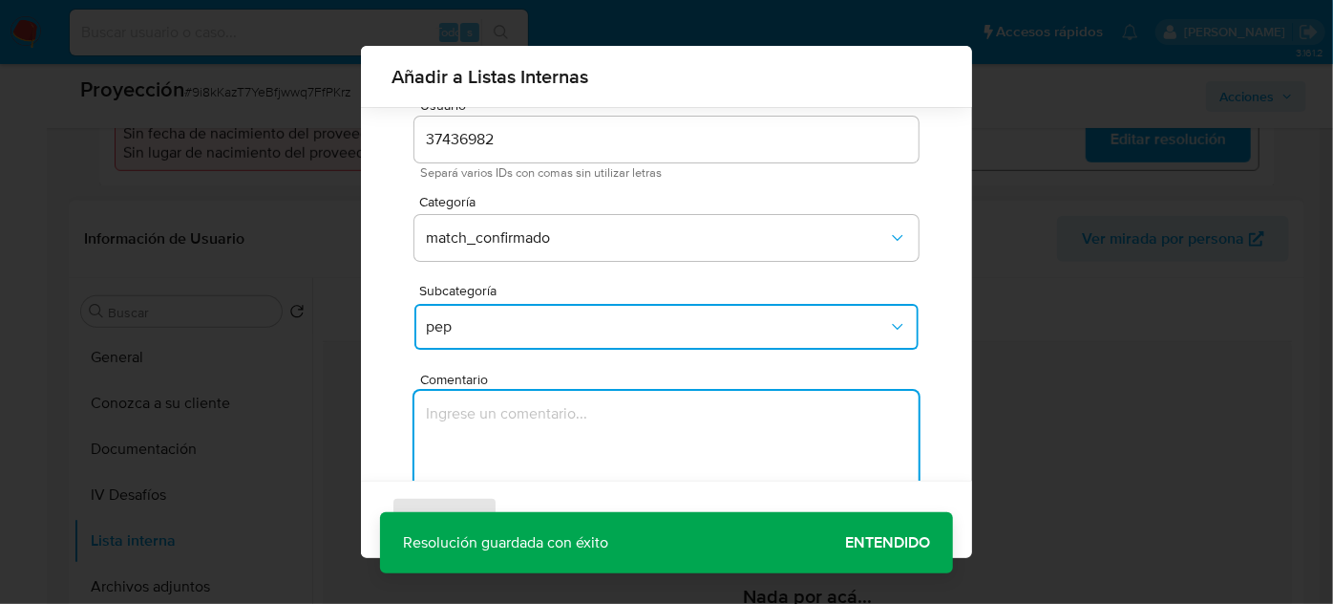
click at [489, 422] on textarea "Comentario" at bounding box center [667, 482] width 504 height 183
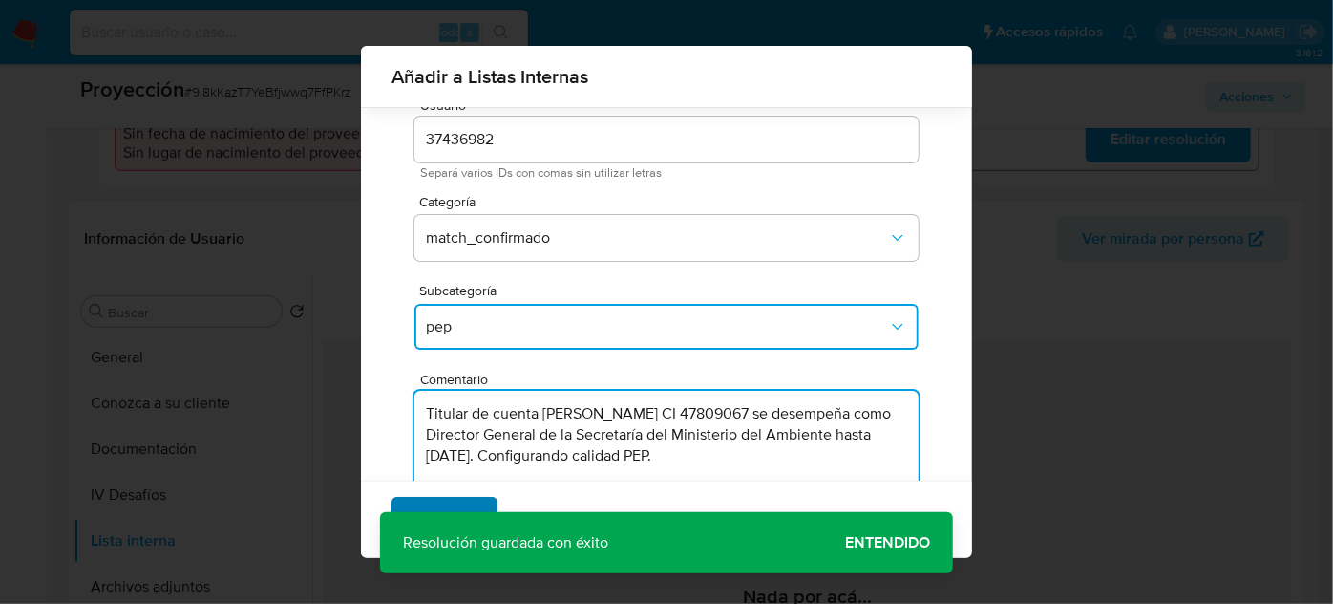
type textarea "Titular de cuenta Laura Victoria Cros Tortorella CI 47809067 se desempeña como …"
click at [463, 508] on span "Agregar" at bounding box center [444, 520] width 56 height 42
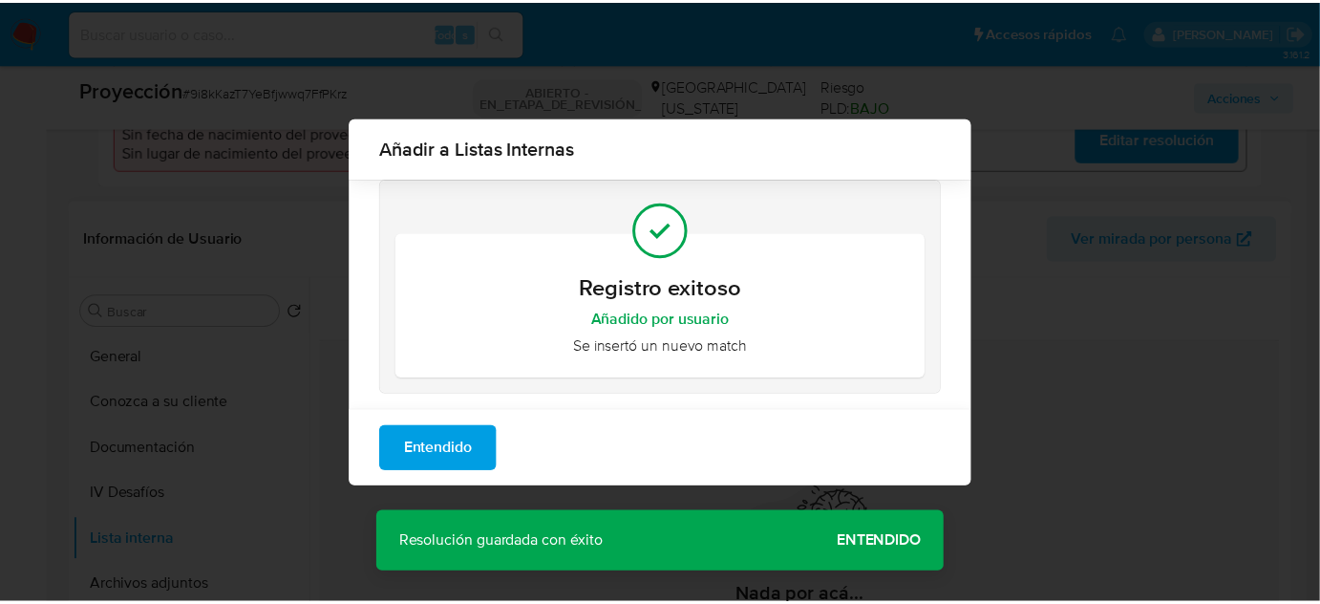
scroll to position [0, 0]
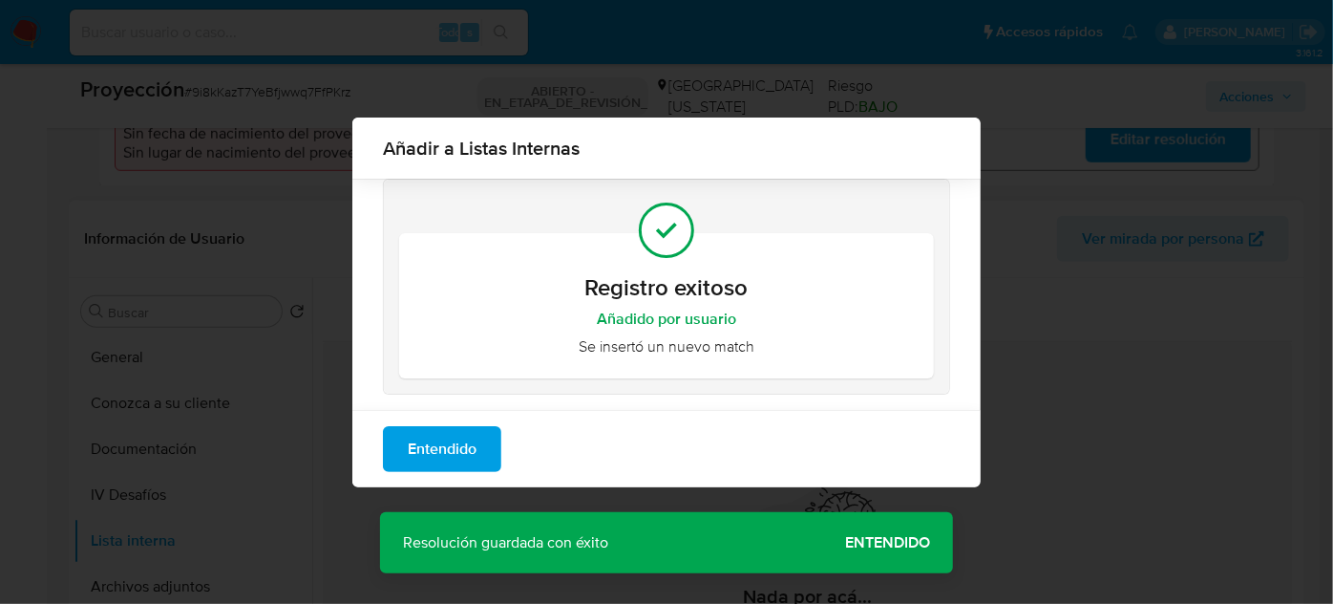
click at [884, 541] on div "Añadir a Listas Internas Registro exitoso Añadido por usuario Se insertó un nue…" at bounding box center [666, 302] width 1333 height 604
click at [440, 446] on span "Entendido" at bounding box center [442, 449] width 69 height 42
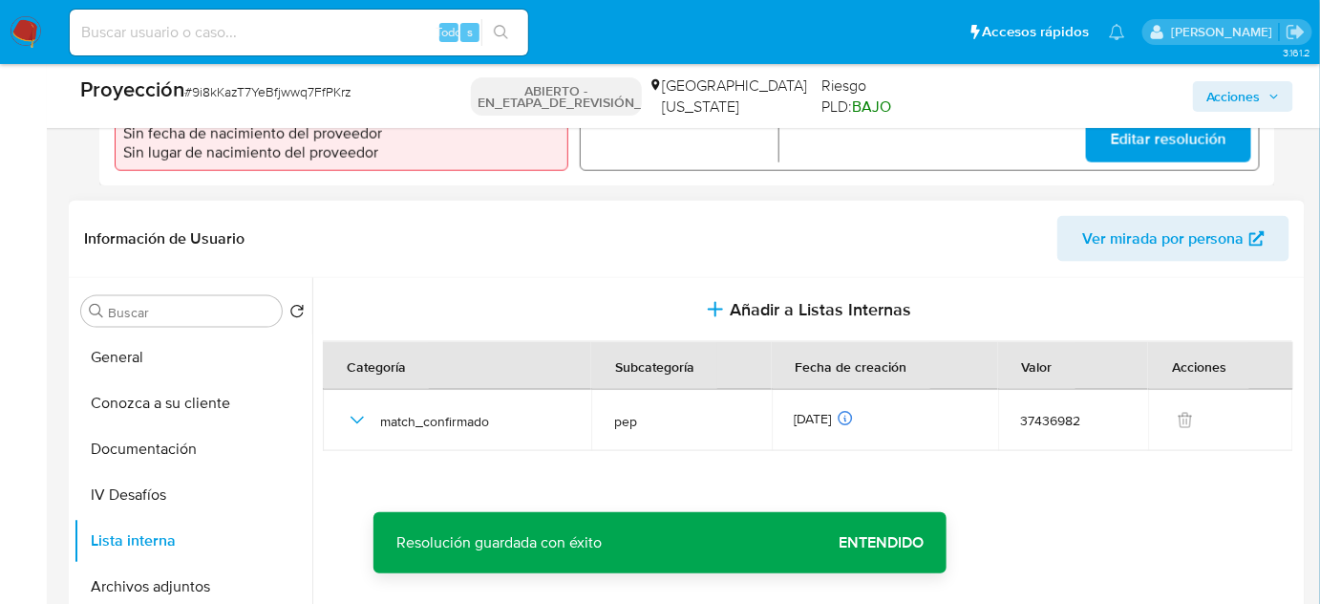
click at [877, 543] on span "Entendido" at bounding box center [881, 543] width 85 height 0
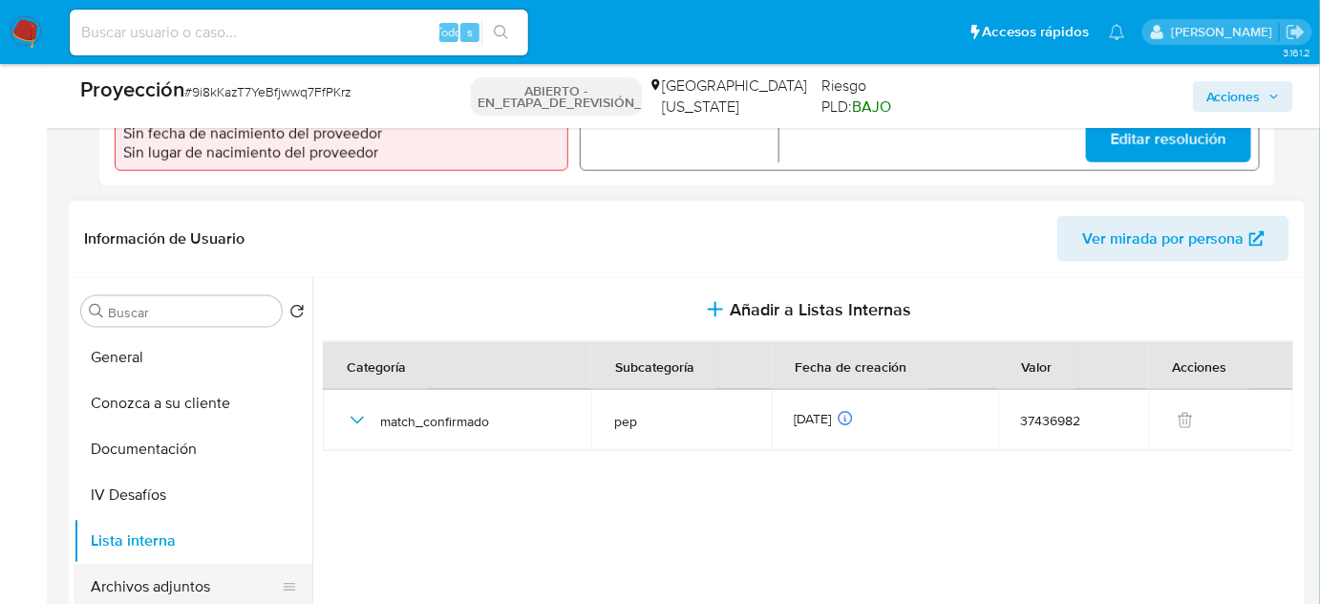
click at [202, 579] on button "Archivos adjuntos" at bounding box center [186, 587] width 224 height 46
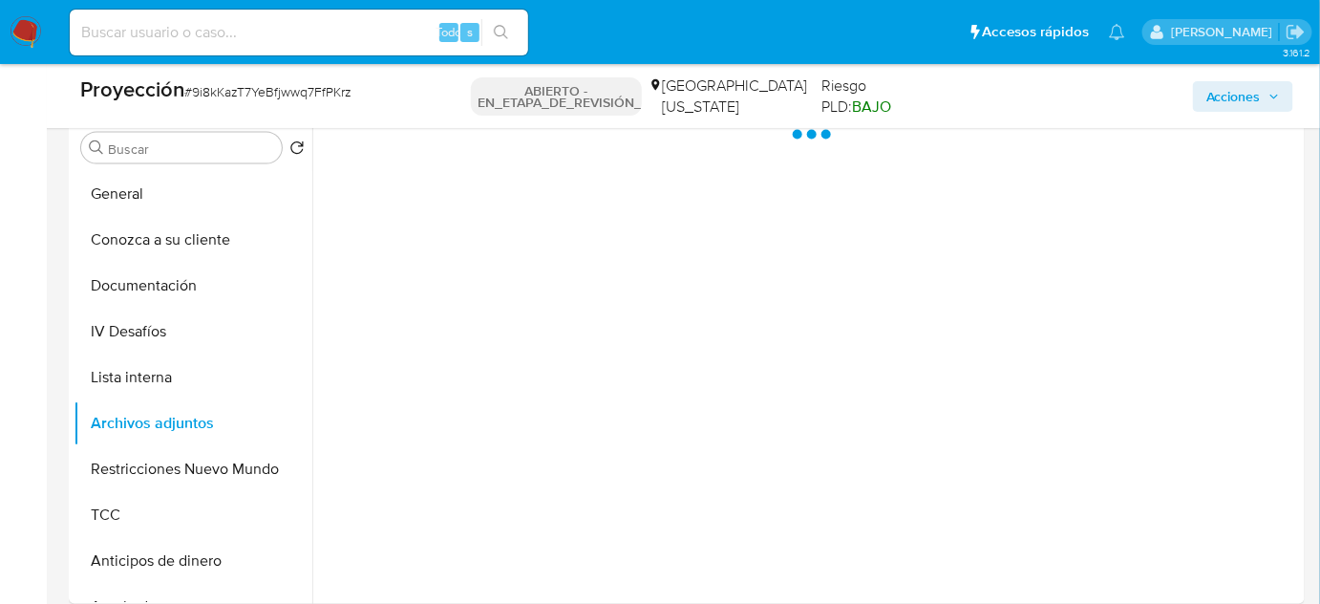
scroll to position [868, 0]
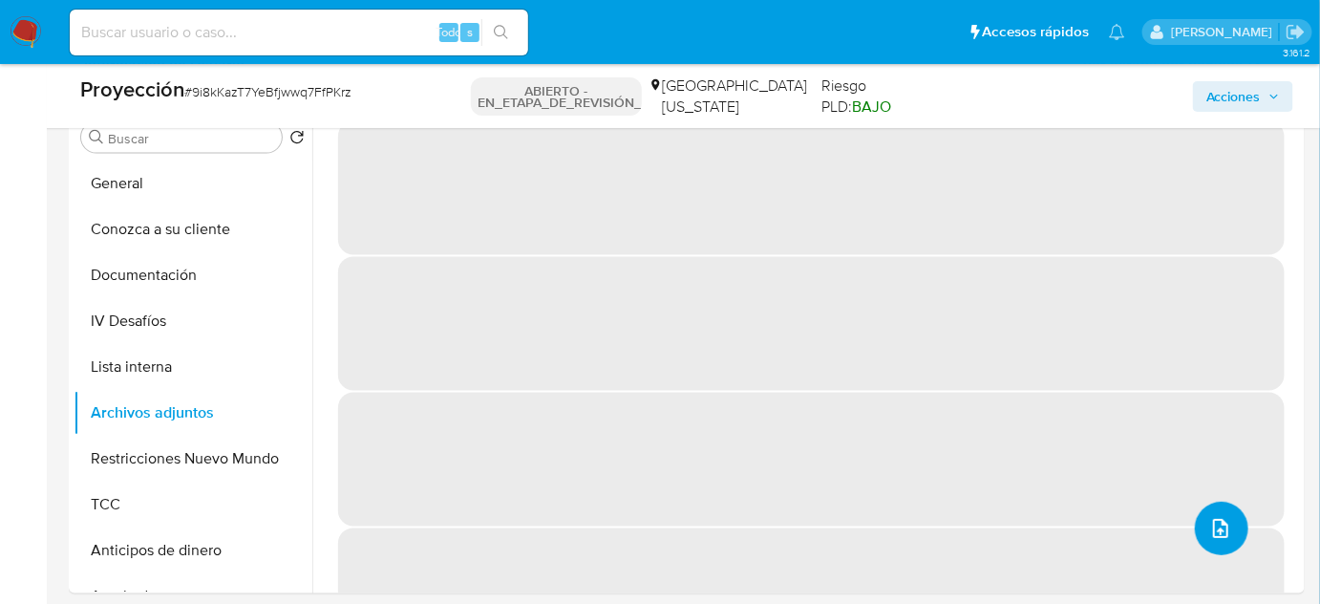
click at [1209, 519] on icon "subir archivo" at bounding box center [1220, 528] width 23 height 23
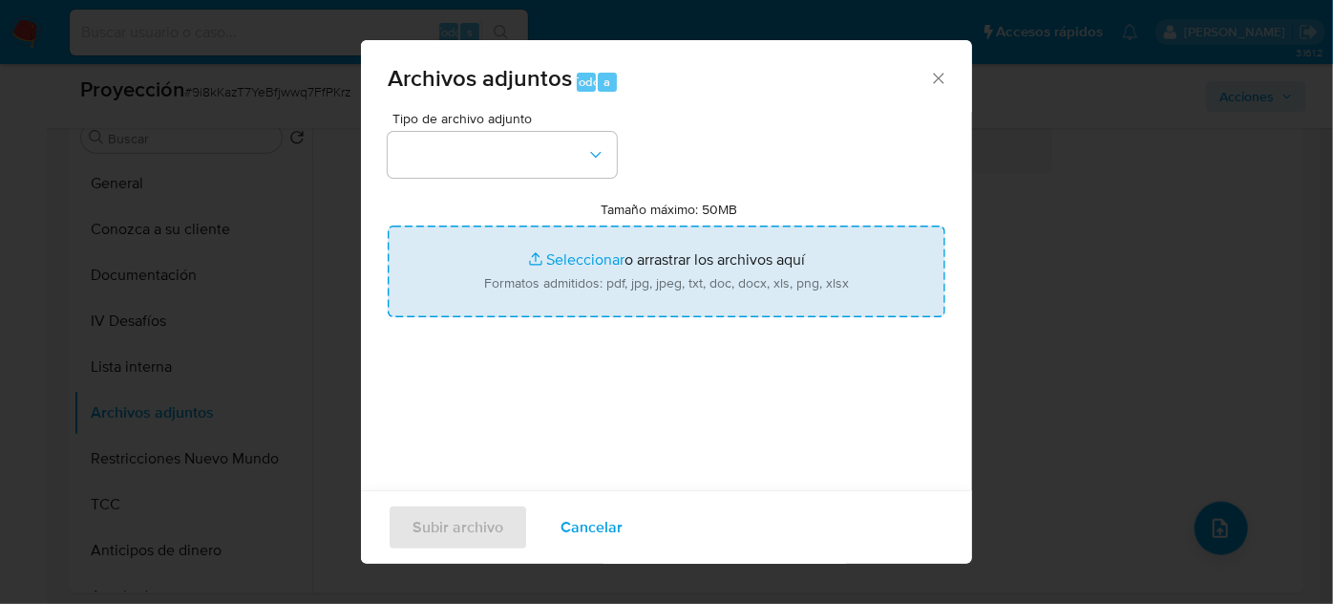
click at [616, 245] on input "Tamaño máximo: 50MB Seleccionar archivos" at bounding box center [667, 271] width 558 height 92
type input "C:\fakepath\PEP - SEPTIEMBRE - SENACLAFT 2025 - lista_pep (61).pdf"
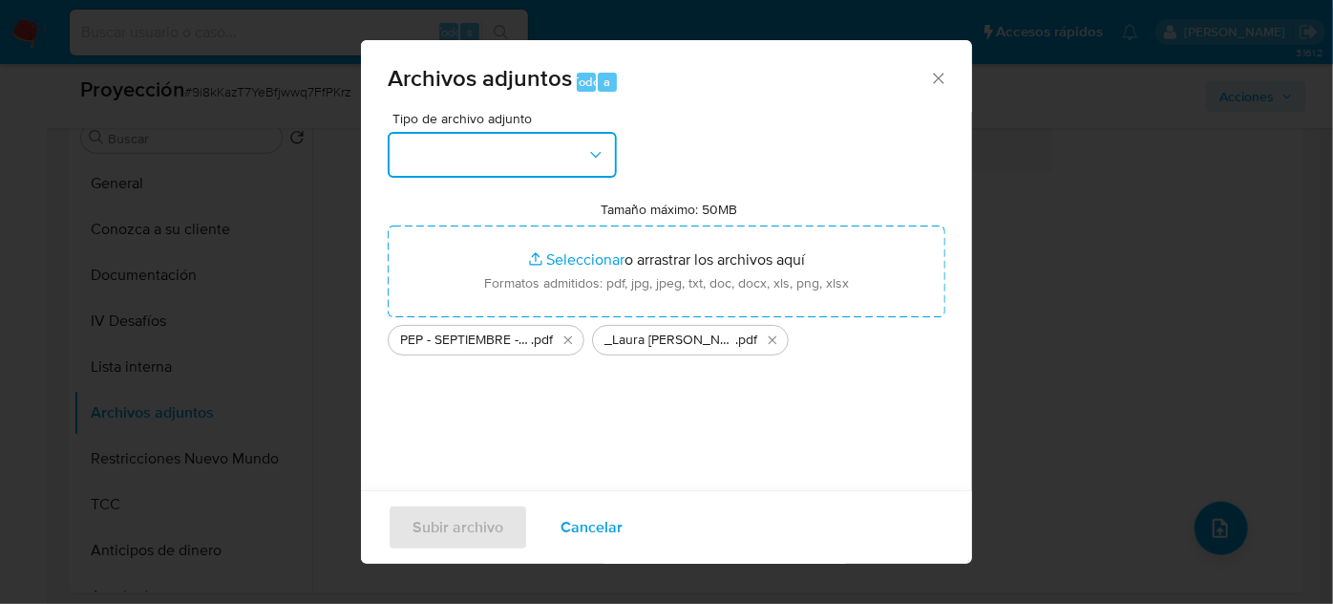
click at [555, 173] on button "button" at bounding box center [502, 155] width 229 height 46
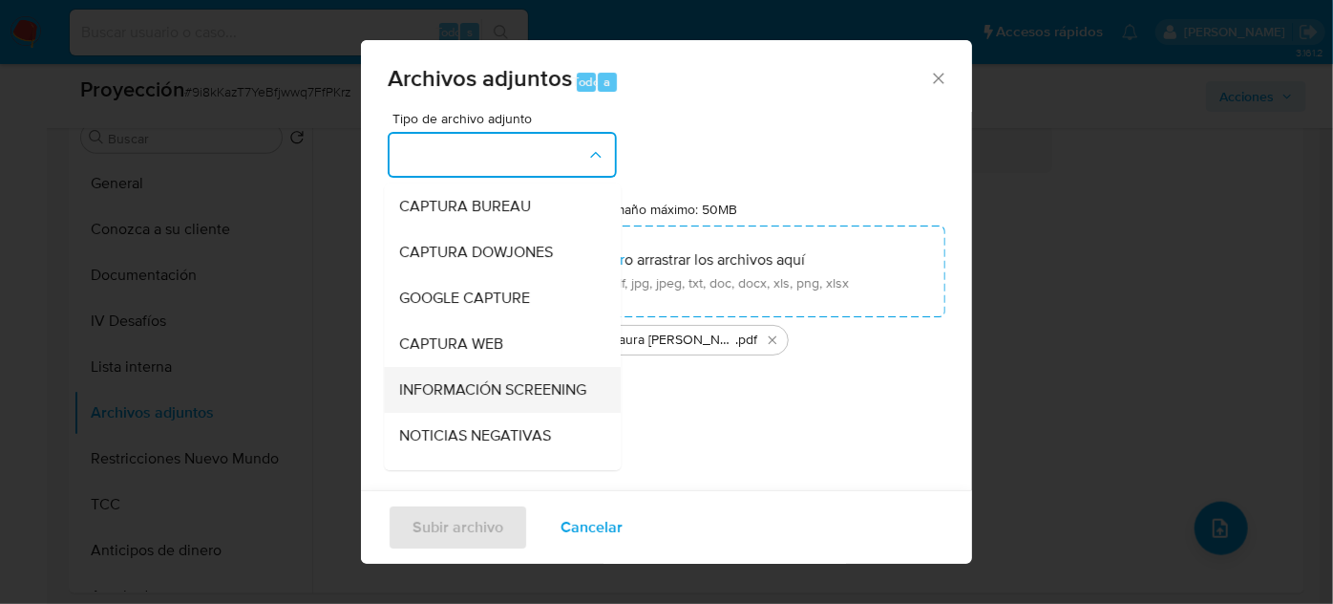
click at [462, 392] on span "INFORMACIÓN SCREENING" at bounding box center [492, 389] width 187 height 19
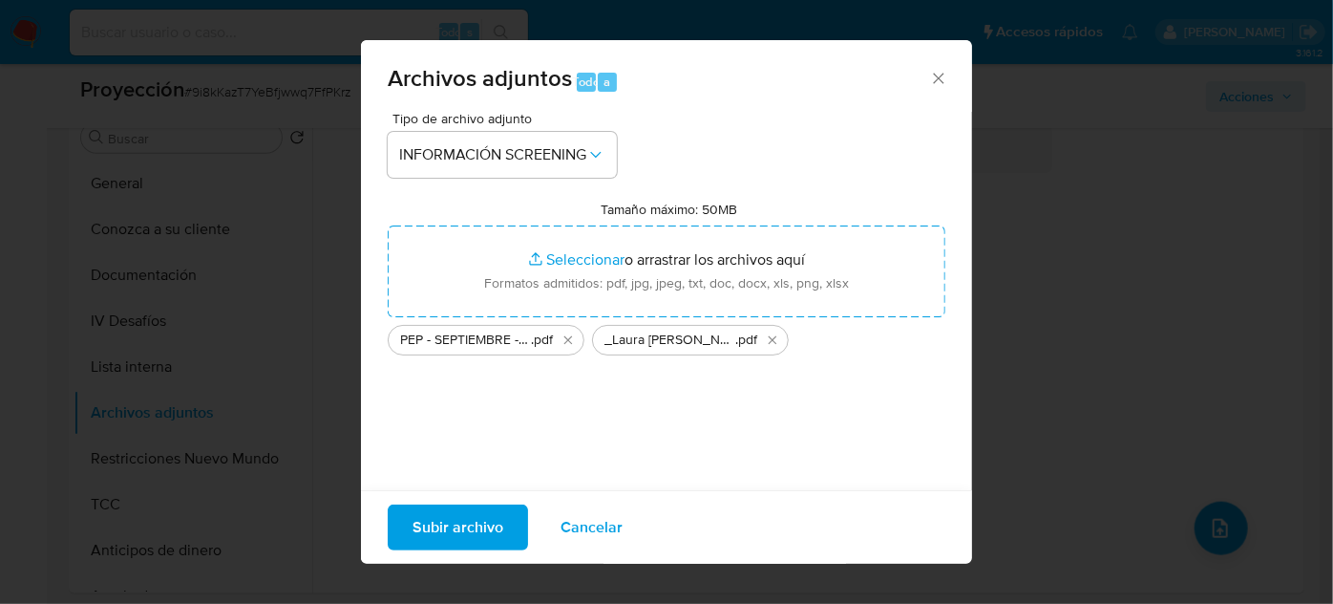
click at [466, 526] on span "Subir archivo" at bounding box center [458, 527] width 91 height 42
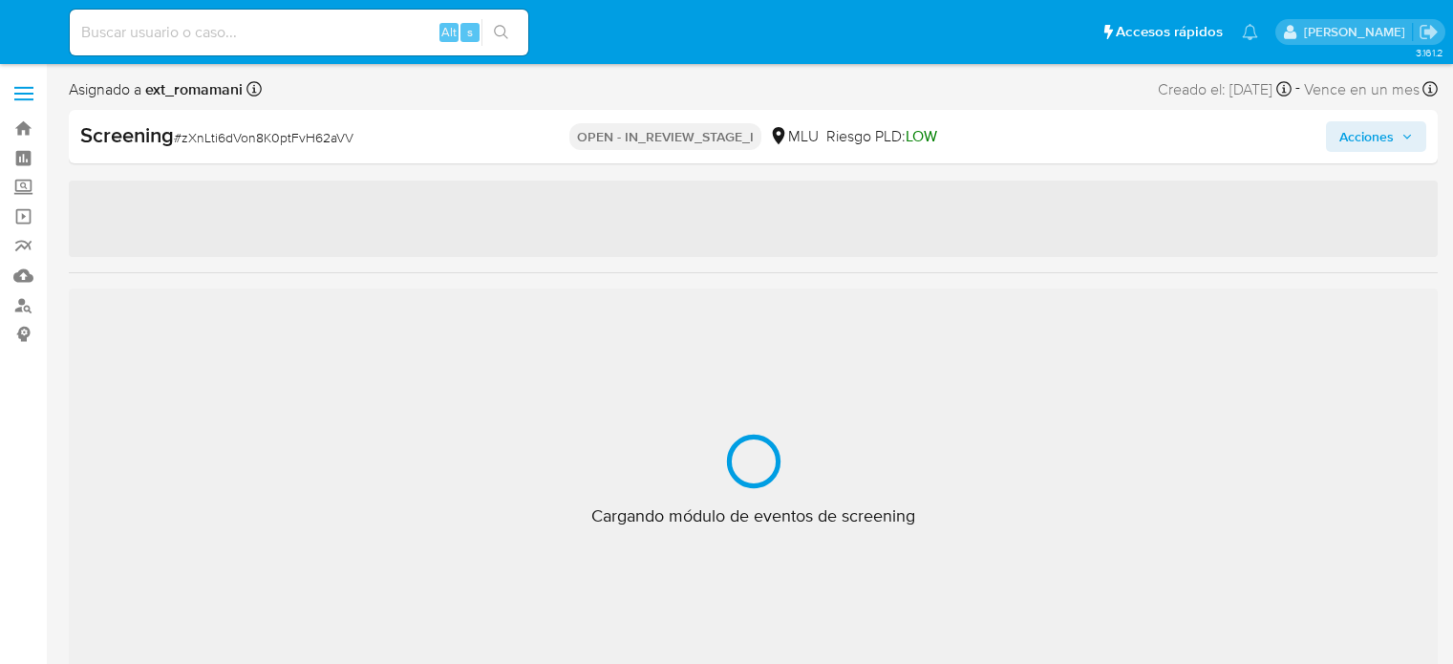
select select "10"
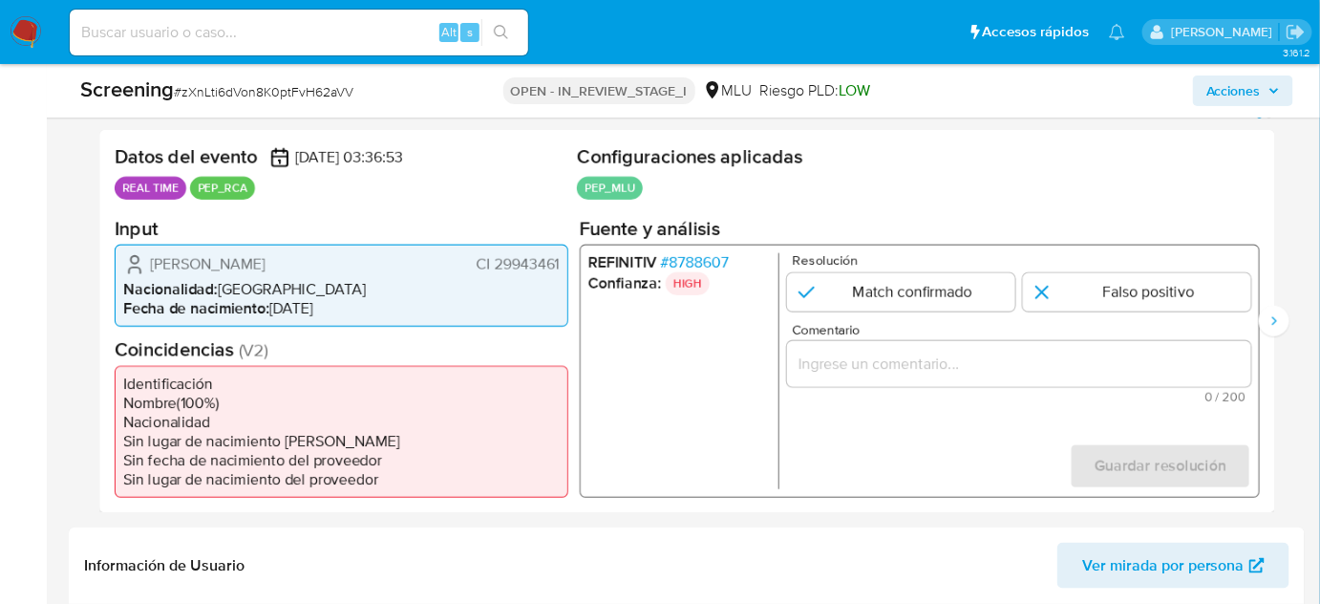
scroll to position [434, 0]
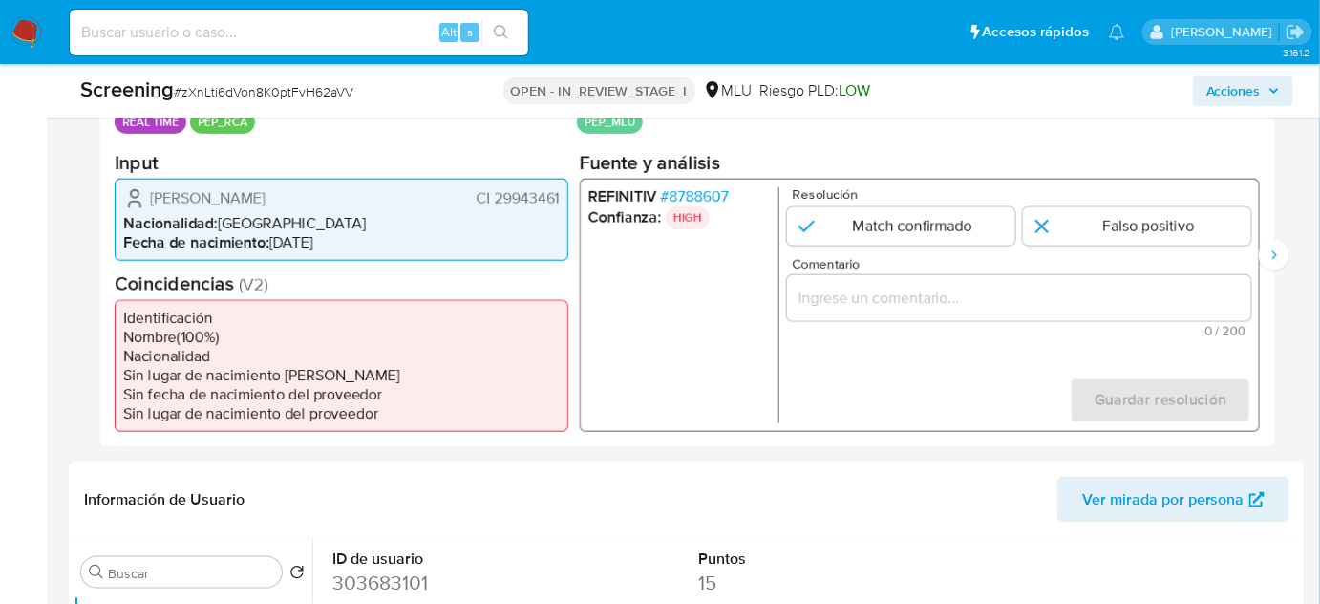
drag, startPoint x: 565, startPoint y: 191, endPoint x: 495, endPoint y: 203, distance: 71.8
click at [495, 203] on div "[PERSON_NAME] CI 29943461 Nacionalidad : [DEMOGRAPHIC_DATA] Fecha de nacimiento…" at bounding box center [342, 219] width 454 height 82
click at [684, 196] on span "# 8788607" at bounding box center [695, 195] width 68 height 19
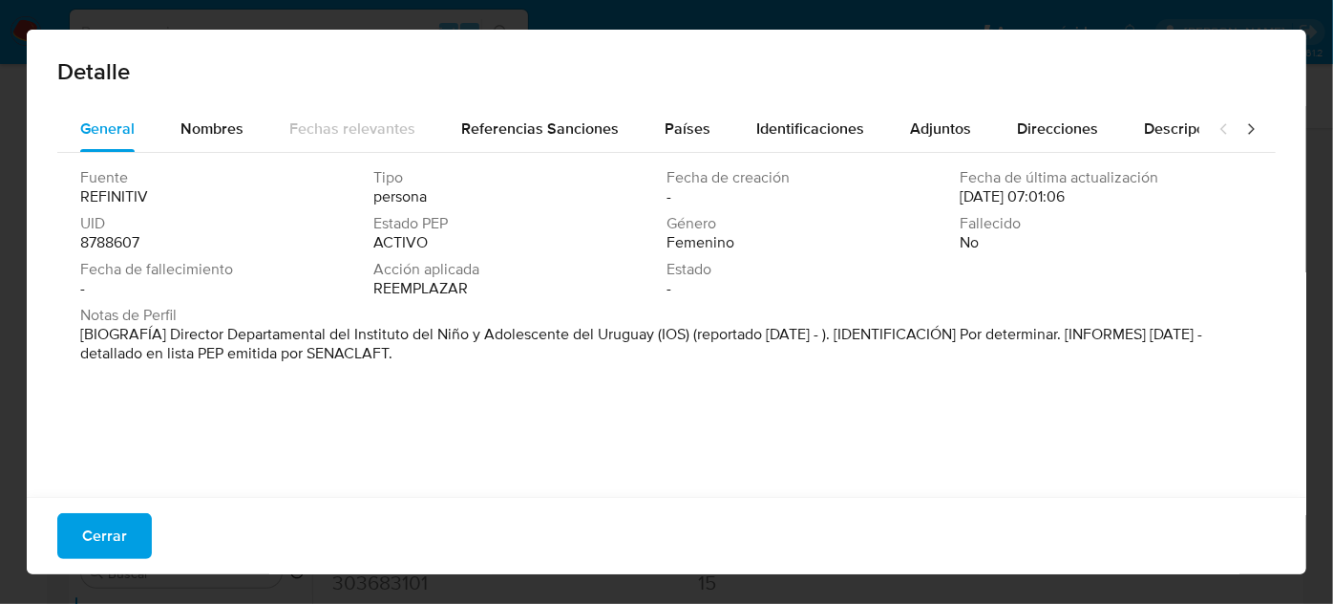
drag, startPoint x: 169, startPoint y: 330, endPoint x: 652, endPoint y: 343, distance: 483.5
click at [652, 343] on font "[BIOGRAFÍA] Director Departamental del Instituto del Niño y Adolescente del Uru…" at bounding box center [641, 343] width 1122 height 41
click at [88, 544] on span "Cerrar" at bounding box center [104, 536] width 45 height 42
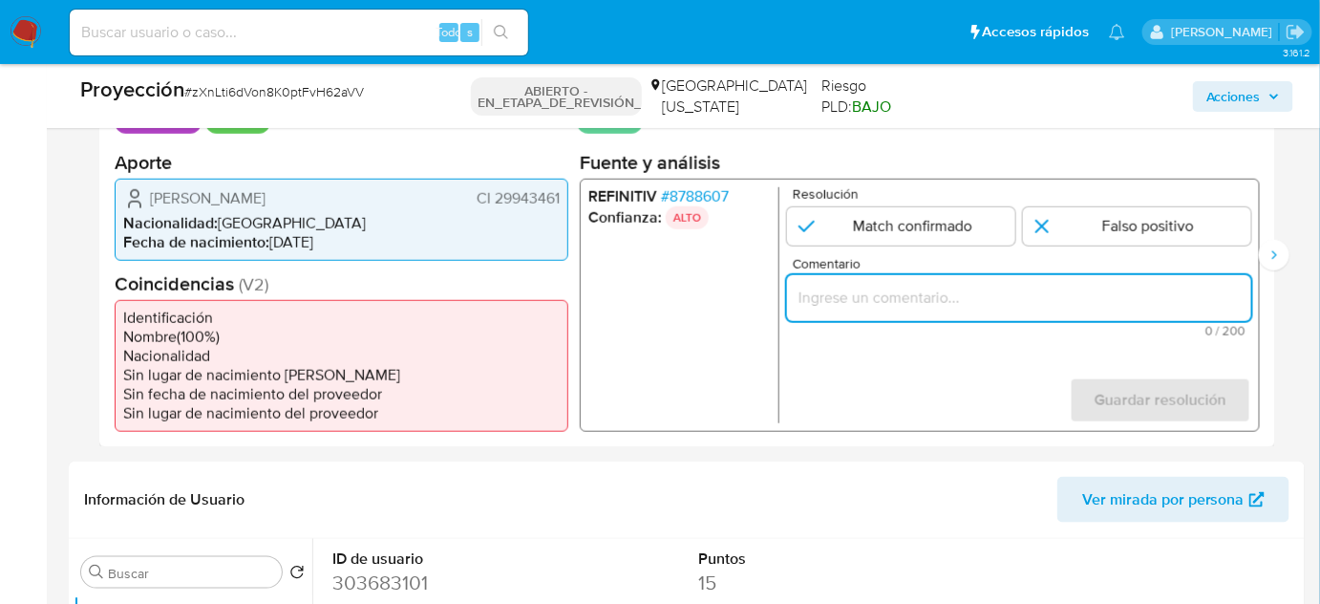
click at [975, 295] on input "Comentario" at bounding box center [1019, 297] width 464 height 25
paste input "Titular de cuenta se desempeña como Configurando calidad PEP."
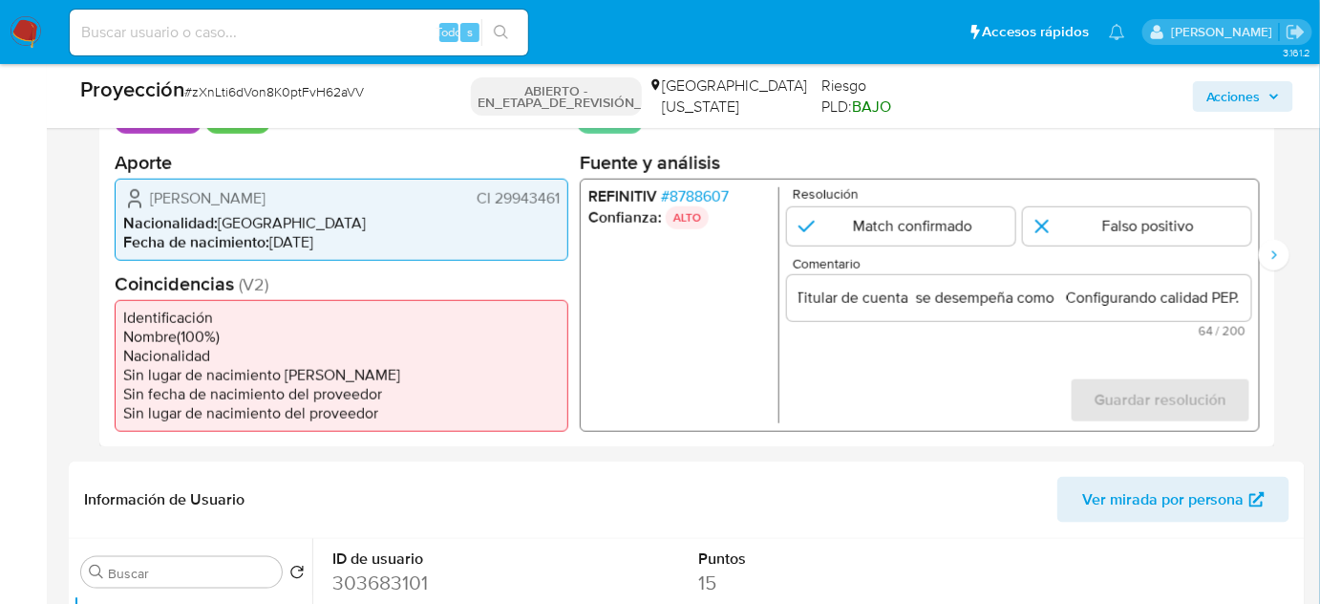
scroll to position [0, 0]
drag, startPoint x: 140, startPoint y: 196, endPoint x: 558, endPoint y: 200, distance: 417.4
click at [565, 199] on div "[PERSON_NAME] CI 29943461 Nacionalidad : [DEMOGRAPHIC_DATA] Fecha de nacimiento…" at bounding box center [342, 219] width 454 height 82
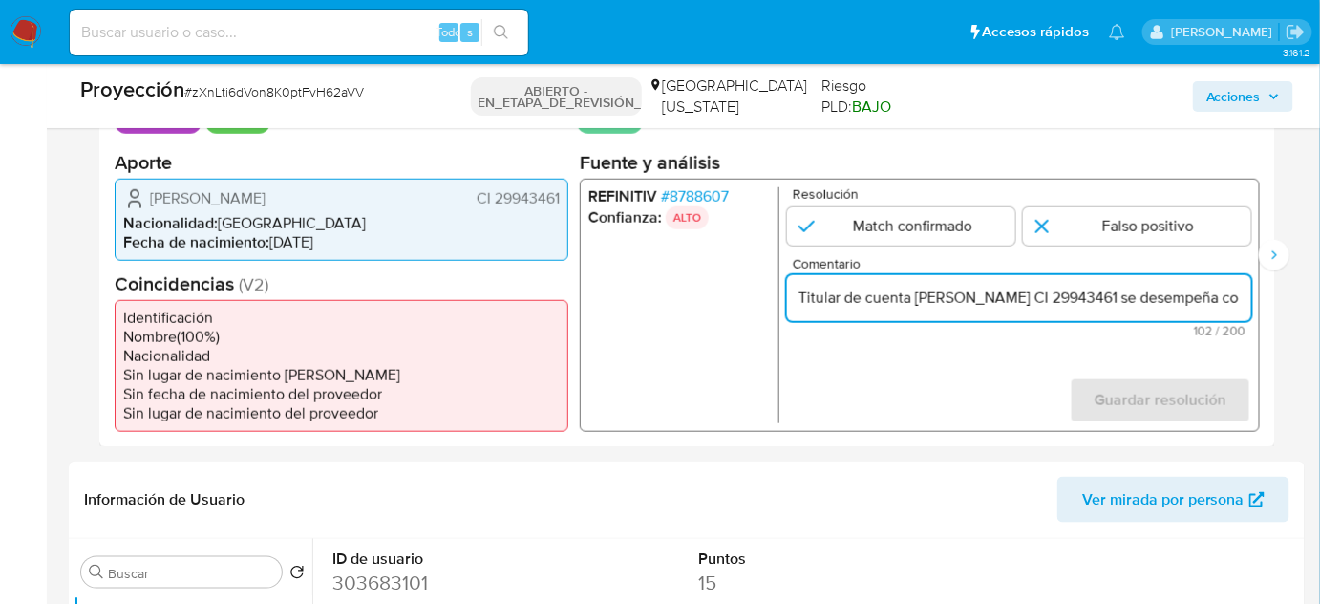
scroll to position [0, 274]
drag, startPoint x: 1217, startPoint y: 291, endPoint x: 1284, endPoint y: 305, distance: 68.2
click at [1284, 305] on div "Eventos de proyección (2) Página 1 Página 2 Datos del evento [DATE] 03:36:53 TI…" at bounding box center [687, 240] width 1236 height 414
click at [1054, 298] on input "Titular de cuenta [PERSON_NAME] CI 29943461 se desempeña como Configurando cali…" at bounding box center [1019, 297] width 464 height 25
click at [1057, 300] on input "Titular de cuenta [PERSON_NAME] CI 29943461 se desempeña como Configurando cali…" at bounding box center [1019, 297] width 464 height 25
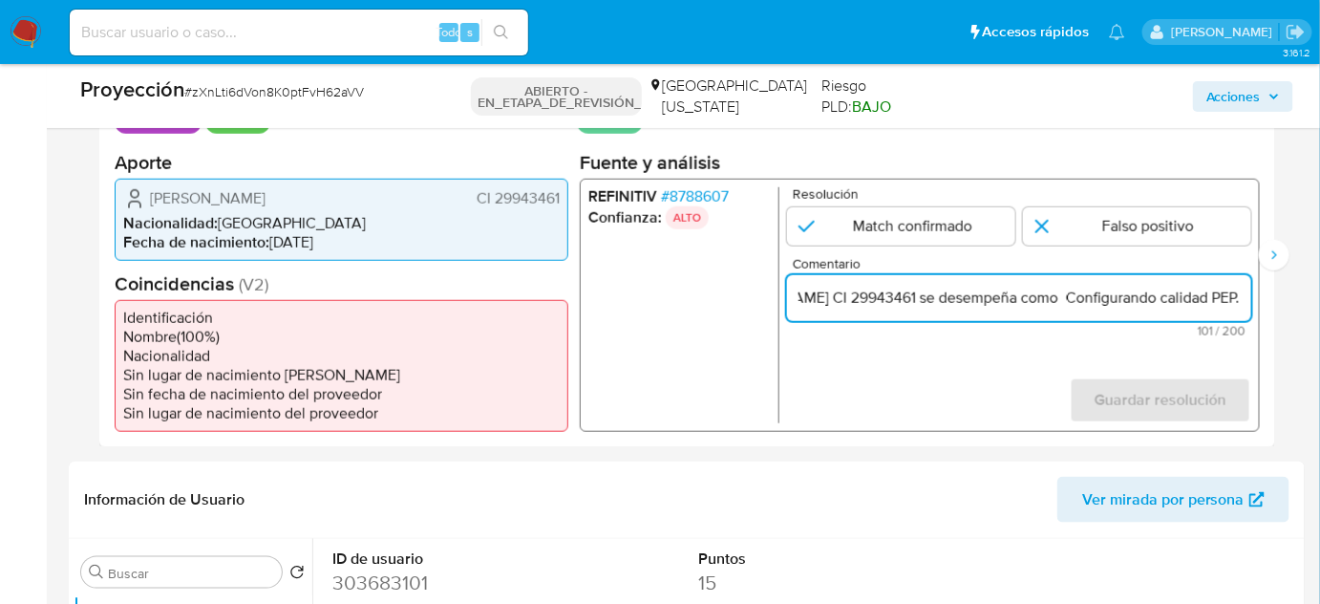
paste input "Director Departamental del Instituto del Niño y Adolescente del Uruguay desde […"
type input "Titular de cuenta [PERSON_NAME] CI 29943461 se desempeña como Director Departam…"
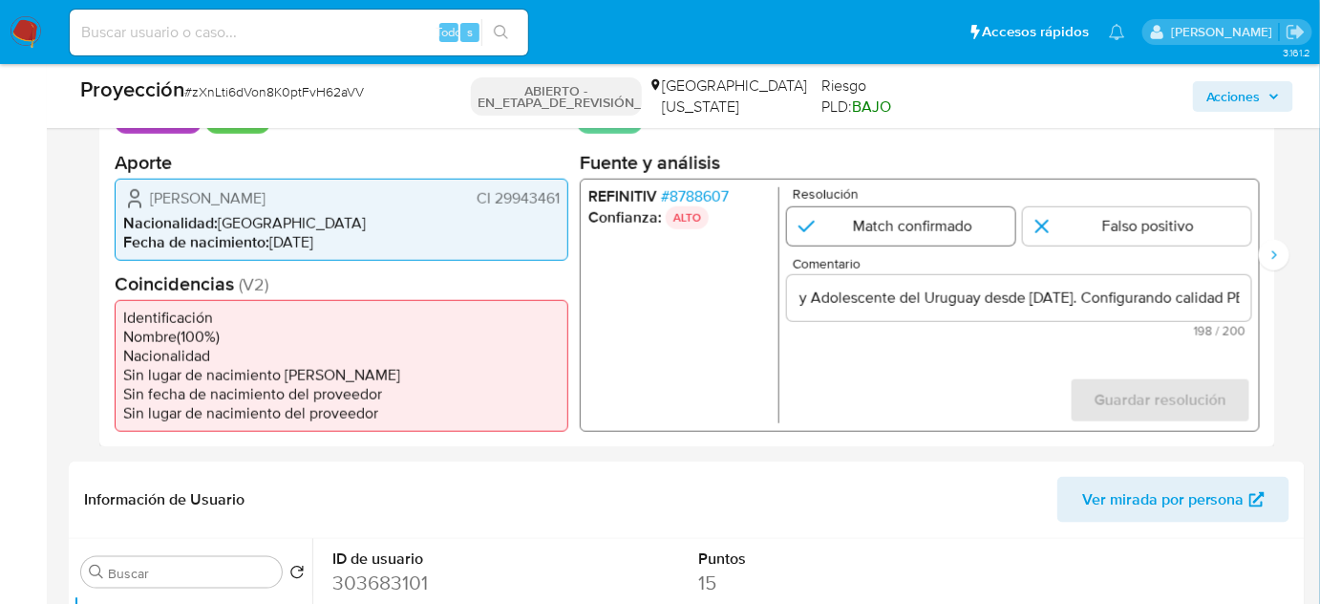
scroll to position [0, 0]
click at [918, 215] on input "1 de 2" at bounding box center [901, 225] width 228 height 38
radio input "true"
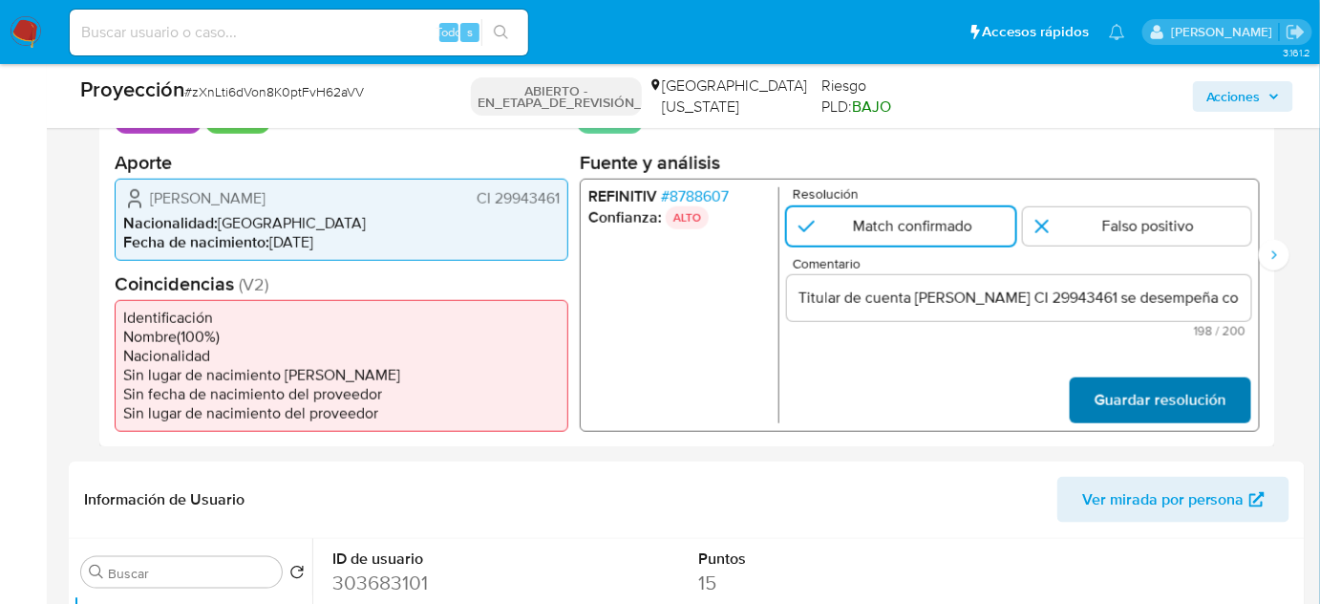
click at [1088, 396] on button "Guardar resolución" at bounding box center [1160, 399] width 181 height 46
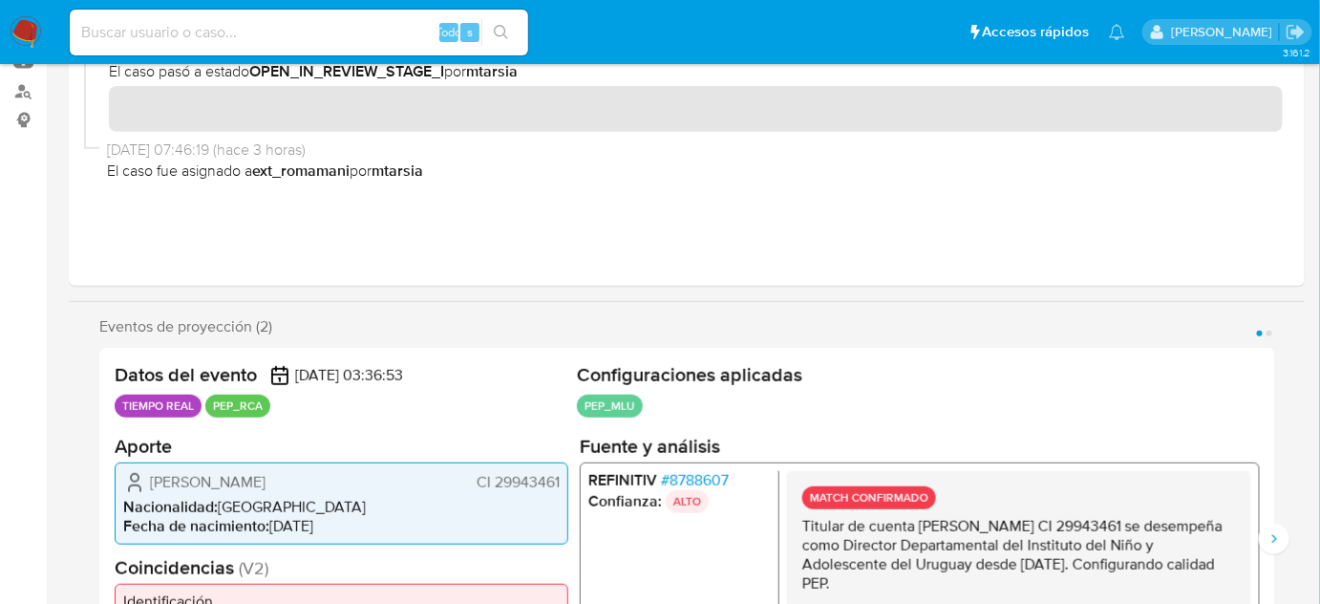
scroll to position [347, 0]
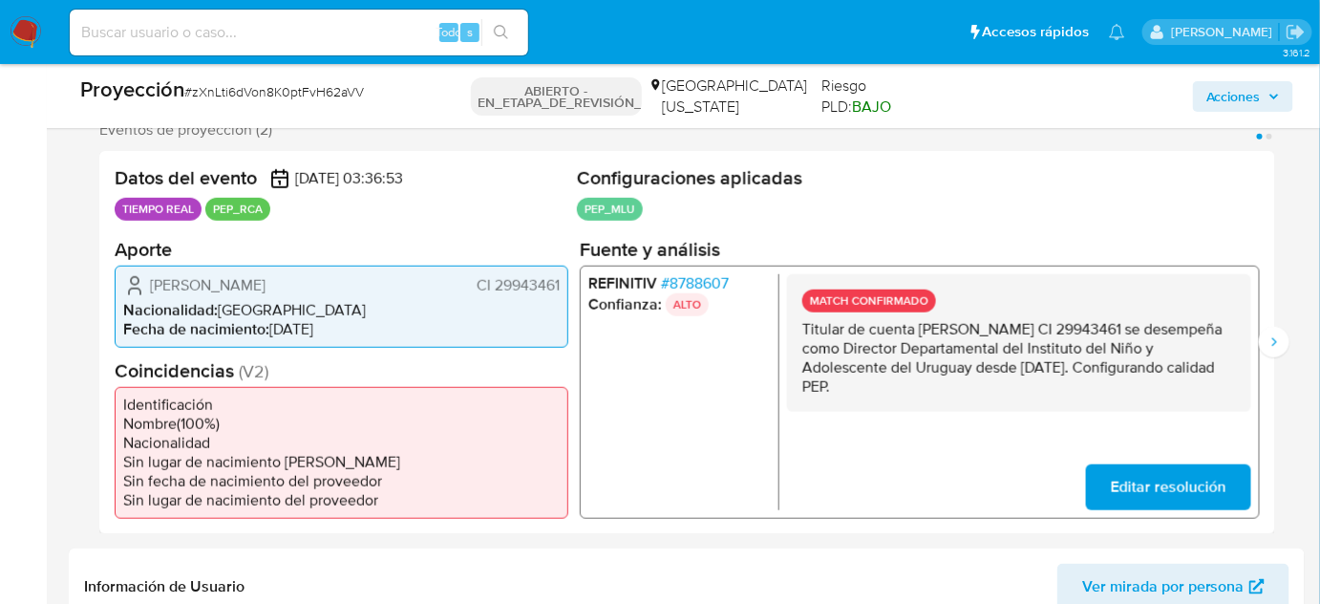
click at [713, 282] on font "8788607" at bounding box center [699, 282] width 59 height 22
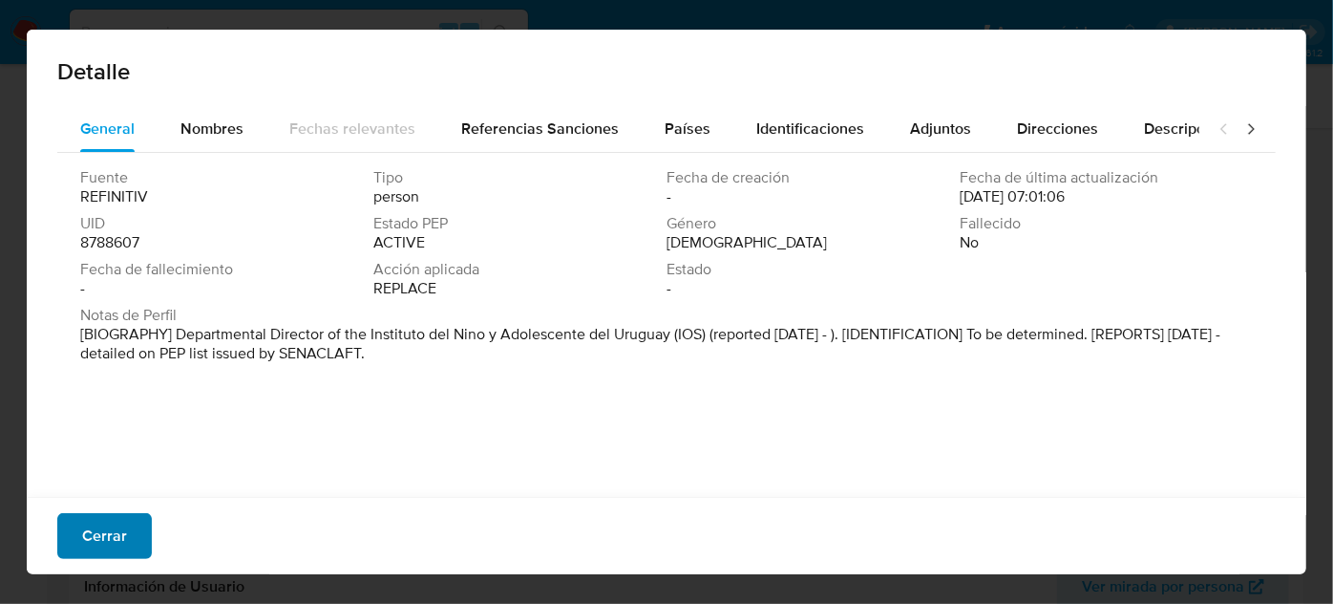
click at [119, 528] on font "Cerrar" at bounding box center [104, 536] width 45 height 46
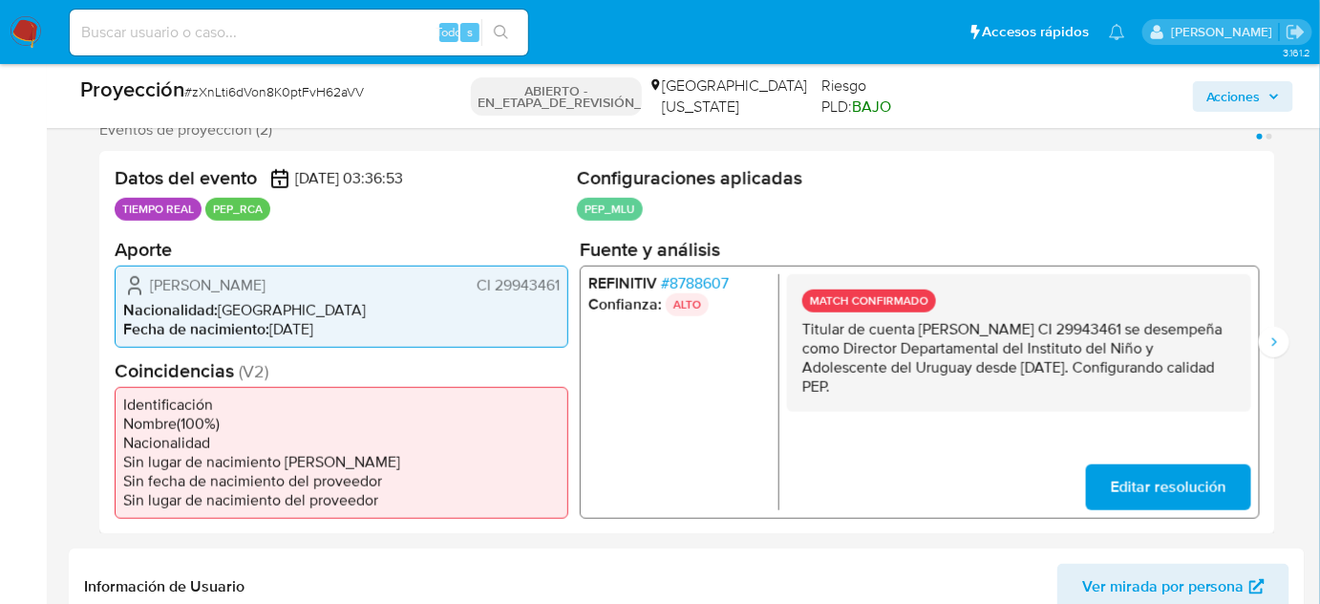
drag, startPoint x: 986, startPoint y: 381, endPoint x: 797, endPoint y: 333, distance: 195.1
click at [797, 333] on div "MATCH CONFIRMADO Titular de cuenta [PERSON_NAME] CI 29943461 se desempeña como …" at bounding box center [1019, 342] width 464 height 138
click at [1263, 343] on button "Siguiente" at bounding box center [1274, 342] width 31 height 31
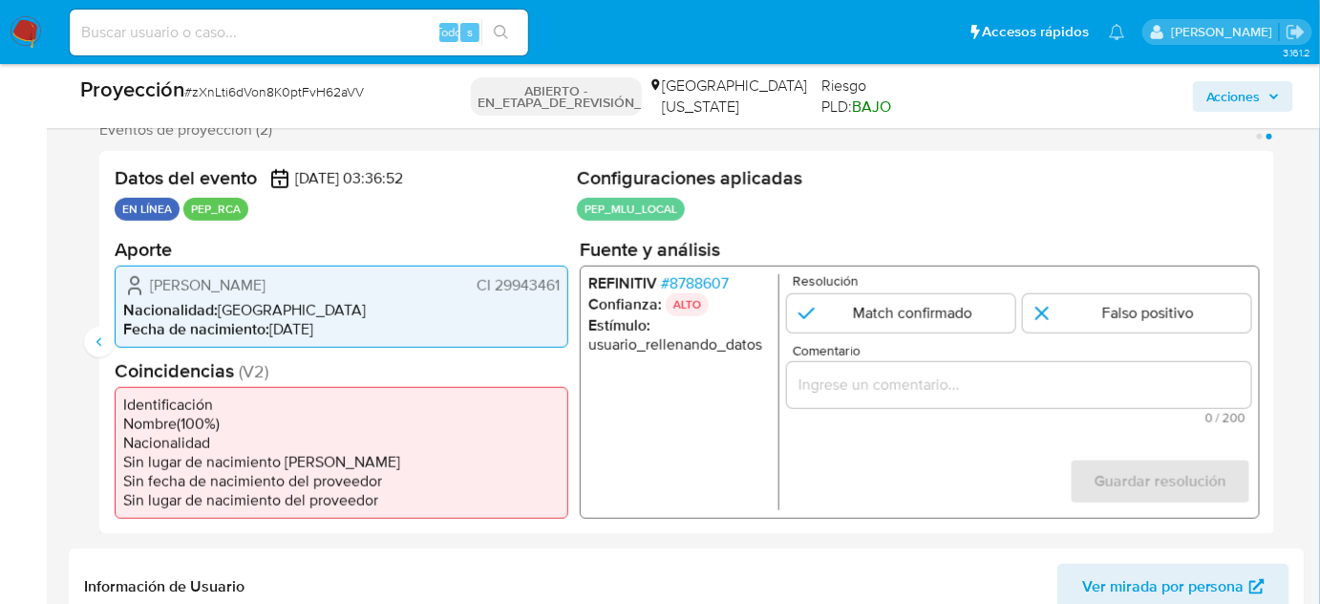
drag, startPoint x: 934, startPoint y: 312, endPoint x: 940, endPoint y: 377, distance: 65.2
click at [934, 314] on input "2 de 2" at bounding box center [901, 312] width 228 height 38
radio input "true"
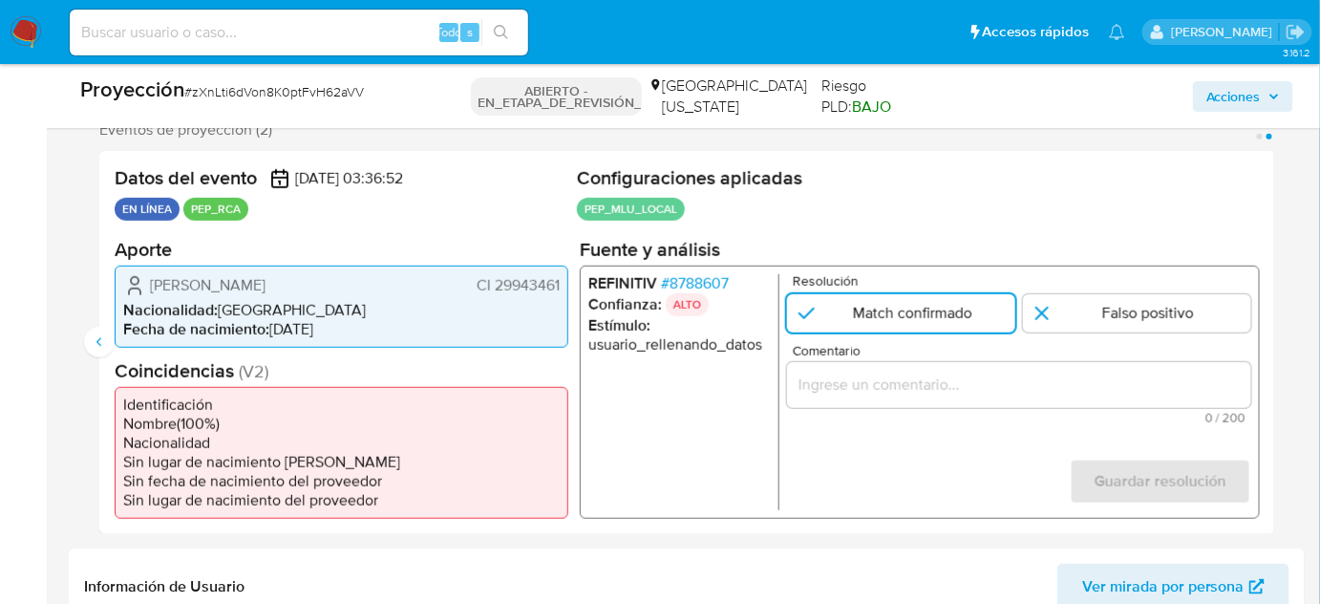
click at [940, 377] on input "Comentario" at bounding box center [1019, 384] width 464 height 25
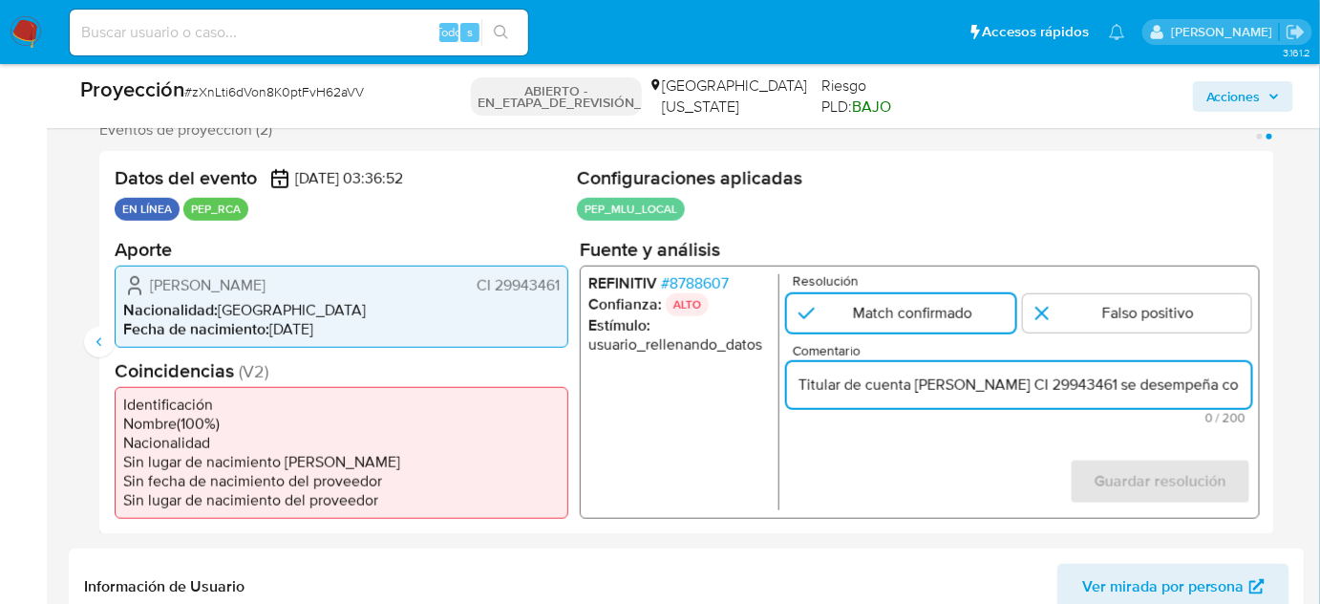
scroll to position [0, 947]
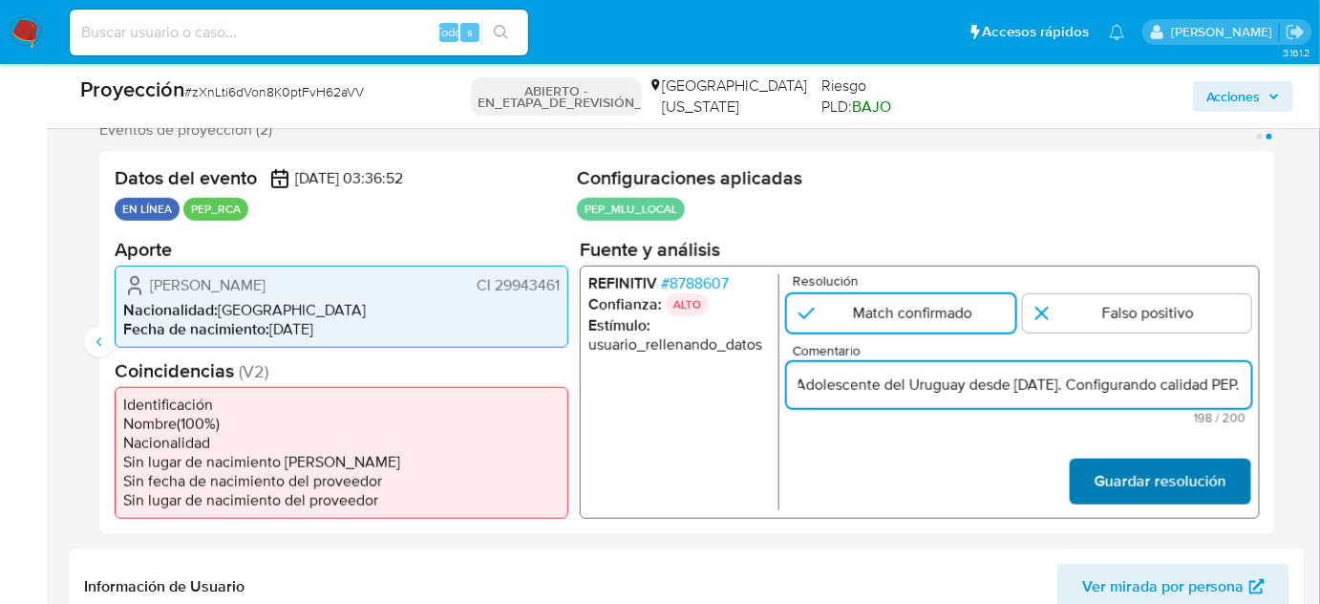
type input "Titular de cuenta Maria Leticia Acosta Casas CI 29943461 se desempeña como Dire…"
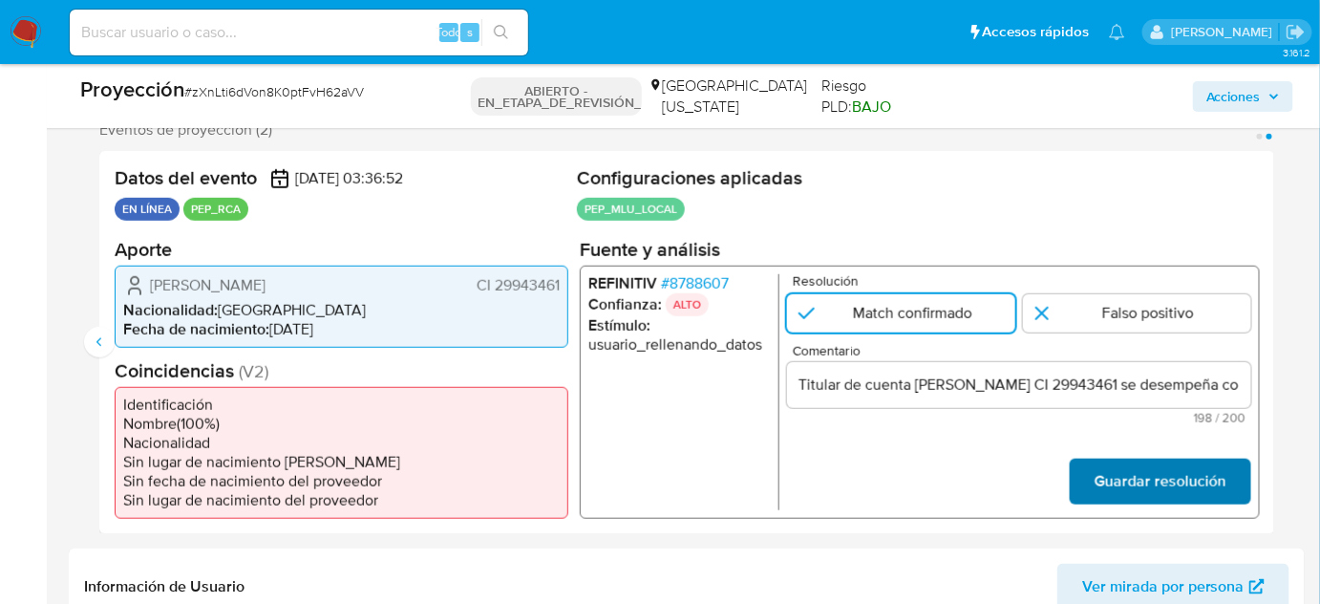
click at [1151, 477] on font "Guardar resolución" at bounding box center [1161, 481] width 132 height 46
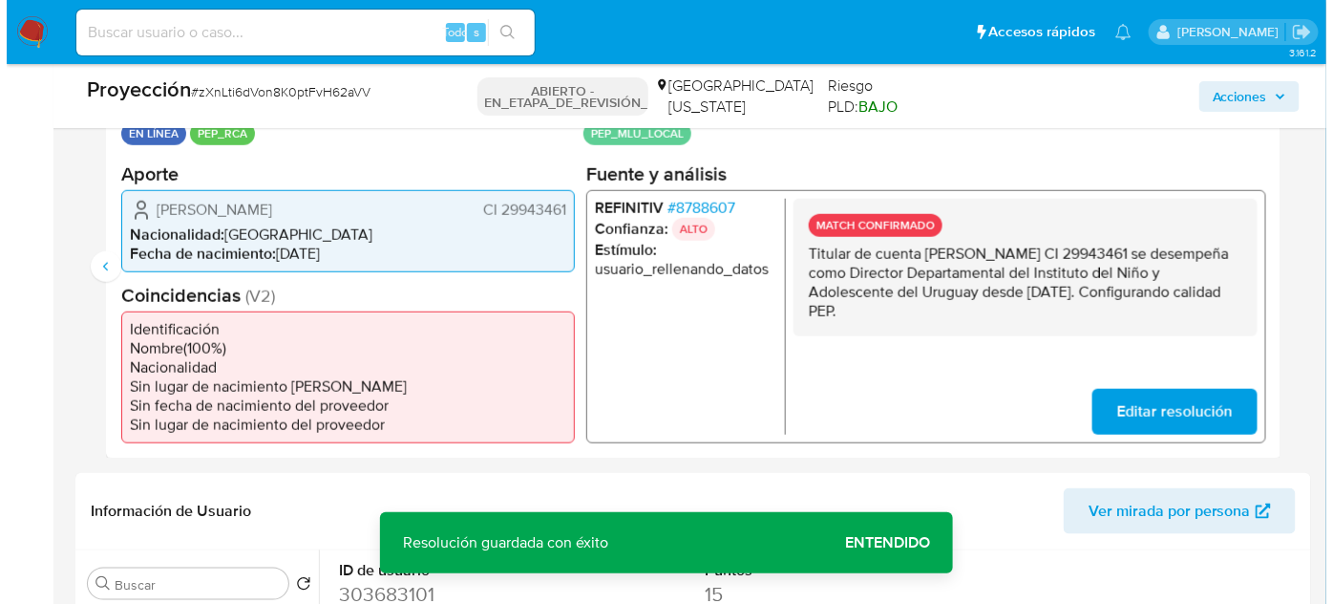
scroll to position [694, 0]
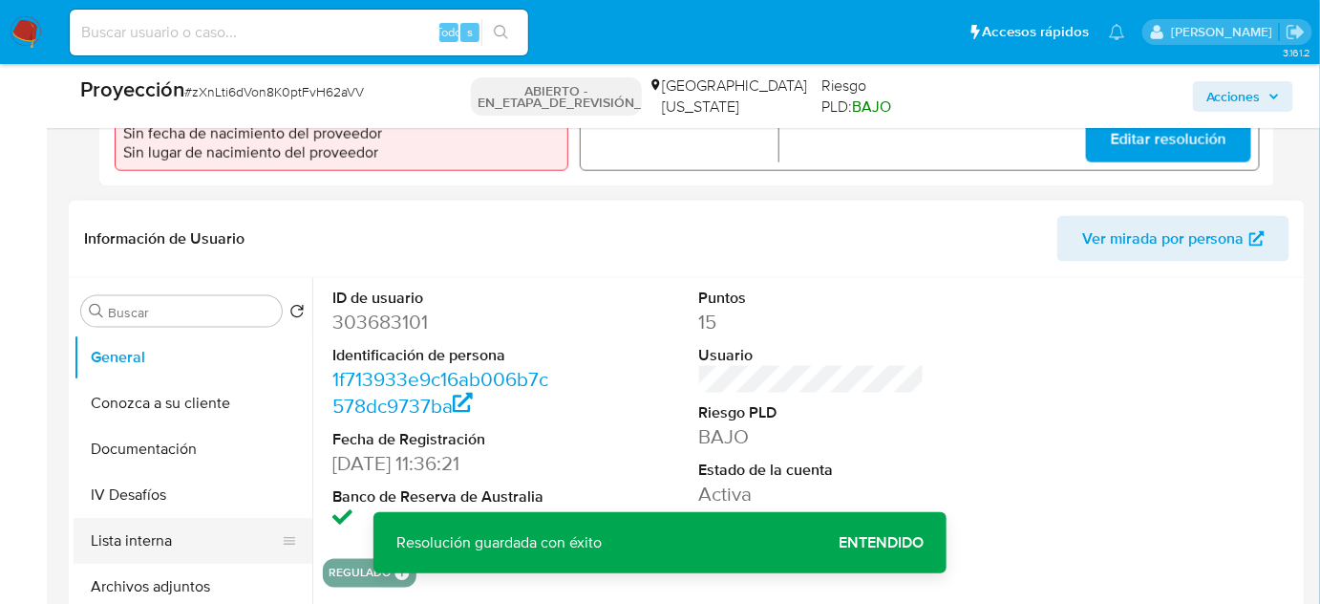
click at [143, 543] on button "Lista interna" at bounding box center [186, 541] width 224 height 46
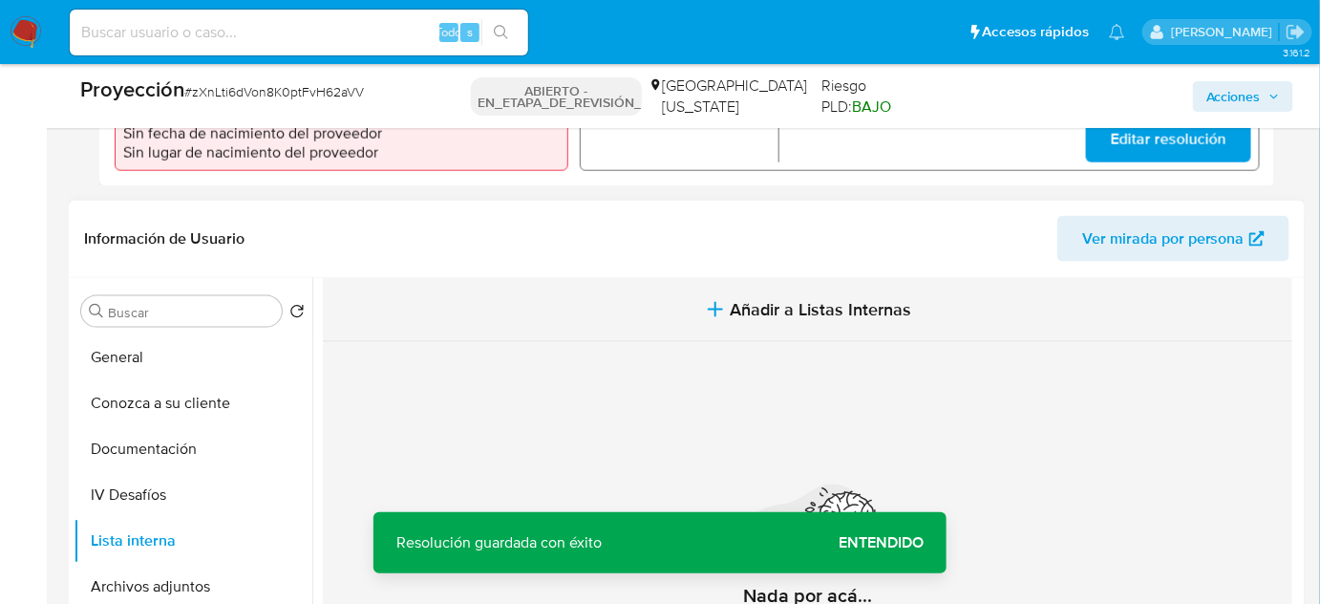
click at [785, 300] on span "Añadir a Listas Internas" at bounding box center [821, 309] width 181 height 21
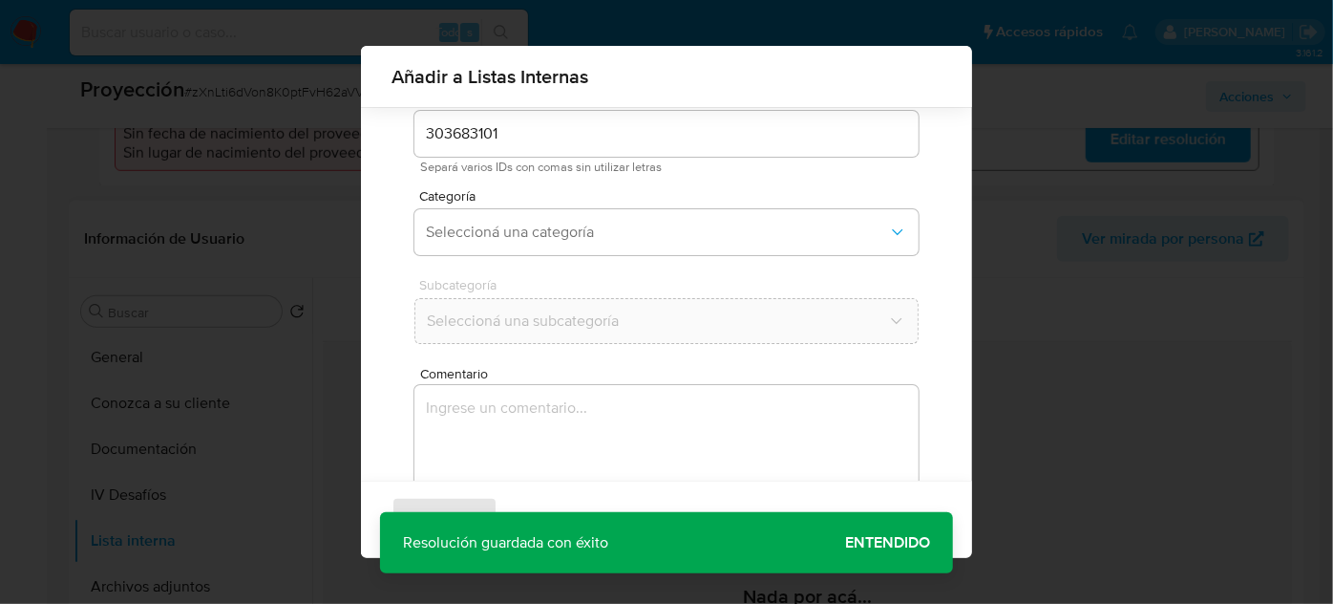
scroll to position [158, 0]
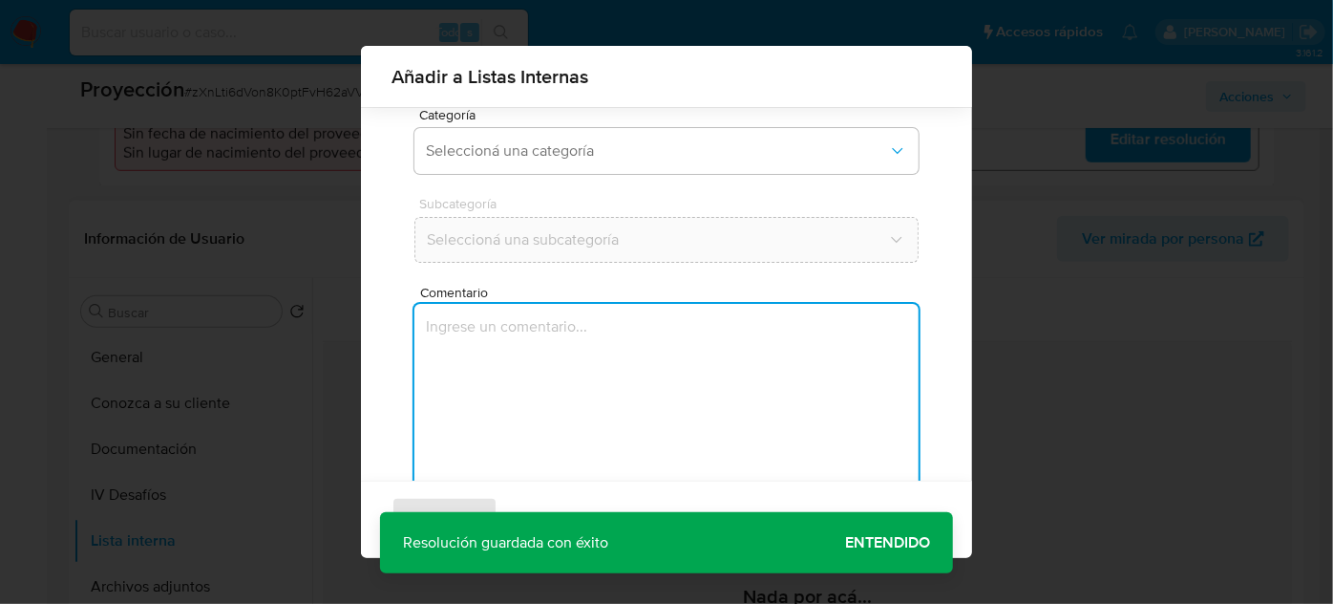
click at [543, 399] on textarea "Comentario" at bounding box center [667, 395] width 504 height 183
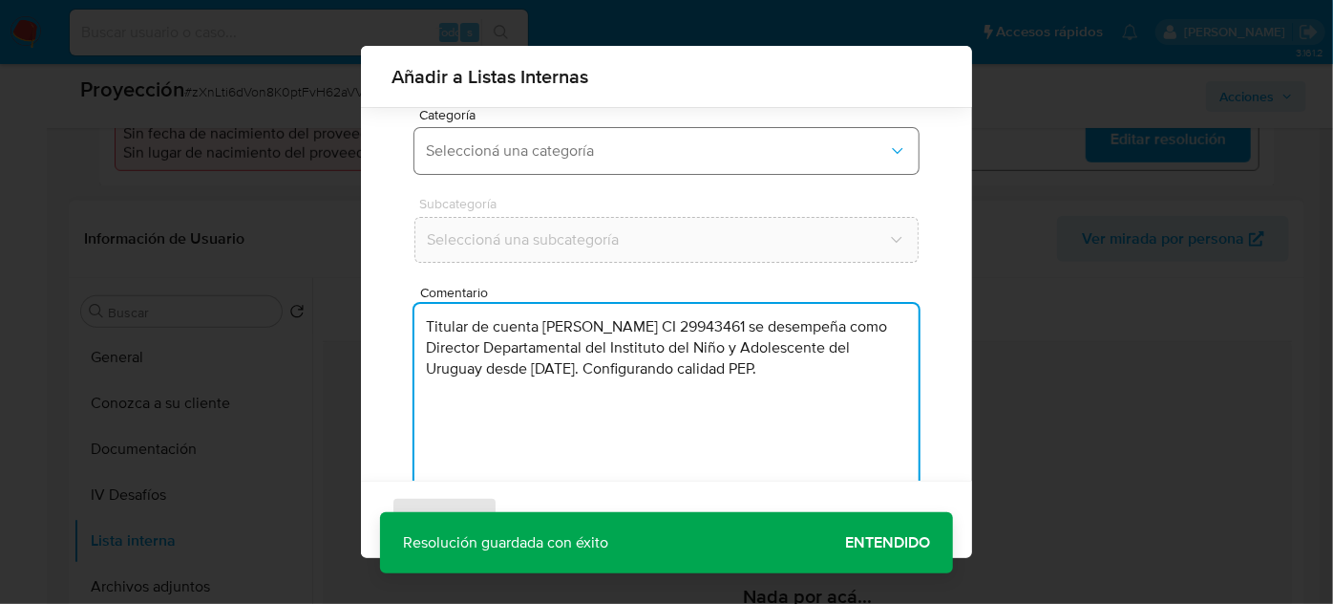
type textarea "Titular de cuenta Maria Leticia Acosta Casas CI 29943461 se desempeña como Dire…"
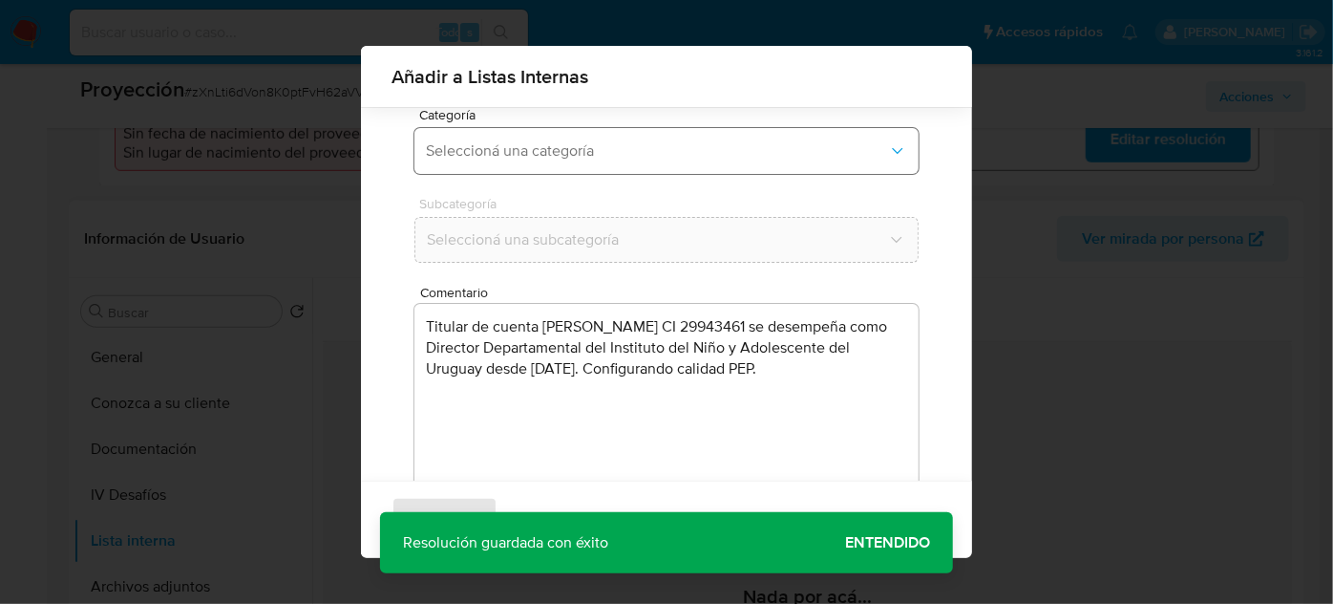
click at [565, 151] on span "Seleccioná una categoría" at bounding box center [657, 150] width 462 height 19
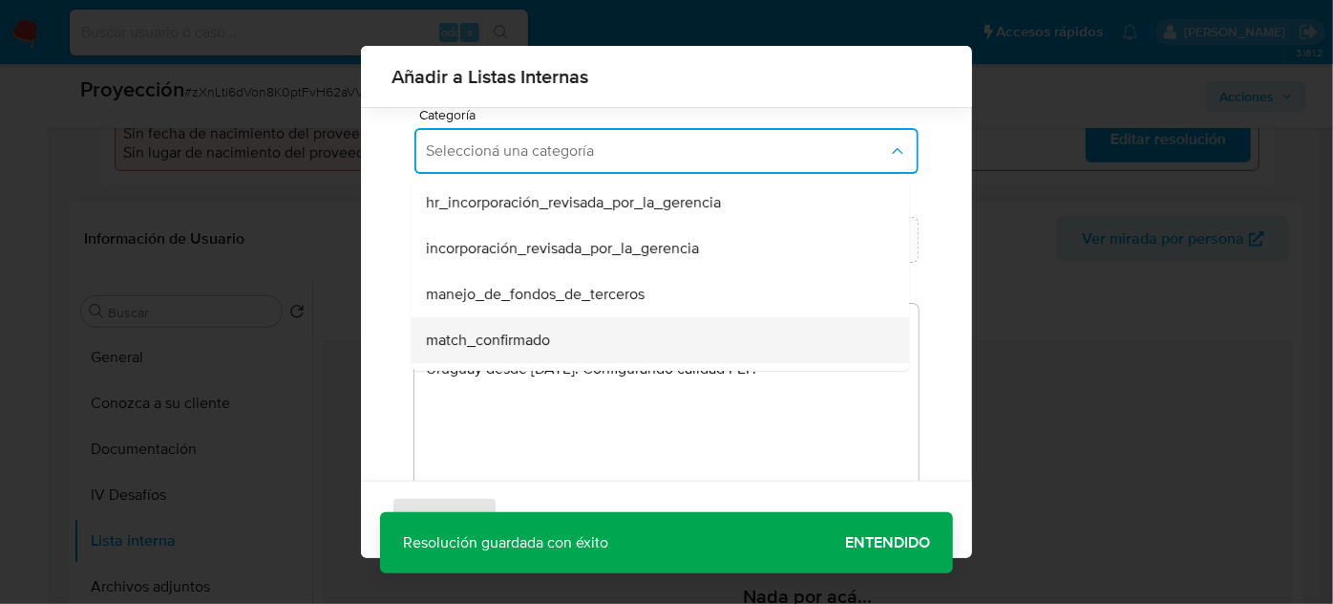
click at [537, 333] on span "match_confirmado" at bounding box center [488, 339] width 124 height 19
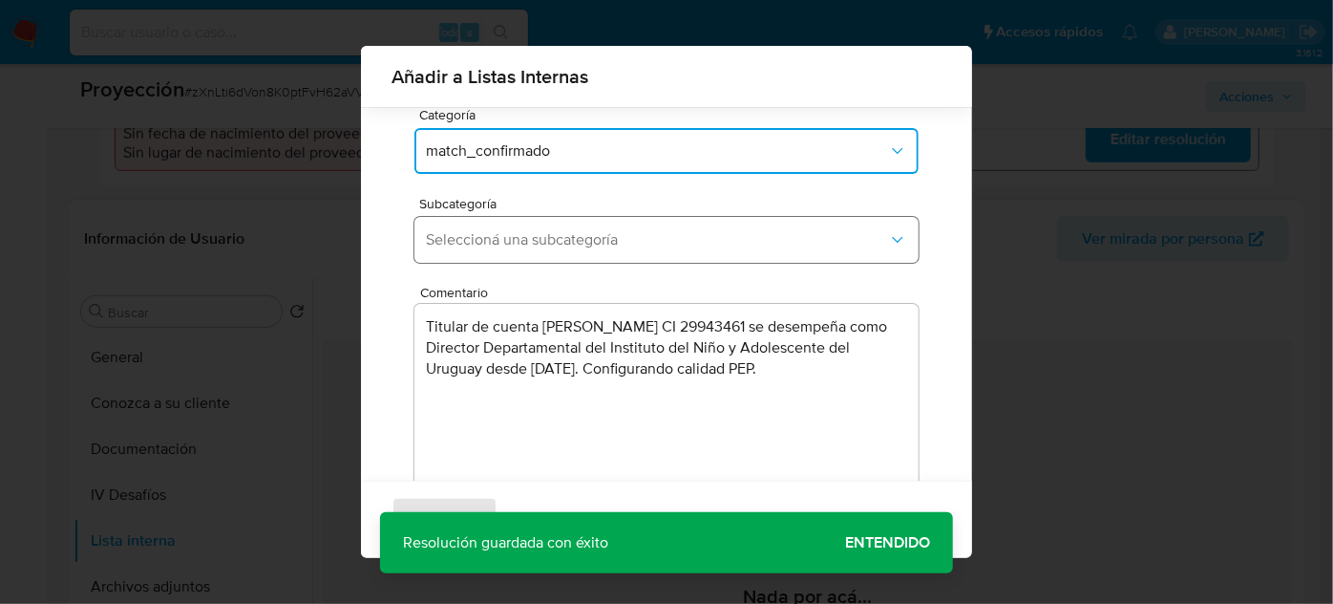
click at [564, 245] on span "Seleccioná una subcategoría" at bounding box center [657, 239] width 462 height 19
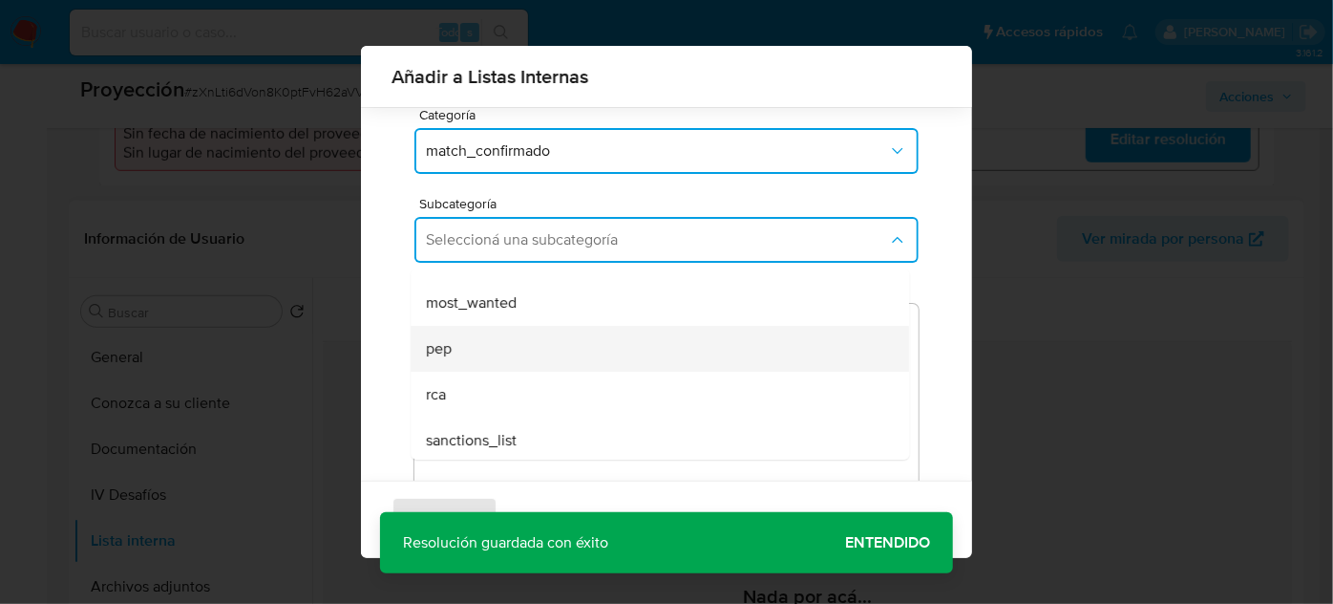
scroll to position [130, 0]
click at [494, 359] on div "pep" at bounding box center [654, 345] width 457 height 46
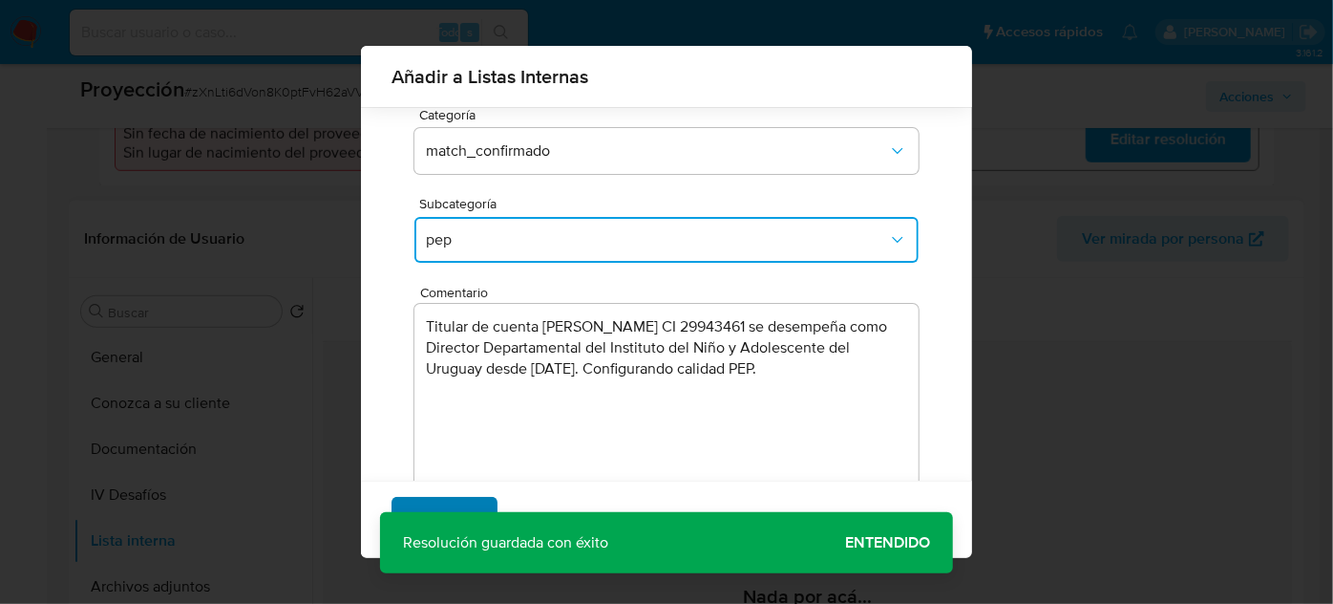
click at [460, 508] on span "Agregar" at bounding box center [444, 520] width 56 height 42
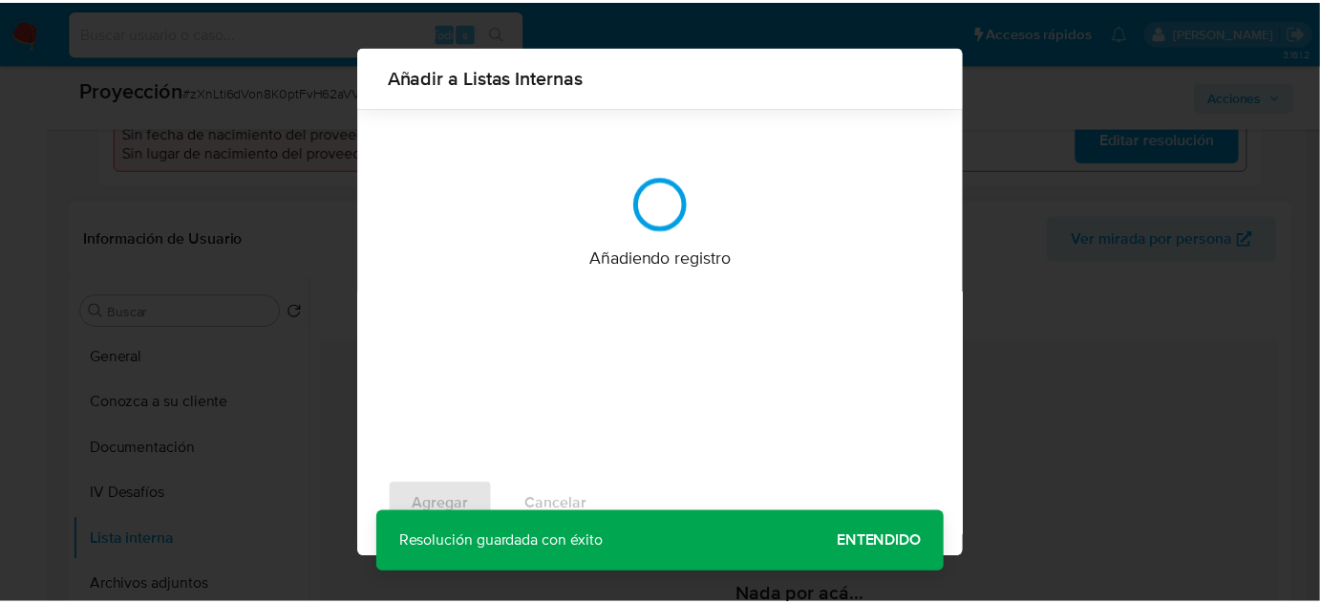
scroll to position [0, 0]
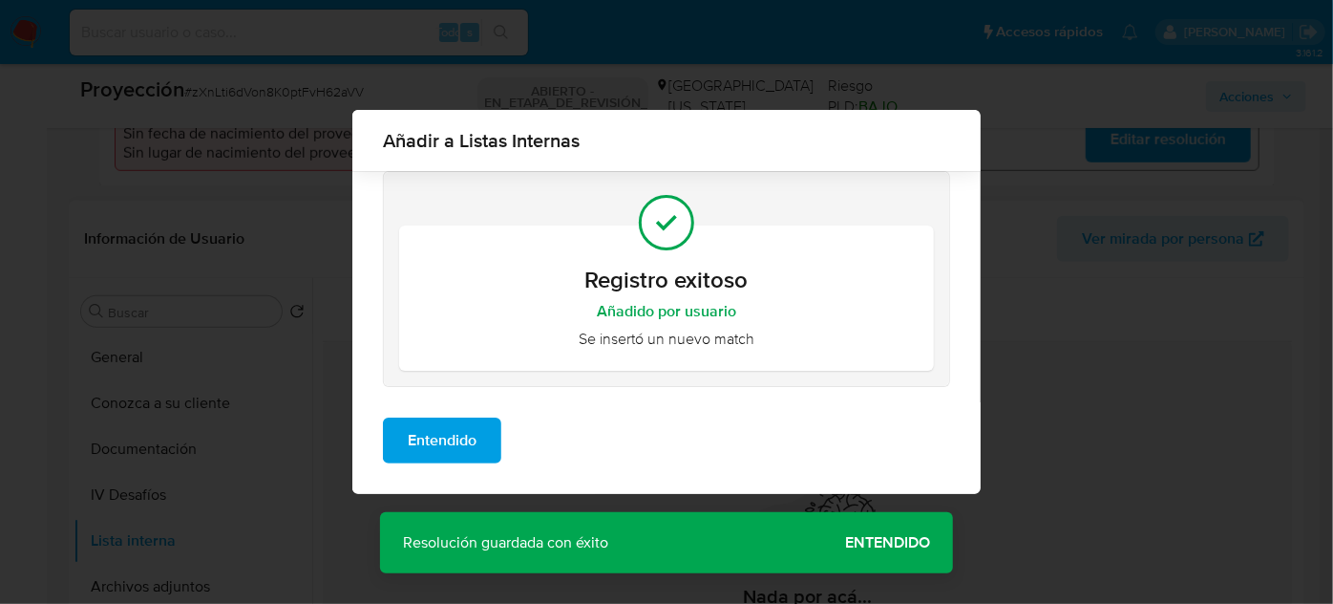
click at [452, 445] on span "Entendido" at bounding box center [442, 440] width 69 height 42
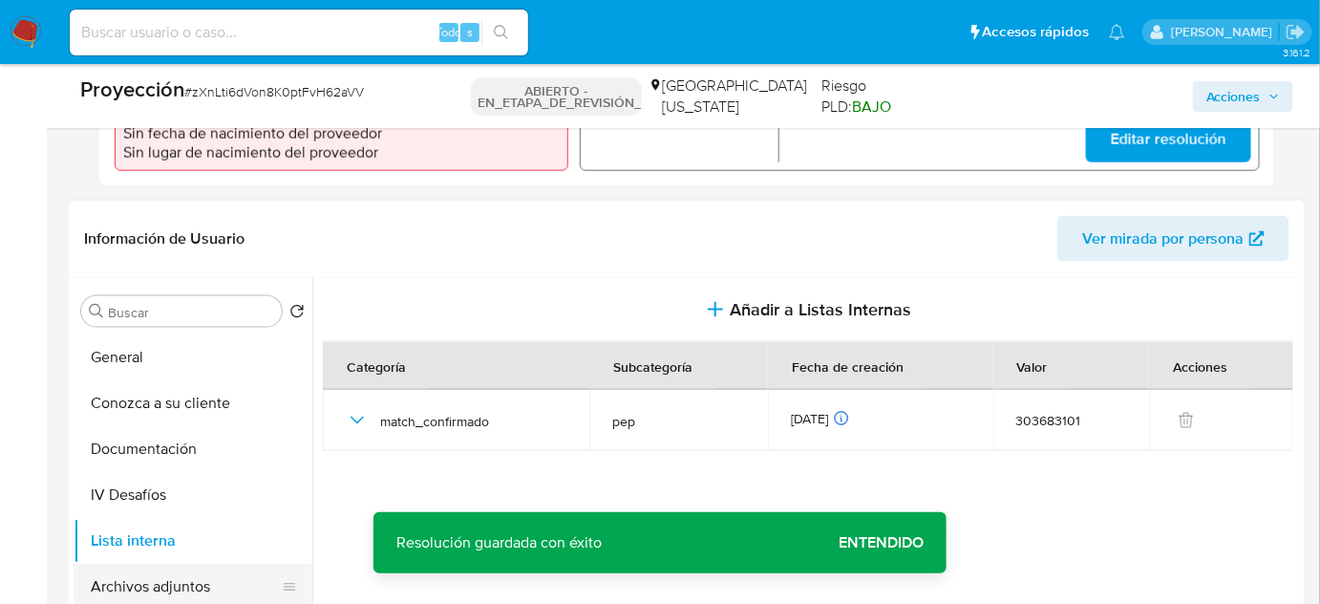
click at [157, 576] on button "Archivos adjuntos" at bounding box center [186, 587] width 224 height 46
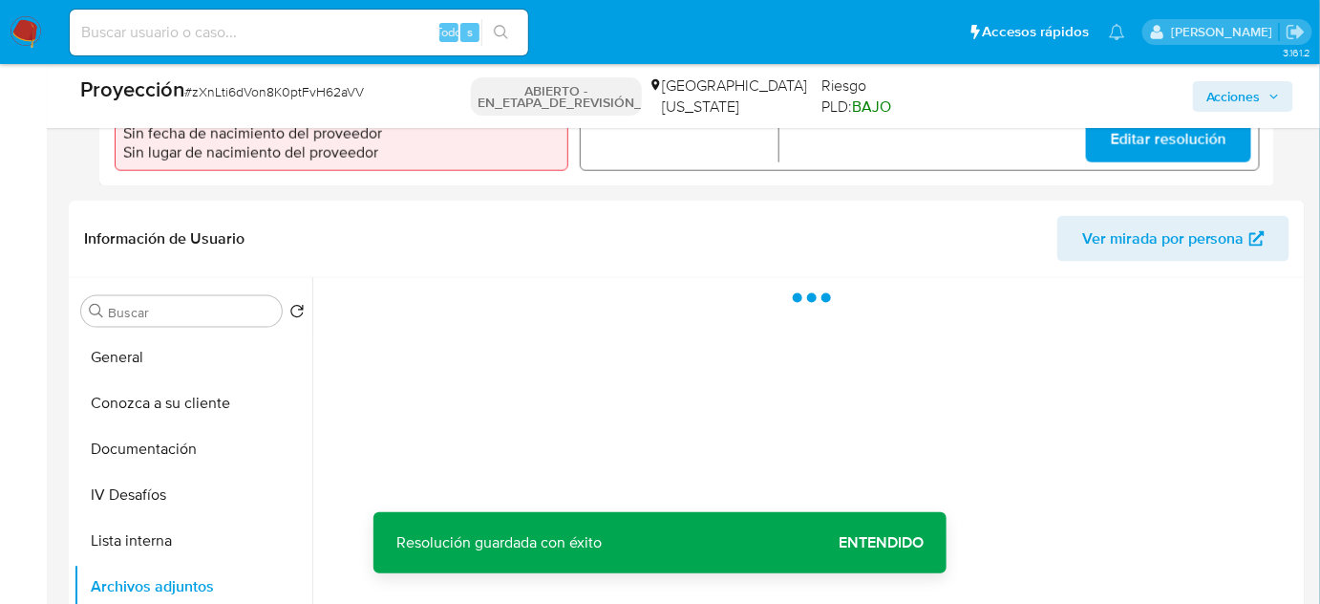
click at [911, 539] on font "Entendido" at bounding box center [881, 543] width 85 height 46
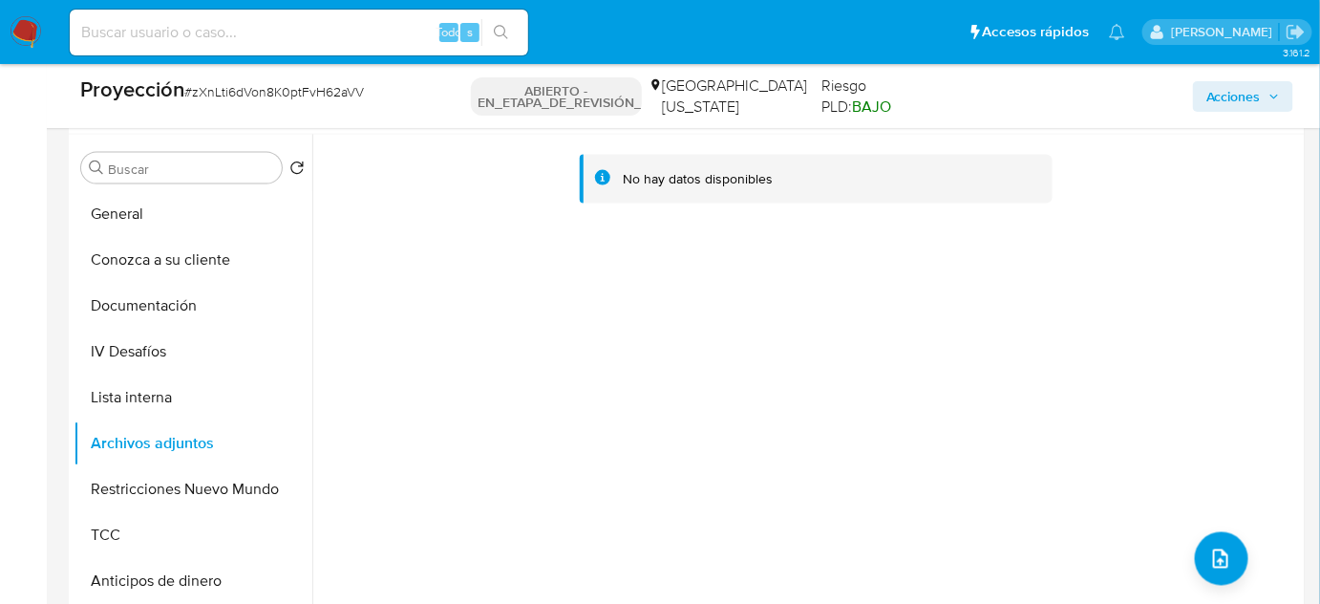
scroll to position [868, 0]
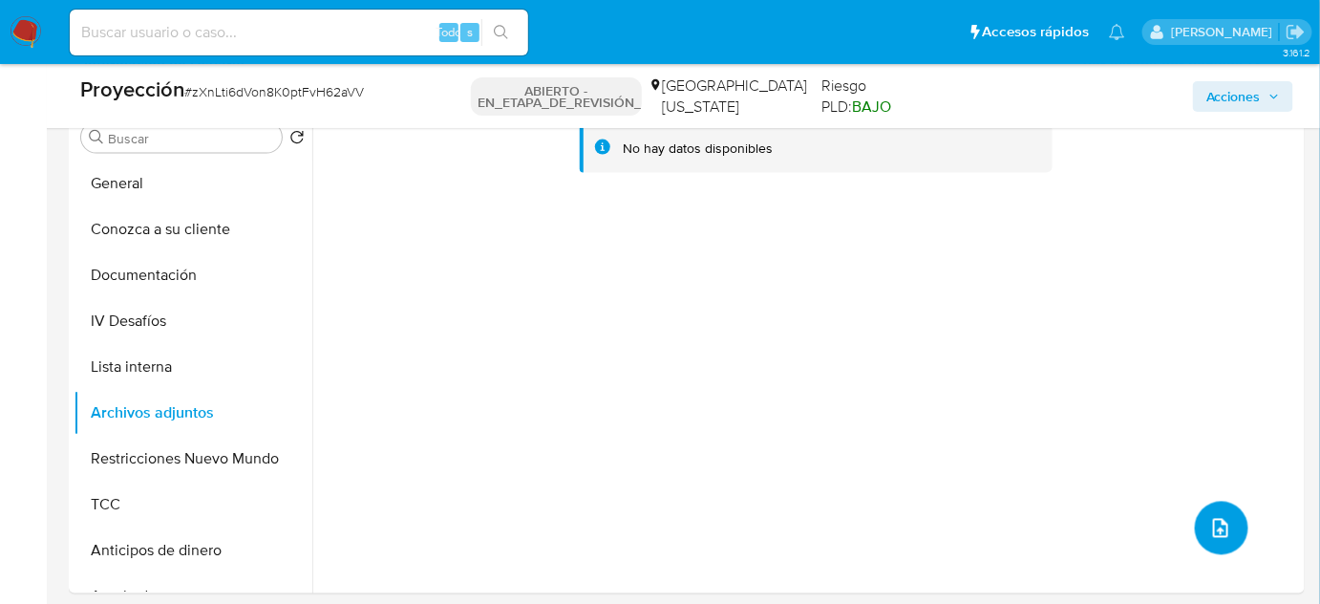
click at [1214, 510] on button "subir archivo" at bounding box center [1221, 527] width 53 height 53
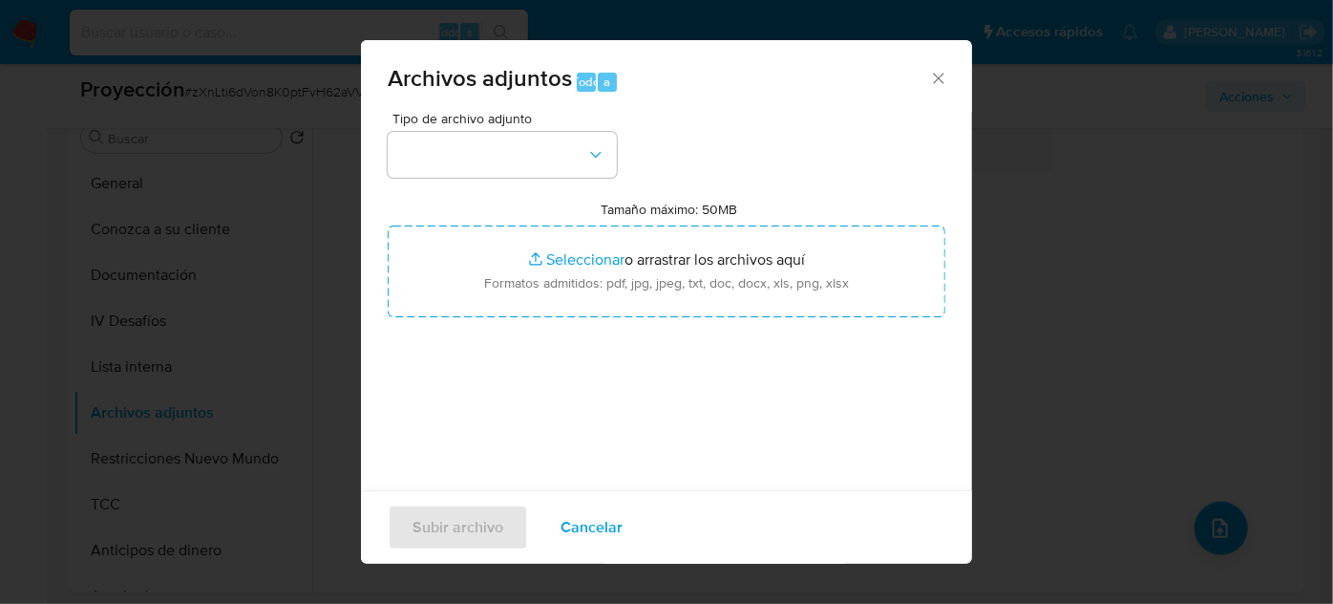
click at [605, 248] on input "Tamaño máximo: 50MB Seleccionar archivos" at bounding box center [667, 271] width 558 height 92
click at [587, 515] on font "Cancelar" at bounding box center [592, 527] width 62 height 46
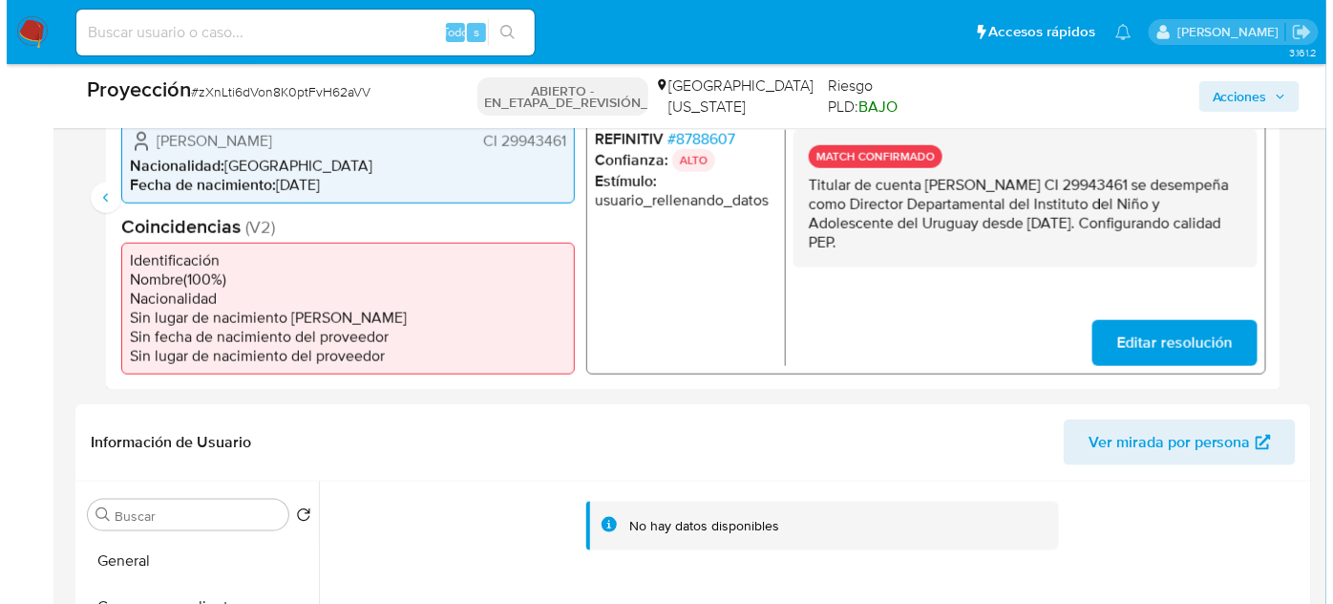
scroll to position [347, 0]
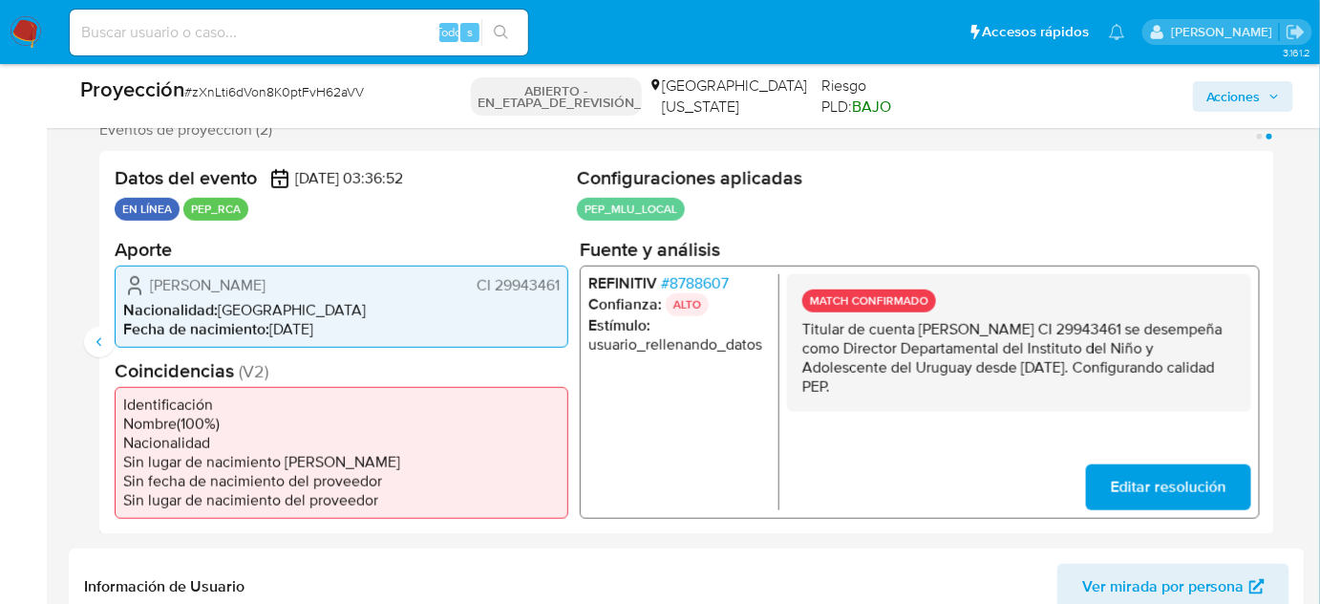
drag, startPoint x: 411, startPoint y: 280, endPoint x: 141, endPoint y: 280, distance: 269.4
click at [141, 280] on div "Maria Leticia Acosta Casas CI 29943461" at bounding box center [341, 284] width 437 height 23
click at [729, 273] on font "8788607" at bounding box center [699, 282] width 59 height 22
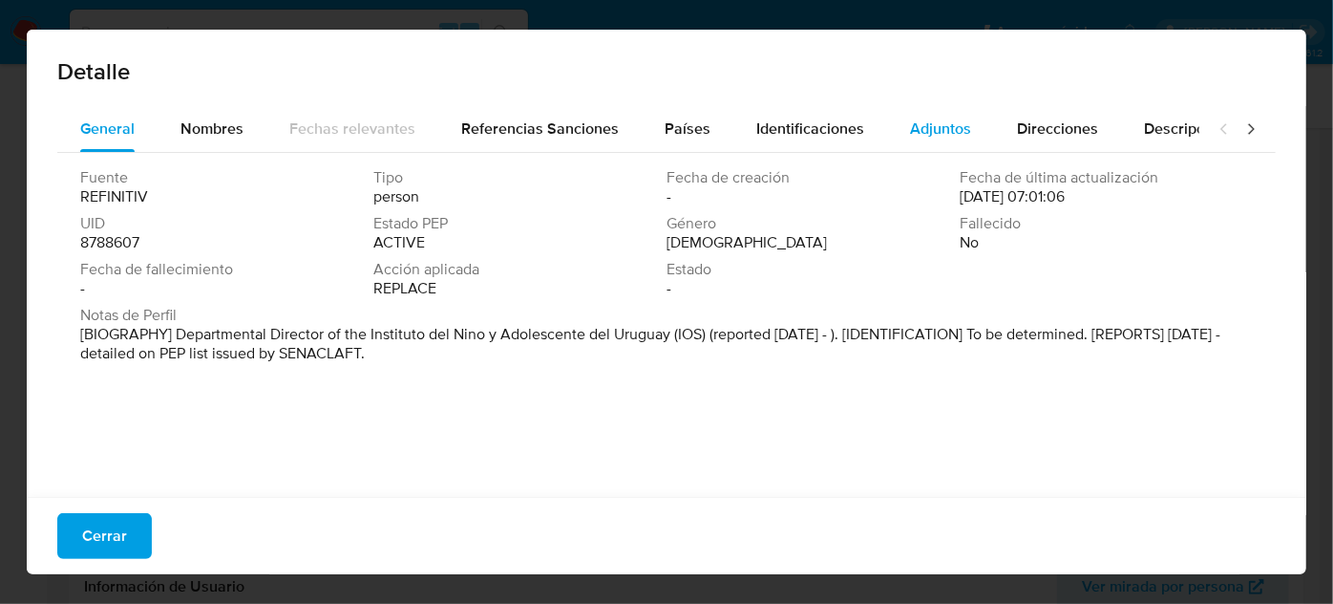
click at [887, 129] on button "Adjuntos" at bounding box center [940, 129] width 107 height 46
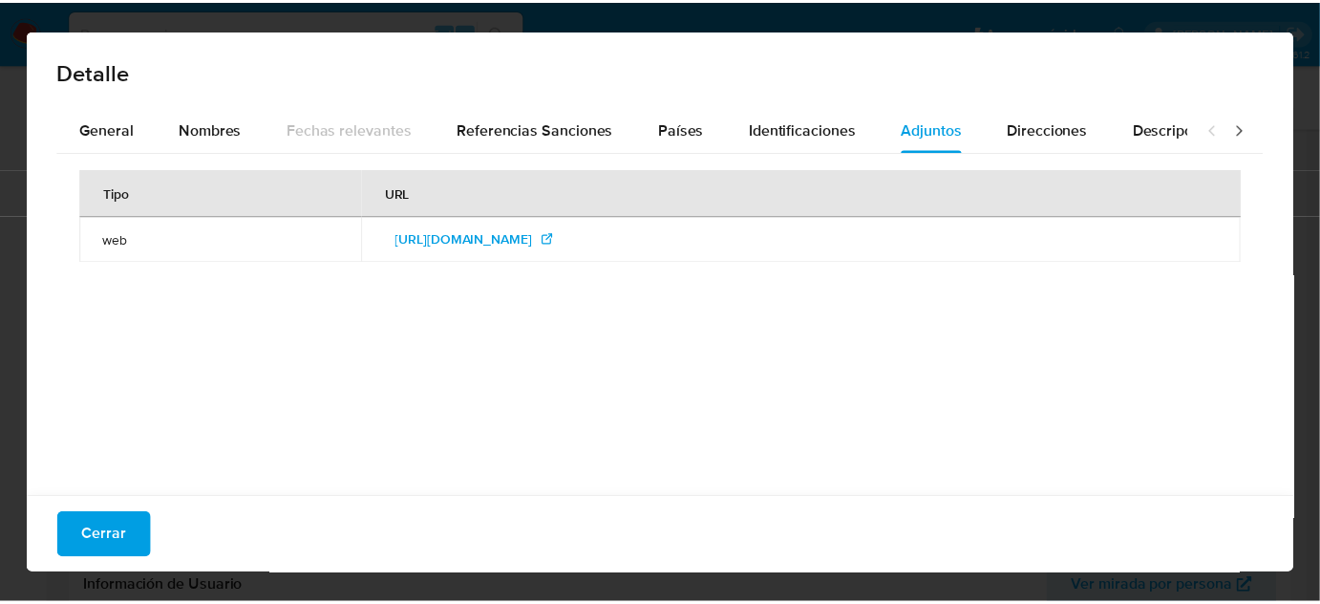
scroll to position [0, 0]
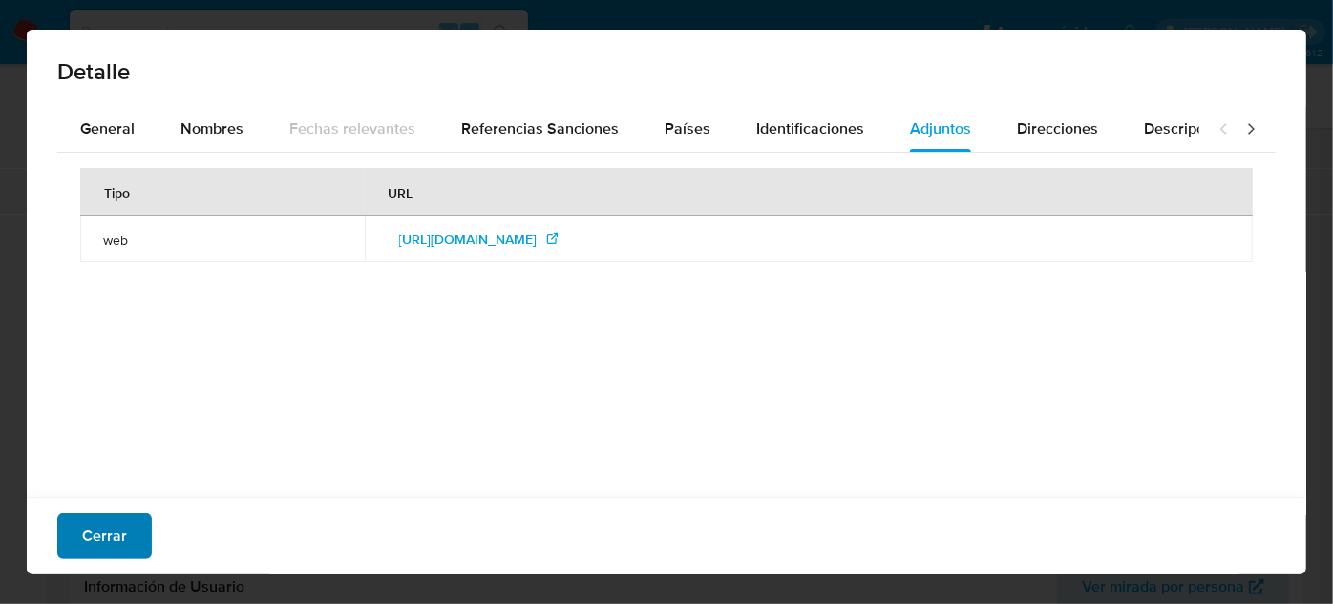
click at [119, 537] on font "Cerrar" at bounding box center [104, 536] width 45 height 46
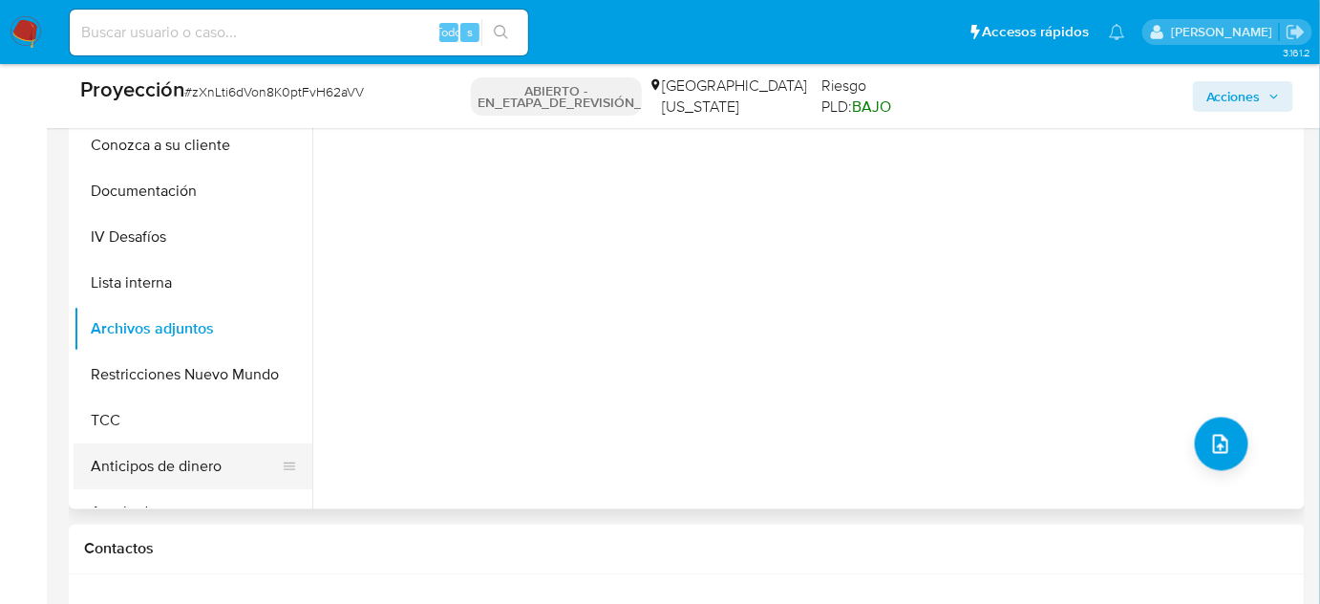
scroll to position [955, 0]
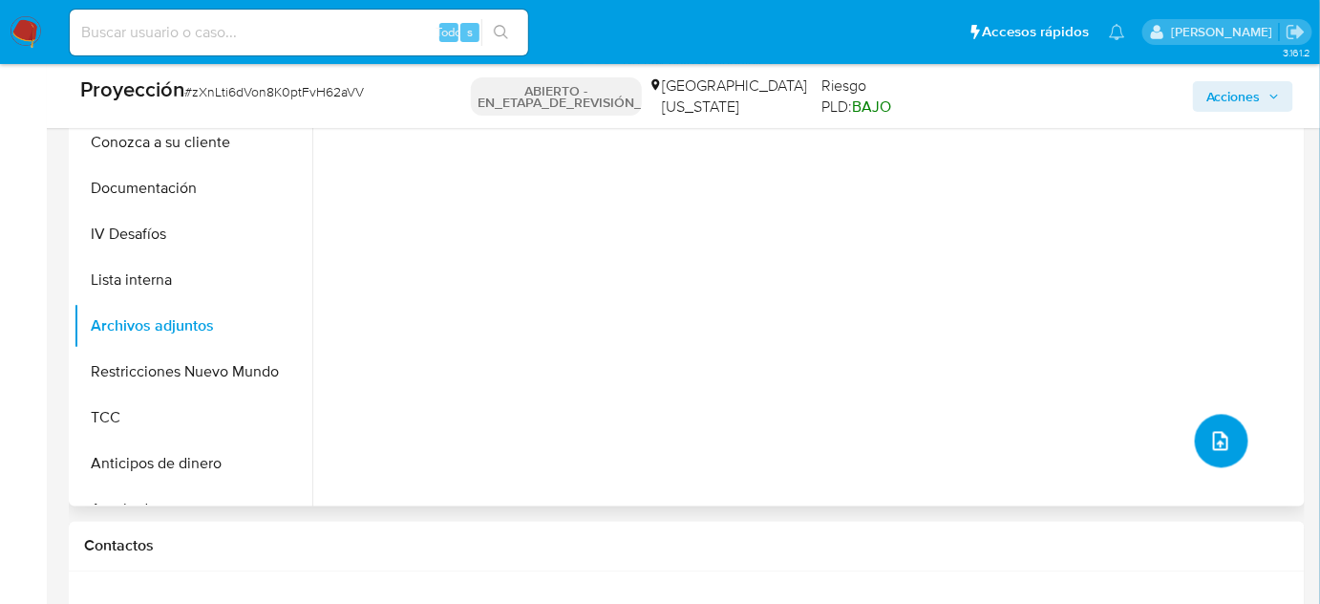
click at [1197, 433] on button "subir archivo" at bounding box center [1221, 441] width 53 height 53
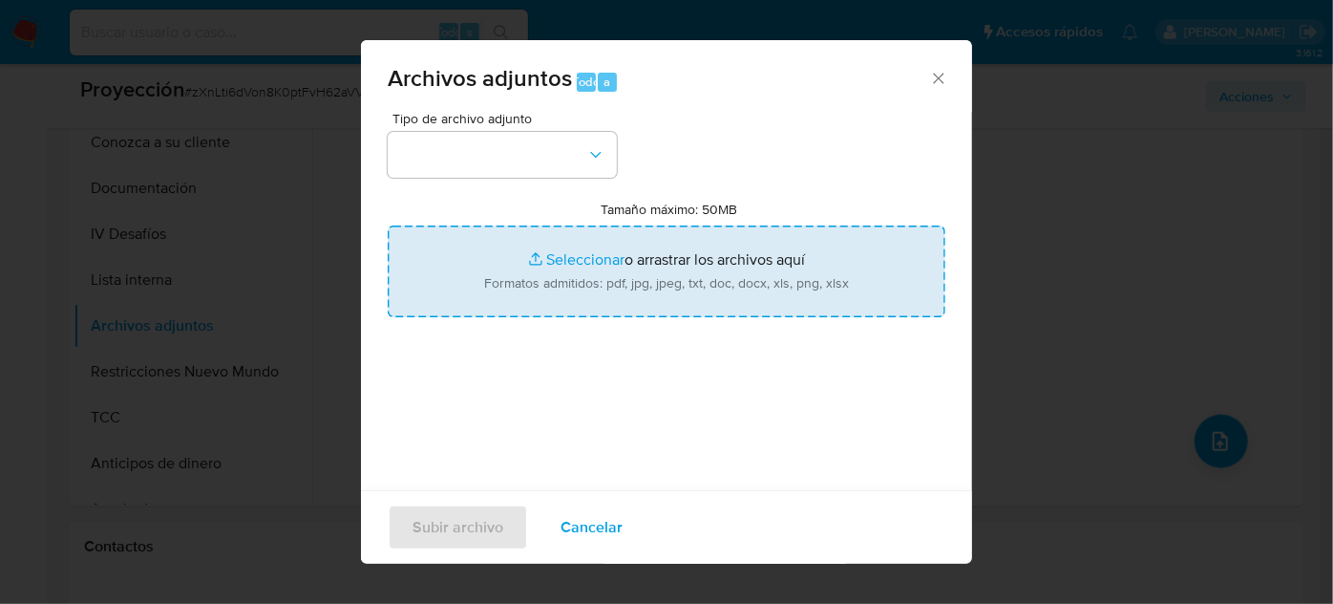
click at [422, 279] on input "Tamaño máximo: 50MB Seleccionar archivos" at bounding box center [667, 271] width 558 height 92
type input "C:\fakepath\_Maria Leticia Acosta Casas_ - Buscar con Google.pdf"
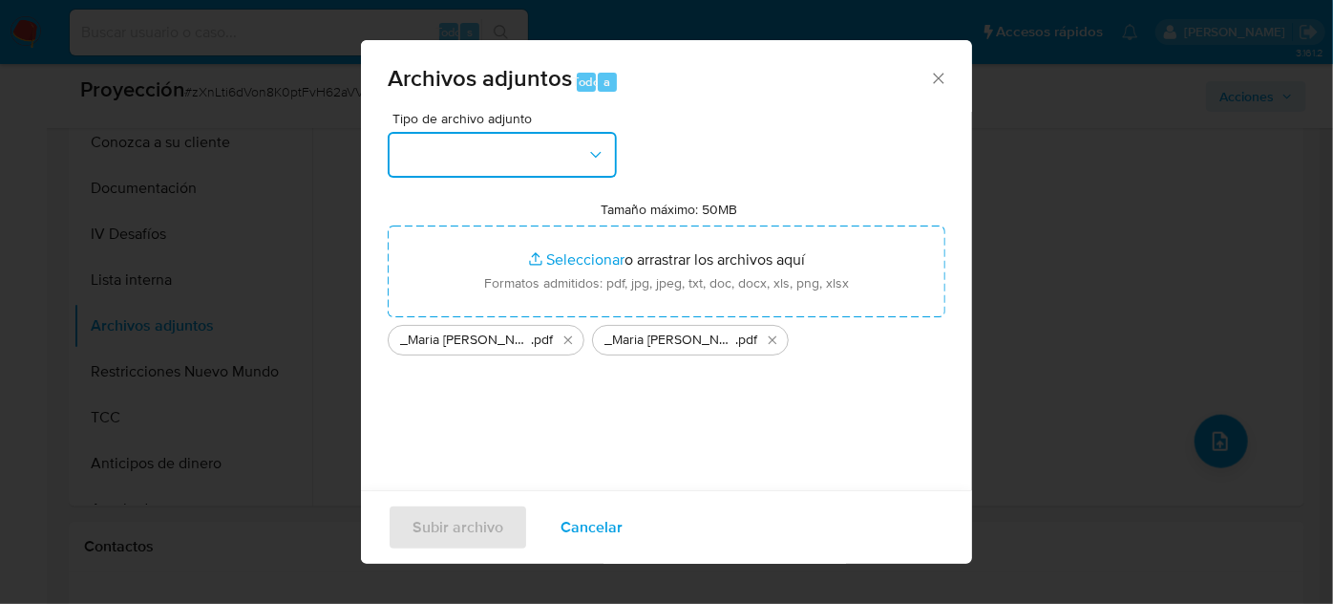
click at [498, 142] on button "button" at bounding box center [502, 155] width 229 height 46
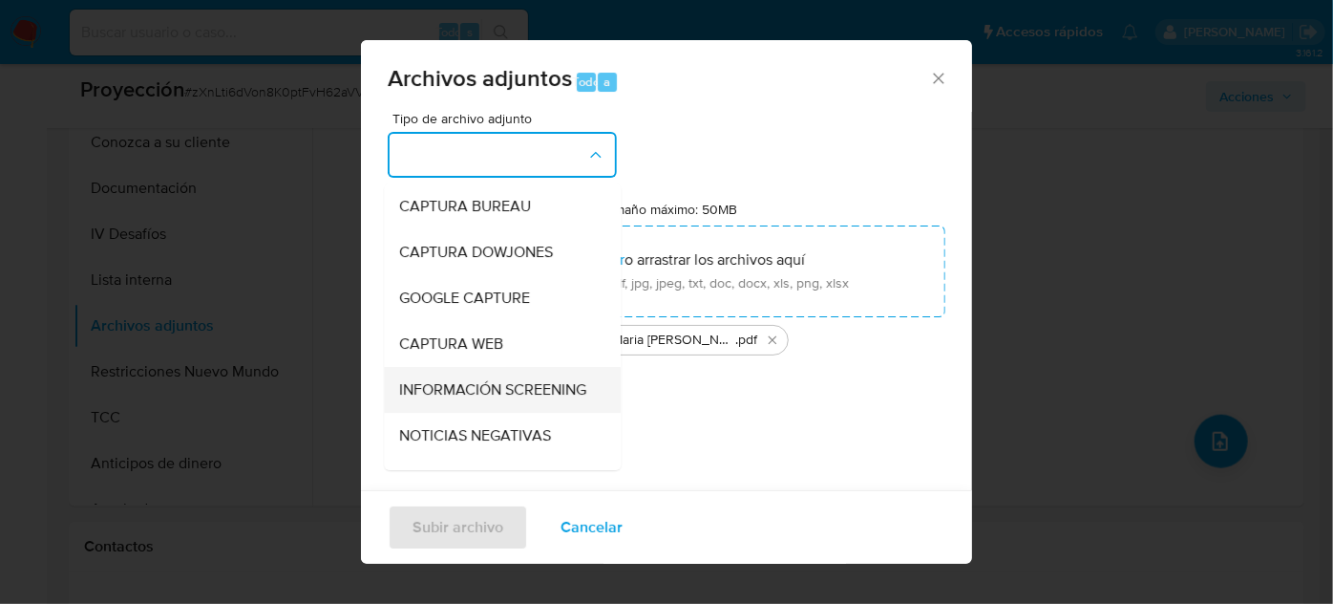
click at [451, 385] on span "INFORMACIÓN SCREENING" at bounding box center [492, 389] width 187 height 19
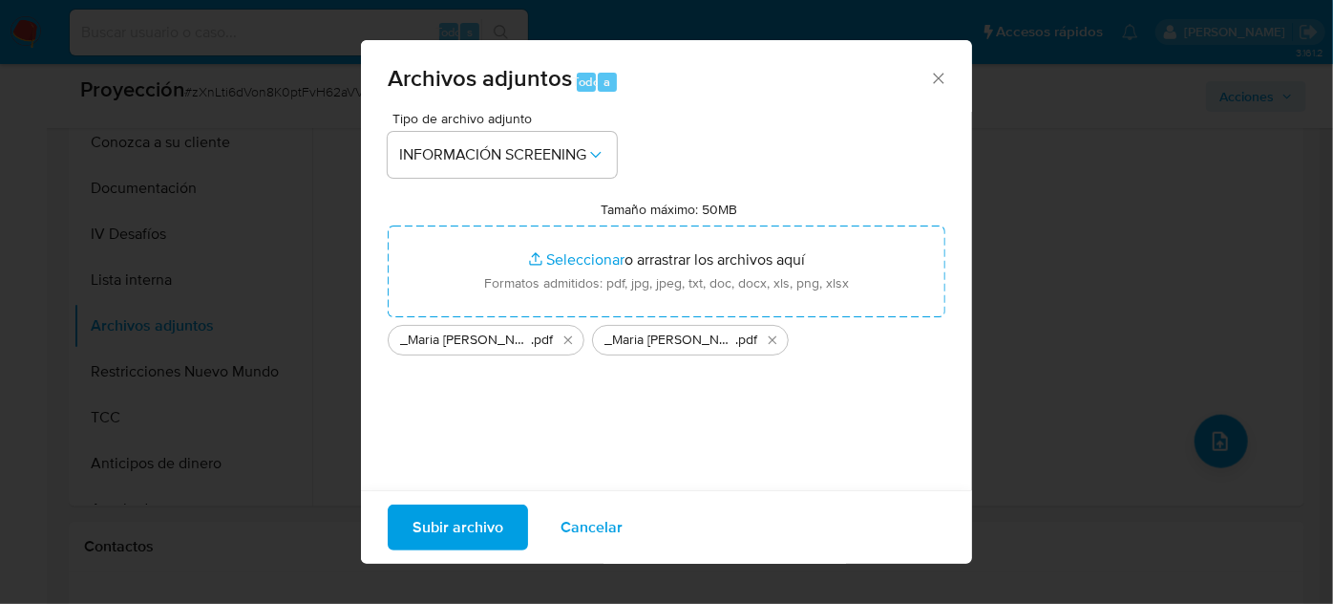
click at [426, 519] on font "Subir archivo" at bounding box center [458, 527] width 91 height 46
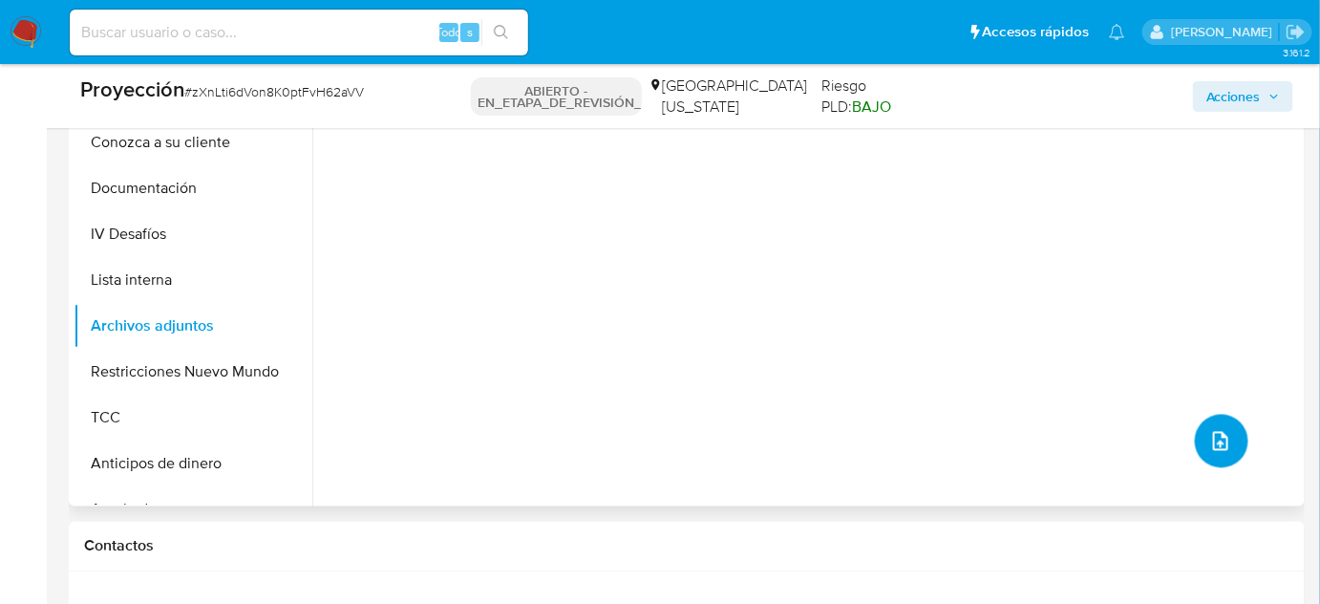
scroll to position [842, 0]
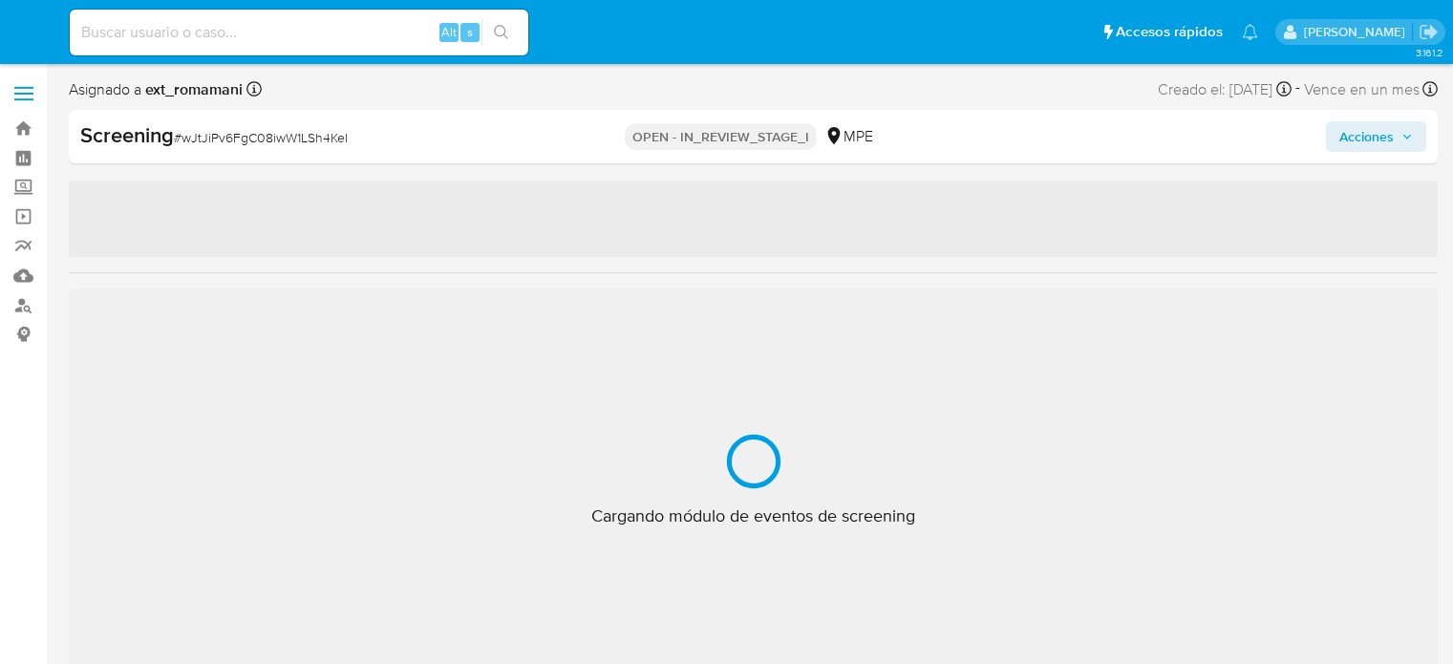
select select "10"
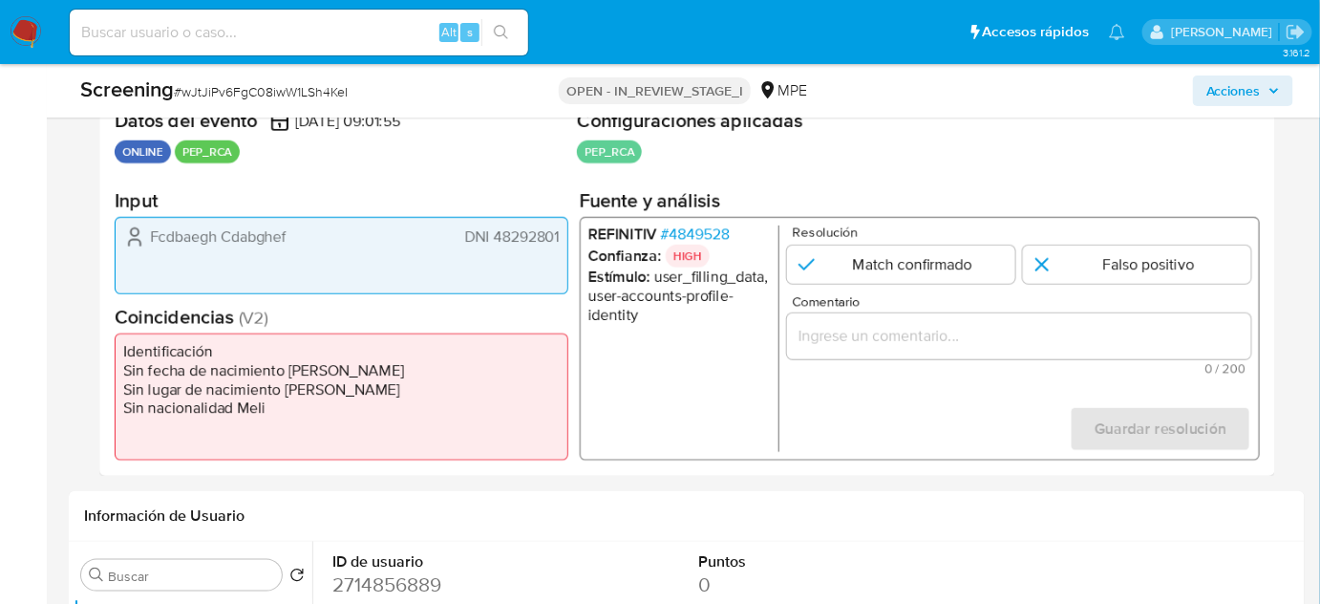
scroll to position [434, 0]
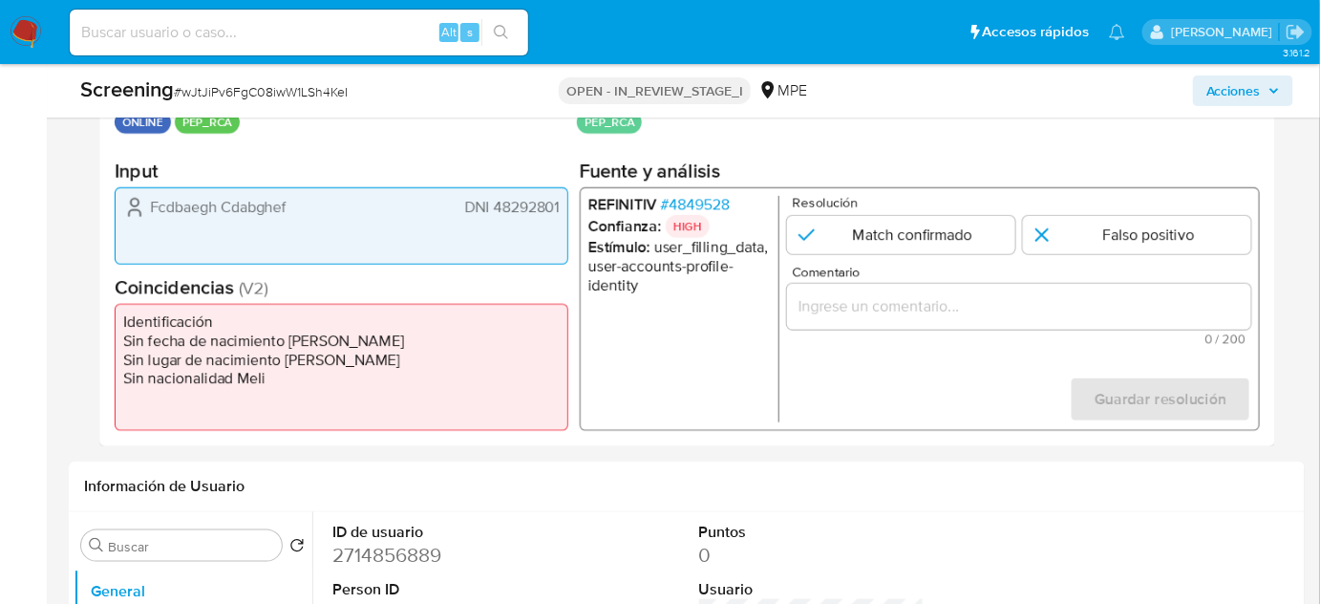
drag, startPoint x: 558, startPoint y: 209, endPoint x: 495, endPoint y: 215, distance: 63.3
click at [495, 215] on span "DNI 48292801" at bounding box center [512, 207] width 95 height 19
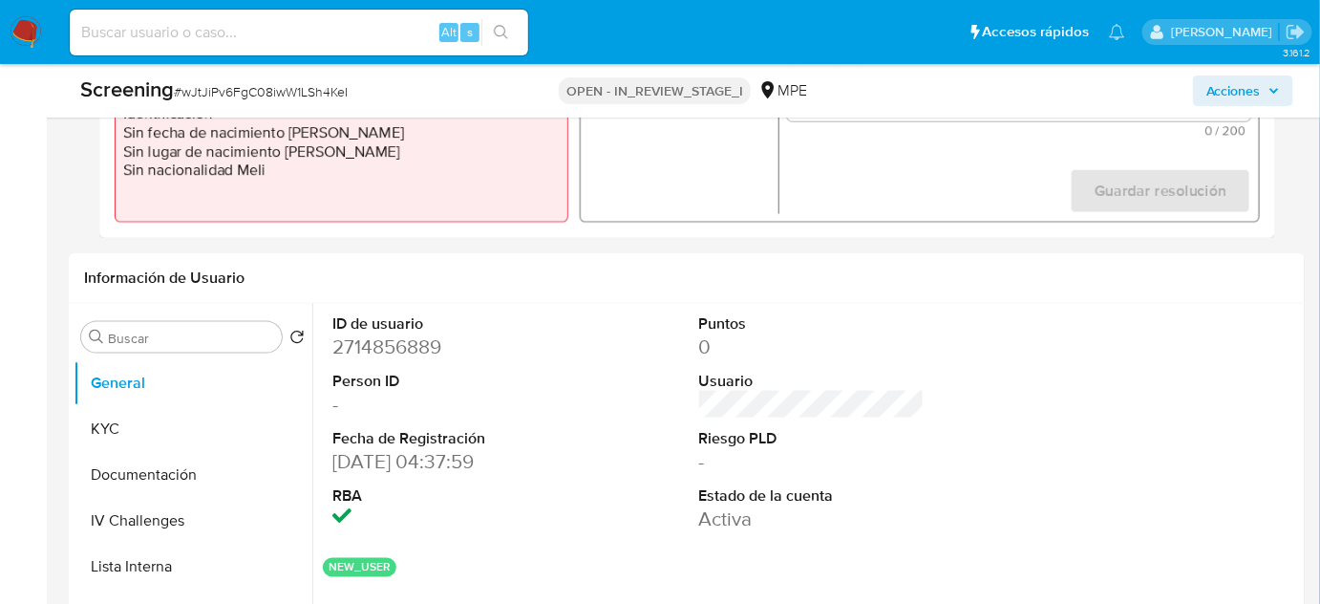
scroll to position [781, 0]
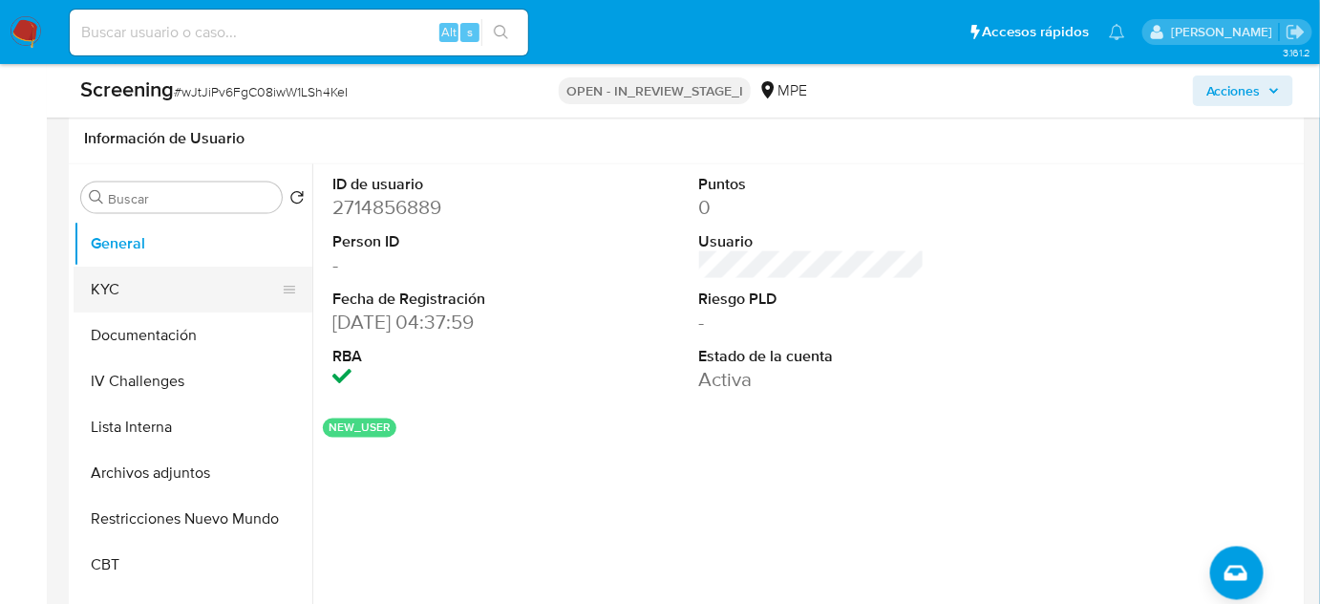
click at [104, 287] on button "KYC" at bounding box center [186, 289] width 224 height 46
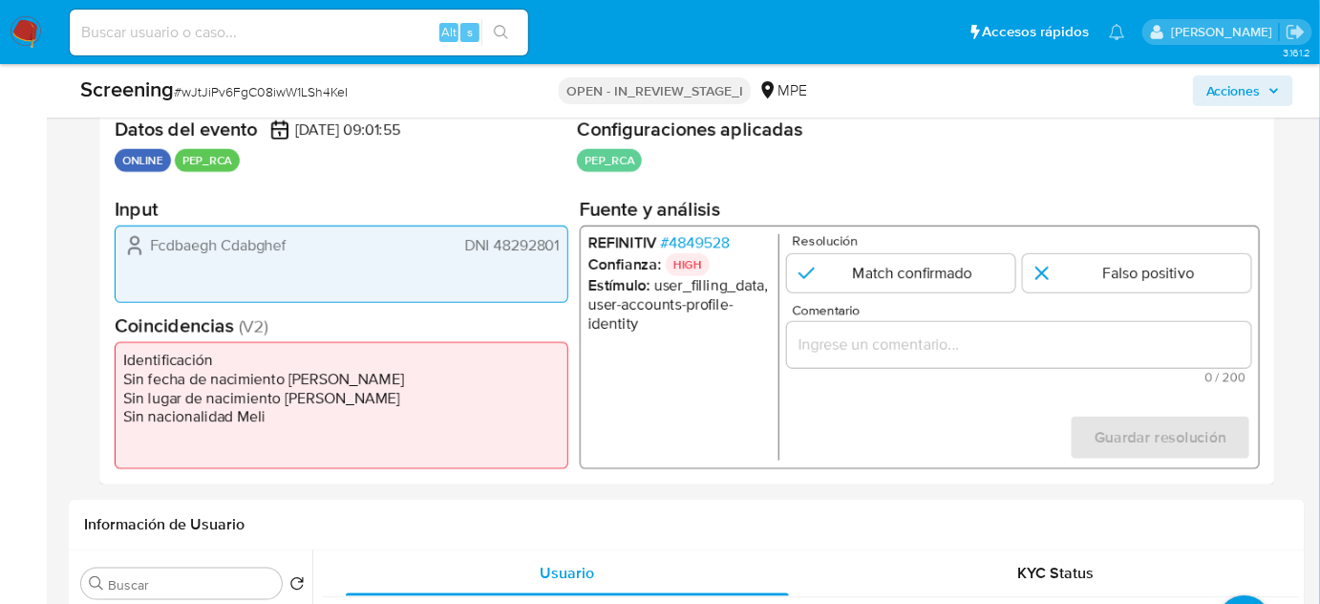
scroll to position [434, 0]
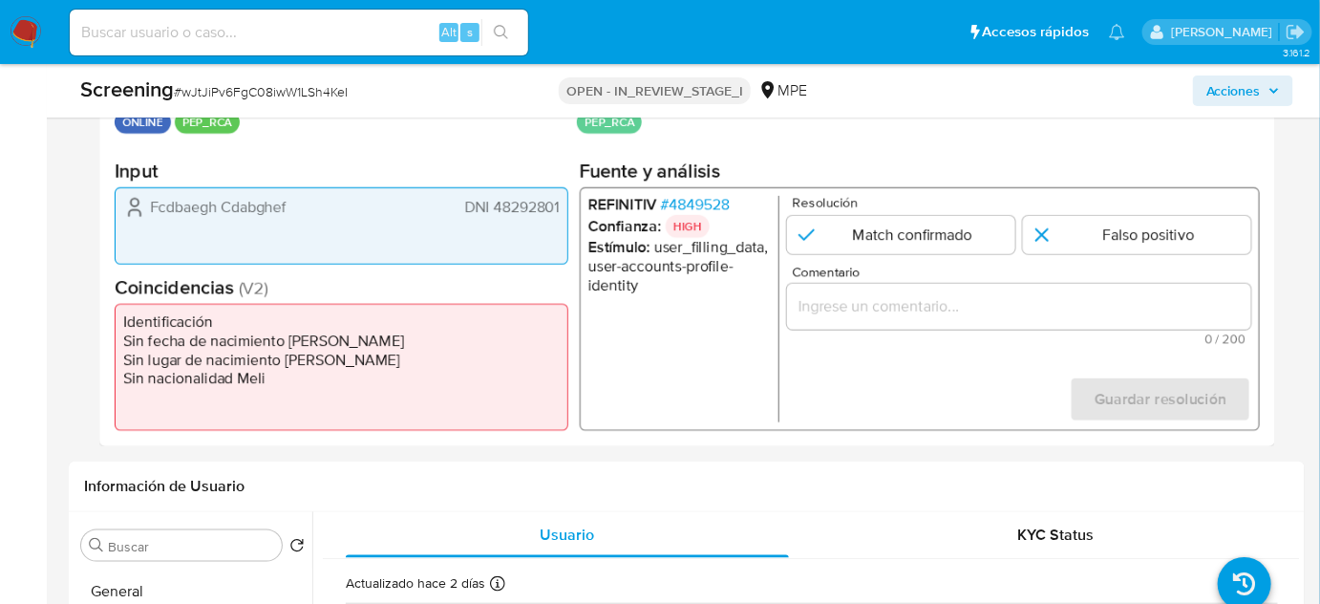
click at [700, 206] on span "# 4849528" at bounding box center [695, 205] width 69 height 19
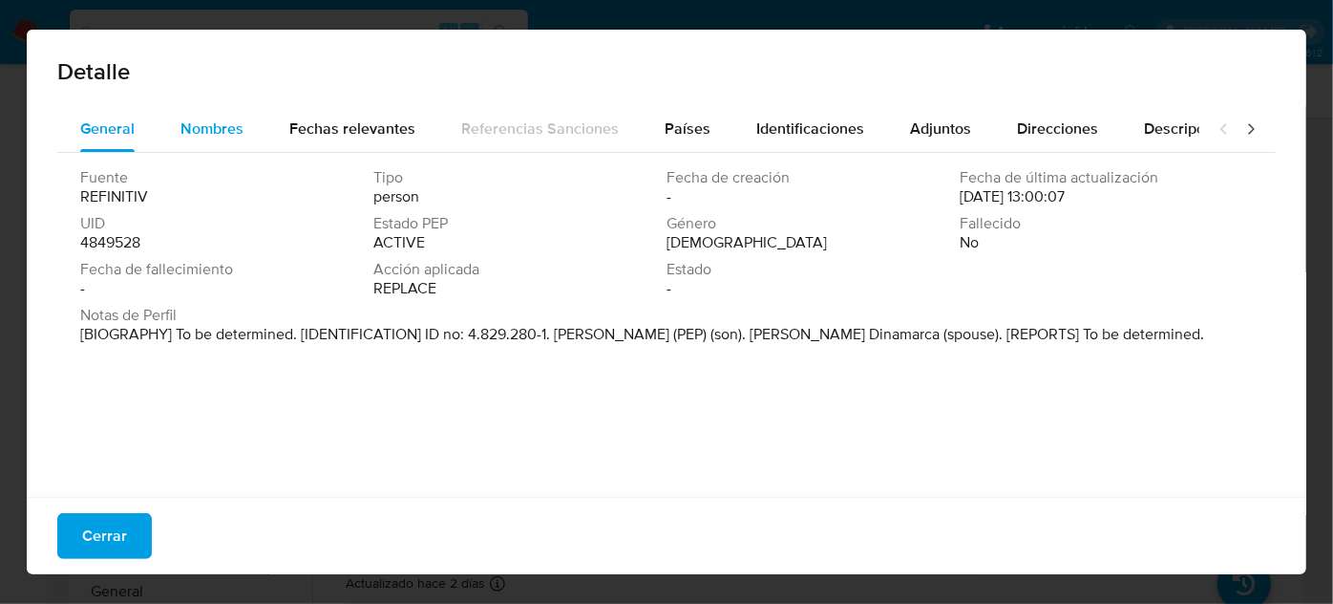
click at [212, 124] on span "Nombres" at bounding box center [212, 128] width 63 height 22
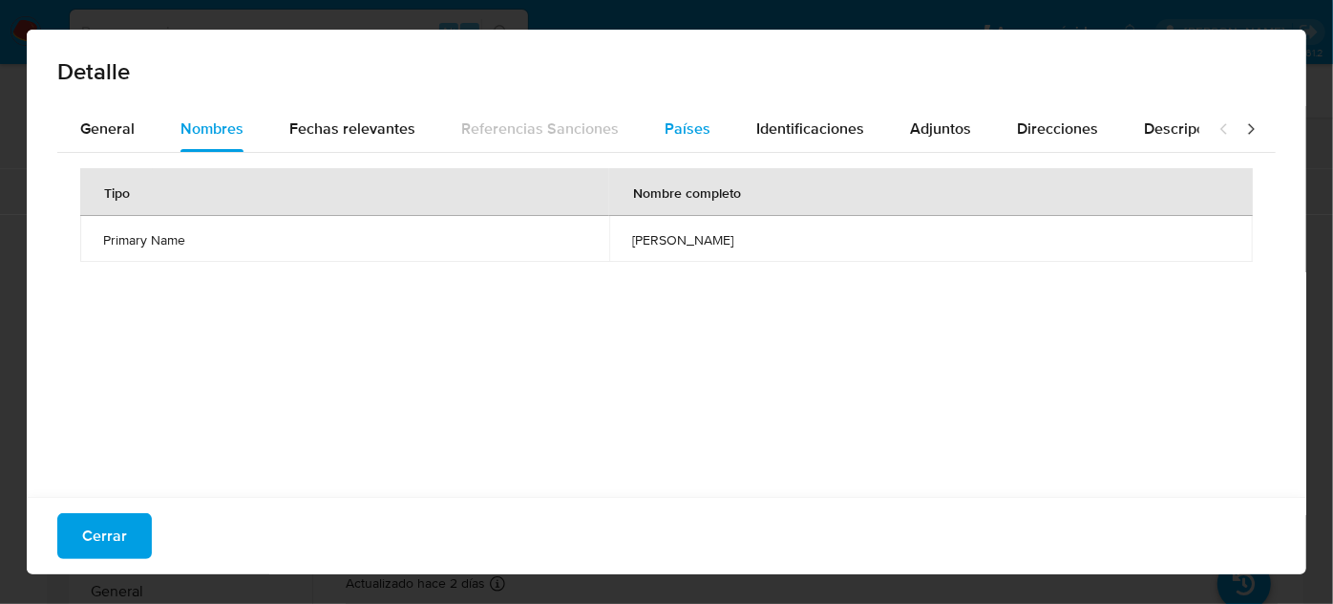
click at [676, 119] on span "Países" at bounding box center [688, 128] width 46 height 22
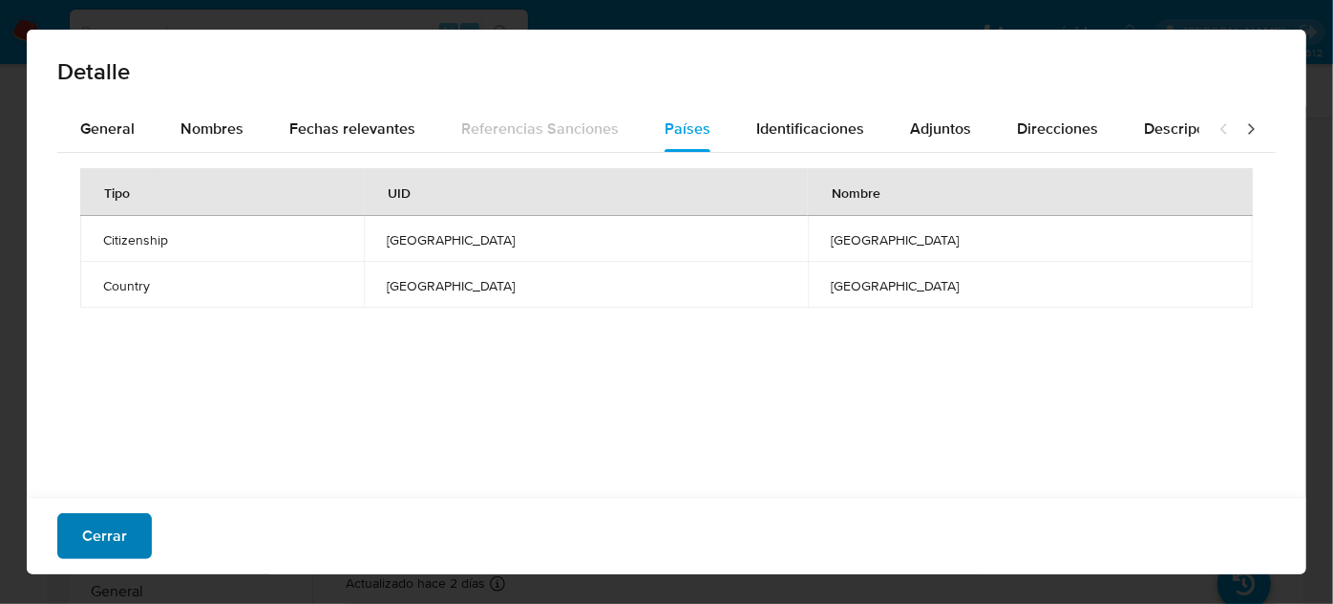
click at [102, 533] on span "Cerrar" at bounding box center [104, 536] width 45 height 42
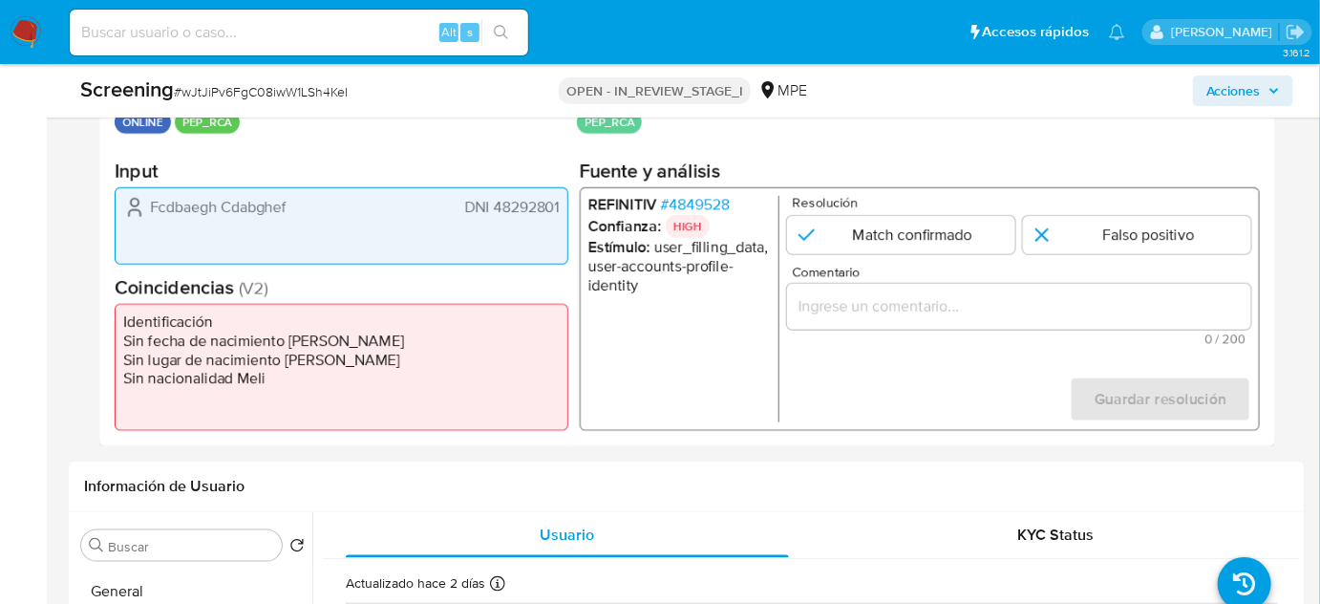
click at [889, 309] on input "Comentario" at bounding box center [1019, 306] width 464 height 25
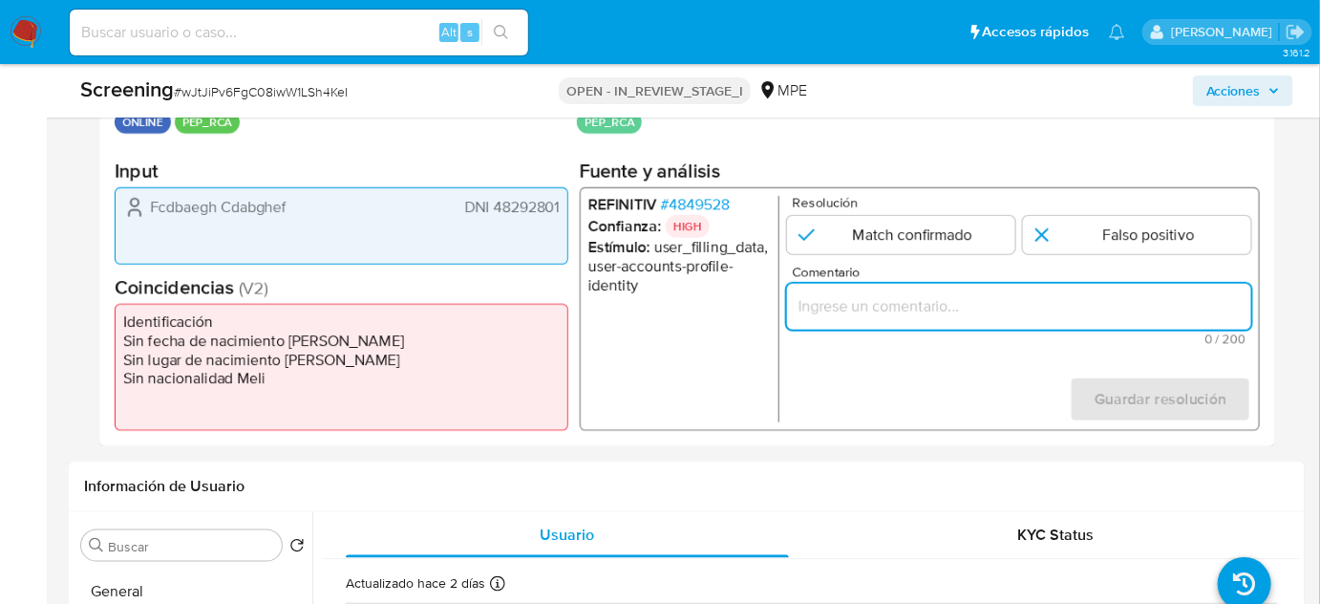
paste input "Usuario que declara en KYC Bhgeadfc Aebcdgfh DNI 71598906, Peruano, genera matc…"
click at [884, 378] on form "Resolución Match confirmado Falso positivo Comentario Usuario que declara en KY…" at bounding box center [1019, 309] width 464 height 226
drag, startPoint x: 1221, startPoint y: 302, endPoint x: 992, endPoint y: 312, distance: 228.5
click at [992, 312] on input "Usuario que declara en KYC Bhgeadfc Aebcdgfh DNI 71598906, Peruano, genera matc…" at bounding box center [1019, 306] width 464 height 25
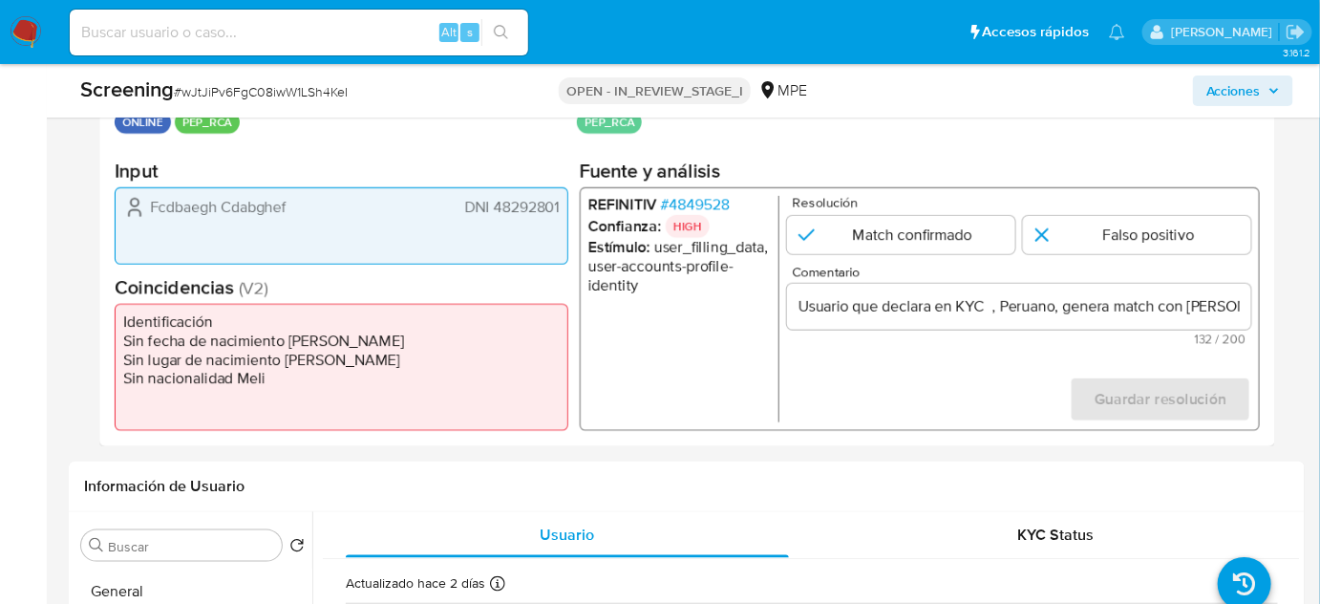
drag, startPoint x: 149, startPoint y: 208, endPoint x: 563, endPoint y: 211, distance: 413.6
click at [563, 211] on div "Fcdbaegh Cdabghef DNI 48292801" at bounding box center [342, 225] width 454 height 77
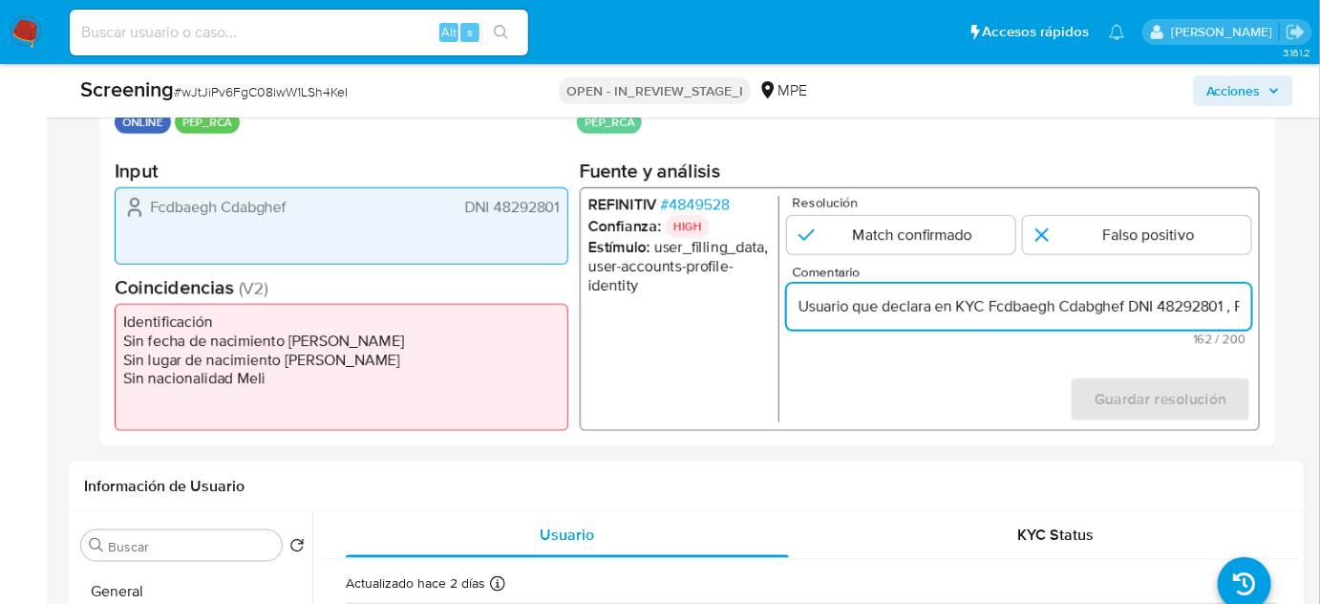
click at [1229, 310] on input "Usuario que declara en KYC Fcdbaegh Cdabghef DNI 48292801 , Peruano, genera mat…" at bounding box center [1019, 306] width 464 height 25
drag, startPoint x: 1189, startPoint y: 307, endPoint x: 1253, endPoint y: 317, distance: 64.9
click at [1253, 317] on div "REFINITIV # 4849528 Confianza: HIGH Estímulo : user_filling_data, user-accounts…" at bounding box center [920, 309] width 680 height 244
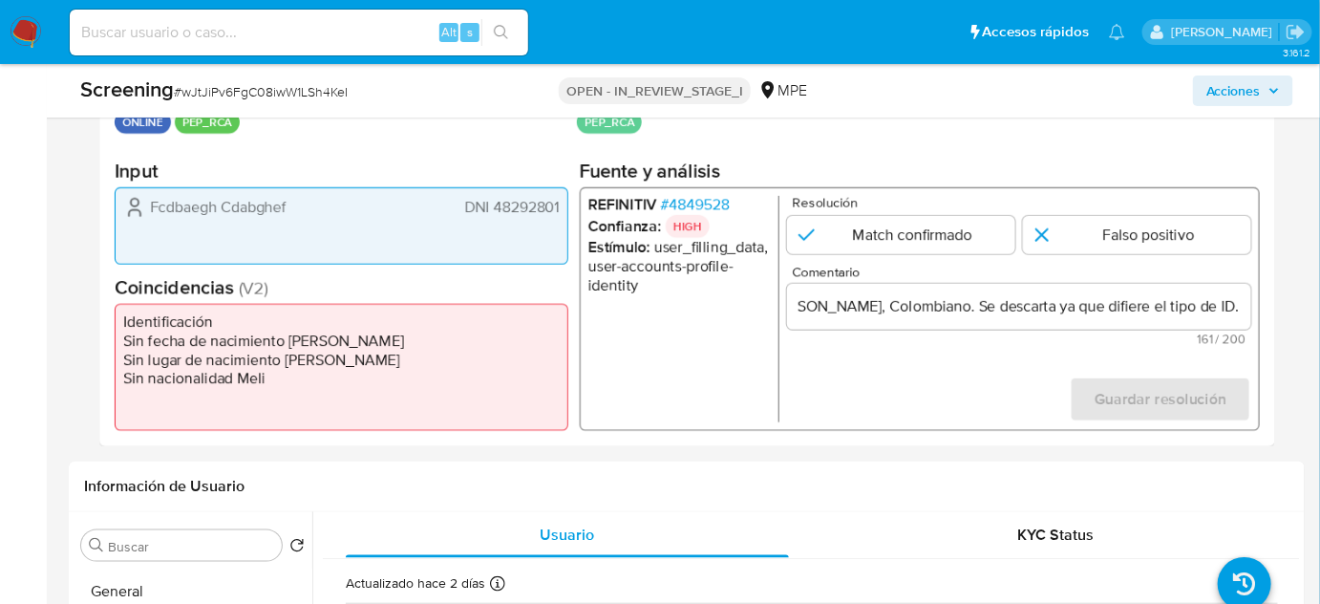
scroll to position [0, 0]
click at [713, 202] on span "# 4849528" at bounding box center [695, 205] width 69 height 19
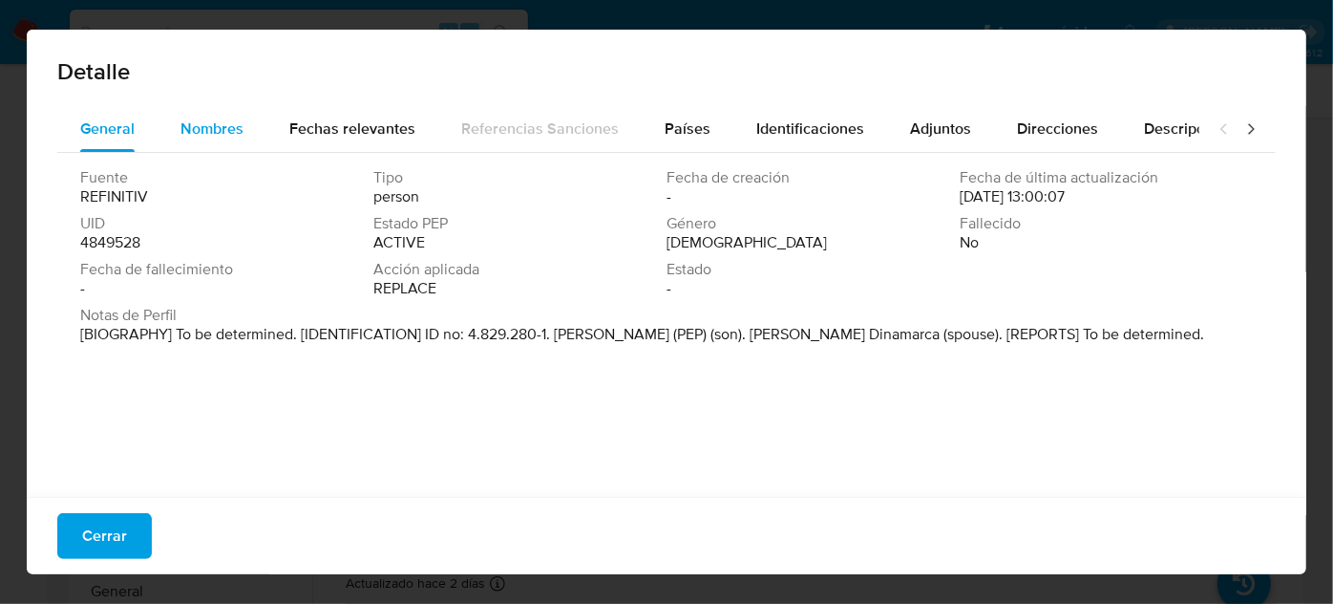
click at [217, 125] on span "Nombres" at bounding box center [212, 128] width 63 height 22
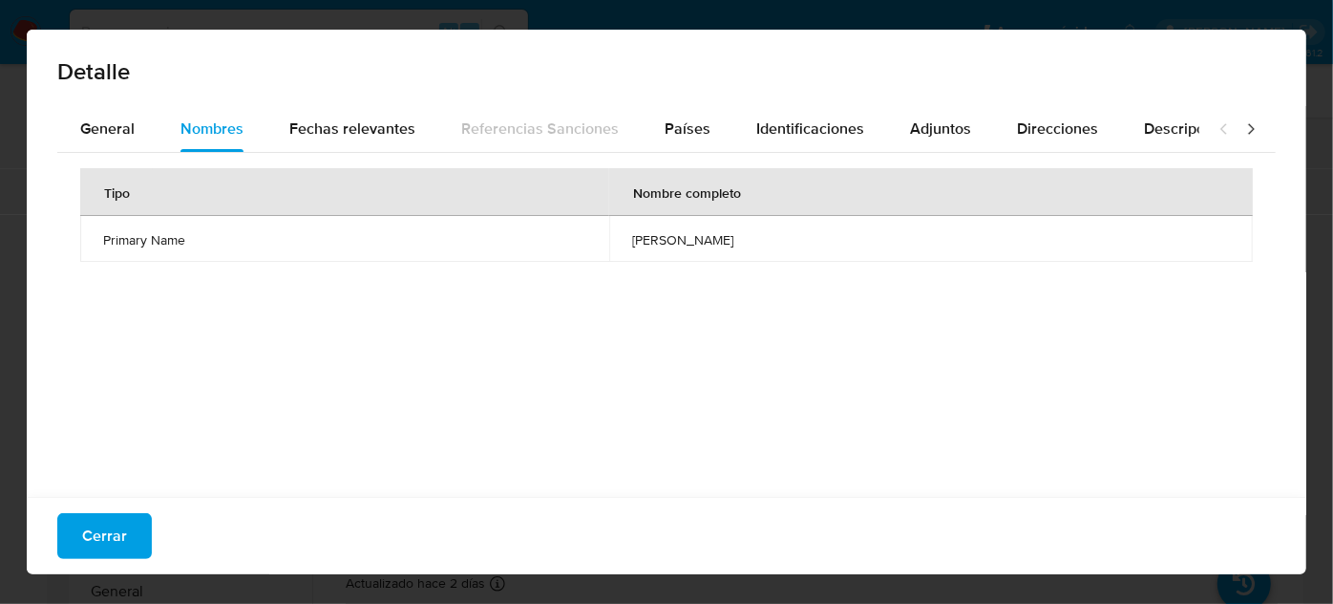
drag, startPoint x: 561, startPoint y: 235, endPoint x: 730, endPoint y: 246, distance: 169.4
click at [730, 246] on td "rafael hernan toro lizana" at bounding box center [931, 239] width 644 height 46
drag, startPoint x: 119, startPoint y: 532, endPoint x: 129, endPoint y: 526, distance: 11.1
click at [119, 532] on span "Cerrar" at bounding box center [104, 536] width 45 height 42
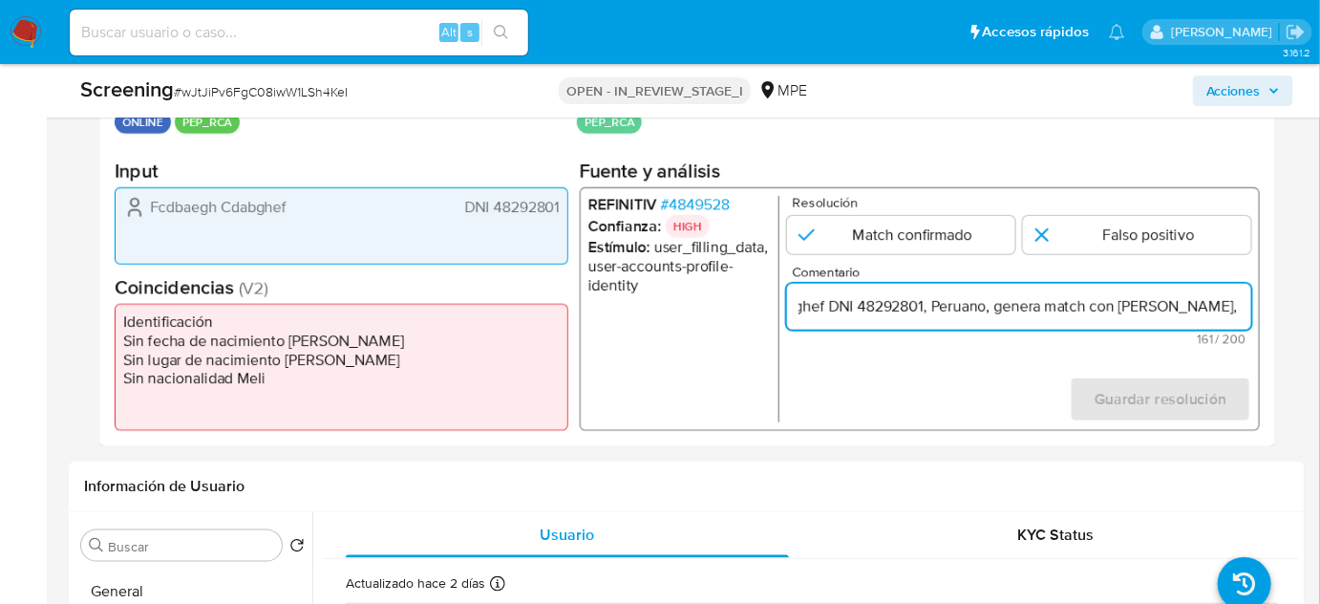
drag, startPoint x: 1217, startPoint y: 305, endPoint x: 1243, endPoint y: 305, distance: 25.8
click at [1243, 305] on input "Usuario que declara en KYC Fcdbaegh Cdabghef DNI 48292801, Peruano, genera matc…" at bounding box center [1019, 306] width 464 height 25
click at [987, 314] on input "Usuario que declara en KYC Fcdbaegh Cdabghef DNI 48292801, Peruano, genera matc…" at bounding box center [1019, 306] width 464 height 25
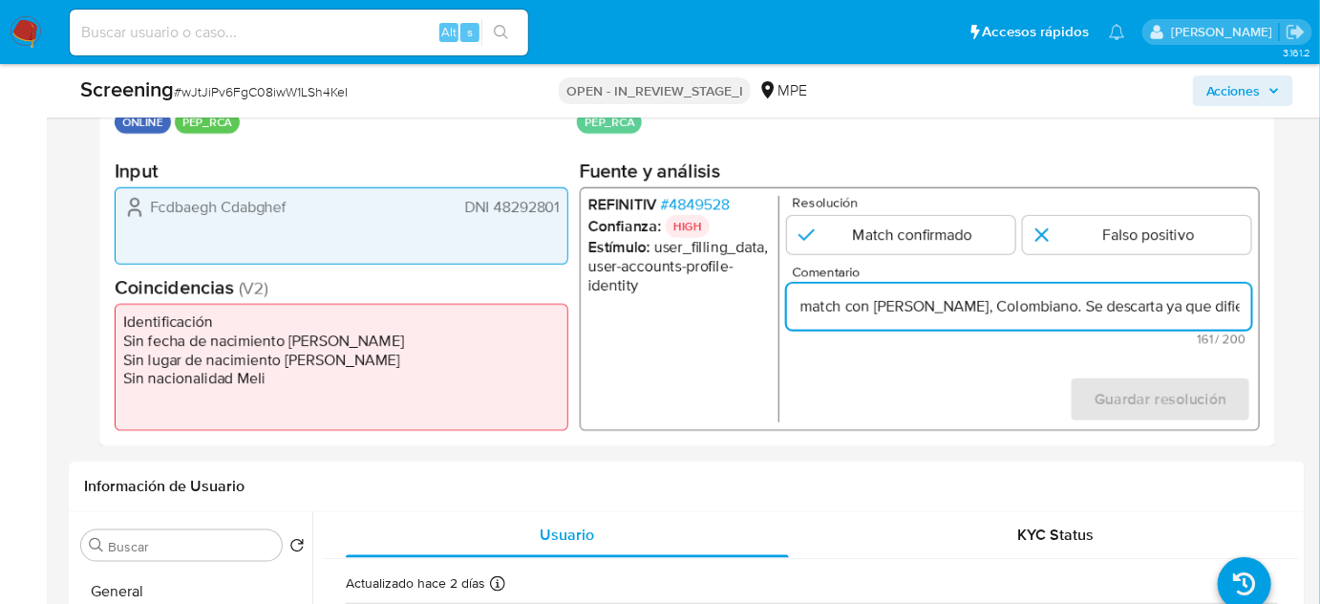
drag, startPoint x: 1090, startPoint y: 308, endPoint x: 991, endPoint y: 315, distance: 98.7
click at [1034, 315] on input "Usuario que declara en KYC Fcdbaegh Cdabghef DNI 48292801, Peruano, genera matc…" at bounding box center [1019, 306] width 464 height 25
click at [883, 308] on input "Usuario que declara en KYC Fcdbaegh Cdabghef DNI 48292801, Peruano, genera matc…" at bounding box center [1019, 306] width 464 height 25
drag, startPoint x: 1088, startPoint y: 305, endPoint x: 929, endPoint y: 308, distance: 158.6
click at [929, 308] on input "Usuario que declara en KYC Fcdbaegh Cdabghef DNI 48292801, Peruano, genera matc…" at bounding box center [1019, 306] width 464 height 25
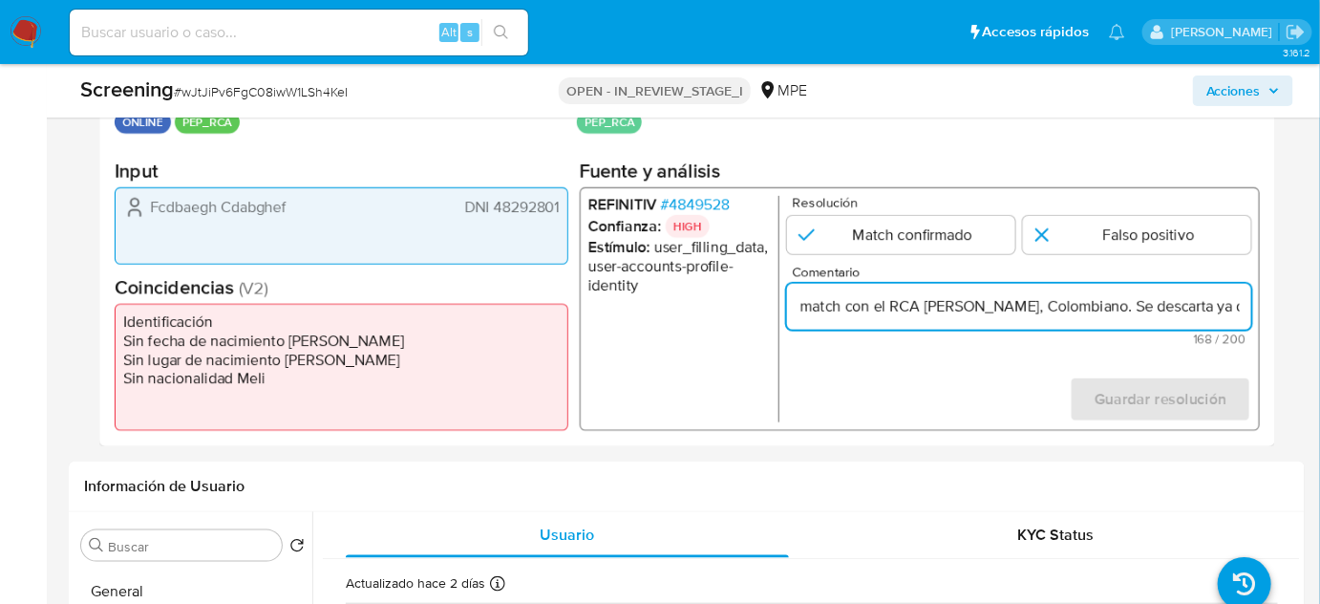
paste input "rafael hernan toro lizana"
click at [934, 310] on input "Usuario que declara en KYC Fcdbaegh Cdabghef DNI 48292801, Peruano, genera matc…" at bounding box center [1019, 306] width 464 height 25
click at [982, 311] on input "Usuario que declara en KYC Fcdbaegh Cdabghef DNI 48292801, Peruano, genera matc…" at bounding box center [1019, 306] width 464 height 25
click at [1034, 310] on input "Usuario que declara en KYC Fcdbaegh Cdabghef DNI 48292801, Peruano, genera matc…" at bounding box center [1019, 306] width 464 height 25
click at [1060, 309] on input "Usuario que declara en KYC Fcdbaegh Cdabghef DNI 48292801, Peruano, genera matc…" at bounding box center [1019, 306] width 464 height 25
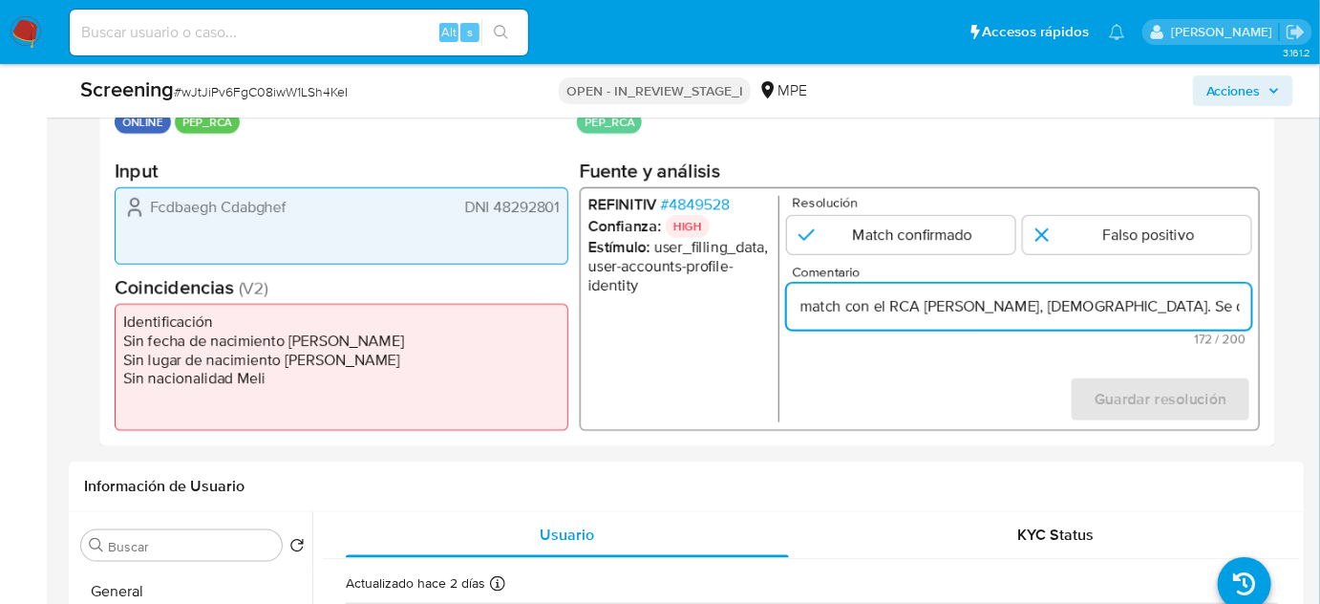
drag, startPoint x: 1193, startPoint y: 305, endPoint x: 1118, endPoint y: 310, distance: 75.7
click at [1118, 310] on input "Usuario que declara en KYC Fcdbaegh Cdabghef DNI 48292801, Peruano, genera matc…" at bounding box center [1019, 306] width 464 height 25
drag, startPoint x: 1202, startPoint y: 306, endPoint x: 1246, endPoint y: 313, distance: 44.6
click at [1246, 313] on input "Usuario que declara en KYC Fcdbaegh Cdabghef DNI 48292801, Peruano, genera matc…" at bounding box center [1019, 306] width 464 height 25
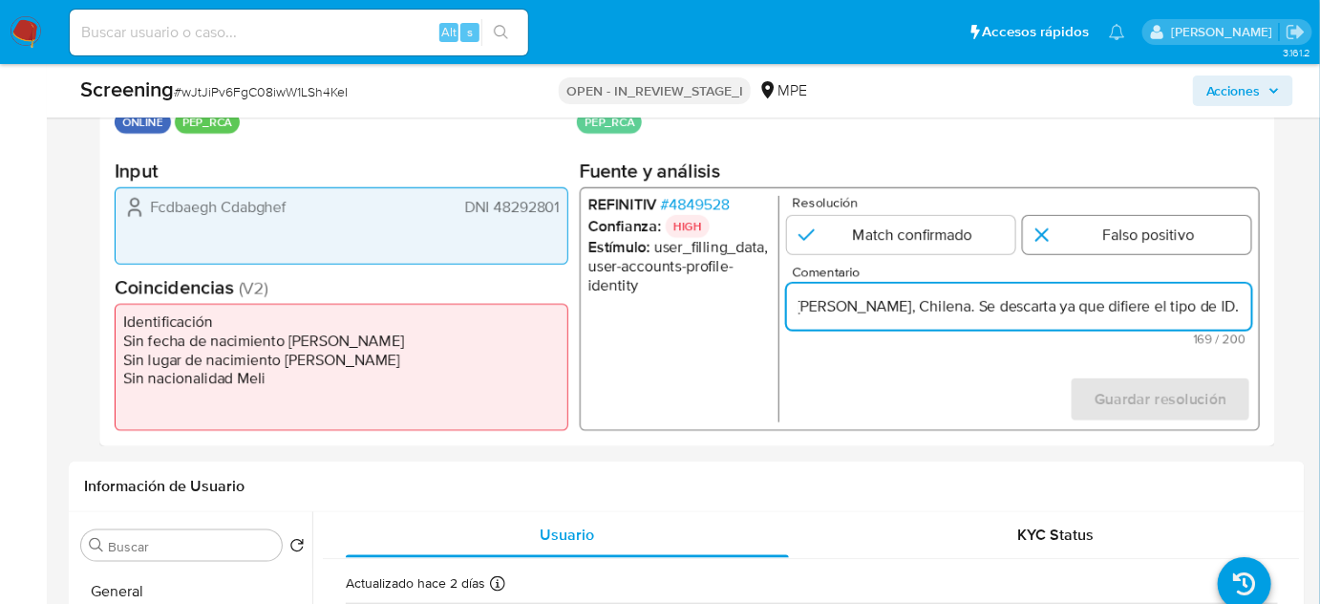
type input "Usuario que declara en KYC Fcdbaegh Cdabghef DNI 48292801, Peruano, genera matc…"
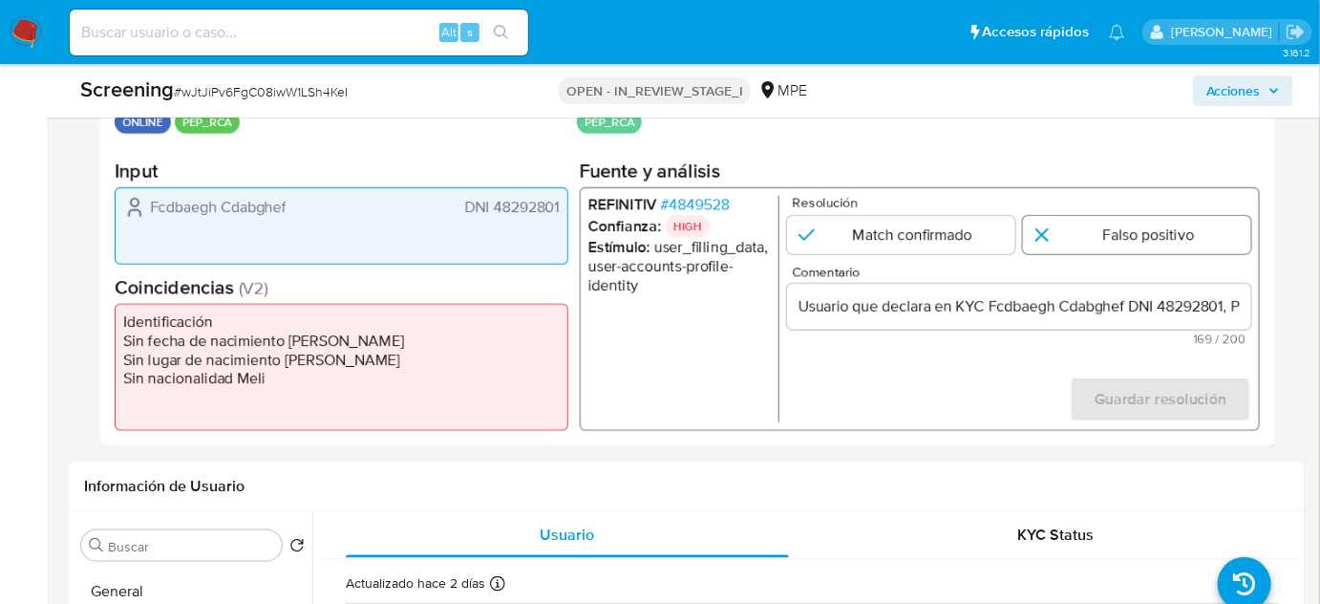
click at [1134, 227] on input "1 de 1" at bounding box center [1137, 235] width 228 height 38
radio input "true"
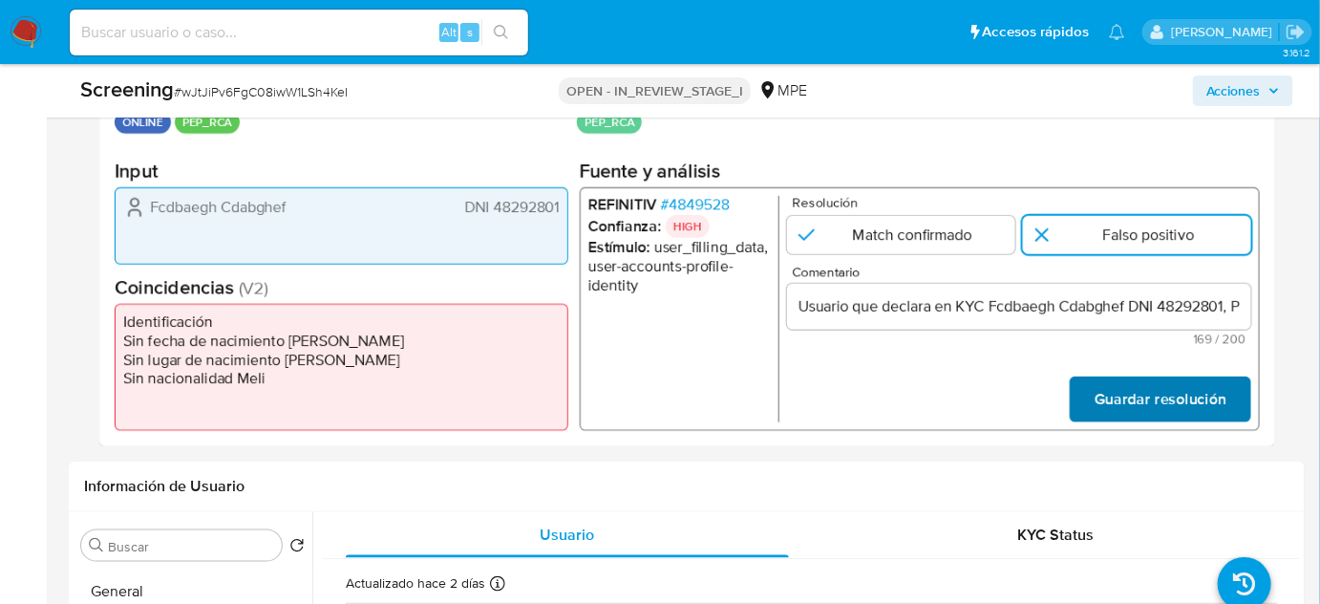
click at [1142, 381] on span "Guardar resolución" at bounding box center [1161, 399] width 132 height 42
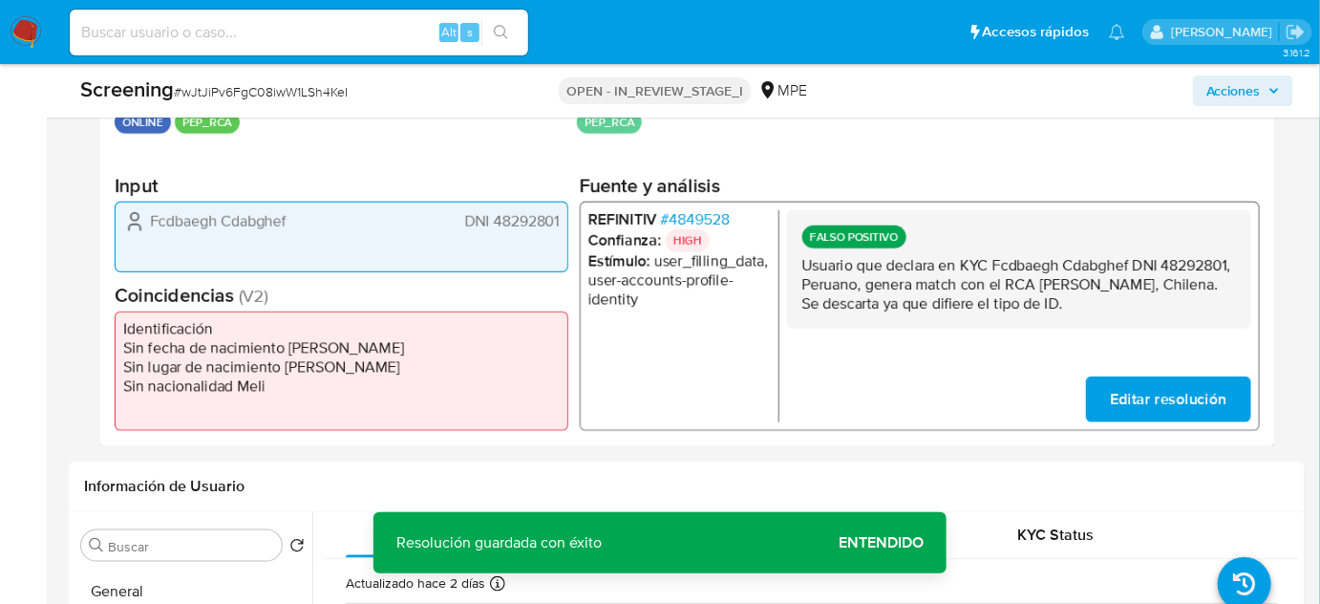
drag, startPoint x: 1156, startPoint y: 299, endPoint x: 799, endPoint y: 264, distance: 358.0
click at [799, 264] on div "FALSO POSITIVO Usuario que declara en KYC Fcdbaegh Cdabghef DNI 48292801, Perua…" at bounding box center [1019, 269] width 464 height 118
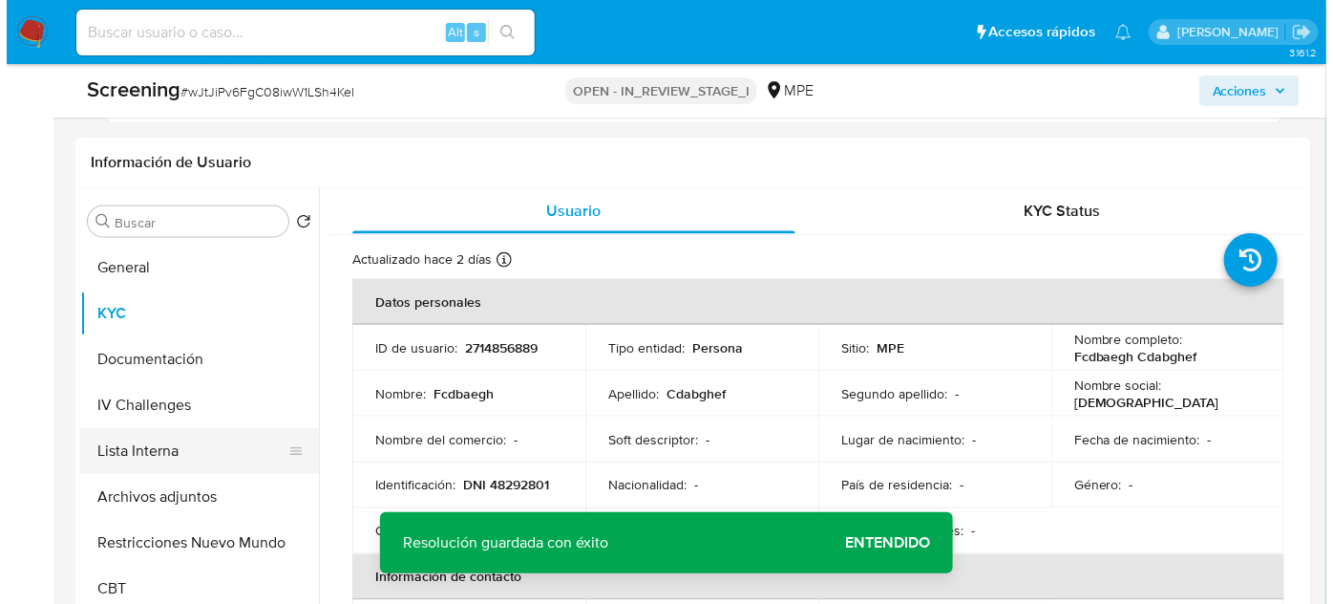
scroll to position [781, 0]
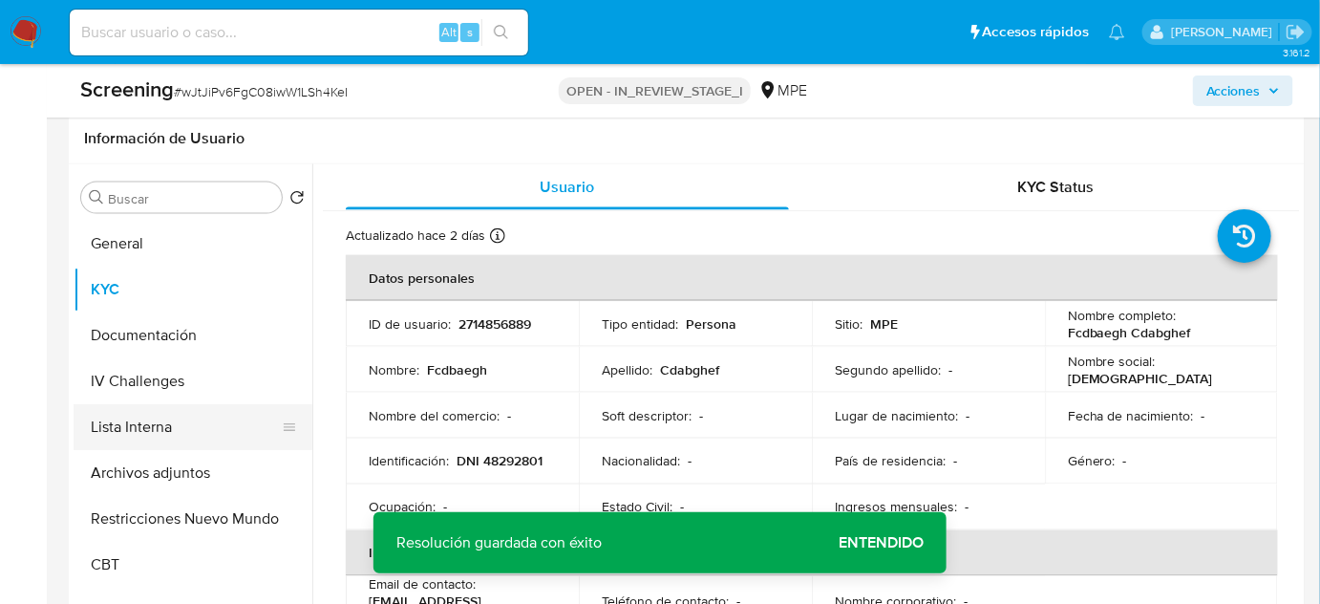
click at [120, 424] on button "Lista Interna" at bounding box center [186, 427] width 224 height 46
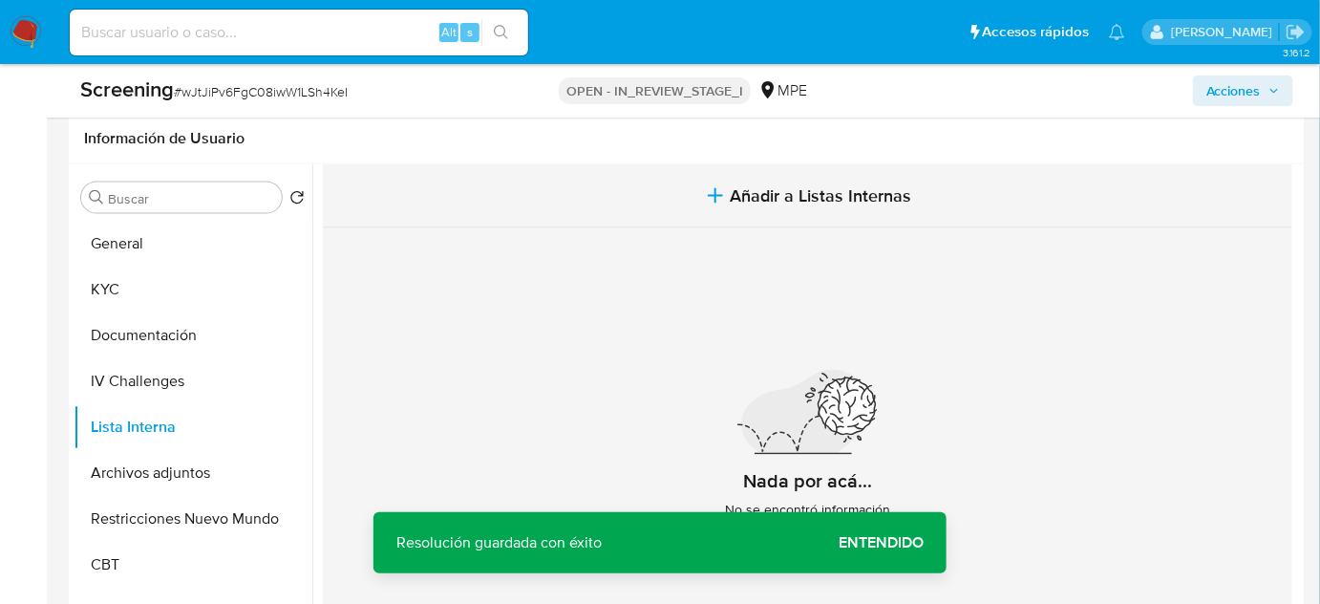
click at [832, 191] on span "Añadir a Listas Internas" at bounding box center [821, 195] width 181 height 21
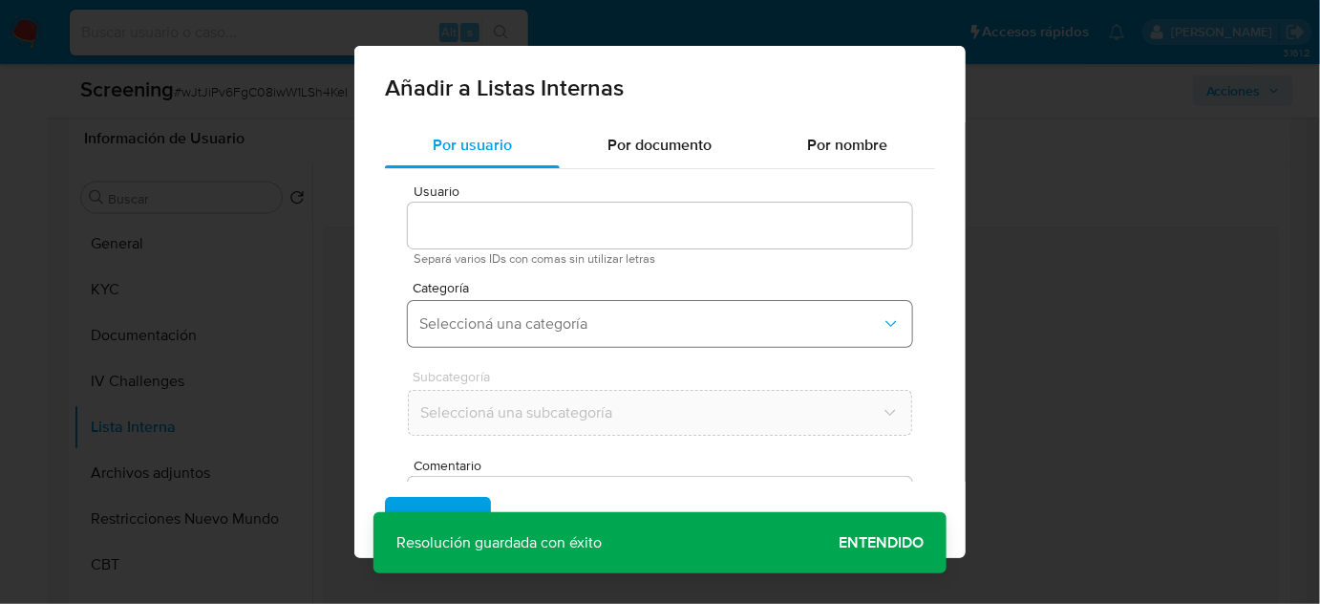
type input "2714856889"
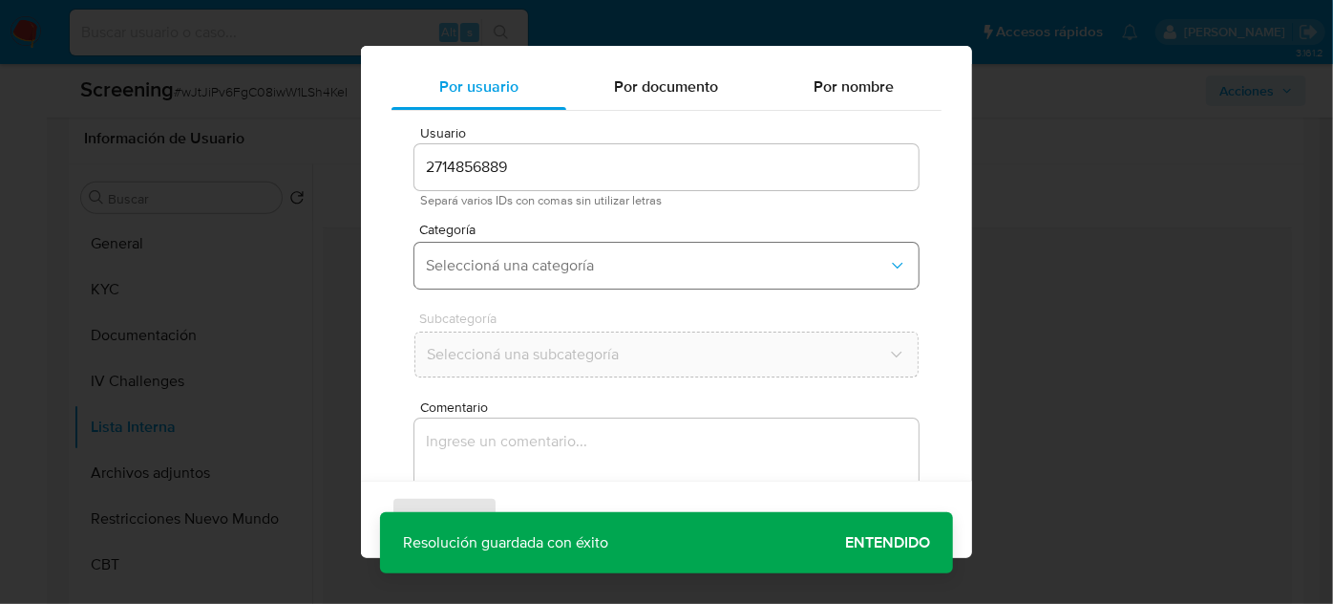
scroll to position [71, 0]
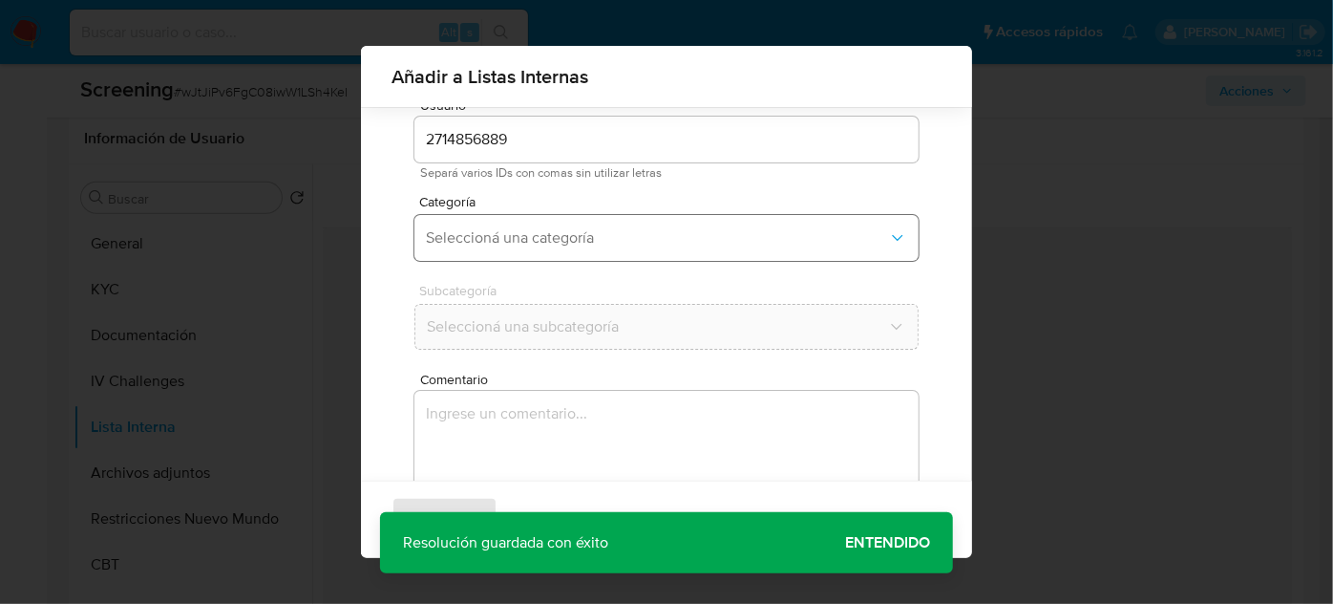
click at [565, 224] on button "Seleccioná una categoría" at bounding box center [667, 238] width 504 height 46
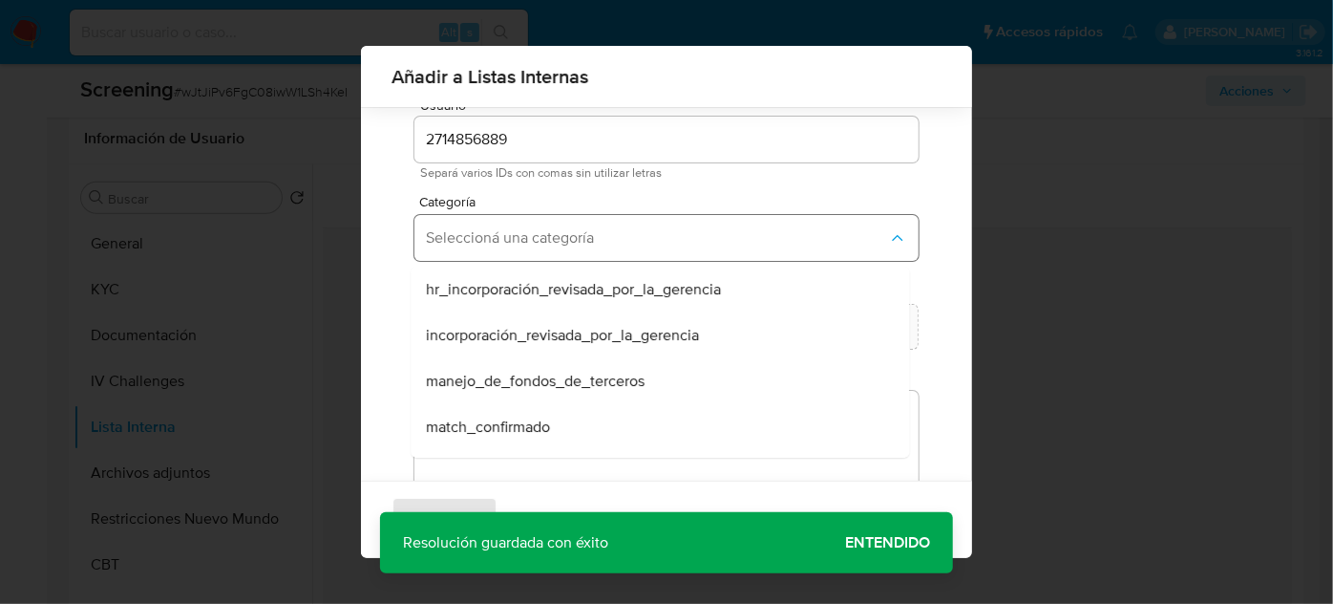
scroll to position [86, 0]
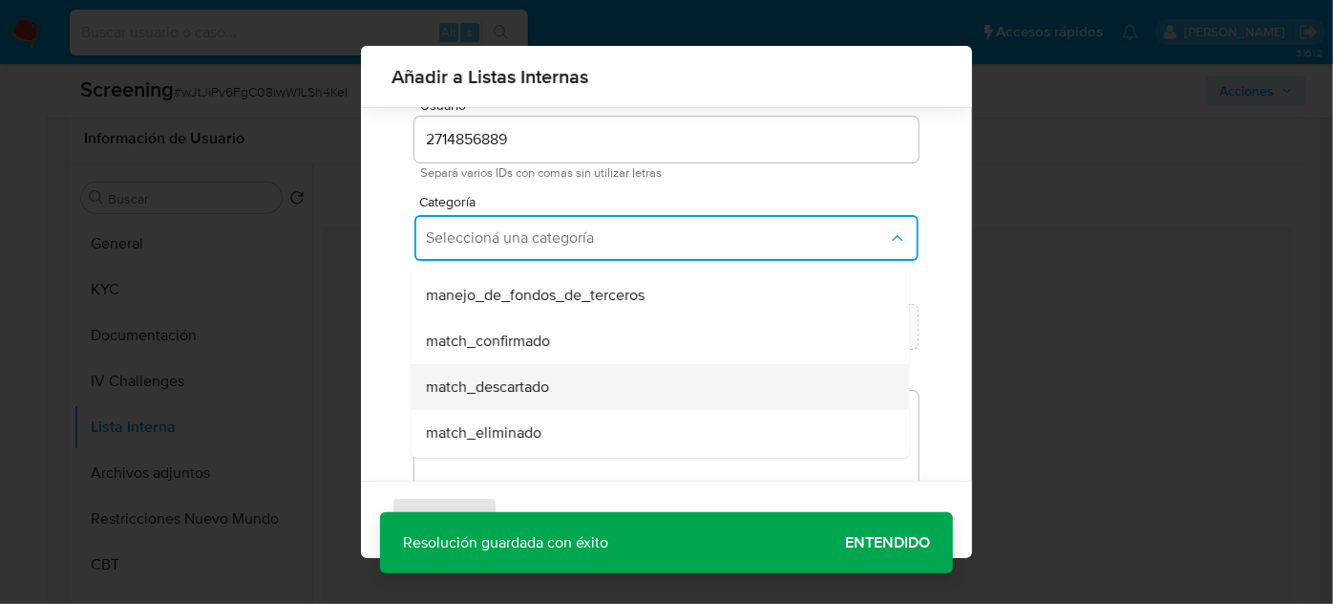
click at [514, 377] on span "match_descartado" at bounding box center [487, 386] width 123 height 19
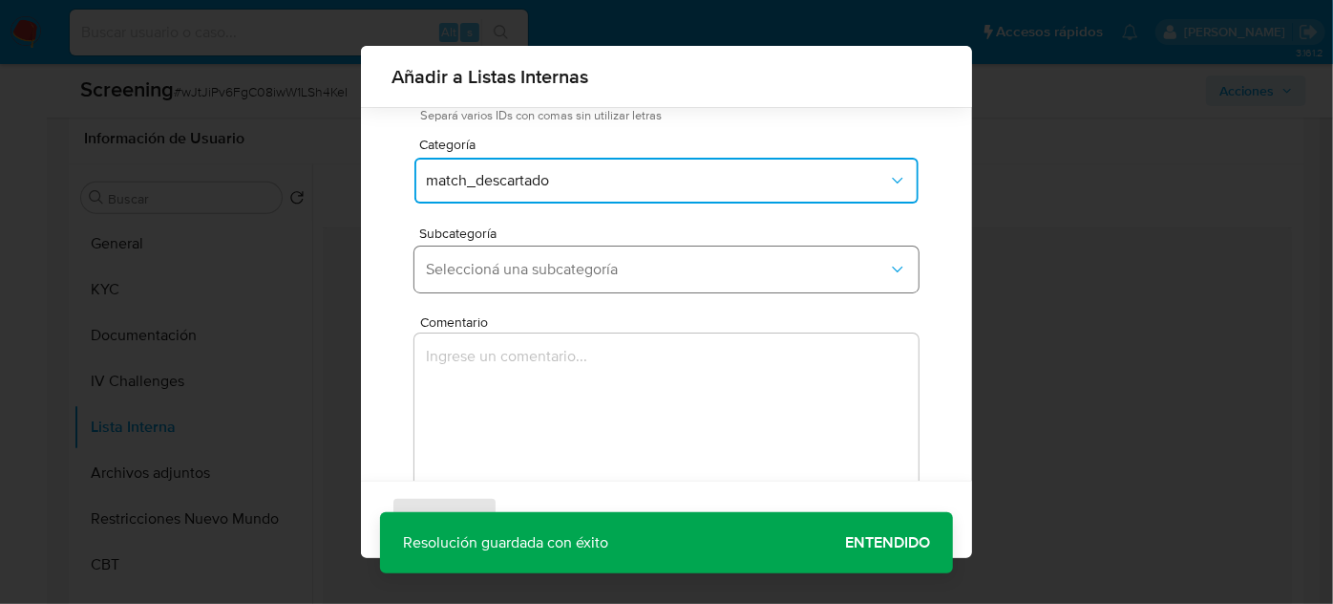
scroll to position [158, 0]
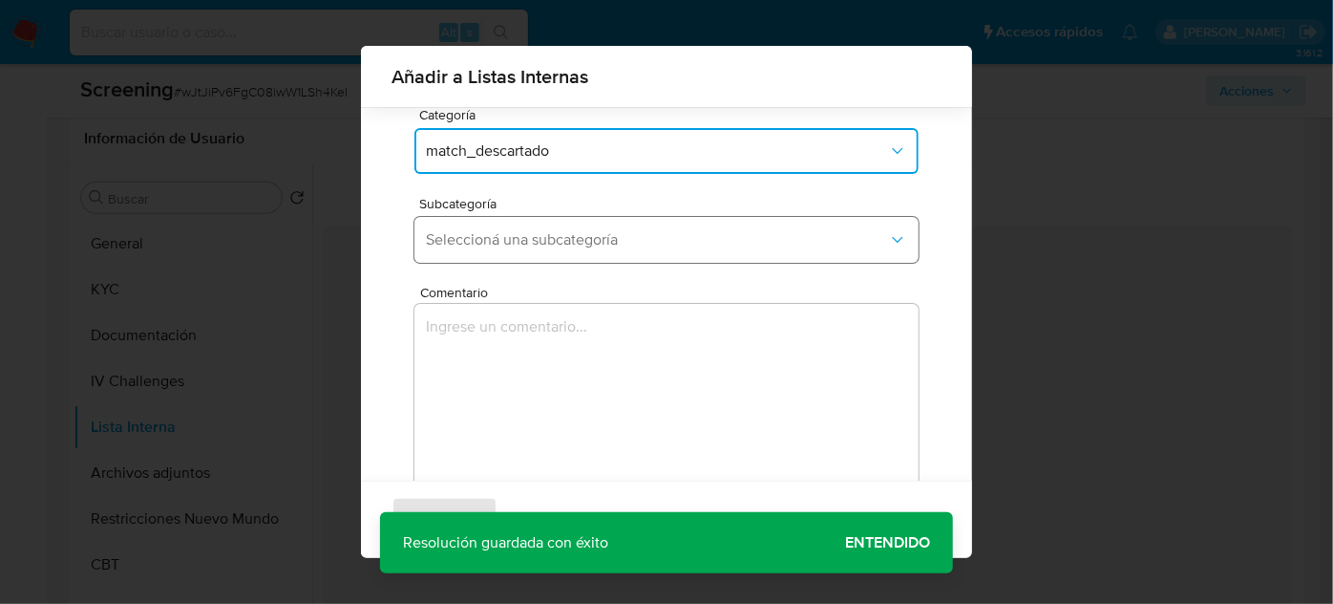
click at [566, 238] on span "Seleccioná una subcategoría" at bounding box center [657, 239] width 462 height 19
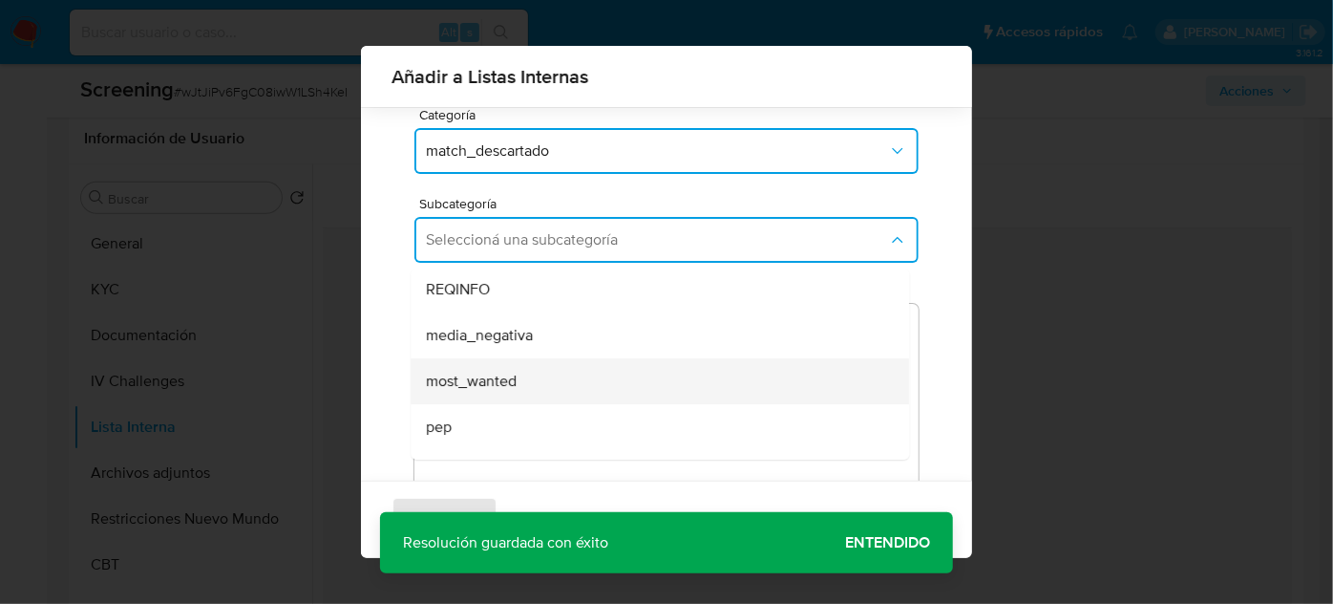
scroll to position [86, 0]
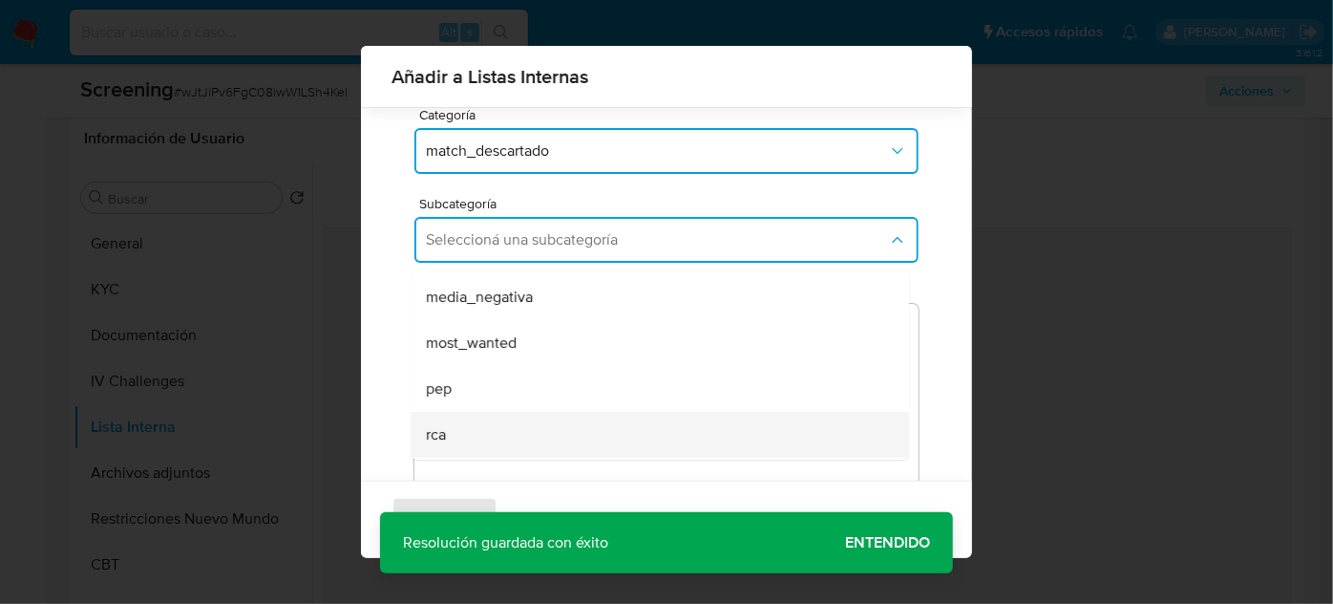
click at [466, 419] on div "rca" at bounding box center [654, 435] width 457 height 46
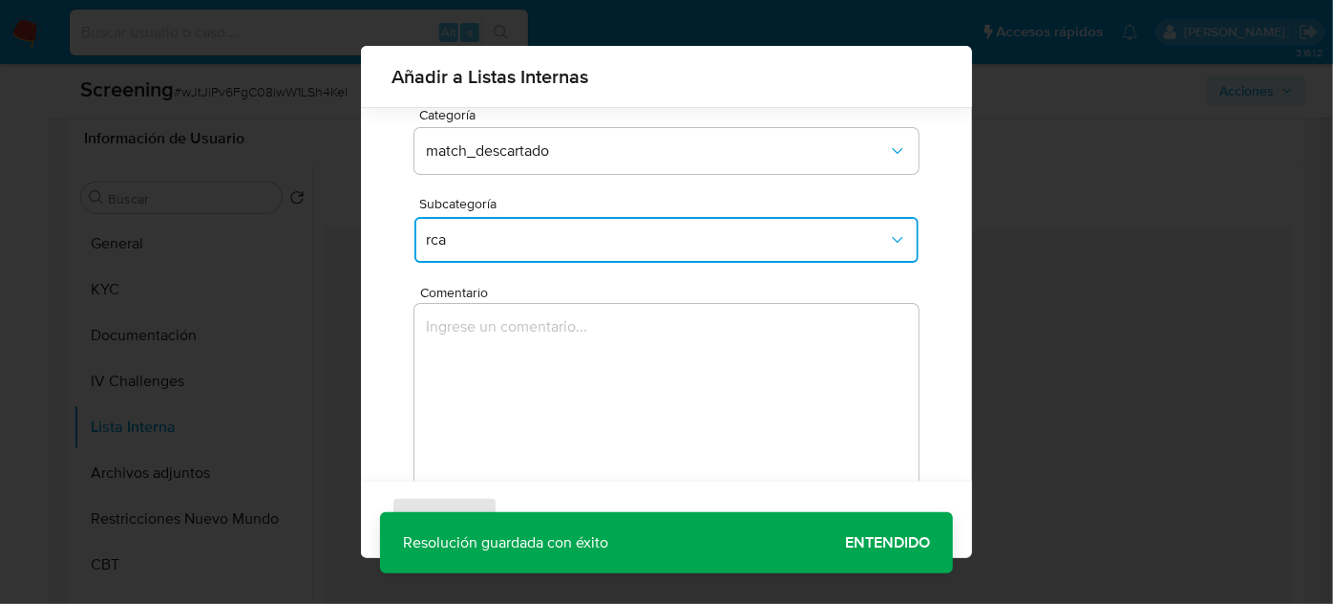
click at [465, 416] on textarea "Comentario" at bounding box center [667, 395] width 504 height 183
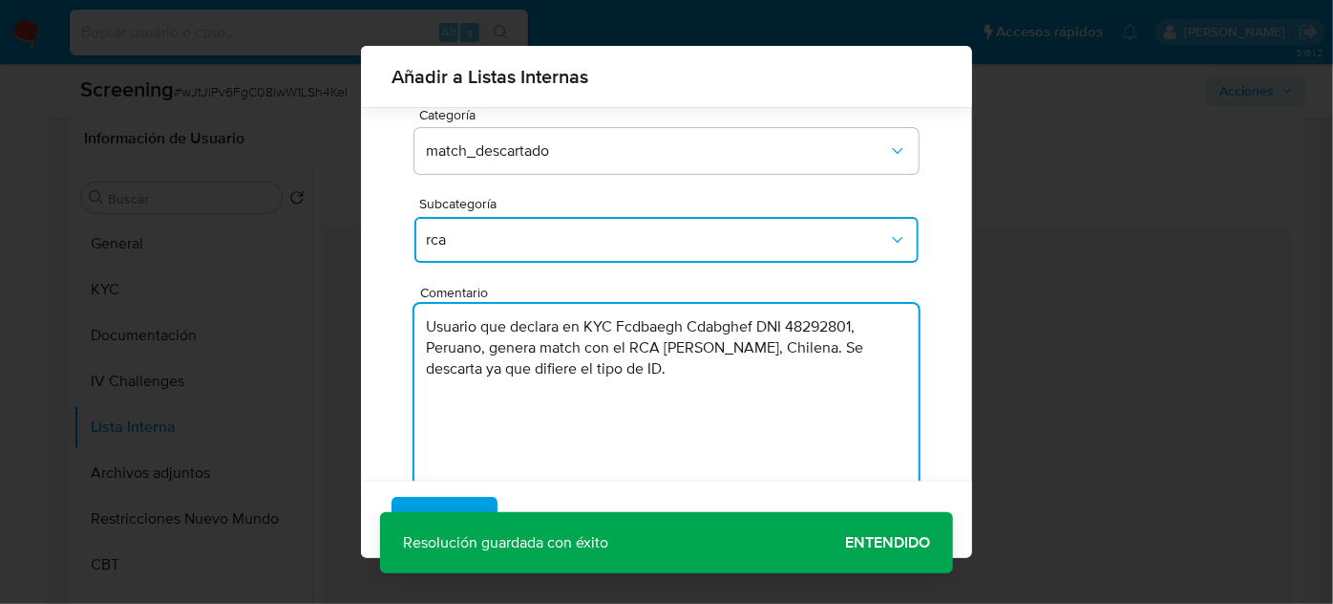
click at [758, 329] on textarea "Usuario que declara en KYC Fcdbaegh Cdabghef DNI 48292801, Peruano, genera matc…" at bounding box center [667, 395] width 504 height 183
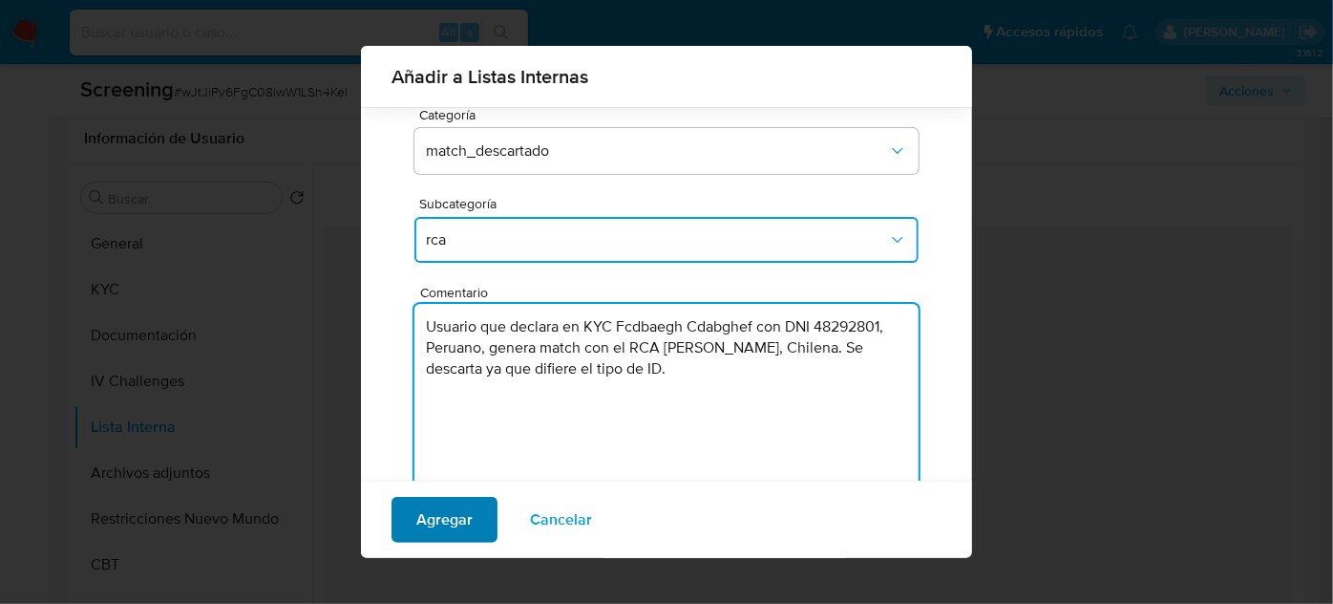
type textarea "Usuario que declara en KYC Fcdbaegh Cdabghef con DNI 48292801, Peruano, genera …"
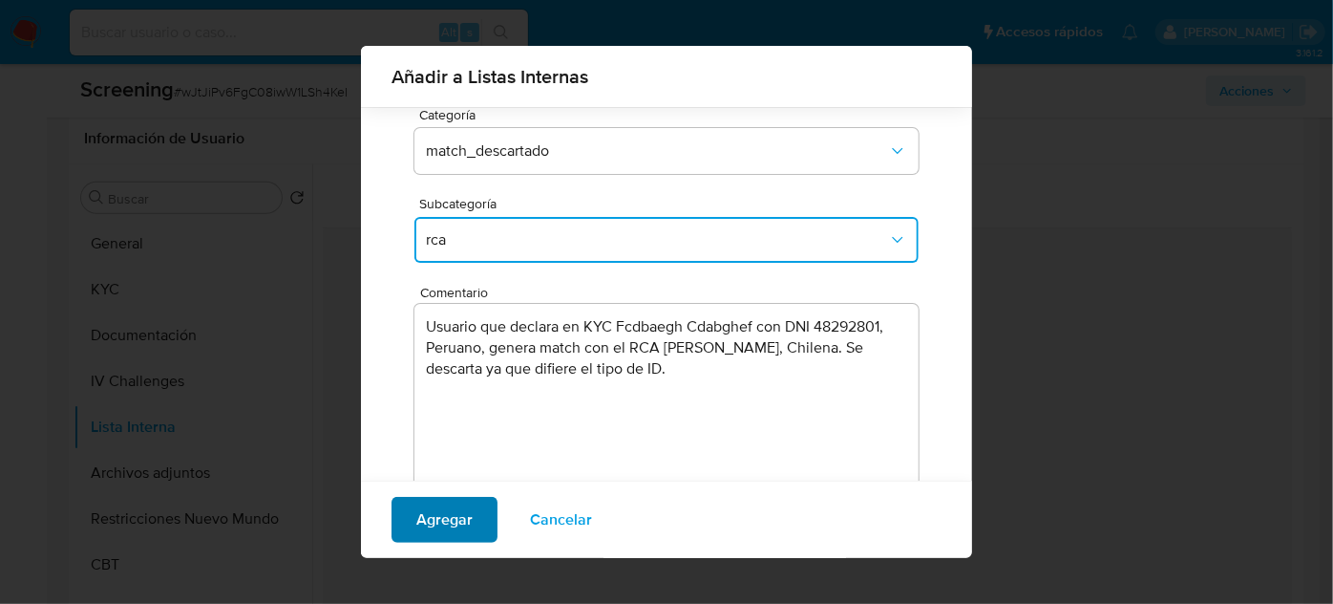
click at [457, 508] on span "Agregar" at bounding box center [444, 520] width 56 height 42
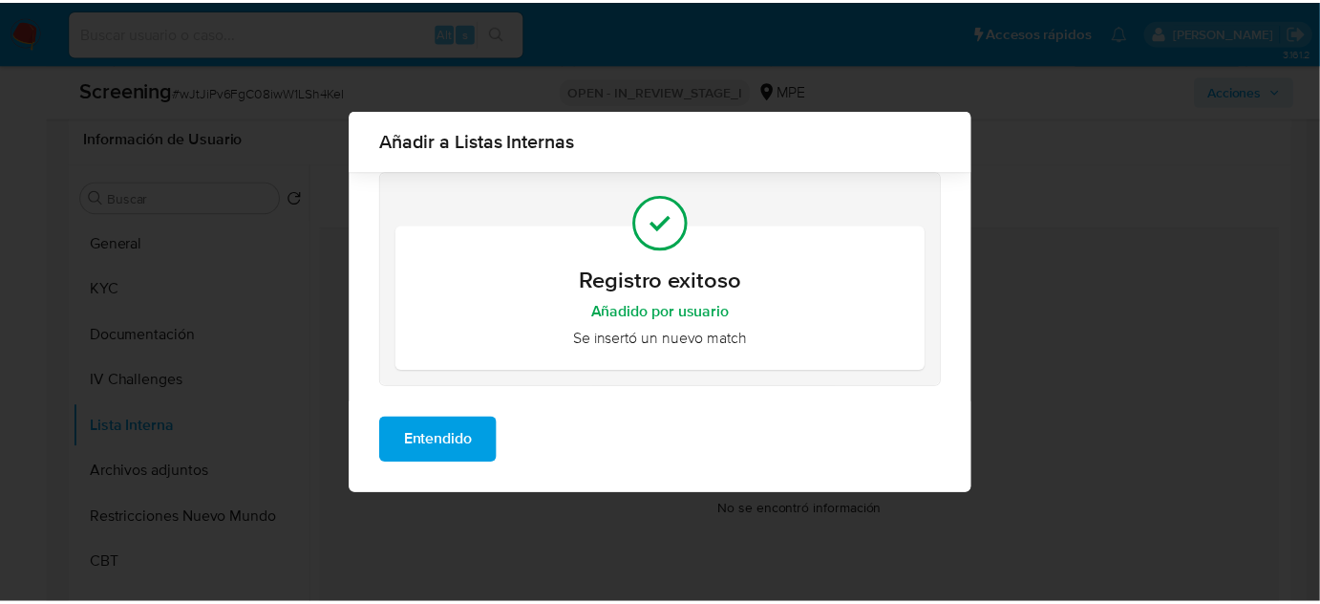
scroll to position [0, 0]
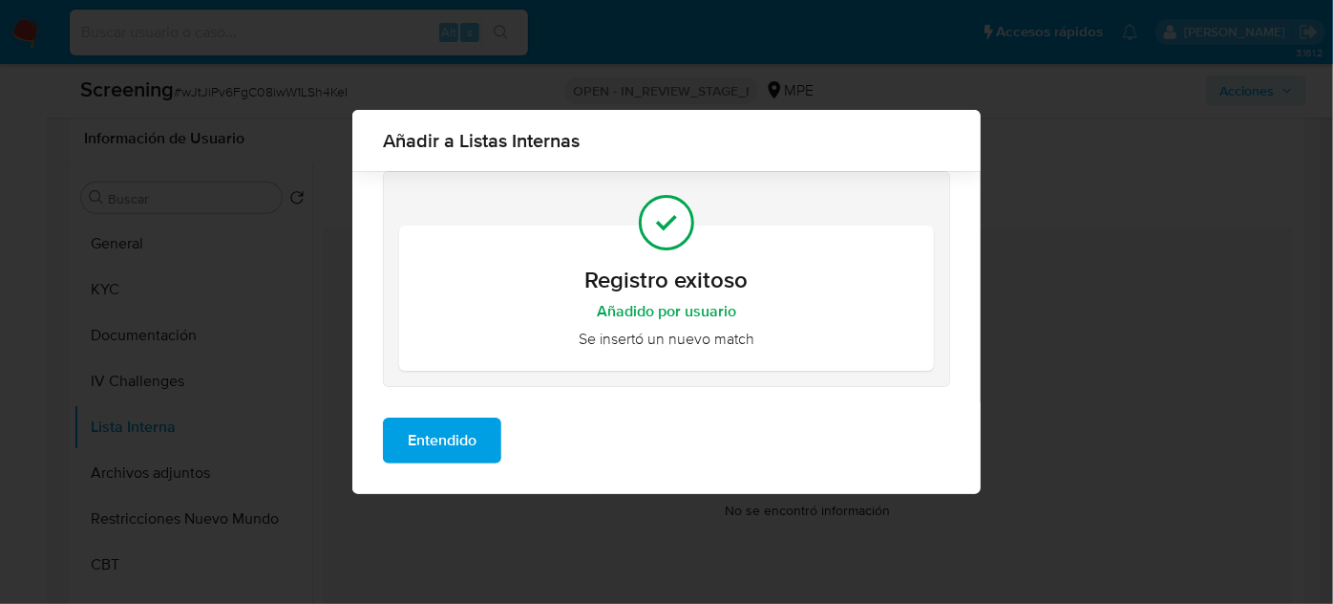
click at [487, 437] on button "Entendido" at bounding box center [442, 440] width 118 height 46
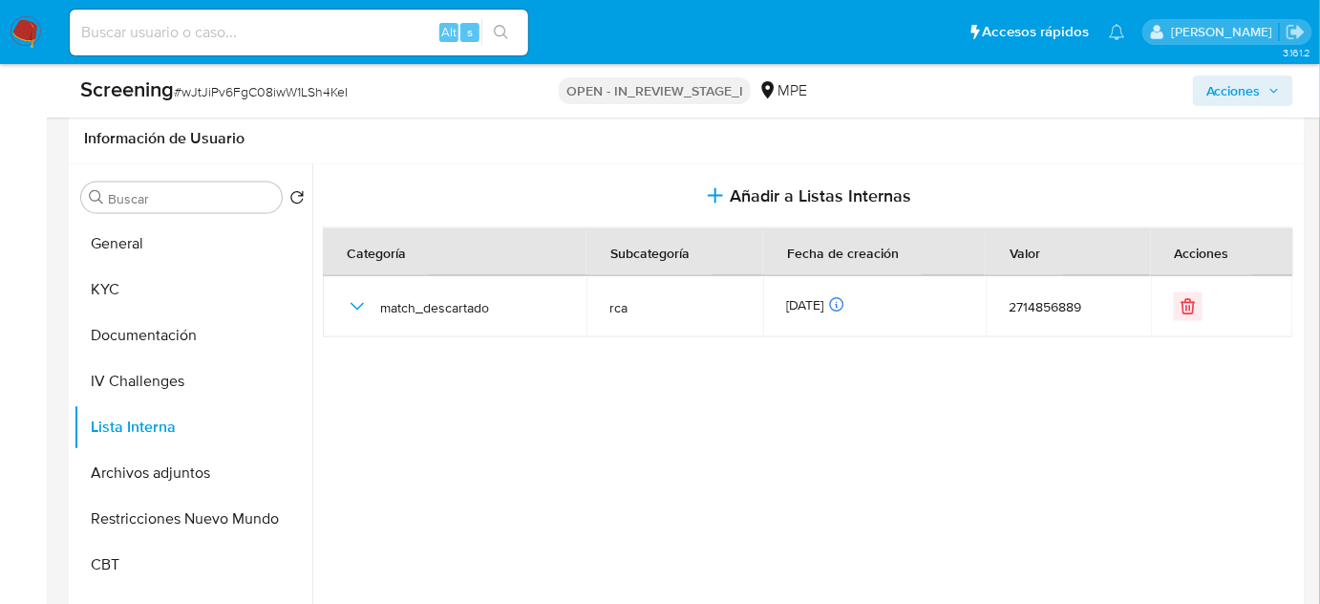
click at [1247, 101] on span "Acciones" at bounding box center [1233, 90] width 54 height 31
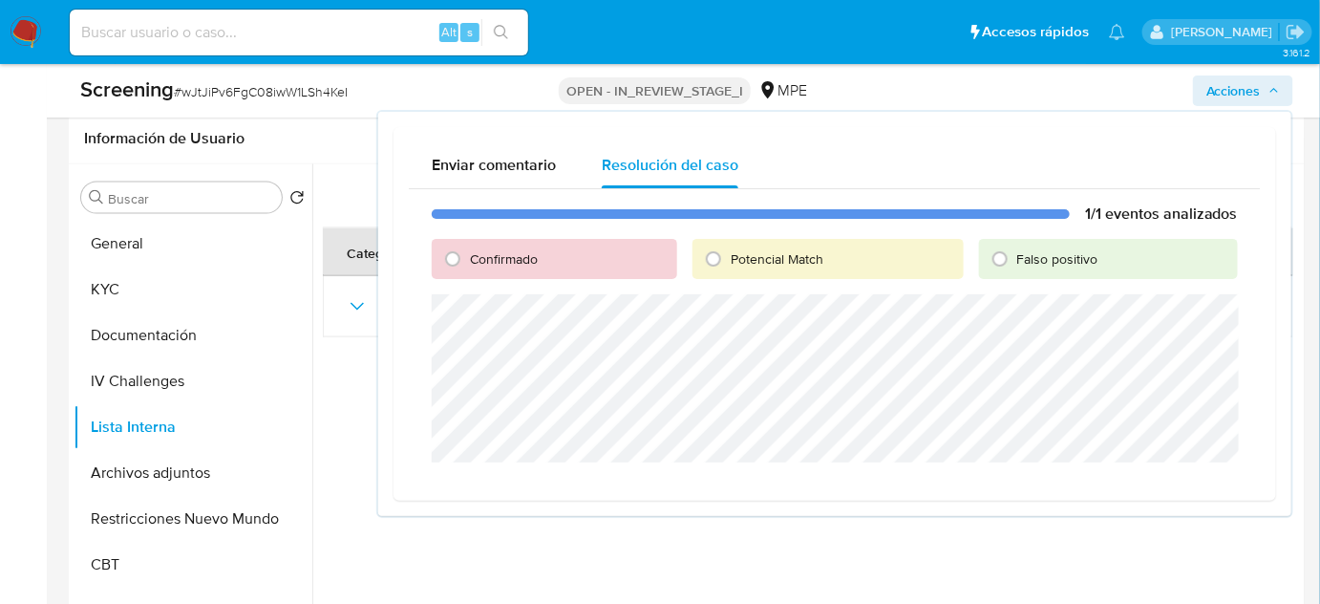
click at [1029, 260] on span "Falso positivo" at bounding box center [1057, 258] width 81 height 19
click at [1015, 260] on input "Falso positivo" at bounding box center [1000, 259] width 31 height 31
radio input "true"
click at [1201, 485] on span "Cerrar Caso" at bounding box center [1171, 485] width 92 height 27
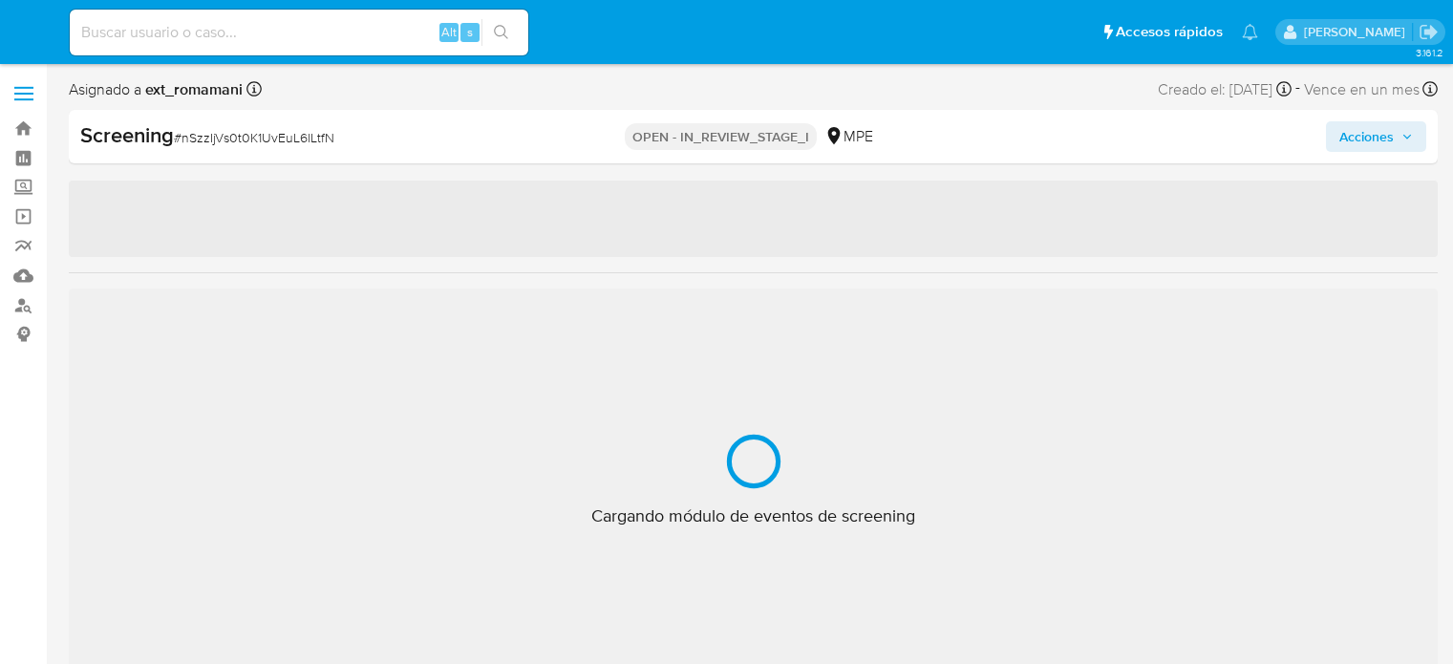
select select "10"
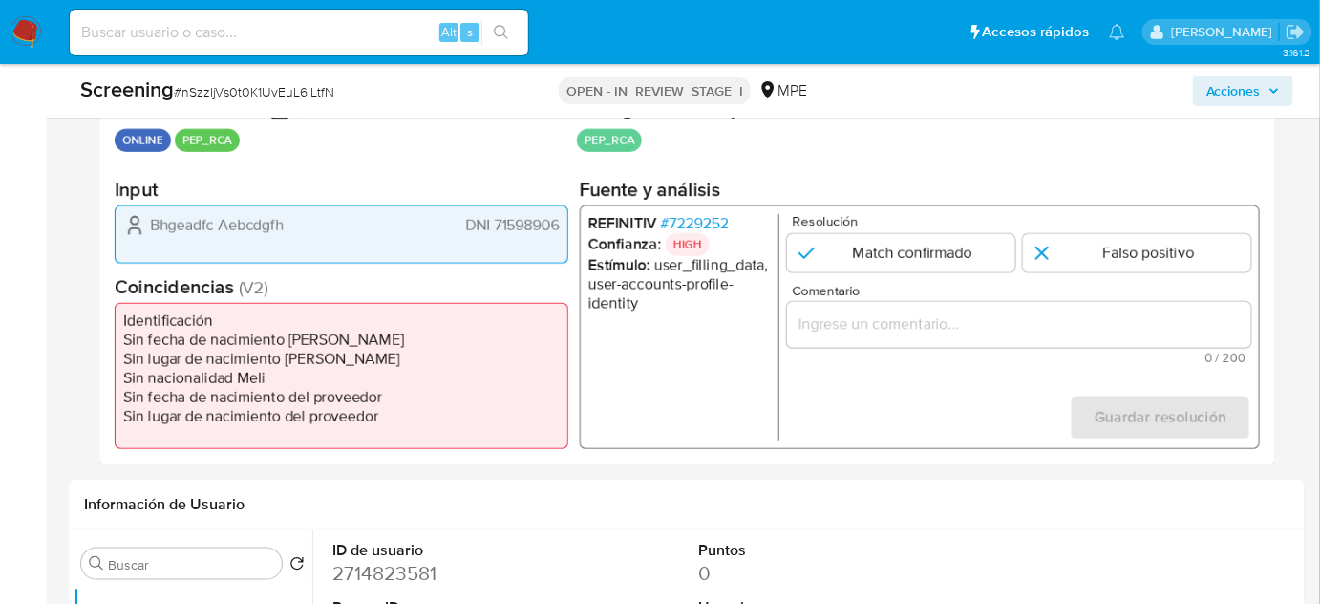
scroll to position [434, 0]
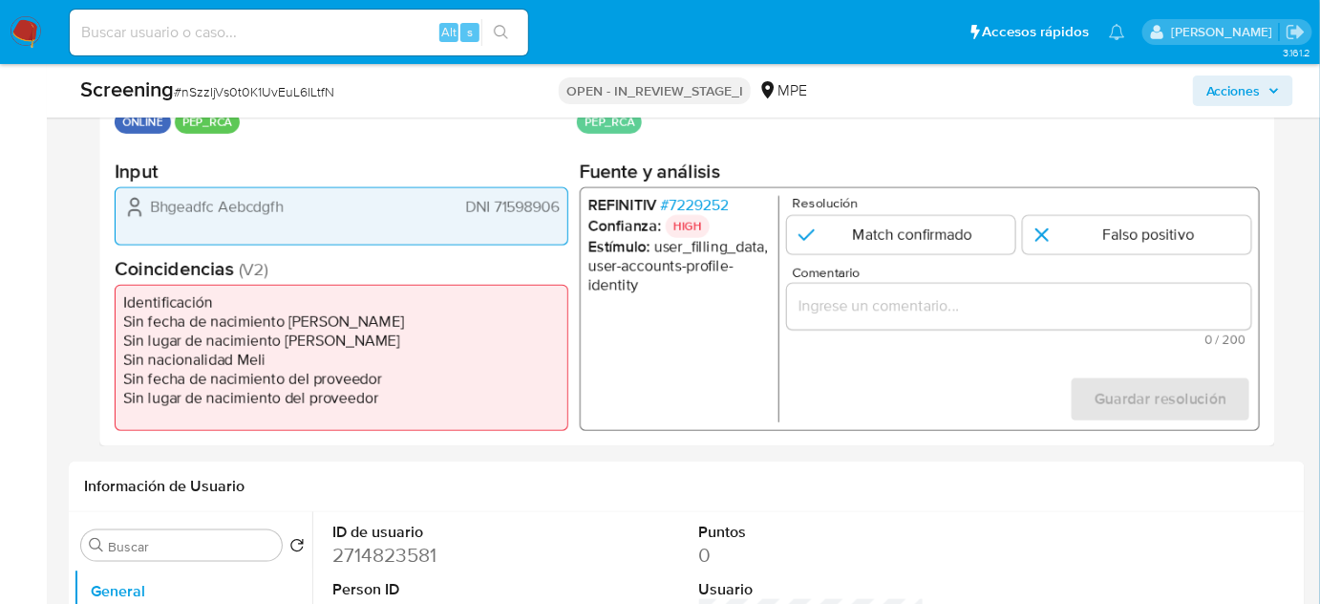
drag, startPoint x: 565, startPoint y: 202, endPoint x: 493, endPoint y: 213, distance: 73.3
click at [493, 213] on div "Bhgeadfc Aebcdgfh DNI 71598906" at bounding box center [342, 216] width 454 height 58
click at [491, 207] on span "DNI 71598906" at bounding box center [513, 207] width 94 height 19
drag, startPoint x: 527, startPoint y: 210, endPoint x: 573, endPoint y: 210, distance: 45.8
click at [573, 210] on div "Datos del evento [DATE] 06:52:37 ONLINE PEP_RCA Configuraciones aplicadas PEP_R…" at bounding box center [687, 255] width 1176 height 382
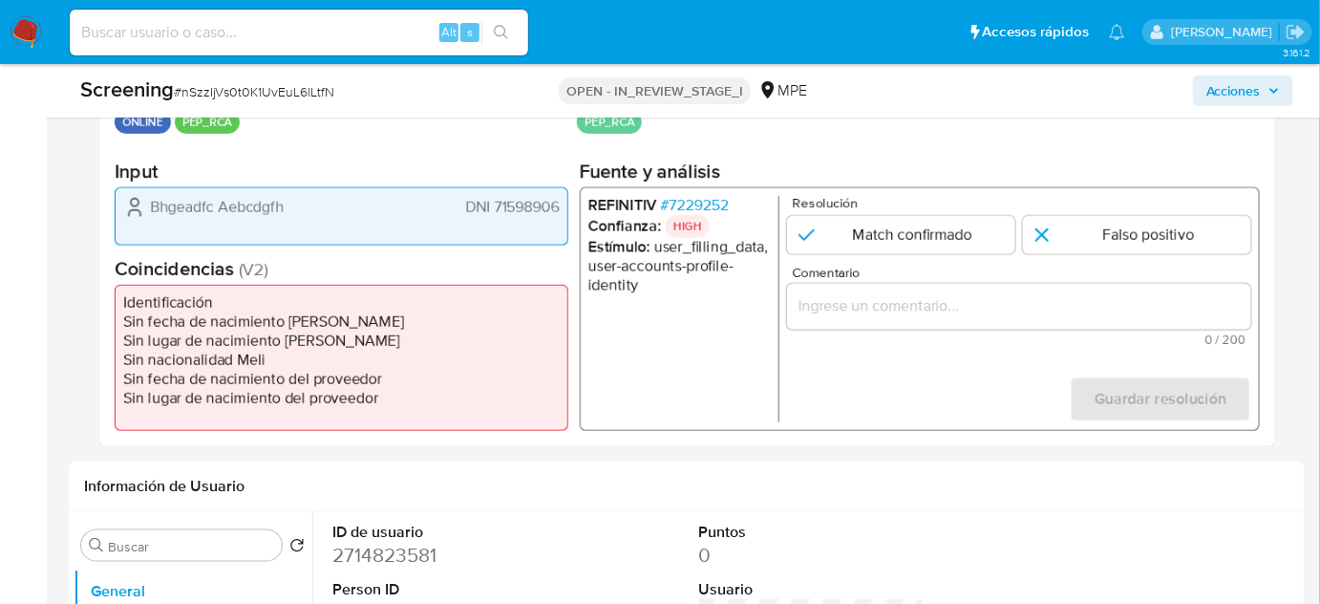
click at [456, 275] on h2 "Coincidencias ( V2 )" at bounding box center [342, 269] width 454 height 24
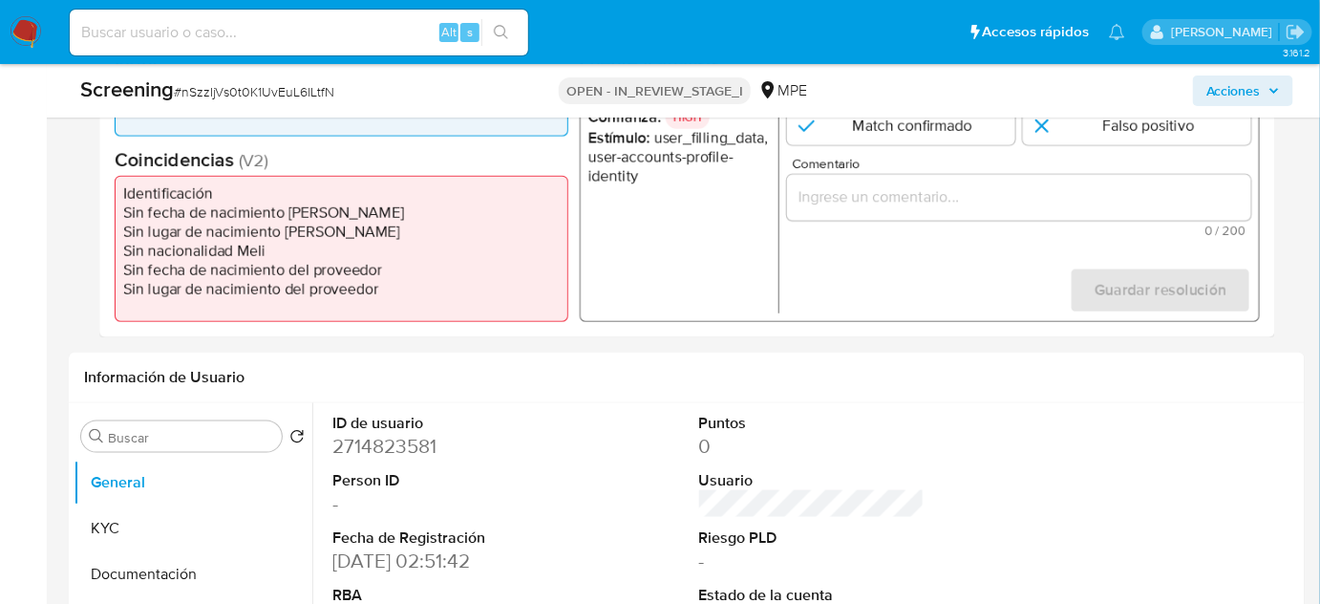
scroll to position [781, 0]
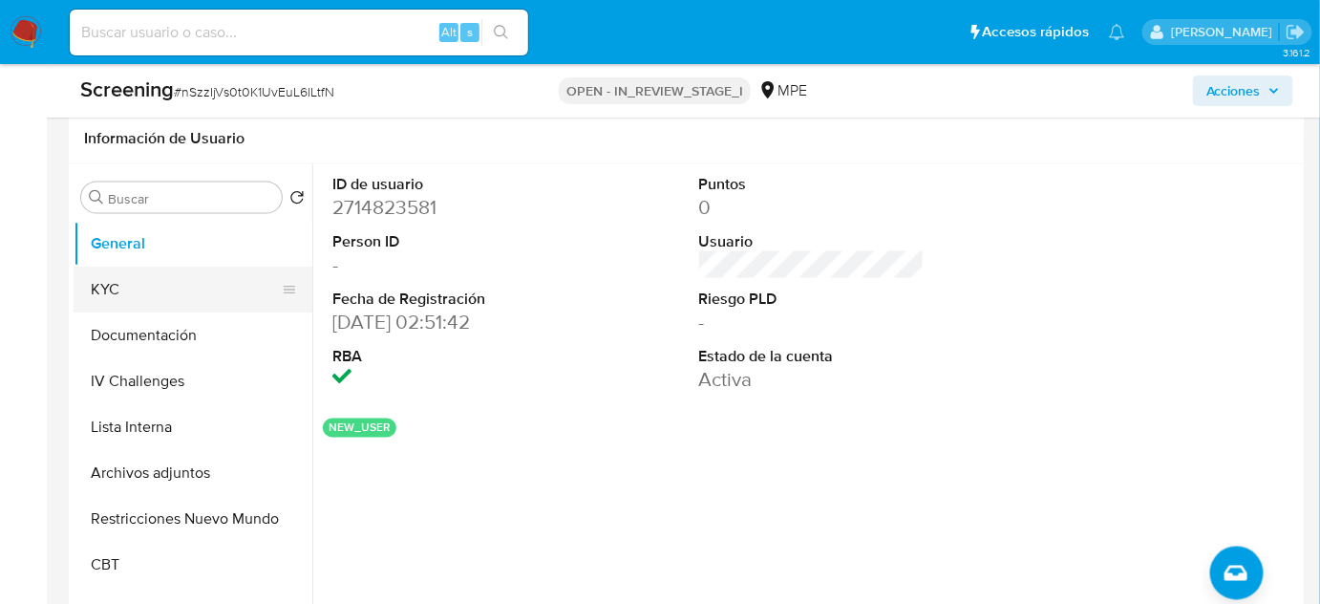
click at [153, 296] on button "KYC" at bounding box center [186, 289] width 224 height 46
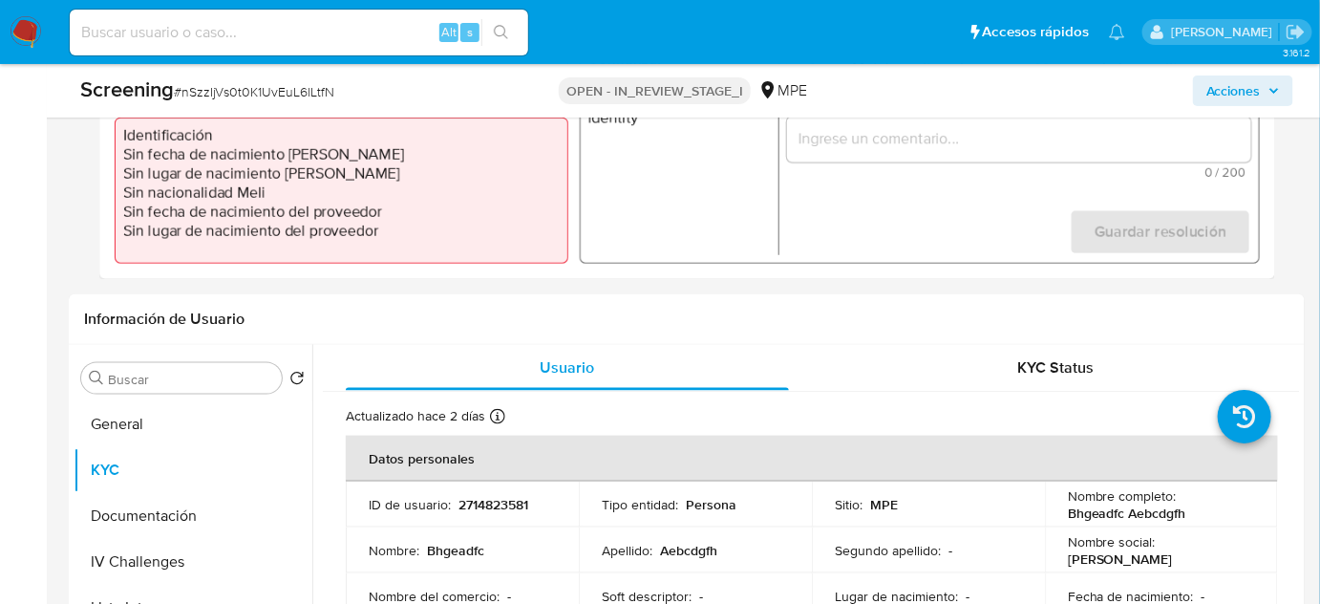
scroll to position [434, 0]
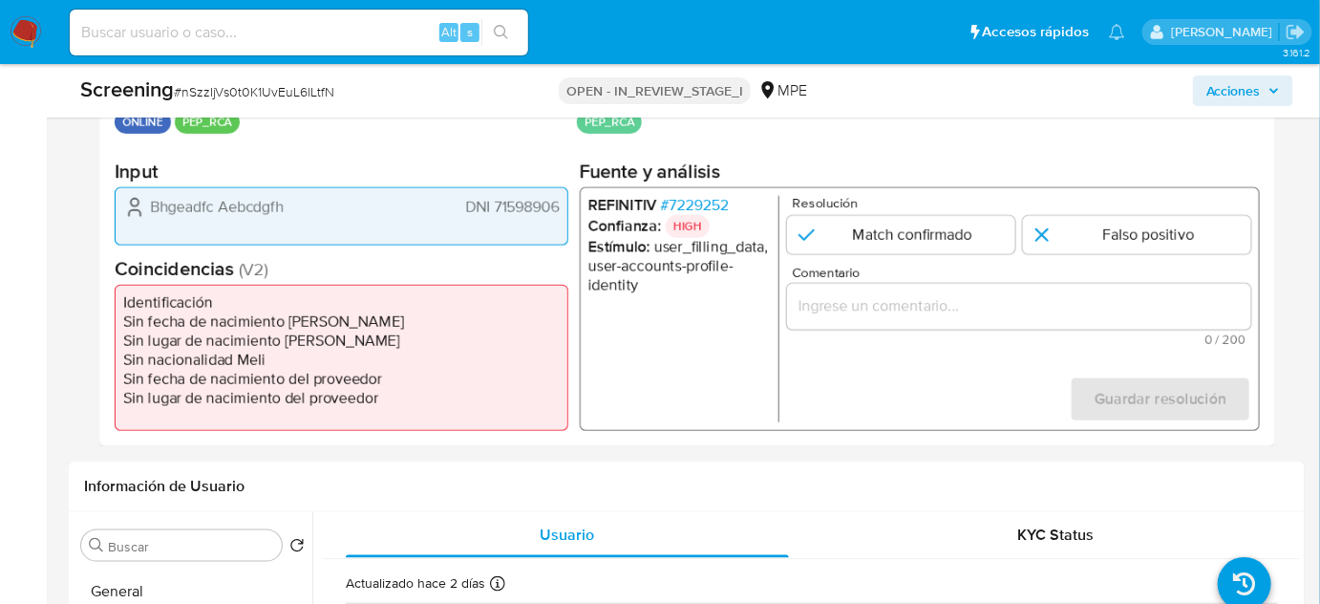
drag, startPoint x: 842, startPoint y: 320, endPoint x: 853, endPoint y: 315, distance: 11.5
click at [844, 320] on div "1 de 1" at bounding box center [1019, 307] width 464 height 46
click at [853, 315] on input "Comentario" at bounding box center [1019, 306] width 464 height 25
drag, startPoint x: 146, startPoint y: 210, endPoint x: 553, endPoint y: 208, distance: 406.9
click at [565, 210] on div "Bhgeadfc Aebcdgfh DNI 71598906" at bounding box center [342, 216] width 454 height 58
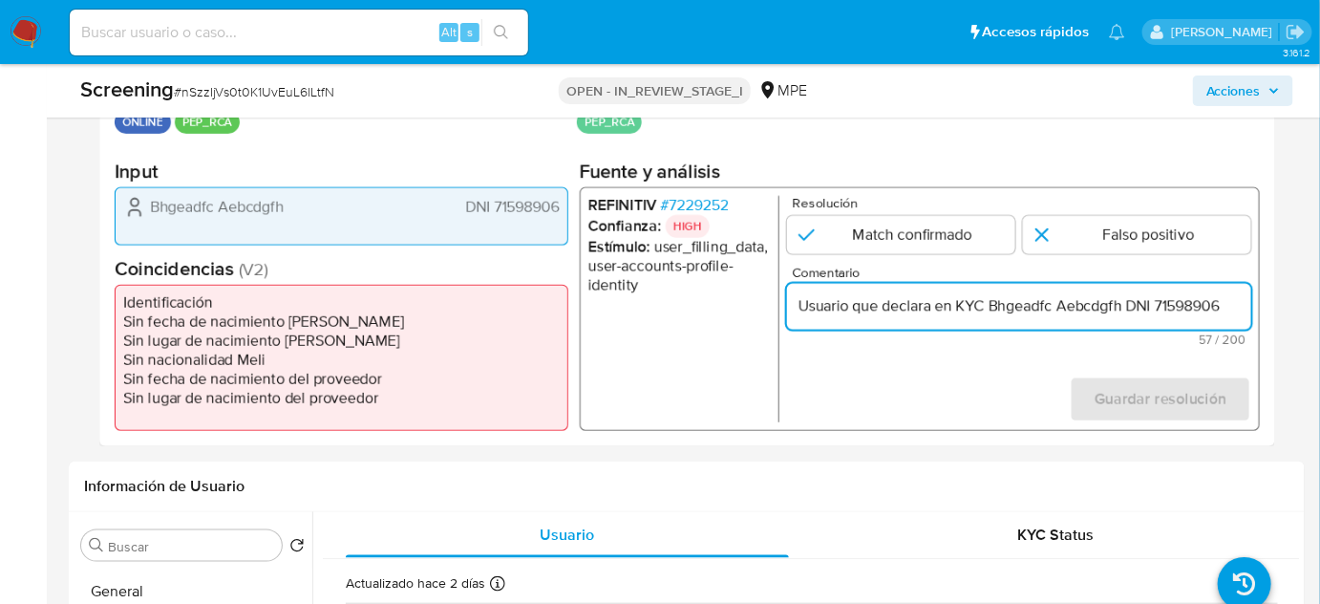
click at [1227, 300] on input "Usuario que declara en KYC Bhgeadfc Aebcdgfh DNI 71598906" at bounding box center [1019, 306] width 464 height 25
type input "Usuario que declara en KYC Bhgeadfc Aebcdgfh DNI 71598906 genera match con"
click at [705, 205] on span "# 7229252" at bounding box center [695, 205] width 68 height 19
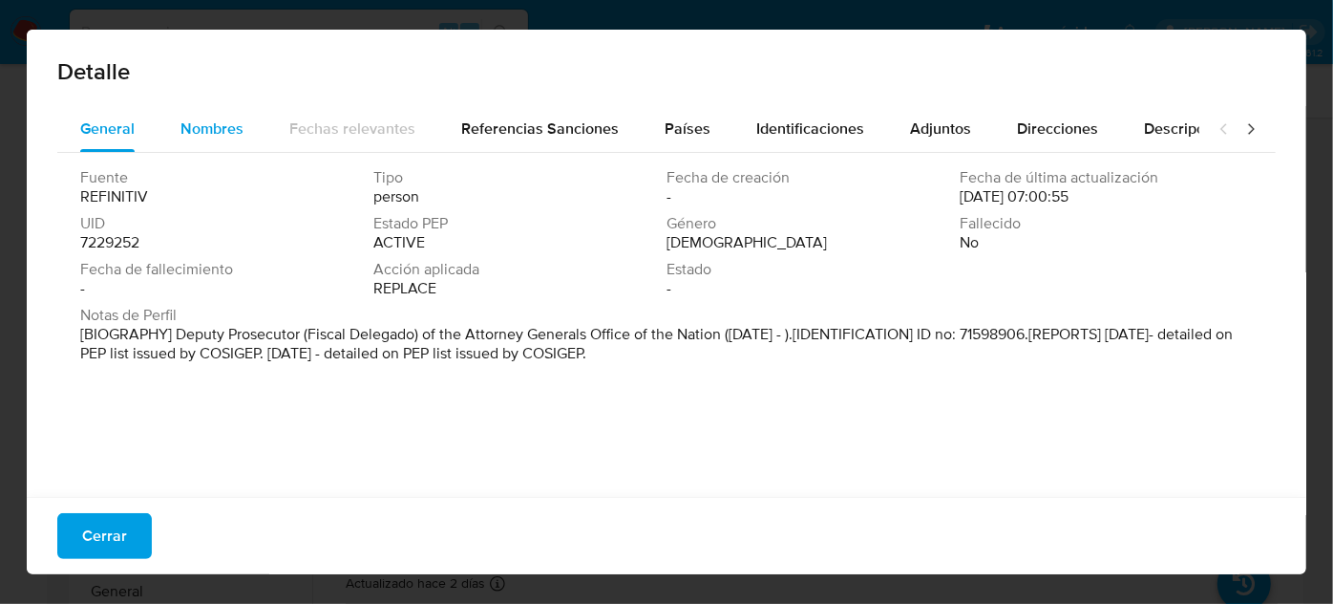
click at [200, 133] on span "Nombres" at bounding box center [212, 128] width 63 height 22
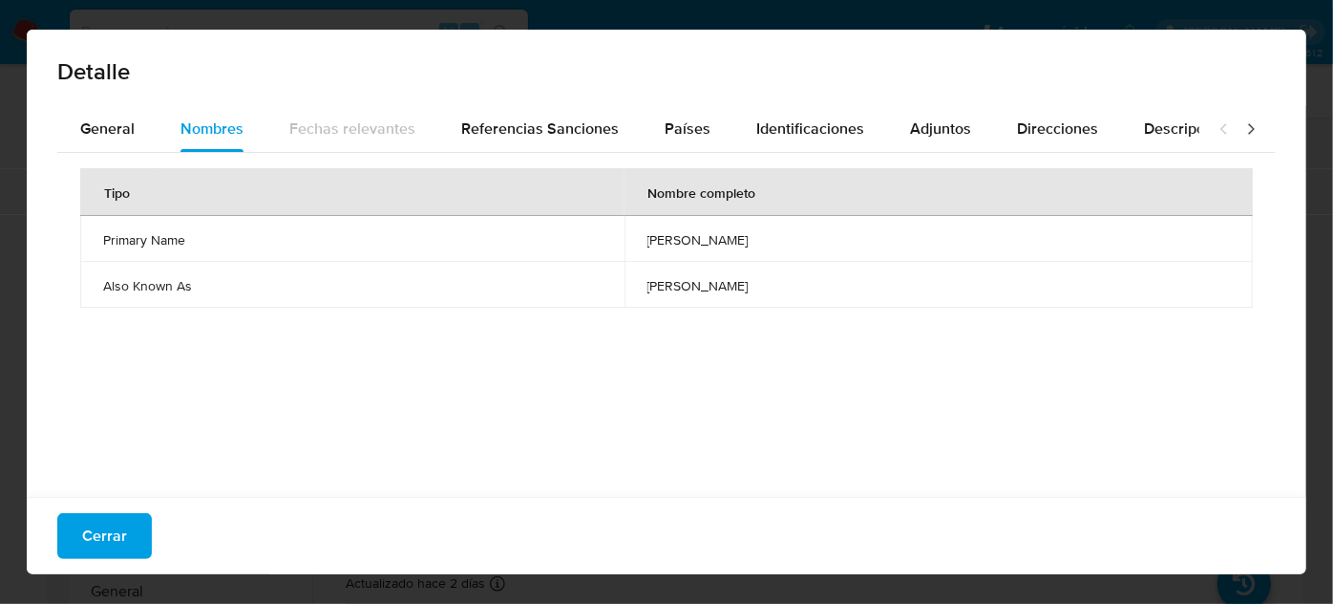
drag, startPoint x: 583, startPoint y: 243, endPoint x: 737, endPoint y: 240, distance: 154.8
click at [737, 240] on td "[PERSON_NAME]" at bounding box center [939, 239] width 628 height 46
click at [671, 138] on span "Países" at bounding box center [688, 128] width 46 height 22
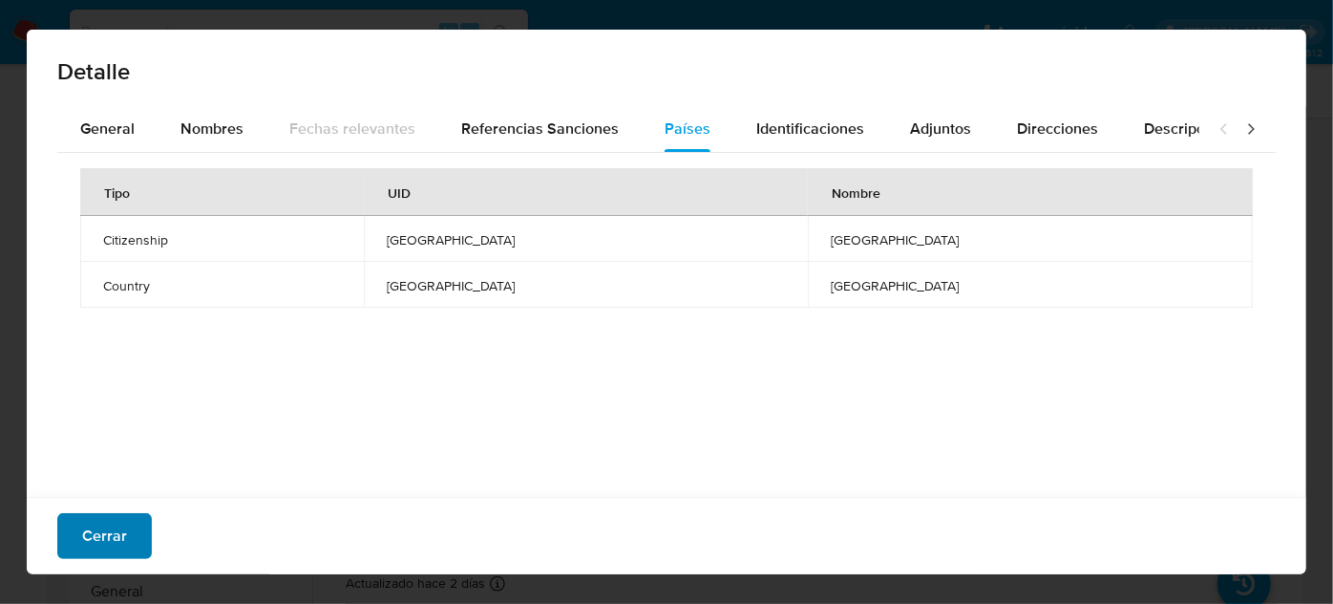
click at [115, 537] on span "Cerrar" at bounding box center [104, 536] width 45 height 42
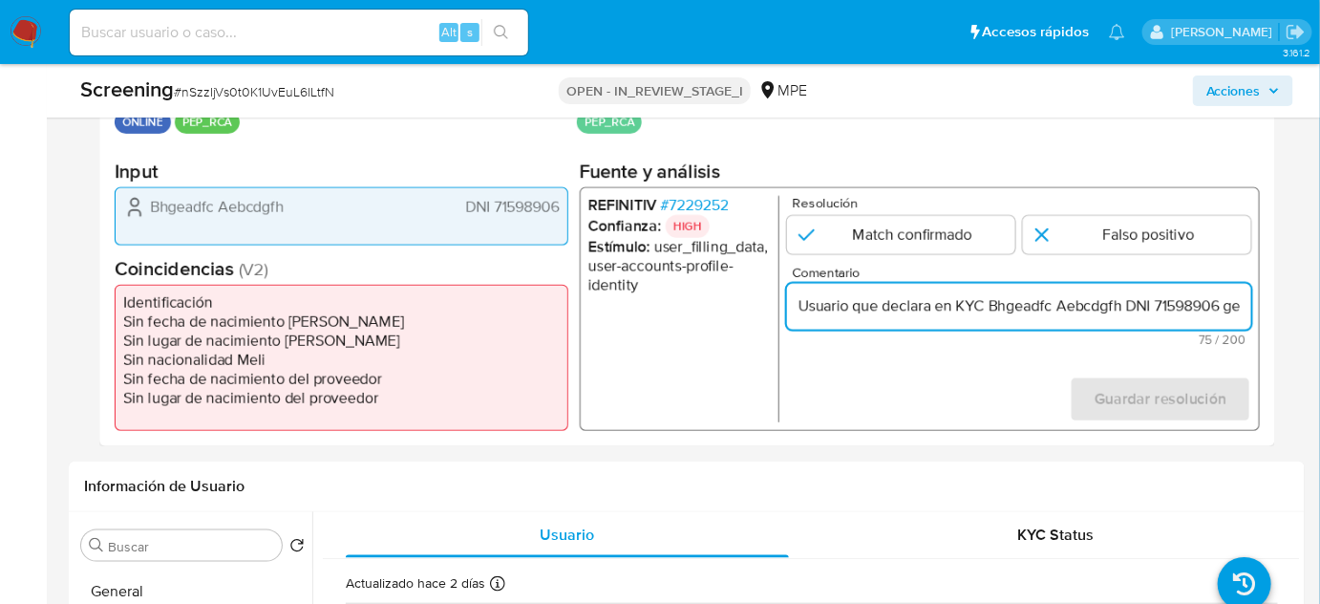
scroll to position [0, 112]
drag, startPoint x: 1215, startPoint y: 309, endPoint x: 1248, endPoint y: 309, distance: 33.4
click at [1248, 309] on input "Usuario que declara en KYC Bhgeadfc Aebcdgfh DNI 71598906 genera match con" at bounding box center [1019, 306] width 464 height 25
paste input "[PERSON_NAME]"
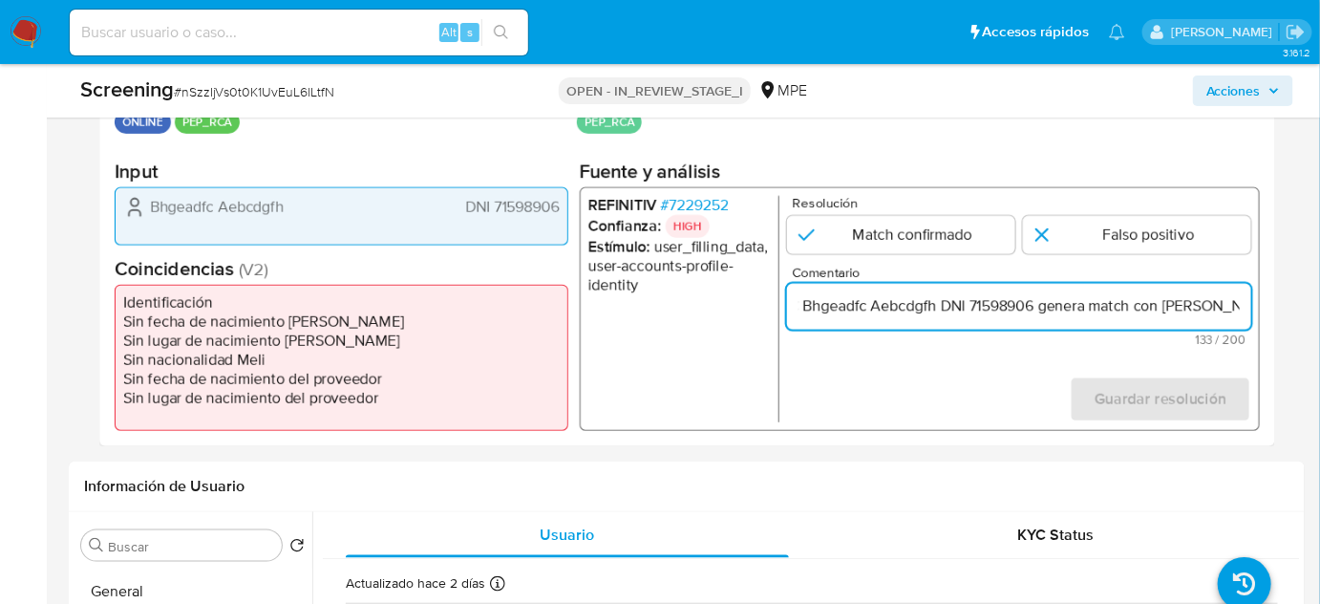
scroll to position [0, 527]
drag, startPoint x: 1216, startPoint y: 310, endPoint x: 1286, endPoint y: 310, distance: 69.7
click at [1286, 310] on div "Eventos de screening (1) Página 1 Datos del evento [DATE] 06:52:37 ONLINE PEP_R…" at bounding box center [687, 239] width 1236 height 413
click at [1203, 308] on input "Usuario que declara en KYC Bhgeadfc Aebcdgfh DNI 71598906 genera match con [PER…" at bounding box center [1019, 306] width 464 height 25
drag, startPoint x: 1073, startPoint y: 307, endPoint x: 1266, endPoint y: 307, distance: 192.9
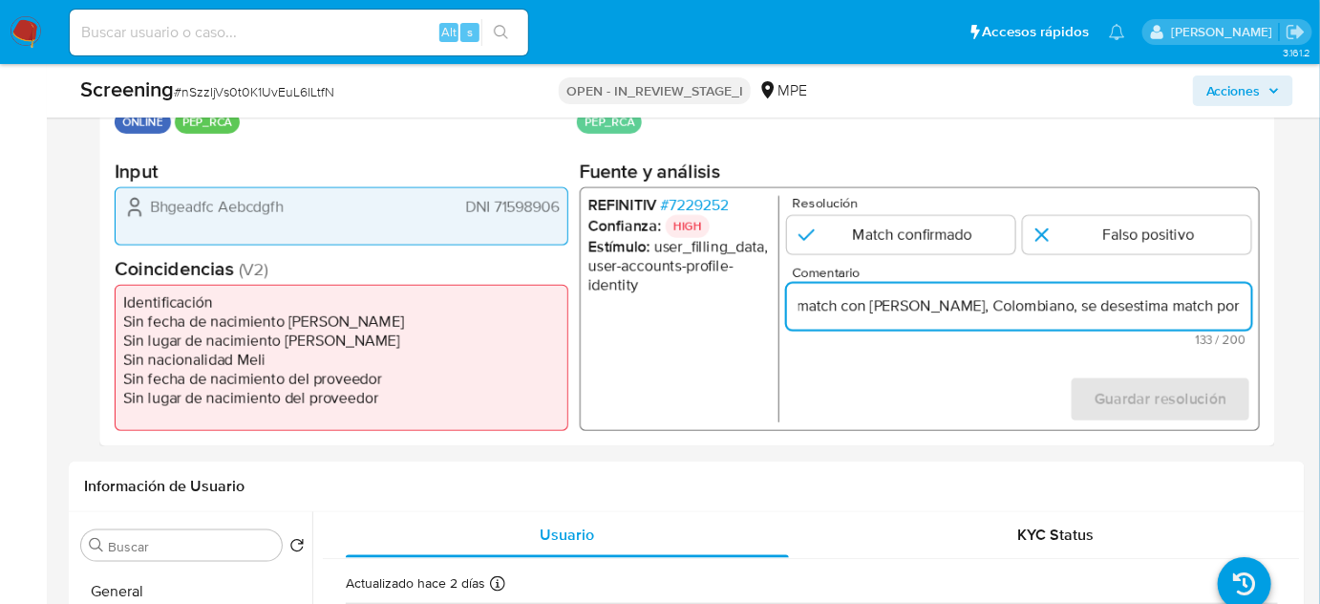
click at [1266, 307] on div "Datos del evento [DATE] 06:52:37 ONLINE PEP_RCA Configuraciones aplicadas PEP_R…" at bounding box center [687, 255] width 1176 height 382
paste input "Se descarta ya que difiere el tipo de ID."
click at [973, 310] on input "Usuario que declara en KYC Bhgeadfc Aebcdgfh DNI 71598906 genera match con [PER…" at bounding box center [1019, 306] width 464 height 25
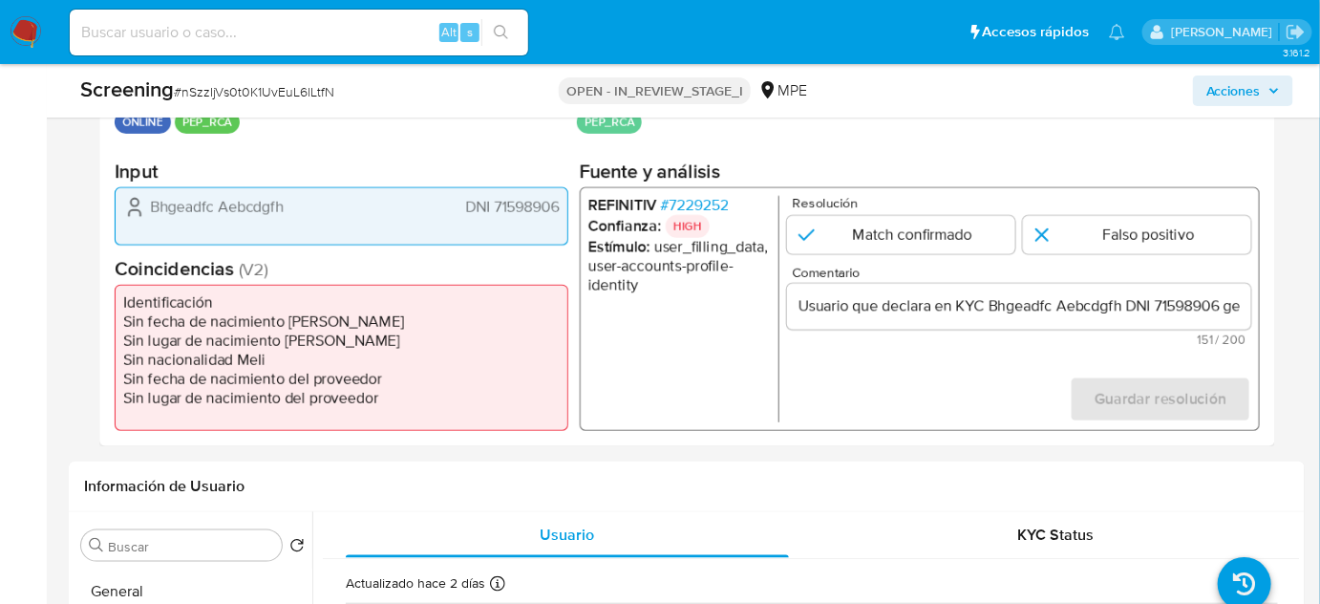
click at [948, 377] on form "Resolución Match confirmado Falso positivo Comentario Usuario que declara en KY…" at bounding box center [1019, 309] width 464 height 226
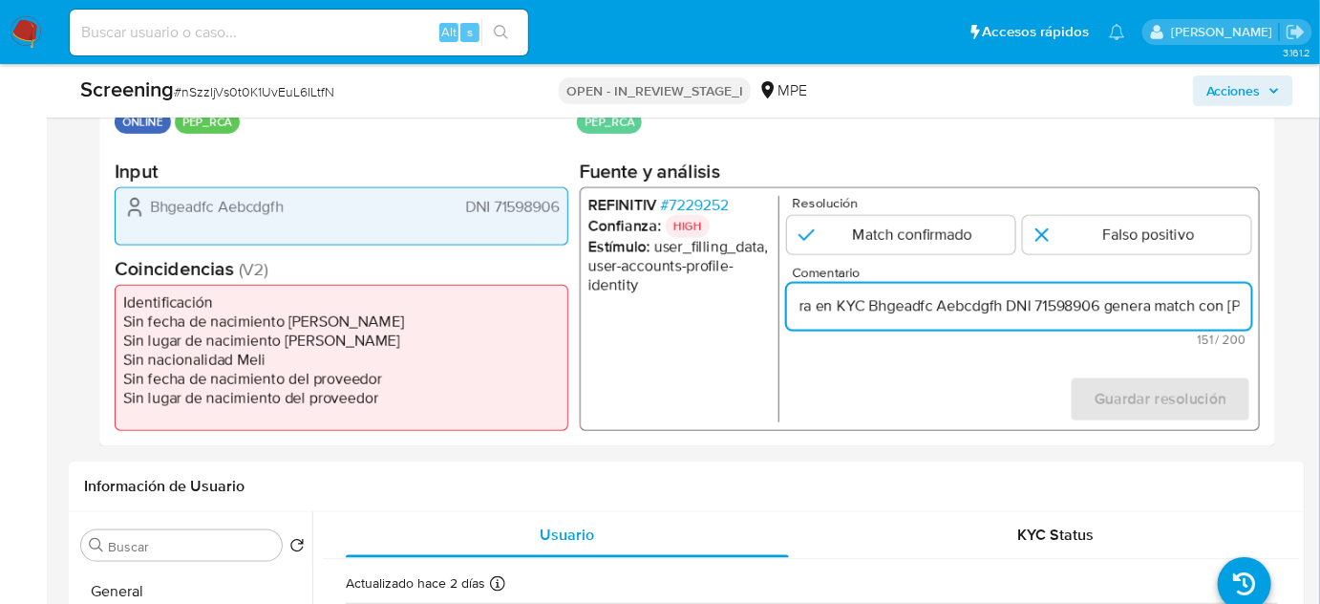
scroll to position [0, 627]
drag, startPoint x: 1187, startPoint y: 306, endPoint x: 1257, endPoint y: 320, distance: 71.2
click at [1263, 315] on div "Datos del evento [DATE] 06:52:37 ONLINE PEP_RCA Configuraciones aplicadas PEP_R…" at bounding box center [687, 255] width 1176 height 382
click at [987, 304] on input "Usuario que declara en KYC Bhgeadfc Aebcdgfh DNI 71598906 genera match con [PER…" at bounding box center [1019, 306] width 464 height 25
drag, startPoint x: 858, startPoint y: 305, endPoint x: 819, endPoint y: 309, distance: 39.3
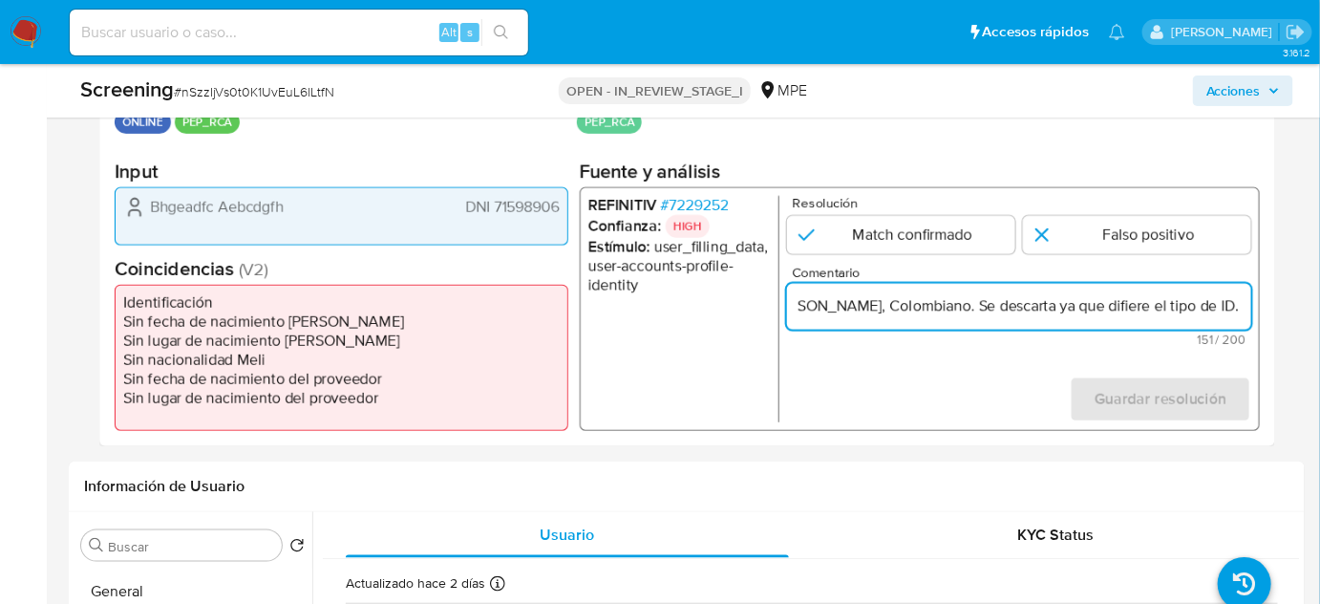
click at [819, 309] on input "Usuario que declara en KYC Bhgeadfc Aebcdgfh DNI 71598906 genera match con [PER…" at bounding box center [1019, 306] width 464 height 25
click at [889, 306] on input "Usuario que declara en KYC Bhgeadfc Aebcdgfh DNI 71598906 genera match con [PER…" at bounding box center [1019, 306] width 464 height 25
drag, startPoint x: 810, startPoint y: 301, endPoint x: 798, endPoint y: 303, distance: 11.6
click at [798, 303] on input "Usuario que declara en KYC Bhgeadfc Aebcdgfh DNI 71598906 genera match con [PER…" at bounding box center [1019, 306] width 464 height 25
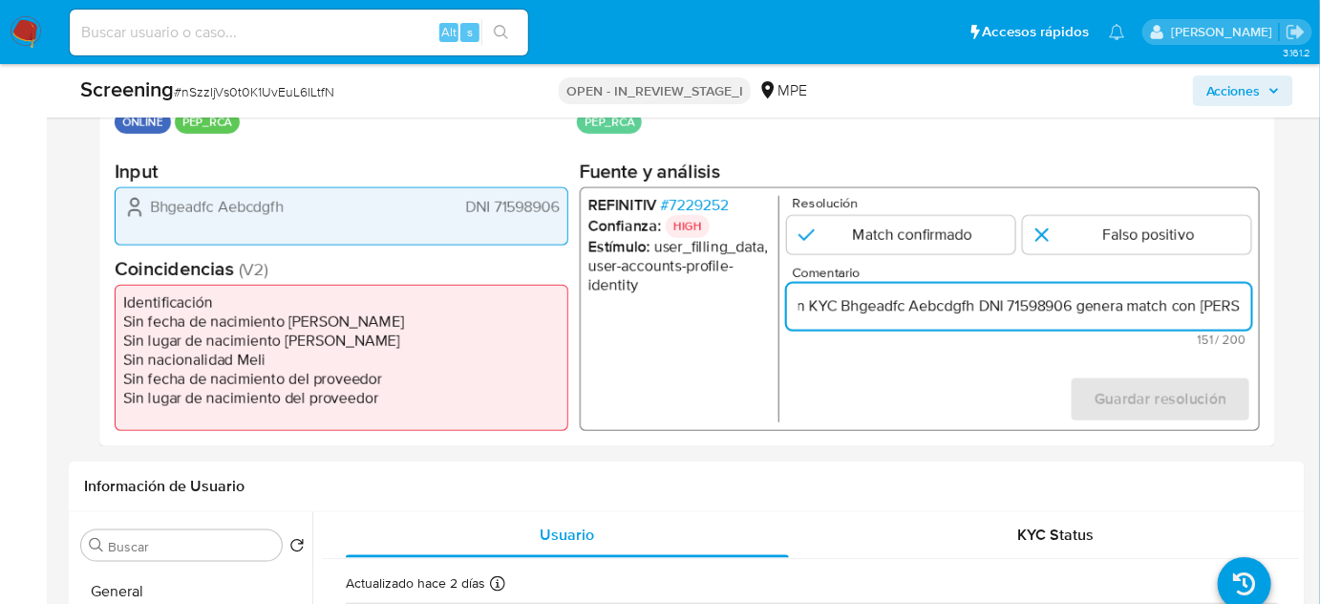
click at [1076, 308] on input "Usuario que declara en KYC Bhgeadfc Aebcdgfh DNI 71598906 genera match con [PER…" at bounding box center [1019, 306] width 464 height 25
drag, startPoint x: 1212, startPoint y: 311, endPoint x: 1236, endPoint y: 315, distance: 24.2
click at [1236, 315] on input "Usuario que declara en KYC Bhgeadfc Aebcdgfh DNI 71598906, Peruano, genera matc…" at bounding box center [1019, 306] width 464 height 25
click at [884, 305] on input "Usuario que declara en KYC Bhgeadfc Aebcdgfh DNI 71598906, Peruano, genera matc…" at bounding box center [1019, 306] width 464 height 25
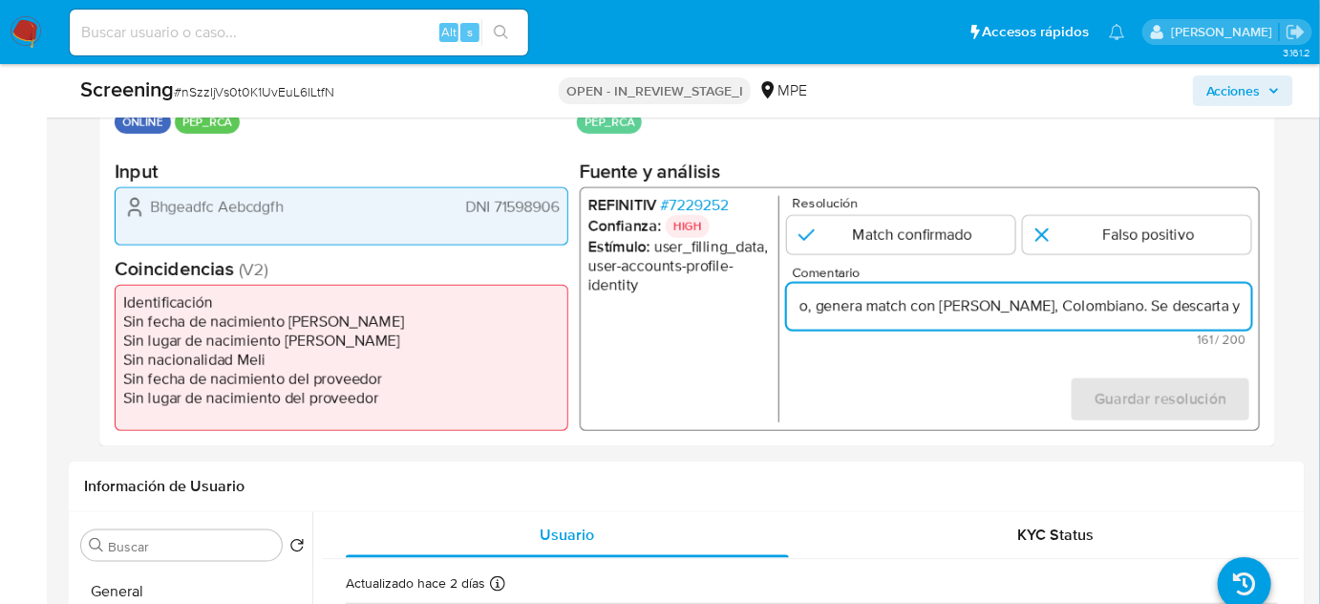
click at [801, 314] on input "Usuario que declara en KYC Bhgeadfc Aebcdgfh DNI 71598906, Peruano, genera matc…" at bounding box center [1019, 306] width 464 height 25
drag, startPoint x: 982, startPoint y: 308, endPoint x: 991, endPoint y: 309, distance: 9.7
click at [983, 308] on input "Usuario que declara en KYC Bhgeadfc Aebcdgfh DNI 71598906, Peruano, genera matc…" at bounding box center [1019, 306] width 464 height 25
click at [995, 310] on input "Usuario que declara en KYC Bhgeadfc Aebcdgfh DNI 71598906, Peruano, genera matc…" at bounding box center [1019, 306] width 464 height 25
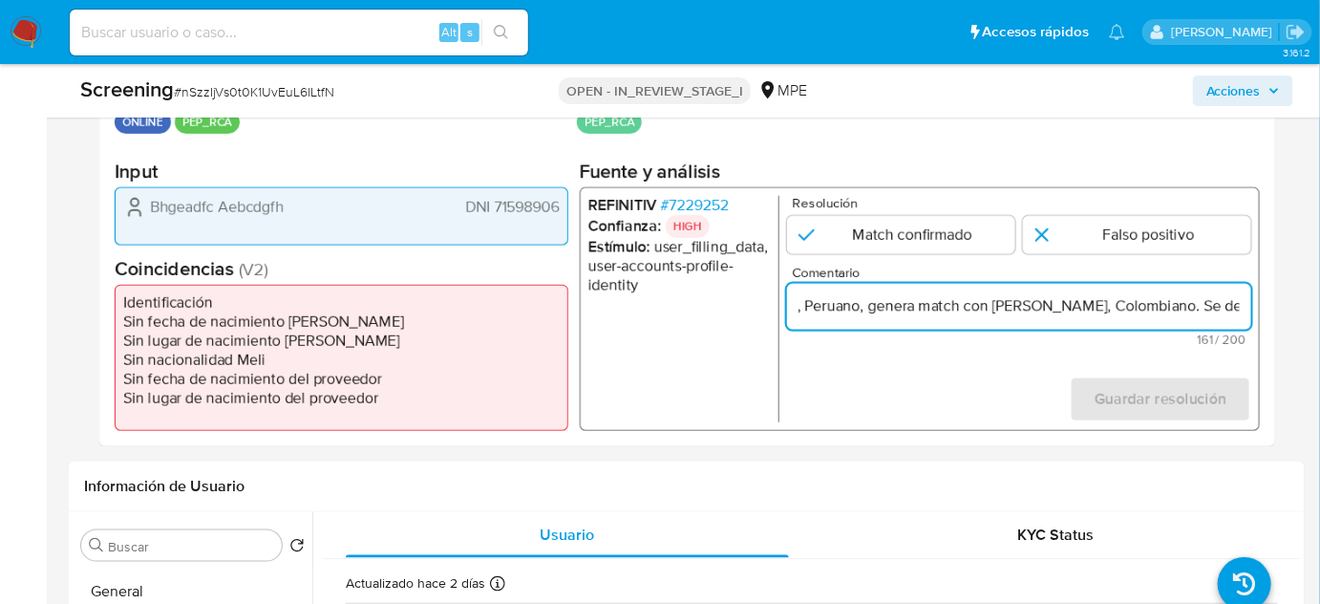
click at [1004, 309] on input "Usuario que declara en KYC Bhgeadfc Aebcdgfh DNI 71598906, Peruano, genera matc…" at bounding box center [1019, 306] width 464 height 25
click at [1054, 309] on input "Usuario que declara en KYC Bhgeadfc Aebcdgfh DNI 71598906, Peruano, genera matc…" at bounding box center [1019, 306] width 464 height 25
drag, startPoint x: 1124, startPoint y: 308, endPoint x: 1116, endPoint y: 312, distance: 9.8
click at [1116, 312] on input "Usuario que declara en KYC Bhgeadfc Aebcdgfh DNI 71598906, Peruano, genera matc…" at bounding box center [1019, 306] width 464 height 25
drag, startPoint x: 1200, startPoint y: 307, endPoint x: 1230, endPoint y: 305, distance: 30.6
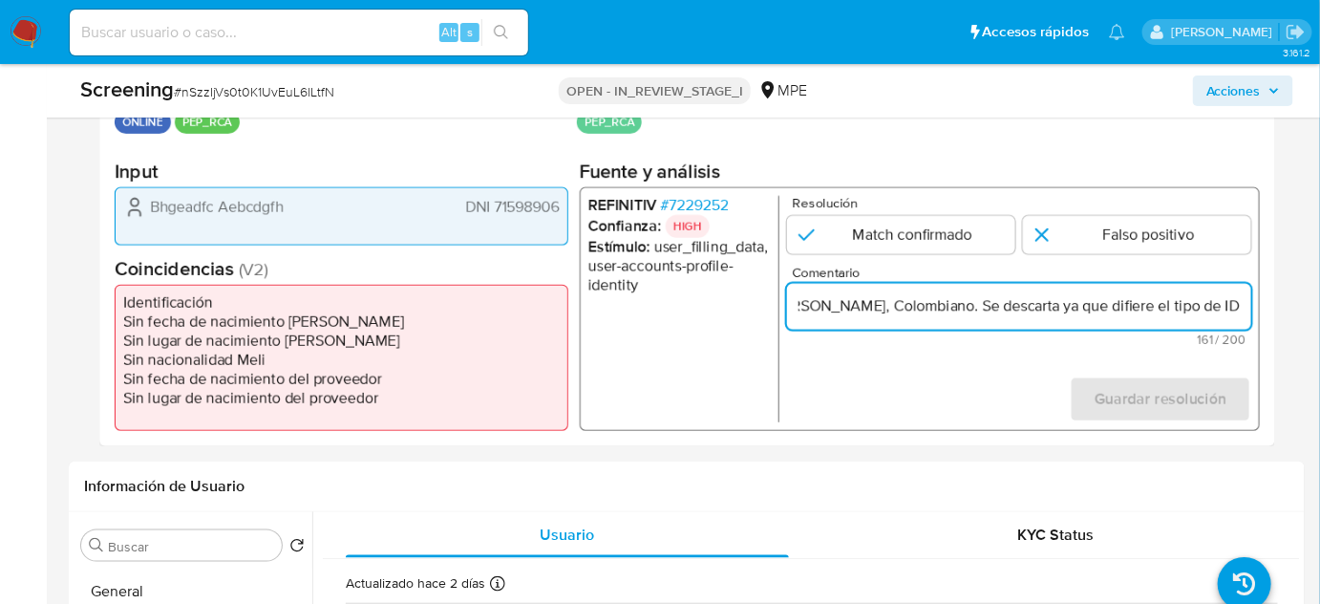
click at [1230, 305] on input "Usuario que declara en KYC Bhgeadfc Aebcdgfh DNI 71598906, Peruano, genera matc…" at bounding box center [1019, 306] width 464 height 25
click at [1029, 300] on input "Usuario que declara en KYC Bhgeadfc Aebcdgfh DNI 71598906, Peruano, genera matc…" at bounding box center [1019, 306] width 464 height 25
drag, startPoint x: 1086, startPoint y: 308, endPoint x: 1013, endPoint y: 206, distance: 124.6
click at [1199, 323] on div "Usuario que declara en KYC Bhgeadfc Aebcdgfh DNI 71598906, Peruano, genera matc…" at bounding box center [1019, 307] width 464 height 46
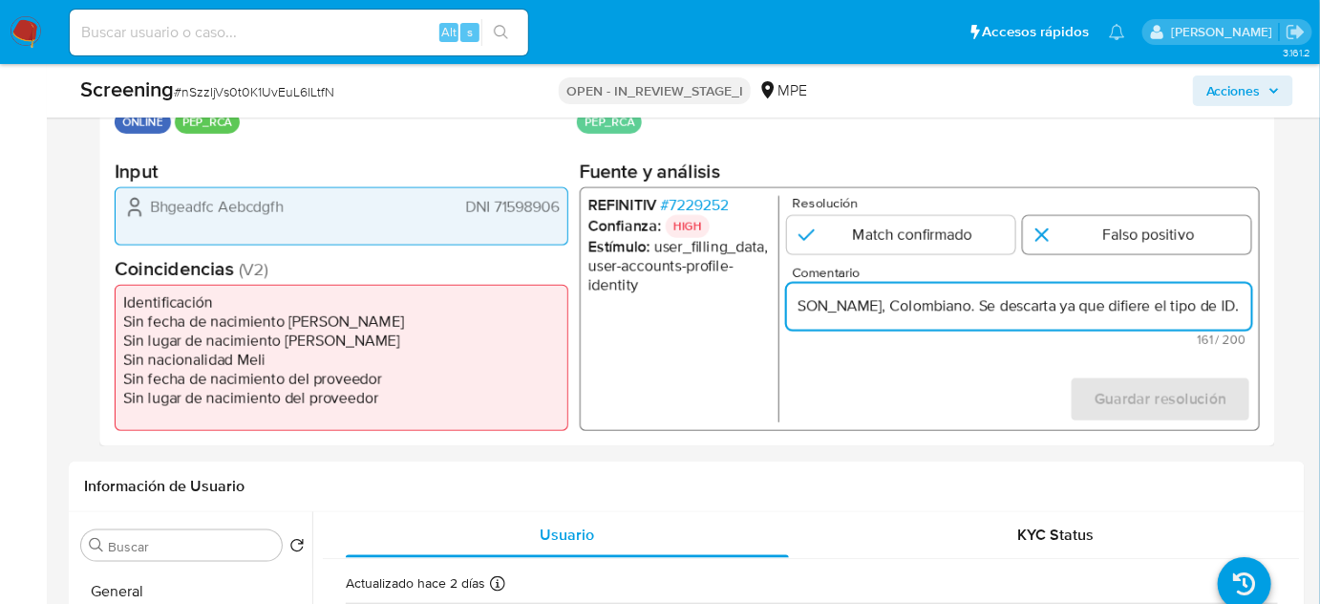
type input "Usuario que declara en KYC Bhgeadfc Aebcdgfh DNI 71598906, Peruano, genera matc…"
click at [1042, 221] on input "1 de 1" at bounding box center [1137, 235] width 228 height 38
radio input "true"
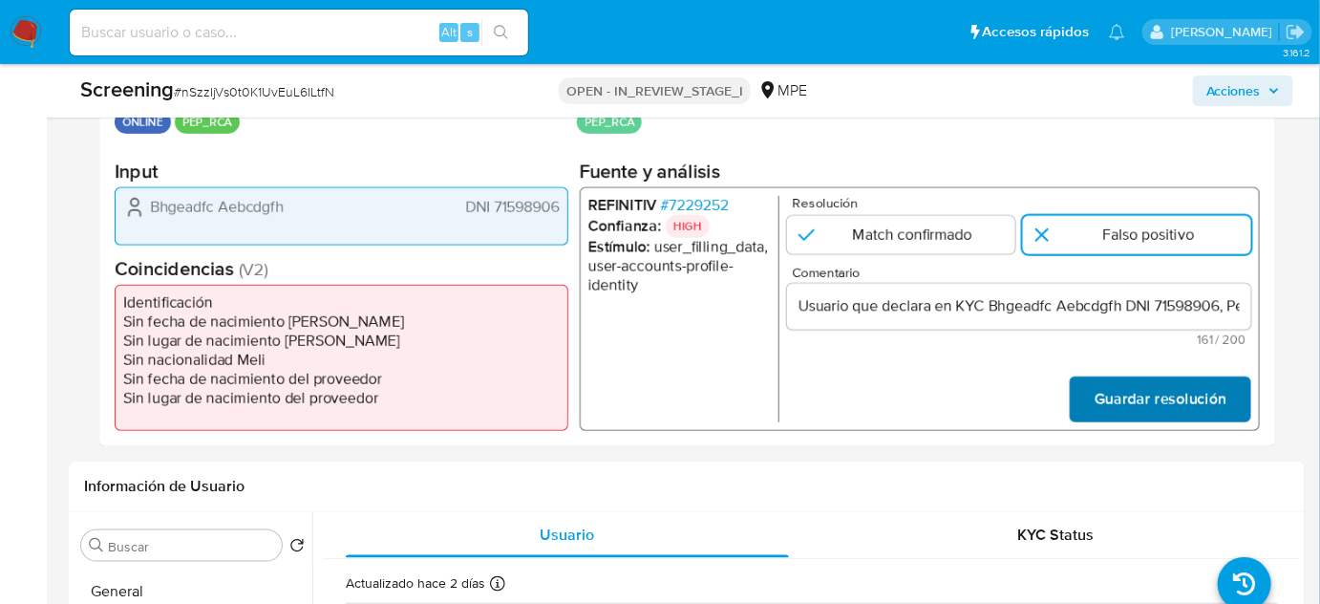
click at [1116, 386] on span "Guardar resolución" at bounding box center [1161, 399] width 132 height 42
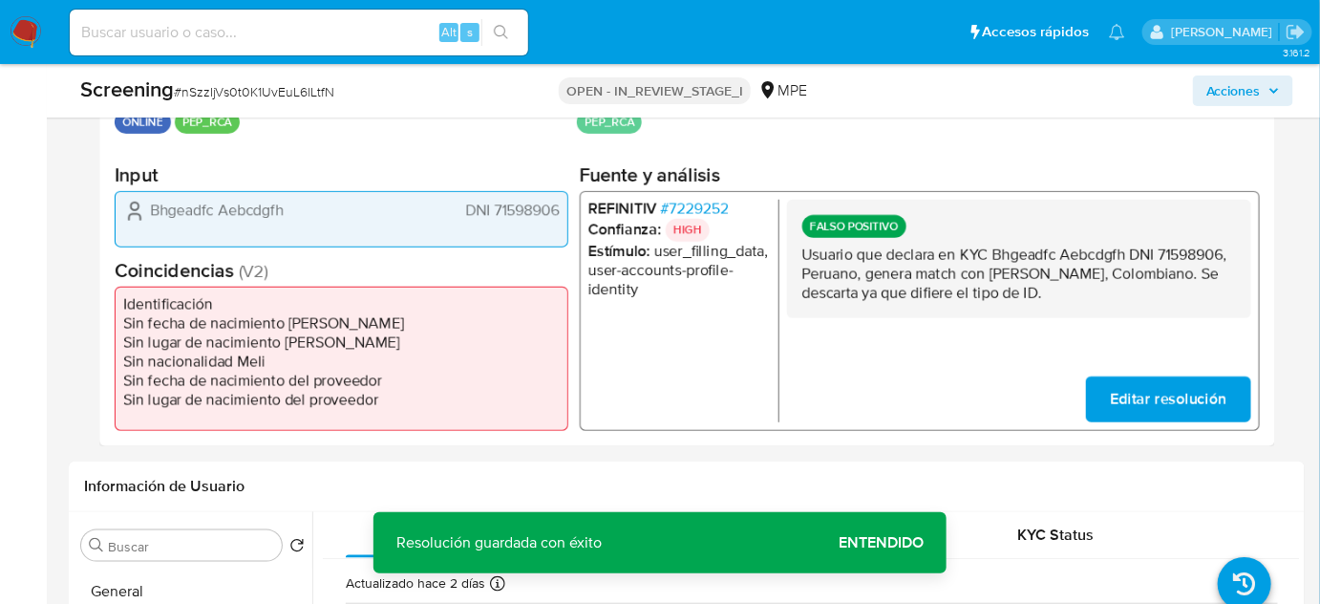
drag, startPoint x: 1171, startPoint y: 293, endPoint x: 798, endPoint y: 256, distance: 375.3
click at [798, 256] on div "FALSO POSITIVO Usuario que declara en KYC Bhgeadfc Aebcdgfh DNI 71598906, Perua…" at bounding box center [1019, 258] width 464 height 118
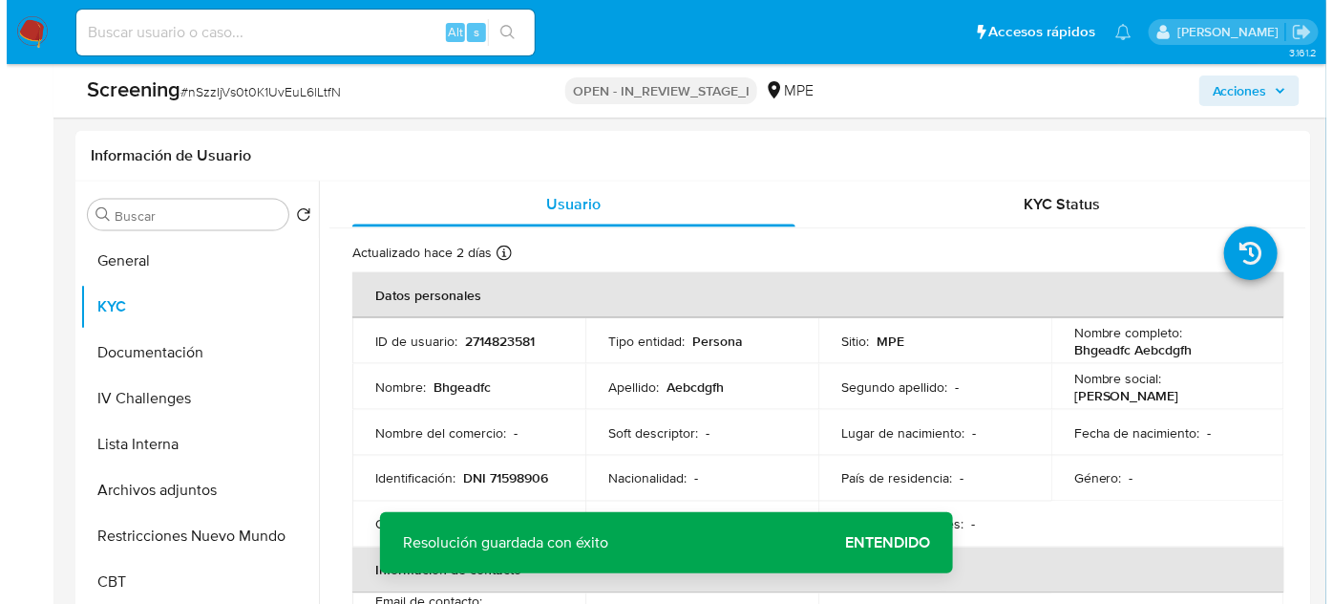
scroll to position [781, 0]
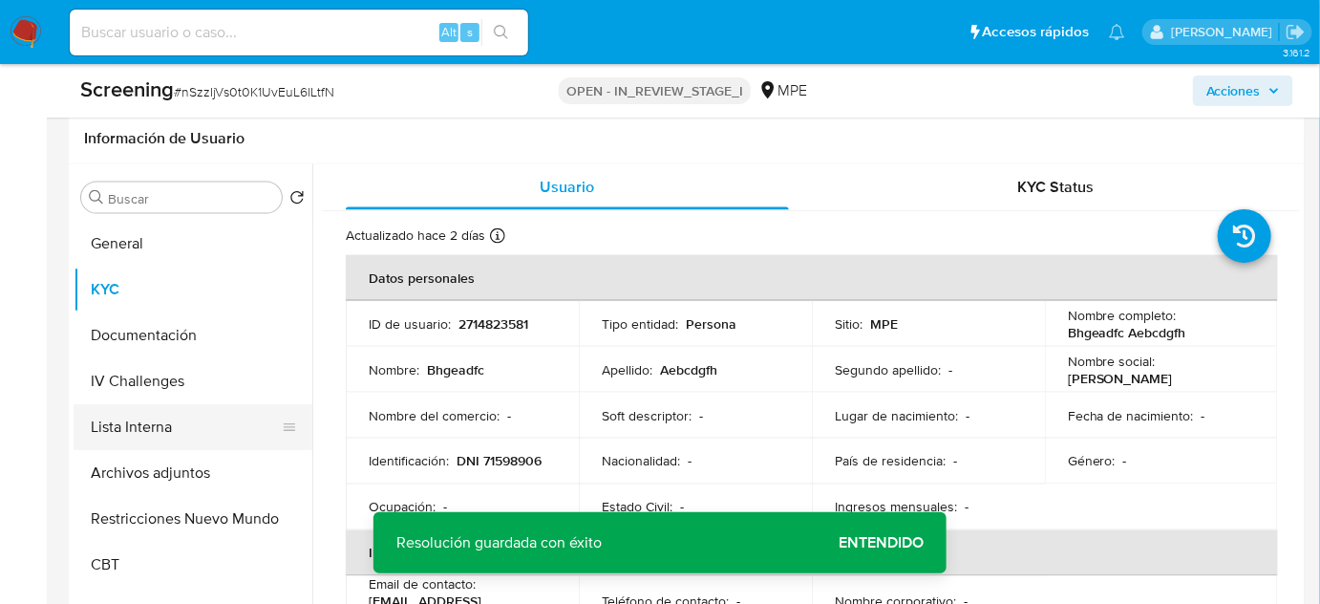
click at [127, 428] on button "Lista Interna" at bounding box center [186, 427] width 224 height 46
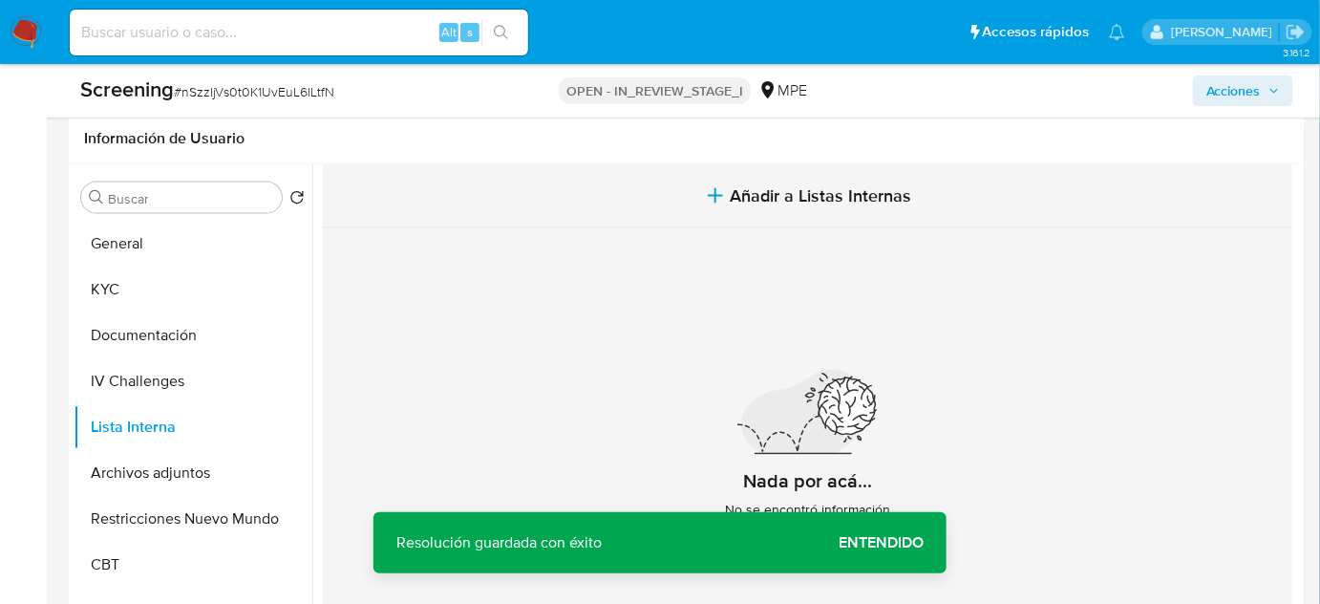
click at [759, 206] on span "Añadir a Listas Internas" at bounding box center [821, 195] width 181 height 21
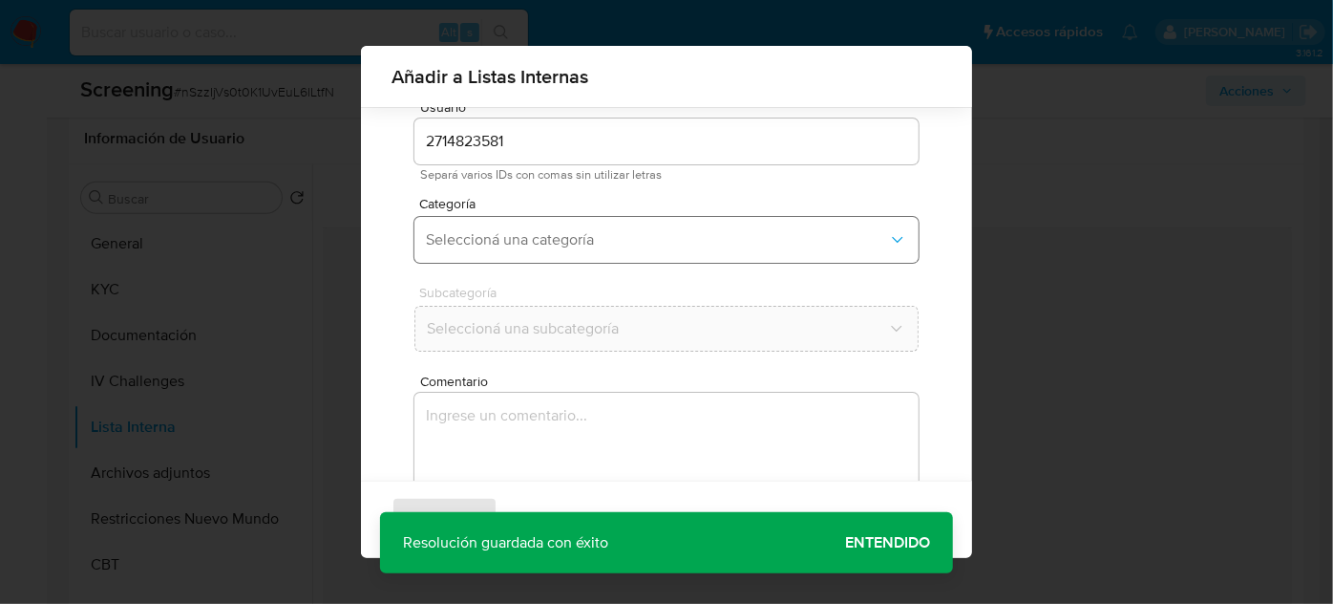
scroll to position [71, 0]
click at [564, 231] on span "Seleccioná una categoría" at bounding box center [657, 237] width 462 height 19
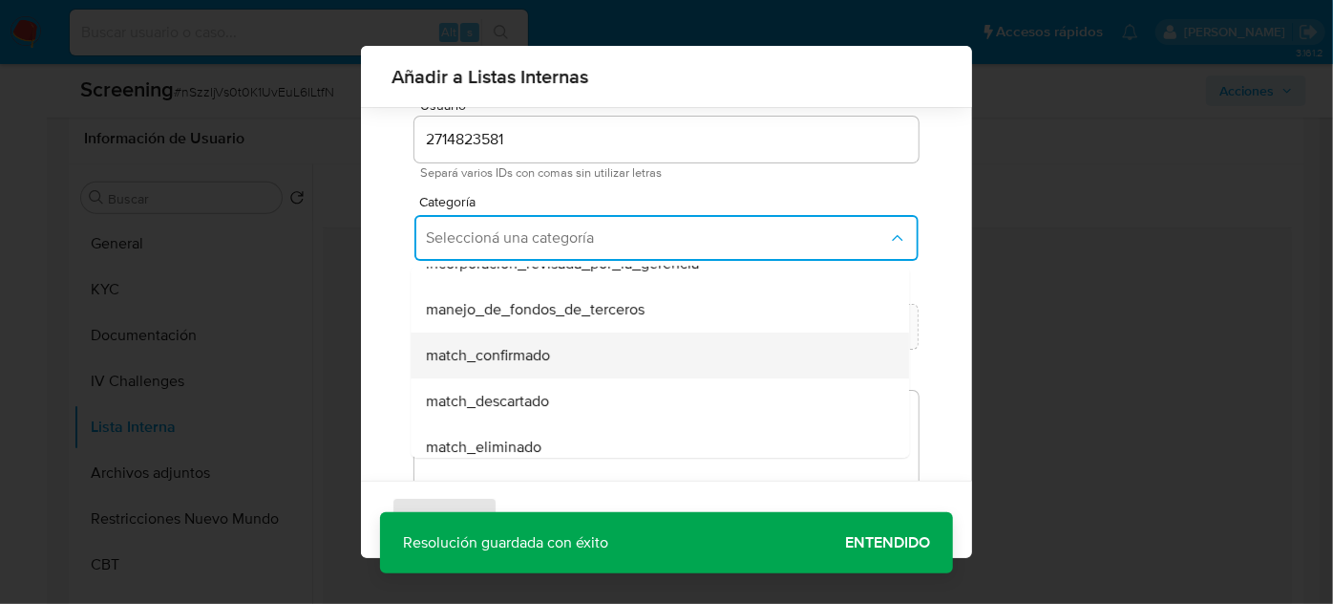
scroll to position [86, 0]
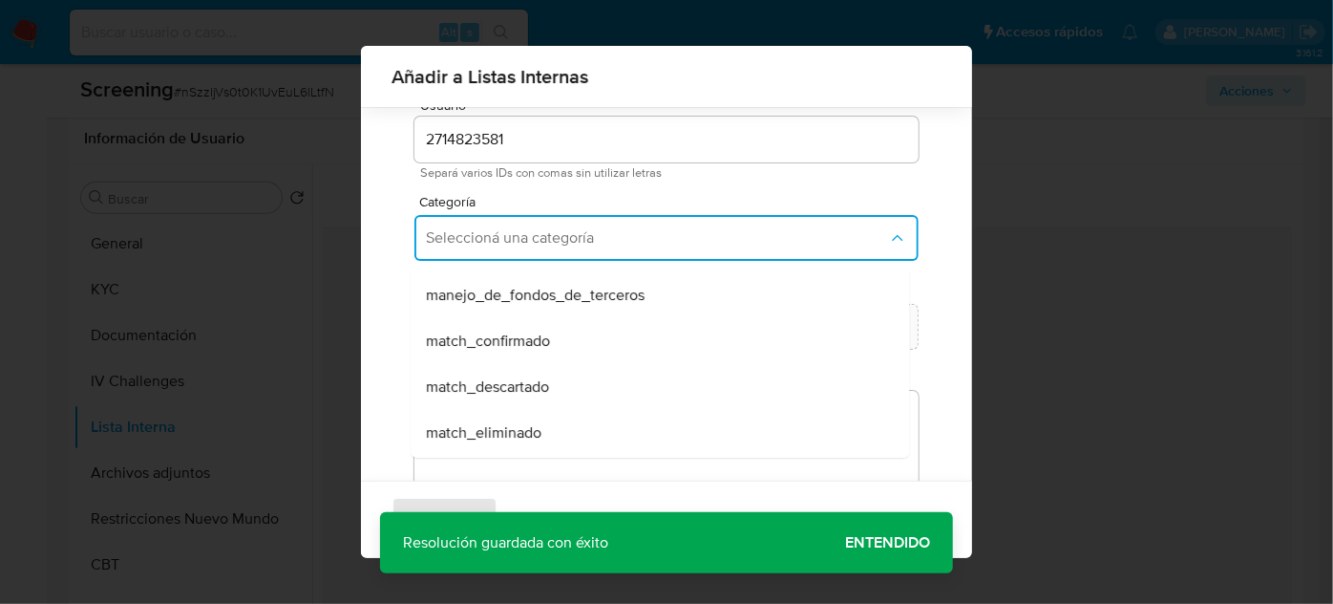
drag, startPoint x: 495, startPoint y: 377, endPoint x: 524, endPoint y: 328, distance: 57.8
click at [494, 377] on span "match_descartado" at bounding box center [487, 386] width 123 height 19
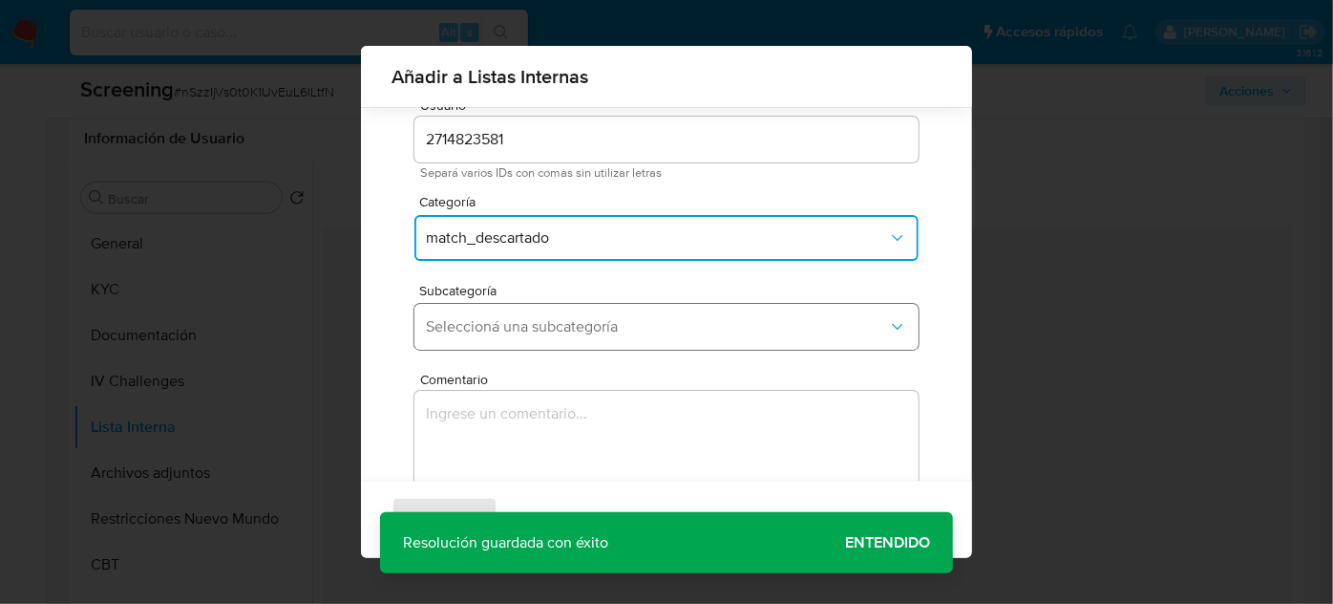
click at [536, 320] on span "Seleccioná una subcategoría" at bounding box center [657, 326] width 462 height 19
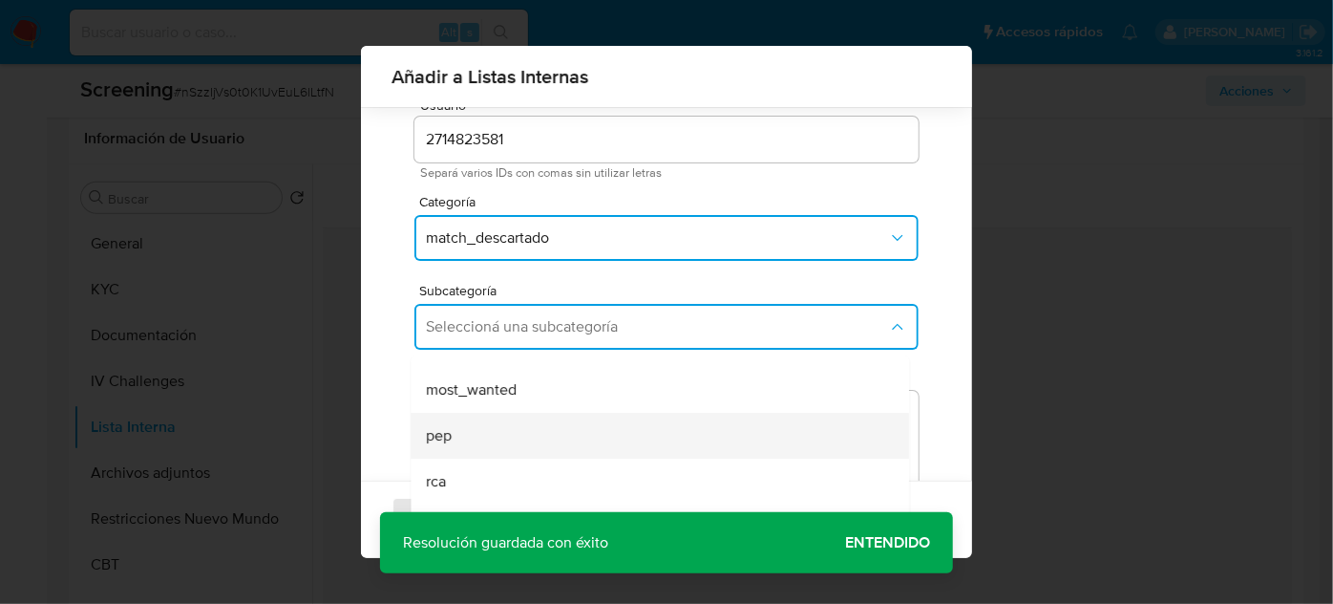
scroll to position [130, 0]
click at [464, 422] on div "pep" at bounding box center [654, 432] width 457 height 46
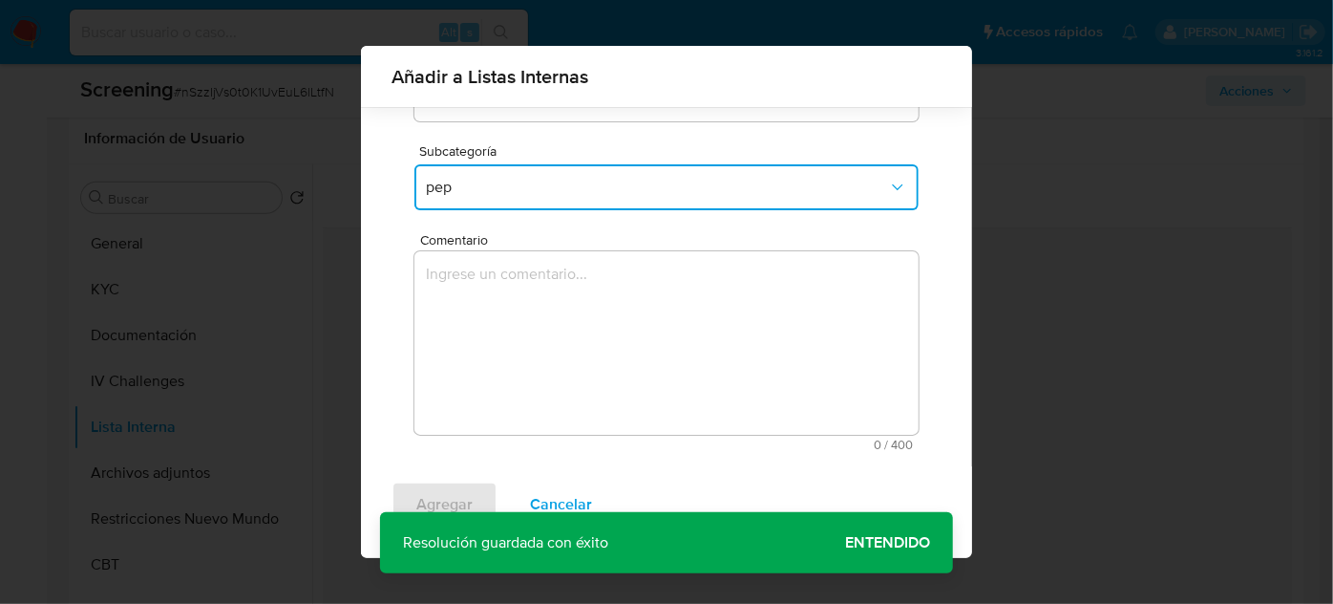
scroll to position [211, 0]
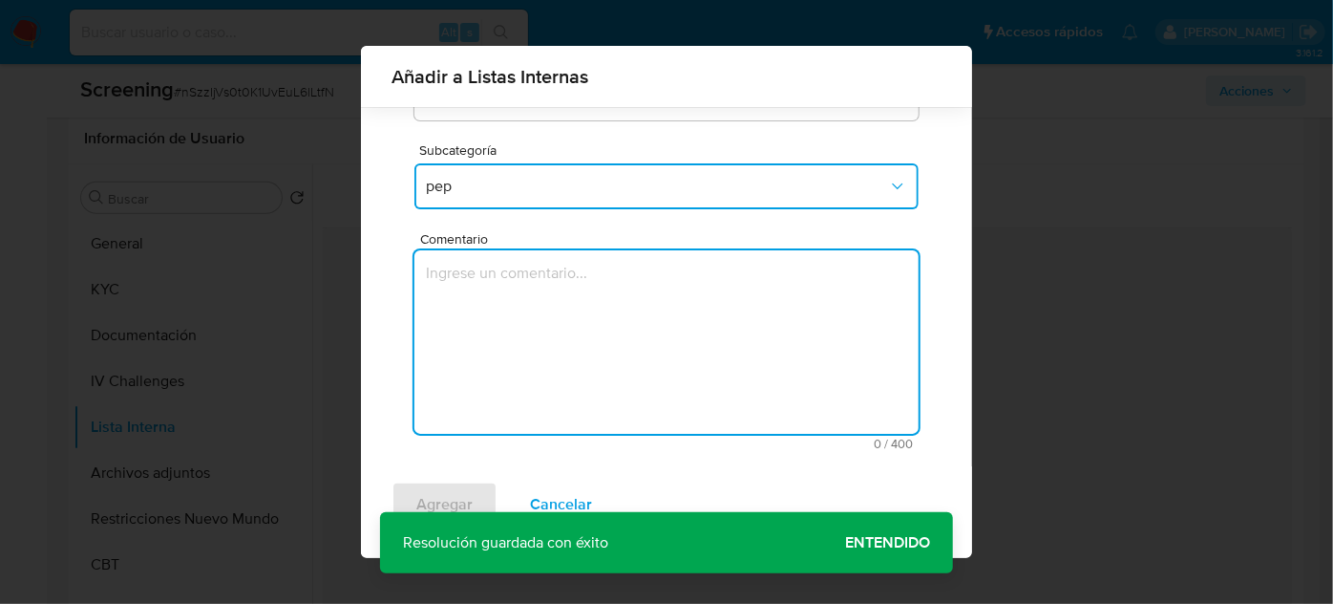
click at [515, 292] on textarea "Comentario" at bounding box center [667, 341] width 504 height 183
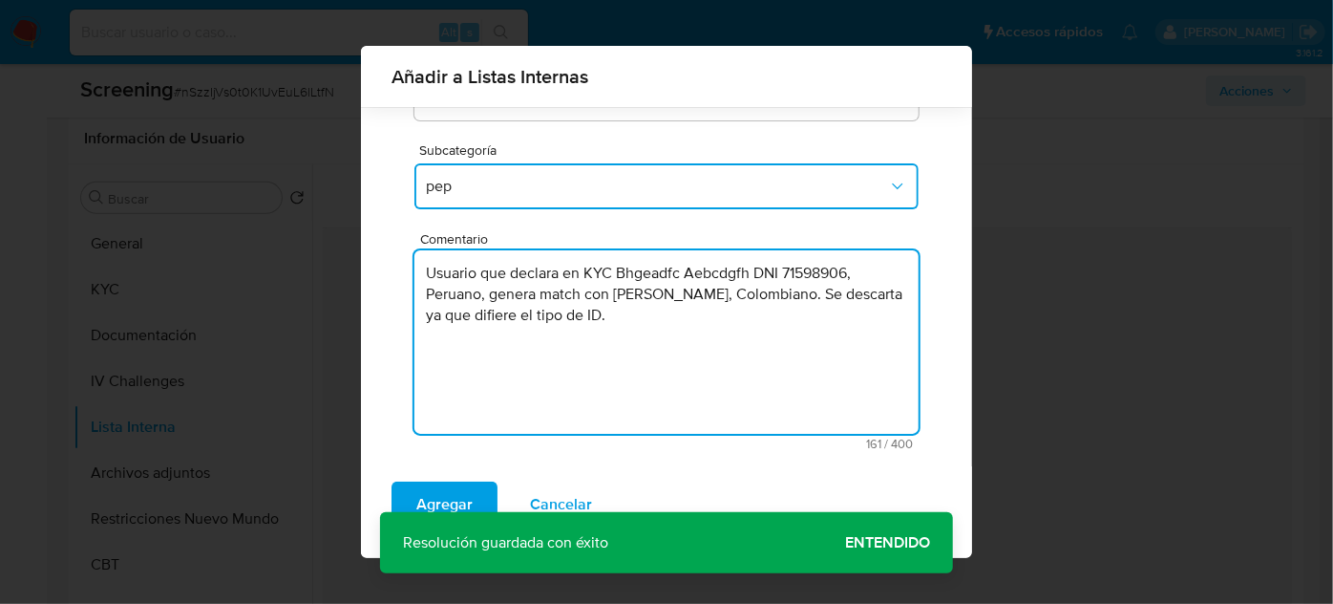
click at [618, 298] on textarea "Usuario que declara en KYC Bhgeadfc Aebcdgfh DNI 71598906, Peruano, genera matc…" at bounding box center [667, 341] width 504 height 183
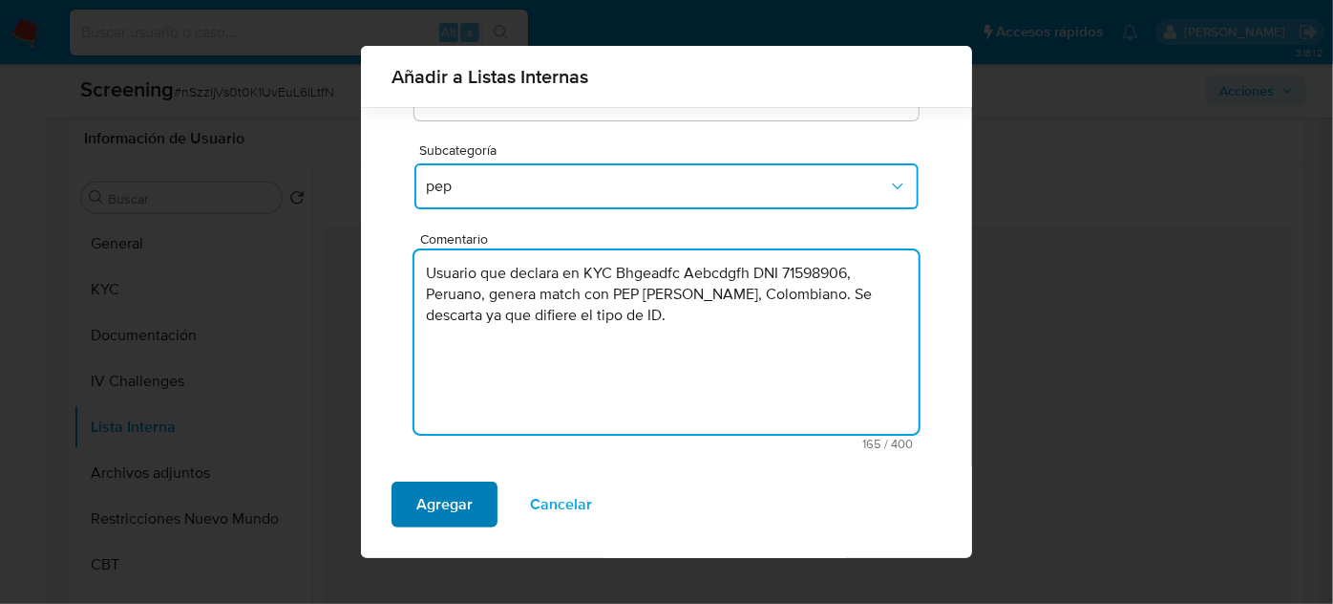
type textarea "Usuario que declara en KYC Bhgeadfc Aebcdgfh DNI 71598906, Peruano, genera matc…"
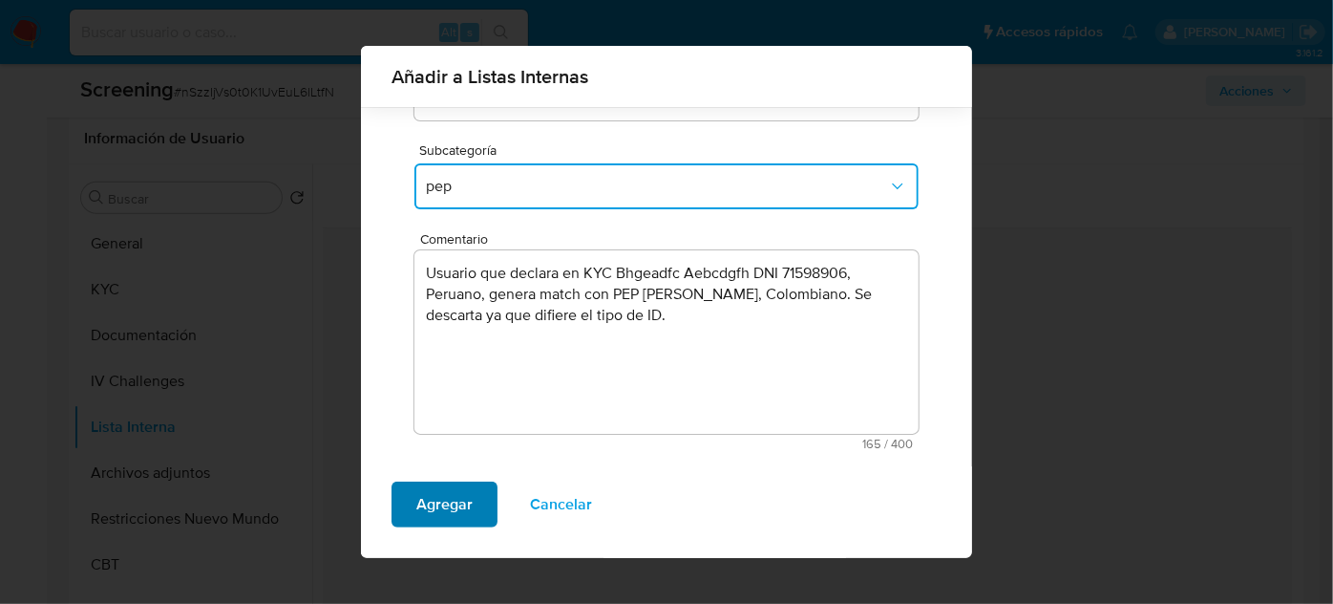
click at [458, 507] on span "Agregar" at bounding box center [444, 504] width 56 height 42
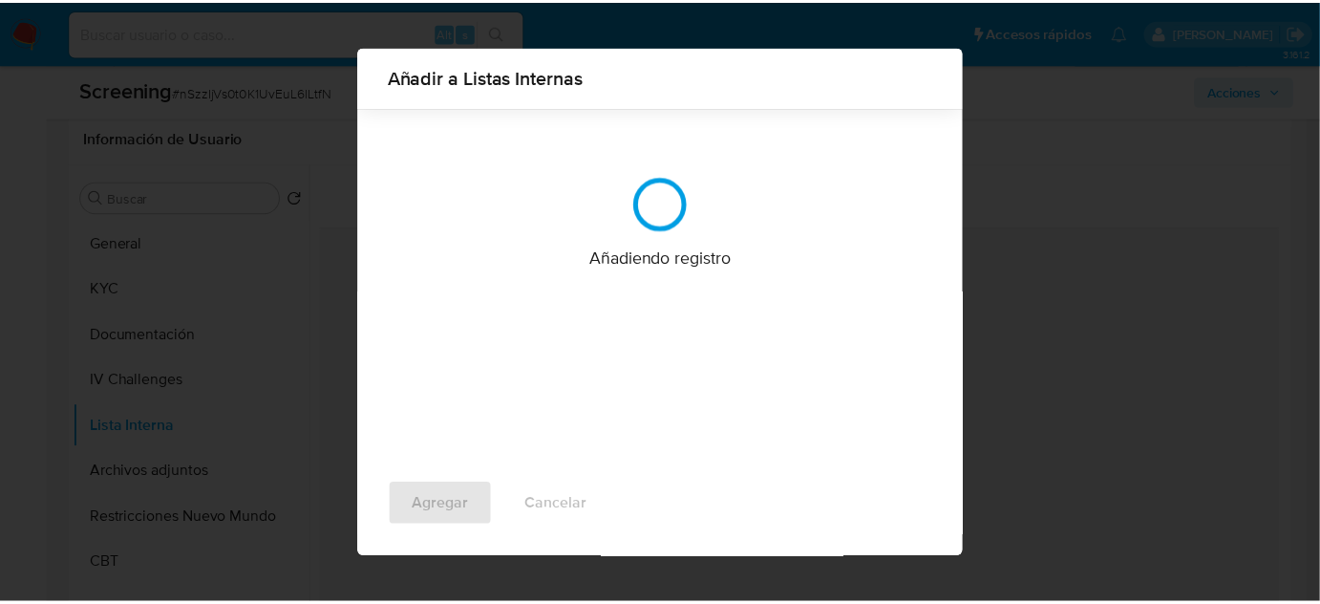
scroll to position [0, 0]
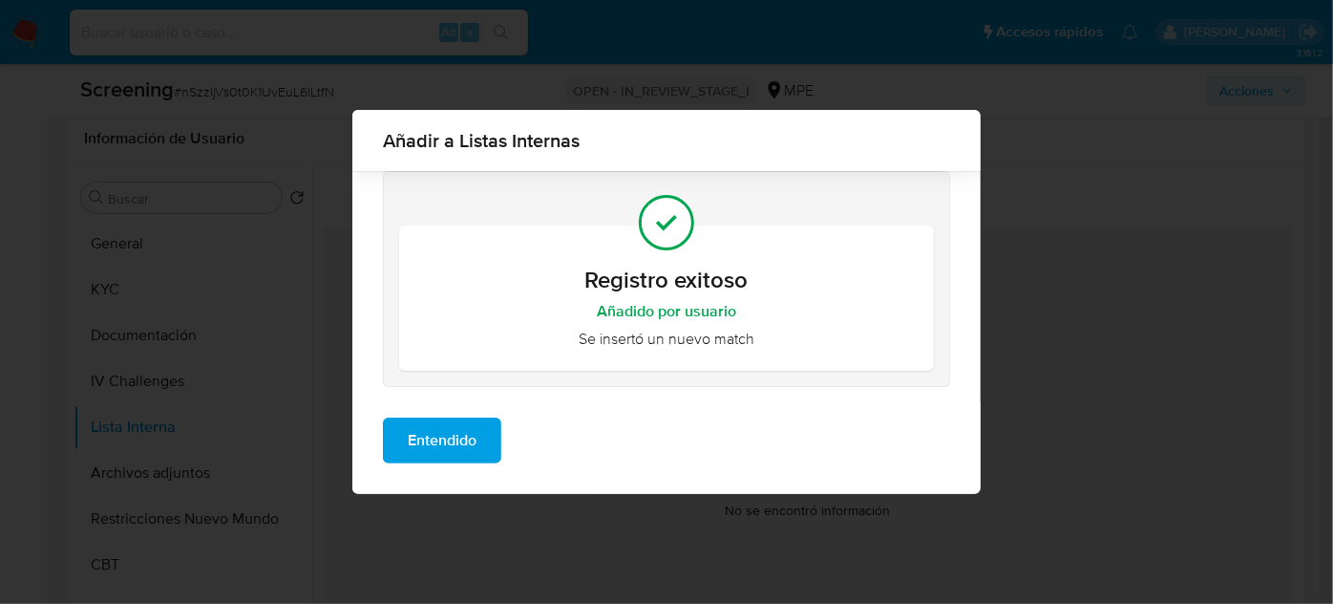
click at [443, 443] on span "Entendido" at bounding box center [442, 440] width 69 height 42
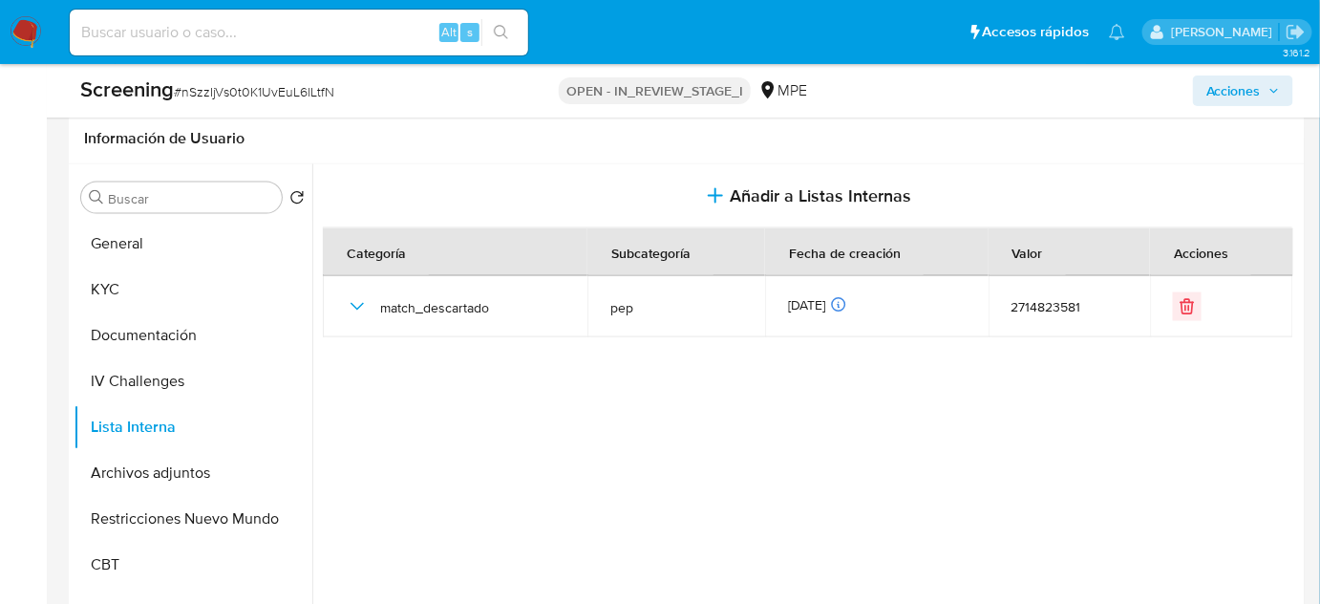
click at [1206, 87] on button "Acciones" at bounding box center [1243, 90] width 100 height 31
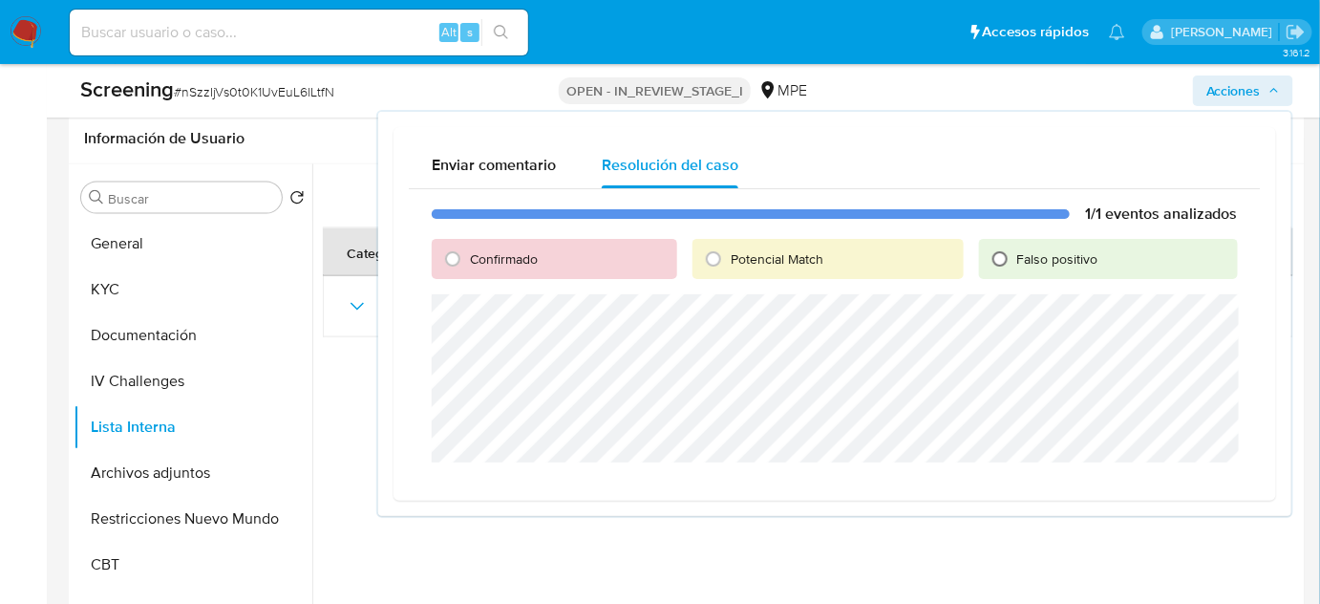
click at [1011, 254] on input "Falso positivo" at bounding box center [1000, 259] width 31 height 31
radio input "true"
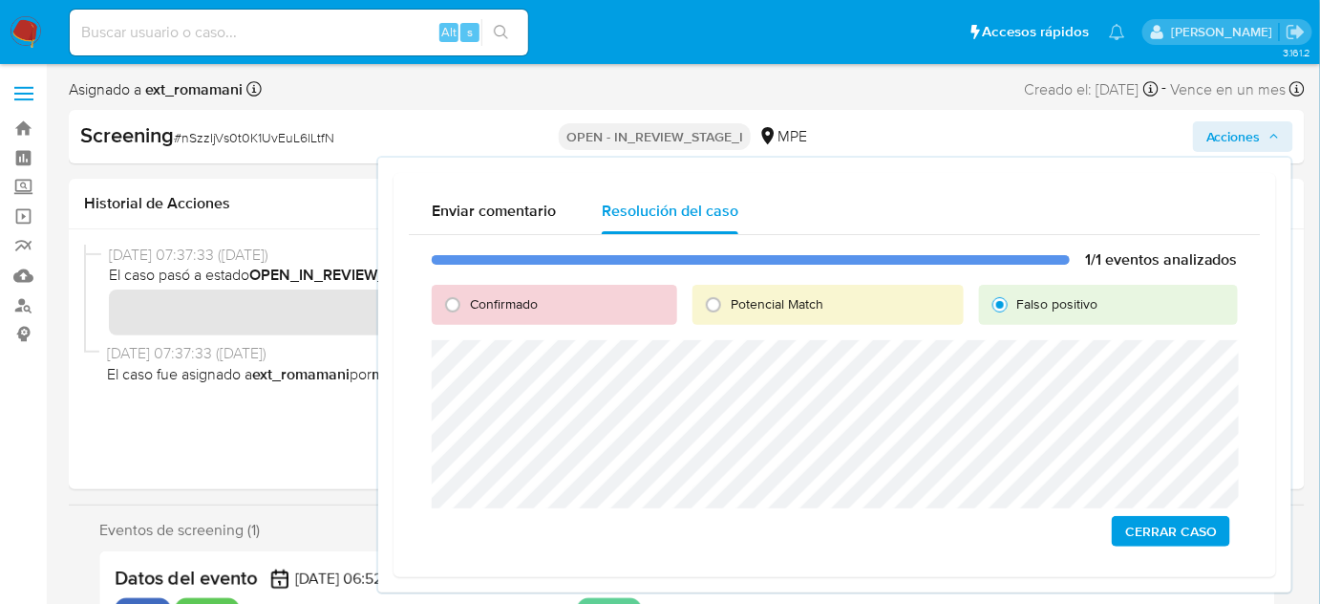
click at [1179, 535] on span "Cerrar Caso" at bounding box center [1171, 531] width 92 height 27
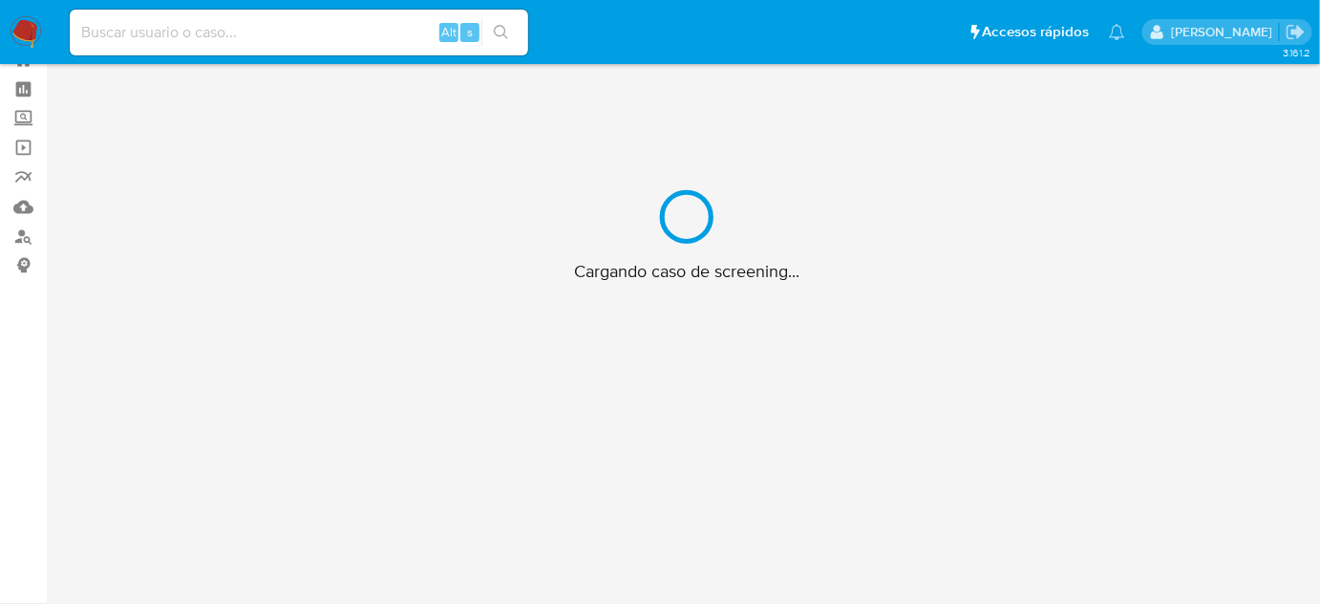
scroll to position [69, 0]
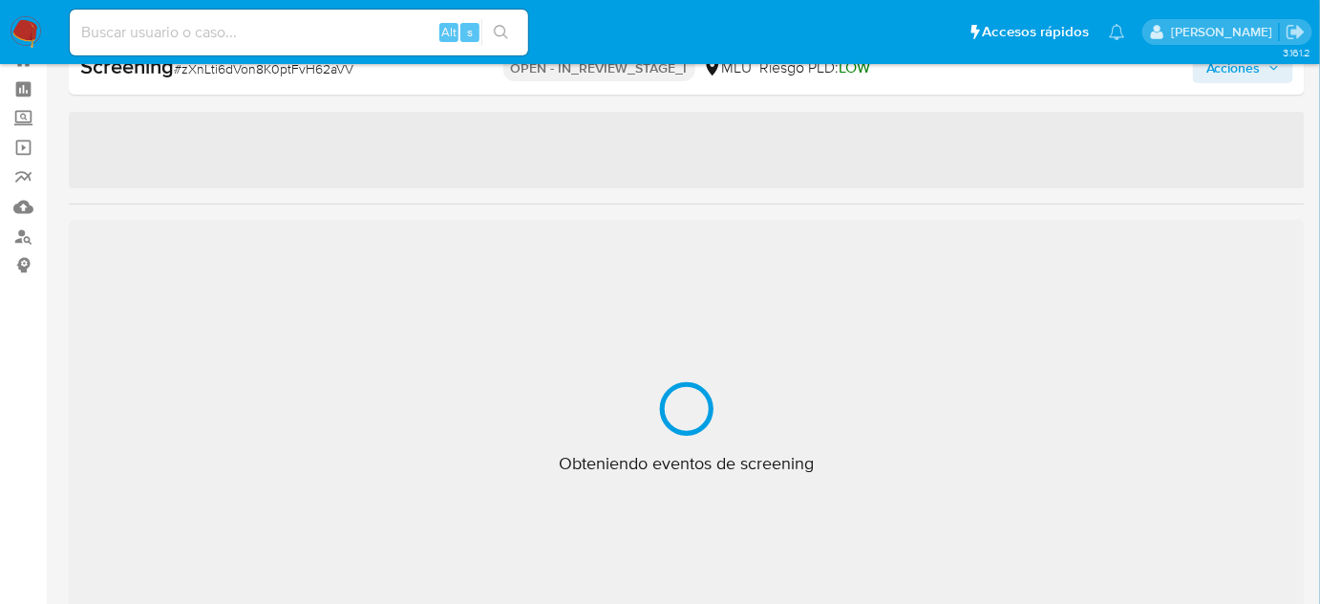
select select "10"
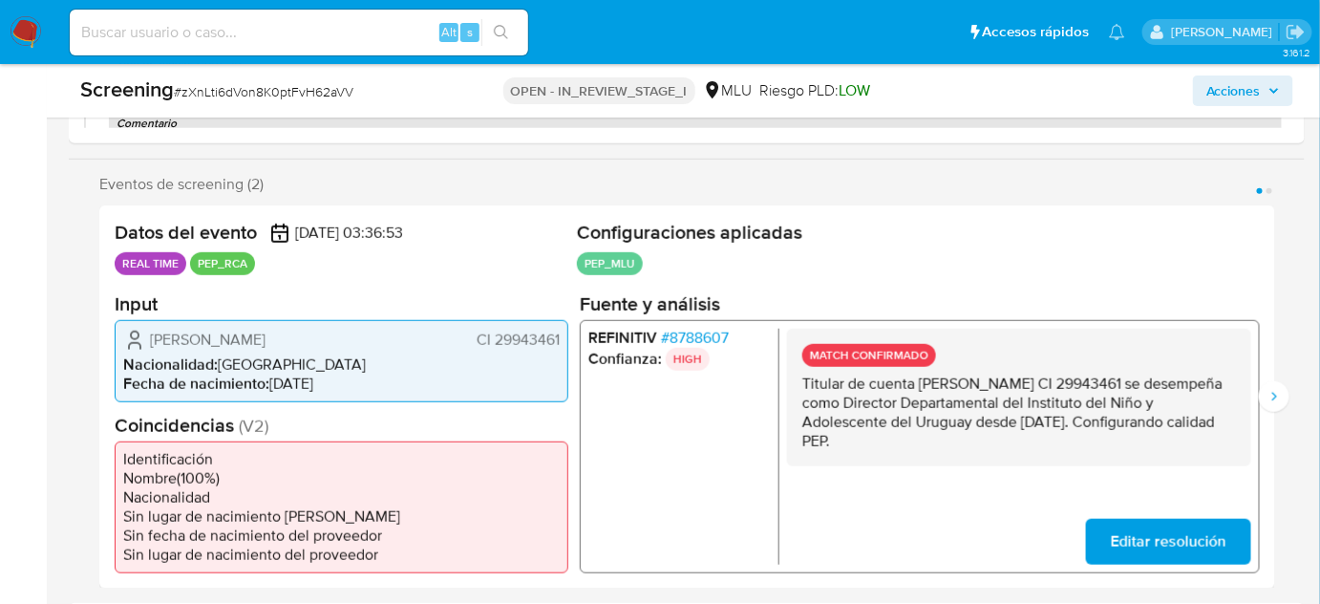
scroll to position [329, 0]
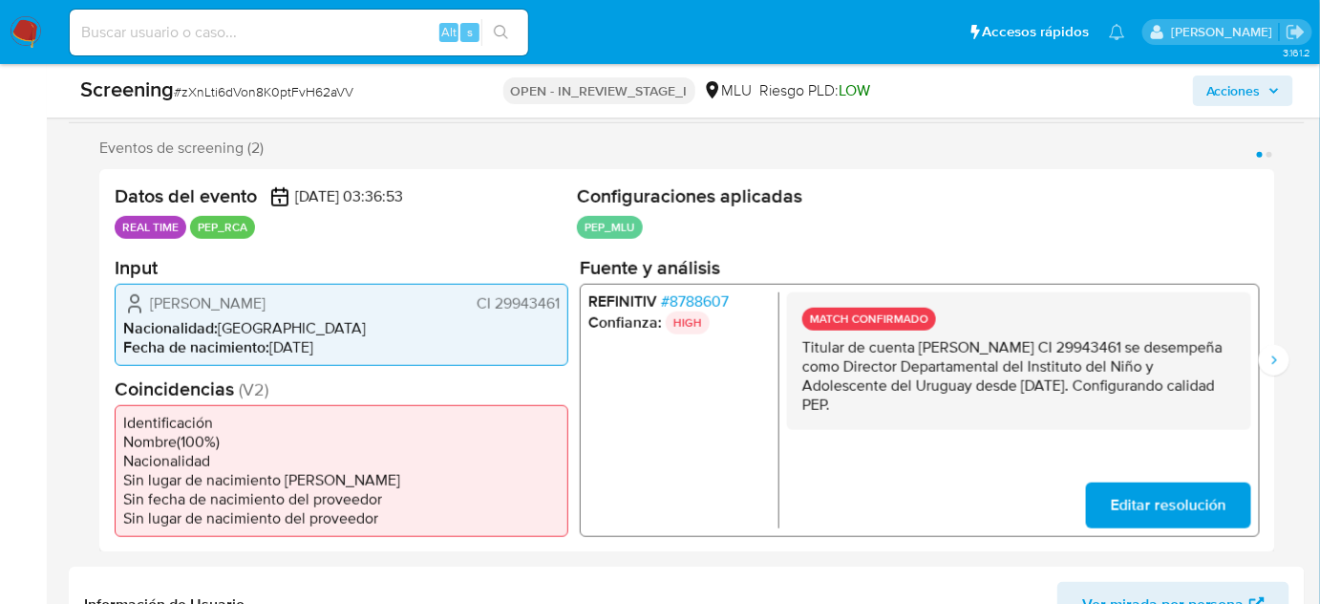
drag, startPoint x: 1012, startPoint y: 406, endPoint x: 798, endPoint y: 347, distance: 222.9
click at [798, 347] on div "MATCH CONFIRMADO Titular de cuenta [PERSON_NAME] CI 29943461 se desempeña como …" at bounding box center [1019, 360] width 464 height 138
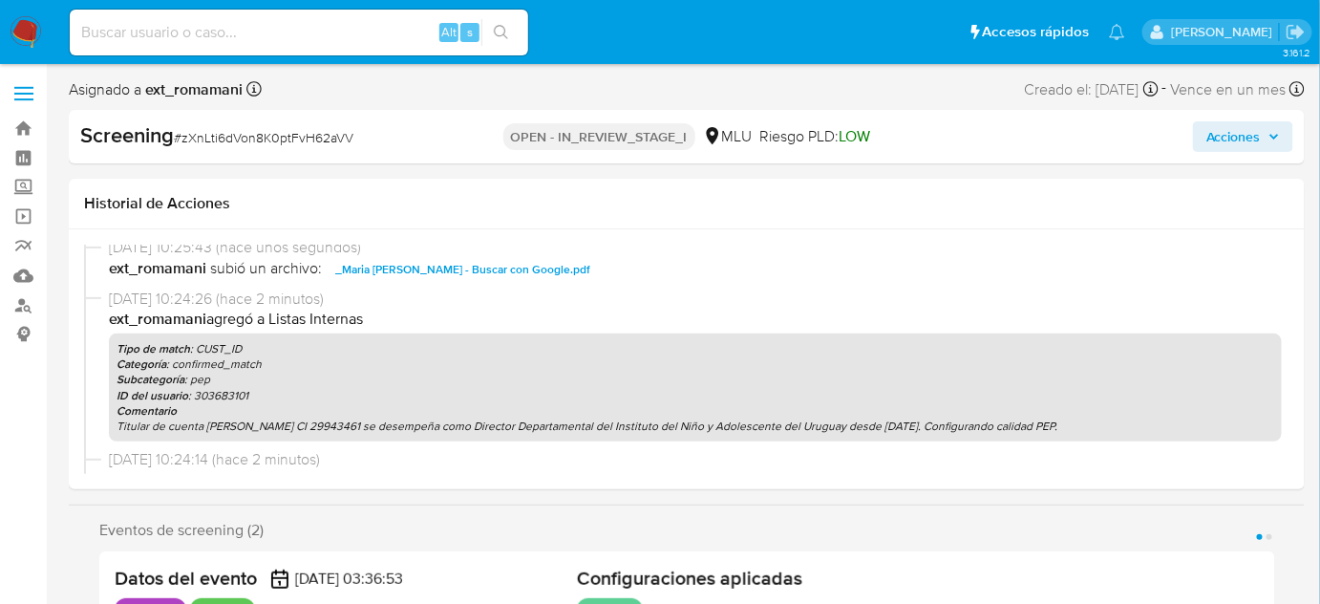
scroll to position [86, 0]
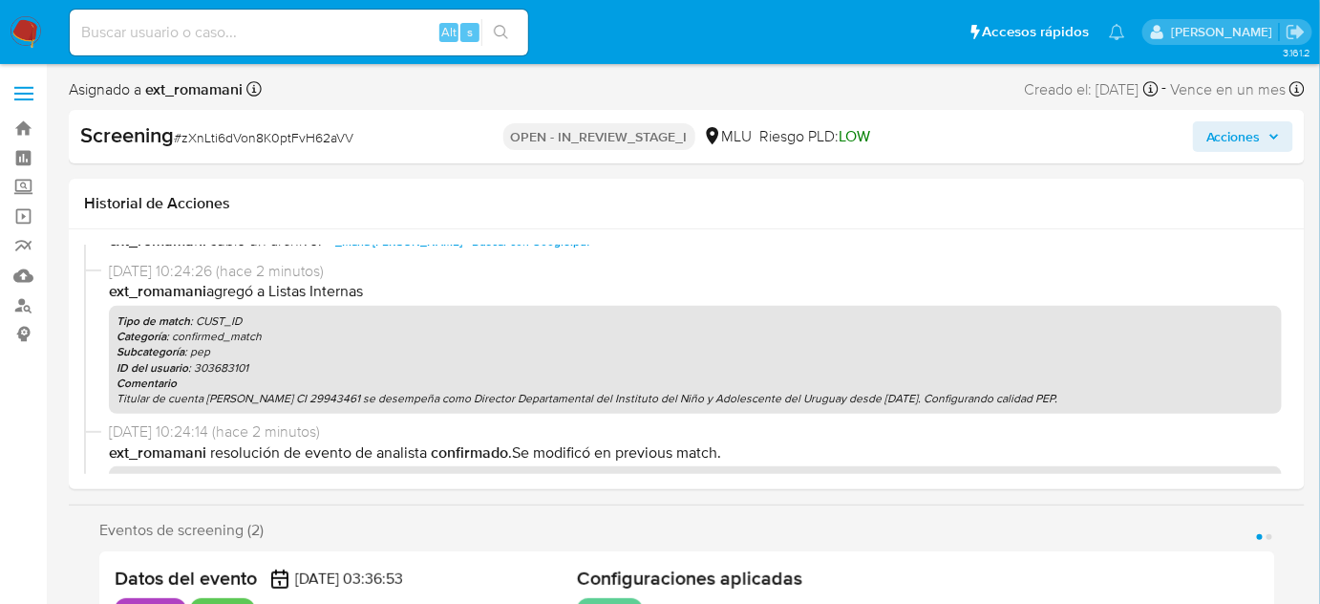
click at [1212, 139] on span "Acciones" at bounding box center [1233, 136] width 54 height 31
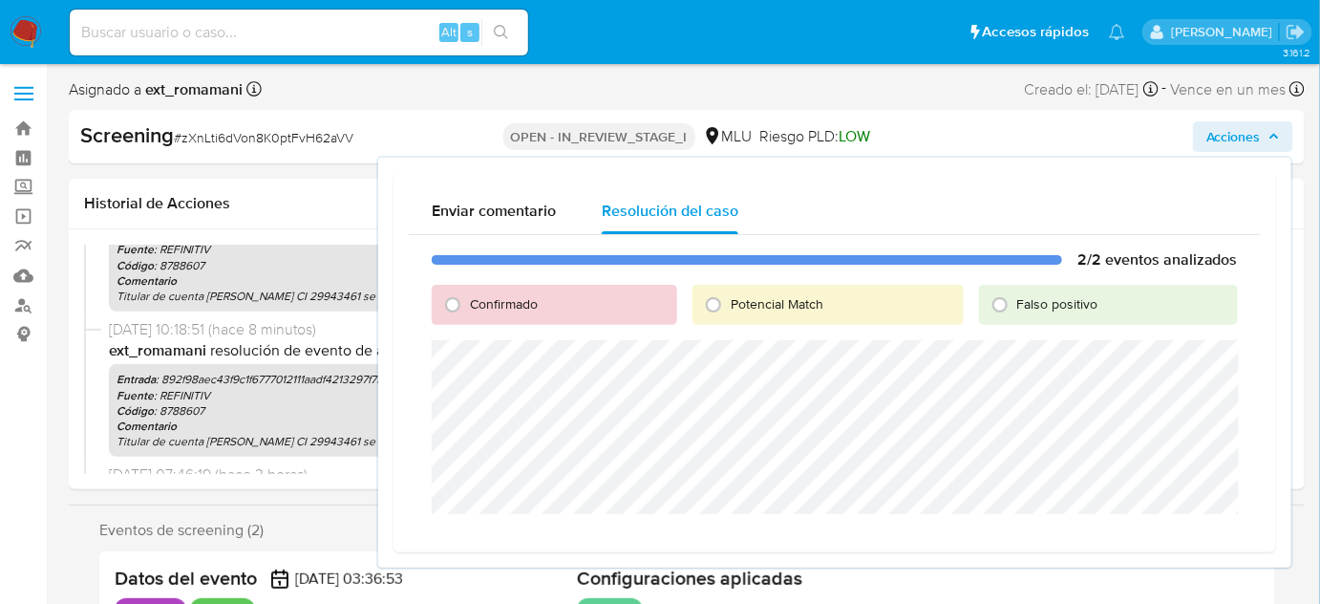
scroll to position [472, 0]
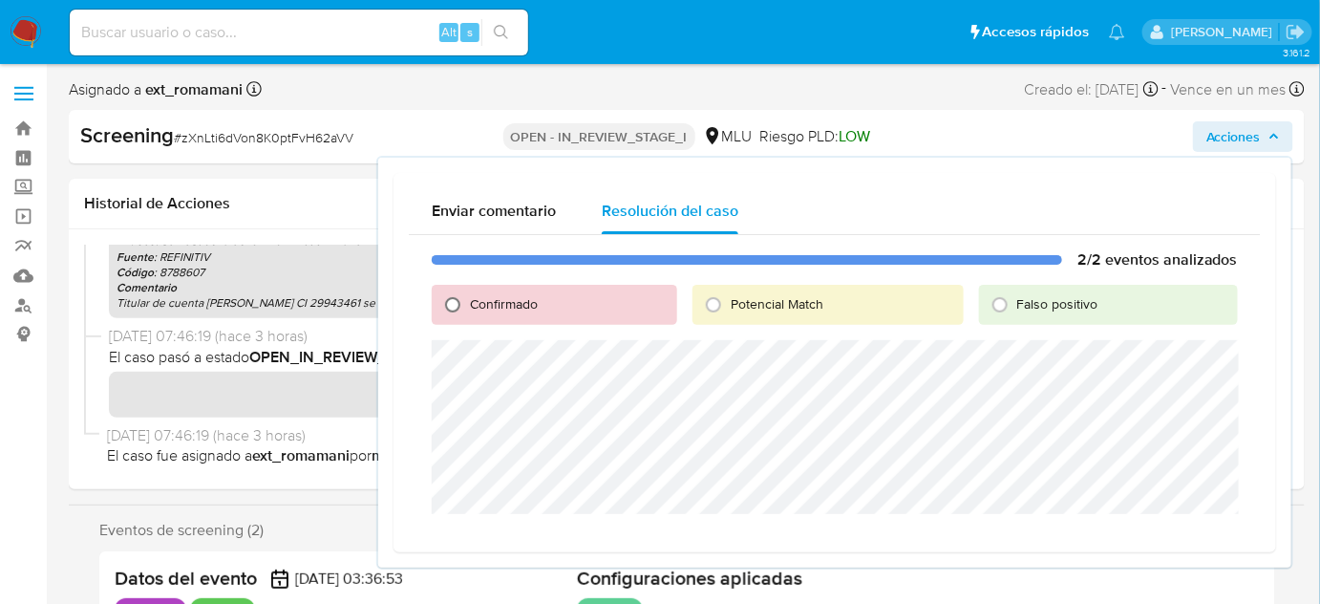
click at [445, 305] on input "Confirmado" at bounding box center [452, 304] width 31 height 31
radio input "true"
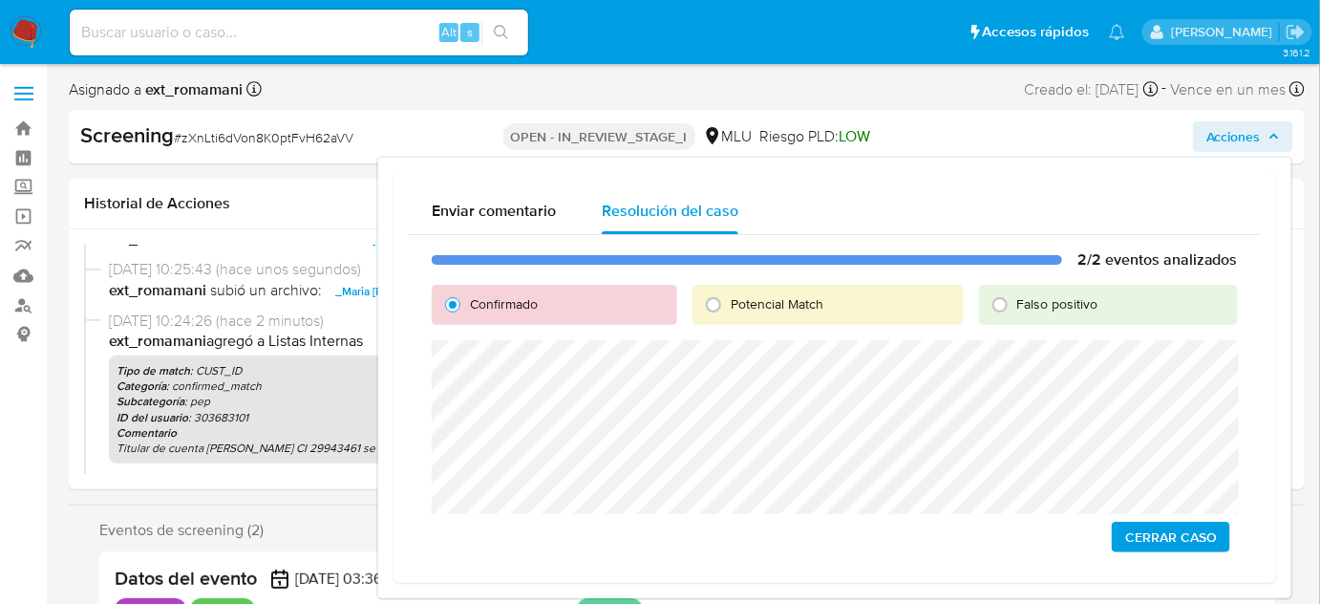
scroll to position [0, 0]
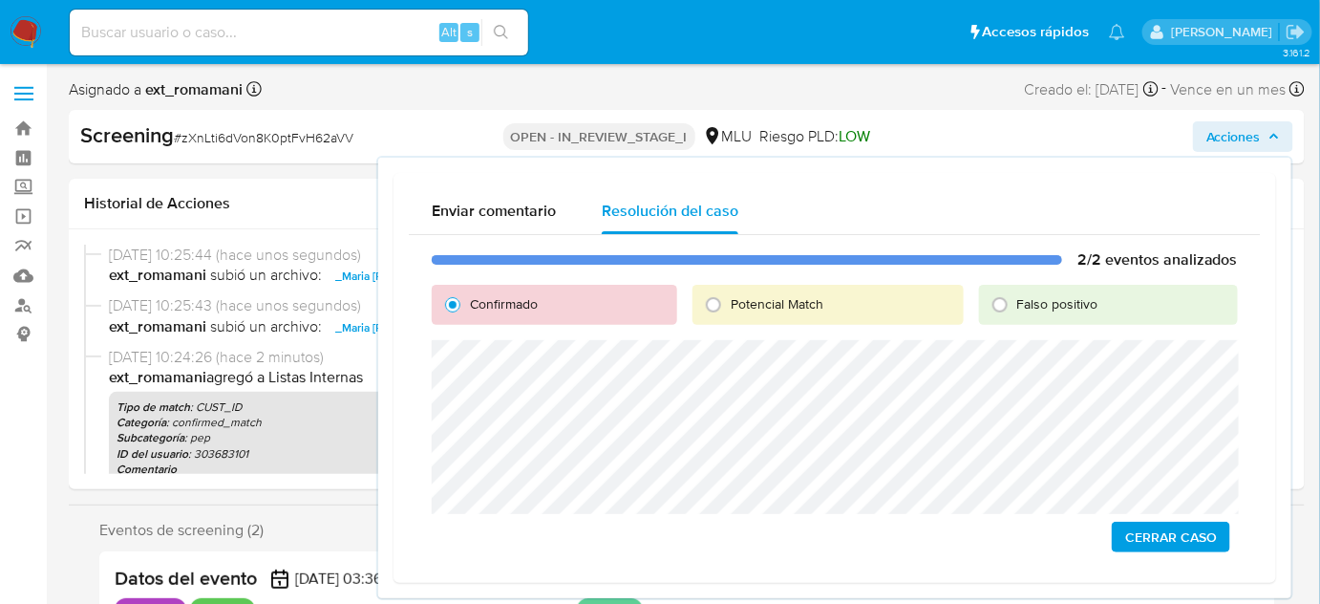
click at [1151, 529] on span "Cerrar Caso" at bounding box center [1171, 536] width 92 height 27
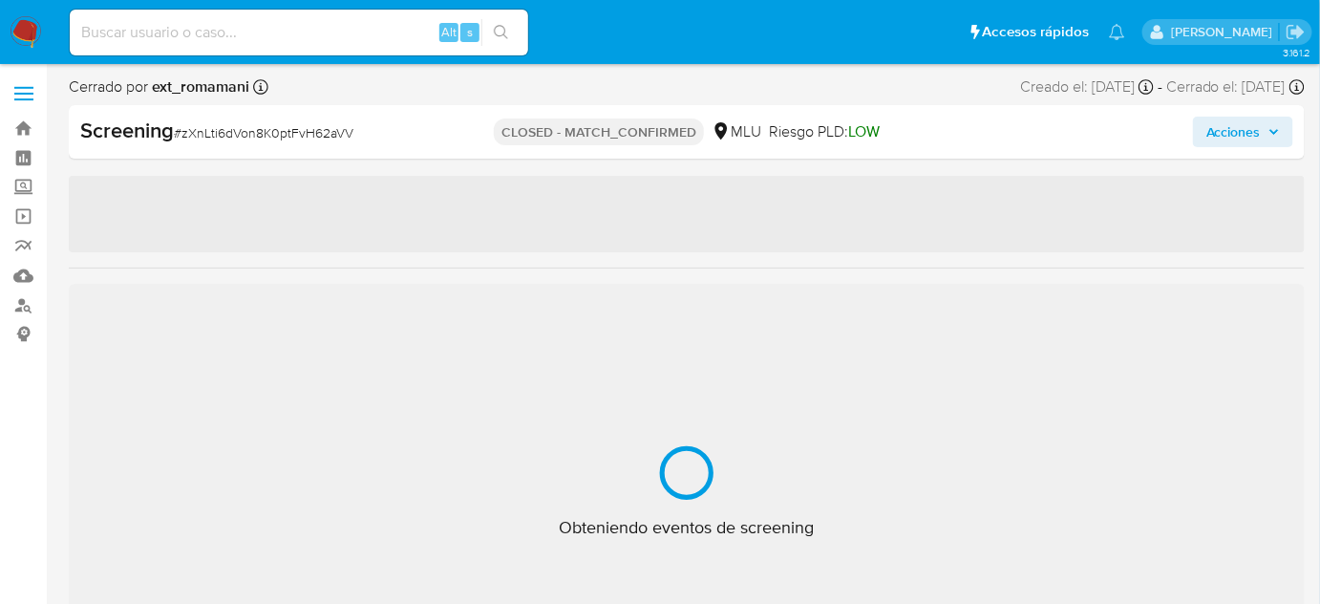
select select "10"
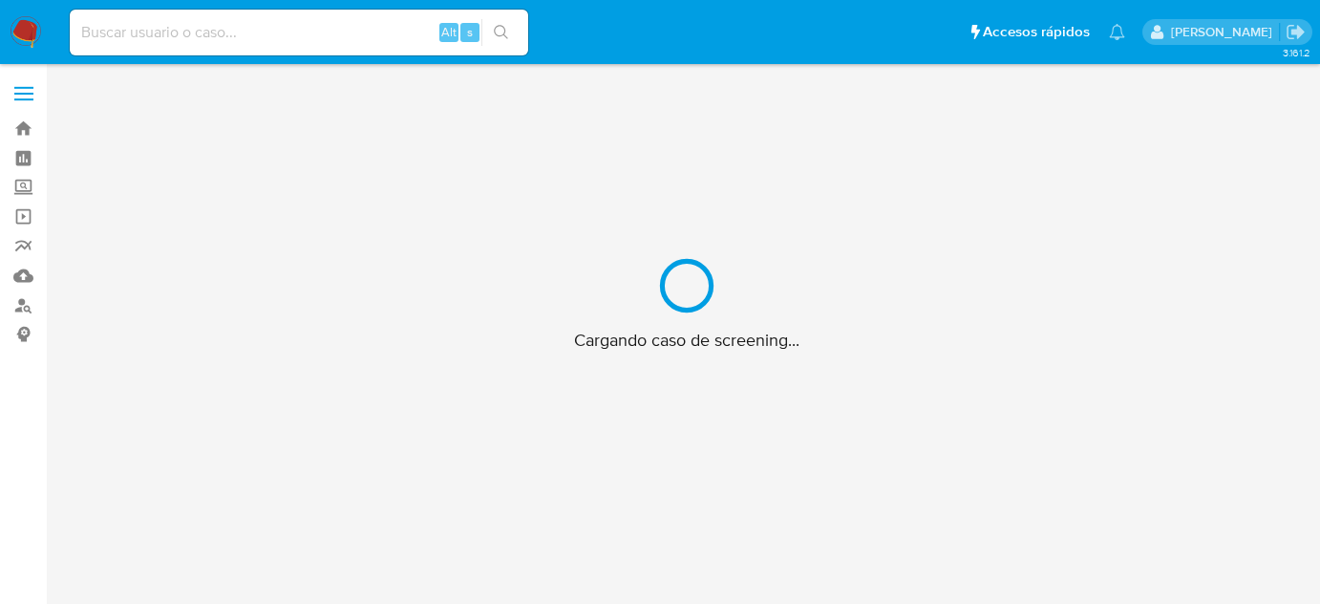
scroll to position [69, 0]
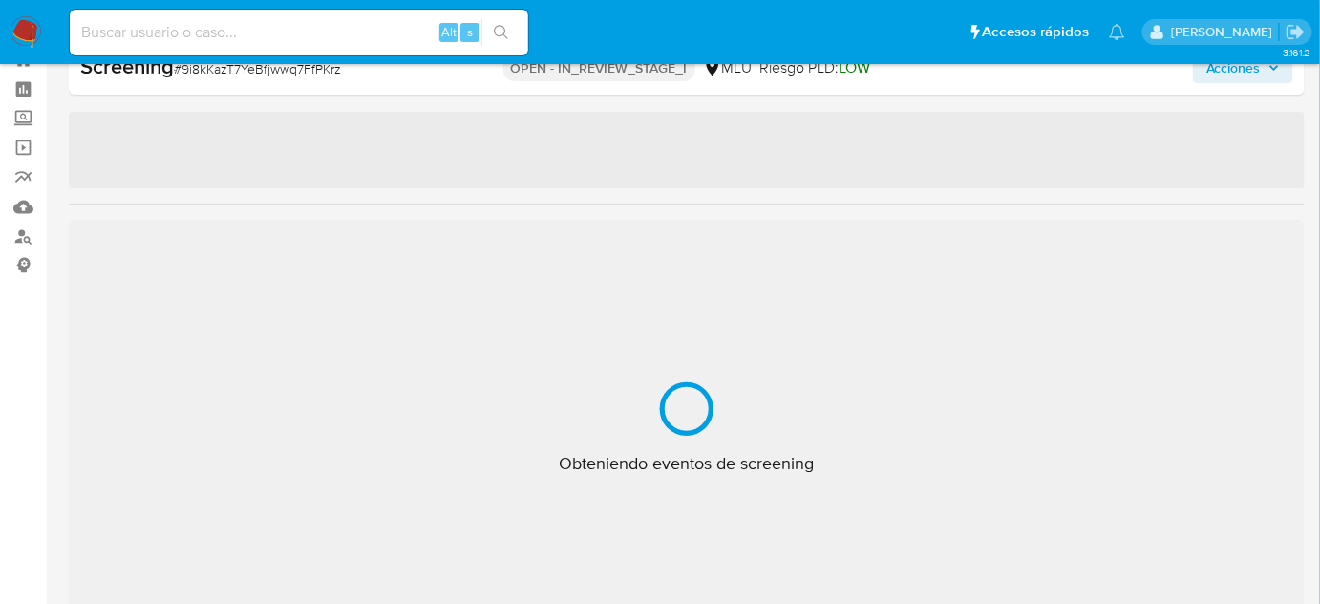
select select "10"
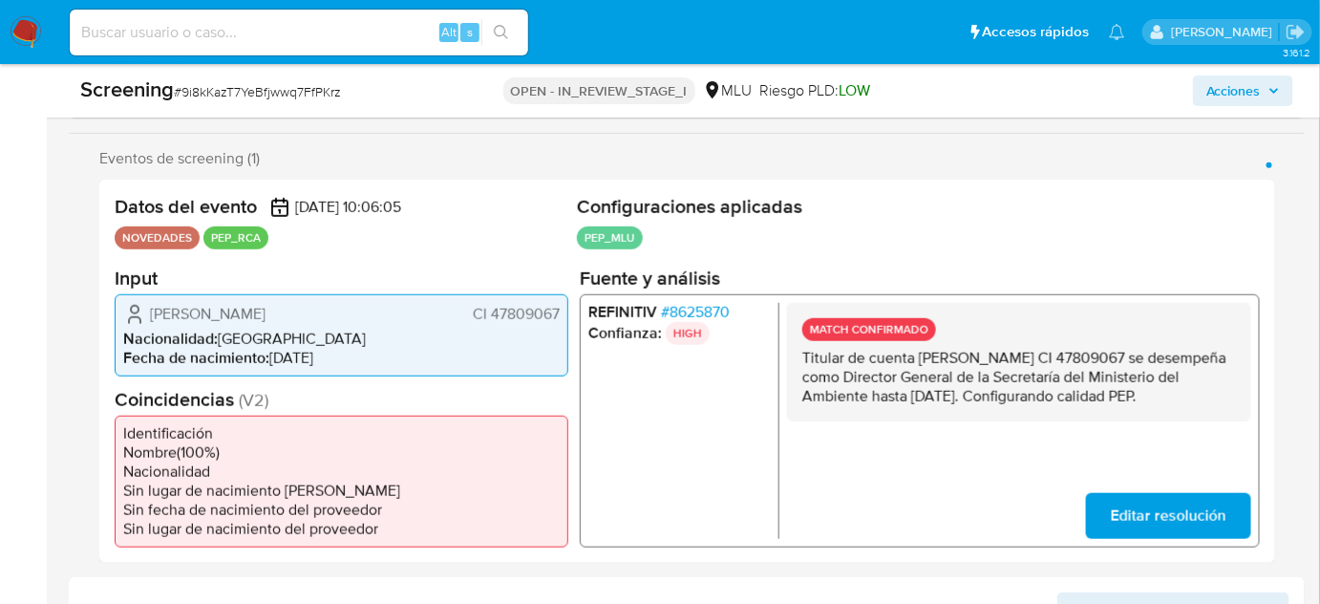
scroll to position [329, 0]
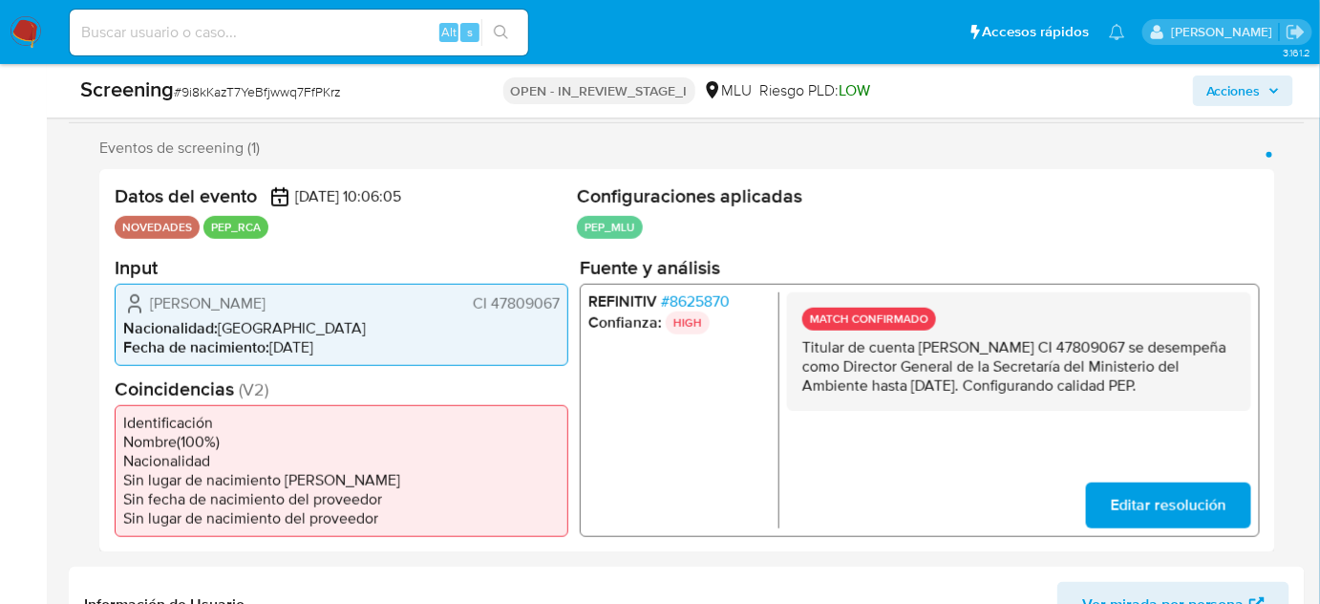
drag, startPoint x: 891, startPoint y: 405, endPoint x: 803, endPoint y: 349, distance: 104.4
click at [803, 349] on p "Titular de cuenta [PERSON_NAME] CI 47809067 se desempeña como Director General …" at bounding box center [1019, 365] width 434 height 57
click at [1223, 91] on span "Acciones" at bounding box center [1233, 90] width 54 height 31
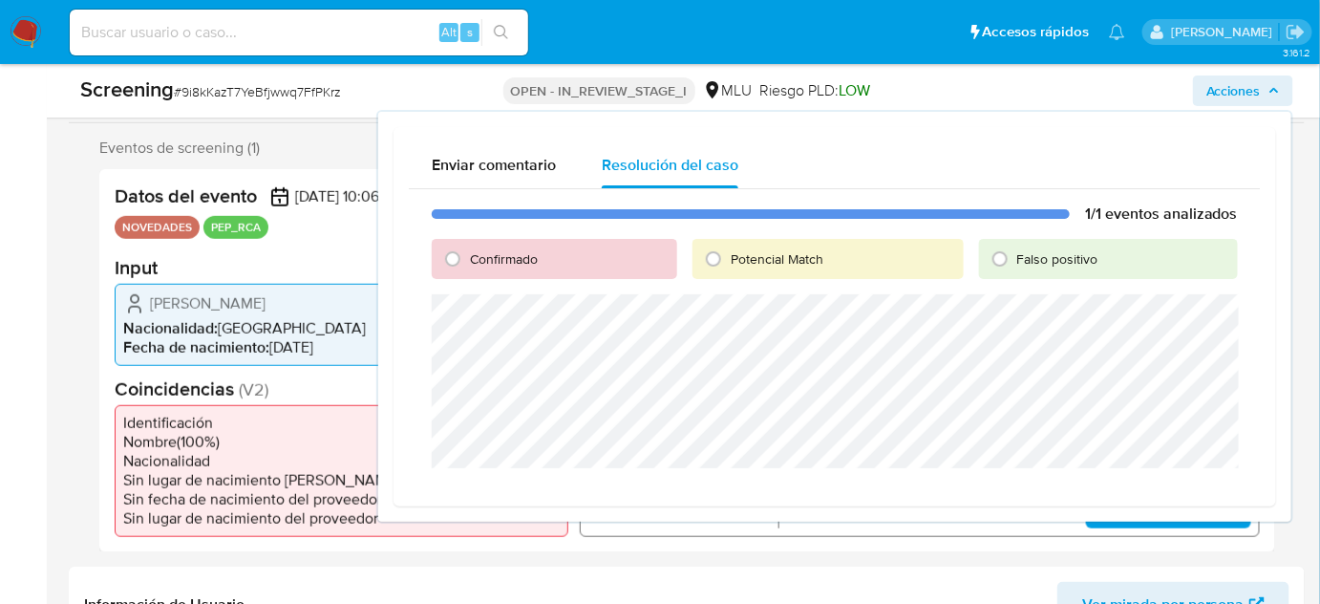
click at [491, 266] on span "Confirmado" at bounding box center [504, 258] width 68 height 19
click at [468, 266] on input "Confirmado" at bounding box center [452, 259] width 31 height 31
radio input "true"
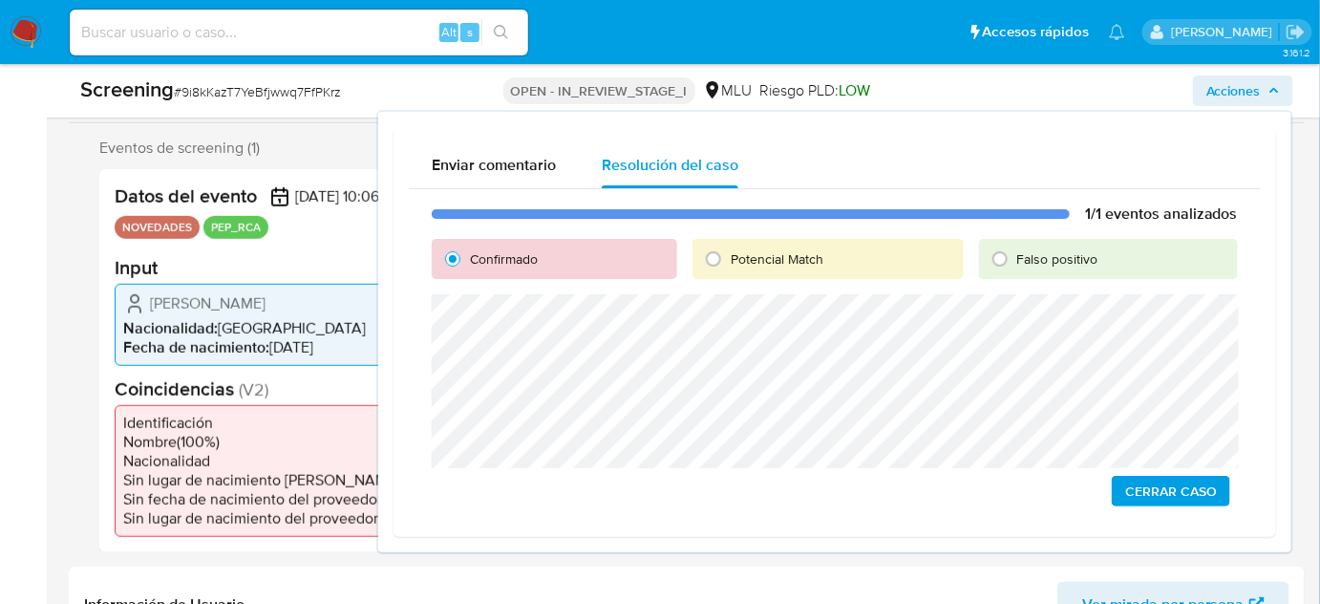
click at [1134, 486] on span "Cerrar Caso" at bounding box center [1171, 491] width 92 height 27
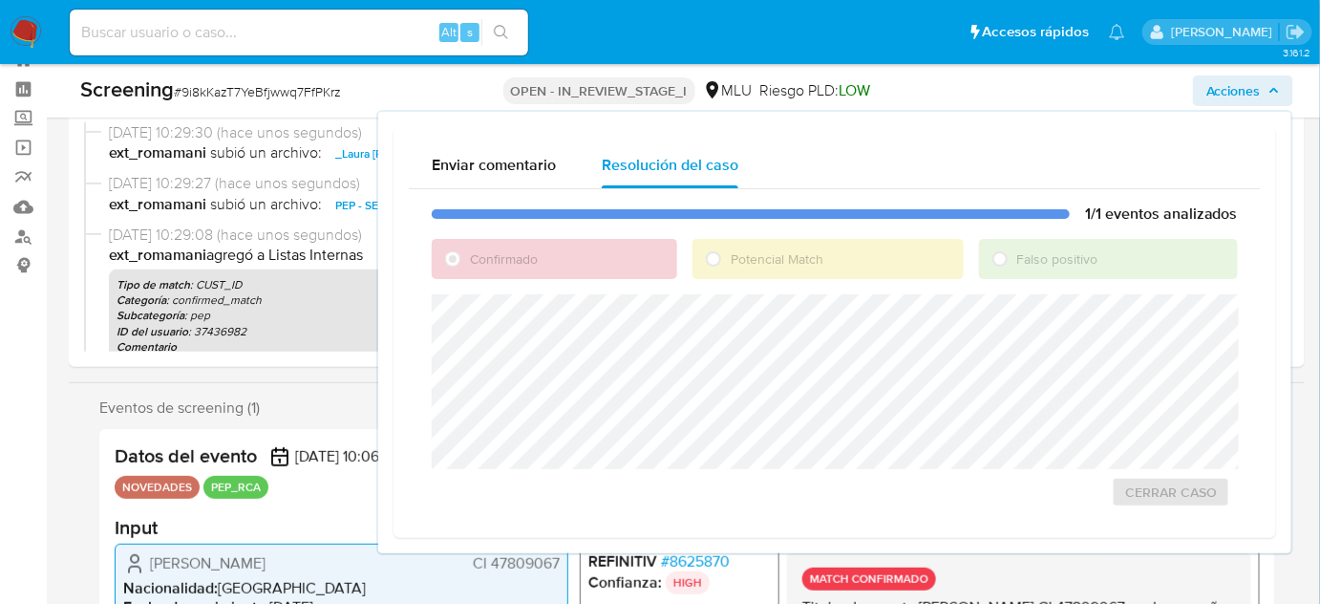
scroll to position [0, 0]
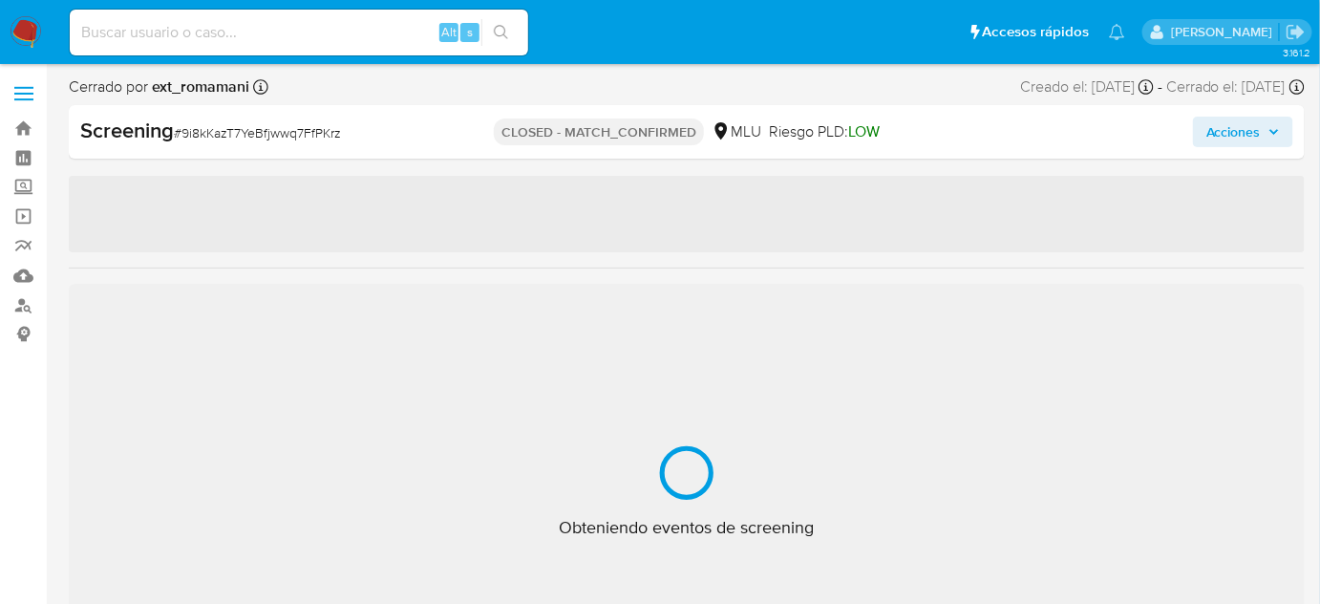
select select "10"
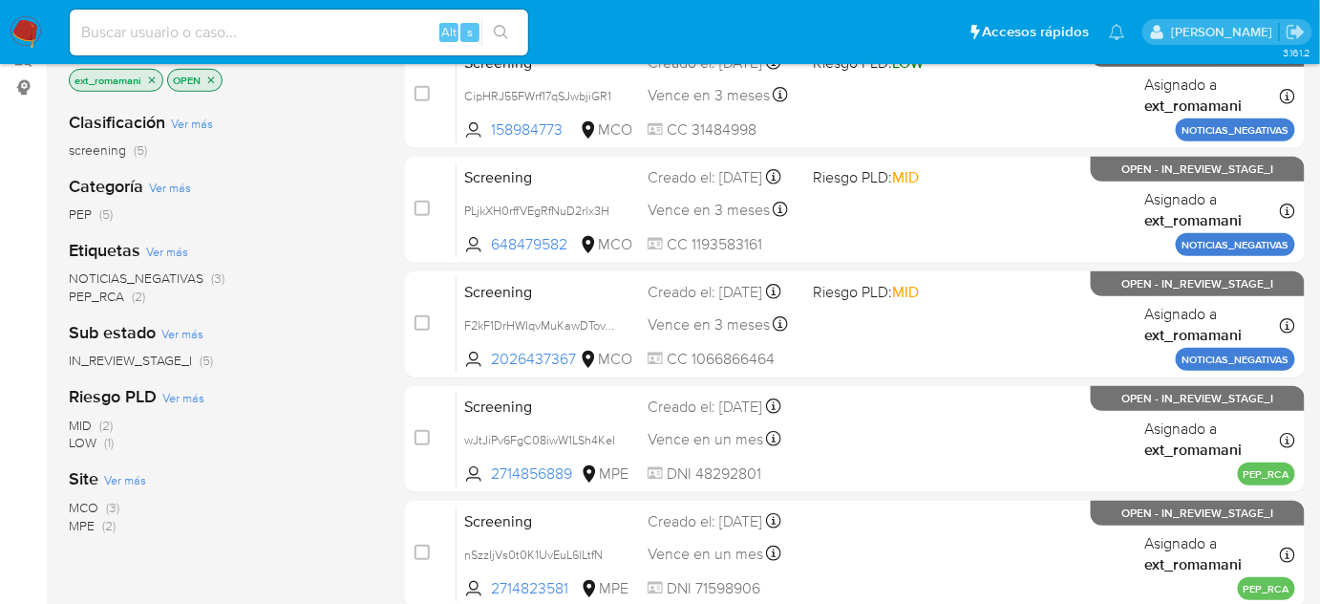
scroll to position [260, 0]
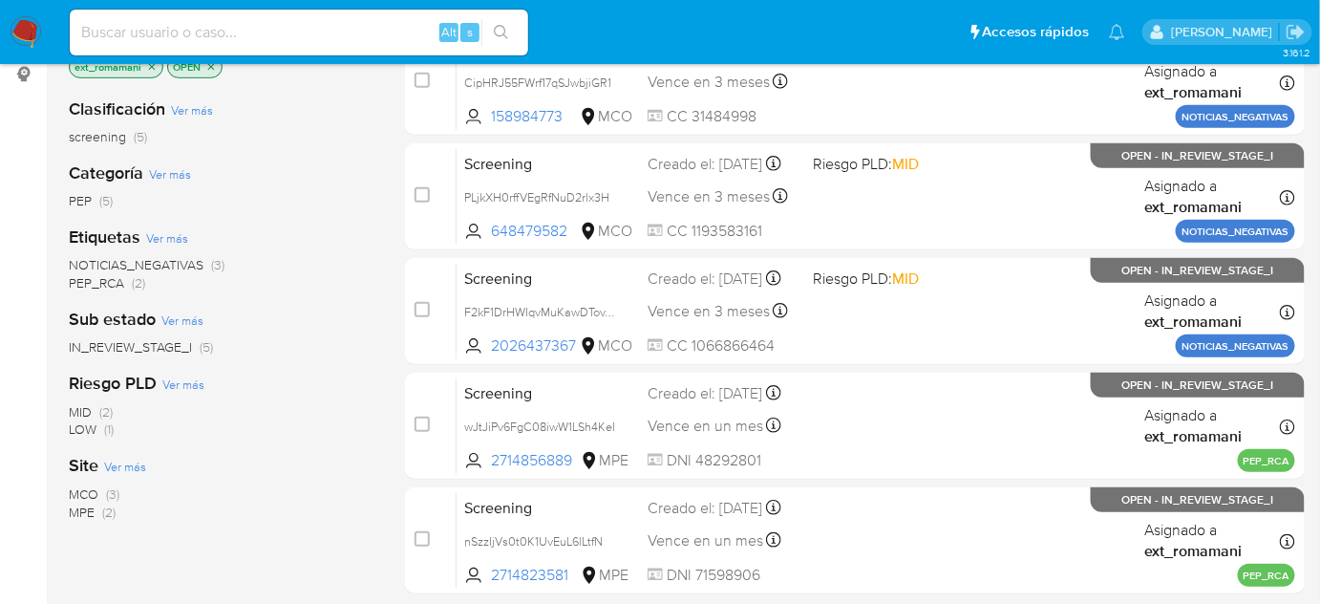
click at [370, 36] on input at bounding box center [299, 32] width 458 height 25
paste input "TahrnBW24au7cQWTjDg7O25f"
type input "TahrnBW24au7cQWTjDg7O25f"
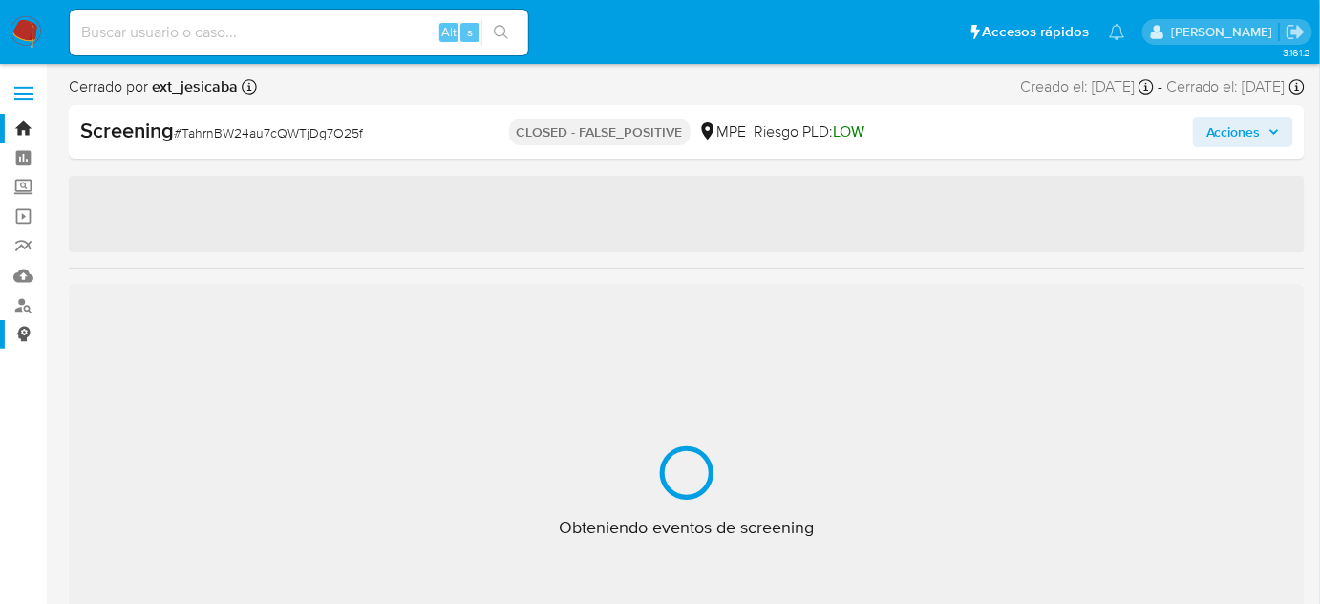
select select "10"
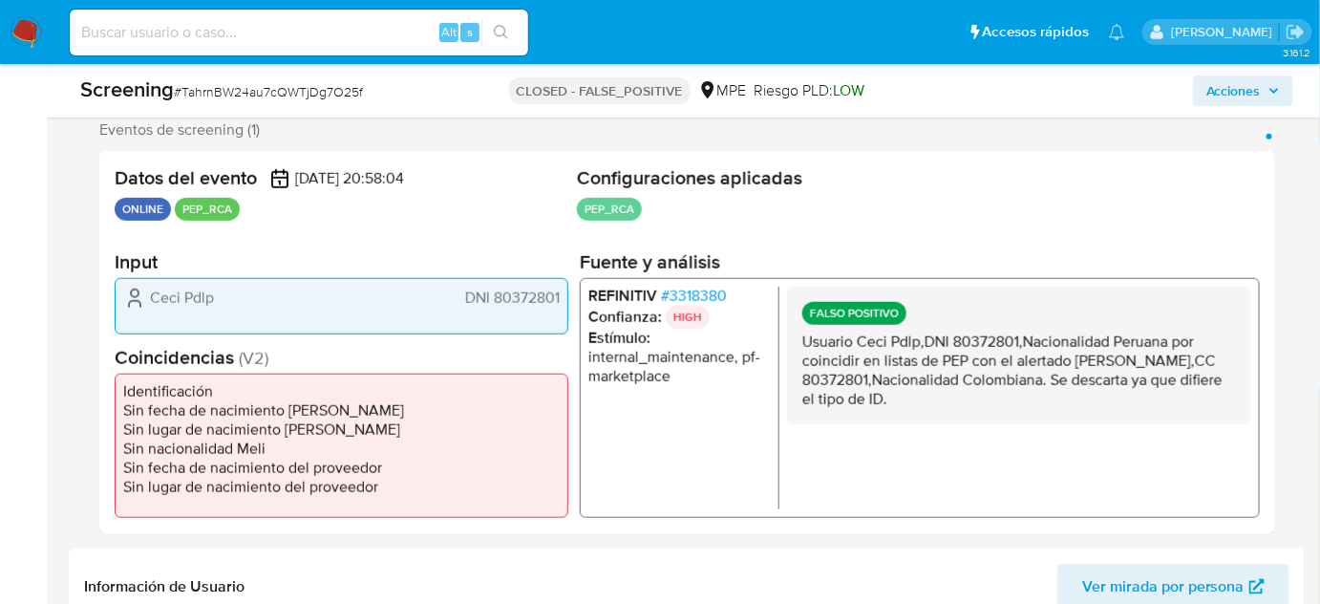
scroll to position [347, 0]
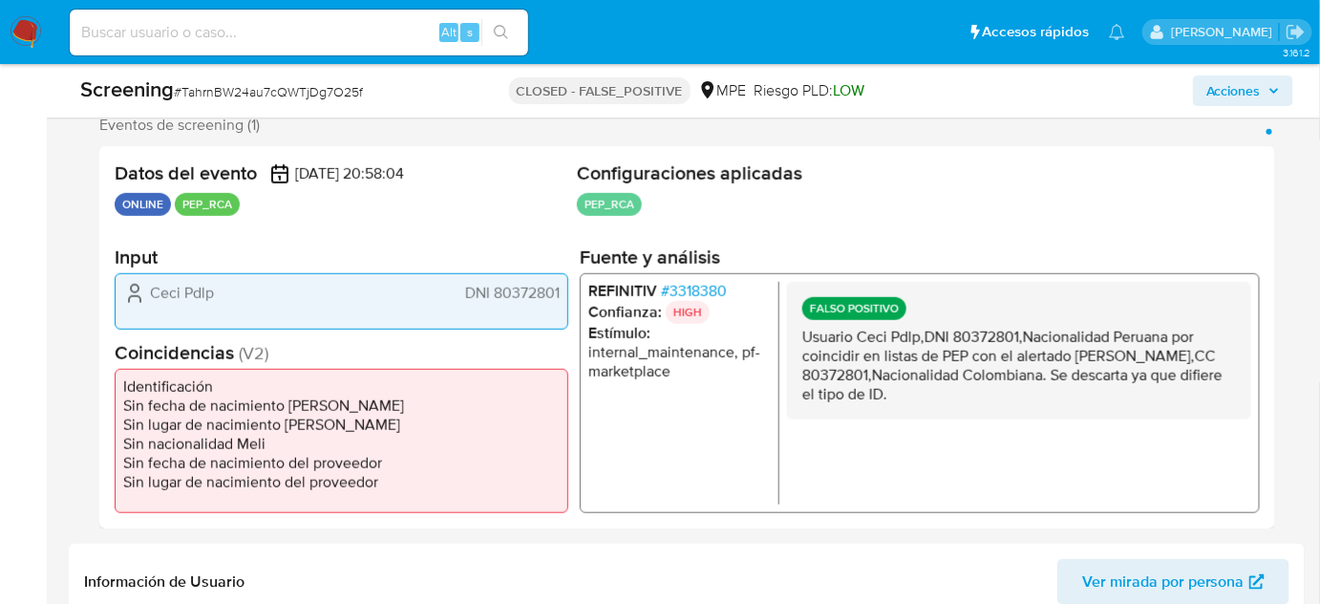
click at [713, 281] on span "# 3318380" at bounding box center [694, 290] width 66 height 19
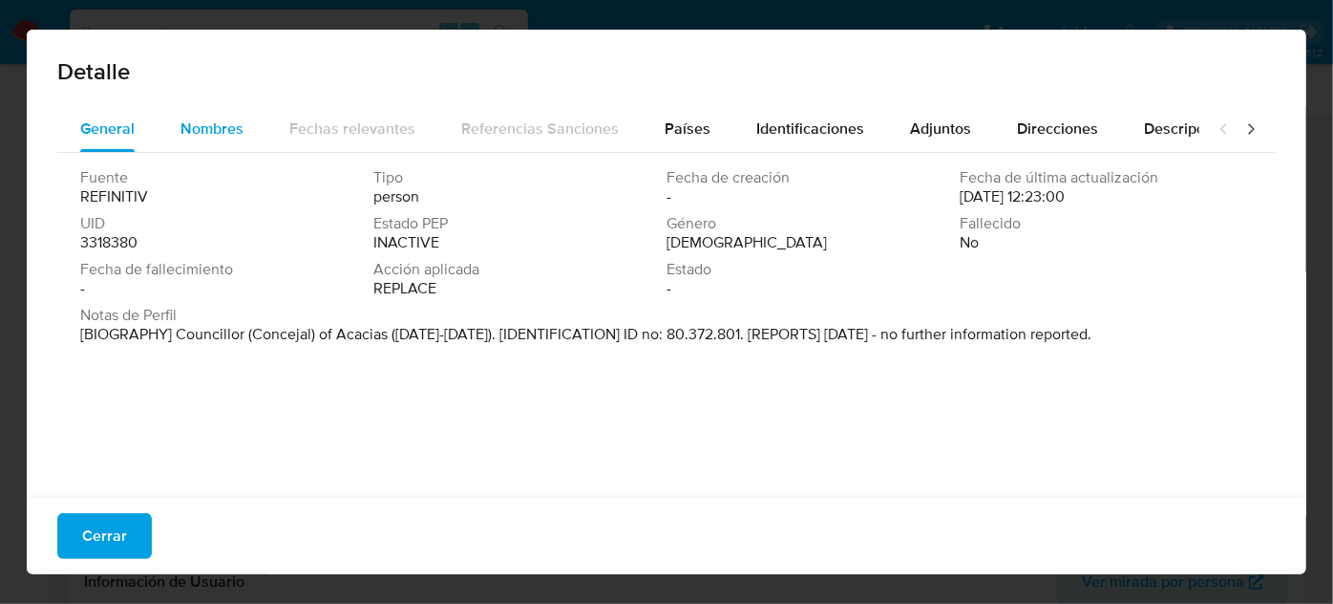
click at [229, 117] on span "Nombres" at bounding box center [212, 128] width 63 height 22
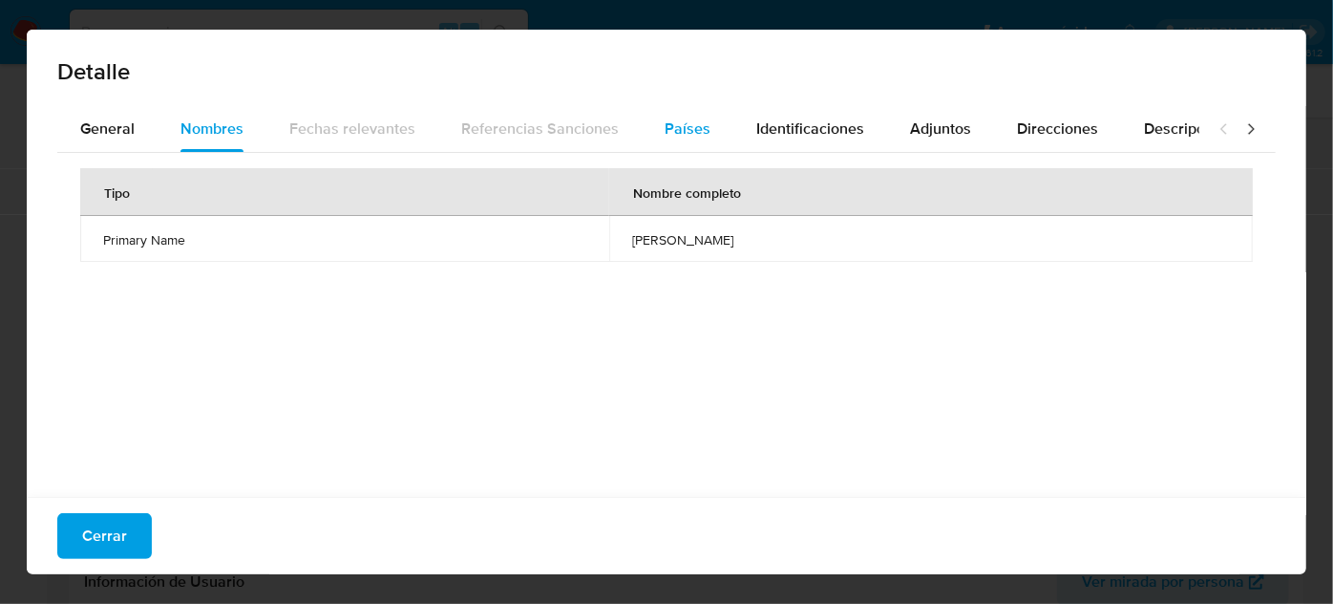
click at [665, 129] on span "Países" at bounding box center [688, 128] width 46 height 22
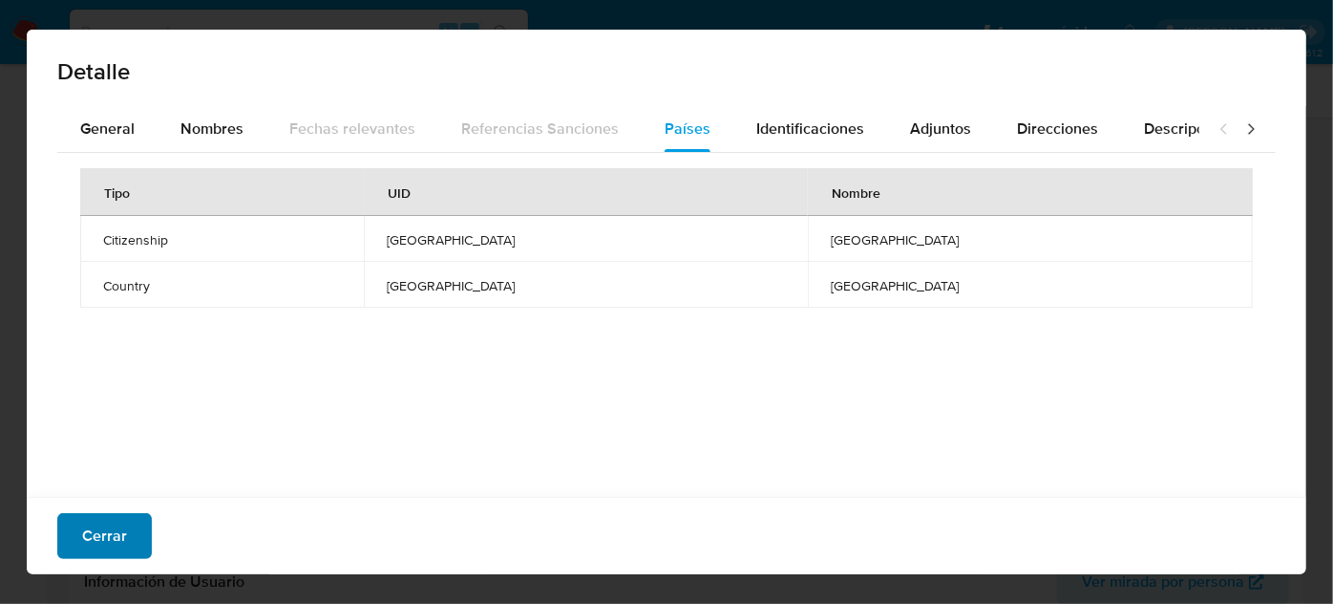
click at [97, 523] on span "Cerrar" at bounding box center [104, 536] width 45 height 42
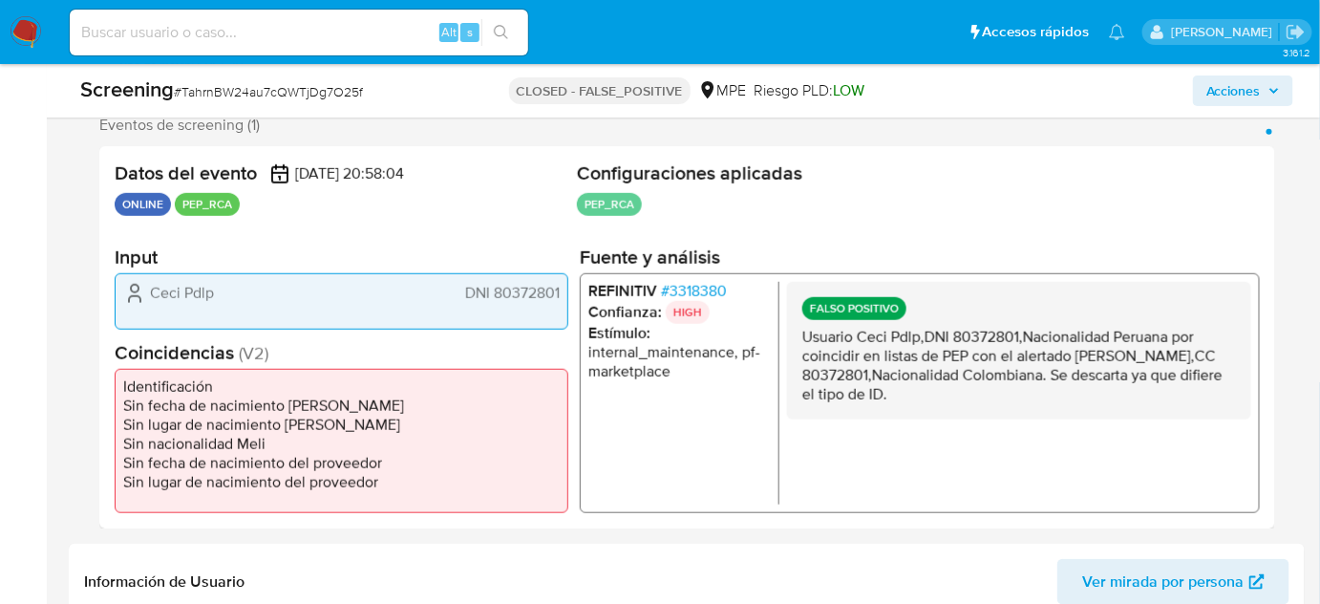
drag, startPoint x: 1051, startPoint y: 390, endPoint x: 1136, endPoint y: 378, distance: 85.8
click at [1136, 378] on p "Usuario Ceci Pdlp,DNI 80372801,Nacionalidad Peruana por coincidir en listas de …" at bounding box center [1019, 365] width 434 height 76
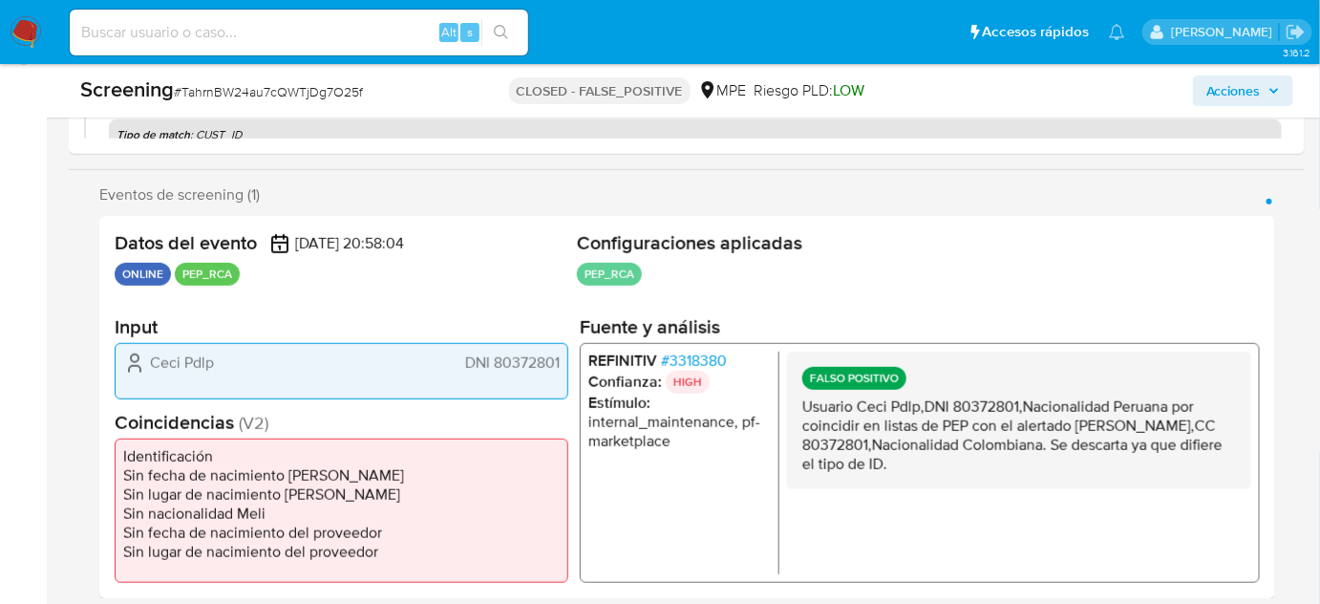
scroll to position [173, 0]
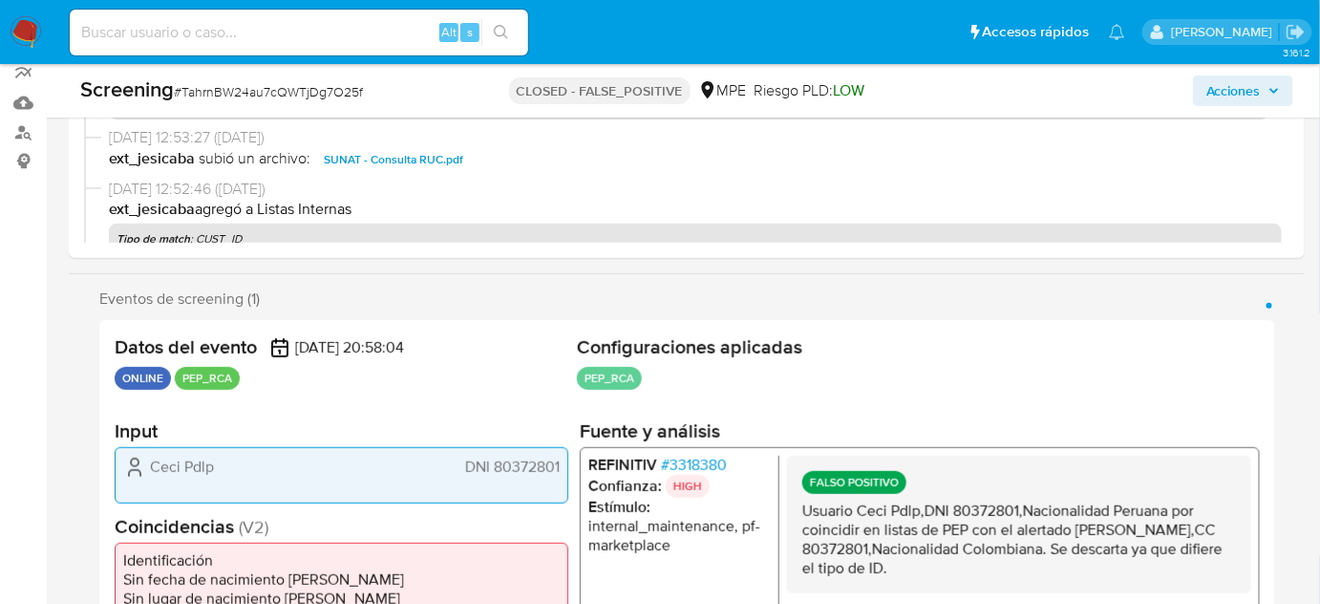
click at [29, 29] on img at bounding box center [26, 32] width 32 height 32
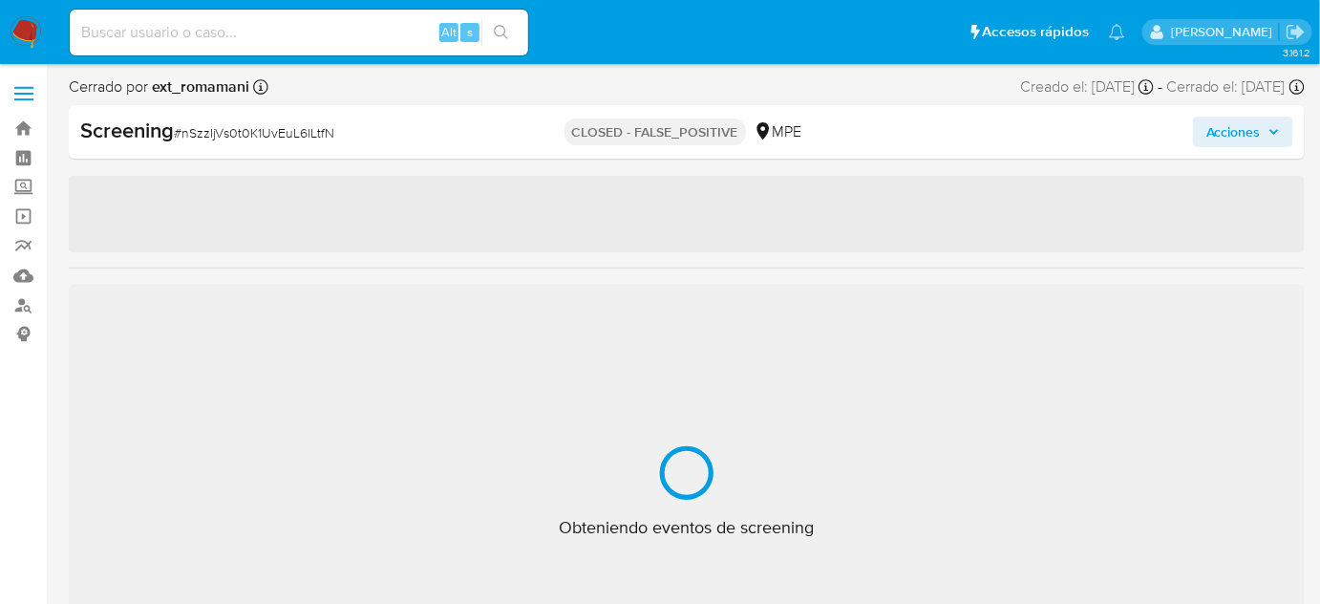
select select "10"
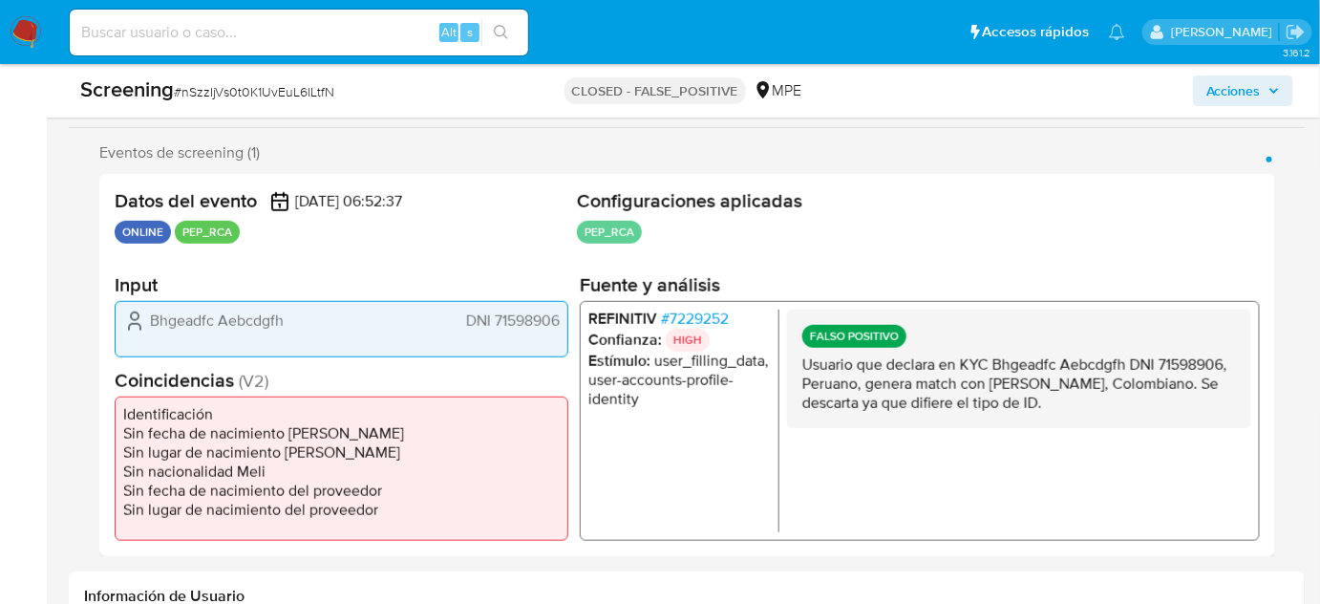
scroll to position [347, 0]
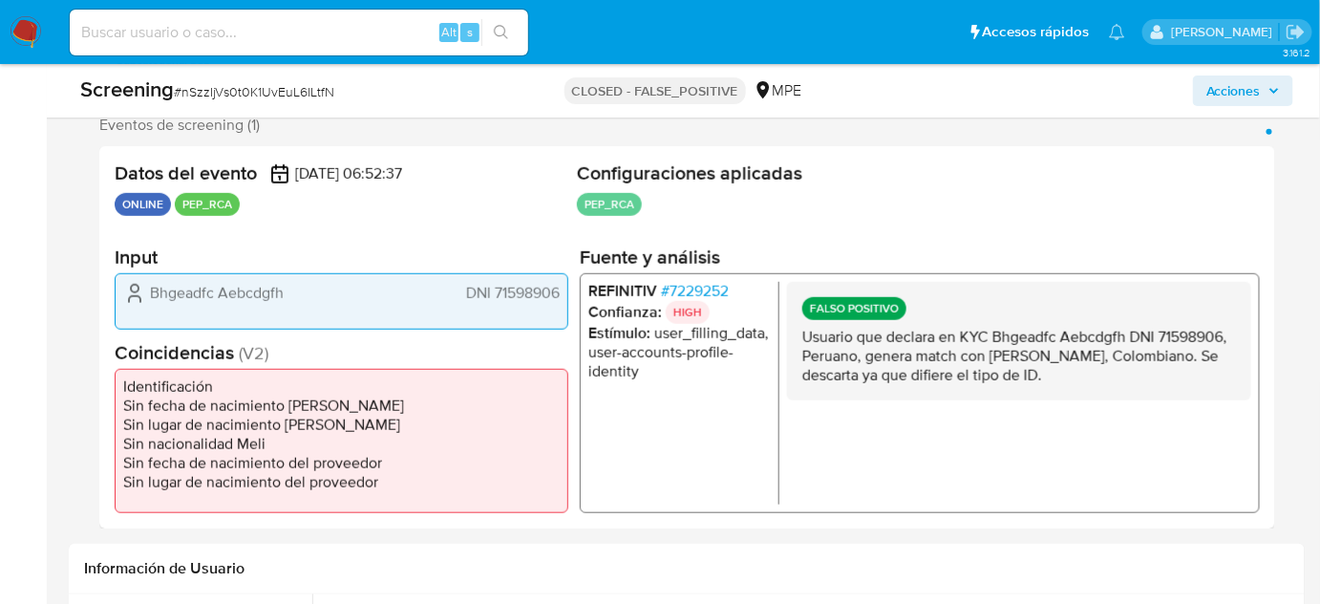
drag, startPoint x: 1168, startPoint y: 371, endPoint x: 802, endPoint y: 340, distance: 367.1
click at [802, 340] on p "Usuario que declara en KYC Bhgeadfc Aebcdgfh DNI 71598906, Peruano, genera matc…" at bounding box center [1019, 355] width 434 height 57
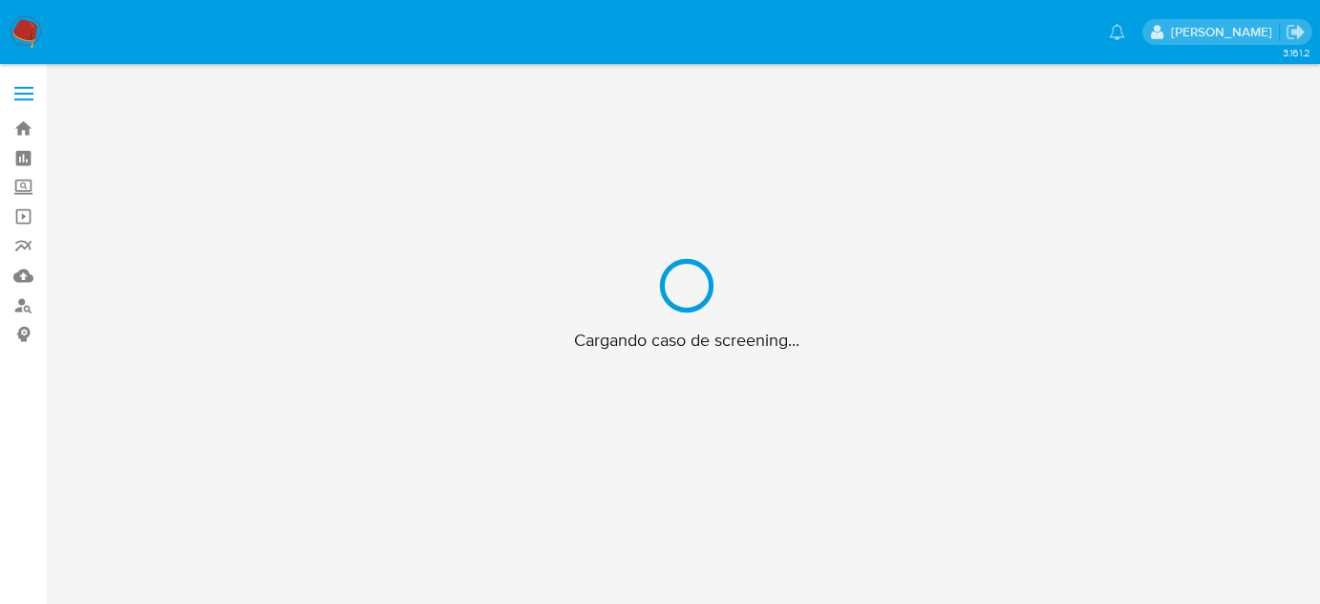
scroll to position [69, 0]
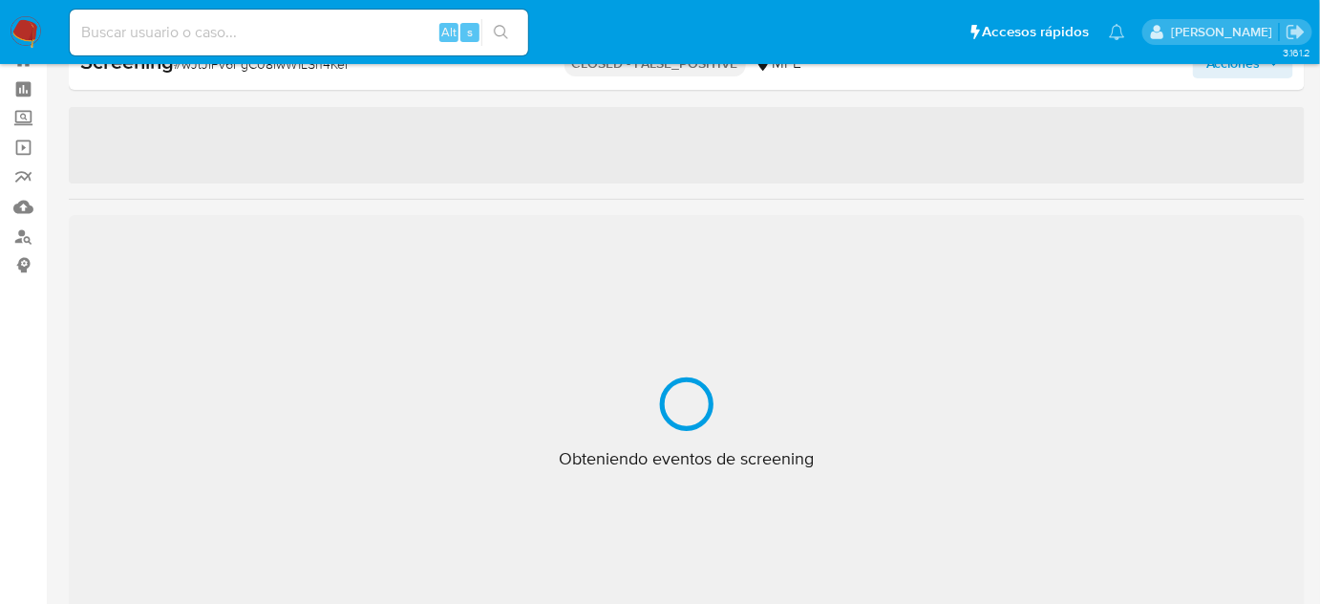
select select "10"
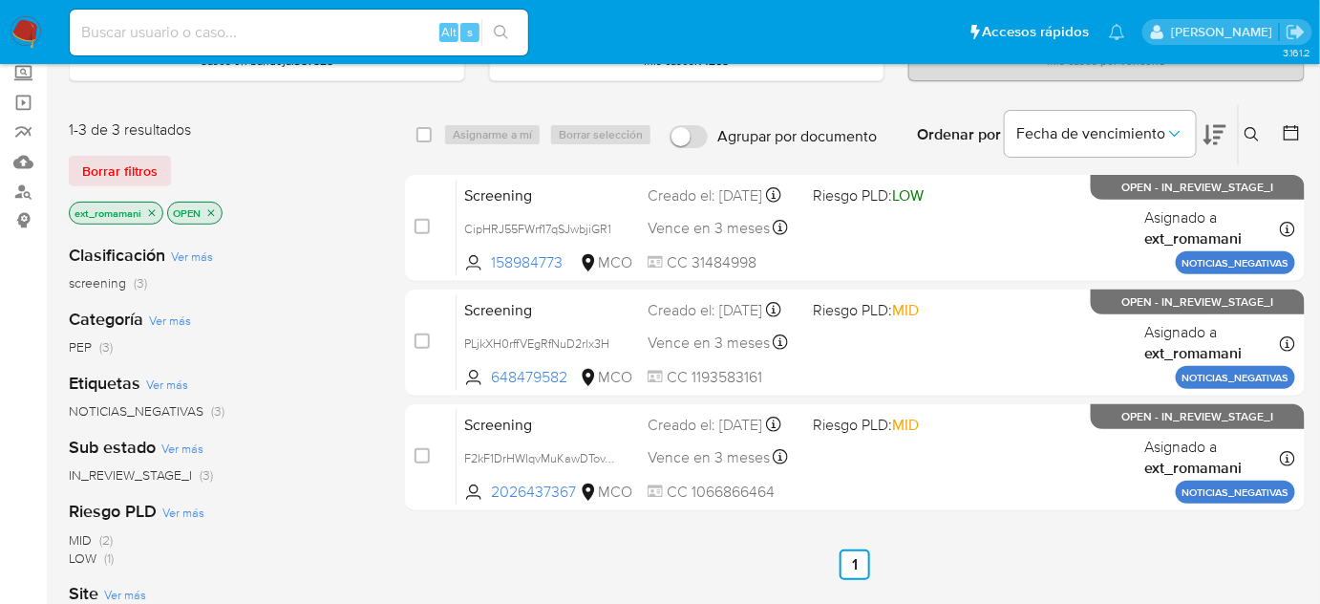
scroll to position [86, 0]
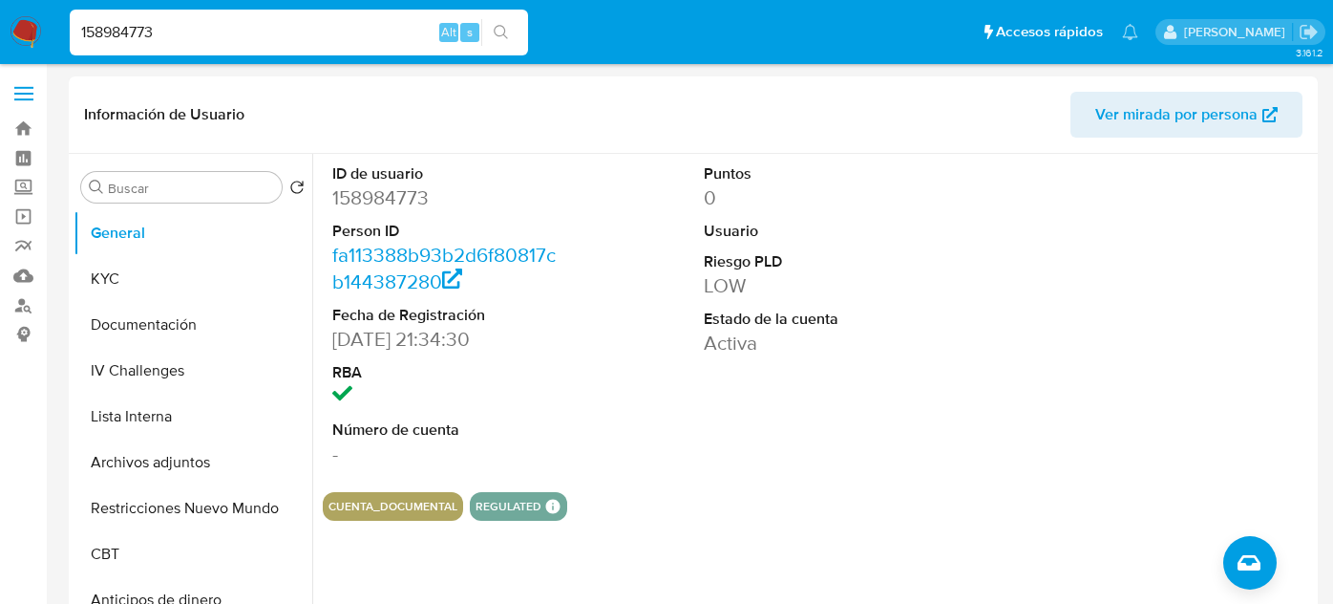
select select "10"
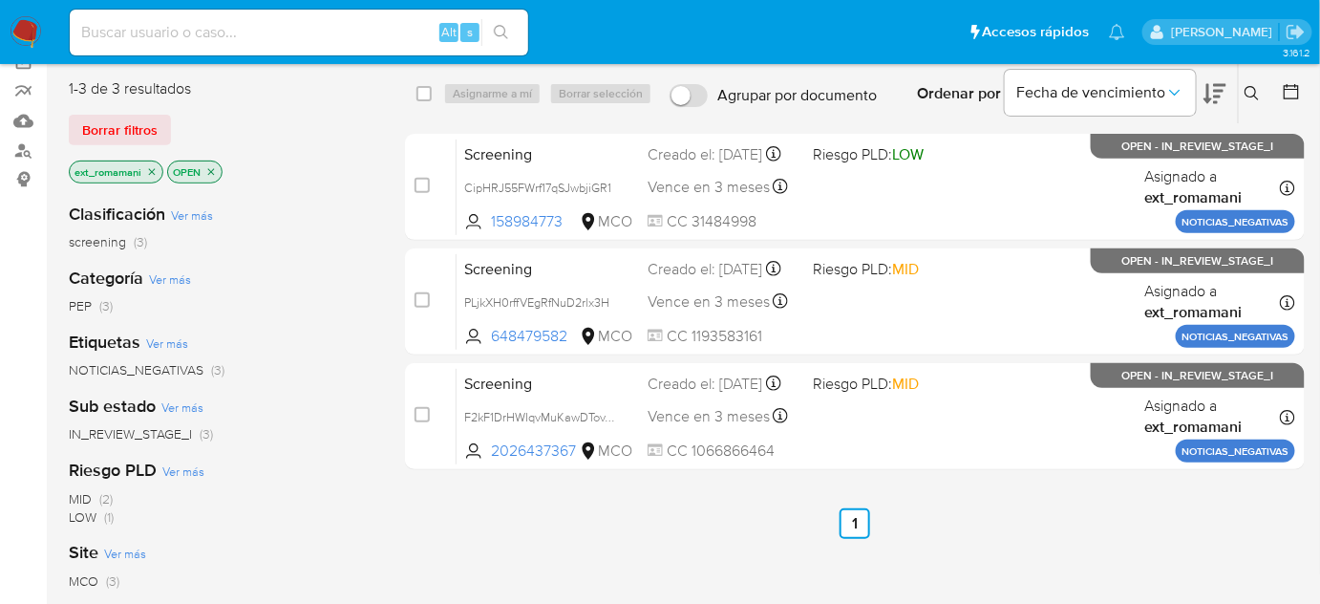
scroll to position [173, 0]
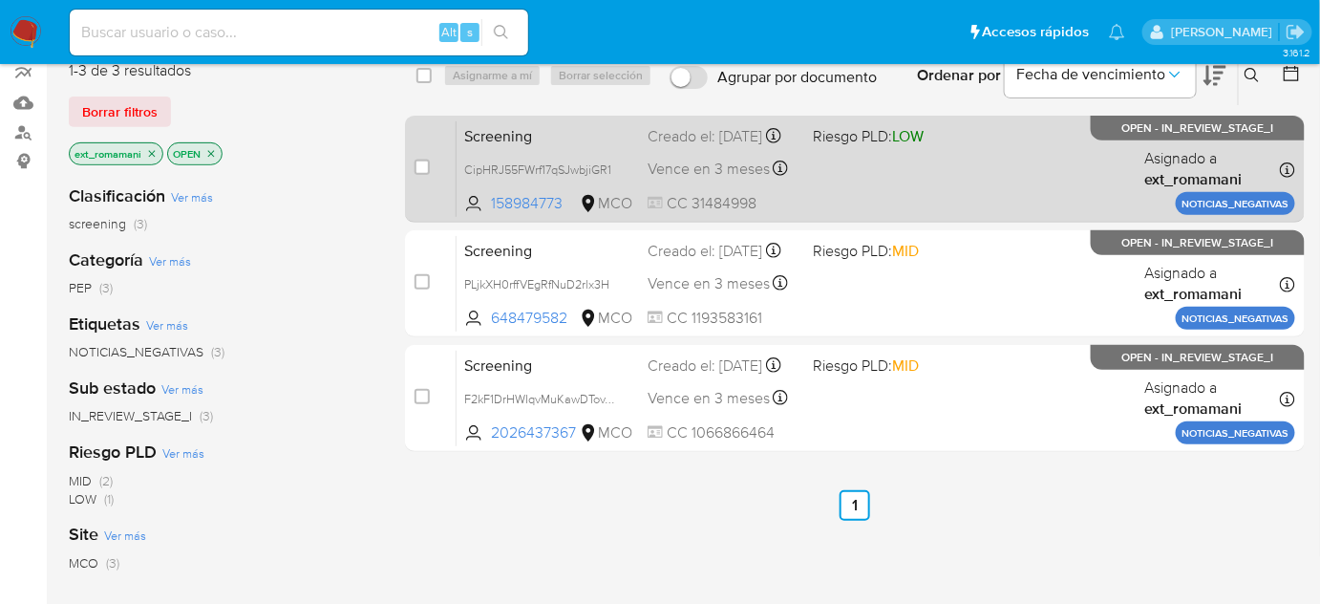
click at [857, 173] on div "Screening CipHRJ55FWrf17qSJwbjiGR1 158984773 MCO Riesgo PLD: LOW Creado el: [DA…" at bounding box center [876, 168] width 839 height 96
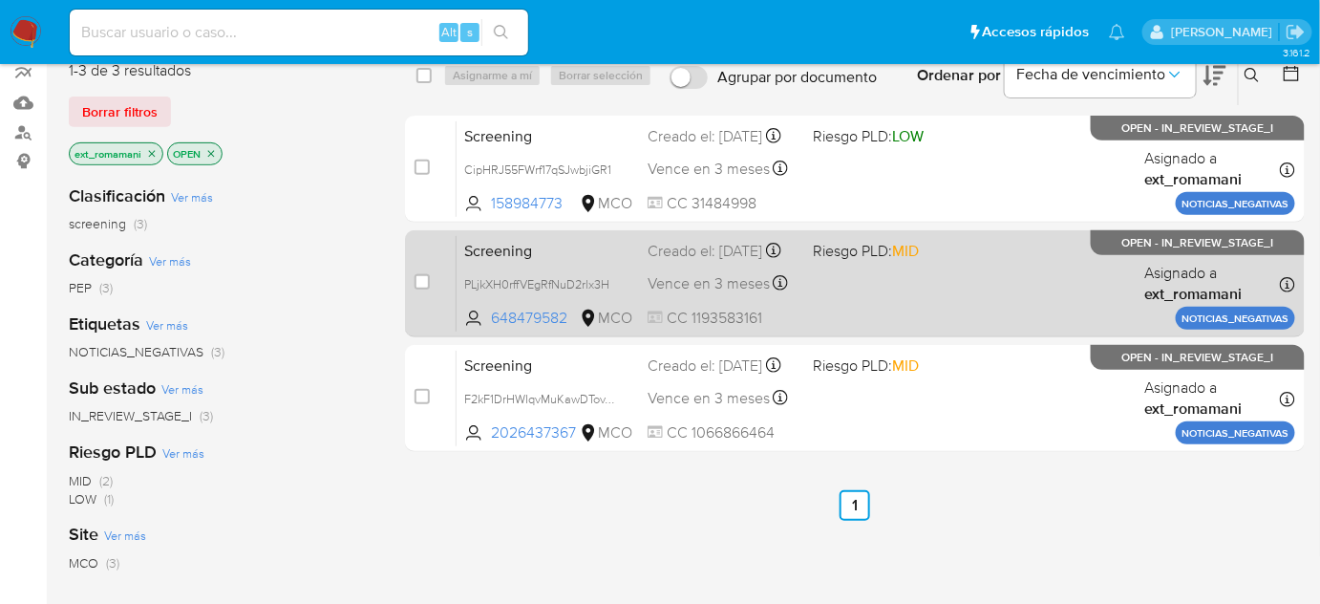
click at [825, 261] on span "Riesgo PLD: MID" at bounding box center [867, 250] width 106 height 21
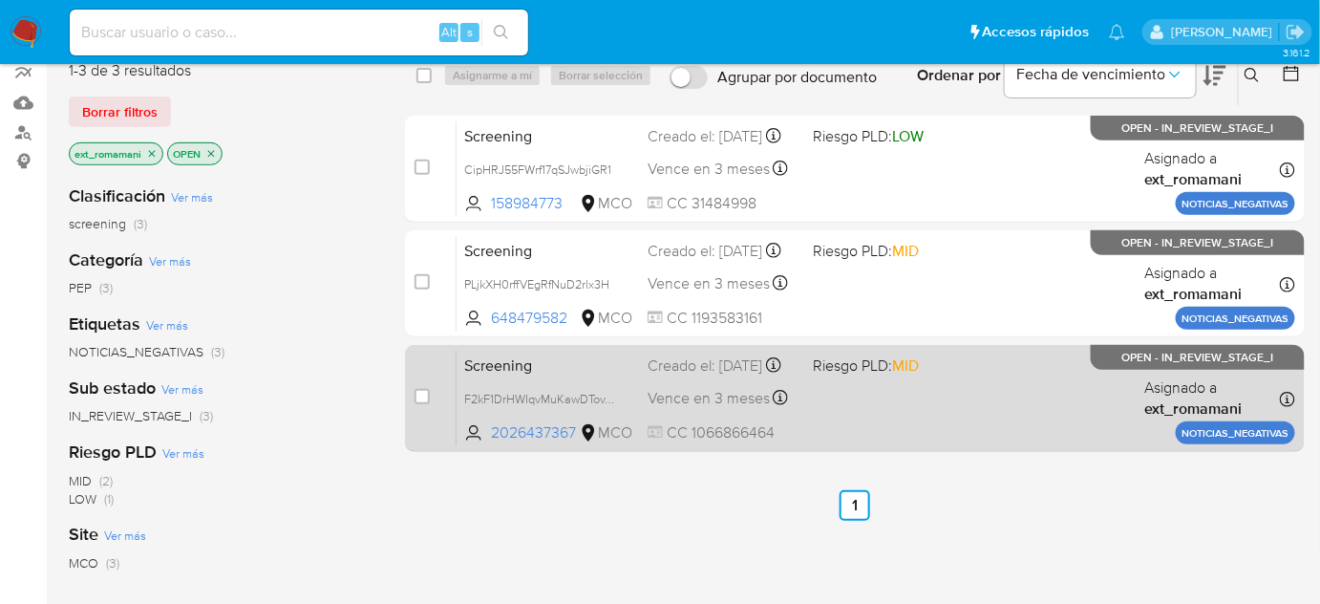
click at [803, 361] on div "Screening F2kF1DrHWIqvMuKawDTovT5F 2026437367 MCO Riesgo PLD: MID Creado el: [D…" at bounding box center [876, 398] width 839 height 96
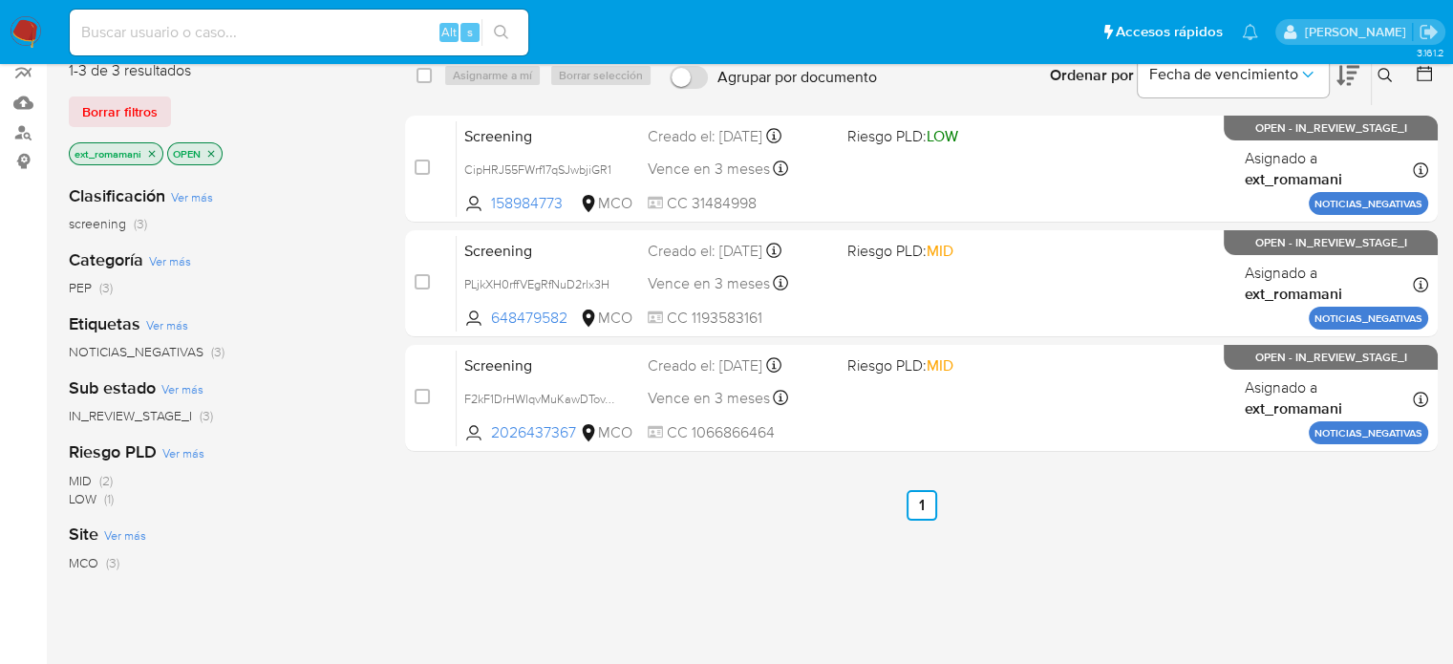
click at [28, 32] on img at bounding box center [26, 32] width 32 height 32
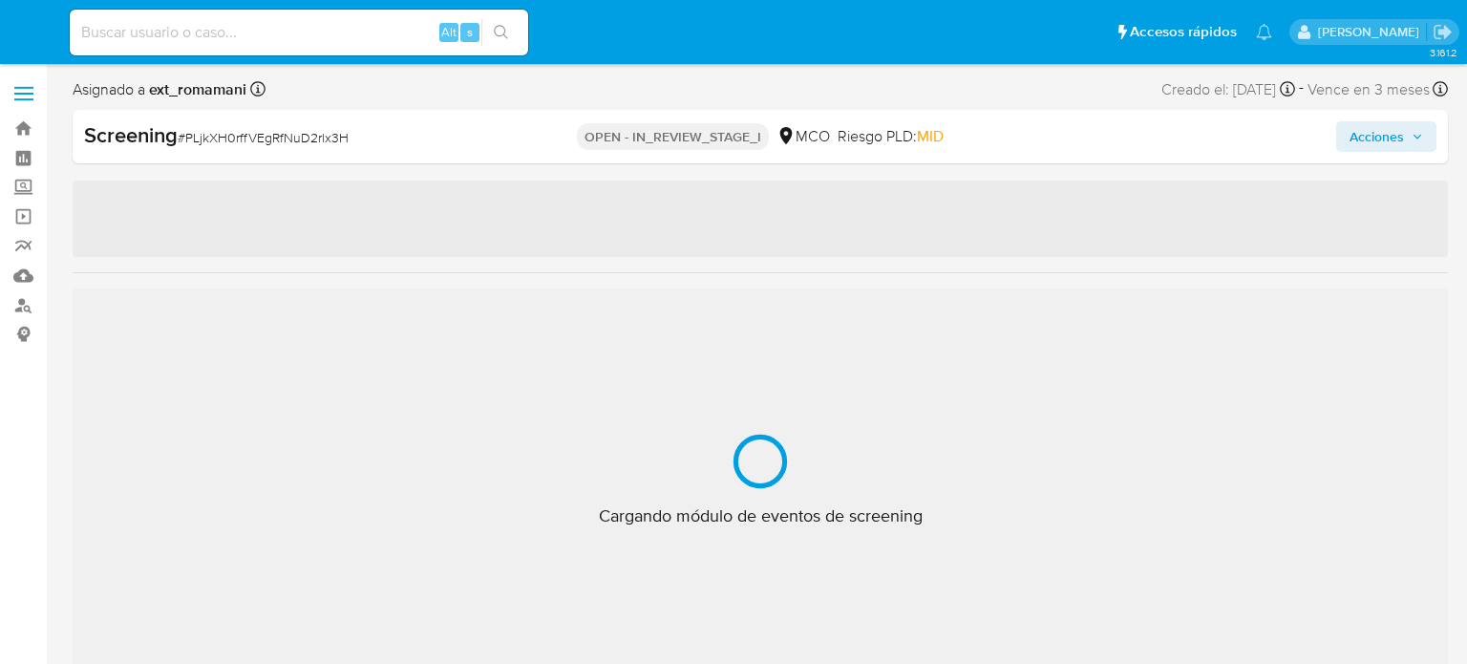
select select "10"
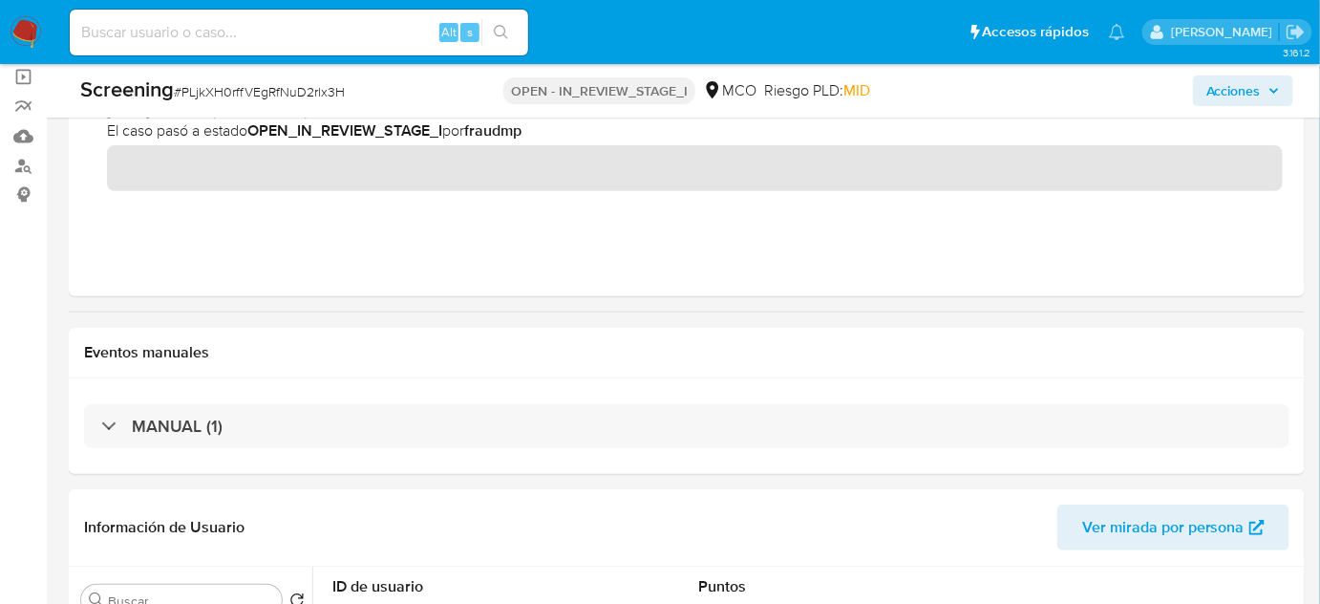
scroll to position [347, 0]
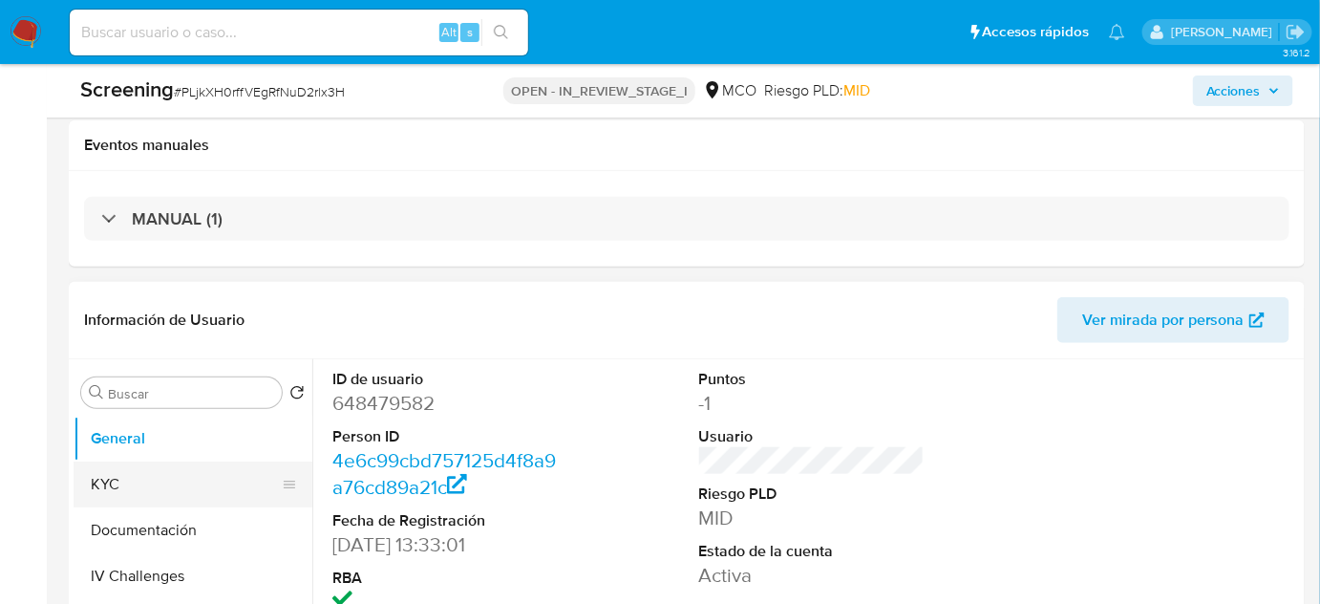
click at [102, 476] on button "KYC" at bounding box center [186, 484] width 224 height 46
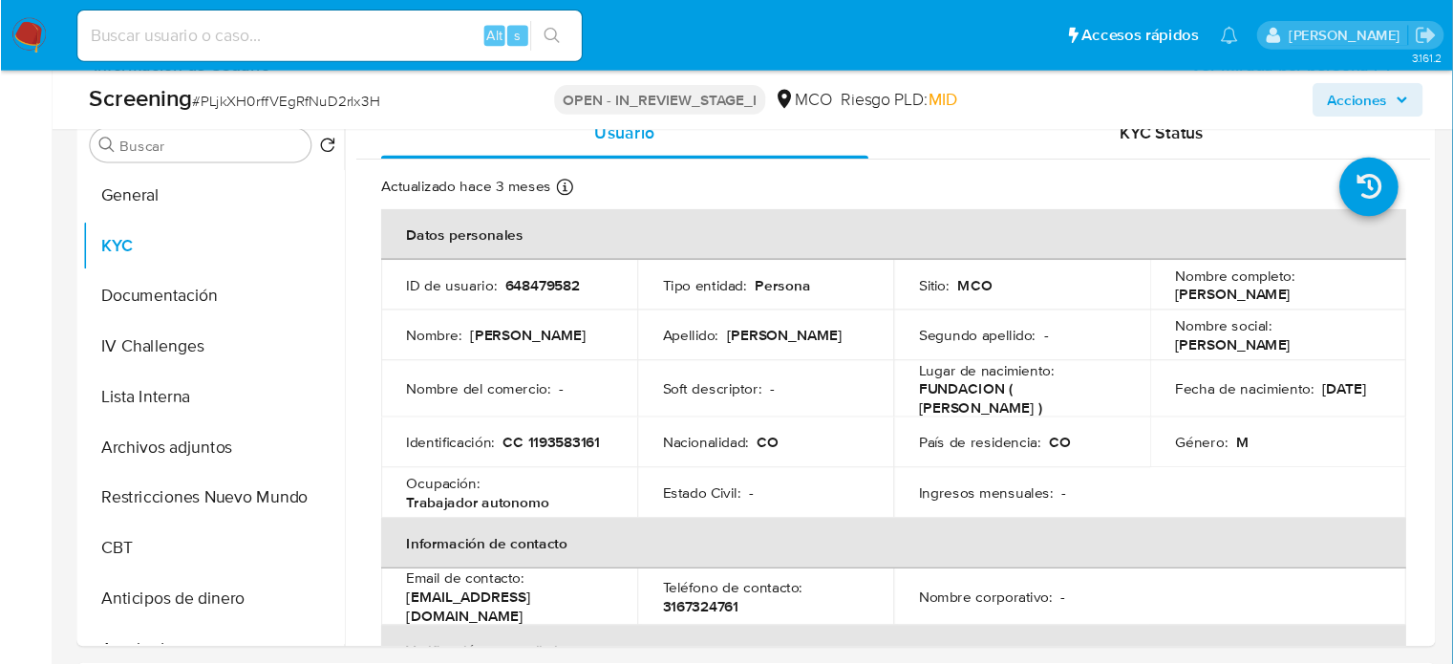
scroll to position [607, 0]
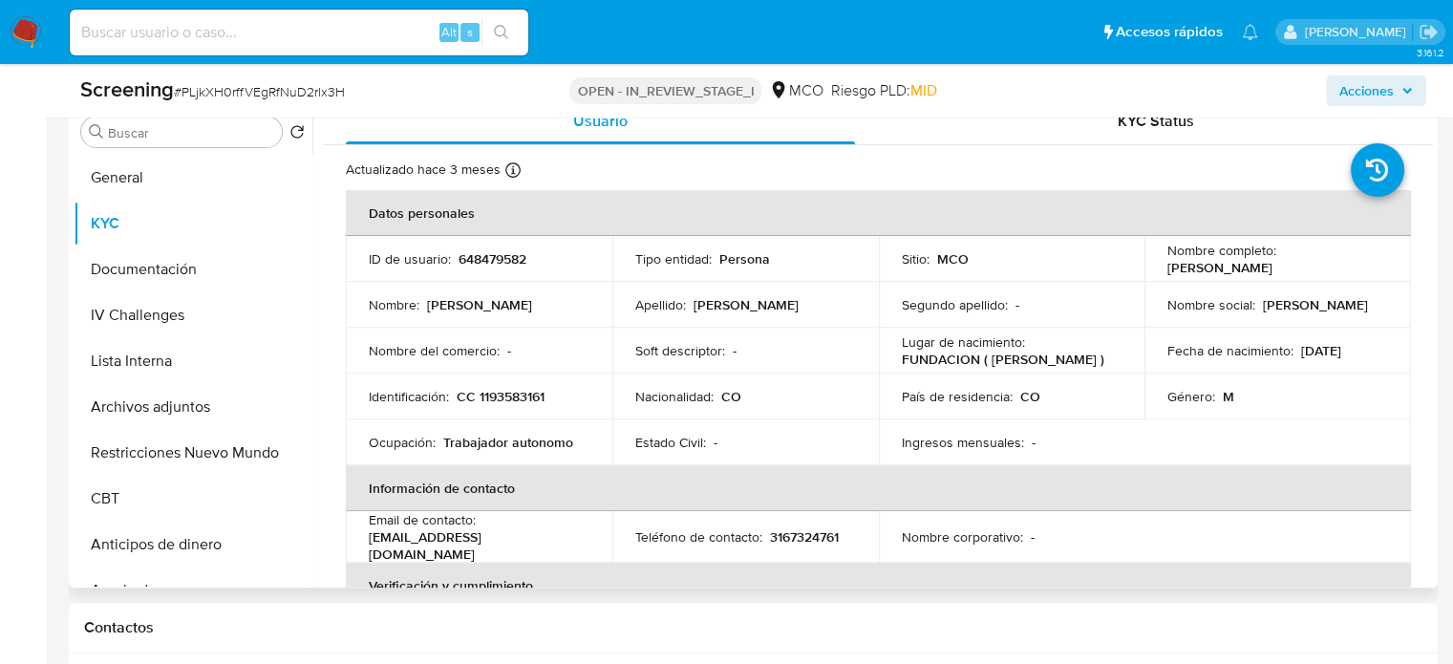
drag, startPoint x: 1291, startPoint y: 266, endPoint x: 1153, endPoint y: 268, distance: 138.5
click at [1153, 268] on td "Nombre completo : Eleazar Jaraba Meza" at bounding box center [1277, 259] width 266 height 46
copy p "Eleazar Jaraba Meza"
click at [190, 351] on button "Lista Interna" at bounding box center [186, 361] width 224 height 46
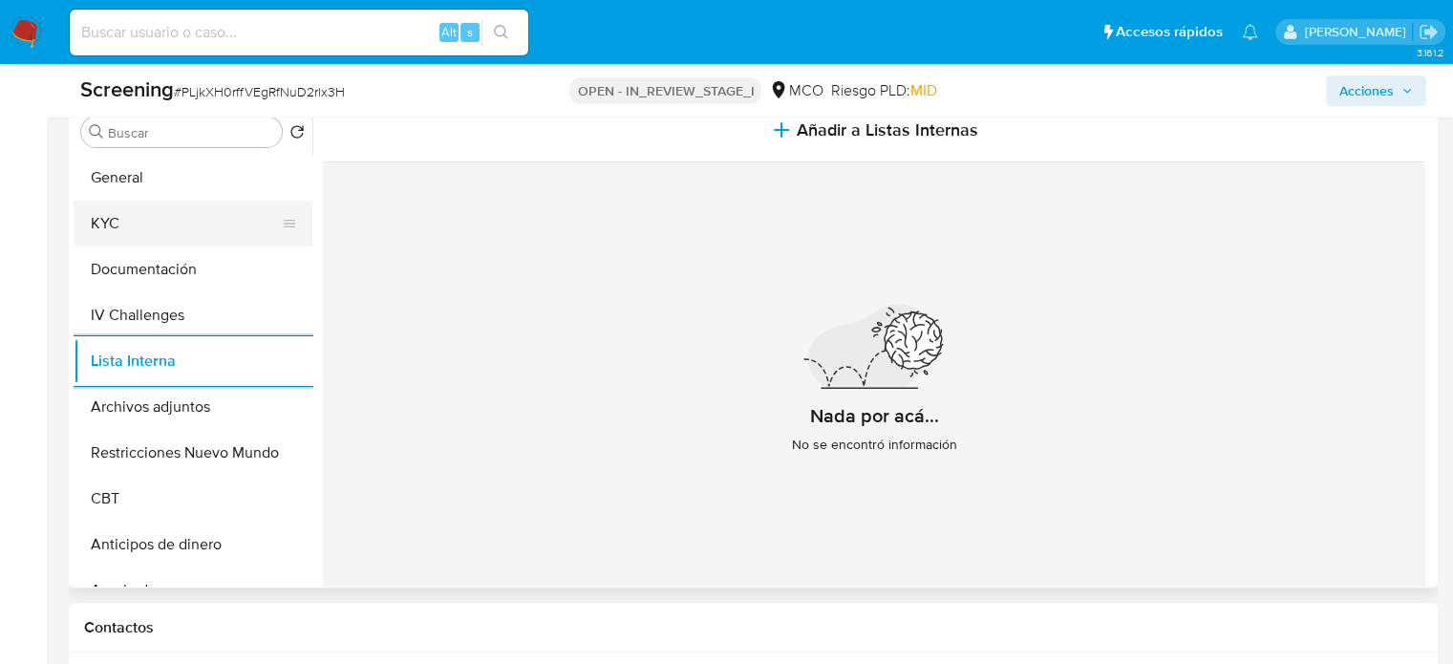
click at [160, 229] on button "KYC" at bounding box center [186, 224] width 224 height 46
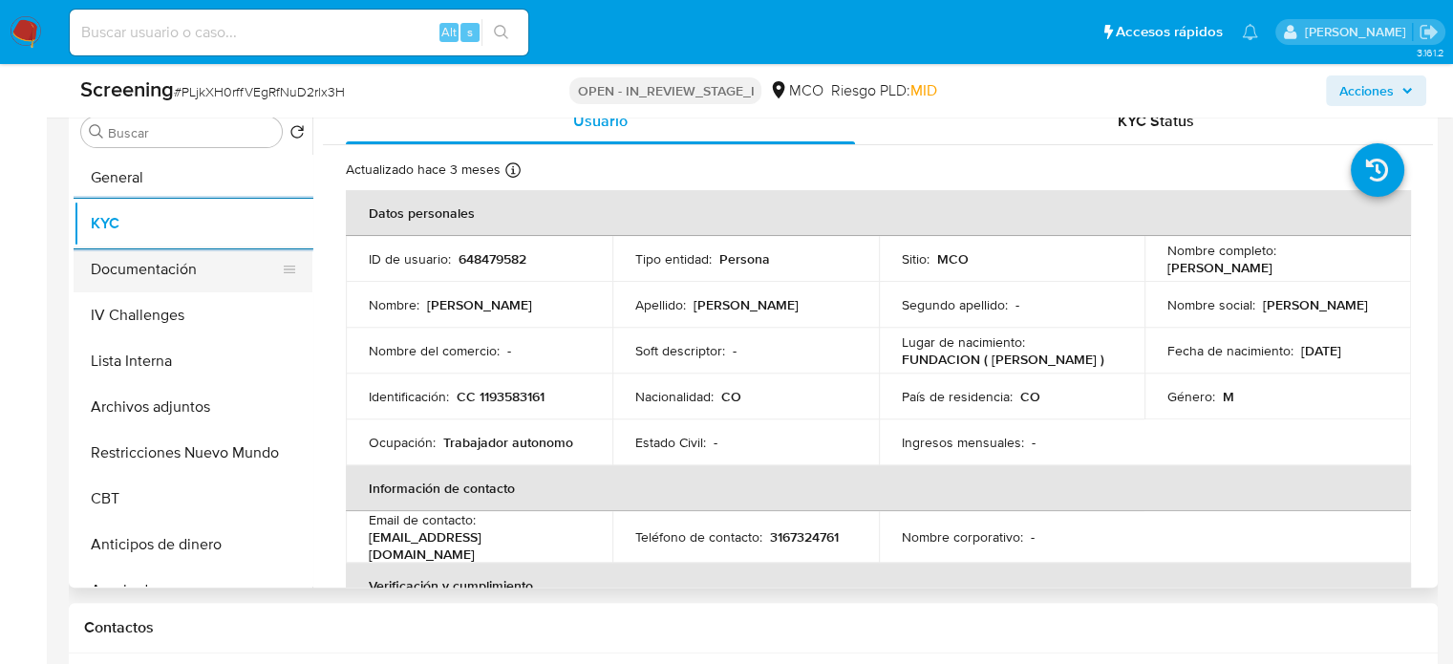
click at [158, 266] on button "Documentación" at bounding box center [186, 269] width 224 height 46
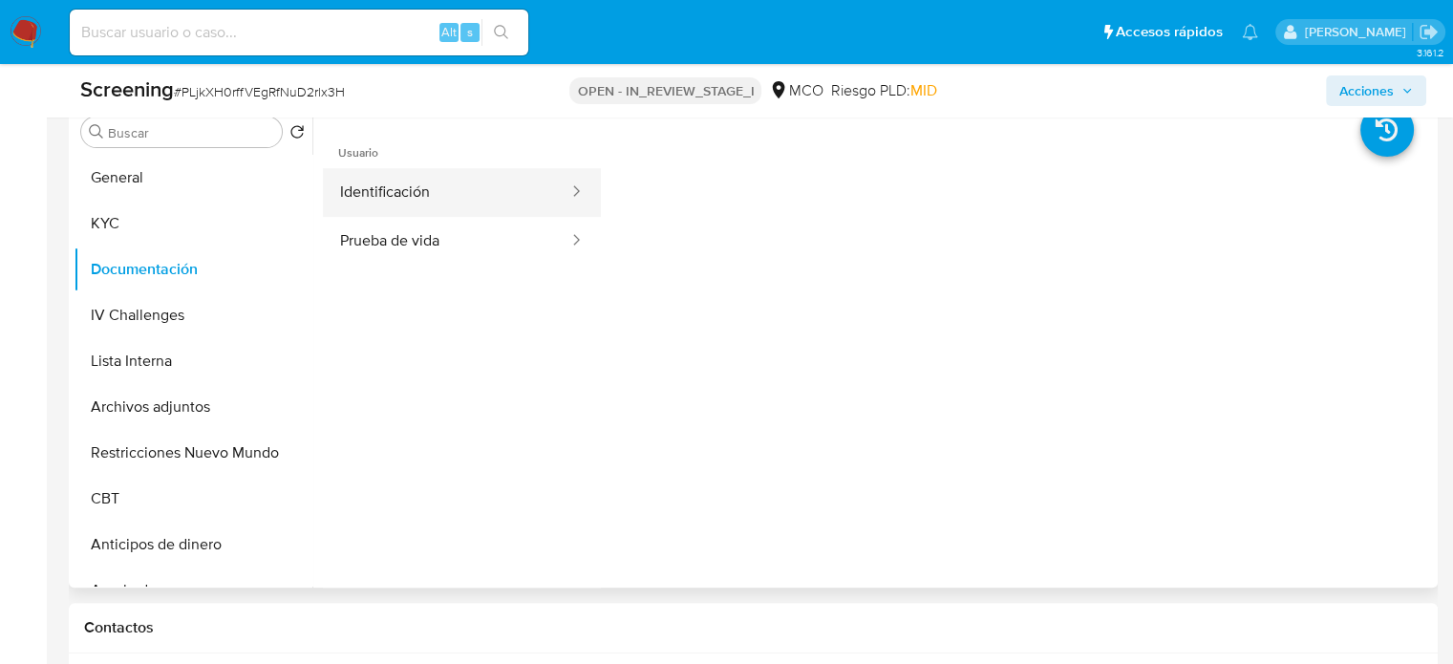
click at [413, 192] on button "Identificación" at bounding box center [446, 192] width 247 height 49
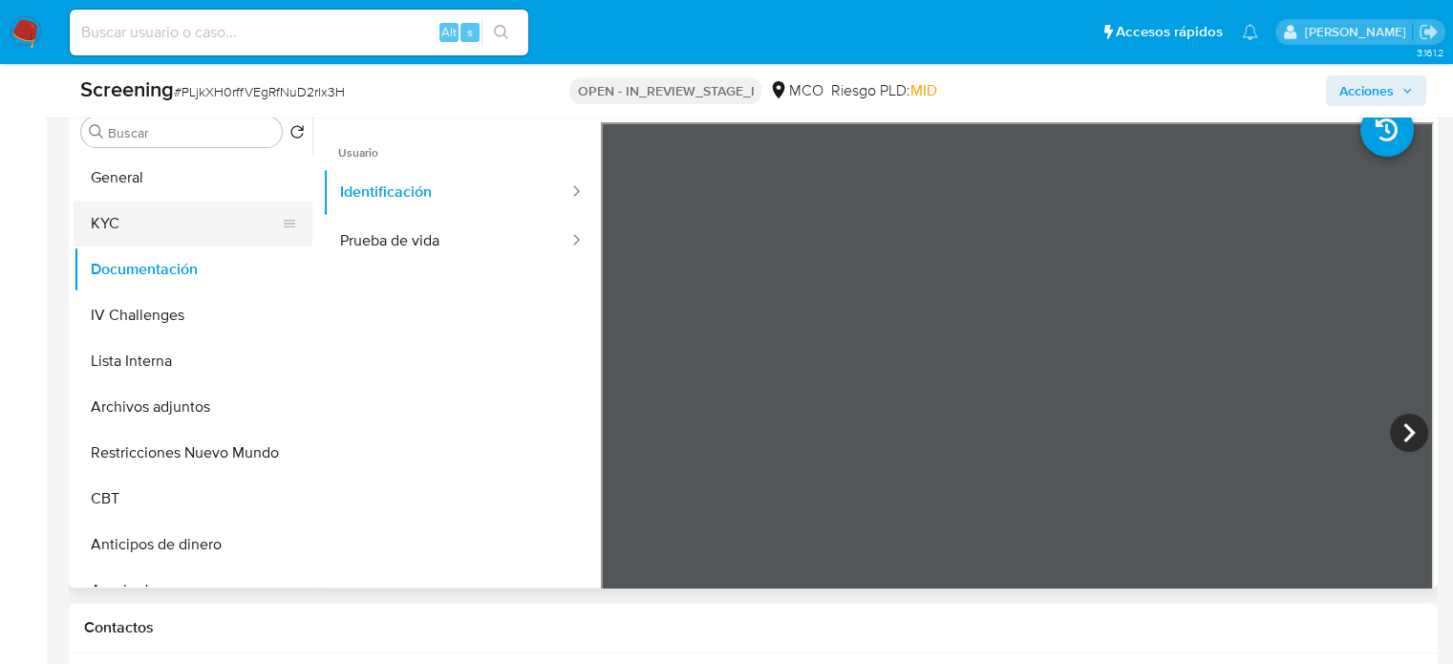
click at [172, 224] on button "KYC" at bounding box center [186, 224] width 224 height 46
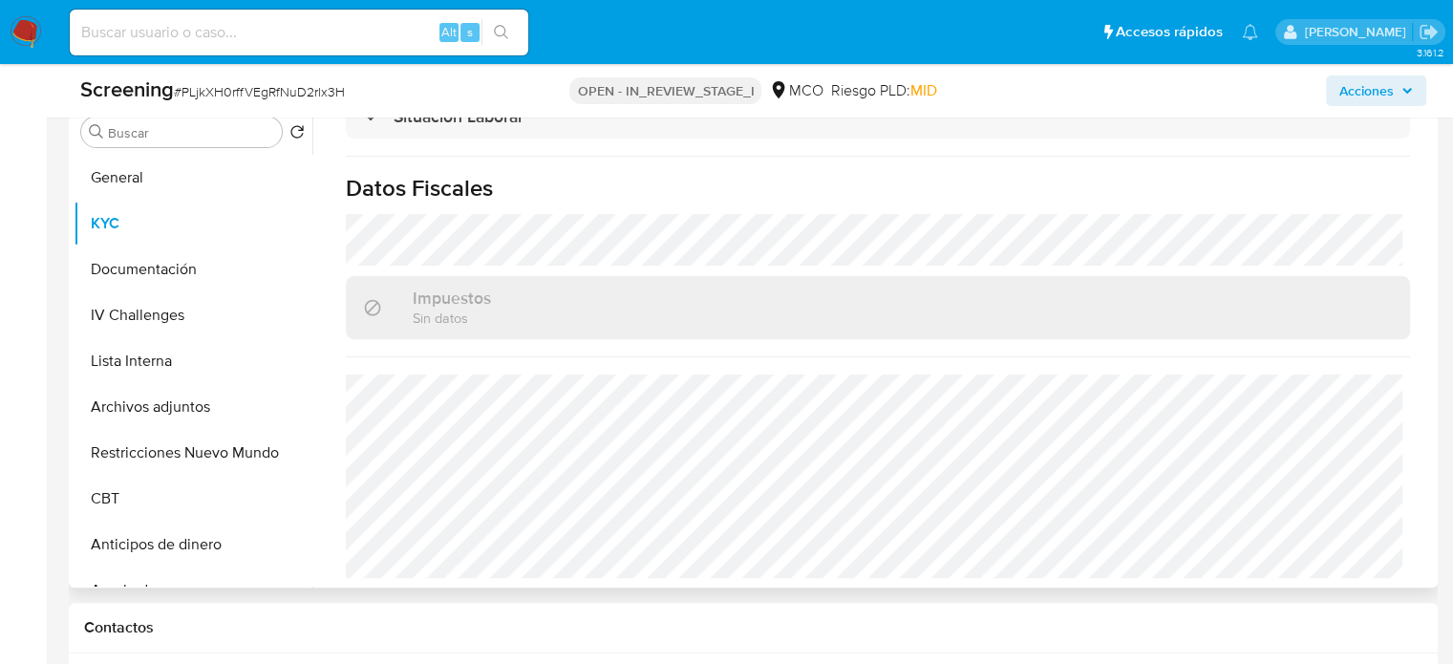
scroll to position [814, 0]
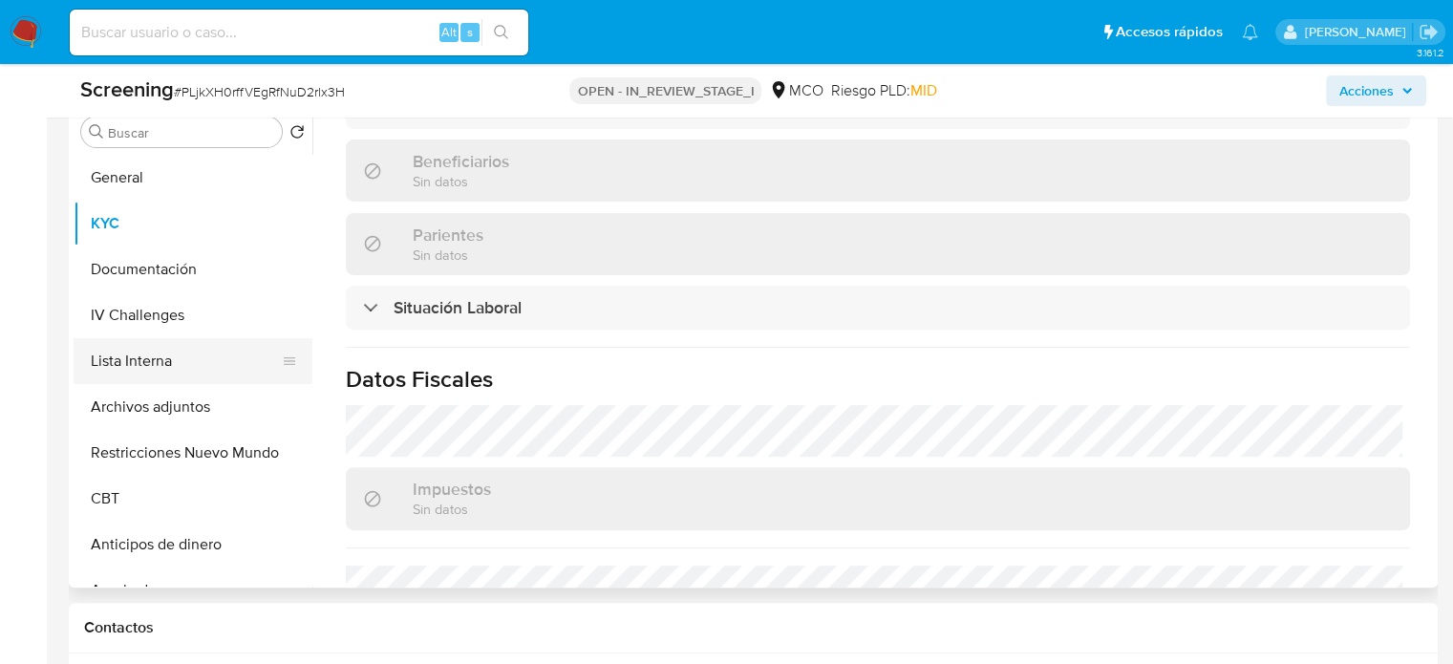
click at [163, 371] on button "Lista Interna" at bounding box center [186, 361] width 224 height 46
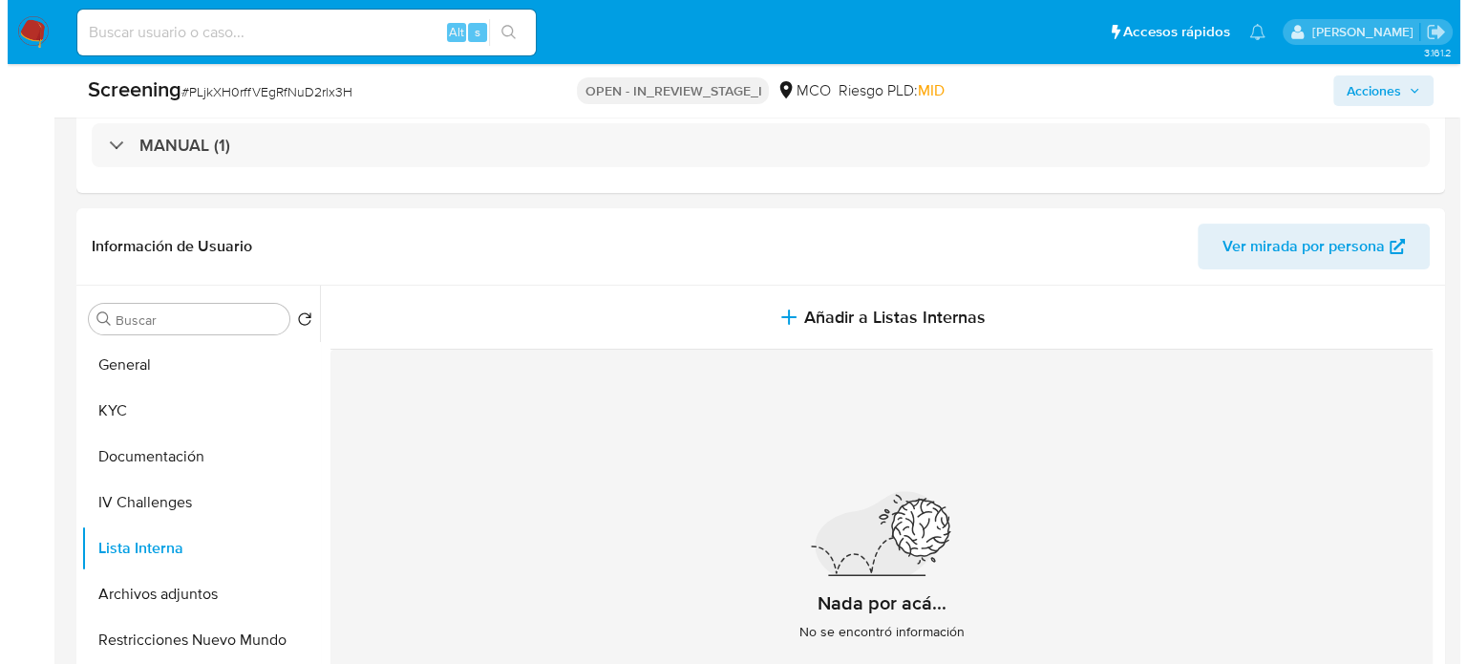
scroll to position [416, 0]
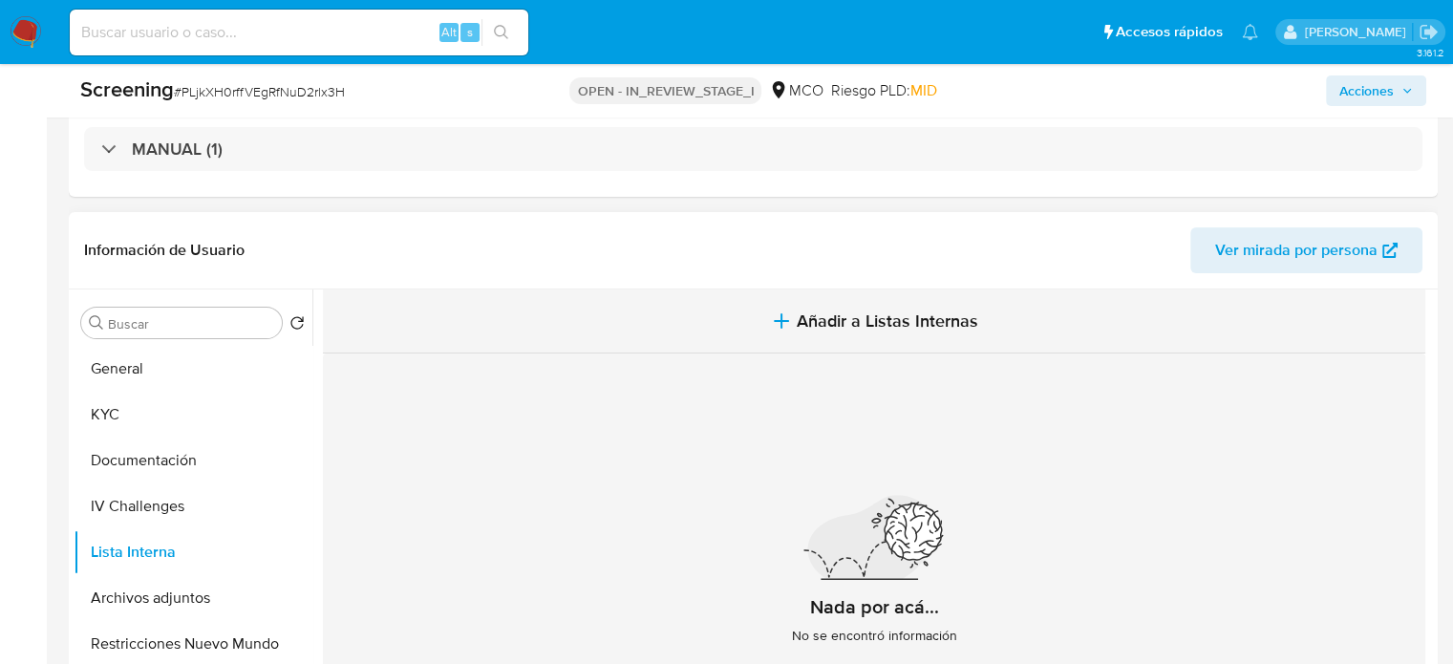
click at [818, 327] on span "Añadir a Listas Internas" at bounding box center [887, 320] width 181 height 21
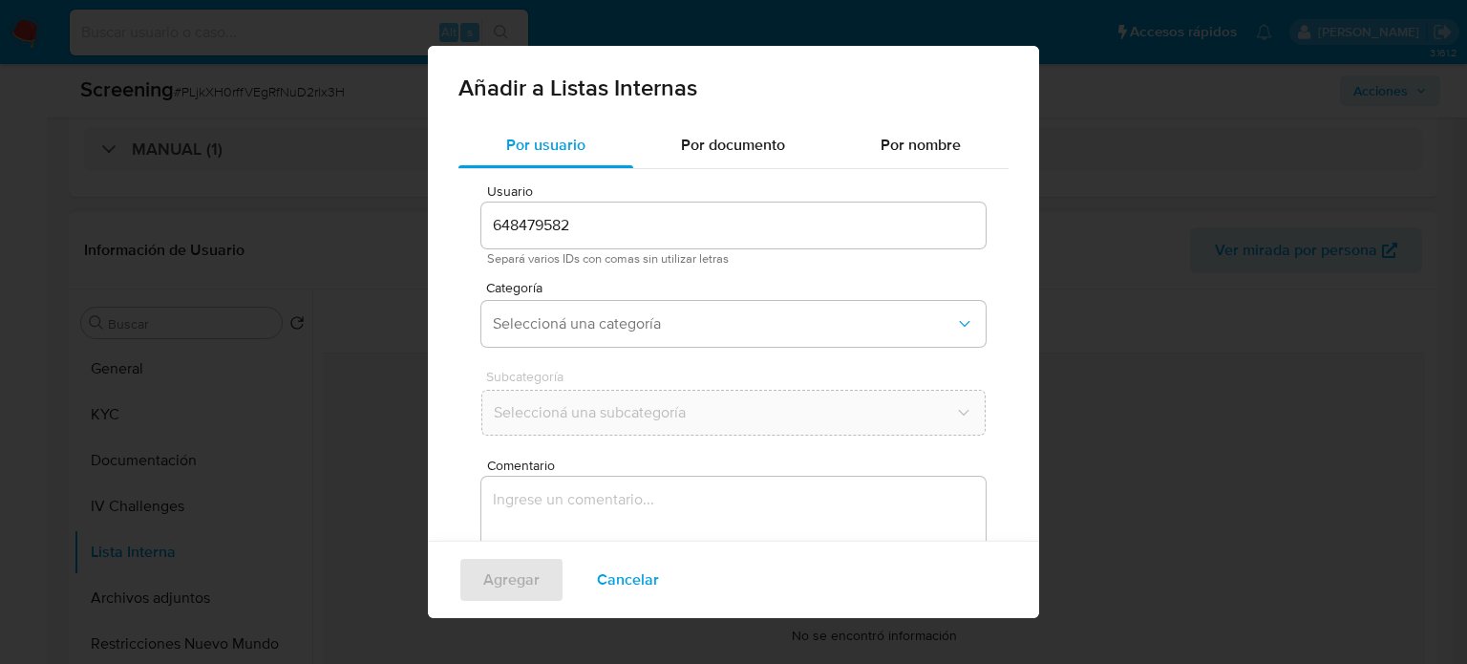
scroll to position [80, 0]
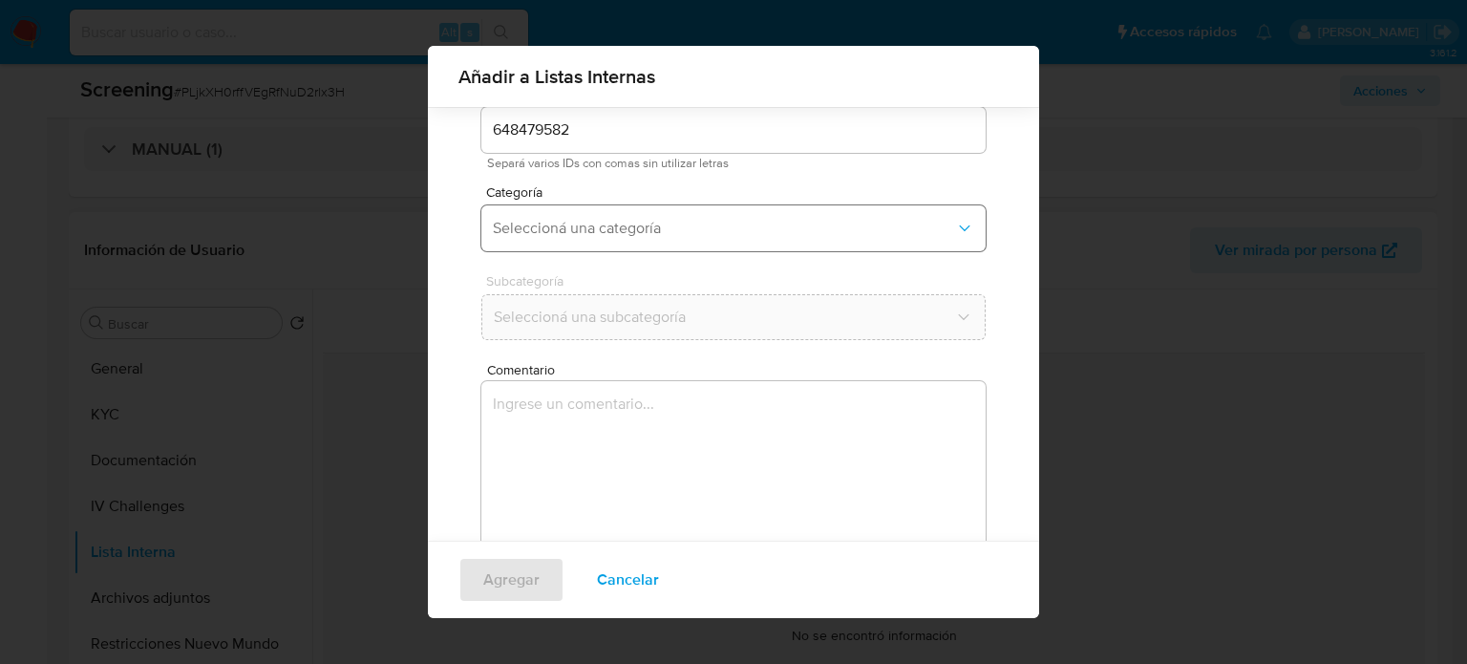
click at [636, 225] on span "Seleccioná una categoría" at bounding box center [724, 228] width 462 height 19
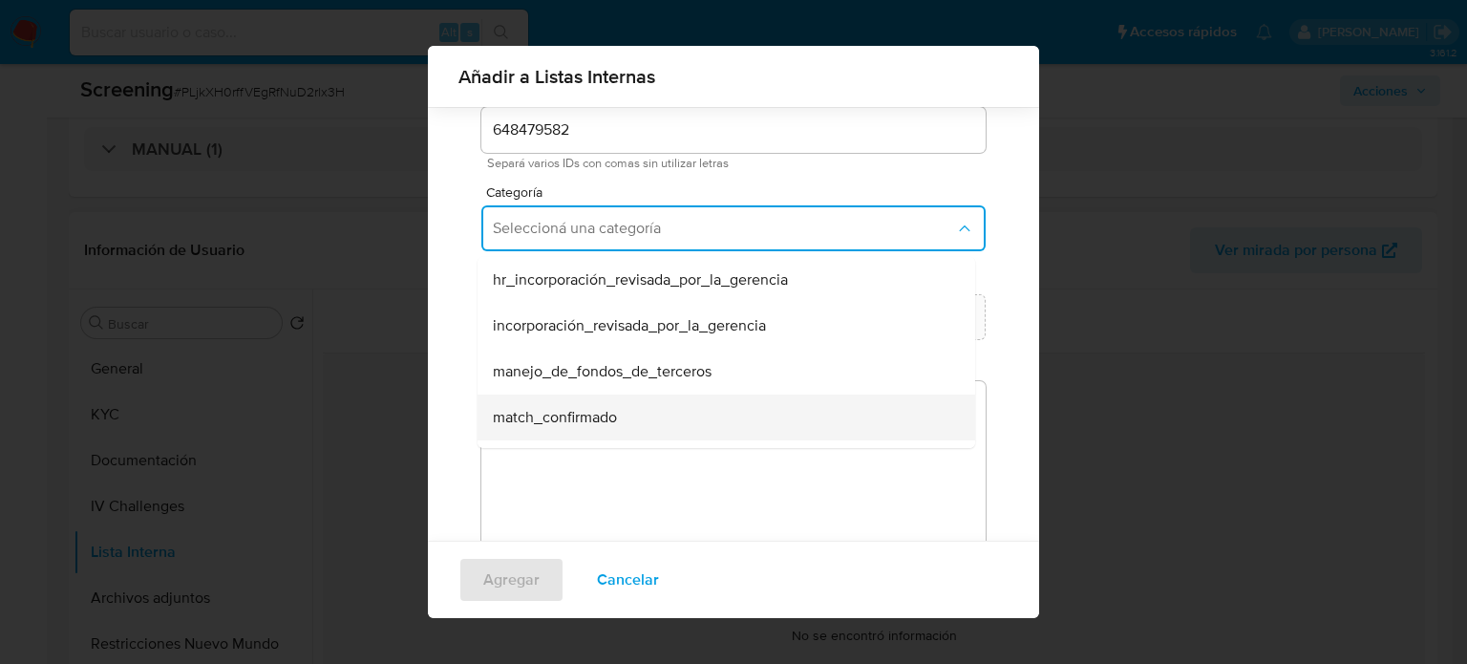
click at [592, 412] on span "match_confirmado" at bounding box center [555, 417] width 124 height 19
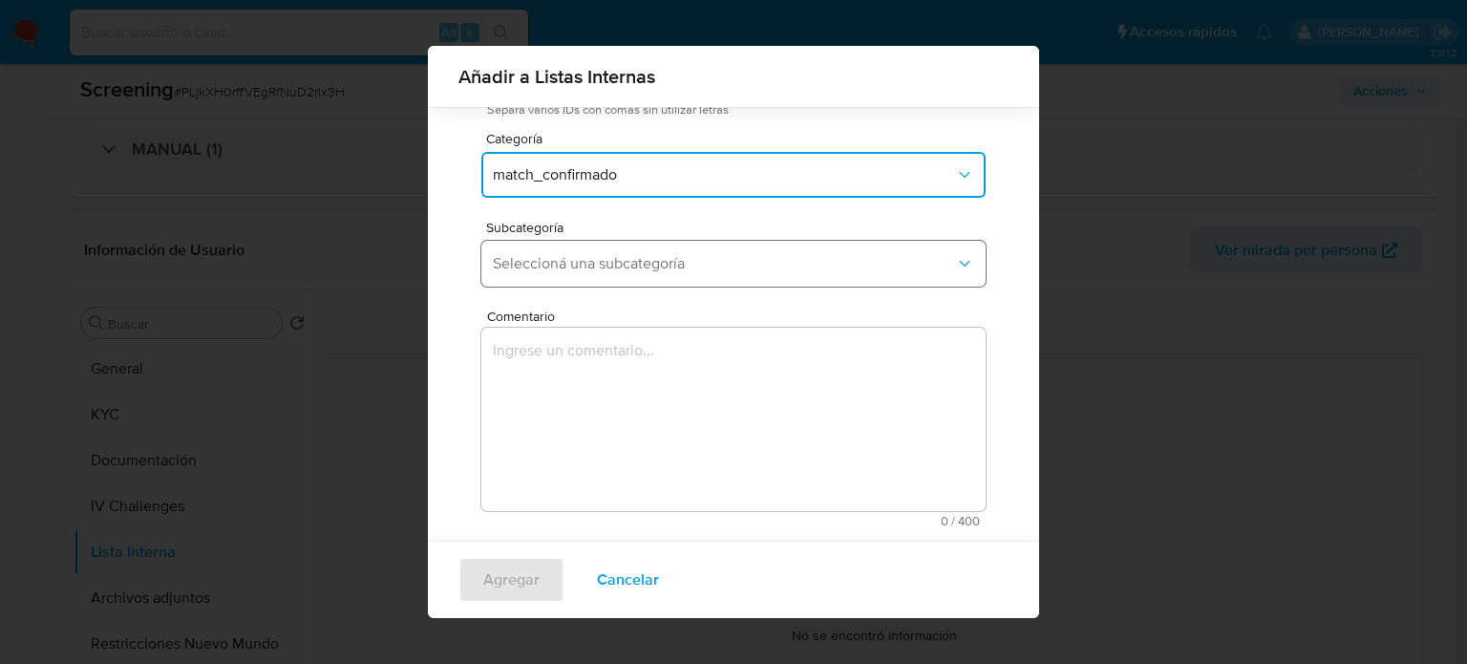
scroll to position [150, 0]
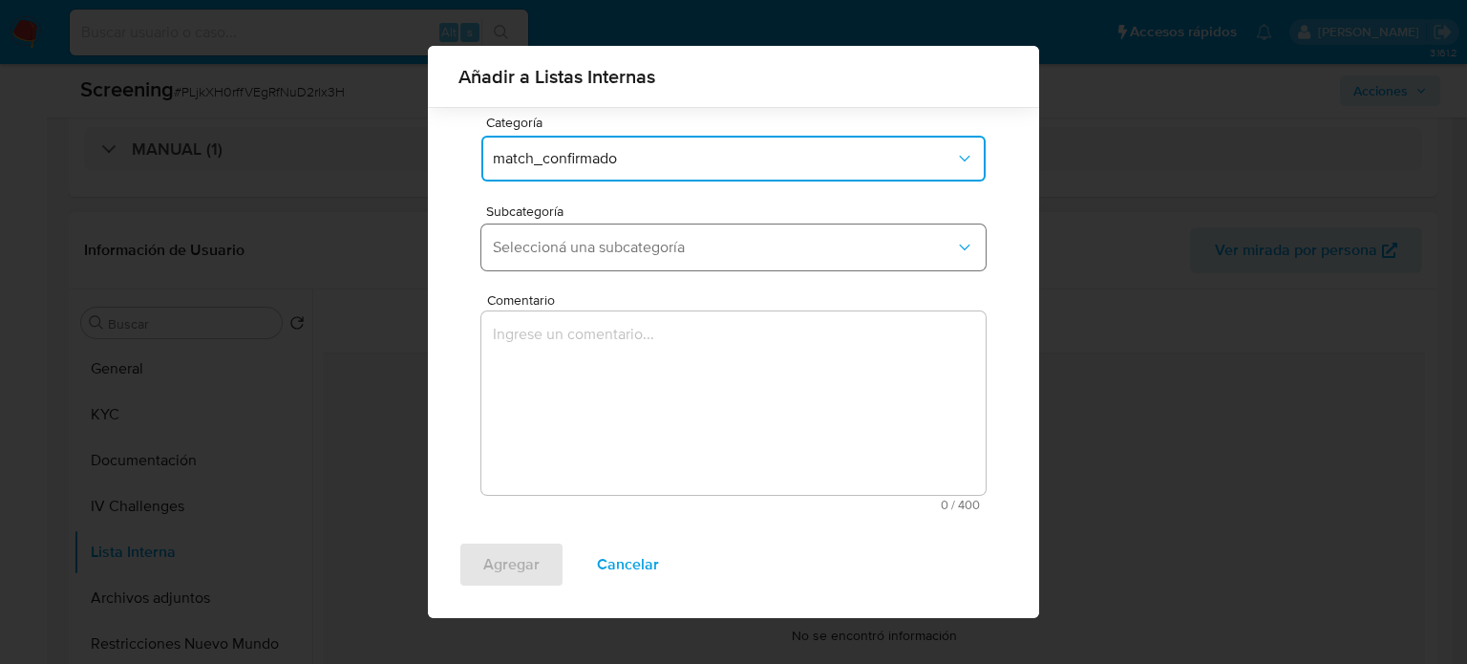
click at [634, 251] on span "Seleccioná una subcategoría" at bounding box center [724, 247] width 462 height 19
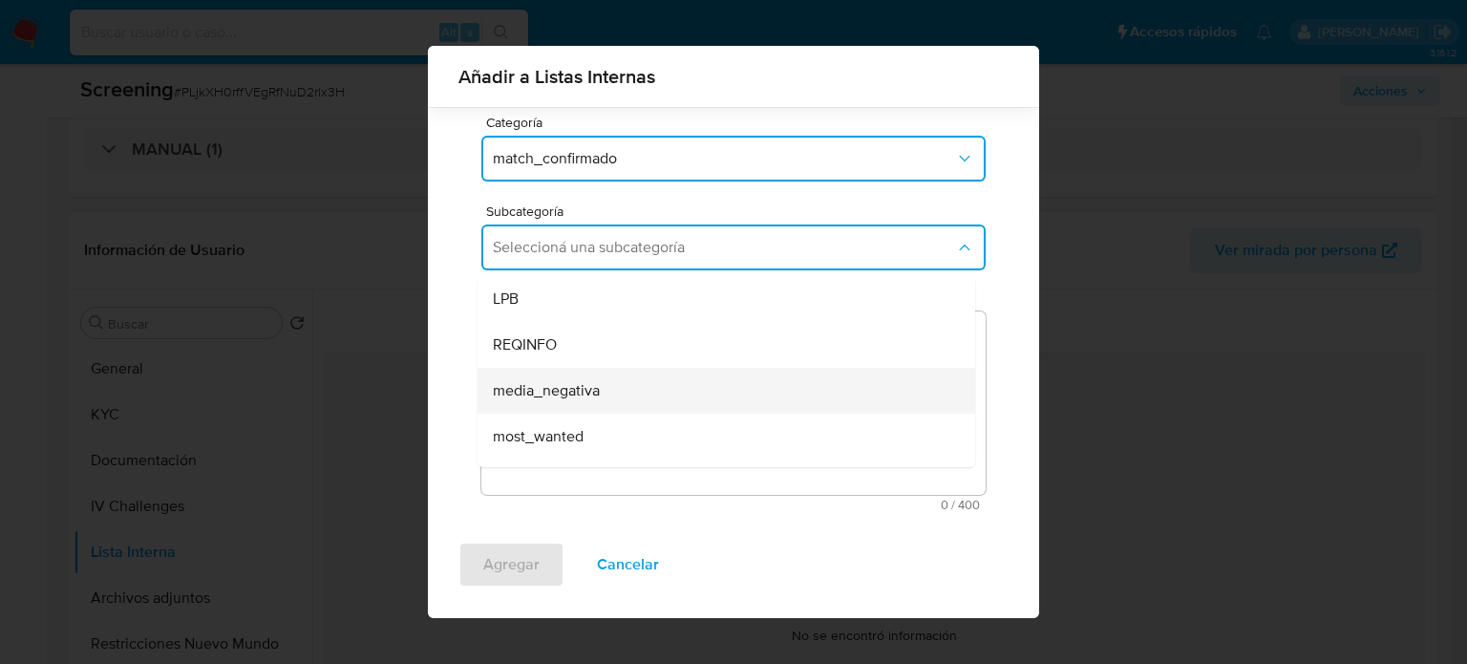
click at [589, 385] on span "media_negativa" at bounding box center [546, 390] width 107 height 19
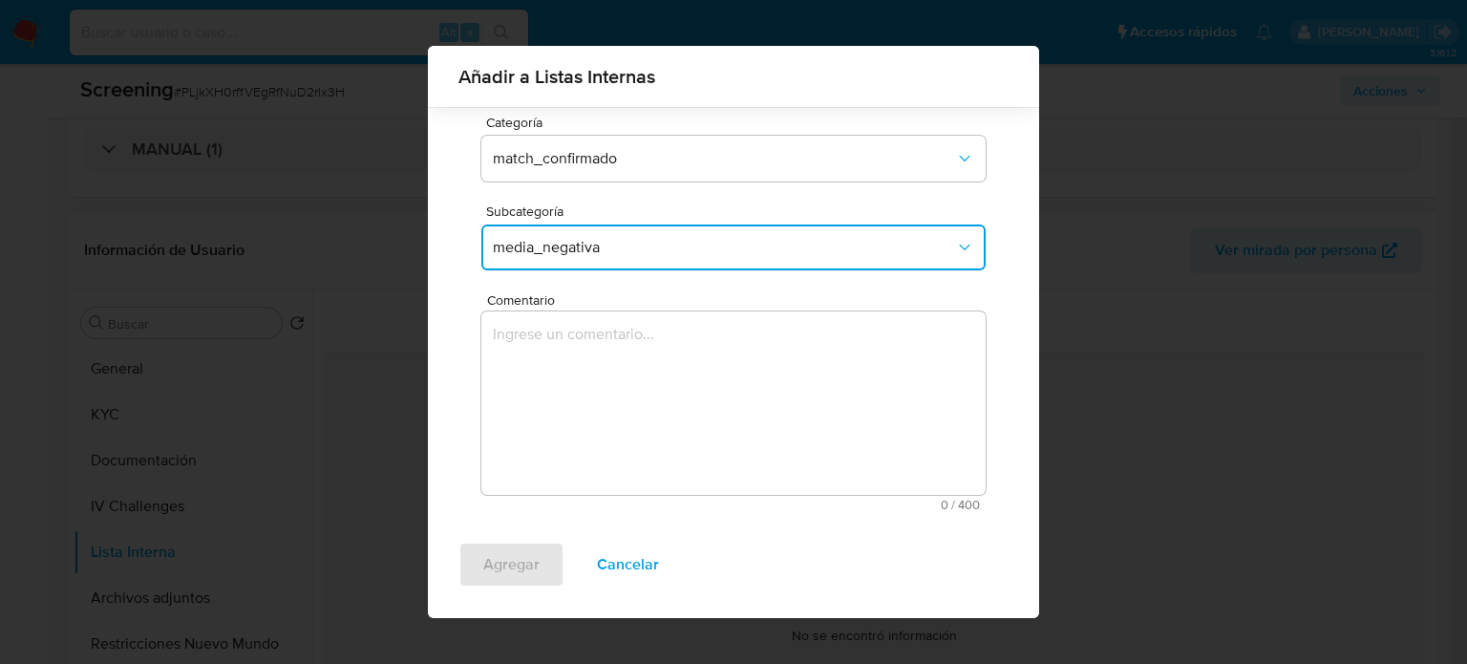
click at [589, 385] on textarea "Comentario" at bounding box center [733, 402] width 504 height 183
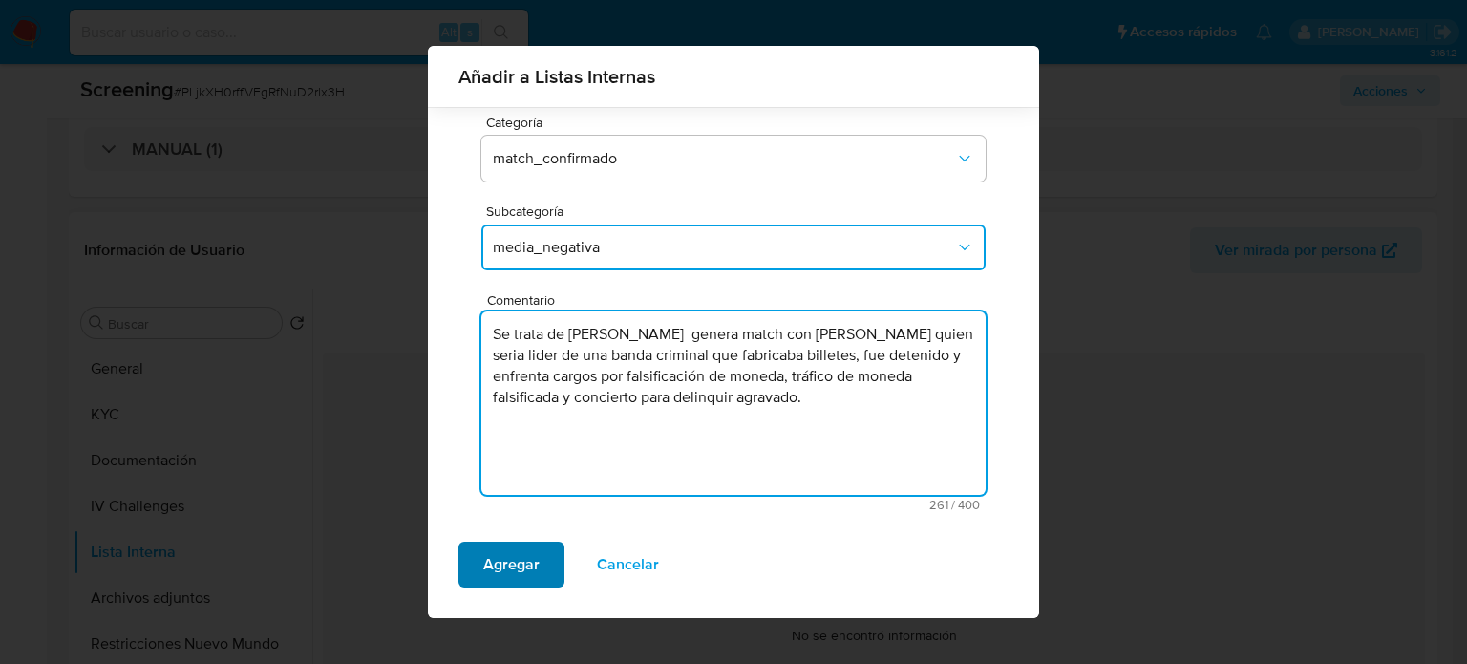
type textarea "Se trata de Eleazar Jaraba Meza genera match con Eleazar Jaraba Meza quien seri…"
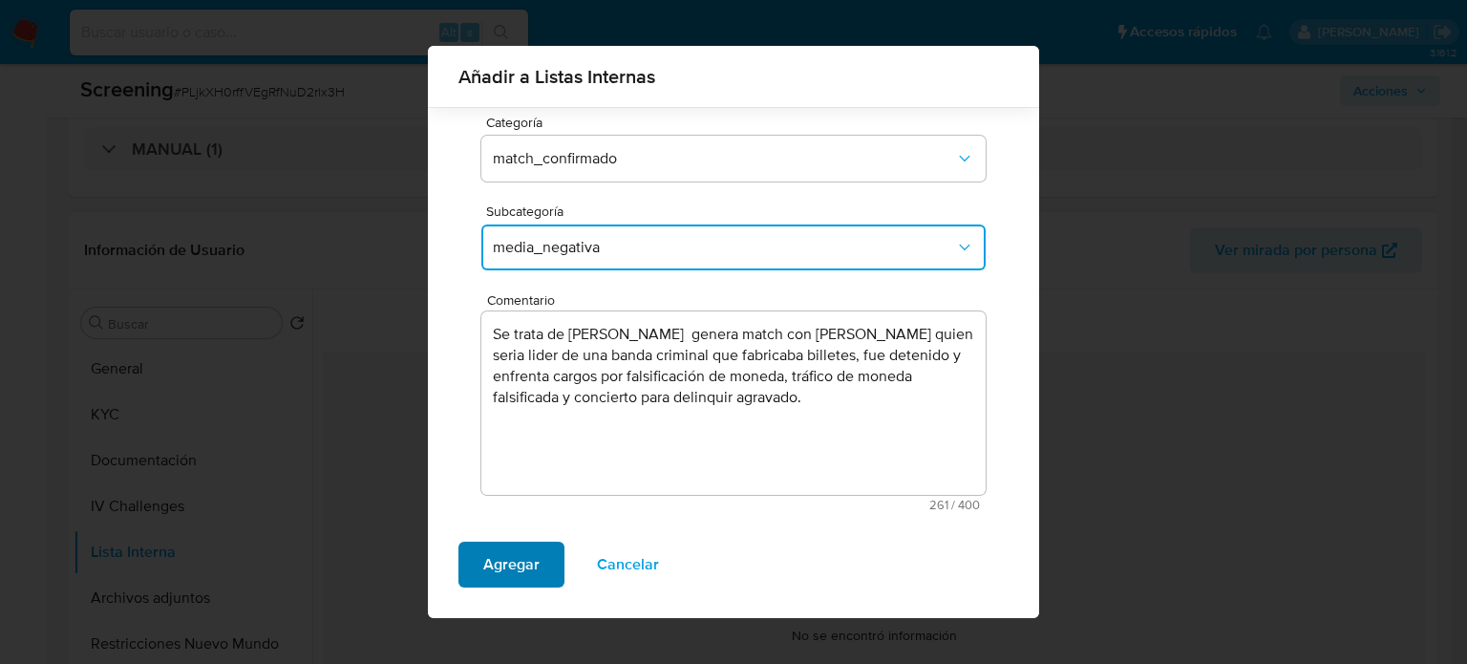
click at [518, 572] on span "Agregar" at bounding box center [511, 564] width 56 height 42
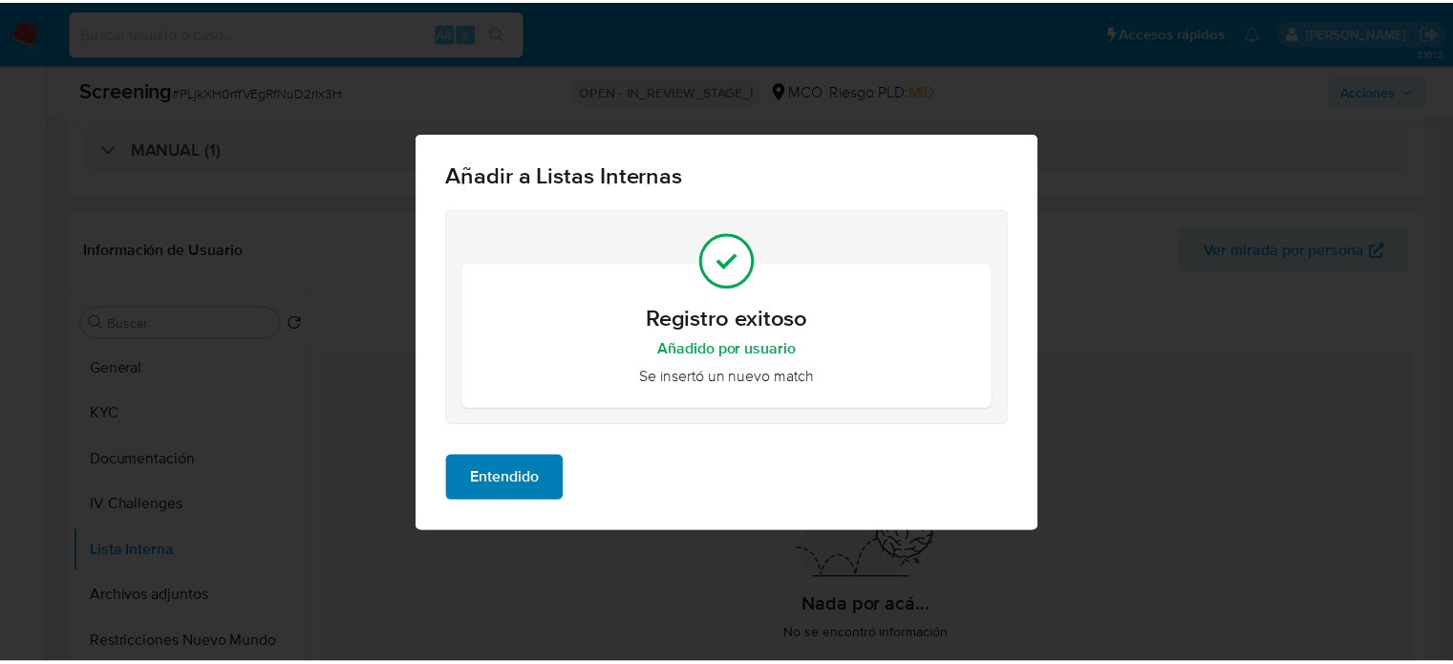
scroll to position [0, 0]
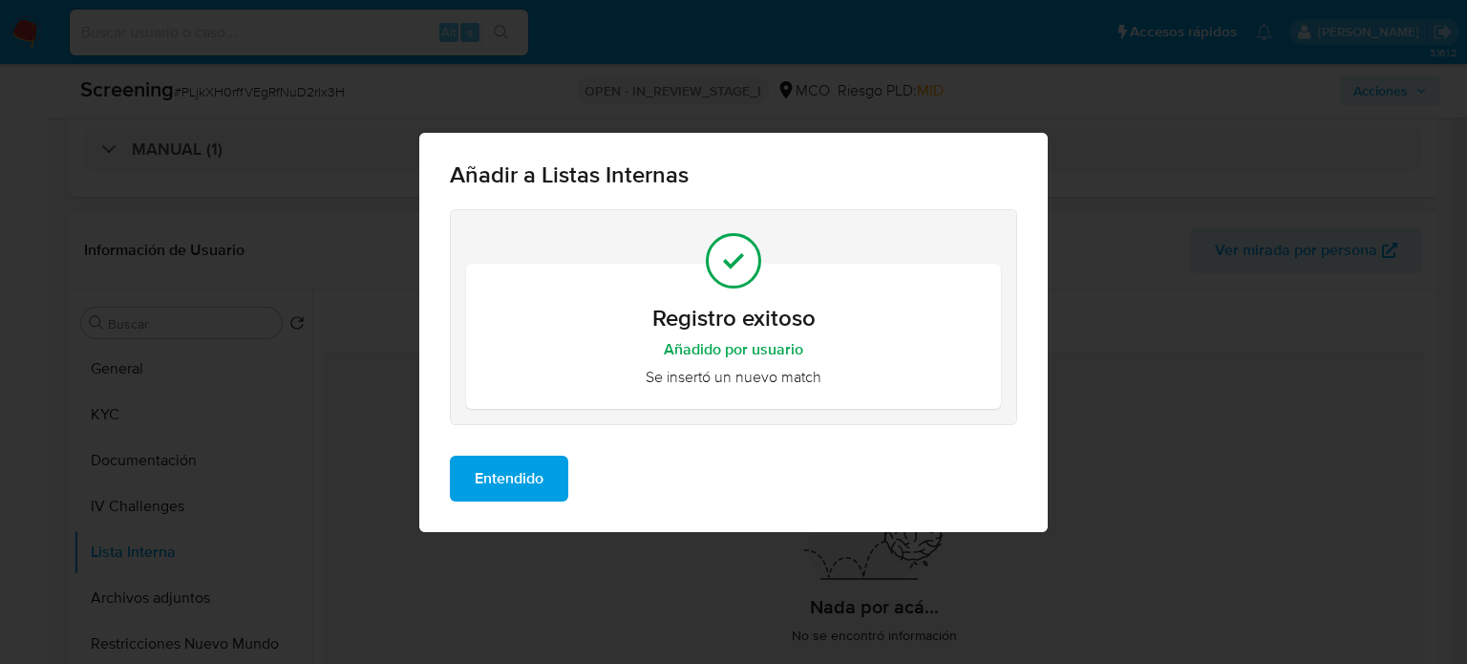
click at [511, 496] on span "Entendido" at bounding box center [509, 479] width 69 height 42
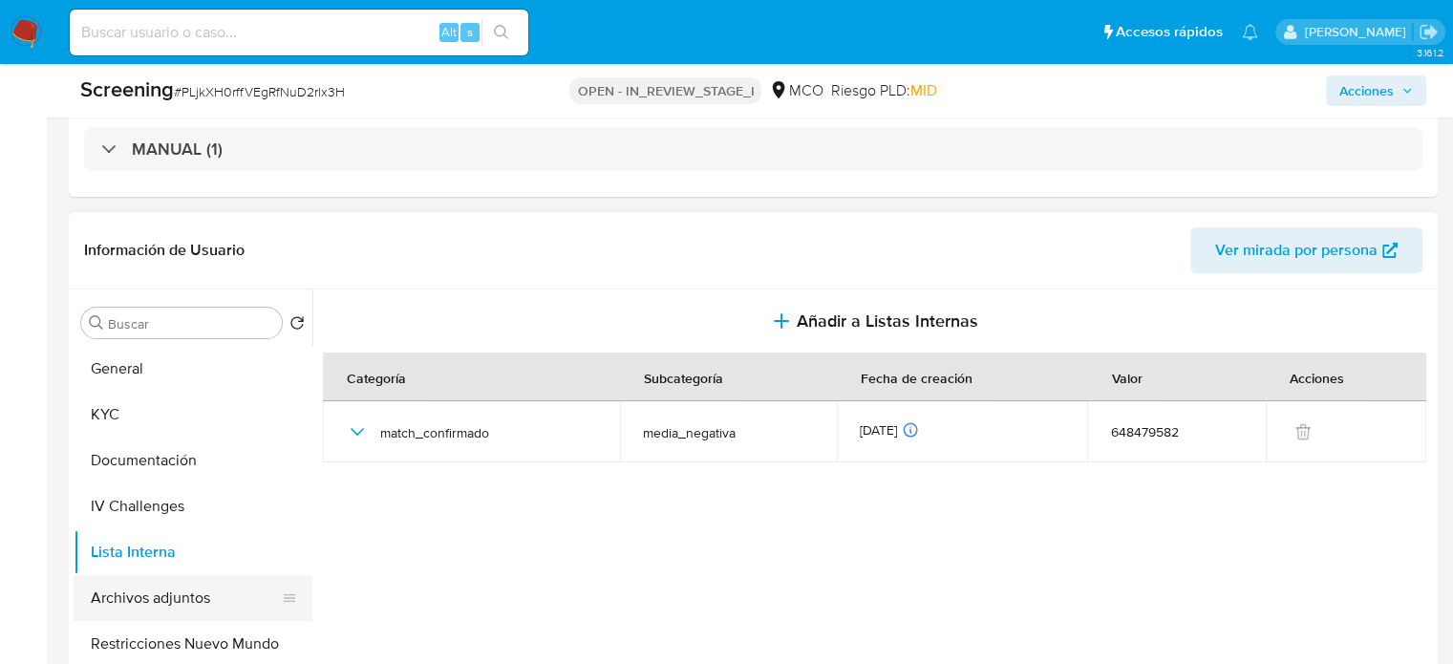
click at [199, 593] on button "Archivos adjuntos" at bounding box center [186, 598] width 224 height 46
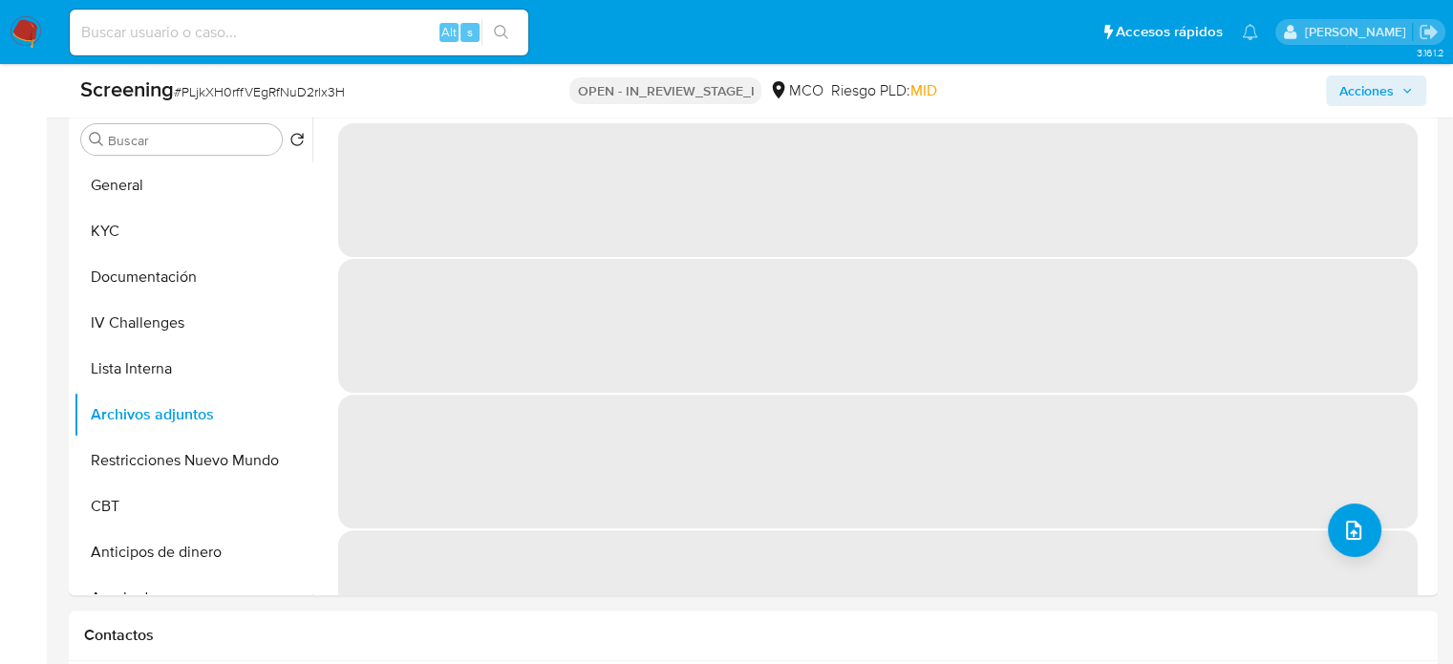
scroll to position [607, 0]
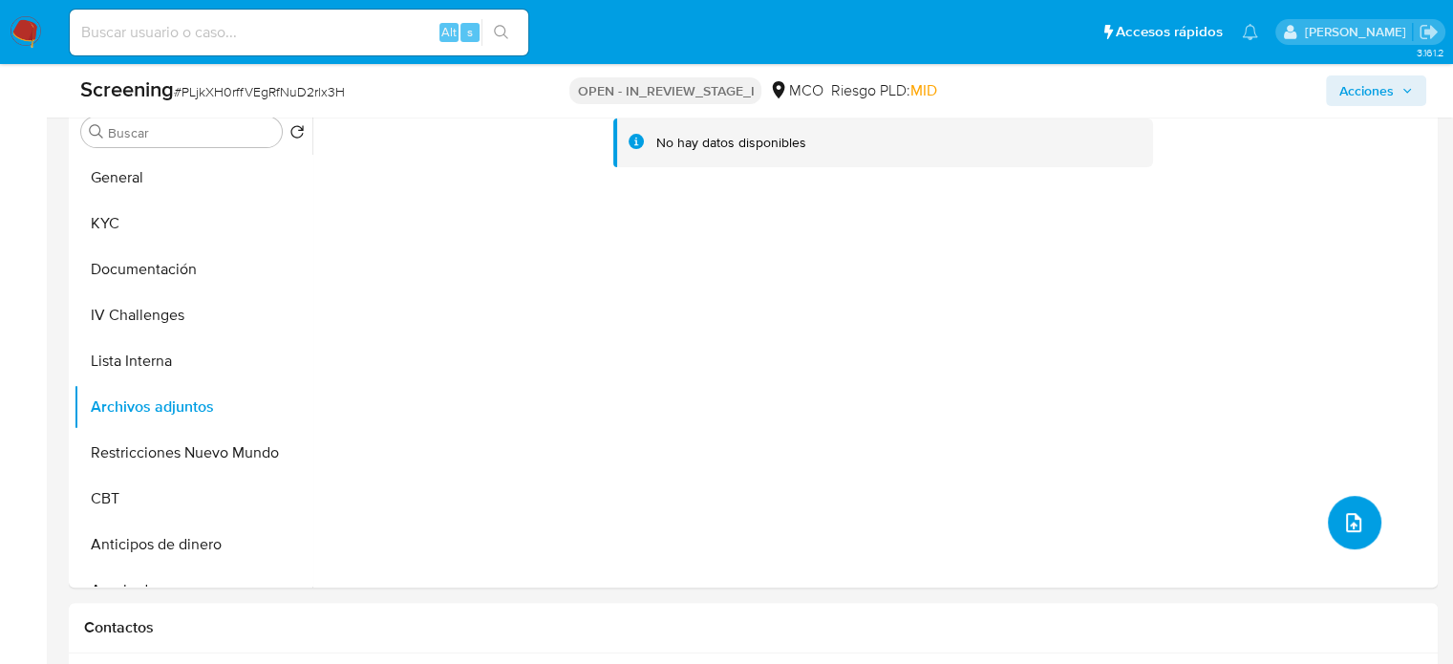
click at [1342, 530] on icon "upload-file" at bounding box center [1353, 522] width 23 height 23
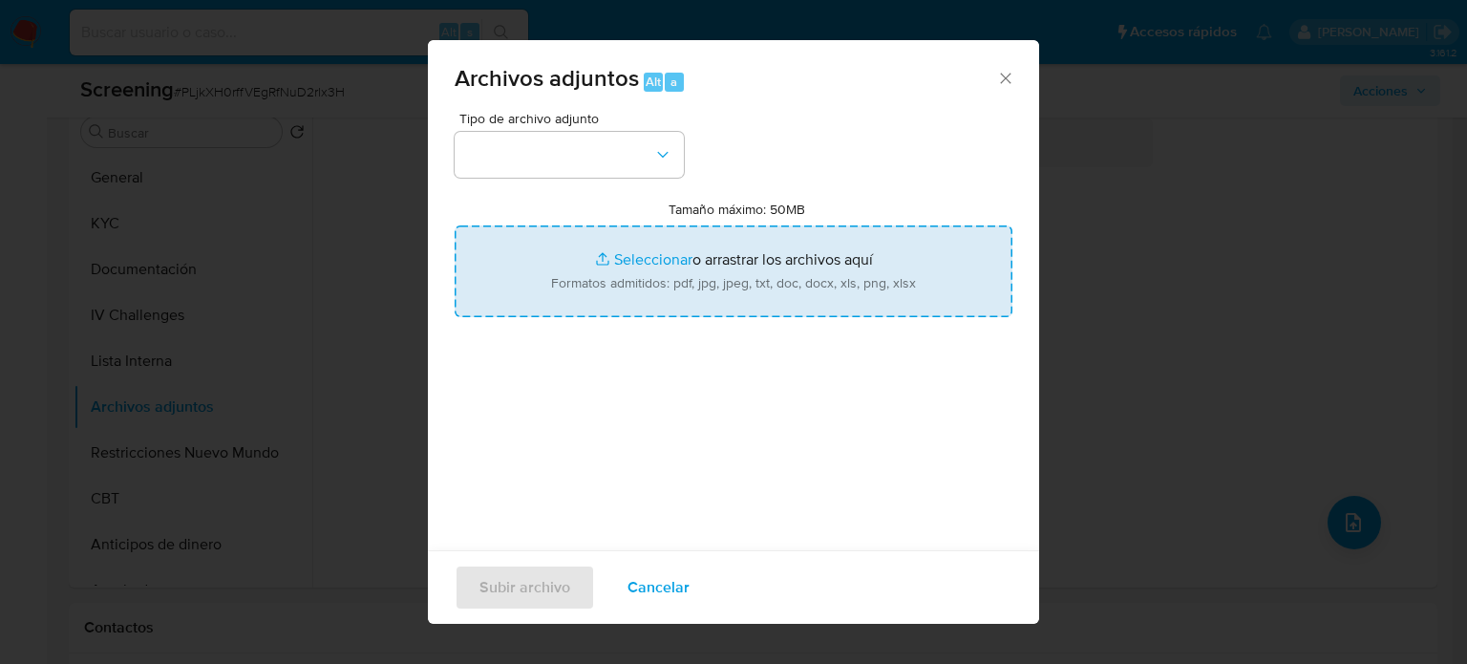
click at [797, 261] on input "Tamaño máximo: 50MB Seleccionar archivos" at bounding box center [734, 271] width 558 height 92
type input "C:\fakepath\_Dinocash_, la banda criminal manejada ...anga_ 423 [DEMOGRAPHIC_DA…"
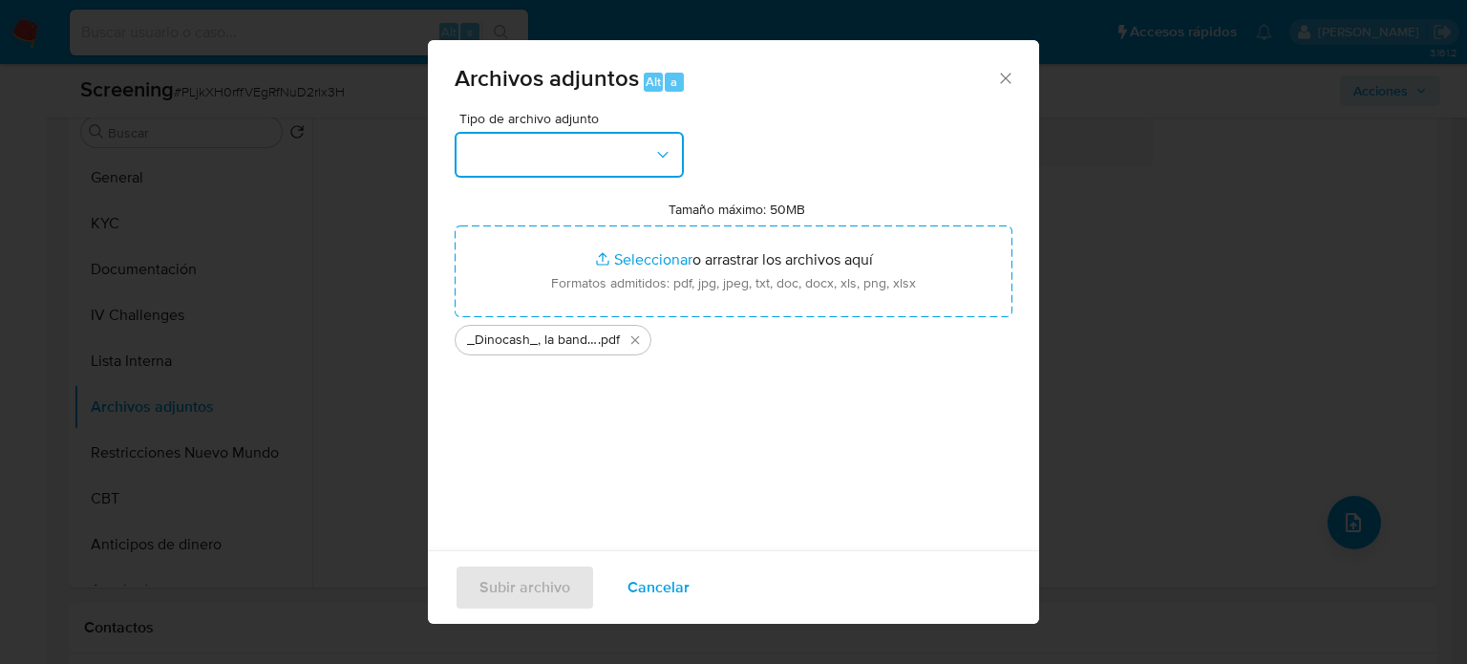
click at [642, 147] on button "button" at bounding box center [569, 155] width 229 height 46
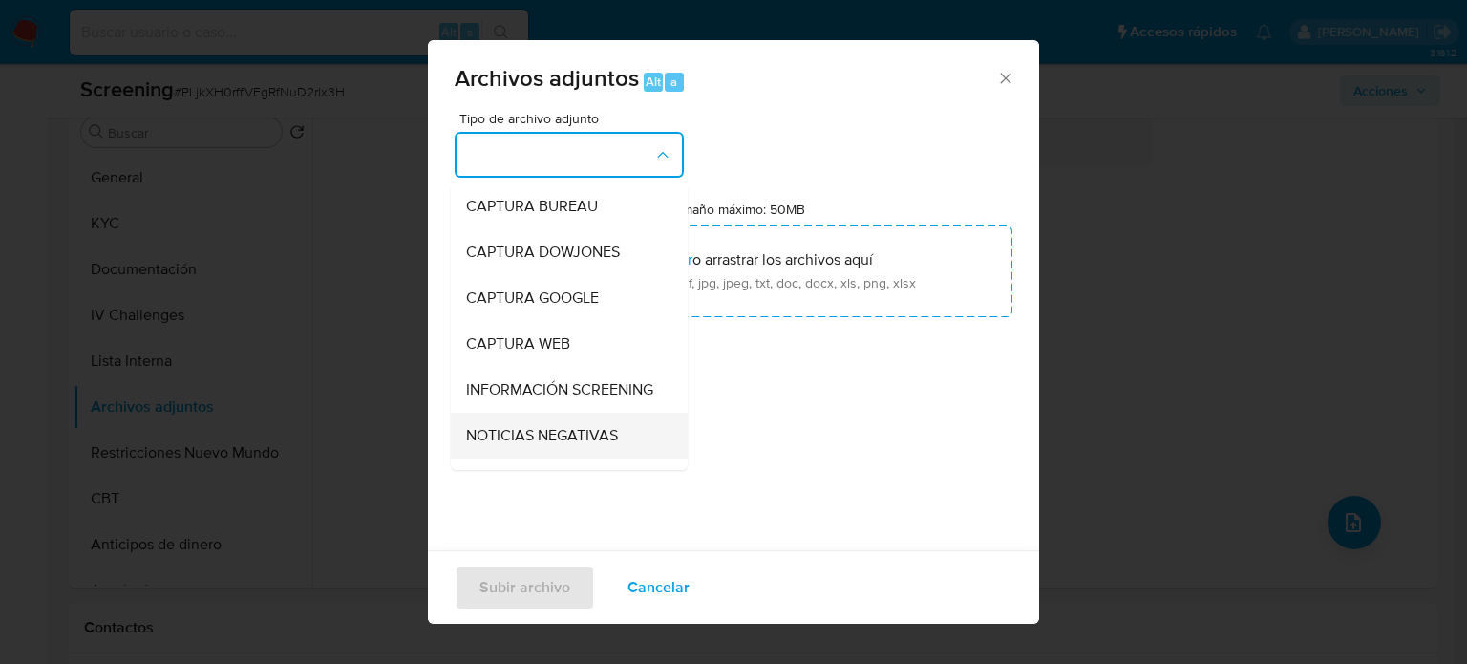
drag, startPoint x: 538, startPoint y: 394, endPoint x: 559, endPoint y: 445, distance: 55.7
click at [559, 445] on span "NOTICIAS NEGATIVAS" at bounding box center [542, 435] width 152 height 19
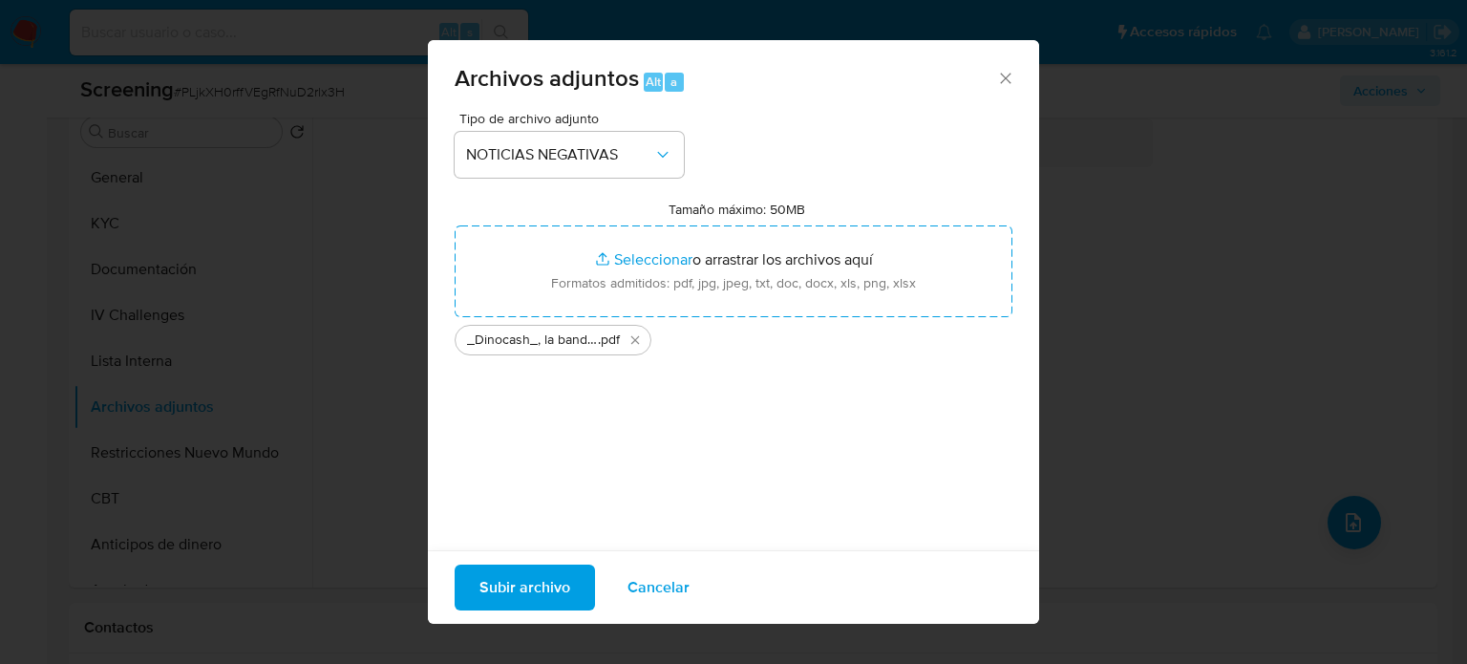
click at [521, 593] on span "Subir archivo" at bounding box center [524, 587] width 91 height 42
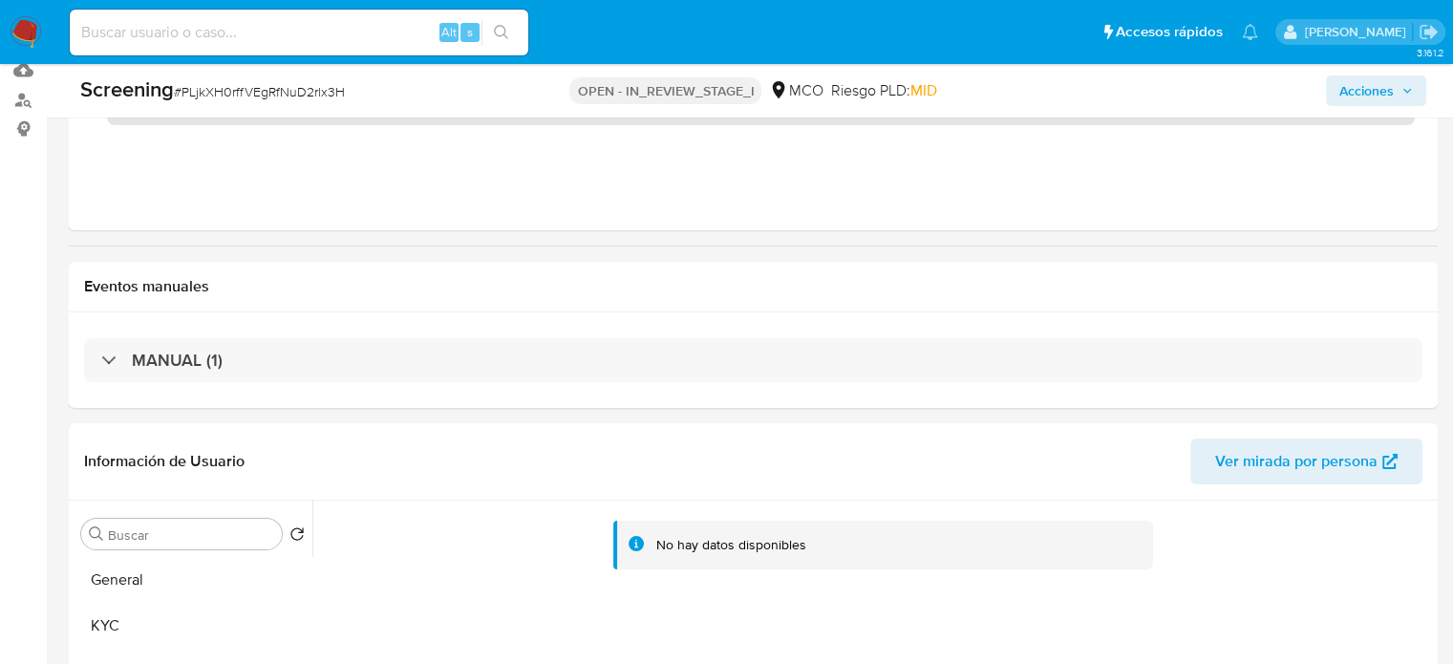
scroll to position [130, 0]
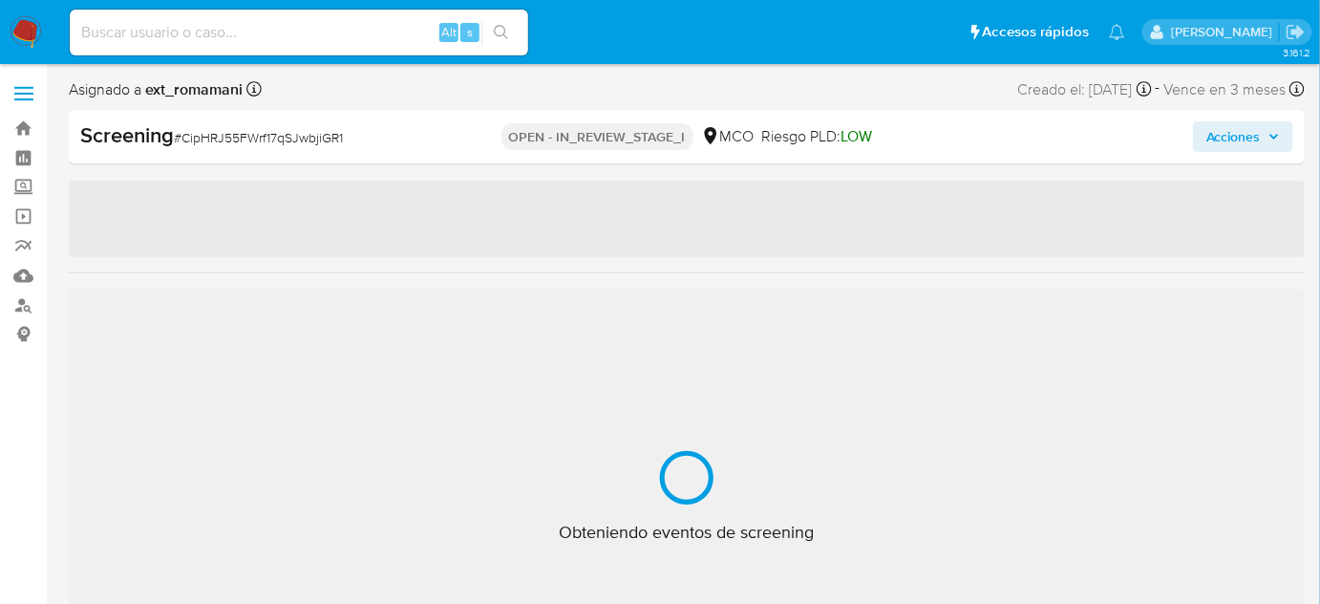
select select "10"
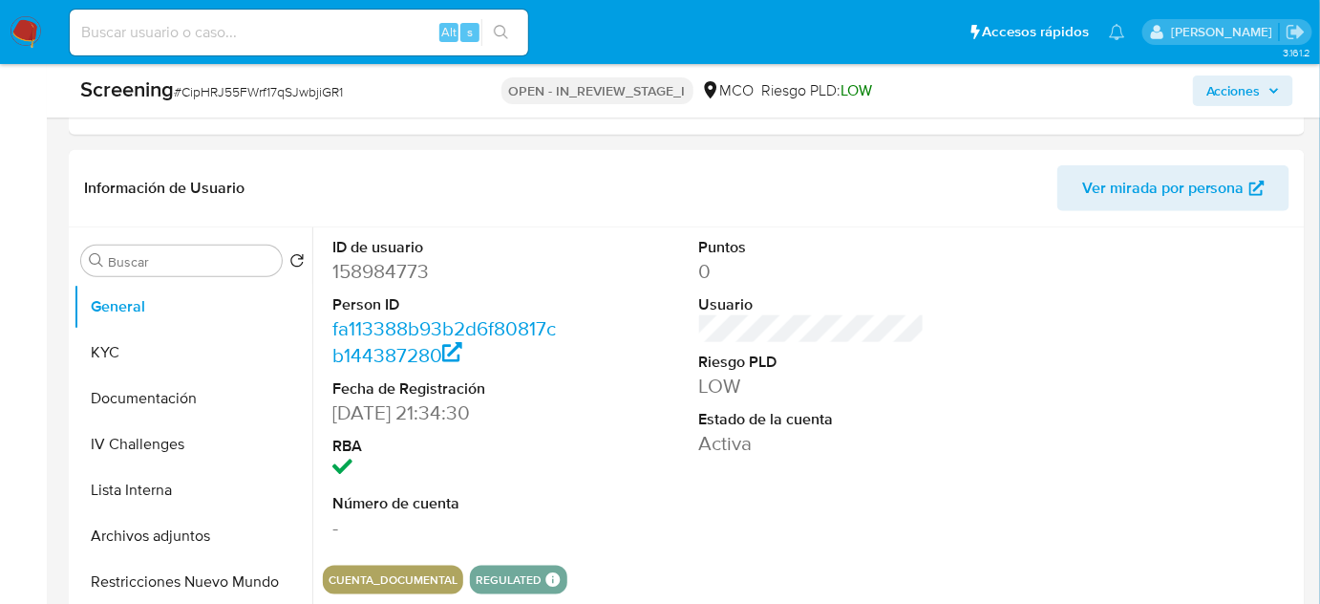
scroll to position [521, 0]
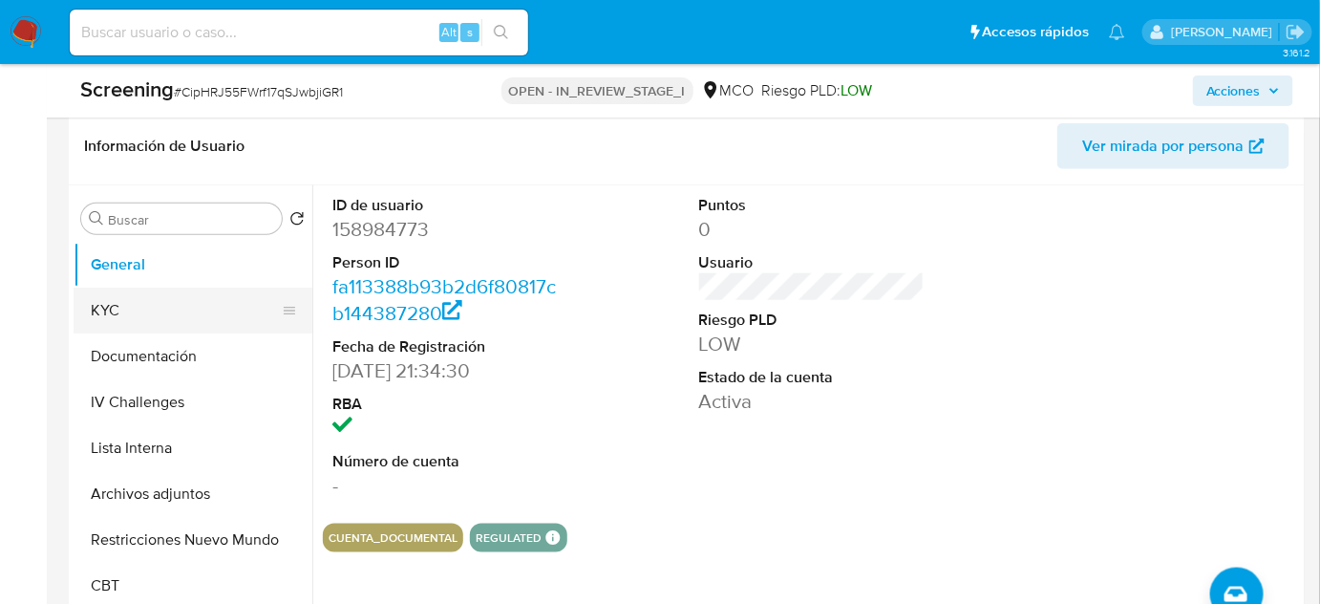
click at [123, 308] on button "KYC" at bounding box center [186, 310] width 224 height 46
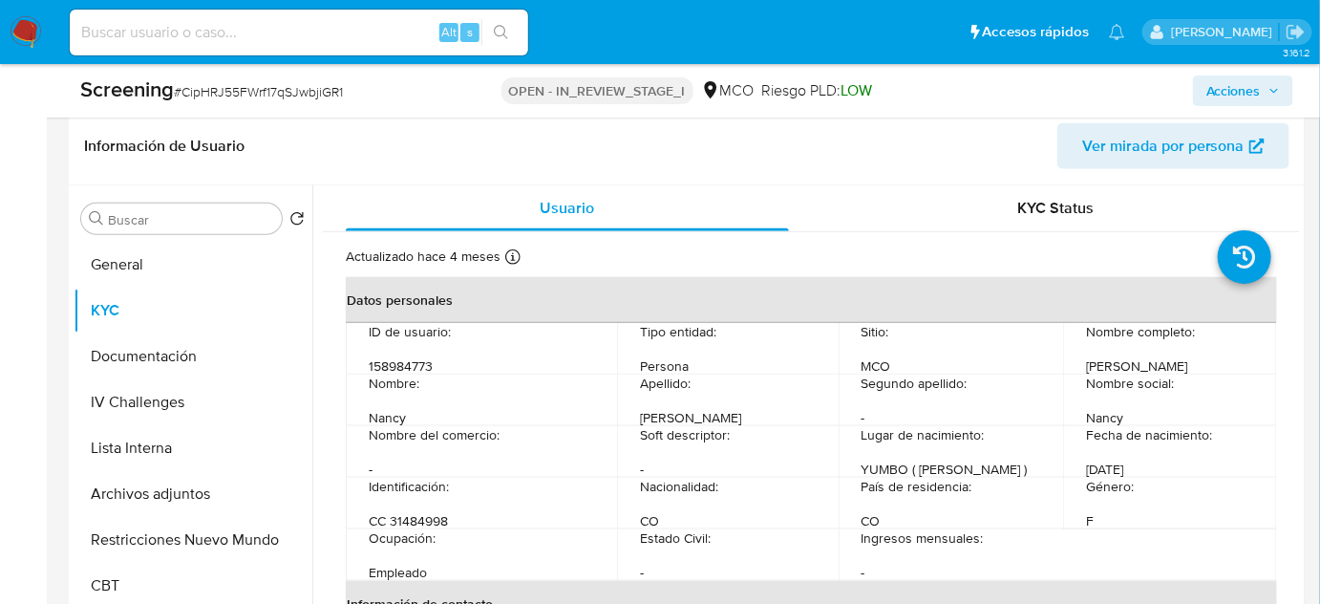
scroll to position [607, 0]
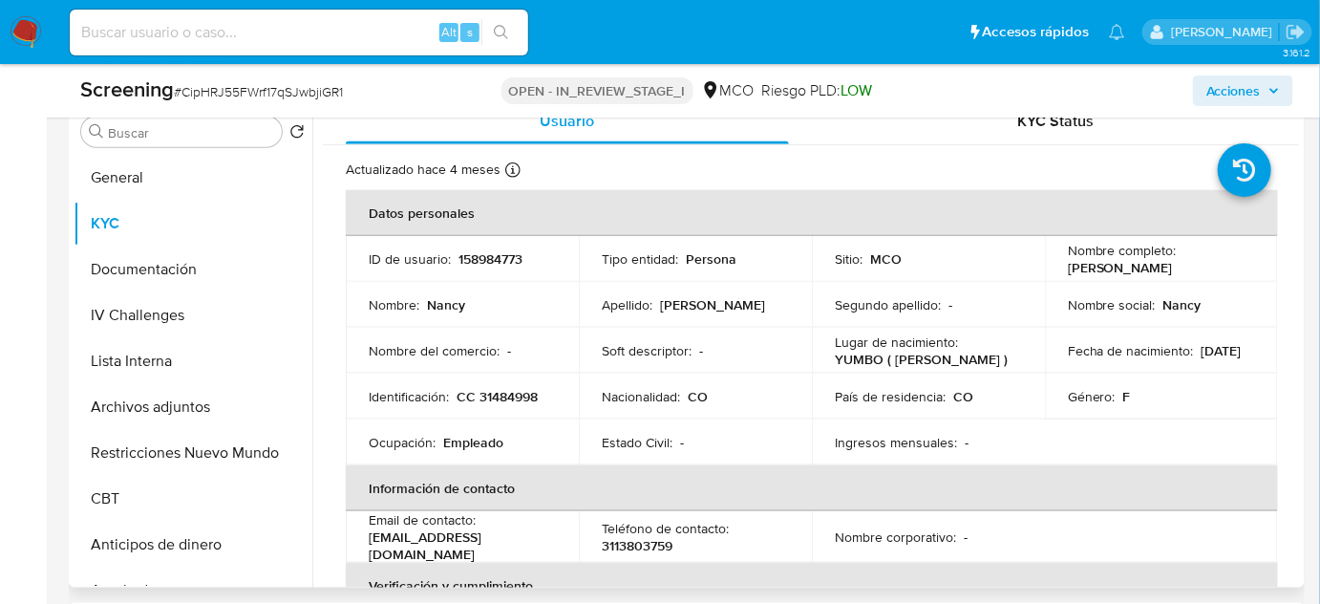
drag, startPoint x: 1228, startPoint y: 270, endPoint x: 1060, endPoint y: 270, distance: 168.1
click at [1060, 270] on td "Nombre completo : [PERSON_NAME]" at bounding box center [1161, 259] width 233 height 46
copy p "[PERSON_NAME]"
click at [1227, 267] on div "Nombre completo : [PERSON_NAME]" at bounding box center [1161, 259] width 187 height 34
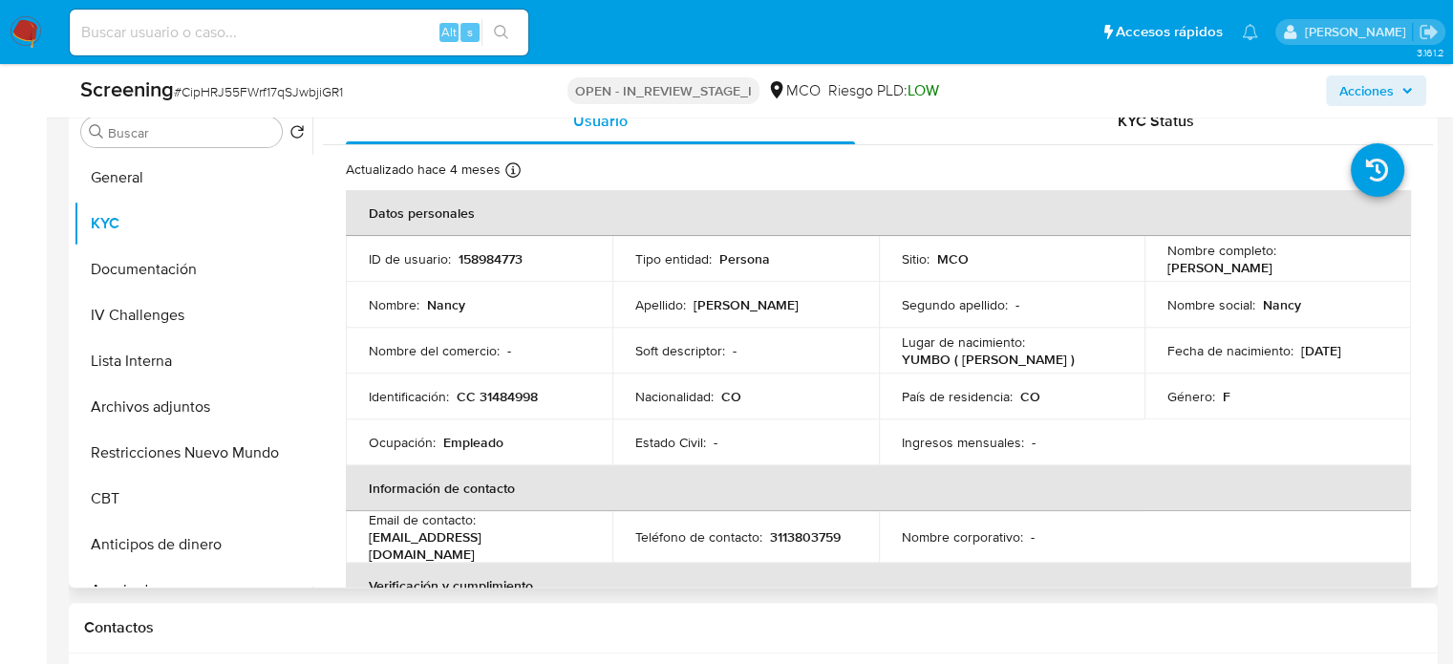
drag, startPoint x: 1329, startPoint y: 265, endPoint x: 1135, endPoint y: 268, distance: 193.9
click at [1135, 268] on tr "ID de usuario : 158984773 Tipo entidad : Persona Sitio : MCO Nombre completo : …" at bounding box center [878, 259] width 1065 height 46
click at [1183, 270] on p "[PERSON_NAME]" at bounding box center [1219, 267] width 105 height 17
drag, startPoint x: 1313, startPoint y: 266, endPoint x: 1159, endPoint y: 267, distance: 154.7
click at [1159, 267] on td "Nombre completo : [PERSON_NAME]" at bounding box center [1277, 259] width 266 height 46
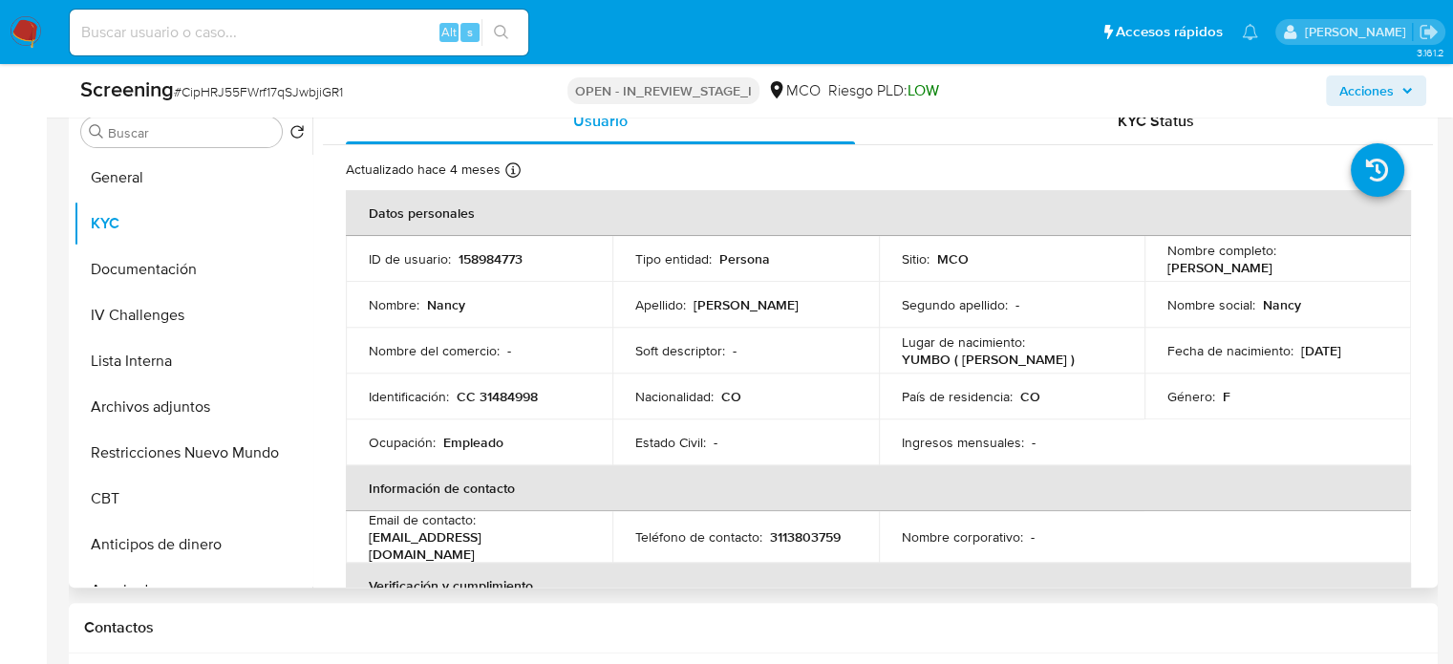
copy p "[PERSON_NAME]"
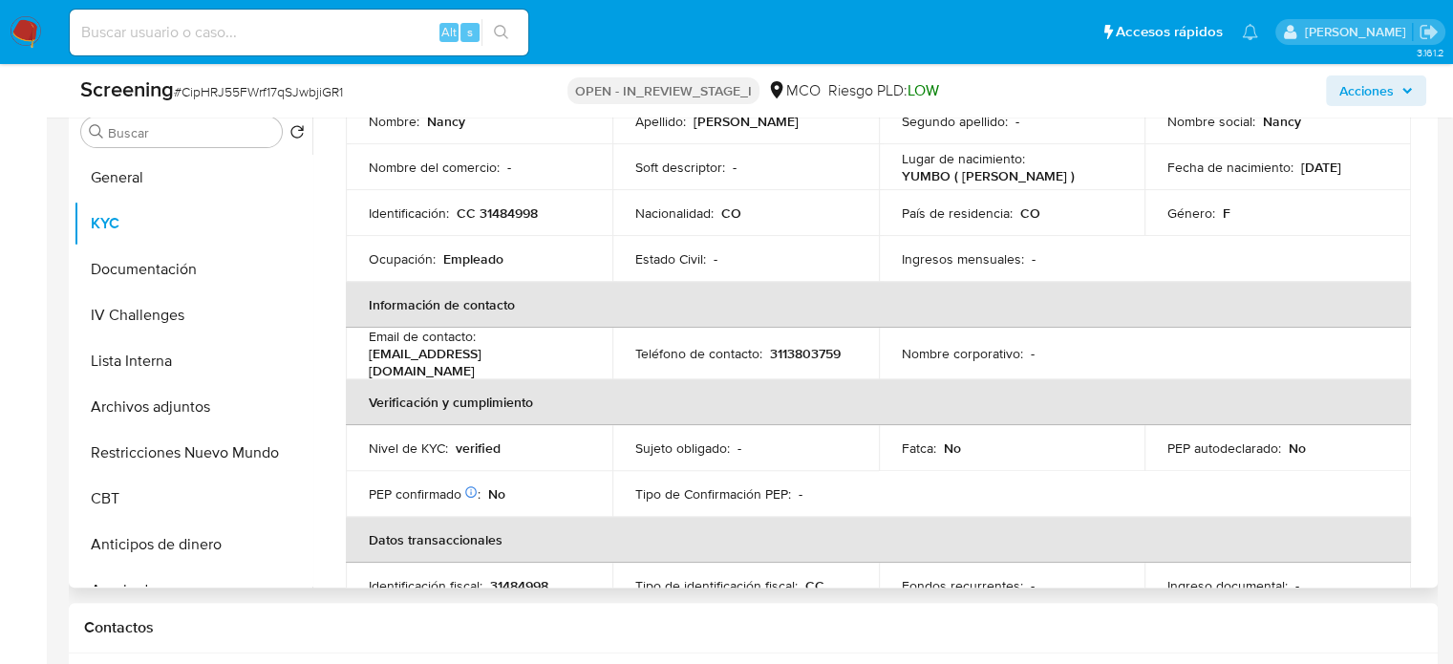
scroll to position [191, 0]
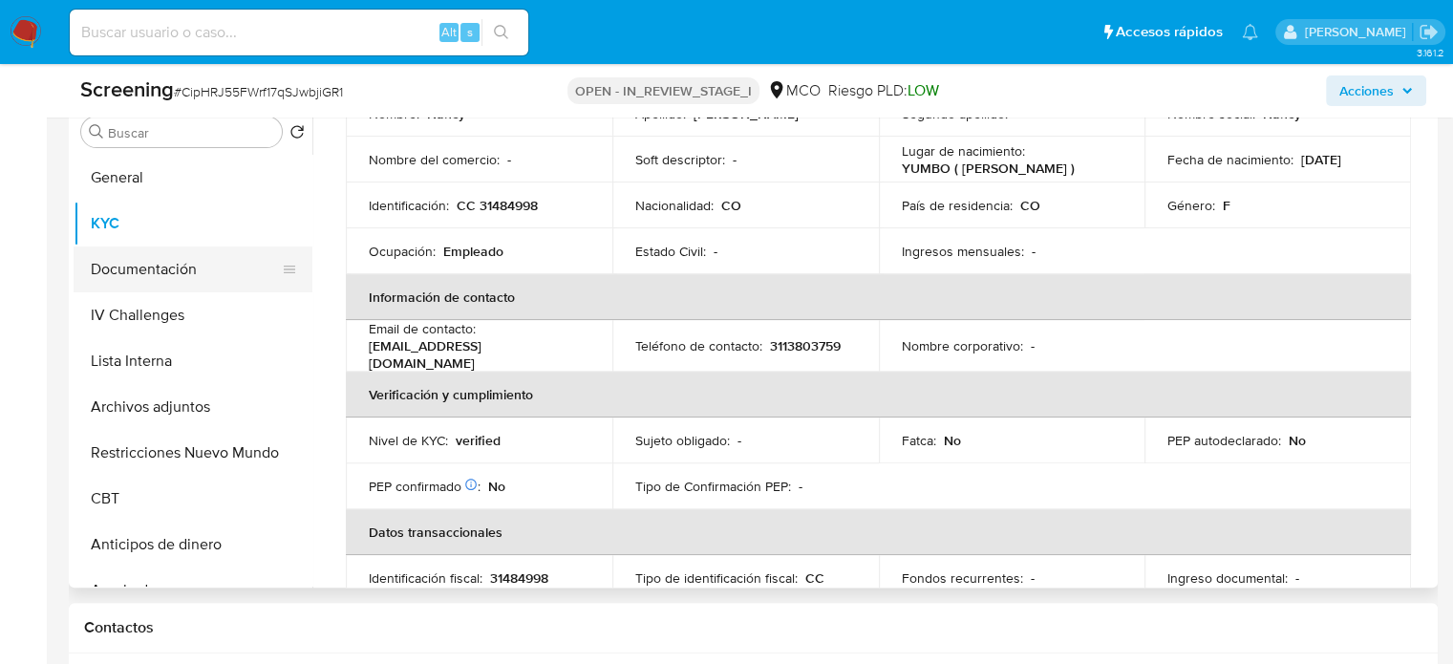
click at [185, 266] on button "Documentación" at bounding box center [186, 269] width 224 height 46
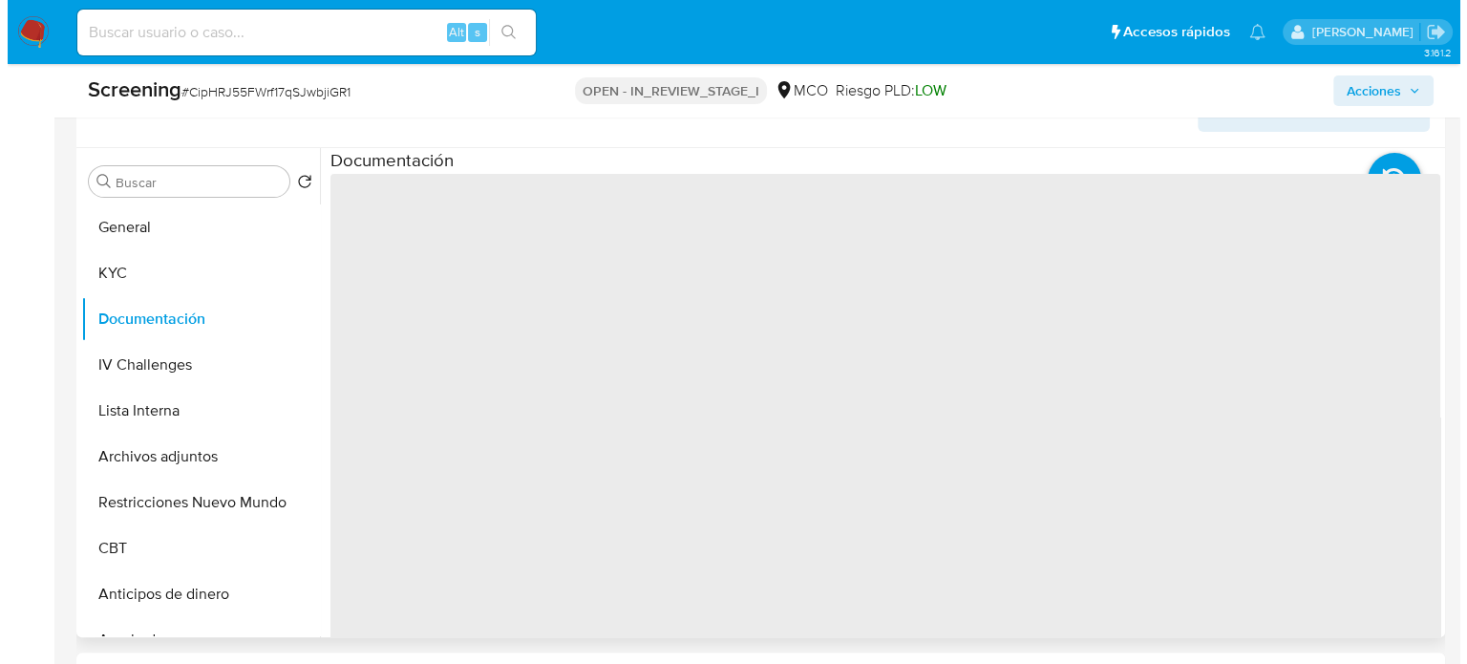
scroll to position [512, 0]
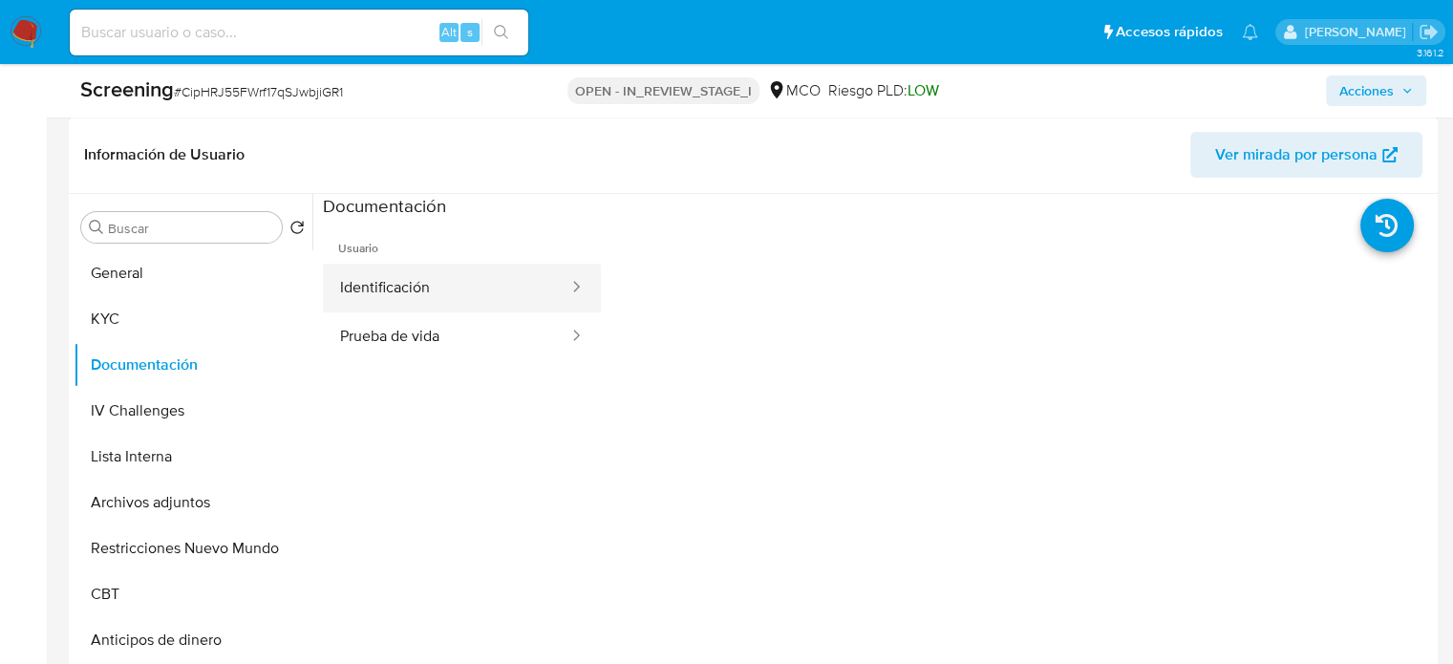
click at [465, 289] on button "Identificación" at bounding box center [446, 288] width 247 height 49
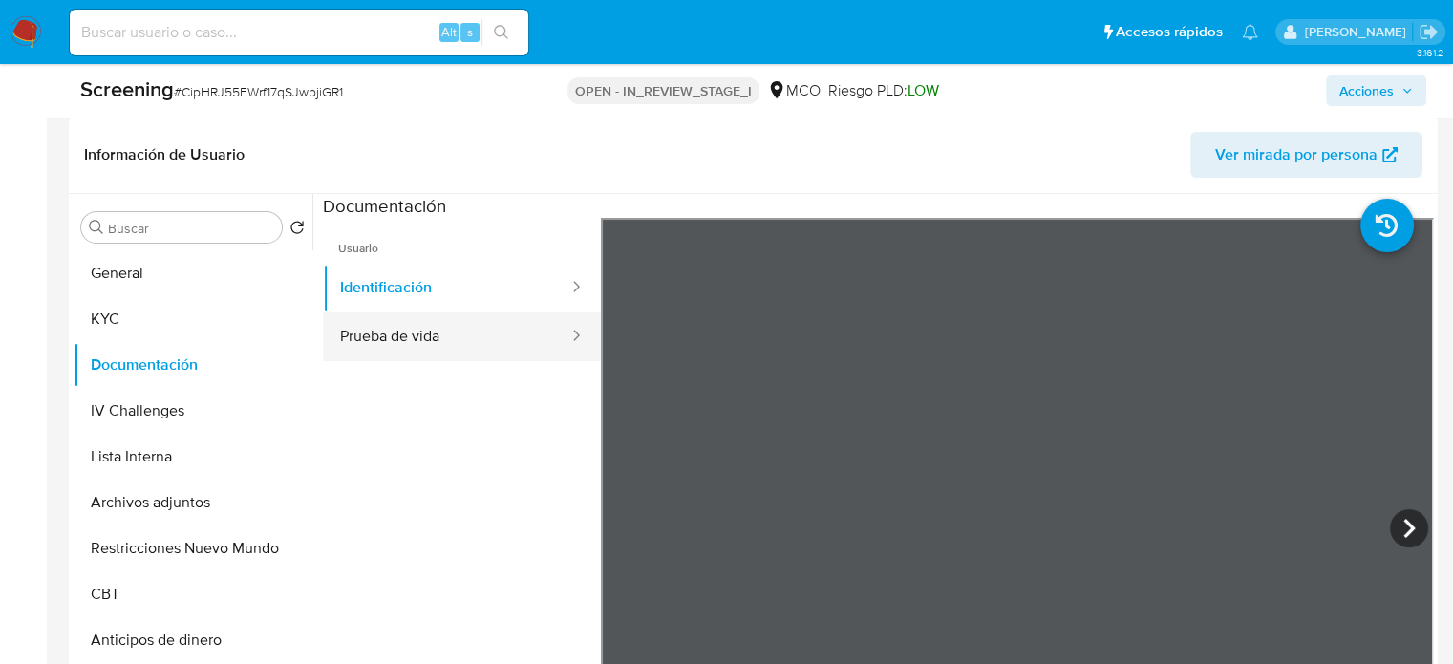
click at [415, 342] on button "Prueba de vida" at bounding box center [446, 336] width 247 height 49
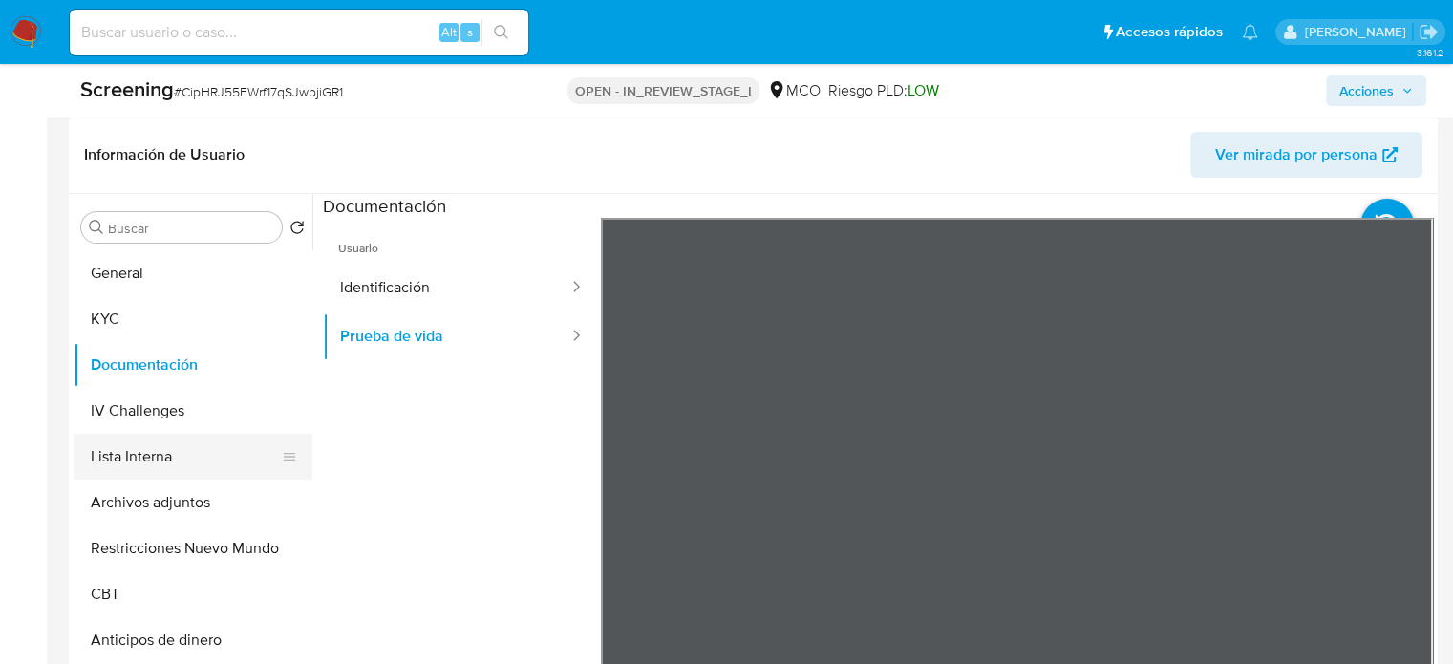
click at [154, 470] on button "Lista Interna" at bounding box center [186, 457] width 224 height 46
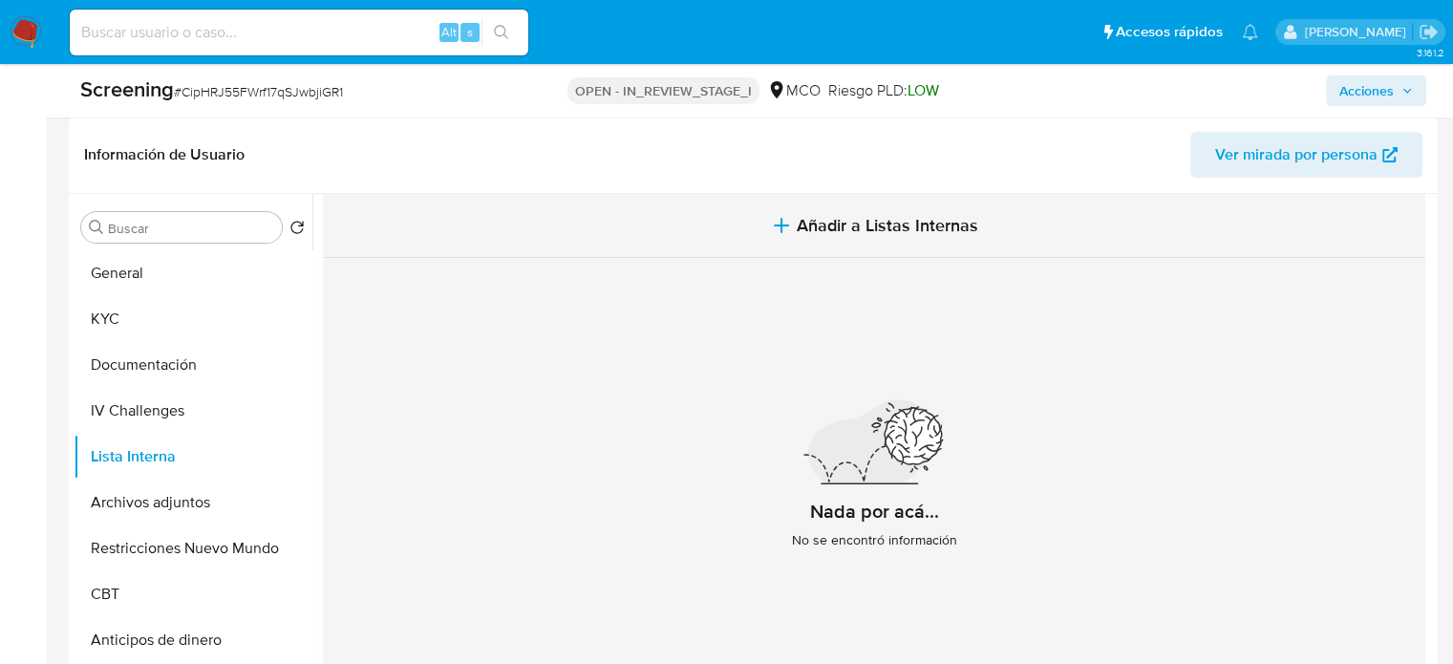
click at [827, 256] on button "Añadir a Listas Internas" at bounding box center [874, 226] width 1102 height 64
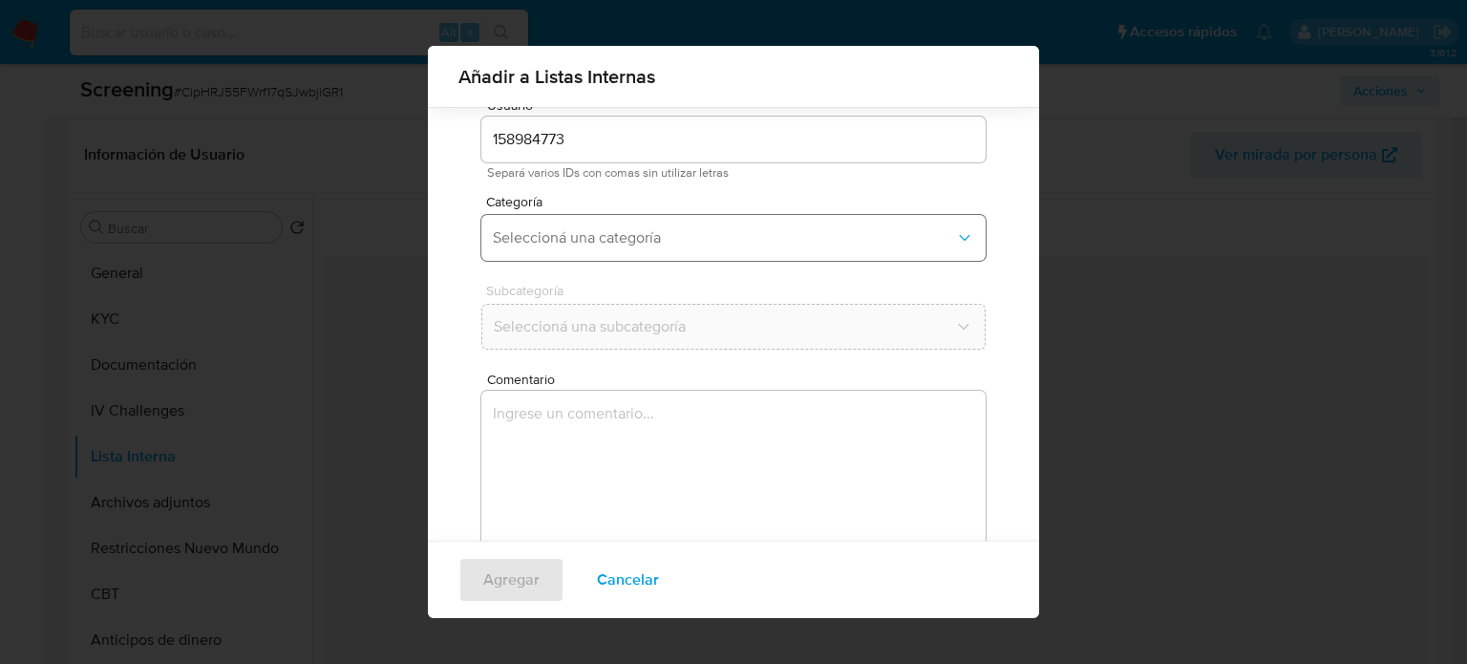
scroll to position [80, 0]
click at [692, 228] on span "Seleccioná una categoría" at bounding box center [724, 228] width 462 height 19
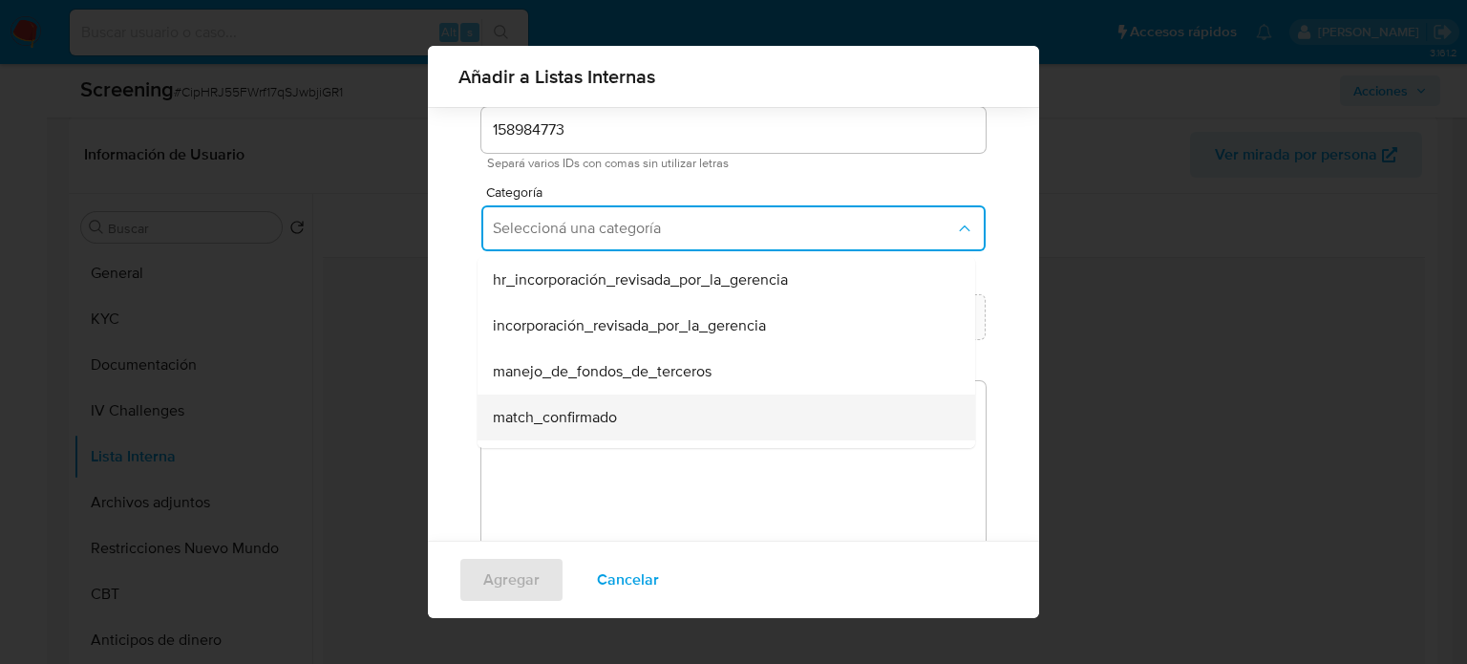
click at [601, 420] on span "match_confirmado" at bounding box center [555, 417] width 124 height 19
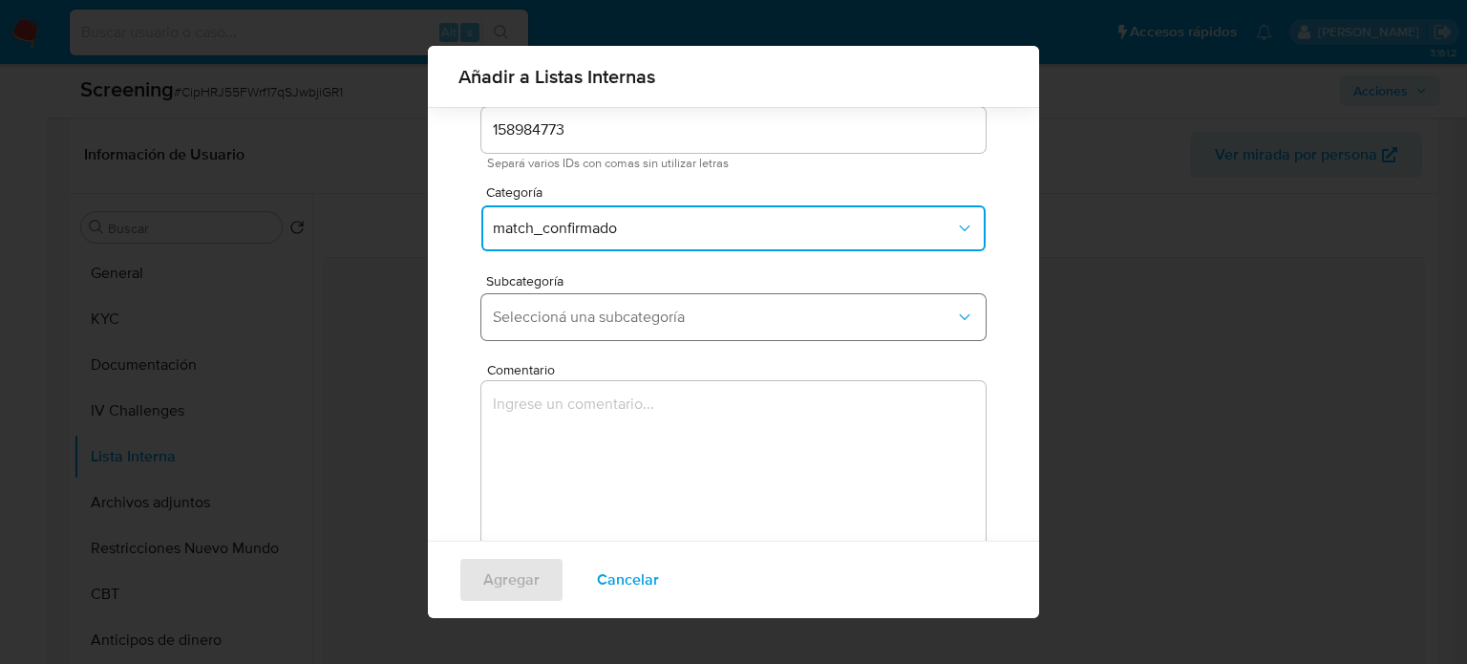
click at [638, 324] on span "Seleccioná una subcategoría" at bounding box center [724, 317] width 462 height 19
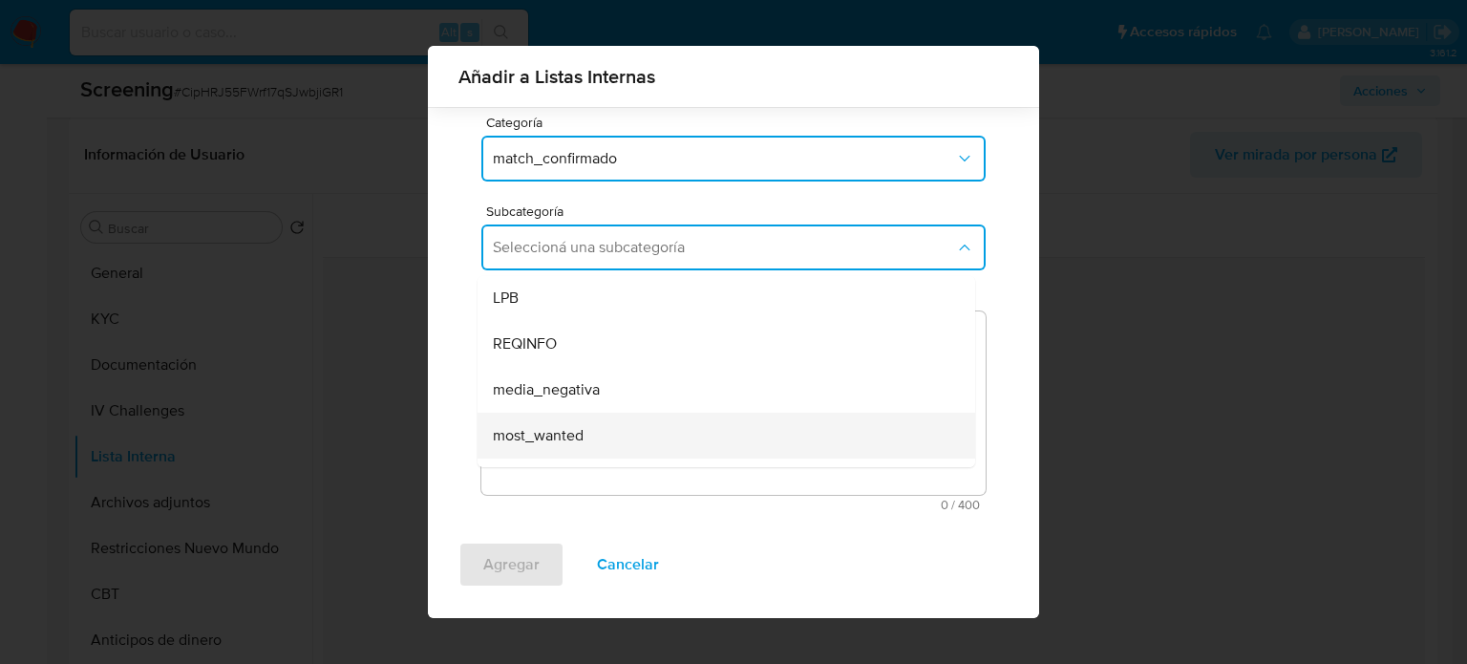
scroll to position [0, 0]
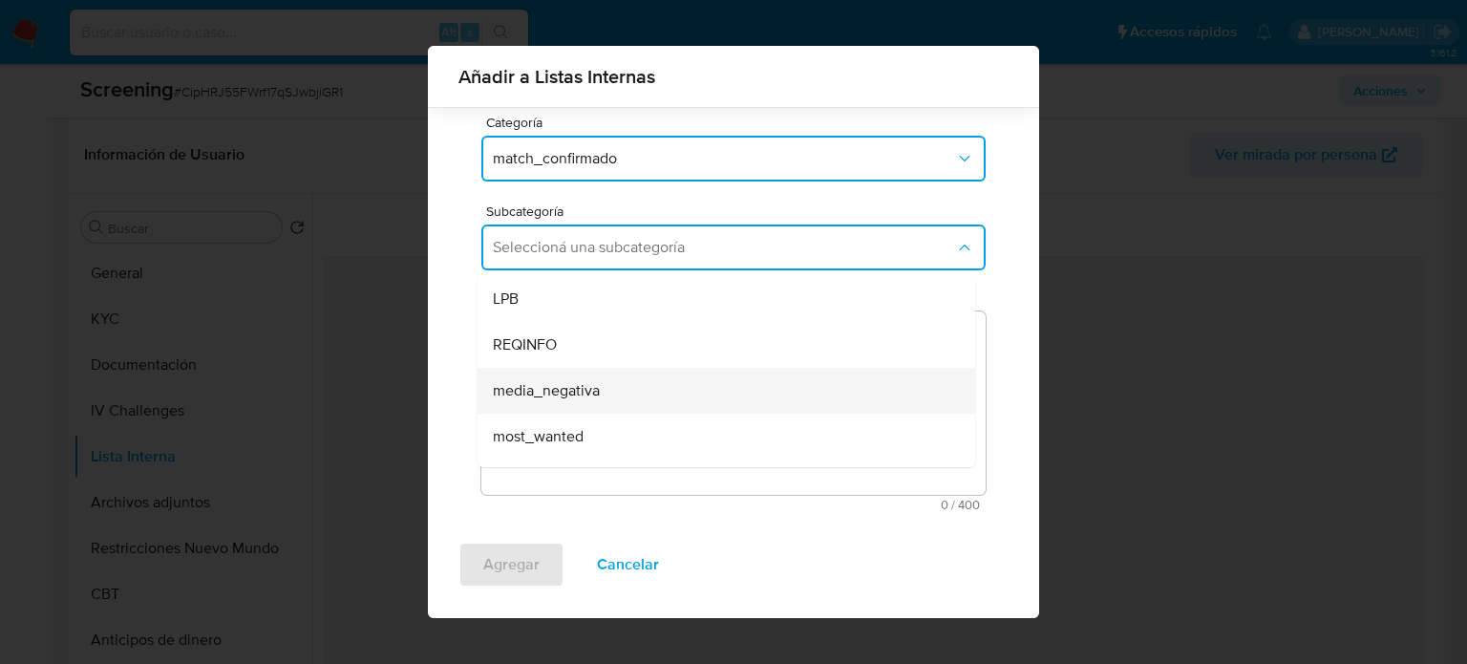
click at [593, 391] on span "media_negativa" at bounding box center [546, 390] width 107 height 19
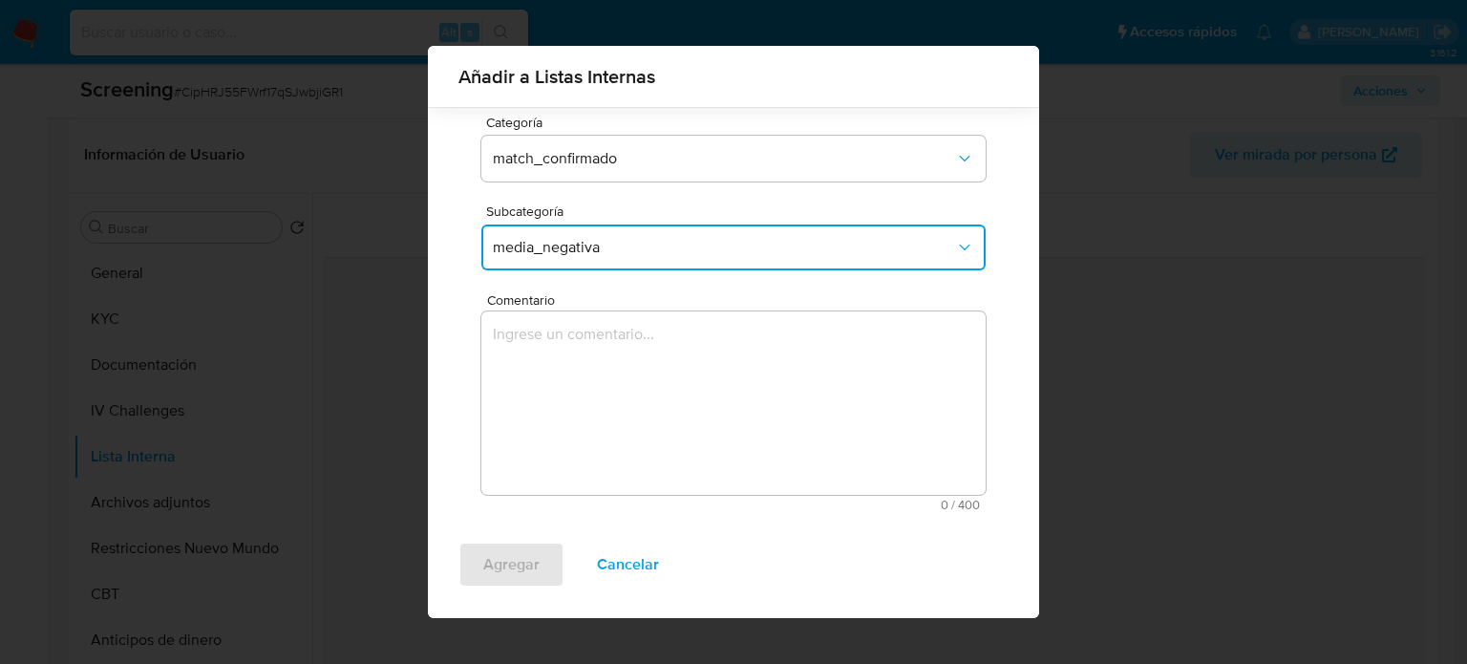
click at [593, 391] on textarea "Comentario" at bounding box center [733, 402] width 504 height 183
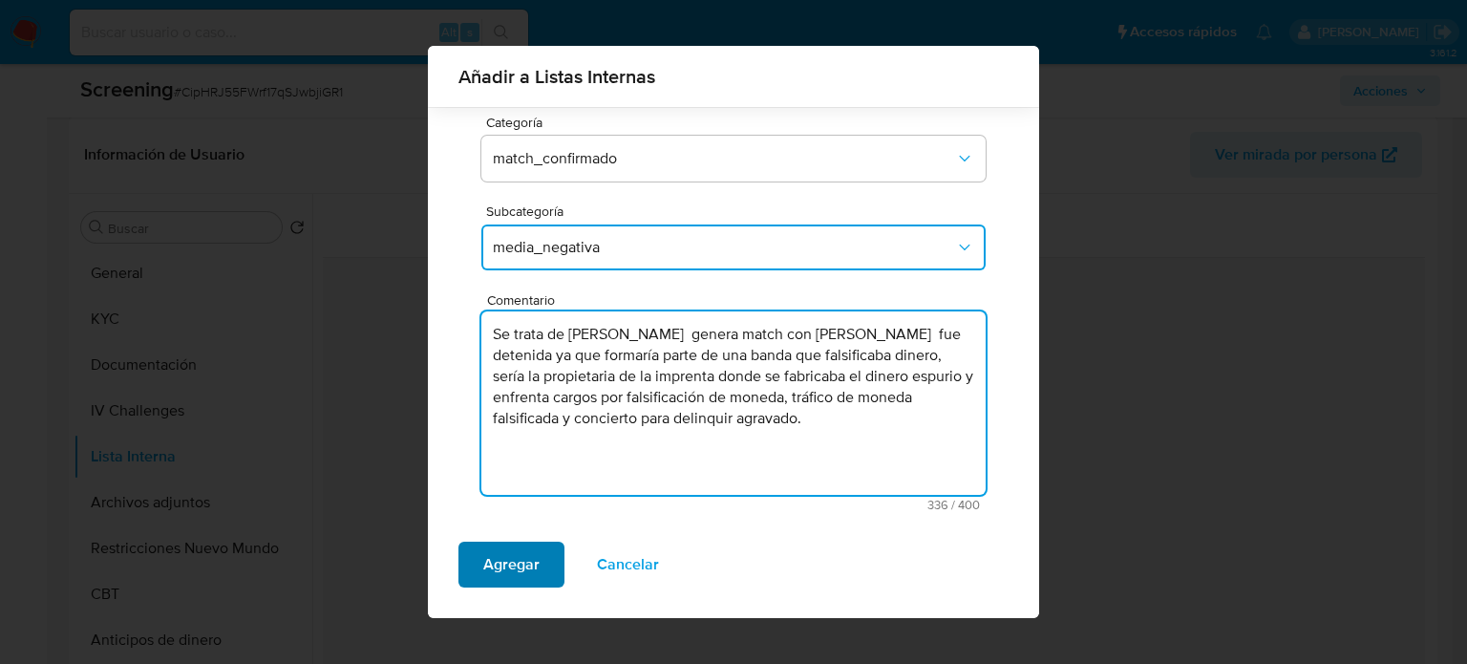
type textarea "Se trata de [PERSON_NAME] genera match con [PERSON_NAME] fue detenida ya que fo…"
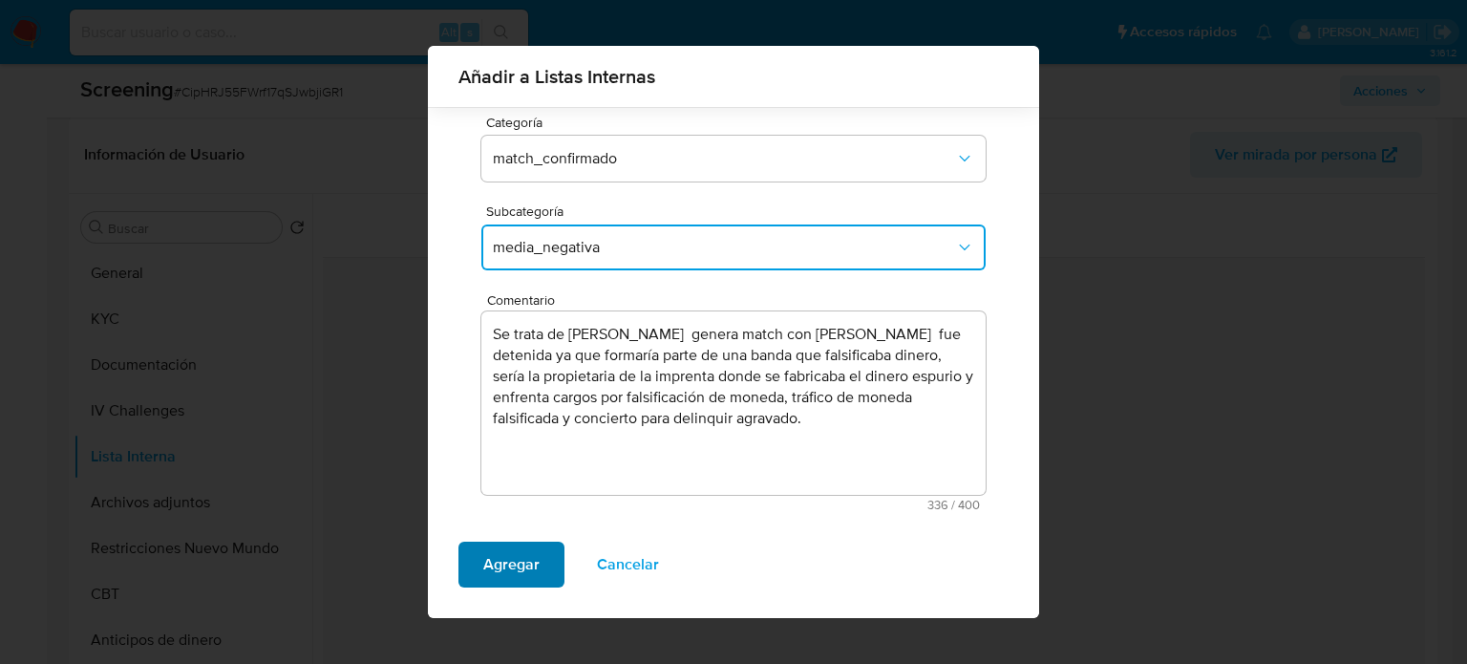
click at [527, 564] on span "Agregar" at bounding box center [511, 564] width 56 height 42
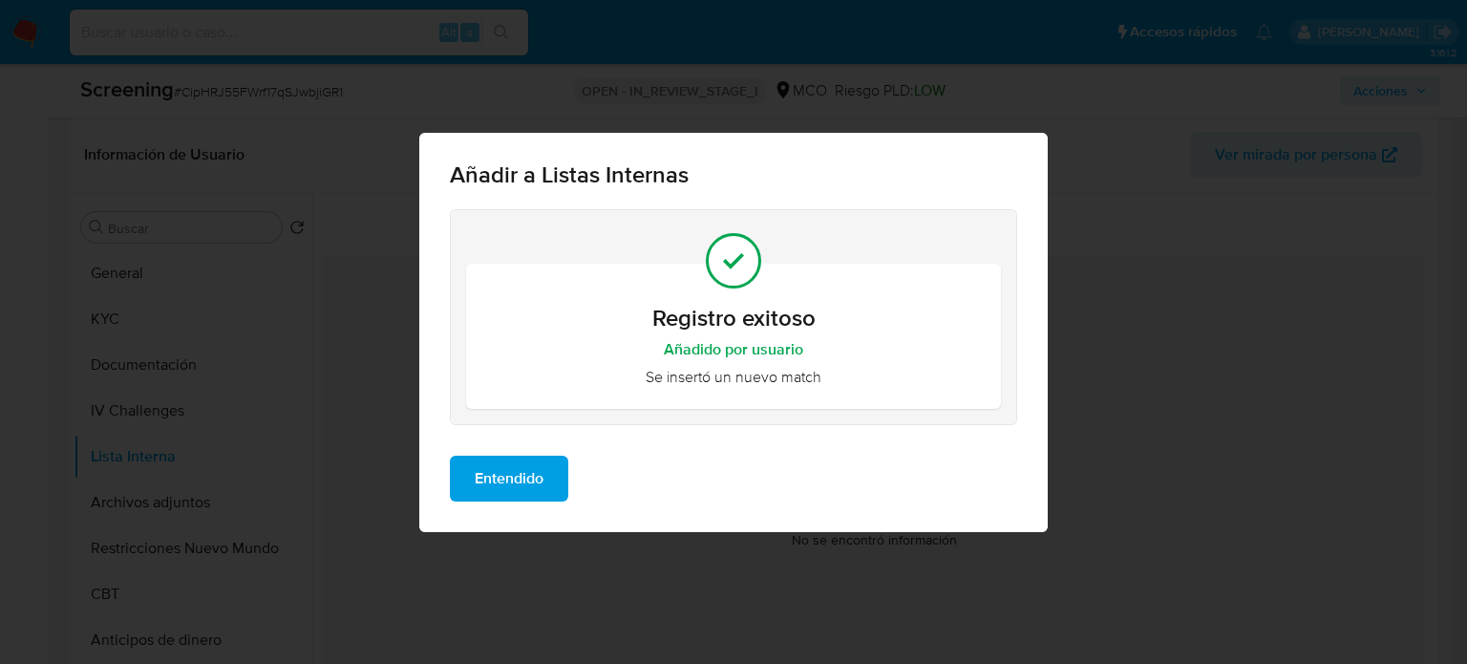
click at [507, 476] on span "Entendido" at bounding box center [509, 479] width 69 height 42
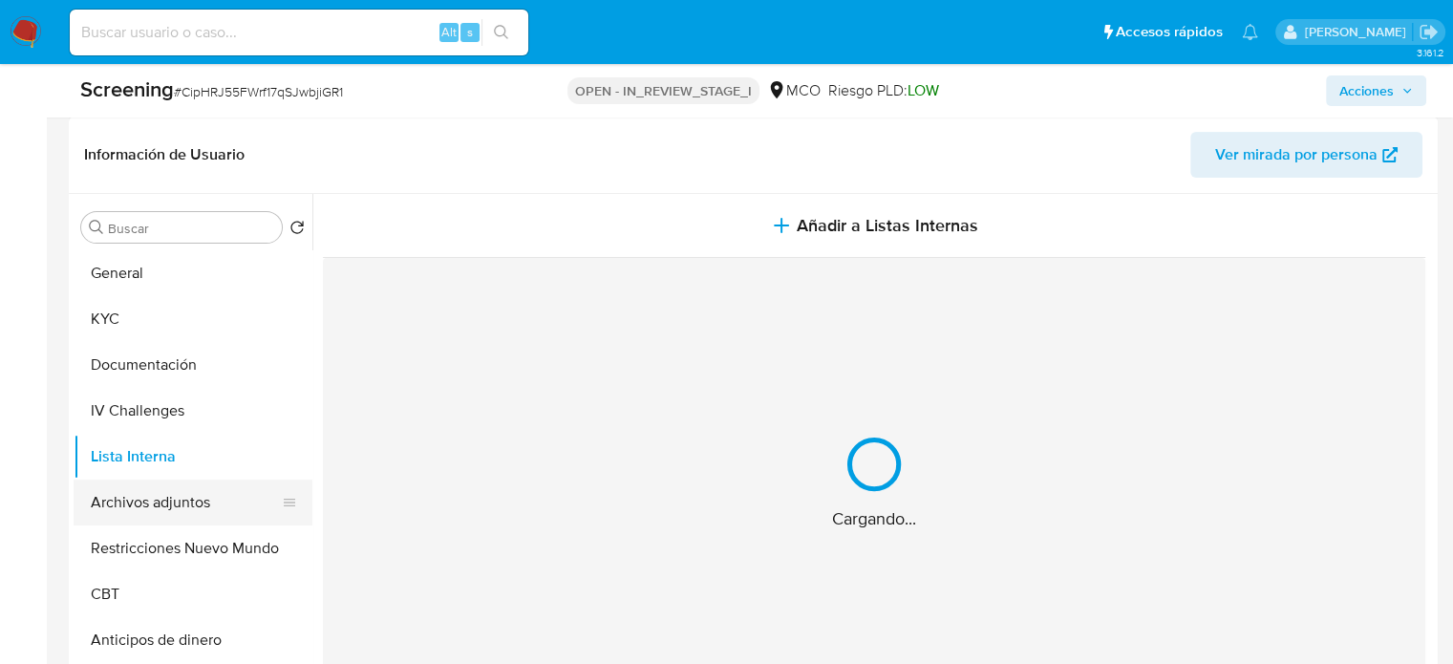
click at [184, 500] on button "Archivos adjuntos" at bounding box center [186, 502] width 224 height 46
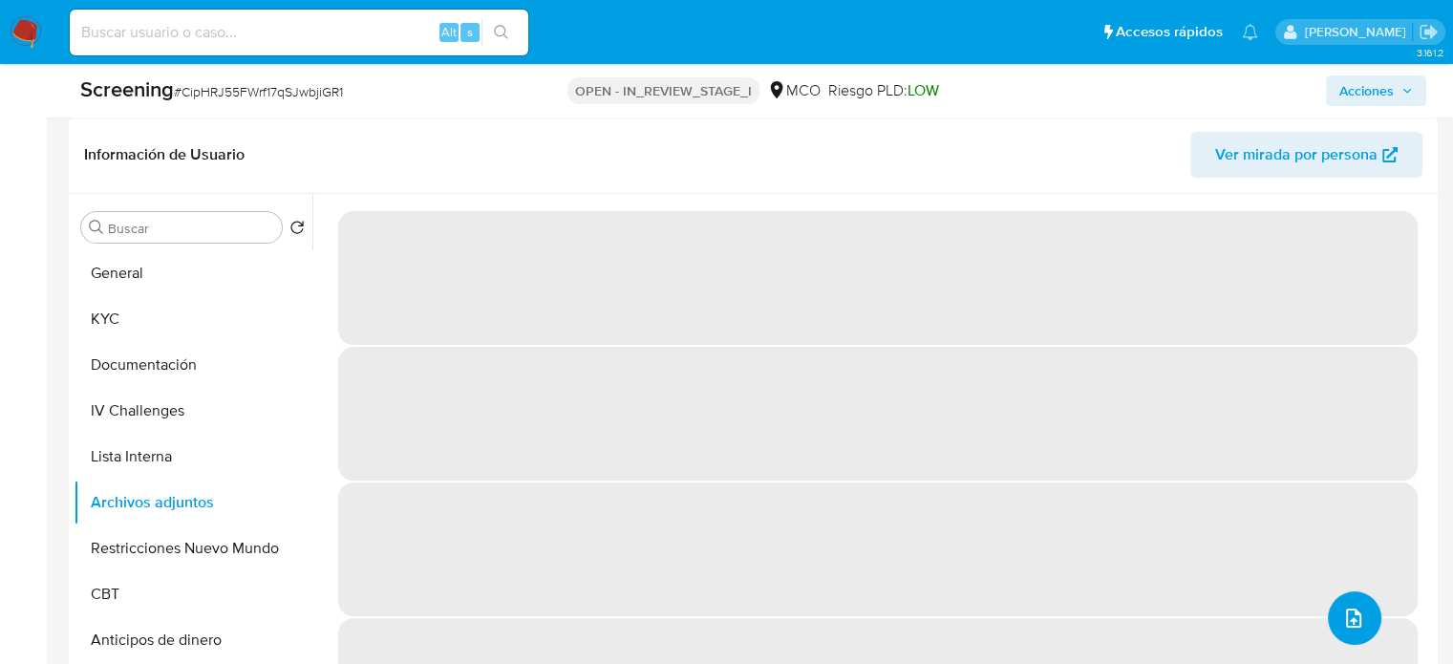
click at [1350, 636] on button "upload-file" at bounding box center [1354, 617] width 53 height 53
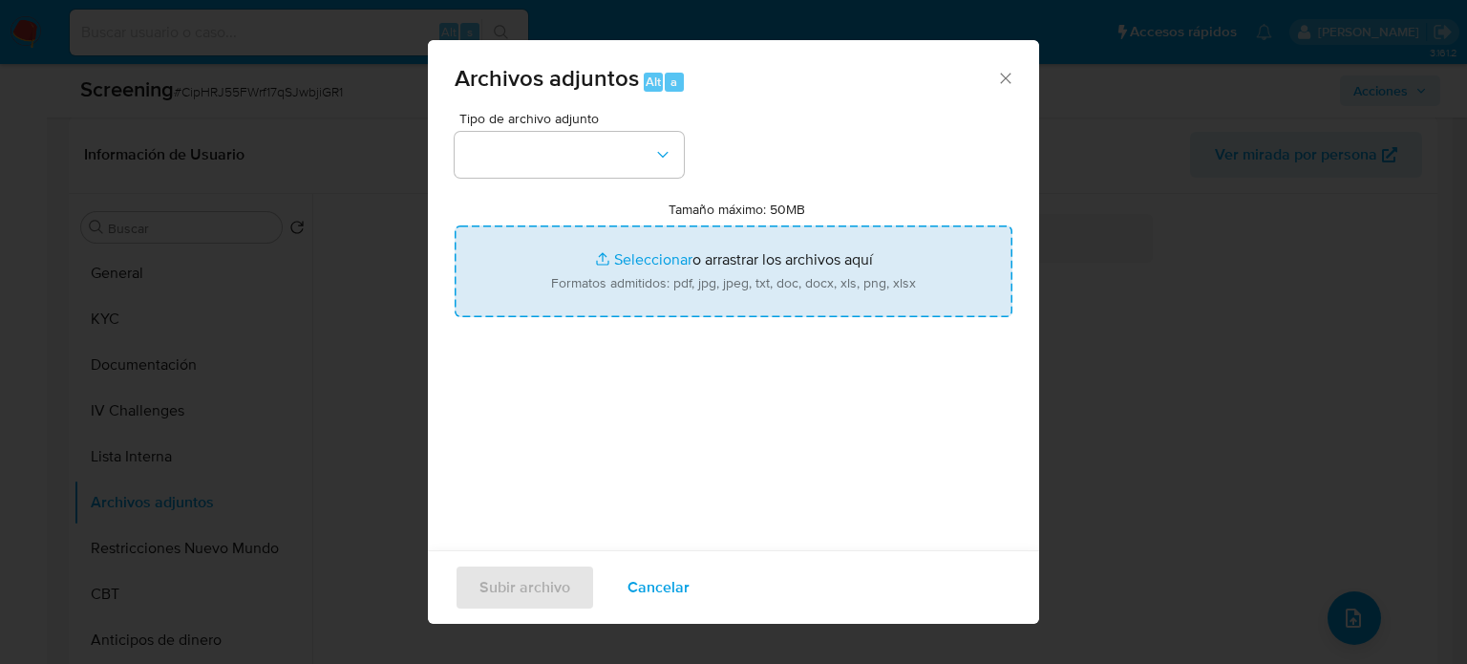
click at [660, 274] on input "Tamaño máximo: 50MB Seleccionar archivos" at bounding box center [734, 271] width 558 height 92
type input "C:\fakepath\_Dinocash_, la banda criminal manejada ...anga_ 423 [DEMOGRAPHIC_DA…"
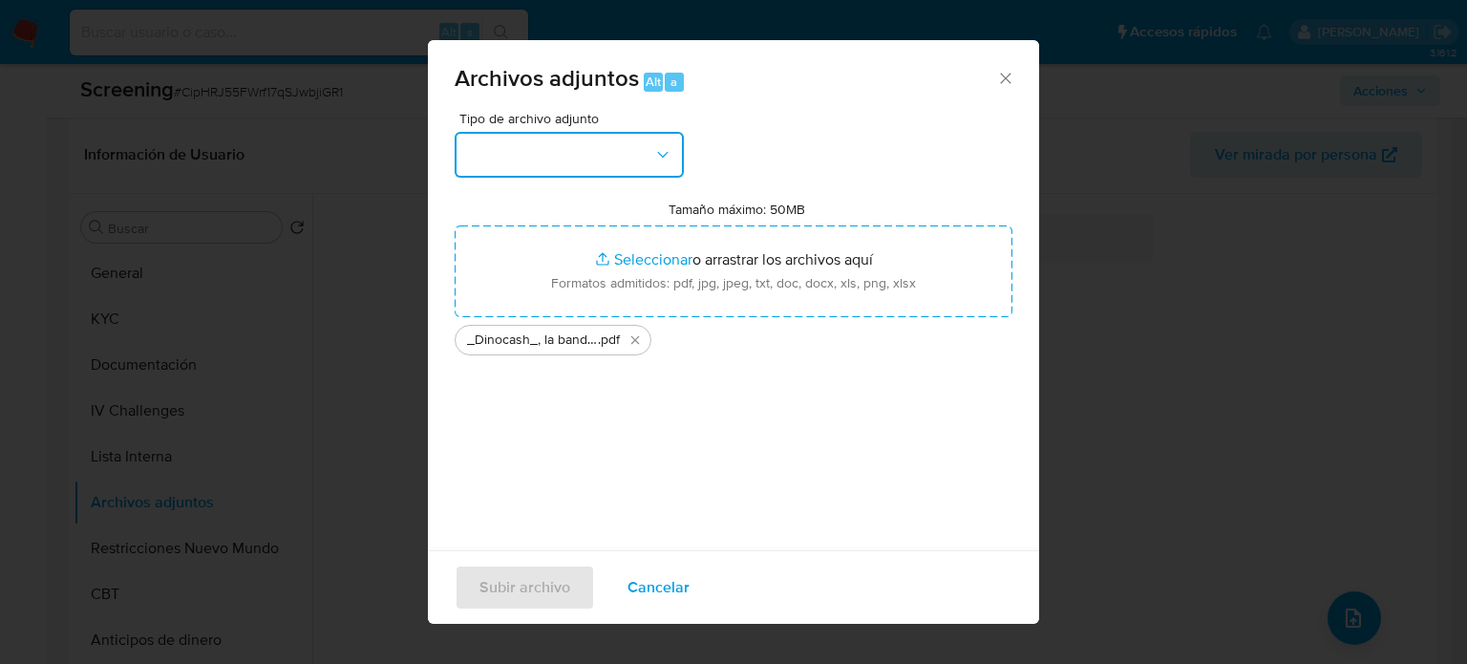
click at [615, 157] on button "button" at bounding box center [569, 155] width 229 height 46
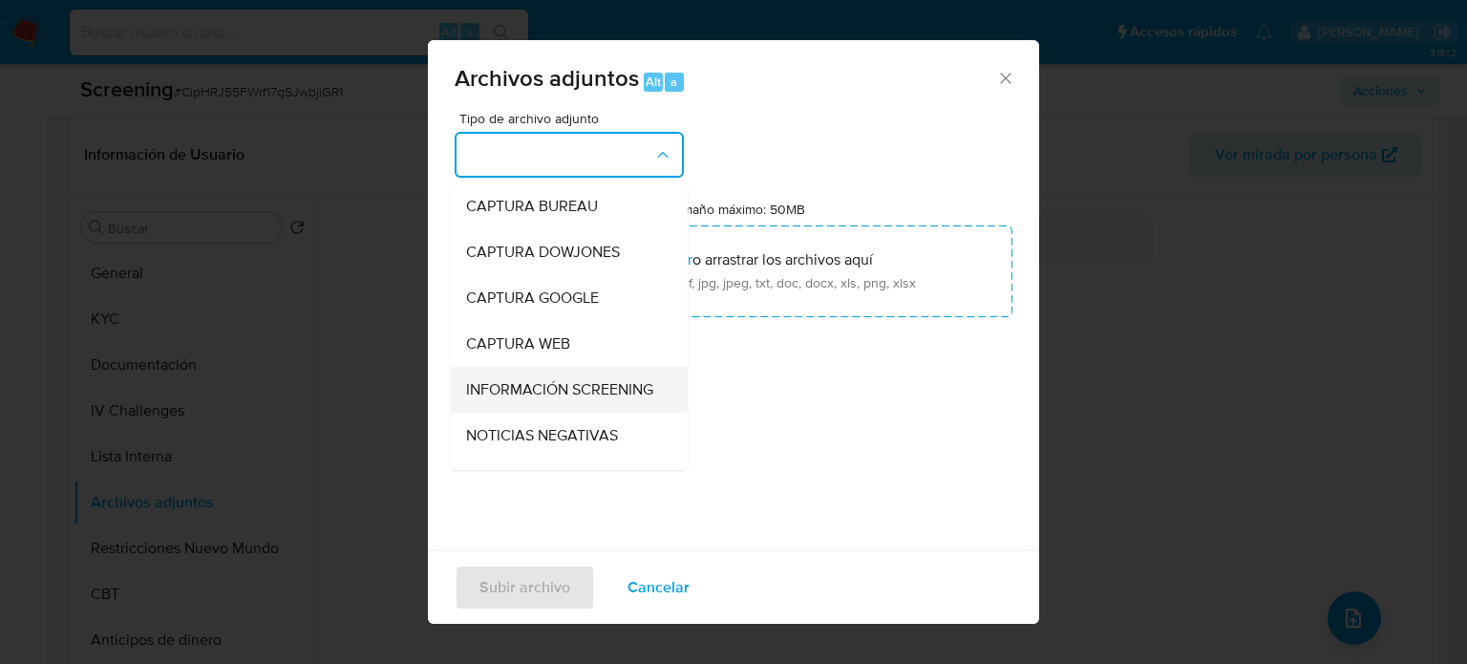
click at [552, 386] on span "INFORMACIÓN SCREENING" at bounding box center [559, 389] width 187 height 19
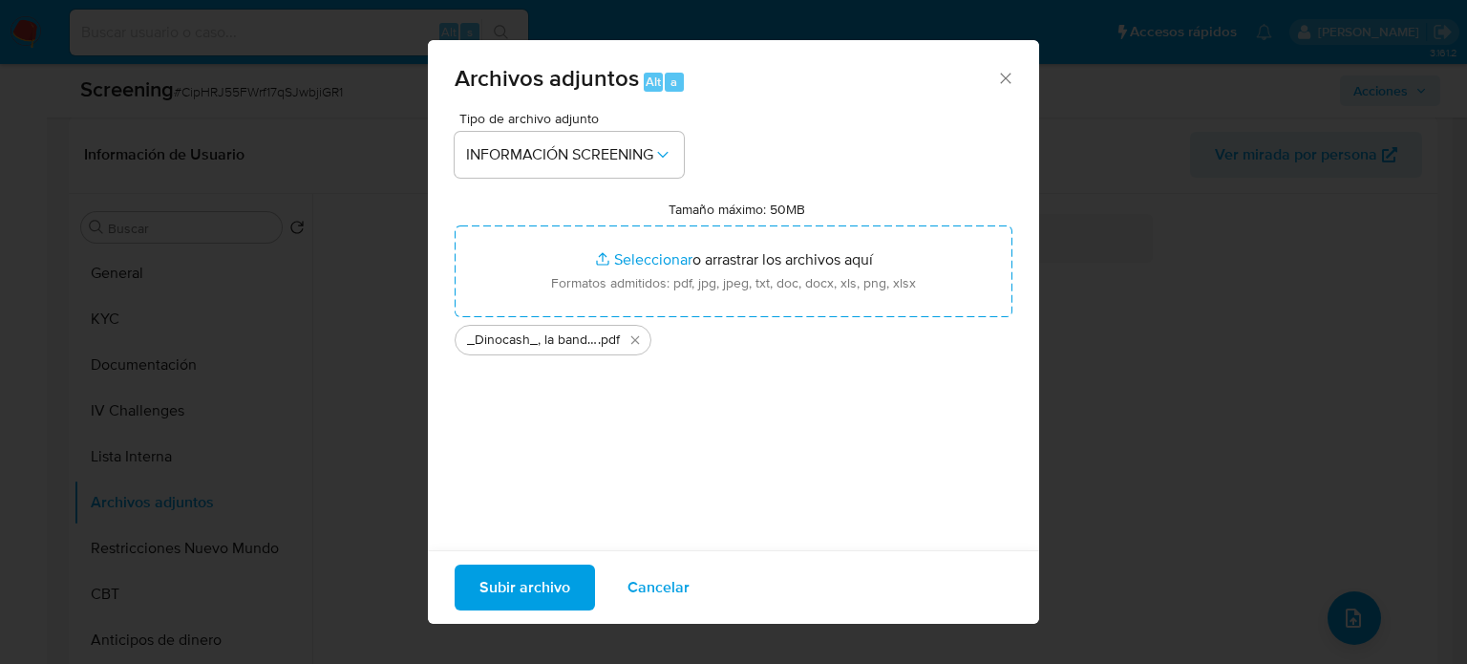
click at [547, 591] on span "Subir archivo" at bounding box center [524, 587] width 91 height 42
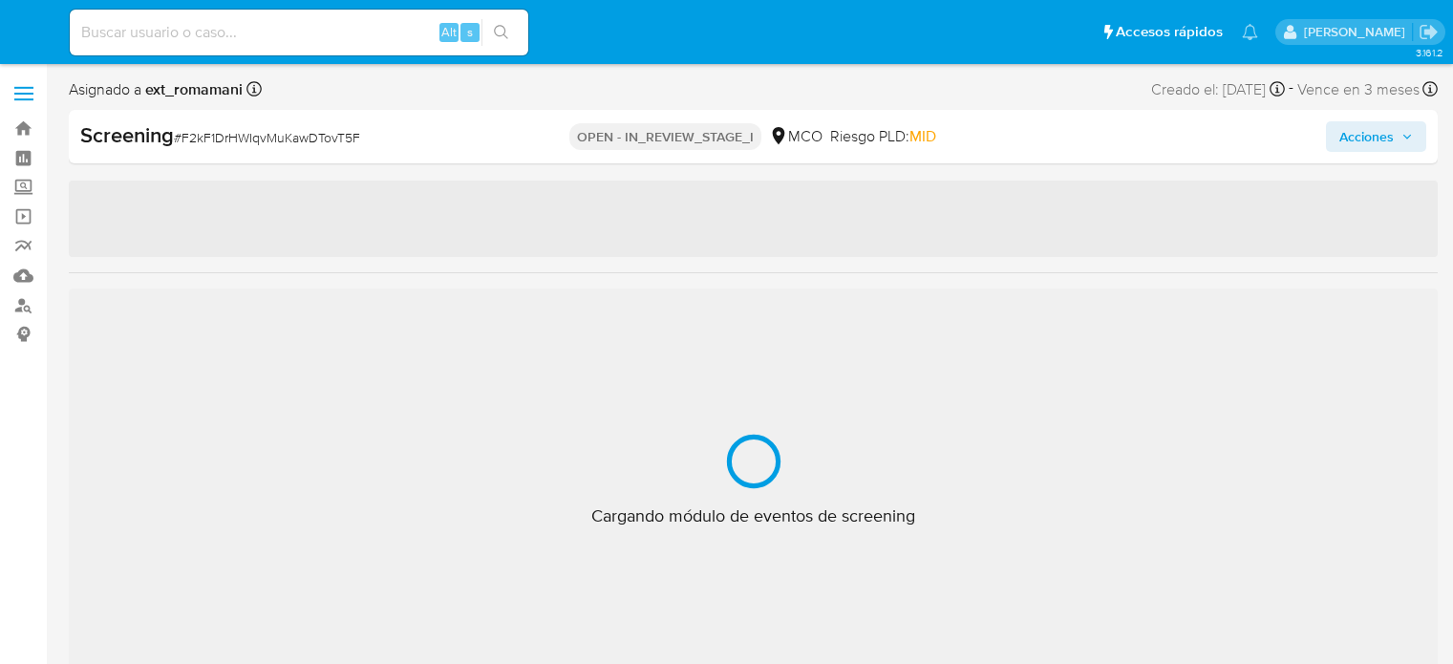
select select "10"
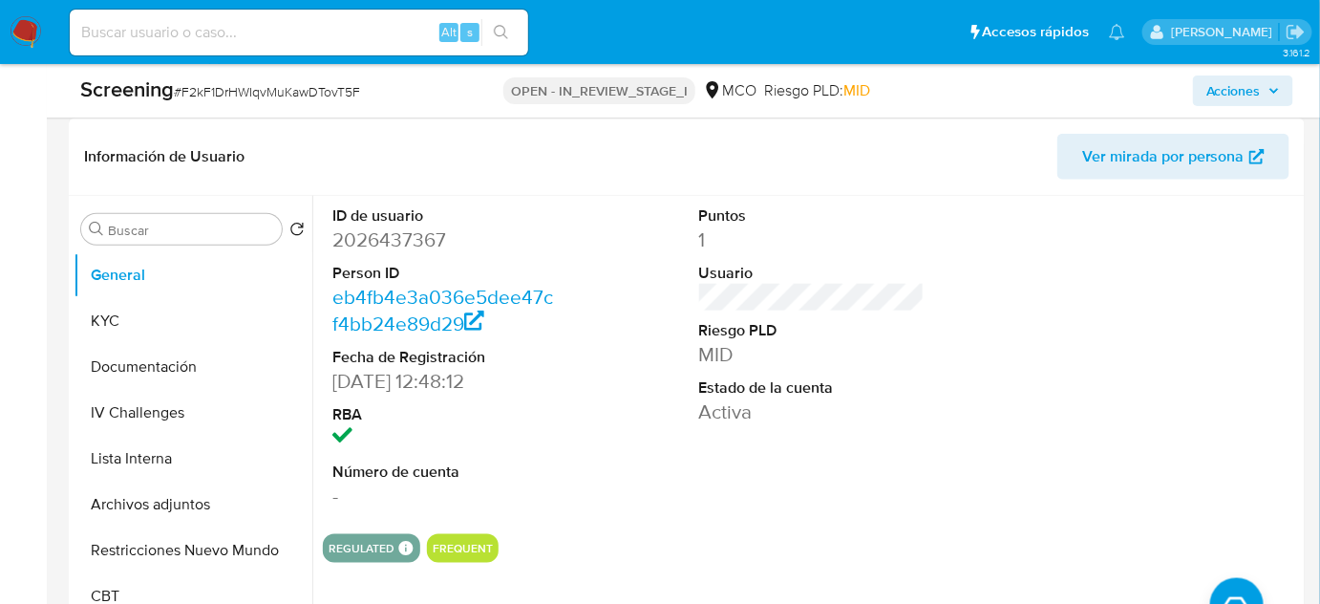
scroll to position [521, 0]
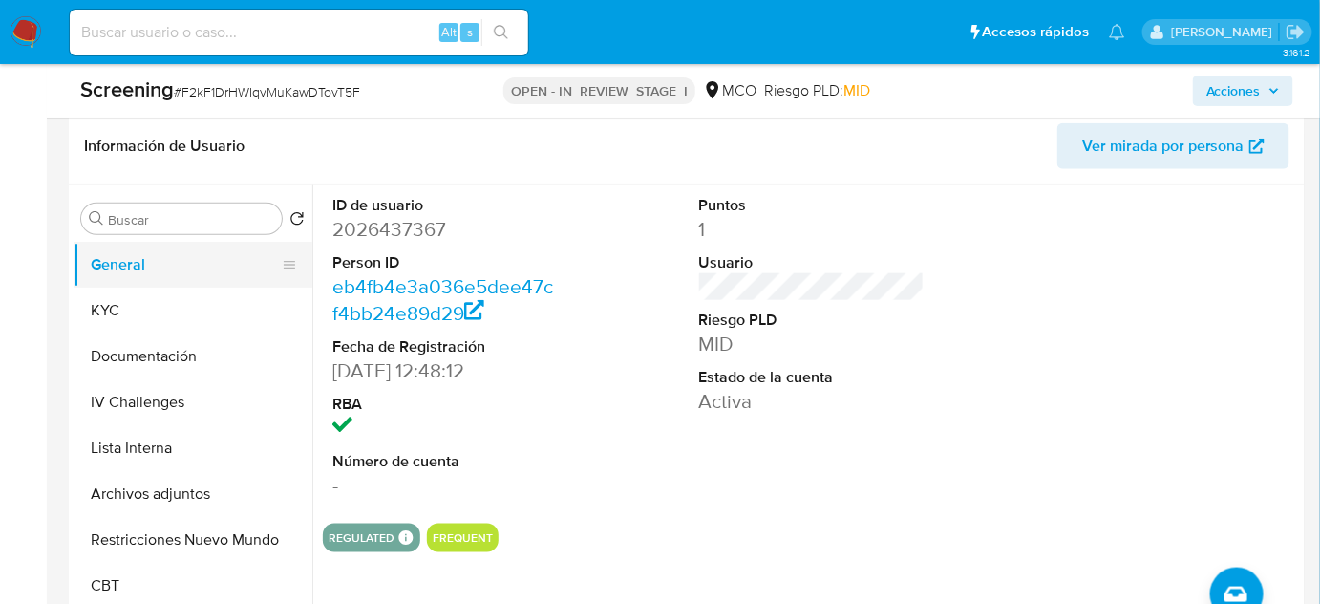
drag, startPoint x: 136, startPoint y: 314, endPoint x: 185, endPoint y: 253, distance: 78.8
click at [136, 314] on button "KYC" at bounding box center [193, 310] width 239 height 46
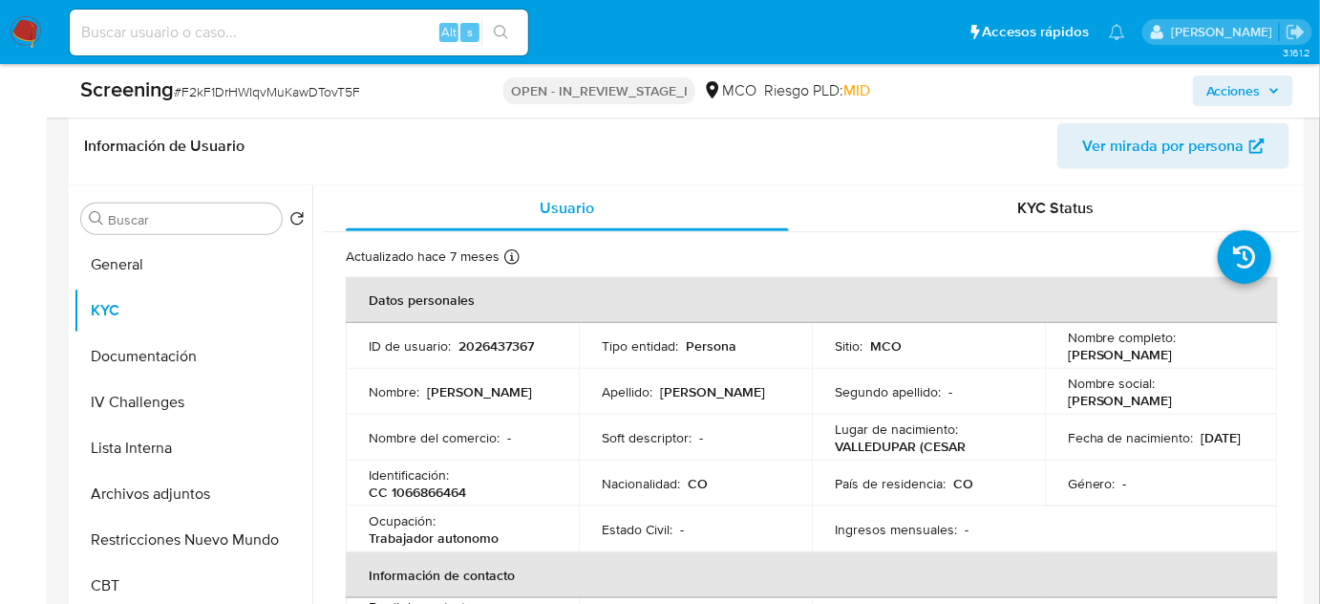
drag, startPoint x: 1246, startPoint y: 348, endPoint x: 1056, endPoint y: 351, distance: 190.1
click at [1056, 351] on td "Nombre completo : Camilo Andres Jaraba Meza" at bounding box center [1161, 346] width 233 height 46
copy p "Camilo Andres Jaraba Meza"
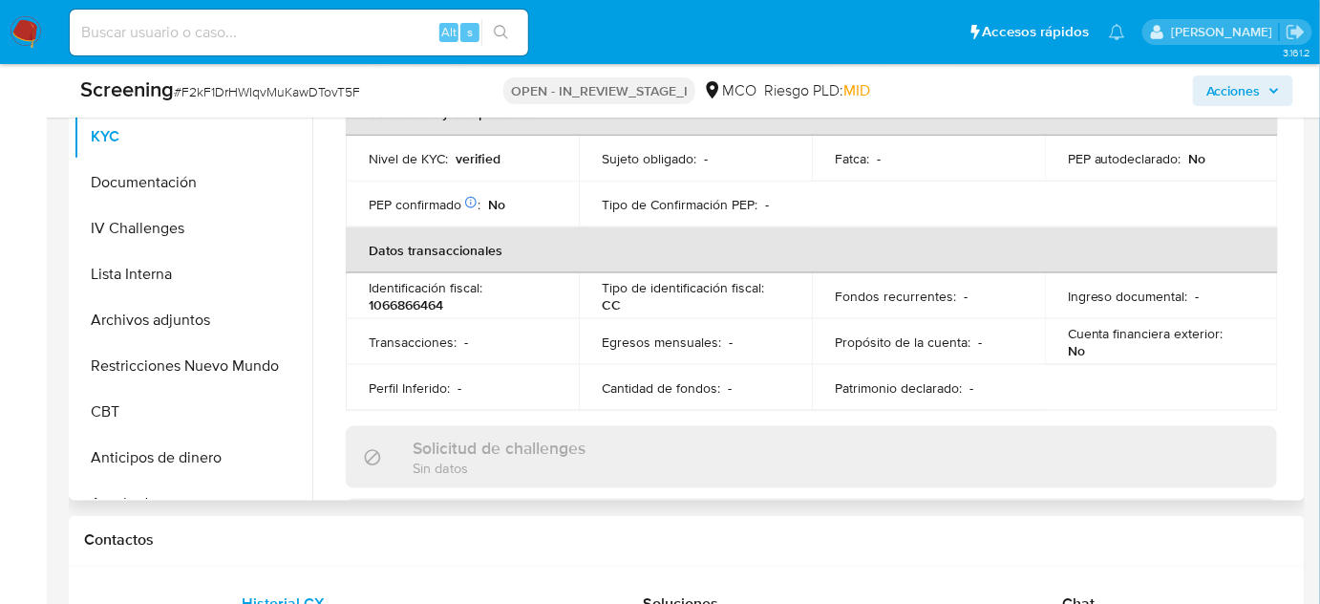
scroll to position [359, 0]
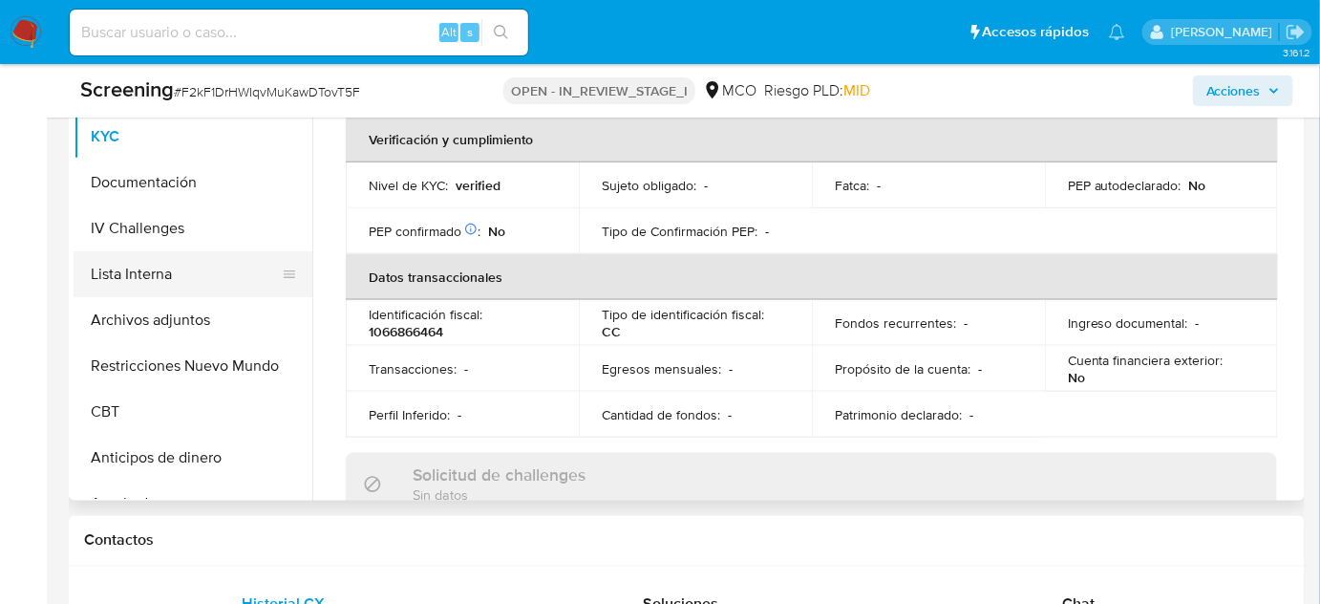
click at [173, 266] on button "Lista Interna" at bounding box center [186, 274] width 224 height 46
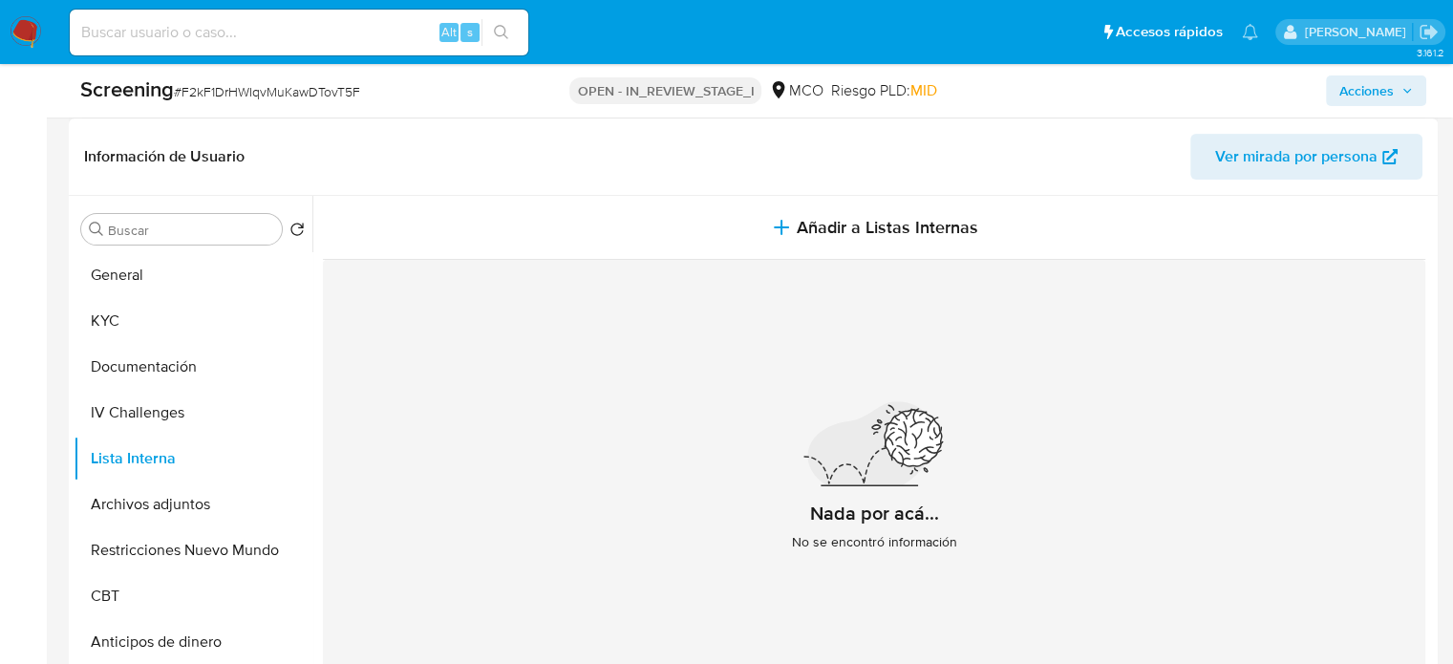
scroll to position [503, 0]
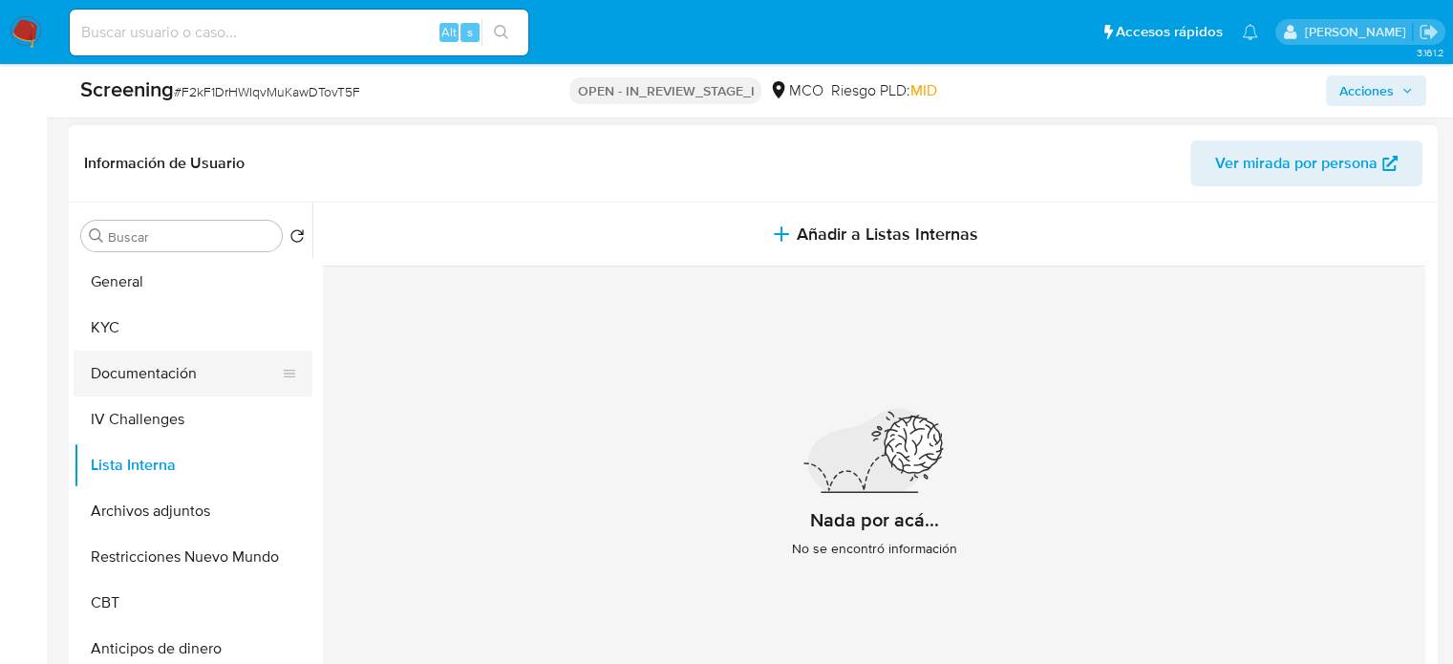
click at [187, 378] on button "Documentación" at bounding box center [186, 374] width 224 height 46
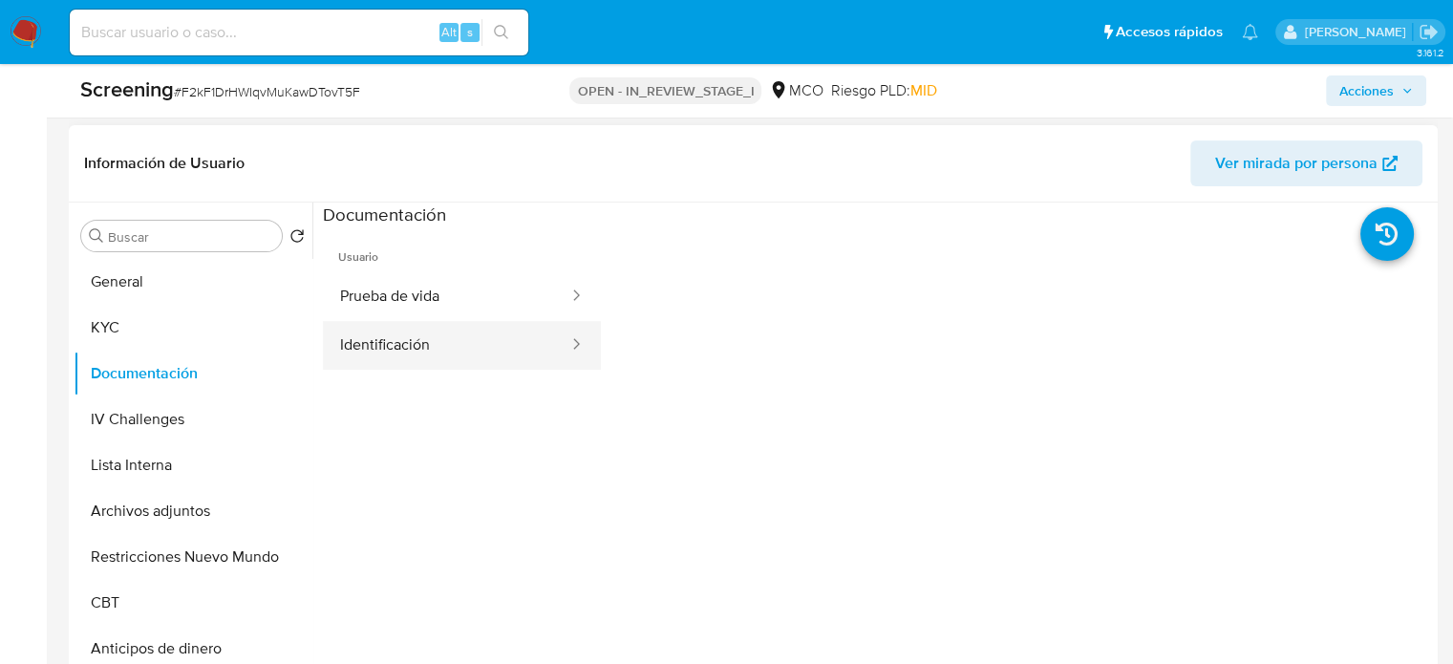
click at [481, 358] on button "Identificación" at bounding box center [446, 345] width 247 height 49
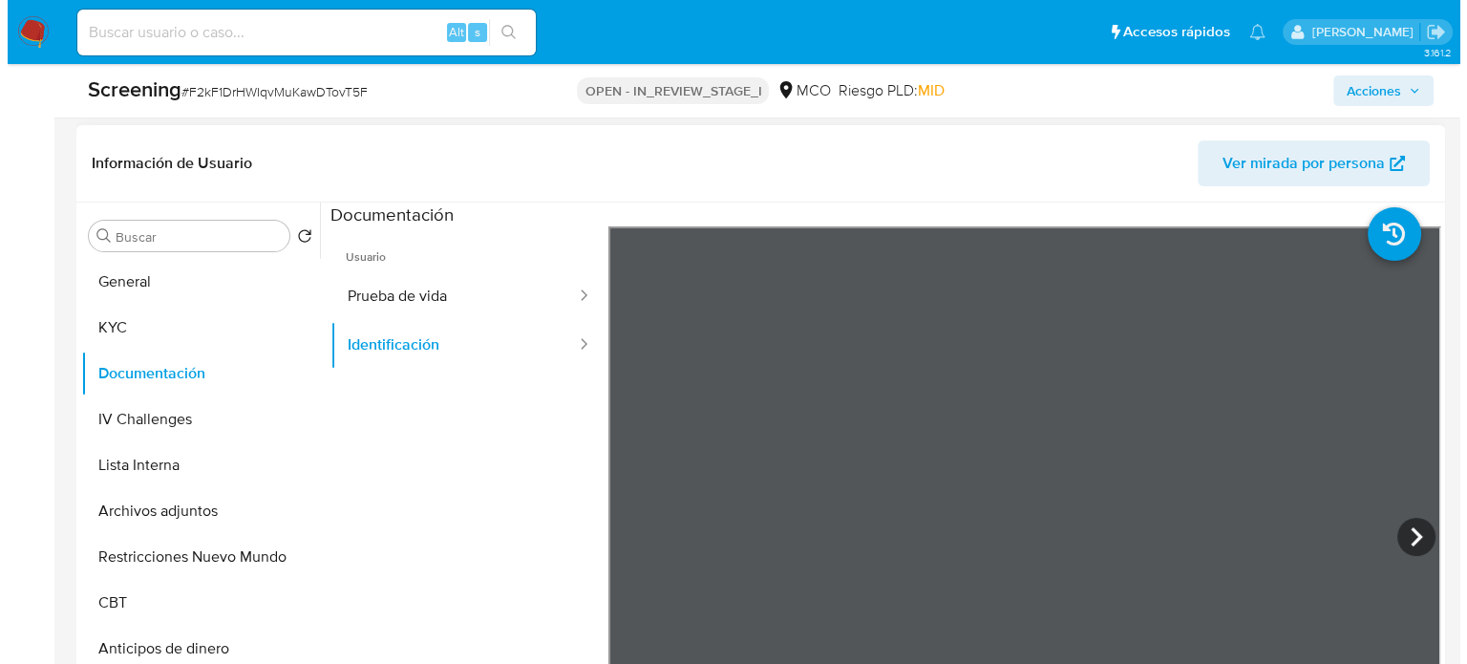
scroll to position [25, 0]
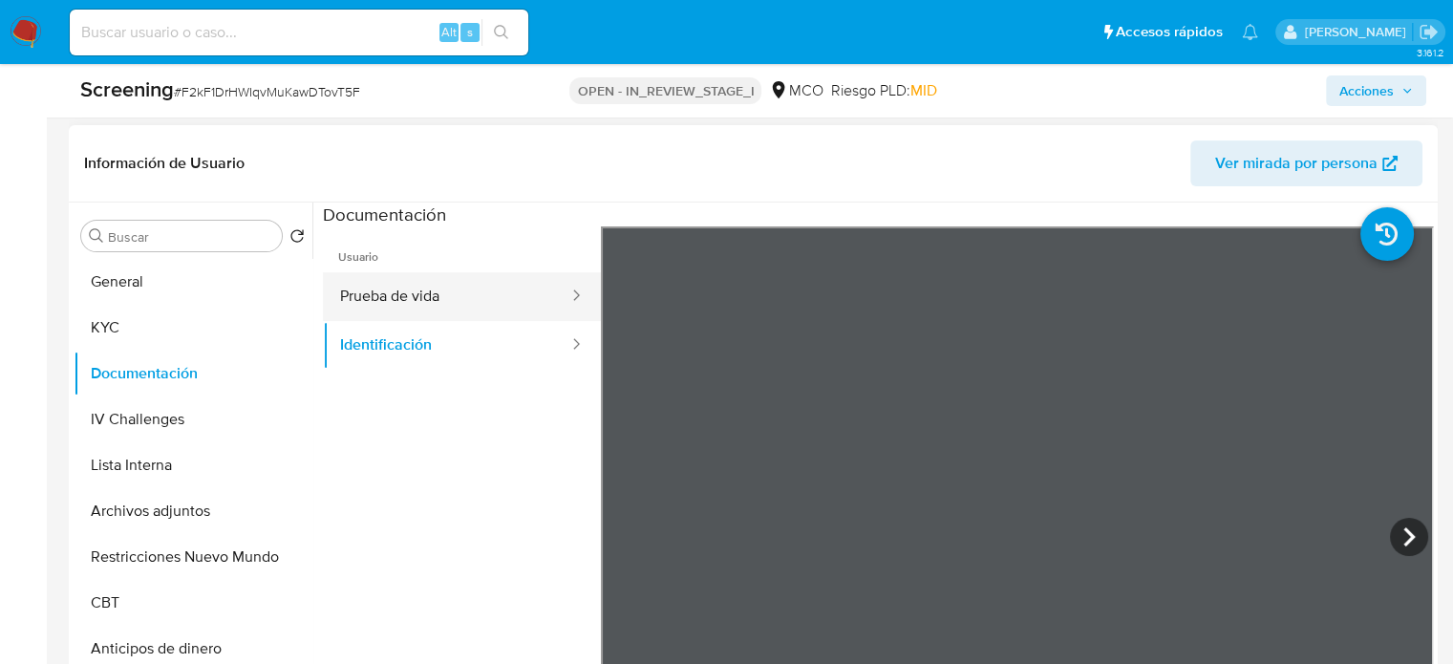
click at [439, 296] on button "Prueba de vida" at bounding box center [446, 296] width 247 height 49
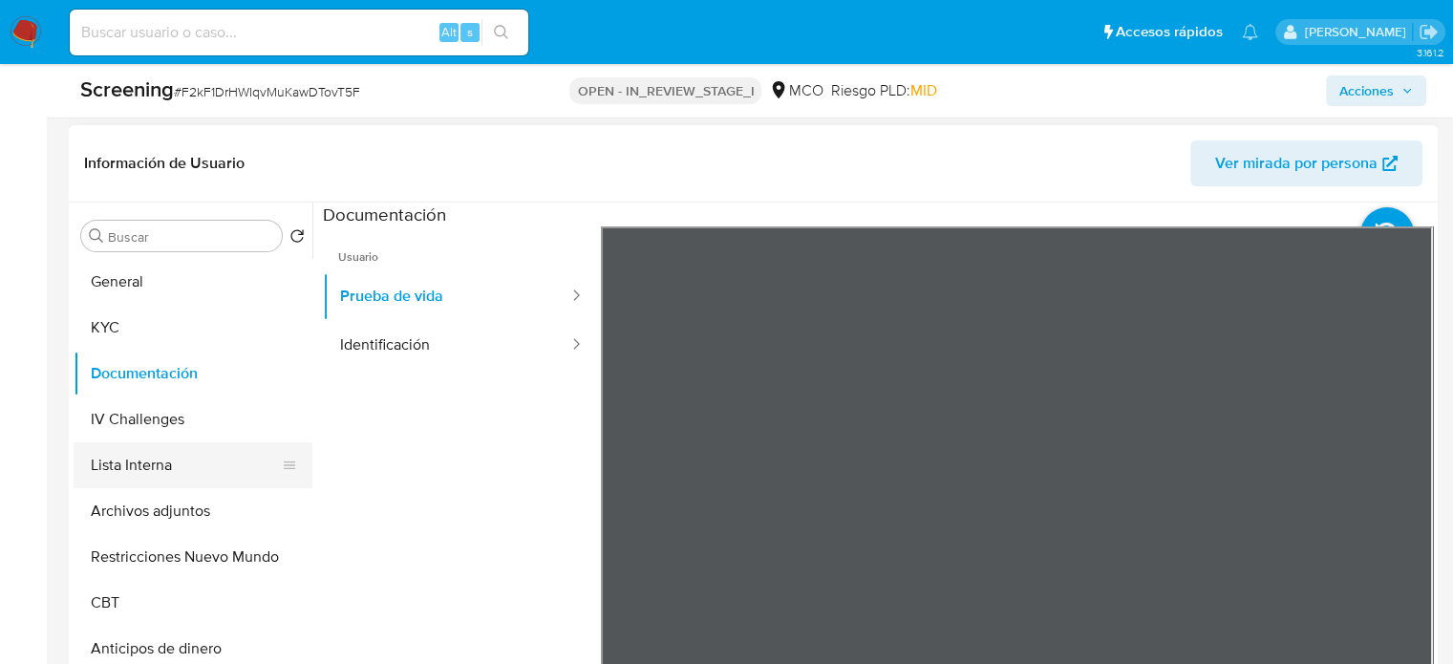
click at [141, 474] on button "Lista Interna" at bounding box center [186, 465] width 224 height 46
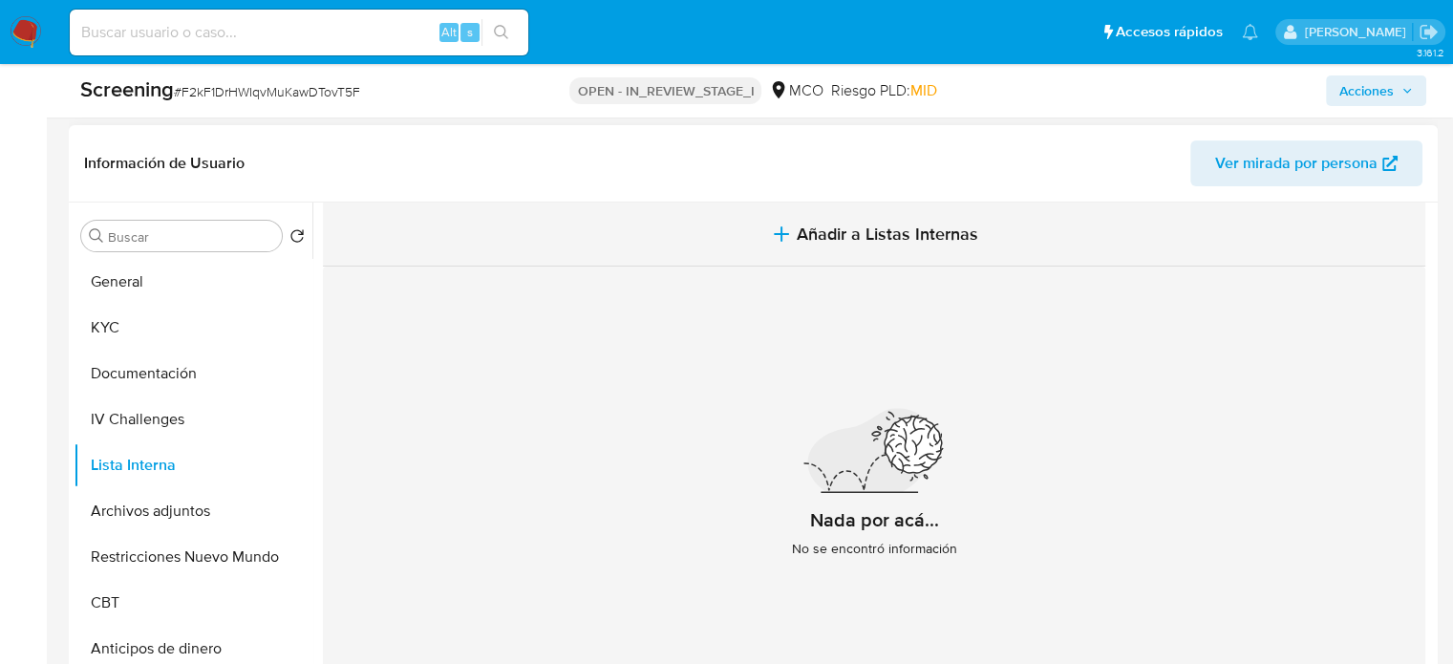
click at [785, 231] on icon "button" at bounding box center [781, 234] width 23 height 23
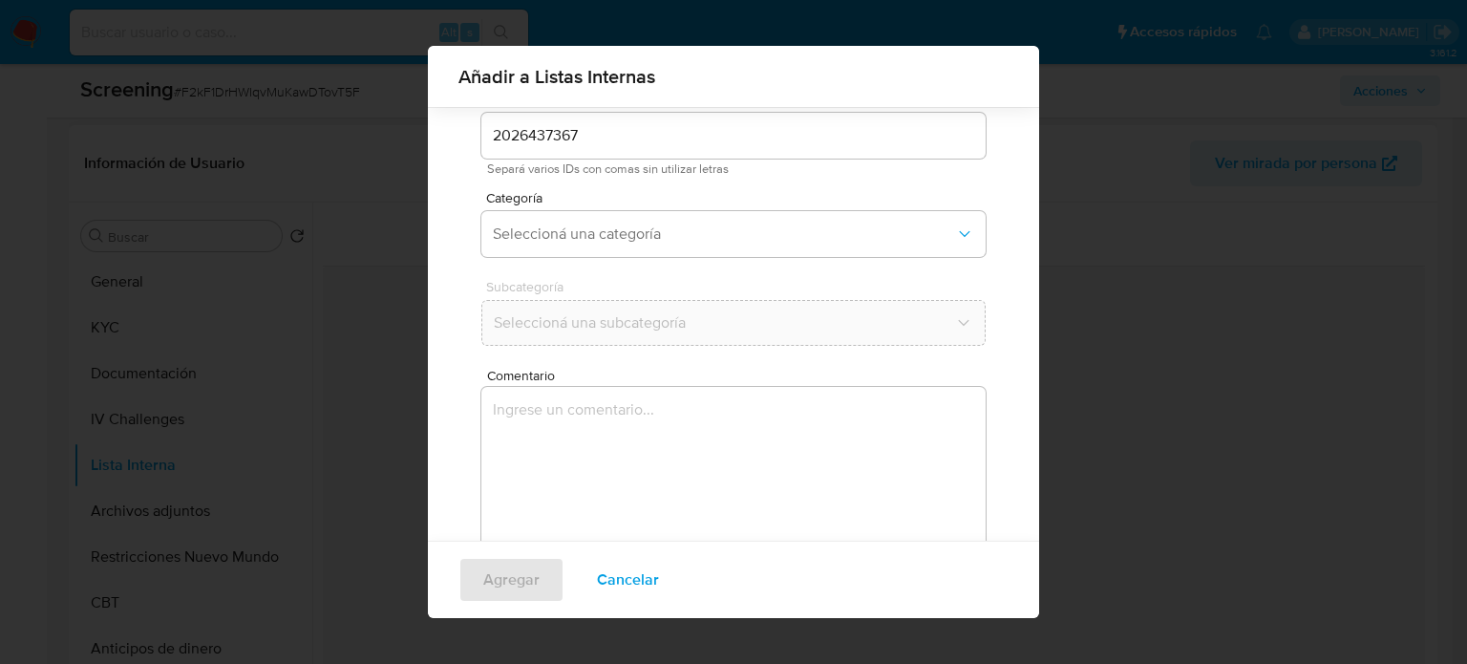
scroll to position [80, 0]
click at [636, 238] on button "Seleccioná una categoría" at bounding box center [733, 228] width 504 height 46
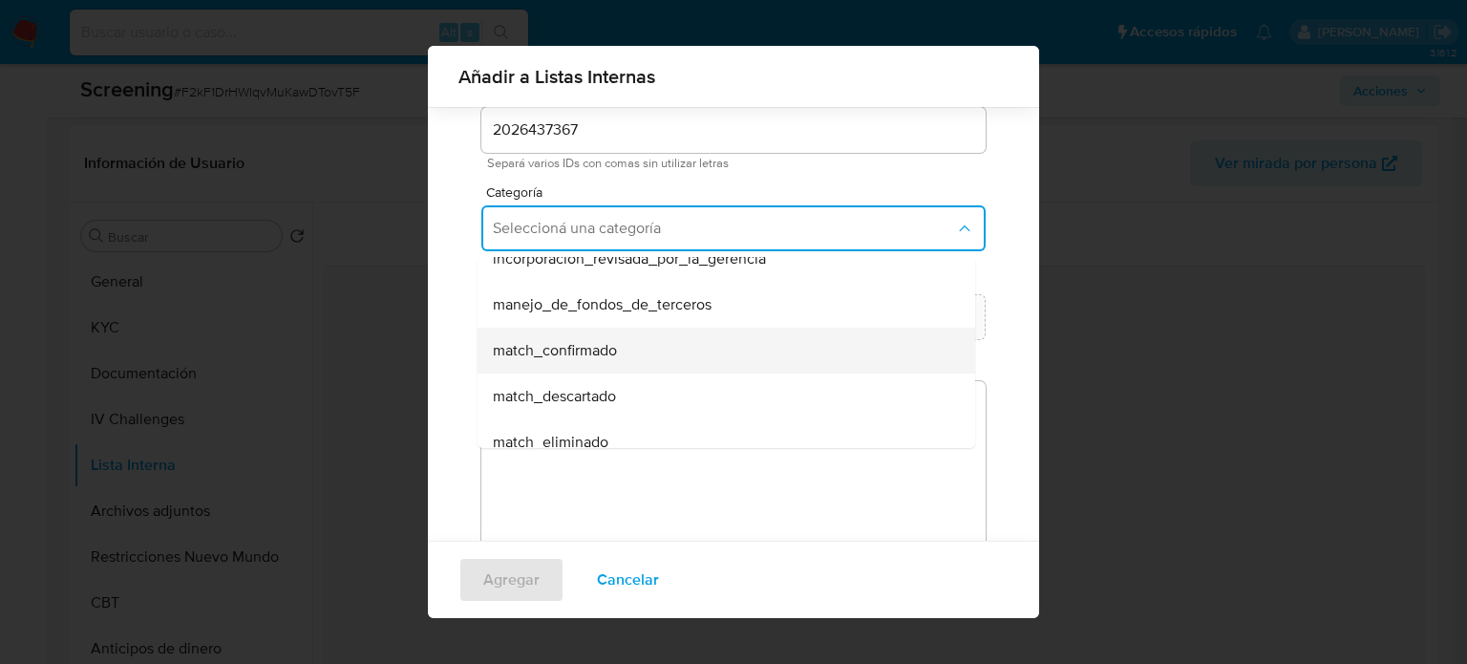
scroll to position [96, 0]
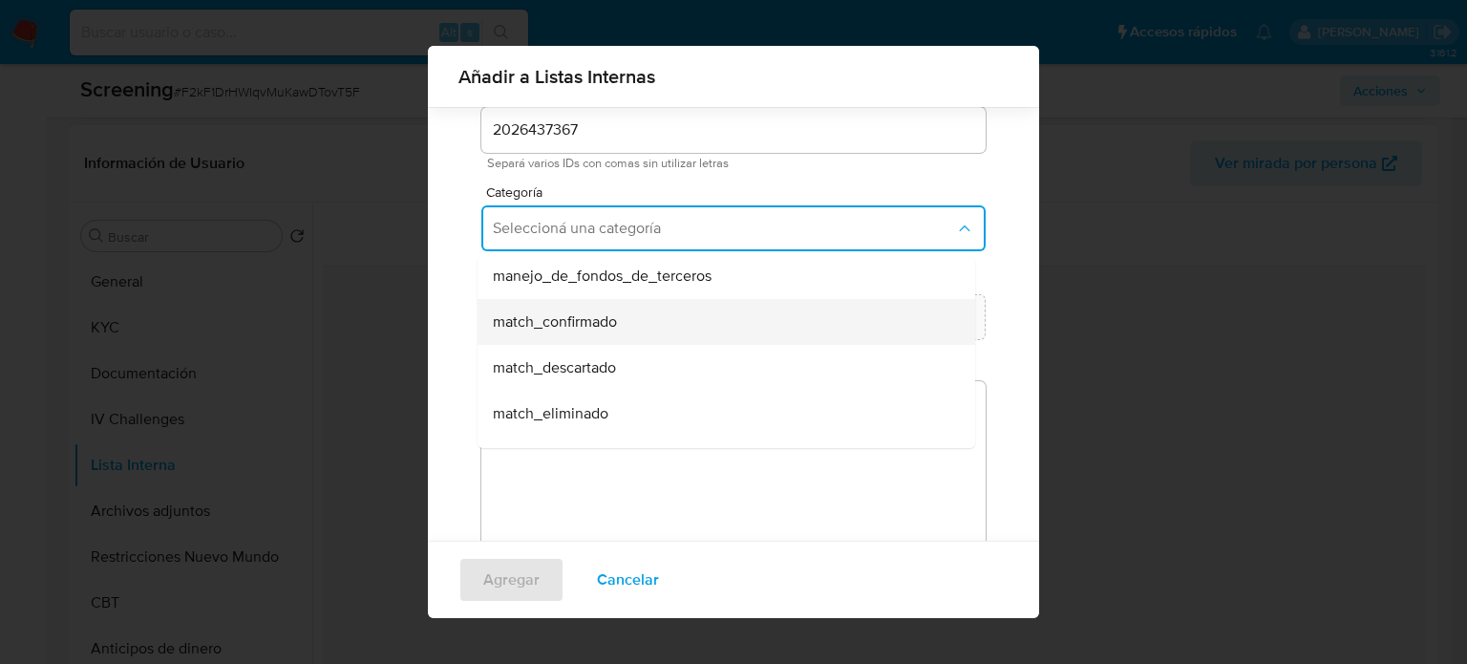
click at [609, 328] on span "match_confirmado" at bounding box center [555, 321] width 124 height 19
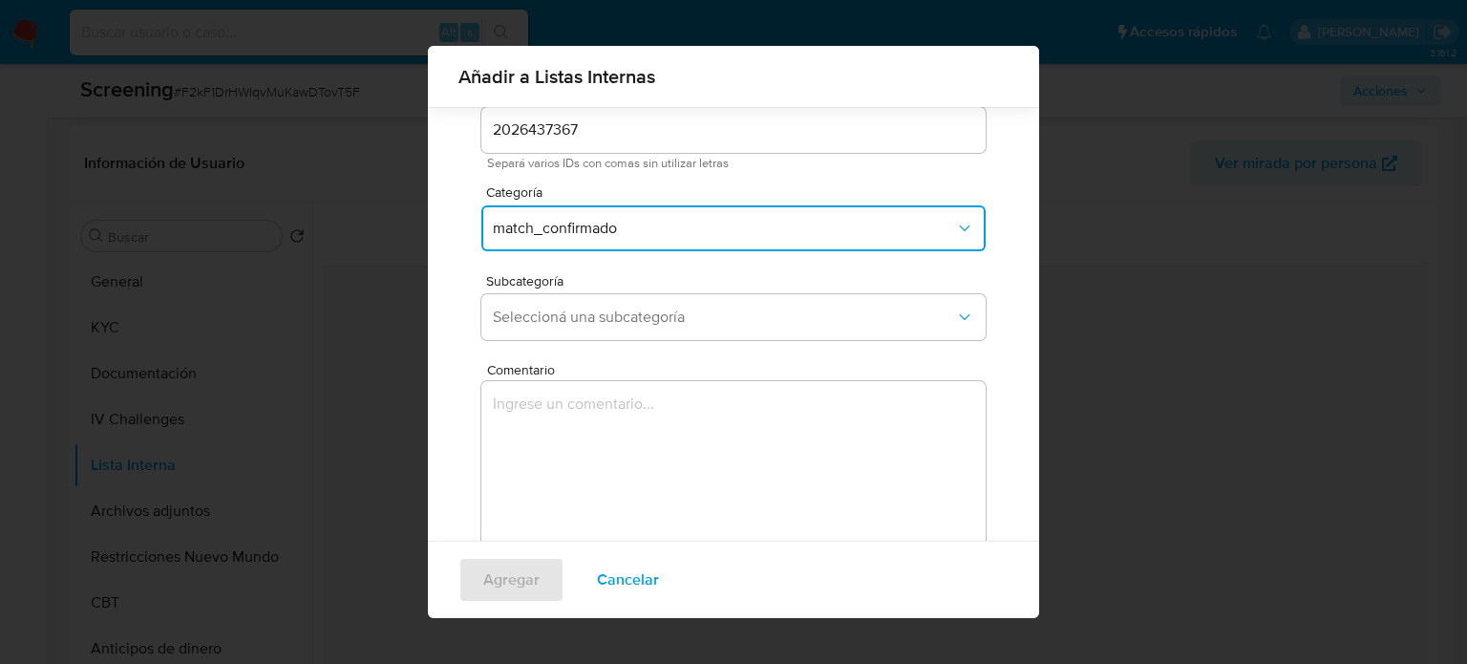
click at [609, 328] on button "Seleccioná una subcategoría" at bounding box center [733, 317] width 504 height 46
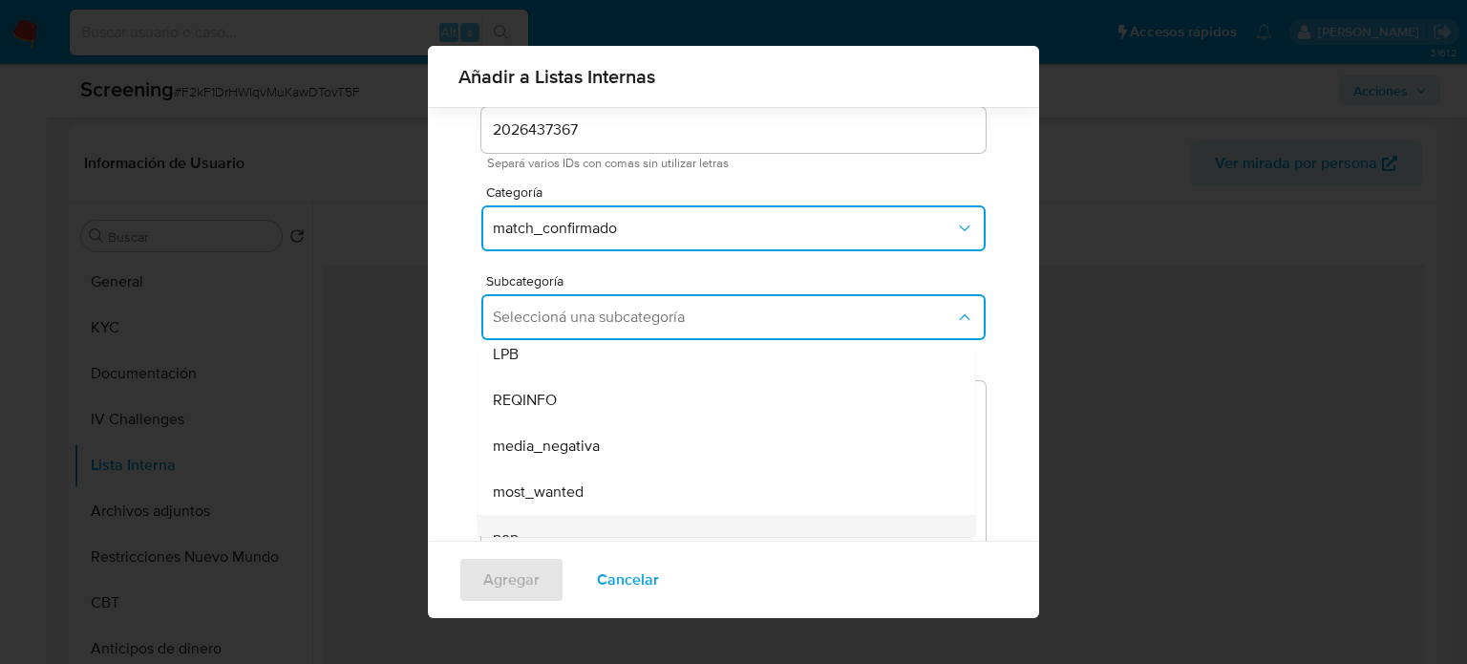
scroll to position [0, 0]
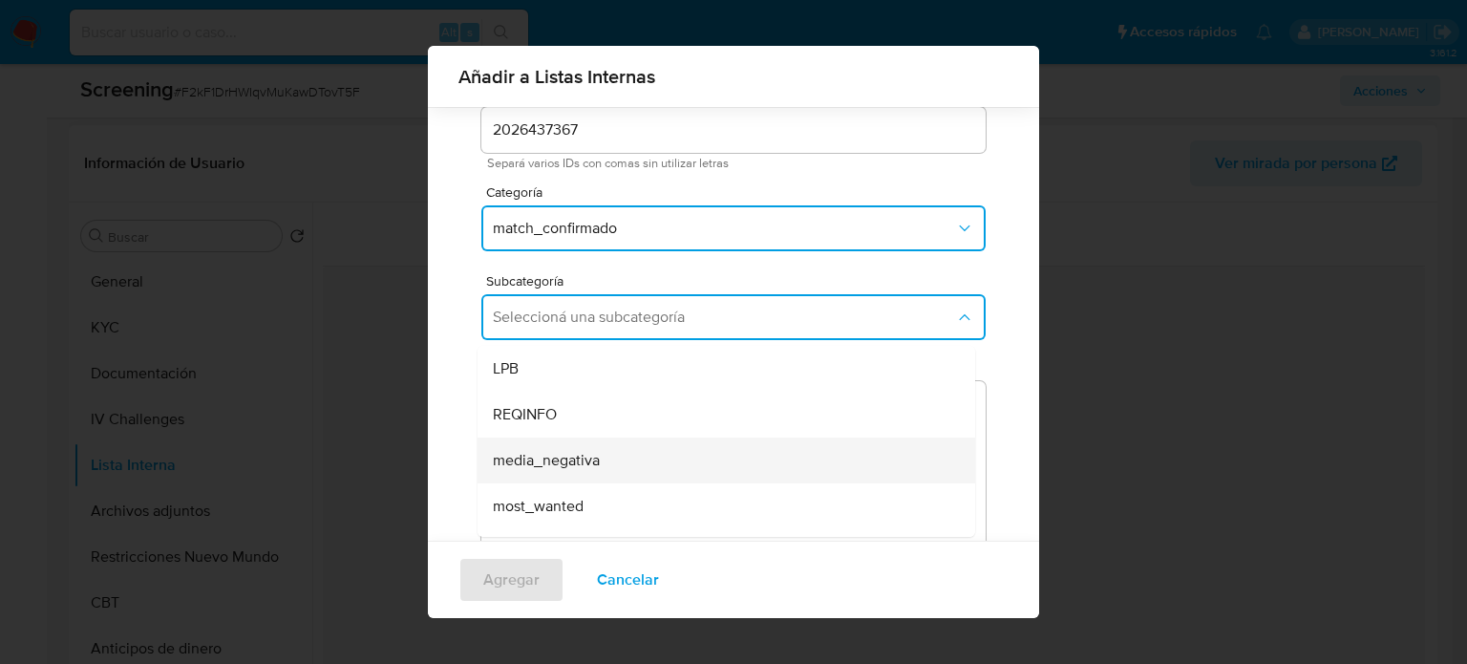
click at [585, 453] on span "media_negativa" at bounding box center [546, 460] width 107 height 19
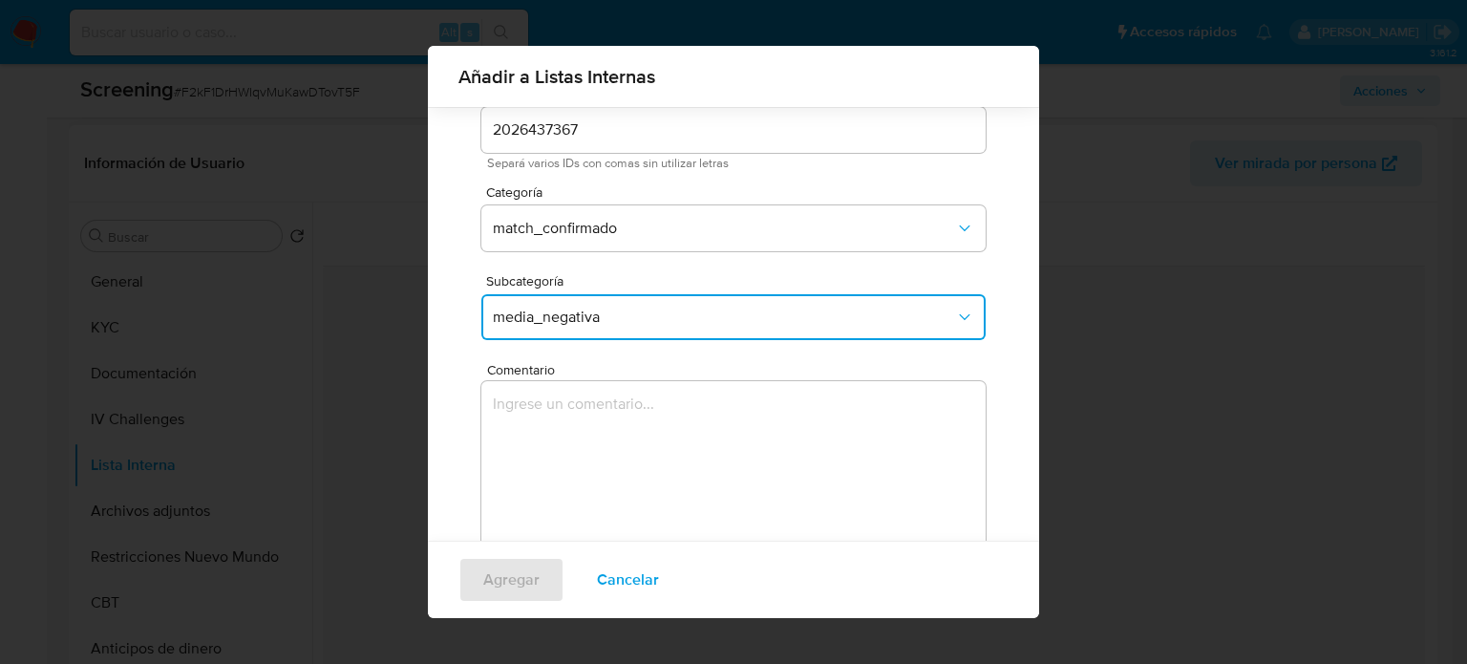
click at [585, 453] on textarea "Comentario" at bounding box center [733, 472] width 504 height 183
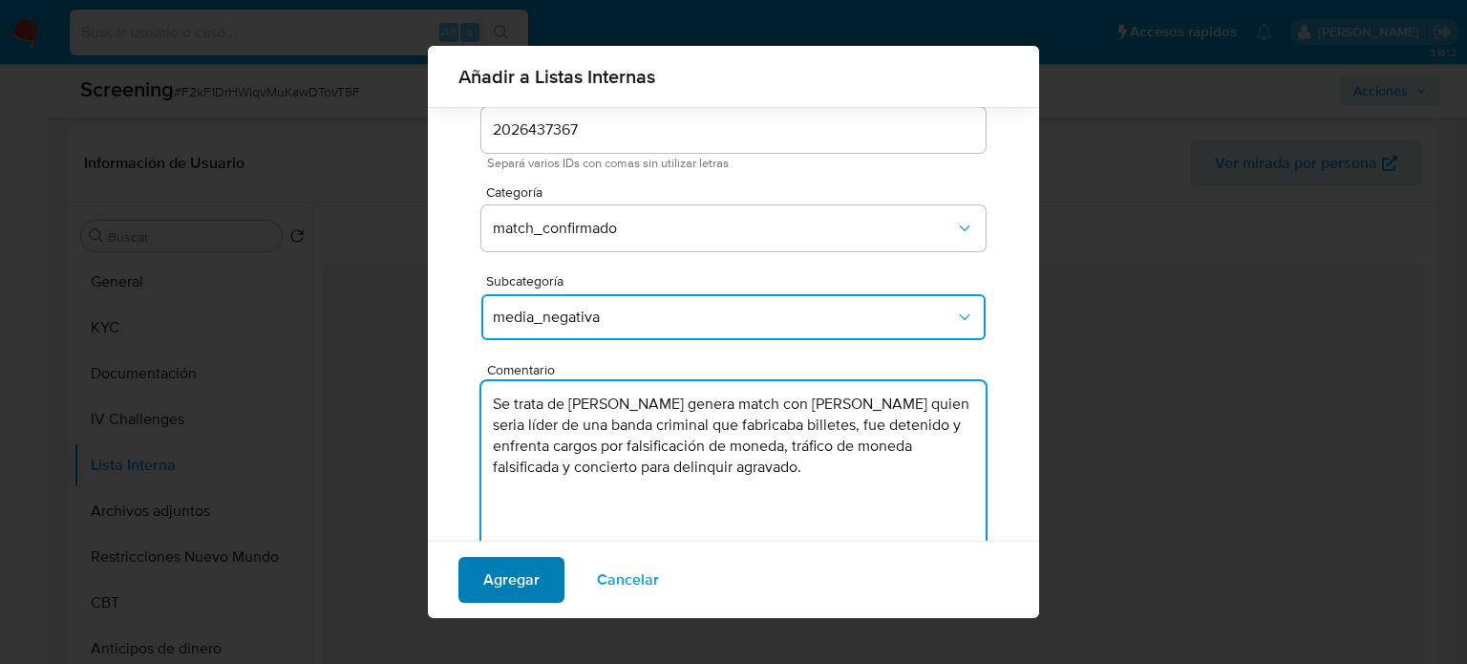
type textarea "Se trata de Camilo Andrés Jaraba Meza genera match con Camilo Andrés Jaraba Mez…"
click at [508, 576] on span "Agregar" at bounding box center [511, 580] width 56 height 42
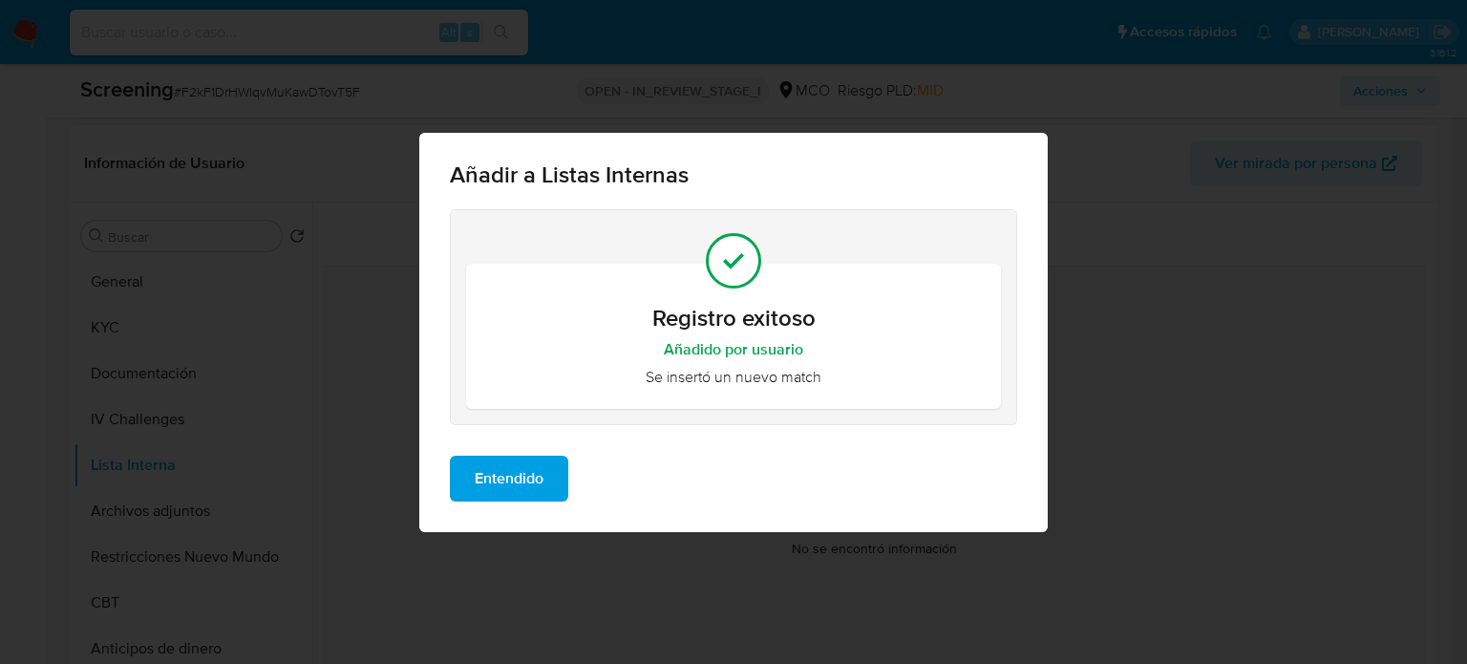
click at [500, 491] on span "Entendido" at bounding box center [509, 479] width 69 height 42
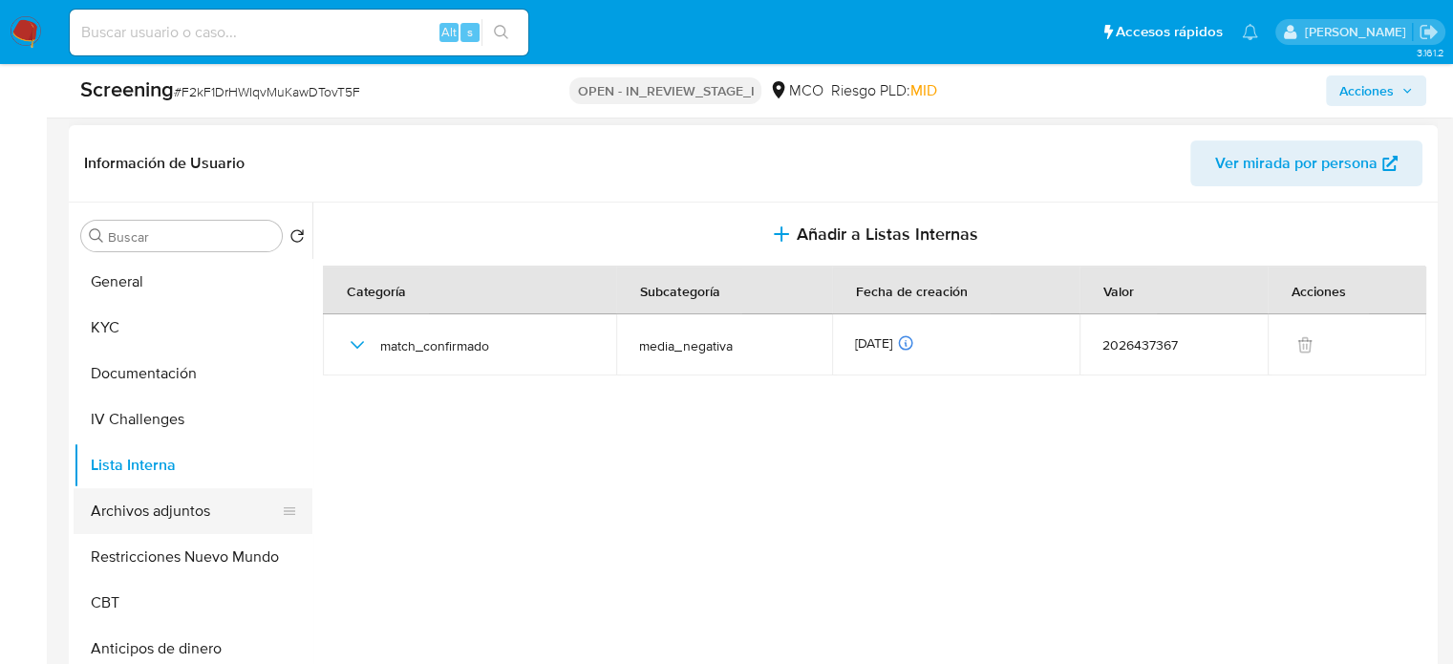
click at [180, 508] on button "Archivos adjuntos" at bounding box center [186, 511] width 224 height 46
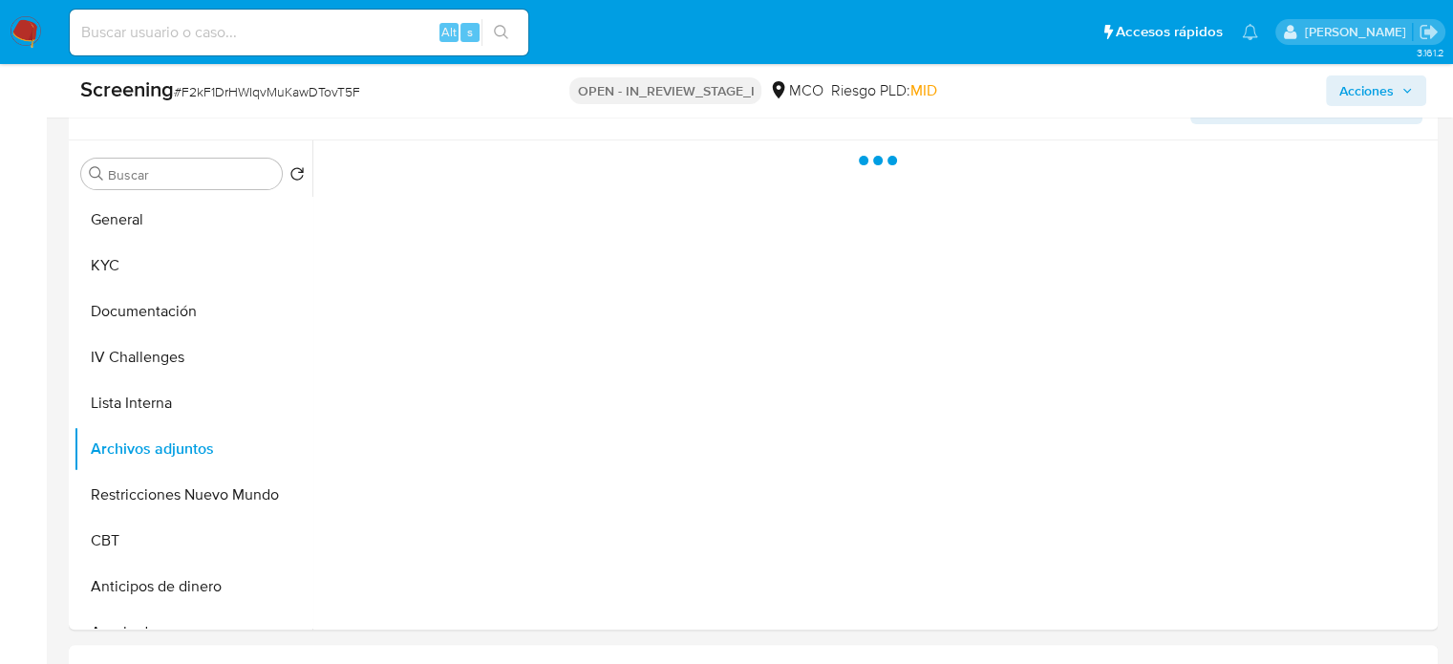
scroll to position [599, 0]
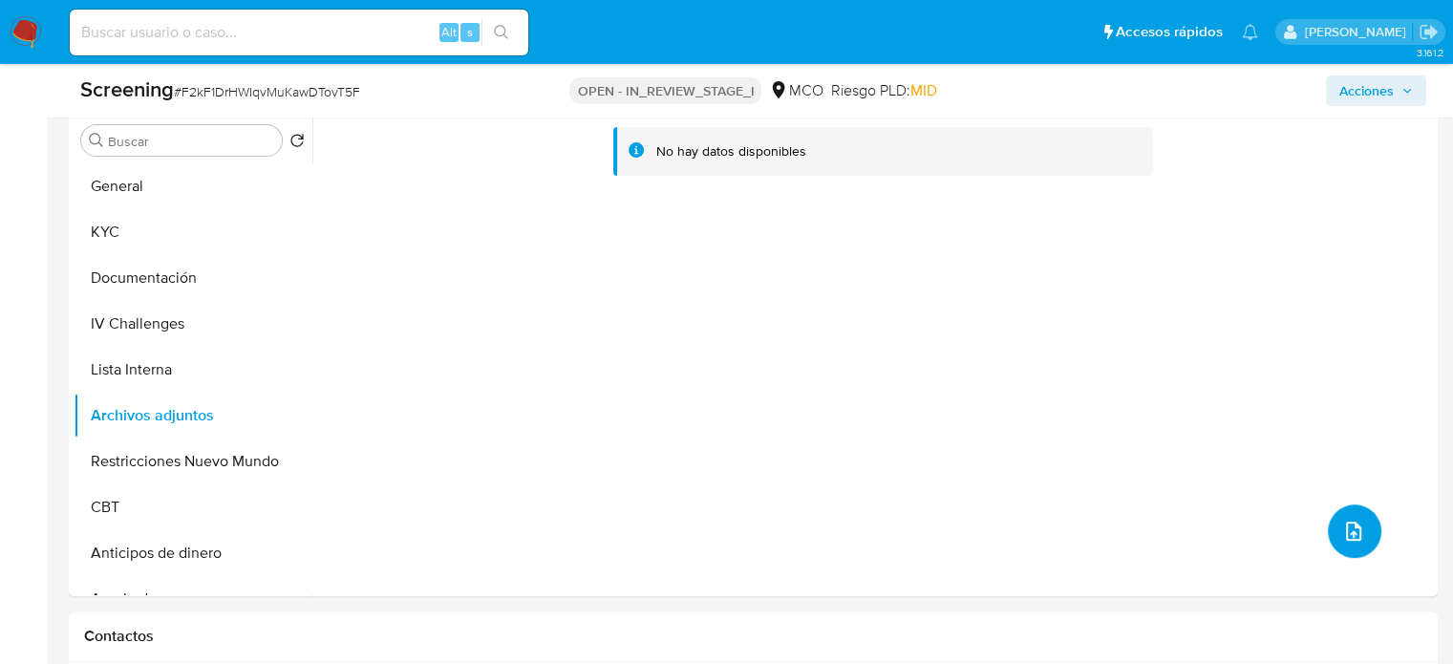
click at [1342, 523] on icon "upload-file" at bounding box center [1353, 531] width 23 height 23
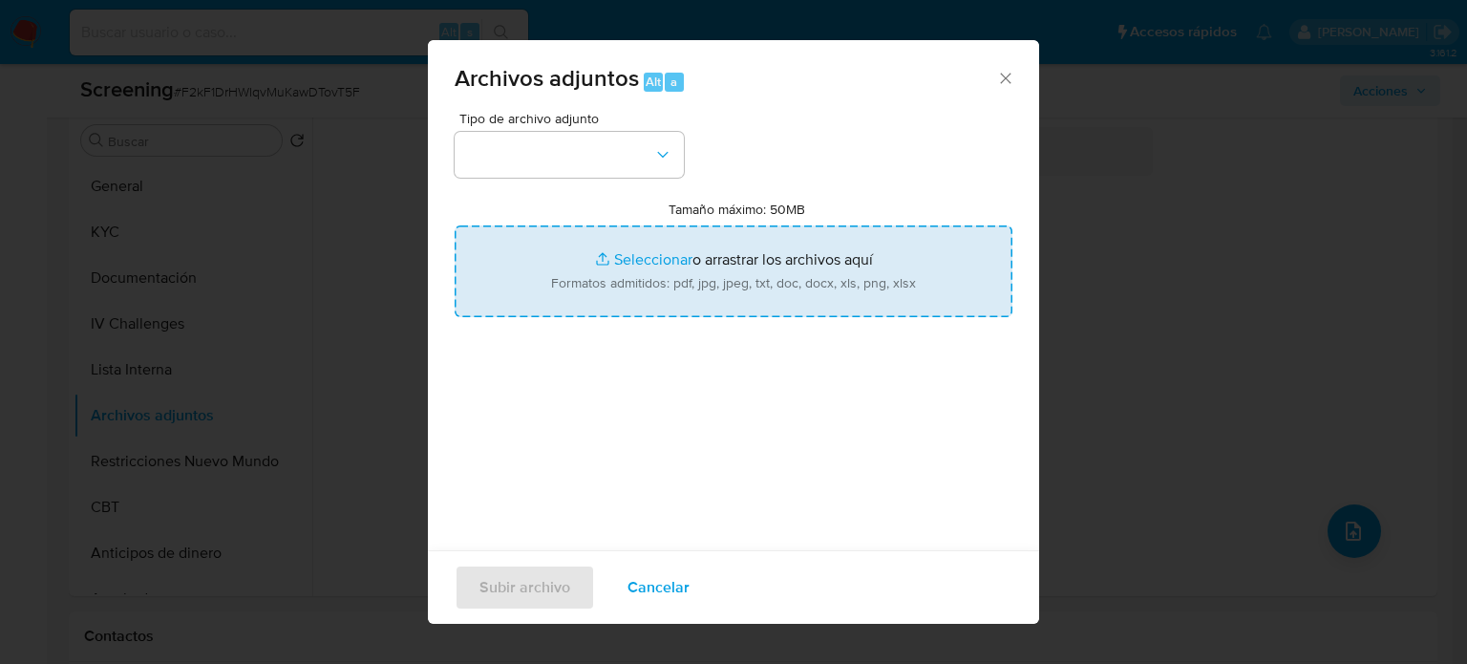
click at [807, 266] on input "Tamaño máximo: 50MB Seleccionar archivos" at bounding box center [734, 271] width 558 height 92
type input "C:\fakepath\_Dinocash_, la banda criminal manejada ...anga_ 423 colombianos fue…"
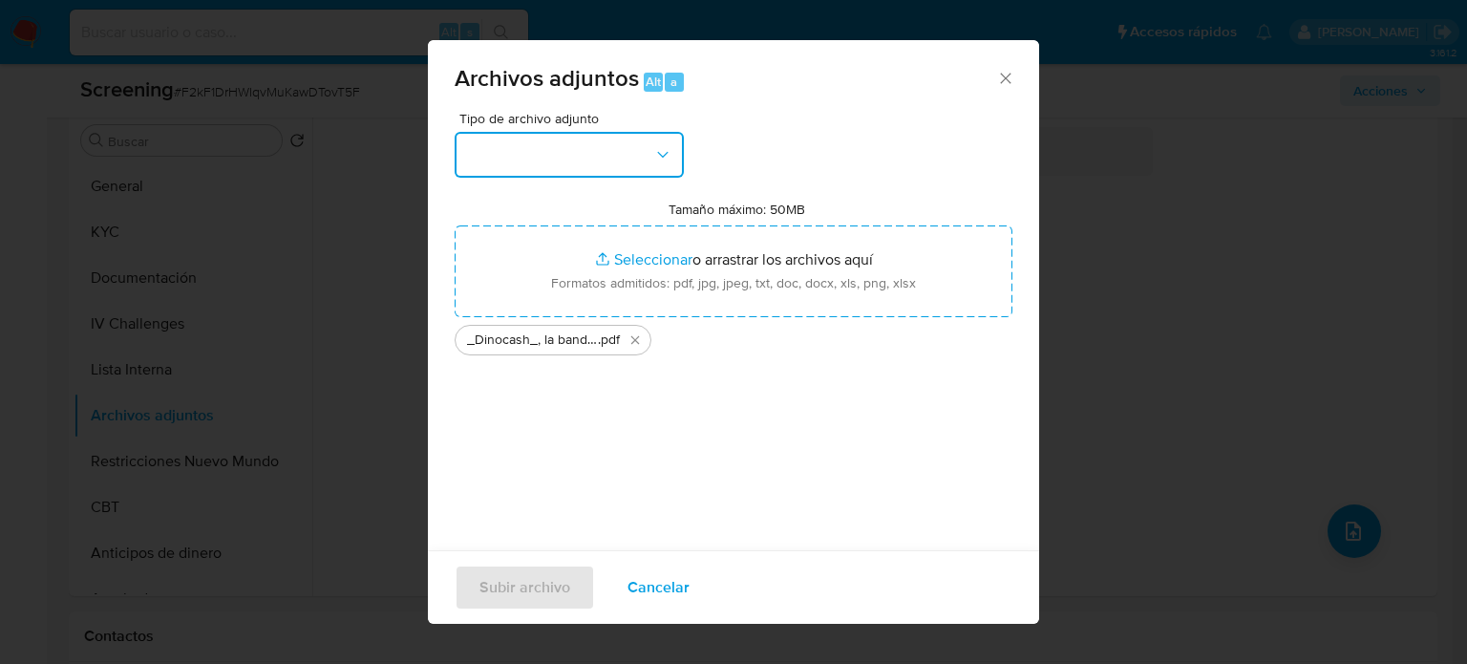
click at [572, 160] on button "button" at bounding box center [569, 155] width 229 height 46
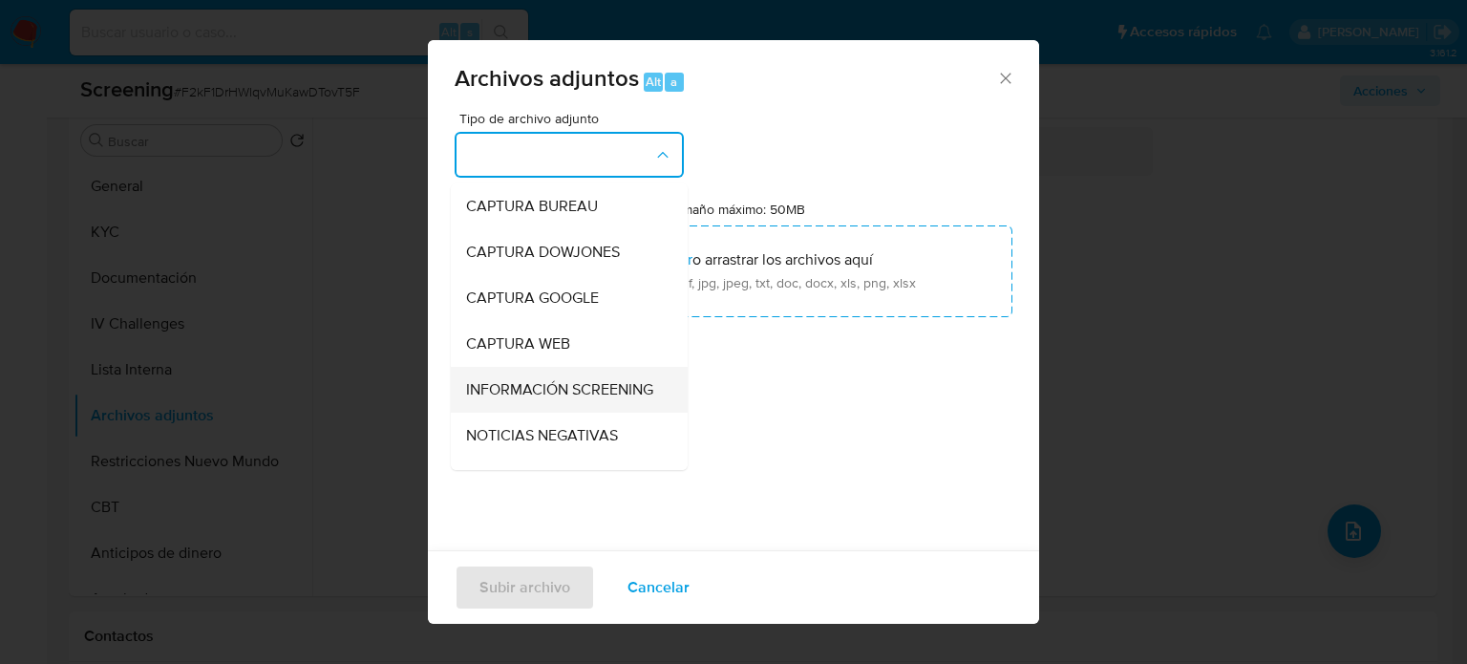
click at [500, 382] on span "INFORMACIÓN SCREENING" at bounding box center [559, 389] width 187 height 19
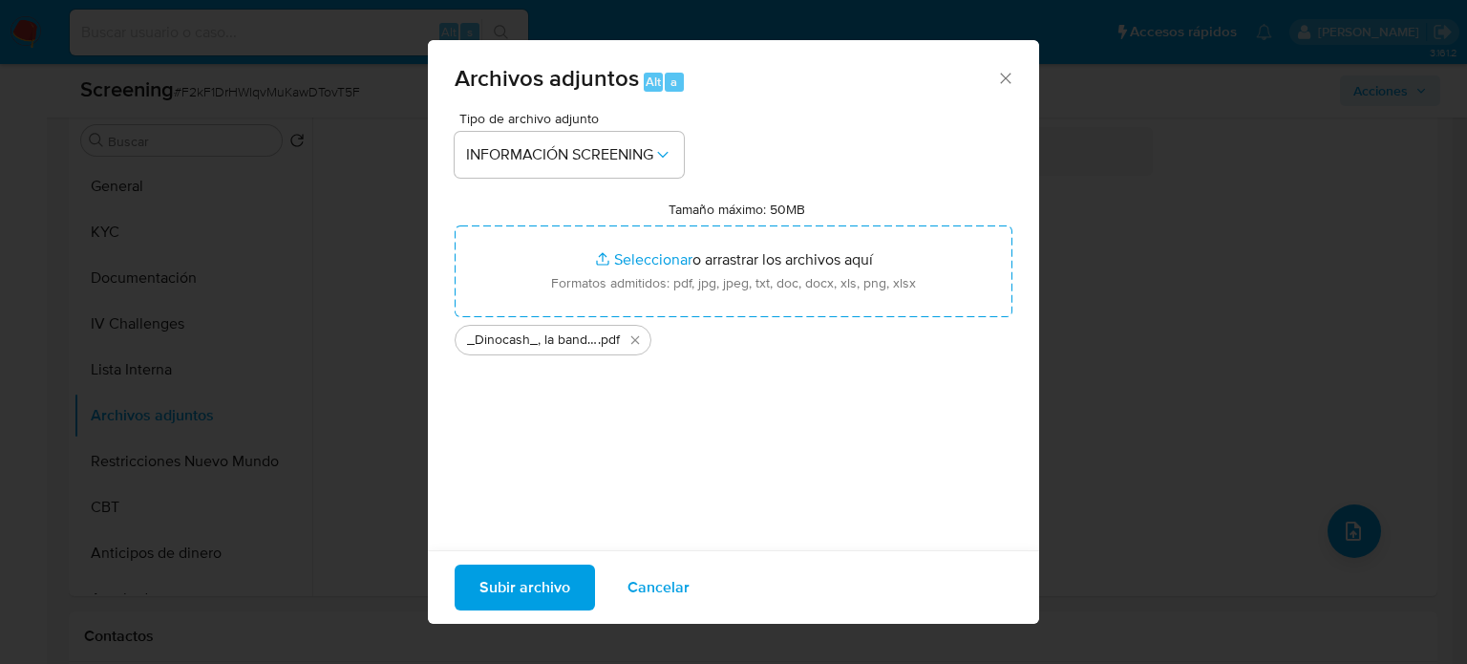
click at [547, 578] on span "Subir archivo" at bounding box center [524, 587] width 91 height 42
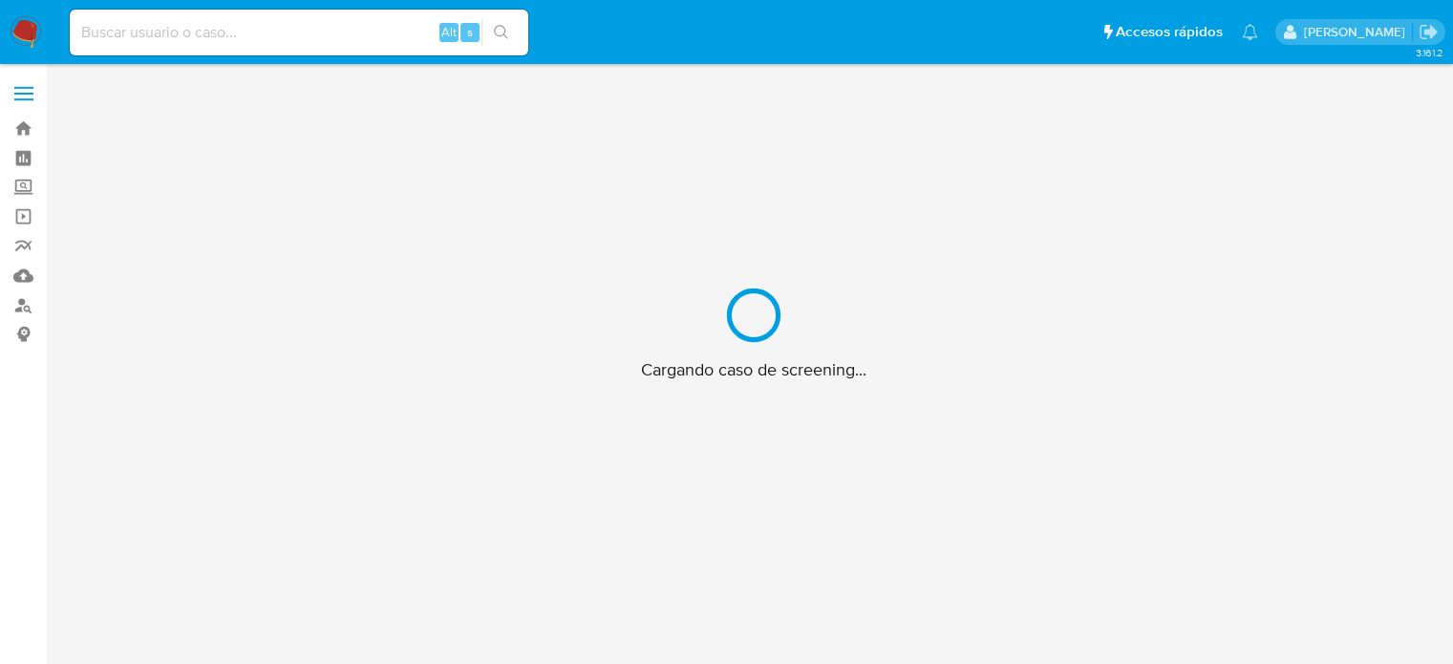
scroll to position [69, 0]
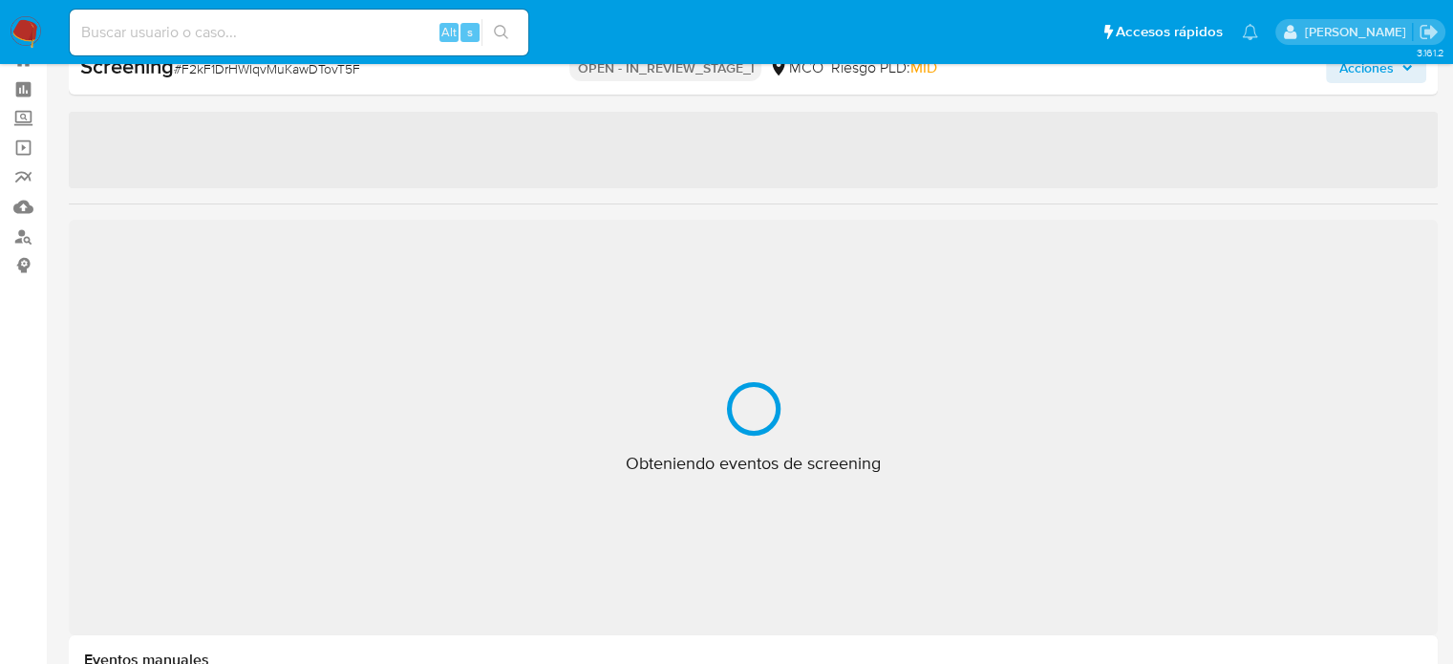
select select "10"
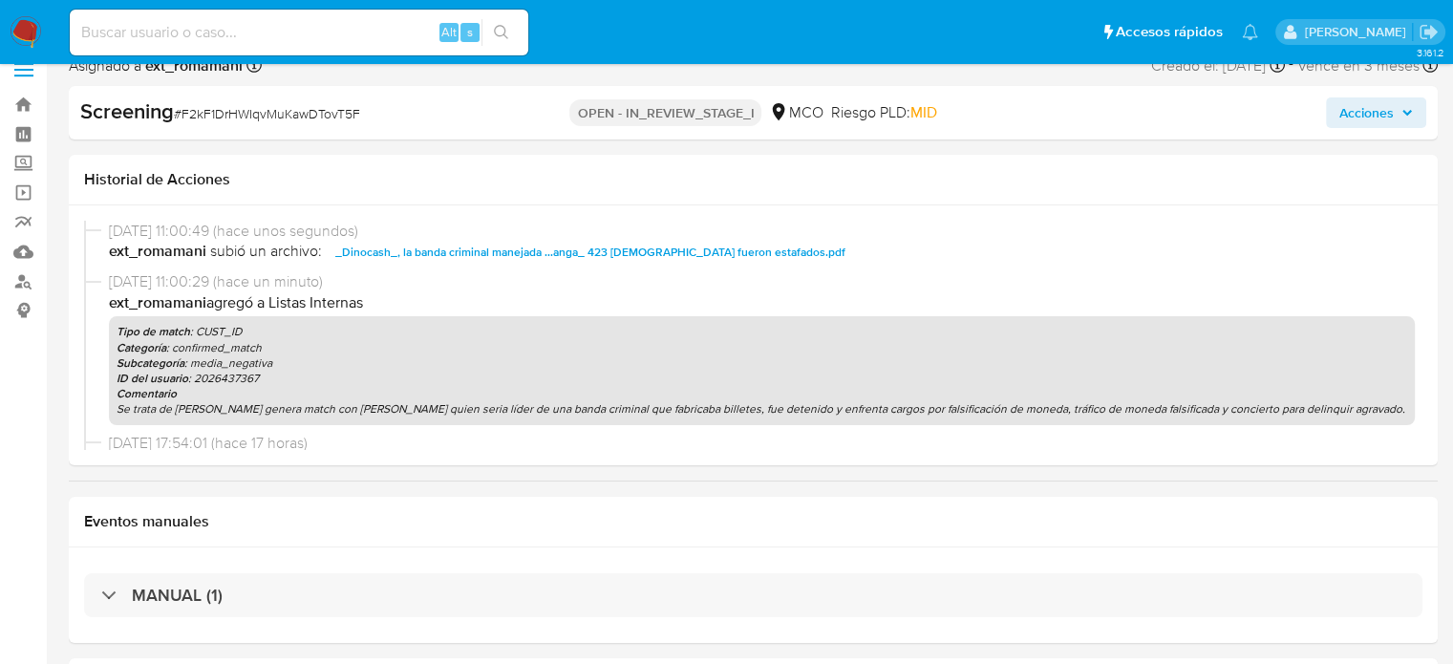
scroll to position [0, 0]
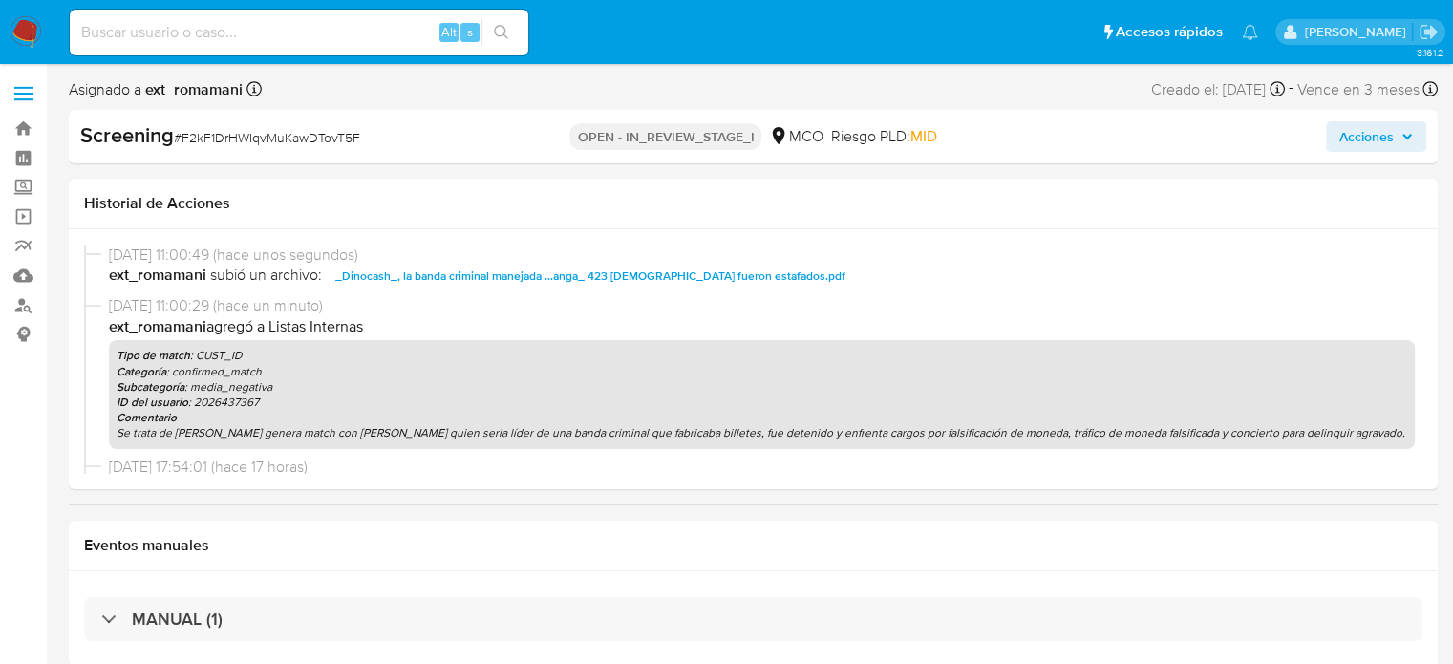
click at [1350, 134] on span "Acciones" at bounding box center [1366, 136] width 54 height 31
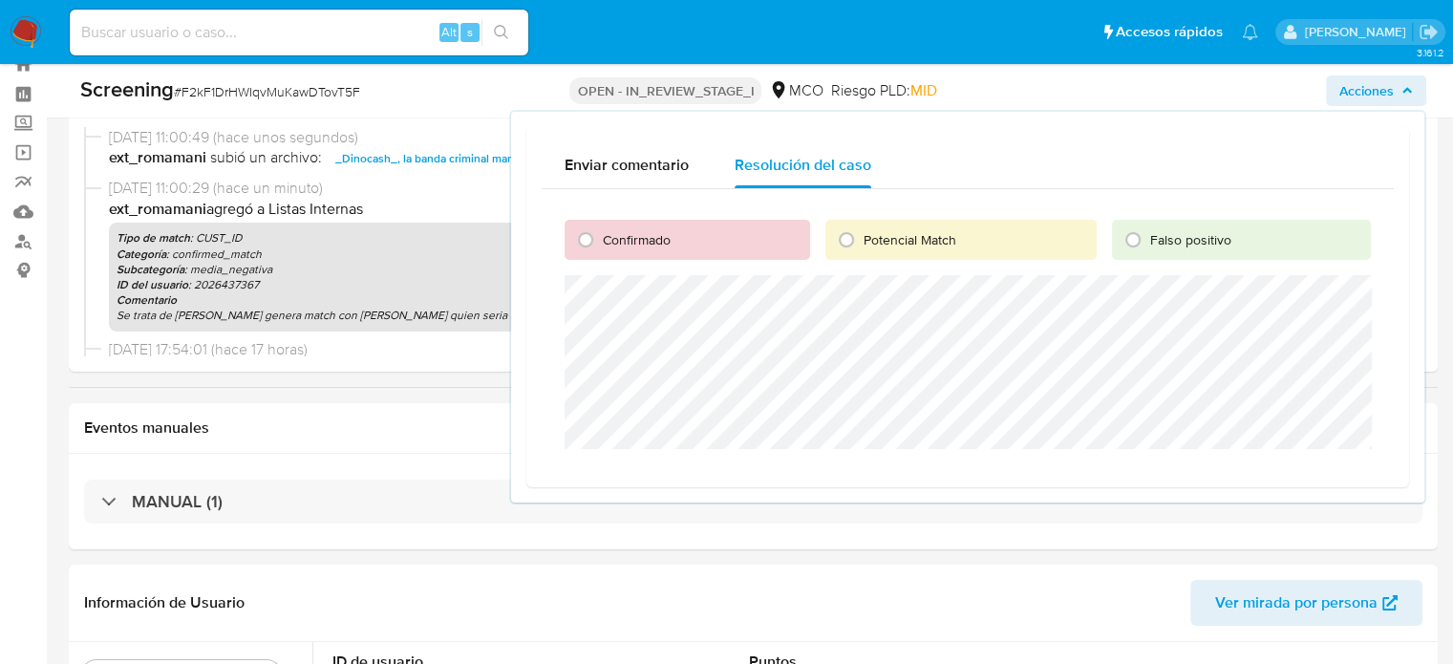
scroll to position [96, 0]
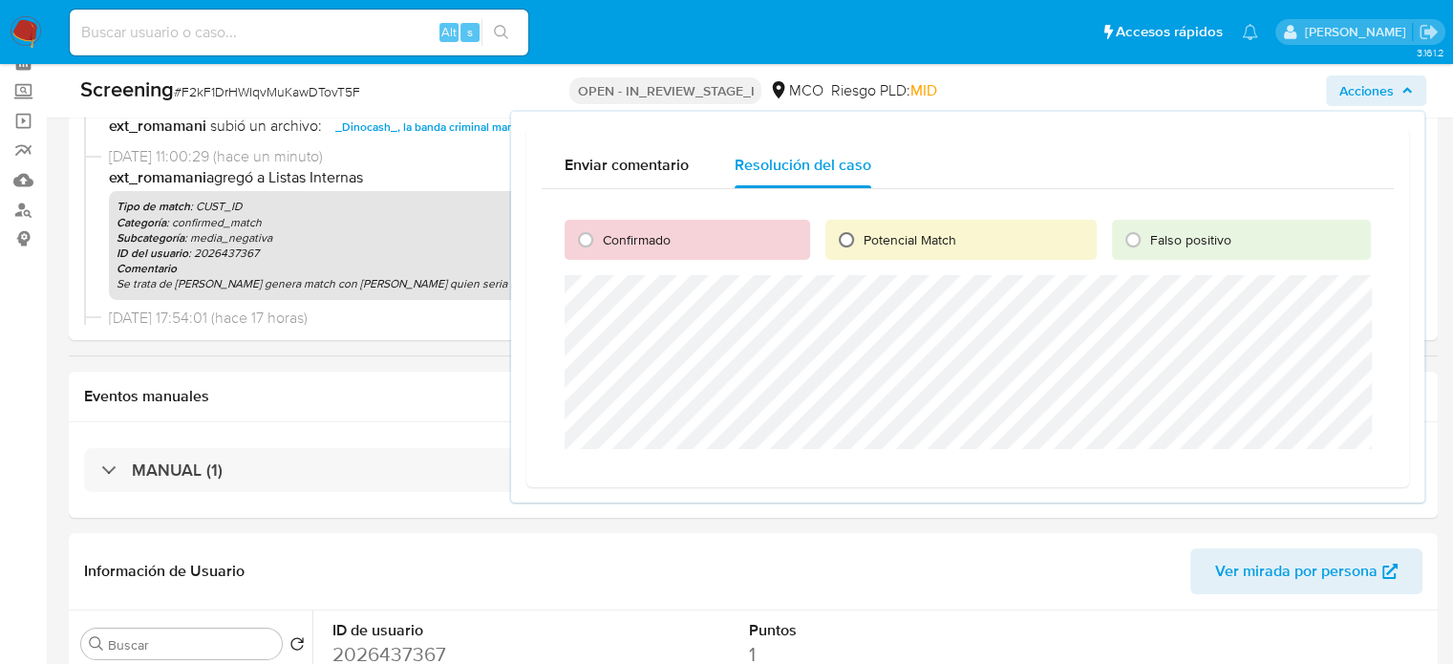
click at [838, 230] on input "Potencial Match" at bounding box center [846, 239] width 31 height 31
radio input "true"
click at [1297, 463] on span "Escalar" at bounding box center [1320, 471] width 57 height 27
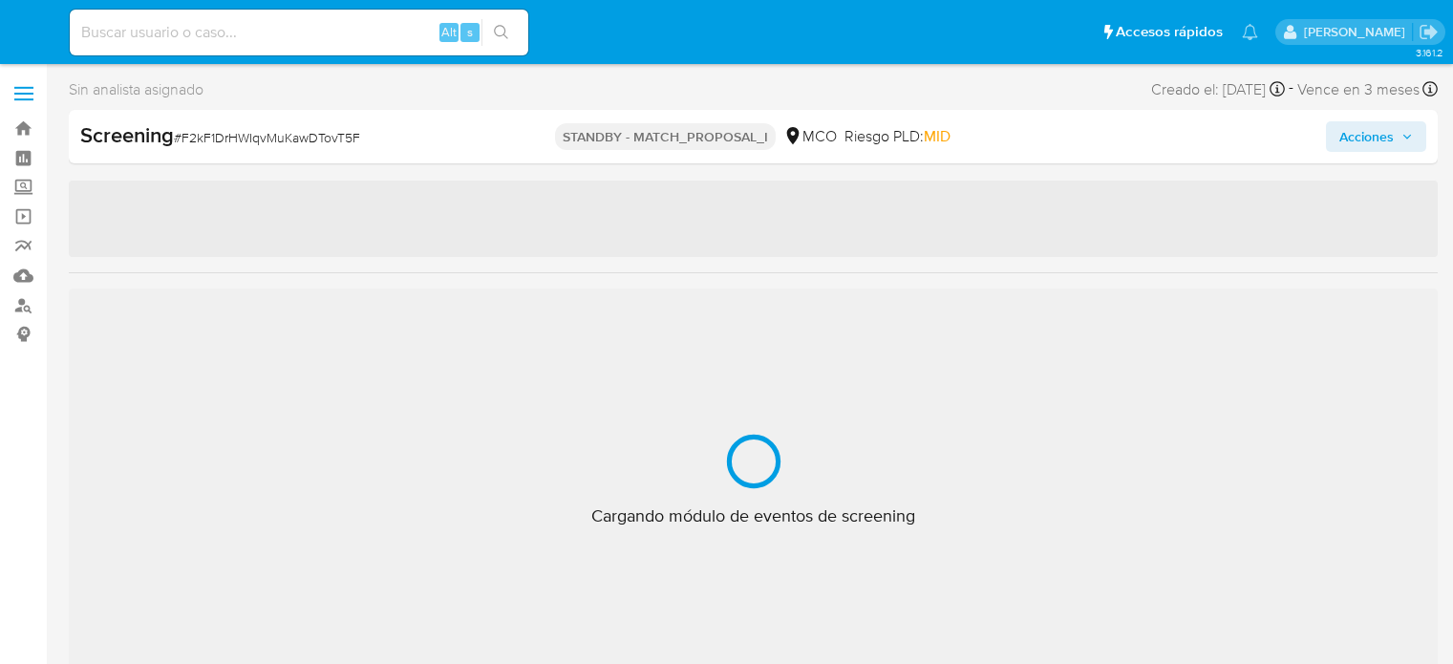
select select "10"
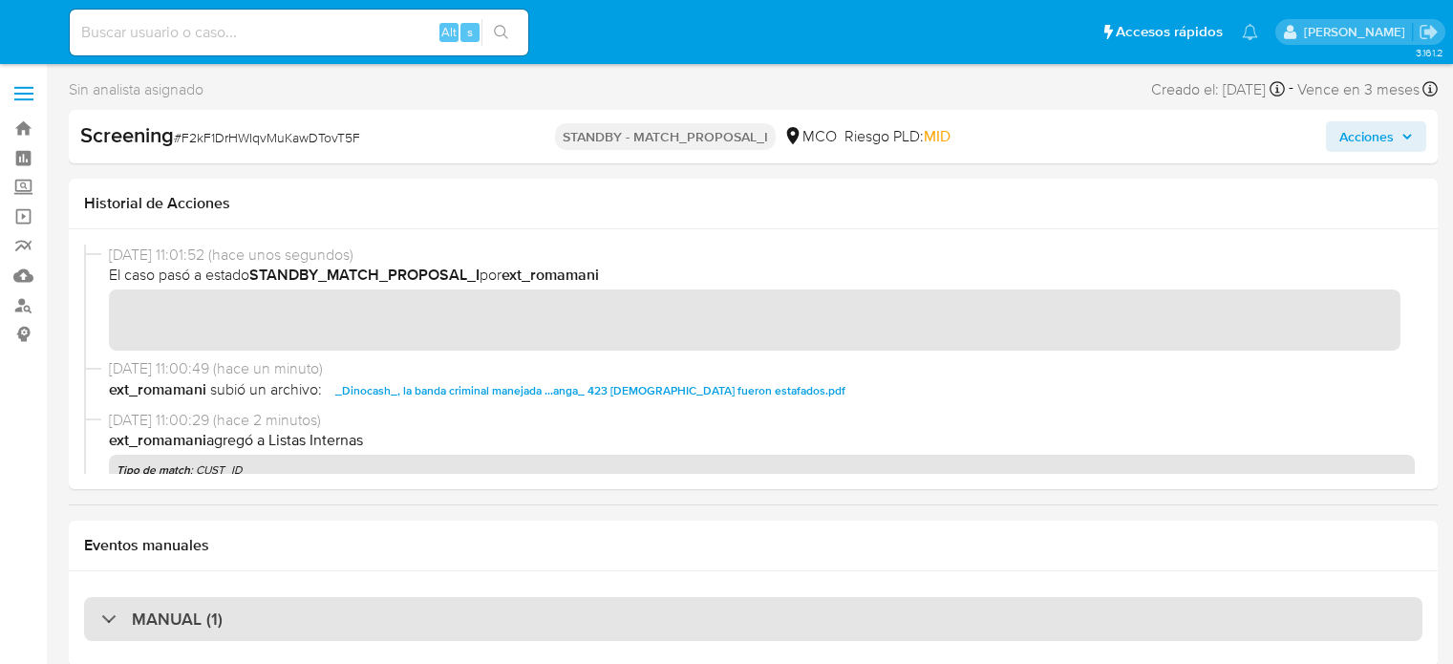
scroll to position [69, 0]
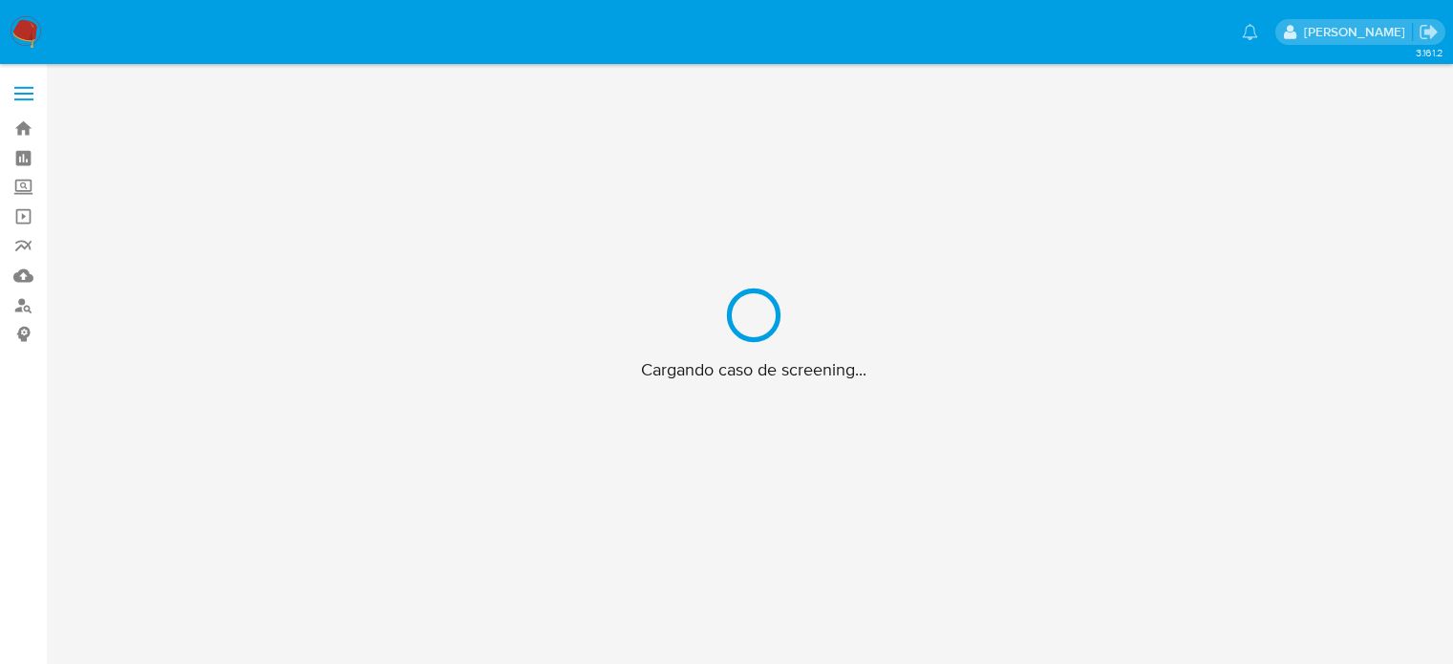
scroll to position [69, 0]
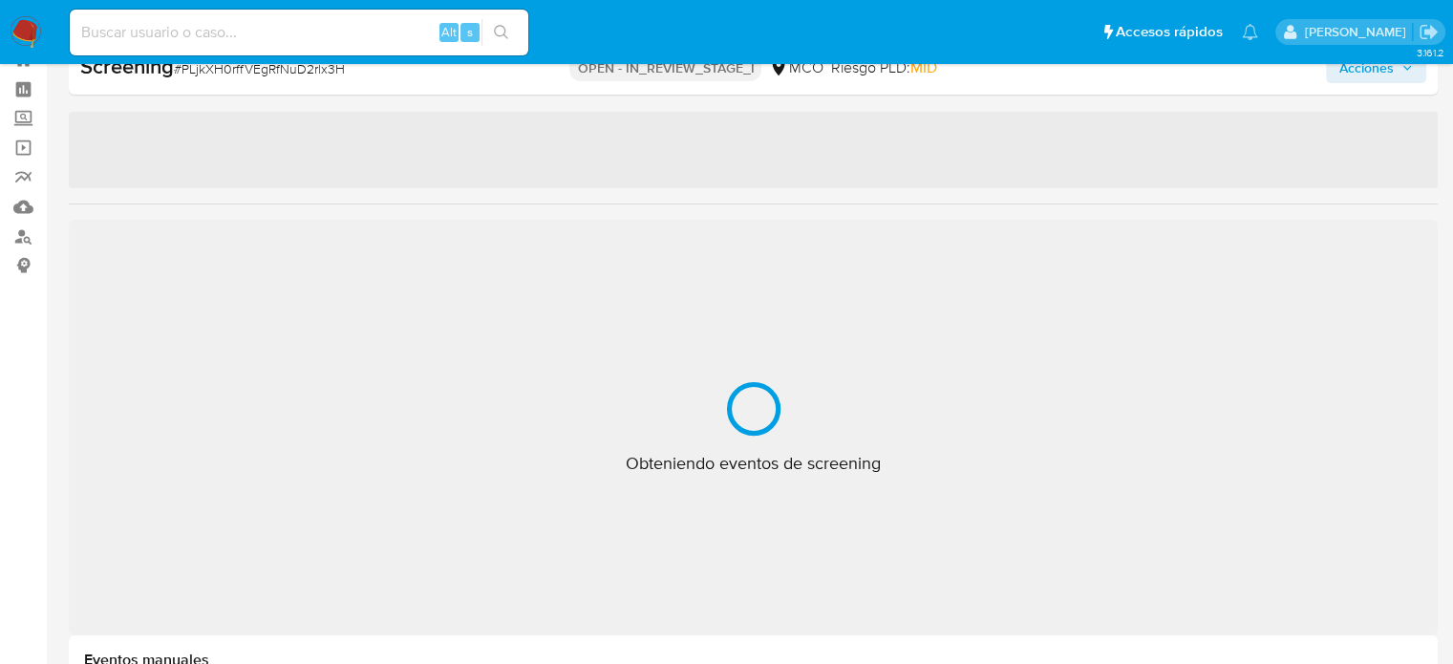
select select "10"
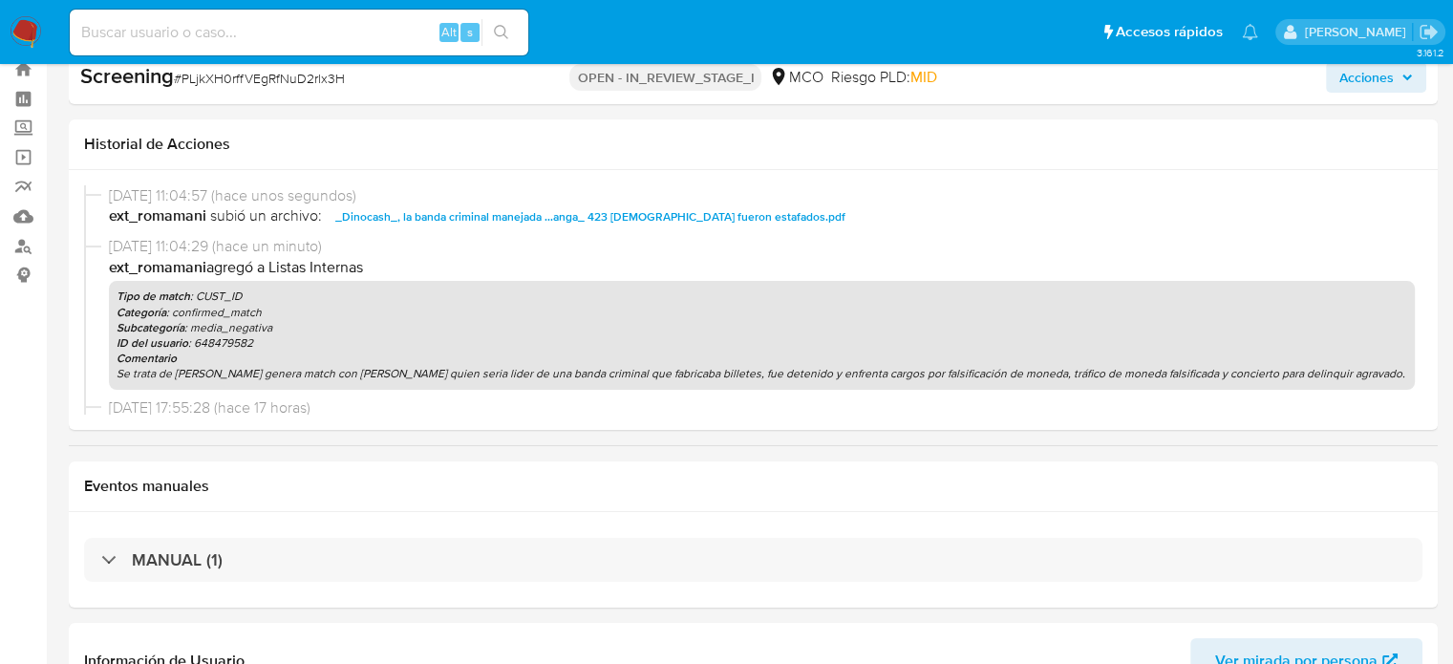
scroll to position [0, 0]
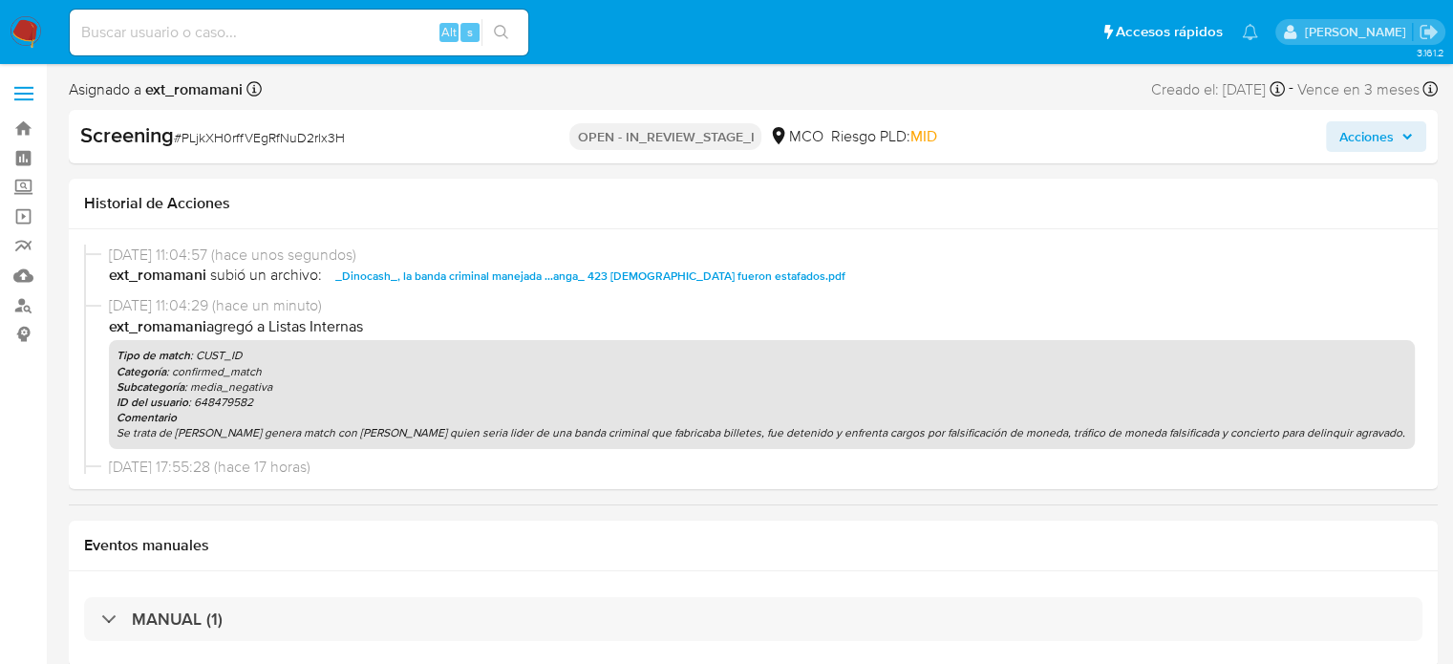
click at [1367, 145] on span "Acciones" at bounding box center [1366, 136] width 54 height 31
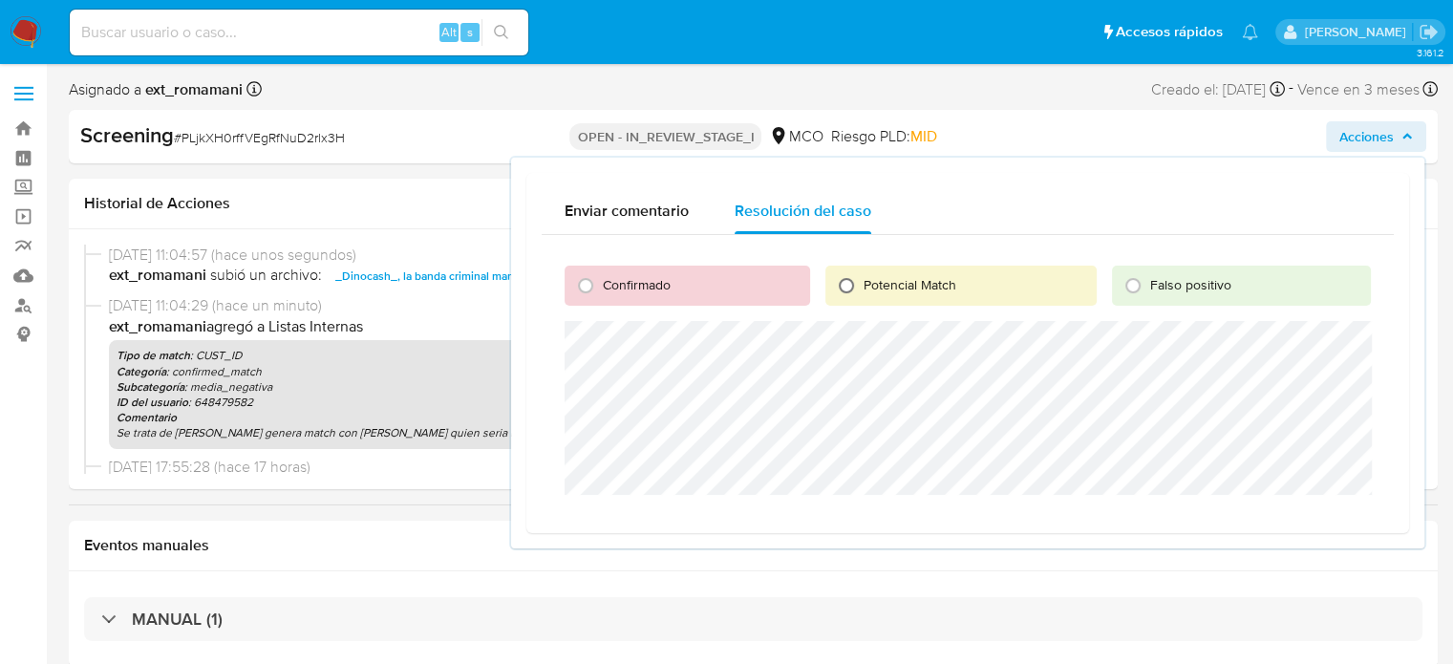
click at [848, 286] on input "Potencial Match" at bounding box center [846, 285] width 31 height 31
radio input "true"
click at [1343, 513] on span "Escalar" at bounding box center [1320, 517] width 57 height 27
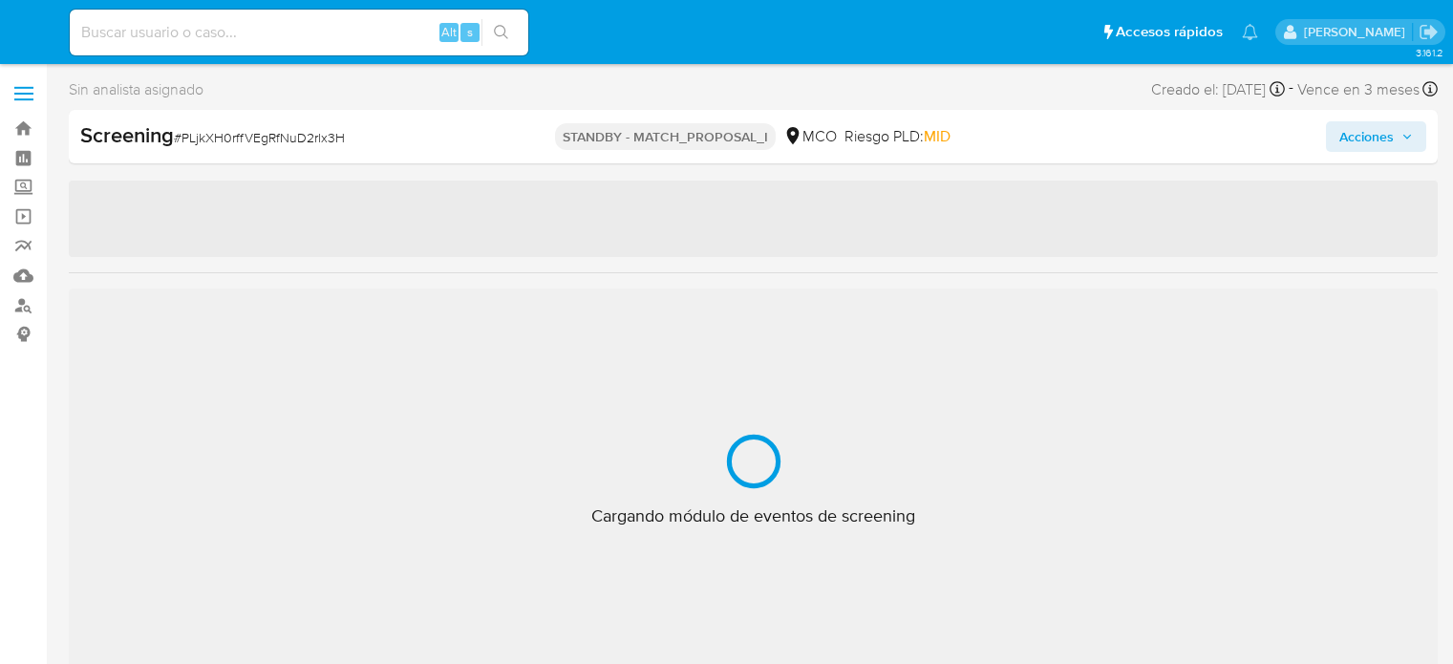
select select "10"
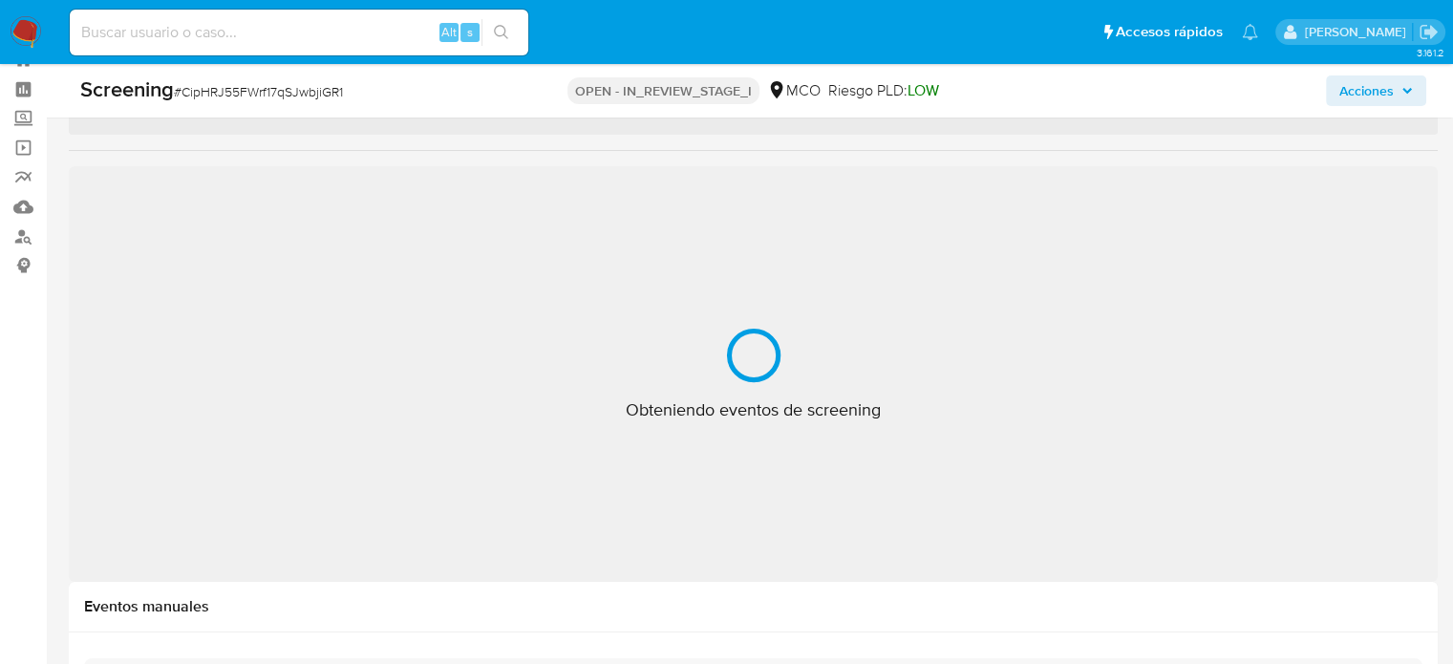
select select "10"
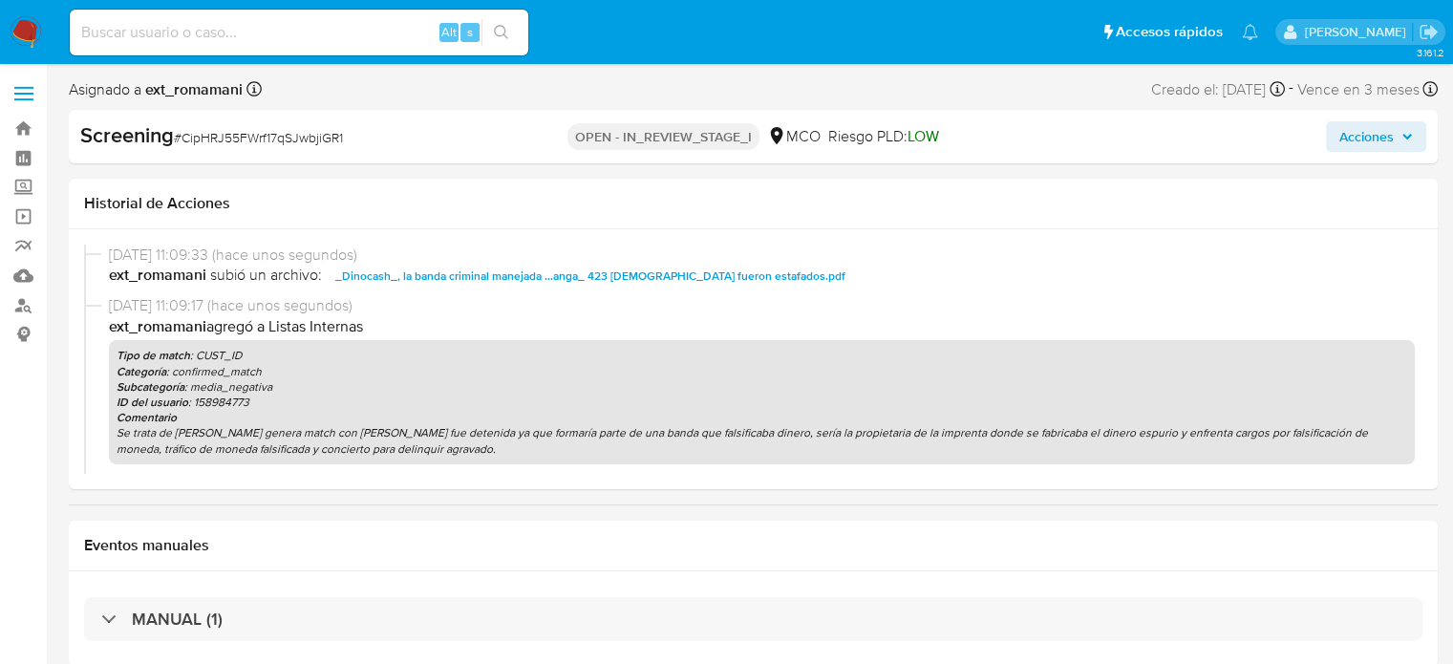
click at [1344, 133] on span "Acciones" at bounding box center [1366, 136] width 54 height 31
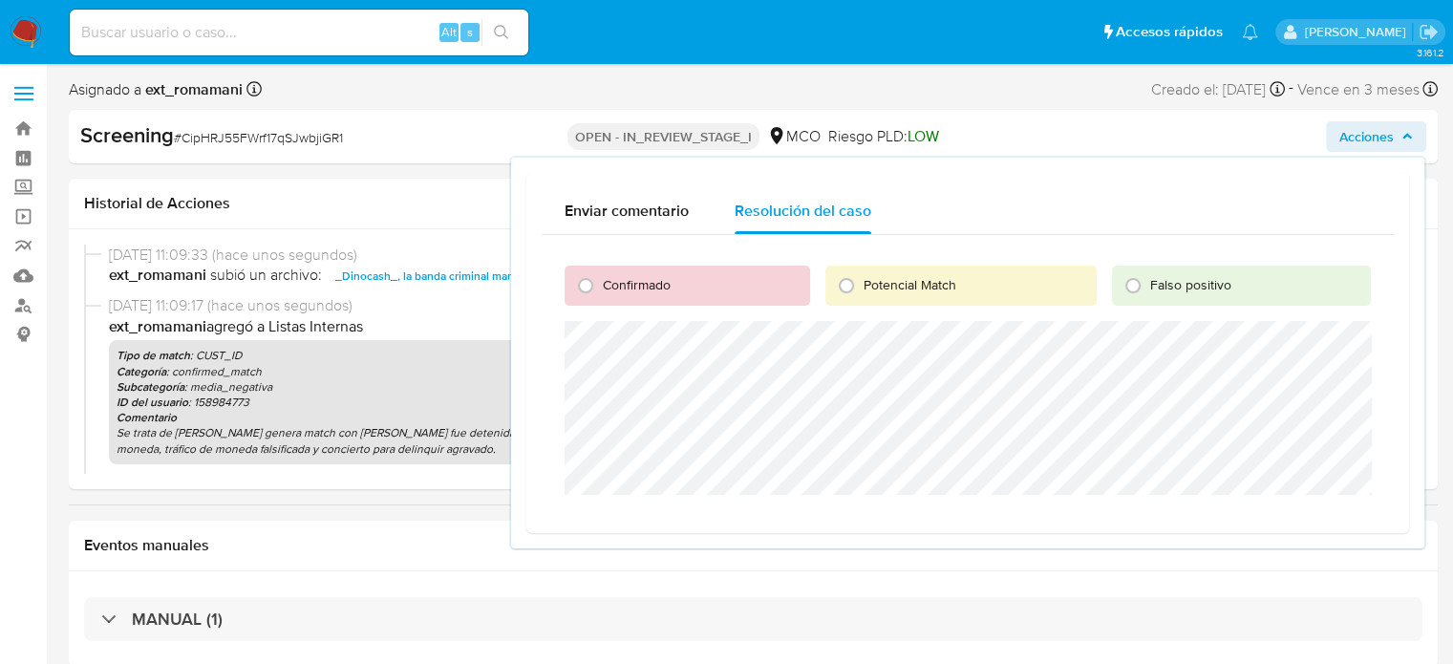
scroll to position [96, 0]
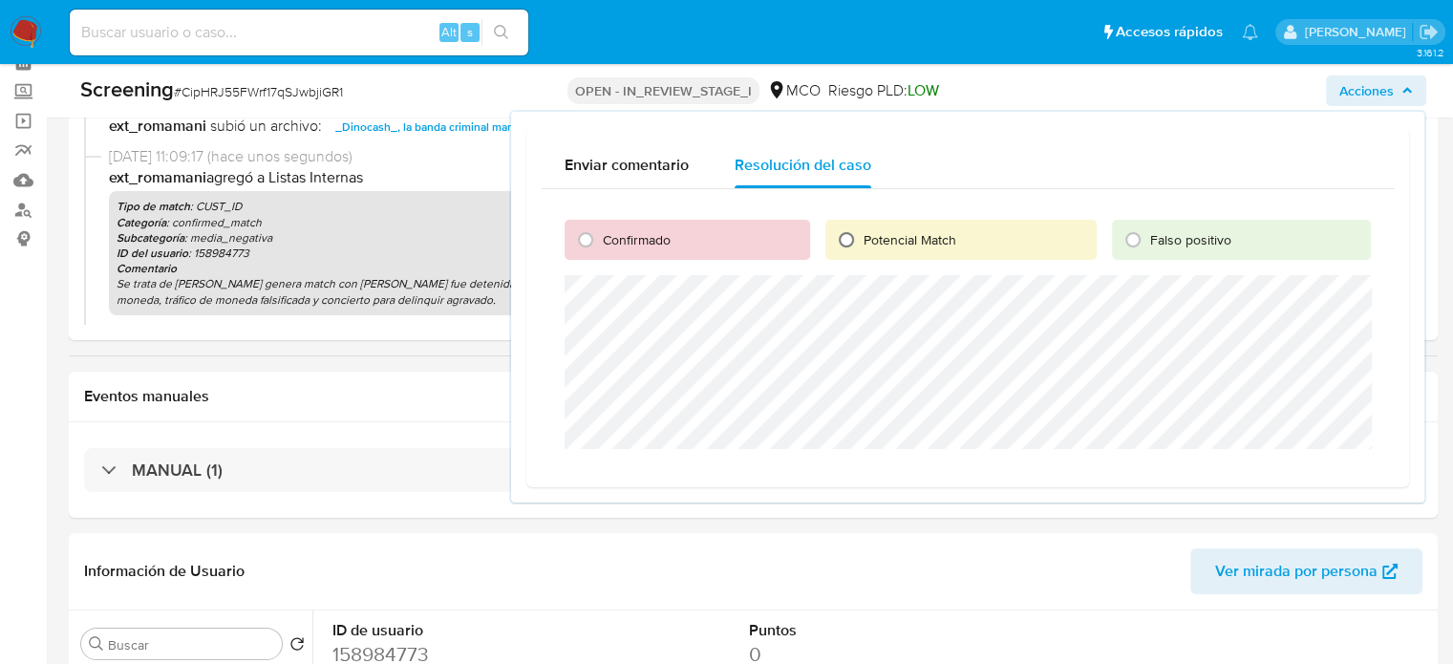
click at [860, 247] on input "Potencial Match" at bounding box center [846, 239] width 31 height 31
radio input "true"
click at [1305, 477] on span "Escalar" at bounding box center [1320, 471] width 57 height 27
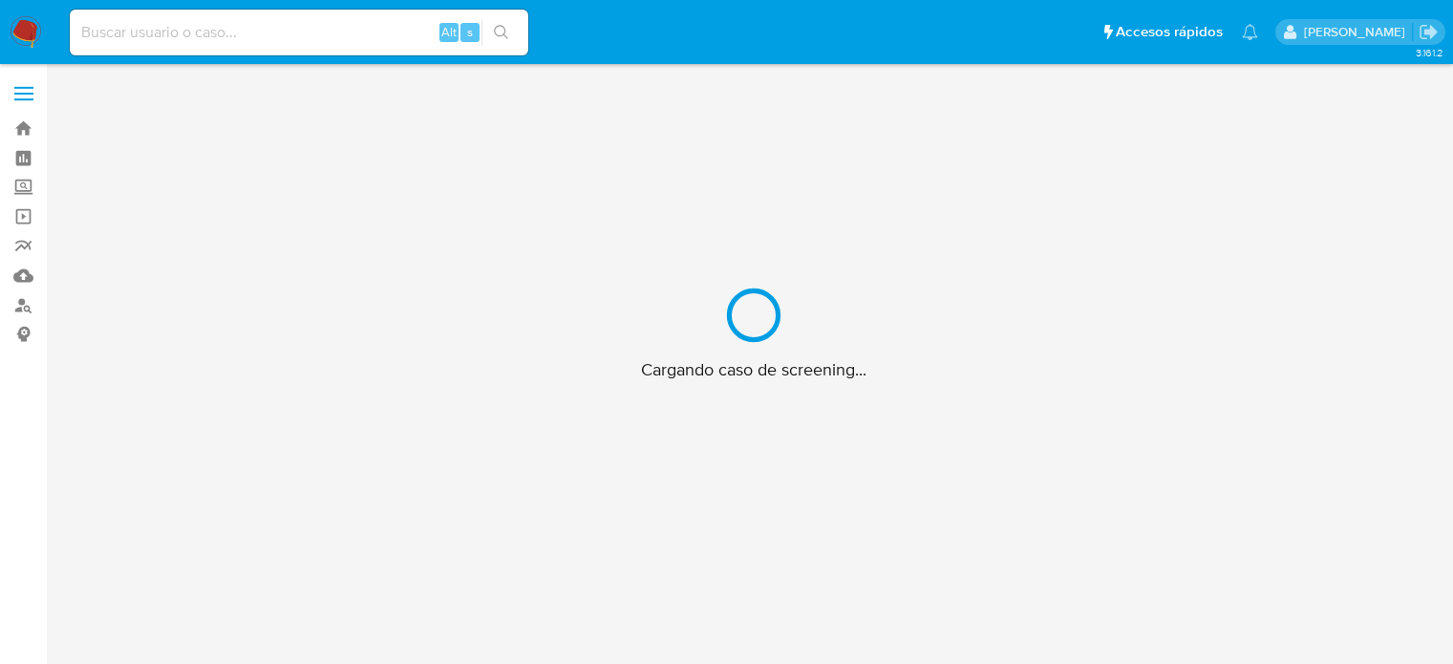
scroll to position [69, 0]
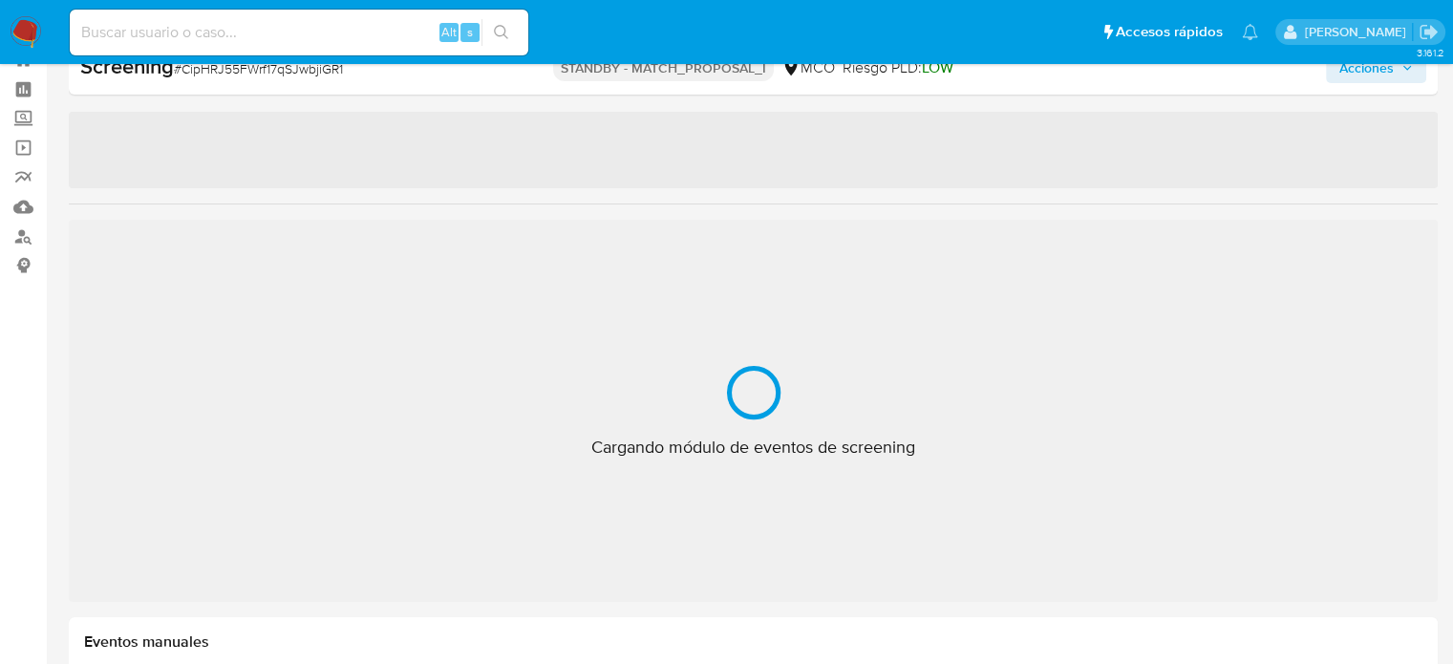
select select "10"
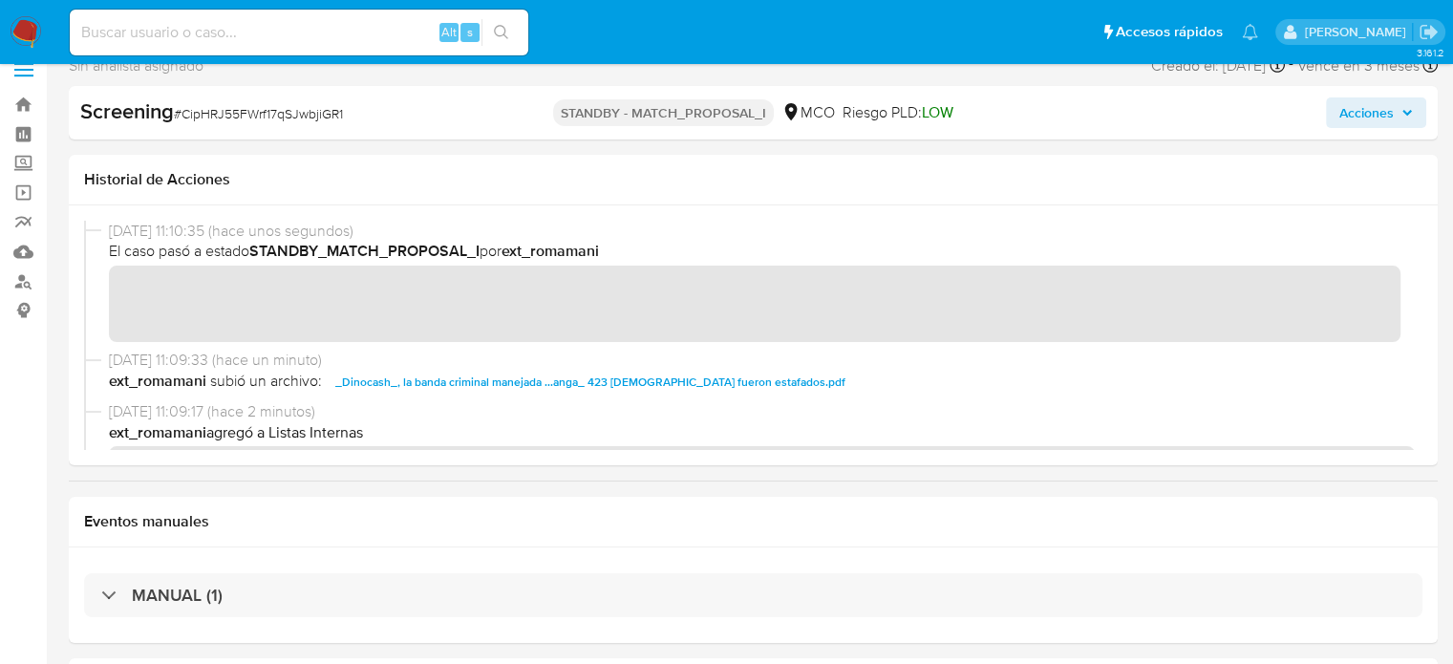
scroll to position [0, 0]
